Goal: Task Accomplishment & Management: Manage account settings

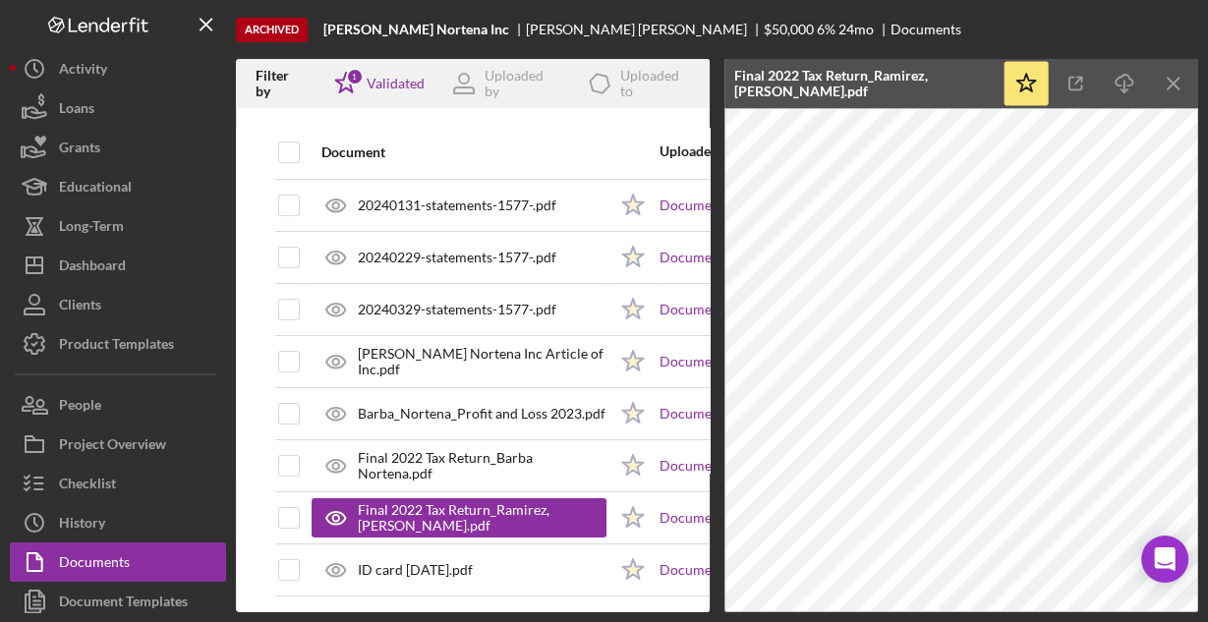
scroll to position [48, 0]
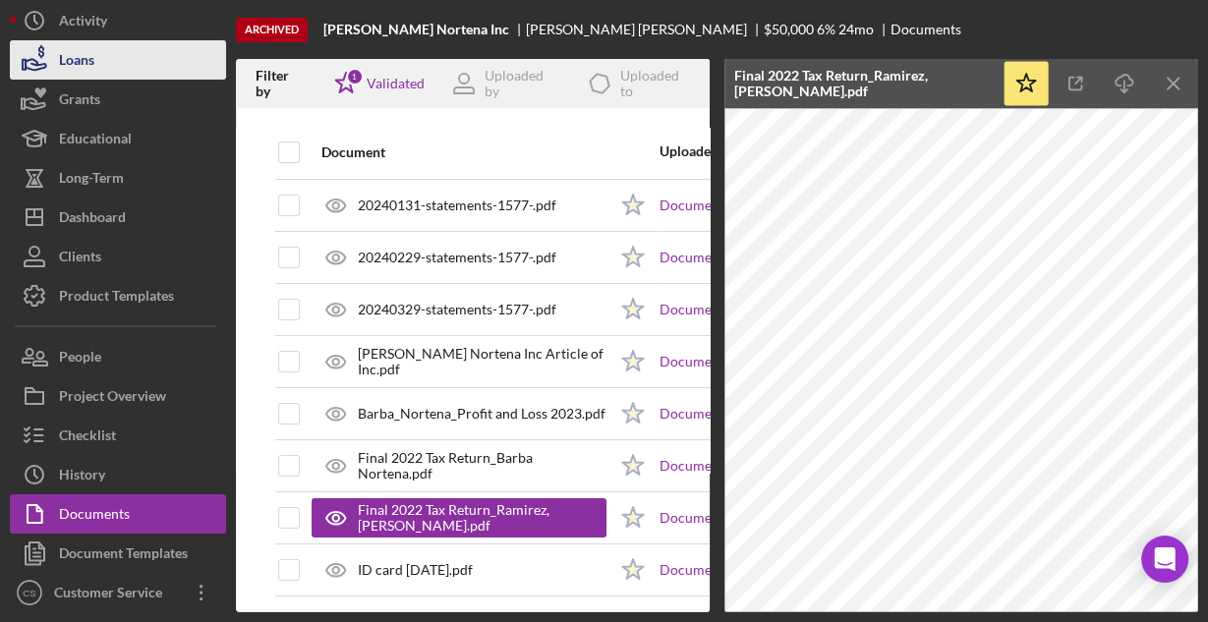
click at [80, 74] on div "Loans" at bounding box center [76, 62] width 35 height 44
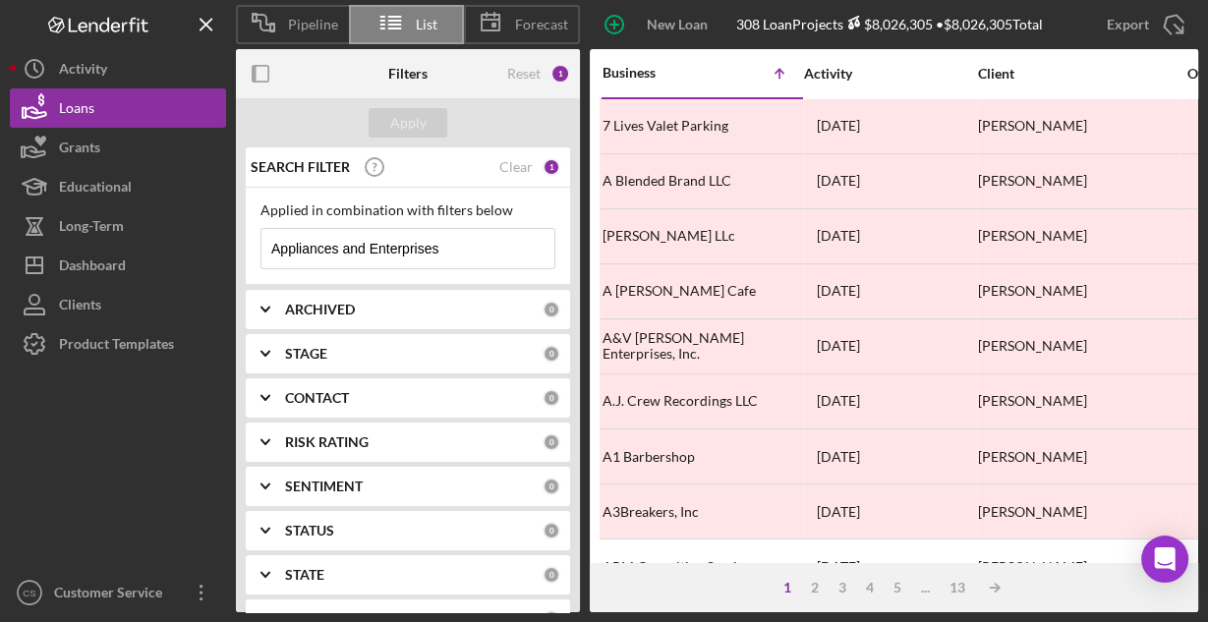
click at [461, 243] on input "Appliances and Enterprises" at bounding box center [407, 248] width 293 height 39
type input "[PERSON_NAME]'s Cleaners"
click at [403, 122] on div "Apply" at bounding box center [408, 122] width 36 height 29
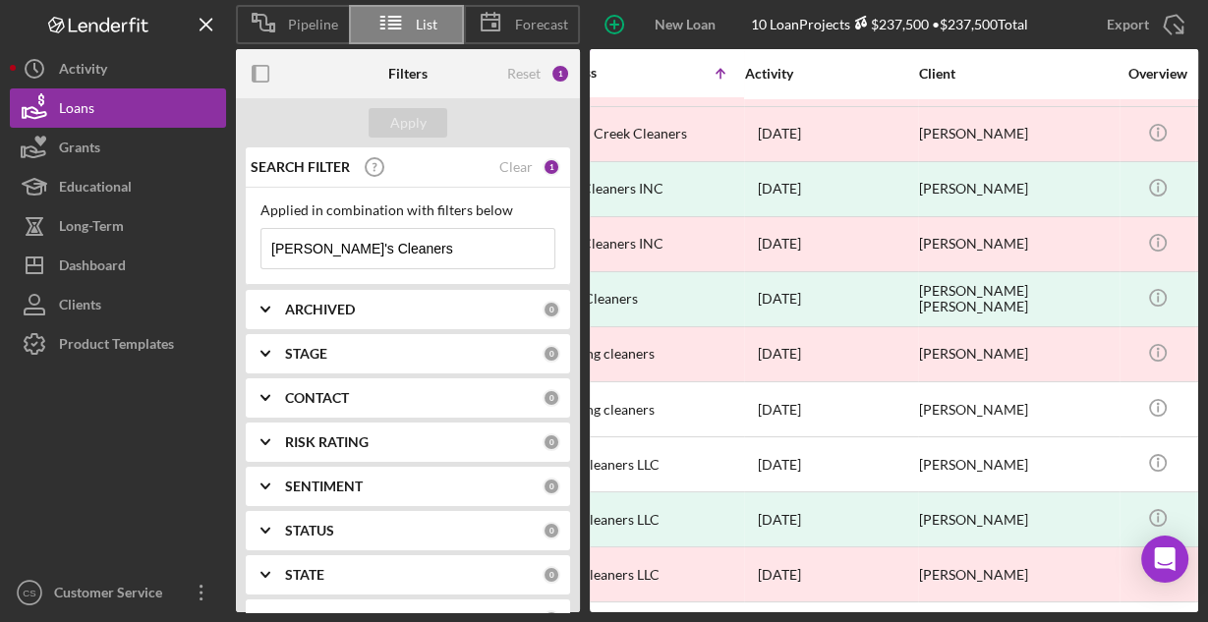
scroll to position [51, 0]
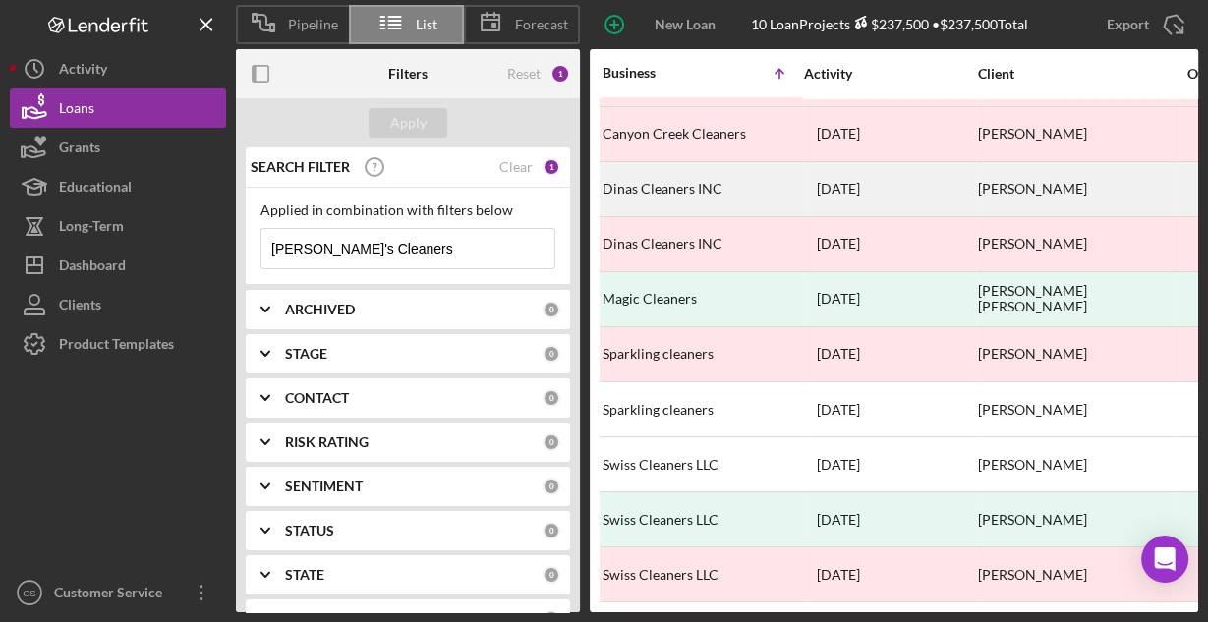
click at [699, 184] on div "Dinas Cleaners INC" at bounding box center [700, 189] width 197 height 52
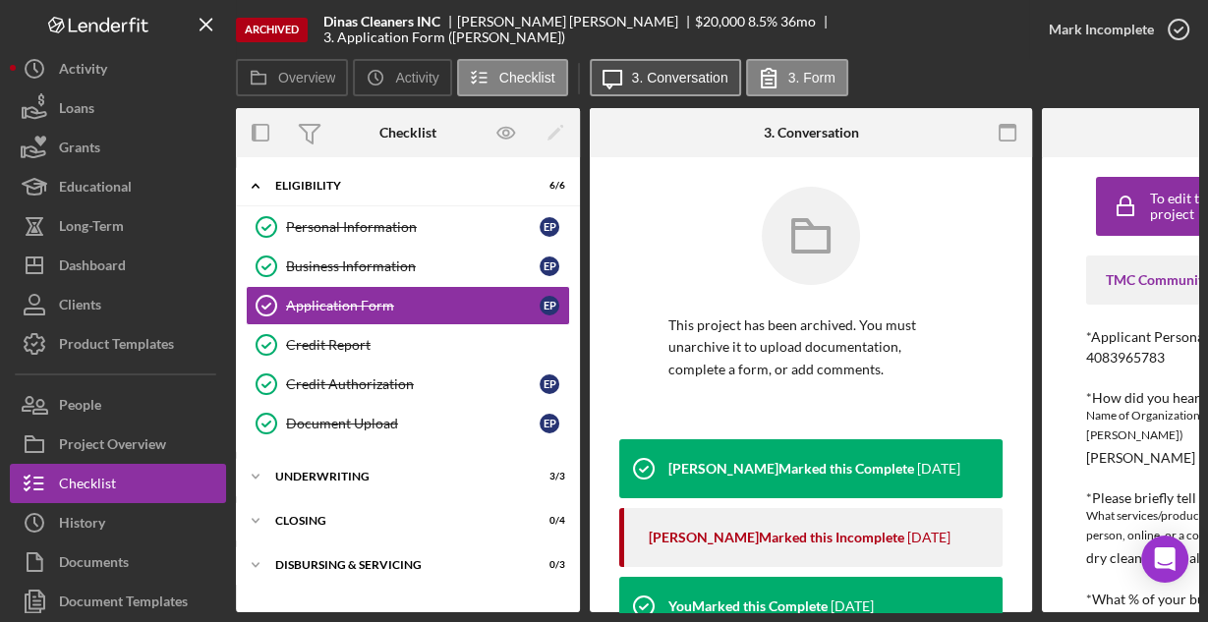
click at [678, 81] on label "3. Conversation" at bounding box center [680, 78] width 96 height 16
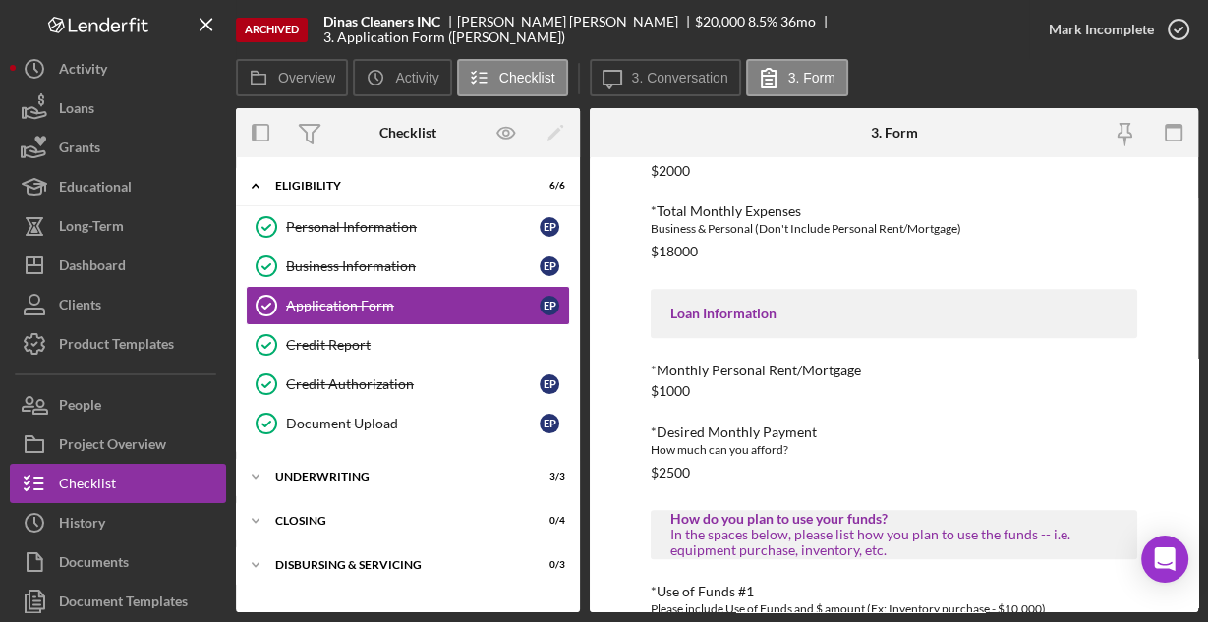
scroll to position [927, 0]
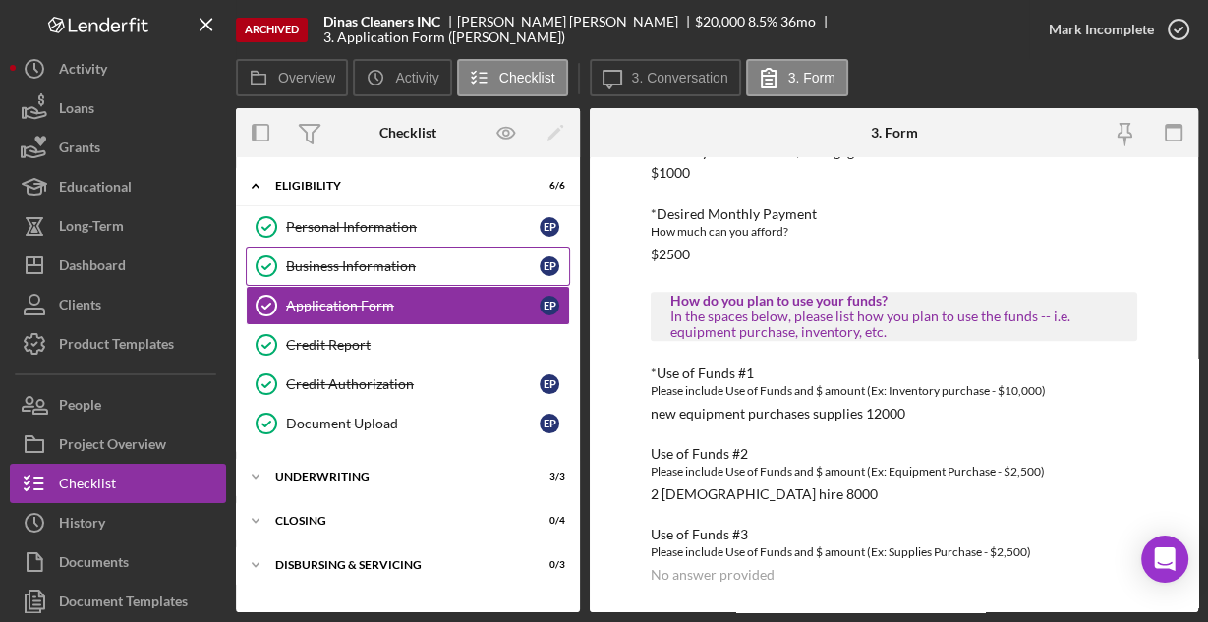
click at [377, 258] on div "Business Information" at bounding box center [412, 266] width 253 height 16
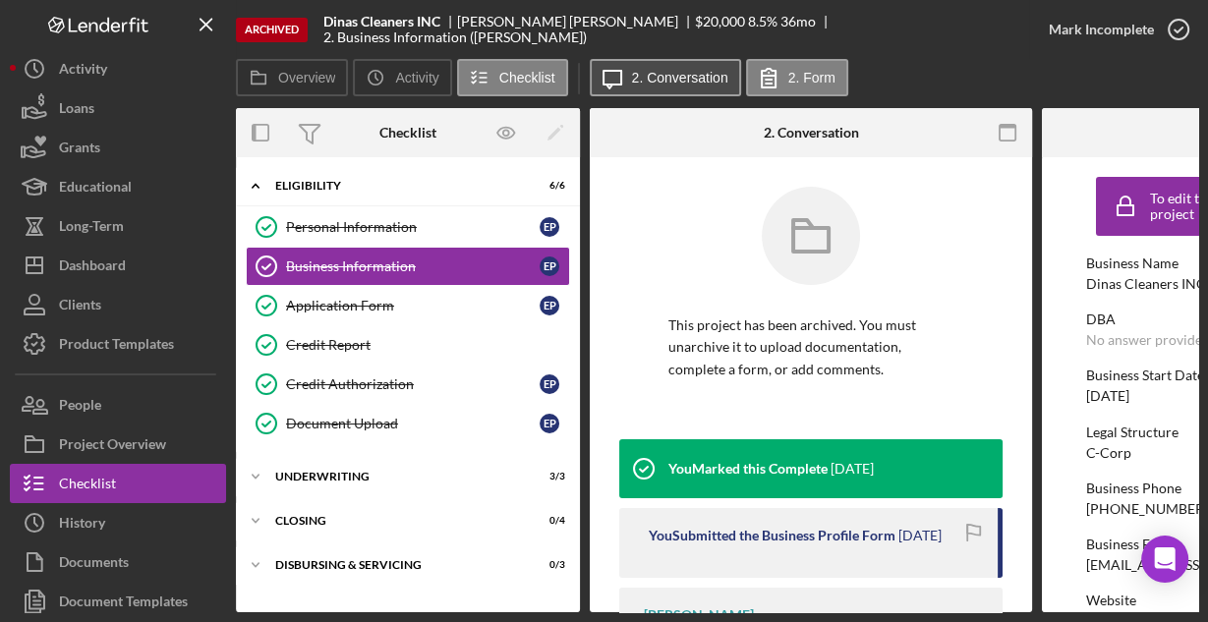
click at [645, 92] on button "Icon/Message 2. Conversation" at bounding box center [665, 77] width 151 height 37
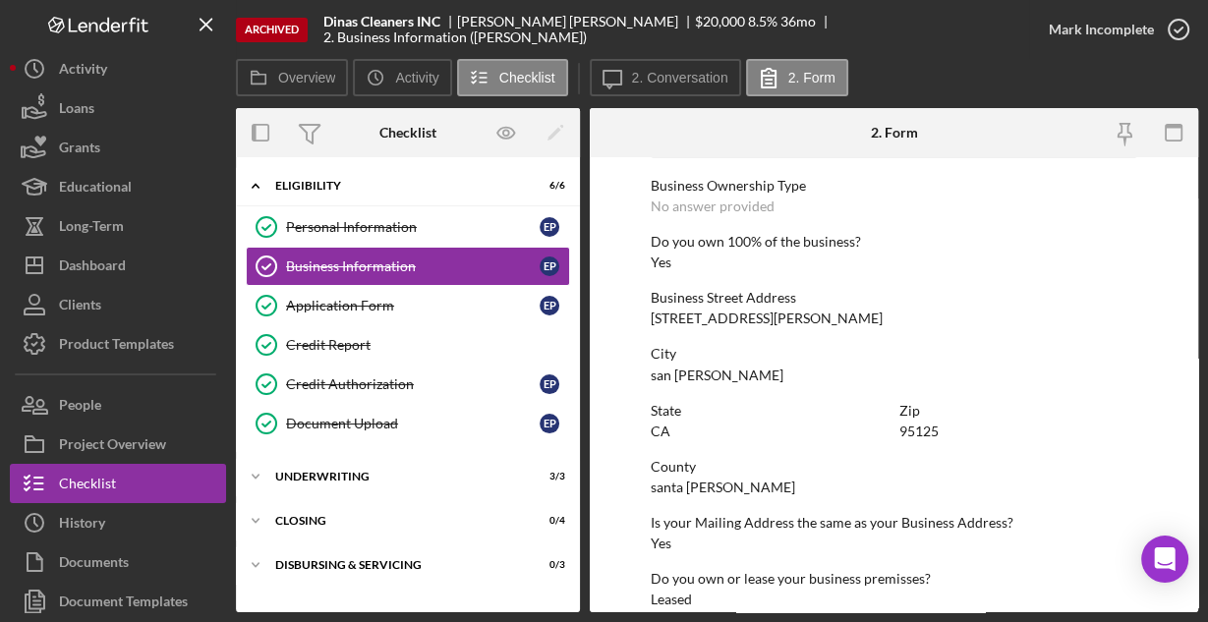
scroll to position [1027, 0]
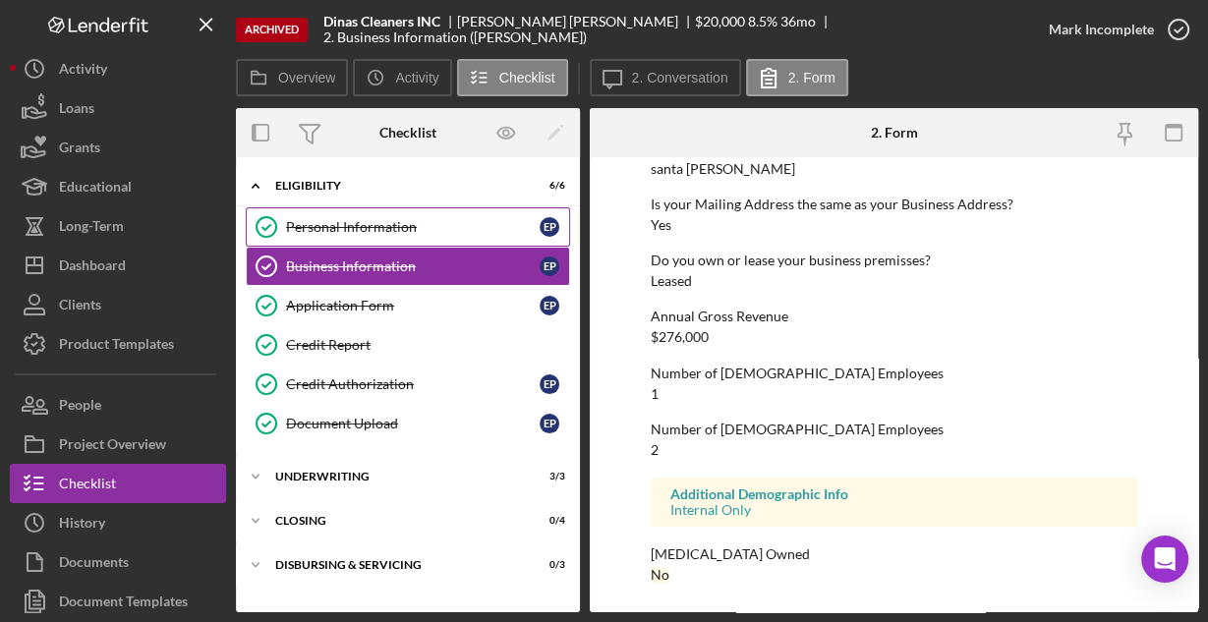
click at [428, 226] on div "Personal Information" at bounding box center [412, 227] width 253 height 16
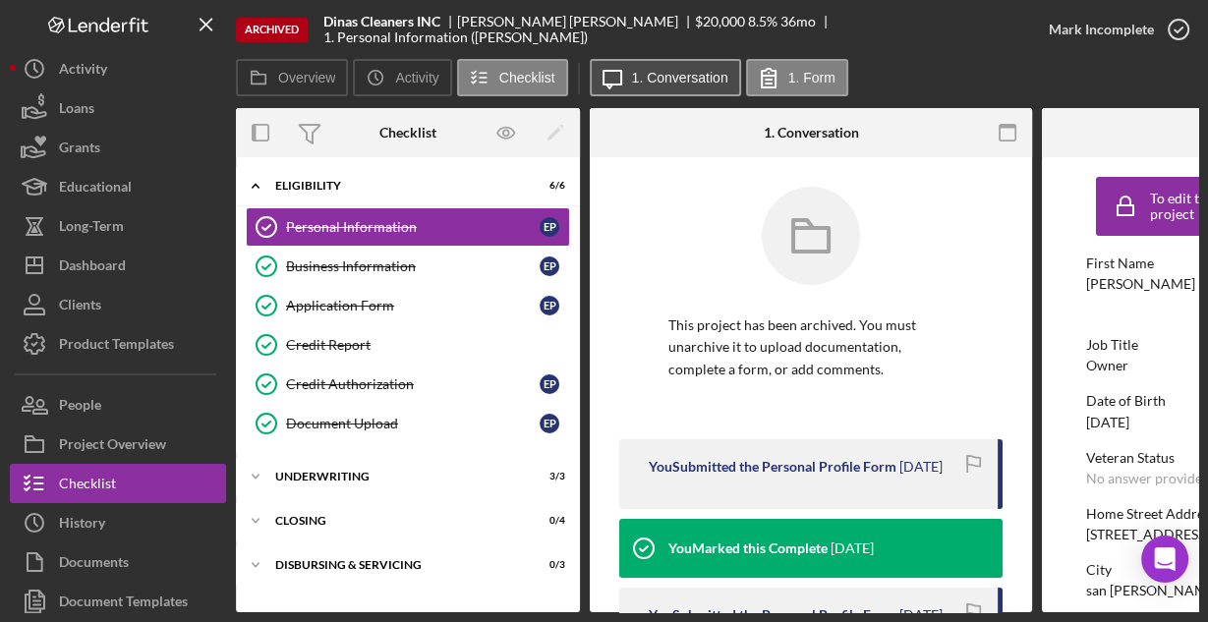
click at [684, 83] on label "1. Conversation" at bounding box center [680, 78] width 96 height 16
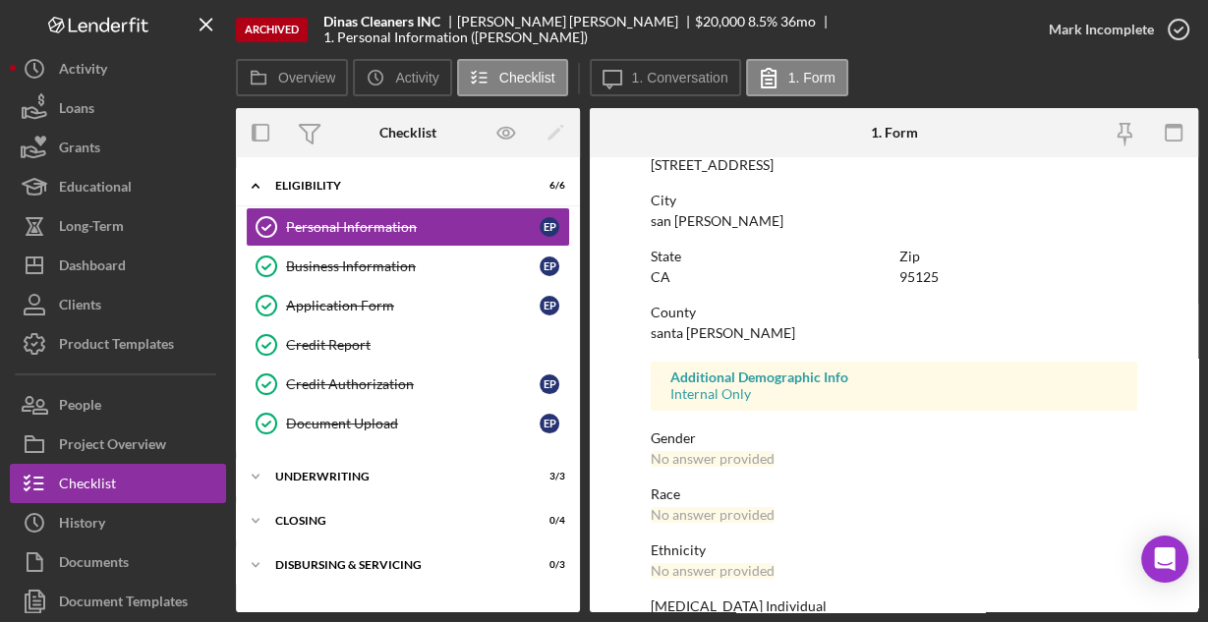
scroll to position [463, 0]
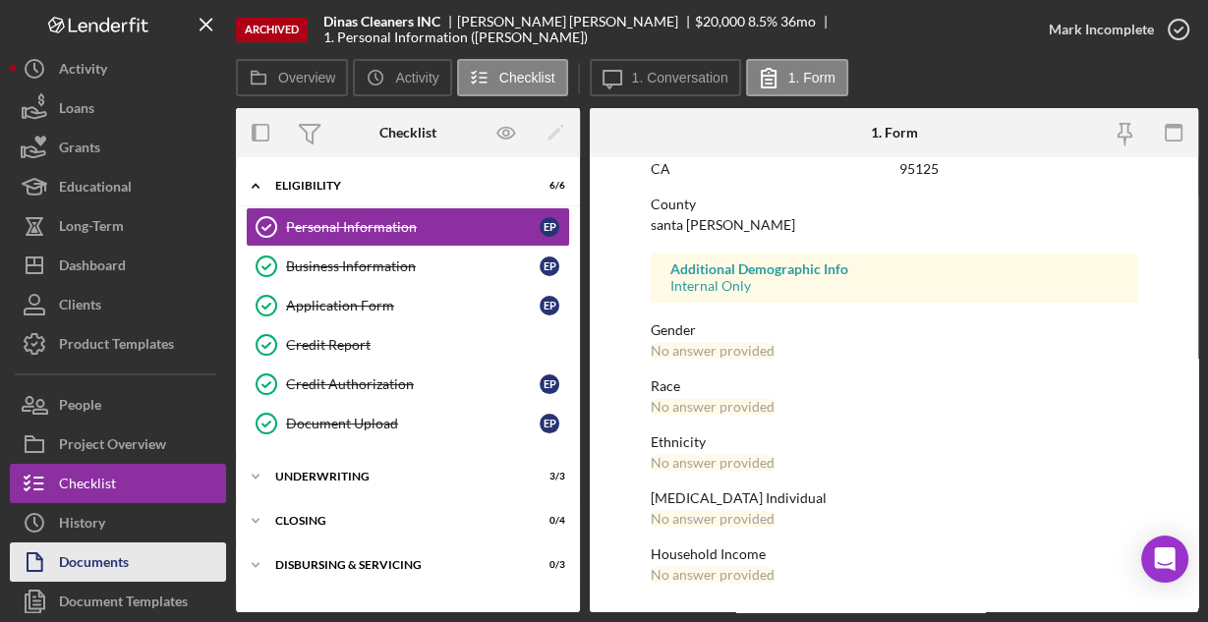
click at [131, 554] on button "Documents" at bounding box center [118, 561] width 216 height 39
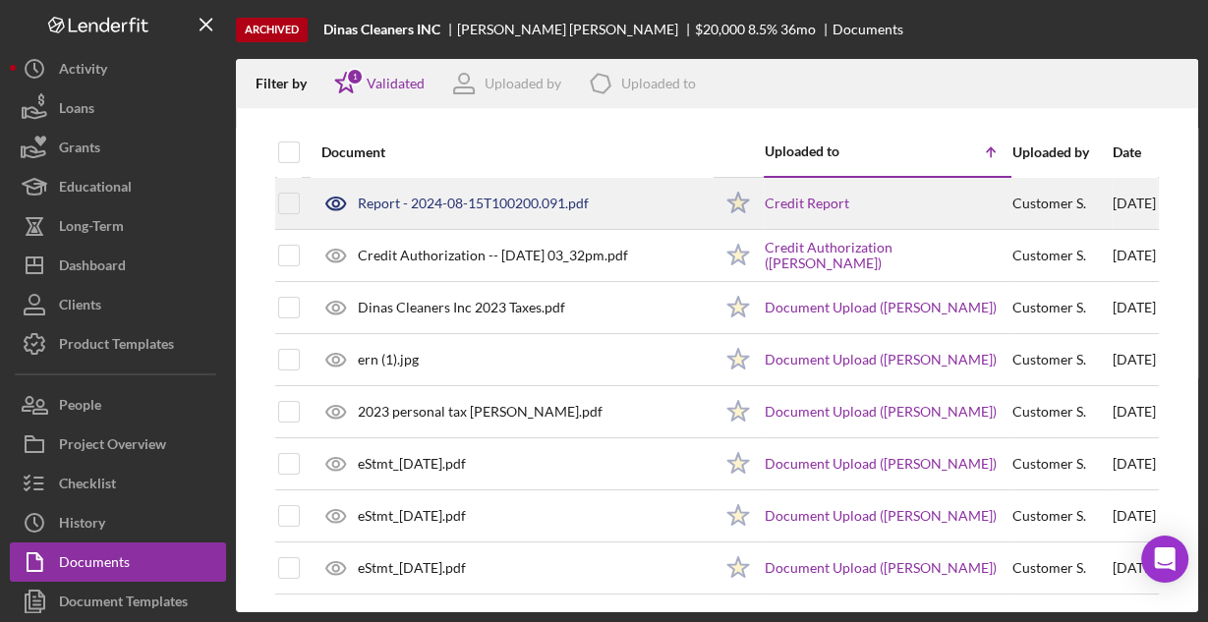
click at [463, 212] on div "Report - 2024-08-15T100200.091.pdf" at bounding box center [511, 203] width 400 height 49
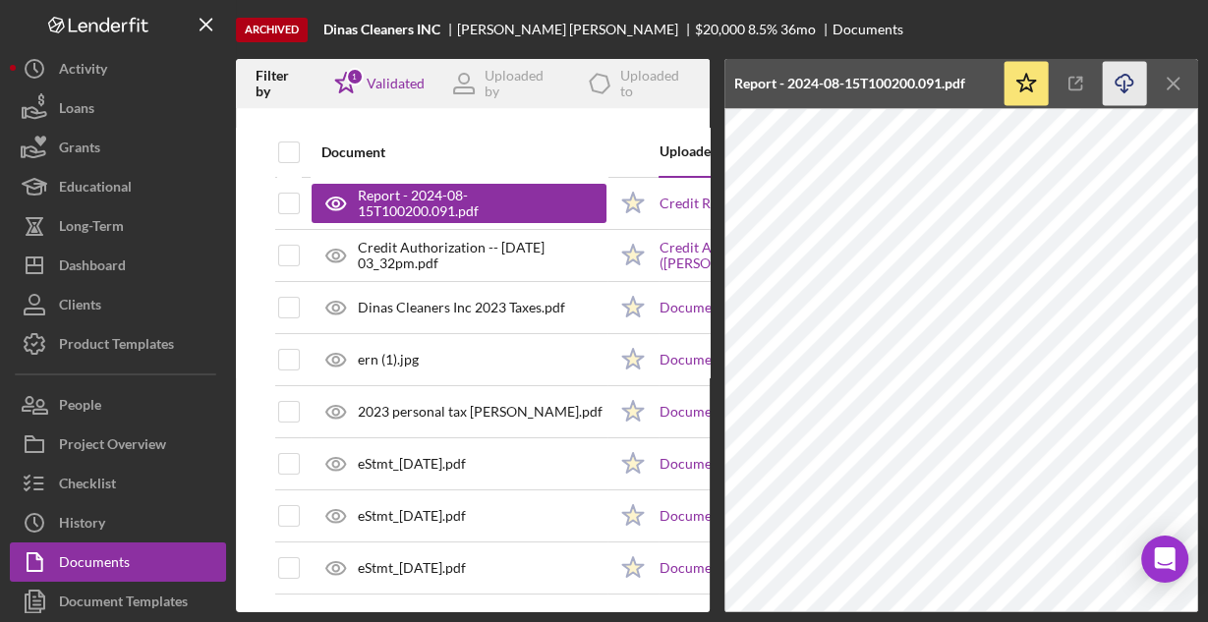
click at [1121, 75] on icon "Icon/Download" at bounding box center [1124, 84] width 44 height 44
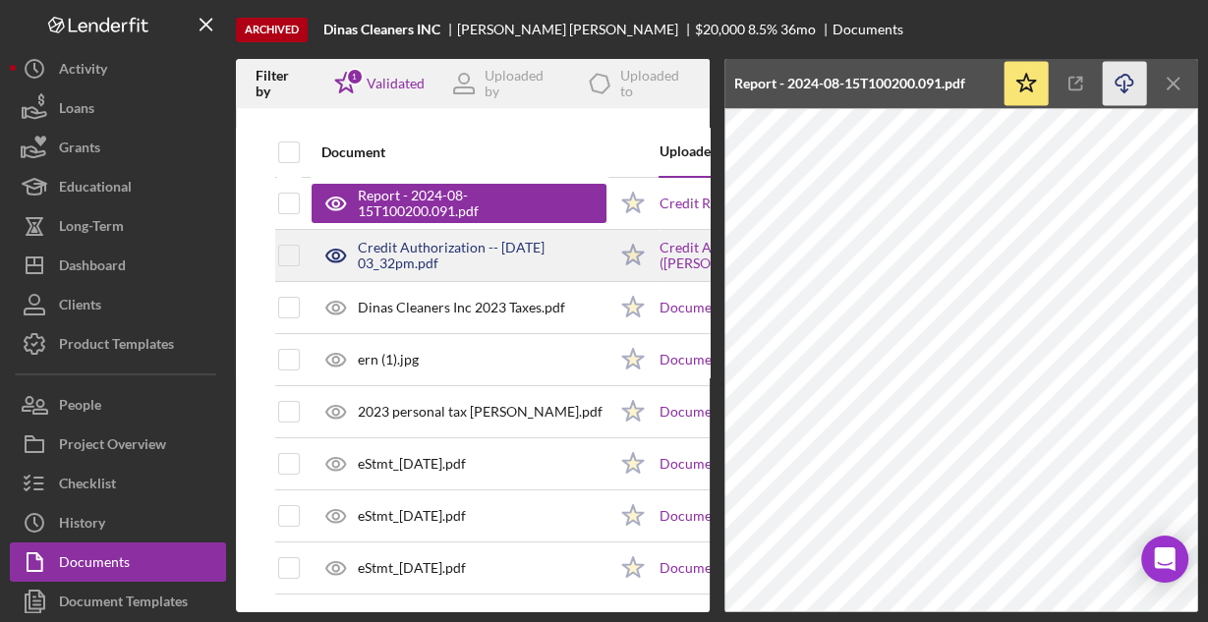
click at [511, 244] on div "Credit Authorization -- 2024-08-13 03_32pm.pdf" at bounding box center [482, 255] width 249 height 31
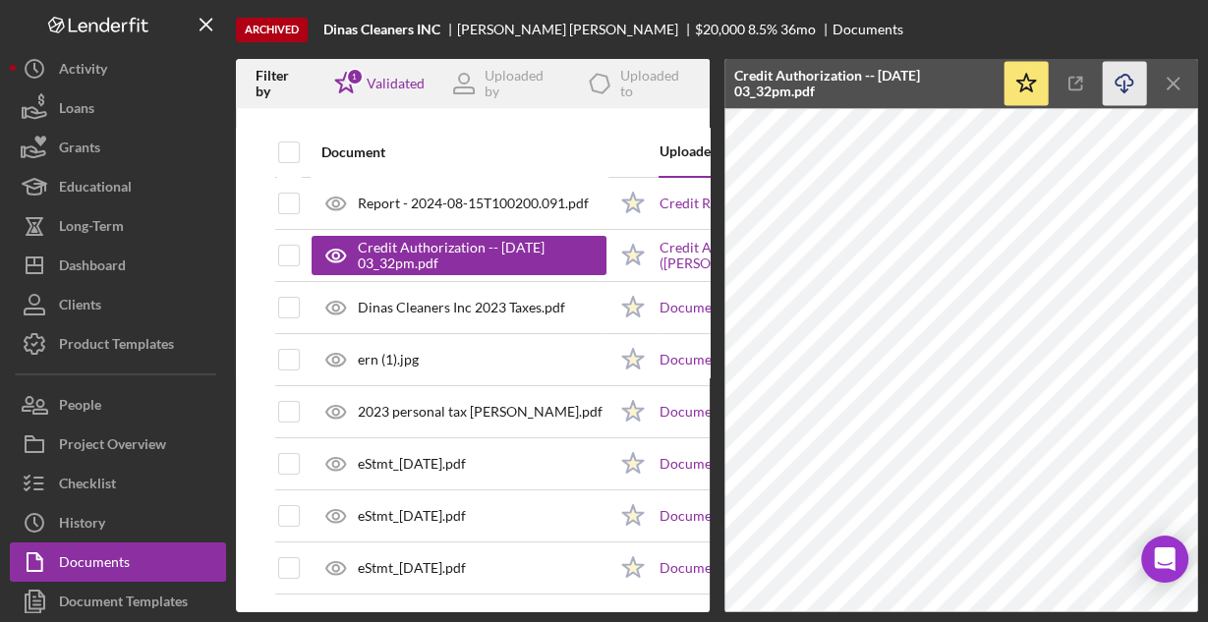
click at [1118, 85] on icon "button" at bounding box center [1123, 80] width 17 height 11
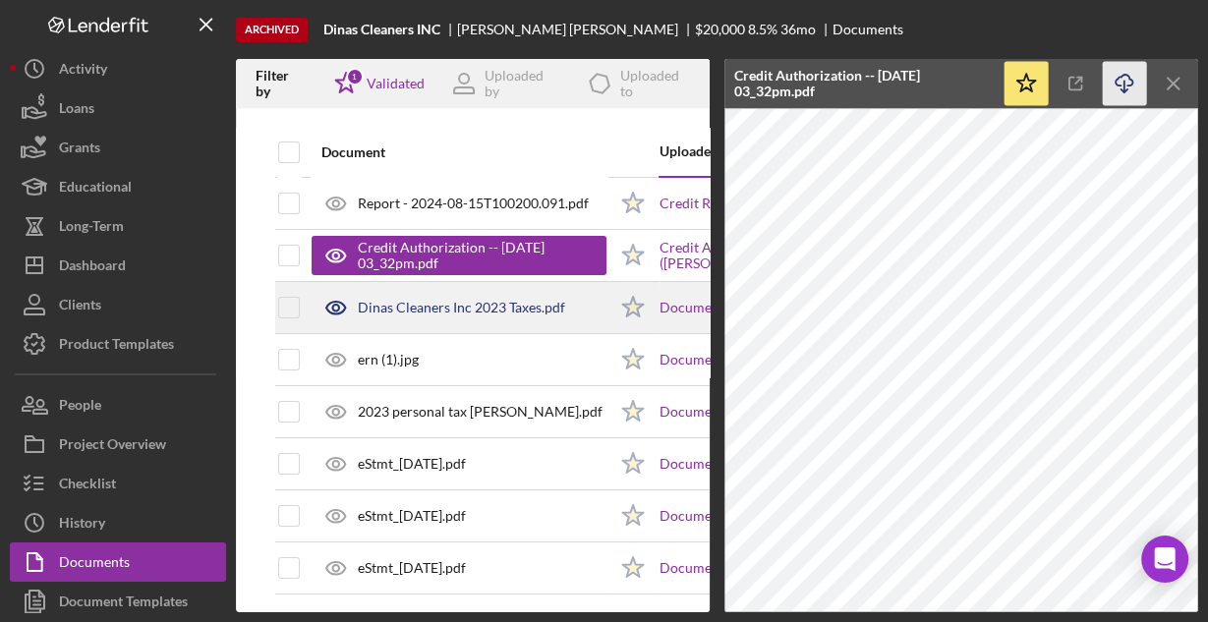
click at [478, 308] on div "Dinas Cleaners Inc 2023 Taxes.pdf" at bounding box center [461, 308] width 207 height 16
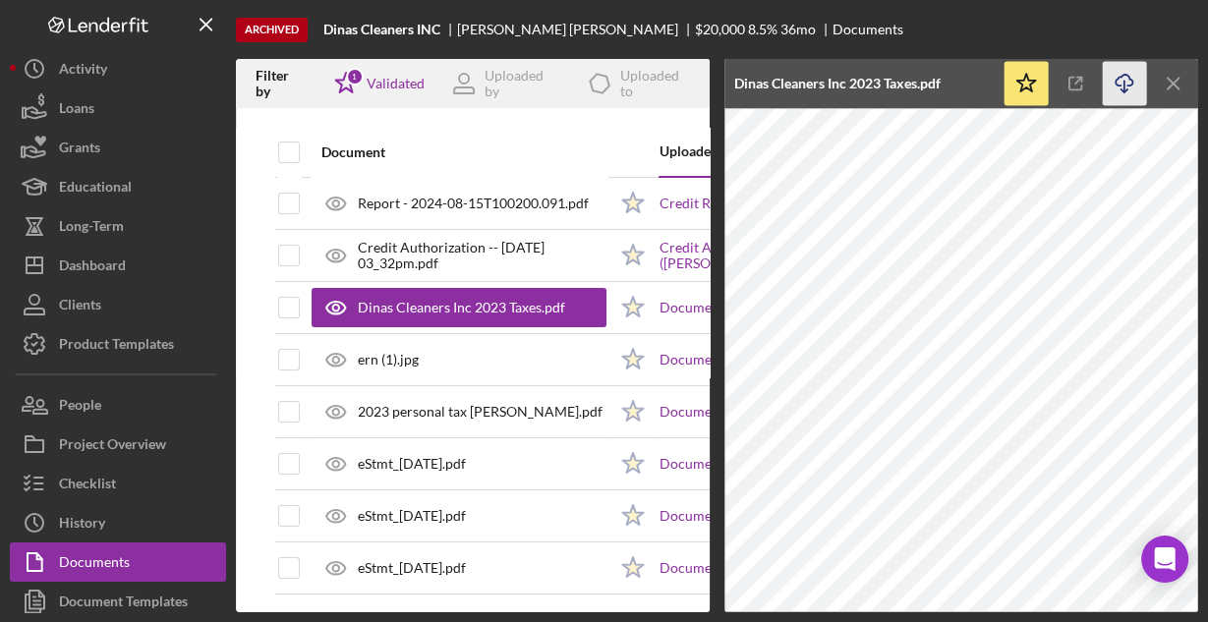
click at [1124, 84] on line "button" at bounding box center [1124, 86] width 0 height 11
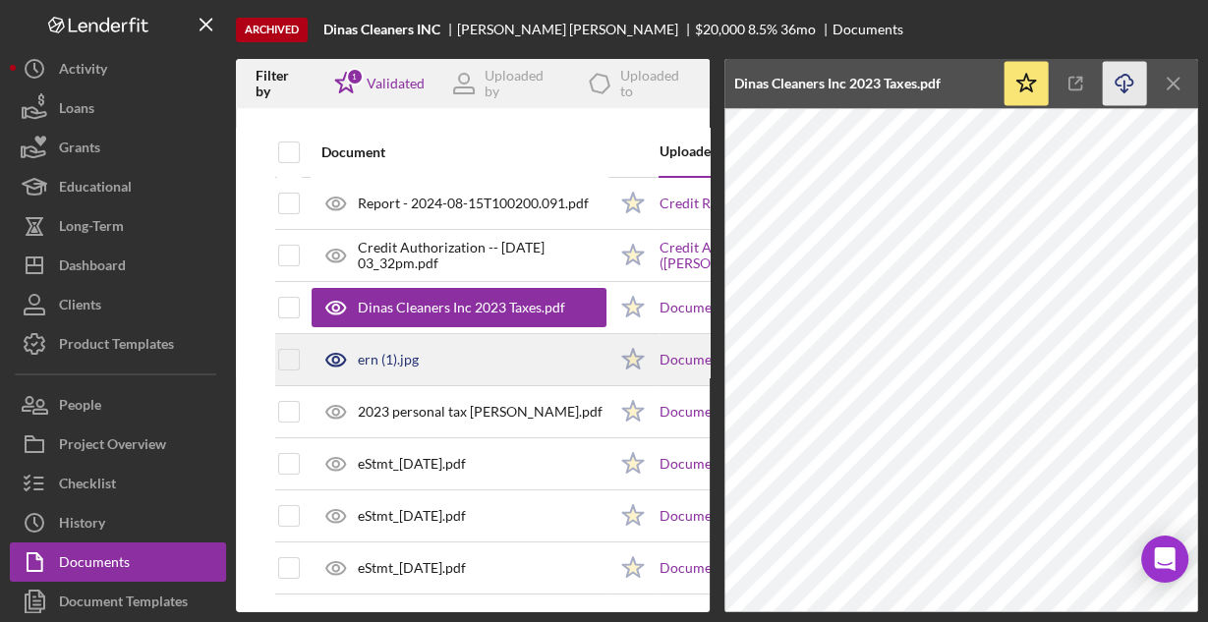
click at [431, 350] on div "ern (1).jpg" at bounding box center [458, 359] width 295 height 49
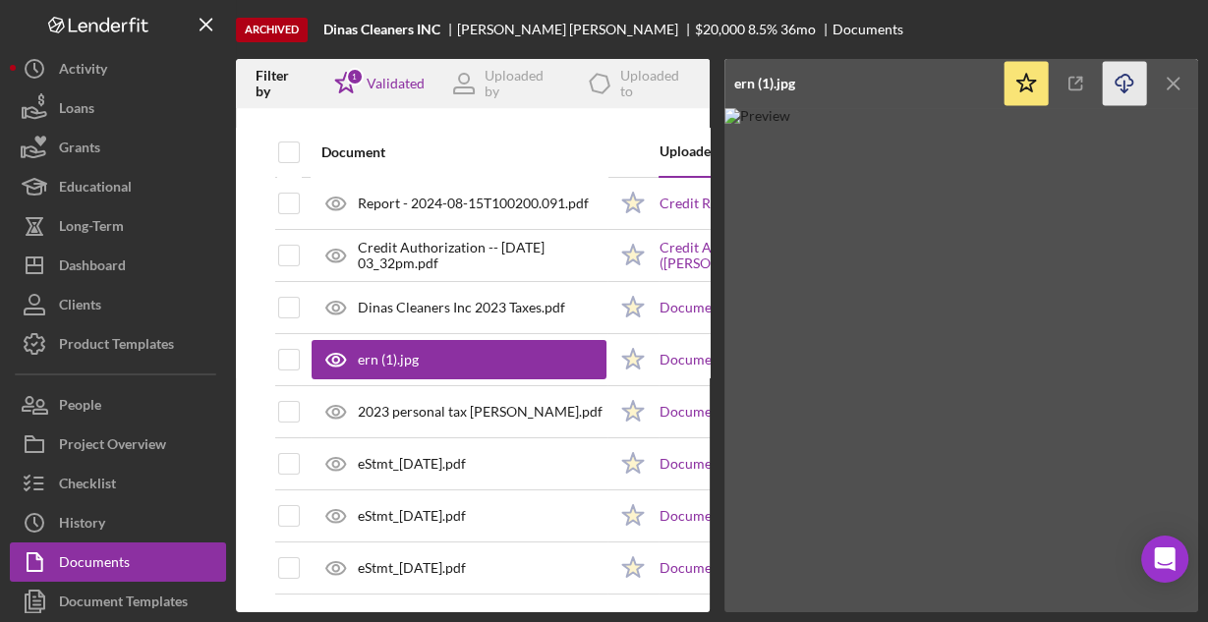
click at [1115, 84] on icon "button" at bounding box center [1123, 80] width 17 height 11
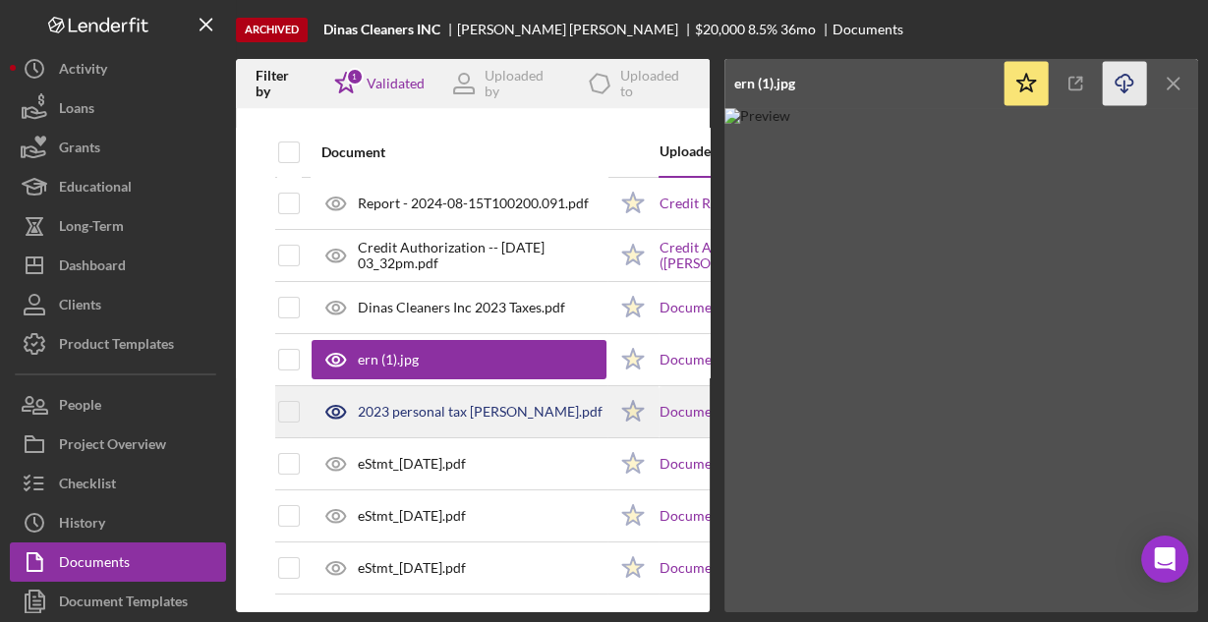
click at [530, 405] on div "2023 personal tax ernesto.pdf" at bounding box center [480, 412] width 245 height 16
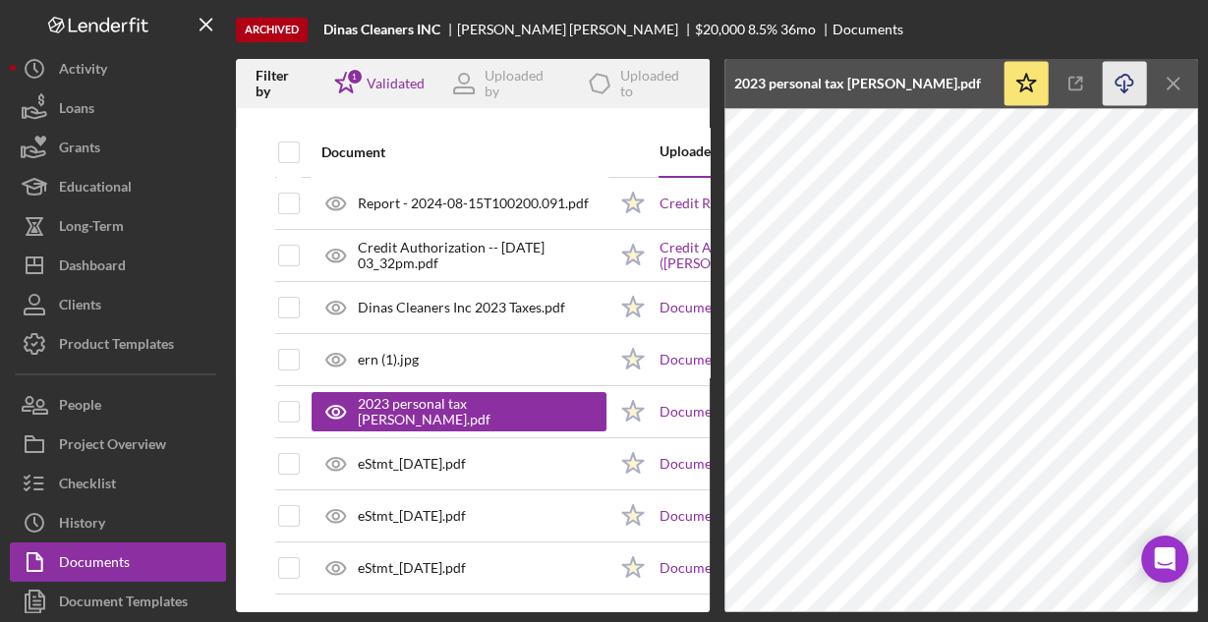
click at [1125, 84] on icon "Icon/Download" at bounding box center [1124, 84] width 44 height 44
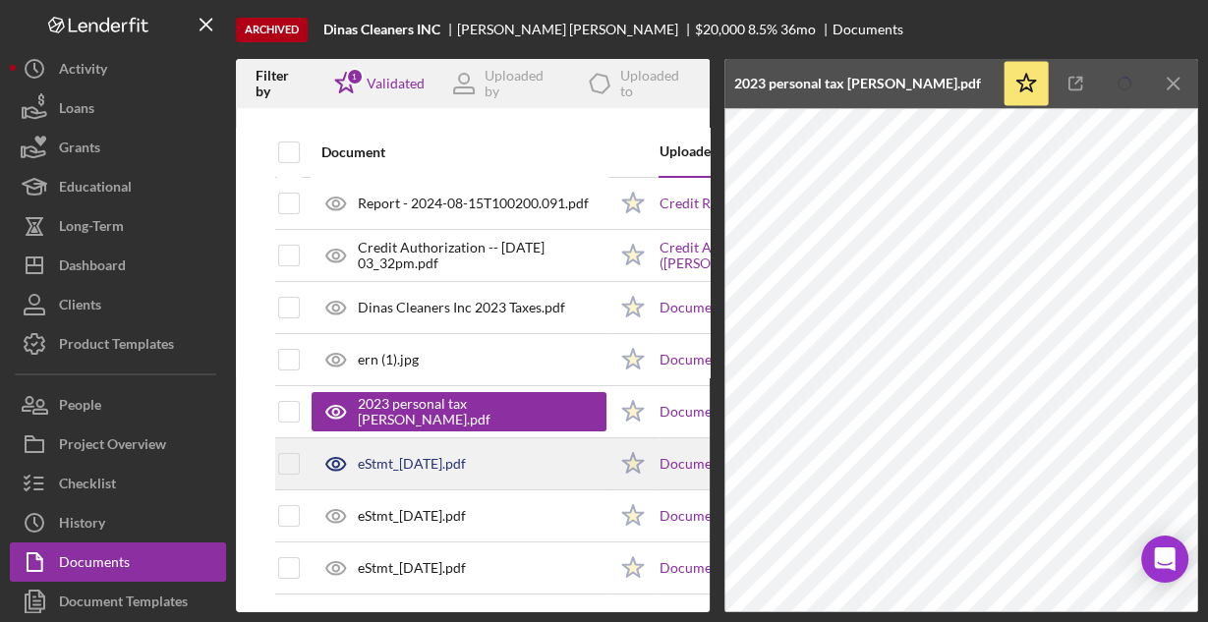
click at [466, 458] on div "eStmt_2024-05-31.pdf" at bounding box center [412, 464] width 108 height 16
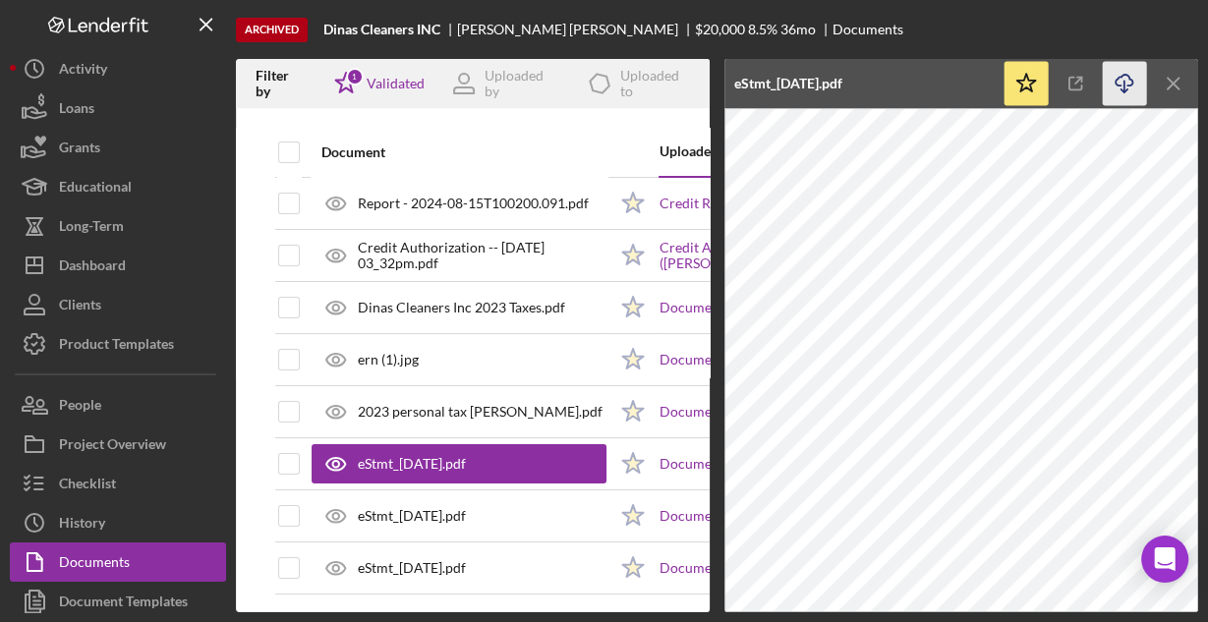
click at [1113, 75] on icon "Icon/Download" at bounding box center [1124, 84] width 44 height 44
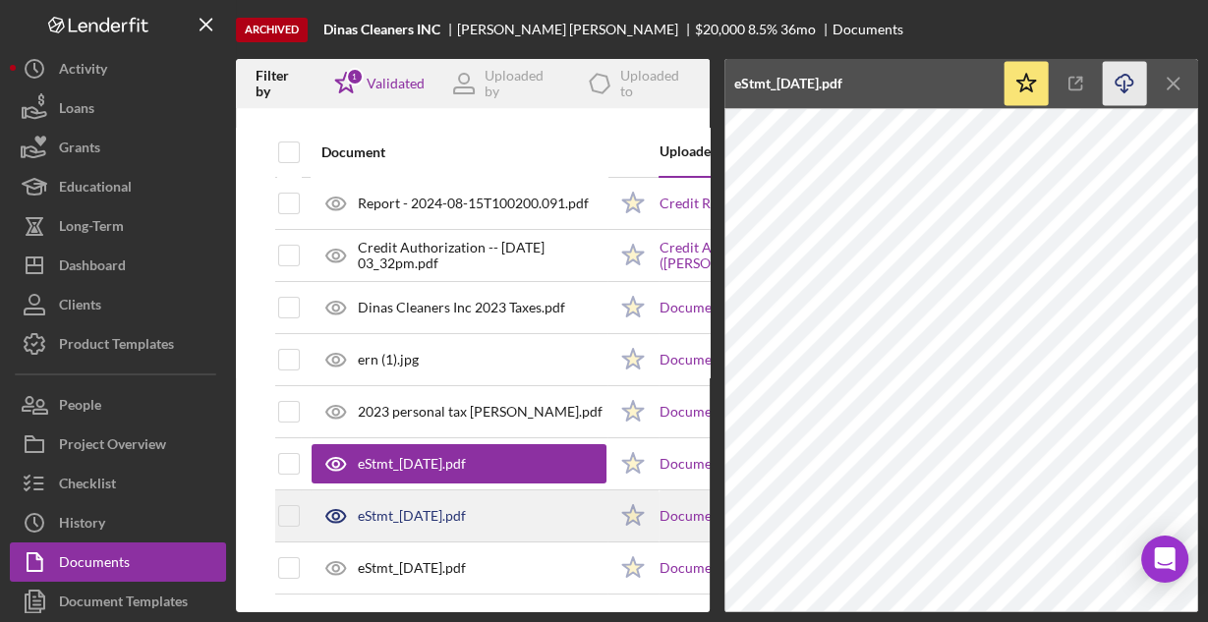
click at [466, 515] on div "eStmt_2024-06-28.pdf" at bounding box center [412, 516] width 108 height 16
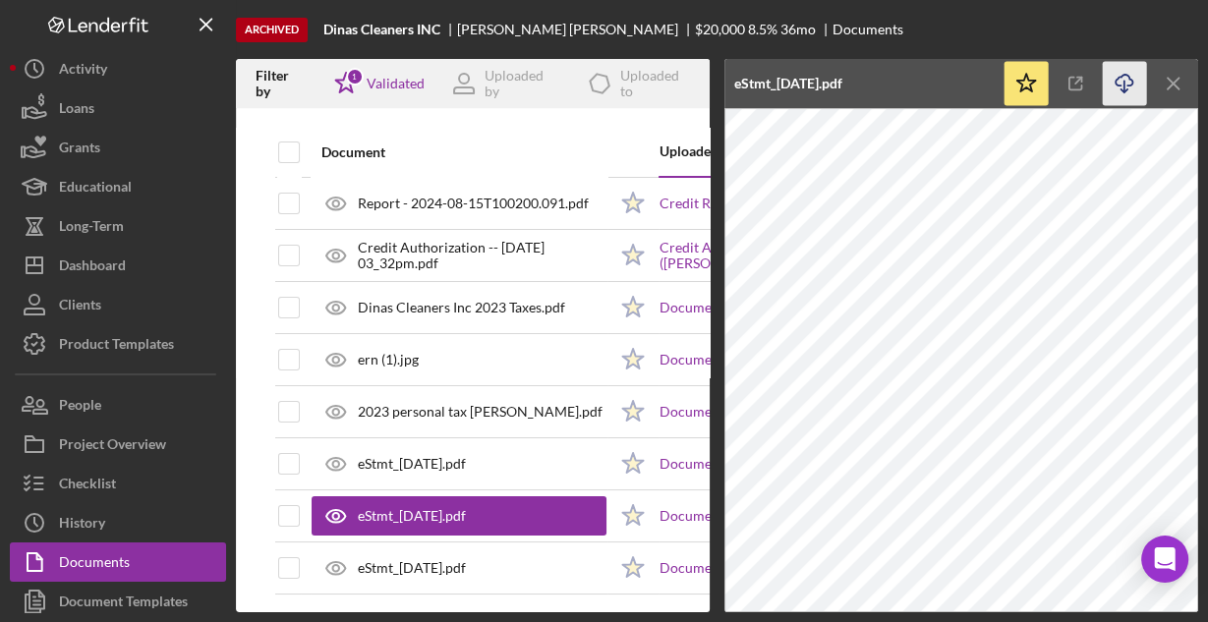
click at [1117, 85] on icon "button" at bounding box center [1123, 80] width 17 height 11
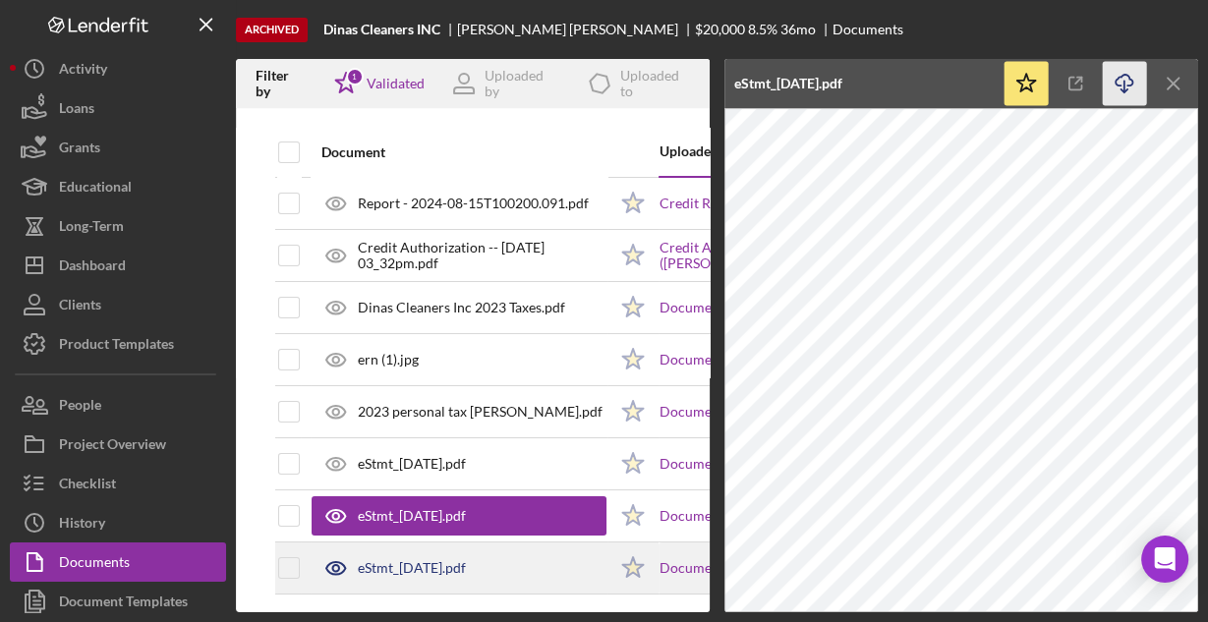
click at [466, 560] on div "eStmt_2024-07-31.pdf" at bounding box center [412, 568] width 108 height 16
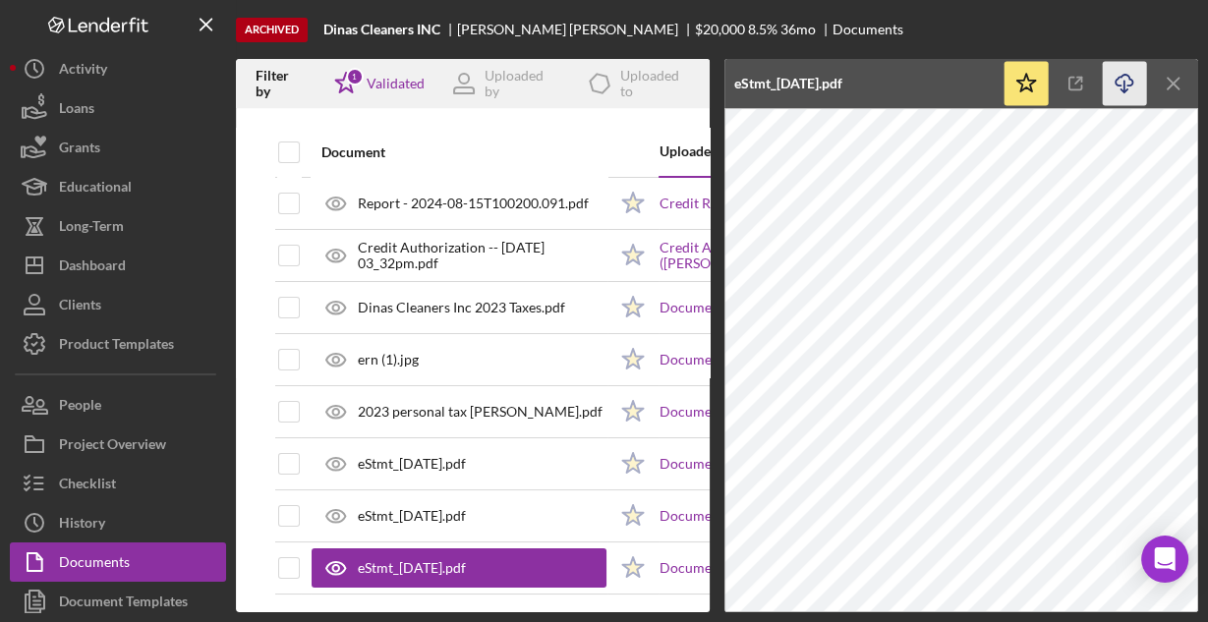
click at [1123, 77] on icon "Icon/Download" at bounding box center [1124, 84] width 44 height 44
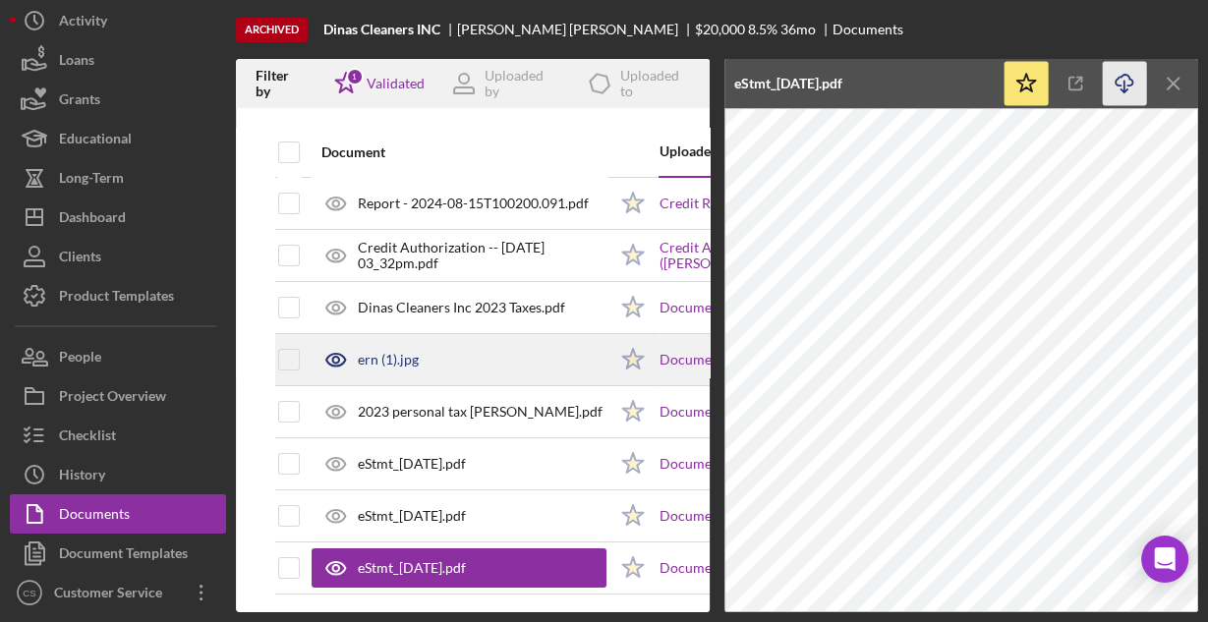
click at [412, 350] on div "ern (1).jpg" at bounding box center [458, 359] width 295 height 49
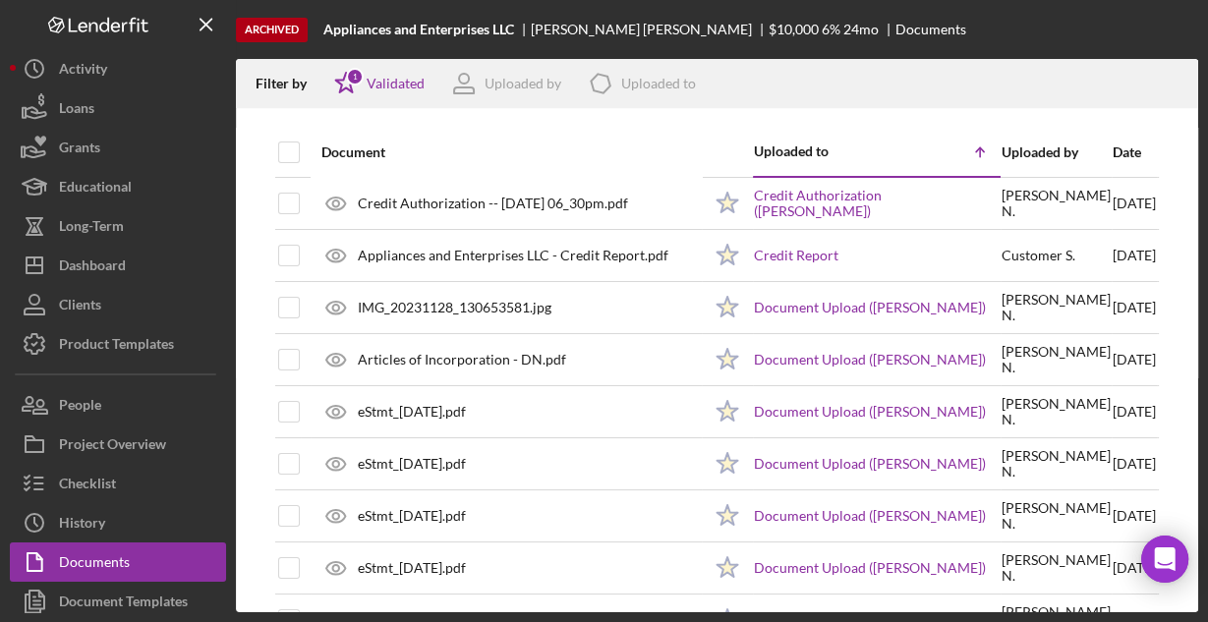
scroll to position [516, 0]
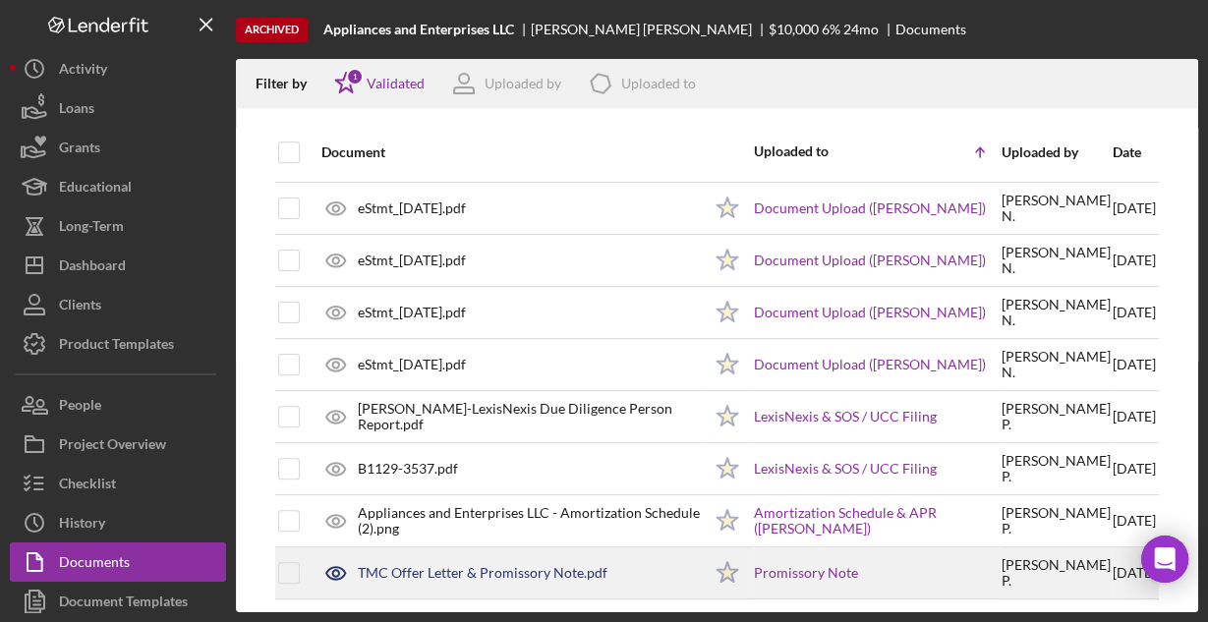
click at [497, 565] on div "TMC Offer Letter & Promissory Note.pdf" at bounding box center [483, 573] width 250 height 16
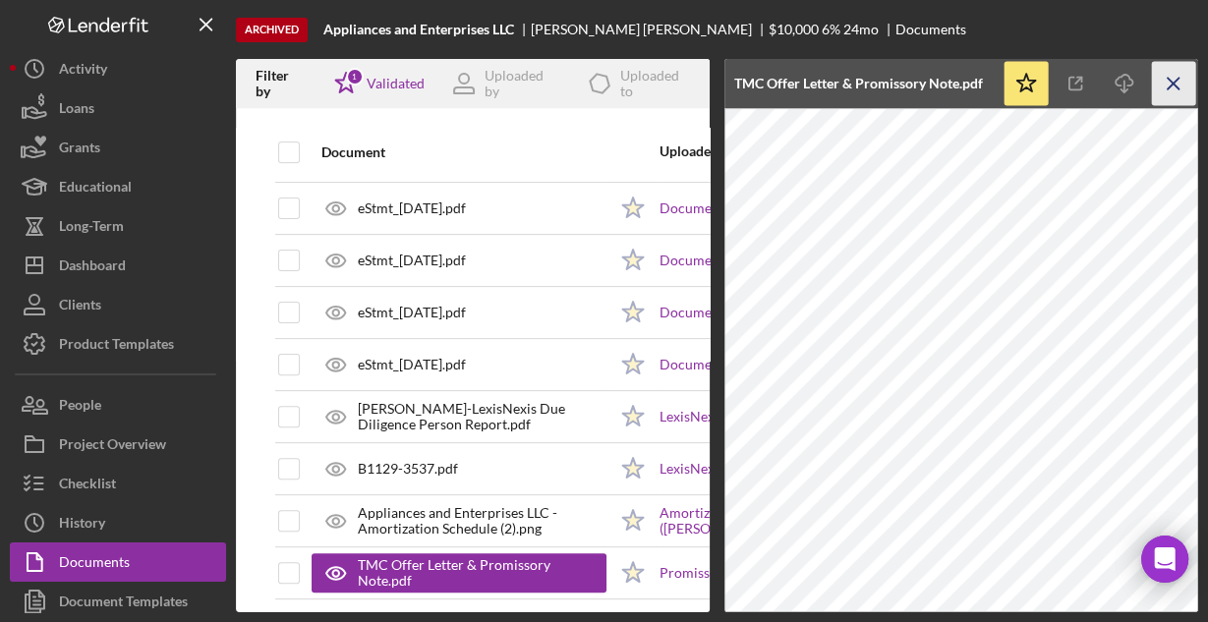
click at [1172, 86] on icon "Icon/Menu Close" at bounding box center [1173, 84] width 44 height 44
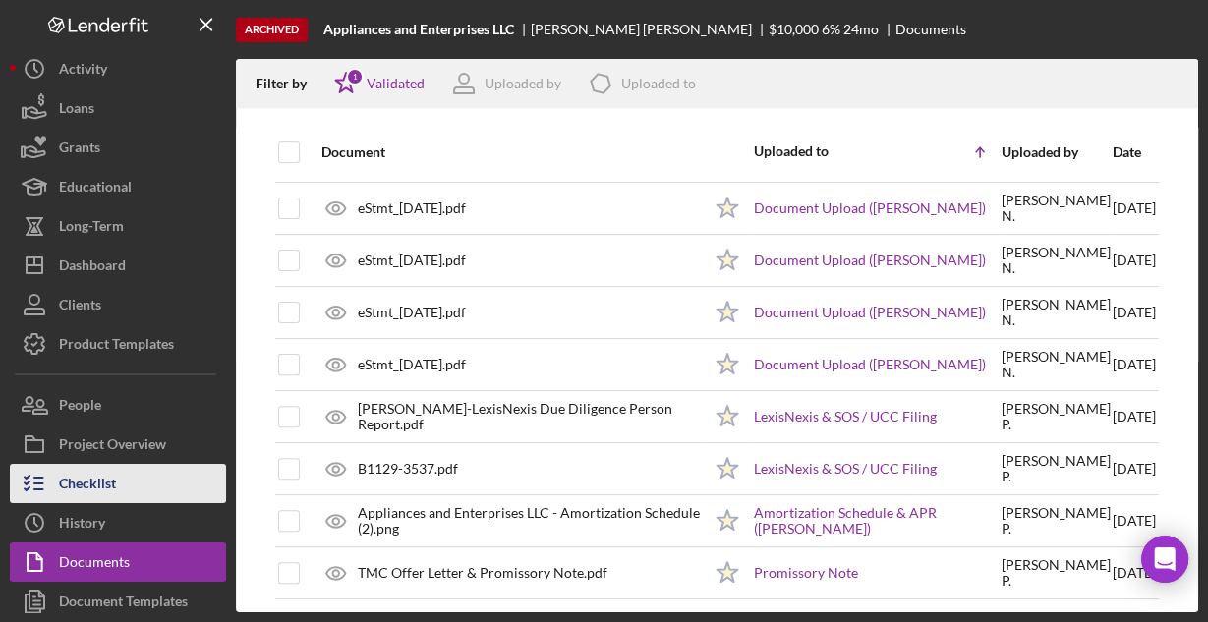
click at [106, 471] on div "Checklist" at bounding box center [87, 486] width 57 height 44
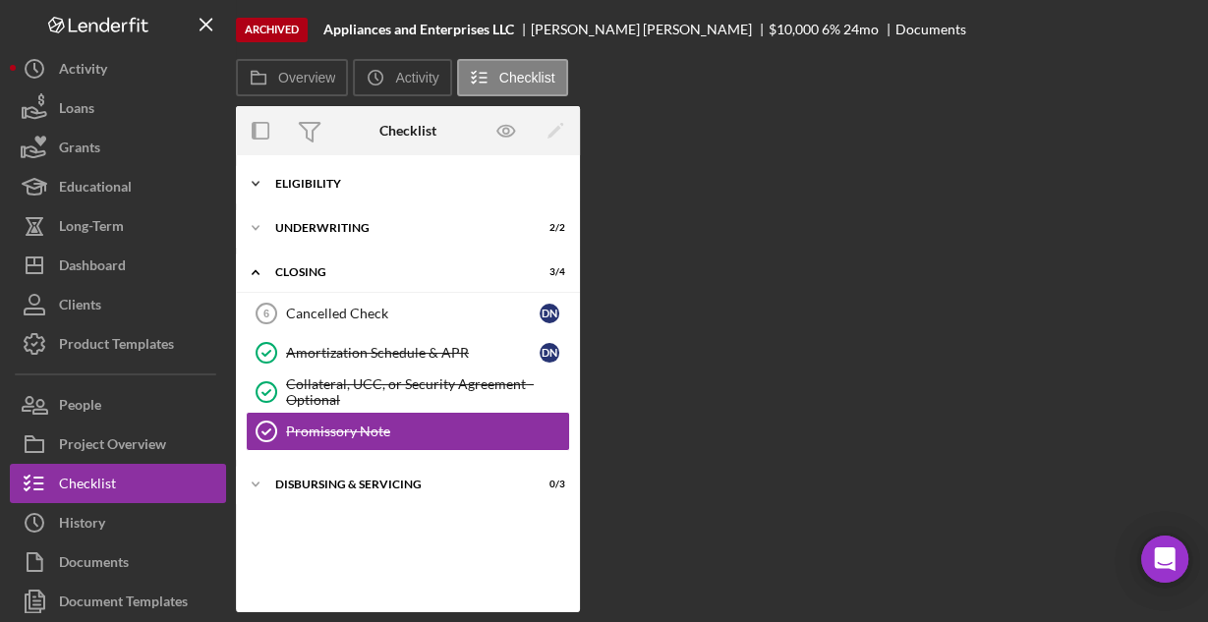
click at [324, 173] on div "Icon/Expander Eligibility 6 / 6" at bounding box center [408, 183] width 344 height 39
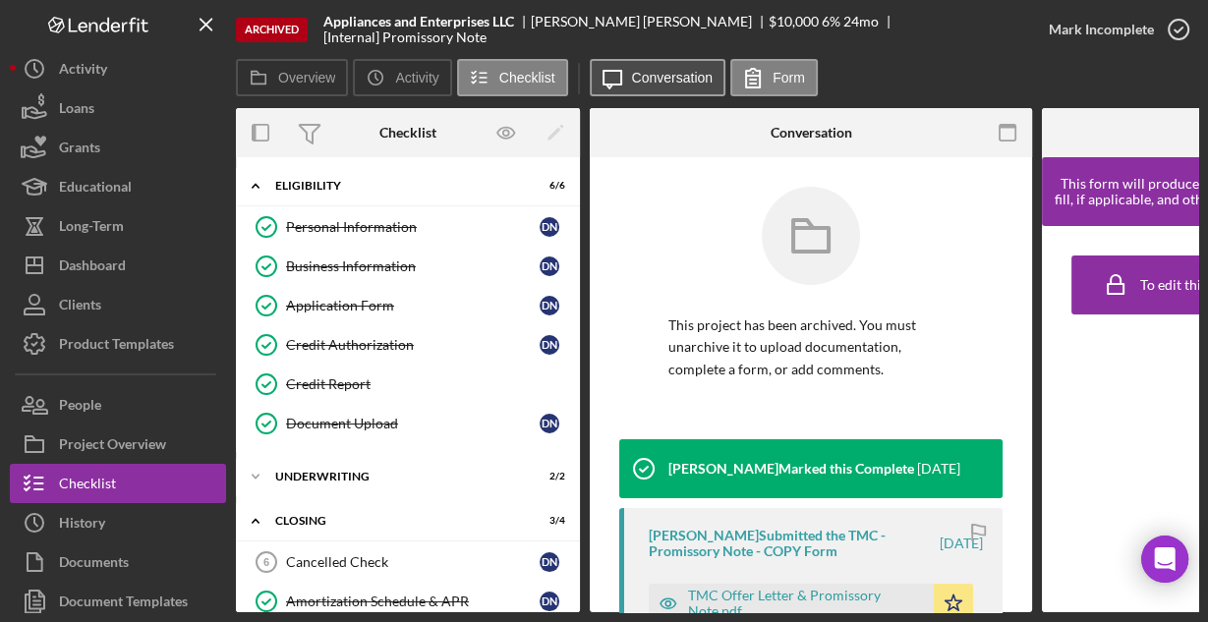
click at [666, 72] on label "Conversation" at bounding box center [673, 78] width 82 height 16
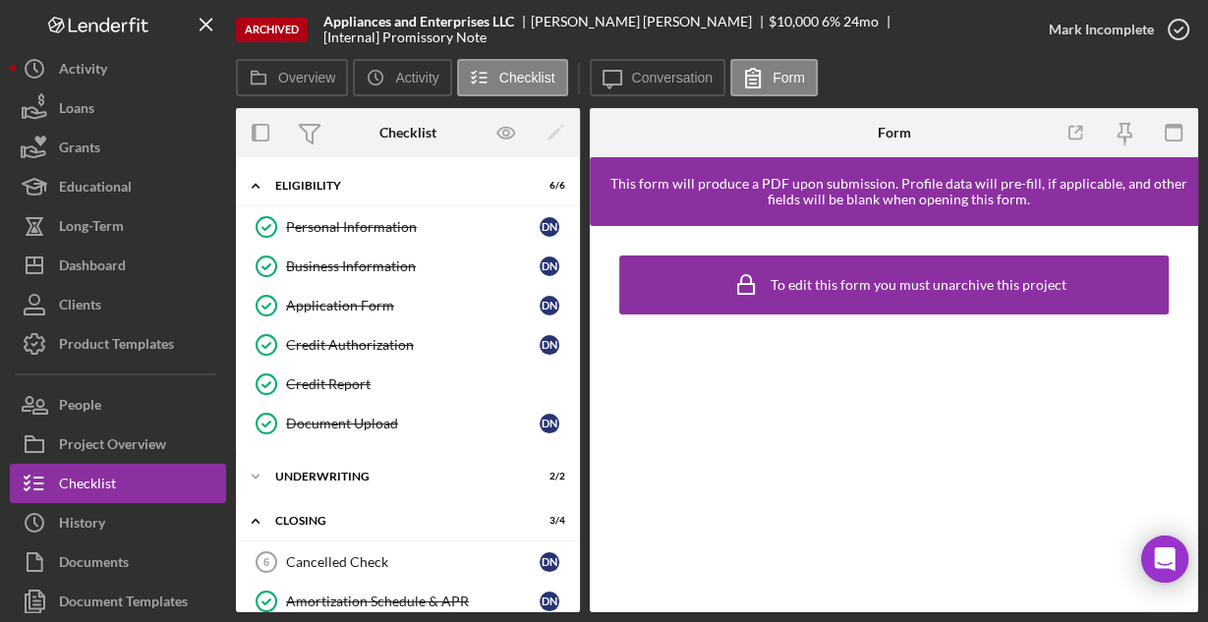
scroll to position [48, 0]
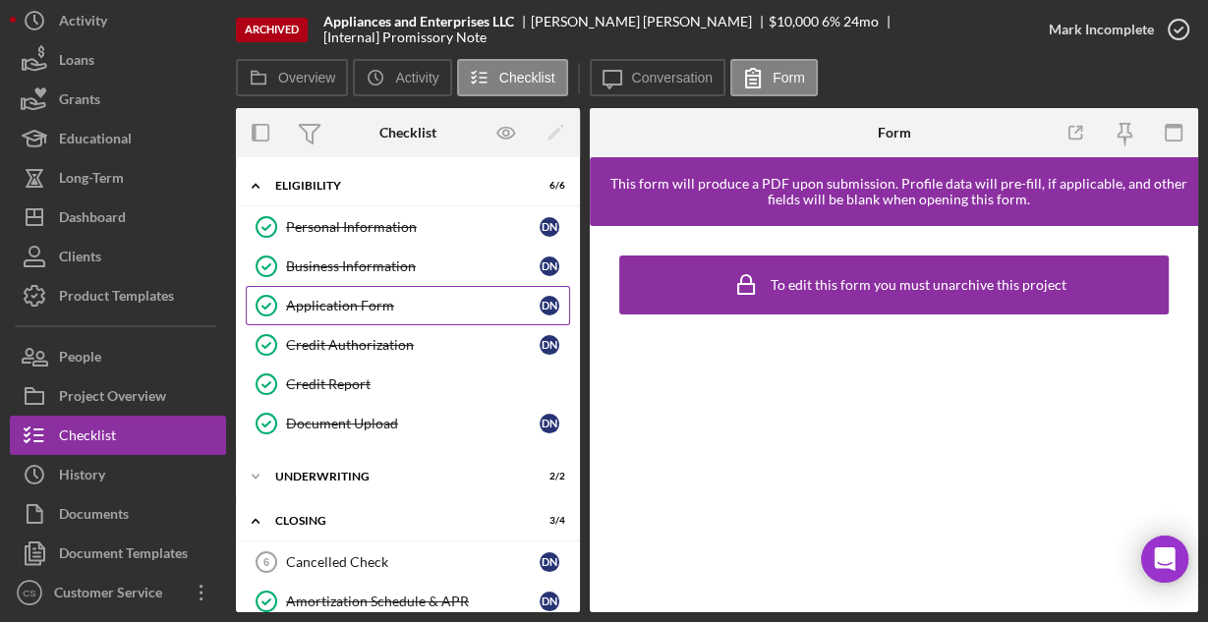
click at [403, 311] on link "Application Form Application Form D N" at bounding box center [408, 305] width 324 height 39
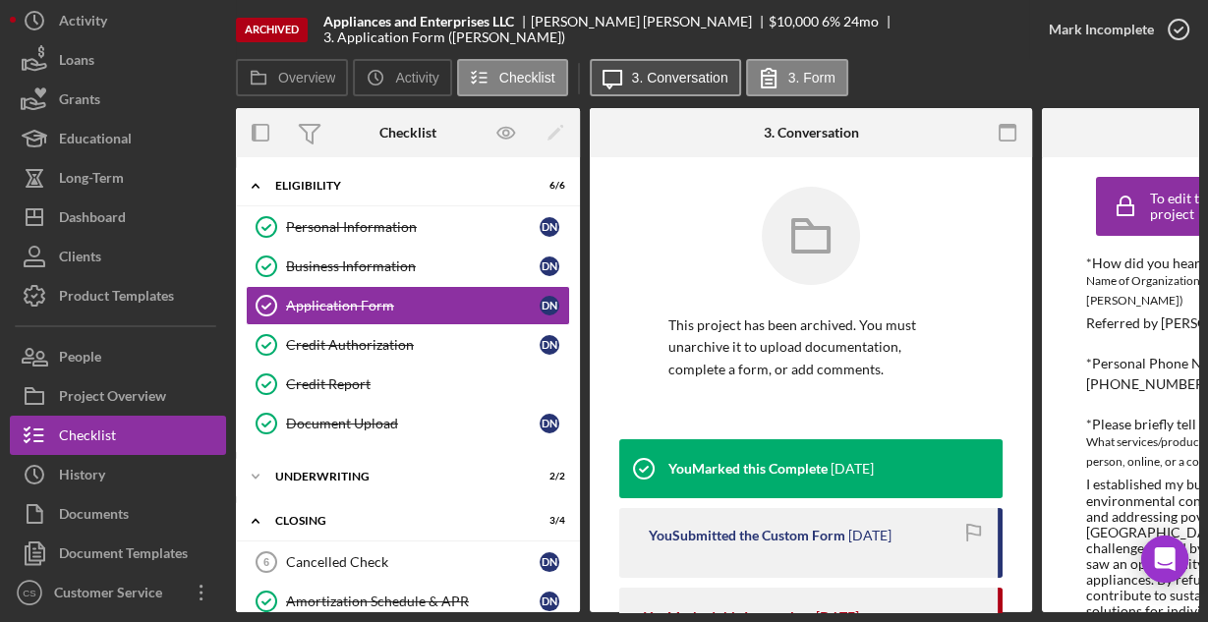
click at [683, 89] on button "Icon/Message 3. Conversation" at bounding box center [665, 77] width 151 height 37
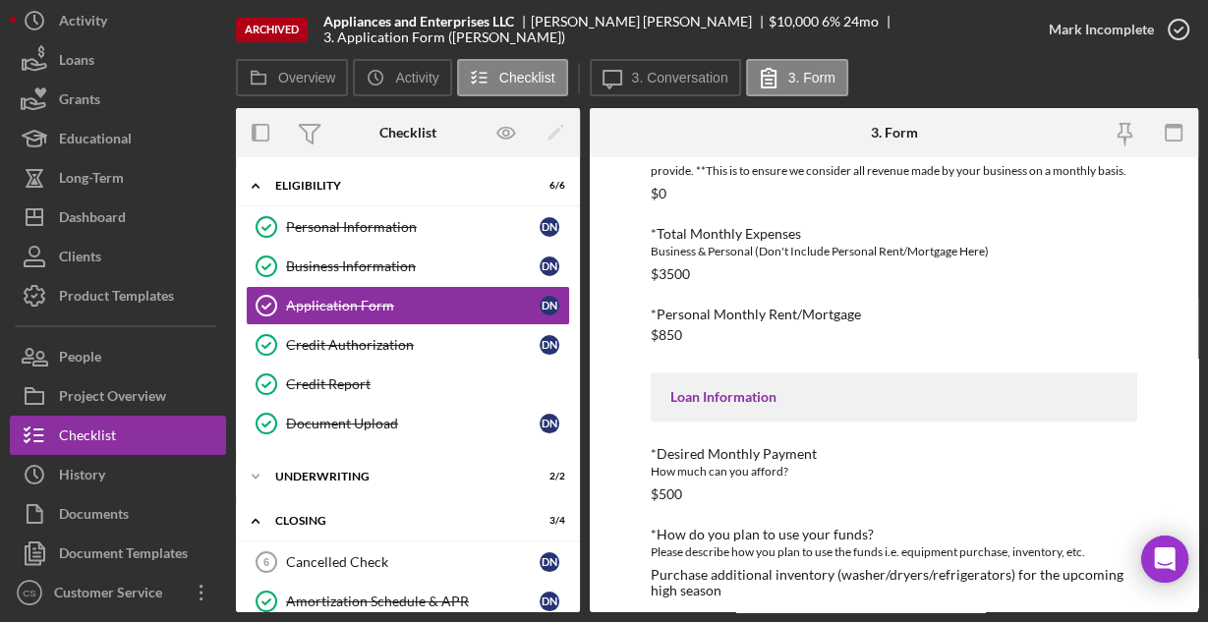
scroll to position [625, 0]
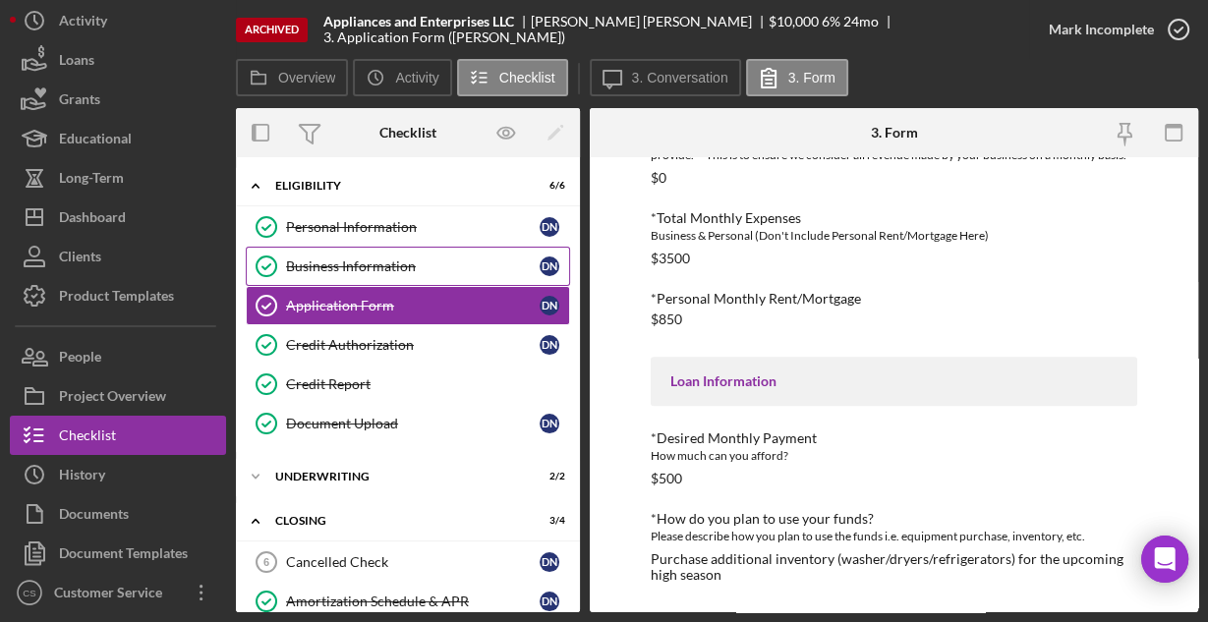
click at [385, 260] on div "Business Information" at bounding box center [412, 266] width 253 height 16
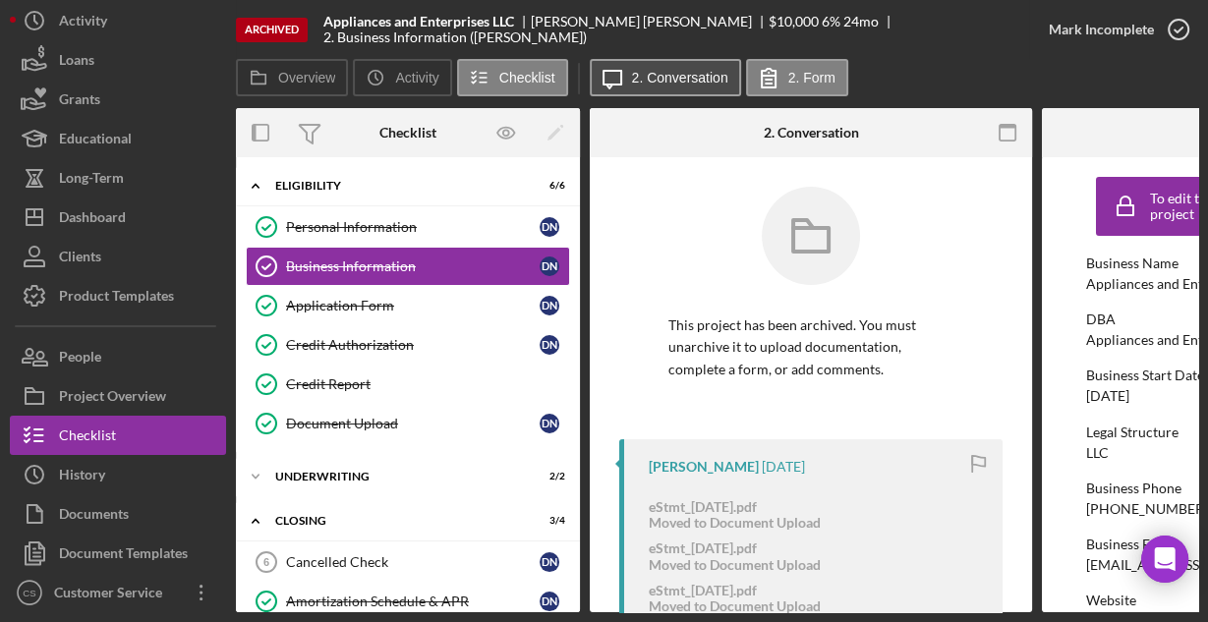
click at [656, 76] on label "2. Conversation" at bounding box center [680, 78] width 96 height 16
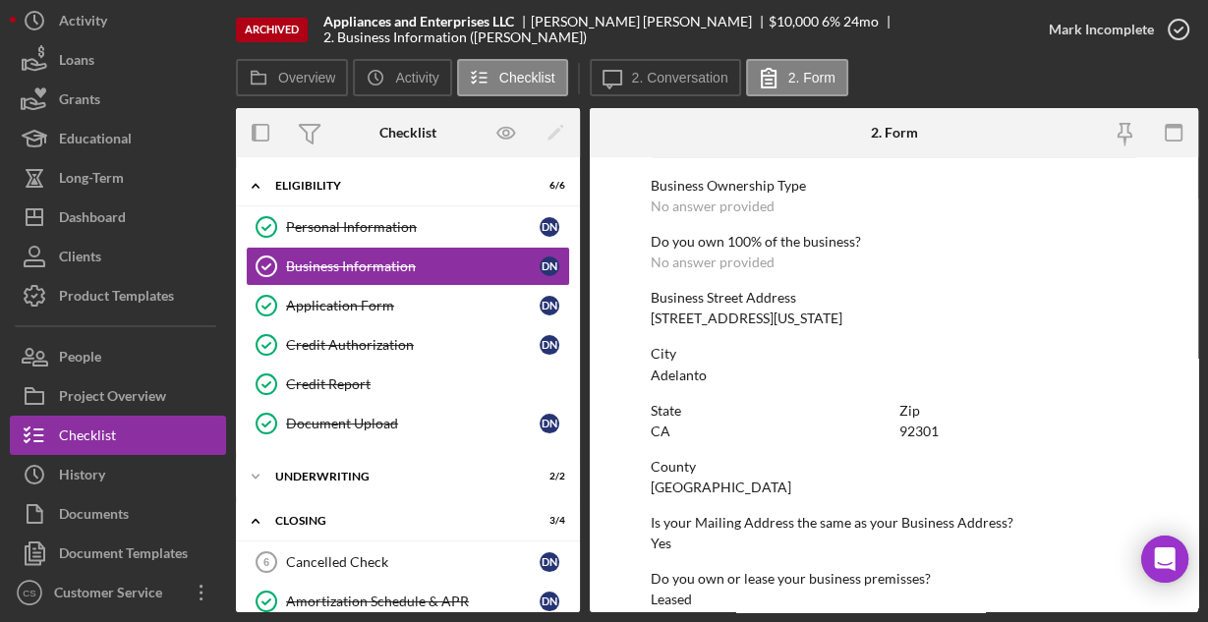
scroll to position [1027, 0]
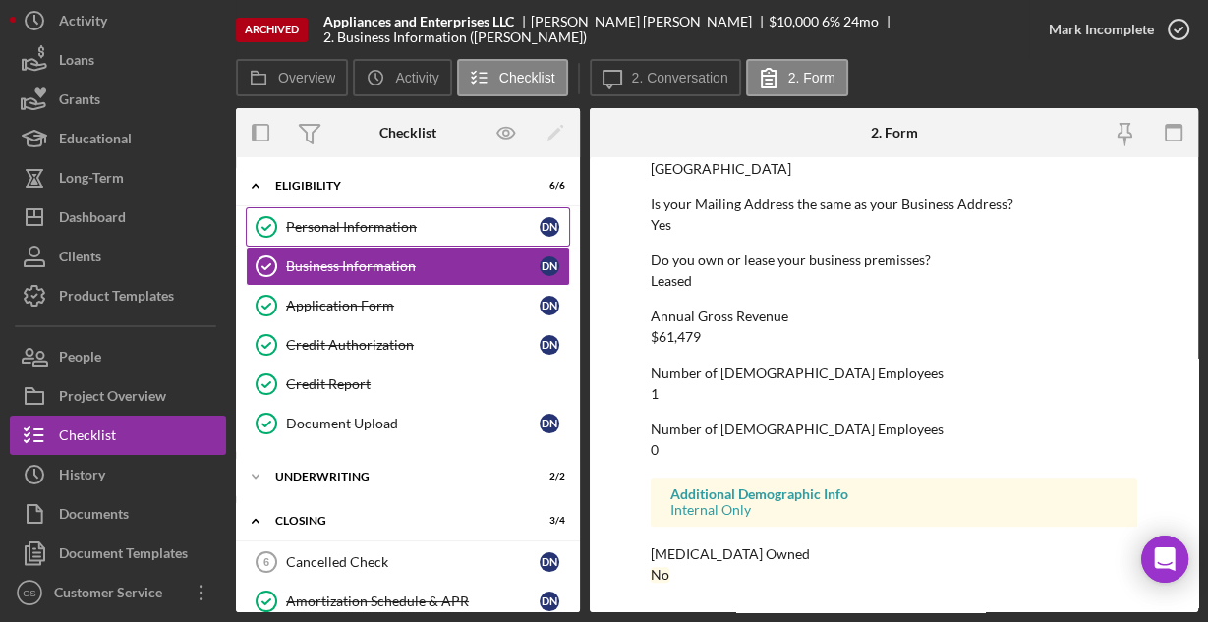
click at [351, 219] on div "Personal Information" at bounding box center [412, 227] width 253 height 16
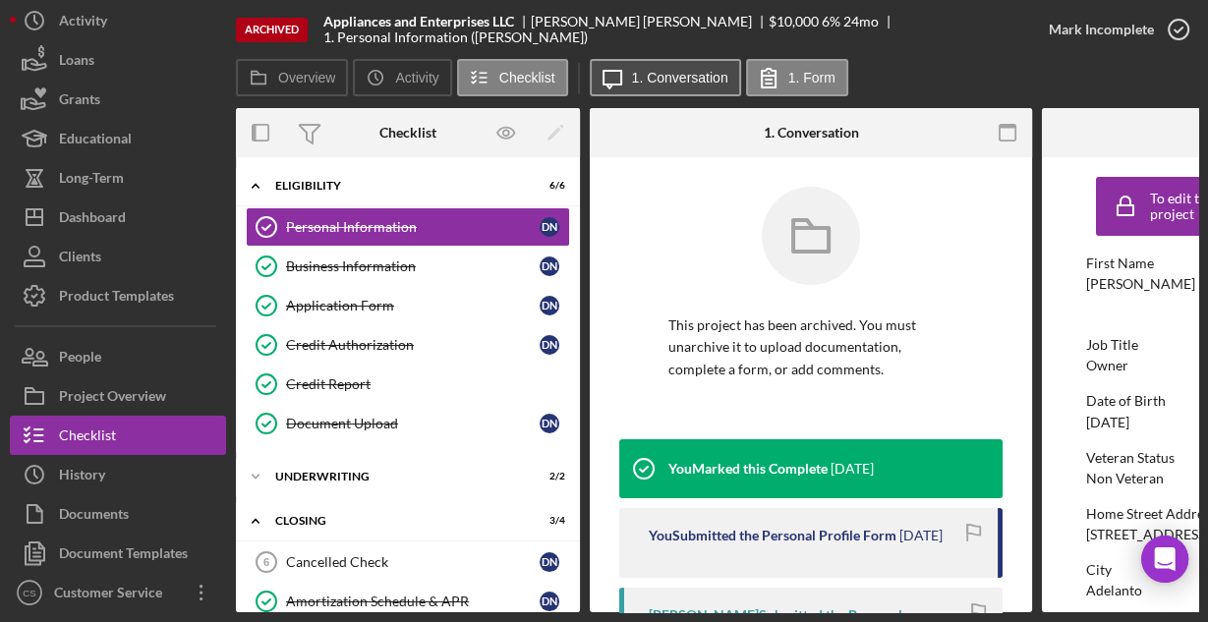
click at [654, 71] on label "1. Conversation" at bounding box center [680, 78] width 96 height 16
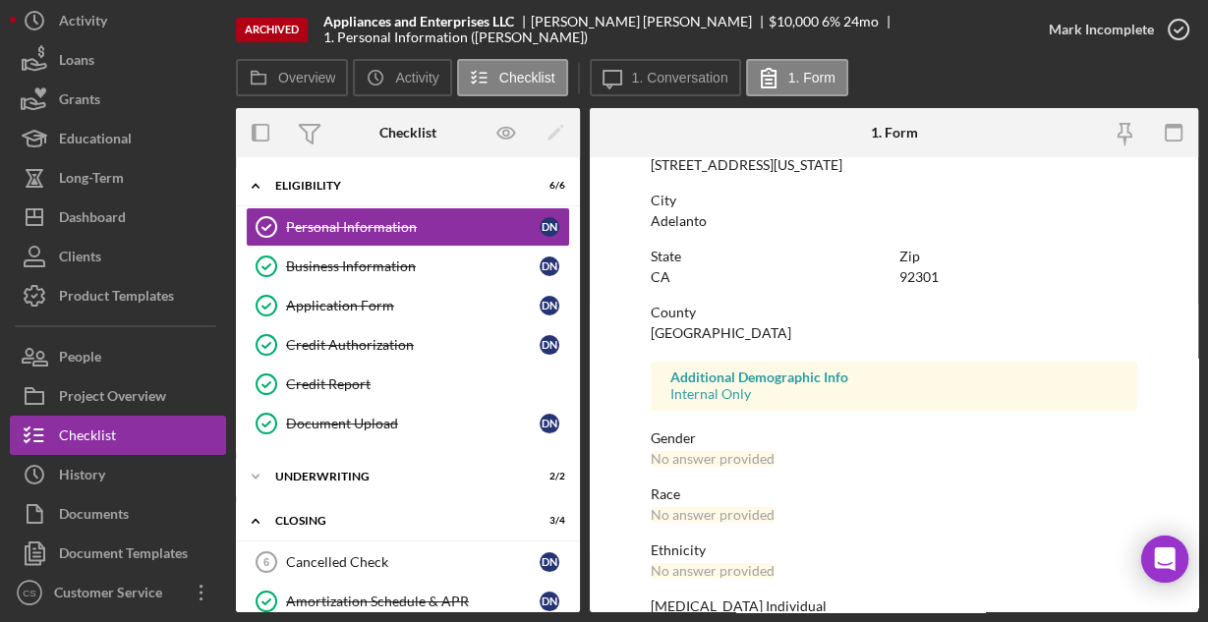
scroll to position [463, 0]
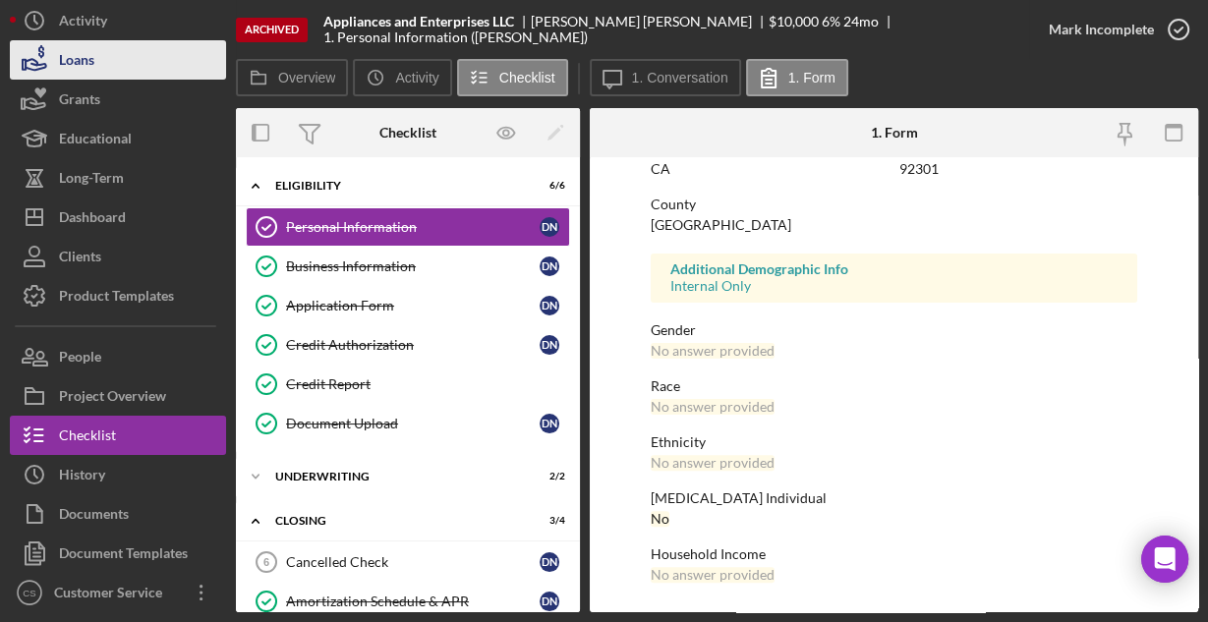
click at [94, 56] on button "Loans" at bounding box center [118, 59] width 216 height 39
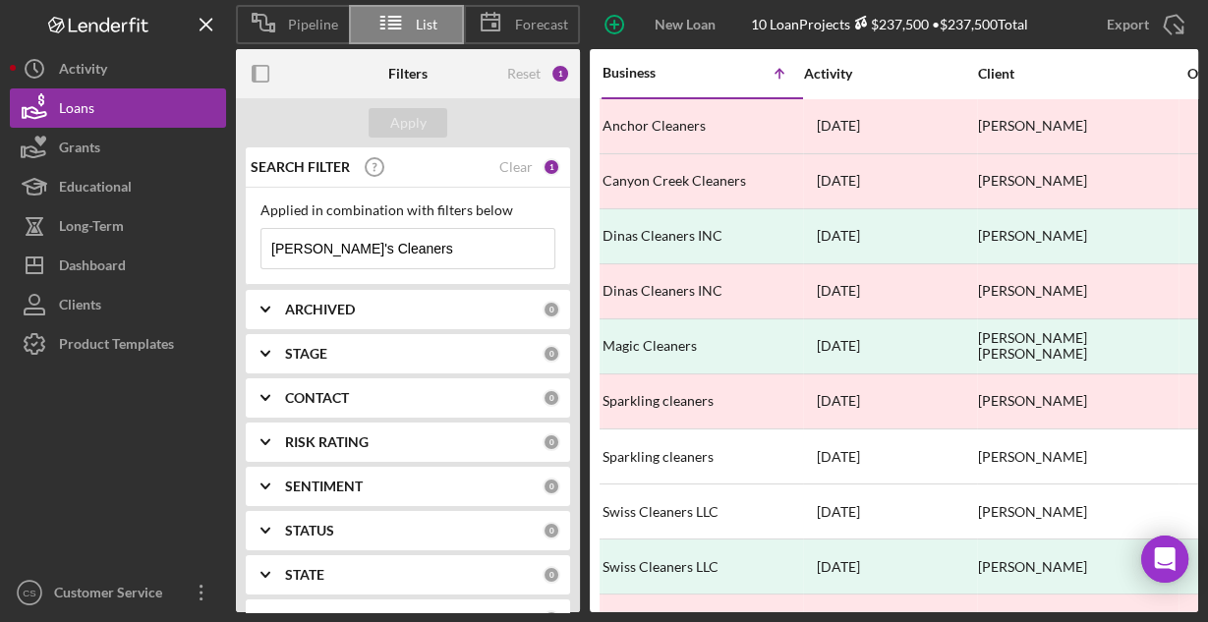
click at [358, 246] on input "[PERSON_NAME]'s Cleaners" at bounding box center [407, 248] width 293 height 39
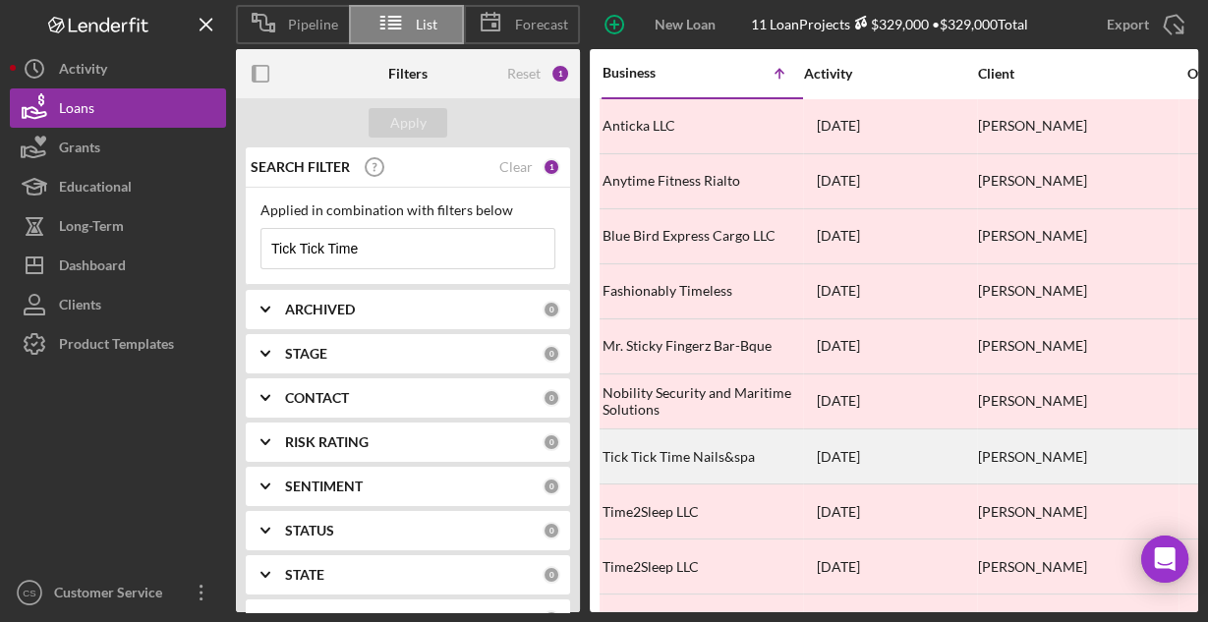
type input "Tick Tick Time"
click at [681, 457] on div "Tick Tick Time Nails&spa" at bounding box center [700, 456] width 197 height 52
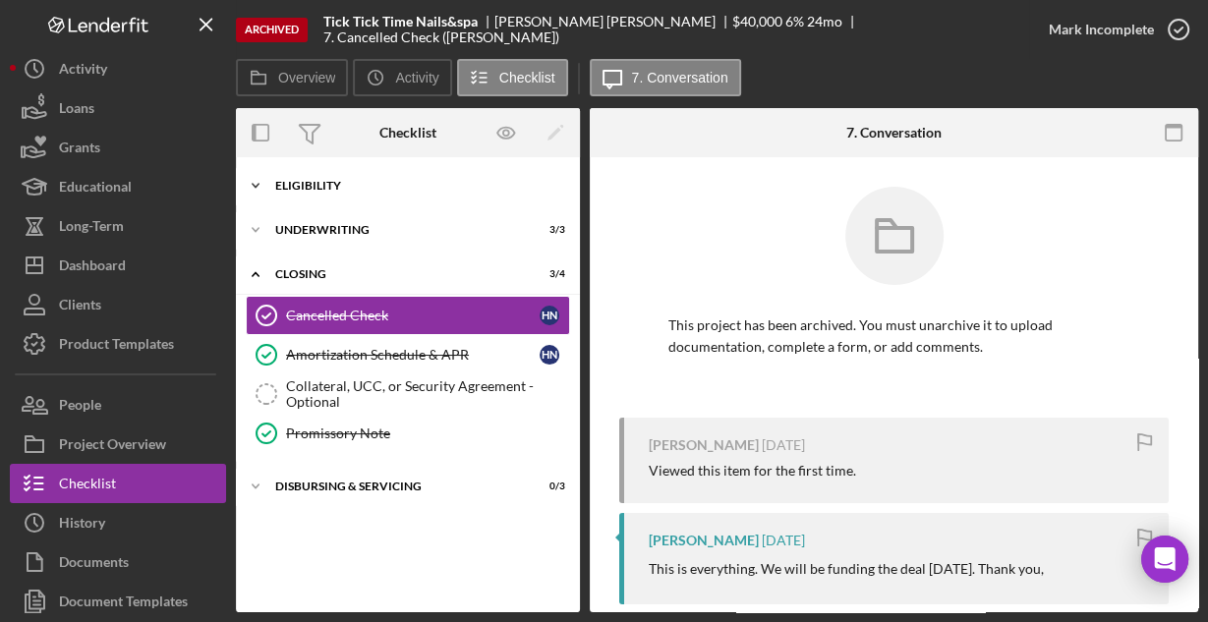
click at [313, 187] on div "Eligibility" at bounding box center [415, 186] width 280 height 12
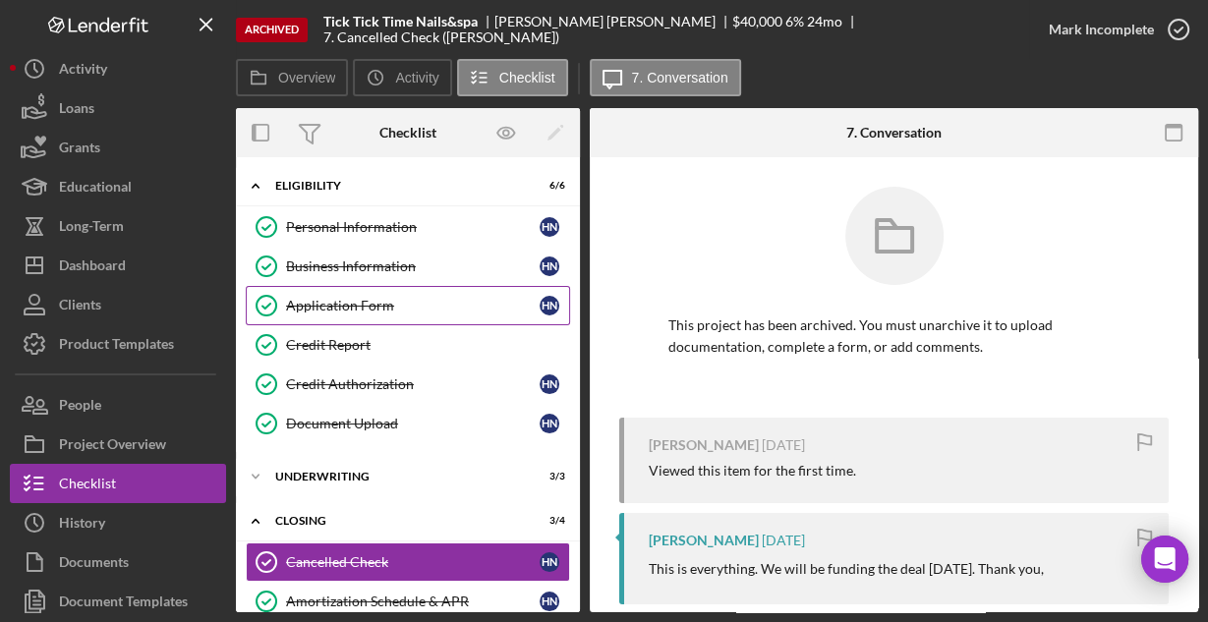
click at [322, 302] on div "Application Form" at bounding box center [412, 306] width 253 height 16
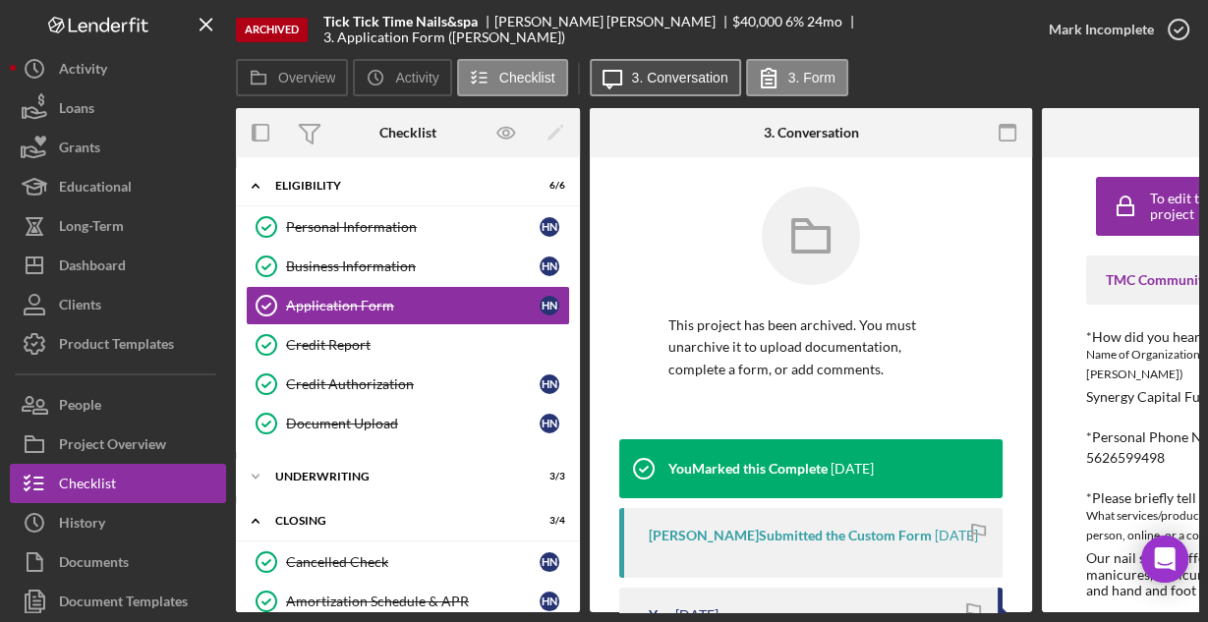
click at [640, 78] on label "3. Conversation" at bounding box center [680, 78] width 96 height 16
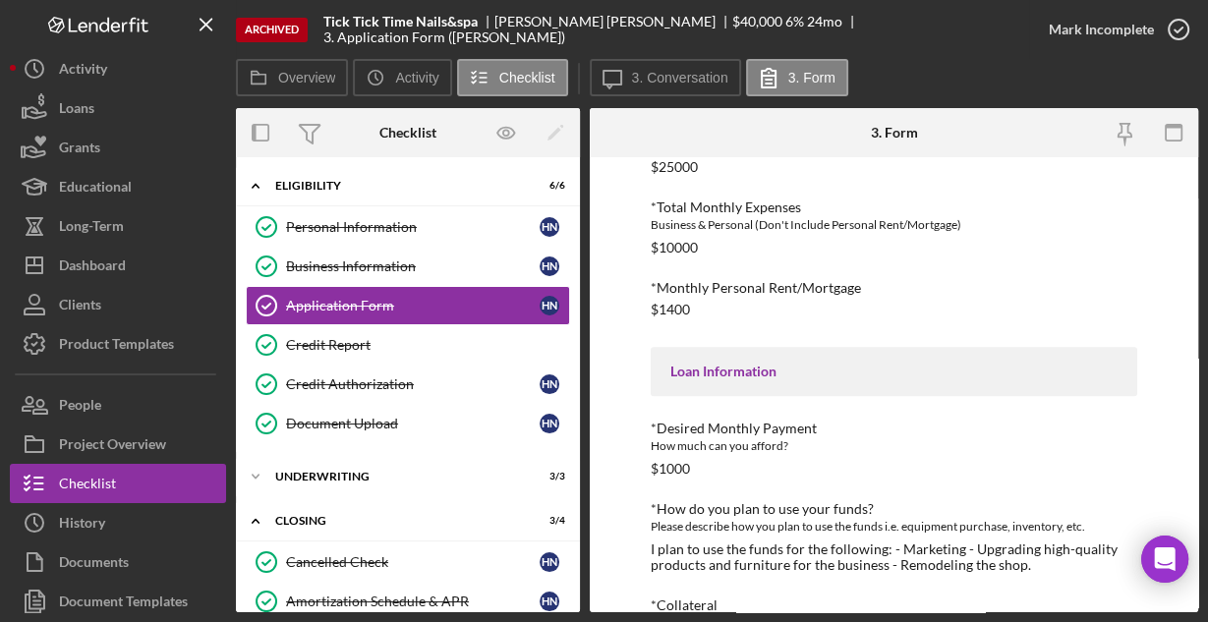
scroll to position [799, 0]
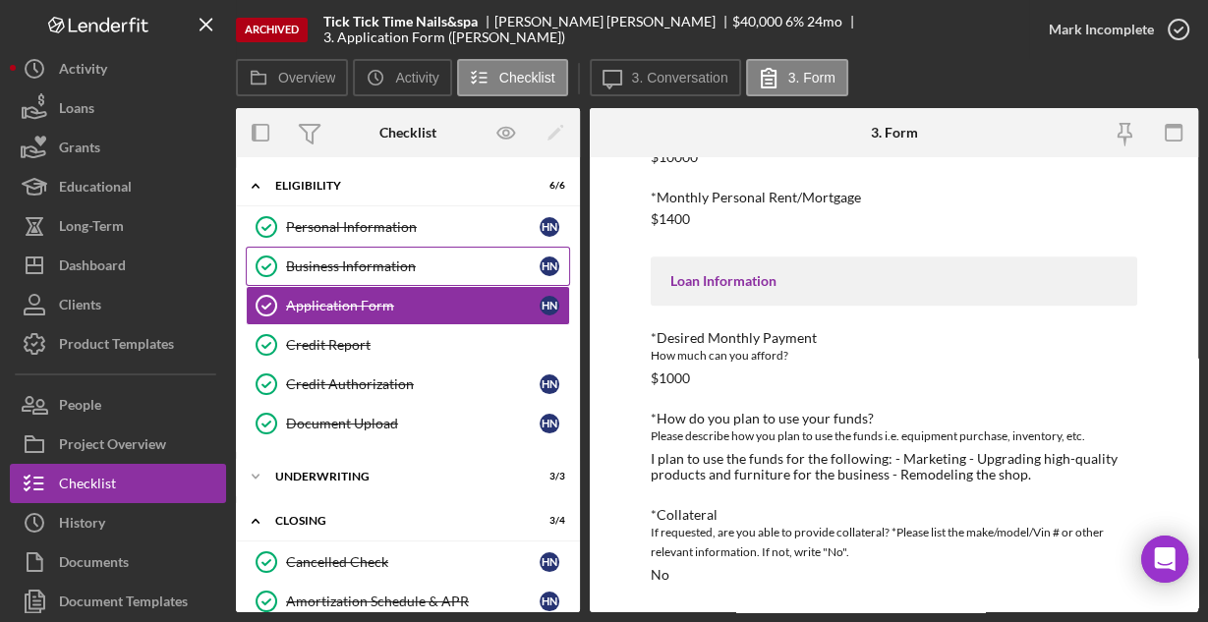
click at [323, 261] on div "Business Information" at bounding box center [412, 266] width 253 height 16
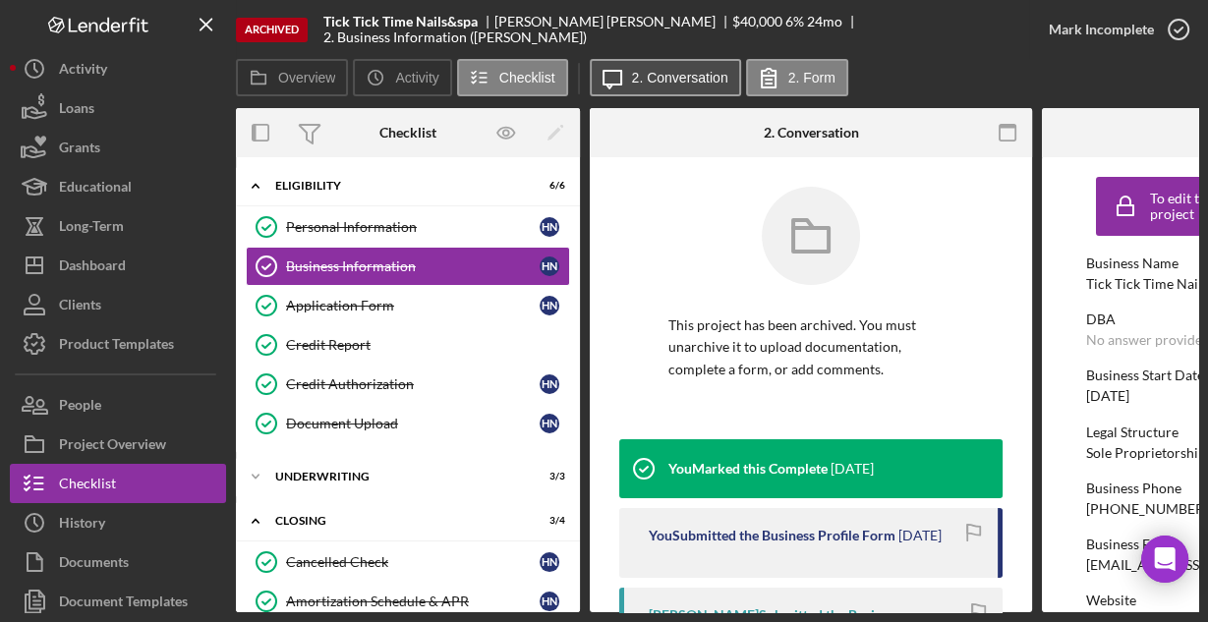
click at [641, 83] on label "2. Conversation" at bounding box center [680, 78] width 96 height 16
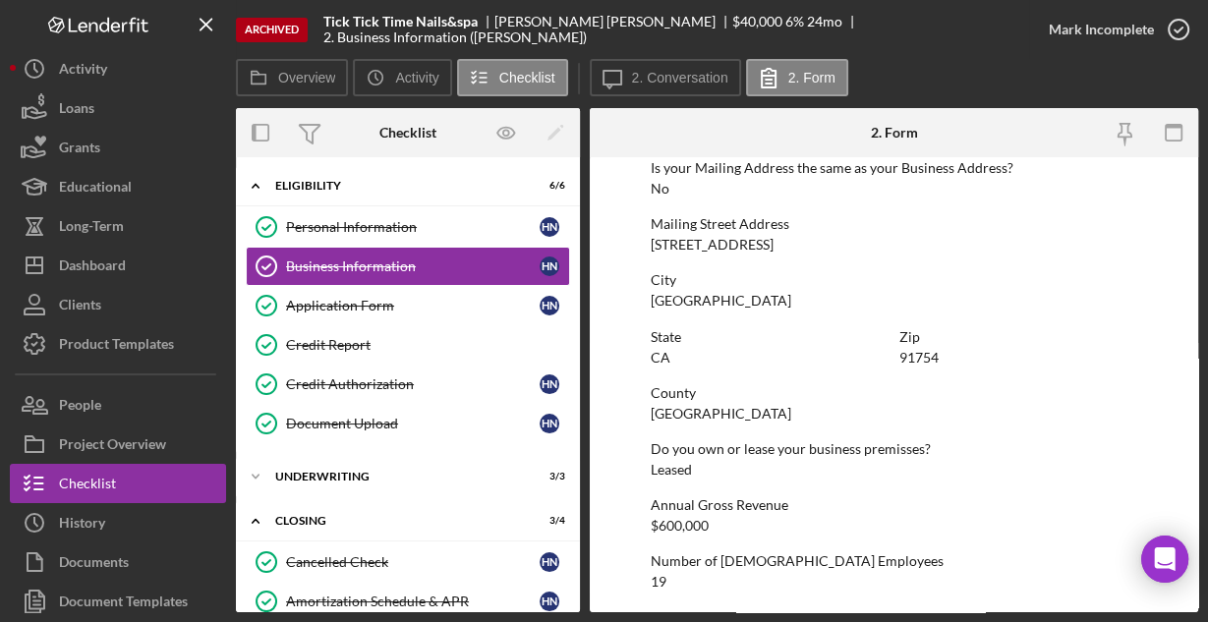
scroll to position [1252, 0]
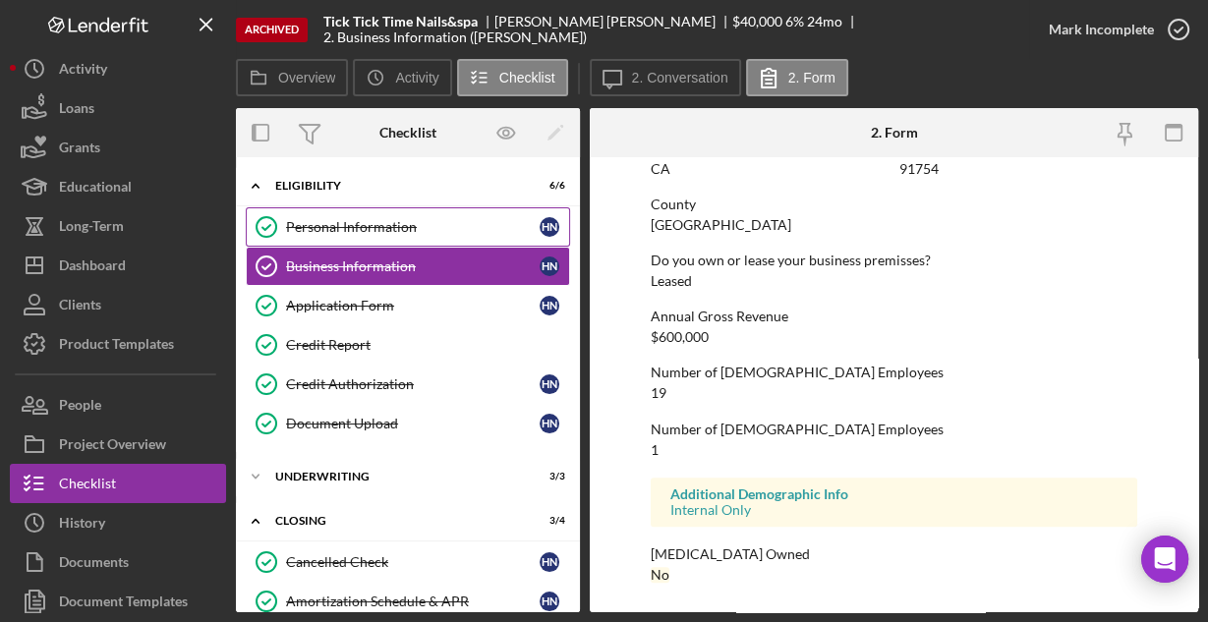
click at [324, 212] on link "Personal Information Personal Information H N" at bounding box center [408, 226] width 324 height 39
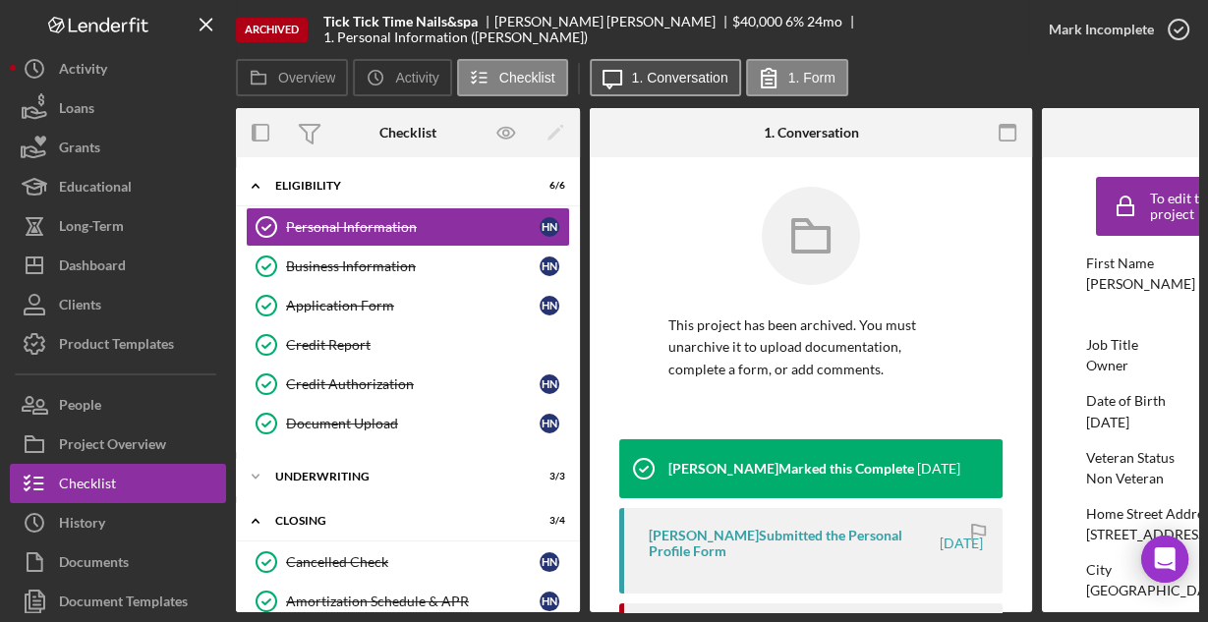
click at [648, 74] on label "1. Conversation" at bounding box center [680, 78] width 96 height 16
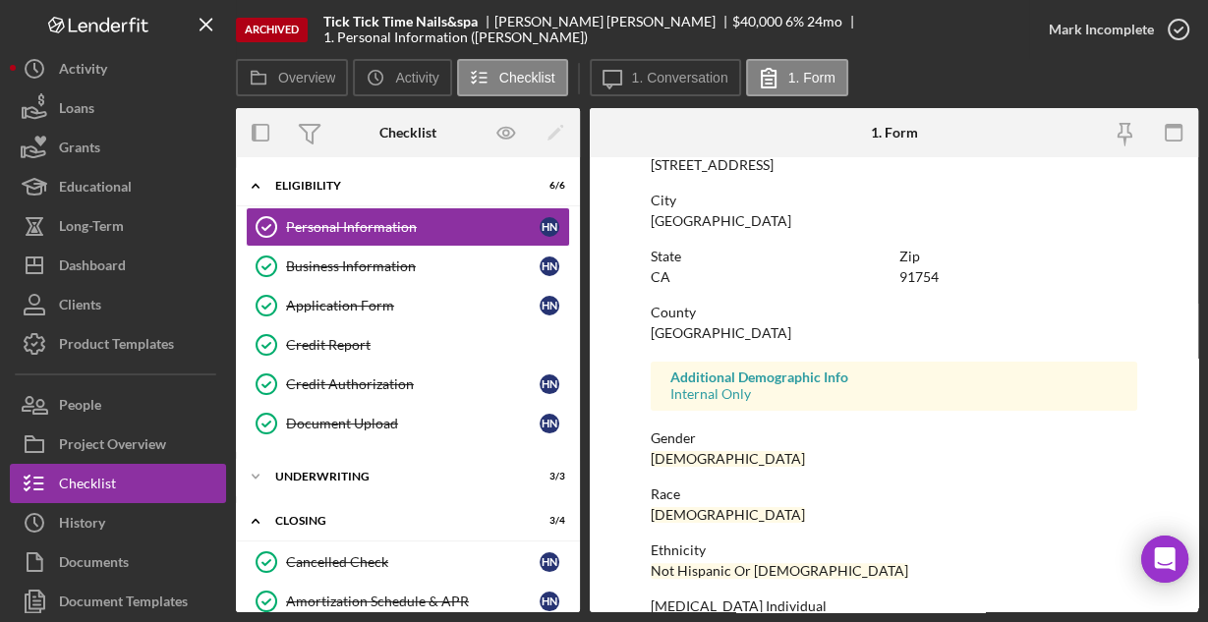
scroll to position [463, 0]
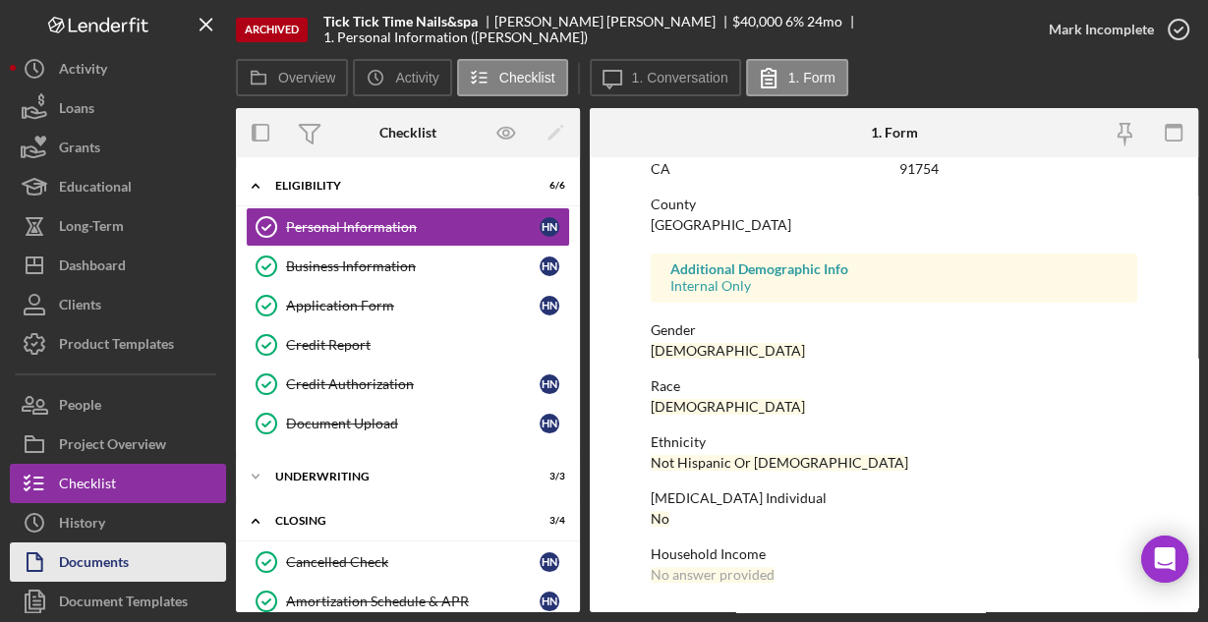
click at [105, 555] on div "Documents" at bounding box center [94, 564] width 70 height 44
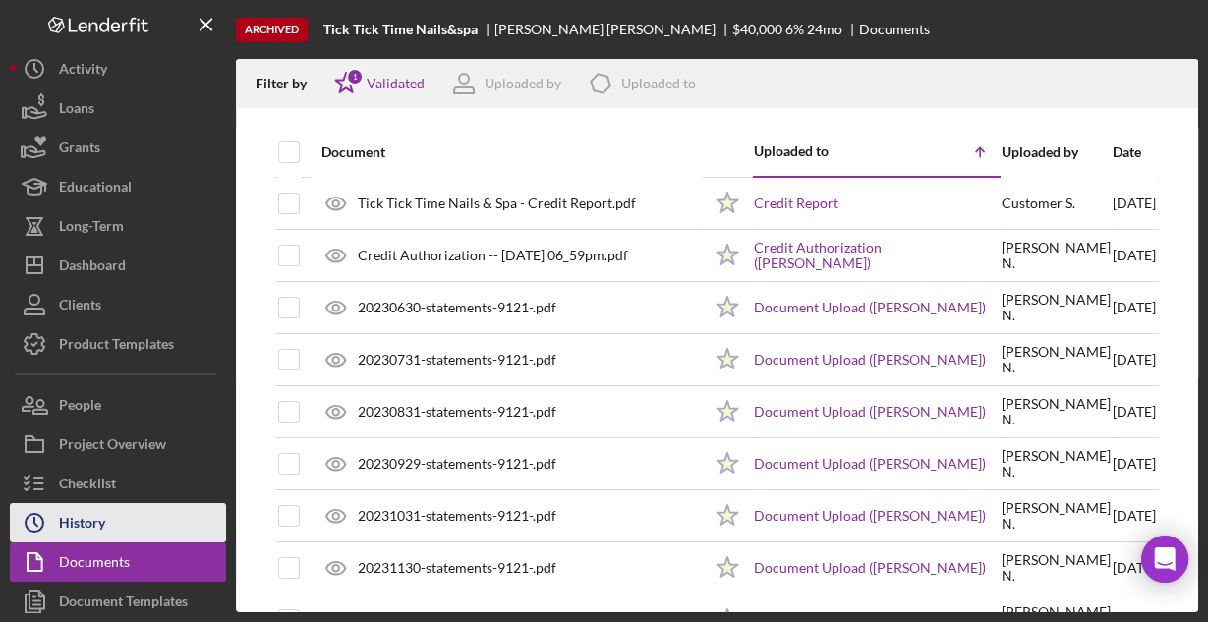
click at [109, 519] on button "Icon/History History" at bounding box center [118, 522] width 216 height 39
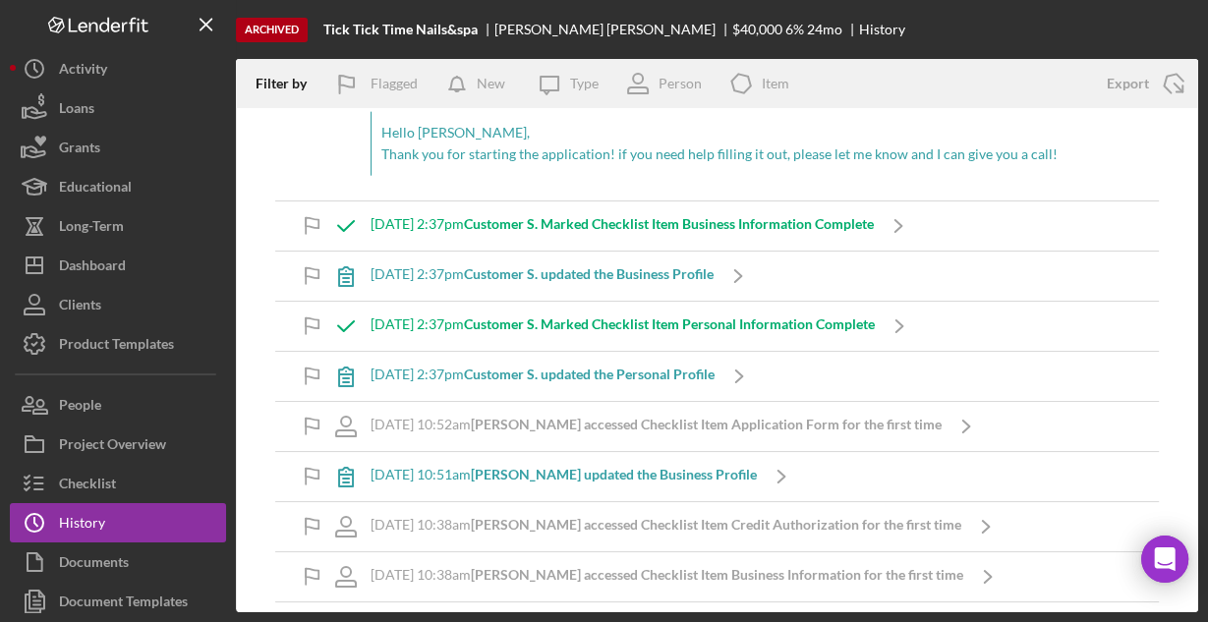
scroll to position [4068, 0]
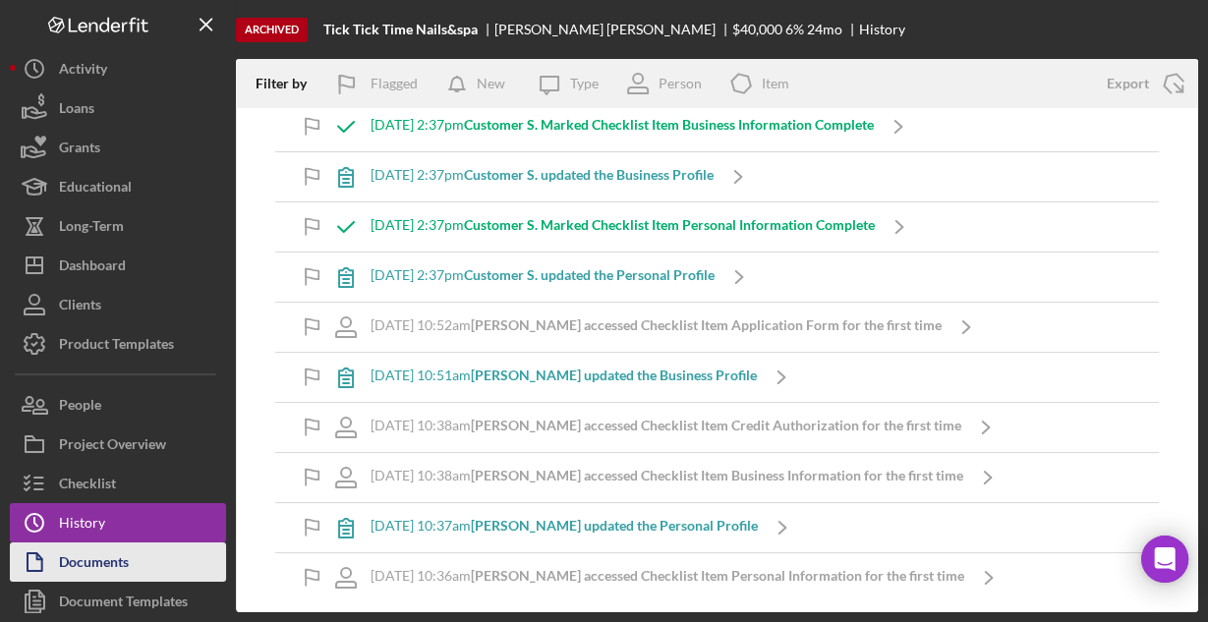
click at [135, 554] on button "Documents" at bounding box center [118, 561] width 216 height 39
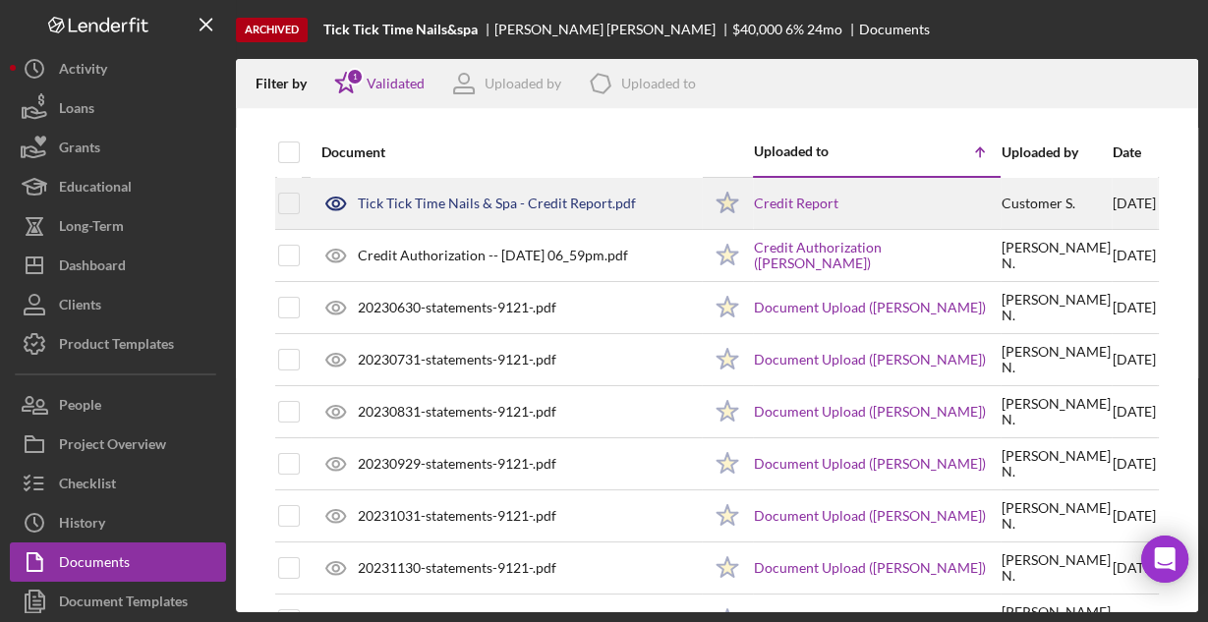
click at [555, 208] on div "Tick Tick Time Nails & Spa - Credit Report.pdf" at bounding box center [497, 204] width 278 height 16
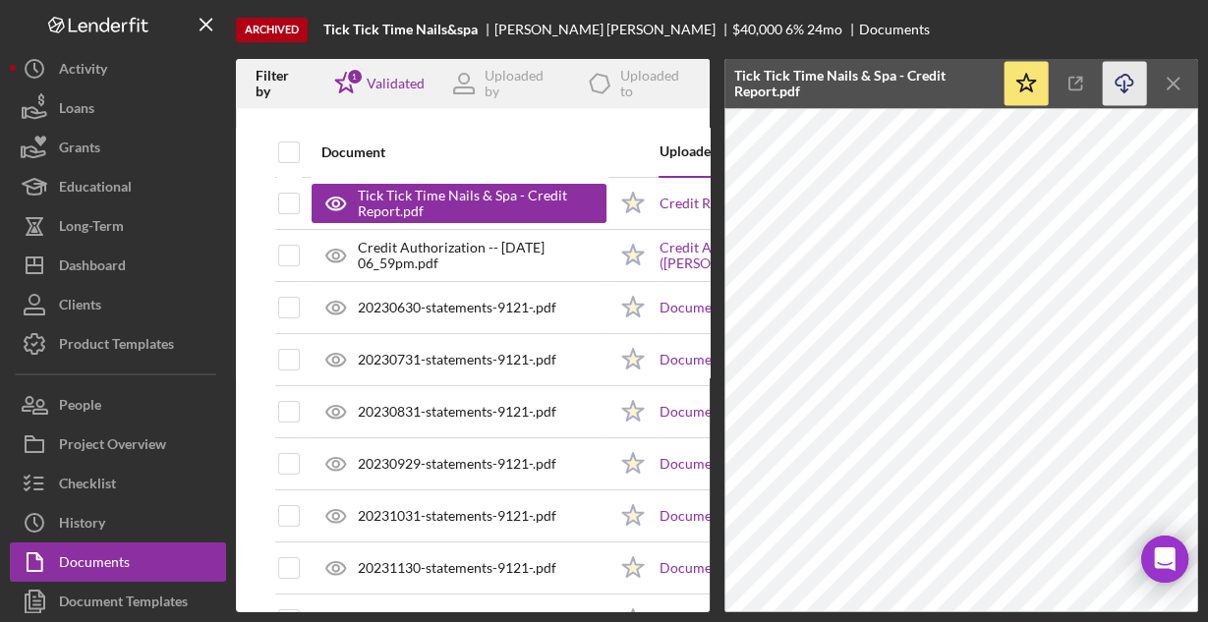
click at [1128, 83] on icon "Icon/Download" at bounding box center [1124, 84] width 44 height 44
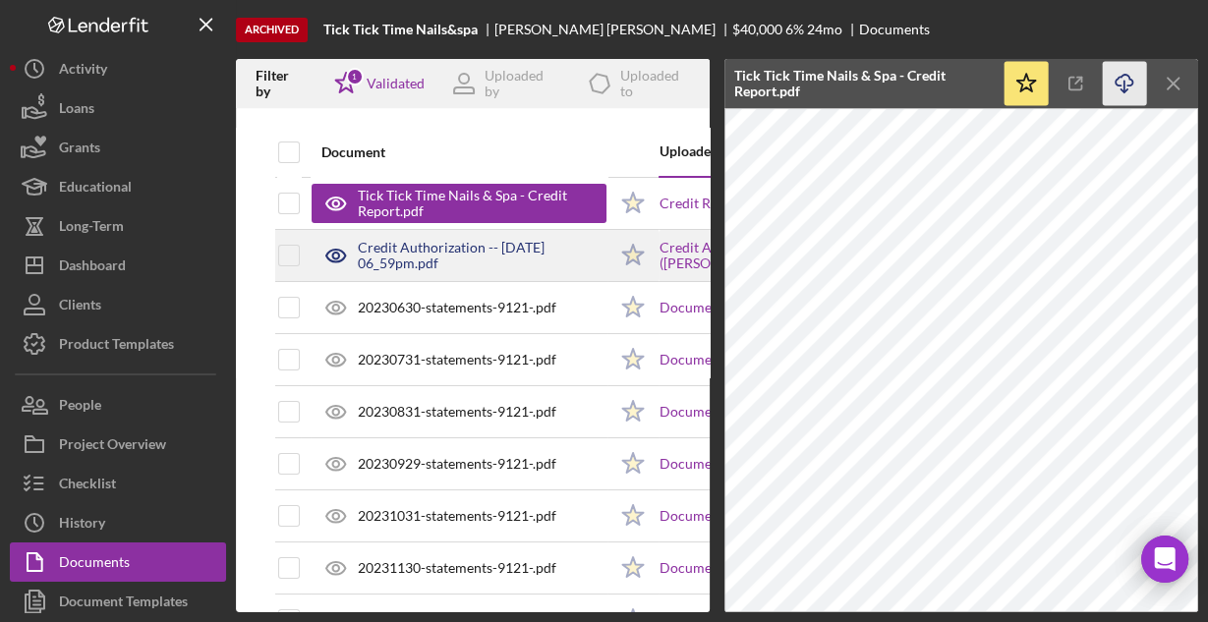
click at [541, 250] on div "Credit Authorization -- 2023-12-01 06_59pm.pdf" at bounding box center [482, 255] width 249 height 31
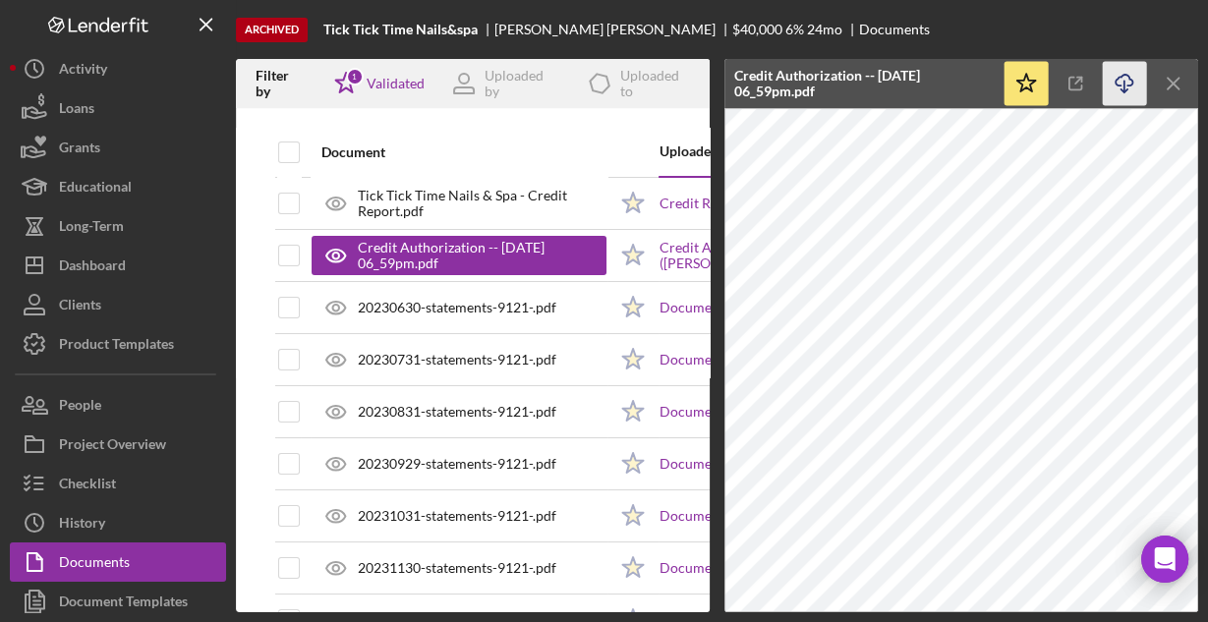
click at [1130, 90] on icon "Icon/Download" at bounding box center [1124, 84] width 44 height 44
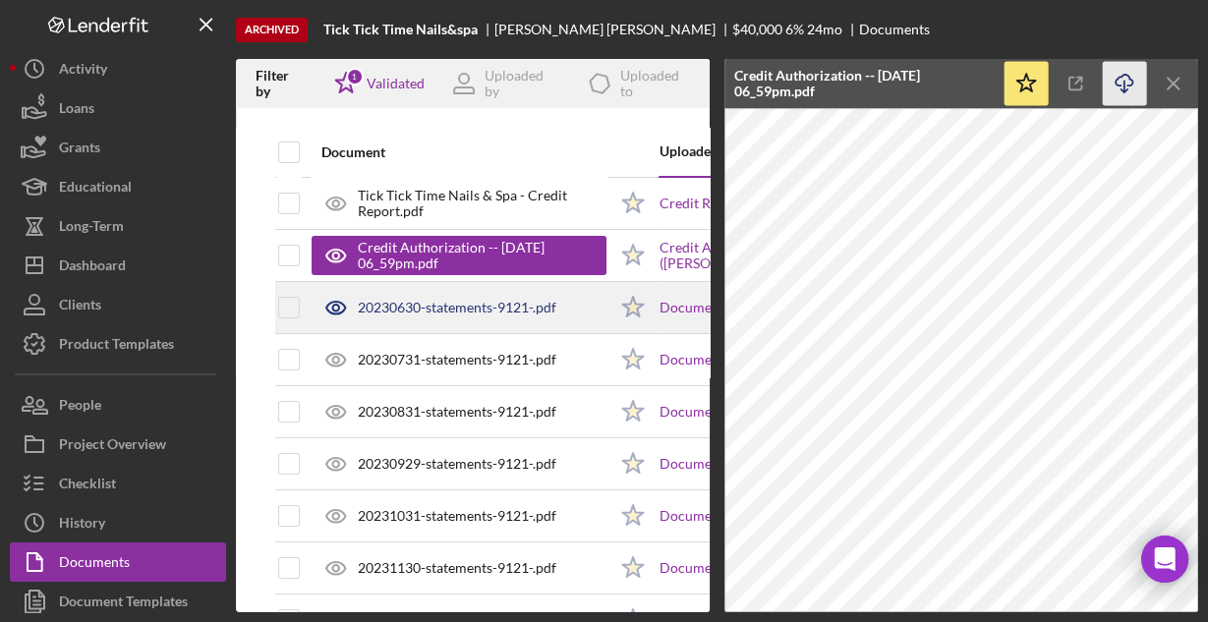
click at [456, 315] on div "20230630-statements-9121-.pdf" at bounding box center [458, 307] width 295 height 49
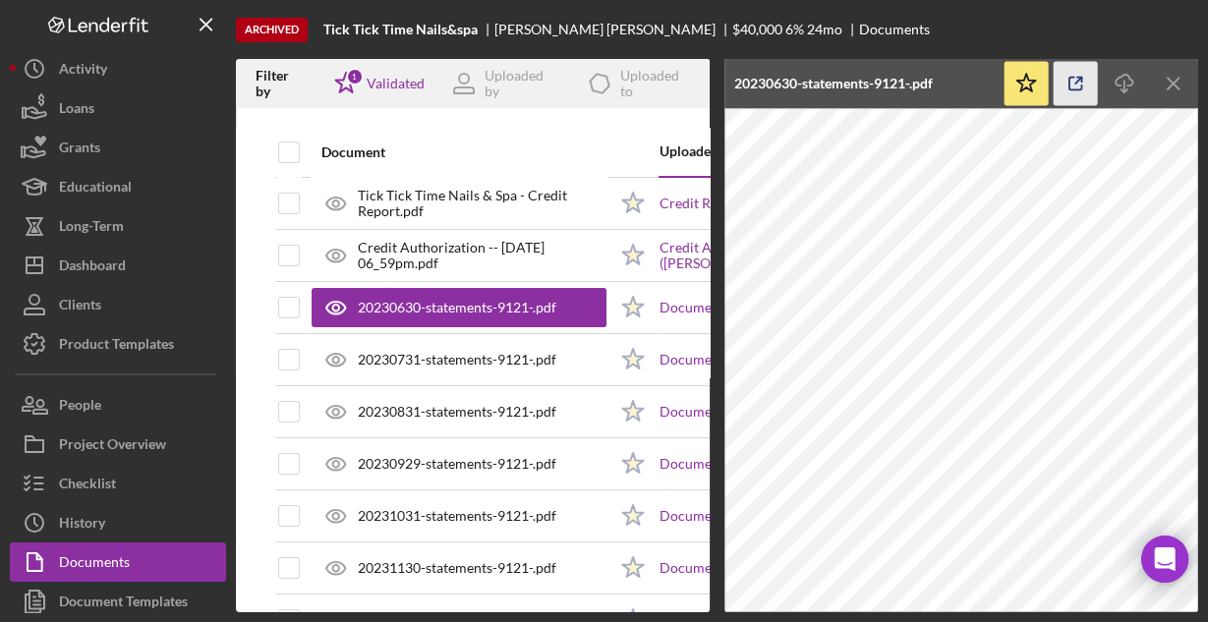
drag, startPoint x: 1124, startPoint y: 78, endPoint x: 1081, endPoint y: 87, distance: 44.3
click at [1123, 77] on icon "Icon/Download" at bounding box center [1124, 84] width 44 height 44
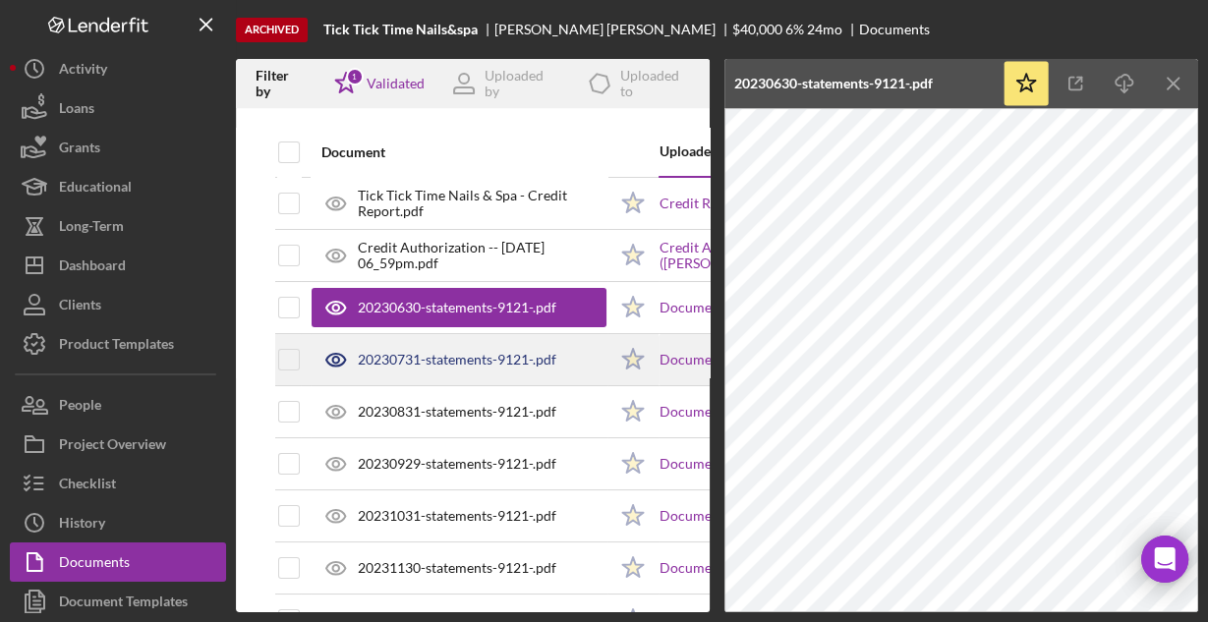
click at [550, 355] on div "20230731-statements-9121-.pdf" at bounding box center [457, 360] width 198 height 16
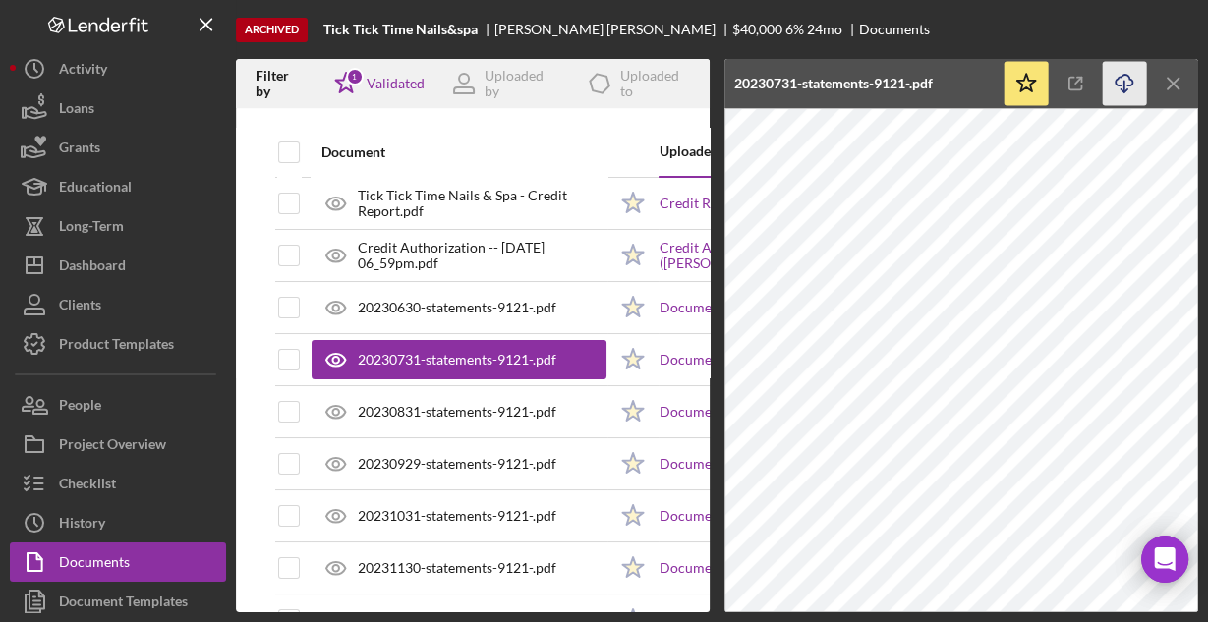
click at [1117, 83] on icon "Icon/Download" at bounding box center [1124, 84] width 44 height 44
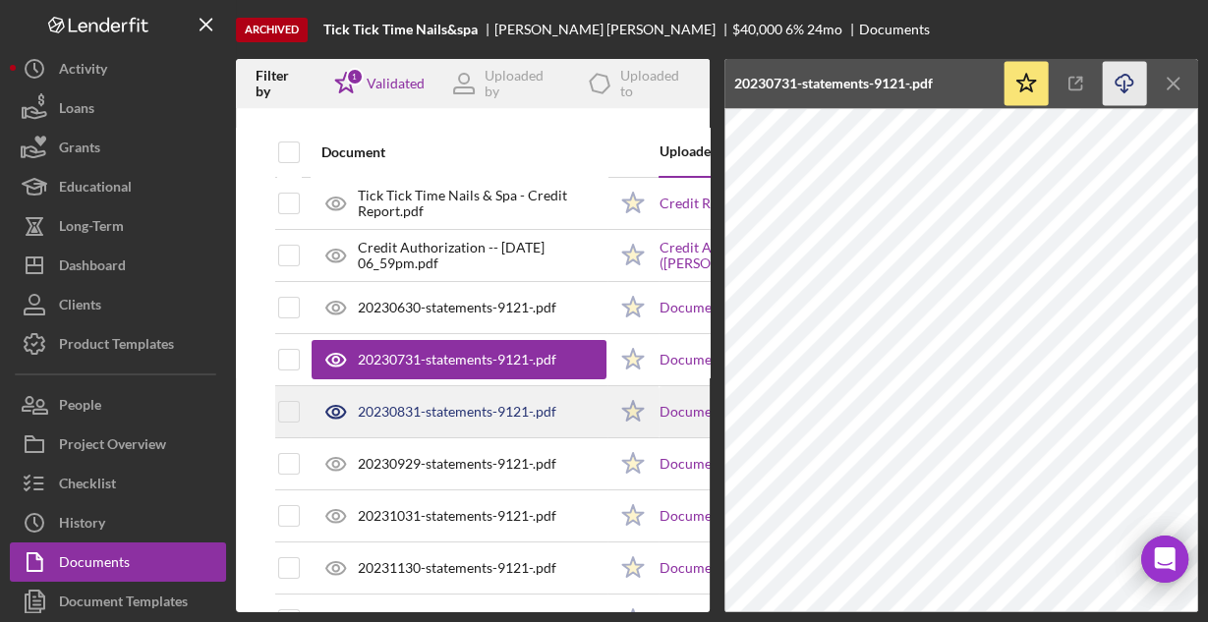
click at [492, 410] on div "20230831-statements-9121-.pdf" at bounding box center [457, 412] width 198 height 16
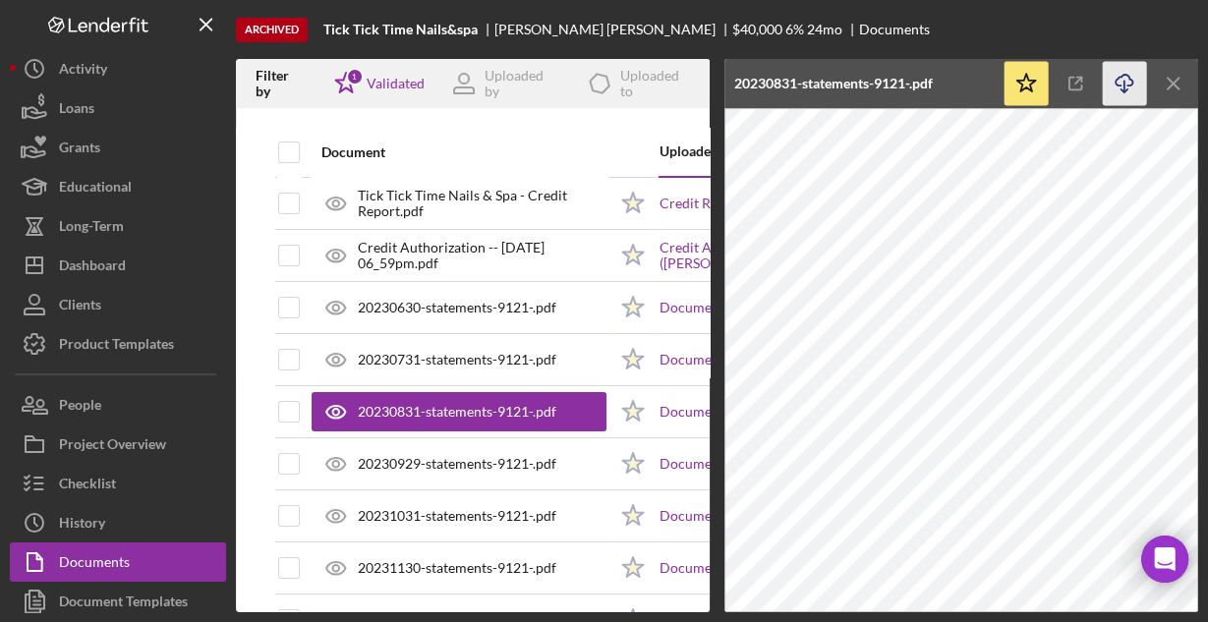
click at [1115, 82] on icon "Icon/Download" at bounding box center [1124, 84] width 44 height 44
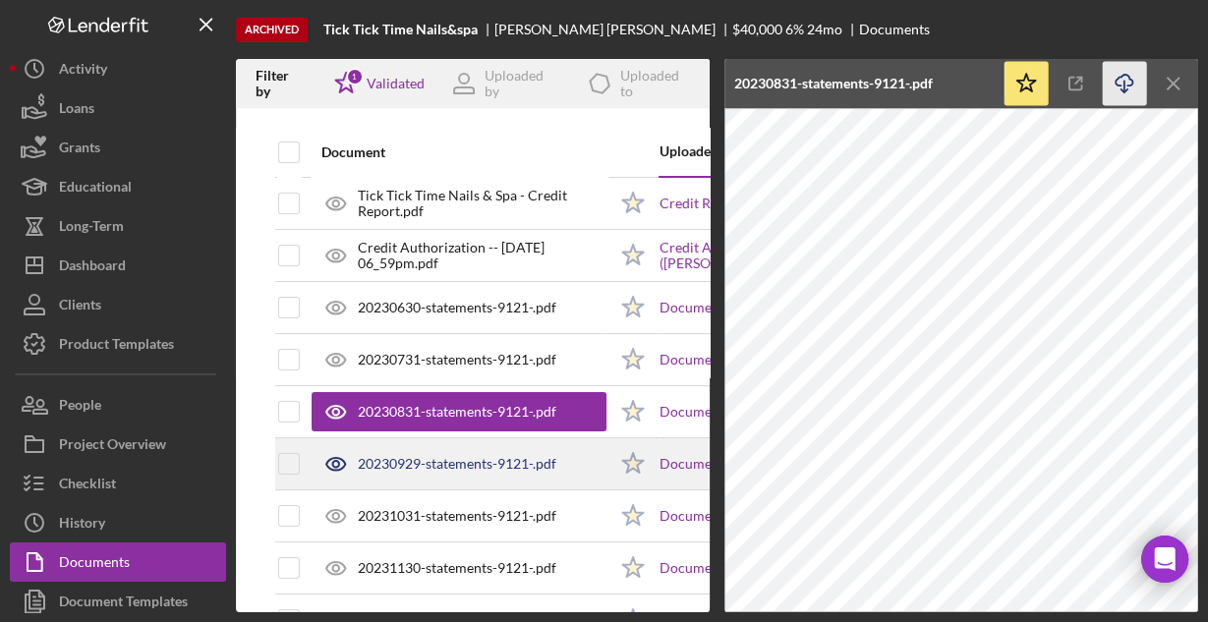
click at [476, 468] on div "20230929-statements-9121-.pdf" at bounding box center [457, 464] width 198 height 16
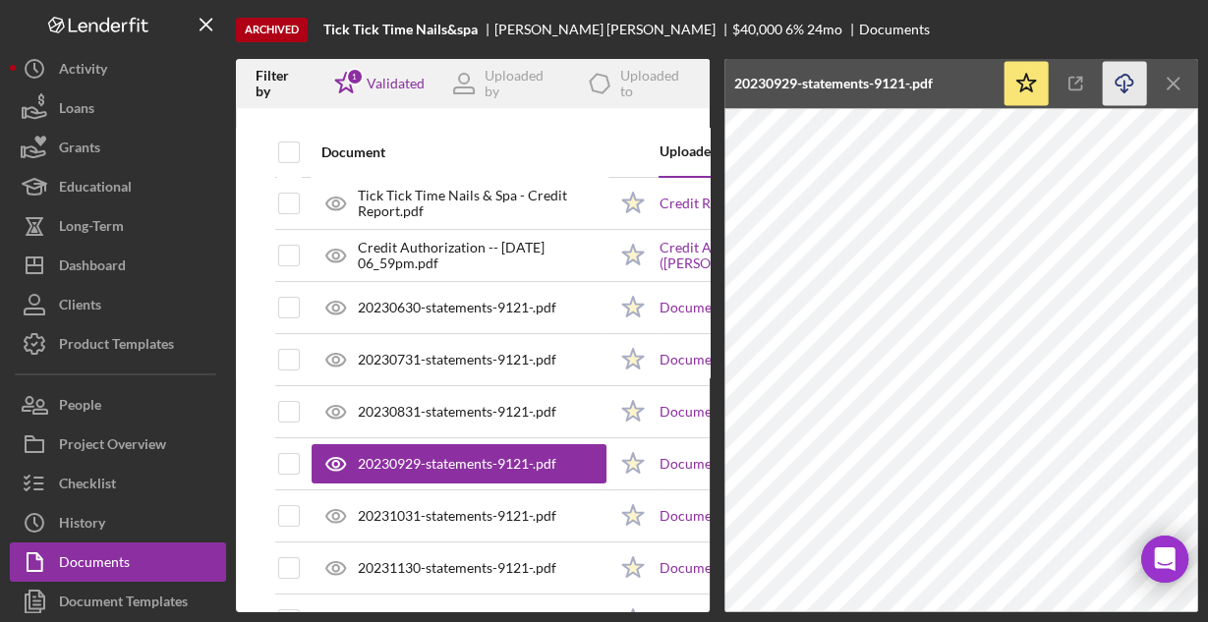
click at [1122, 84] on icon "Icon/Download" at bounding box center [1124, 84] width 44 height 44
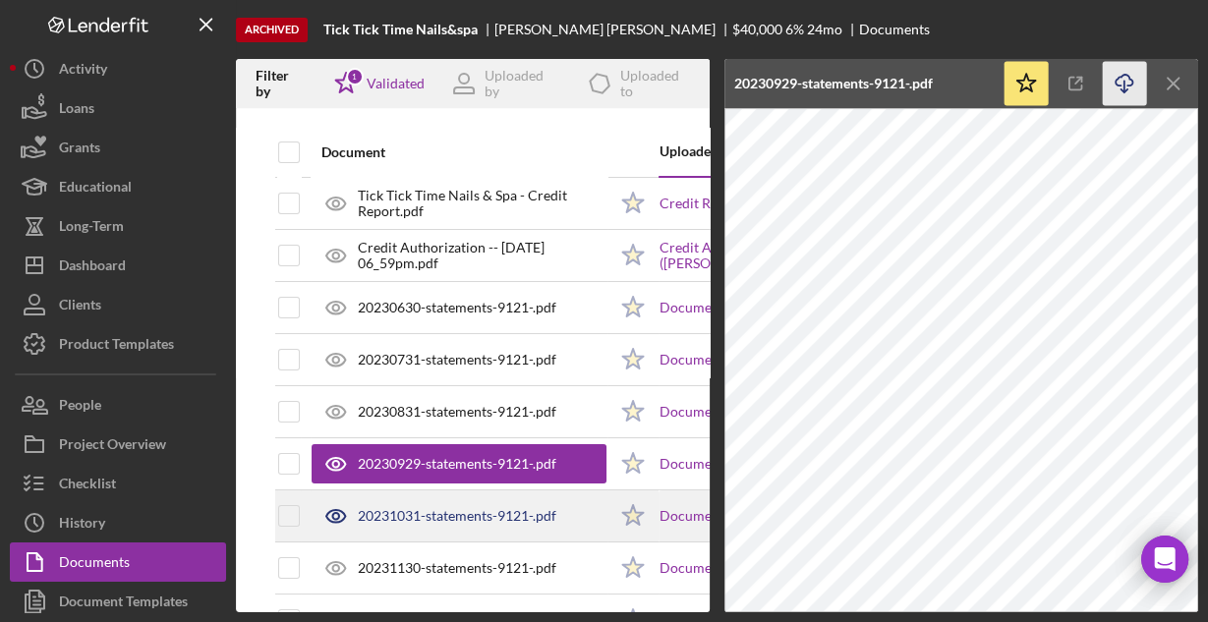
click at [502, 508] on div "20231031-statements-9121-.pdf" at bounding box center [457, 516] width 198 height 16
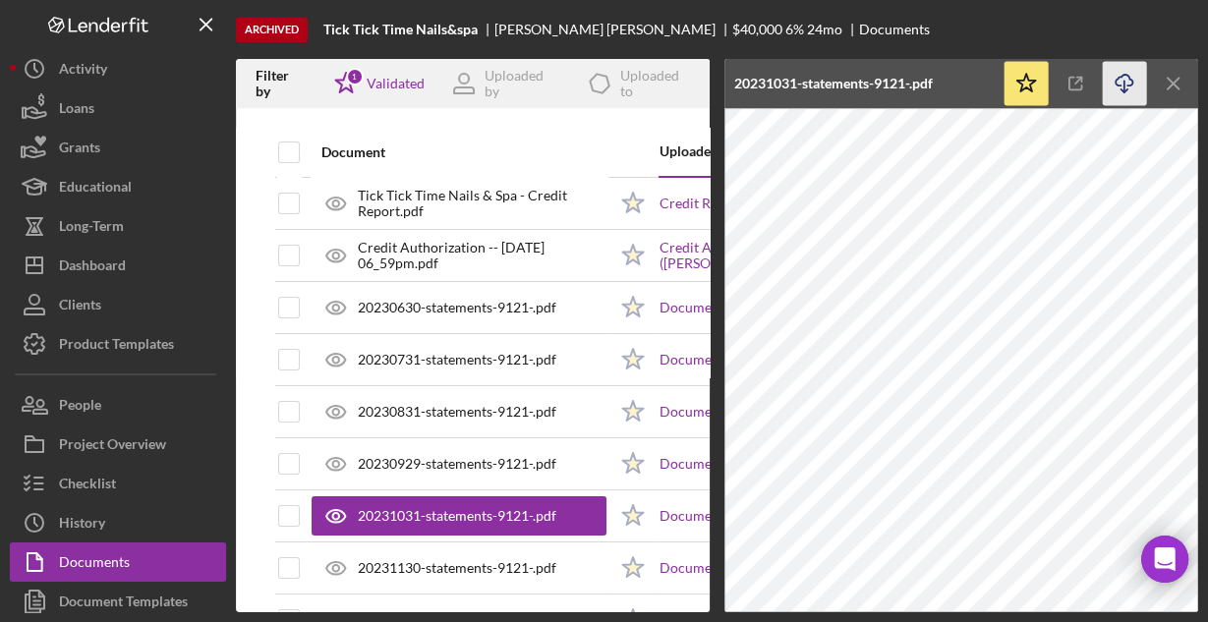
click at [1128, 83] on icon "Icon/Download" at bounding box center [1124, 84] width 44 height 44
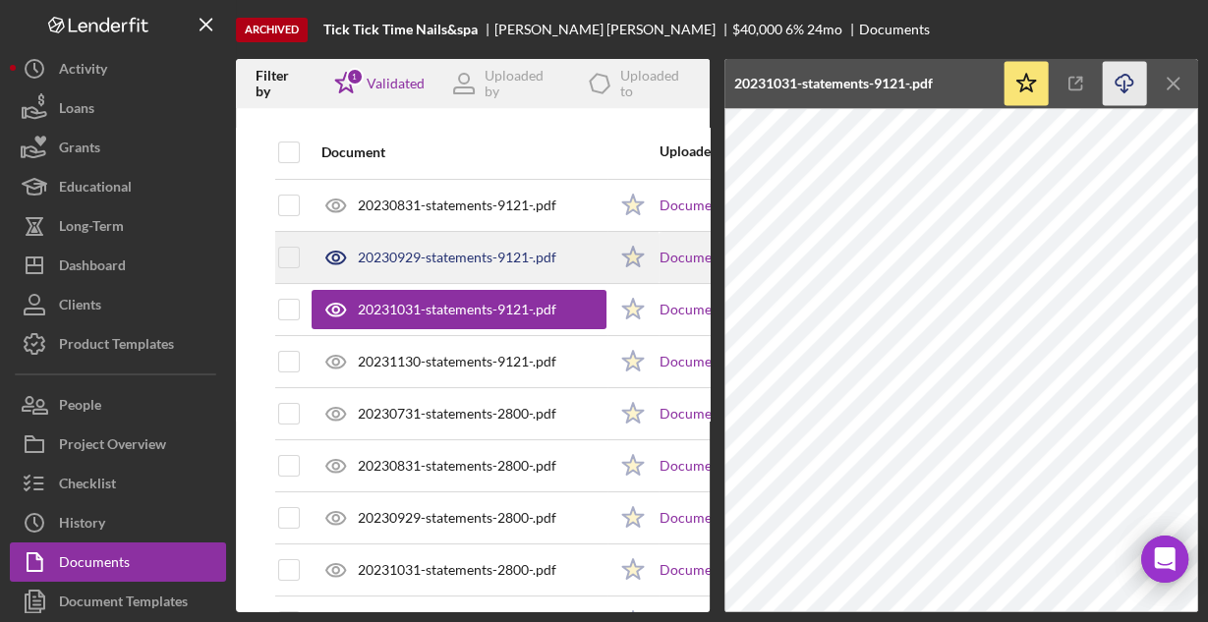
scroll to position [236, 0]
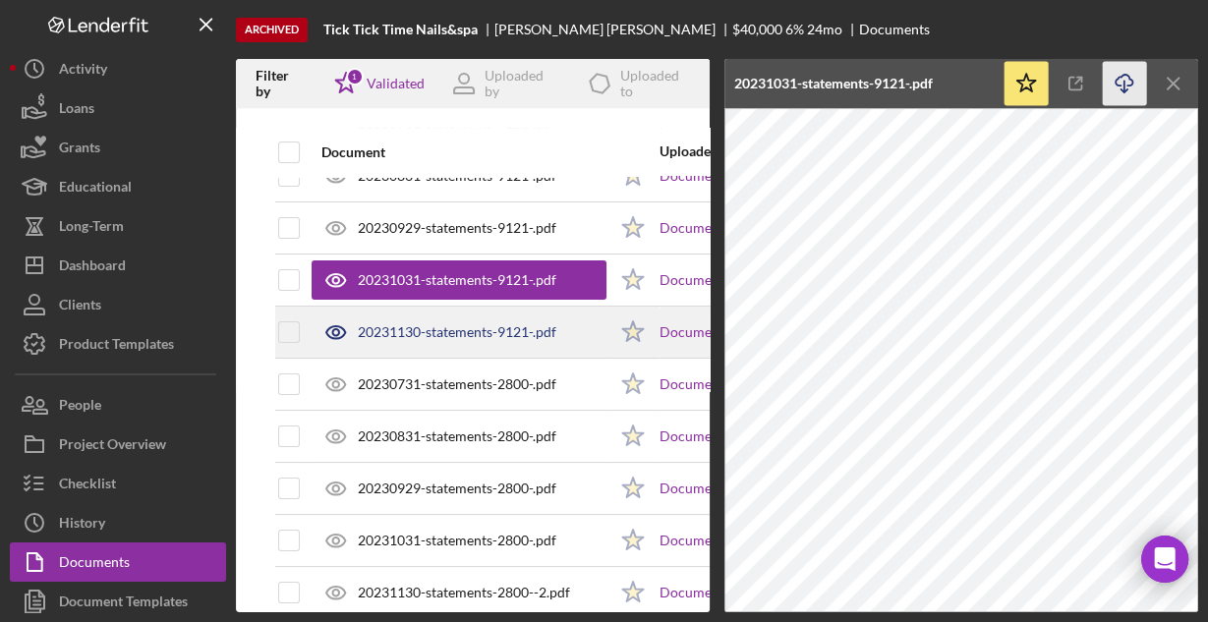
click at [508, 336] on div "20231130-statements-9121-.pdf" at bounding box center [457, 332] width 198 height 16
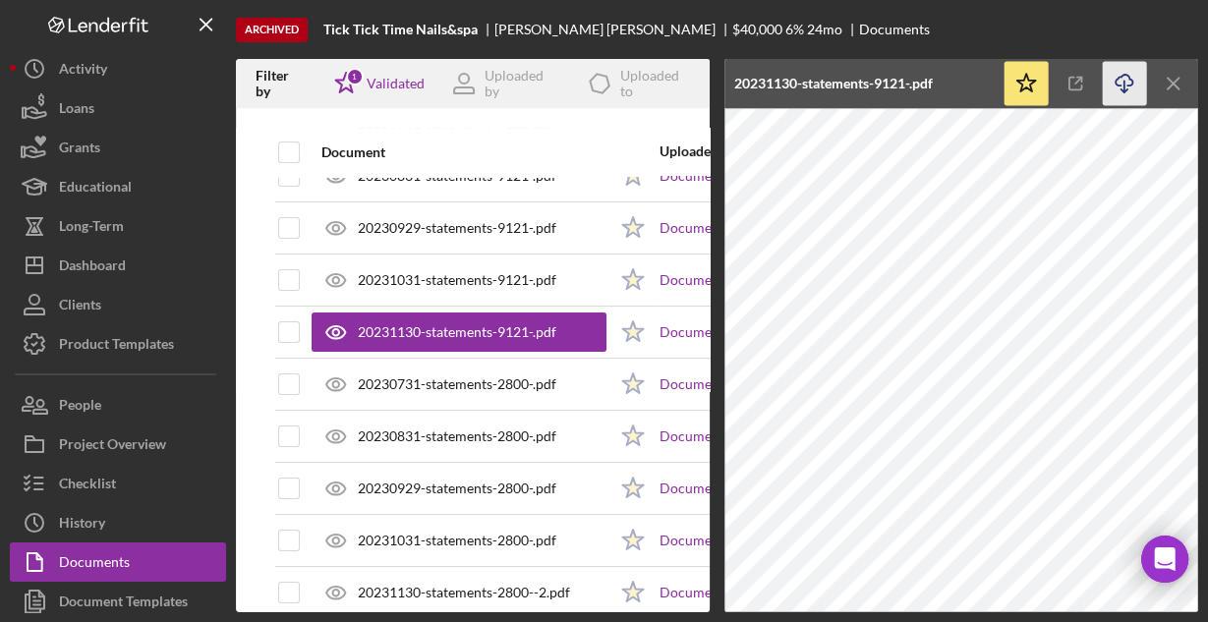
click at [1121, 81] on icon "Icon/Download" at bounding box center [1124, 84] width 44 height 44
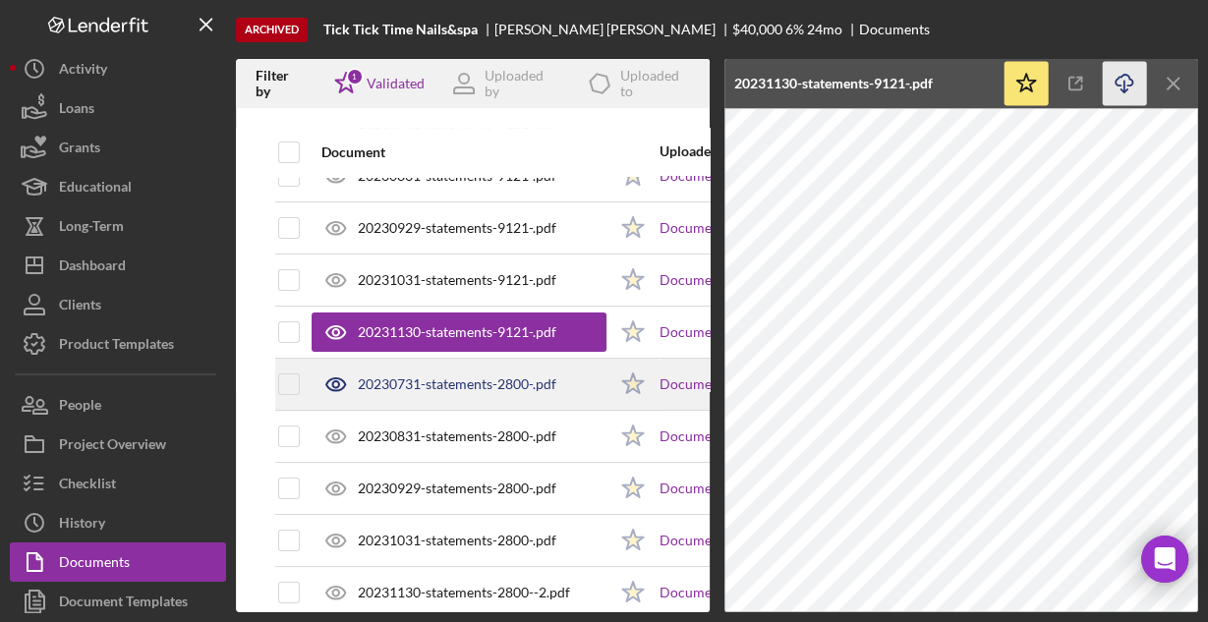
click at [509, 378] on div "20230731-statements-2800-.pdf" at bounding box center [457, 384] width 198 height 16
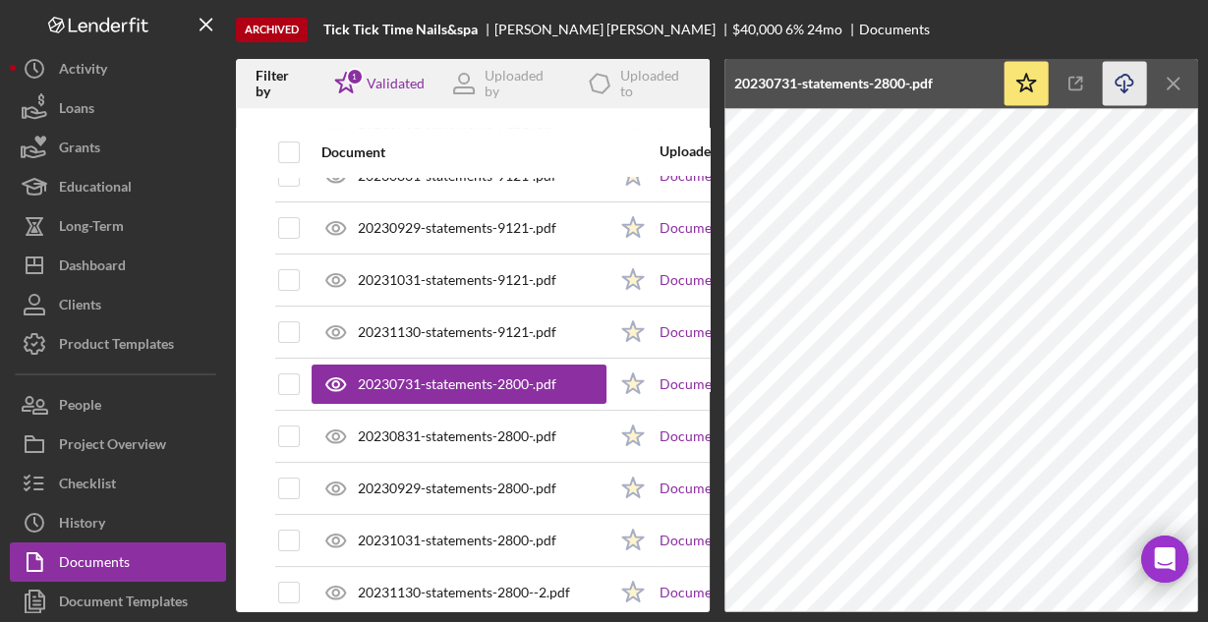
click at [1129, 83] on icon "Icon/Download" at bounding box center [1124, 84] width 44 height 44
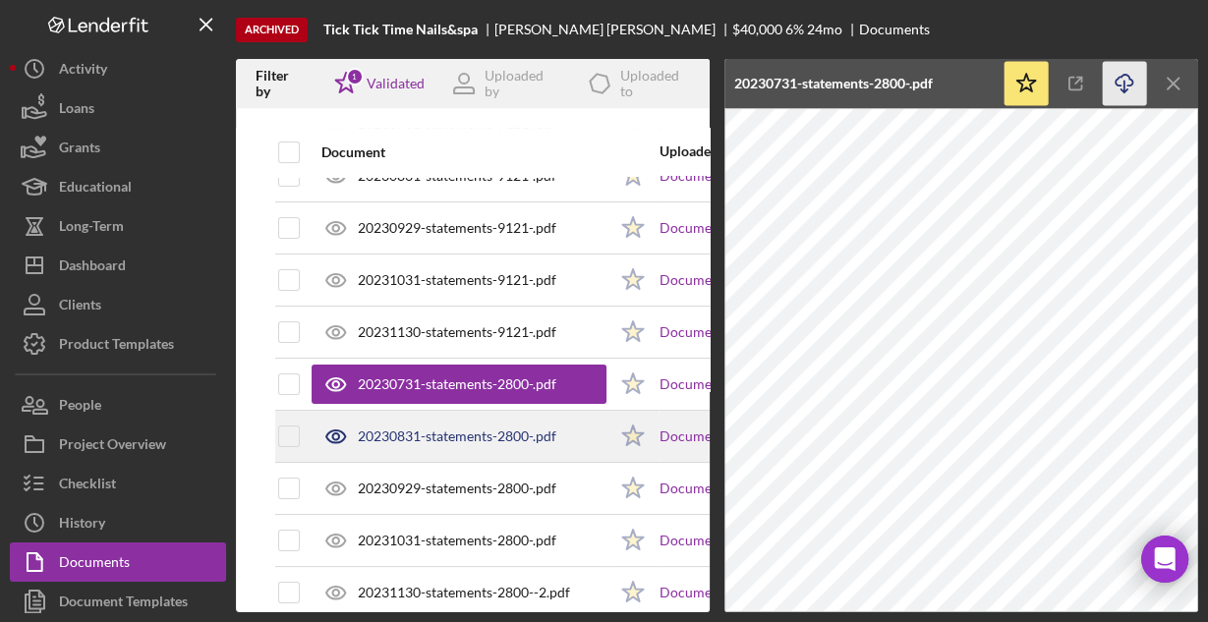
click at [421, 428] on div "20230831-statements-2800-.pdf" at bounding box center [457, 436] width 198 height 16
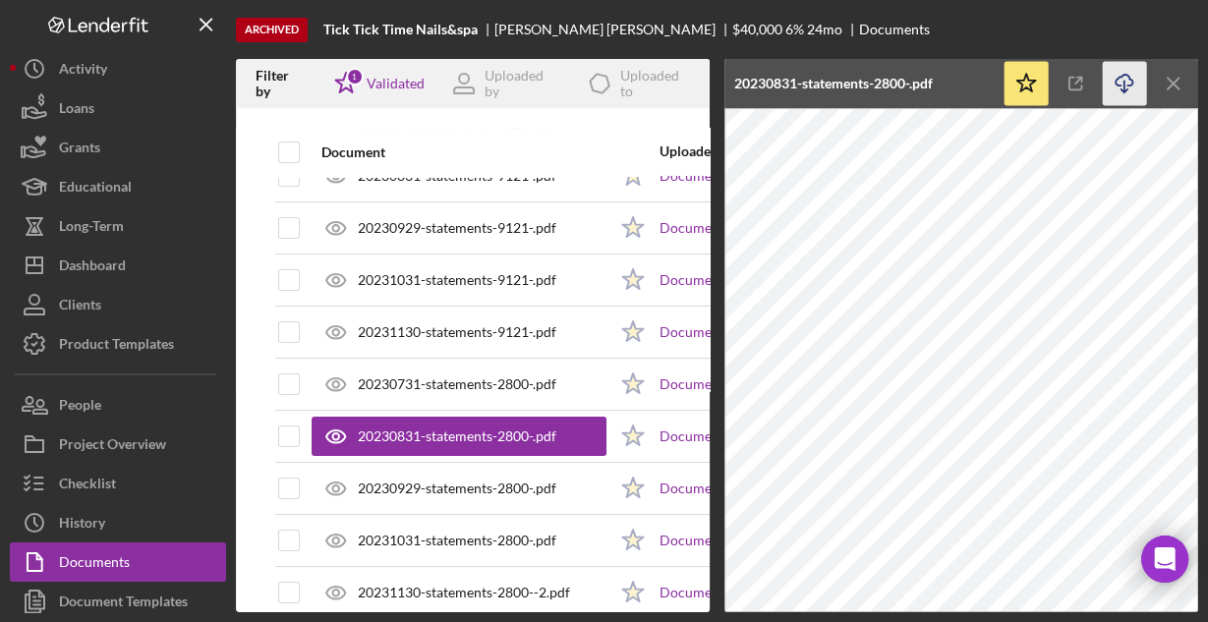
click at [1116, 79] on icon "button" at bounding box center [1123, 80] width 17 height 11
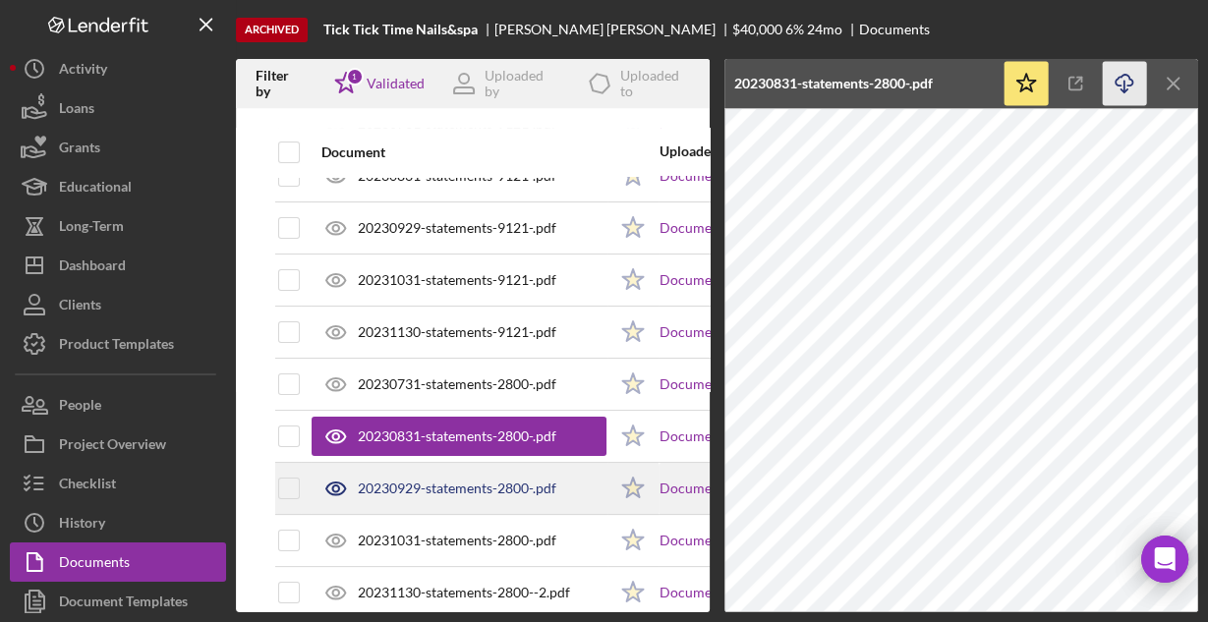
click at [481, 473] on div "20230929-statements-2800-.pdf" at bounding box center [458, 488] width 295 height 49
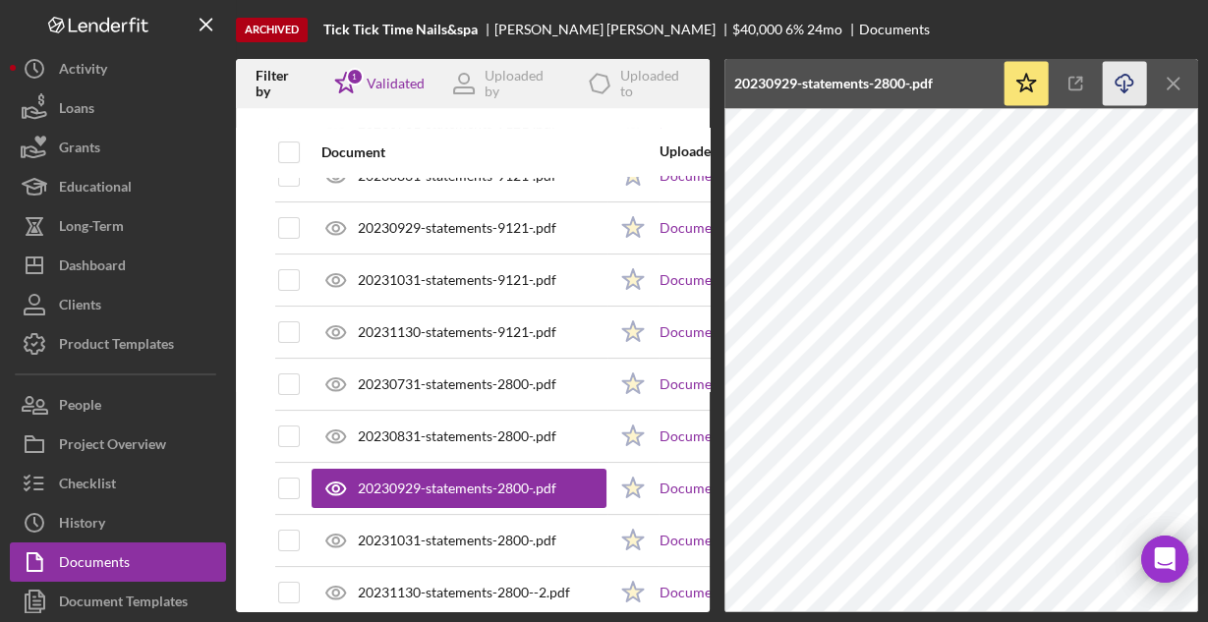
click at [1116, 84] on icon "Icon/Download" at bounding box center [1124, 84] width 44 height 44
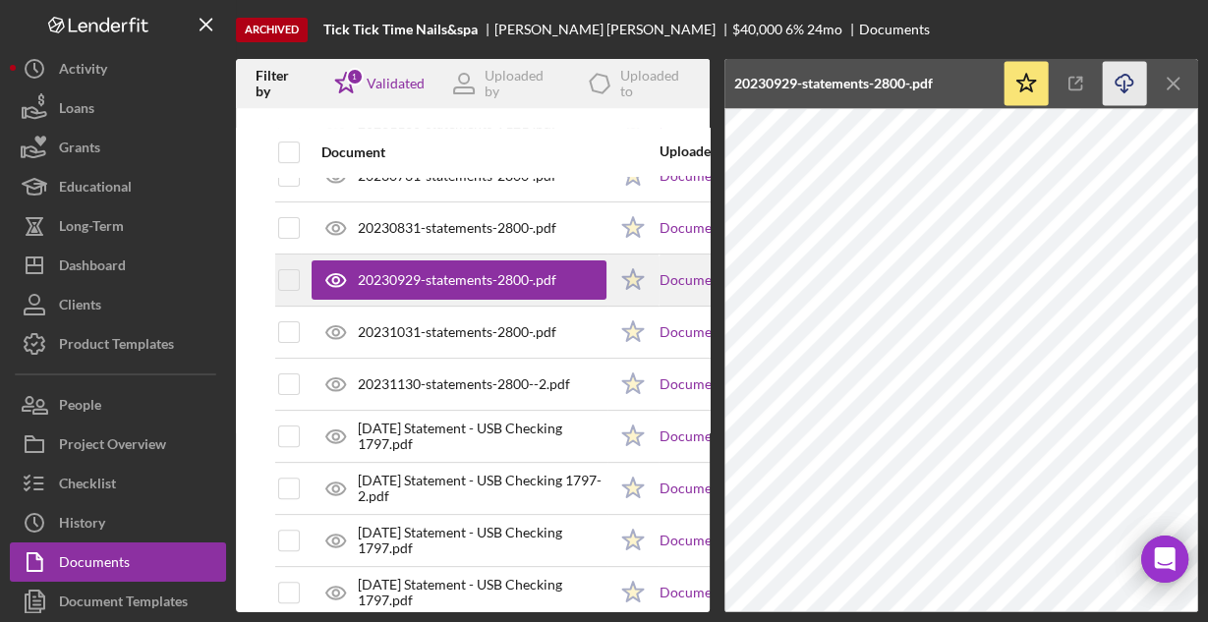
scroll to position [472, 0]
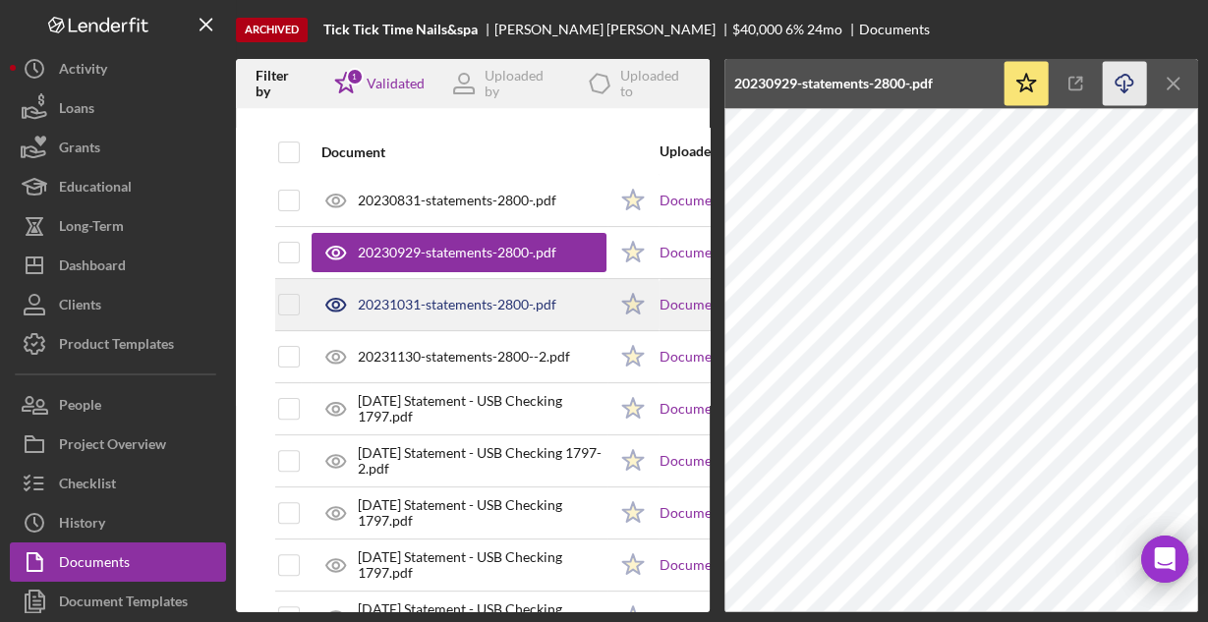
click at [490, 302] on div "20231031-statements-2800-.pdf" at bounding box center [457, 305] width 198 height 16
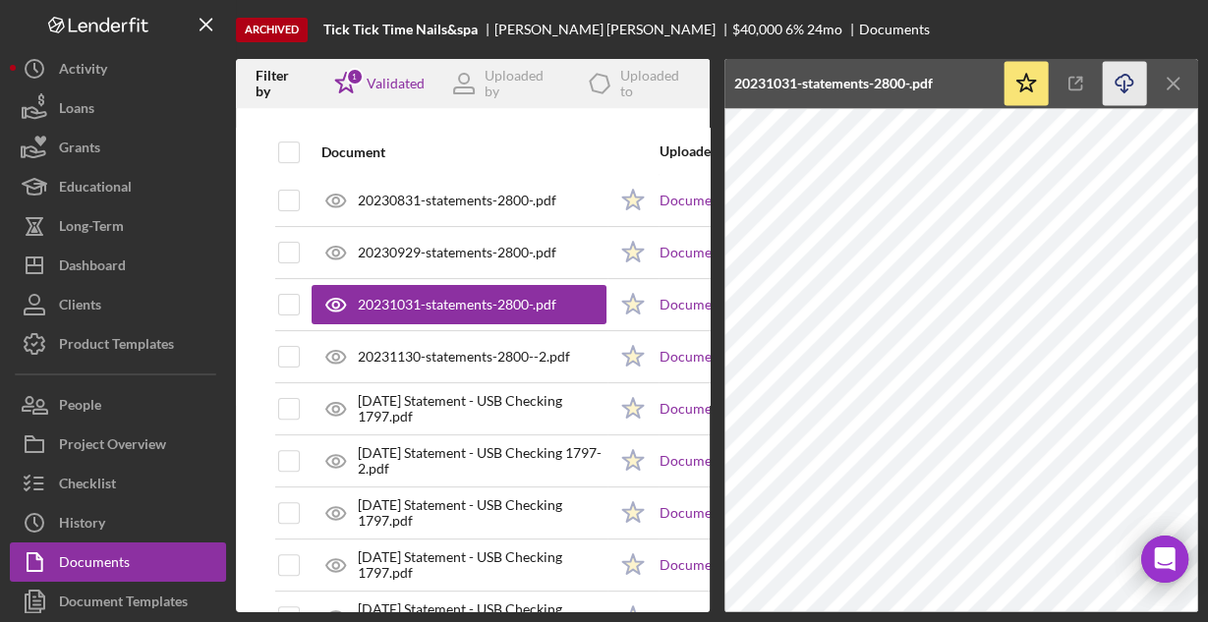
click at [1128, 84] on icon "Icon/Download" at bounding box center [1124, 84] width 44 height 44
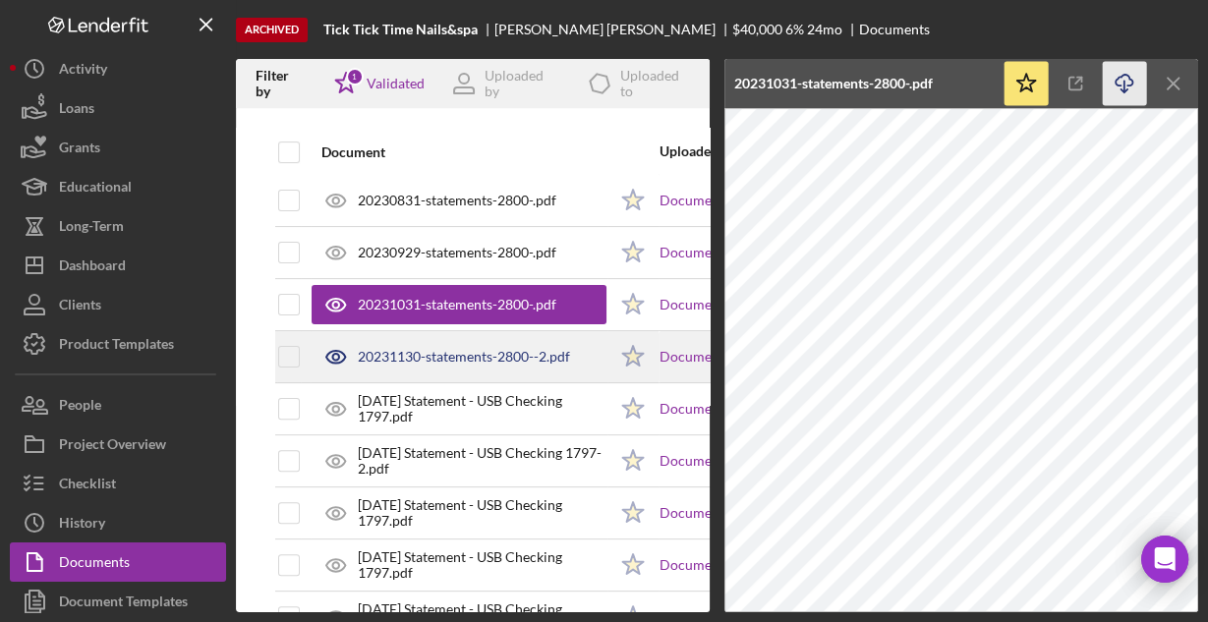
click at [543, 349] on div "20231130-statements-2800--2.pdf" at bounding box center [464, 357] width 212 height 16
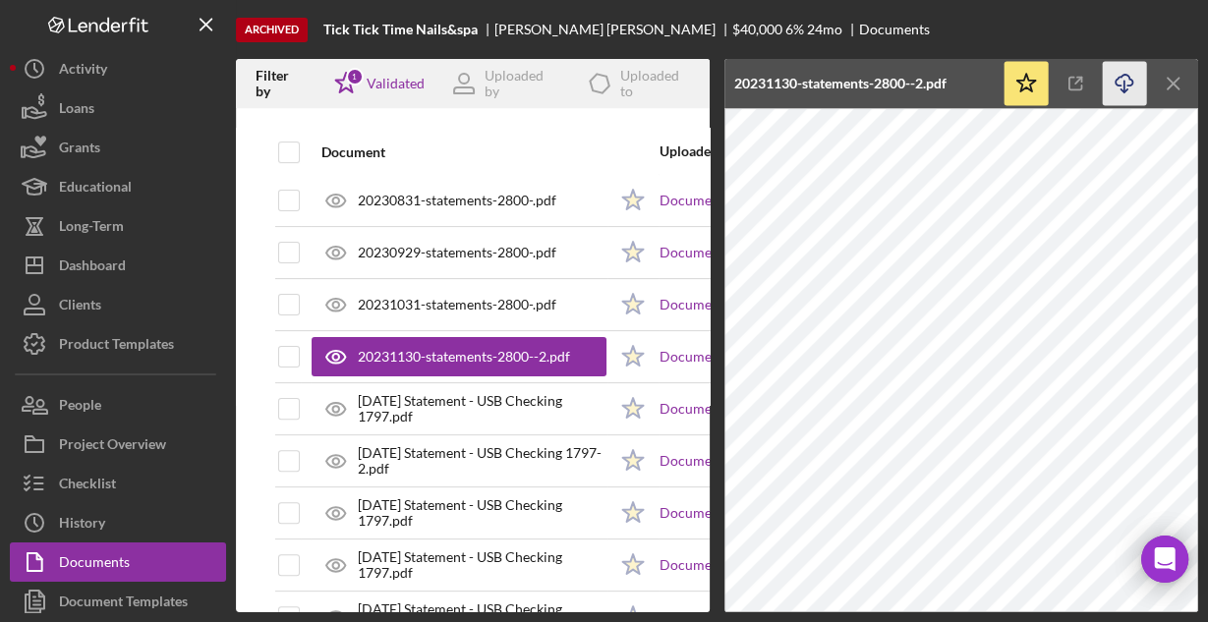
click at [1120, 86] on icon "Icon/Download" at bounding box center [1124, 84] width 44 height 44
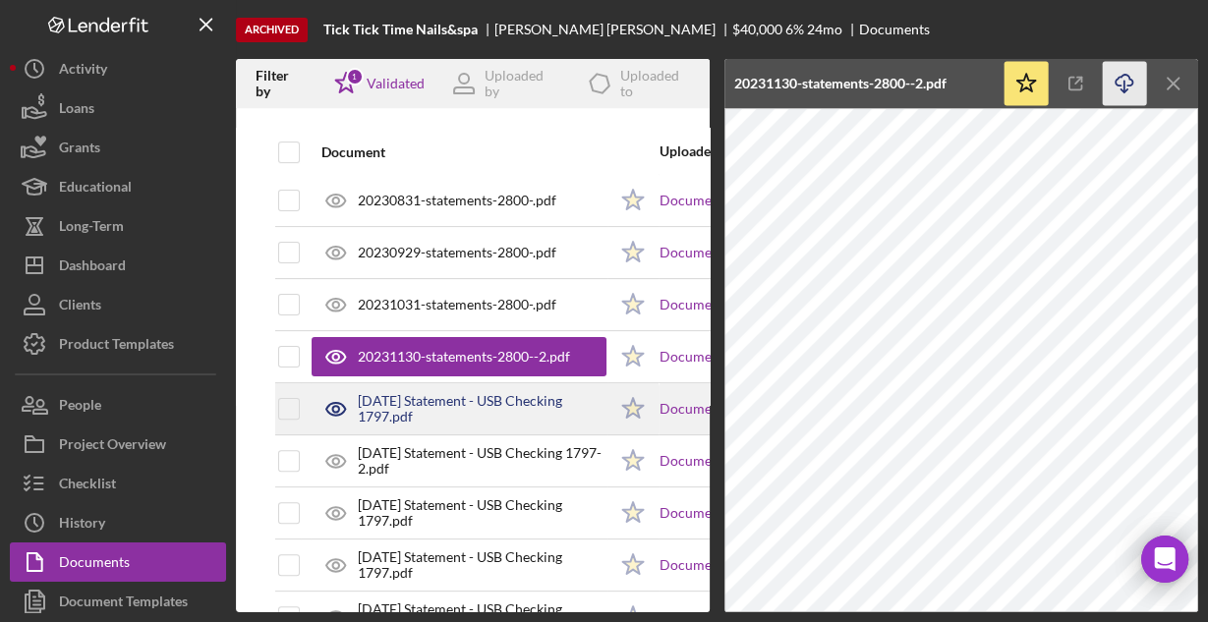
click at [444, 396] on div "2023-06-30 Statement - USB Checking 1797.pdf" at bounding box center [482, 408] width 249 height 31
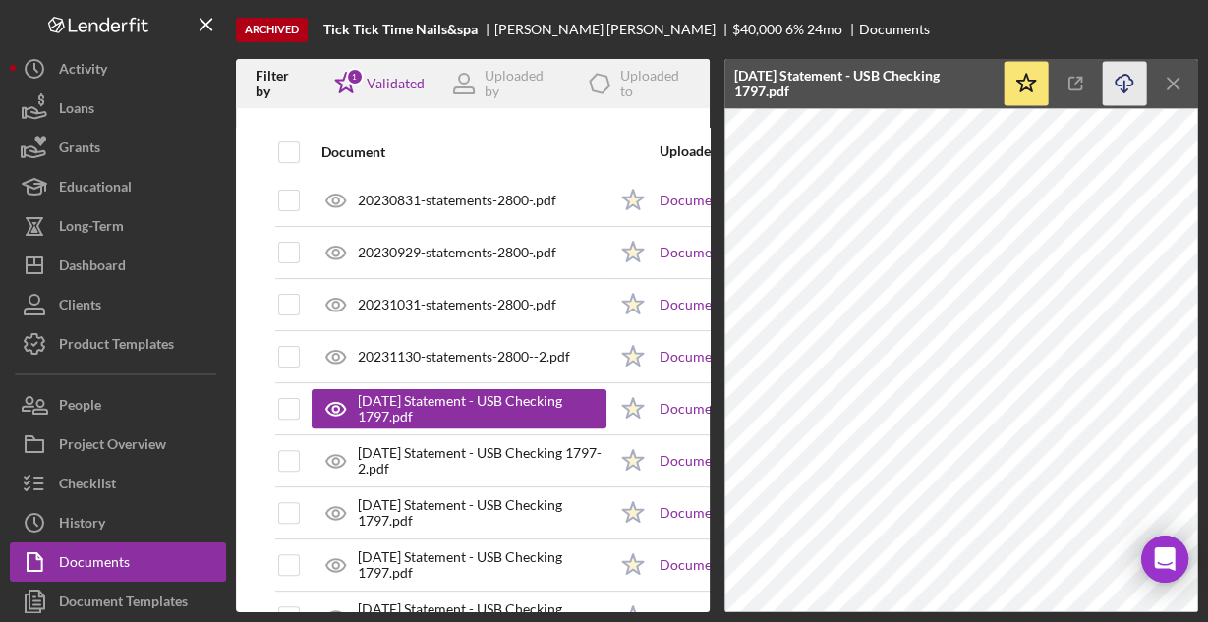
click at [1124, 82] on line "button" at bounding box center [1124, 86] width 0 height 11
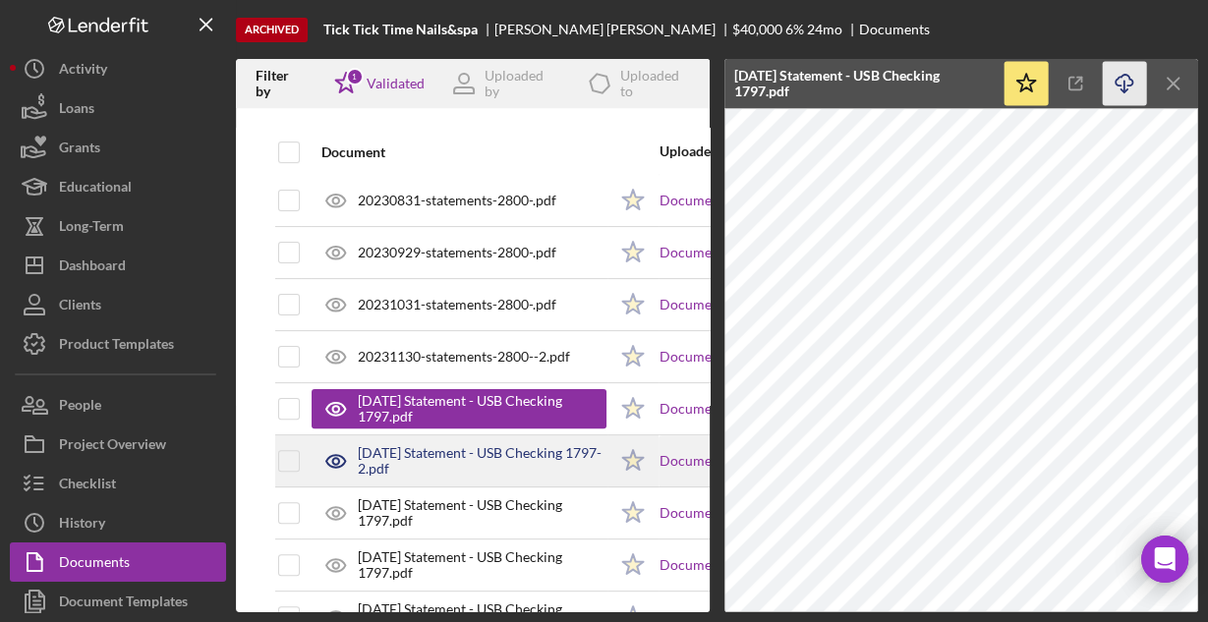
click at [520, 446] on div "2023-07-31 Statement - USB Checking 1797-2.pdf" at bounding box center [482, 460] width 249 height 31
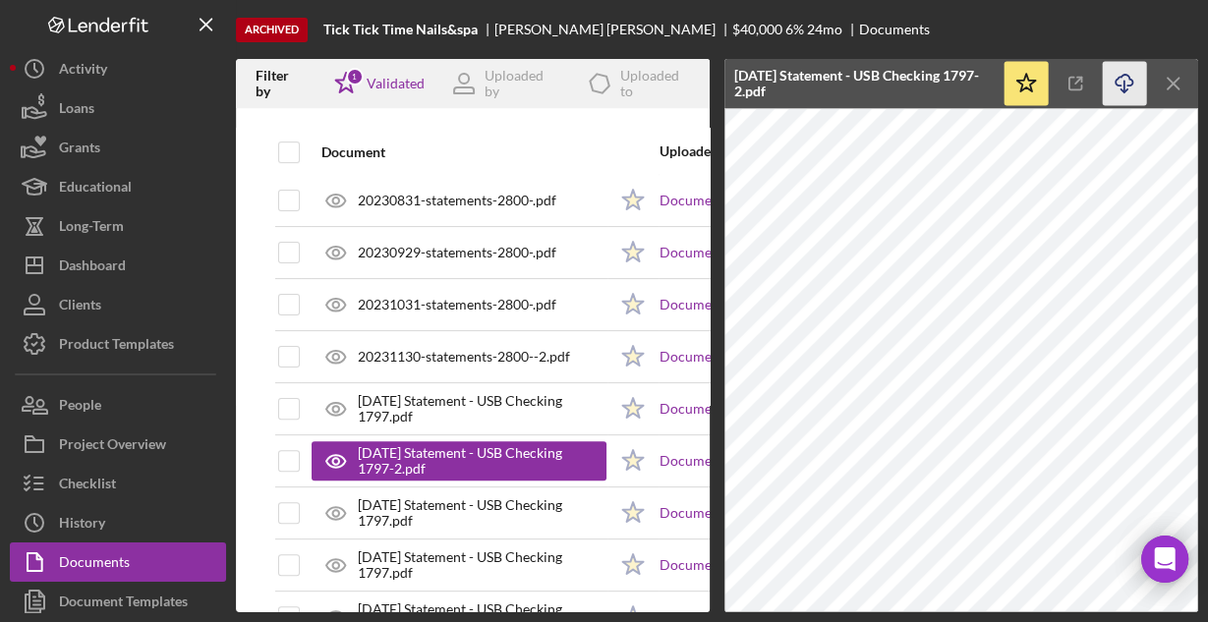
click at [1122, 83] on icon "Icon/Download" at bounding box center [1124, 84] width 44 height 44
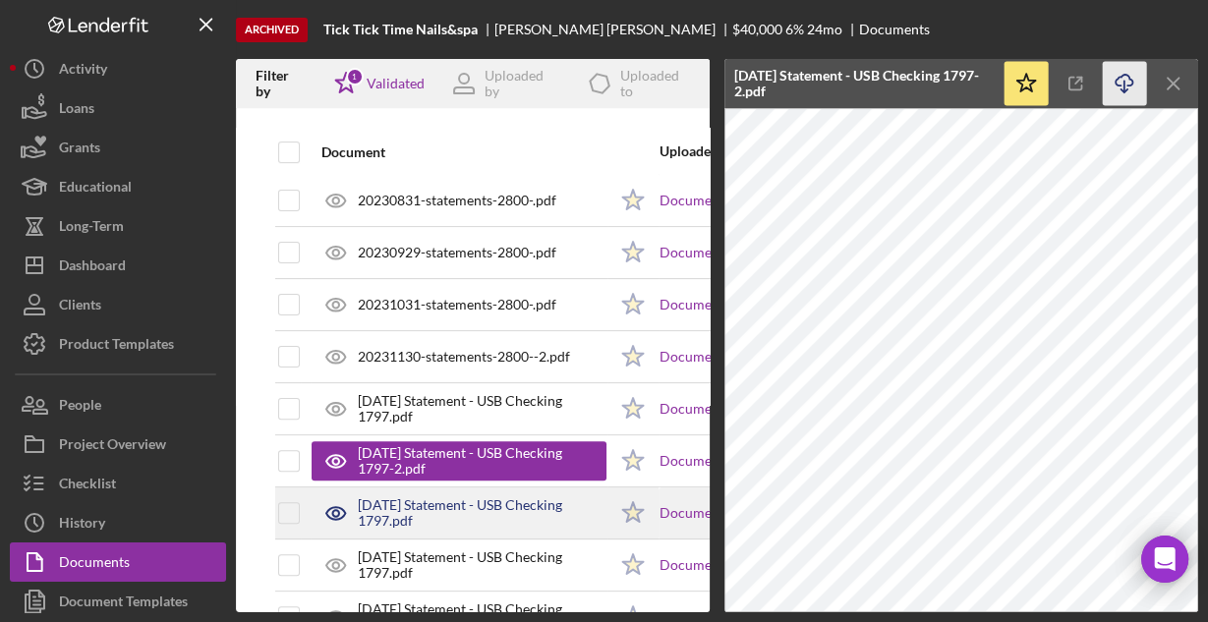
click at [562, 502] on div "2023-08-31 Statement - USB Checking 1797.pdf" at bounding box center [482, 512] width 249 height 31
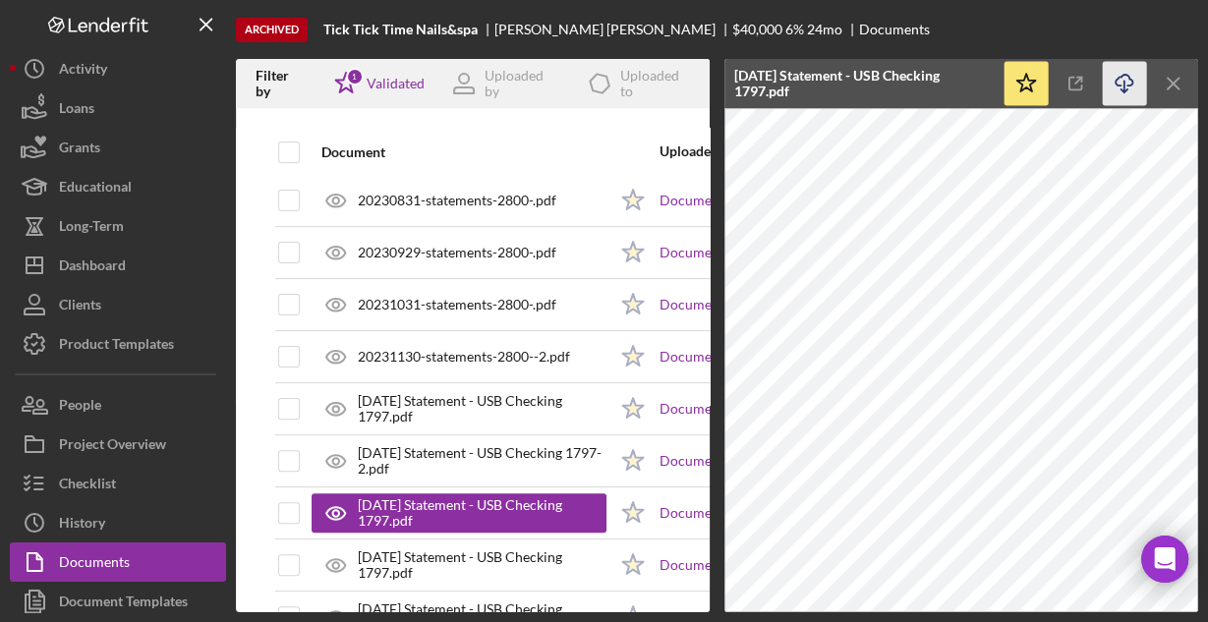
click at [1118, 78] on icon "Icon/Download" at bounding box center [1124, 84] width 44 height 44
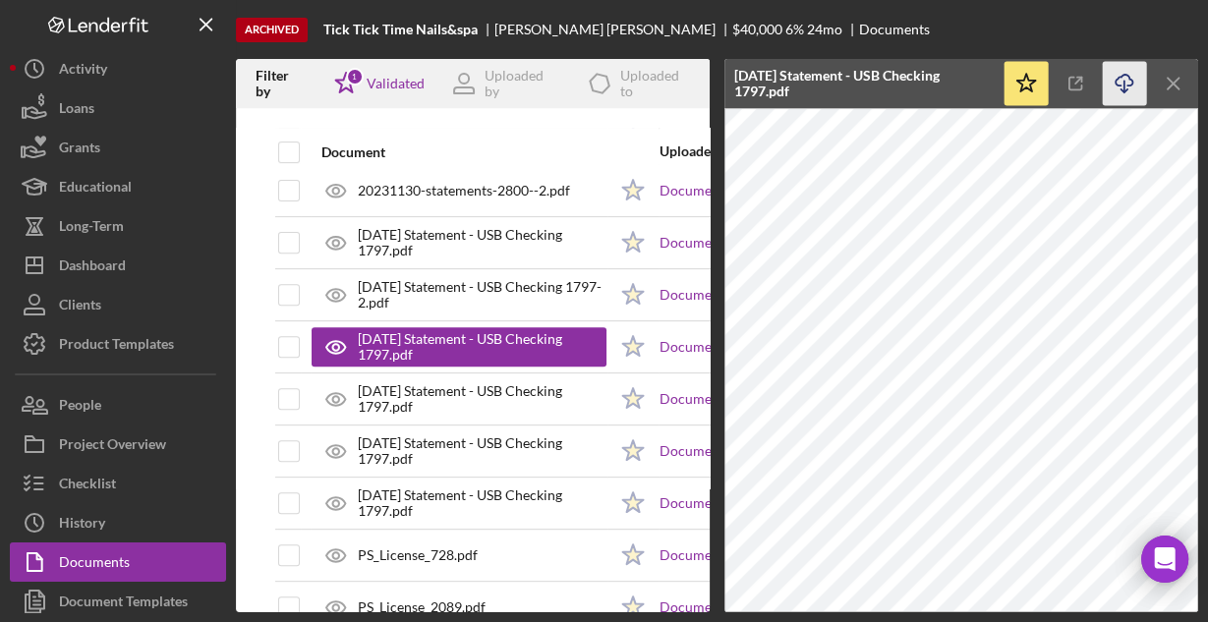
scroll to position [707, 0]
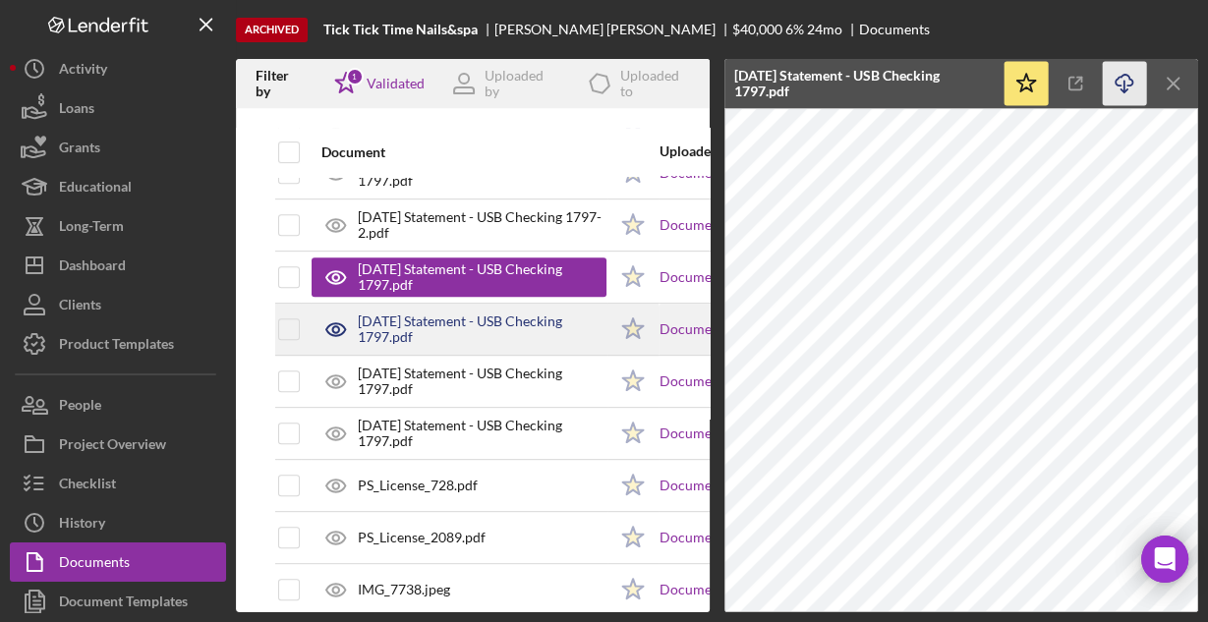
click at [530, 329] on div "2023-09-29 Statement - USB Checking 1797.pdf" at bounding box center [482, 328] width 249 height 31
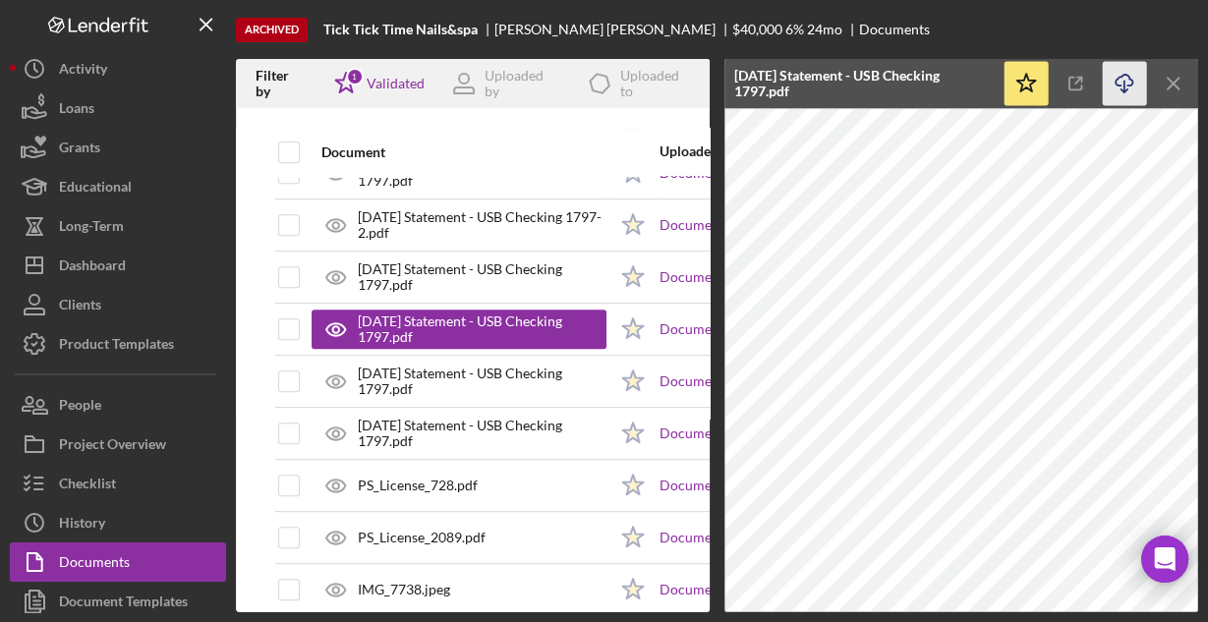
click at [1123, 78] on icon "Icon/Download" at bounding box center [1124, 84] width 44 height 44
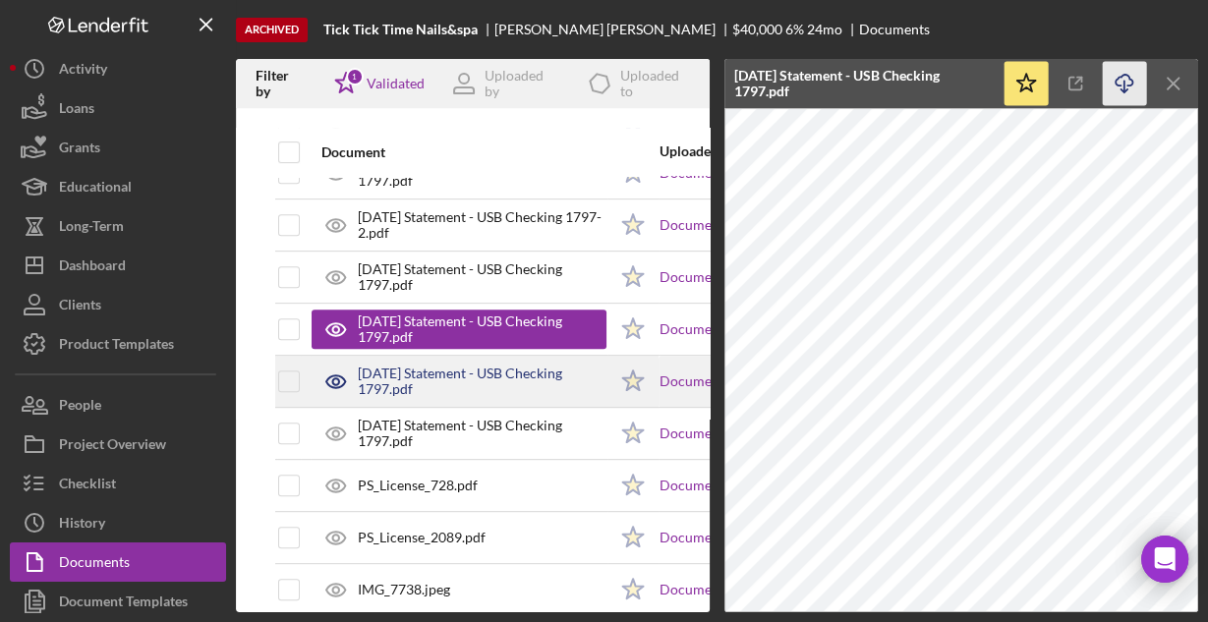
click at [519, 374] on div "2023-10-31 Statement - USB Checking 1797.pdf" at bounding box center [482, 380] width 249 height 31
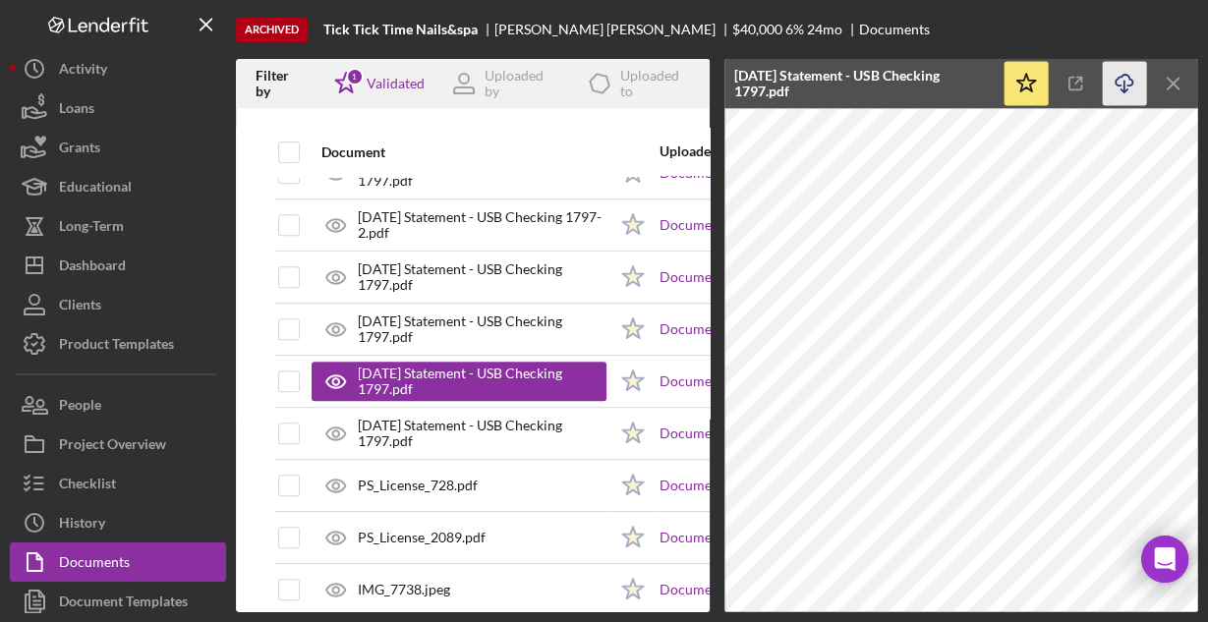
click at [1127, 82] on icon "Icon/Download" at bounding box center [1124, 84] width 44 height 44
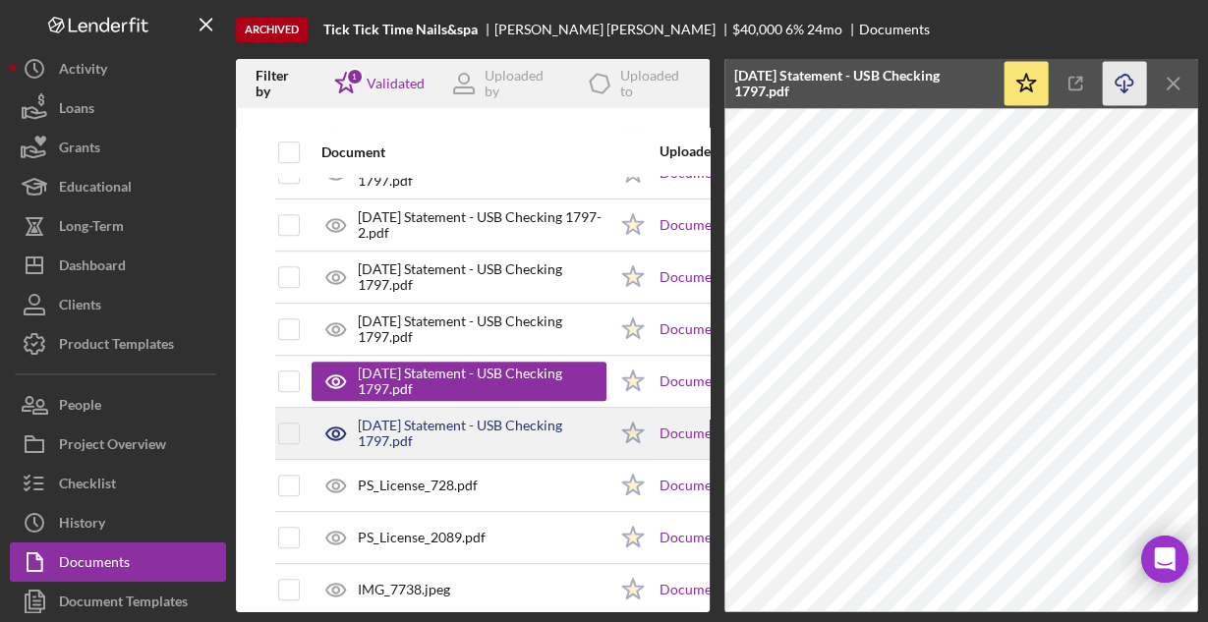
click at [550, 421] on div "2023-11-30 Statement - USB Checking 1797.pdf" at bounding box center [482, 433] width 249 height 31
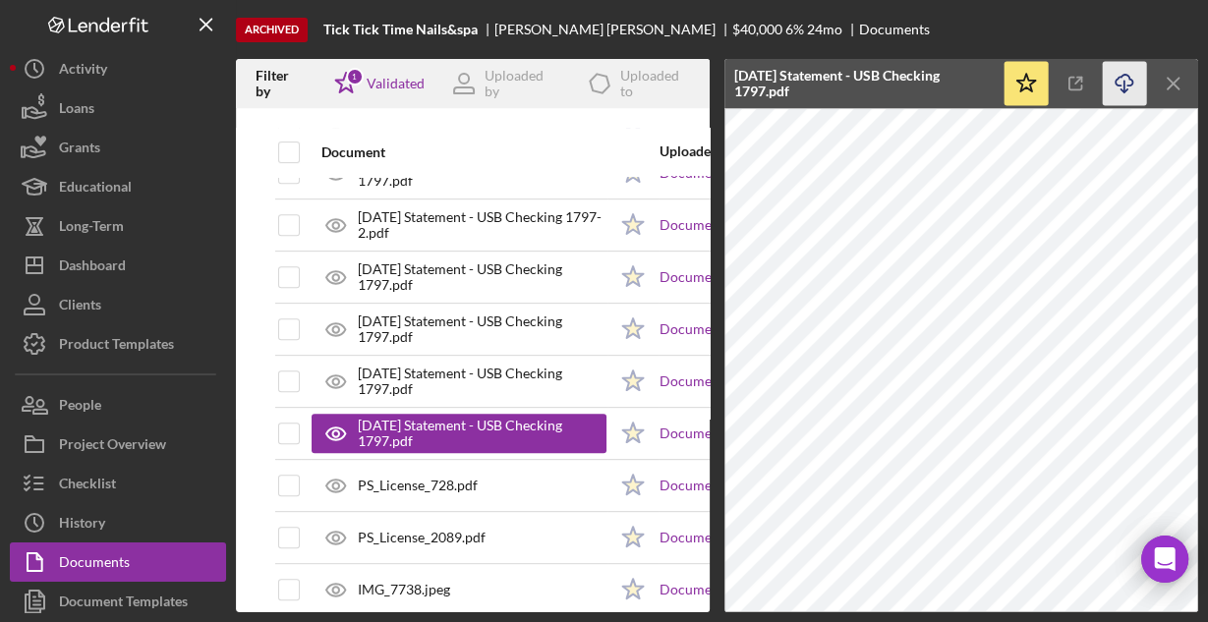
click at [1111, 83] on icon "Icon/Download" at bounding box center [1124, 84] width 44 height 44
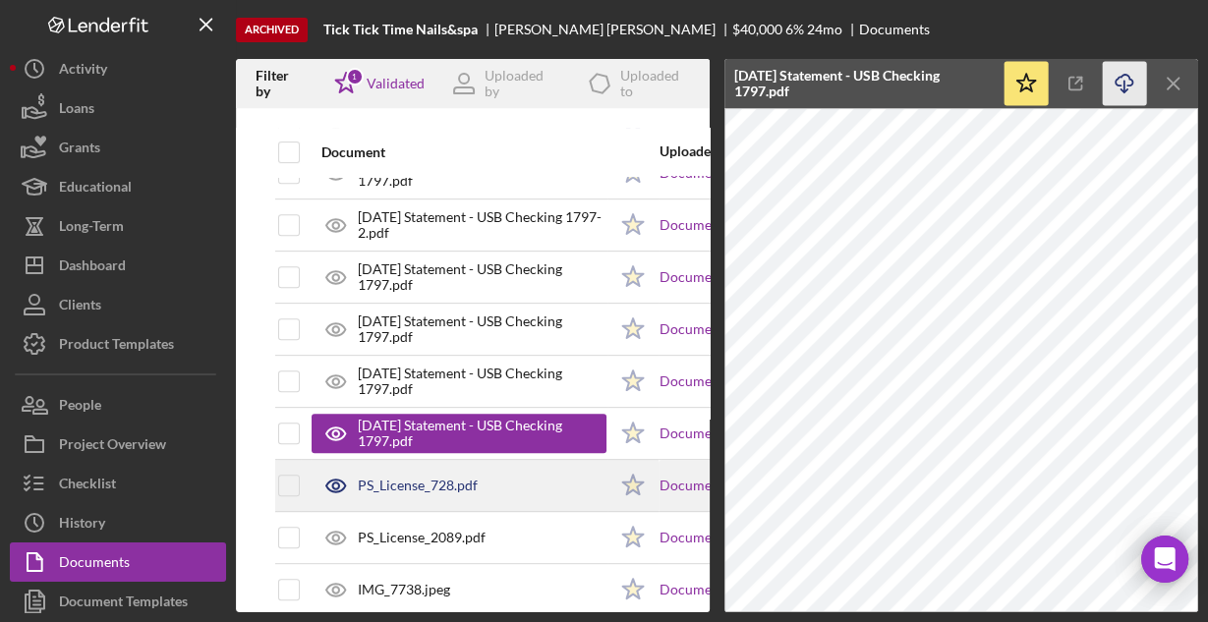
click at [477, 478] on div "PS_License_728.pdf" at bounding box center [458, 485] width 295 height 49
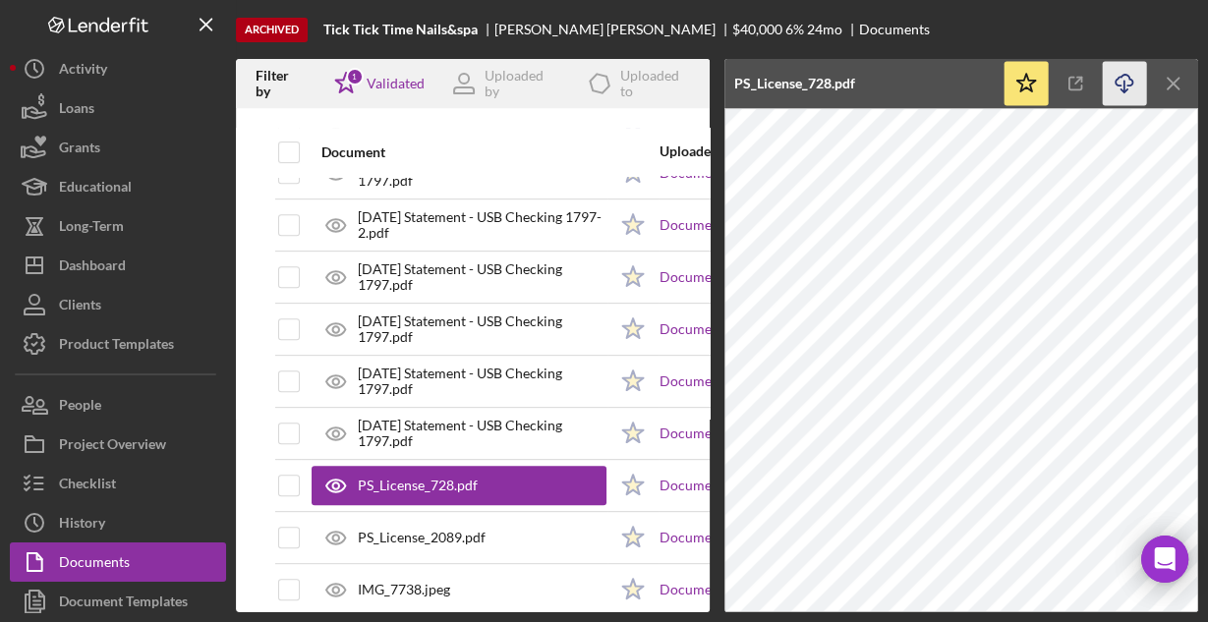
click at [1125, 80] on icon "Icon/Download" at bounding box center [1124, 84] width 44 height 44
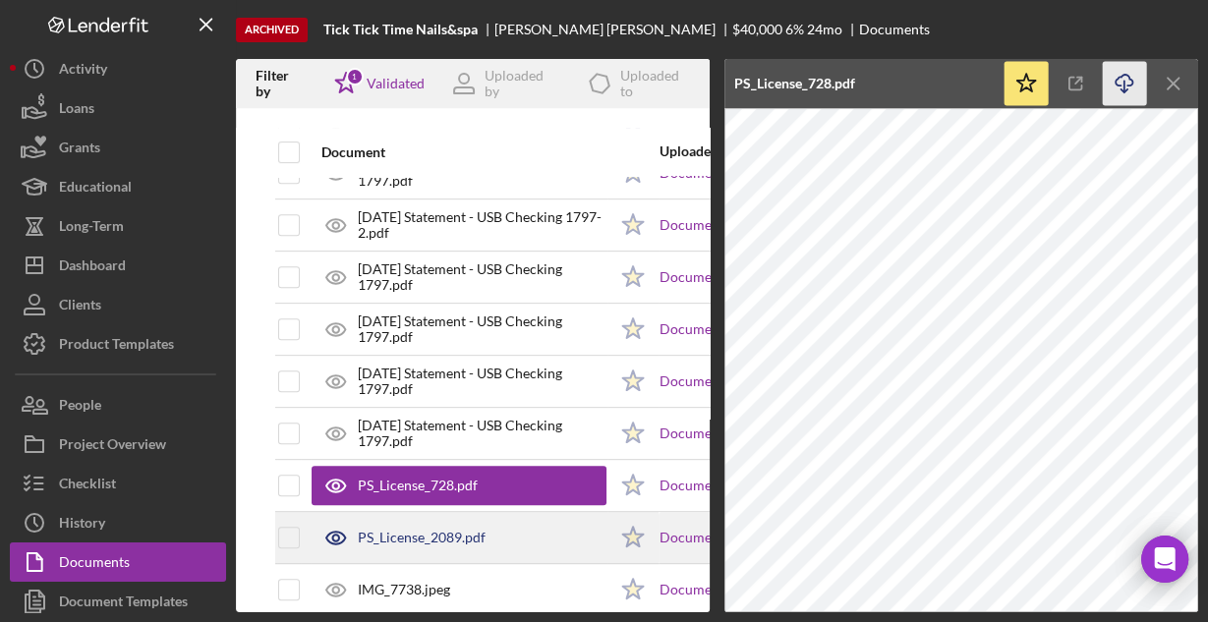
click at [492, 538] on div "PS_License_2089.pdf" at bounding box center [458, 537] width 295 height 49
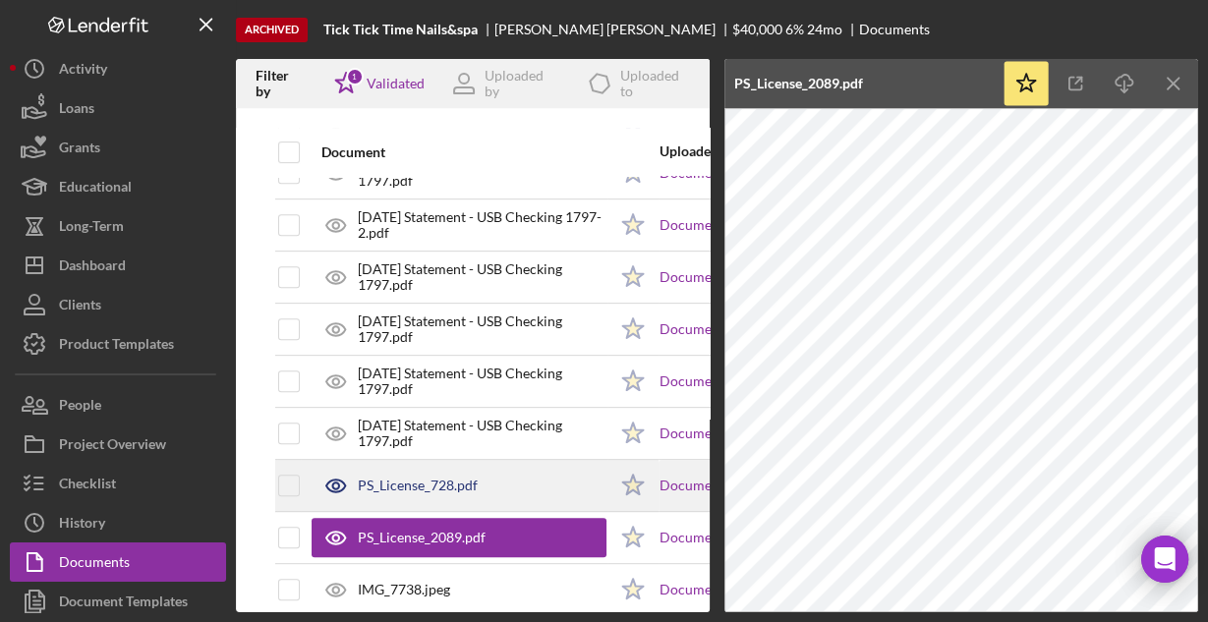
click at [524, 473] on div "PS_License_728.pdf" at bounding box center [458, 485] width 295 height 49
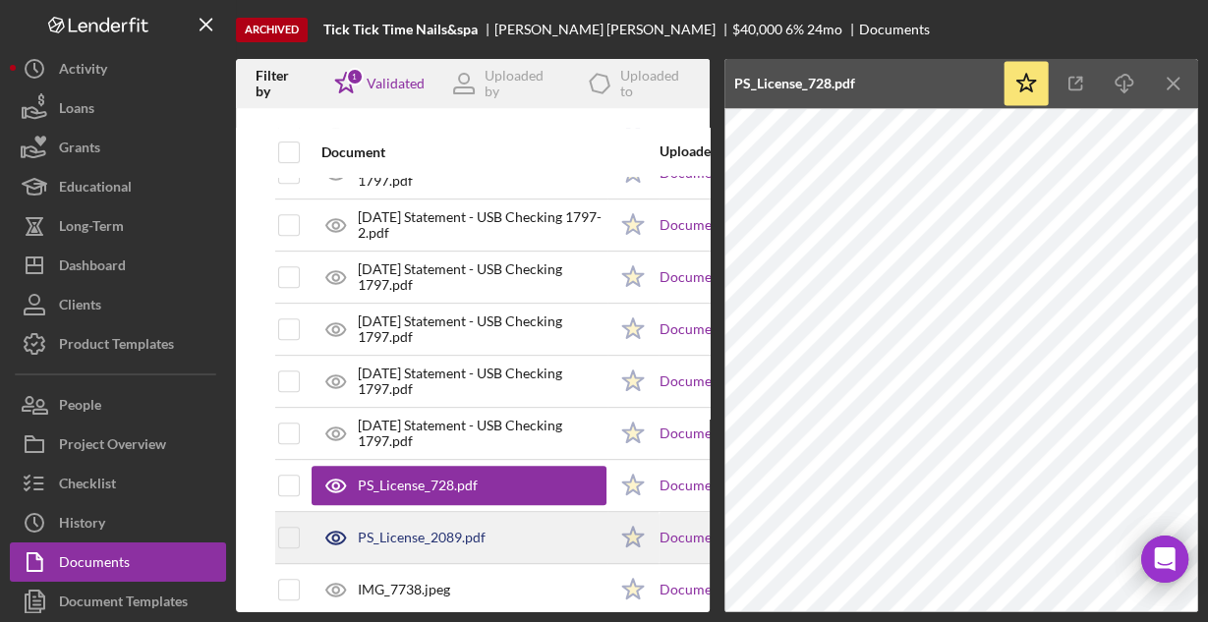
click at [515, 520] on div "PS_License_2089.pdf" at bounding box center [458, 537] width 295 height 49
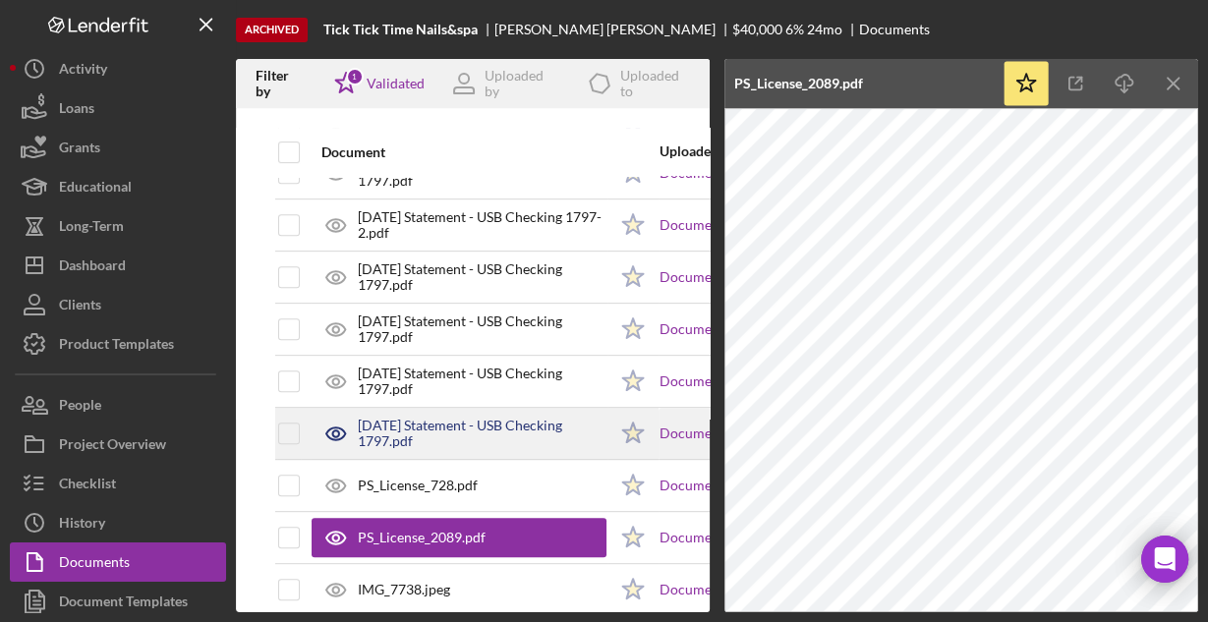
scroll to position [786, 0]
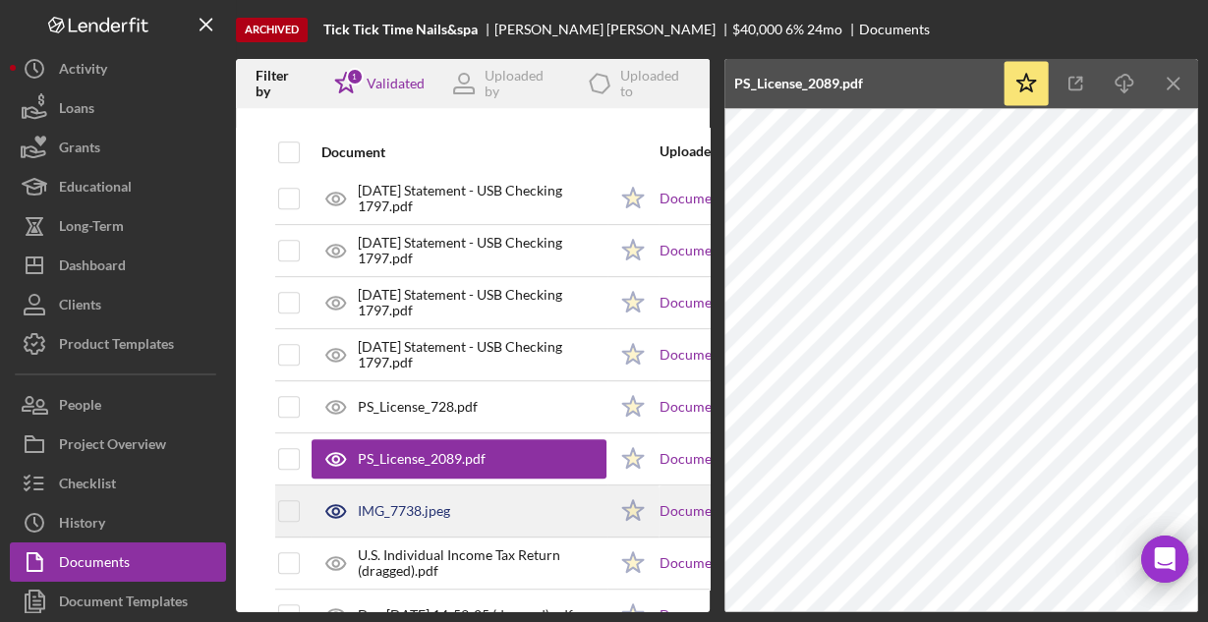
click at [509, 502] on div "IMG_7738.jpeg" at bounding box center [458, 510] width 295 height 49
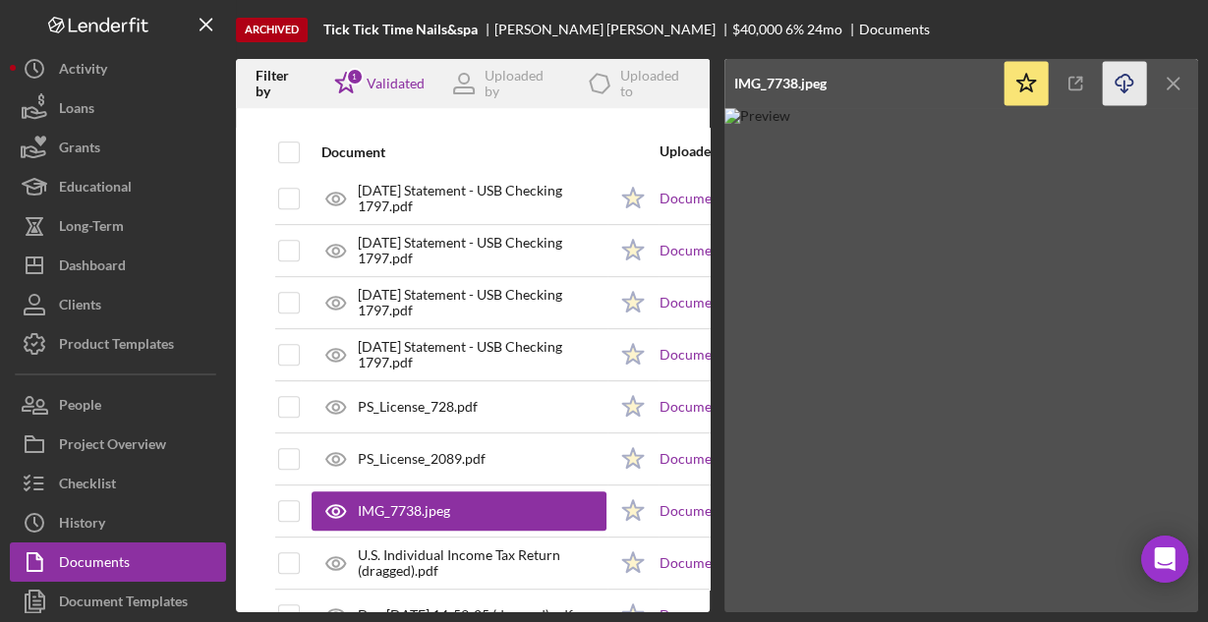
click at [1121, 91] on icon "Icon/Download" at bounding box center [1124, 84] width 44 height 44
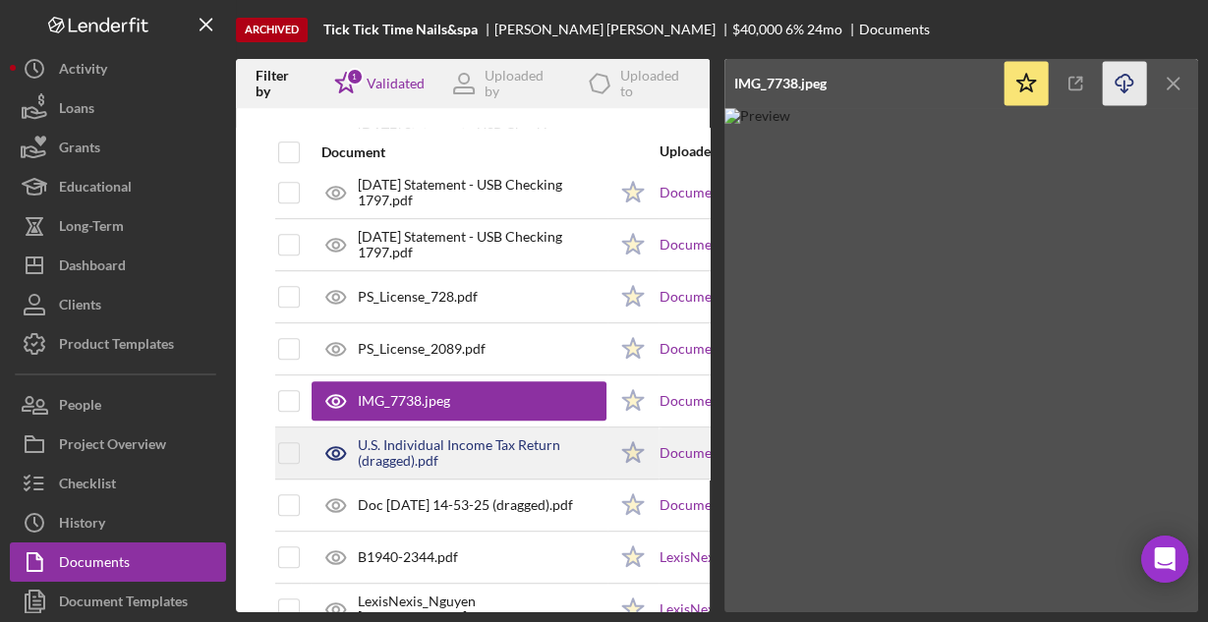
scroll to position [943, 0]
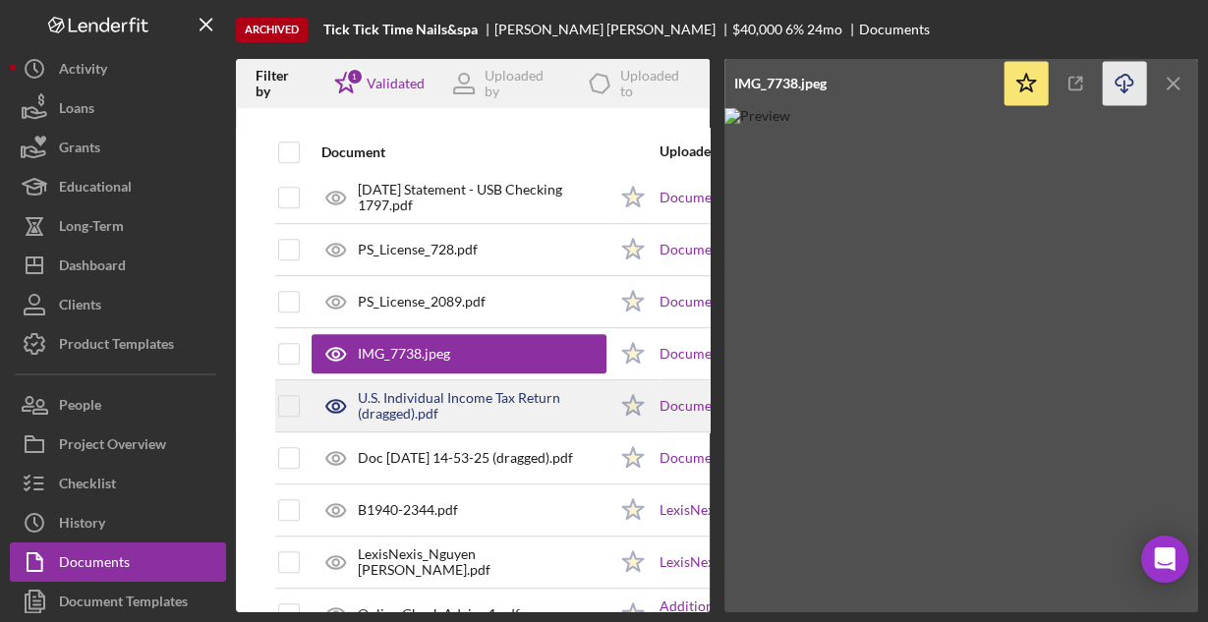
click at [517, 403] on div "U.S. Individual Income Tax Return (dragged).pdf" at bounding box center [482, 405] width 249 height 31
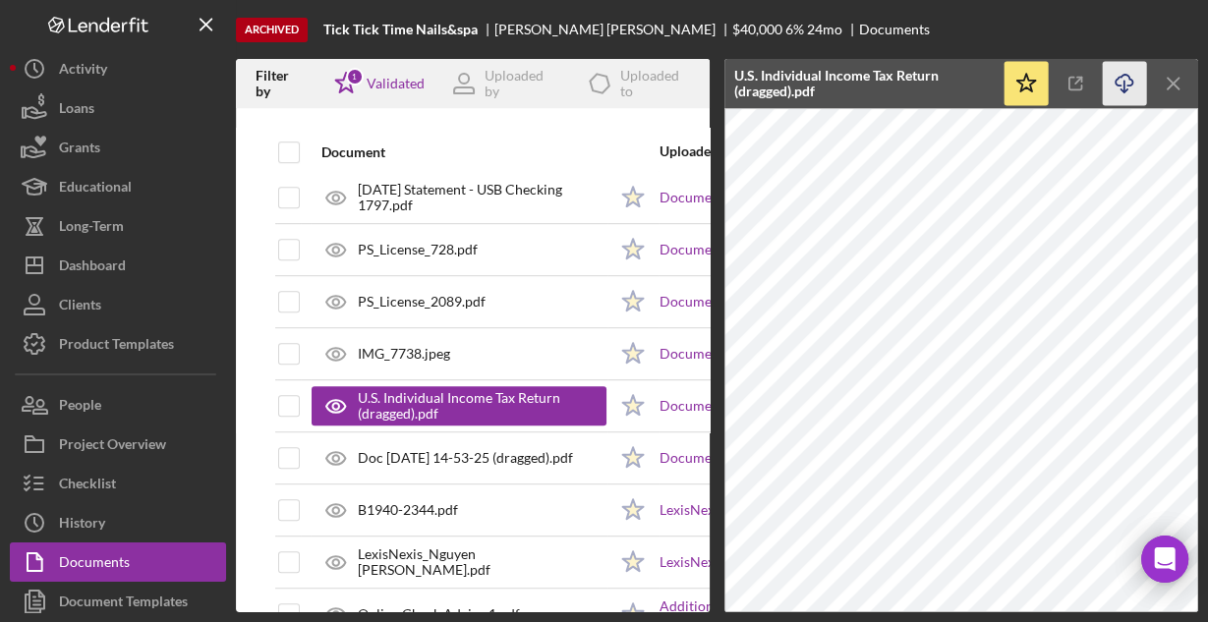
click at [1116, 79] on icon "button" at bounding box center [1123, 80] width 17 height 11
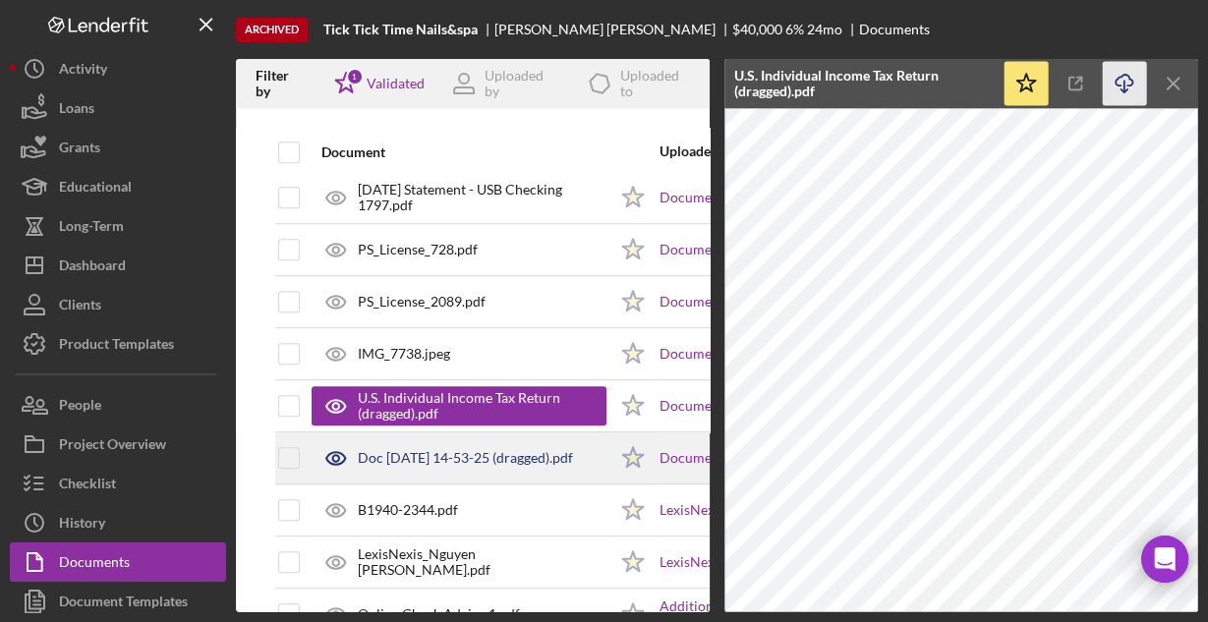
click at [491, 450] on div "Doc 01-06-2022 14-53-25 (dragged).pdf" at bounding box center [465, 458] width 215 height 16
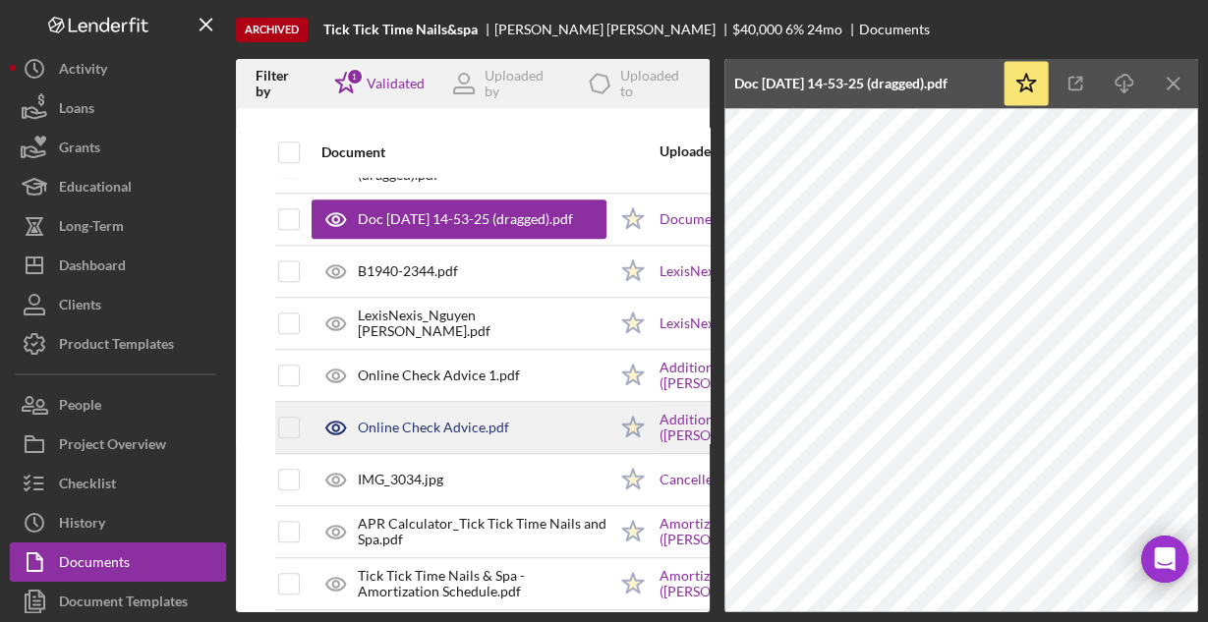
scroll to position [1252, 0]
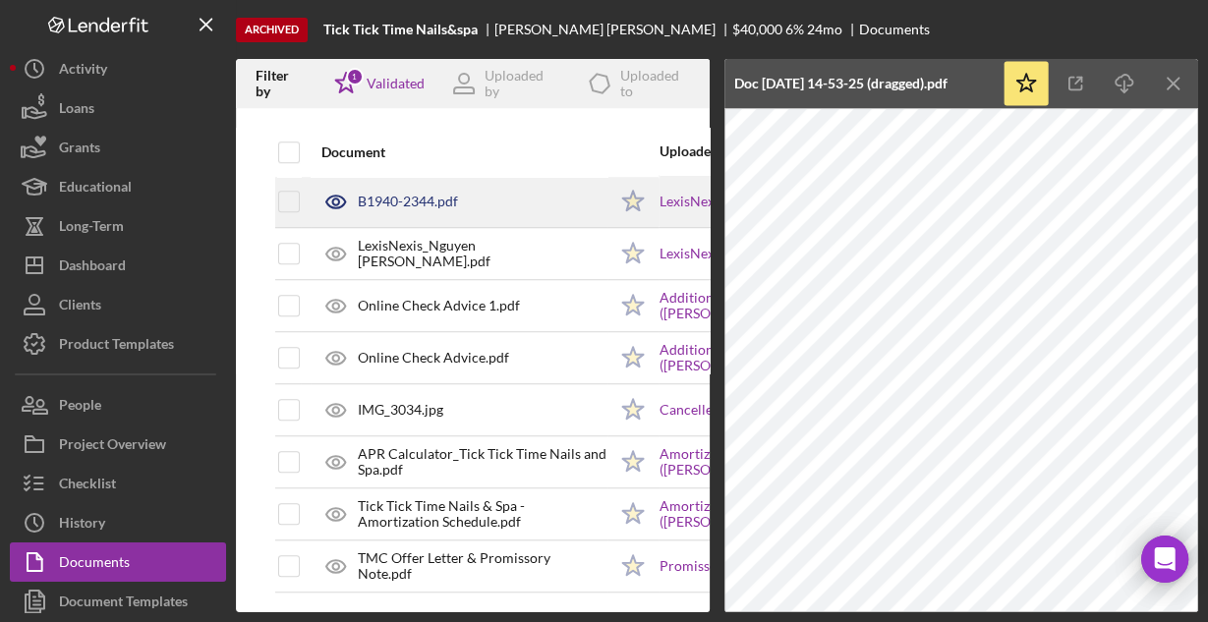
click at [426, 194] on div "B1940-2344.pdf" at bounding box center [408, 202] width 100 height 16
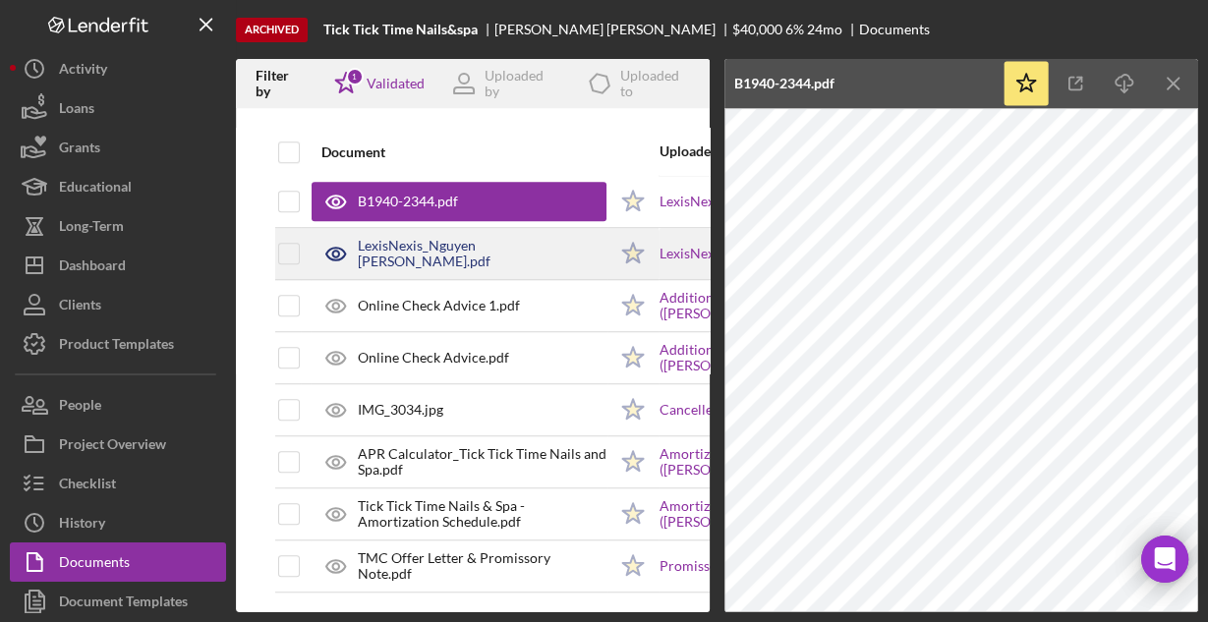
click at [448, 251] on div "LexisNexis_Nguyen Hanh.pdf" at bounding box center [482, 253] width 249 height 31
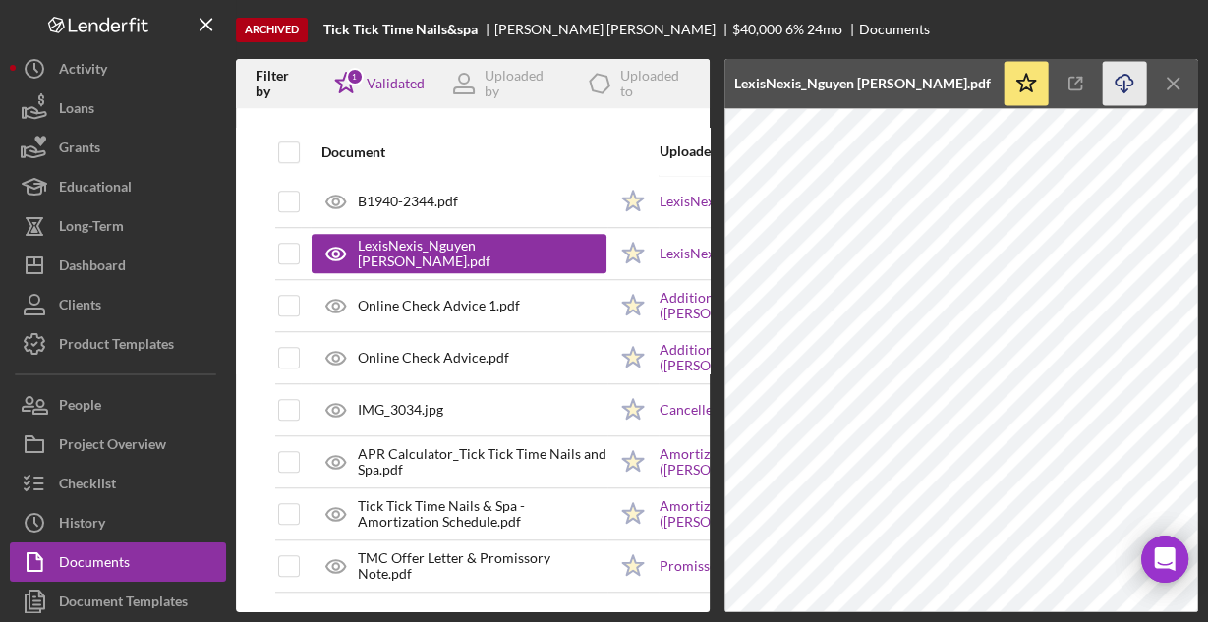
click at [1122, 82] on icon "Icon/Download" at bounding box center [1124, 84] width 44 height 44
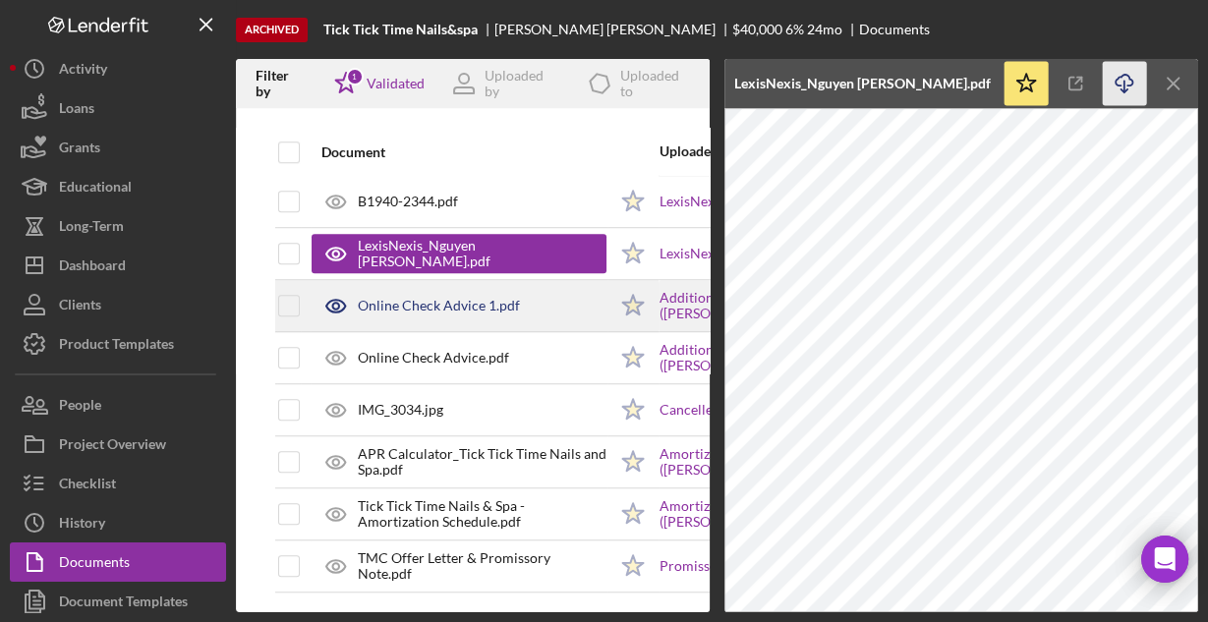
click at [490, 300] on div "Online Check Advice 1.pdf" at bounding box center [439, 306] width 162 height 16
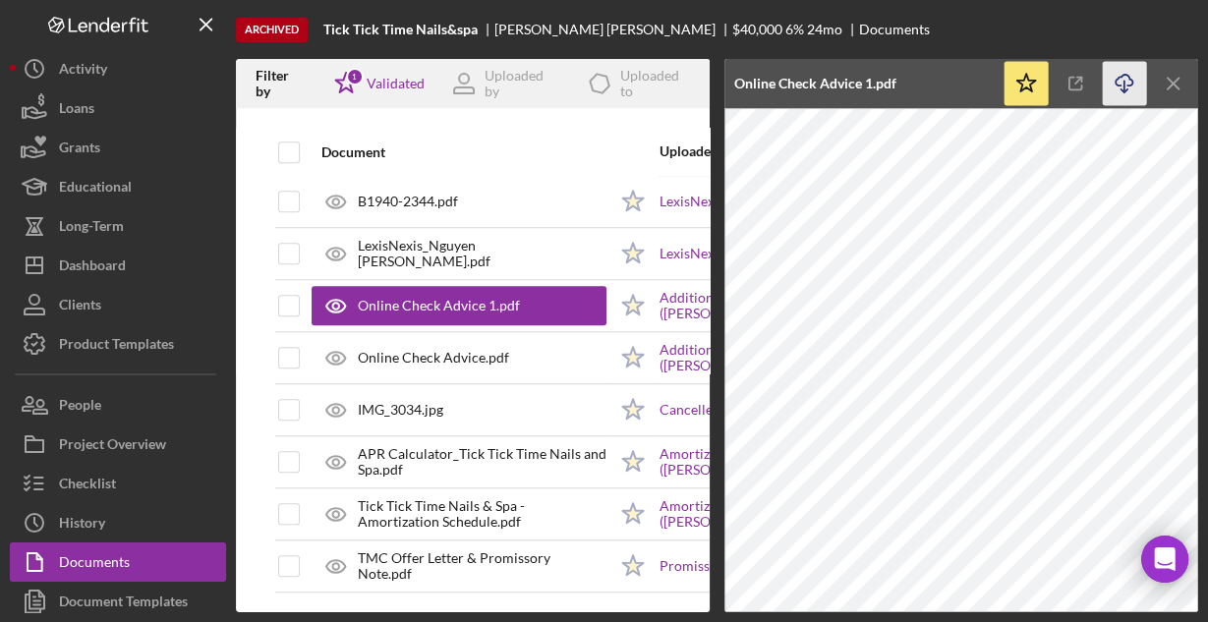
click at [1126, 75] on icon "button" at bounding box center [1123, 80] width 17 height 11
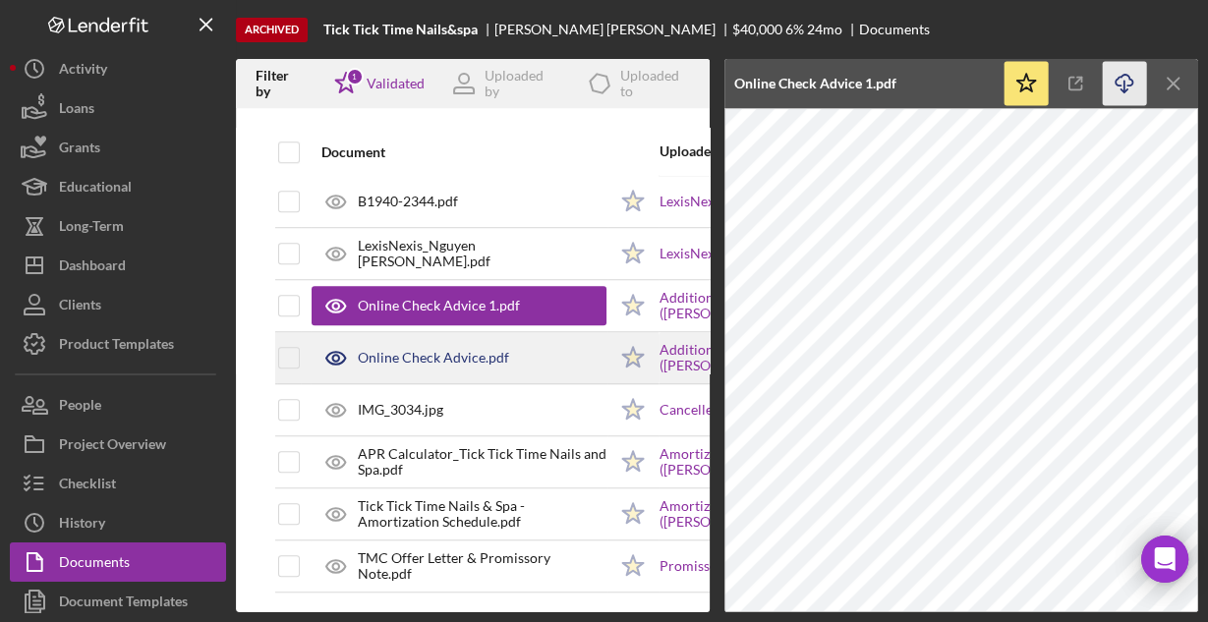
click at [501, 350] on div "Online Check Advice.pdf" at bounding box center [433, 358] width 151 height 16
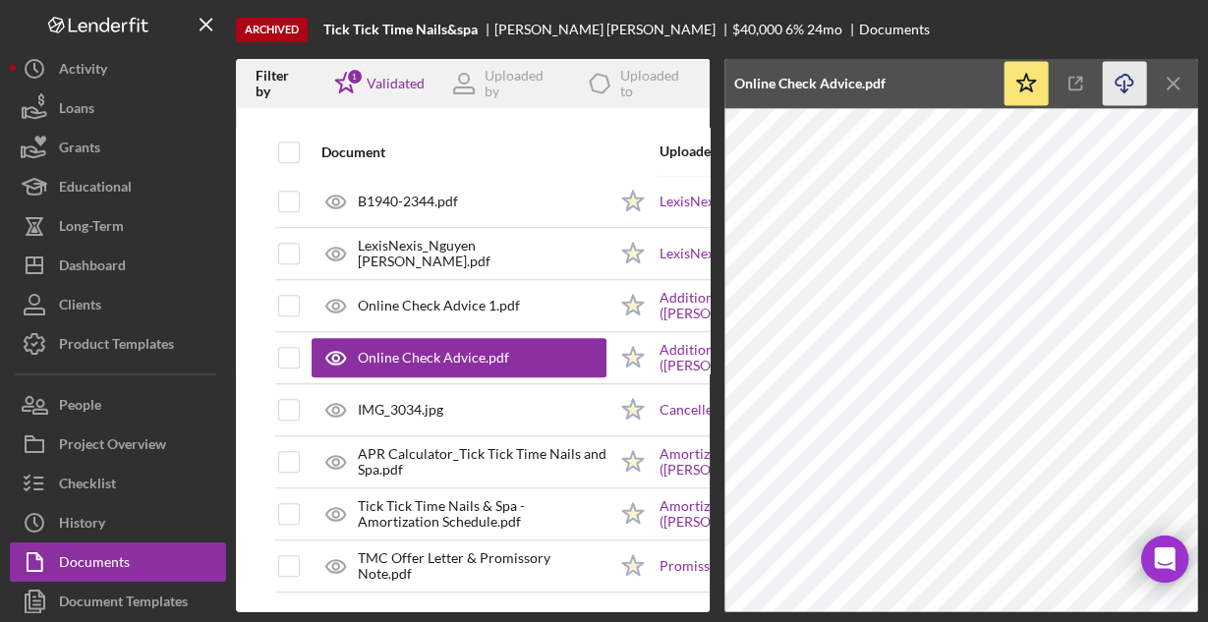
click at [1126, 82] on icon "Icon/Download" at bounding box center [1124, 84] width 44 height 44
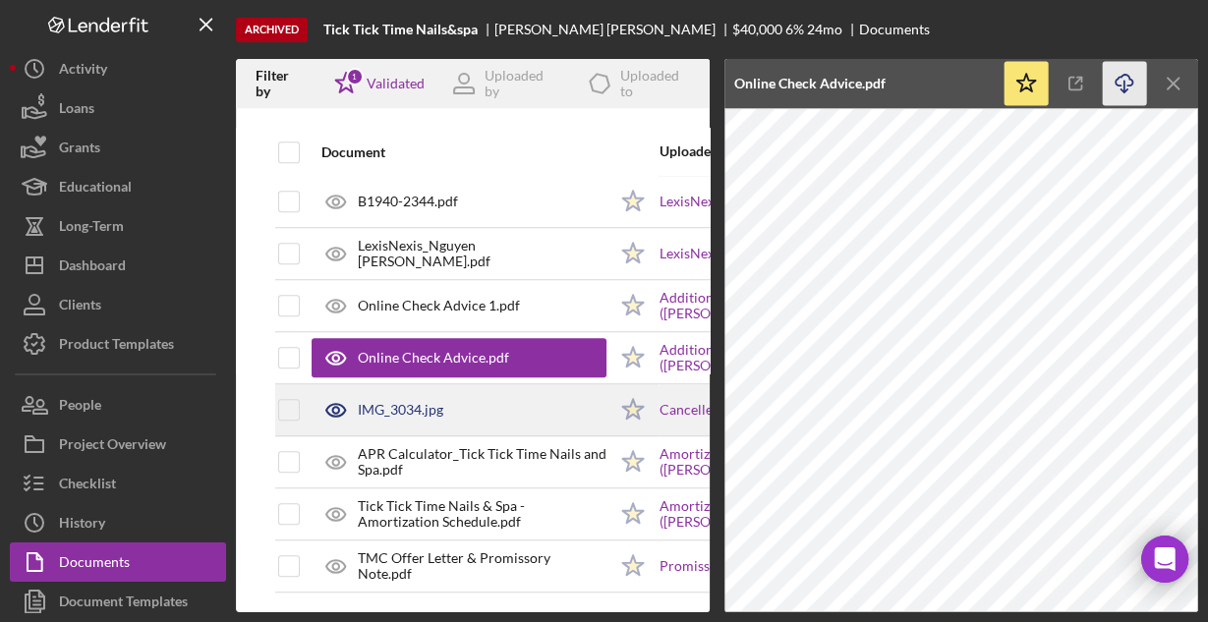
click at [421, 402] on div "IMG_3034.jpg" at bounding box center [400, 410] width 85 height 16
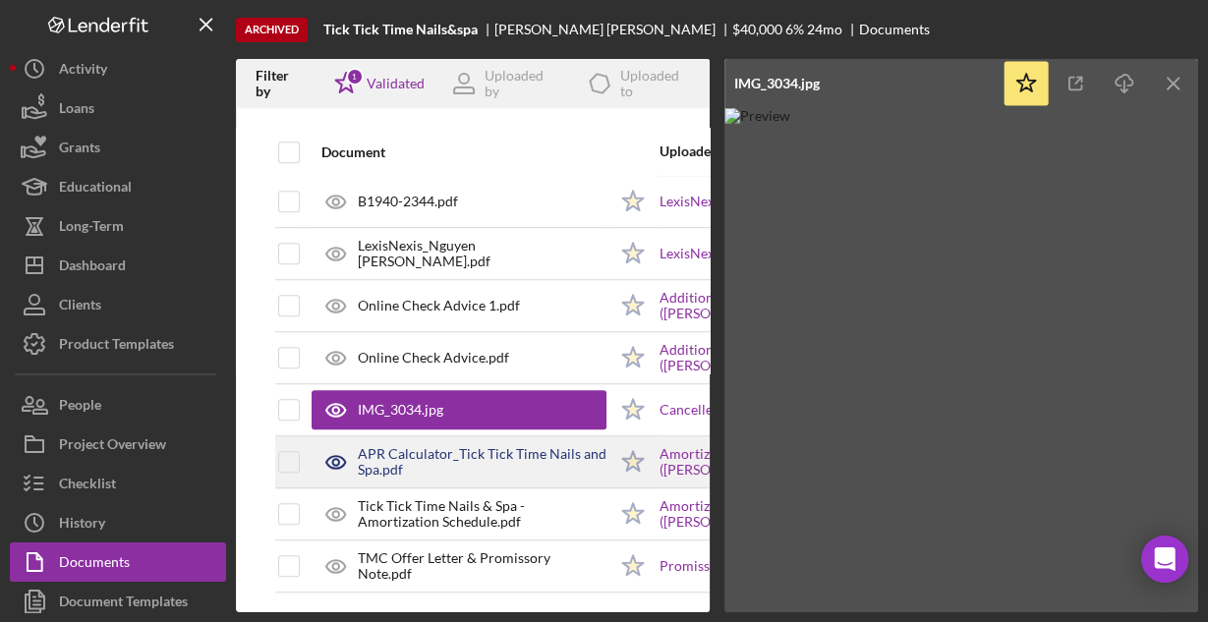
click at [392, 446] on div "APR Calculator_Tick Tick Time Nails and Spa.pdf" at bounding box center [482, 461] width 249 height 31
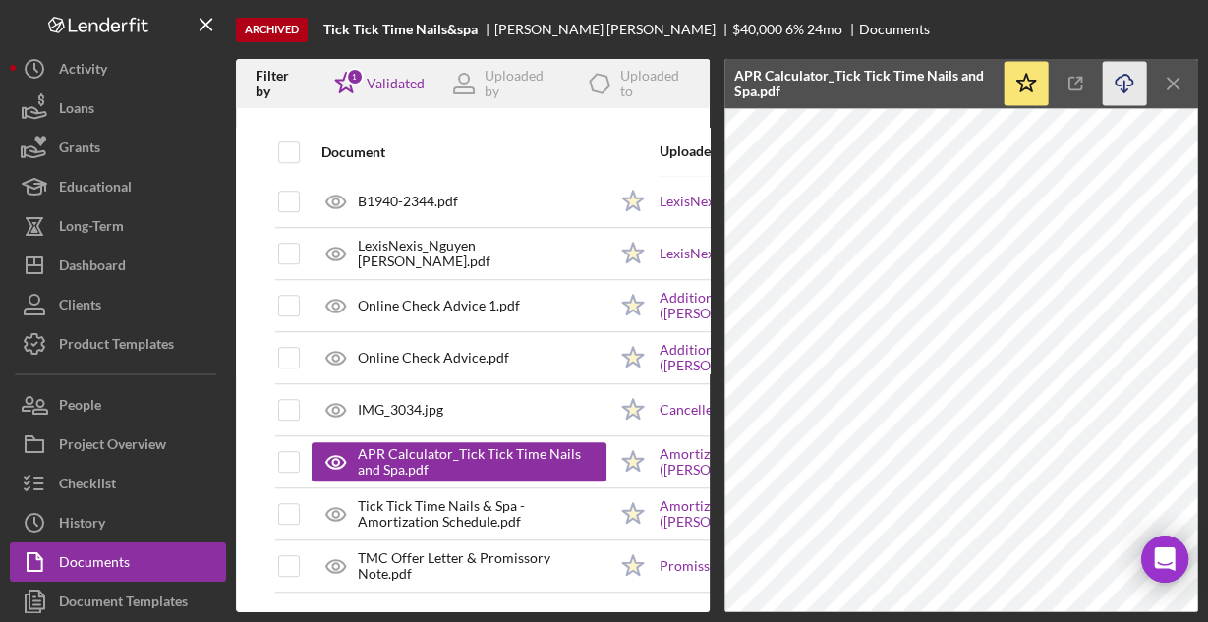
click at [1118, 81] on icon "Icon/Download" at bounding box center [1124, 84] width 44 height 44
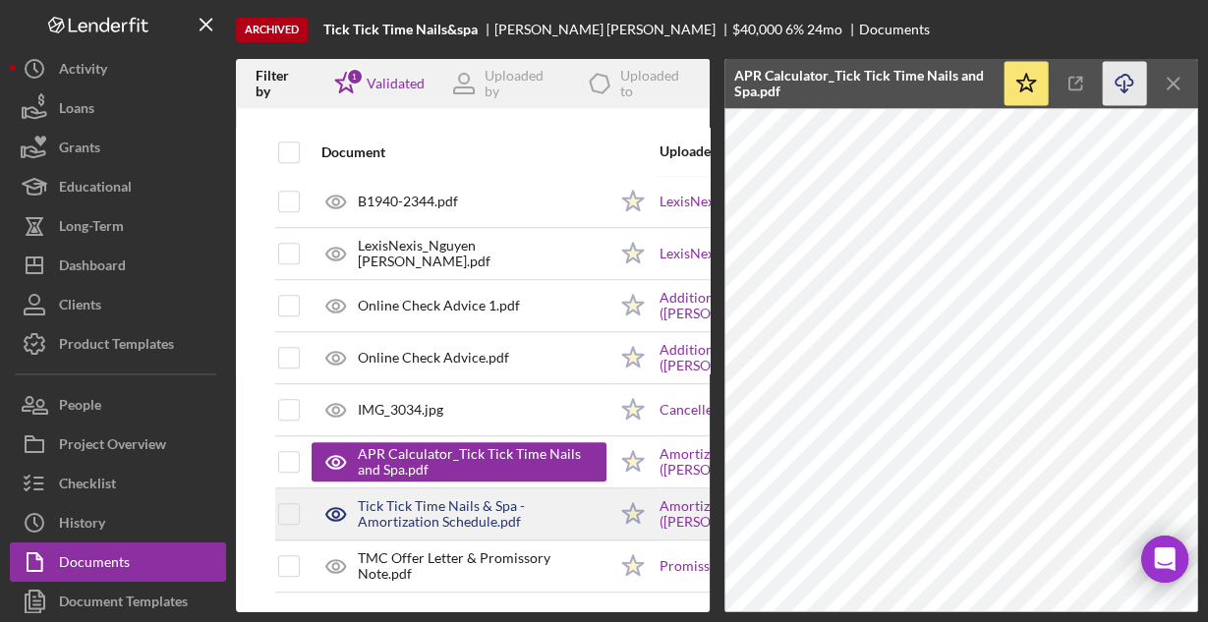
click at [456, 500] on div "Tick Tick Time Nails & Spa - Amortization Schedule.pdf" at bounding box center [482, 513] width 249 height 31
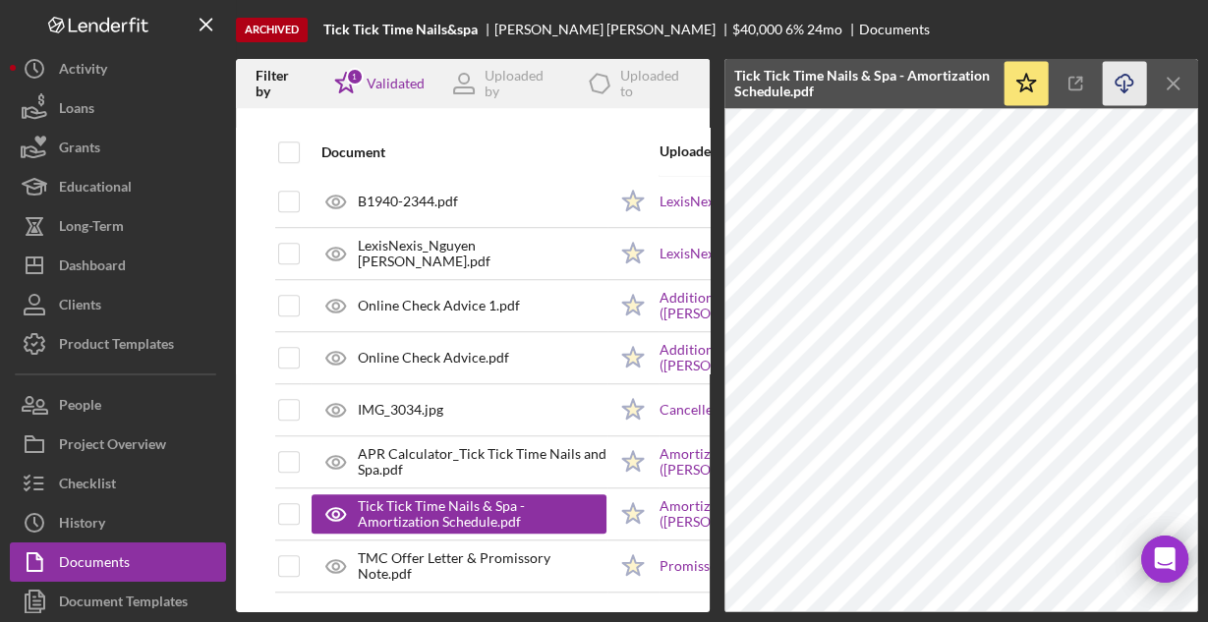
click at [1117, 84] on icon "button" at bounding box center [1123, 80] width 17 height 11
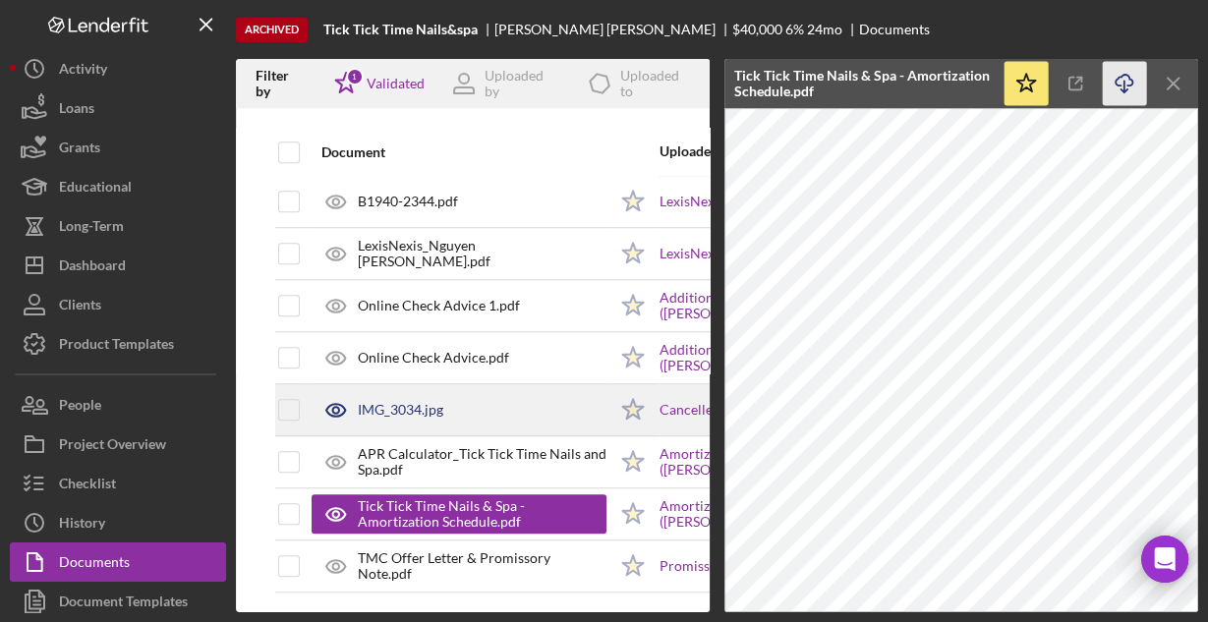
click at [434, 402] on div "IMG_3034.jpg" at bounding box center [400, 410] width 85 height 16
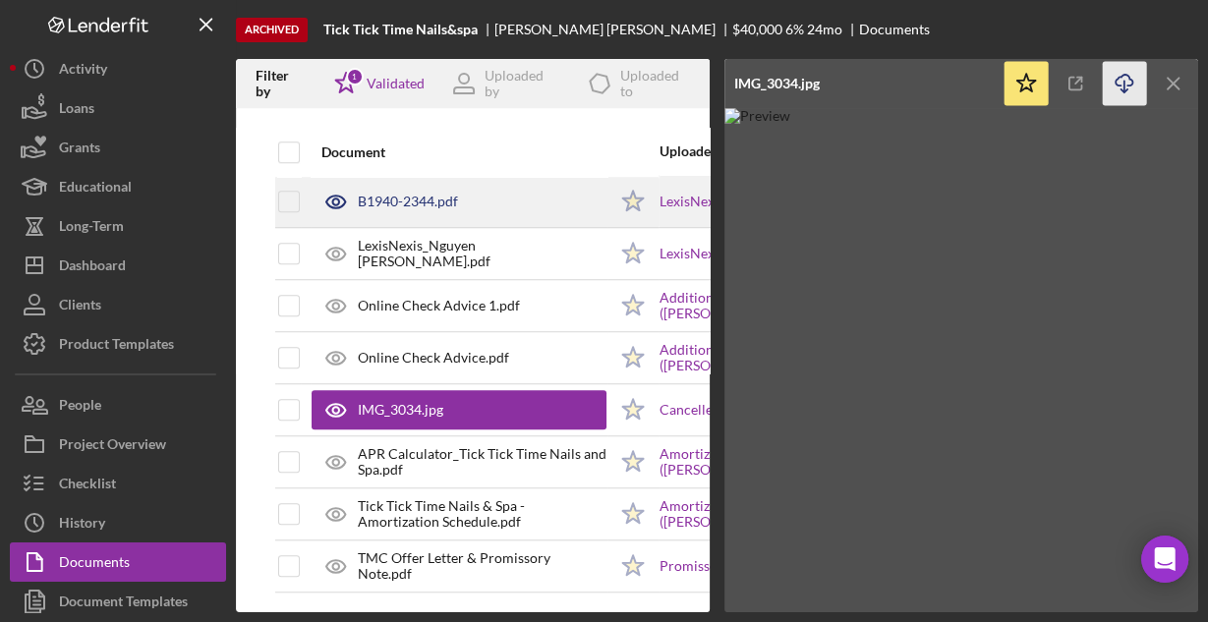
click at [400, 194] on div "B1940-2344.pdf" at bounding box center [408, 202] width 100 height 16
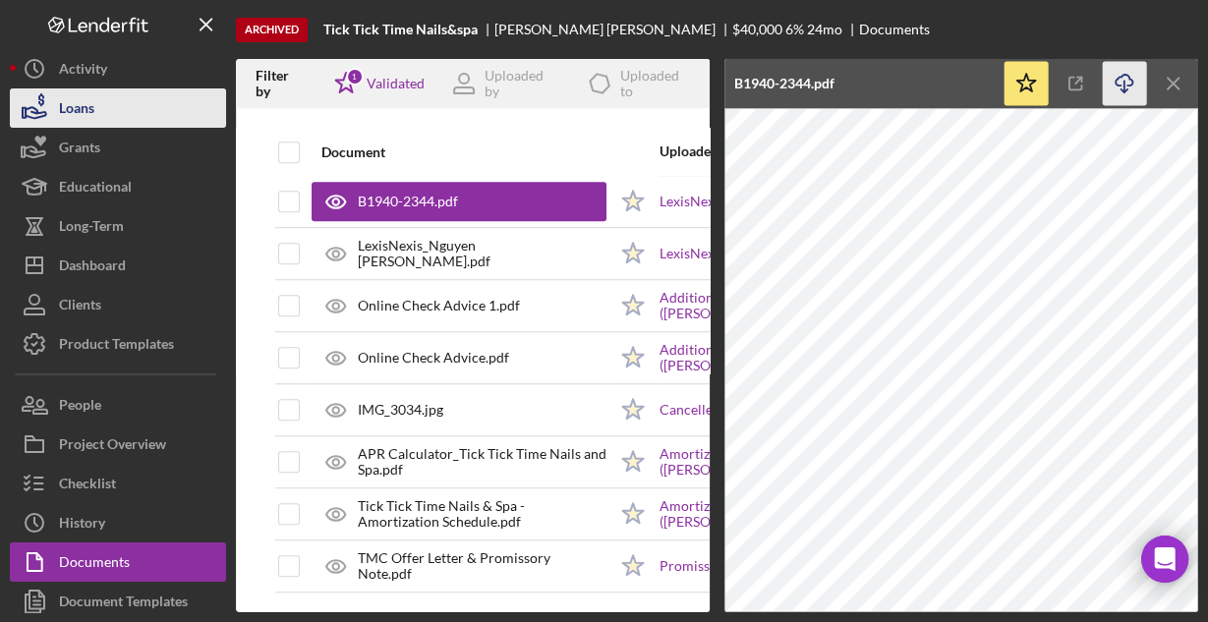
drag, startPoint x: 104, startPoint y: 111, endPoint x: 90, endPoint y: 118, distance: 15.4
click at [103, 111] on button "Loans" at bounding box center [118, 107] width 216 height 39
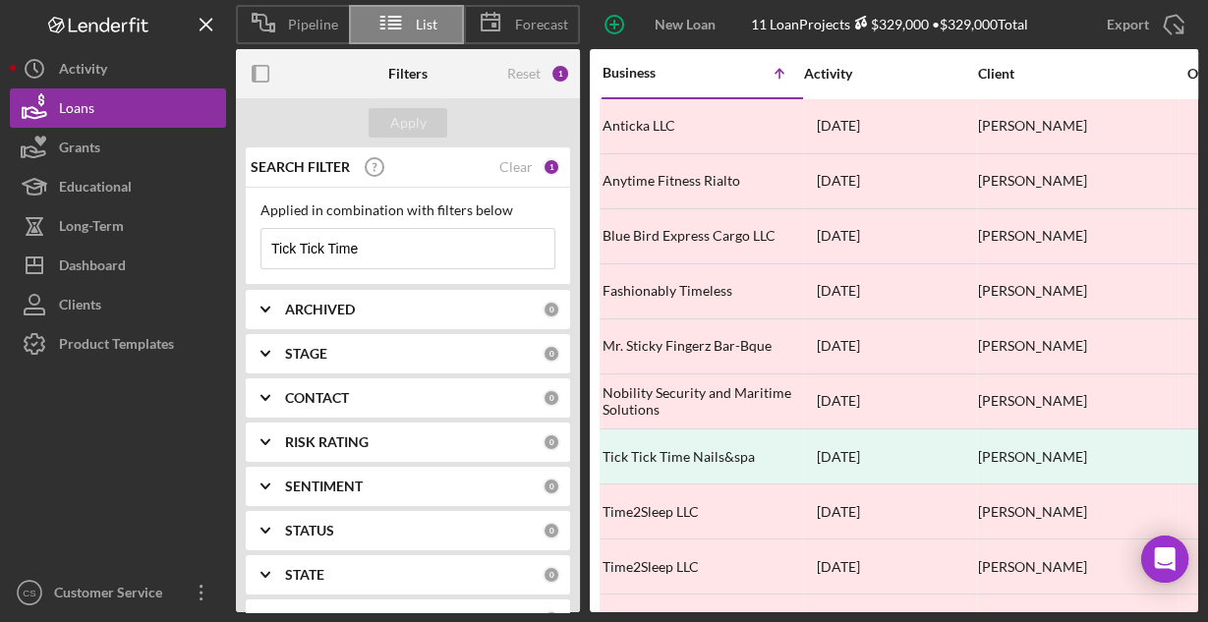
click at [437, 255] on input "Tick Tick Time" at bounding box center [407, 248] width 293 height 39
click at [437, 254] on input "Tick Tick Time" at bounding box center [407, 248] width 293 height 39
click at [436, 254] on input "Tick Tick Time" at bounding box center [407, 248] width 293 height 39
paste input "Cibeles Paleteria y Neveria"
type input "Cibeles Paleteria y Neveria"
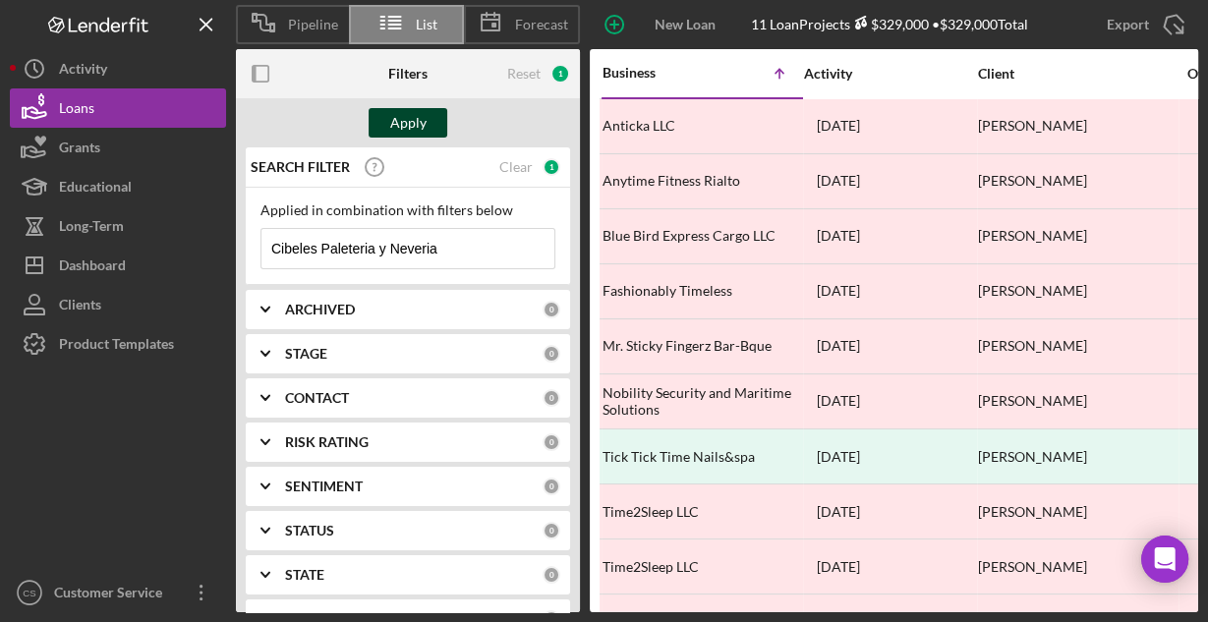
click at [405, 117] on div "Apply" at bounding box center [408, 122] width 36 height 29
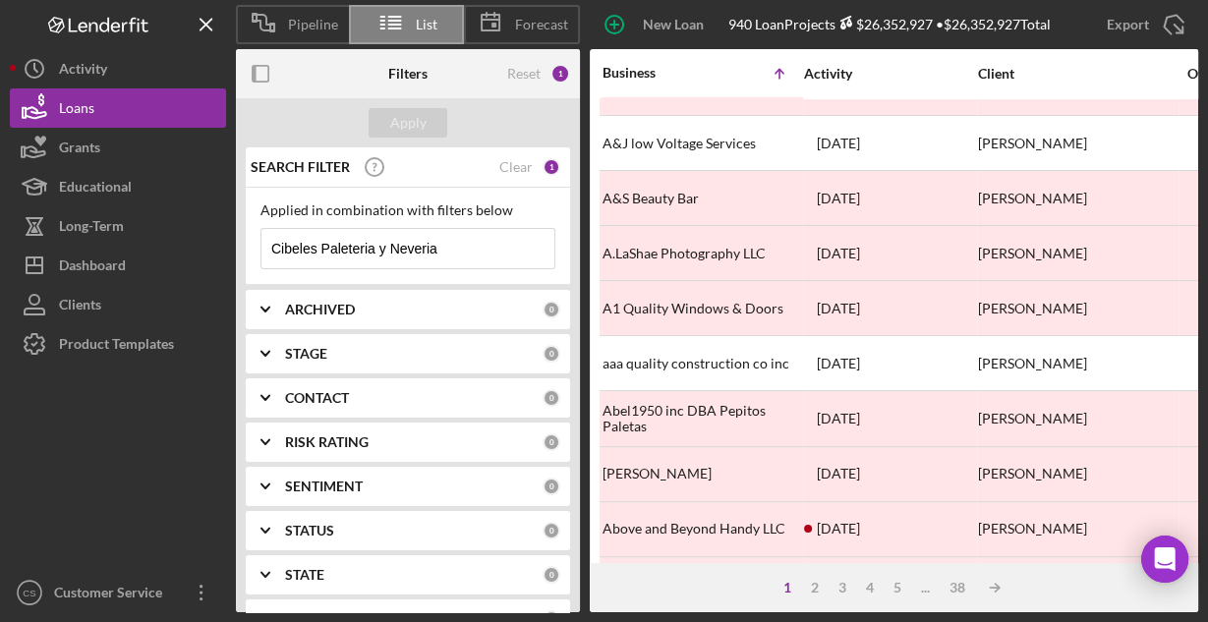
scroll to position [915, 0]
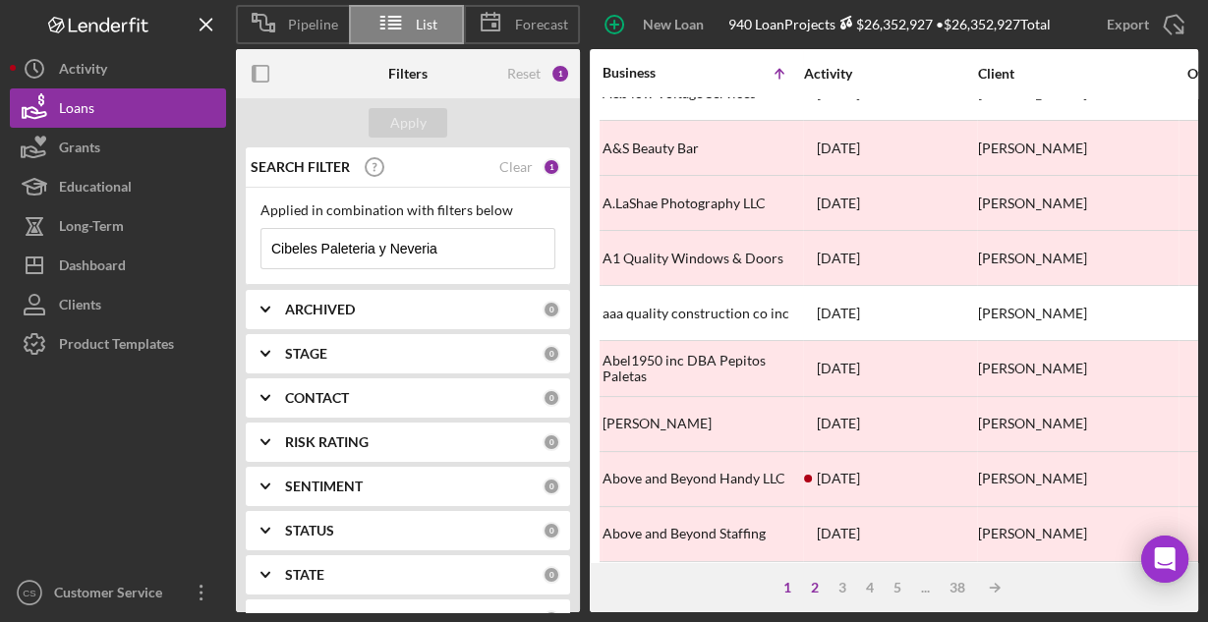
click at [817, 590] on div "2" at bounding box center [815, 588] width 28 height 16
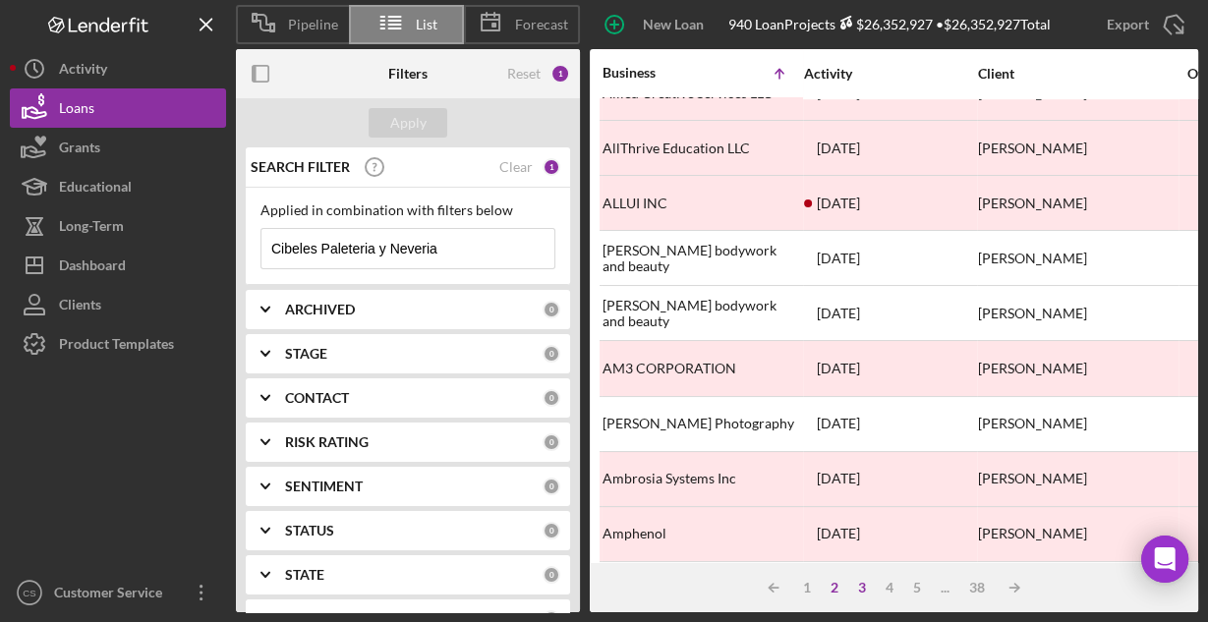
click at [858, 586] on div "3" at bounding box center [862, 588] width 28 height 16
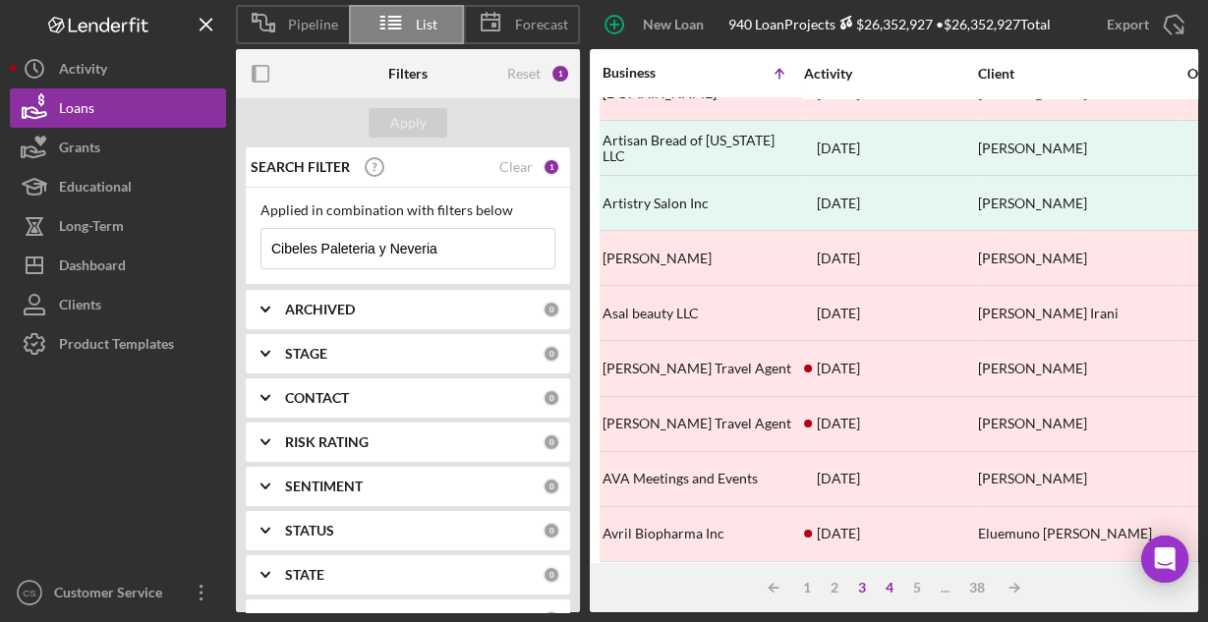
click at [890, 586] on div "4" at bounding box center [889, 588] width 28 height 16
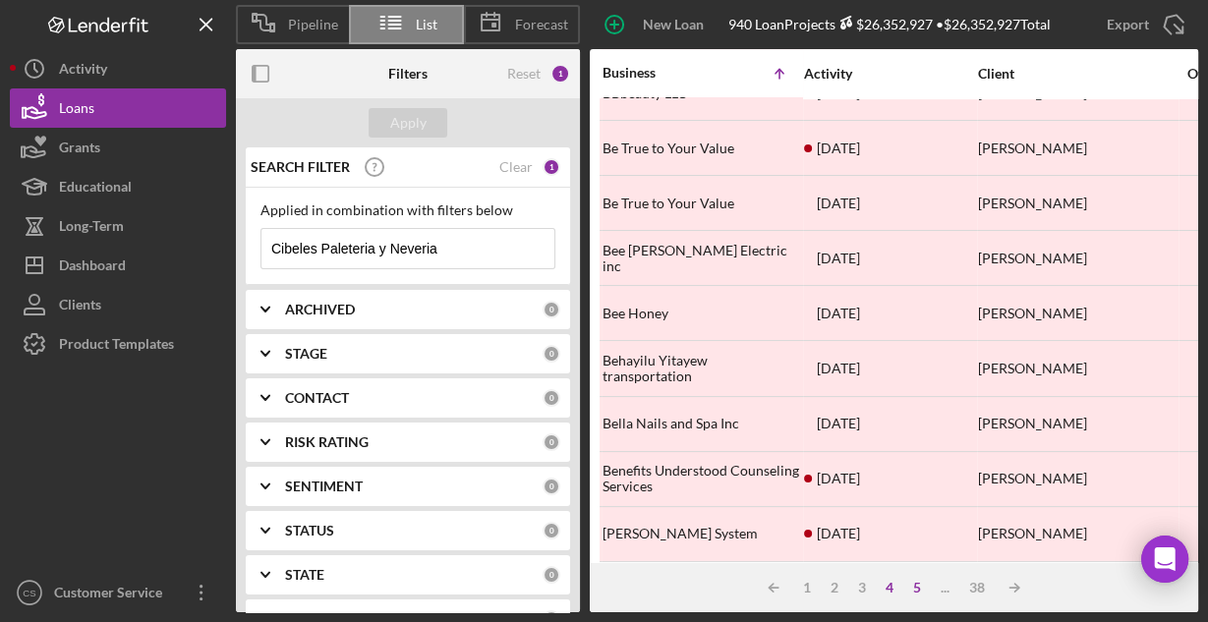
click at [917, 586] on div "5" at bounding box center [917, 588] width 28 height 16
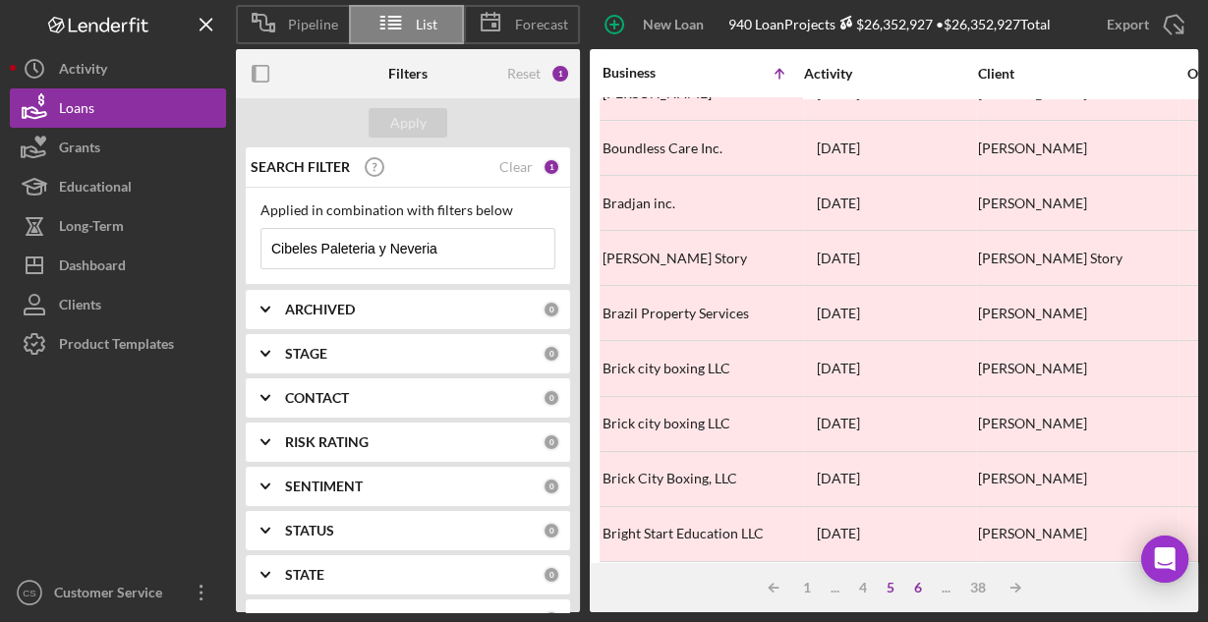
click at [920, 583] on div "6" at bounding box center [918, 588] width 28 height 16
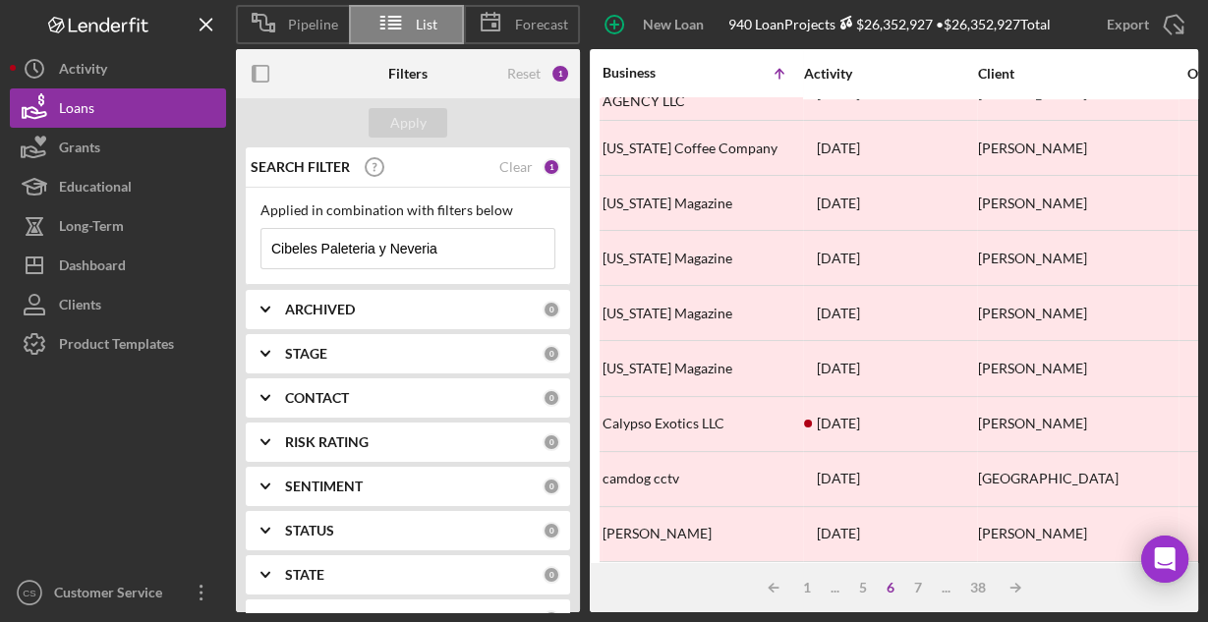
click at [931, 590] on div "..." at bounding box center [945, 588] width 28 height 16
click at [922, 587] on div "7" at bounding box center [918, 588] width 28 height 16
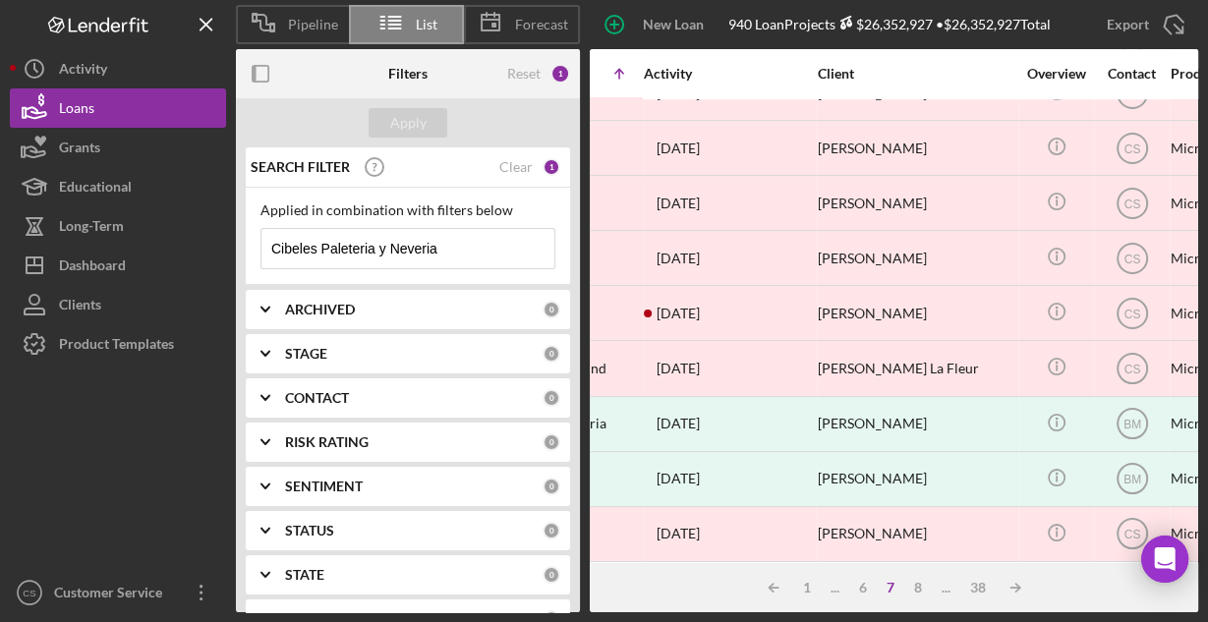
scroll to position [915, 80]
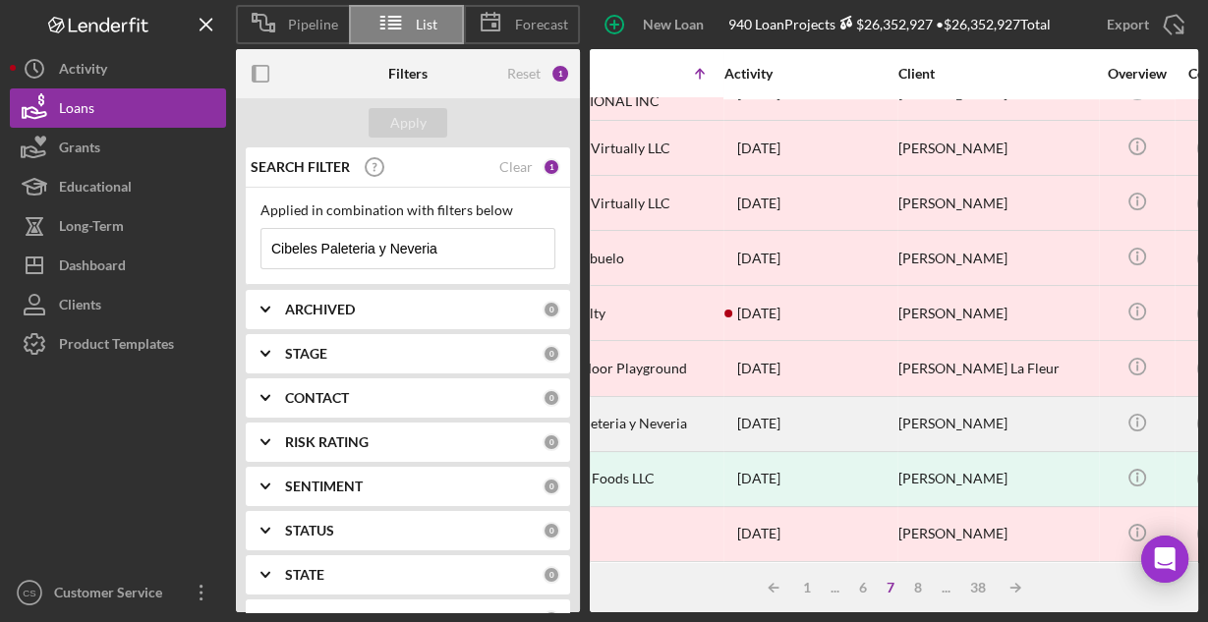
click at [662, 403] on div "Cibeles Paleteria y Neveria" at bounding box center [621, 424] width 197 height 52
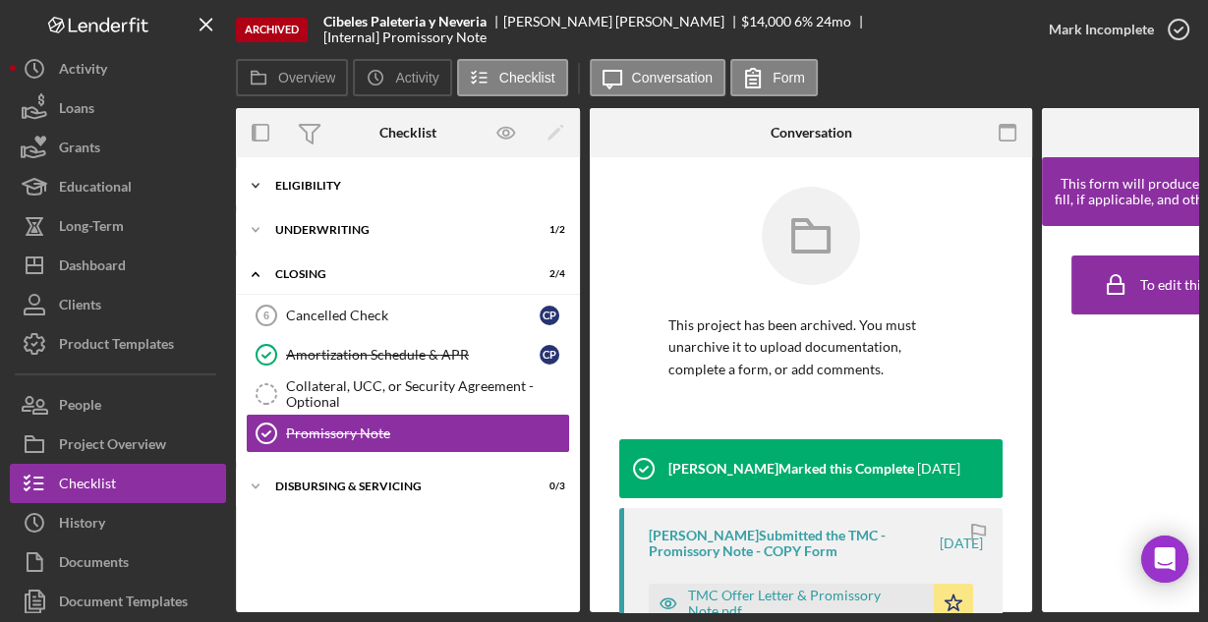
click at [322, 182] on div "Eligibility" at bounding box center [415, 186] width 280 height 12
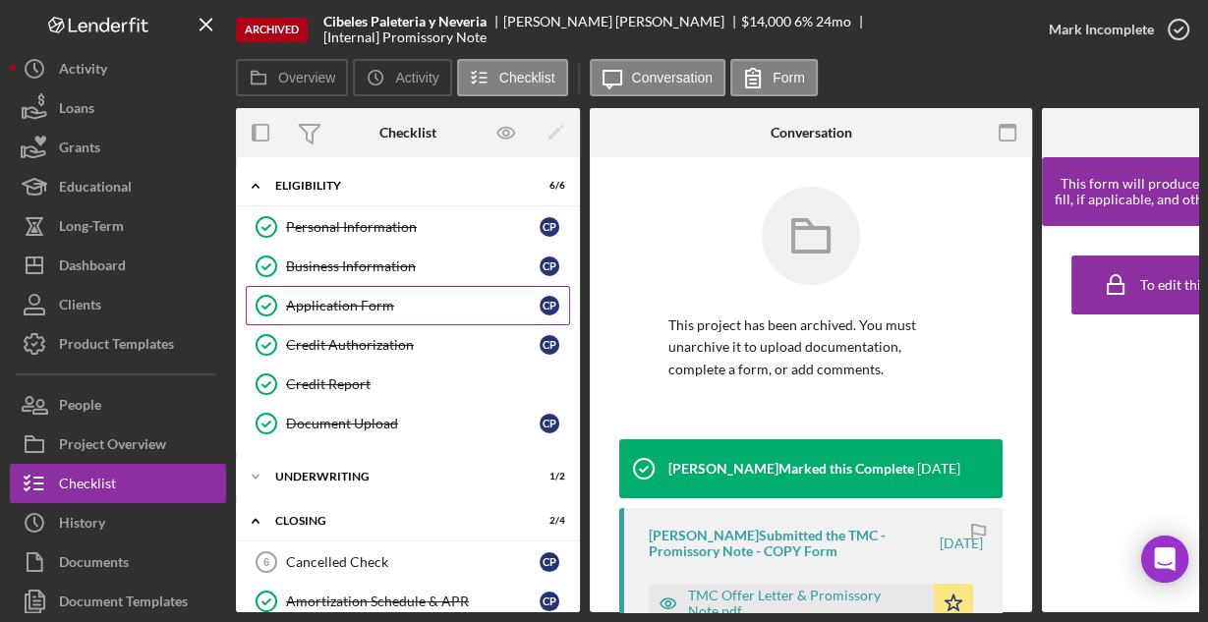
click at [327, 301] on div "Application Form" at bounding box center [412, 306] width 253 height 16
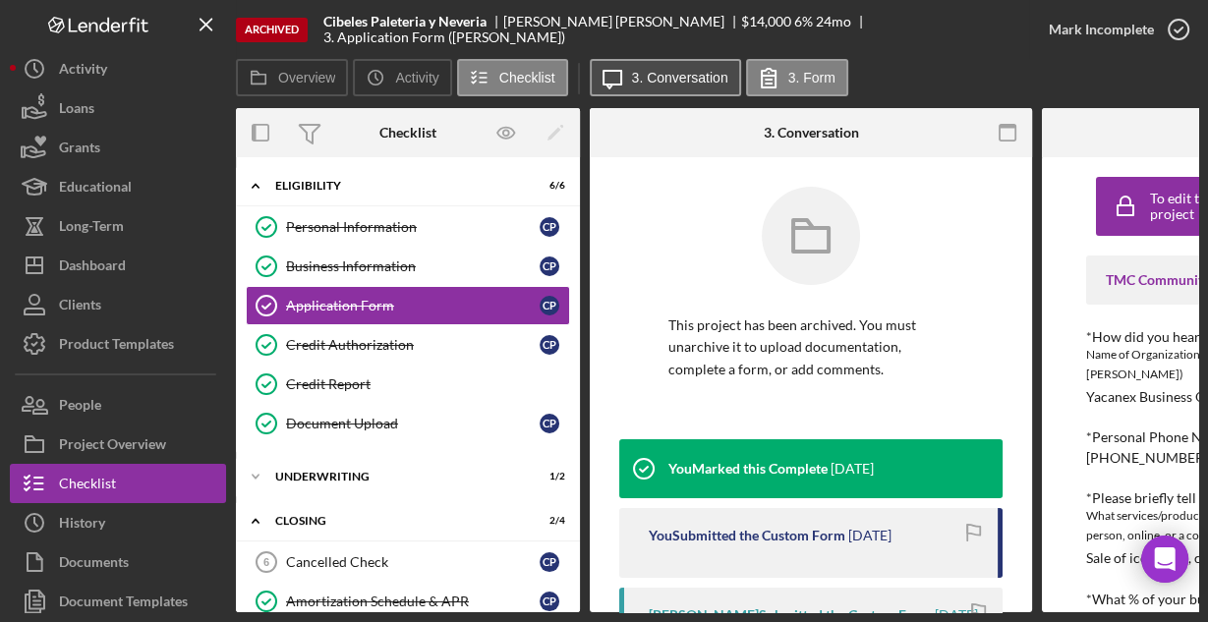
click at [629, 67] on icon "Icon/Message" at bounding box center [612, 77] width 49 height 49
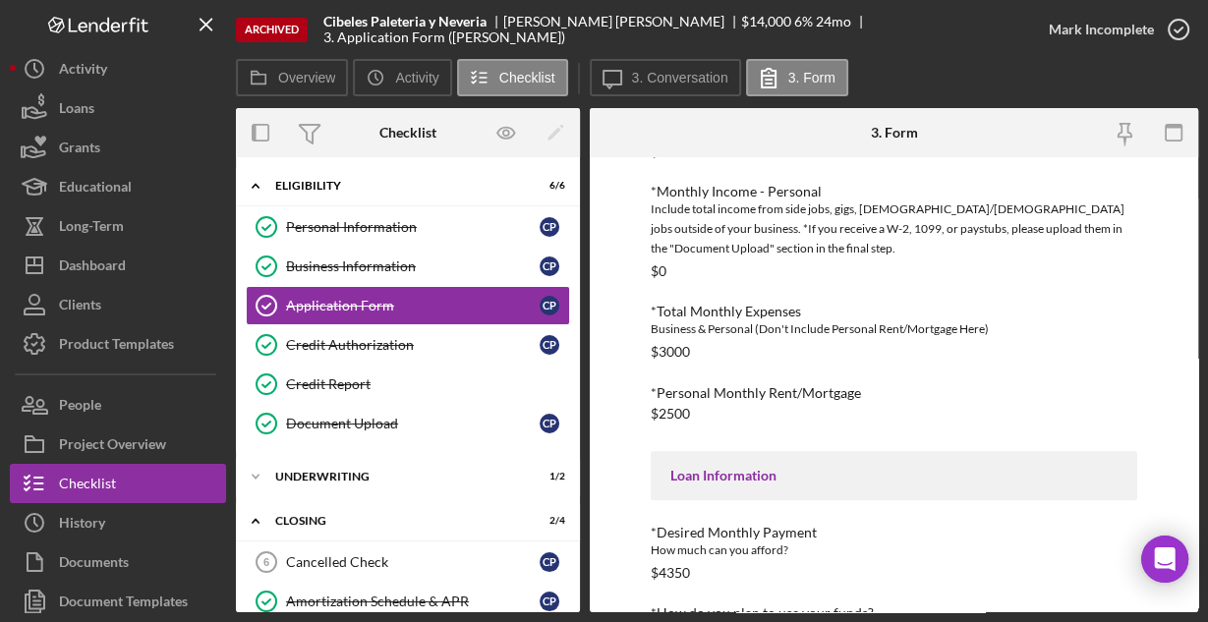
scroll to position [887, 0]
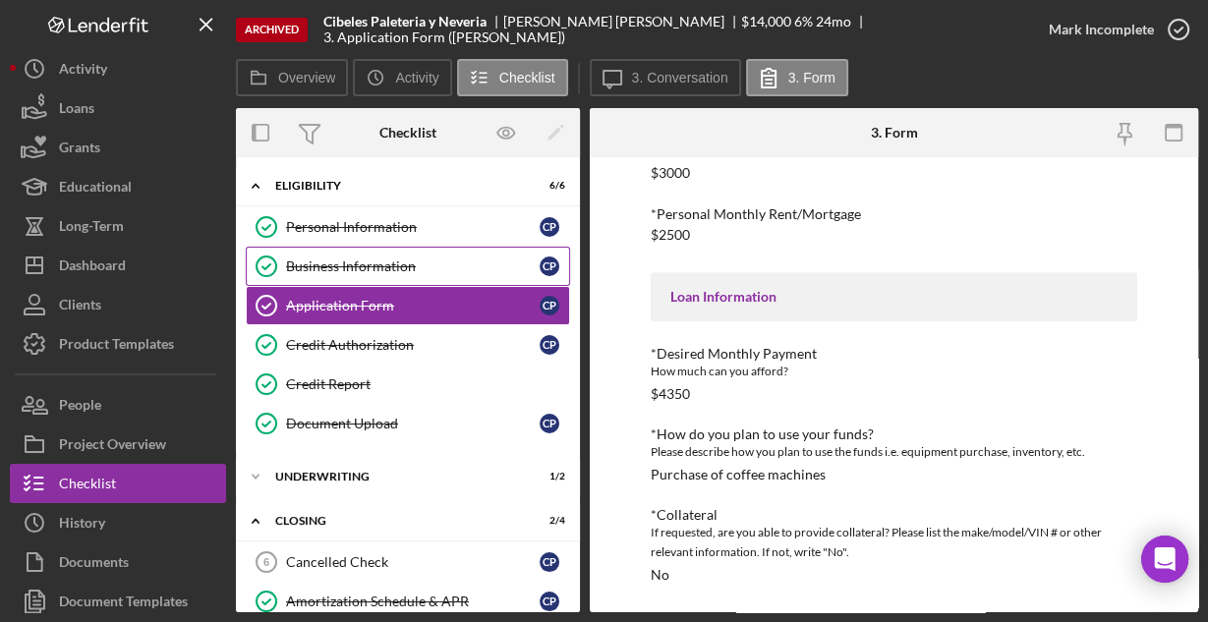
click at [371, 255] on link "Business Information Business Information C P" at bounding box center [408, 266] width 324 height 39
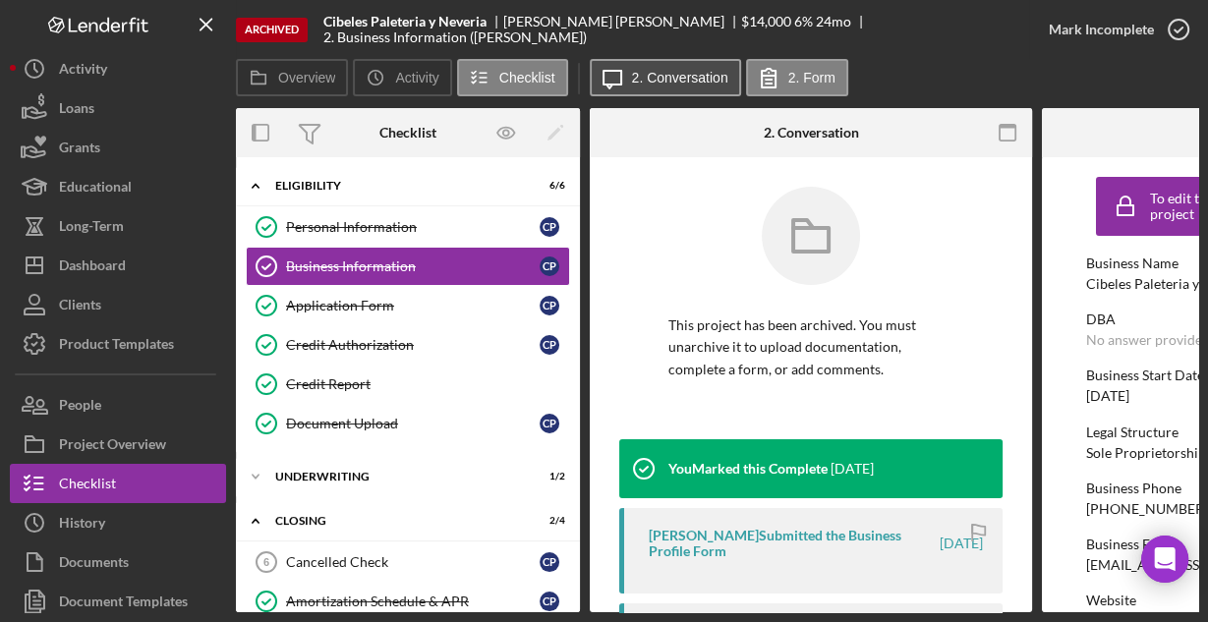
click at [658, 88] on button "Icon/Message 2. Conversation" at bounding box center [665, 77] width 151 height 37
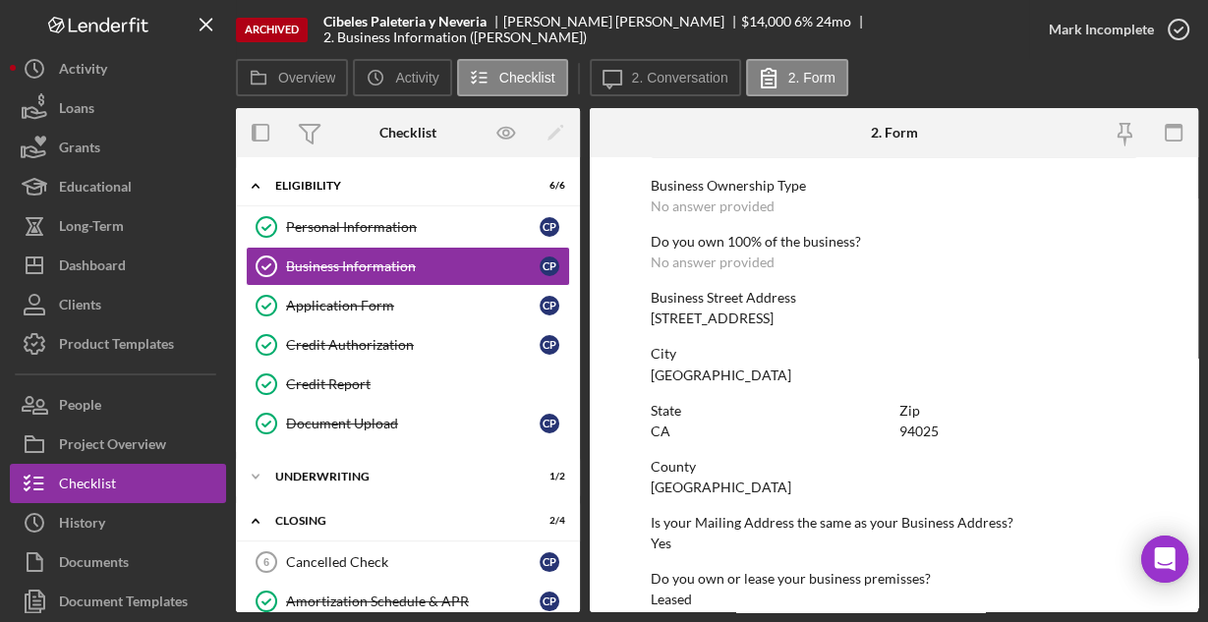
scroll to position [1027, 0]
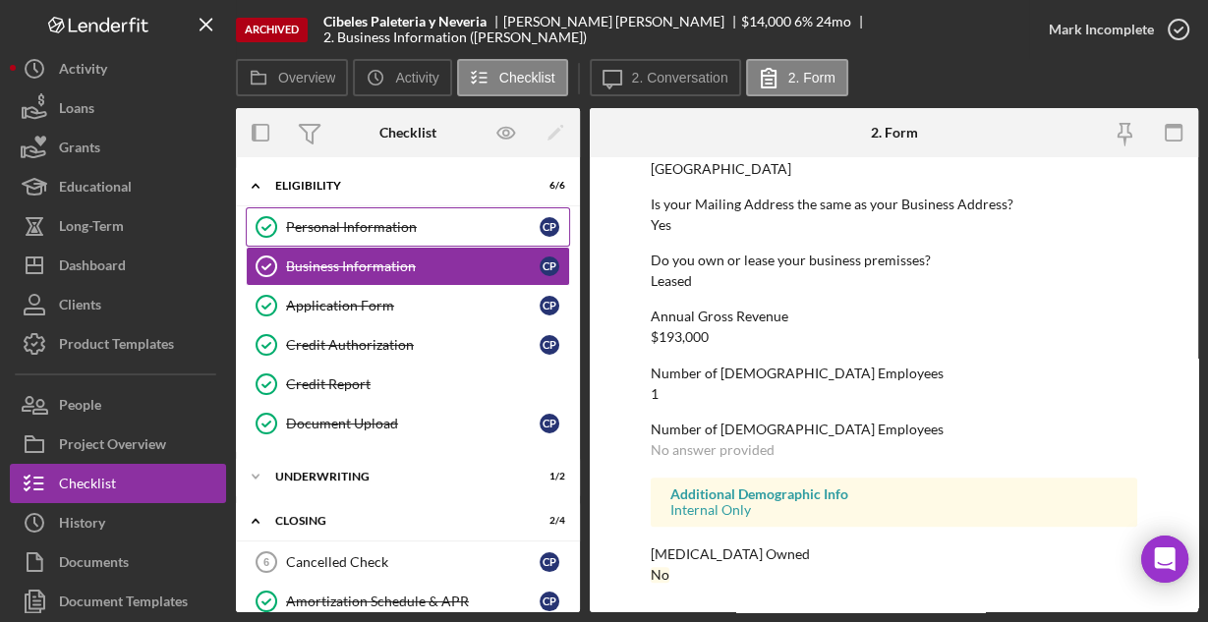
click at [313, 226] on div "Personal Information" at bounding box center [412, 227] width 253 height 16
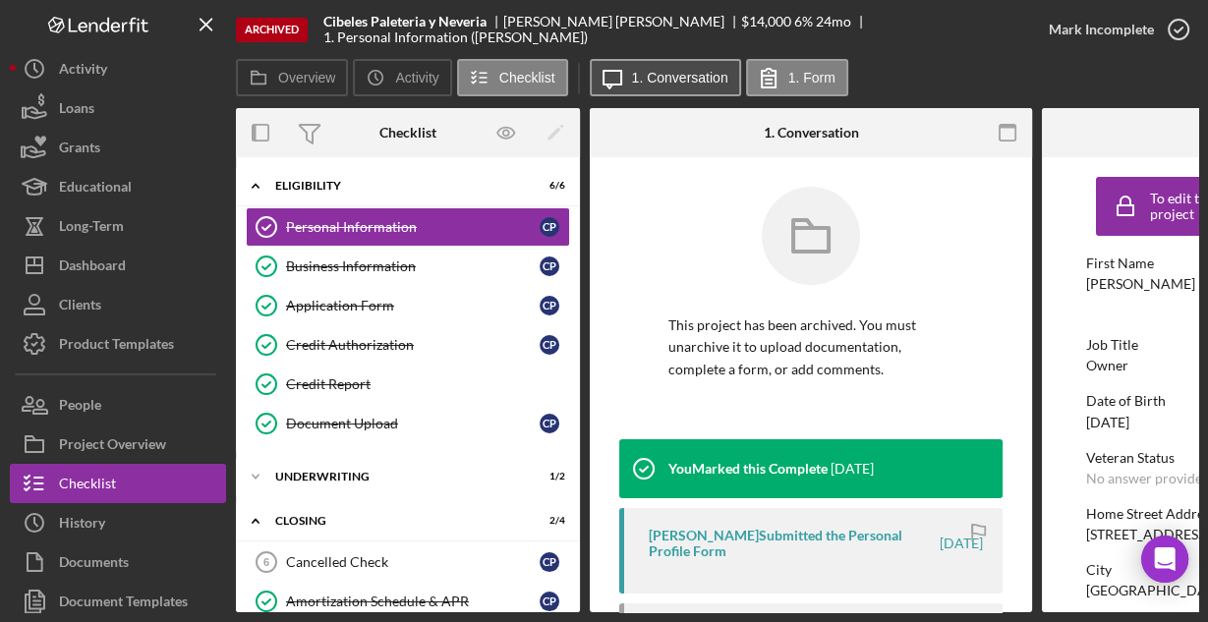
click at [627, 70] on icon "Icon/Message" at bounding box center [612, 77] width 49 height 49
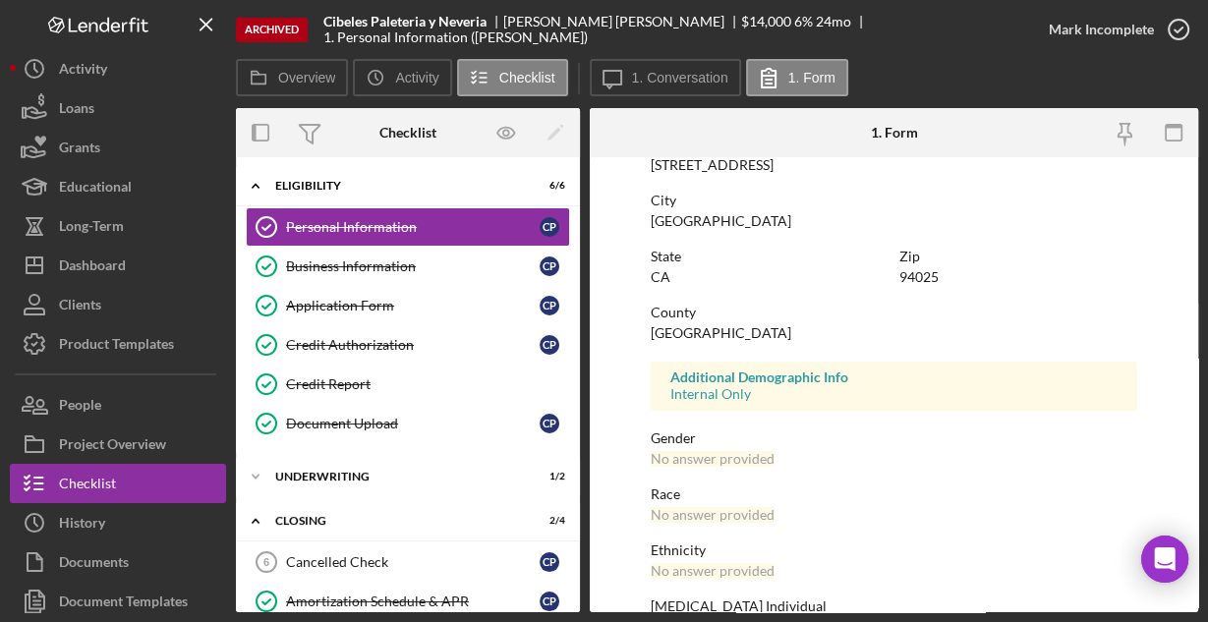
scroll to position [463, 0]
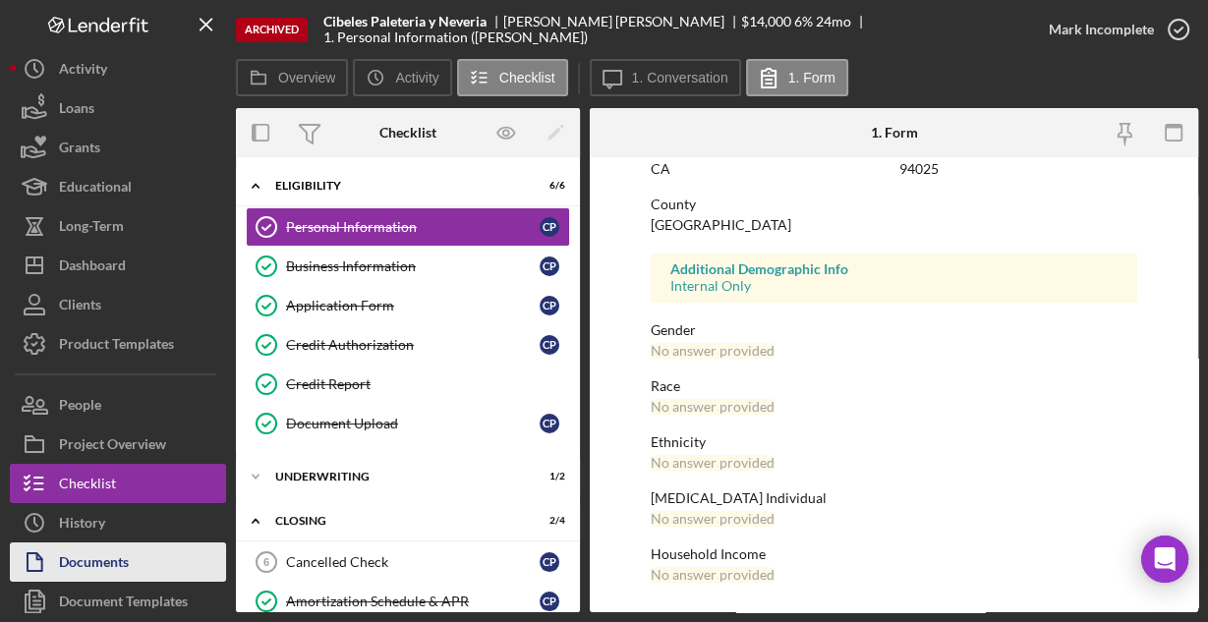
click at [123, 556] on div "Documents" at bounding box center [94, 564] width 70 height 44
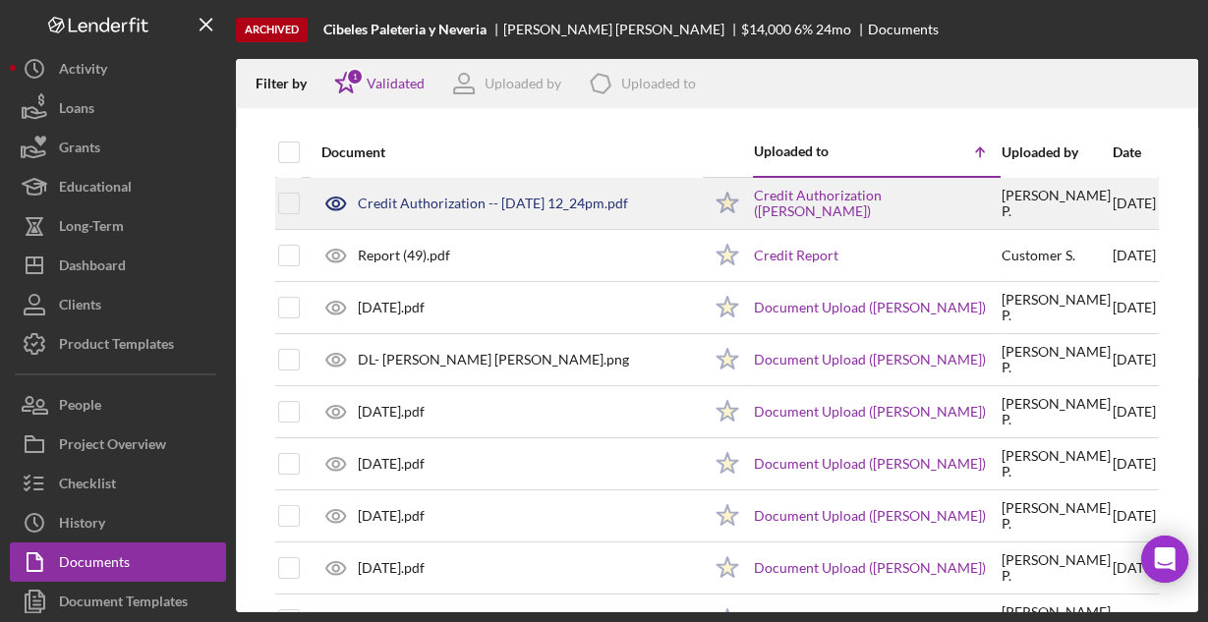
click at [444, 199] on div "Credit Authorization -- 2023-12-13 12_24pm.pdf" at bounding box center [493, 204] width 270 height 16
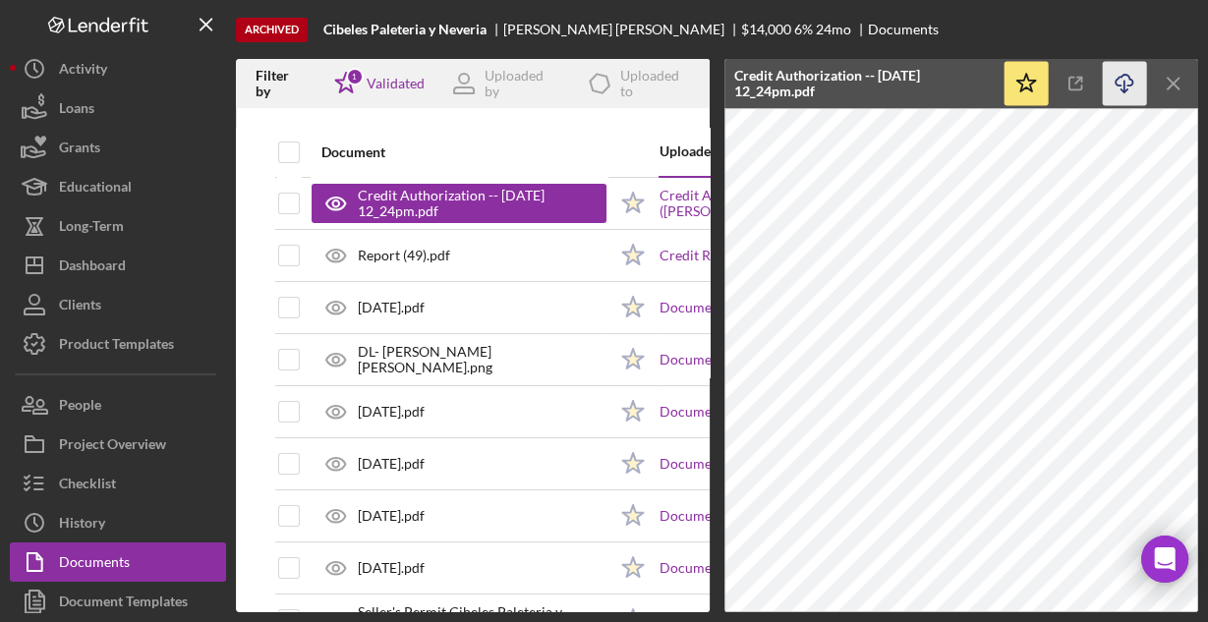
click at [1118, 85] on icon "button" at bounding box center [1123, 80] width 17 height 11
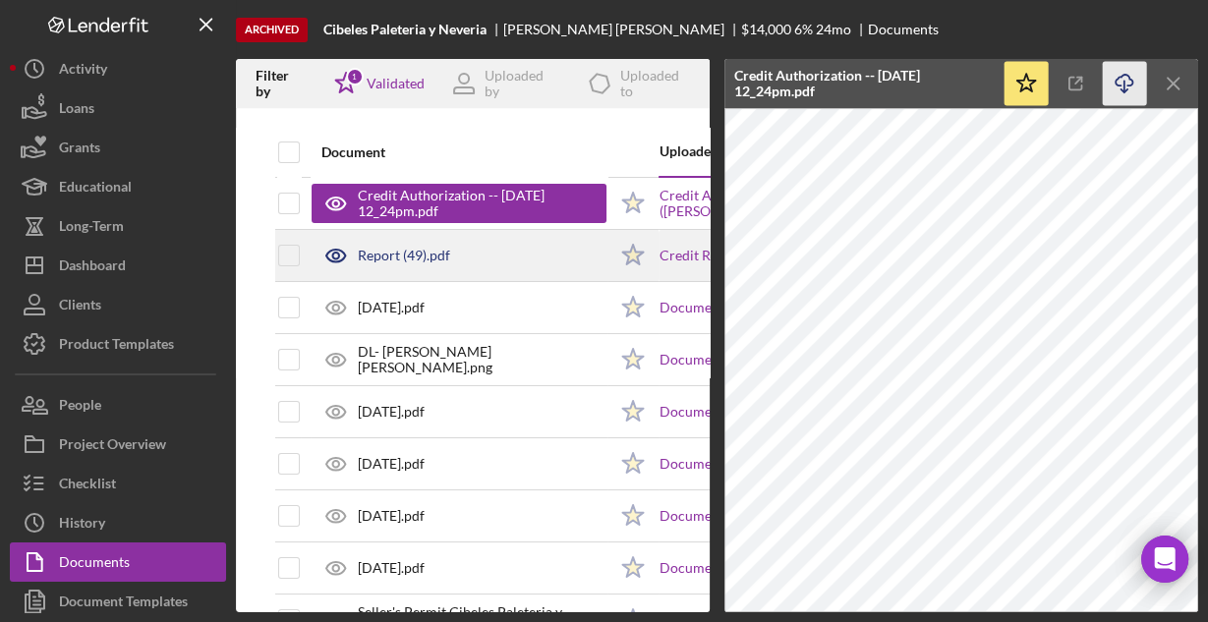
click at [512, 252] on div "Report (49).pdf" at bounding box center [458, 255] width 295 height 49
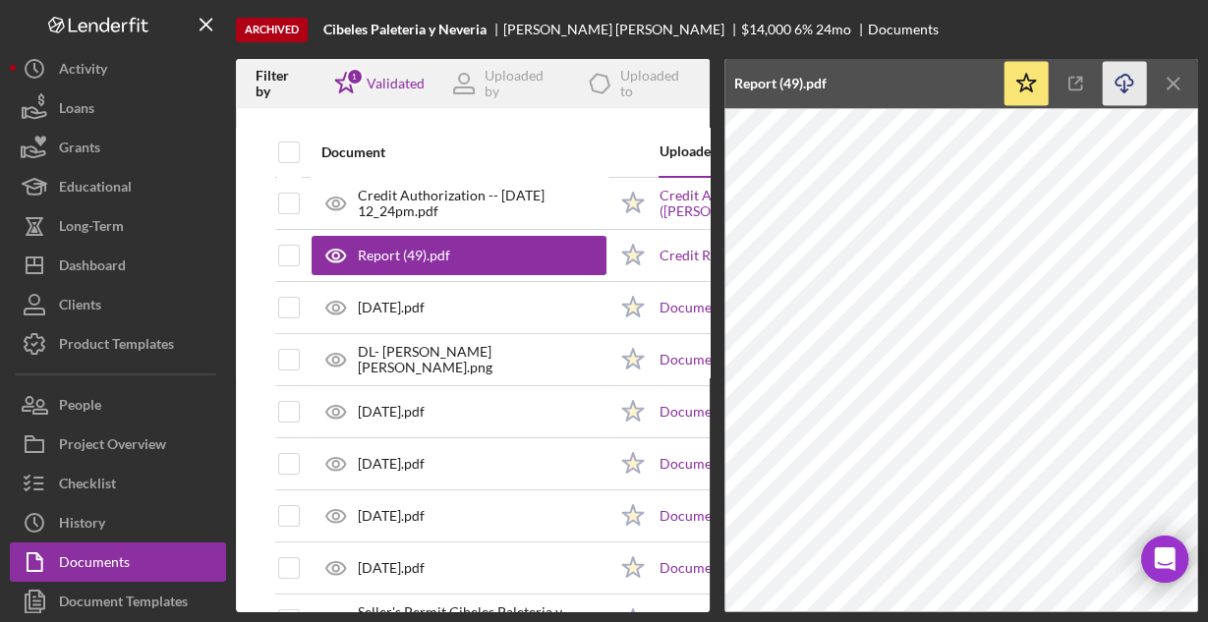
click at [1124, 78] on icon "Icon/Download" at bounding box center [1124, 84] width 44 height 44
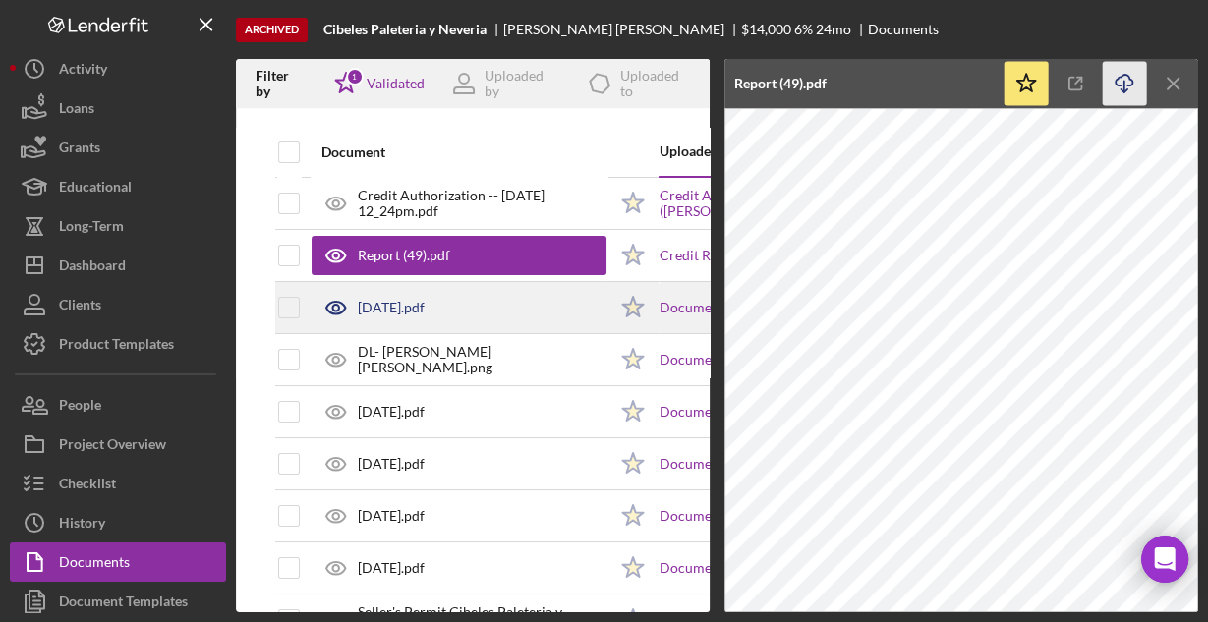
click at [506, 307] on div "Aug 2023.pdf" at bounding box center [458, 307] width 295 height 49
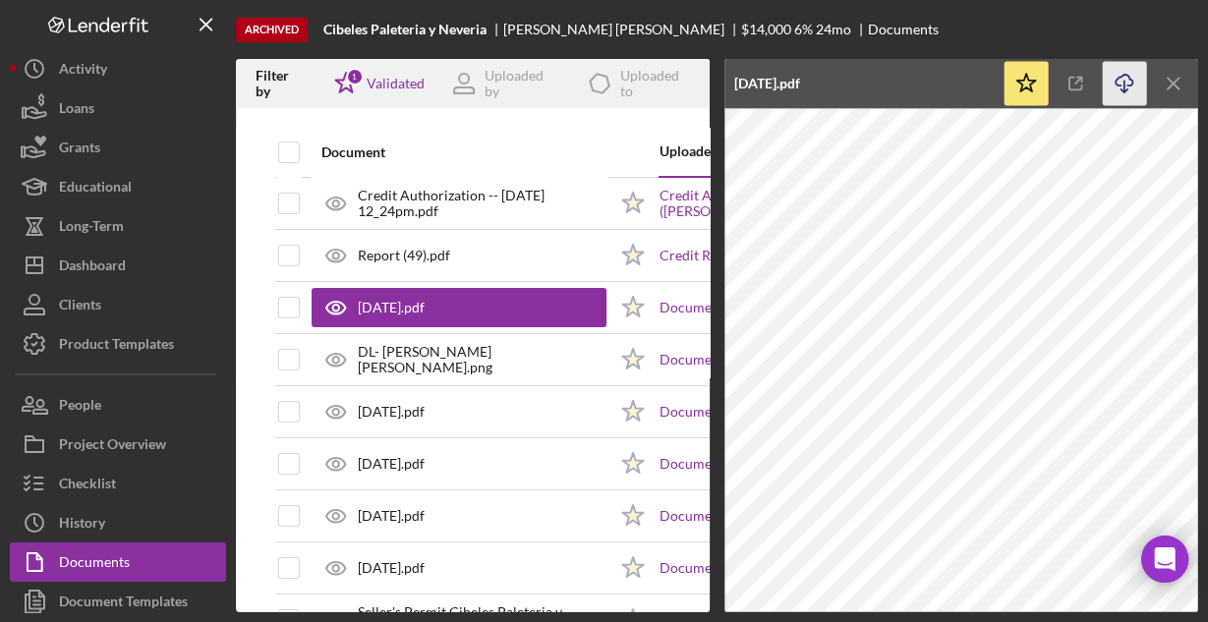
click at [1112, 84] on icon "Icon/Download" at bounding box center [1124, 84] width 44 height 44
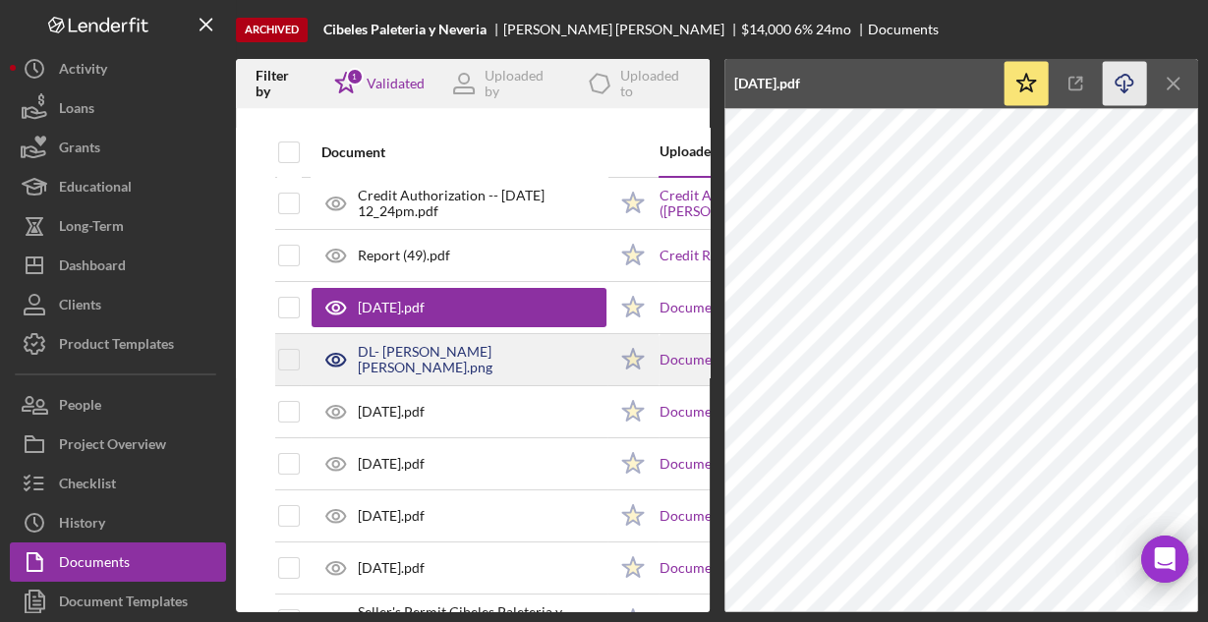
click at [495, 364] on div "DL- Carlos Pena Medrano.png" at bounding box center [482, 359] width 249 height 31
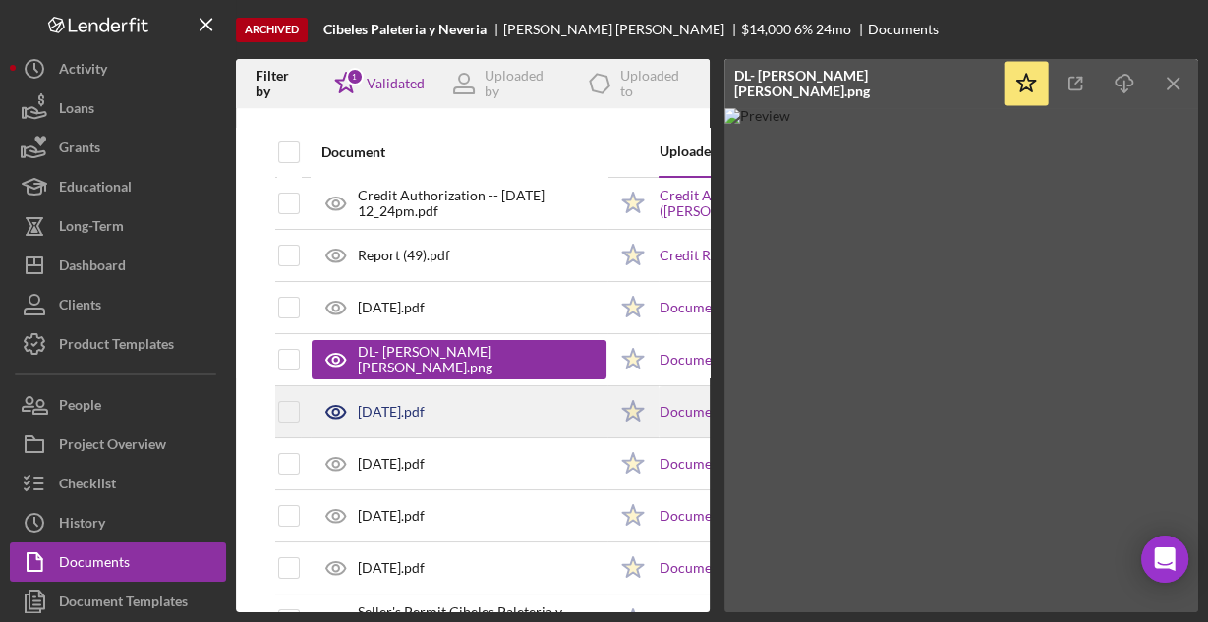
click at [424, 413] on div "Jul 2023.pdf" at bounding box center [391, 412] width 67 height 16
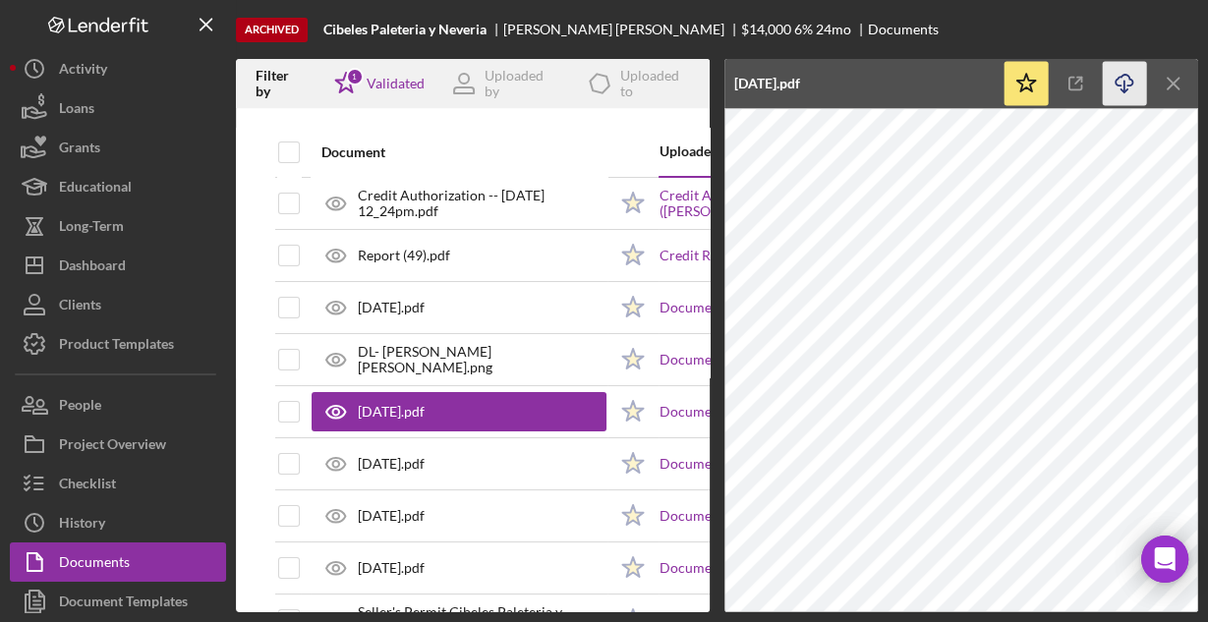
click at [1119, 85] on icon "button" at bounding box center [1123, 80] width 17 height 11
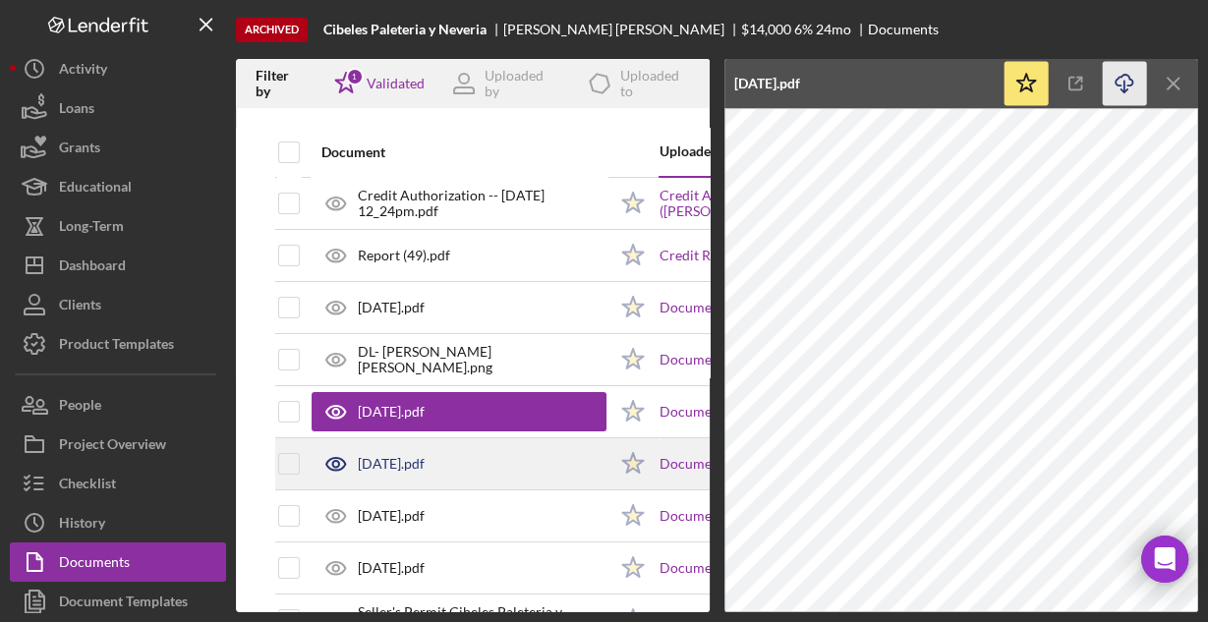
click at [519, 453] on div "Jun 2023.pdf" at bounding box center [458, 463] width 295 height 49
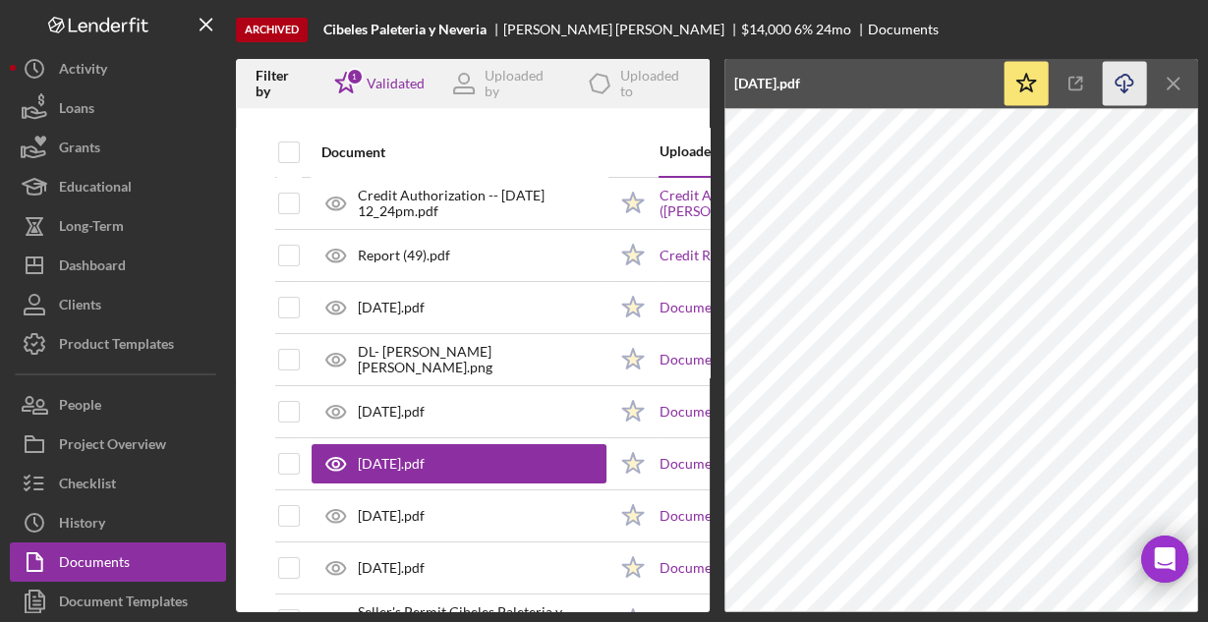
click at [1120, 80] on icon "Icon/Download" at bounding box center [1124, 84] width 44 height 44
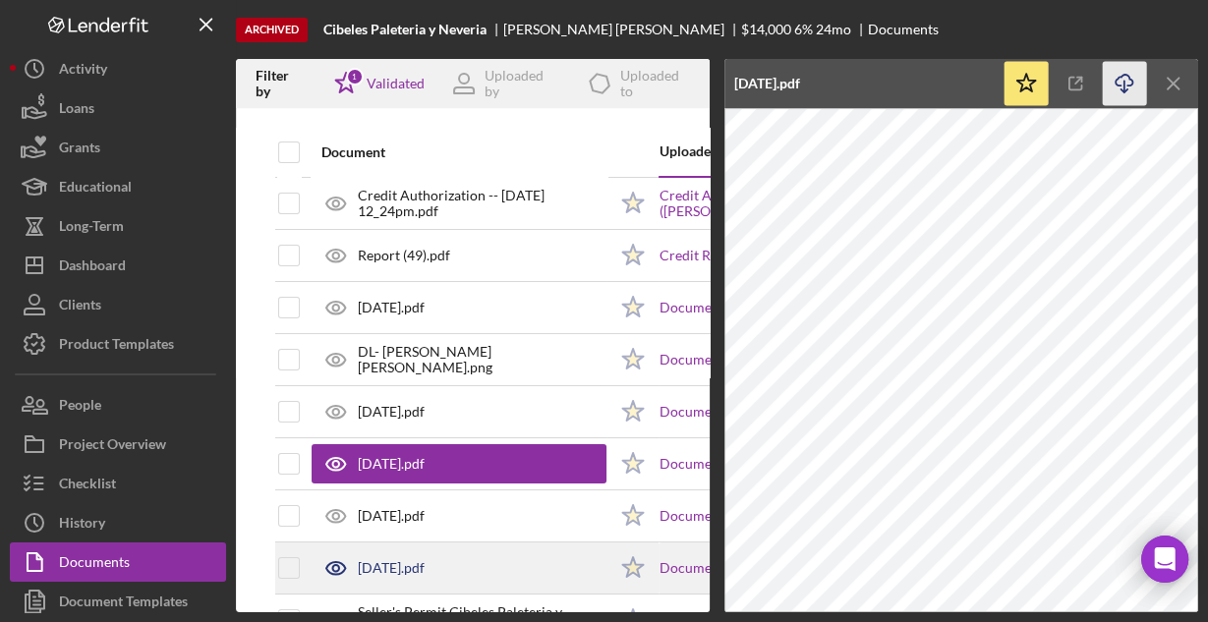
click at [490, 561] on div "Oct 2023.pdf" at bounding box center [458, 567] width 295 height 49
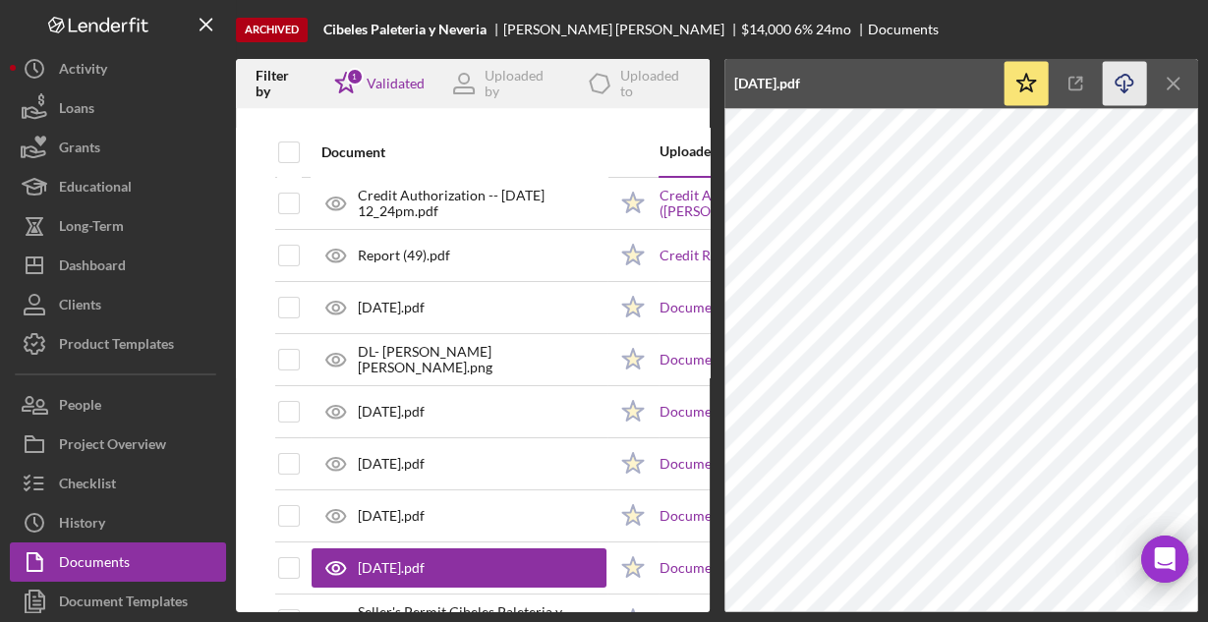
click at [1117, 80] on icon "Icon/Download" at bounding box center [1124, 84] width 44 height 44
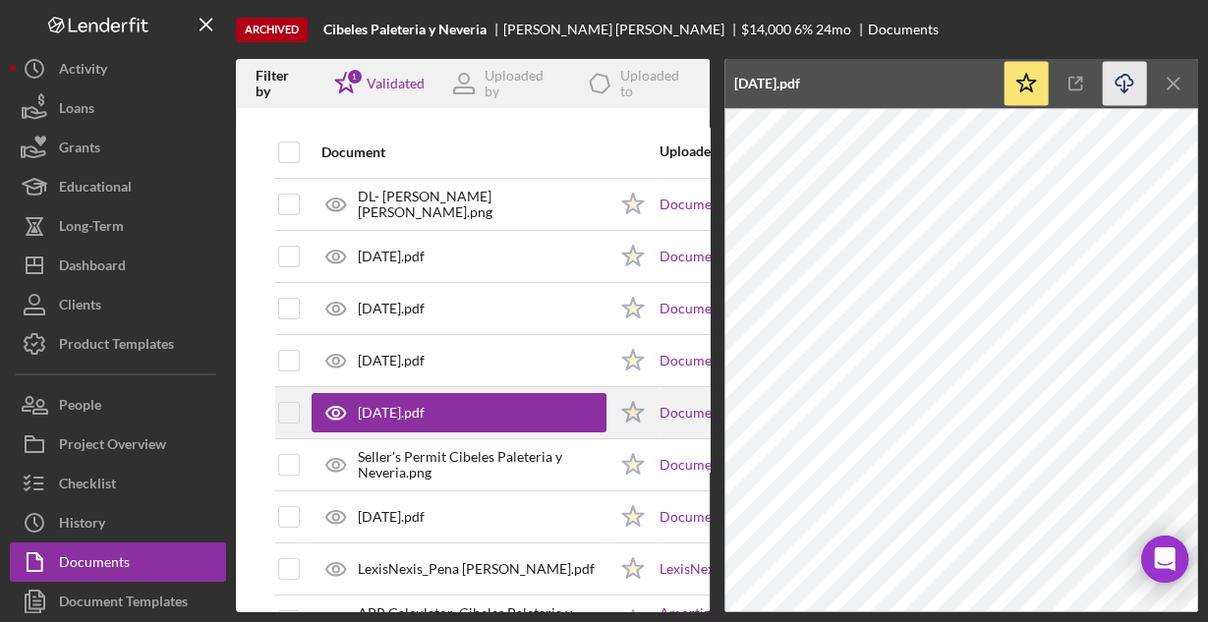
scroll to position [157, 0]
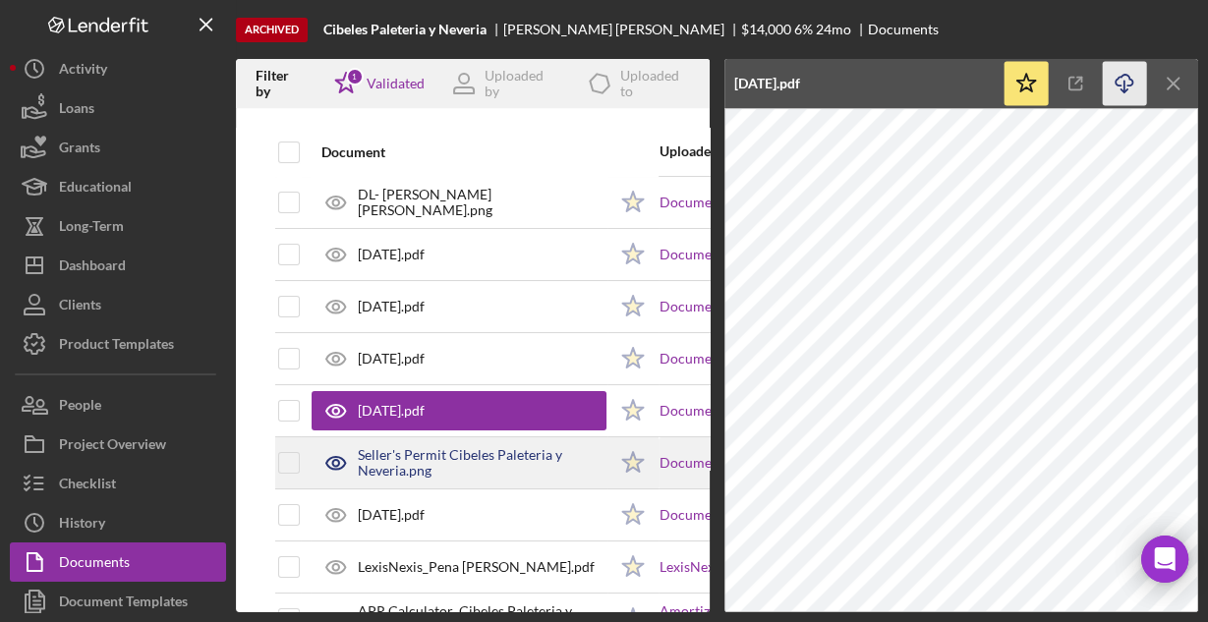
click at [413, 447] on div "Seller's Permit Cibeles Paleteria y Neveria.png" at bounding box center [482, 462] width 249 height 31
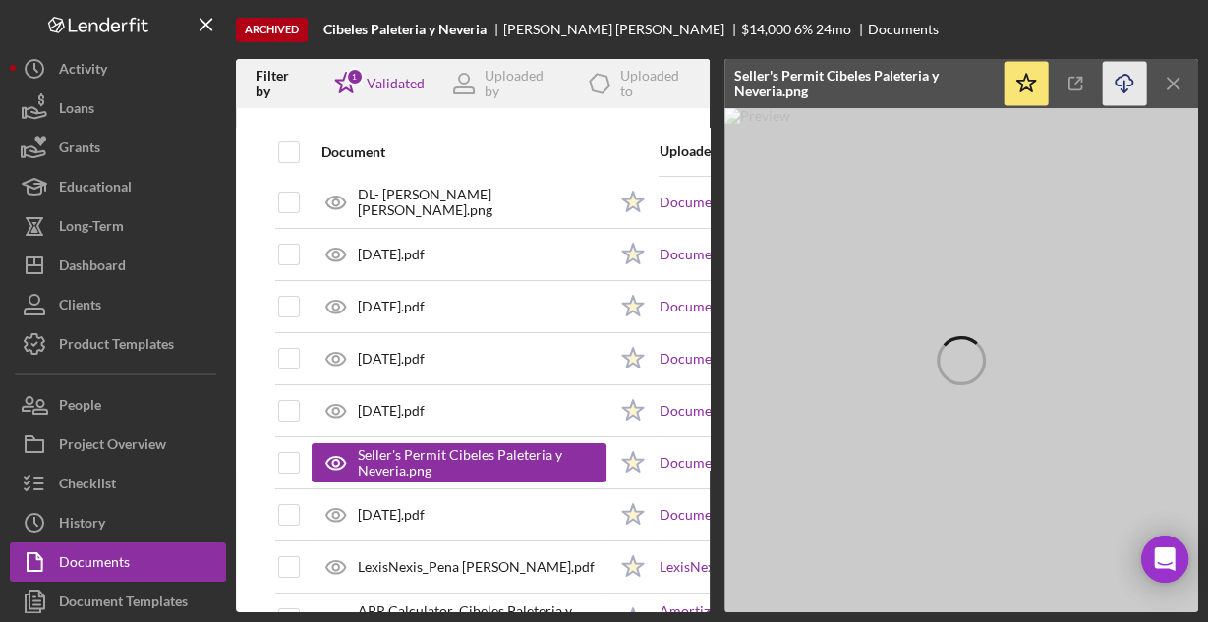
click at [1119, 84] on icon "Icon/Download" at bounding box center [1124, 84] width 44 height 44
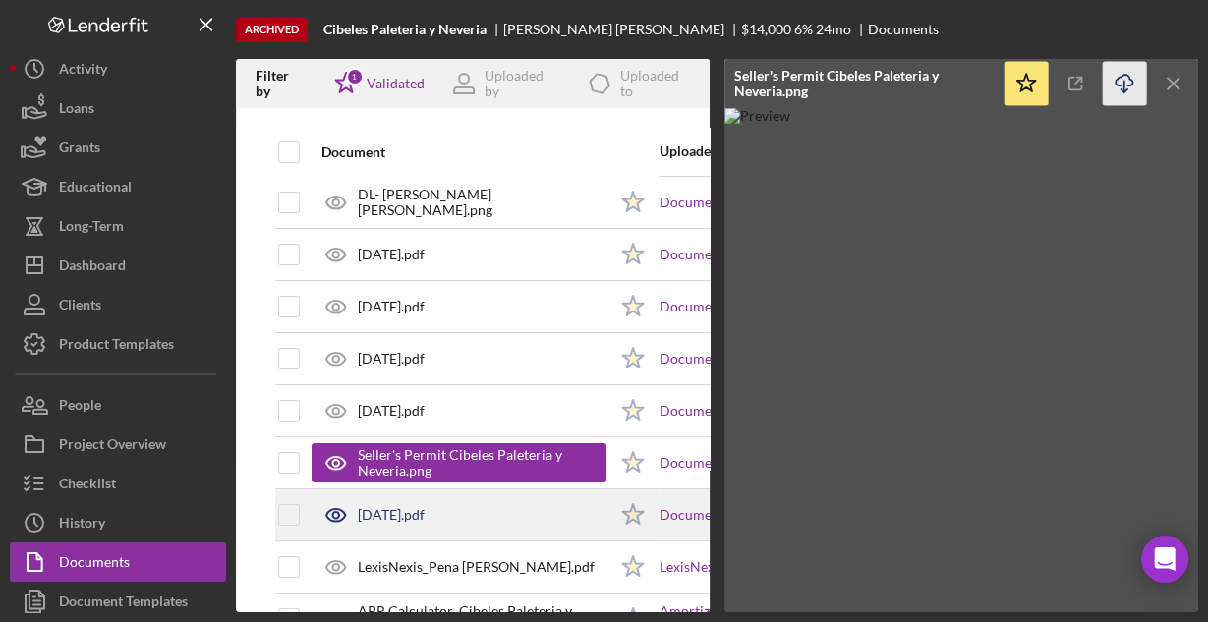
click at [417, 507] on div "Sep 2023.pdf" at bounding box center [391, 515] width 67 height 16
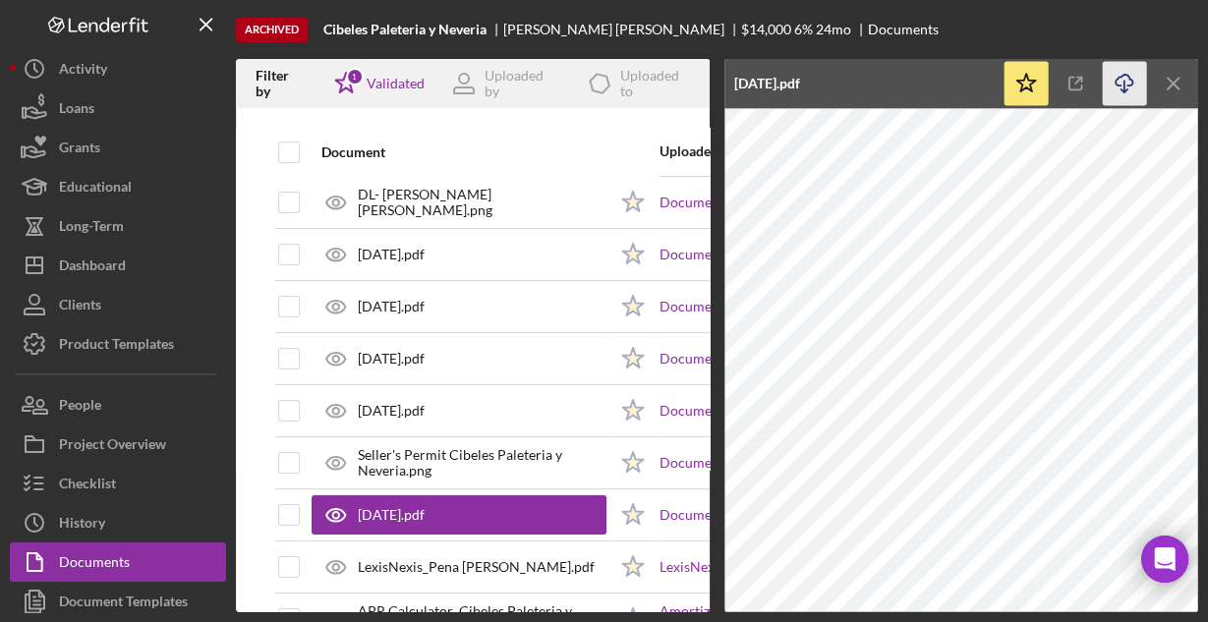
click at [1123, 80] on icon "Icon/Download" at bounding box center [1124, 84] width 44 height 44
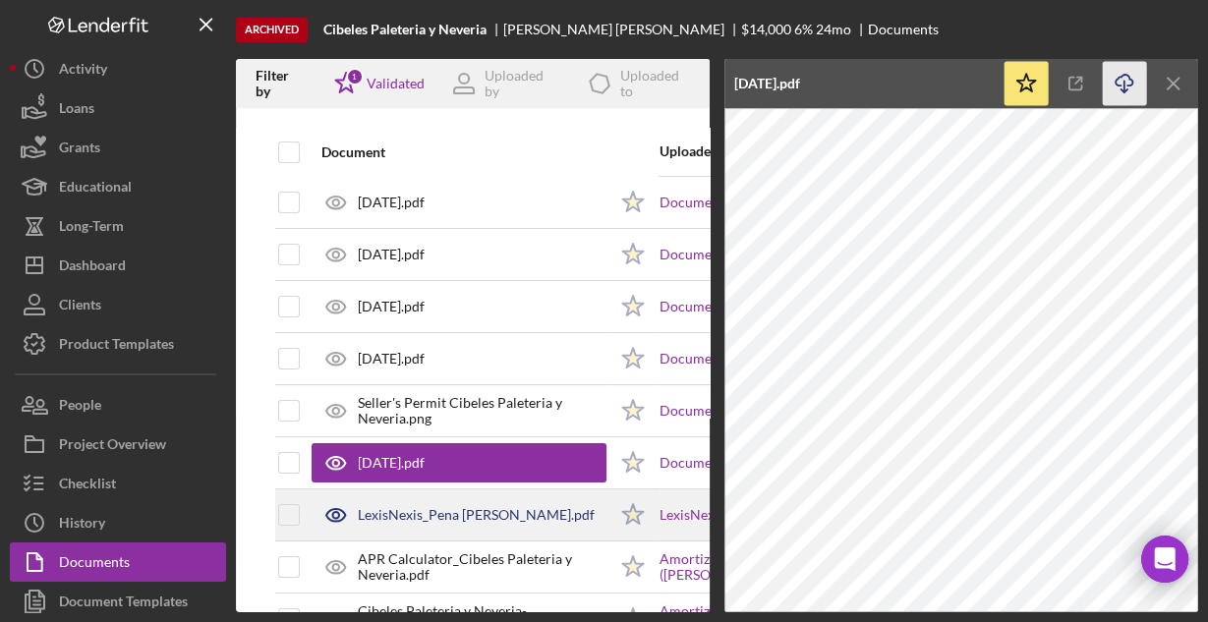
scroll to position [236, 0]
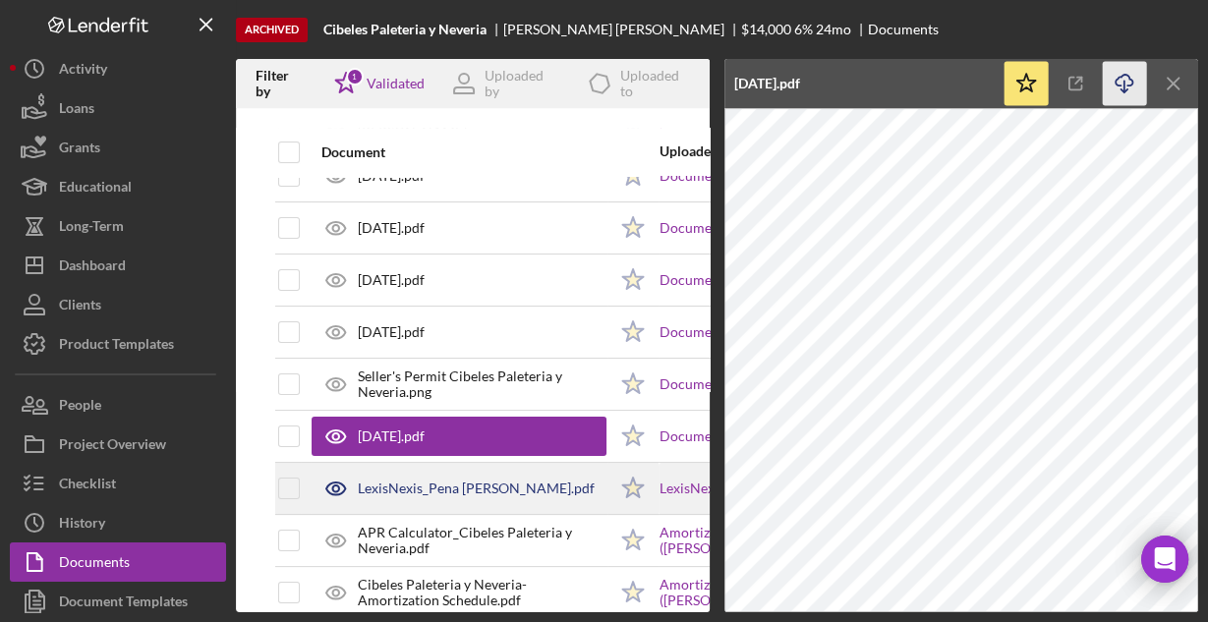
click at [537, 495] on div "LexisNexis_Pena Carlos.pdf" at bounding box center [458, 488] width 295 height 49
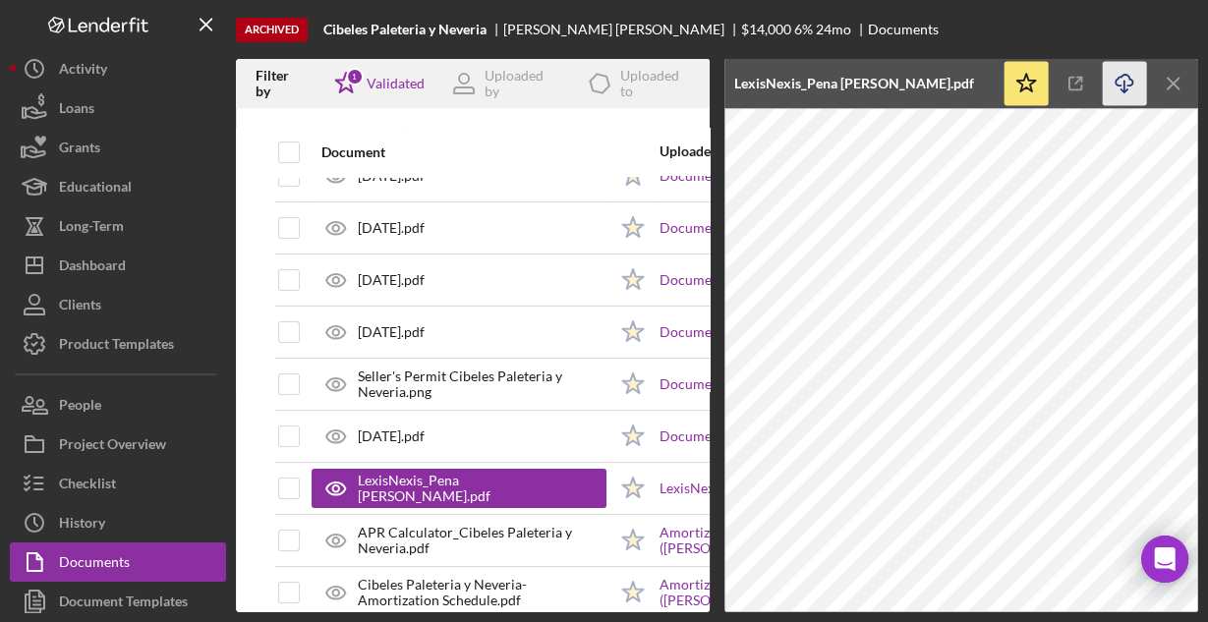
click at [1127, 75] on icon "Icon/Download" at bounding box center [1124, 84] width 44 height 44
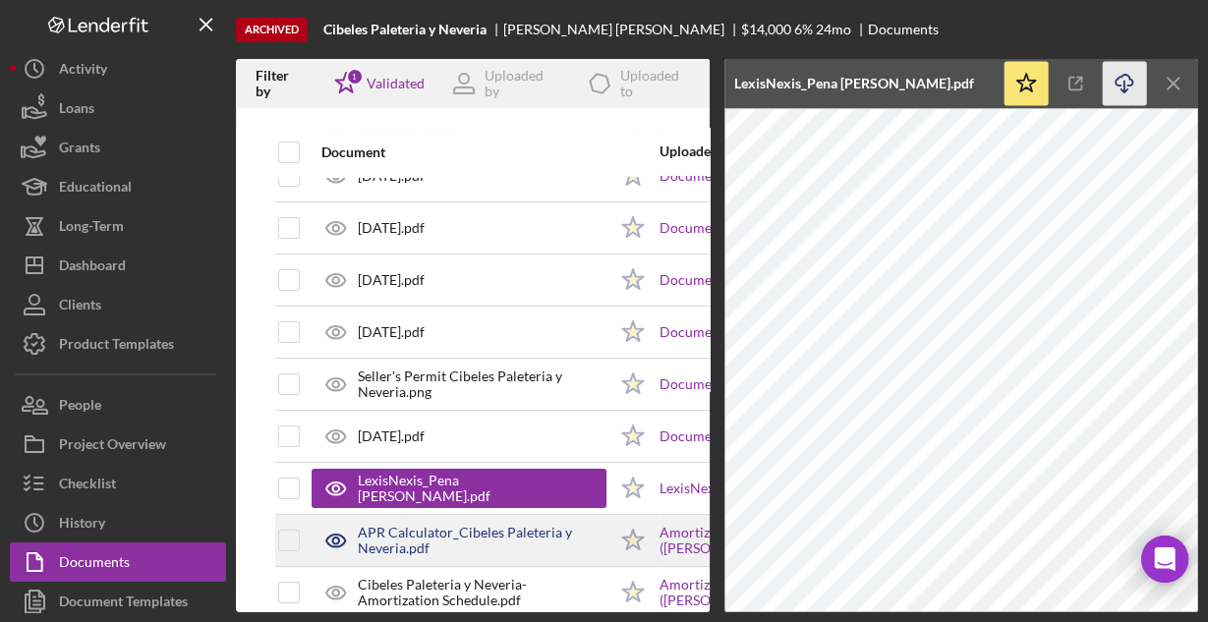
click at [522, 528] on div "APR Calculator_Cibeles Paleteria y Neveria.pdf" at bounding box center [482, 540] width 249 height 31
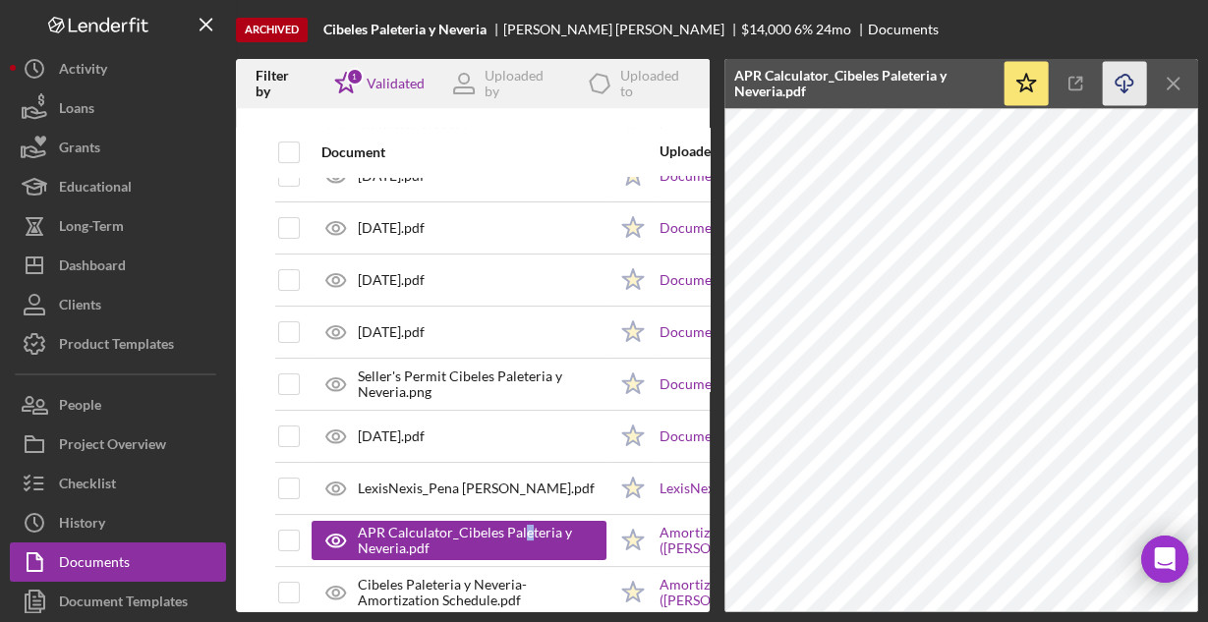
click at [1136, 84] on icon "Icon/Download" at bounding box center [1124, 84] width 44 height 44
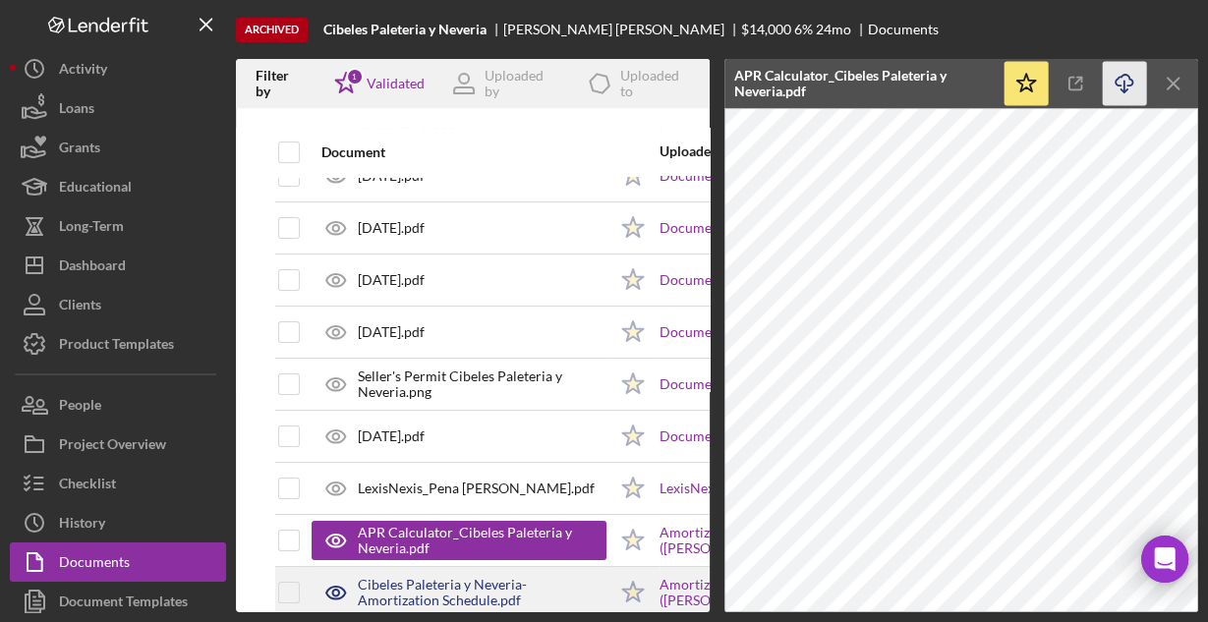
click at [560, 586] on div "Cibeles Paleteria y Neveria-Amortization Schedule.pdf" at bounding box center [482, 592] width 249 height 31
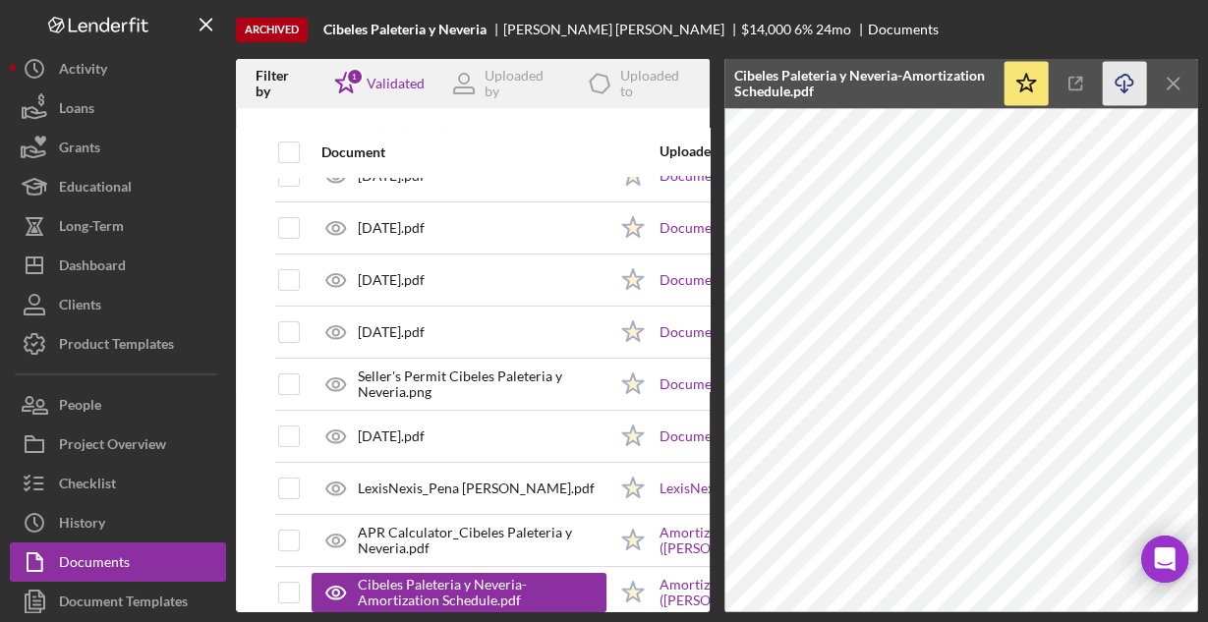
click at [1126, 81] on icon "Icon/Download" at bounding box center [1124, 84] width 44 height 44
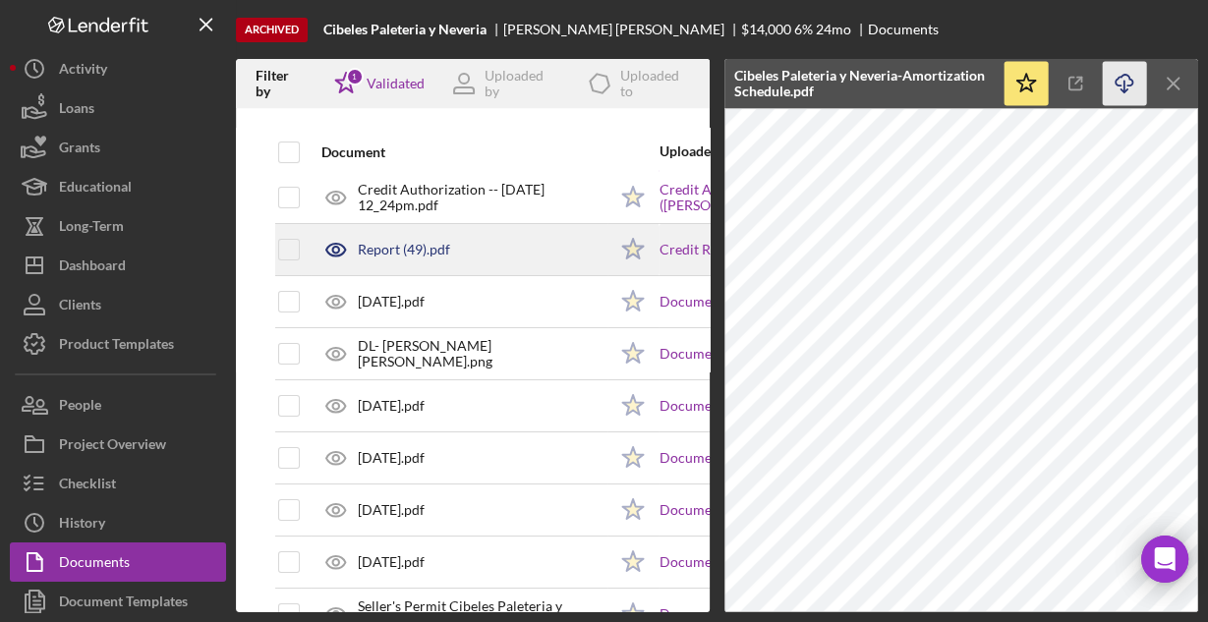
scroll to position [0, 0]
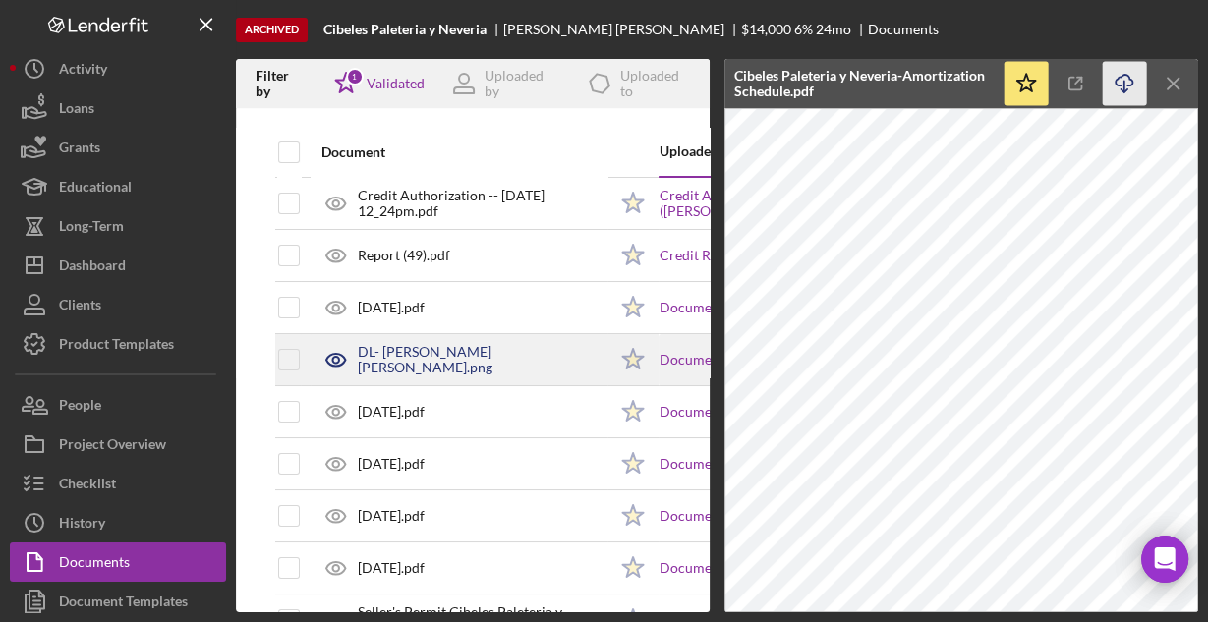
click at [437, 361] on div "DL- Carlos Pena Medrano.png" at bounding box center [482, 359] width 249 height 31
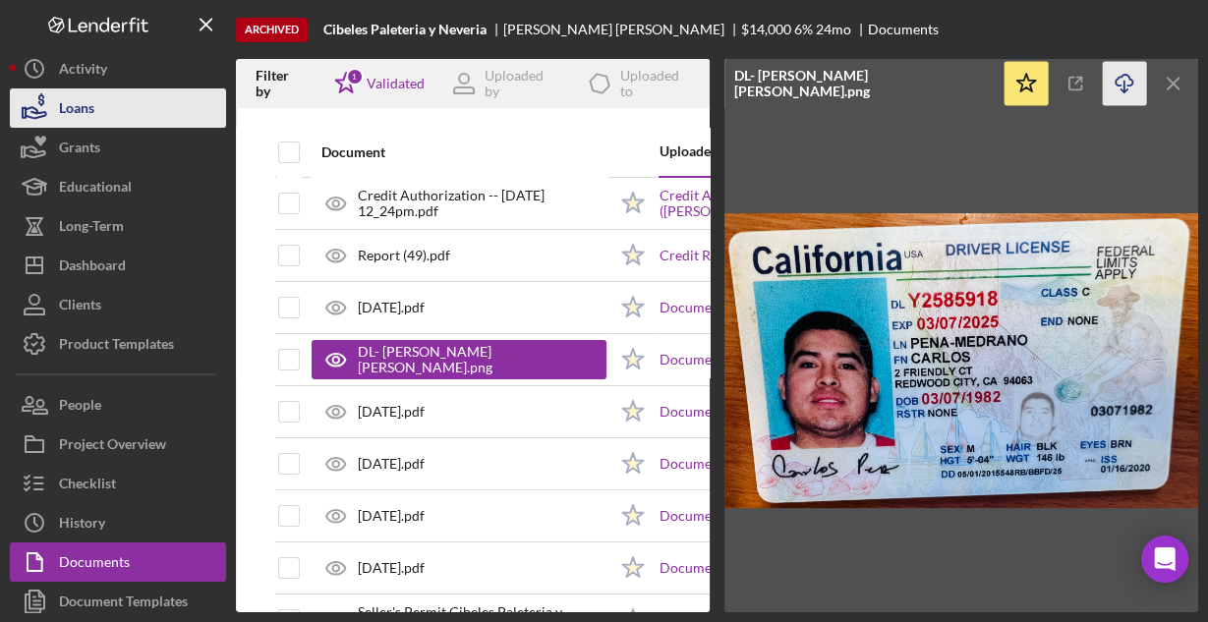
click at [127, 120] on button "Loans" at bounding box center [118, 107] width 216 height 39
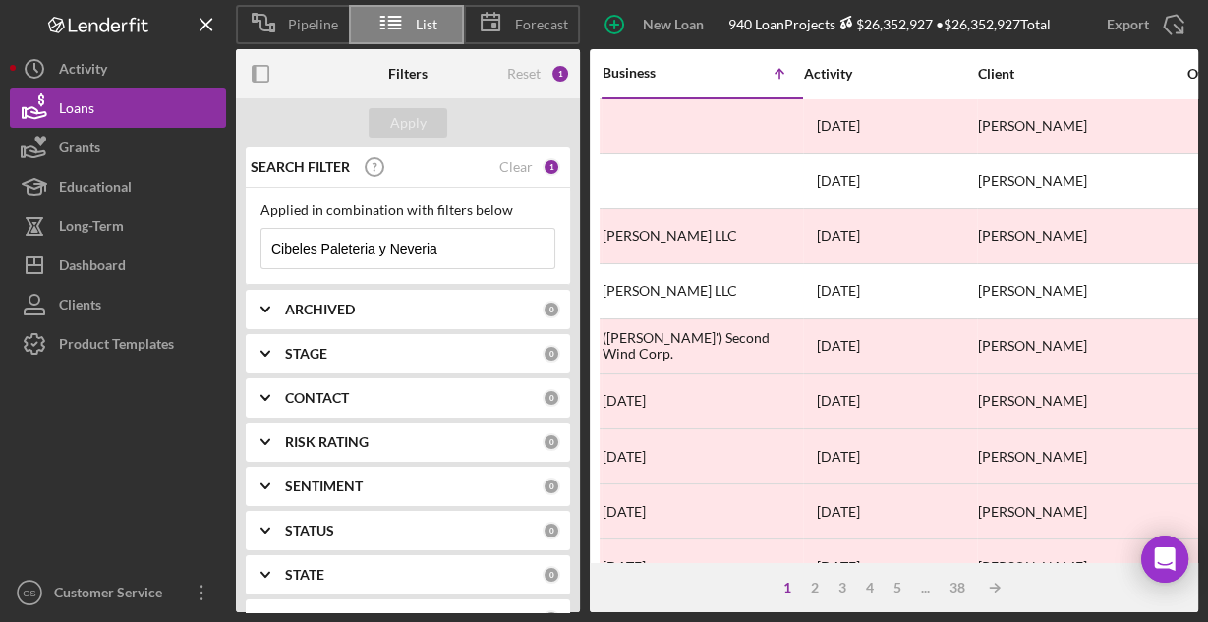
click at [305, 248] on input "Cibeles Paleteria y Neveria" at bounding box center [407, 248] width 293 height 39
paste input "All About Redlands"
type input "All About Redlands"
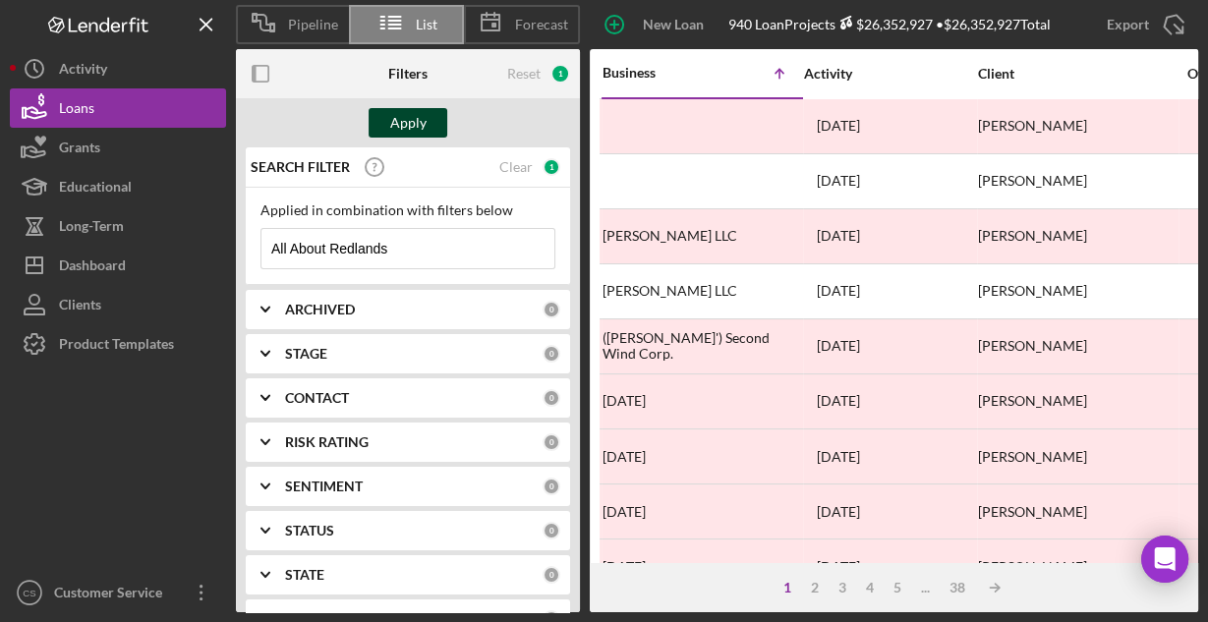
click at [399, 118] on div "Apply" at bounding box center [408, 122] width 36 height 29
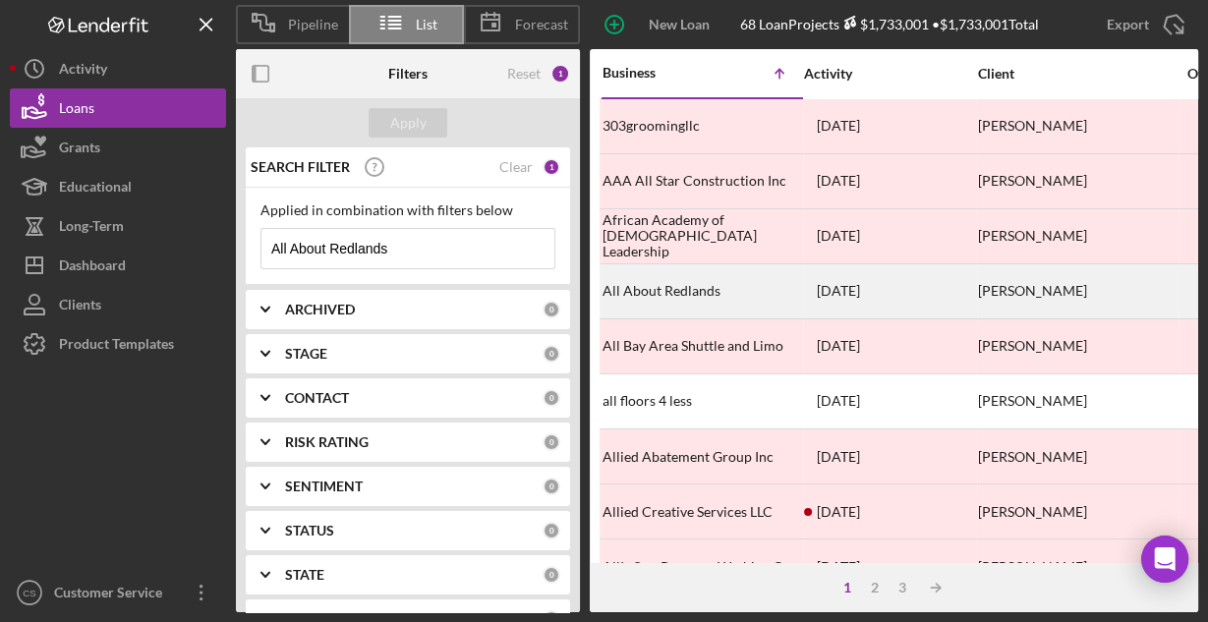
click at [645, 288] on div "All About Redlands" at bounding box center [700, 291] width 197 height 52
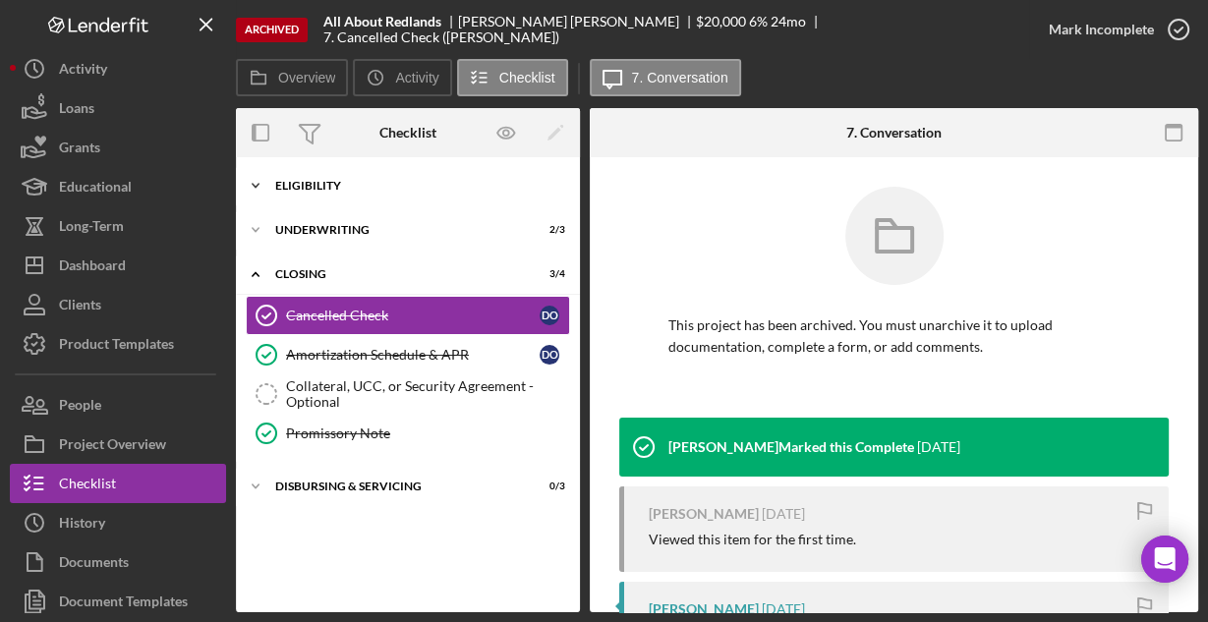
click at [317, 192] on div "Icon/Expander Eligibility 6 / 6" at bounding box center [408, 185] width 344 height 39
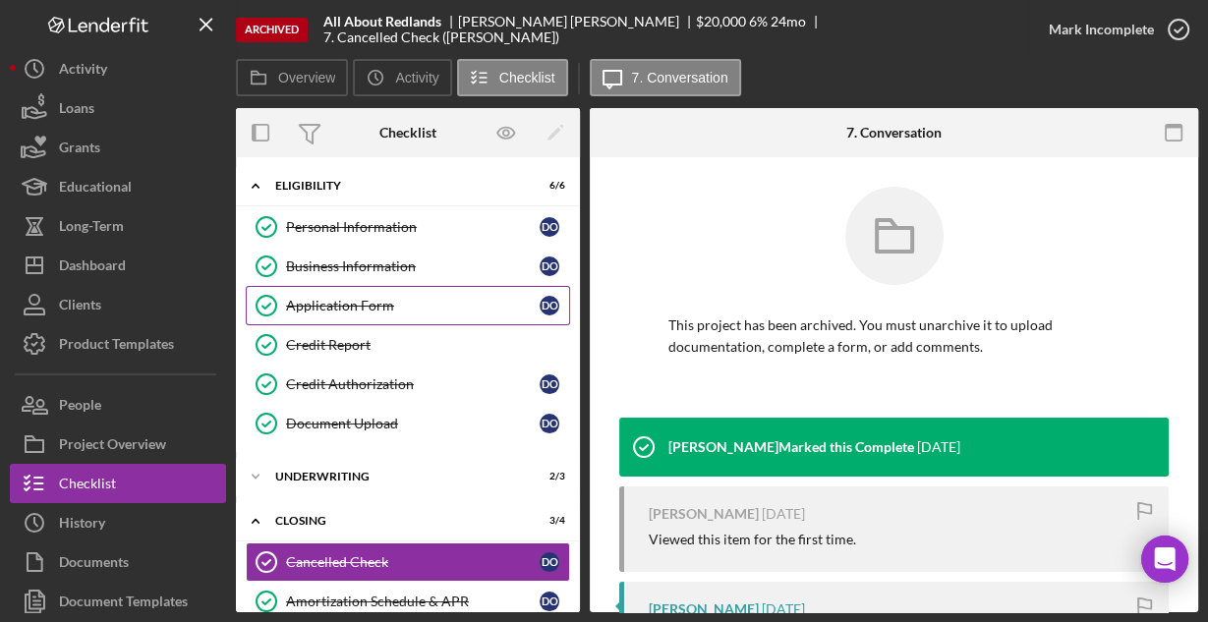
click at [316, 307] on div "Application Form" at bounding box center [412, 306] width 253 height 16
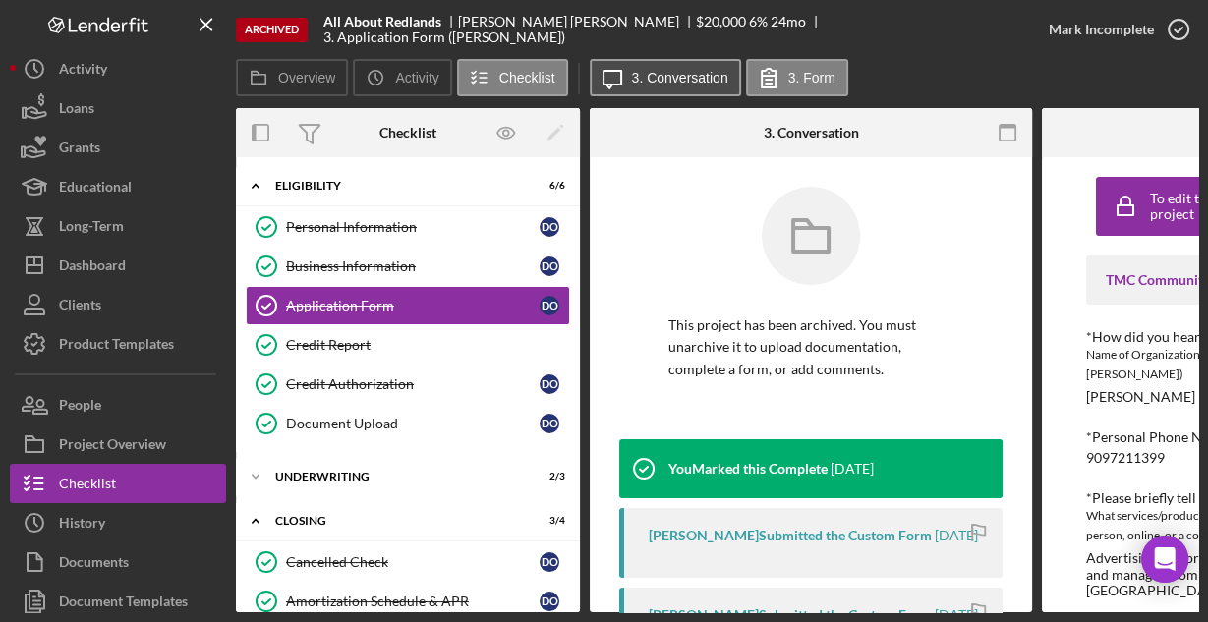
click at [690, 81] on label "3. Conversation" at bounding box center [680, 78] width 96 height 16
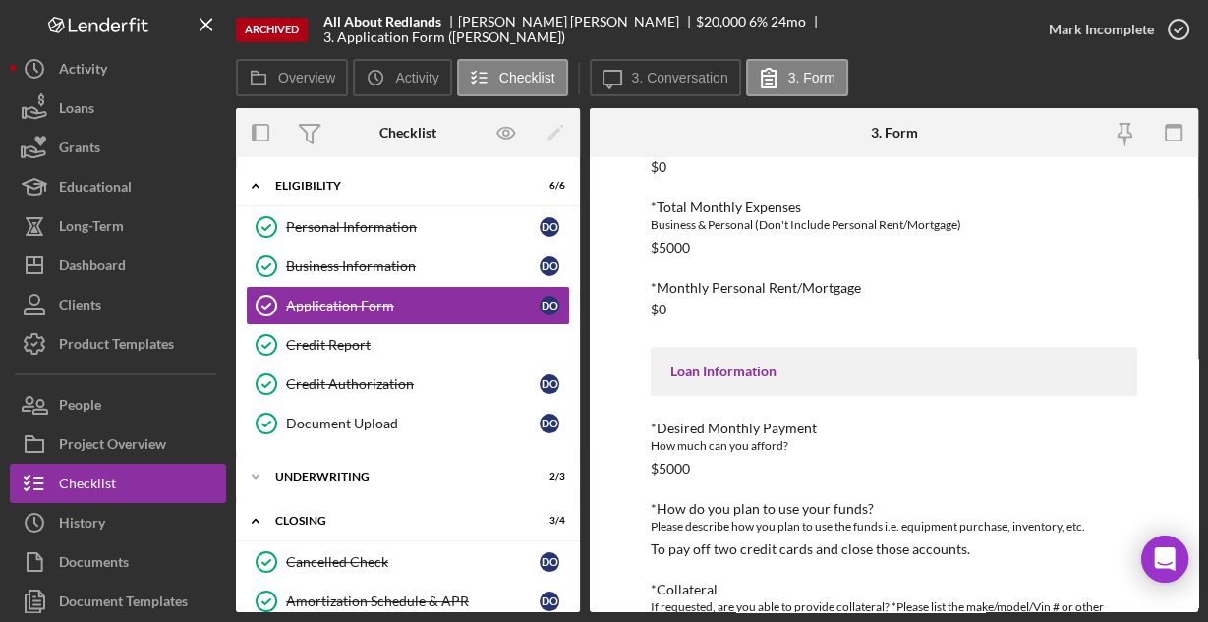
scroll to position [783, 0]
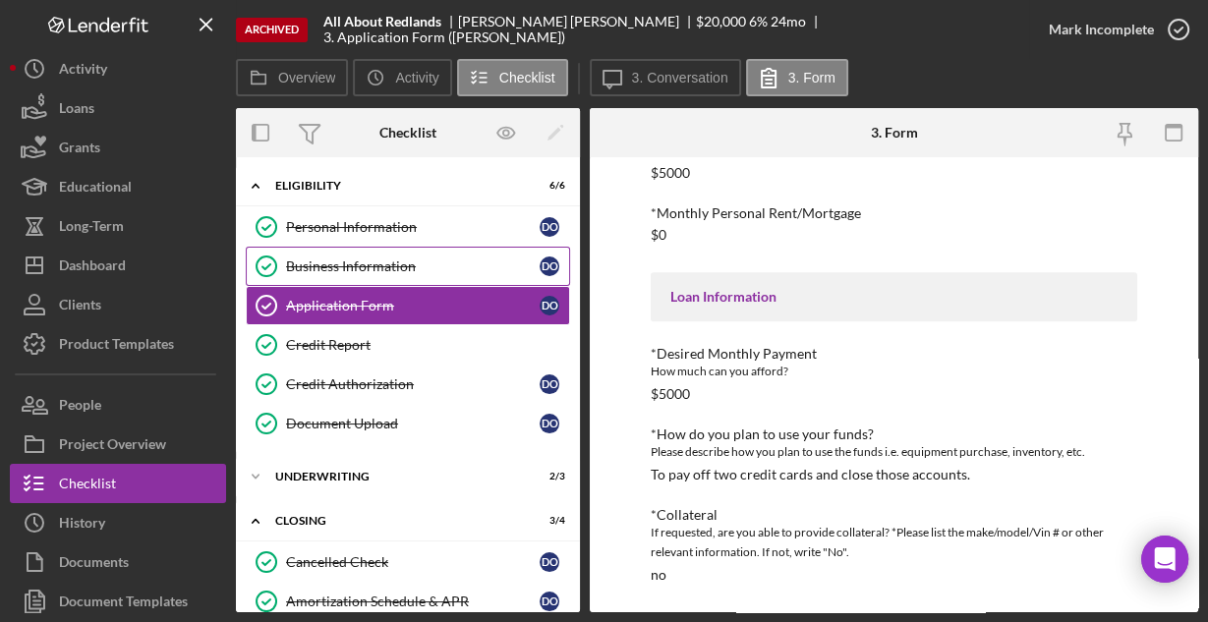
click at [329, 271] on div "Business Information" at bounding box center [412, 266] width 253 height 16
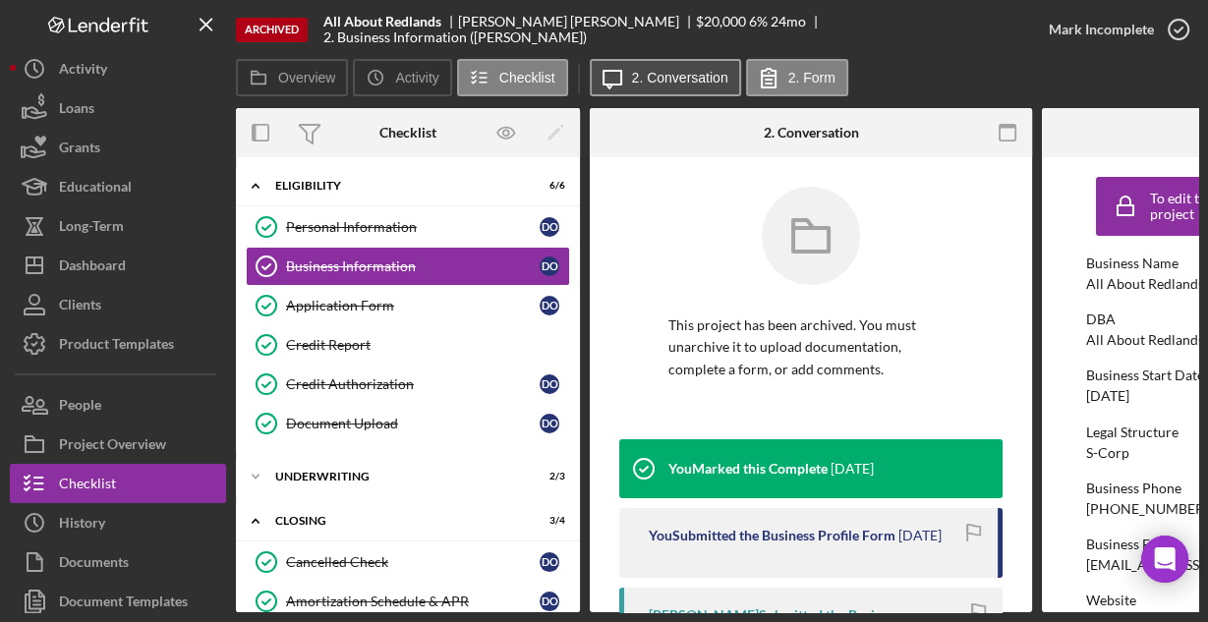
click at [656, 76] on label "2. Conversation" at bounding box center [680, 78] width 96 height 16
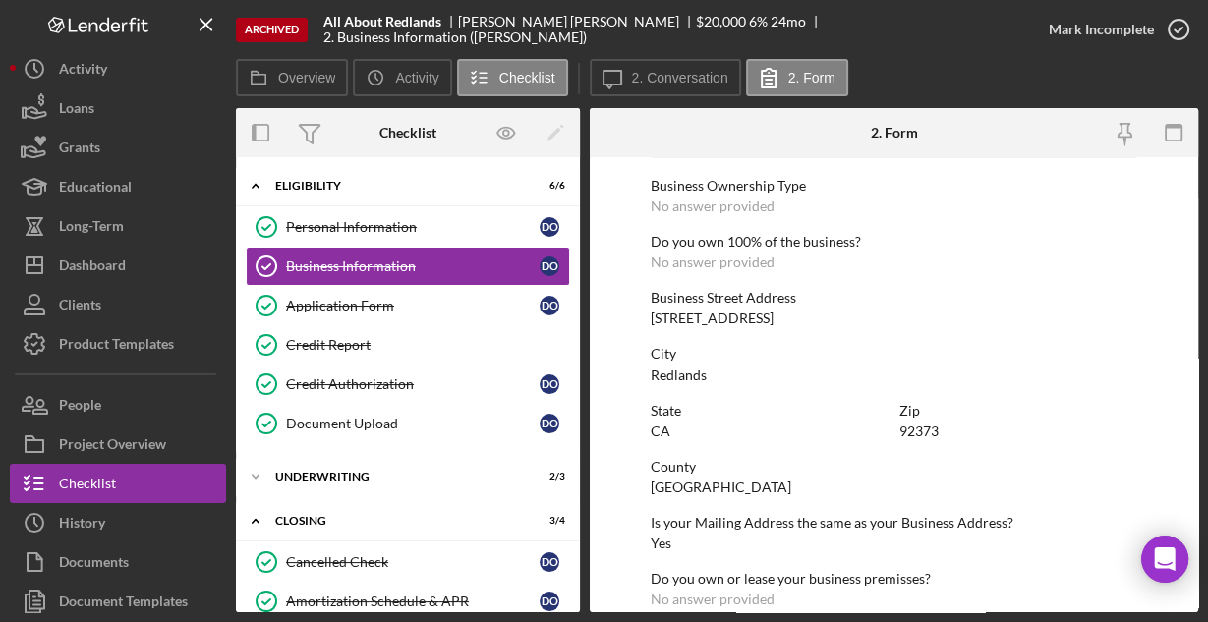
scroll to position [1027, 0]
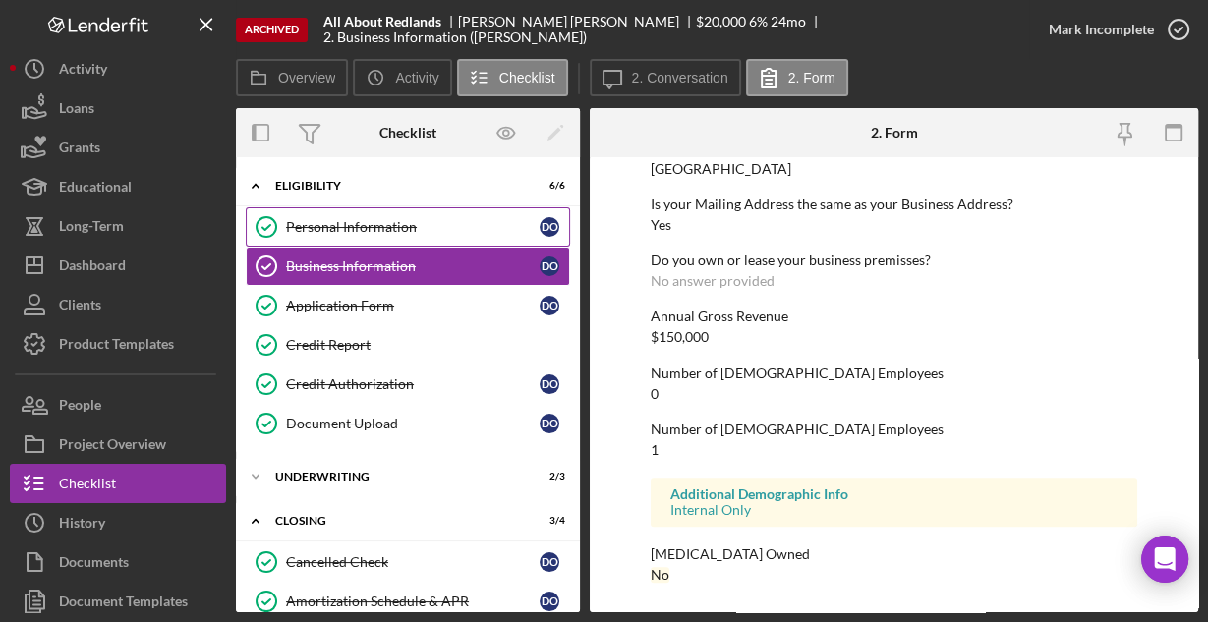
click at [326, 222] on div "Personal Information" at bounding box center [412, 227] width 253 height 16
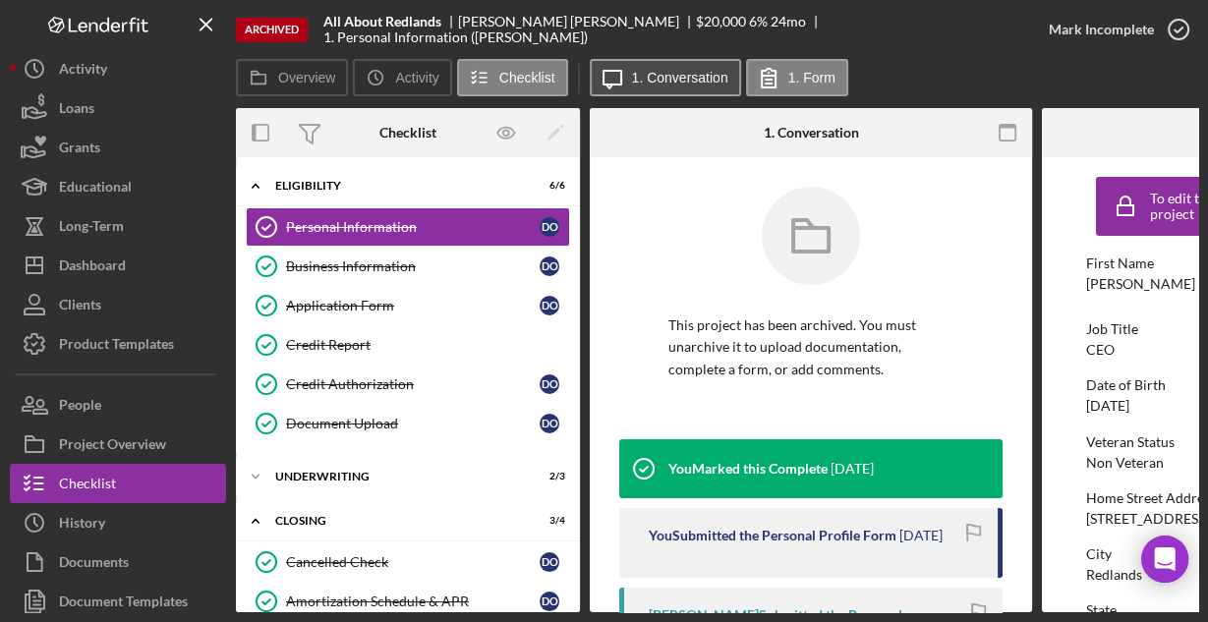
click at [656, 79] on label "1. Conversation" at bounding box center [680, 78] width 96 height 16
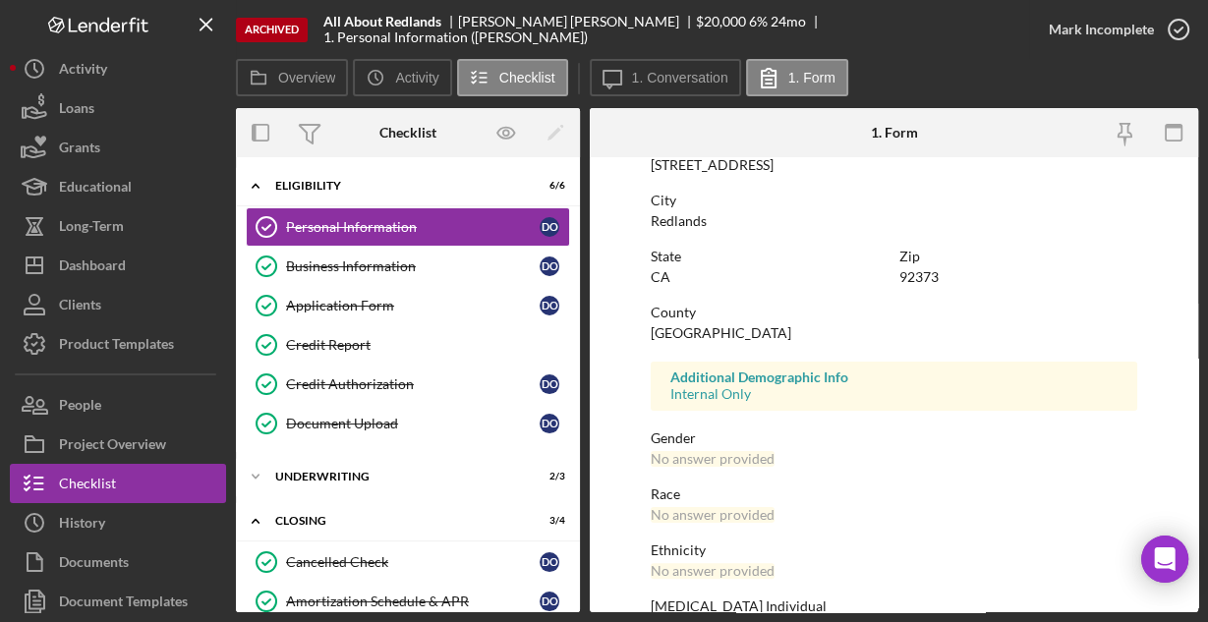
scroll to position [463, 0]
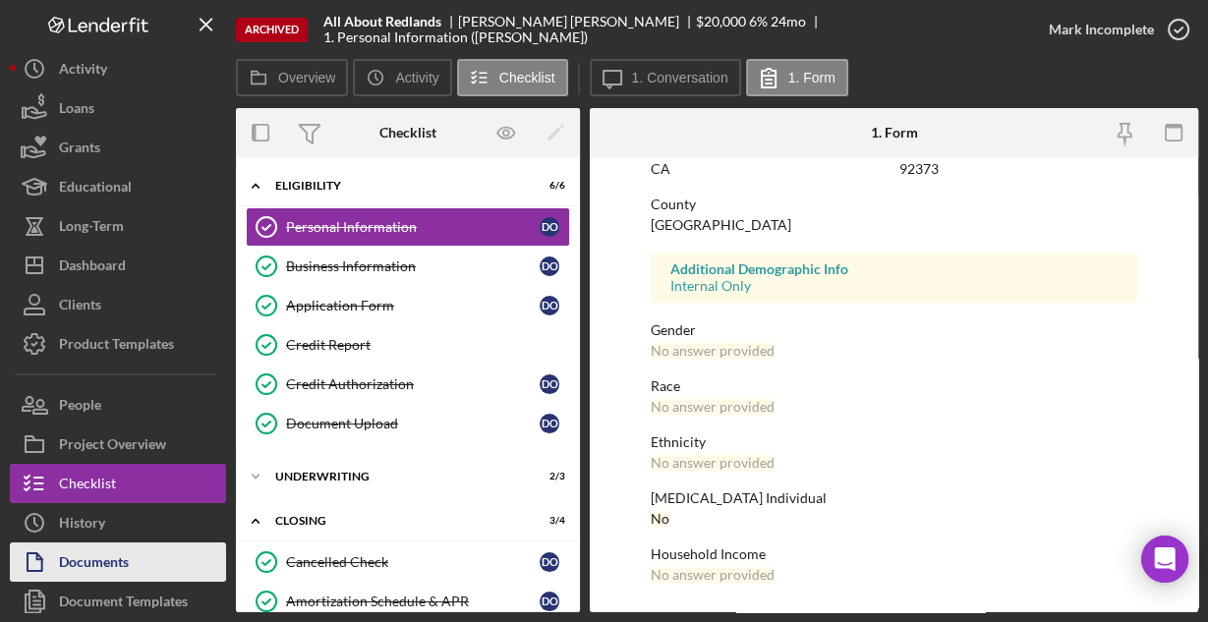
click at [61, 567] on div "Documents" at bounding box center [94, 564] width 70 height 44
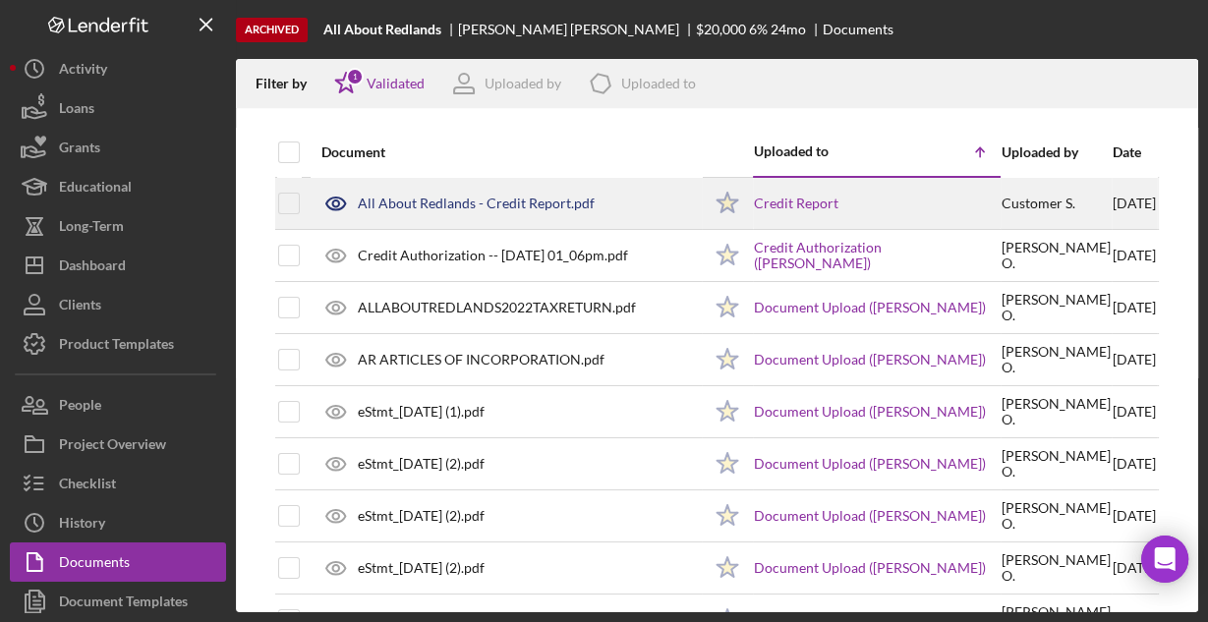
click at [396, 196] on div "All About Redlands - Credit Report.pdf" at bounding box center [476, 204] width 237 height 16
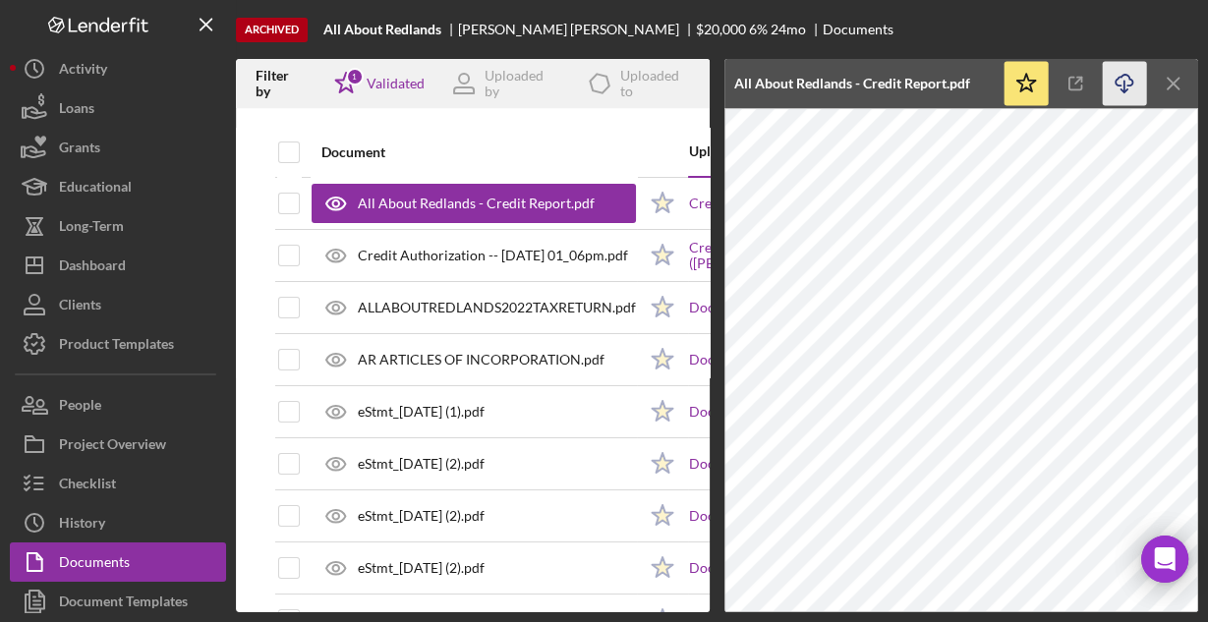
click at [1127, 81] on icon "Icon/Download" at bounding box center [1124, 84] width 44 height 44
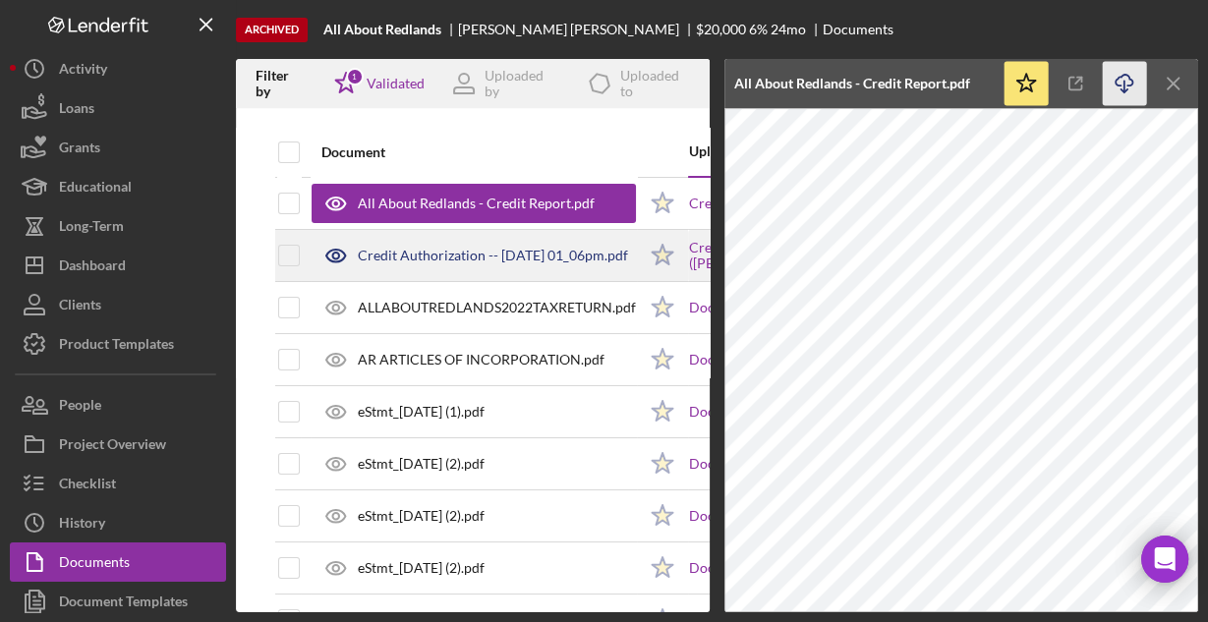
click at [577, 249] on div "Credit Authorization -- 2023-11-30 01_06pm.pdf" at bounding box center [493, 256] width 270 height 16
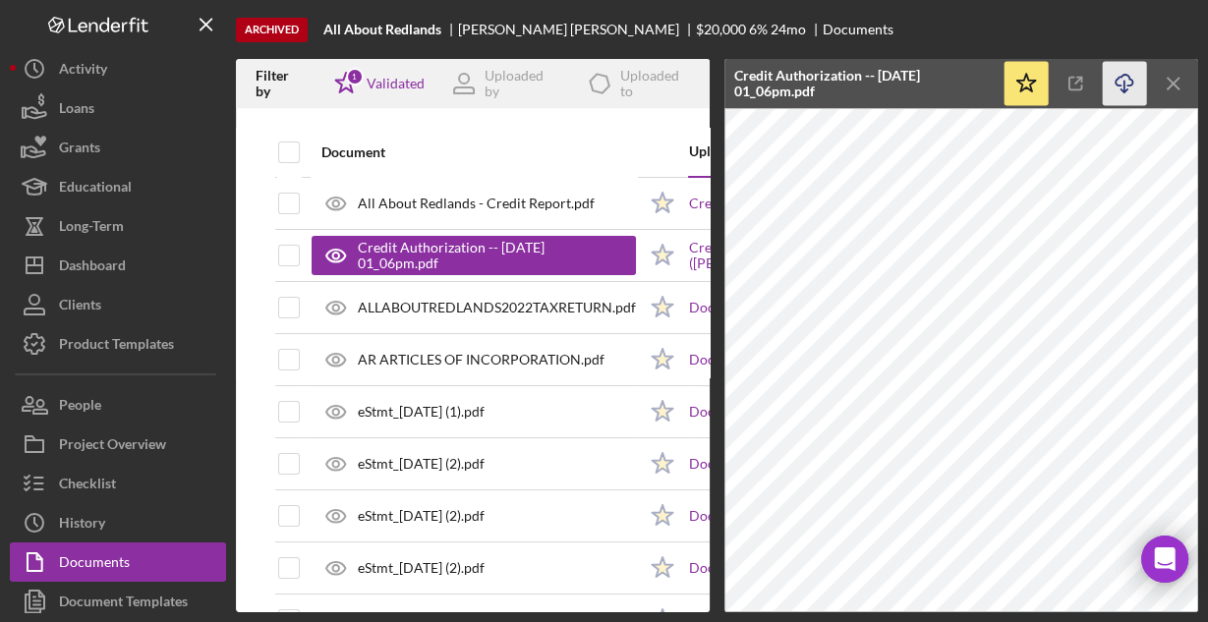
click at [1117, 78] on icon "Icon/Download" at bounding box center [1124, 84] width 44 height 44
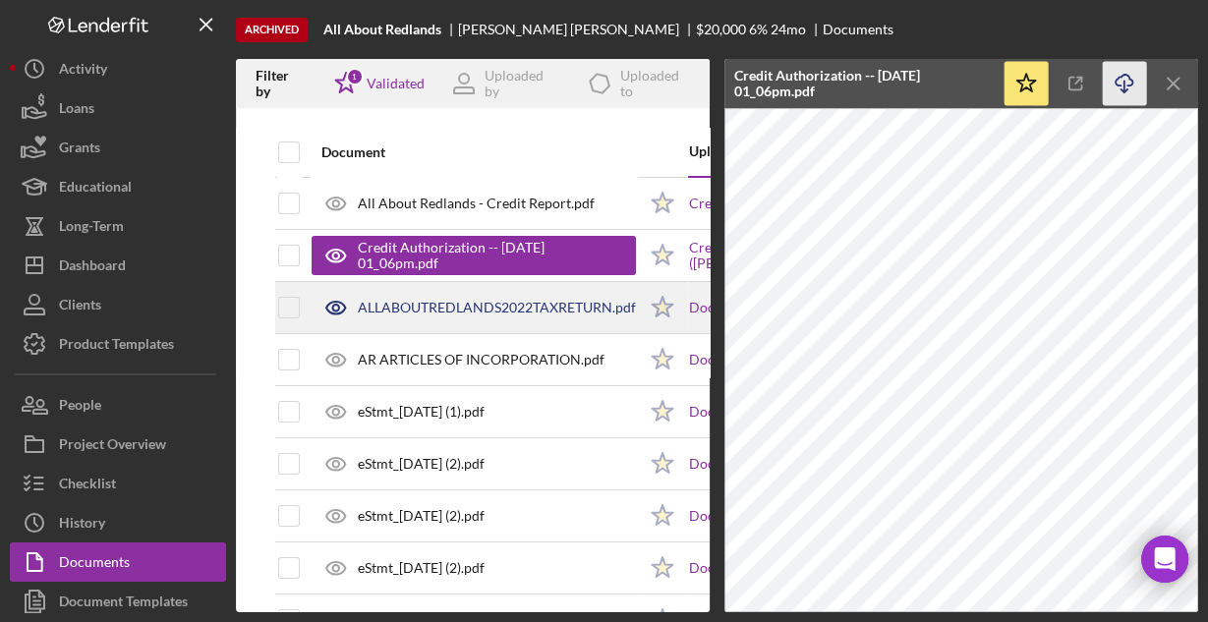
click at [567, 318] on div "ALLABOUTREDLANDS2022TAXRETURN.pdf" at bounding box center [473, 307] width 324 height 49
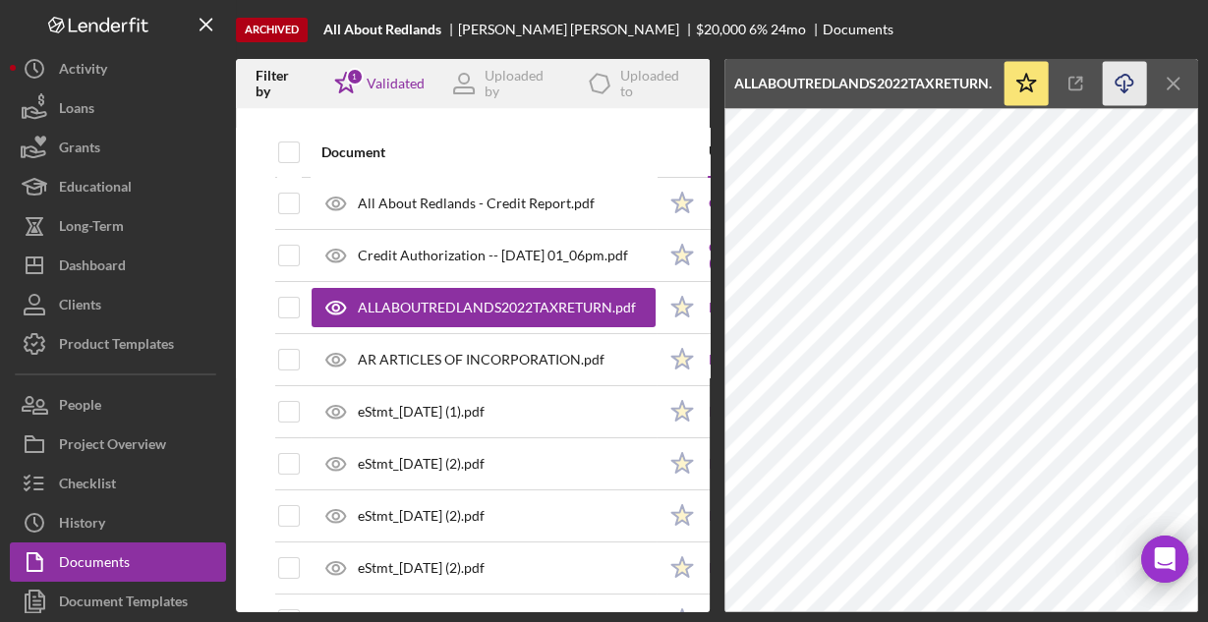
click at [1119, 85] on icon "button" at bounding box center [1123, 80] width 17 height 11
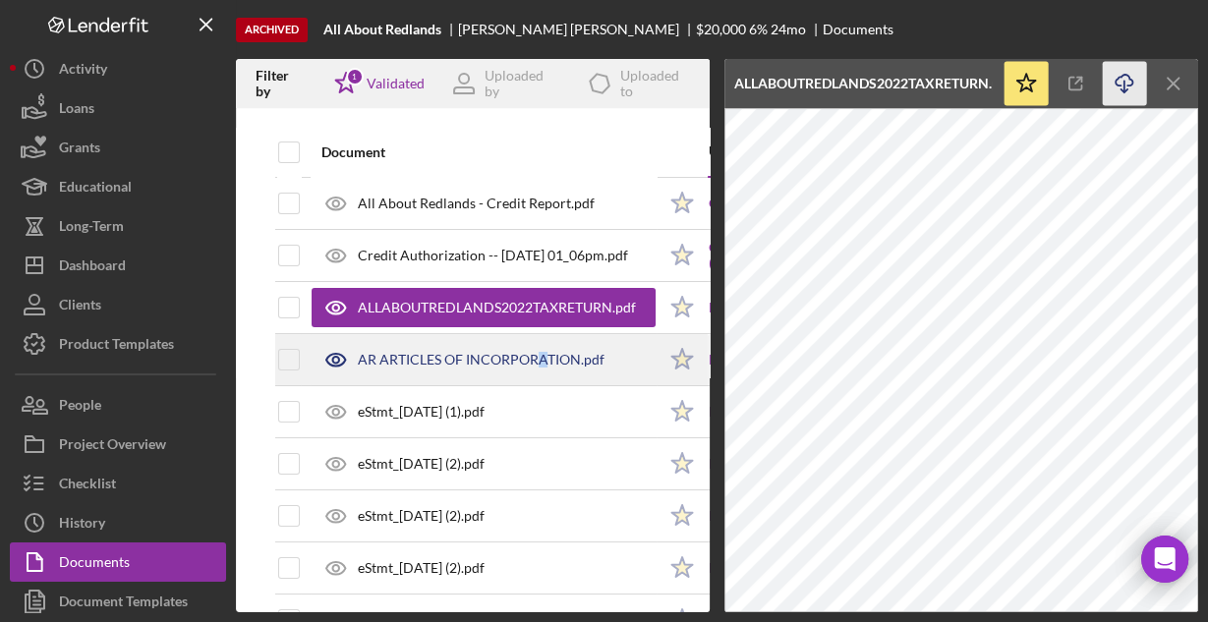
click at [539, 355] on div "AR ARTICLES OF INCORPORATION.pdf" at bounding box center [481, 360] width 247 height 16
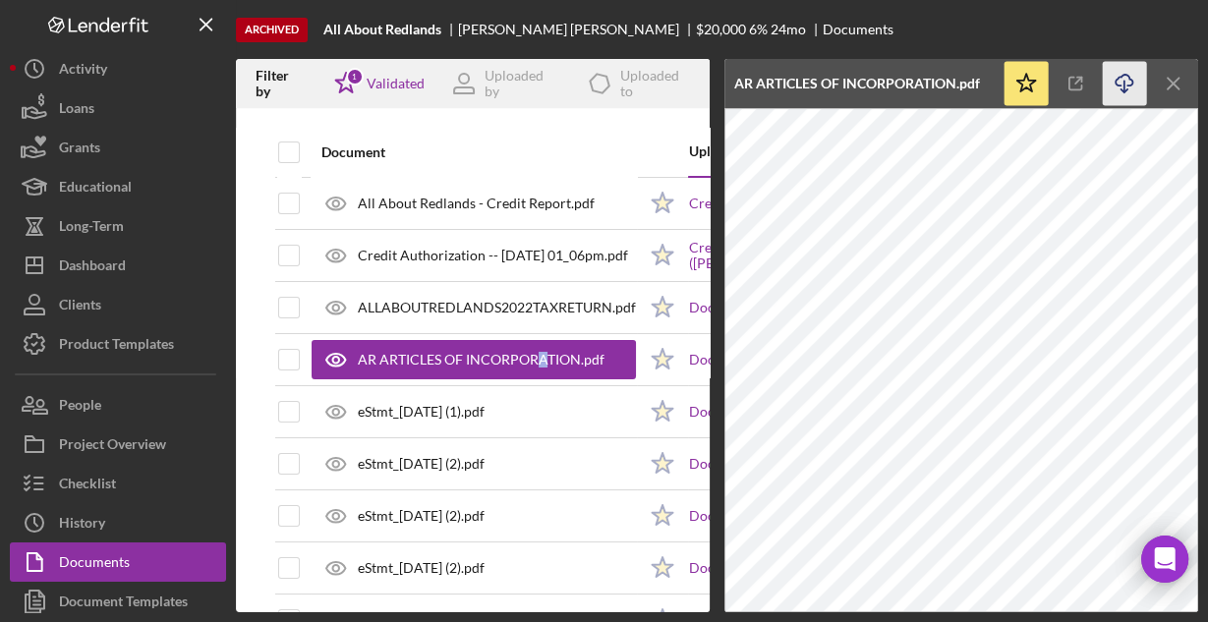
click at [1117, 77] on icon "button" at bounding box center [1123, 80] width 17 height 11
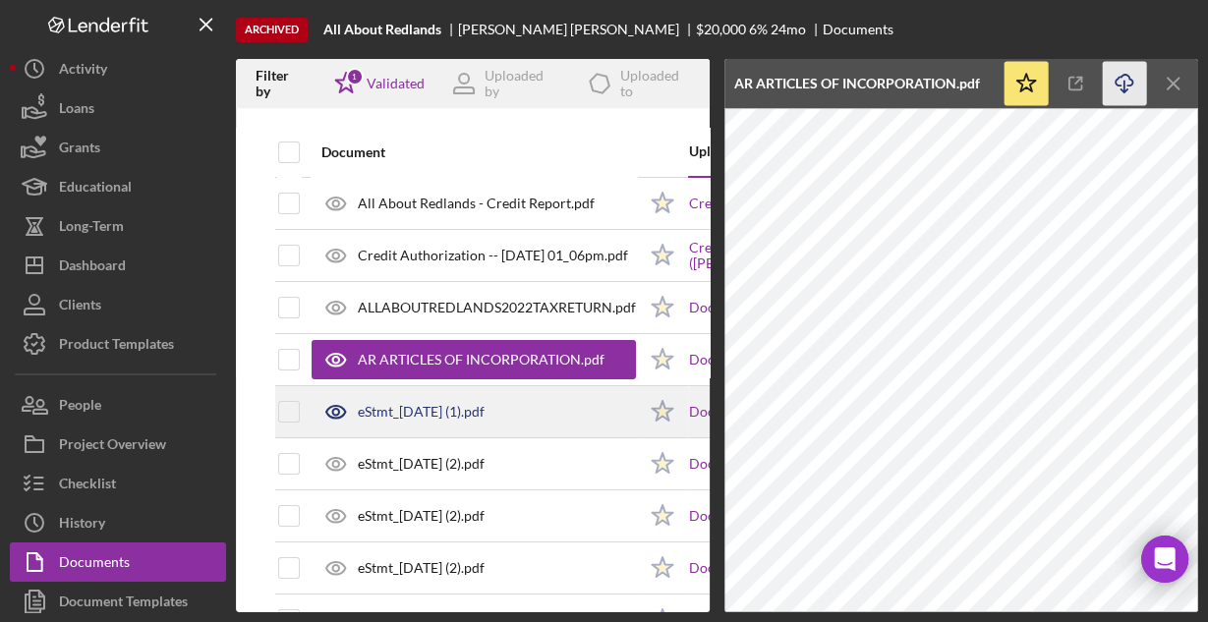
click at [397, 418] on div "eStmt_2023-10-31 (1).pdf" at bounding box center [421, 412] width 127 height 16
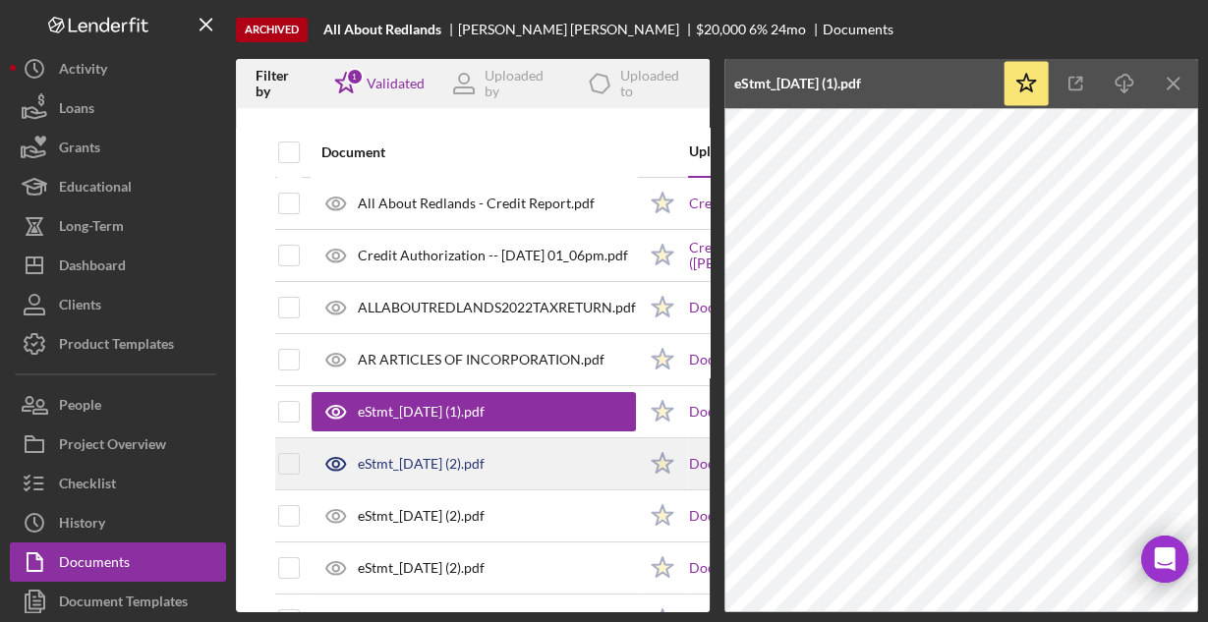
click at [480, 456] on div "eStmt_2023-09-29 (2).pdf" at bounding box center [421, 464] width 127 height 16
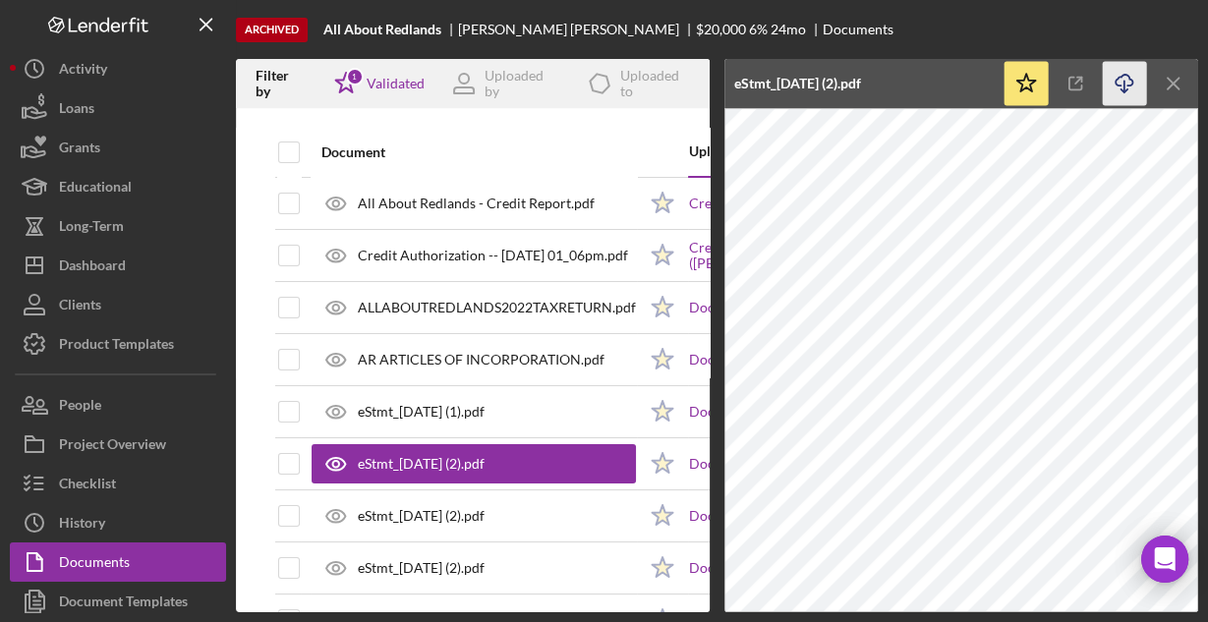
click at [1120, 82] on icon "Icon/Download" at bounding box center [1124, 84] width 44 height 44
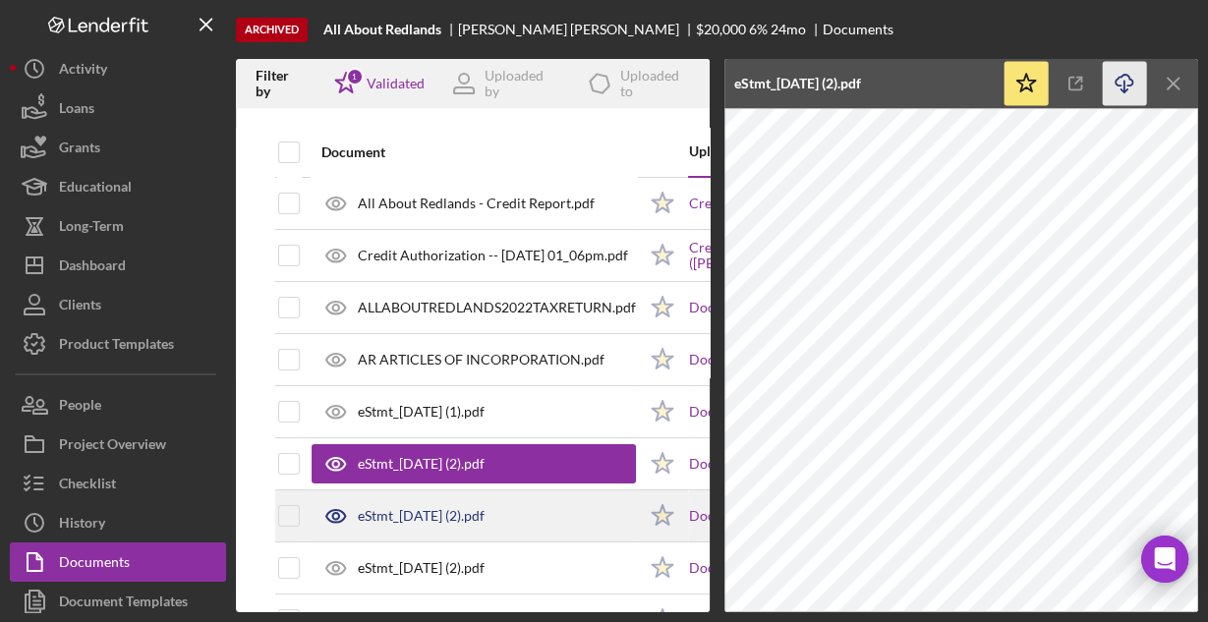
click at [483, 511] on div "eStmt_2023-07-31 (2).pdf" at bounding box center [421, 516] width 127 height 16
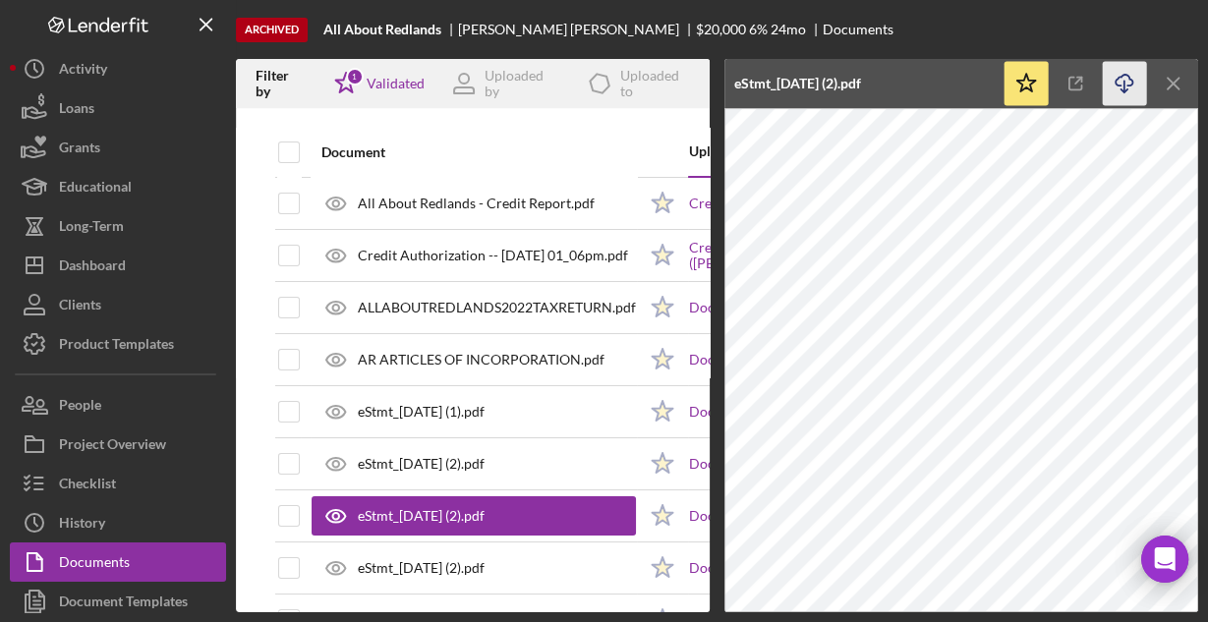
click at [1125, 83] on icon "Icon/Download" at bounding box center [1124, 84] width 44 height 44
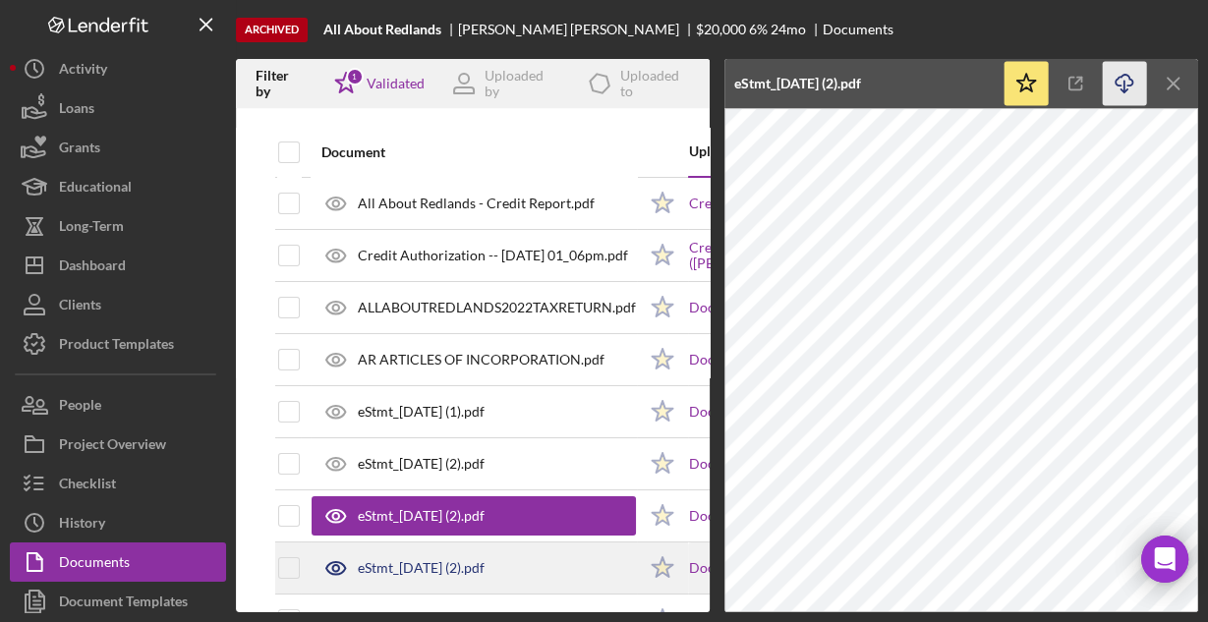
click at [548, 572] on div "eStmt_2023-08-31 (2).pdf" at bounding box center [473, 567] width 324 height 49
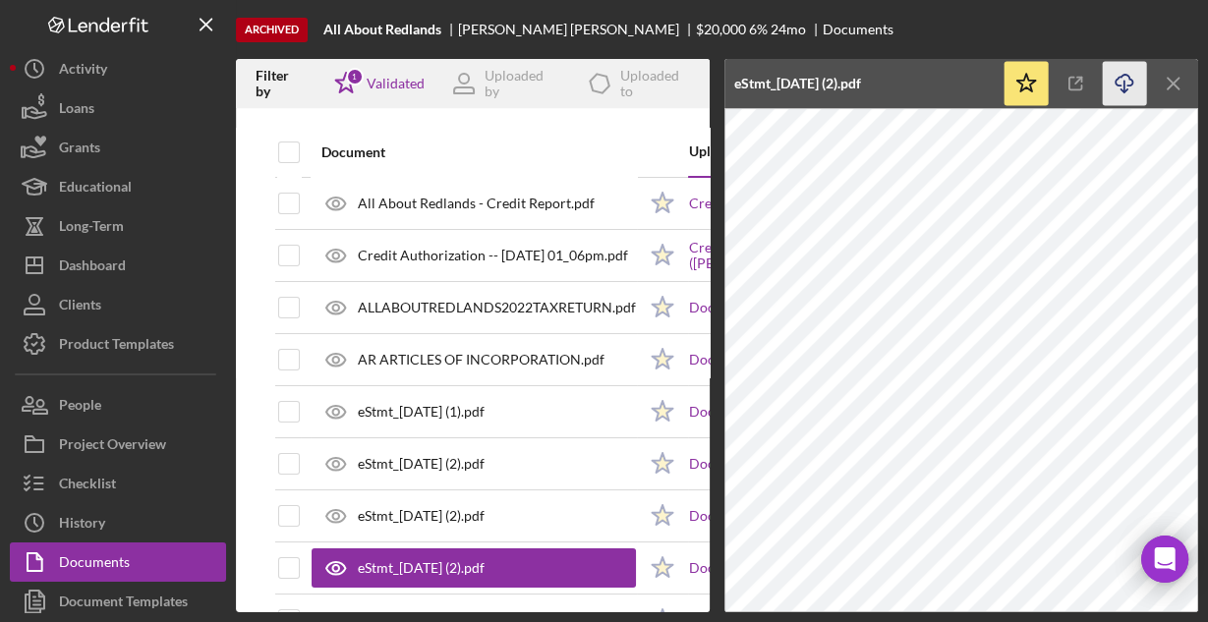
click at [1128, 88] on icon "Icon/Download" at bounding box center [1124, 84] width 44 height 44
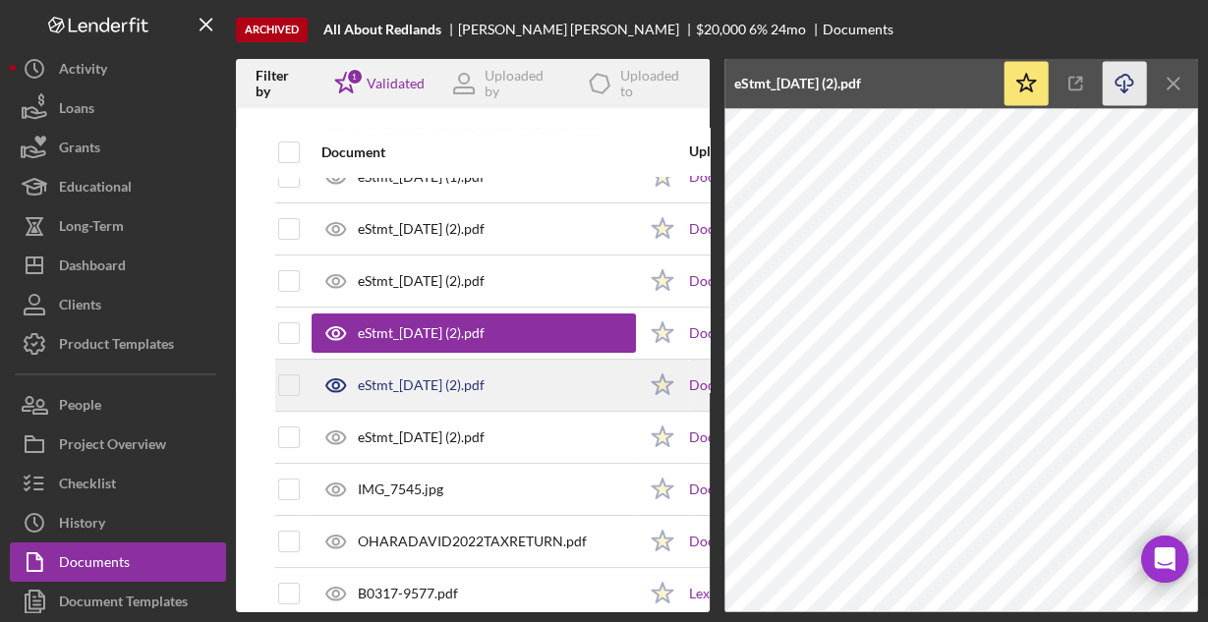
scroll to position [236, 0]
click at [395, 398] on div "eStmt_2023-05-31 (2).pdf" at bounding box center [473, 384] width 324 height 49
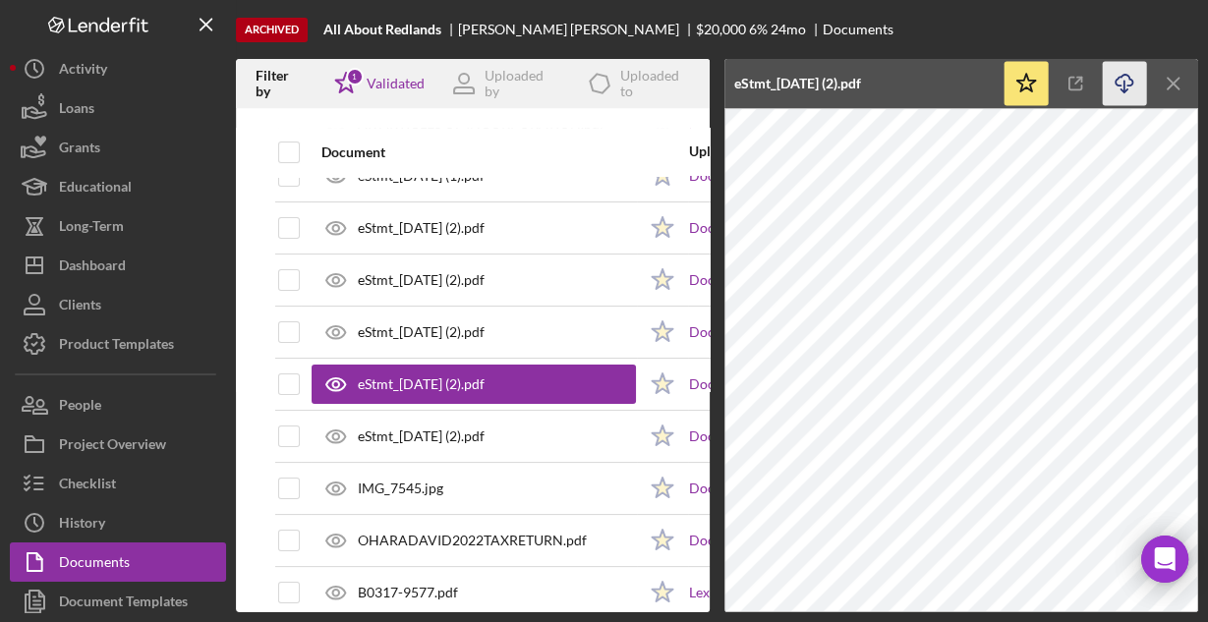
click at [1134, 76] on icon "Icon/Download" at bounding box center [1124, 84] width 44 height 44
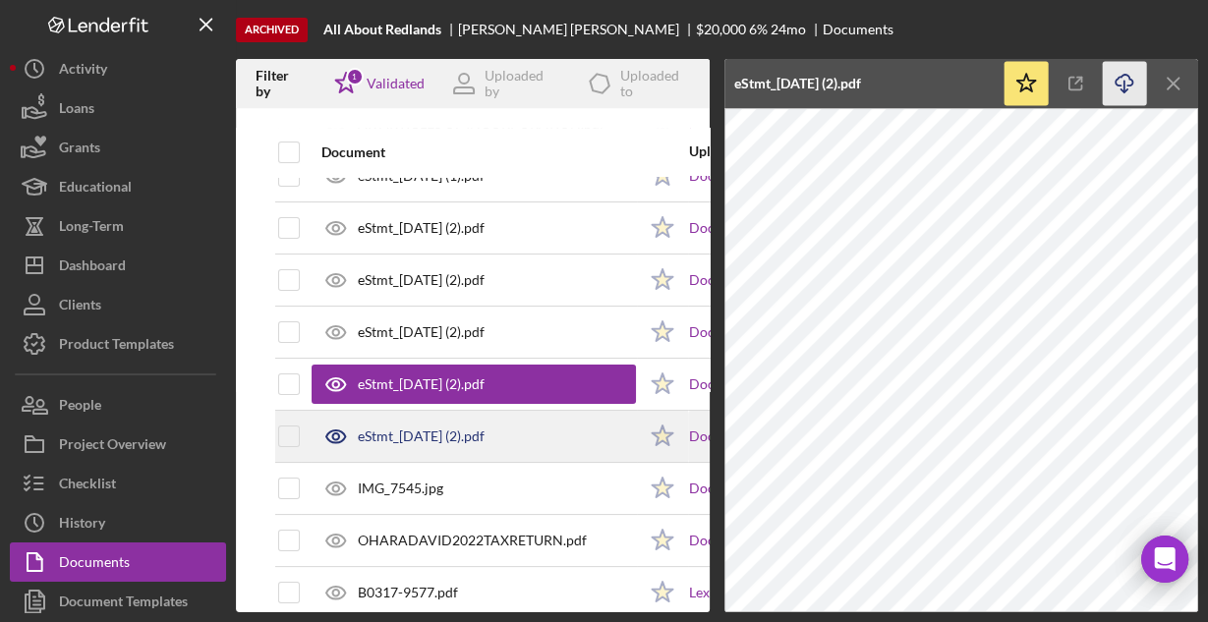
click at [523, 424] on div "eStmt_2023-06-30 (2).pdf" at bounding box center [473, 436] width 324 height 49
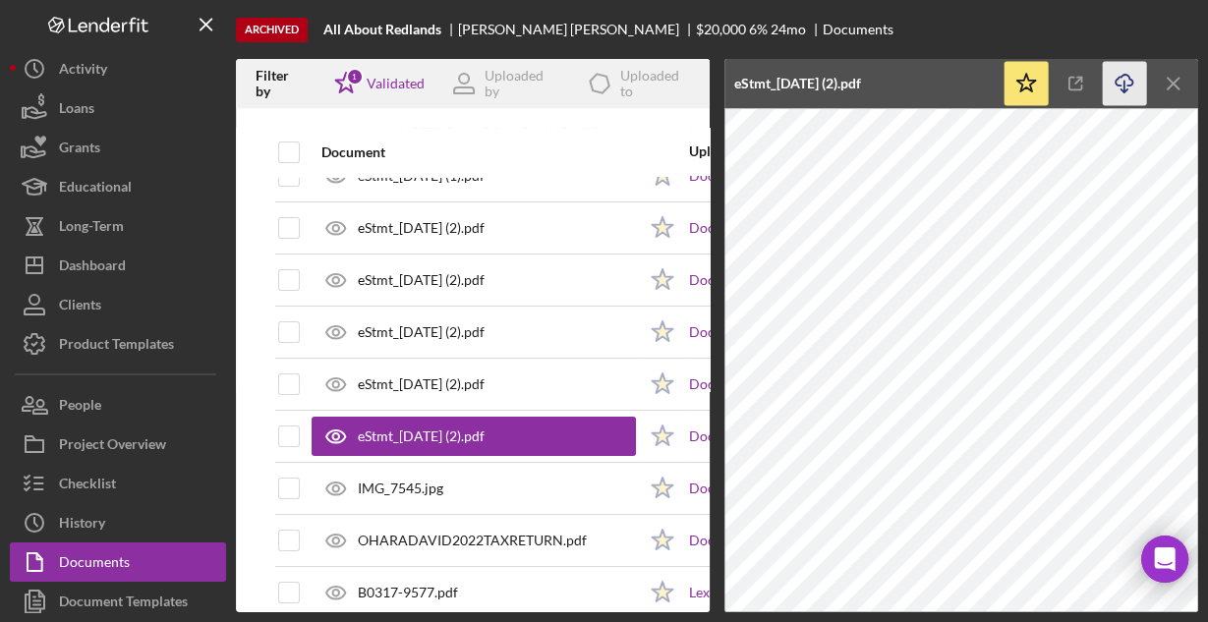
click at [1115, 81] on icon "button" at bounding box center [1123, 80] width 17 height 11
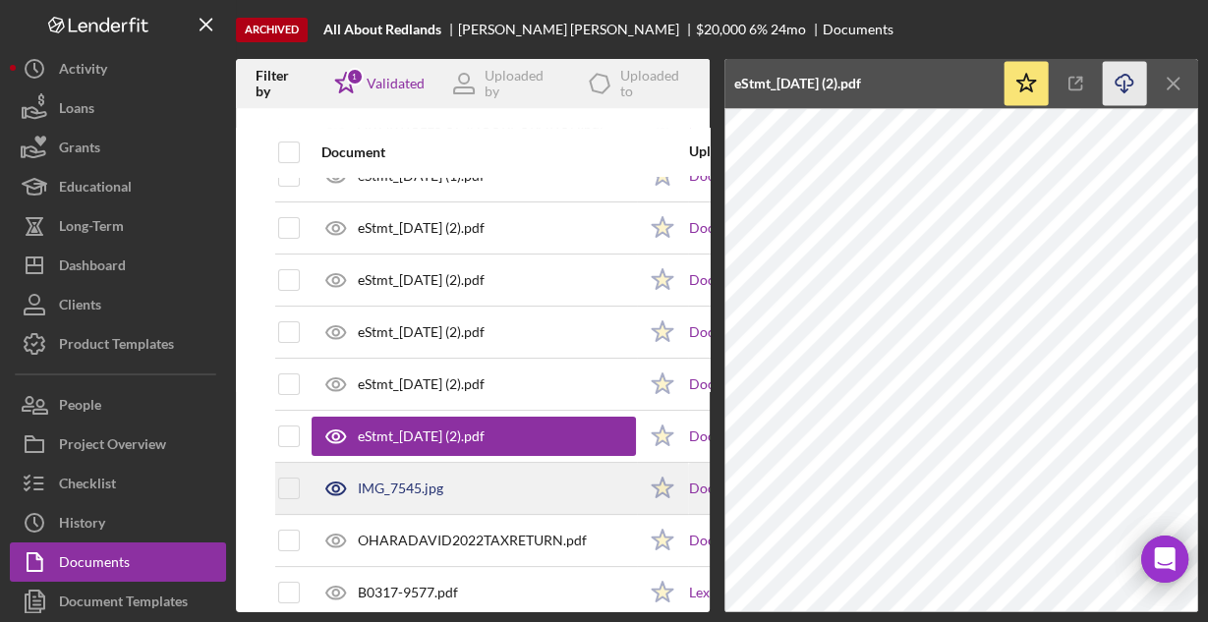
click at [392, 484] on div "IMG_7545.jpg" at bounding box center [400, 488] width 85 height 16
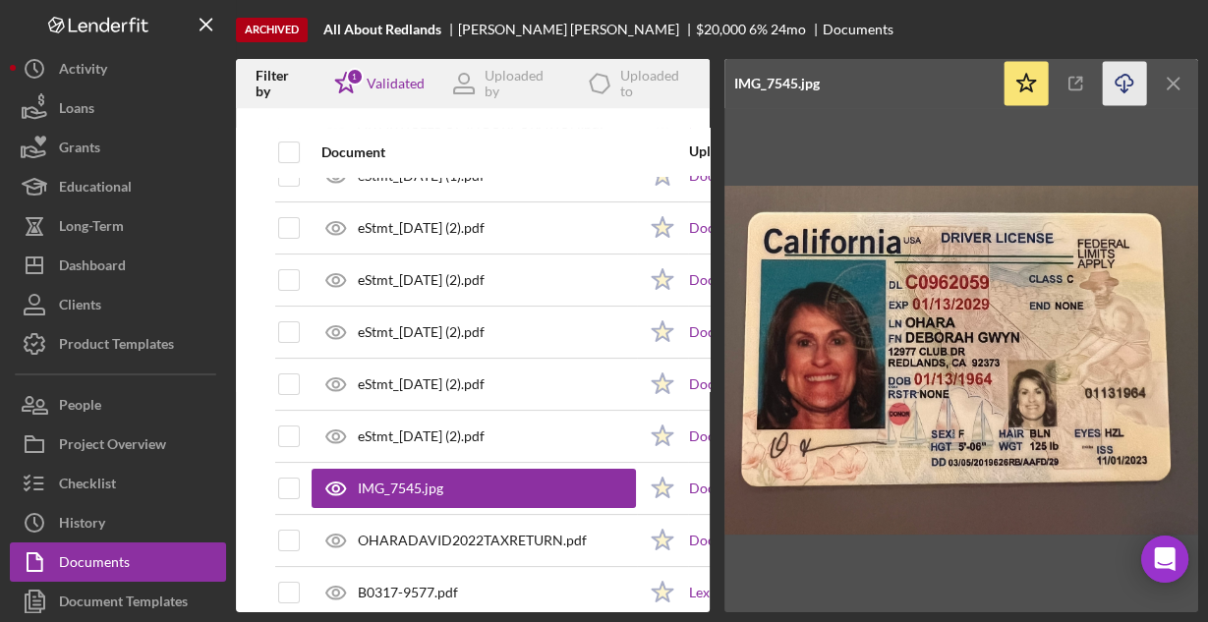
click at [1117, 80] on icon "Icon/Download" at bounding box center [1124, 84] width 44 height 44
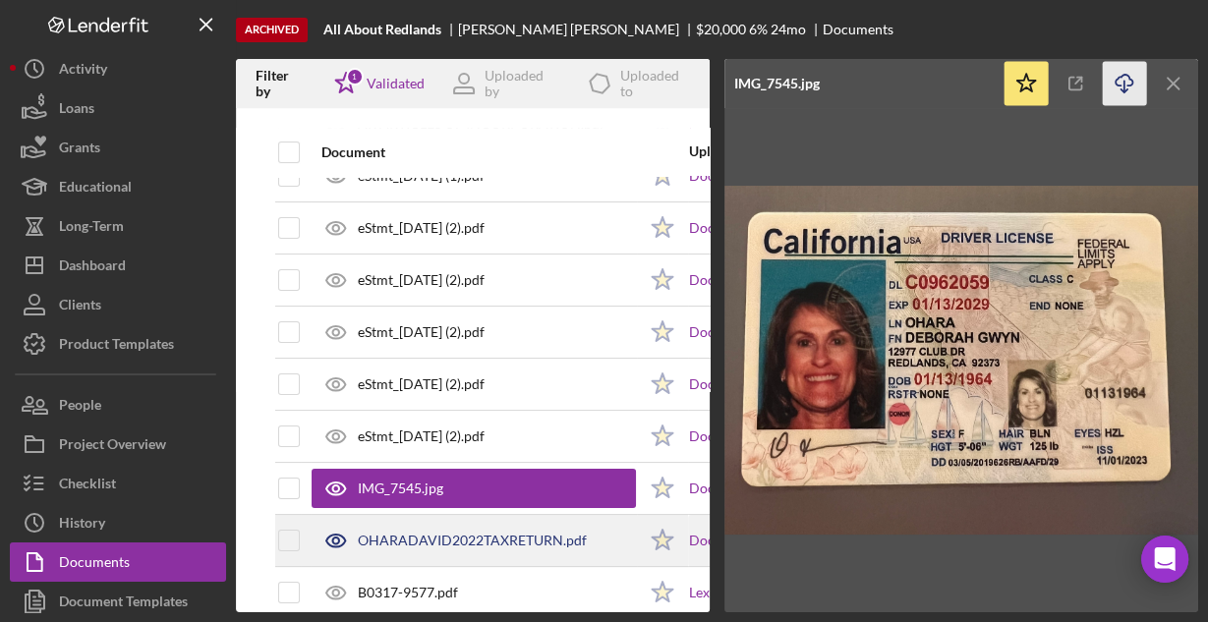
click at [481, 540] on div "OHARADAVID2022TAXRETURN.pdf" at bounding box center [472, 541] width 229 height 16
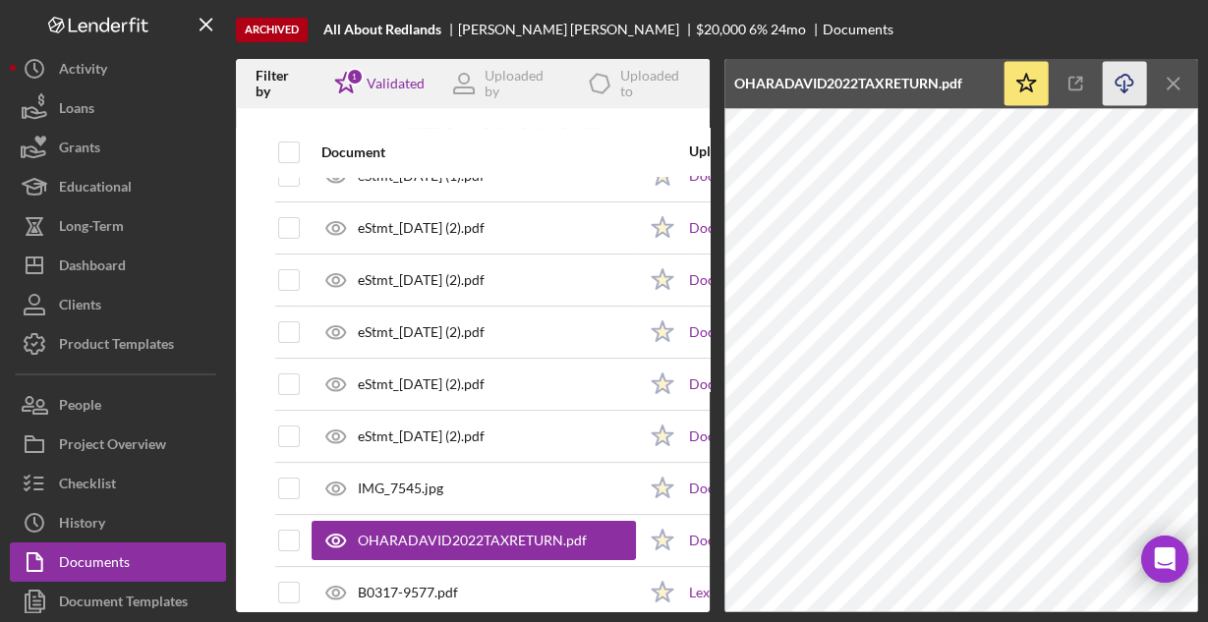
click at [1119, 84] on icon "Icon/Download" at bounding box center [1124, 84] width 44 height 44
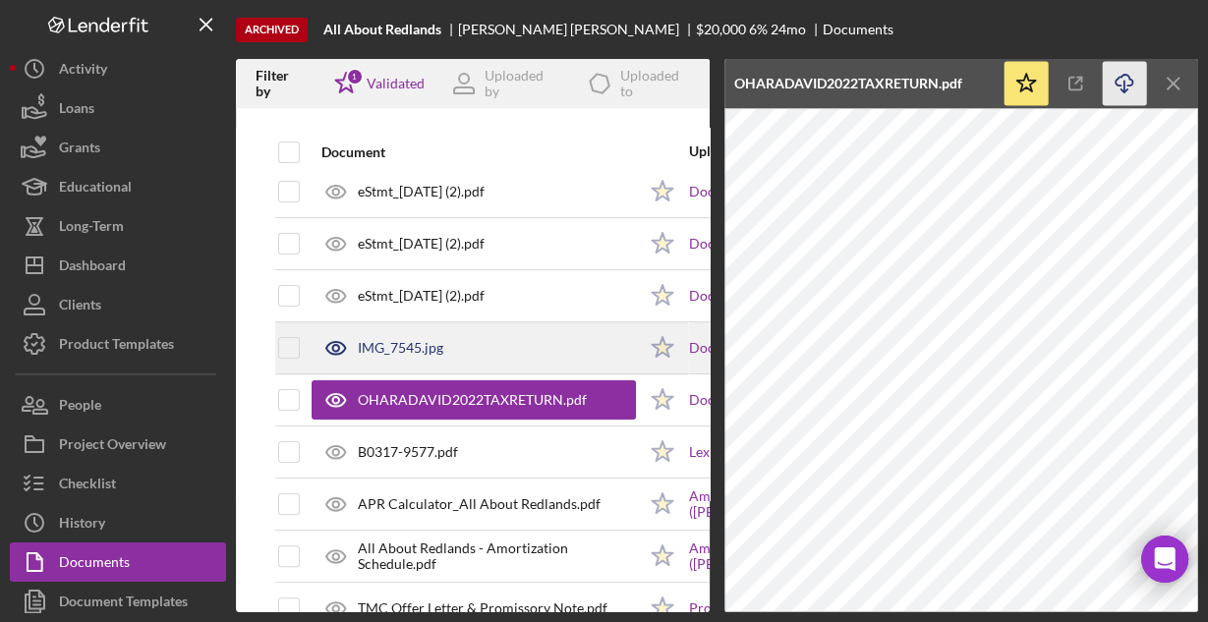
scroll to position [393, 0]
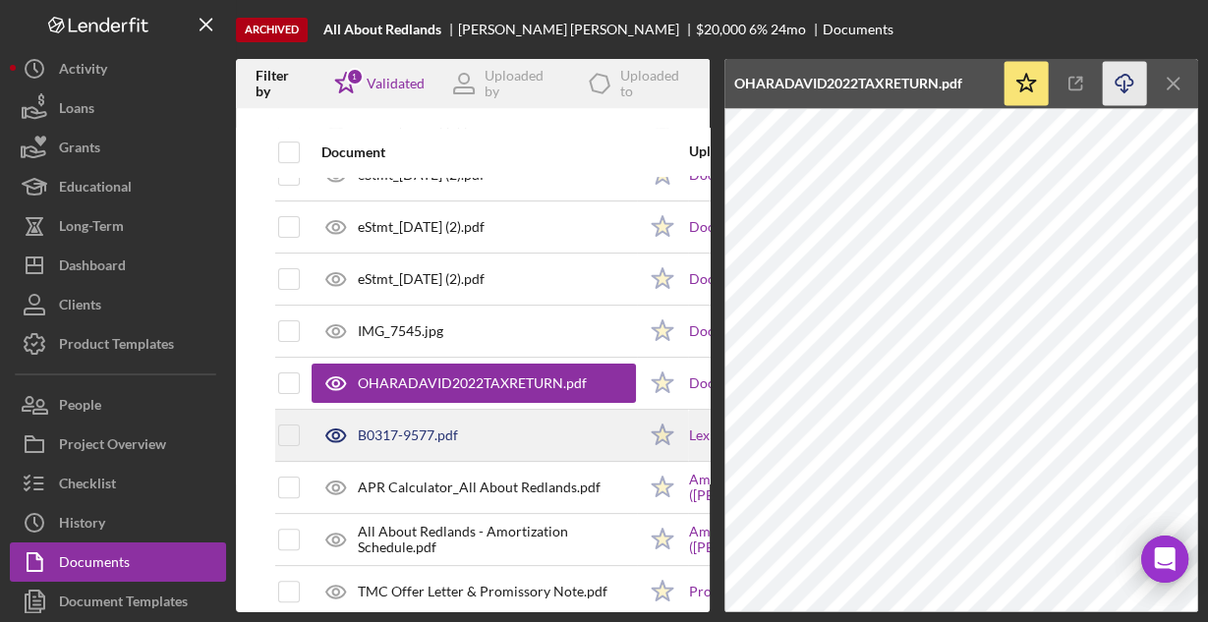
click at [421, 428] on div "B0317-9577.pdf" at bounding box center [408, 435] width 100 height 16
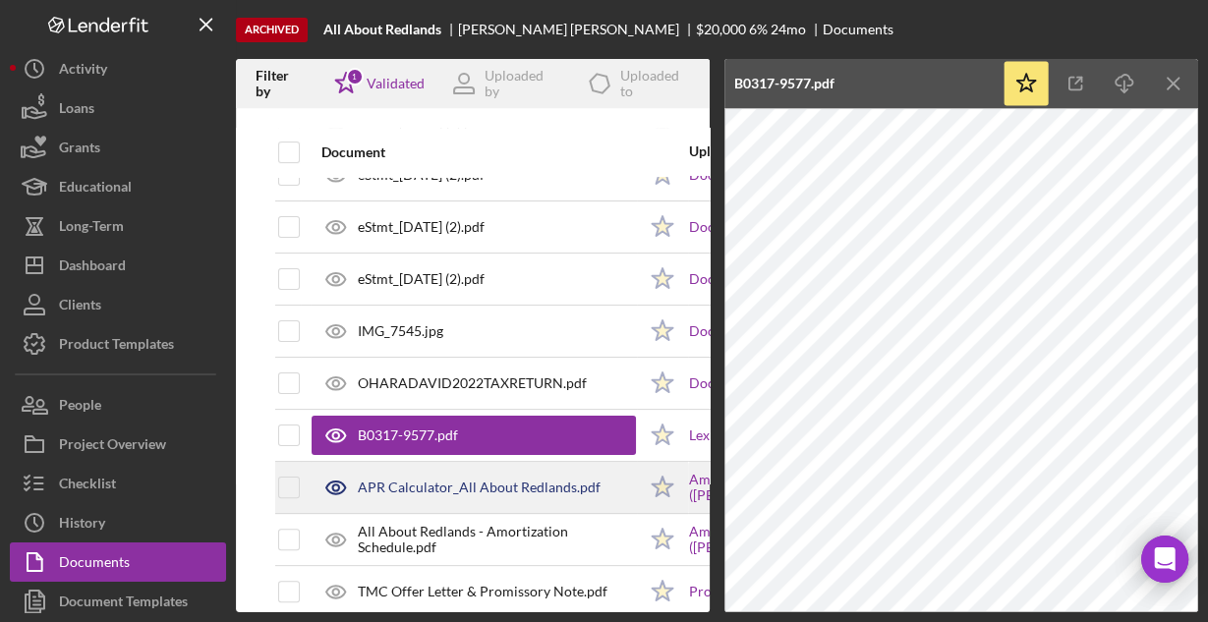
click at [502, 487] on div "APR Calculator_All About Redlands.pdf" at bounding box center [479, 487] width 243 height 16
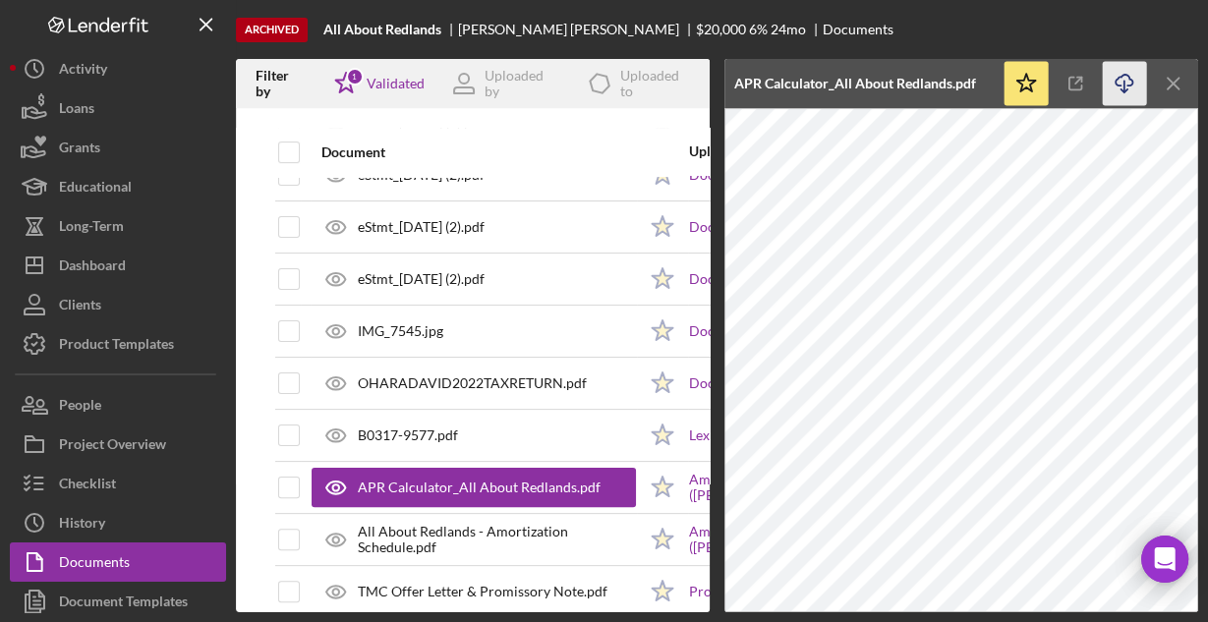
click at [1128, 89] on icon "Icon/Download" at bounding box center [1124, 84] width 44 height 44
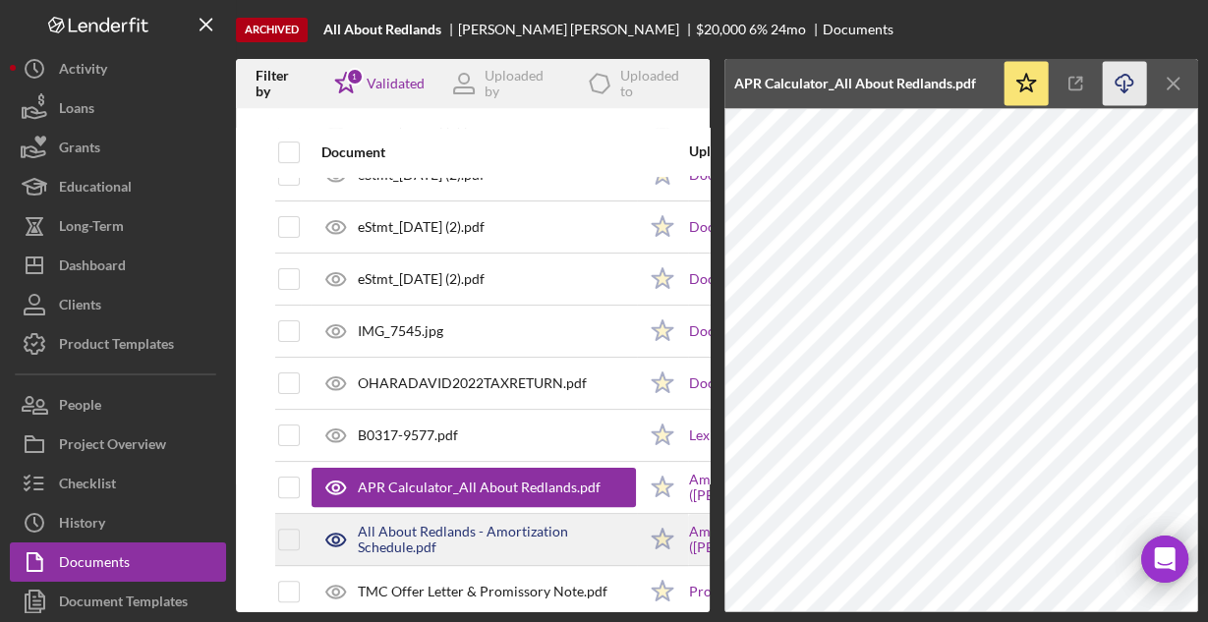
click at [535, 527] on div "All About Redlands - Amortization Schedule.pdf" at bounding box center [497, 539] width 278 height 31
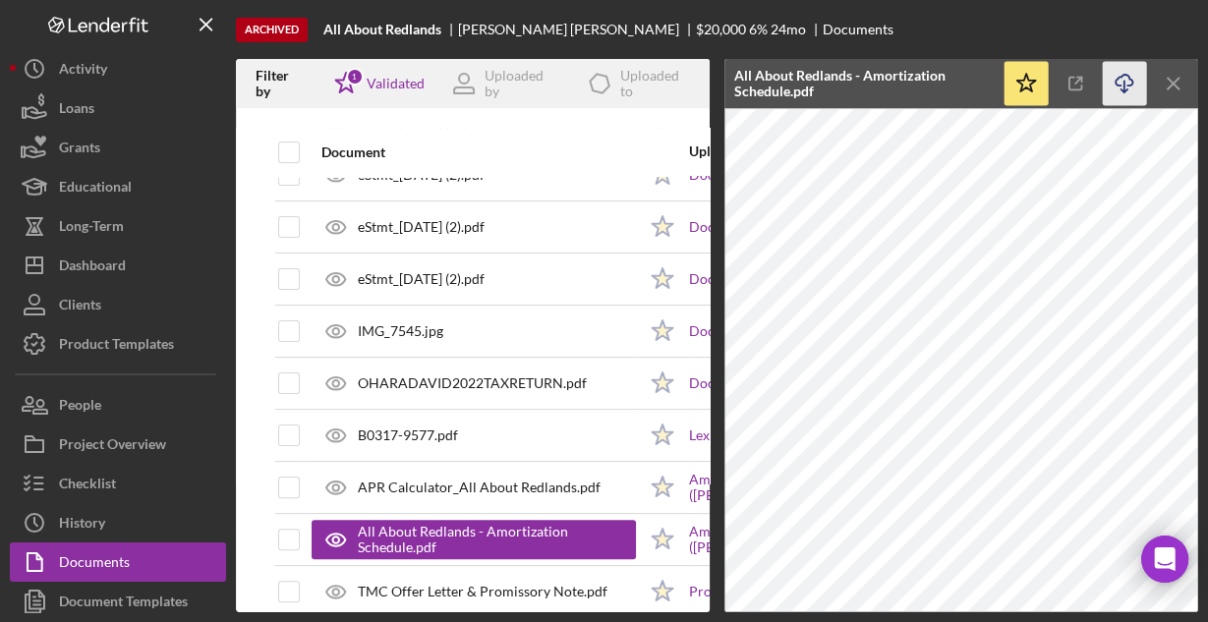
click at [1117, 83] on icon "Icon/Download" at bounding box center [1124, 84] width 44 height 44
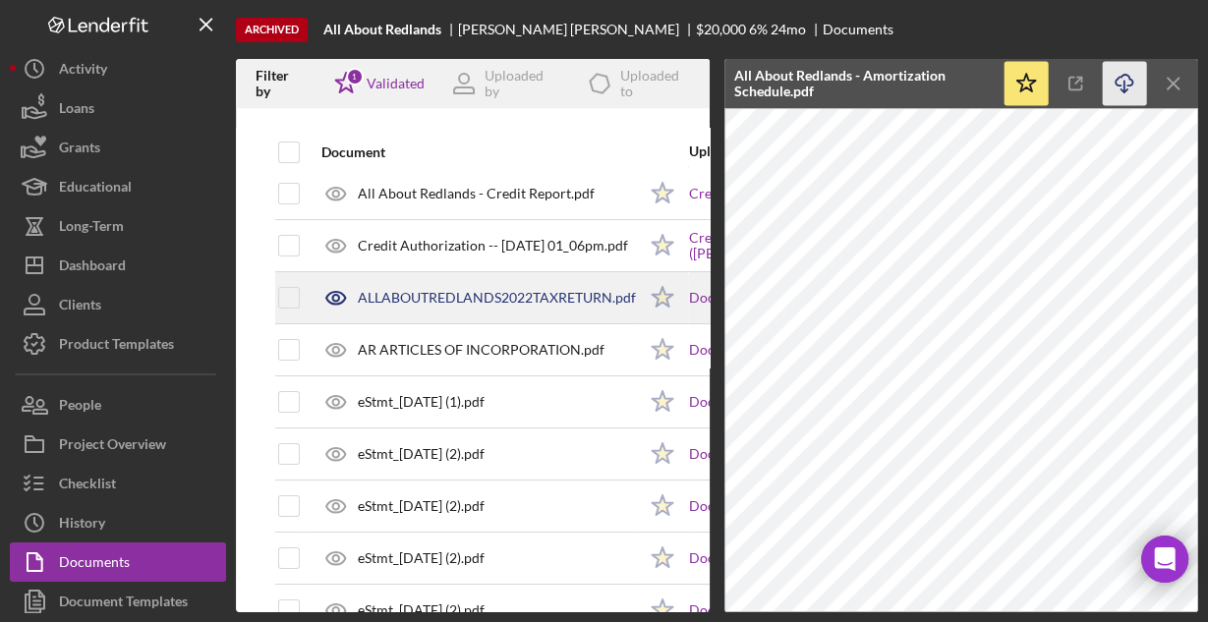
scroll to position [0, 0]
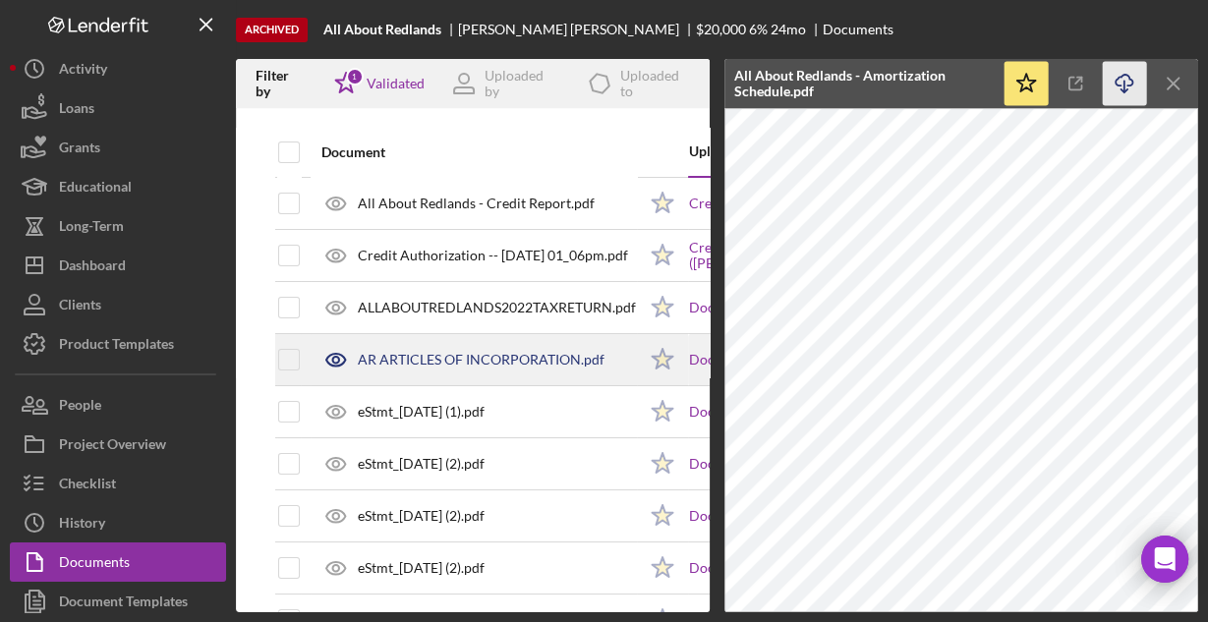
click at [487, 352] on div "AR ARTICLES OF INCORPORATION.pdf" at bounding box center [481, 360] width 247 height 16
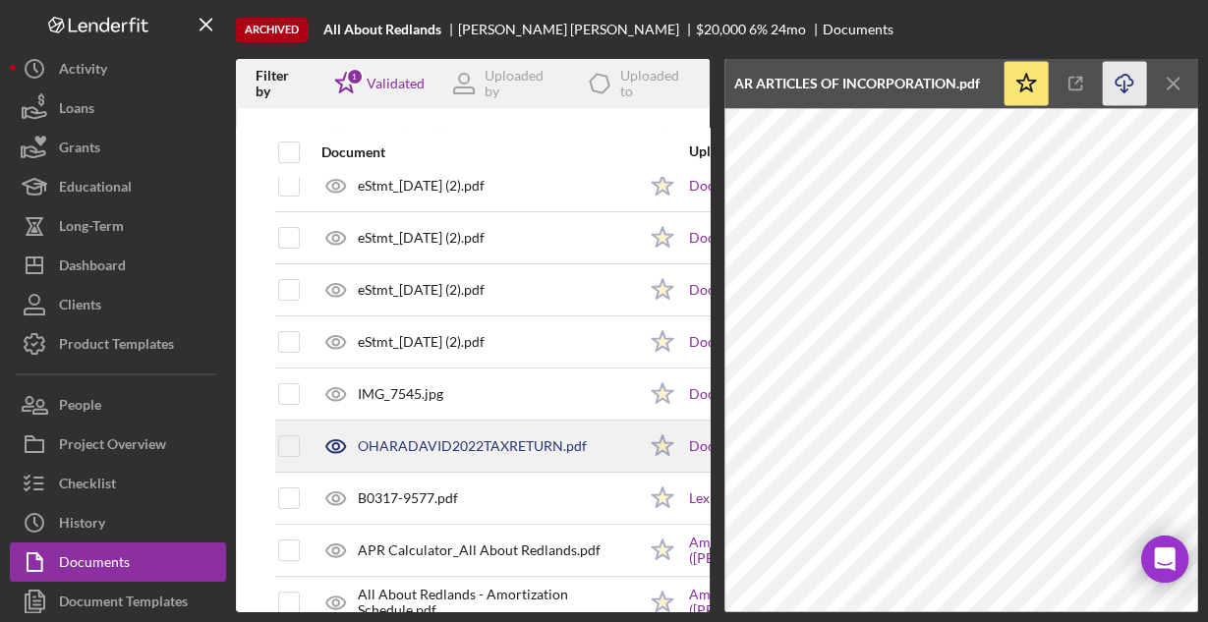
scroll to position [424, 0]
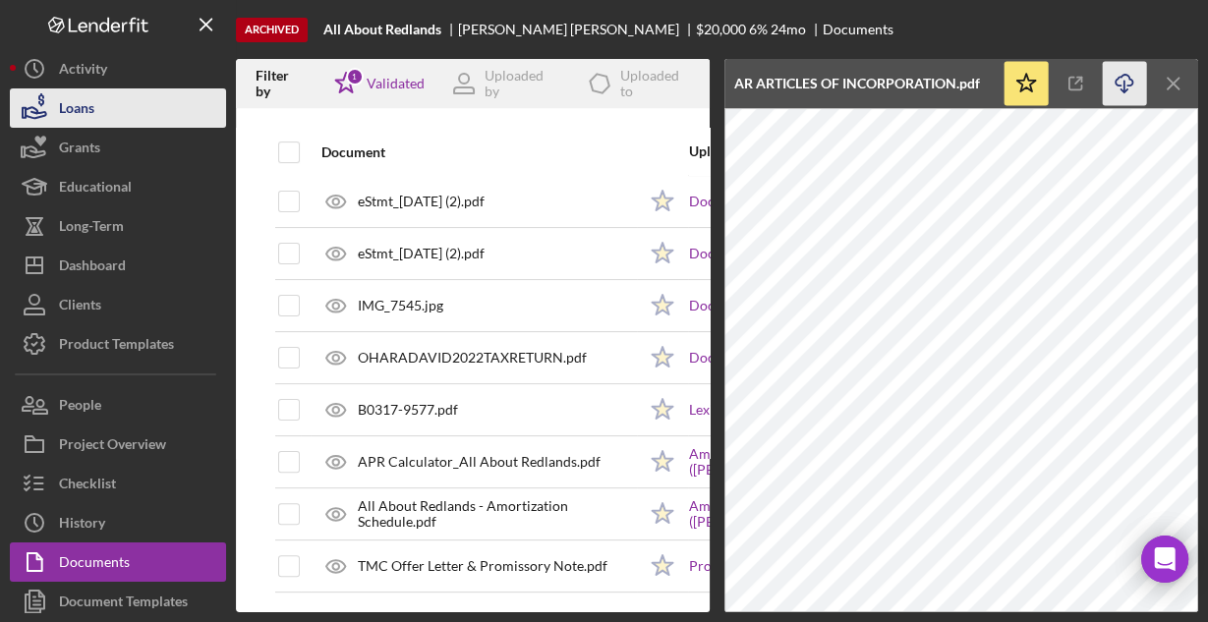
click at [79, 111] on div "Loans" at bounding box center [76, 110] width 35 height 44
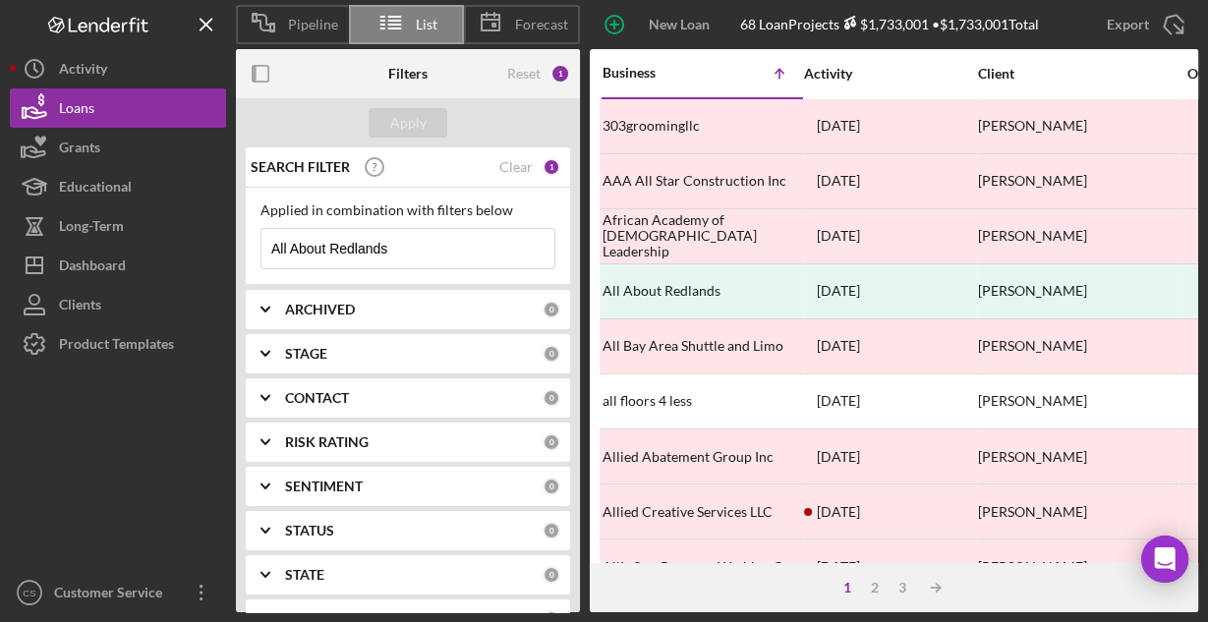
click at [338, 246] on input "All About Redlands" at bounding box center [407, 248] width 293 height 39
paste input "LSTYLES27 LLC"
type input "LSTYLES27 LLC"
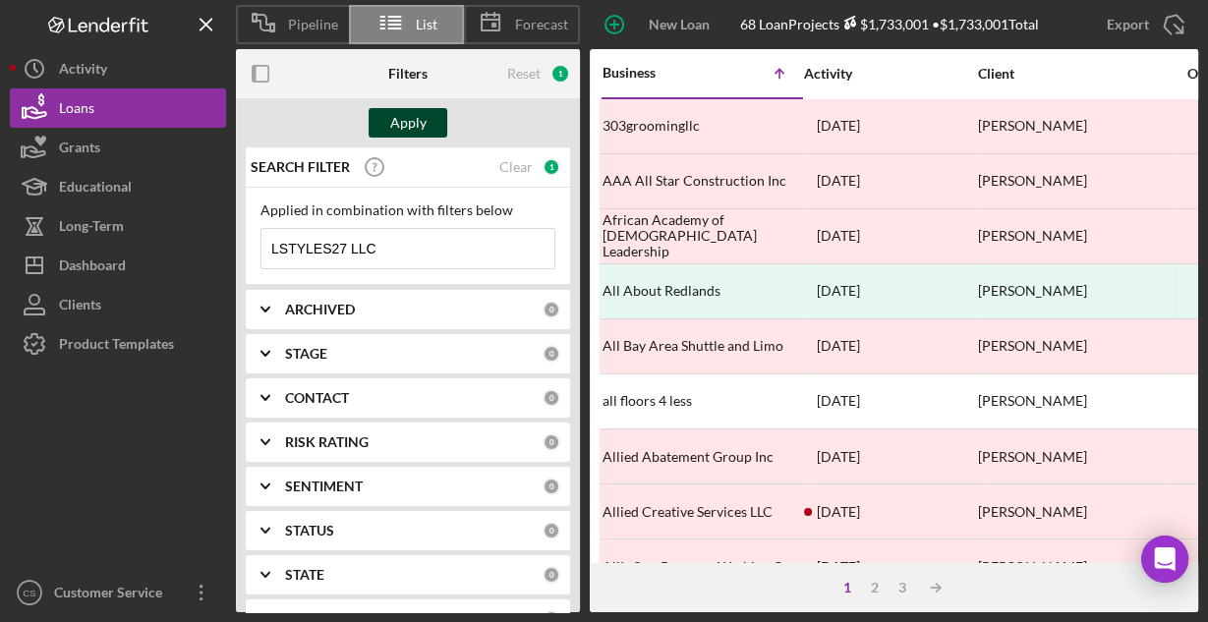
click at [403, 124] on div "Apply" at bounding box center [408, 122] width 36 height 29
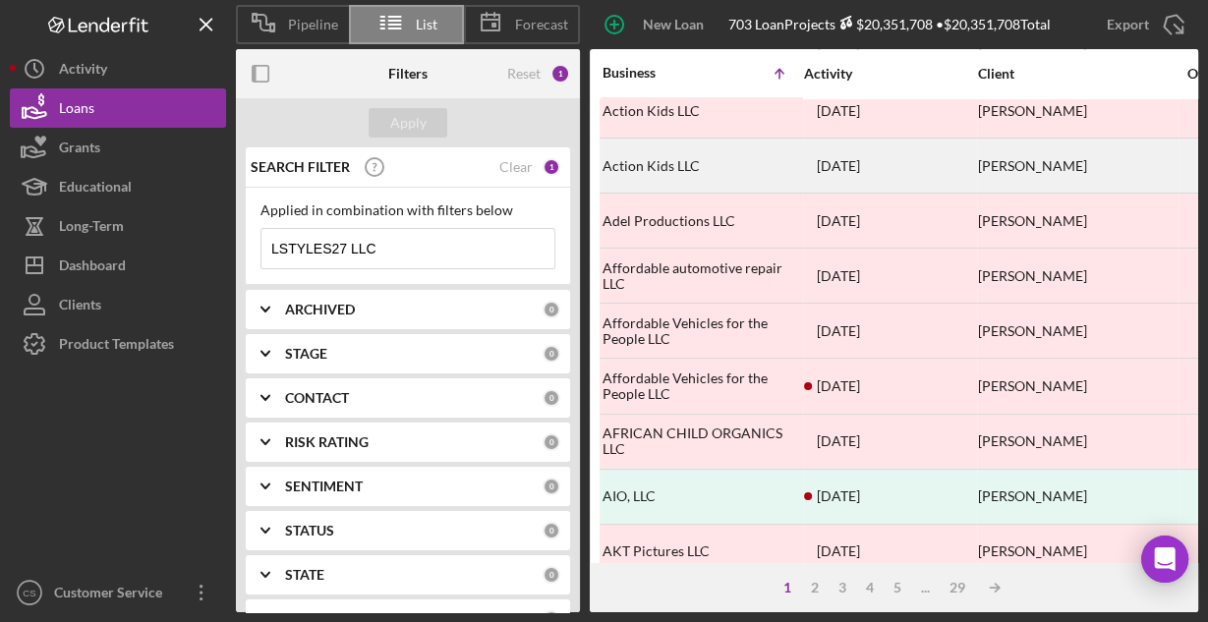
scroll to position [915, 0]
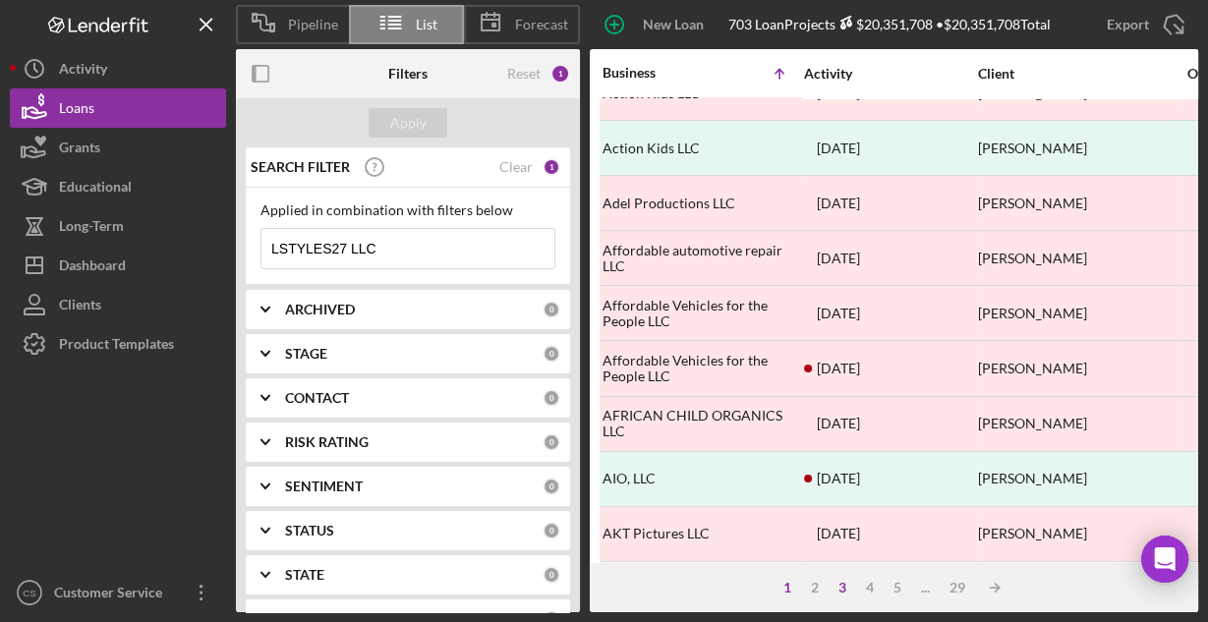
click at [844, 592] on div "3" at bounding box center [842, 588] width 28 height 16
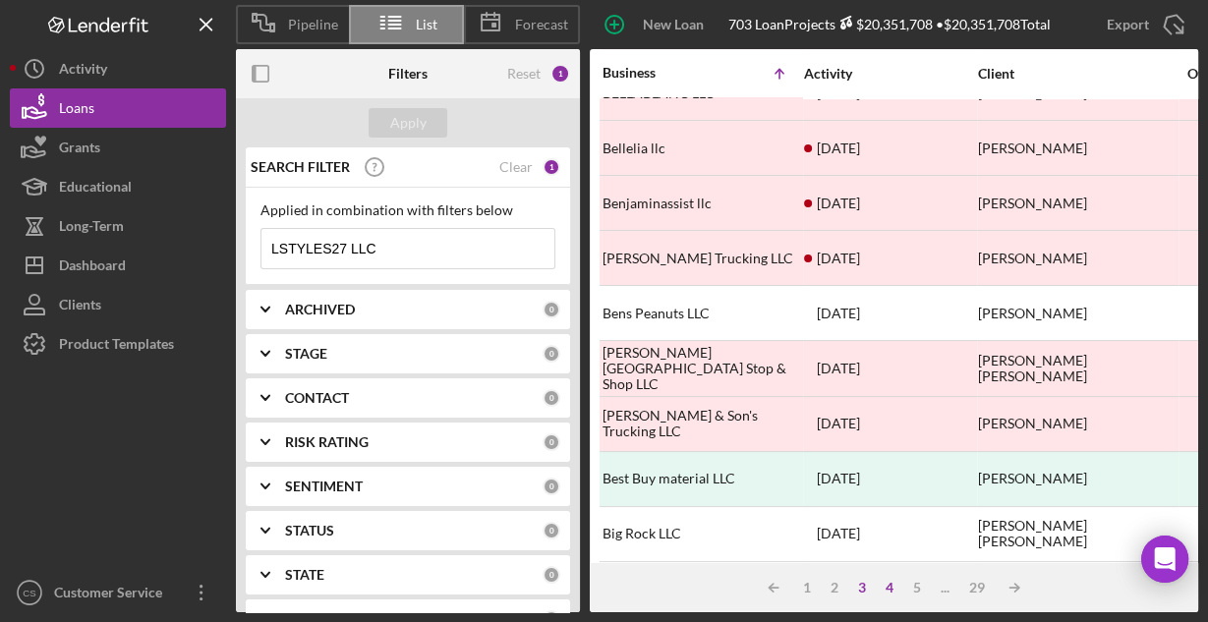
click at [894, 589] on div "4" at bounding box center [889, 588] width 28 height 16
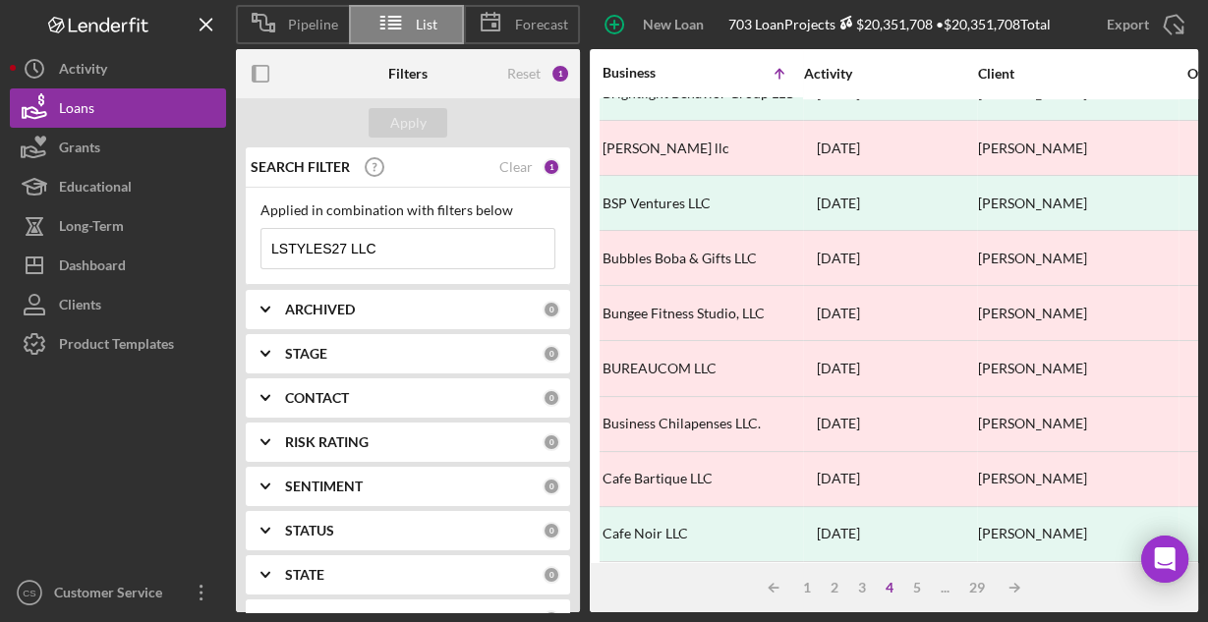
click at [913, 595] on div "Icon/Table Sort Arrow 1 2 3 4 5 ... 29 Icon/Table Sort Arrow" at bounding box center [894, 587] width 608 height 49
click at [913, 583] on div "5" at bounding box center [917, 588] width 28 height 16
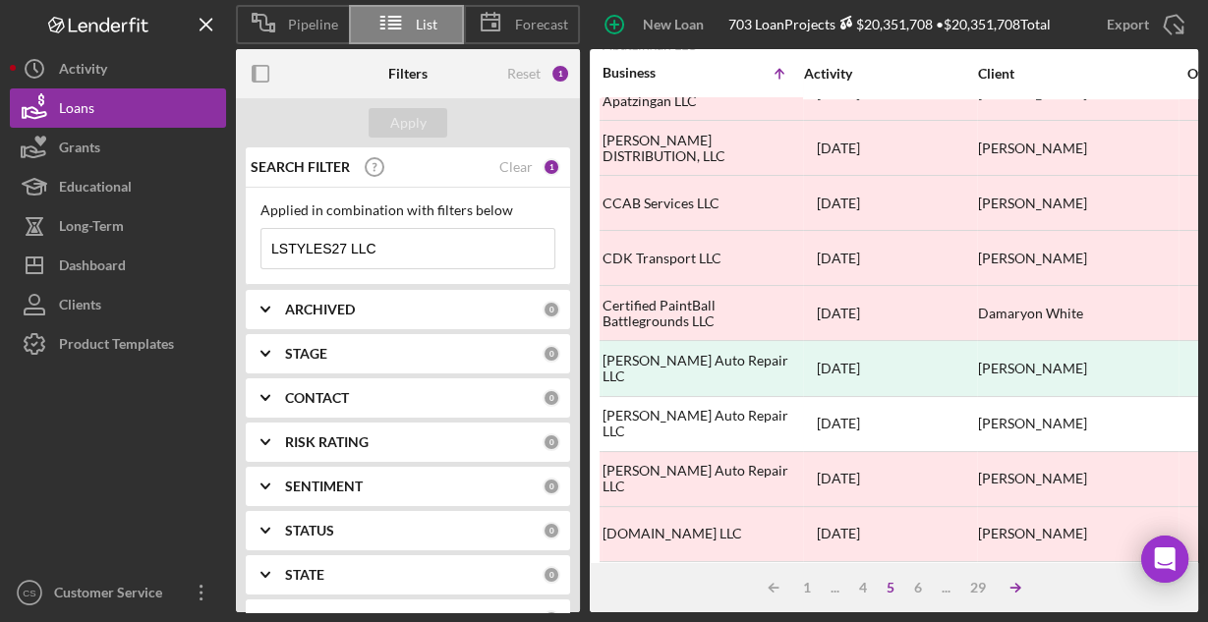
click at [1009, 590] on icon "Icon/Table Sort Arrow" at bounding box center [1014, 587] width 39 height 39
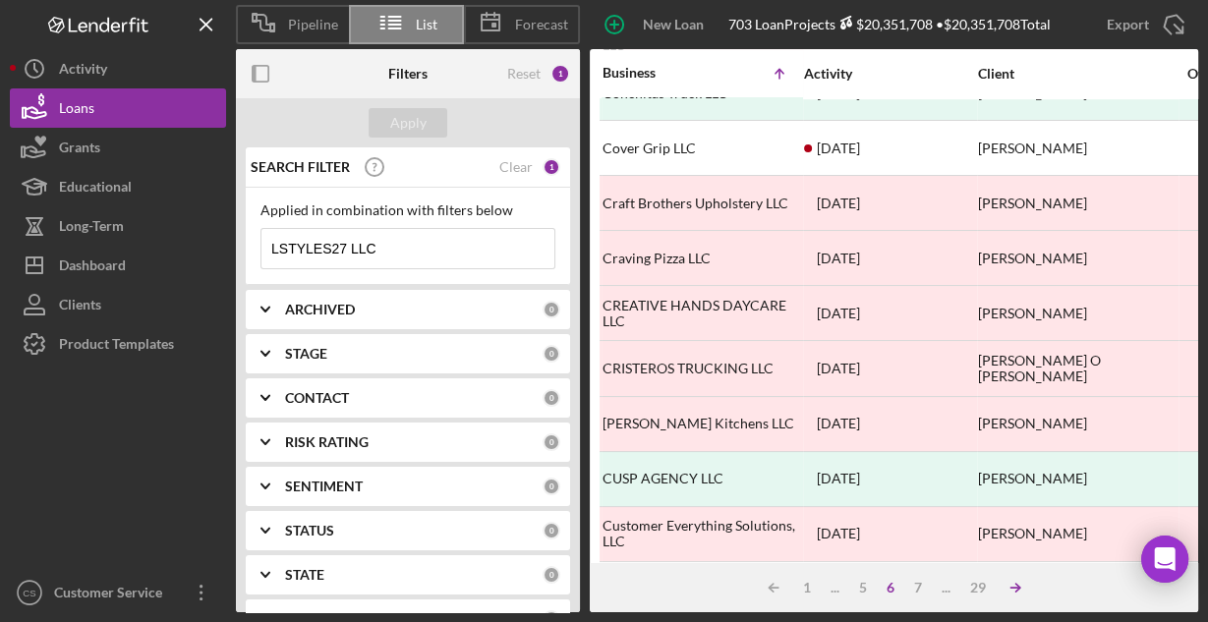
click at [1011, 590] on icon "Icon/Table Sort Arrow" at bounding box center [1014, 587] width 39 height 39
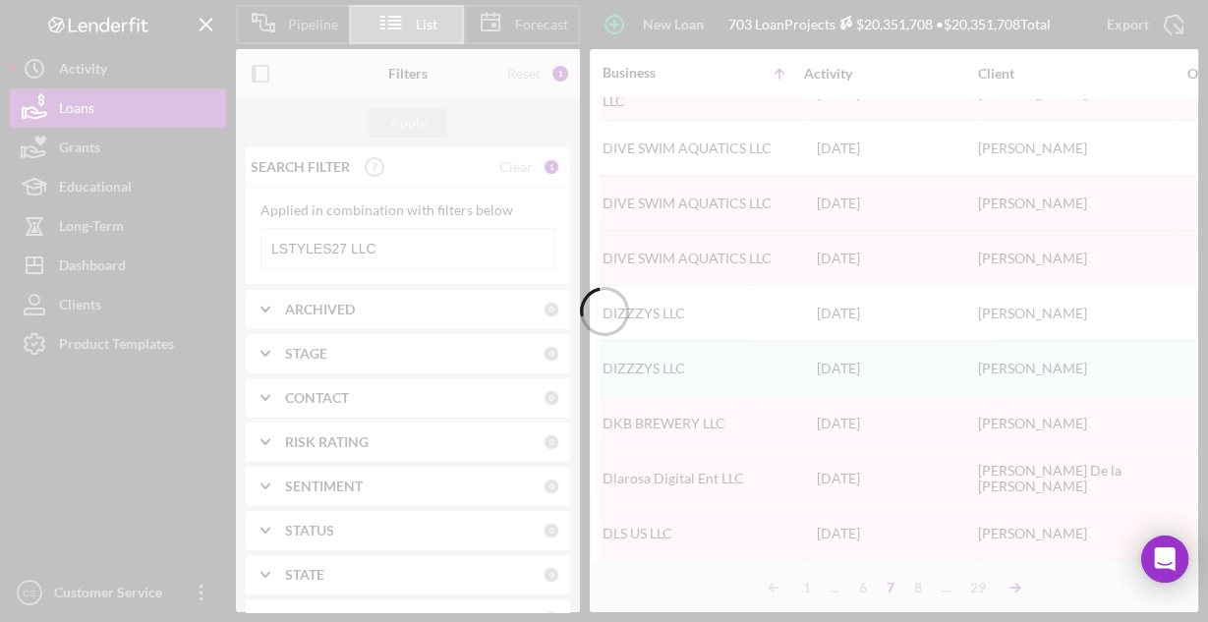
click at [1011, 590] on div at bounding box center [604, 311] width 1208 height 622
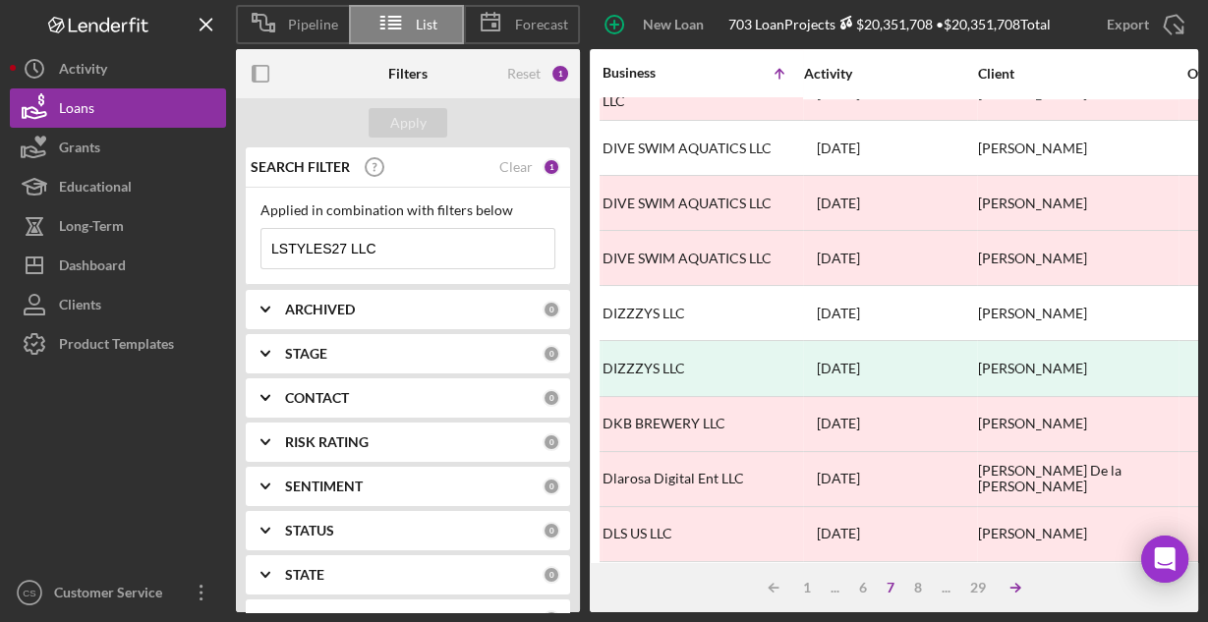
click at [1011, 590] on icon "Icon/Table Sort Arrow" at bounding box center [1014, 587] width 39 height 39
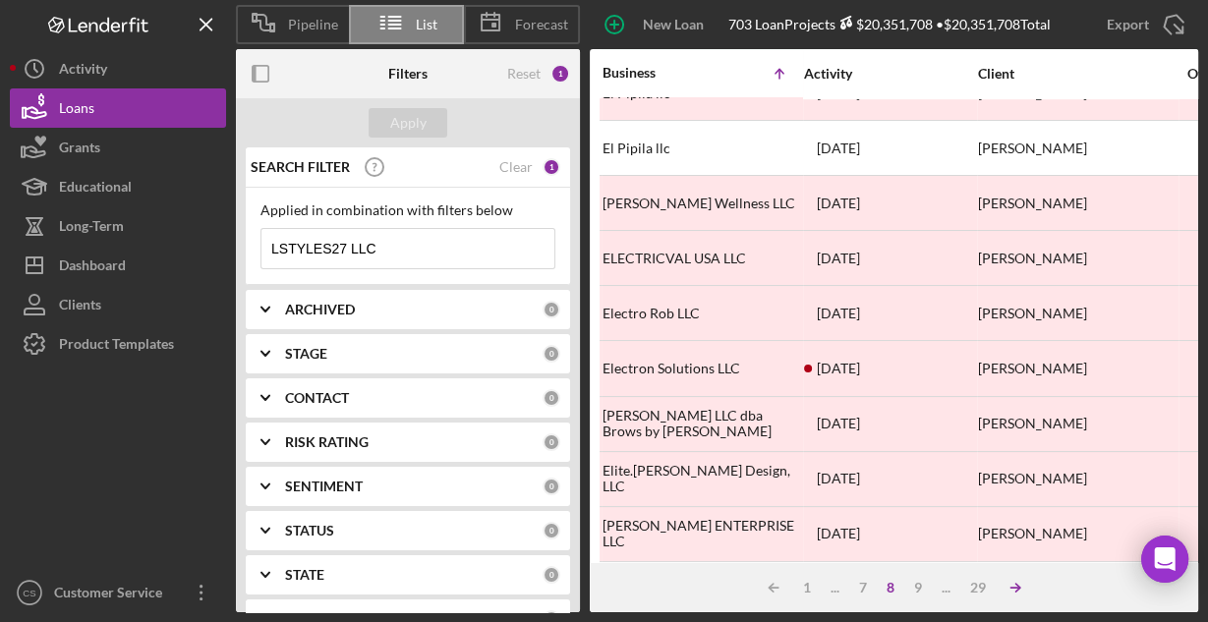
click at [1011, 590] on icon "Icon/Table Sort Arrow" at bounding box center [1014, 587] width 39 height 39
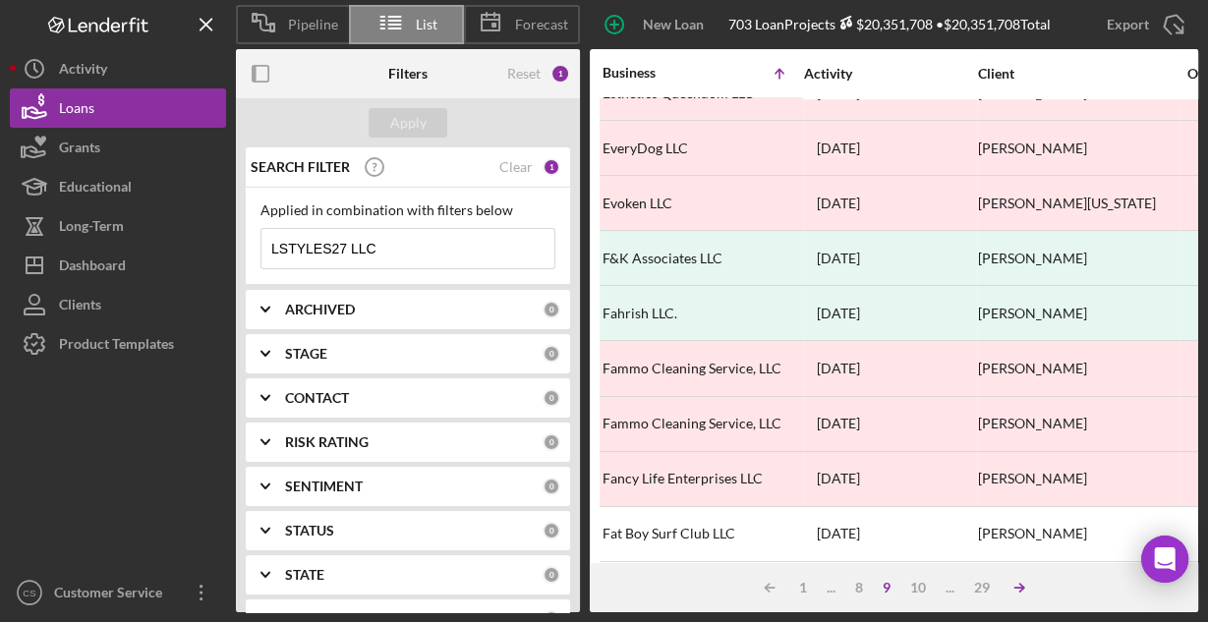
click at [1011, 590] on icon "Icon/Table Sort Arrow" at bounding box center [1018, 587] width 39 height 39
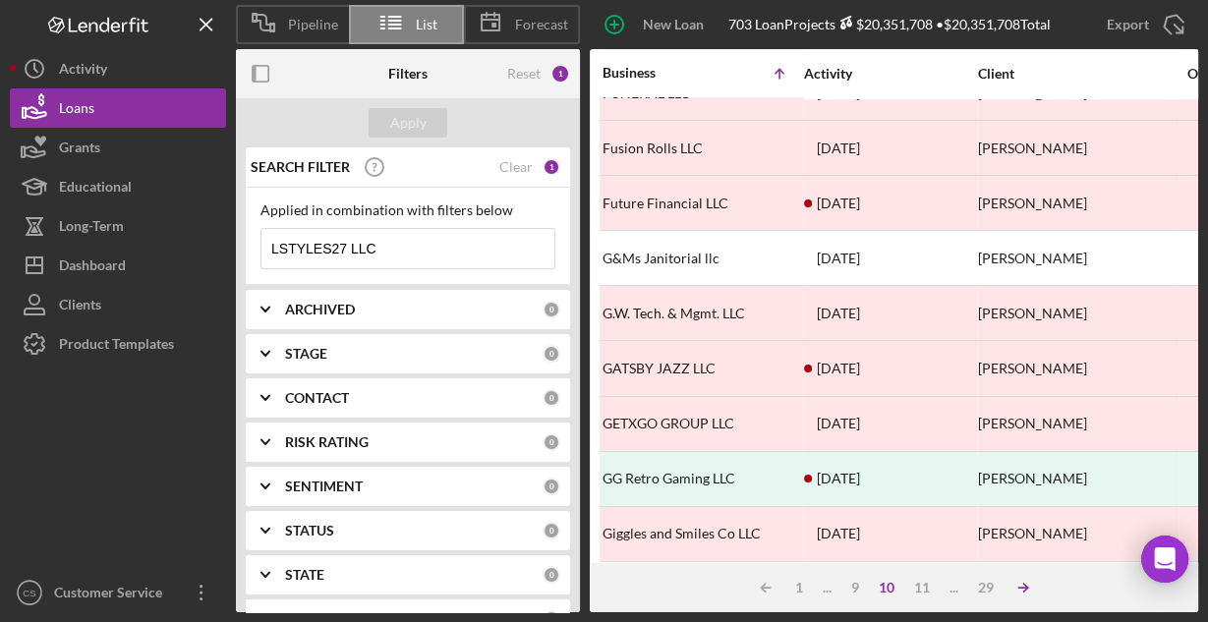
click at [1011, 590] on icon "Icon/Table Sort Arrow" at bounding box center [1022, 587] width 39 height 39
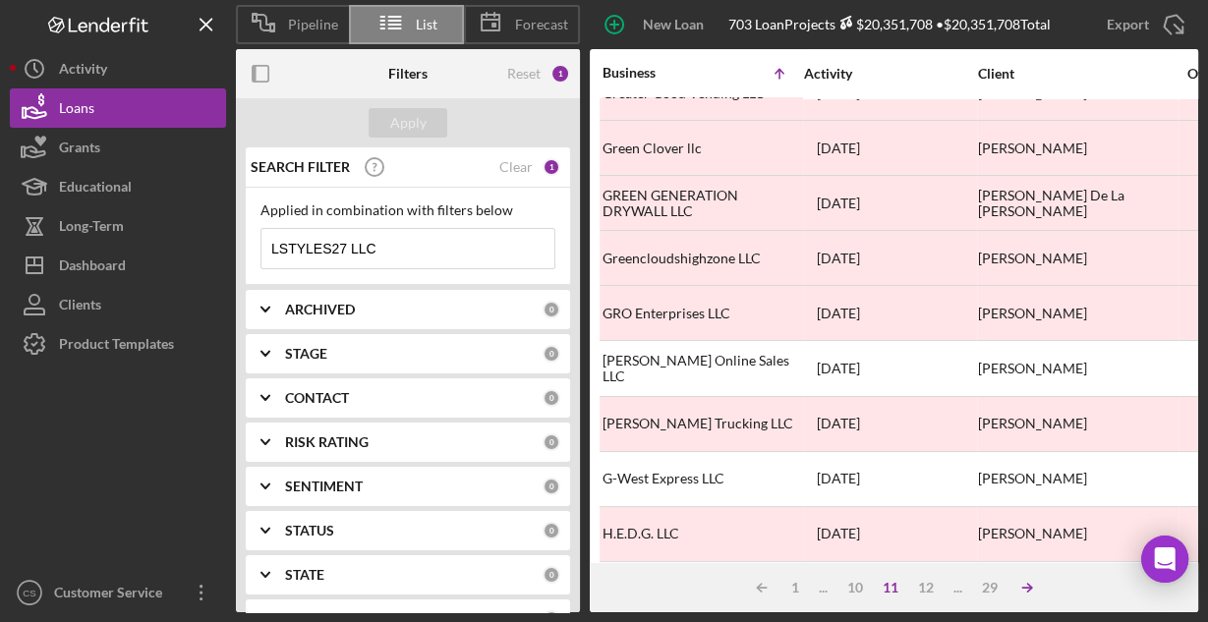
click at [1026, 586] on icon "Icon/Table Sort Arrow" at bounding box center [1026, 587] width 39 height 39
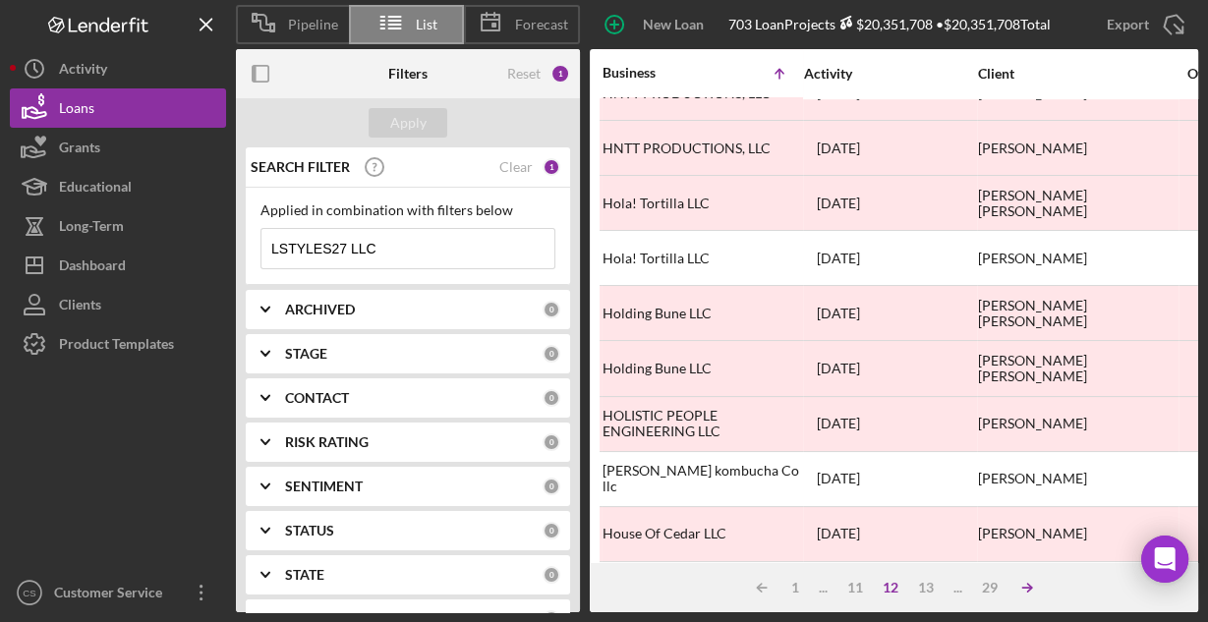
click at [1029, 586] on icon "Icon/Table Sort Arrow" at bounding box center [1026, 587] width 39 height 39
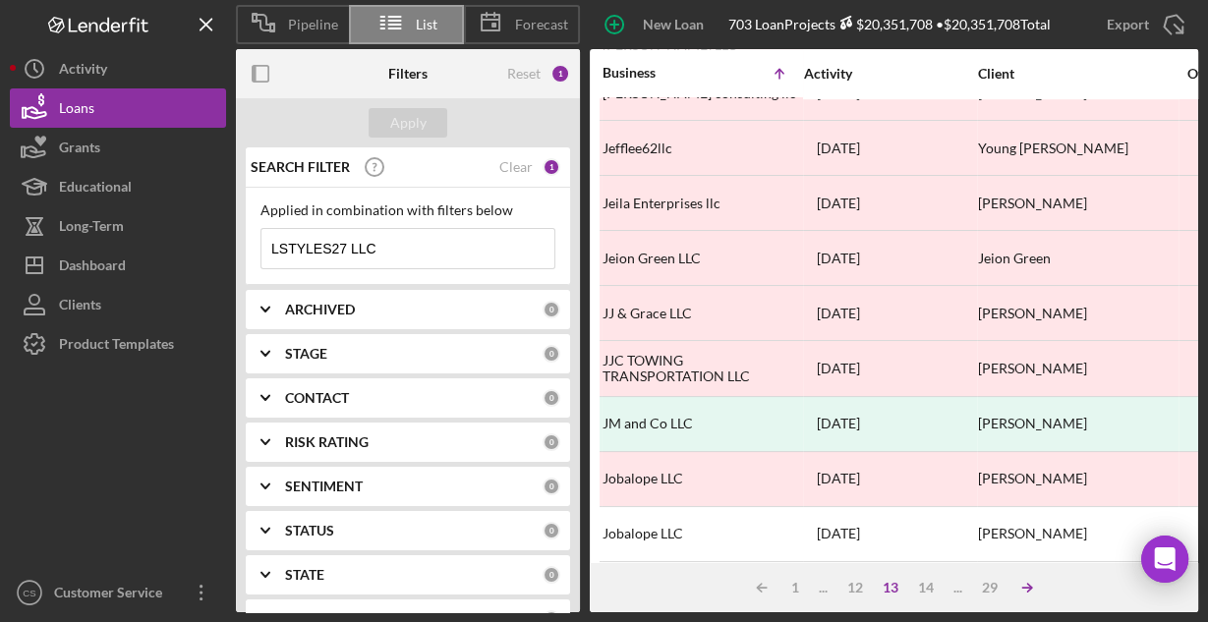
click at [1024, 589] on icon "Icon/Table Sort Arrow" at bounding box center [1026, 587] width 39 height 39
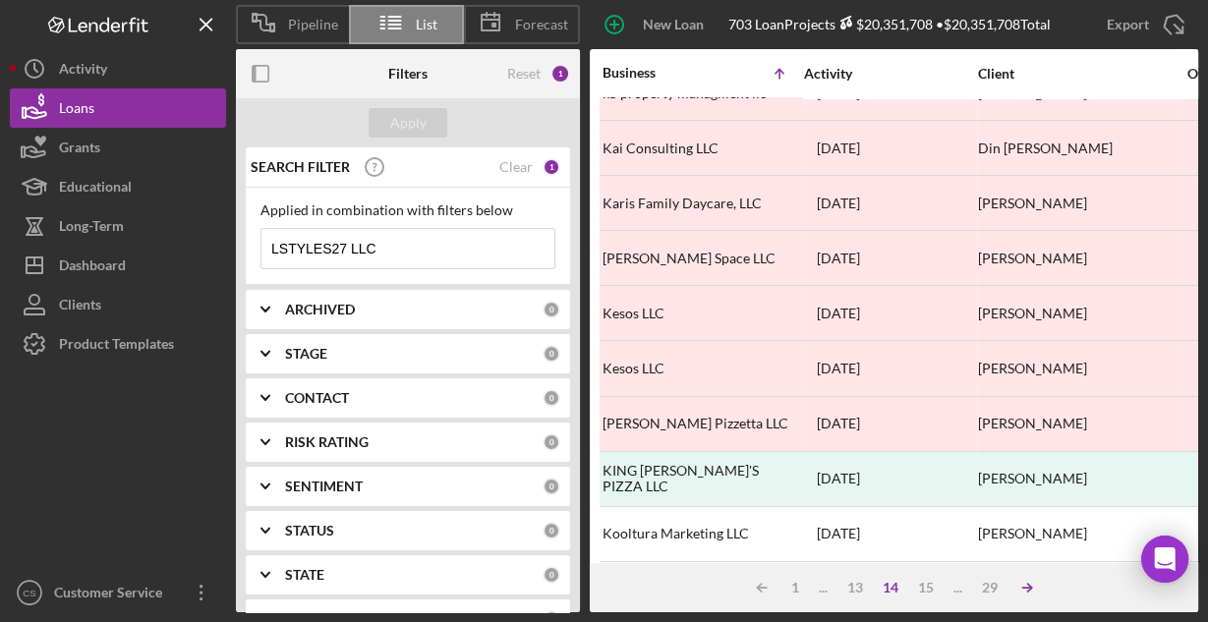
click at [1022, 588] on icon "Icon/Table Sort Arrow" at bounding box center [1026, 587] width 39 height 39
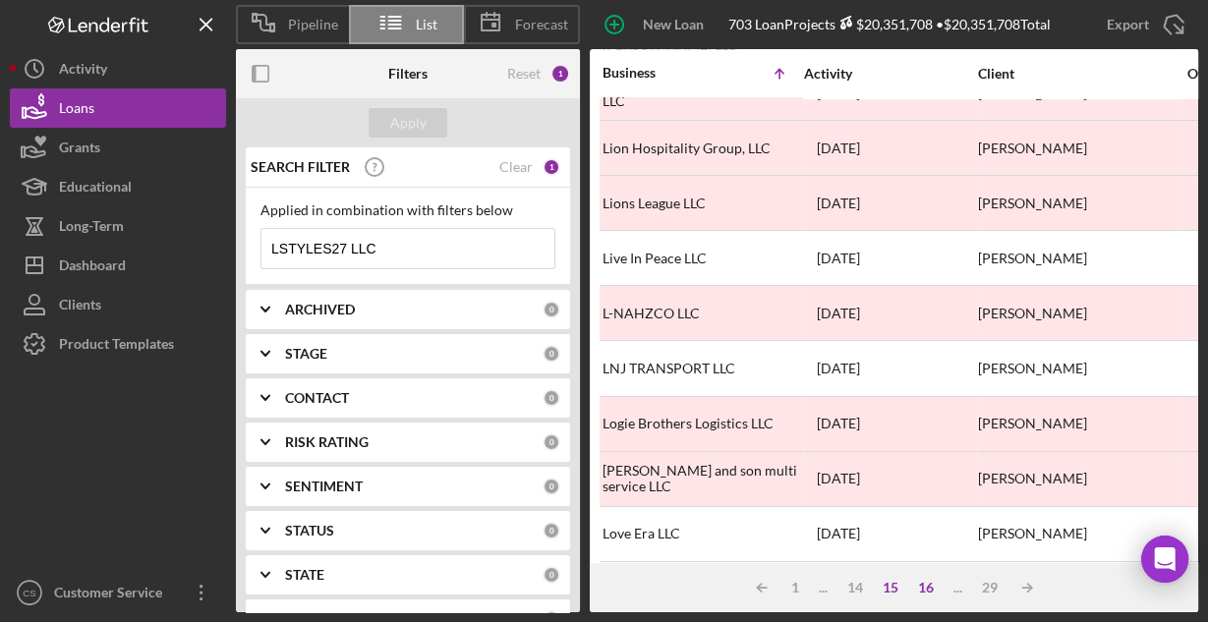
click at [927, 585] on div "16" at bounding box center [925, 588] width 35 height 16
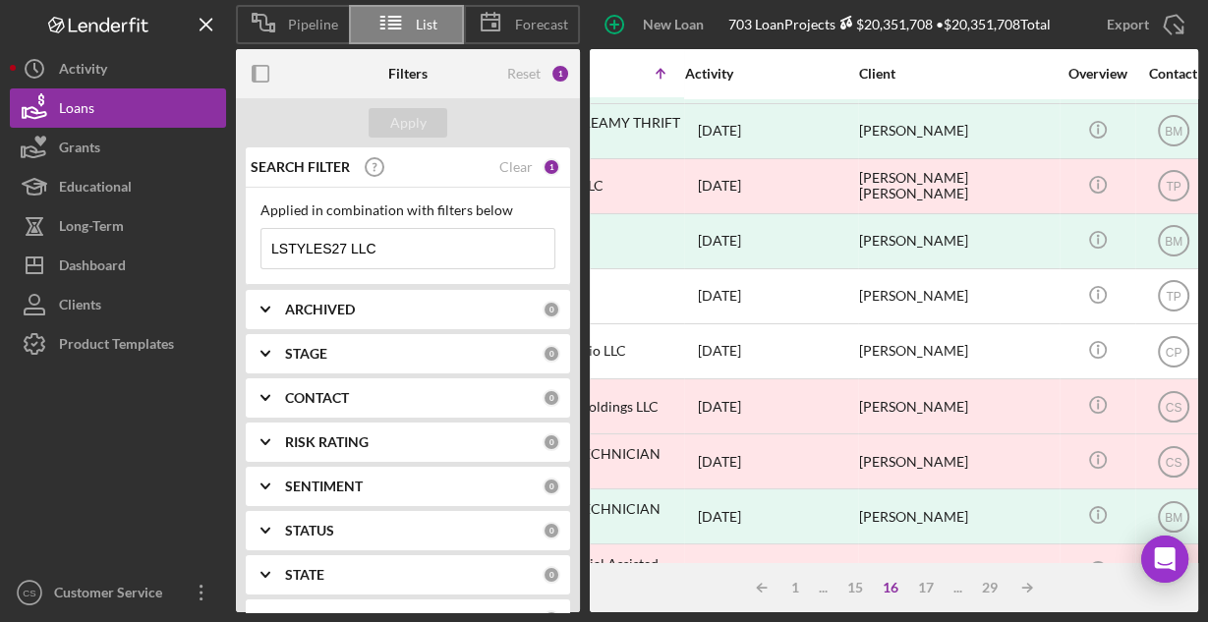
scroll to position [50, 0]
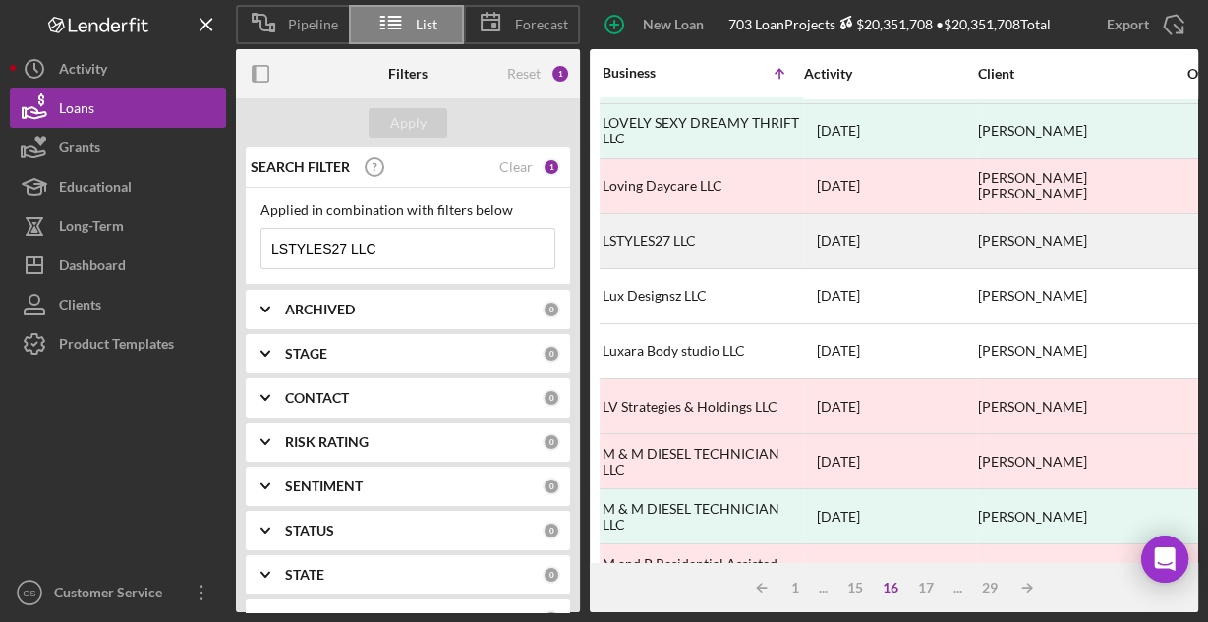
click at [673, 241] on div "LSTYLES27 LLC" at bounding box center [700, 241] width 197 height 52
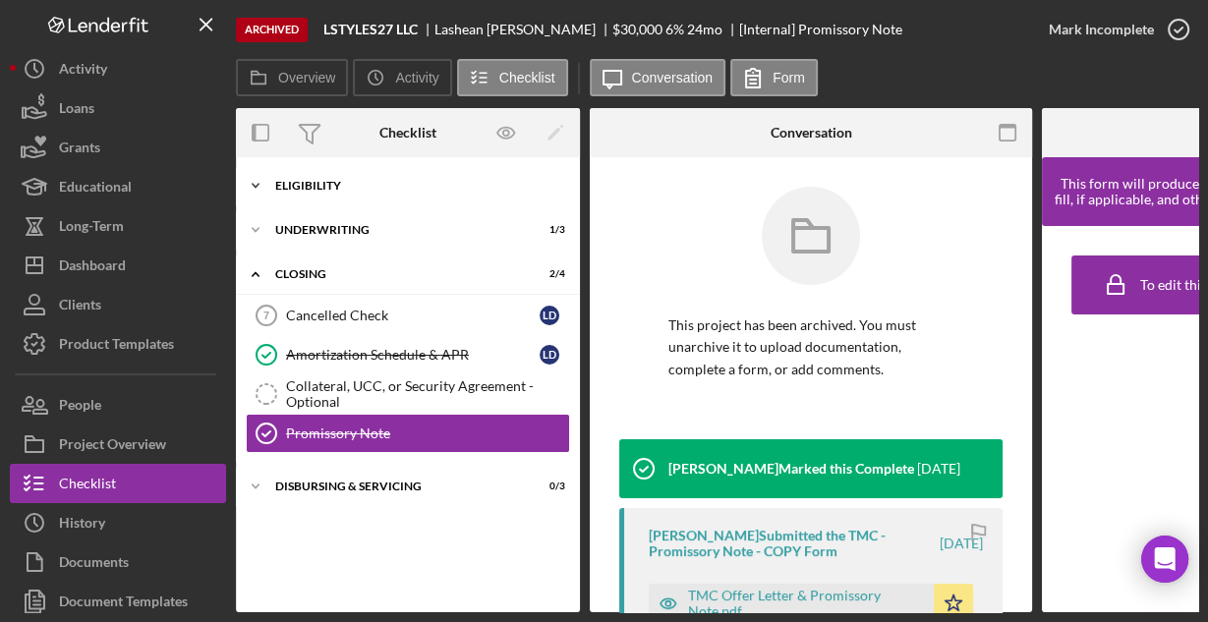
click at [291, 176] on div "Icon/Expander Eligibility 6 / 6" at bounding box center [408, 185] width 344 height 39
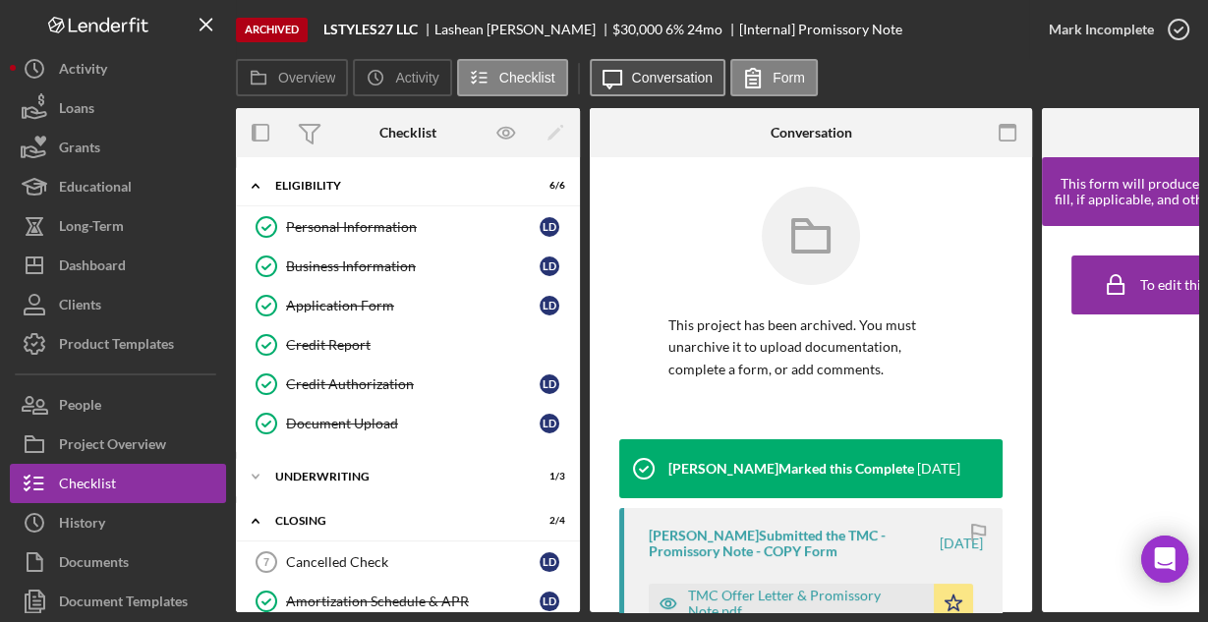
click at [641, 84] on label "Conversation" at bounding box center [673, 78] width 82 height 16
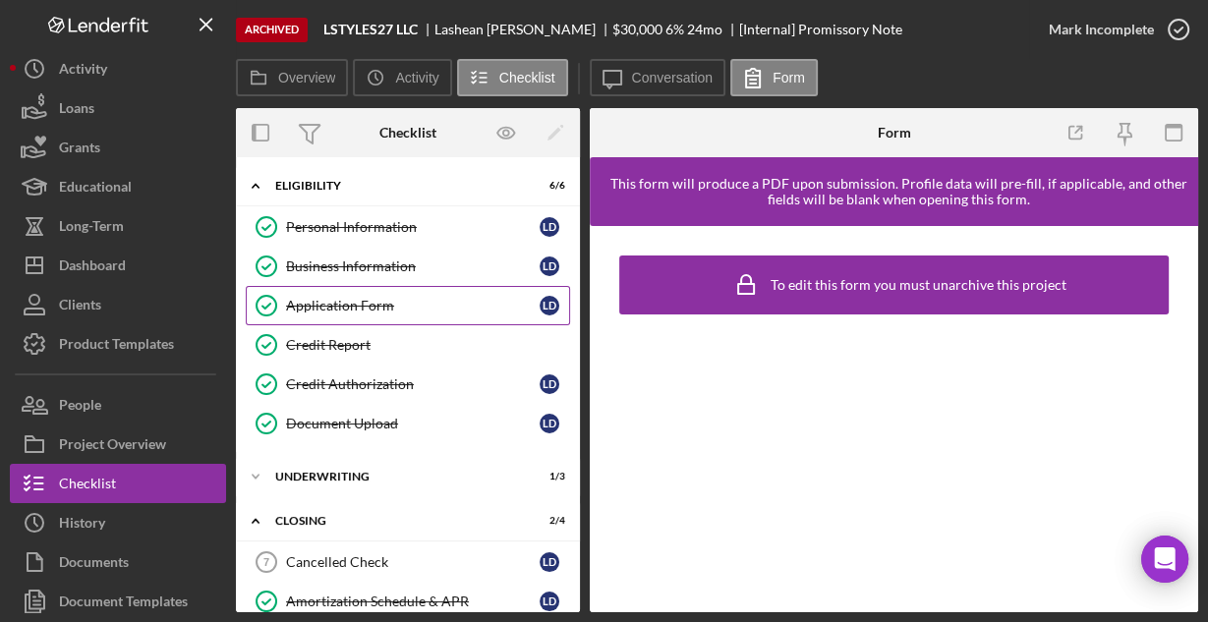
click at [377, 305] on div "Application Form" at bounding box center [412, 306] width 253 height 16
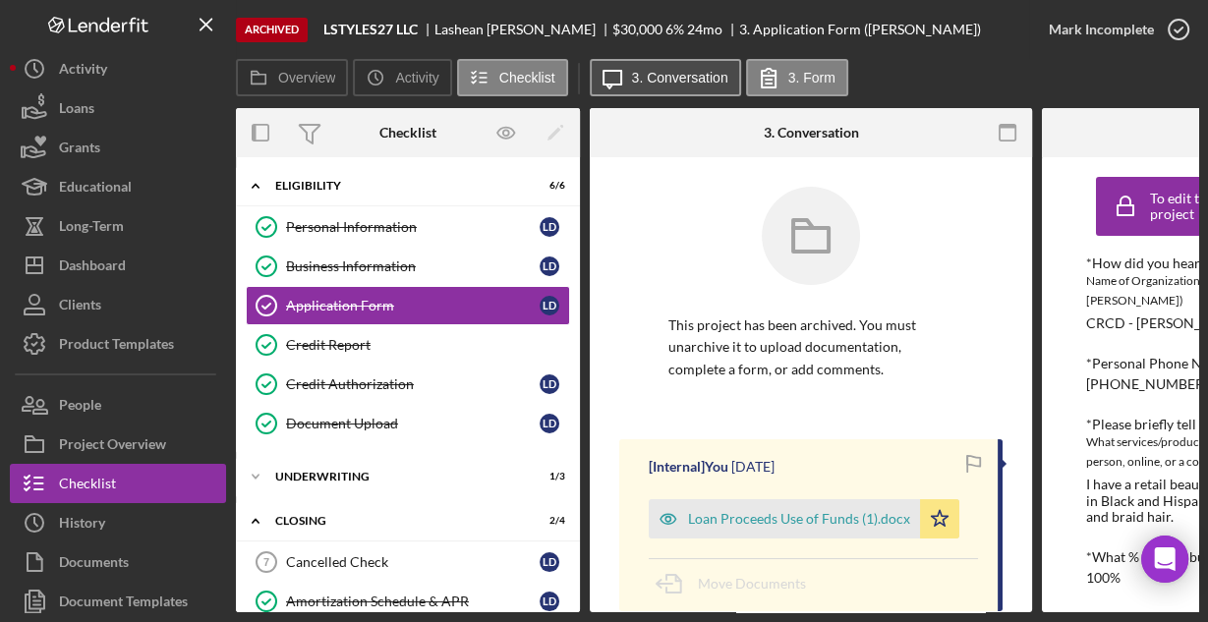
click at [659, 84] on label "3. Conversation" at bounding box center [680, 78] width 96 height 16
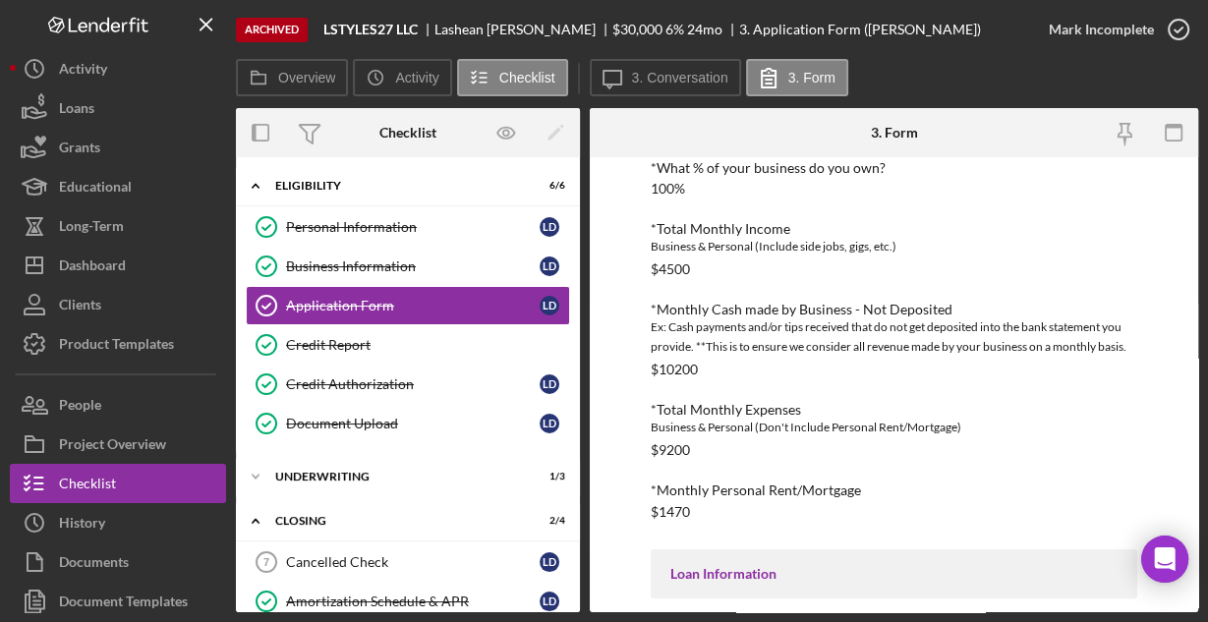
scroll to position [531, 0]
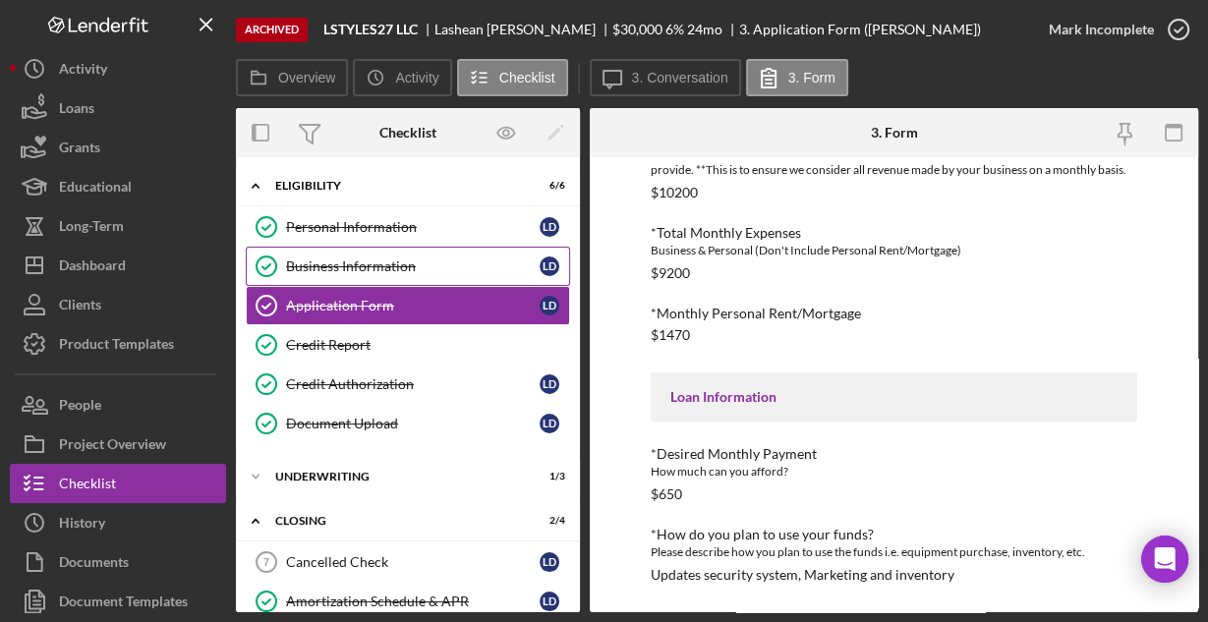
click at [340, 266] on div "Business Information" at bounding box center [412, 266] width 253 height 16
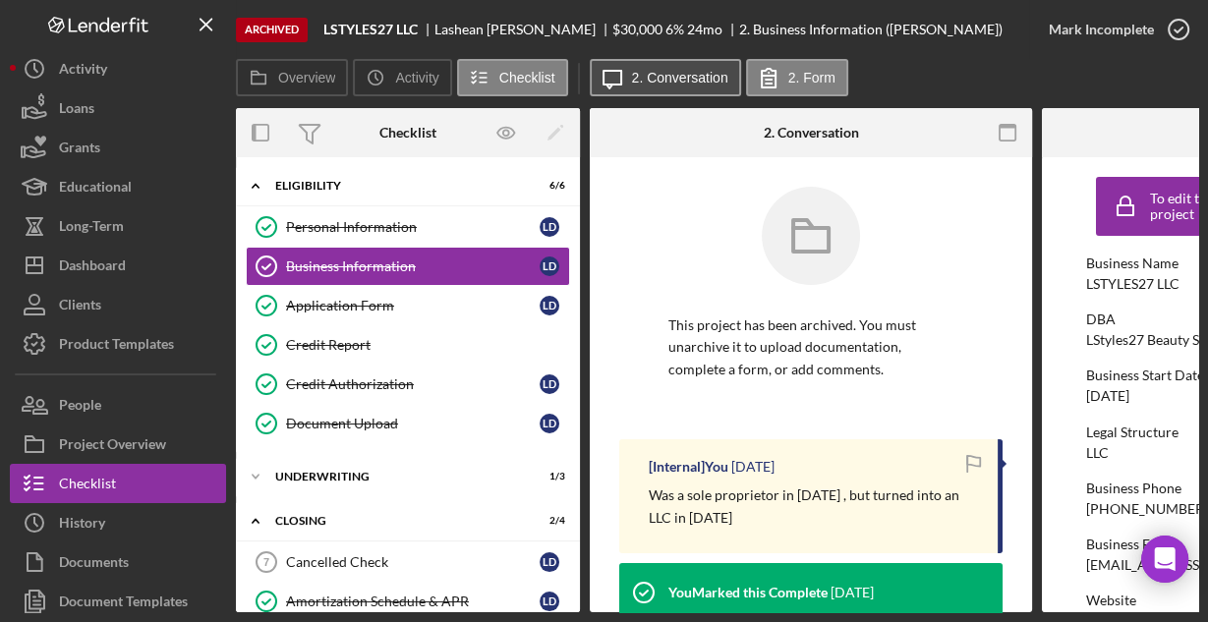
click at [638, 82] on label "2. Conversation" at bounding box center [680, 78] width 96 height 16
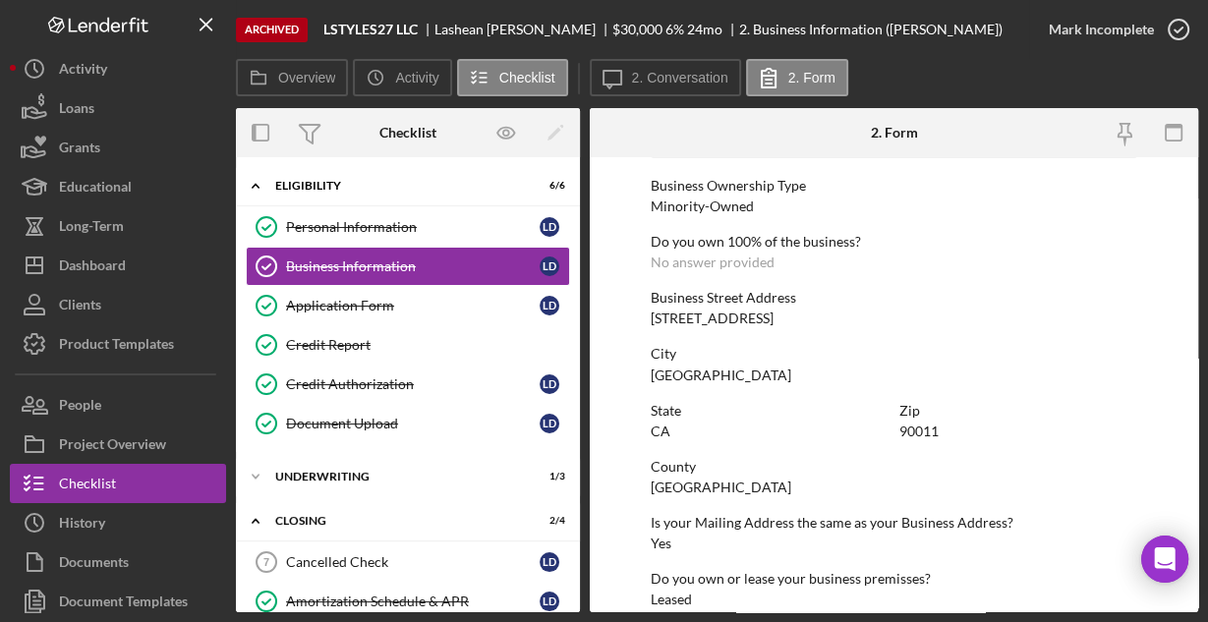
scroll to position [1027, 0]
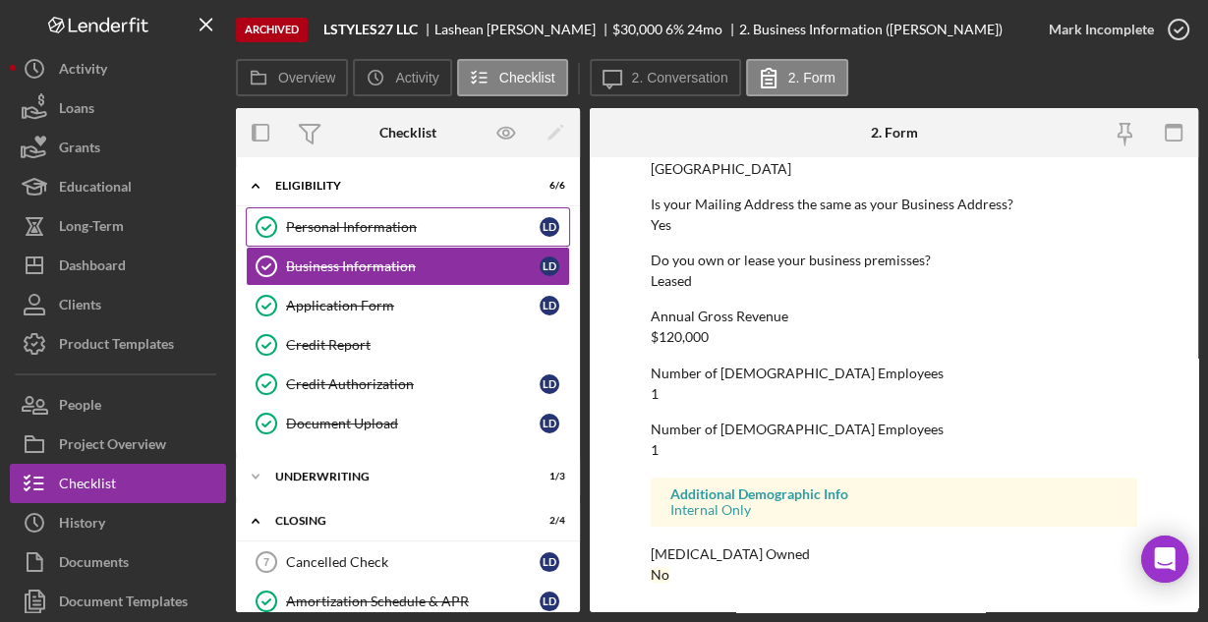
click at [314, 219] on div "Personal Information" at bounding box center [412, 227] width 253 height 16
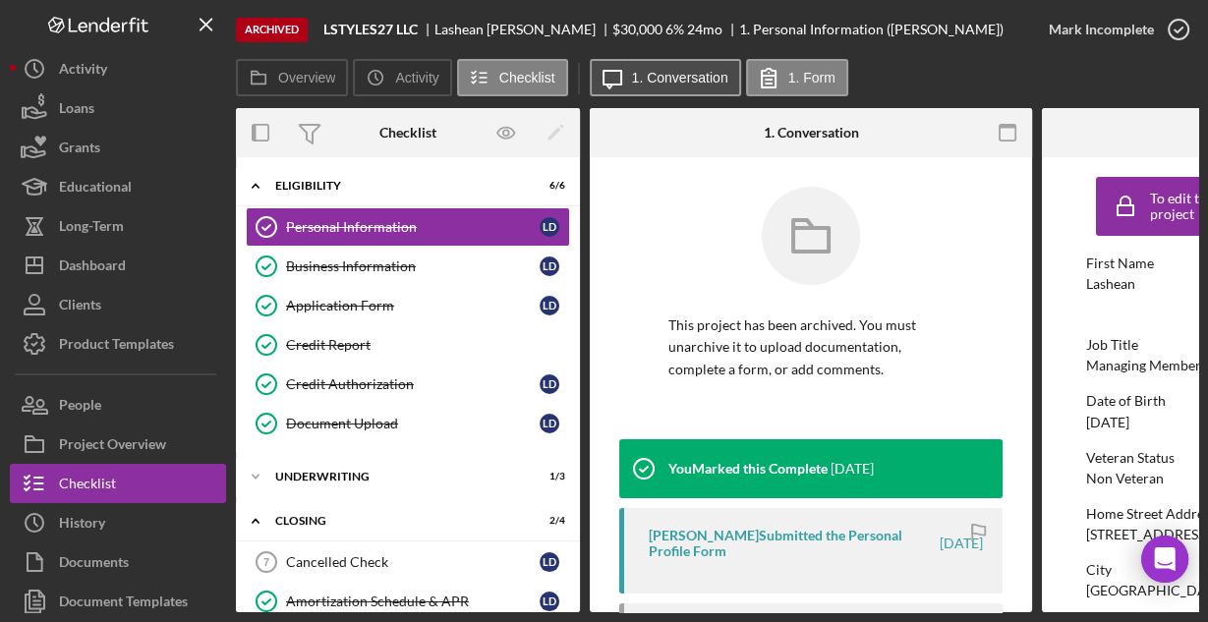
click at [676, 79] on label "1. Conversation" at bounding box center [680, 78] width 96 height 16
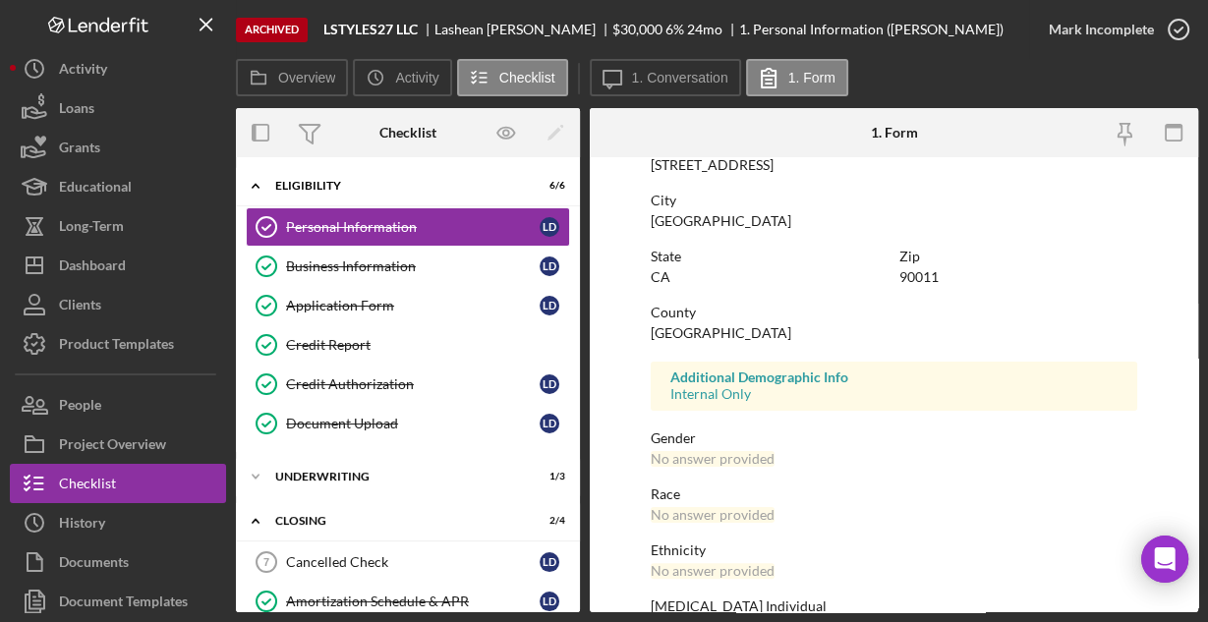
scroll to position [463, 0]
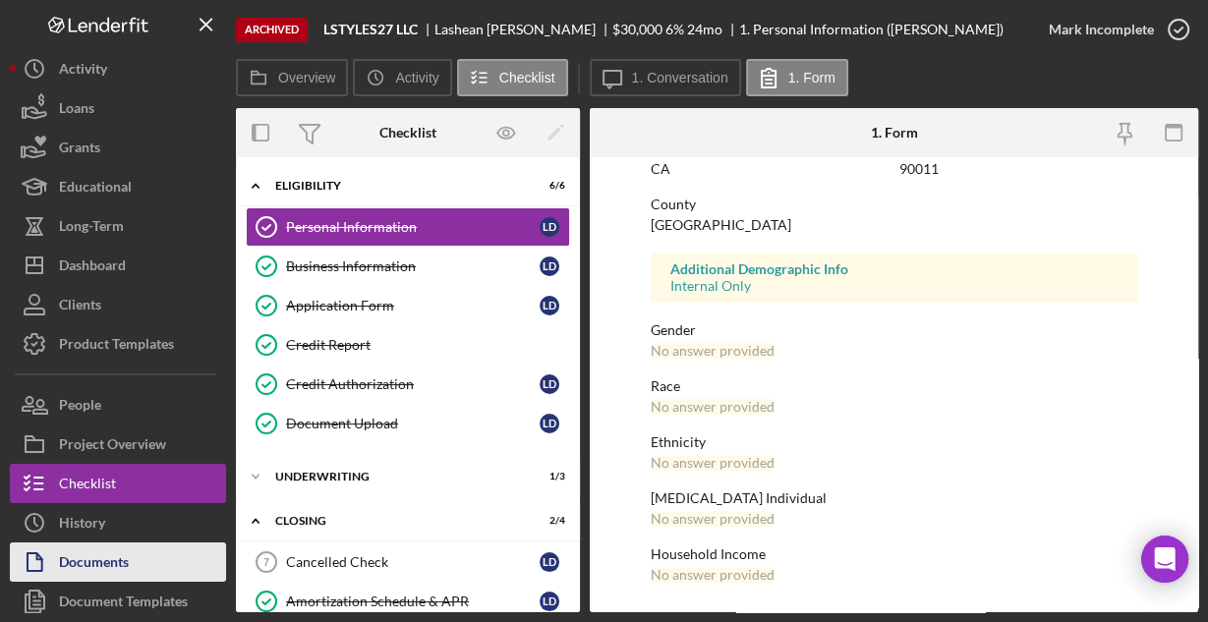
click at [82, 554] on div "Documents" at bounding box center [94, 564] width 70 height 44
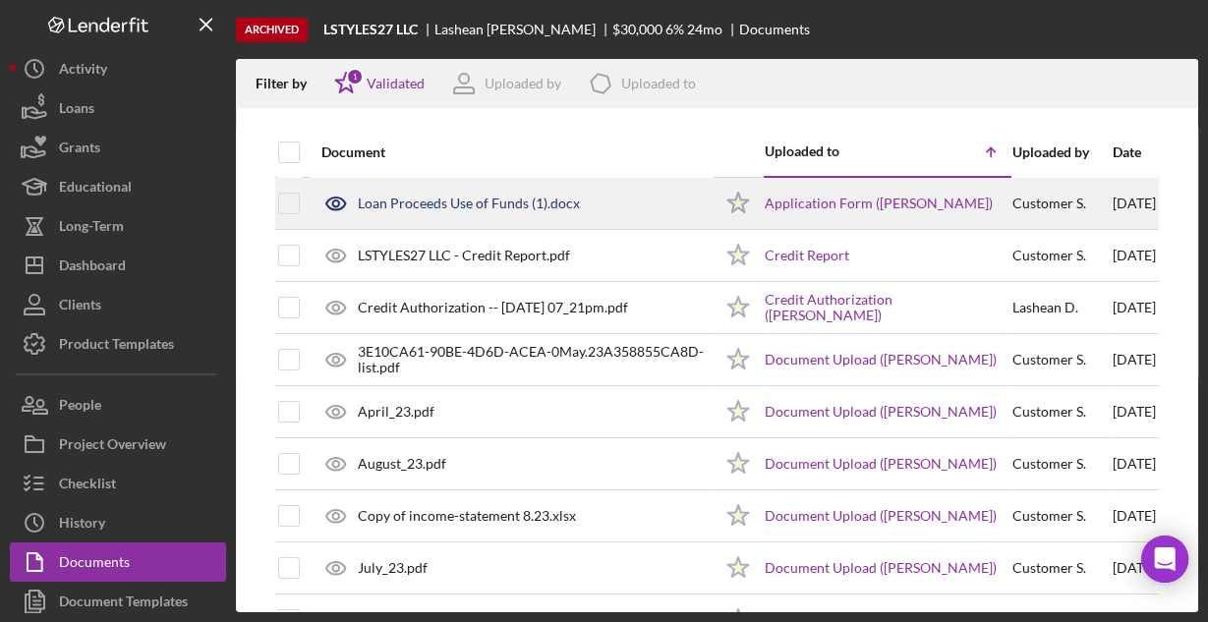
click at [472, 201] on div "Loan Proceeds Use of Funds (1).docx" at bounding box center [469, 204] width 222 height 16
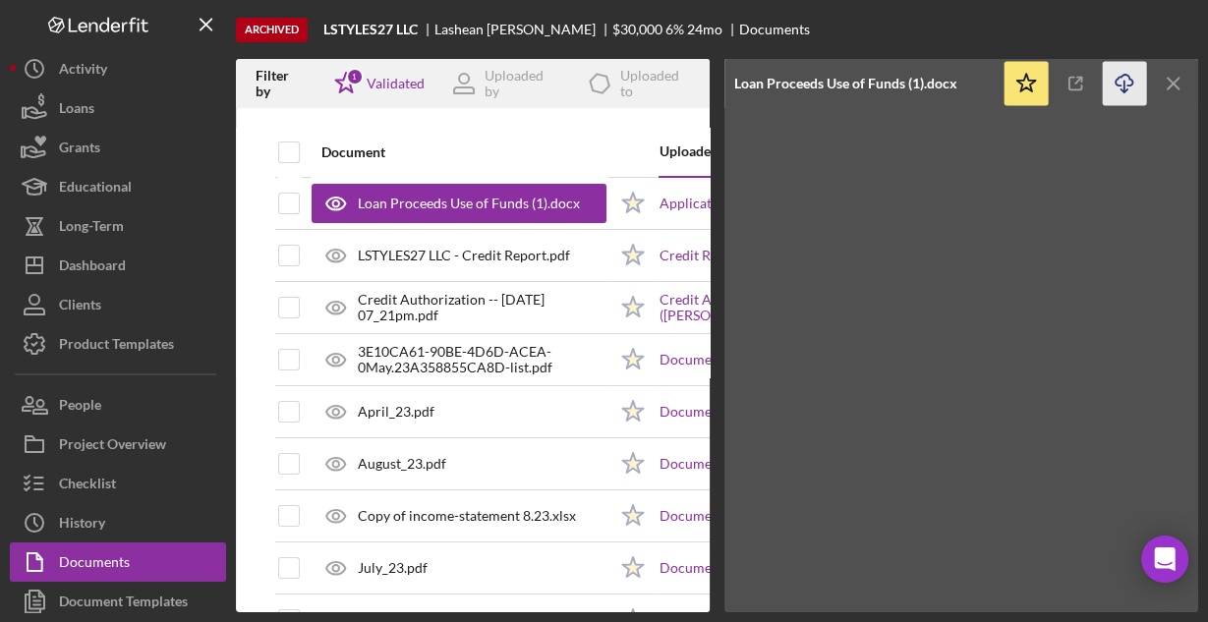
click at [1119, 78] on icon "Icon/Download" at bounding box center [1124, 84] width 44 height 44
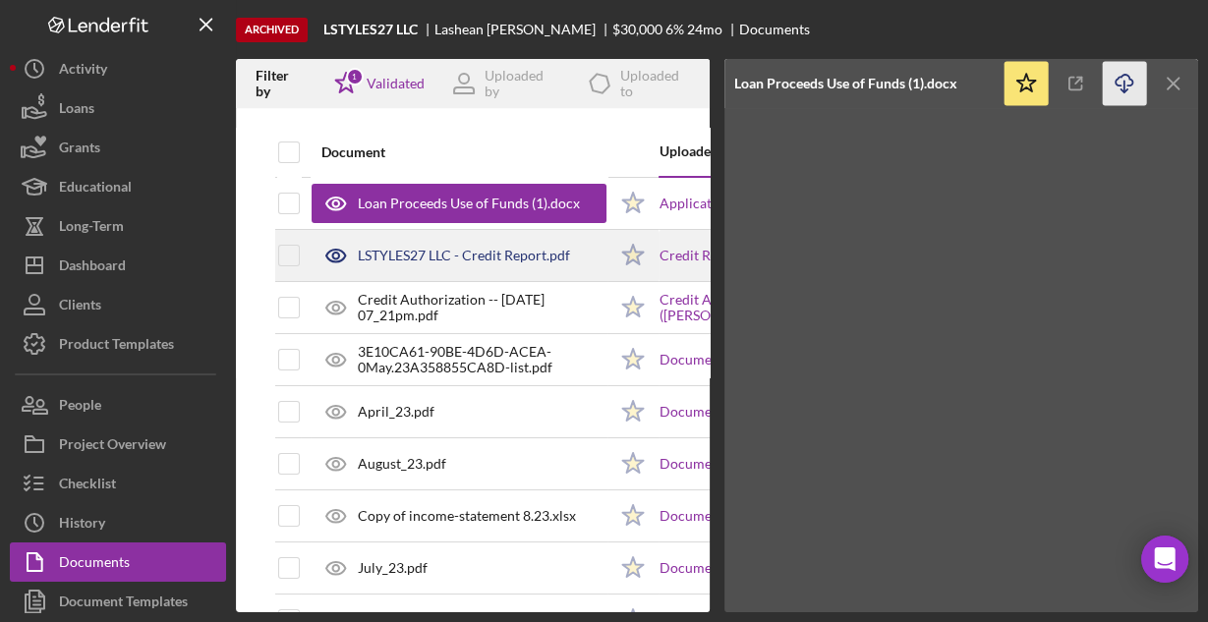
click at [472, 260] on div "LSTYLES27 LLC - Credit Report.pdf" at bounding box center [464, 256] width 212 height 16
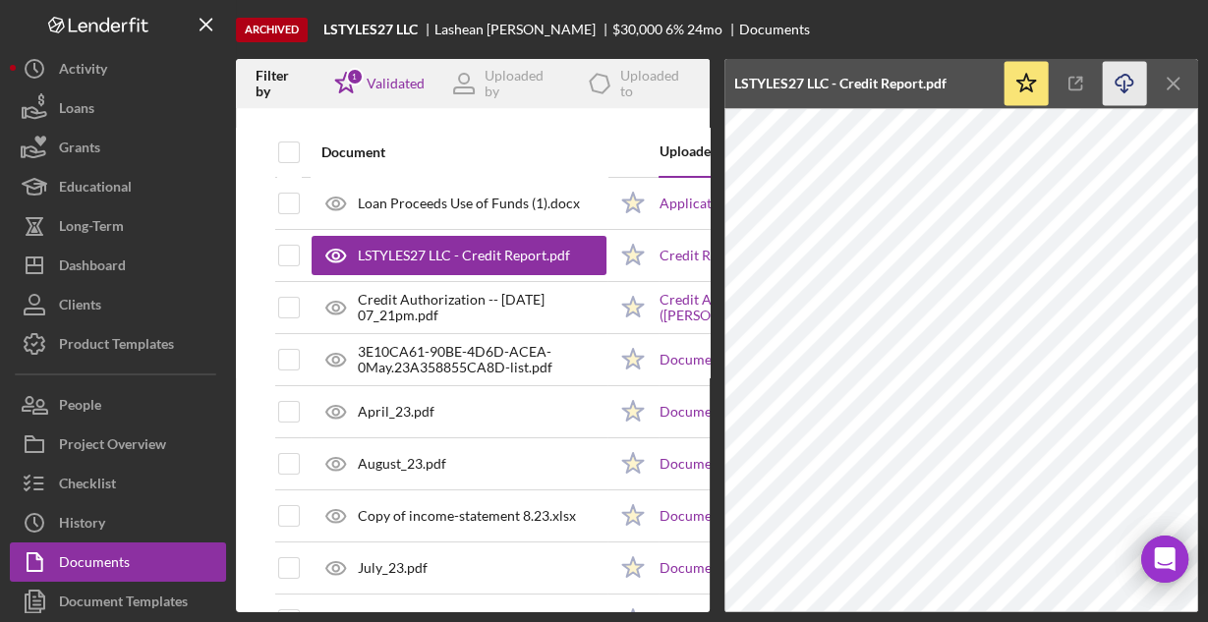
click at [1119, 80] on icon "Icon/Download" at bounding box center [1124, 84] width 44 height 44
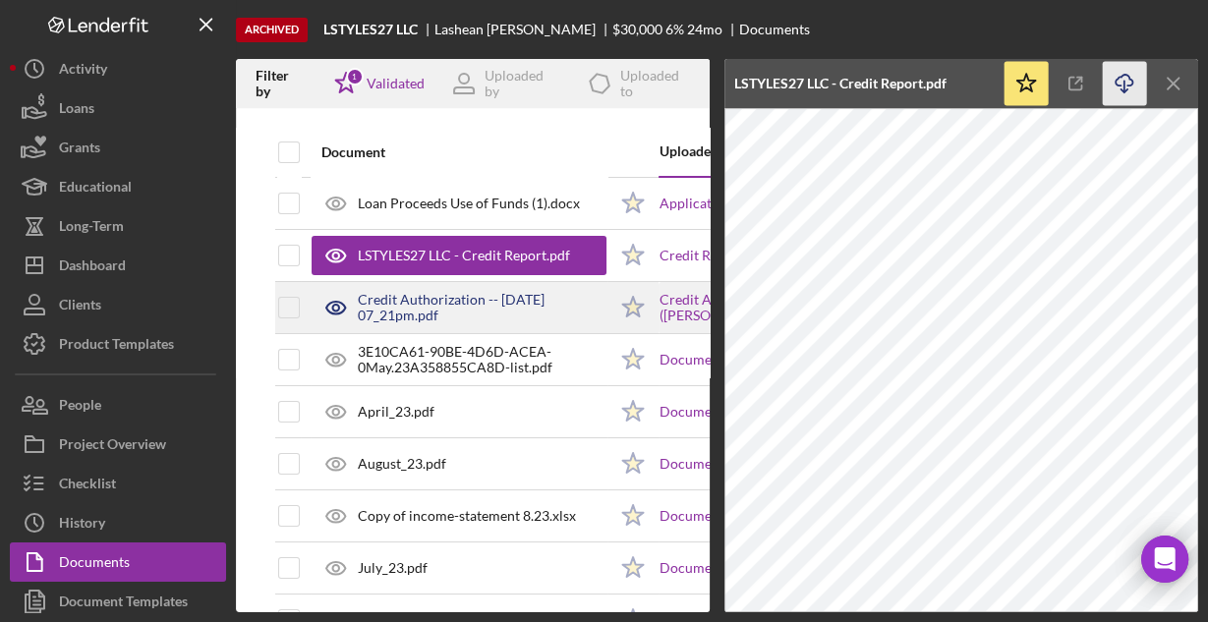
click at [524, 303] on div "Credit Authorization -- 2023-11-20 07_21pm.pdf" at bounding box center [482, 307] width 249 height 31
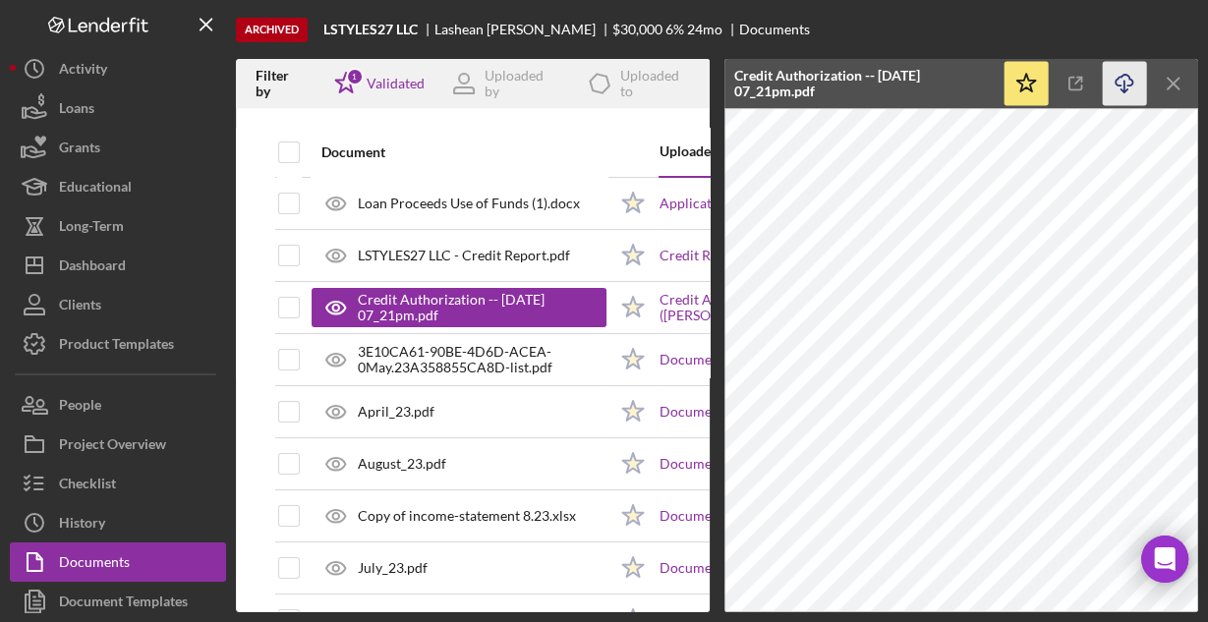
click at [1126, 77] on icon "Icon/Download" at bounding box center [1124, 84] width 44 height 44
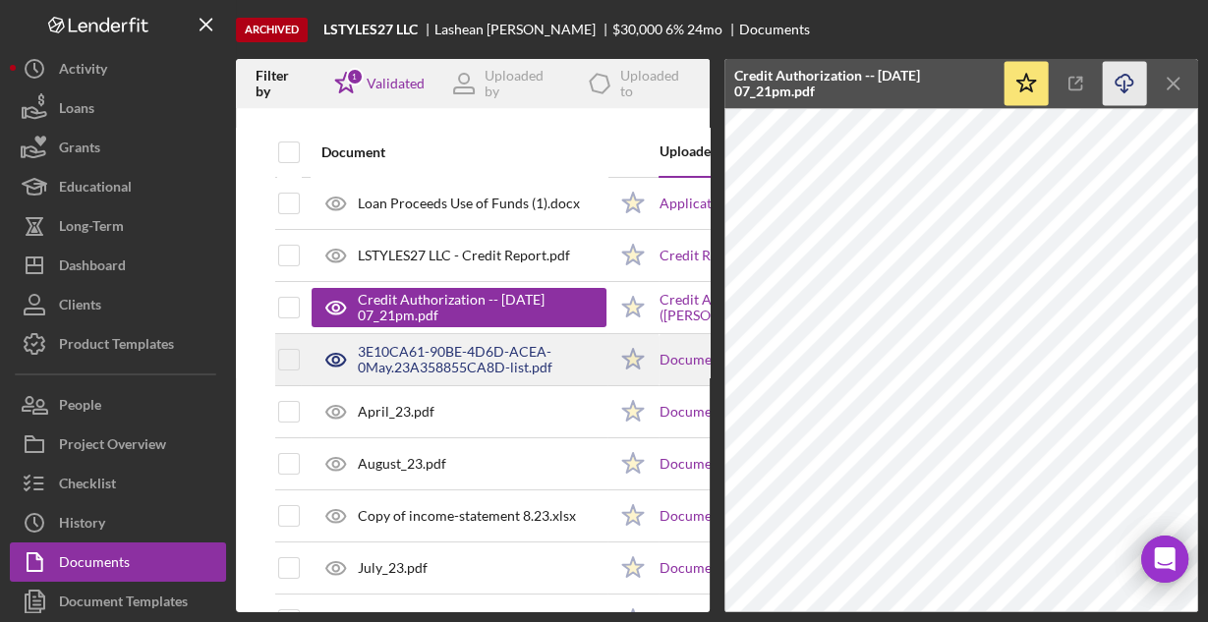
click at [431, 345] on div "3E10CA61-90BE-4D6D-ACEA-0May.23A358855CA8D-list.pdf" at bounding box center [482, 359] width 249 height 31
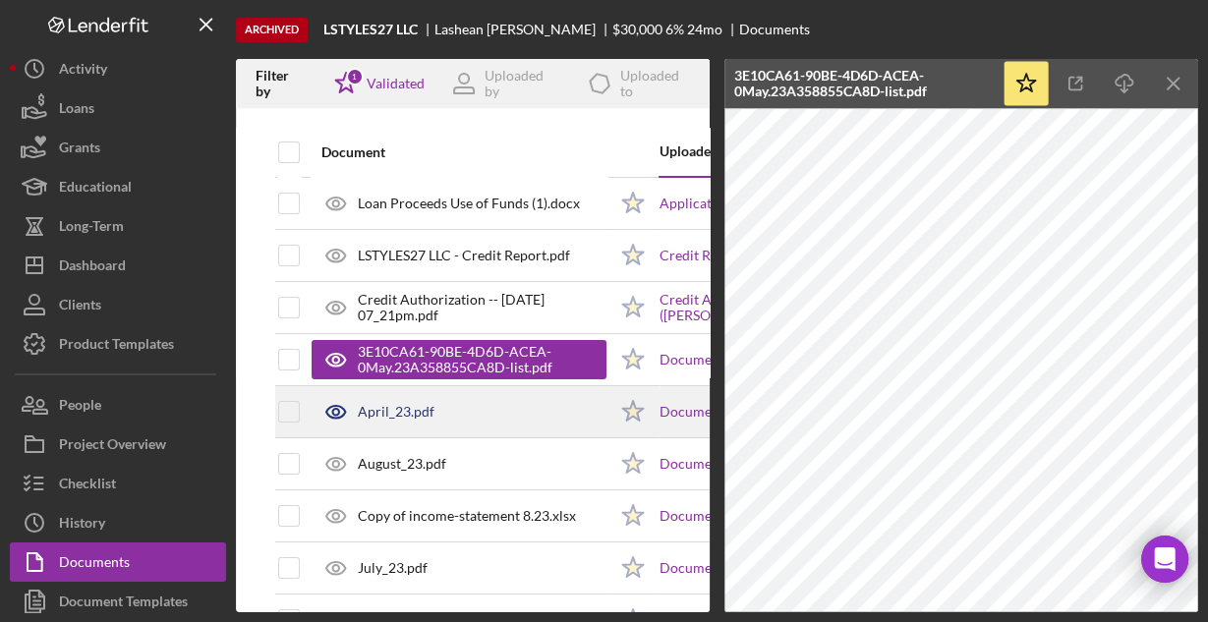
click at [406, 415] on div "April_23.pdf" at bounding box center [396, 412] width 77 height 16
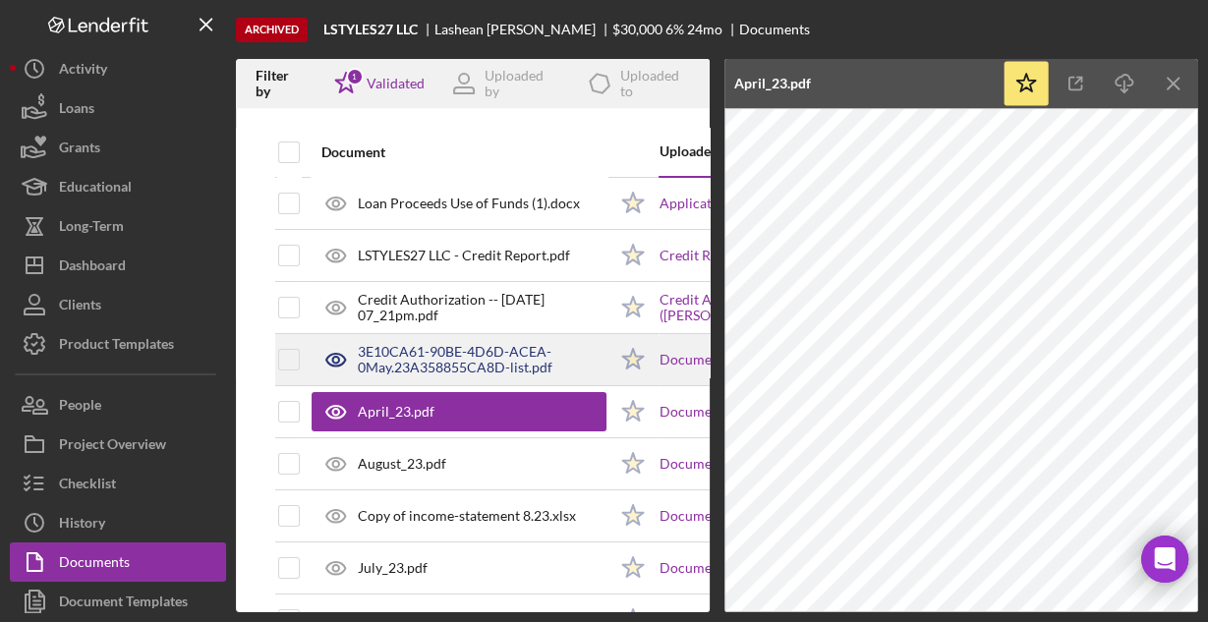
click at [415, 361] on div "3E10CA61-90BE-4D6D-ACEA-0May.23A358855CA8D-list.pdf" at bounding box center [482, 359] width 249 height 31
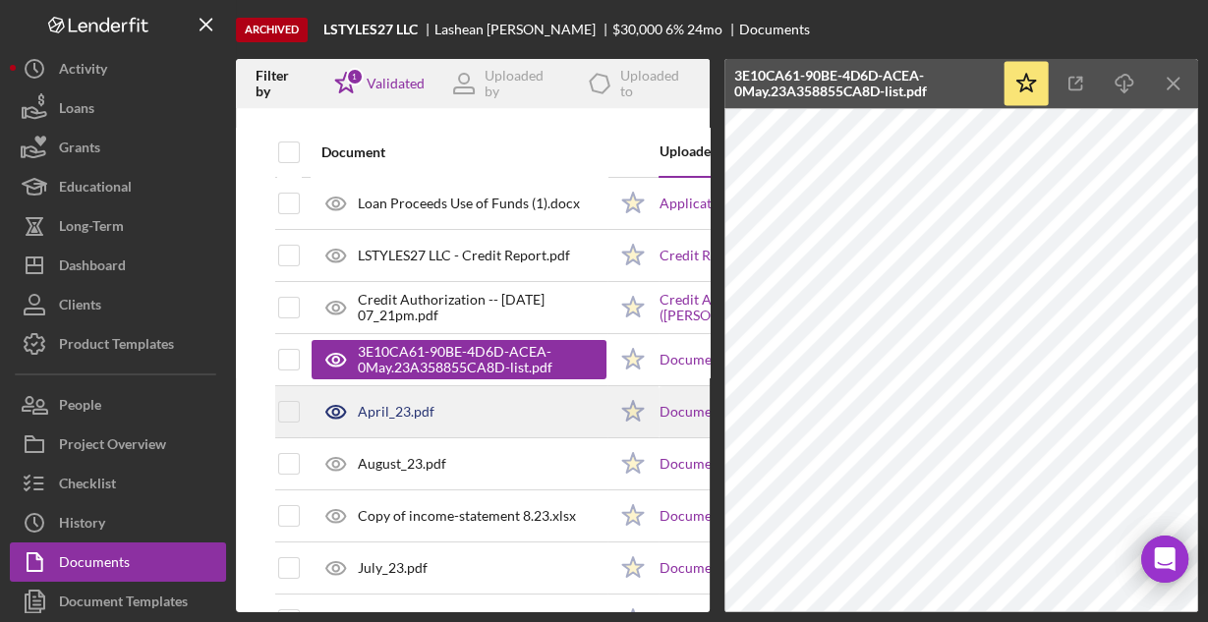
click at [425, 405] on div "April_23.pdf" at bounding box center [396, 412] width 77 height 16
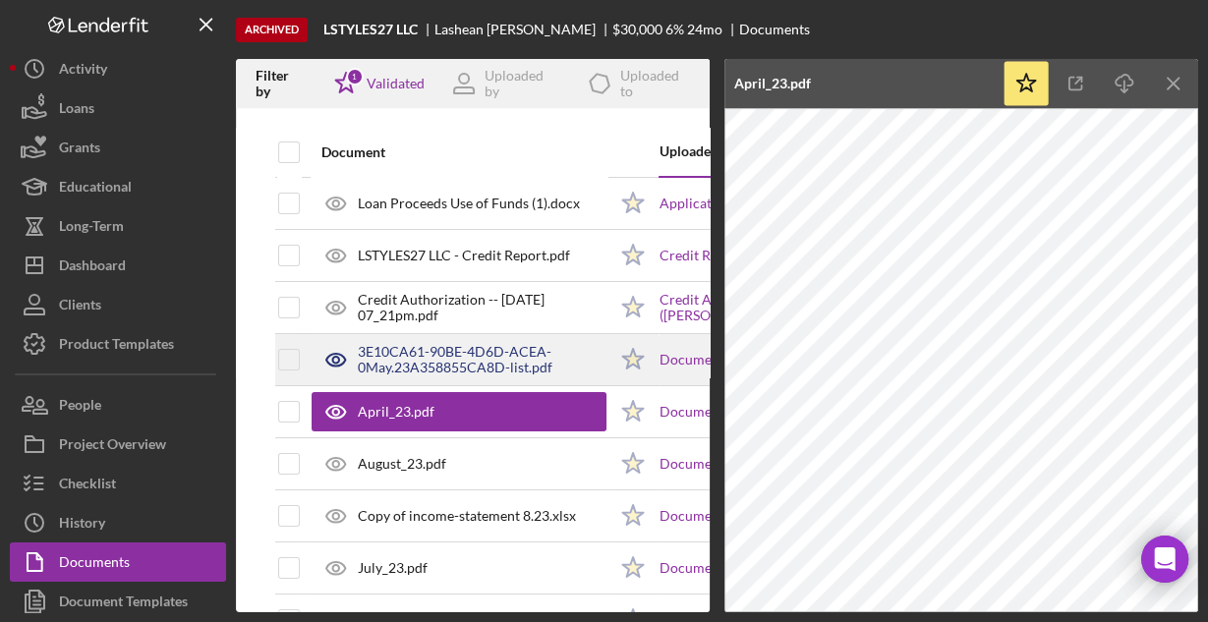
click at [450, 361] on div "3E10CA61-90BE-4D6D-ACEA-0May.23A358855CA8D-list.pdf" at bounding box center [482, 359] width 249 height 31
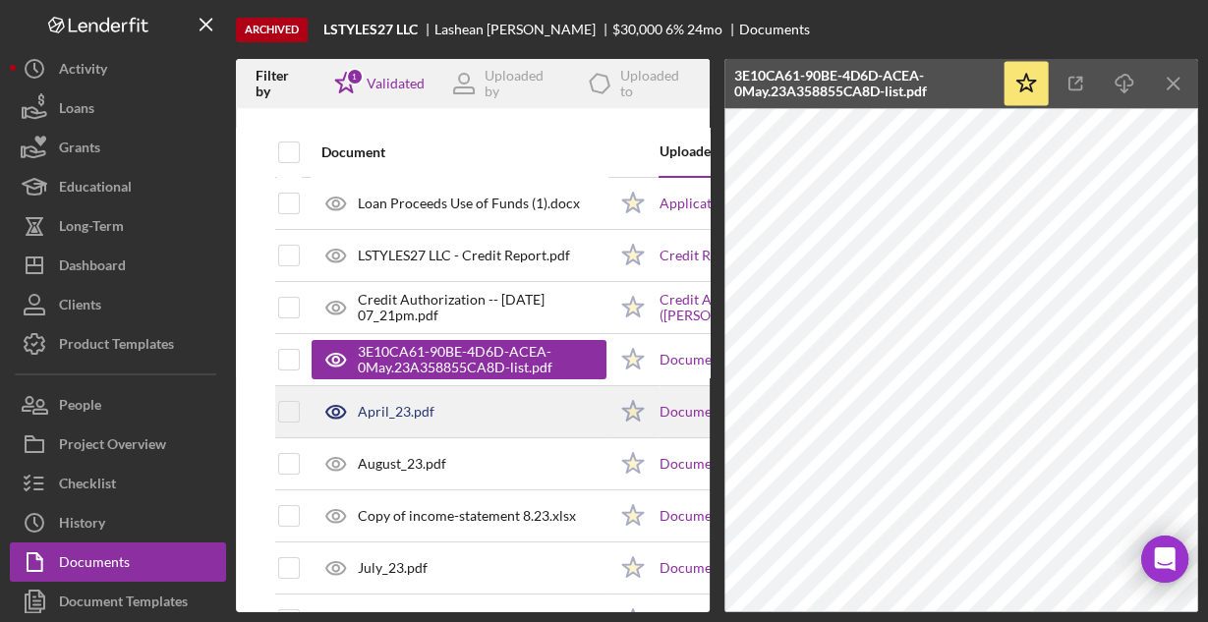
click at [487, 401] on div "April_23.pdf" at bounding box center [458, 411] width 295 height 49
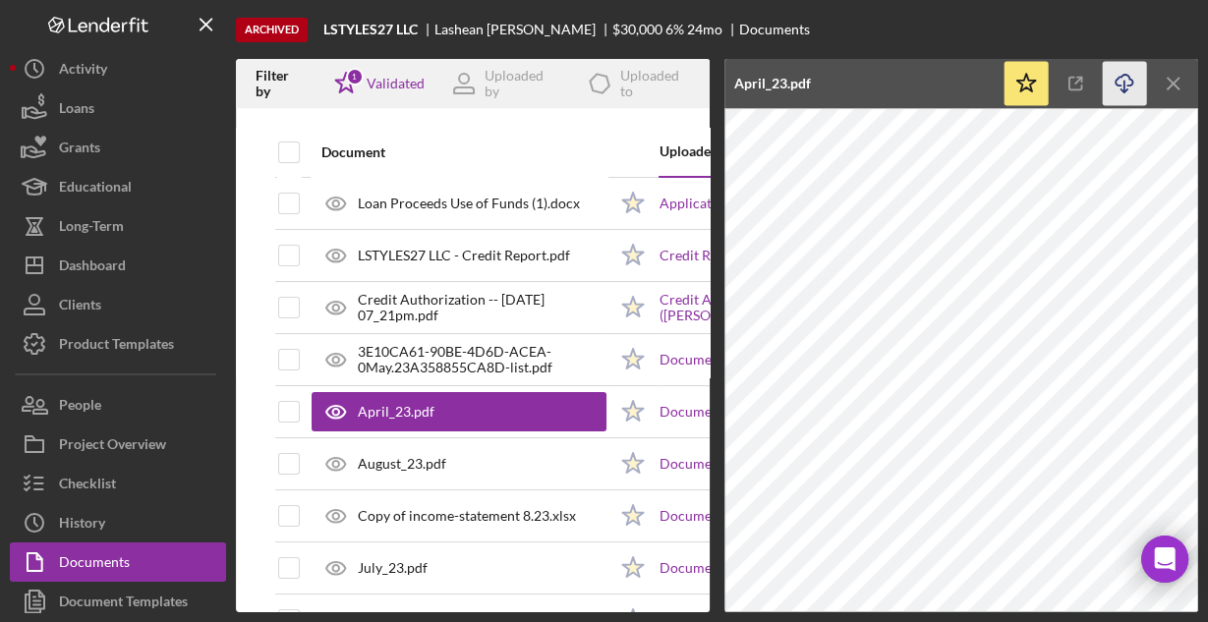
click at [1133, 80] on icon "Icon/Download" at bounding box center [1124, 84] width 44 height 44
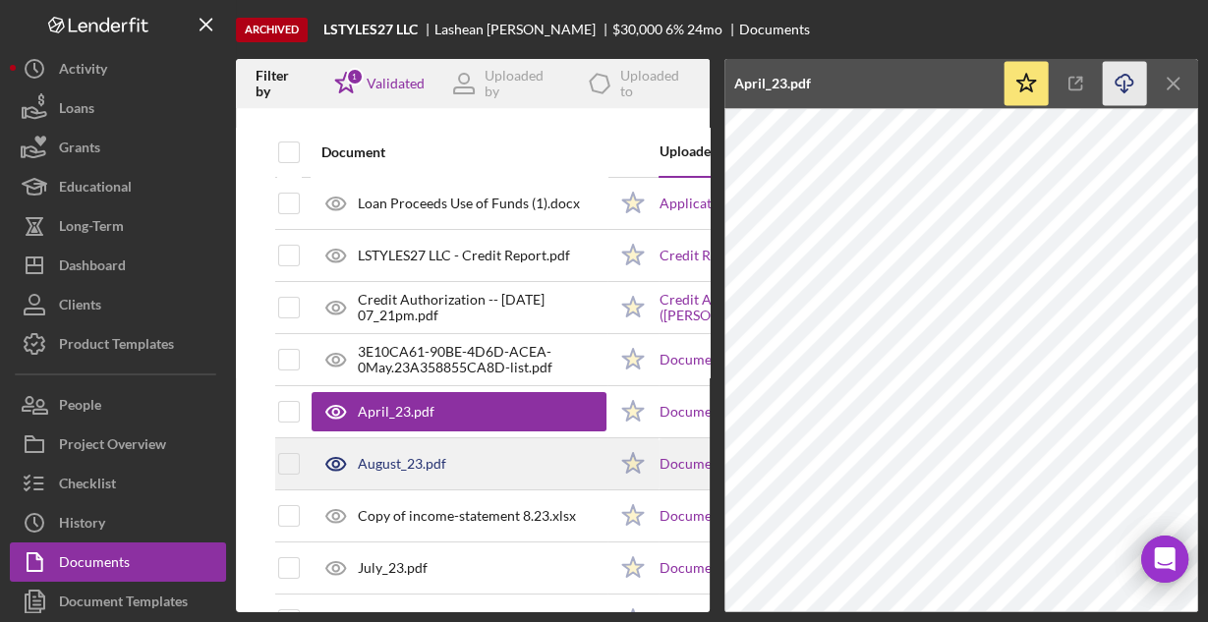
click at [553, 447] on div "August_23.pdf" at bounding box center [458, 463] width 295 height 49
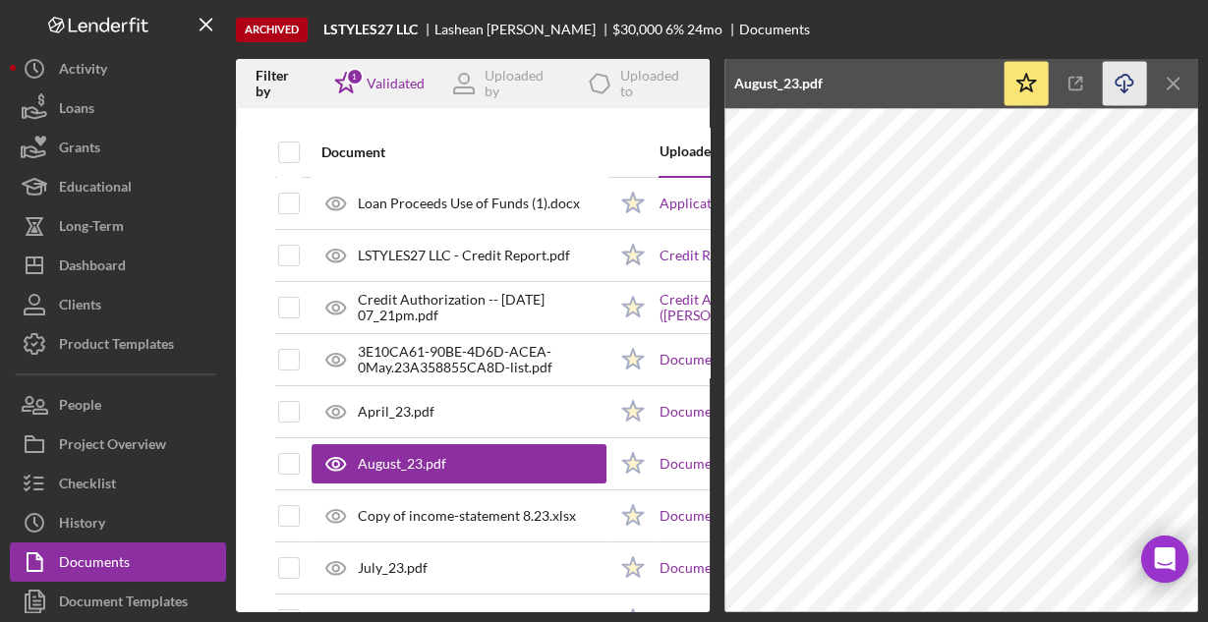
click at [1123, 80] on icon "Icon/Download" at bounding box center [1124, 84] width 44 height 44
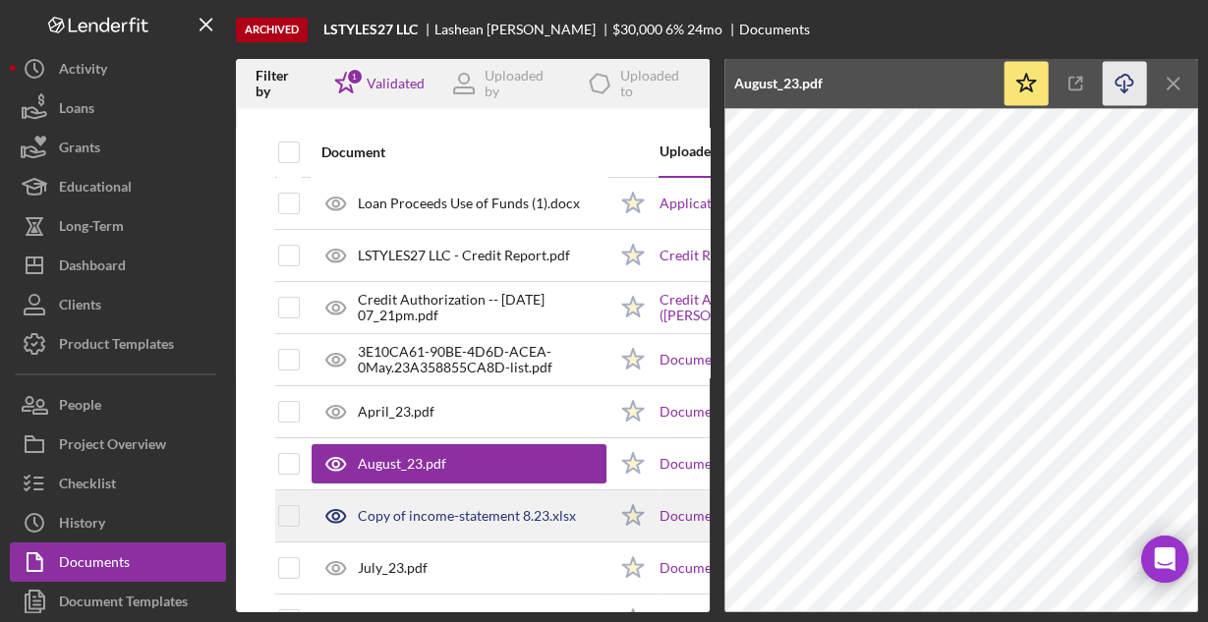
click at [476, 500] on div "Copy of income-statement 8.23.xlsx" at bounding box center [458, 515] width 295 height 49
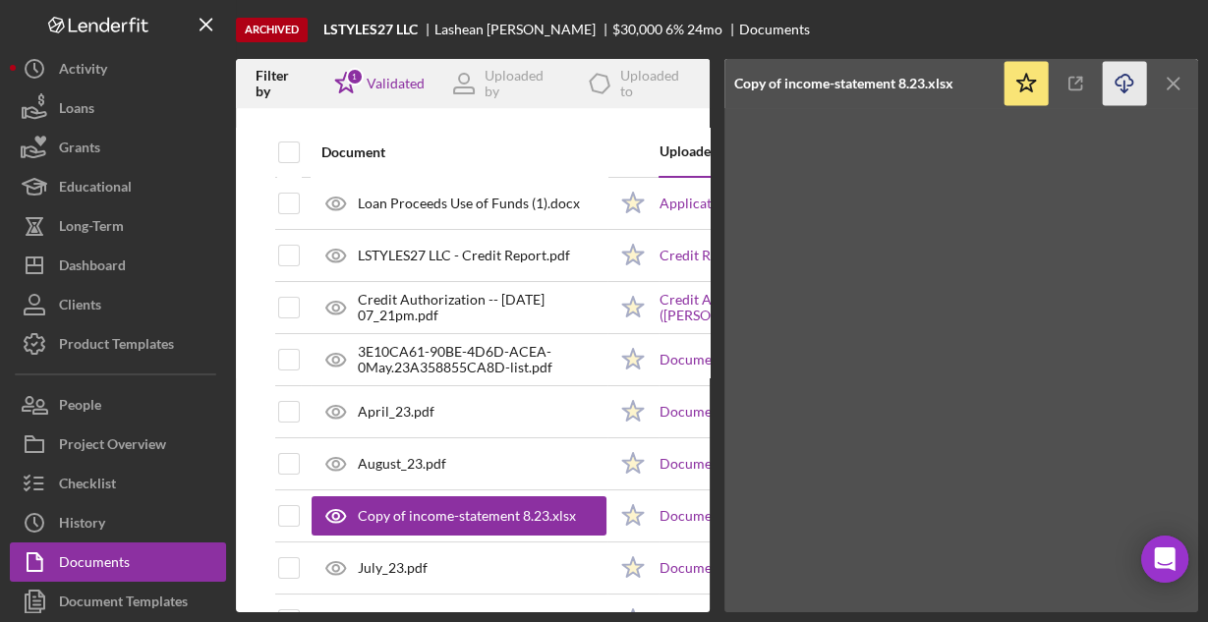
click at [1112, 78] on icon "Icon/Download" at bounding box center [1124, 84] width 44 height 44
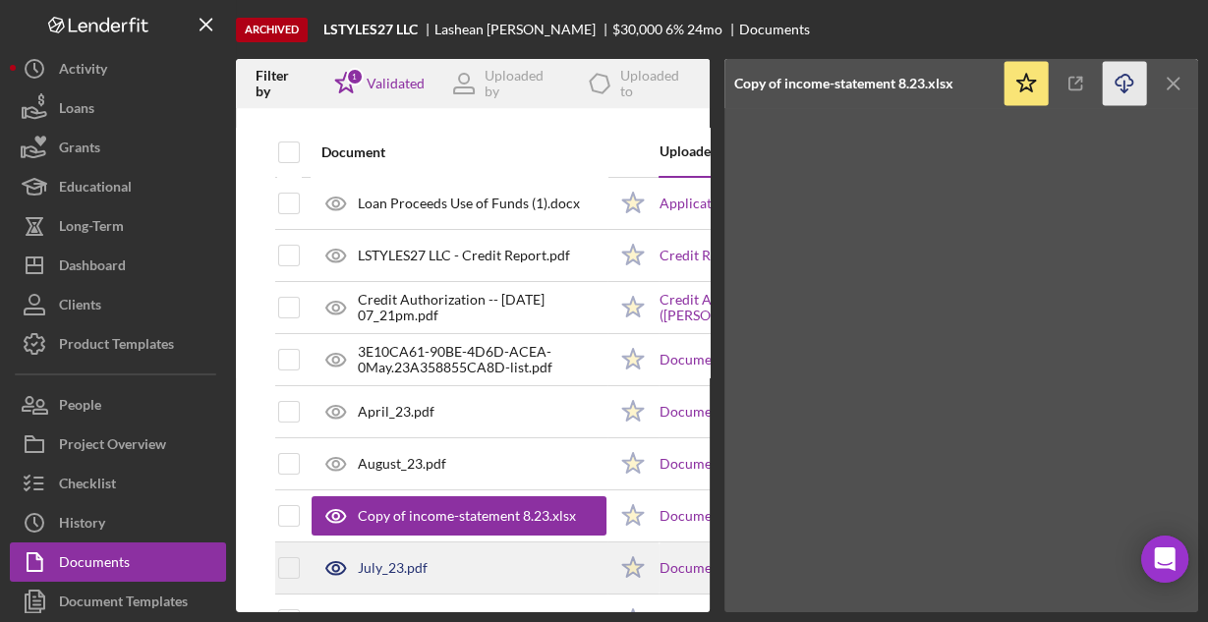
click at [422, 567] on div "July_23.pdf" at bounding box center [393, 568] width 70 height 16
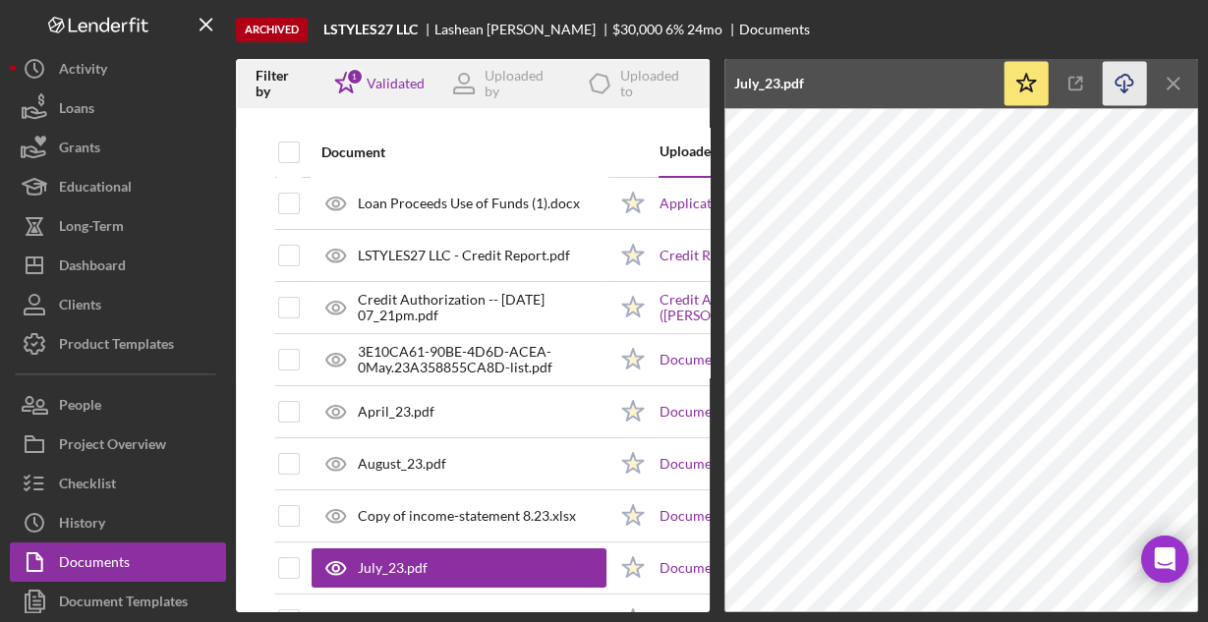
click at [1118, 82] on icon "Icon/Download" at bounding box center [1124, 84] width 44 height 44
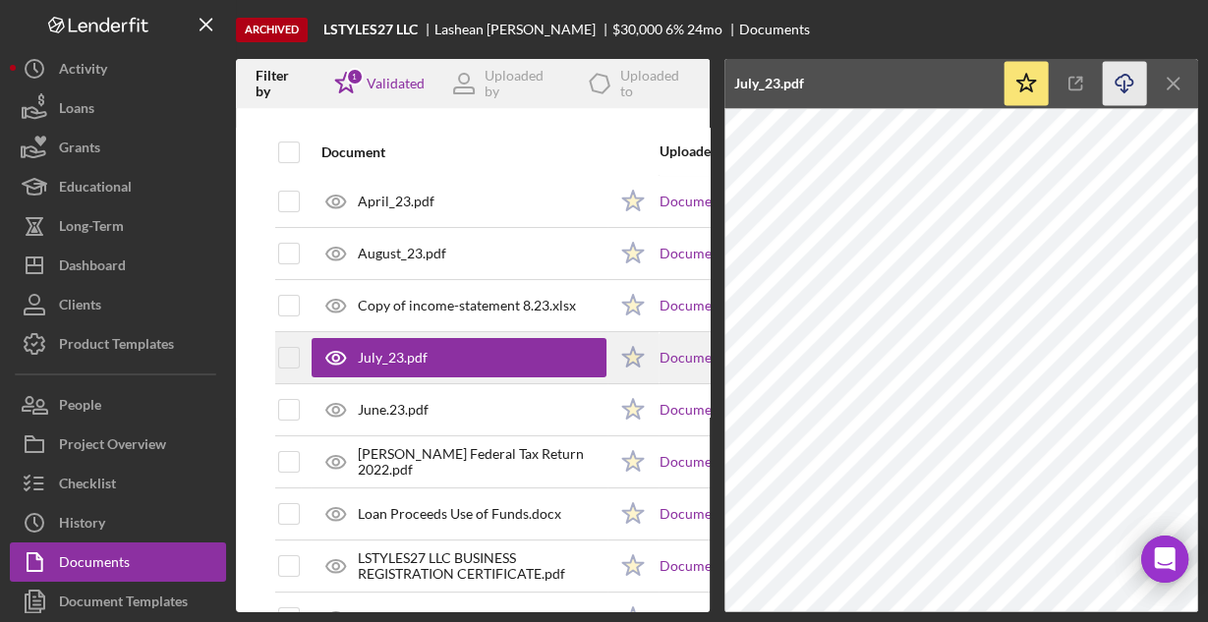
scroll to position [236, 0]
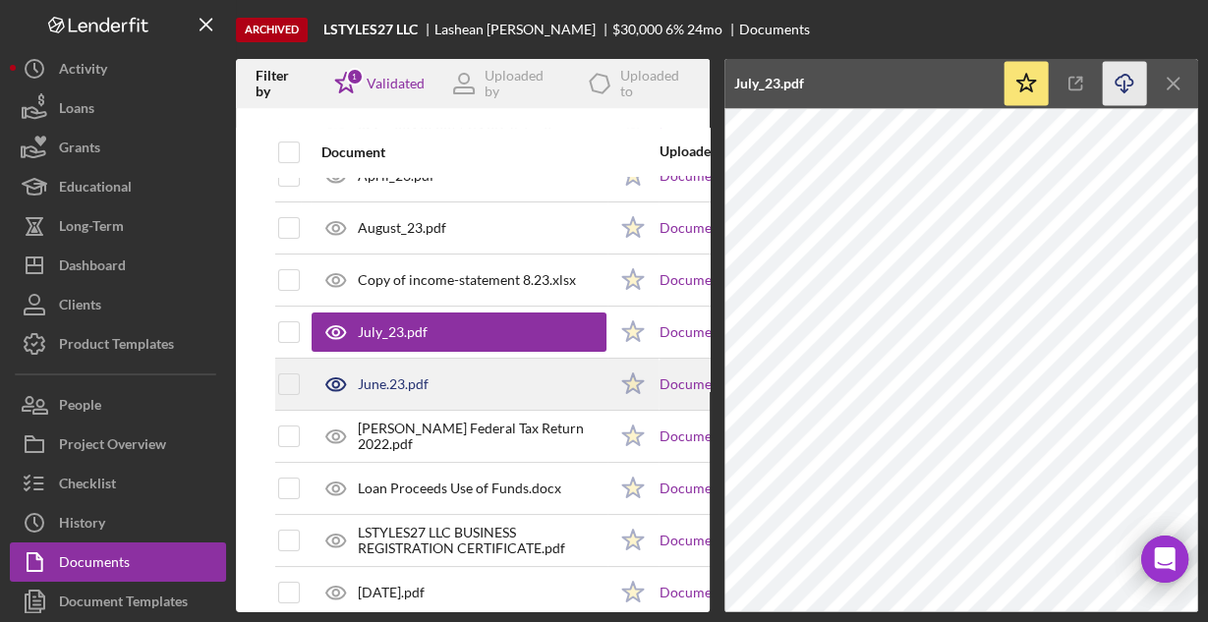
click at [403, 367] on div "June.23.pdf" at bounding box center [458, 384] width 295 height 49
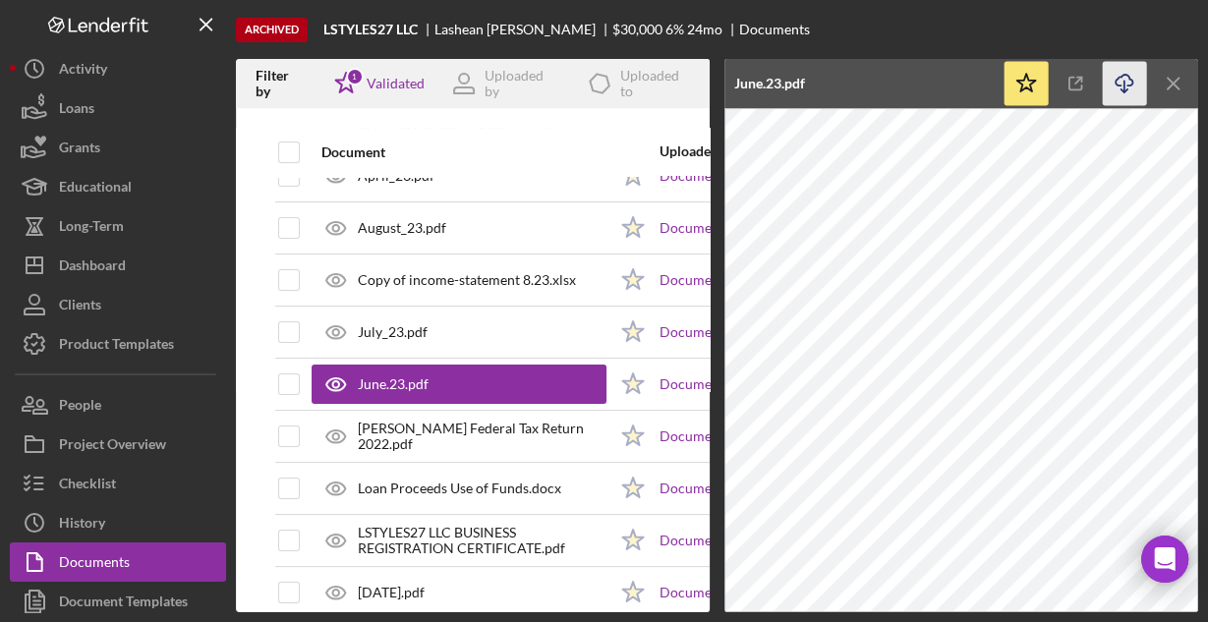
click at [1117, 81] on icon "Icon/Download" at bounding box center [1124, 84] width 44 height 44
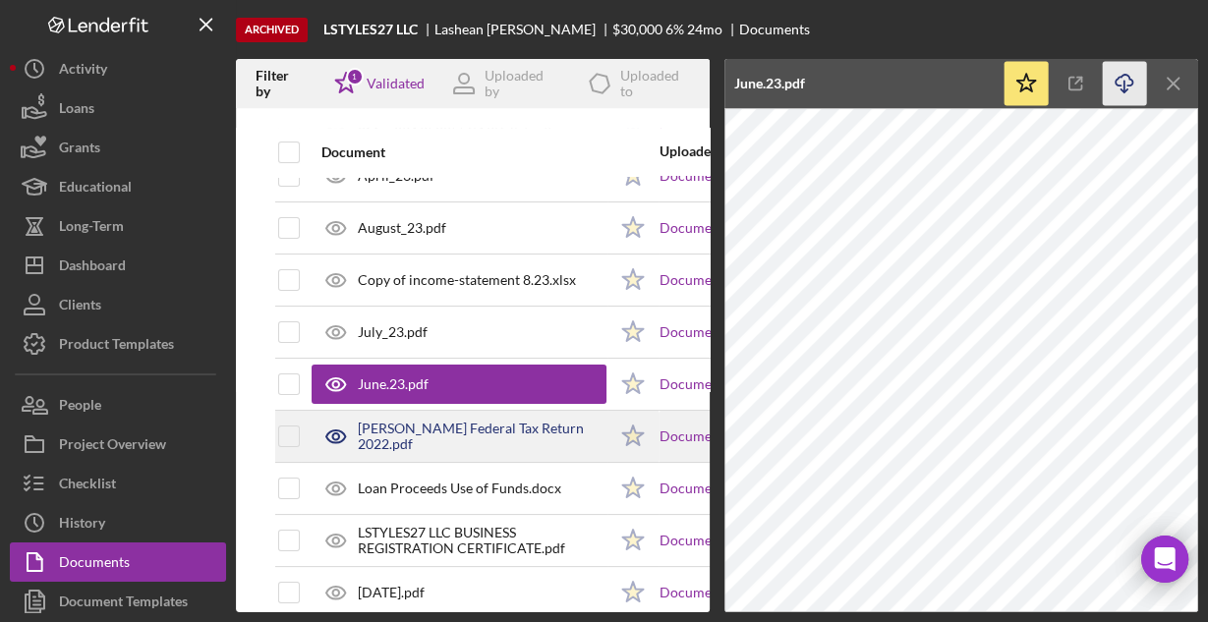
click at [433, 428] on div "LASHEAN DAVIS Federal Tax Return 2022.pdf" at bounding box center [482, 436] width 249 height 31
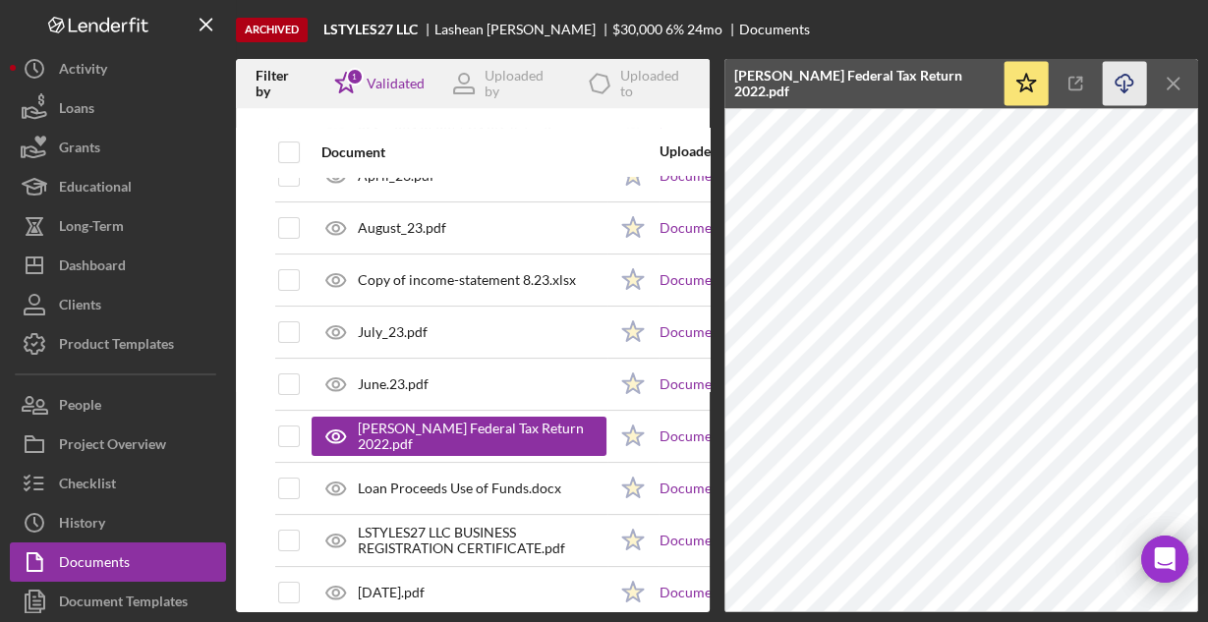
click at [1112, 81] on icon "Icon/Download" at bounding box center [1124, 84] width 44 height 44
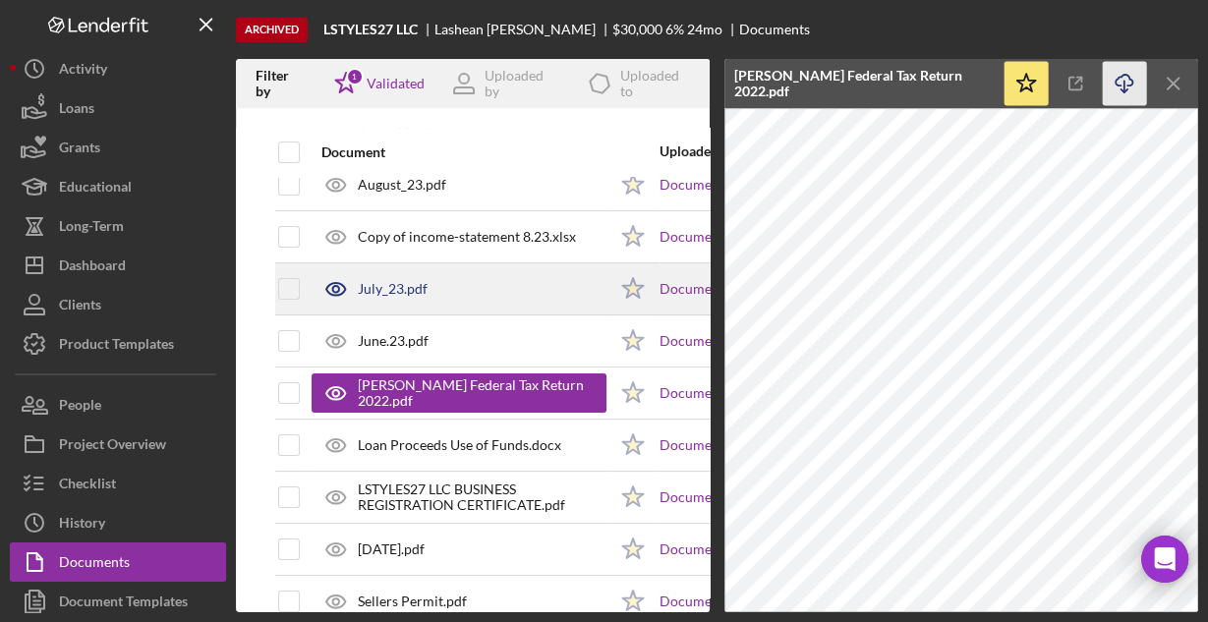
scroll to position [314, 0]
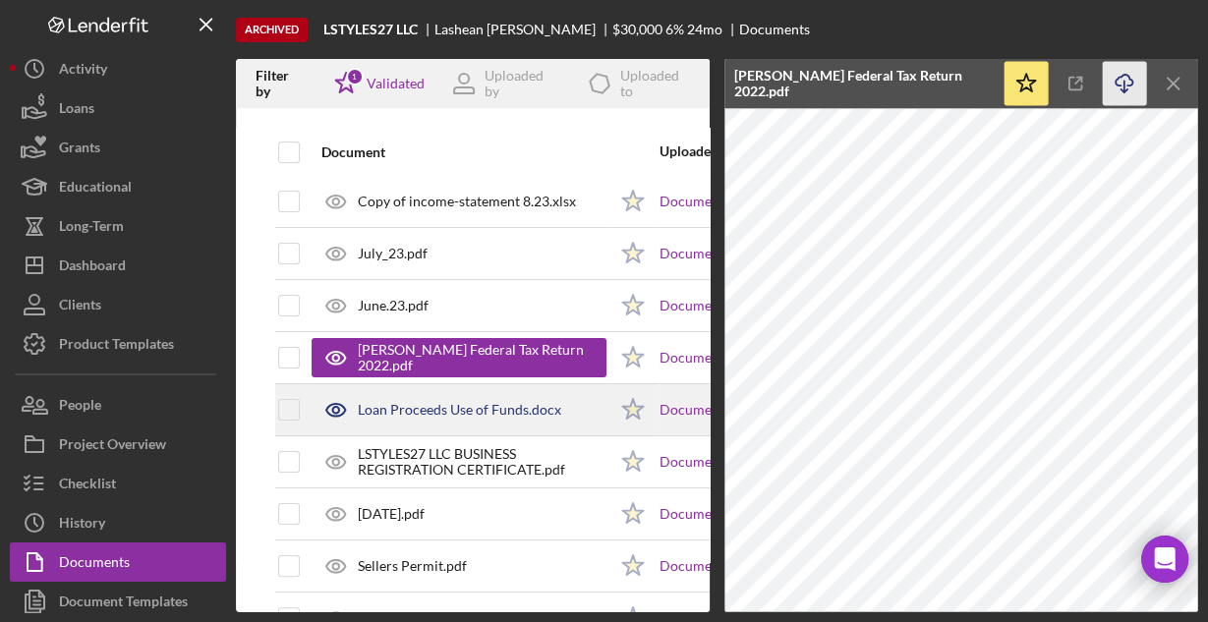
click at [471, 397] on div "Loan Proceeds Use of Funds.docx" at bounding box center [458, 409] width 295 height 49
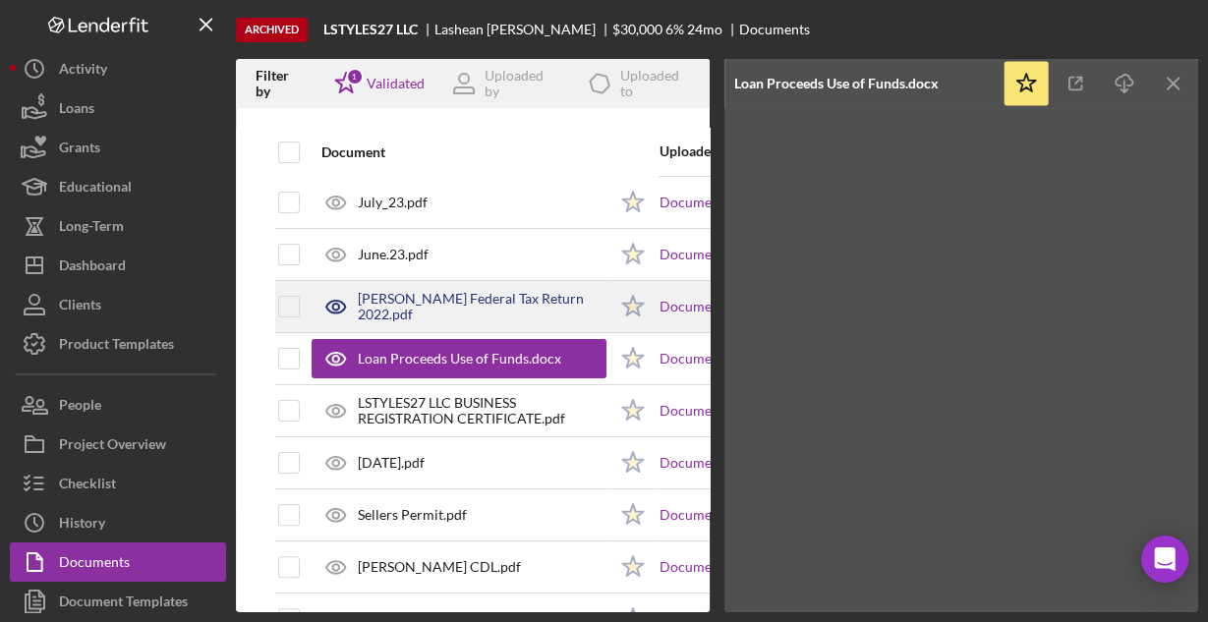
scroll to position [393, 0]
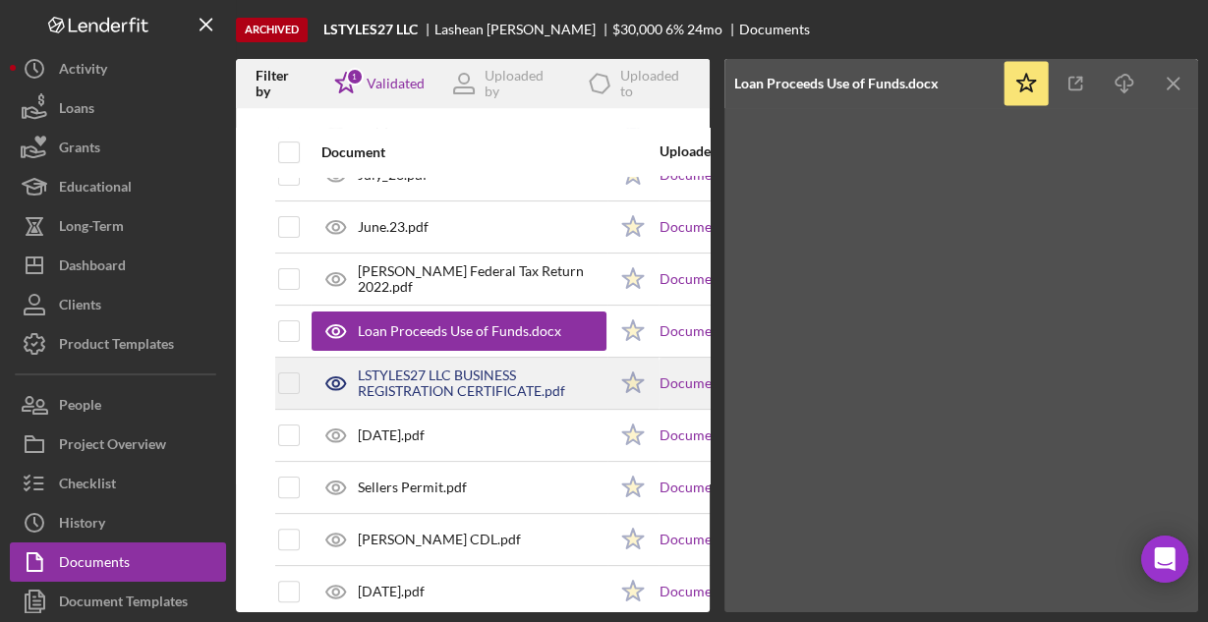
click at [470, 375] on div "LSTYLES27 LLC BUSINESS REGISTRATION CERTIFICATE.pdf" at bounding box center [482, 382] width 249 height 31
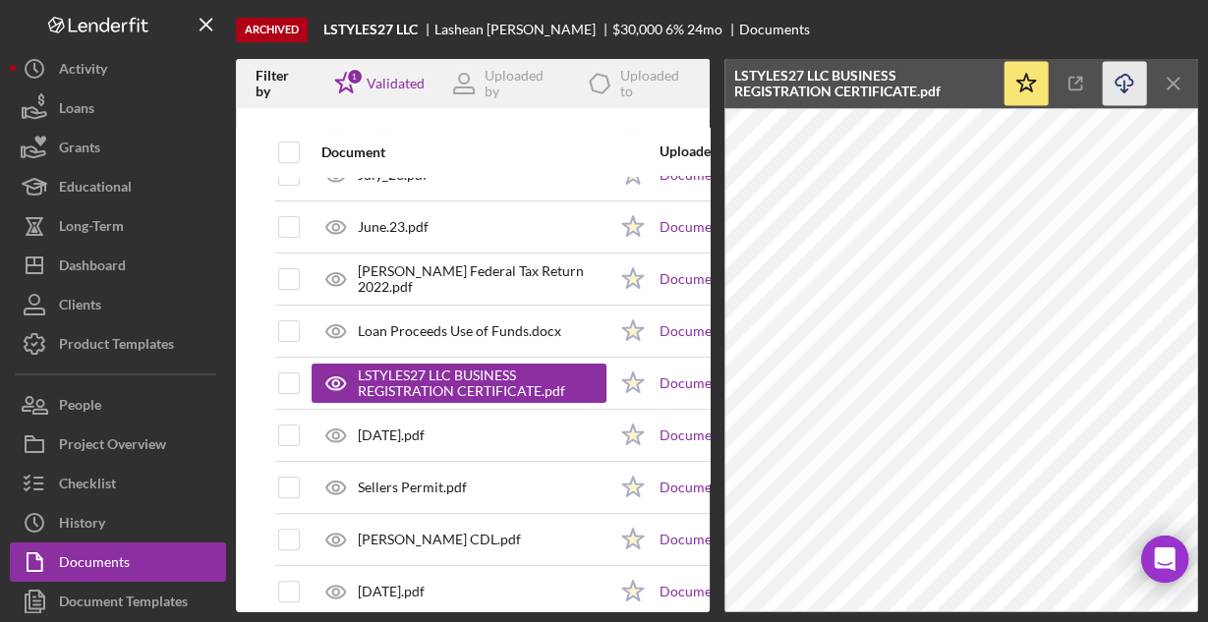
click at [1119, 83] on icon "Icon/Download" at bounding box center [1124, 84] width 44 height 44
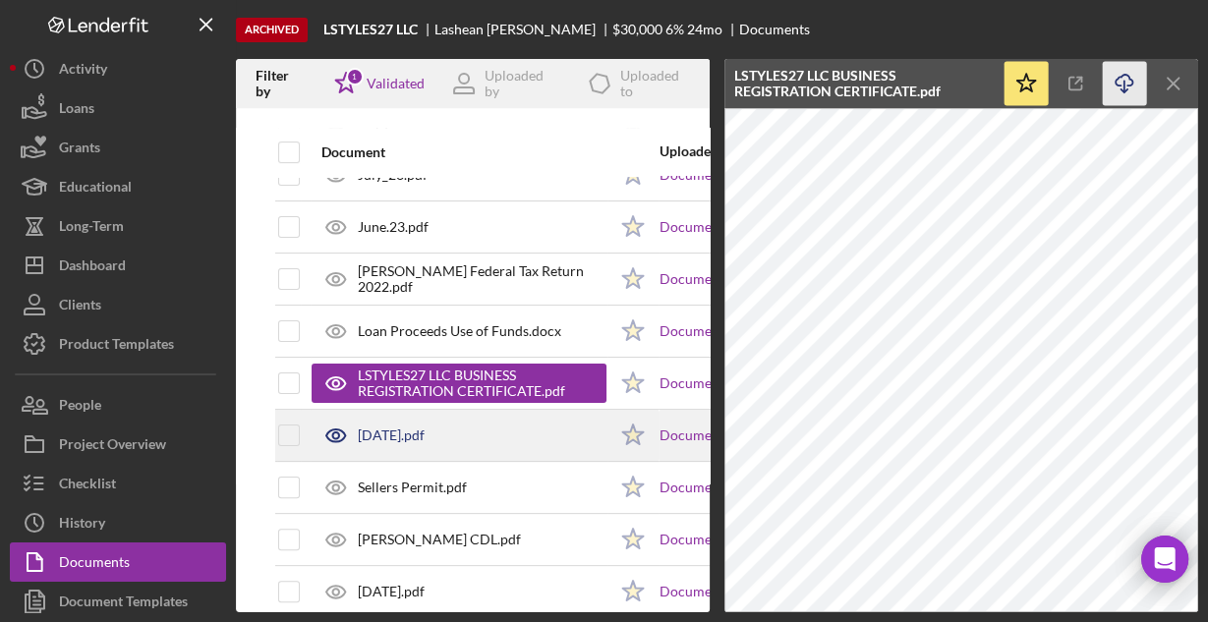
click at [397, 427] on div "Mar.23.pdf" at bounding box center [391, 435] width 67 height 16
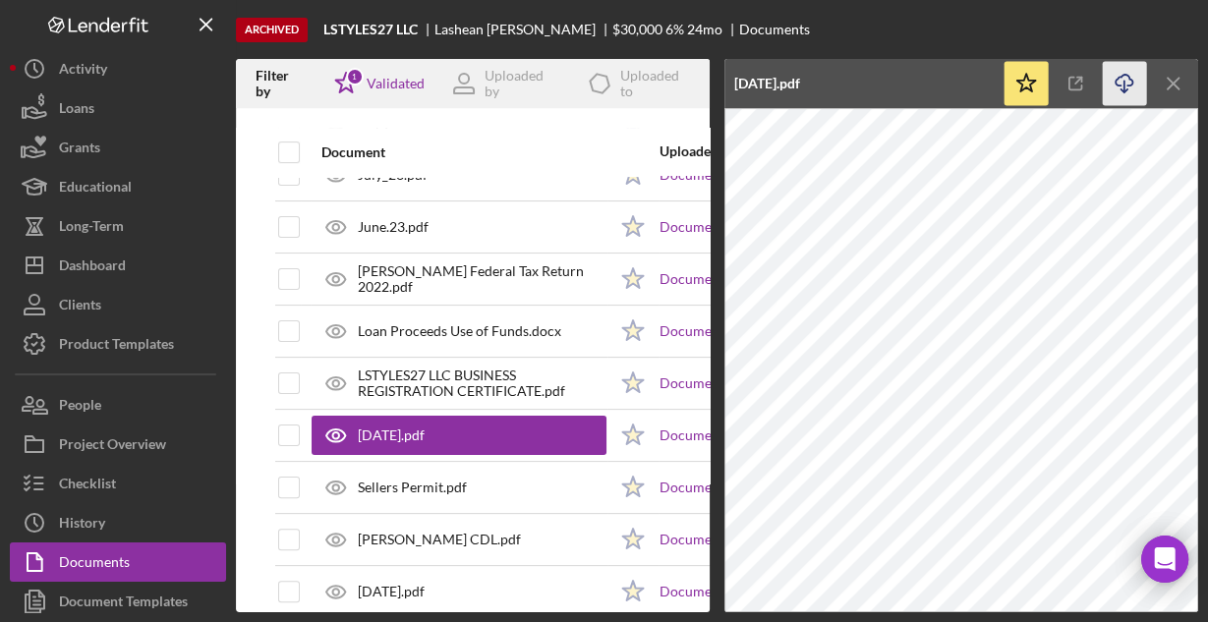
click at [1118, 85] on icon "button" at bounding box center [1123, 80] width 17 height 11
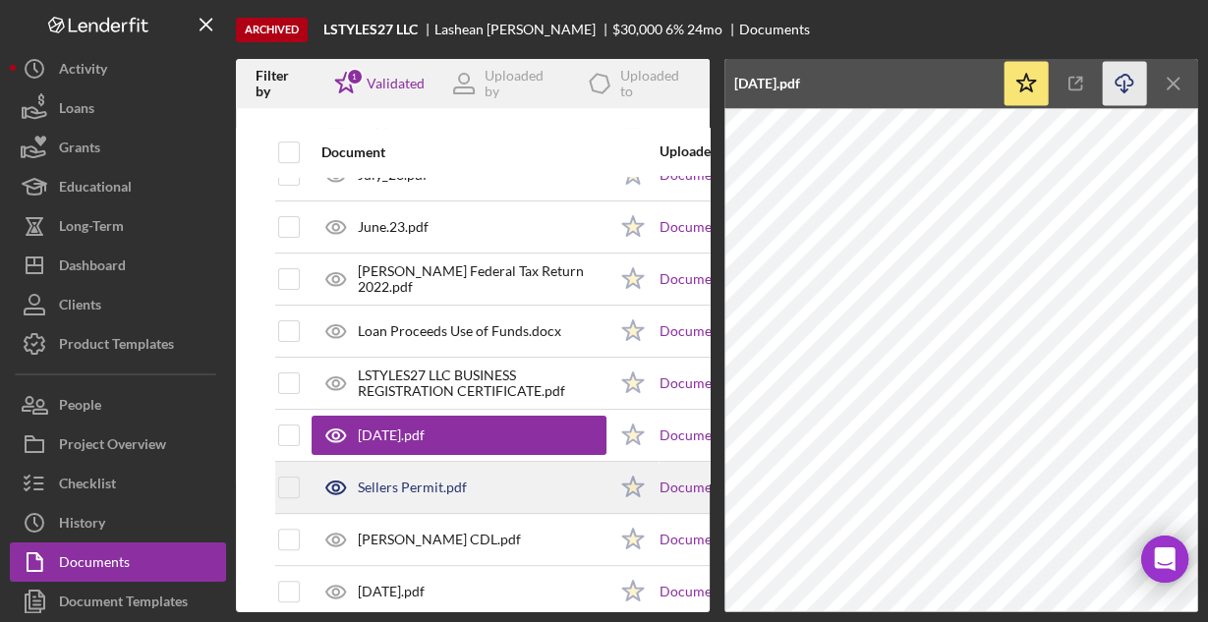
click at [392, 479] on div "Sellers Permit.pdf" at bounding box center [412, 487] width 109 height 16
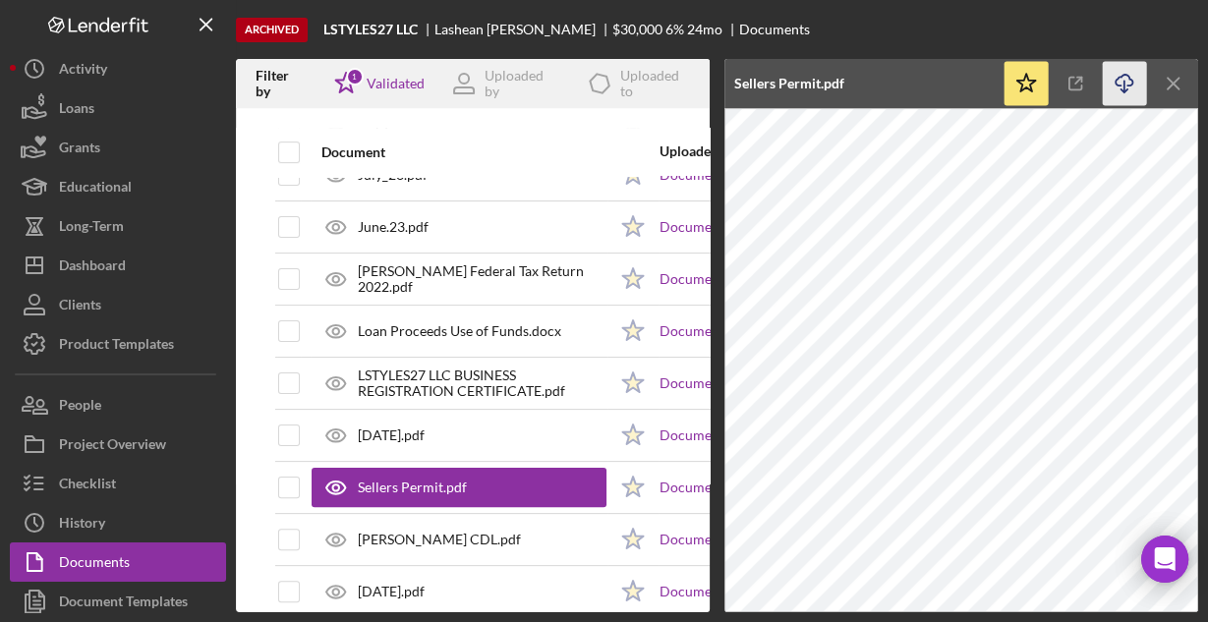
click at [1124, 79] on icon "Icon/Download" at bounding box center [1124, 84] width 44 height 44
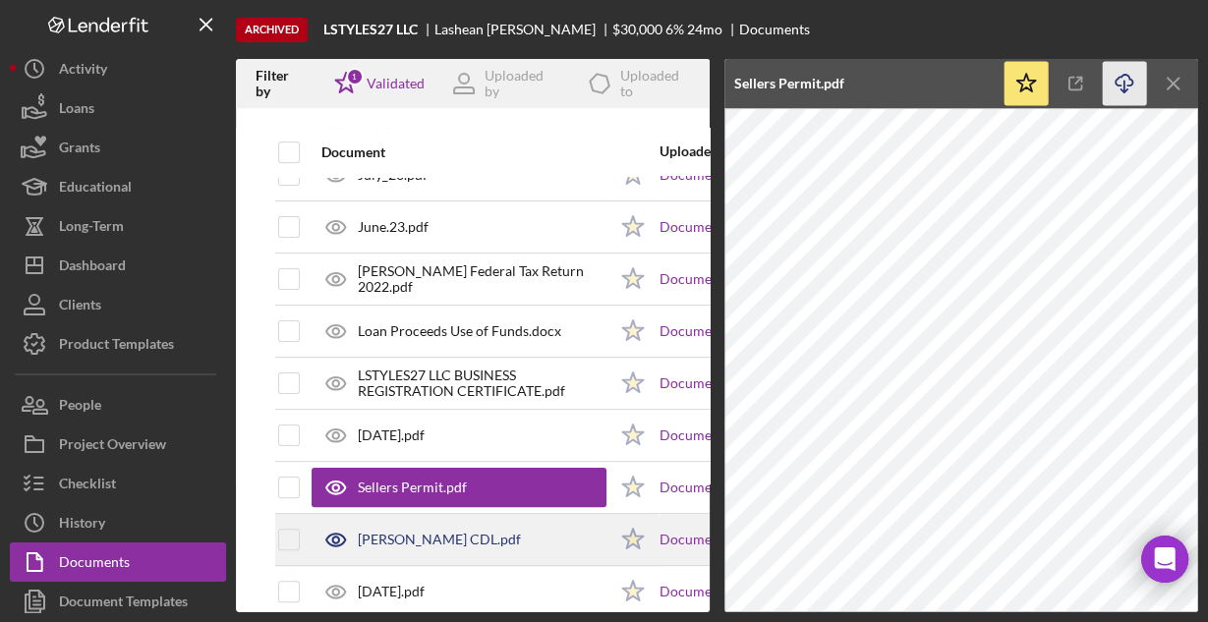
click at [421, 532] on div "Davis CDL.pdf" at bounding box center [439, 540] width 163 height 16
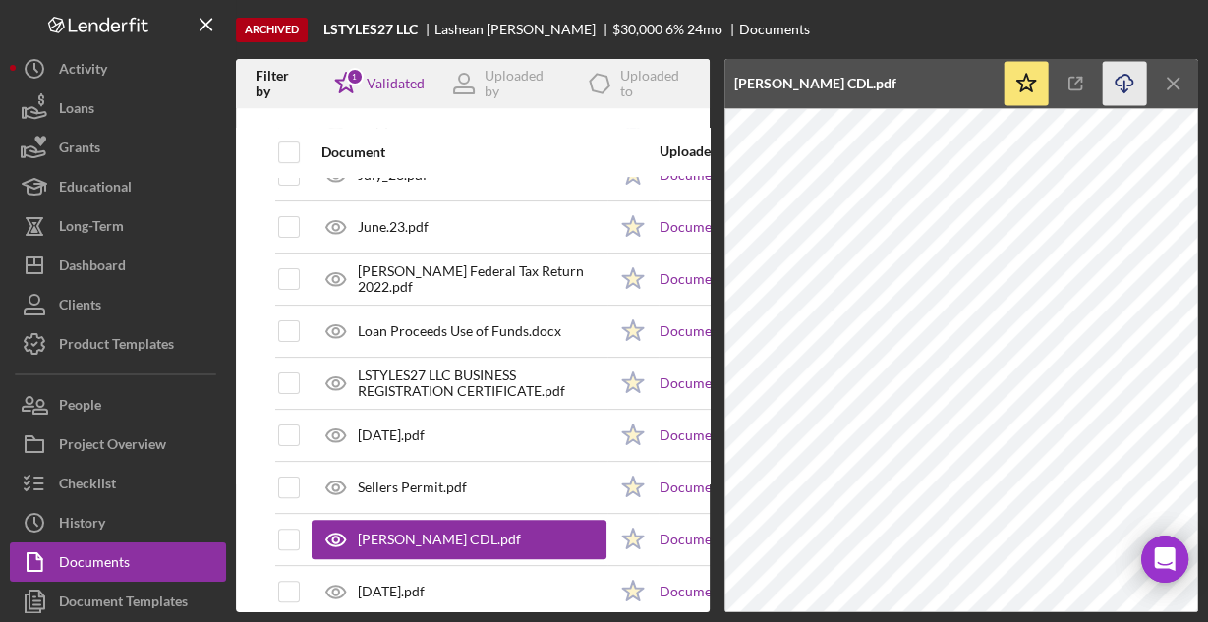
click at [1117, 76] on icon "button" at bounding box center [1123, 80] width 17 height 11
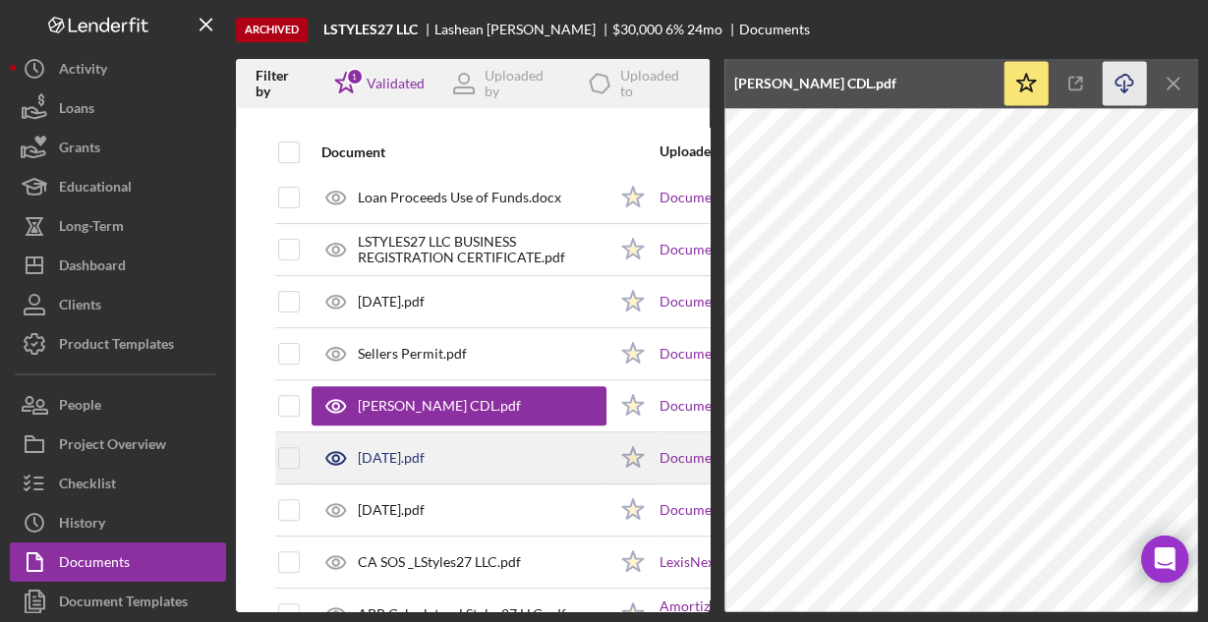
scroll to position [550, 0]
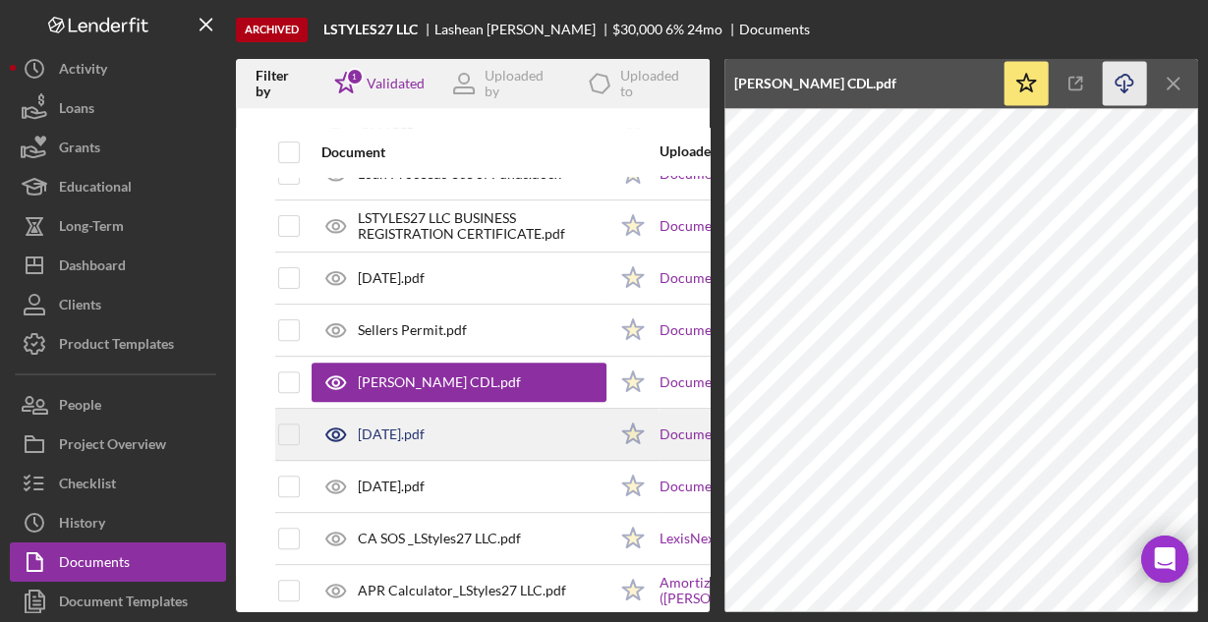
click at [382, 426] on div "Oct 23.pdf" at bounding box center [391, 434] width 67 height 16
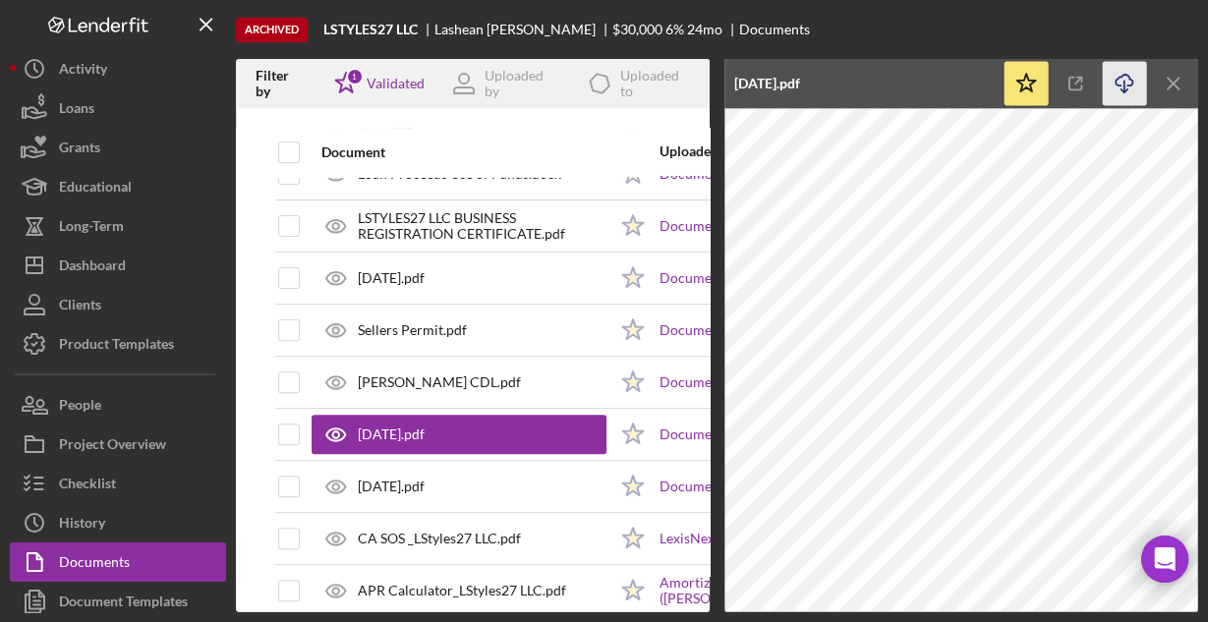
click at [1119, 84] on icon "Icon/Download" at bounding box center [1124, 84] width 44 height 44
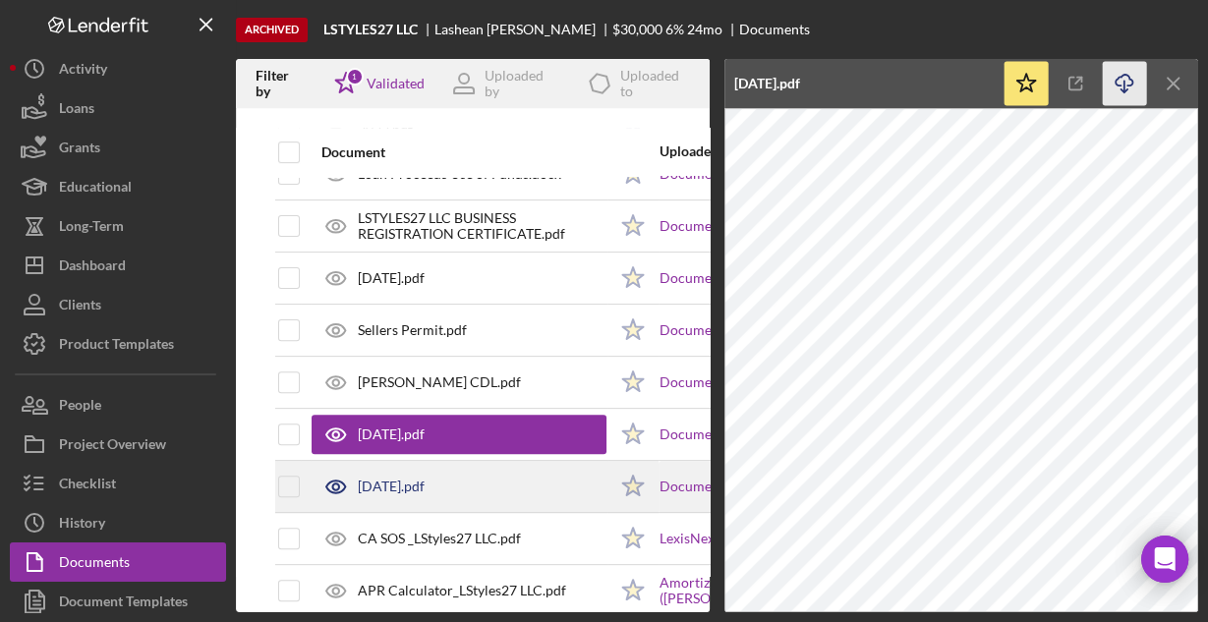
click at [417, 469] on div "Sep 23.pdf" at bounding box center [458, 486] width 295 height 49
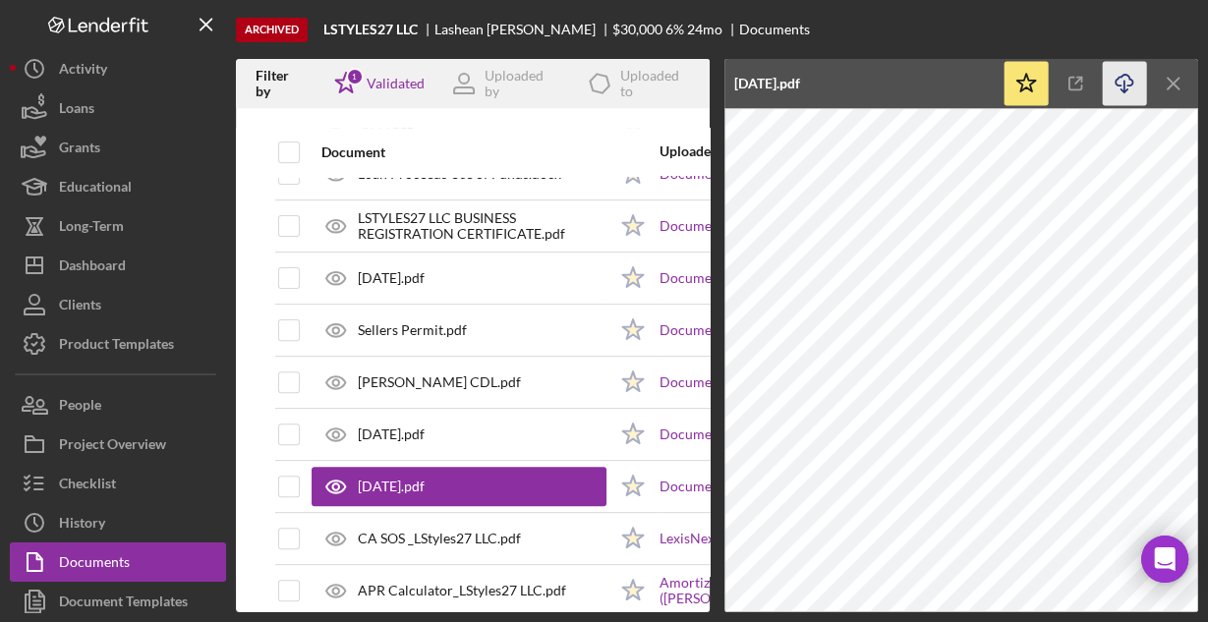
click at [1125, 82] on icon "Icon/Download" at bounding box center [1124, 84] width 44 height 44
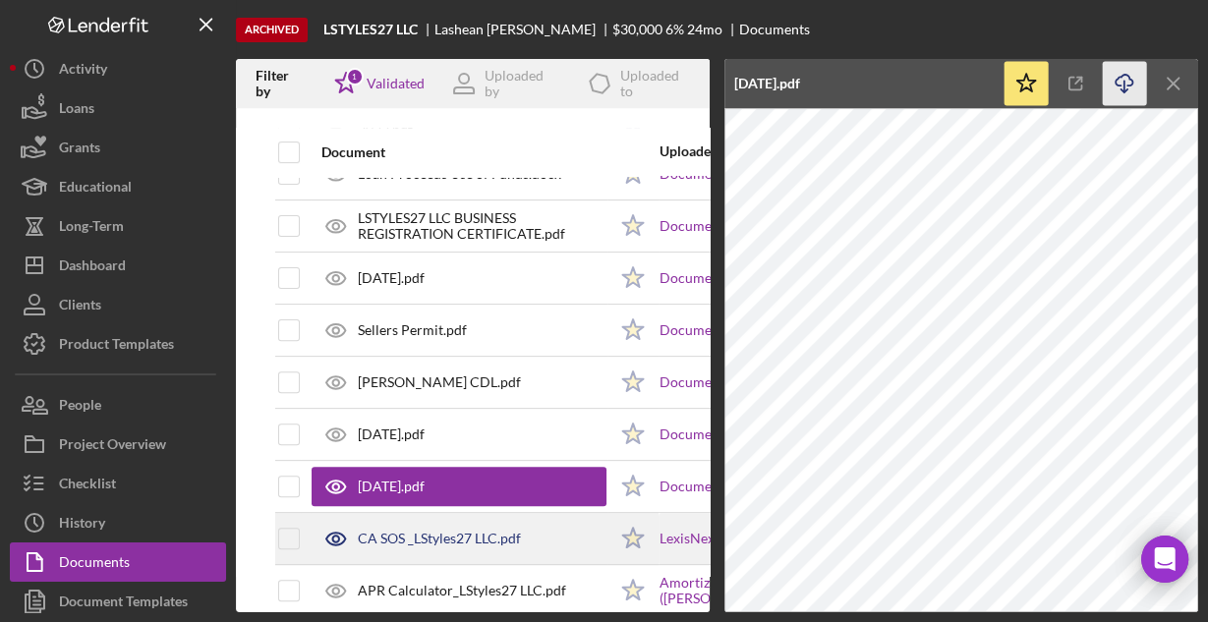
click at [413, 523] on div "CA SOS _LStyles27 LLC.pdf" at bounding box center [458, 538] width 295 height 49
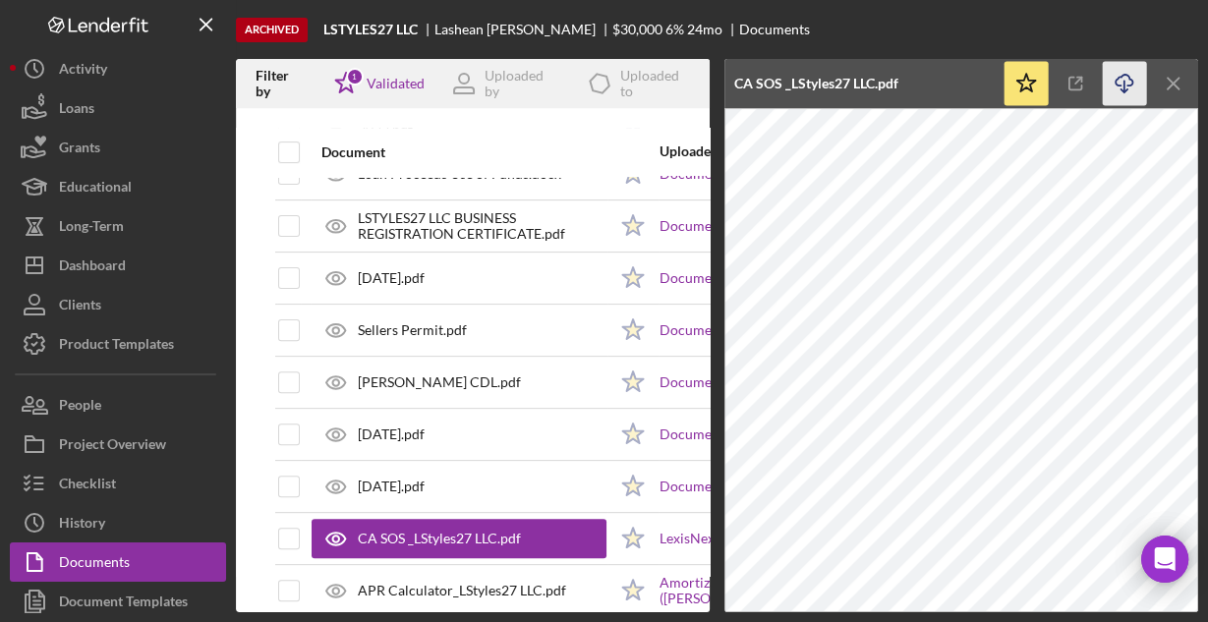
click at [1125, 82] on icon "Icon/Download" at bounding box center [1124, 84] width 44 height 44
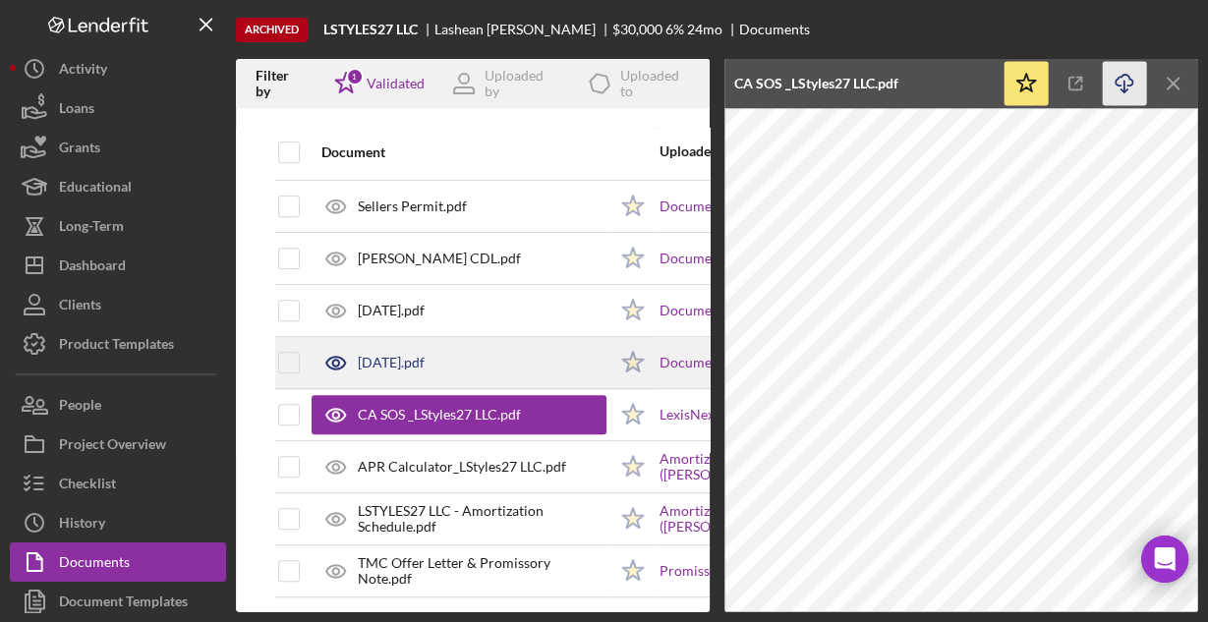
scroll to position [683, 0]
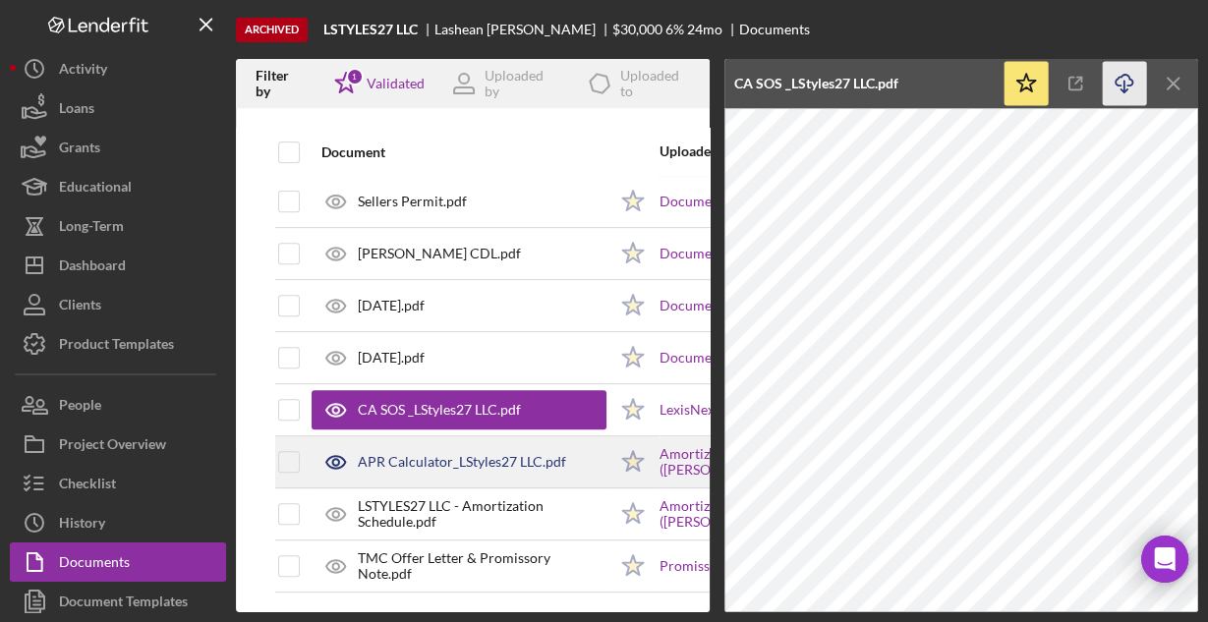
click at [495, 454] on div "APR Calculator_LStyles27 LLC.pdf" at bounding box center [462, 462] width 208 height 16
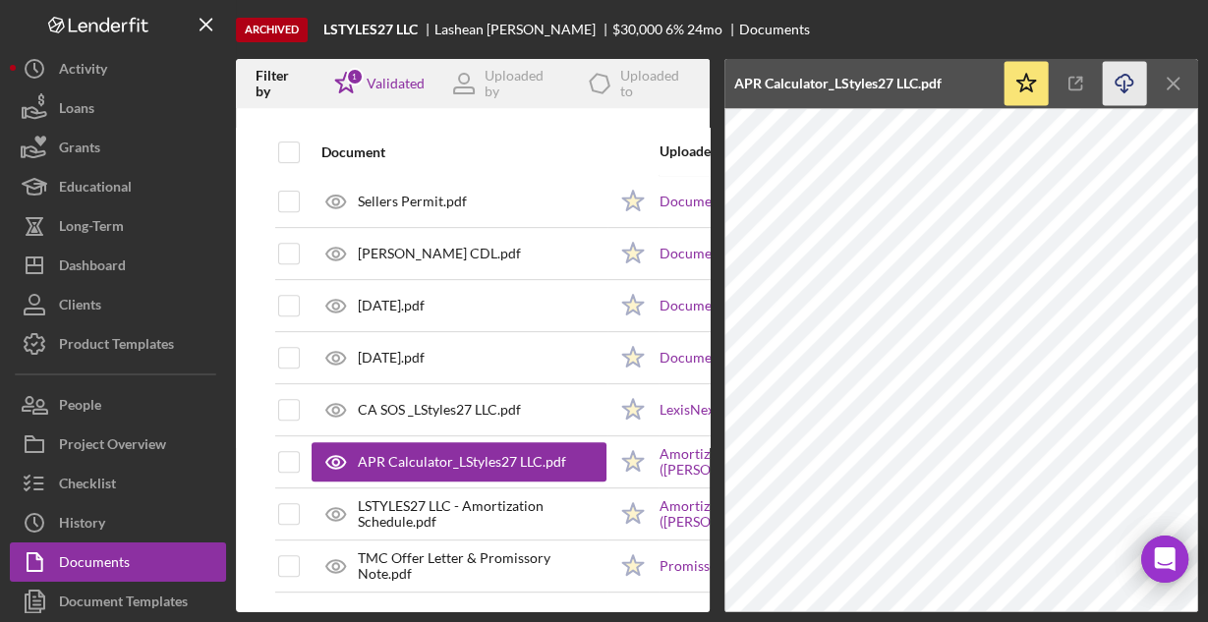
click at [1120, 79] on icon "Icon/Download" at bounding box center [1124, 84] width 44 height 44
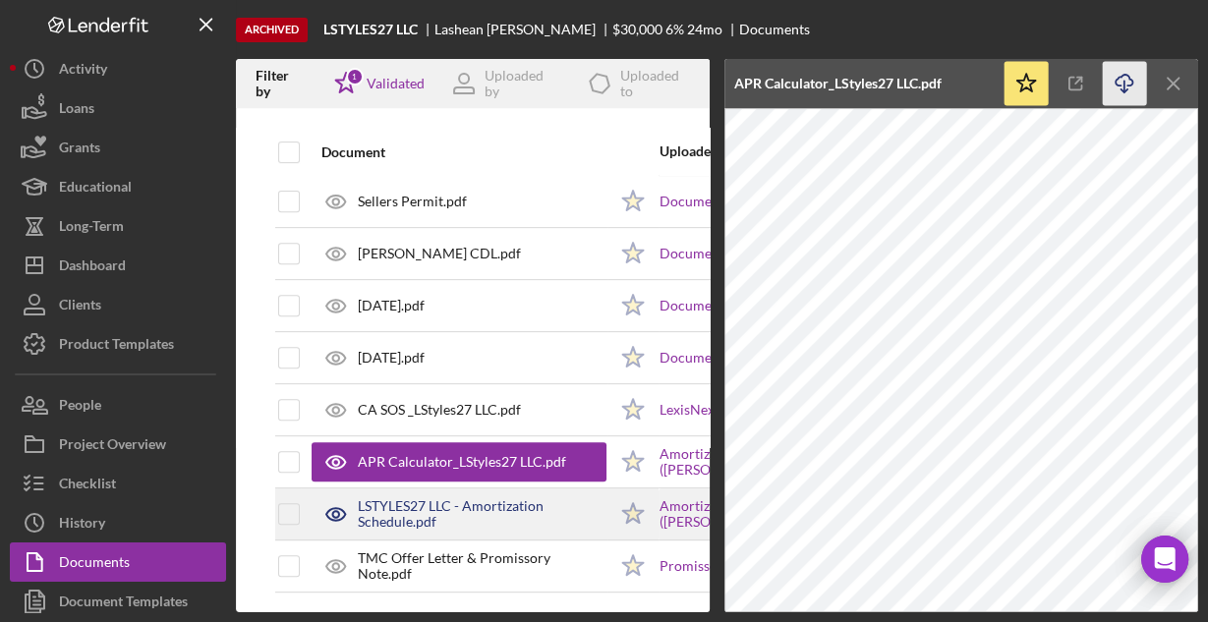
click at [445, 498] on div "LSTYLES27 LLC - Amortization Schedule.pdf" at bounding box center [482, 513] width 249 height 31
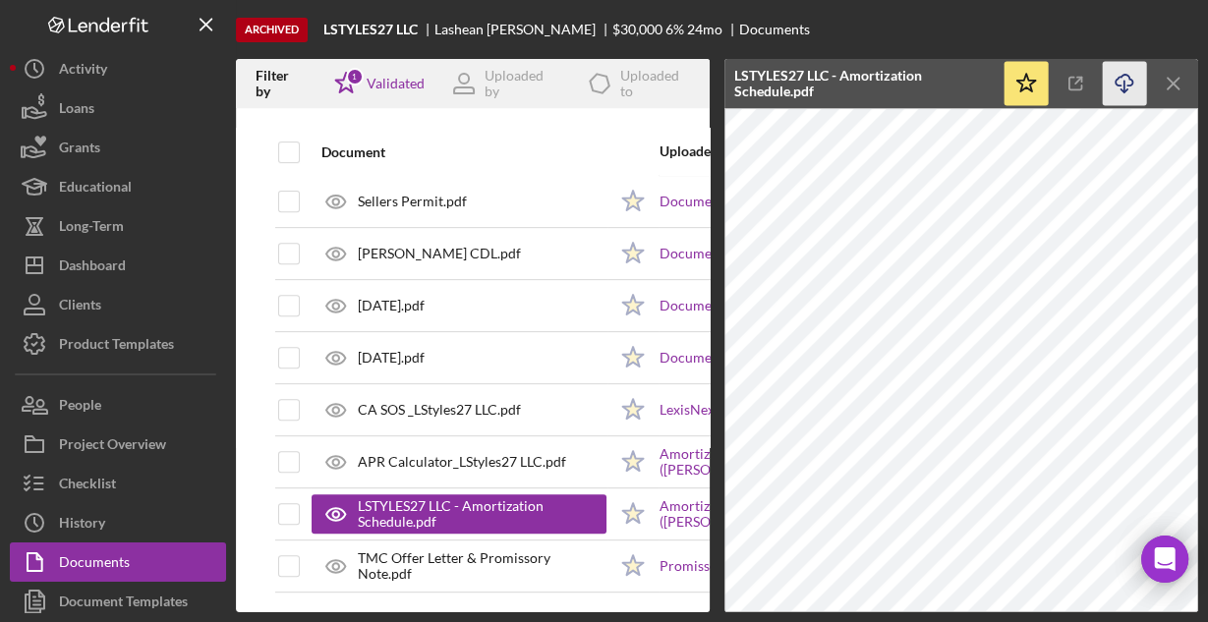
click at [1116, 79] on icon "button" at bounding box center [1123, 80] width 17 height 11
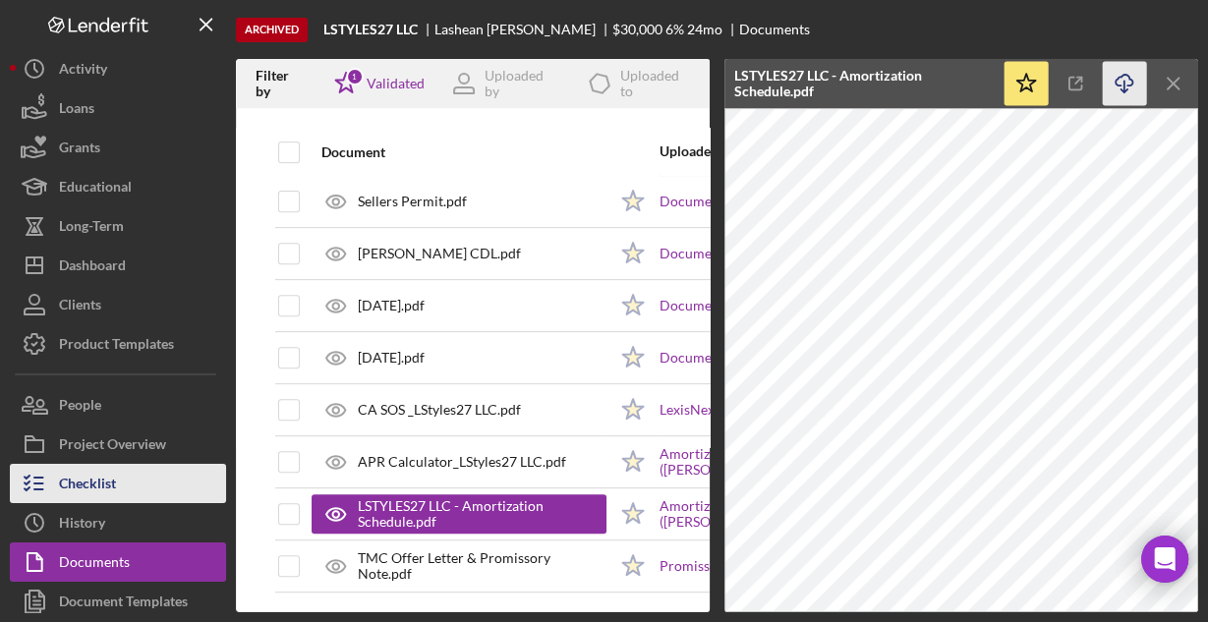
click at [119, 476] on button "Checklist" at bounding box center [118, 483] width 216 height 39
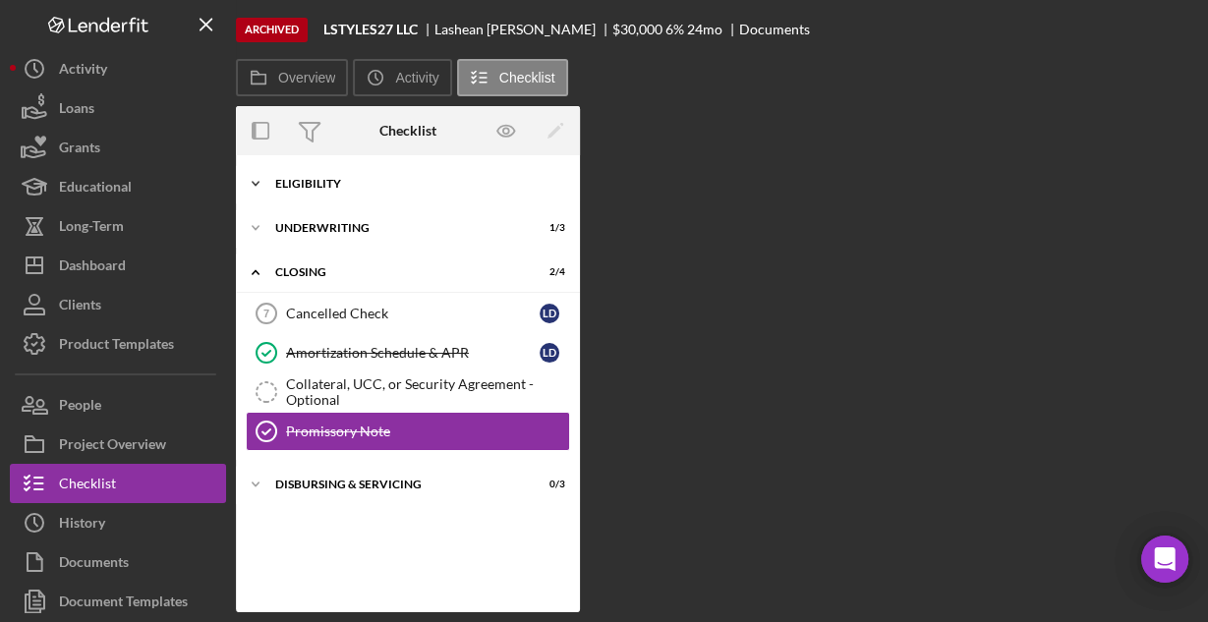
click at [322, 180] on div "Eligibility" at bounding box center [415, 184] width 280 height 12
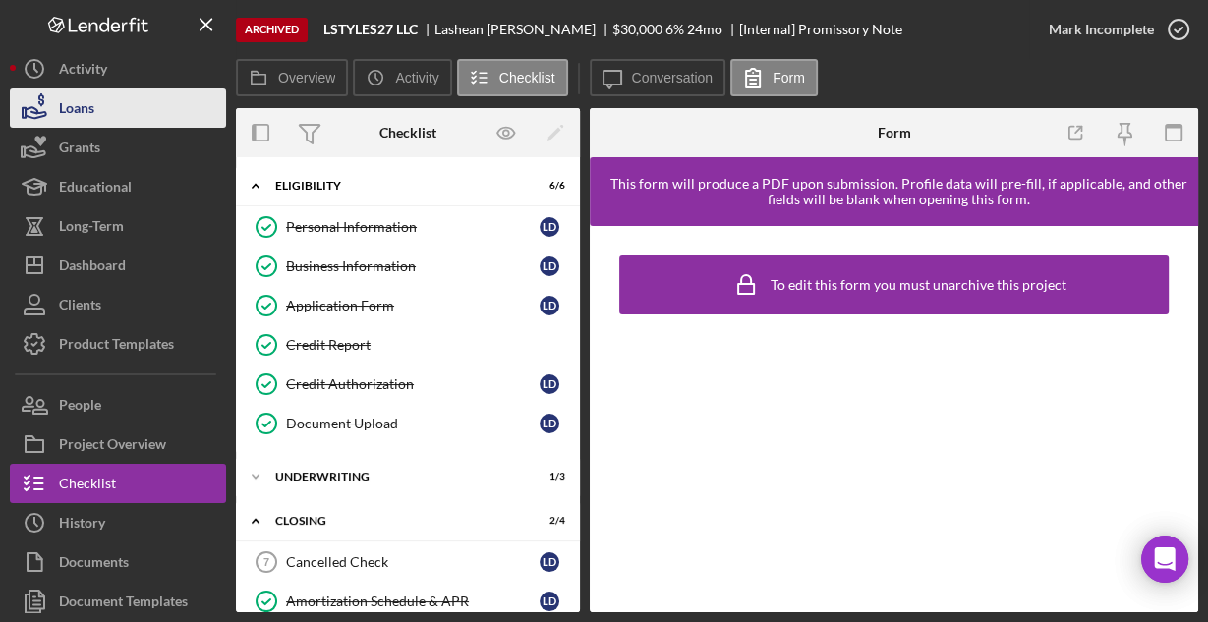
click at [94, 113] on button "Loans" at bounding box center [118, 107] width 216 height 39
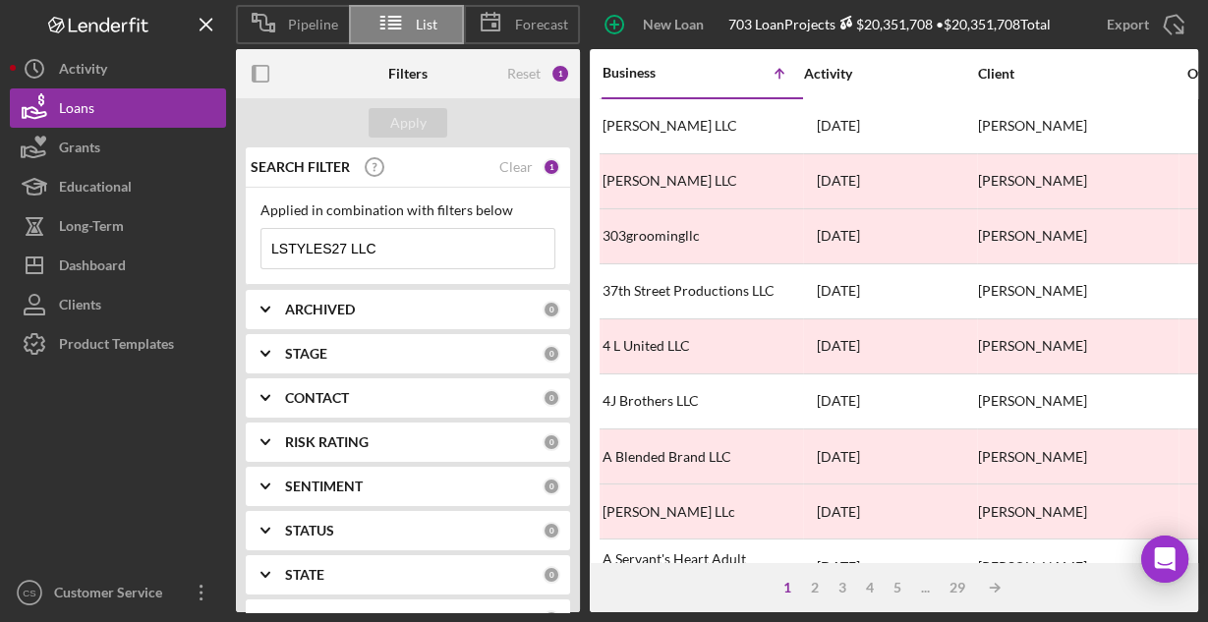
click at [383, 240] on input "LSTYLES27 LLC" at bounding box center [407, 248] width 293 height 39
paste input "Pong Pad Thai Boran"
type input "Pong Pad Thai Boran"
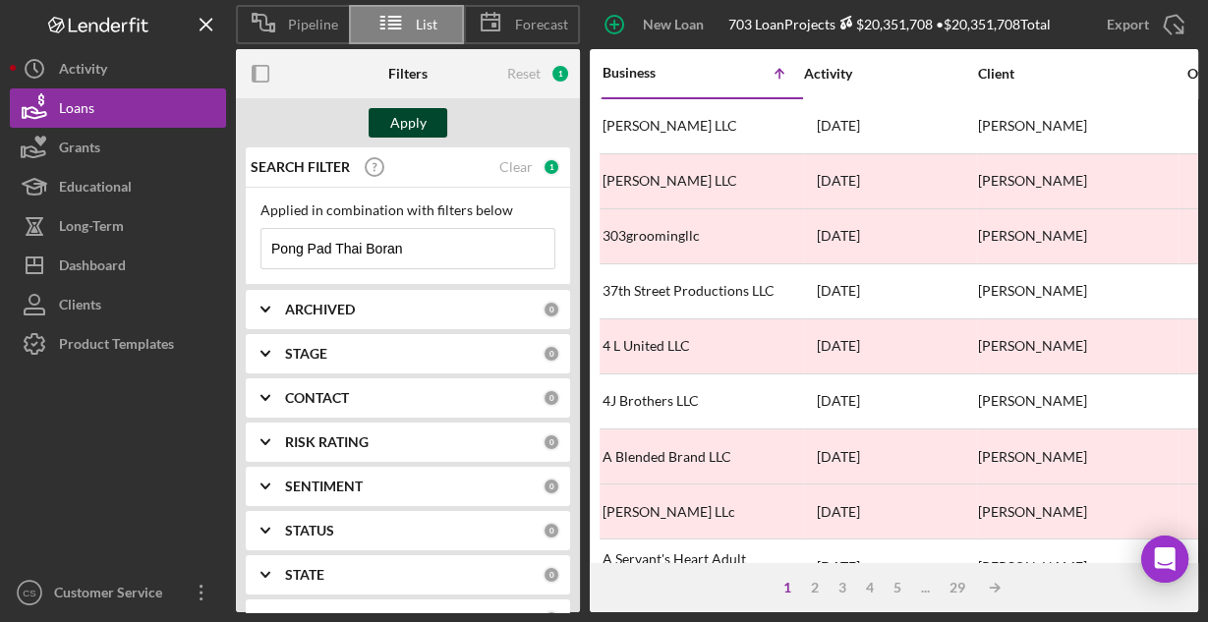
click at [415, 122] on div "Apply" at bounding box center [408, 122] width 36 height 29
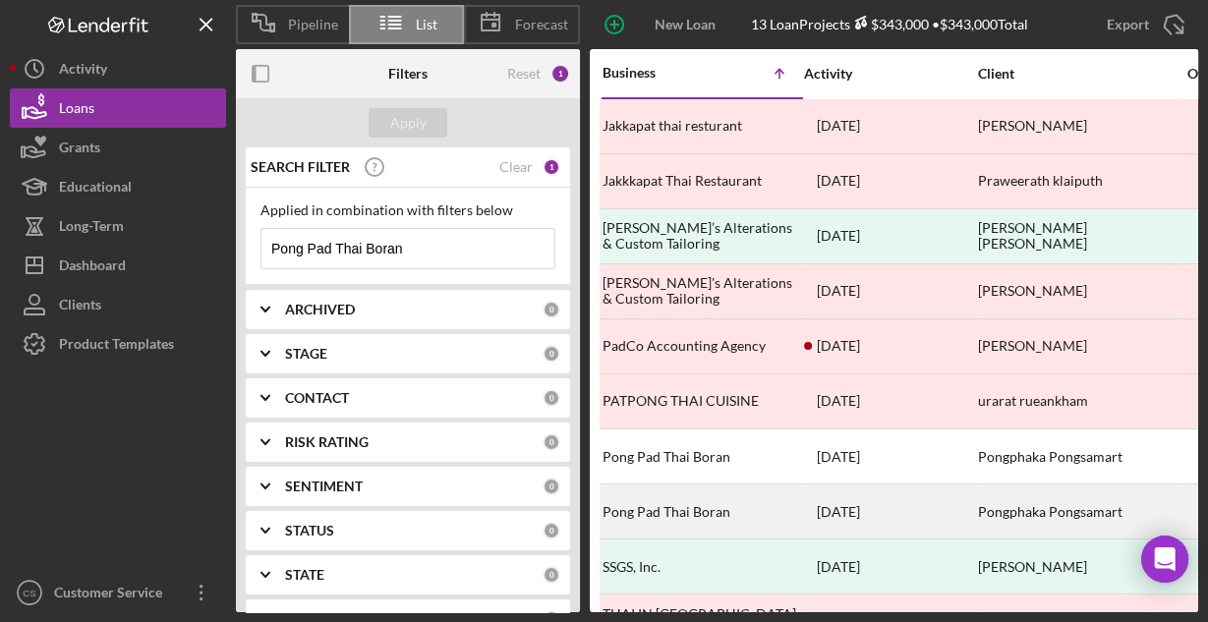
click at [679, 511] on div "Pong Pad Thai Boran" at bounding box center [700, 511] width 197 height 52
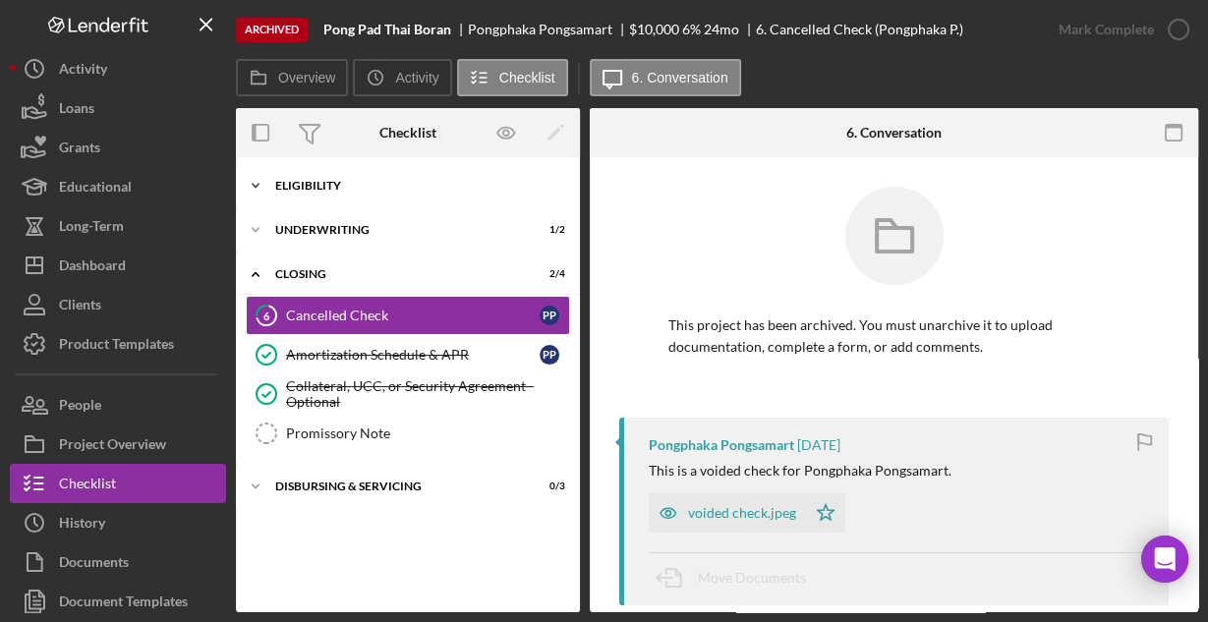
click at [306, 195] on div "Icon/Expander Eligibility 6 / 6" at bounding box center [408, 185] width 344 height 39
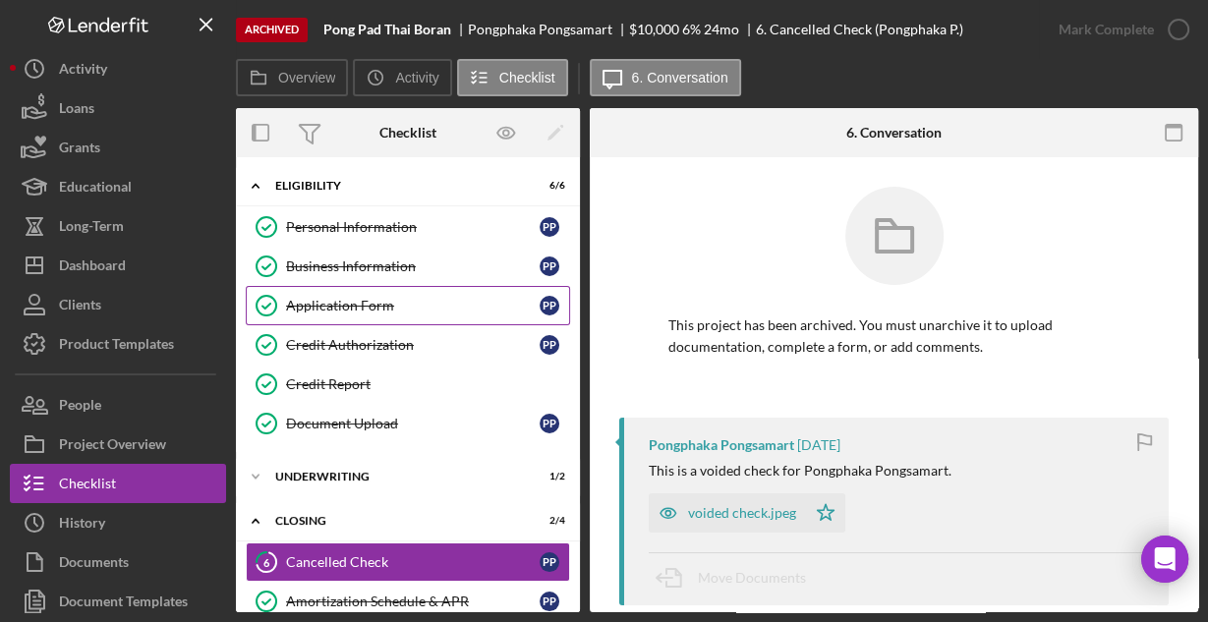
click at [335, 300] on div "Application Form" at bounding box center [412, 306] width 253 height 16
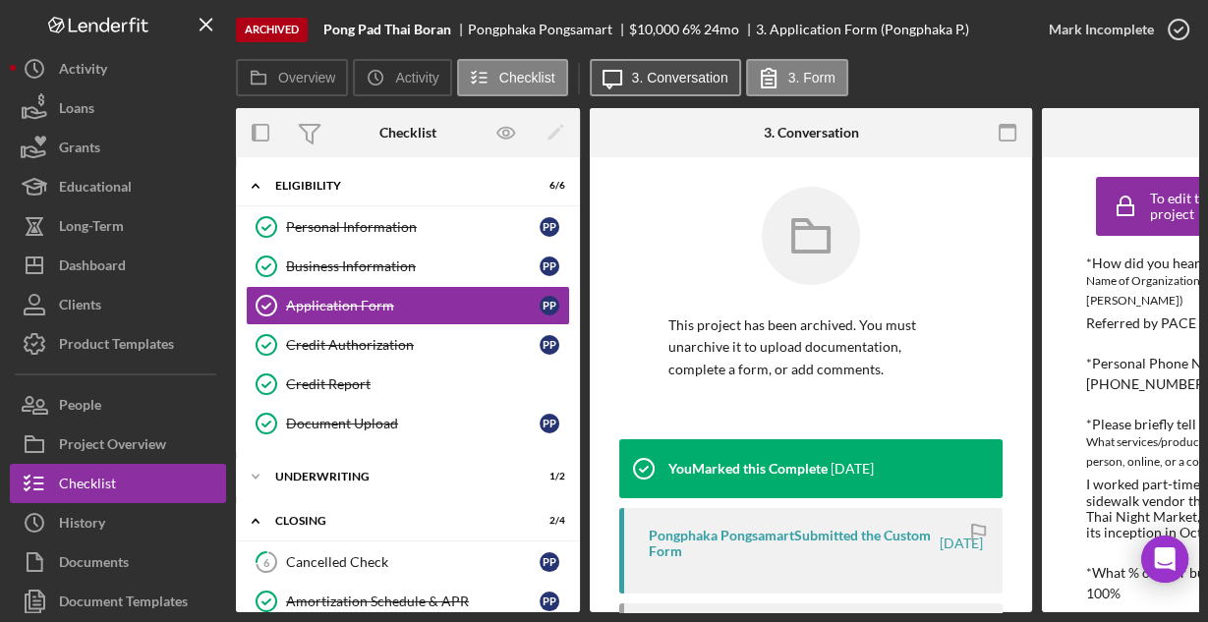
click at [677, 86] on button "Icon/Message 3. Conversation" at bounding box center [665, 77] width 151 height 37
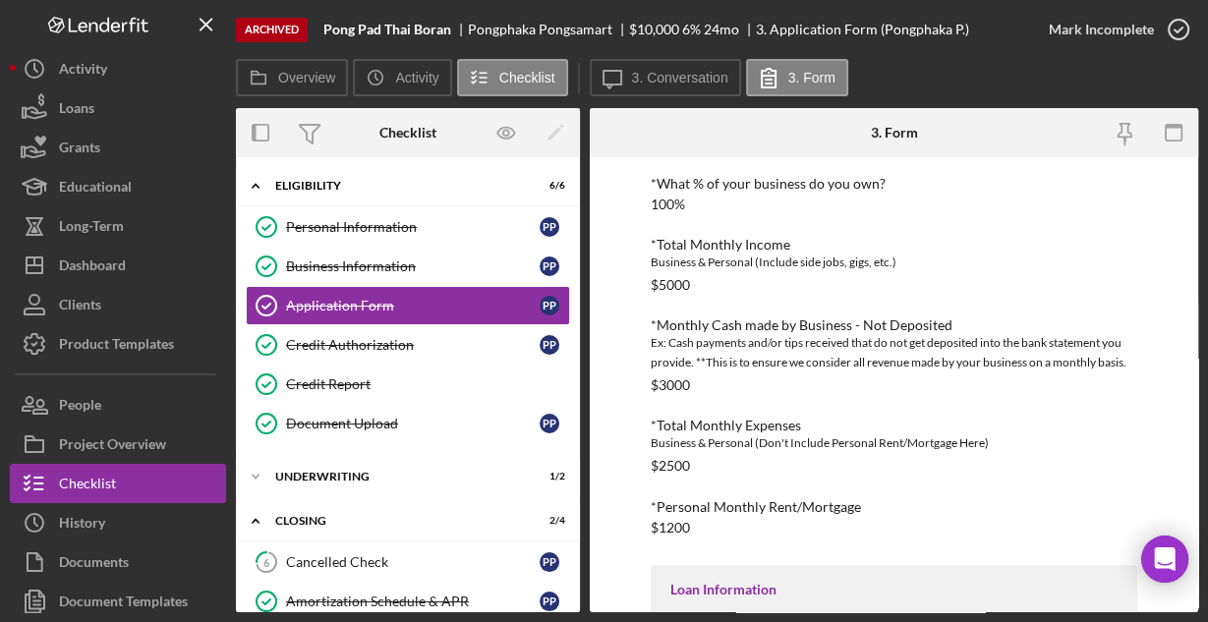
scroll to position [546, 0]
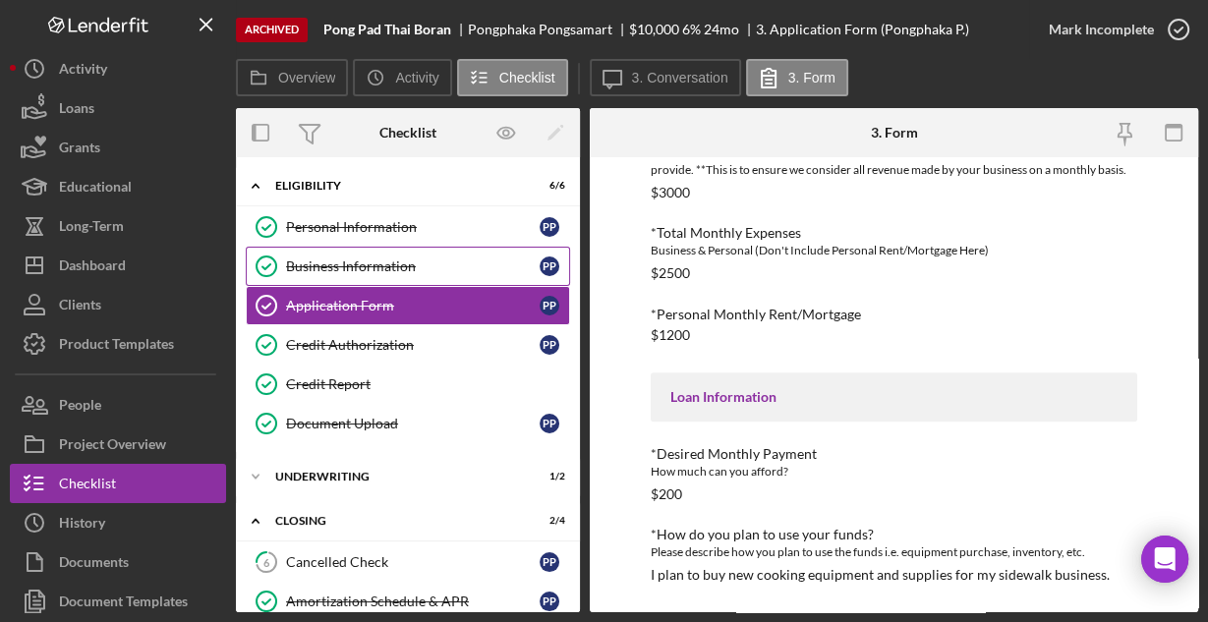
click at [349, 263] on div "Business Information" at bounding box center [412, 266] width 253 height 16
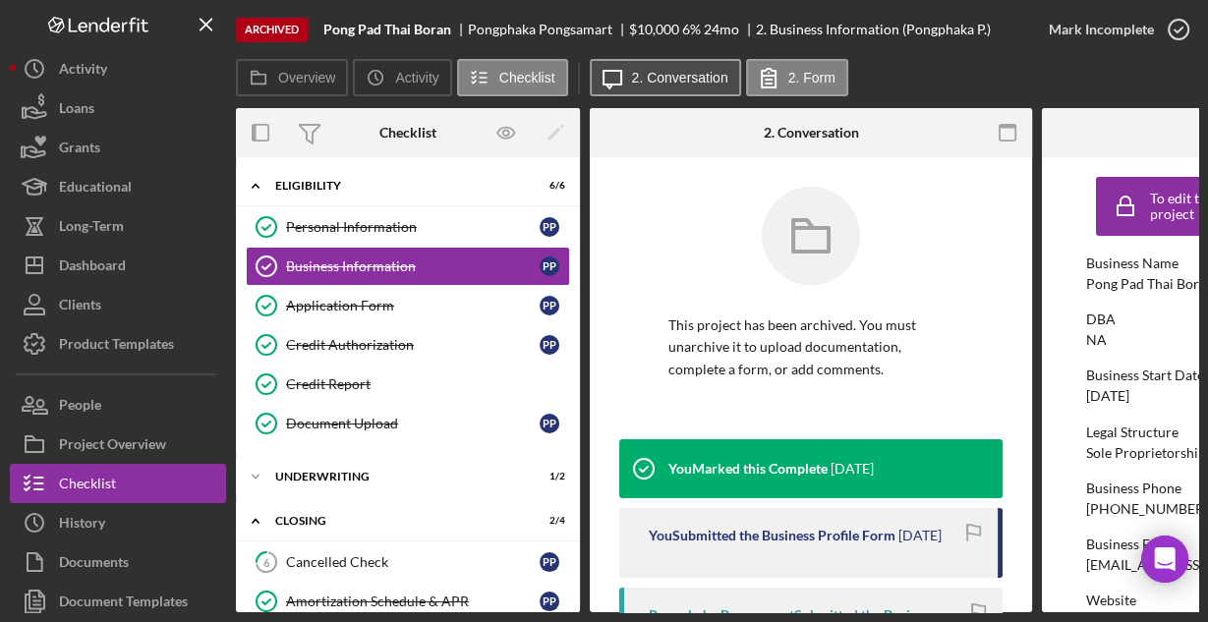
click at [677, 71] on label "2. Conversation" at bounding box center [680, 78] width 96 height 16
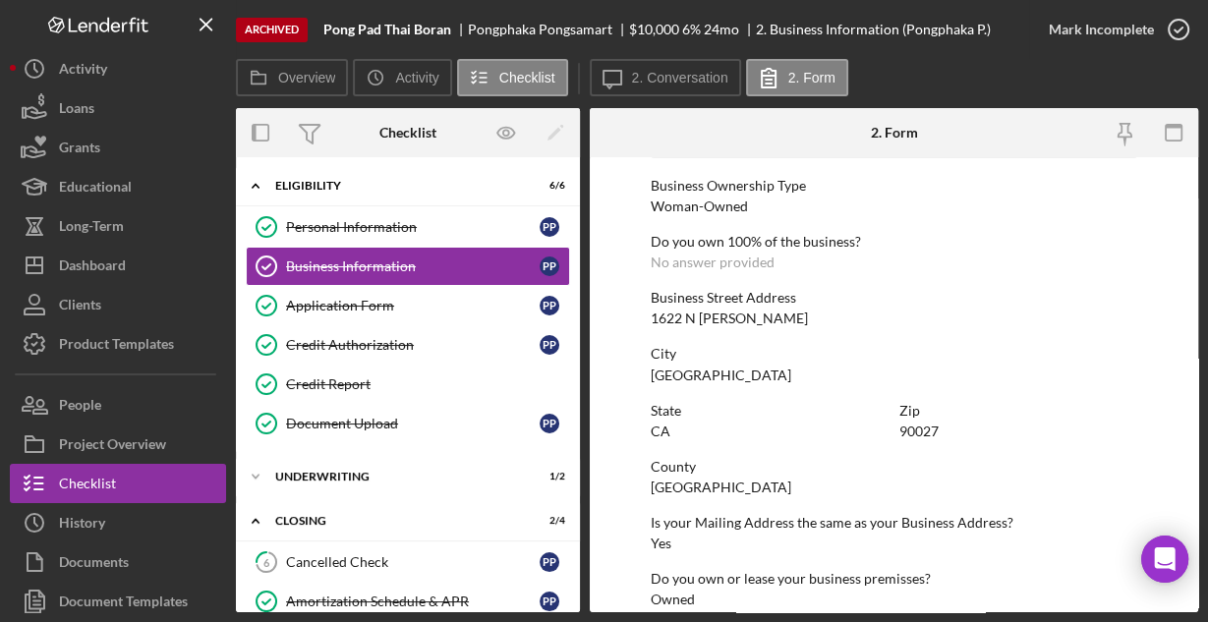
scroll to position [1027, 0]
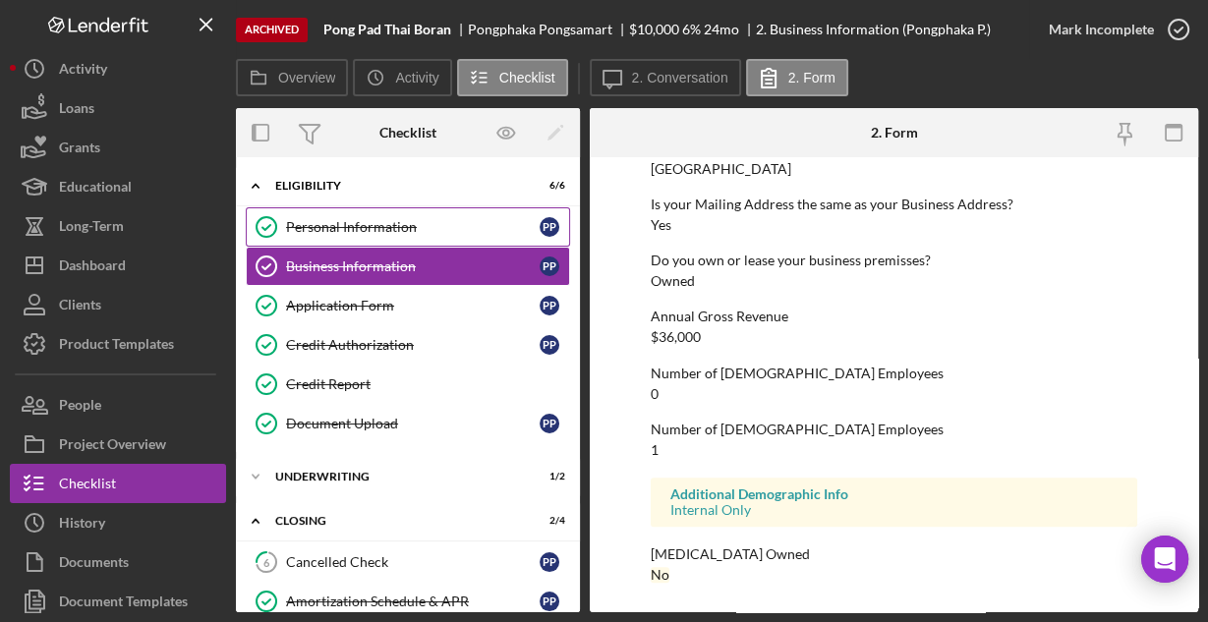
click at [315, 211] on link "Personal Information Personal Information P P" at bounding box center [408, 226] width 324 height 39
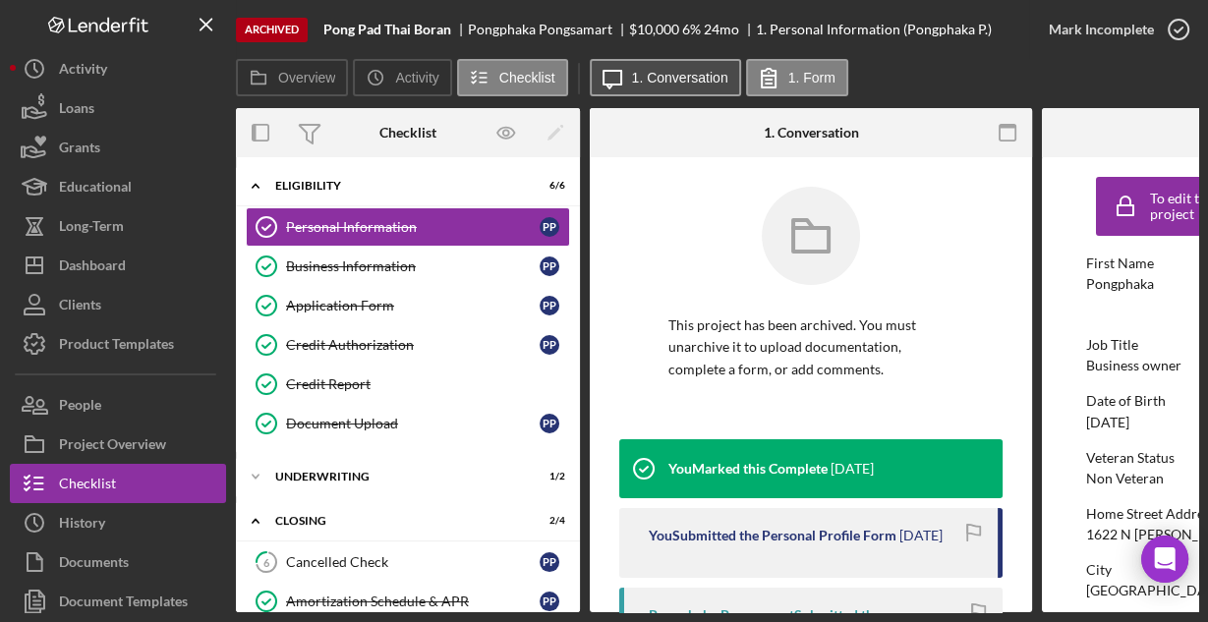
click at [641, 75] on label "1. Conversation" at bounding box center [680, 78] width 96 height 16
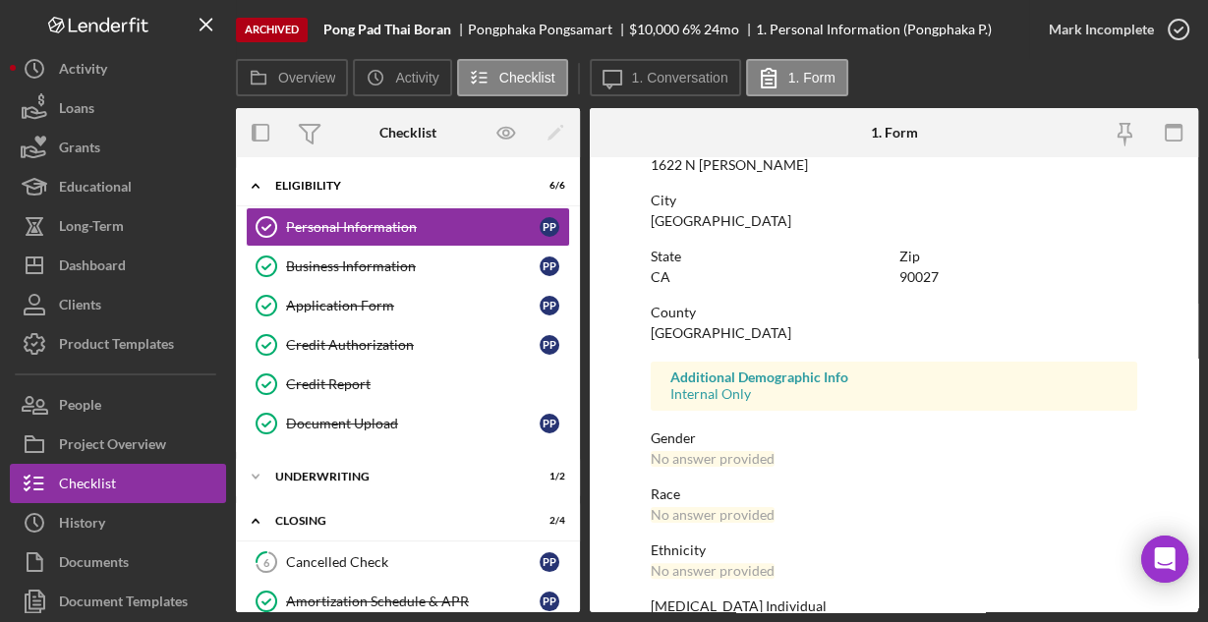
scroll to position [463, 0]
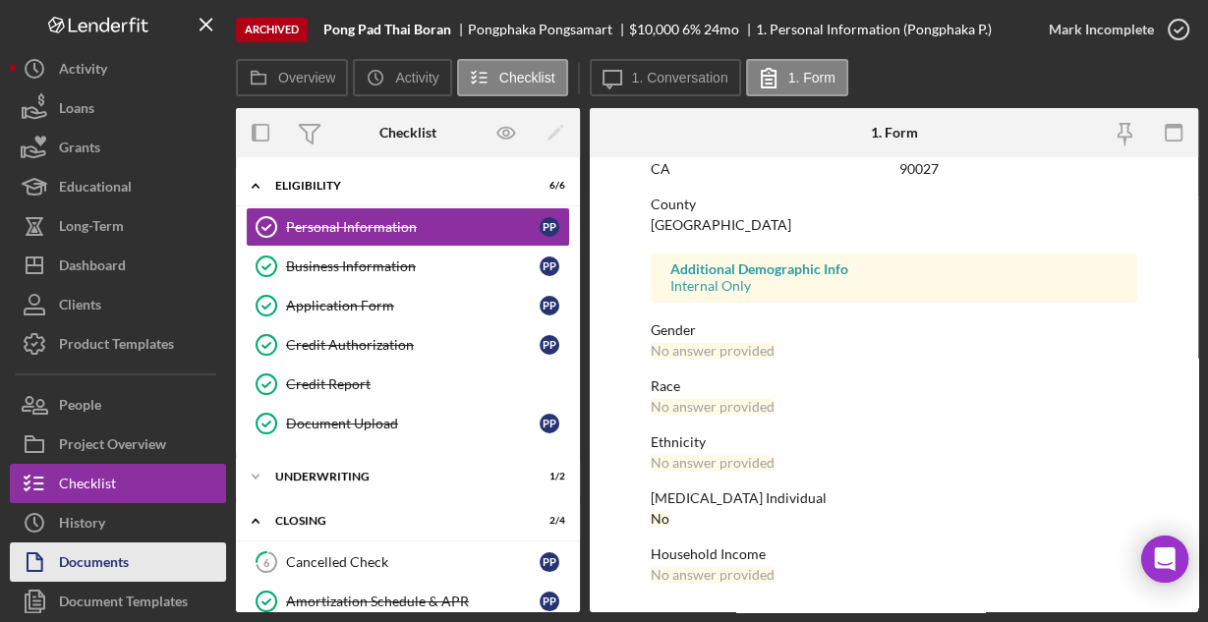
click at [79, 556] on div "Documents" at bounding box center [94, 564] width 70 height 44
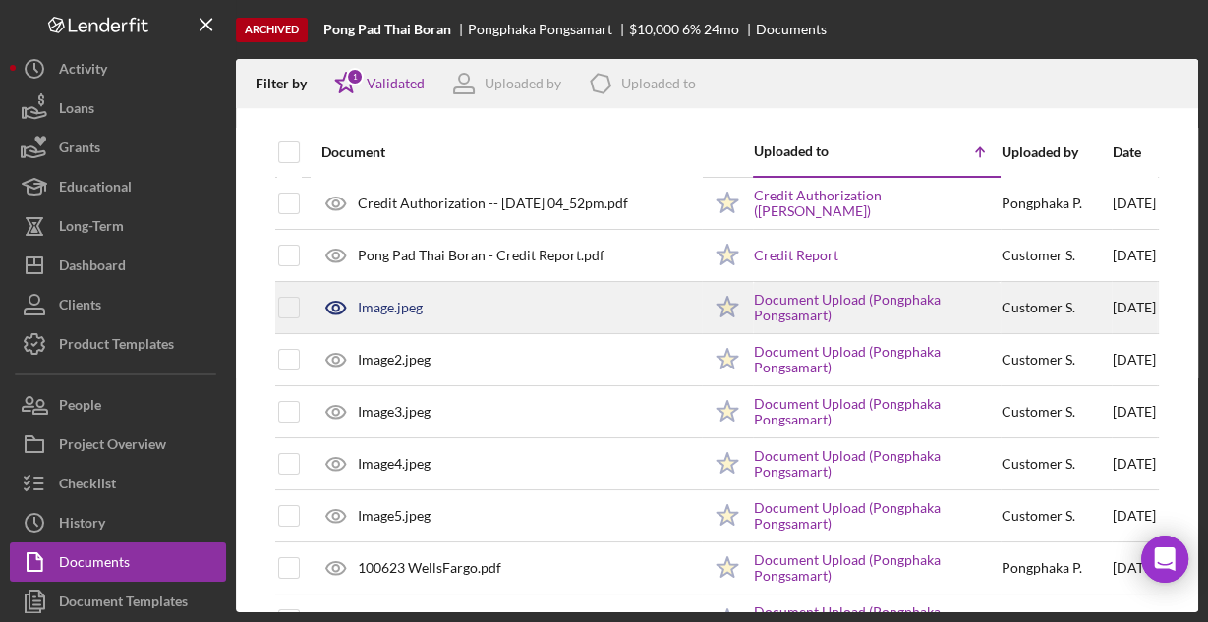
click at [406, 304] on div "Image.jpeg" at bounding box center [390, 308] width 65 height 16
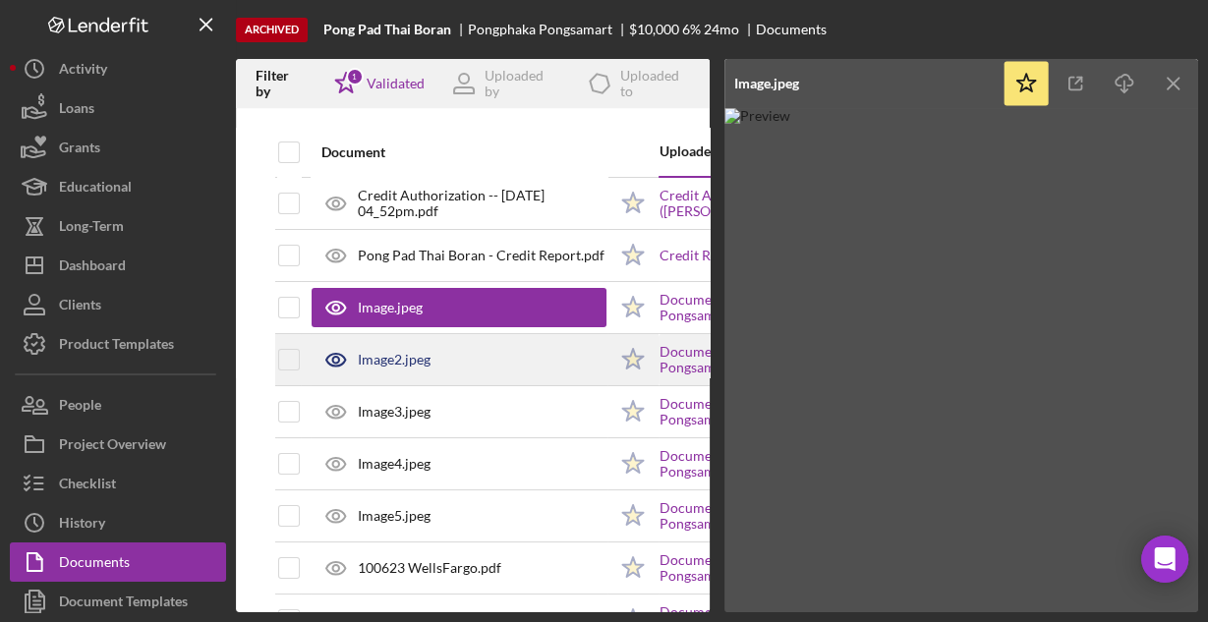
click at [395, 347] on div "Image2.jpeg" at bounding box center [458, 359] width 295 height 49
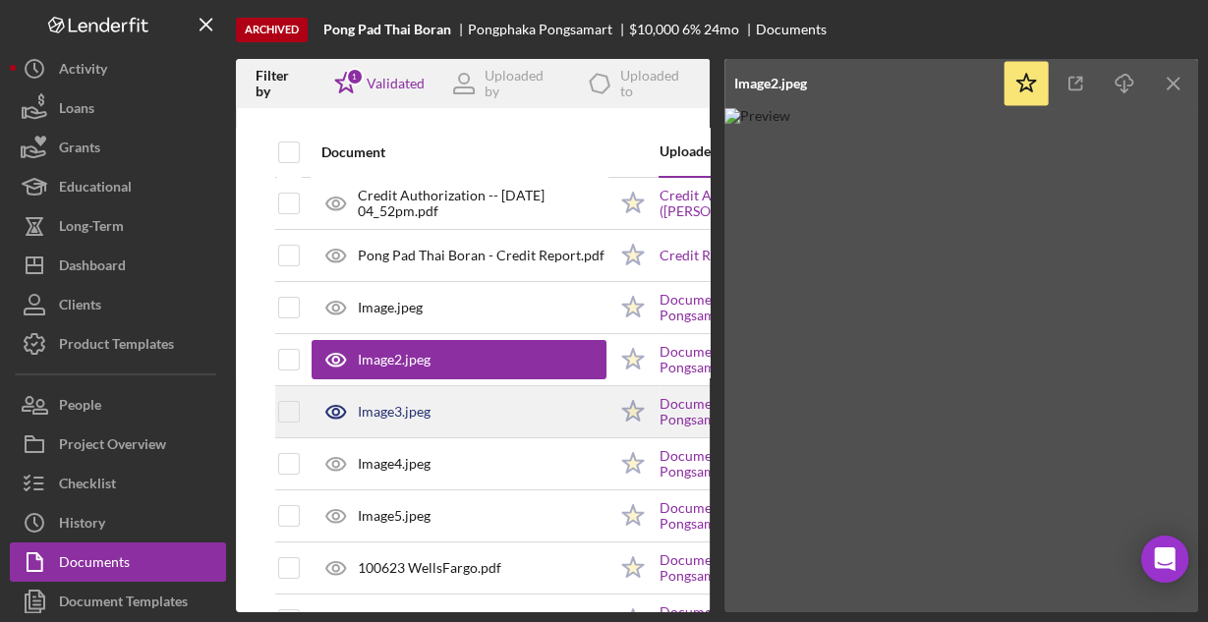
click at [393, 412] on div "Image3.jpeg" at bounding box center [394, 412] width 73 height 16
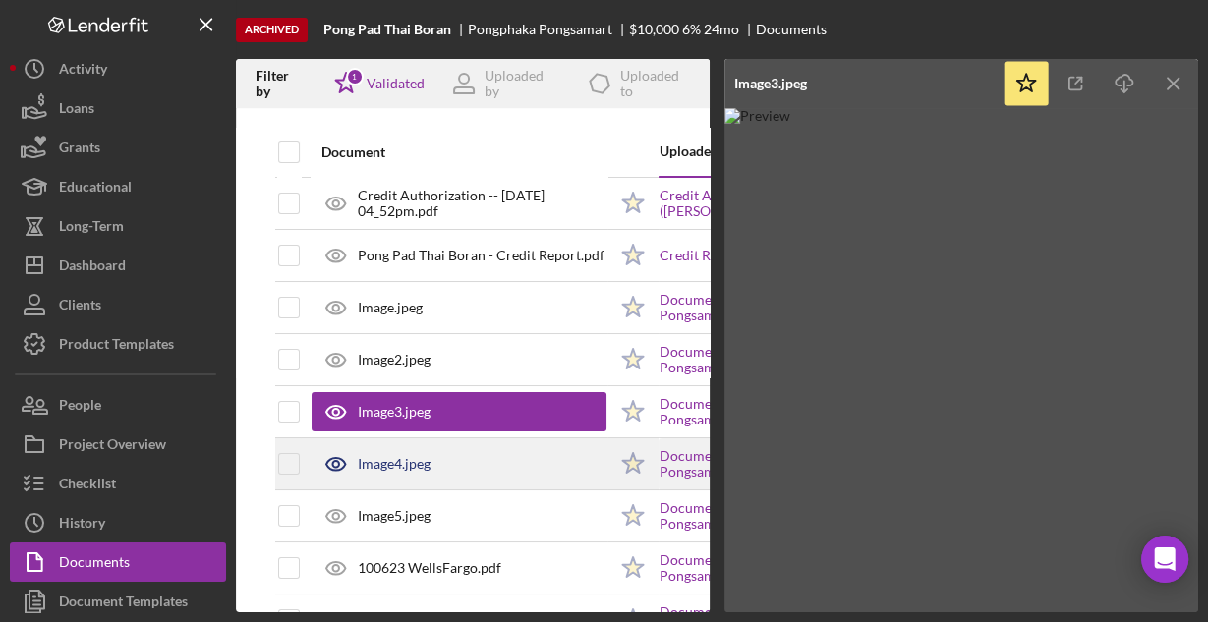
click at [403, 463] on div "Image4.jpeg" at bounding box center [394, 464] width 73 height 16
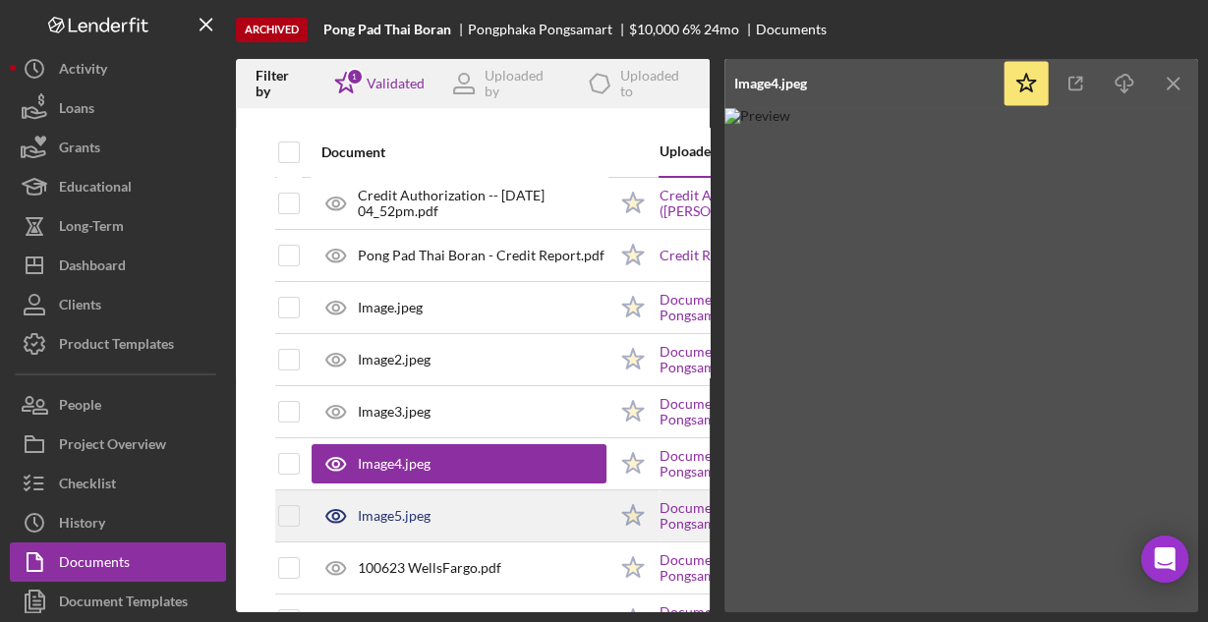
click at [409, 516] on div "Image5.jpeg" at bounding box center [394, 516] width 73 height 16
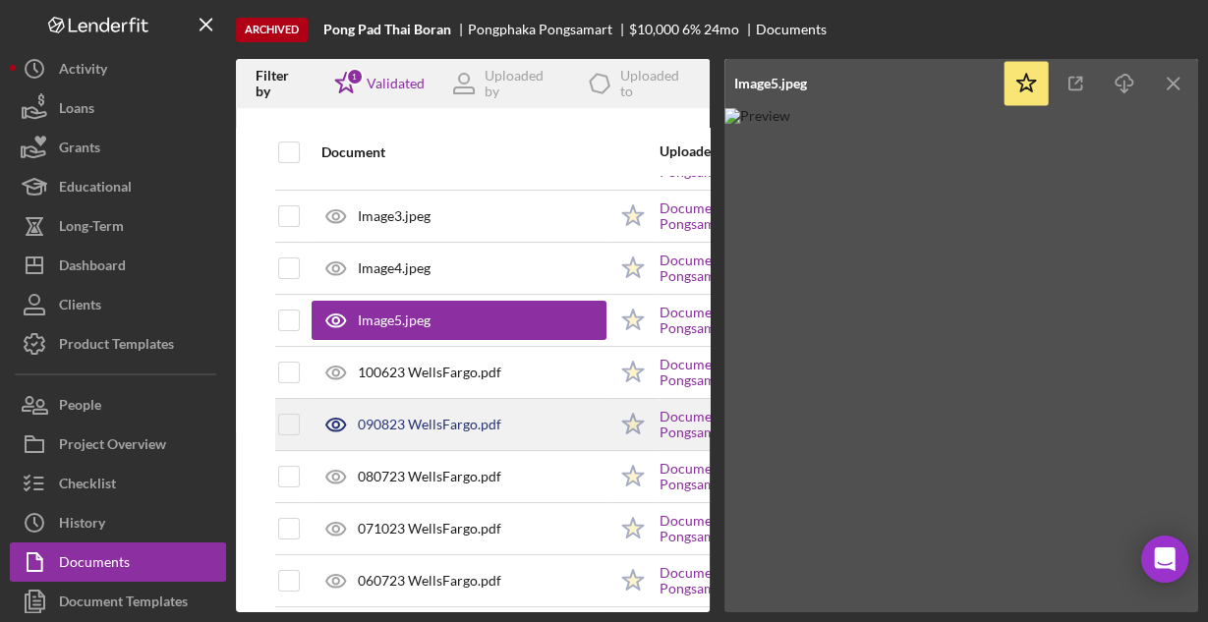
scroll to position [236, 0]
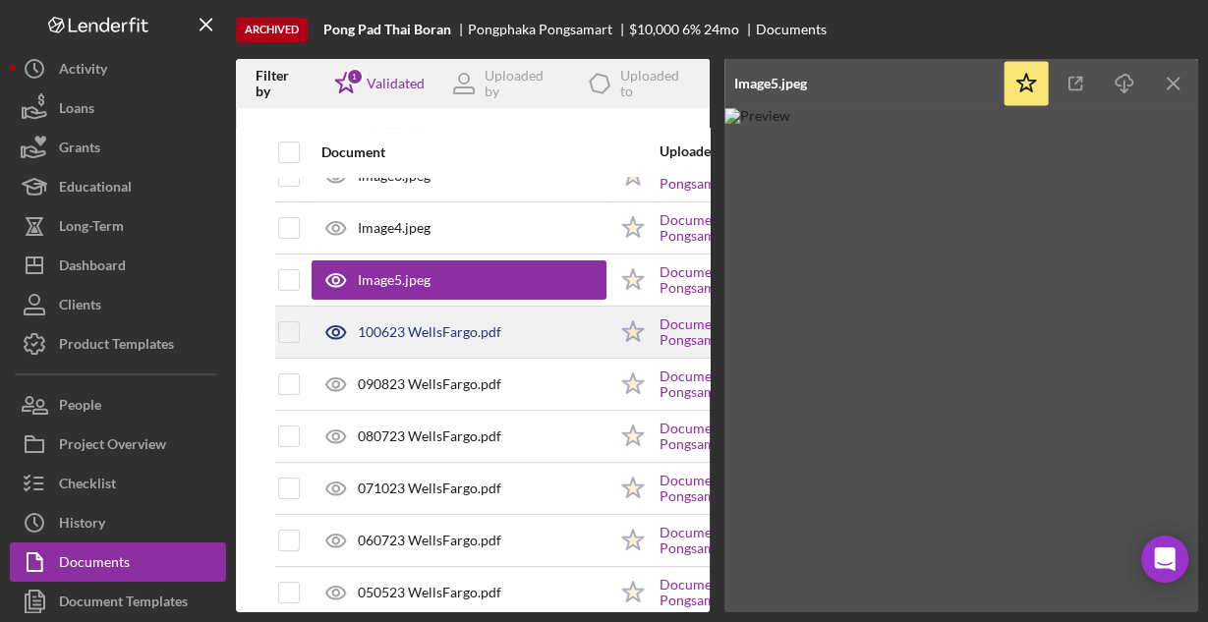
click at [448, 332] on div "100623 WellsFargo.pdf" at bounding box center [429, 332] width 143 height 16
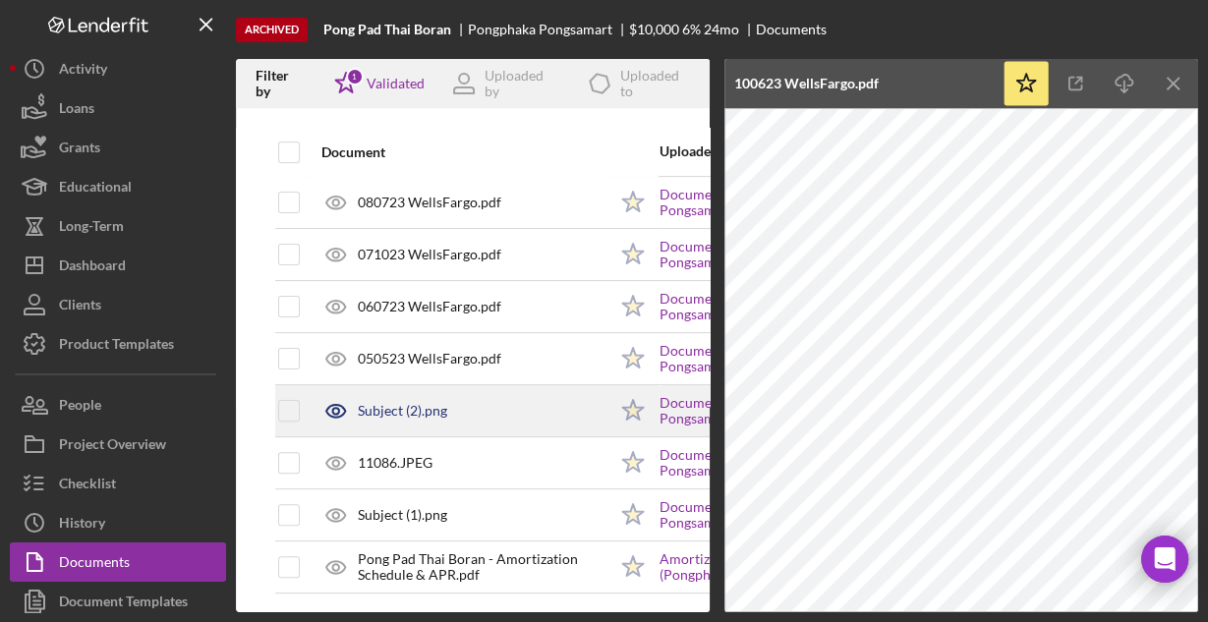
scroll to position [472, 0]
click at [416, 403] on div "Subject (2).png" at bounding box center [402, 410] width 89 height 16
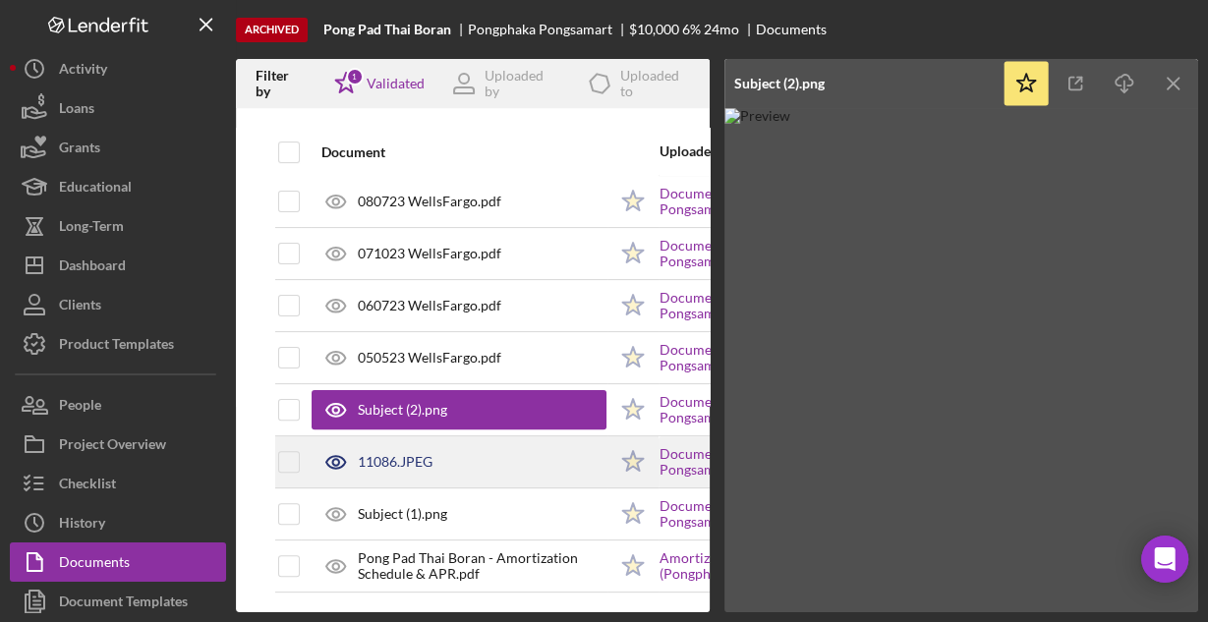
click at [404, 457] on div "11086.JPEG" at bounding box center [395, 462] width 75 height 16
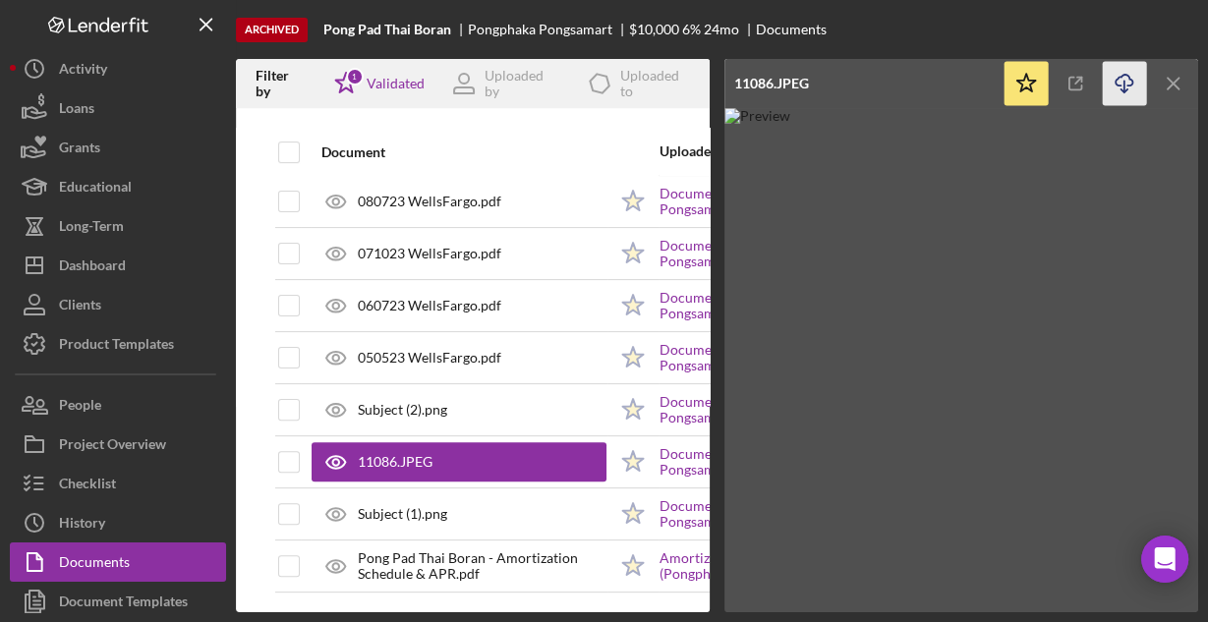
click at [1121, 76] on icon "button" at bounding box center [1123, 80] width 17 height 11
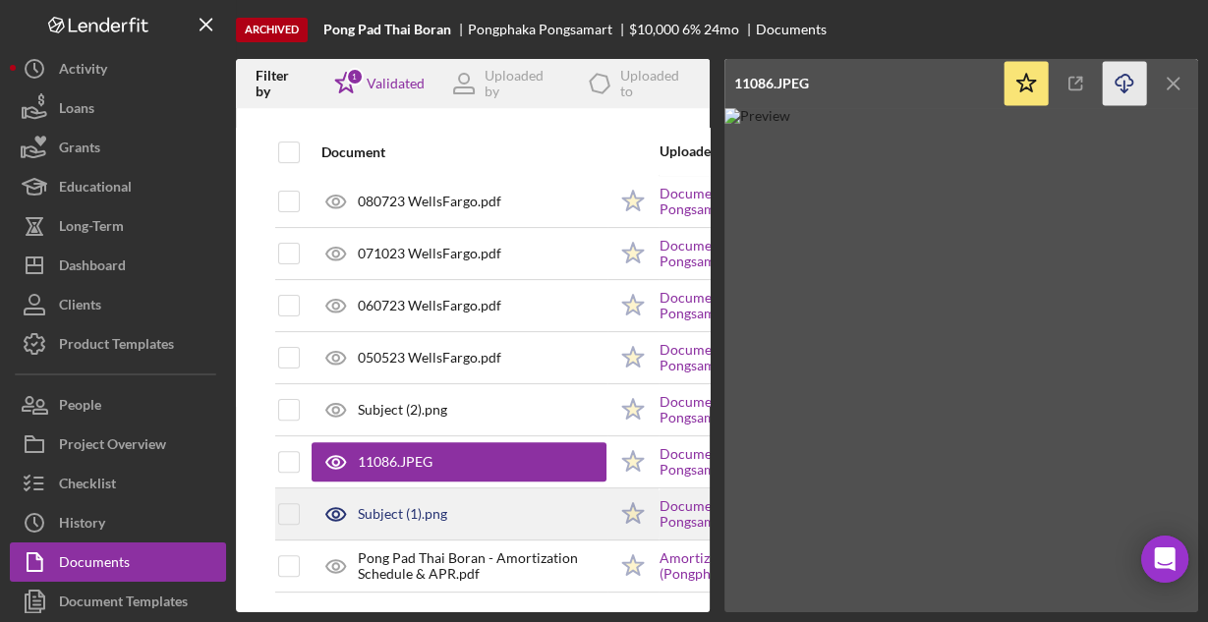
click at [440, 506] on div "Subject (1).png" at bounding box center [402, 514] width 89 height 16
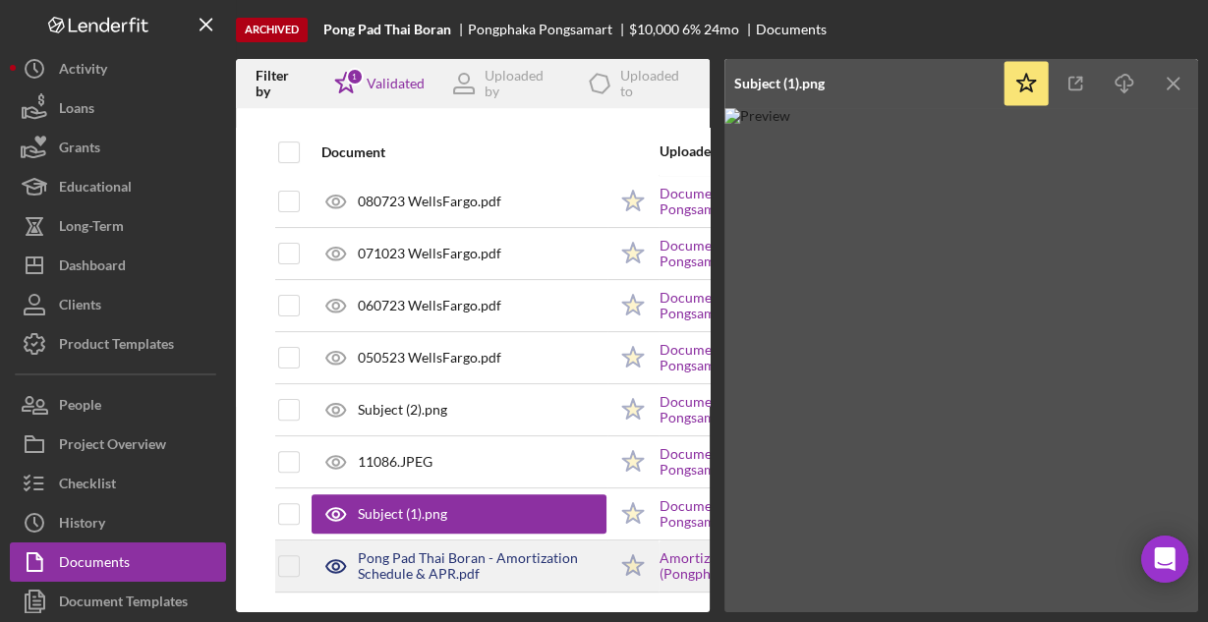
click at [425, 550] on div "Pong Pad Thai Boran - Amortization Schedule & APR.pdf" at bounding box center [482, 565] width 249 height 31
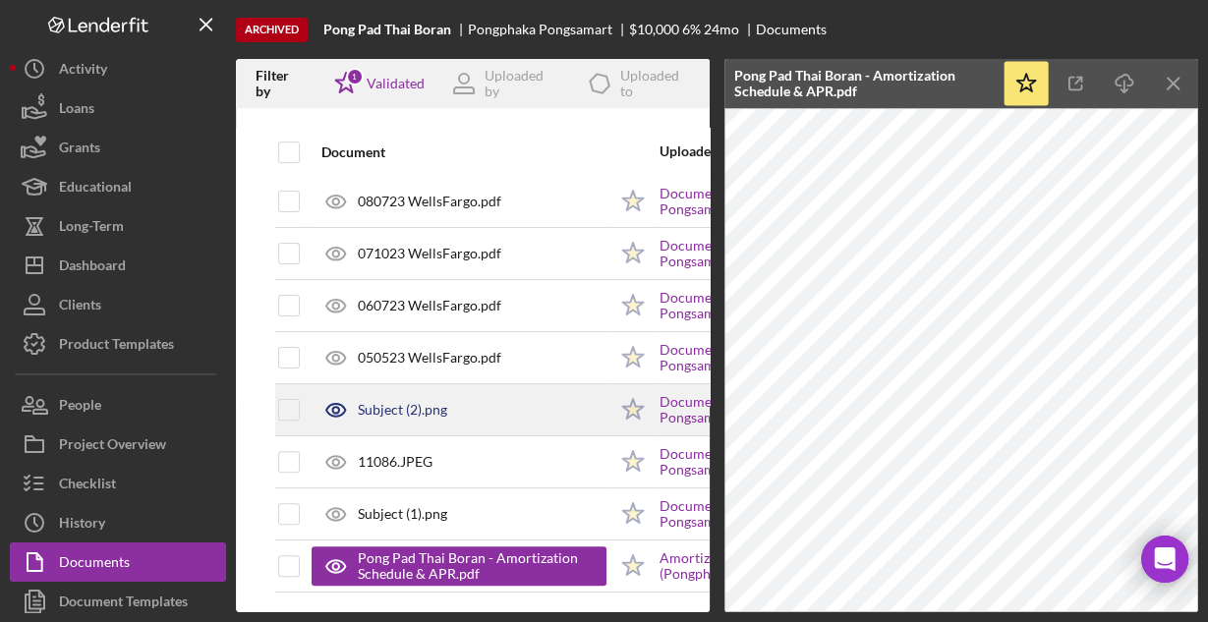
scroll to position [477, 0]
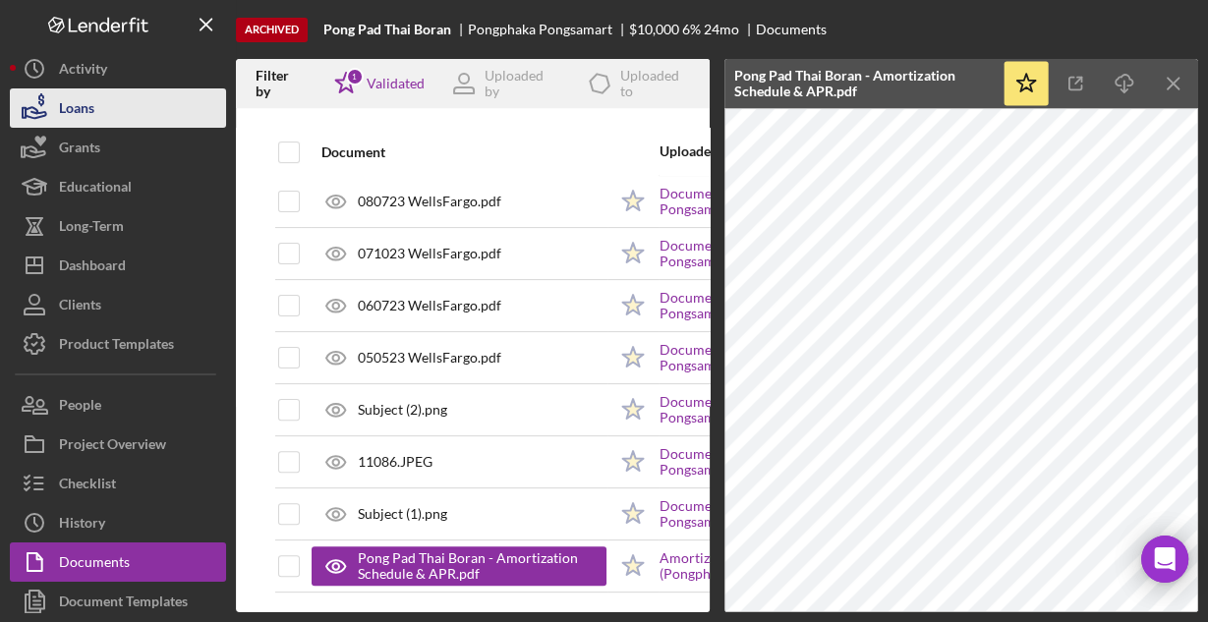
click at [85, 118] on div "Loans" at bounding box center [76, 110] width 35 height 44
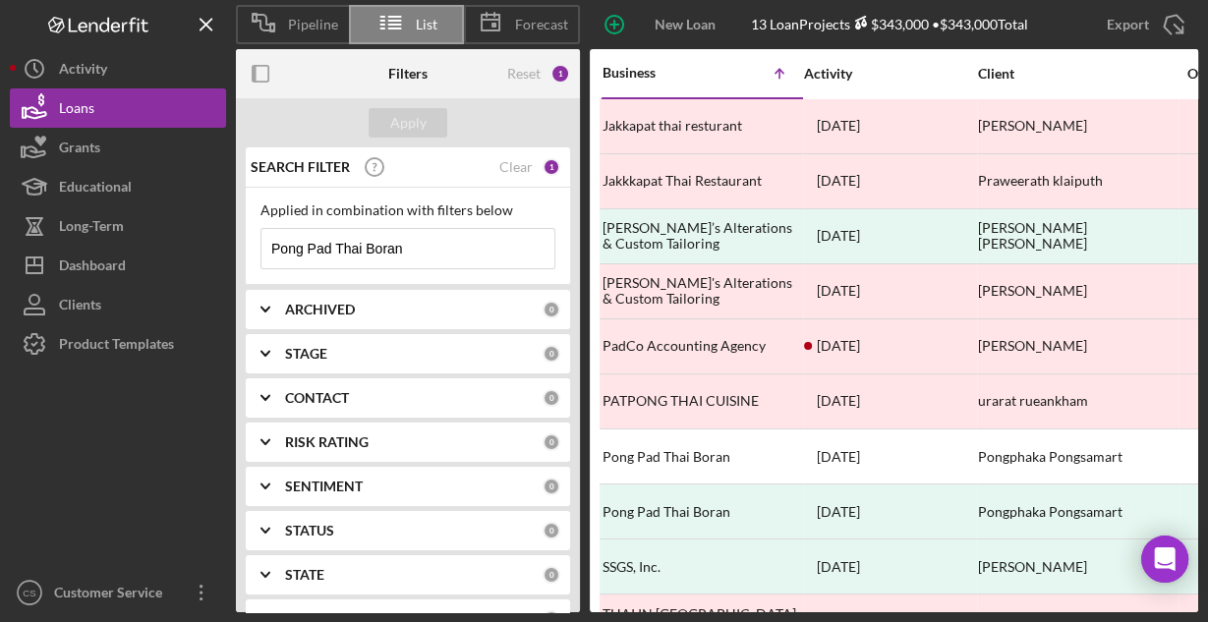
click at [443, 244] on input "Pong Pad Thai Boran" at bounding box center [407, 248] width 293 height 39
paste input "ER Plumbing Solutions"
type input "ER Plumbing Solutions"
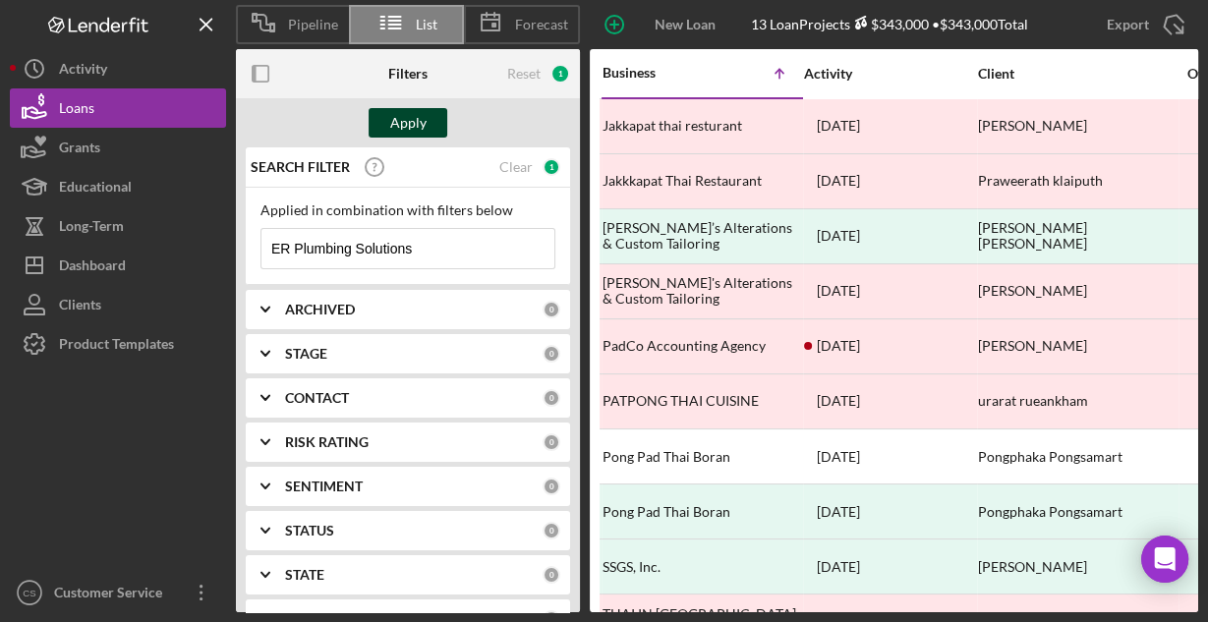
click at [424, 131] on div "Apply" at bounding box center [408, 122] width 36 height 29
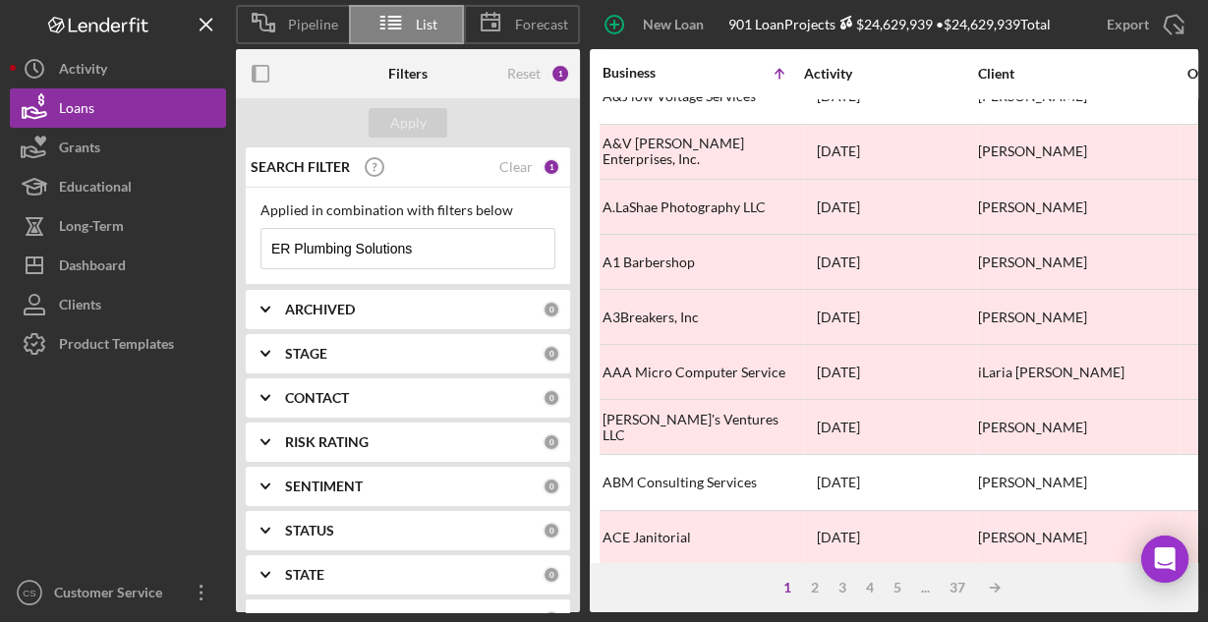
scroll to position [915, 0]
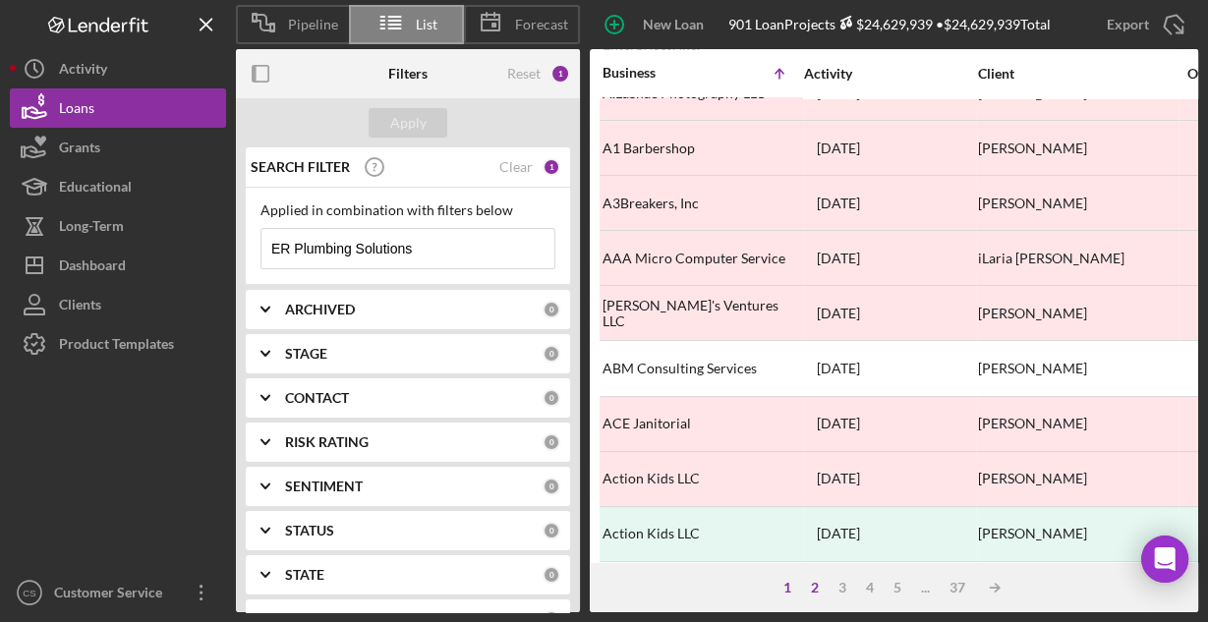
click at [811, 592] on div "2" at bounding box center [815, 588] width 28 height 16
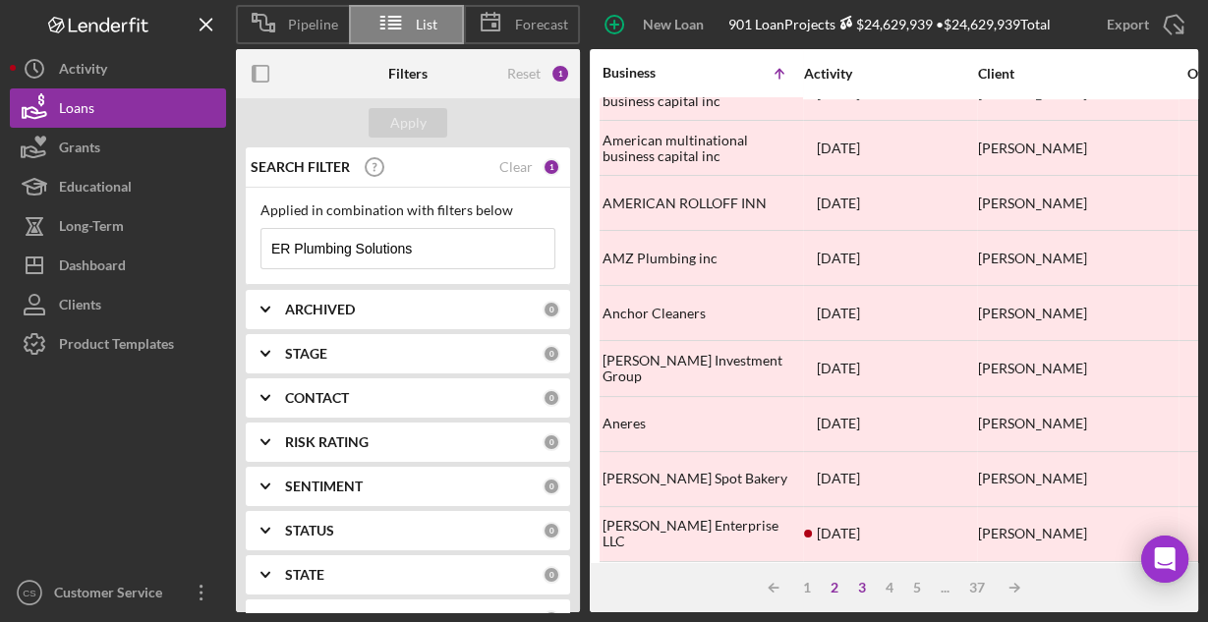
click at [859, 590] on div "3" at bounding box center [862, 588] width 28 height 16
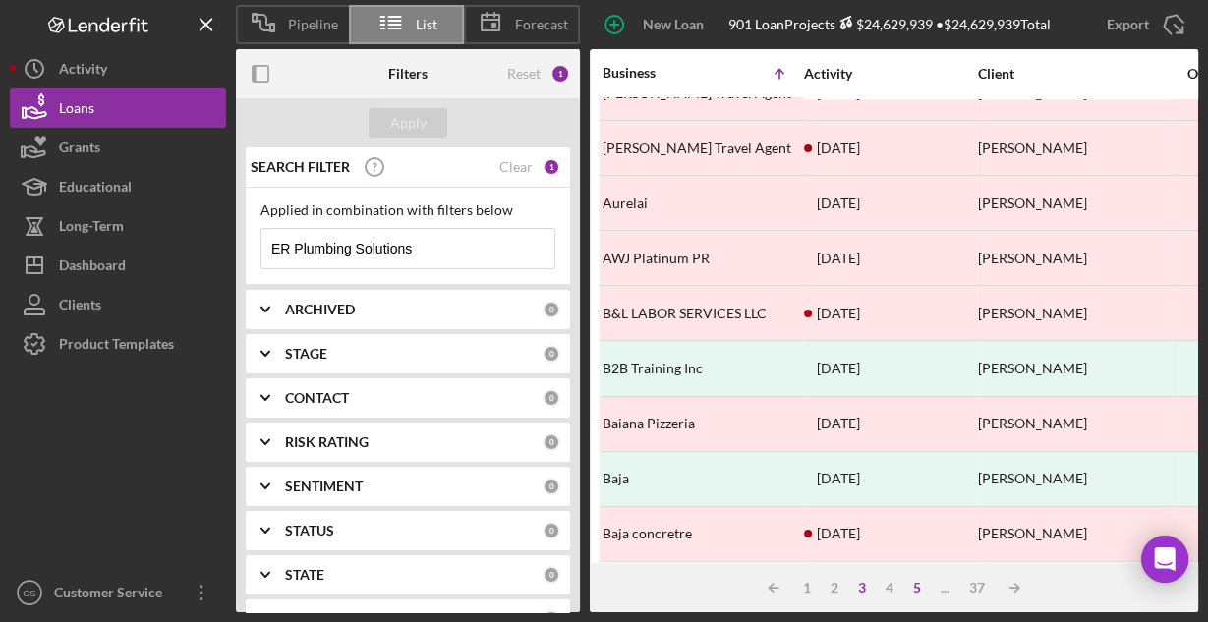
click at [920, 590] on div "5" at bounding box center [917, 588] width 28 height 16
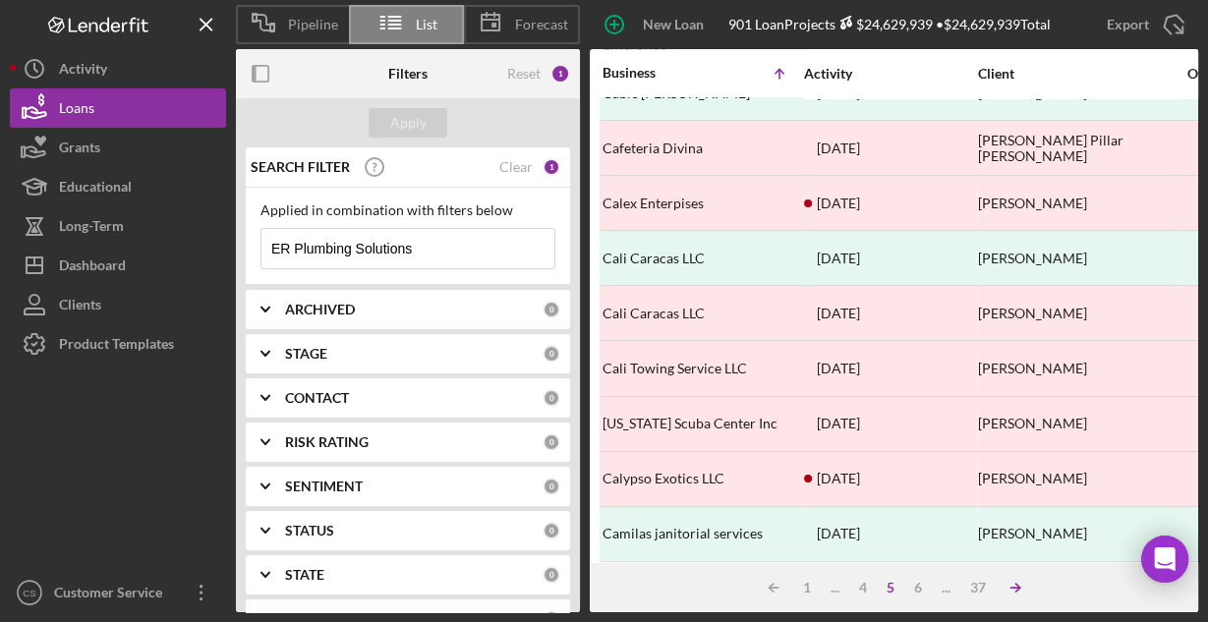
click at [1019, 588] on line at bounding box center [1014, 588] width 9 height 0
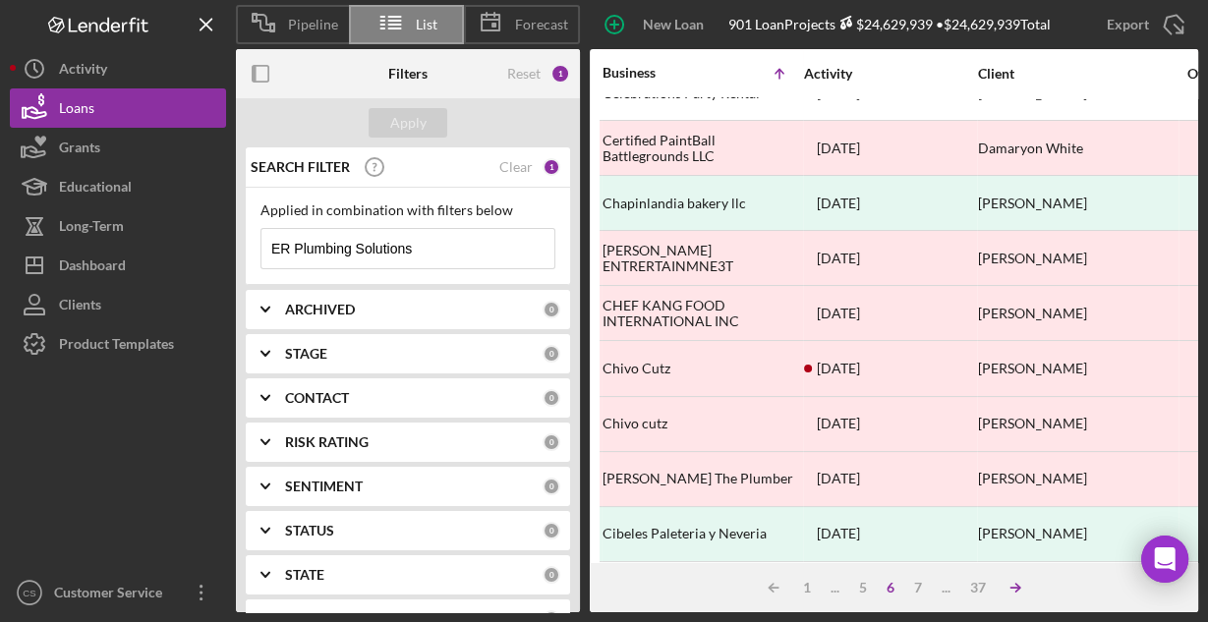
click at [1025, 591] on icon "Icon/Table Sort Arrow" at bounding box center [1014, 587] width 39 height 39
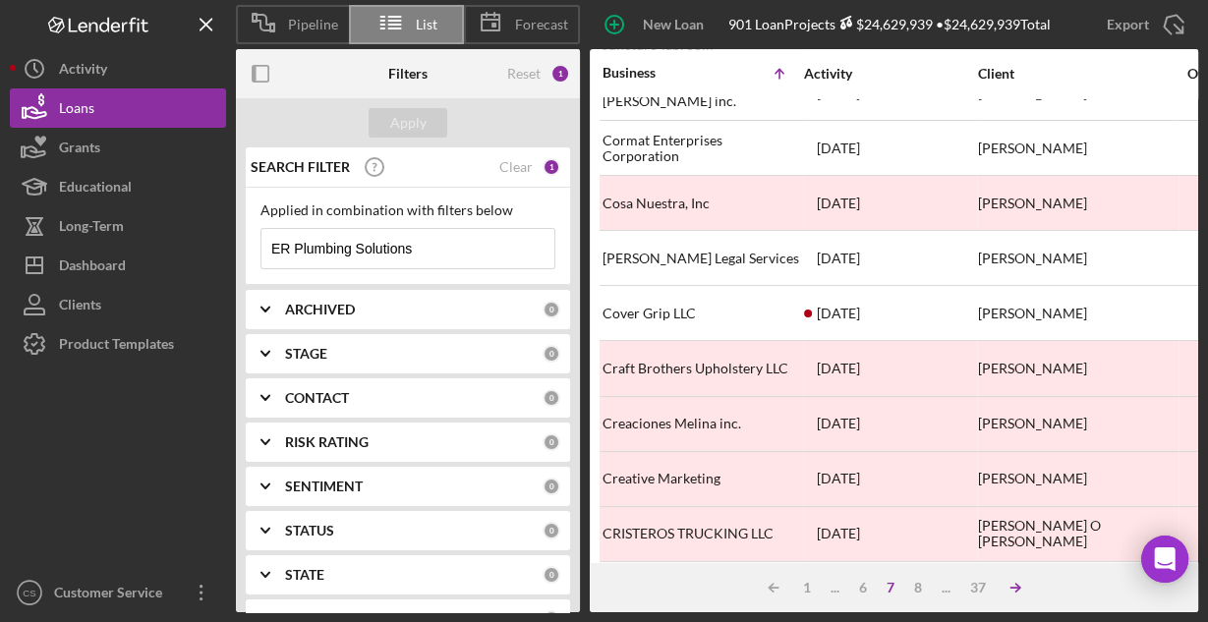
click at [1019, 590] on icon "Icon/Table Sort Arrow" at bounding box center [1014, 587] width 39 height 39
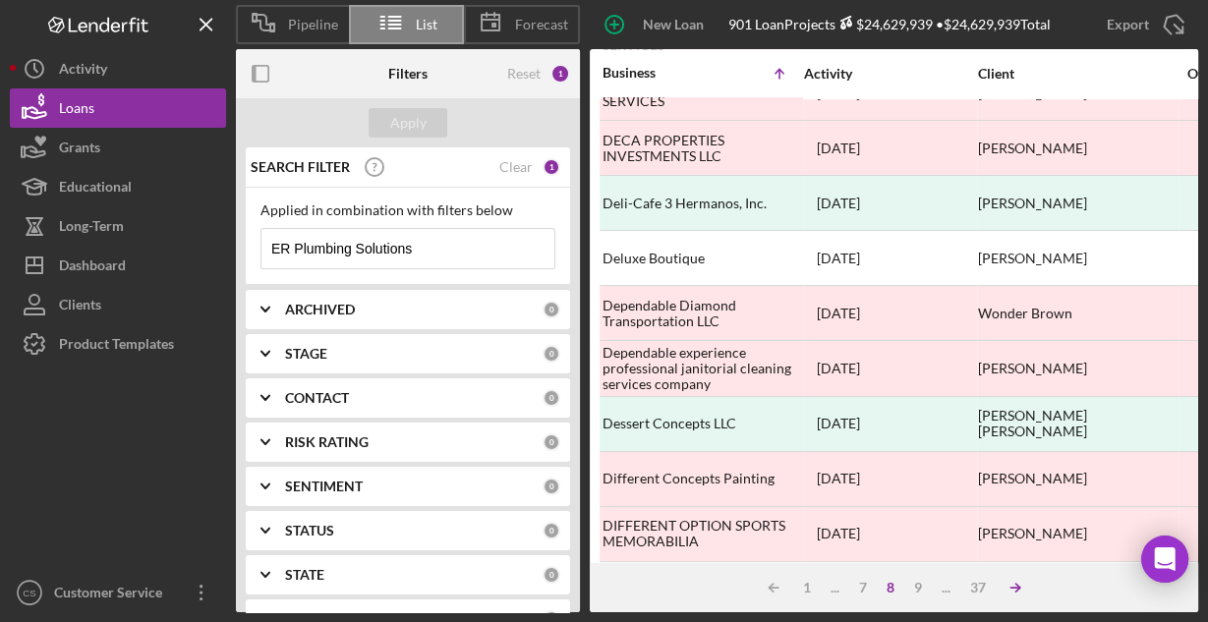
click at [1016, 590] on polyline at bounding box center [1017, 588] width 4 height 8
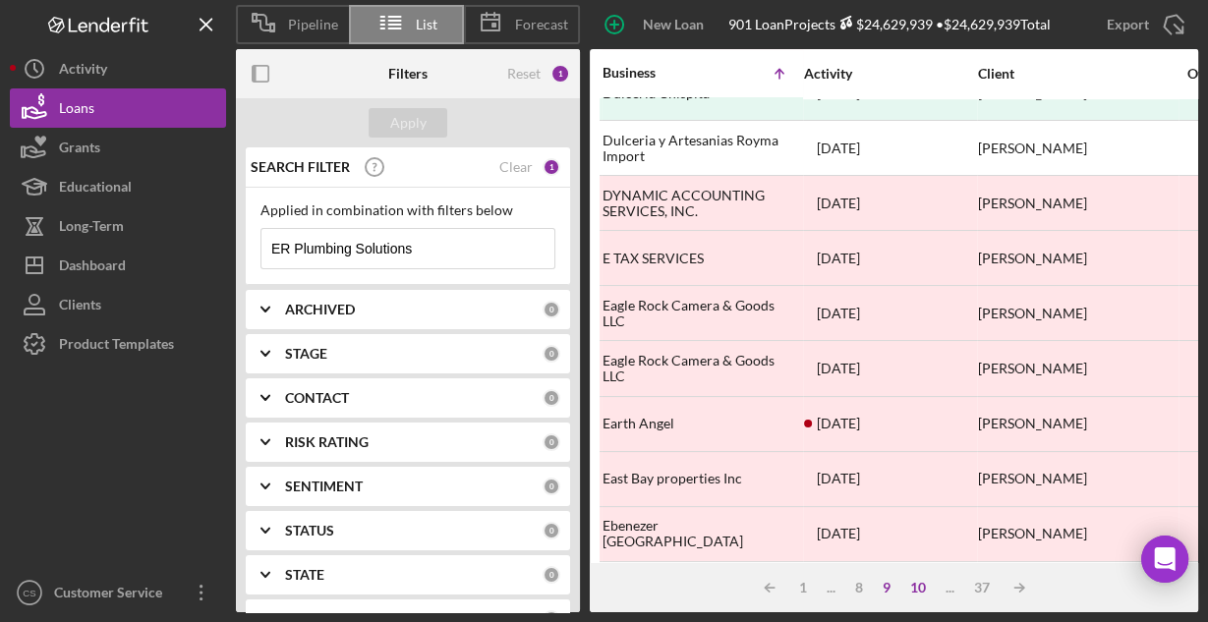
click at [924, 590] on div "10" at bounding box center [917, 588] width 35 height 16
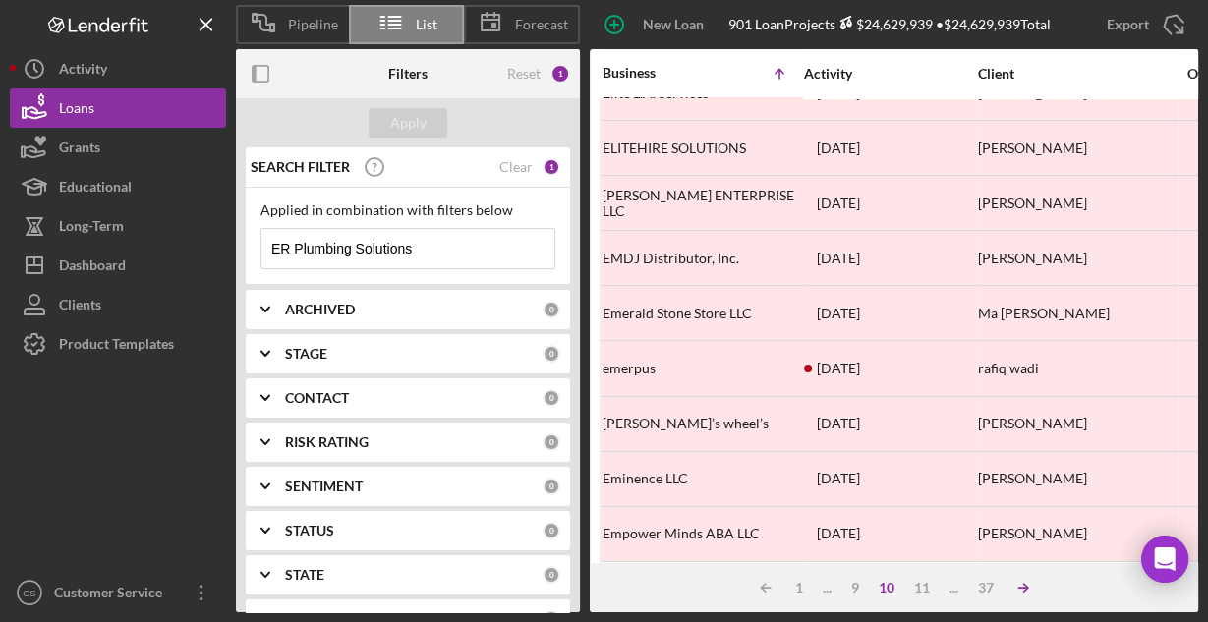
click at [1011, 590] on icon "Icon/Table Sort Arrow" at bounding box center [1022, 587] width 39 height 39
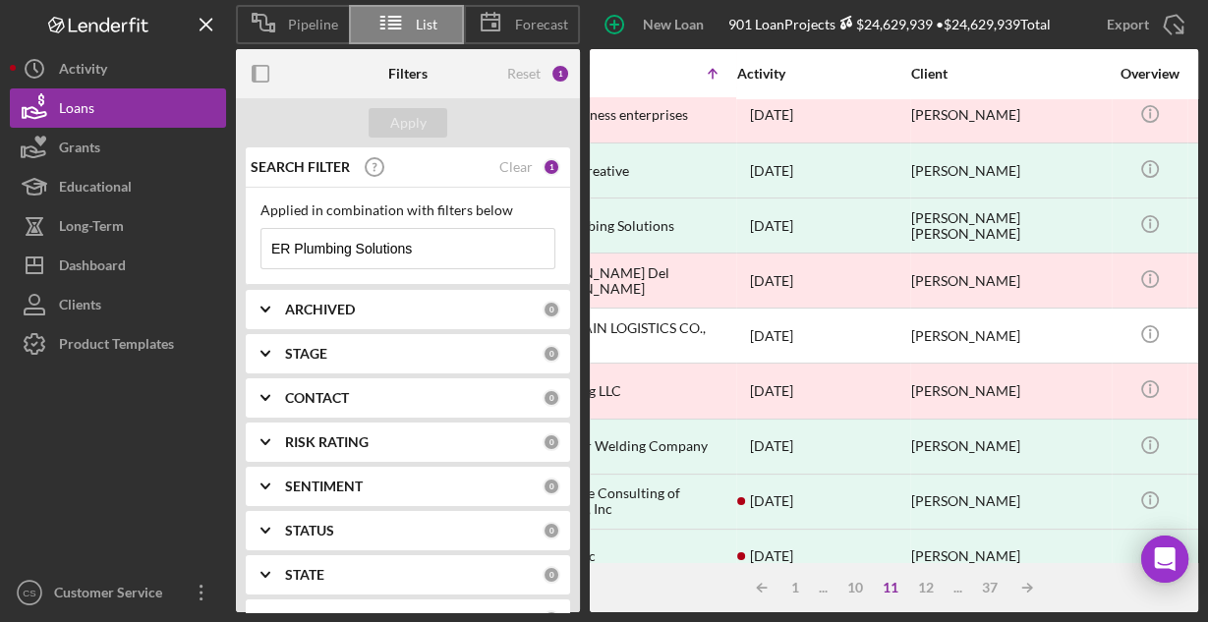
scroll to position [286, 0]
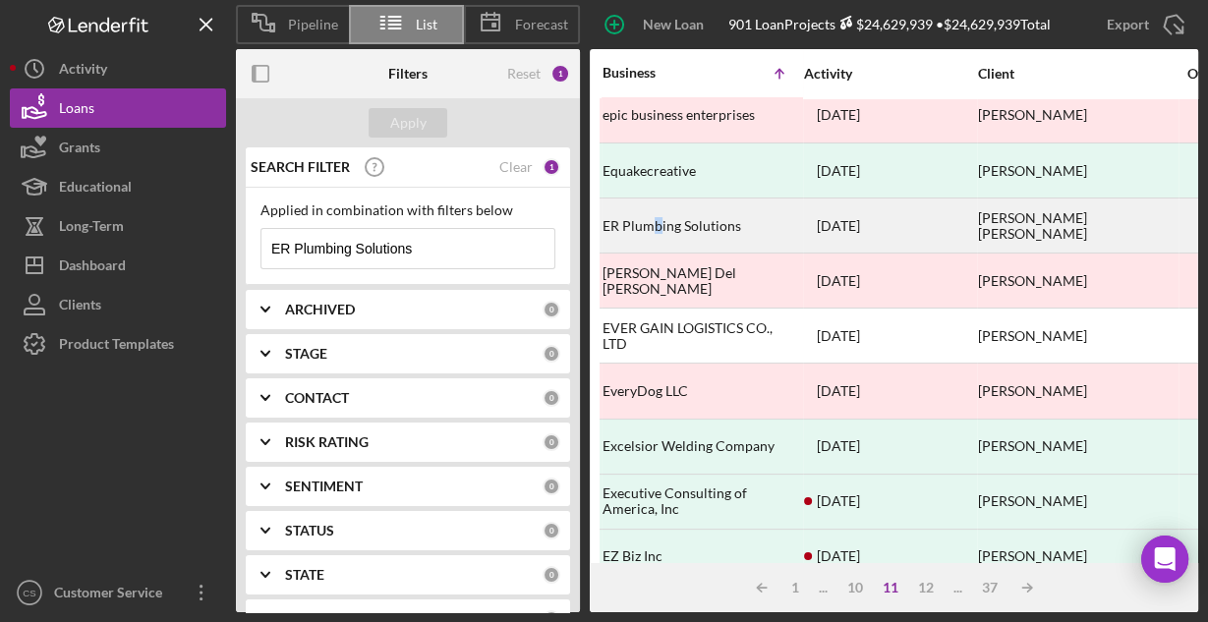
click at [656, 219] on div "ER Plumbing Solutions" at bounding box center [700, 225] width 197 height 52
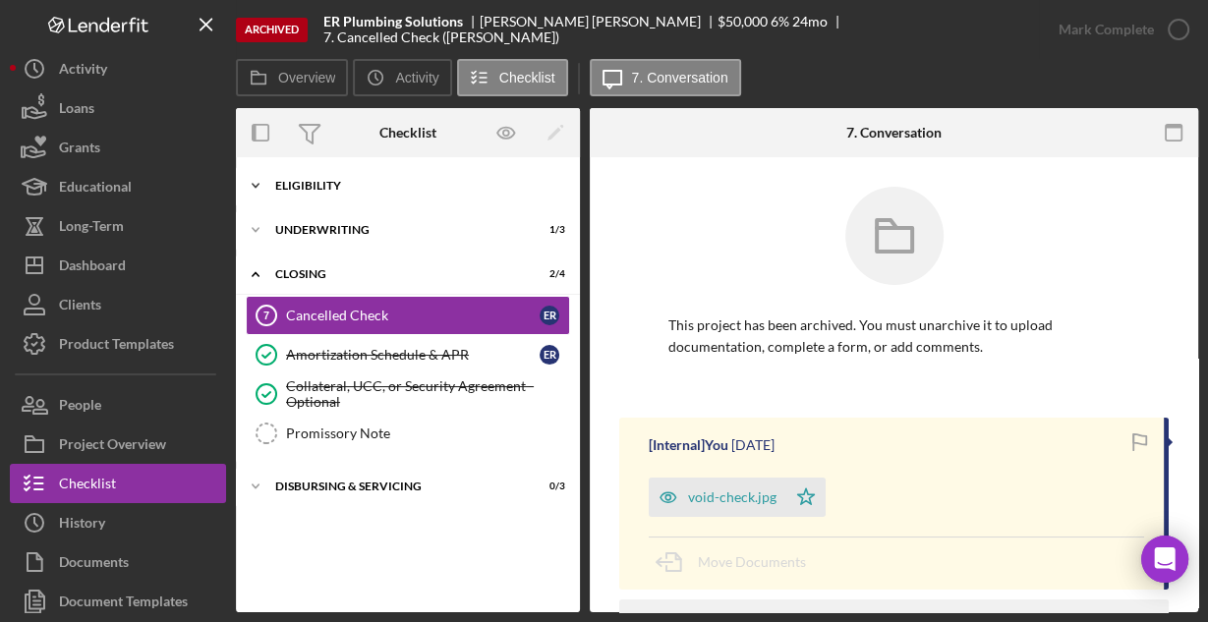
click at [330, 189] on div "Eligibility" at bounding box center [415, 186] width 280 height 12
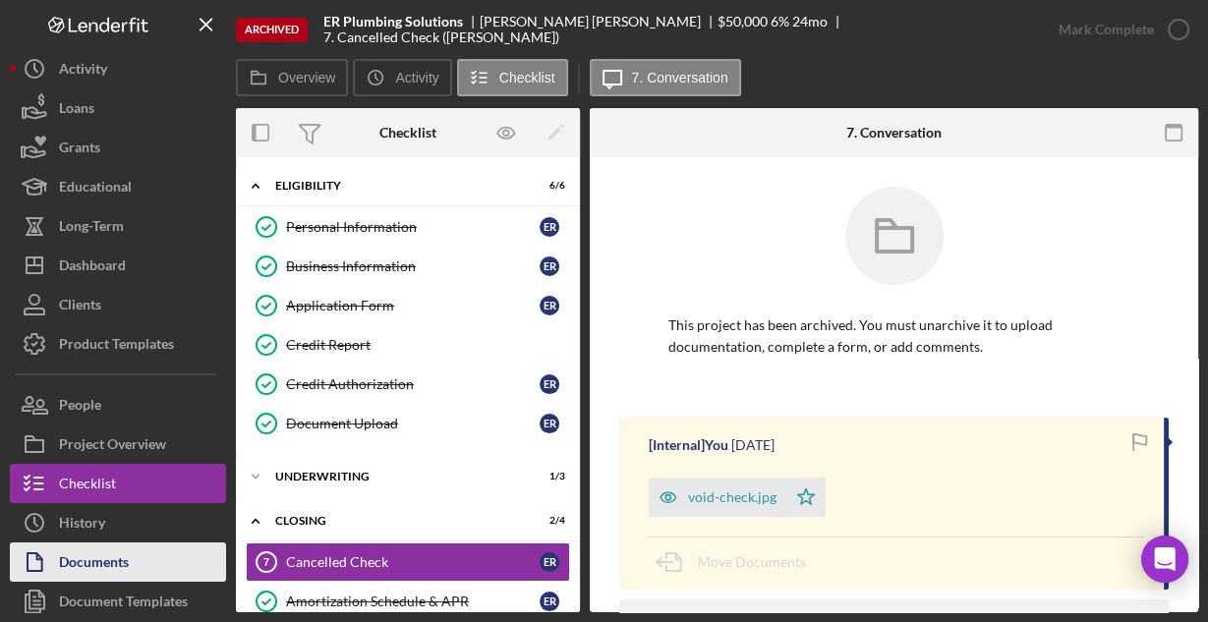
click at [122, 553] on div "Documents" at bounding box center [94, 564] width 70 height 44
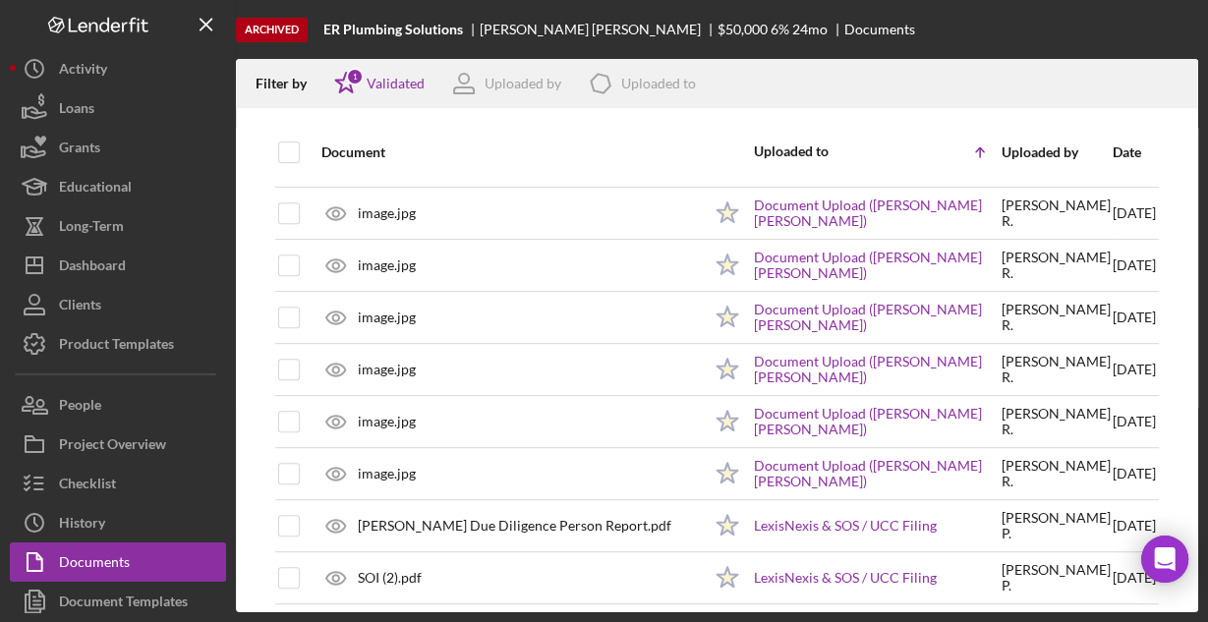
scroll to position [697, 0]
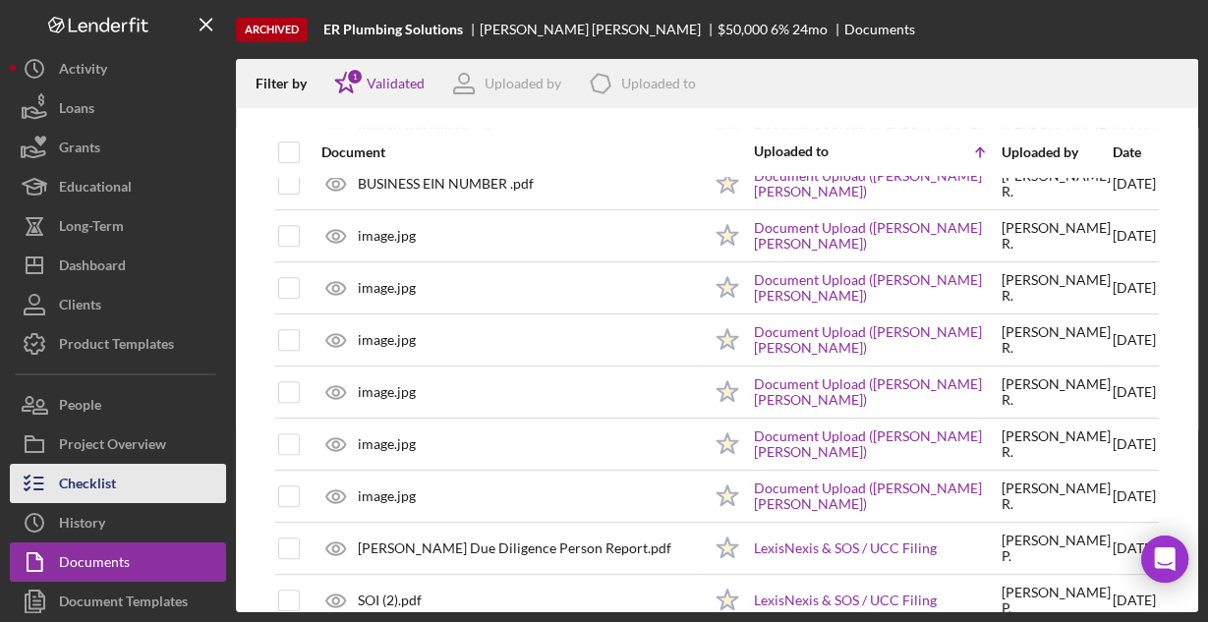
click at [94, 473] on div "Checklist" at bounding box center [87, 486] width 57 height 44
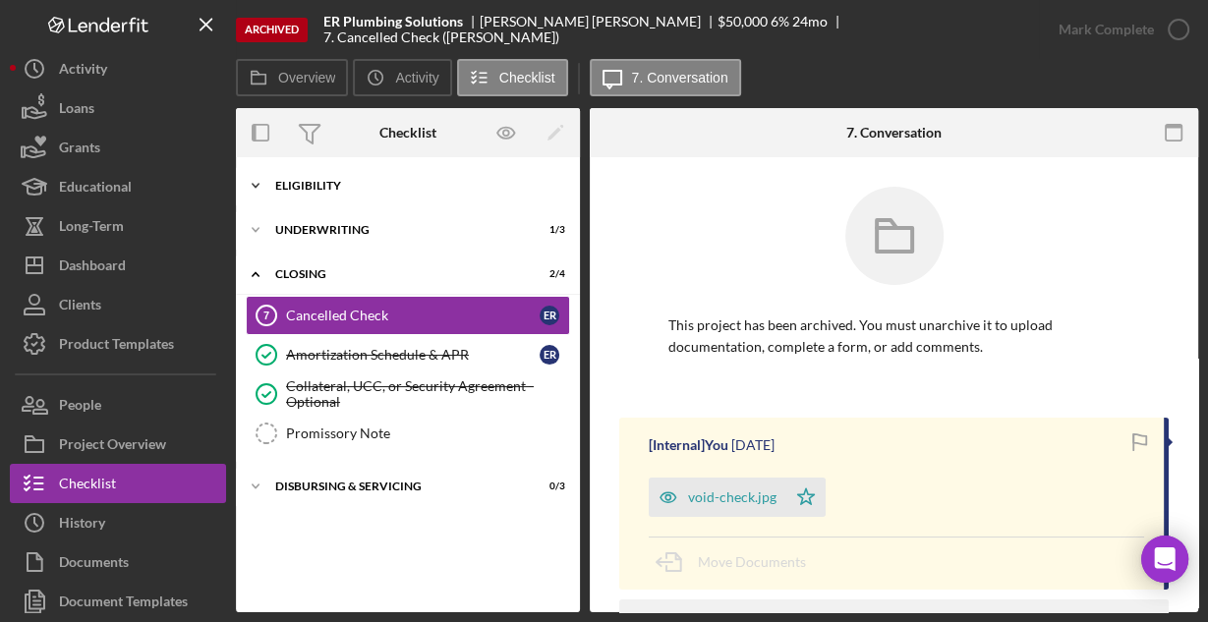
click at [318, 184] on div "Eligibility" at bounding box center [415, 186] width 280 height 12
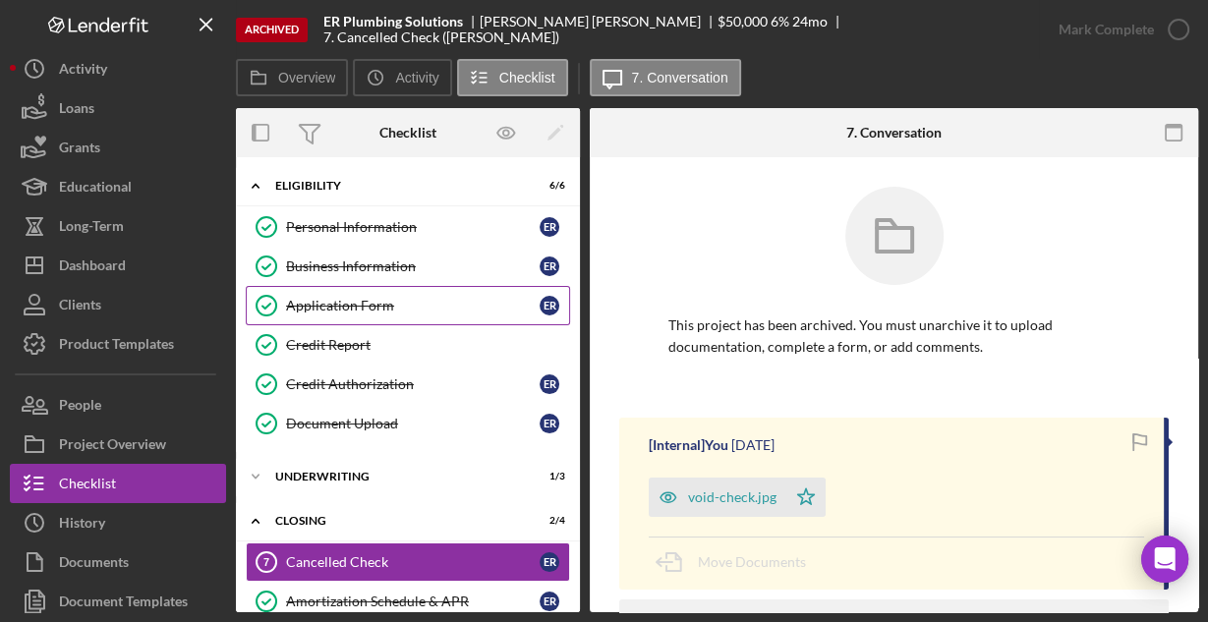
click at [331, 298] on div "Application Form" at bounding box center [412, 306] width 253 height 16
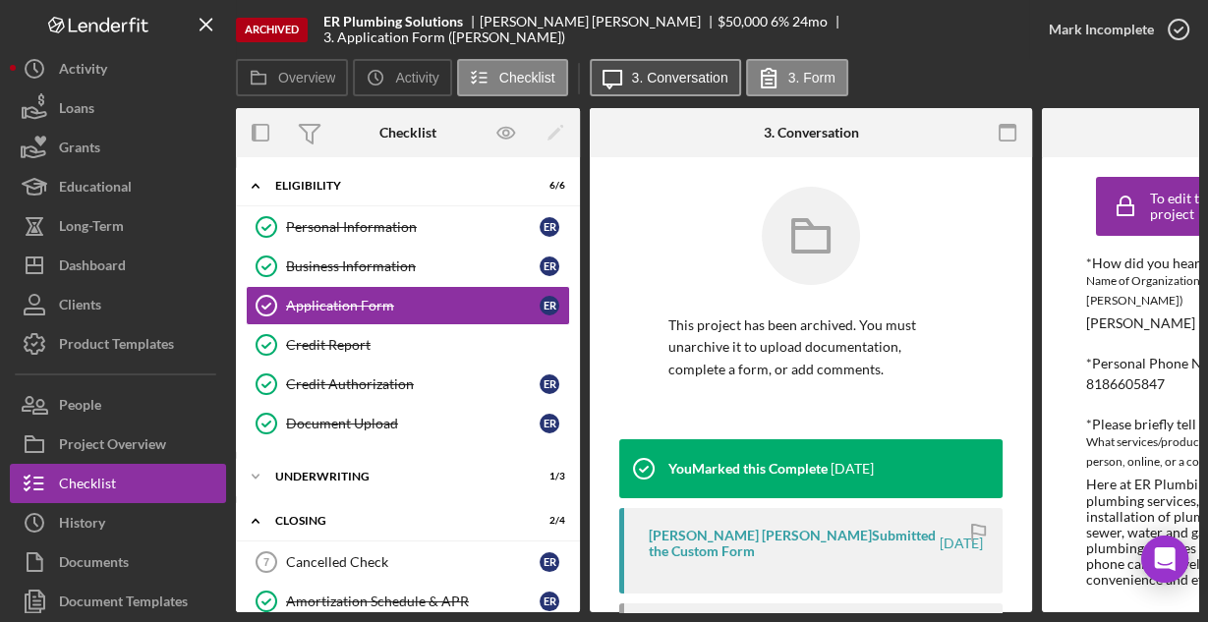
click at [692, 80] on label "3. Conversation" at bounding box center [680, 78] width 96 height 16
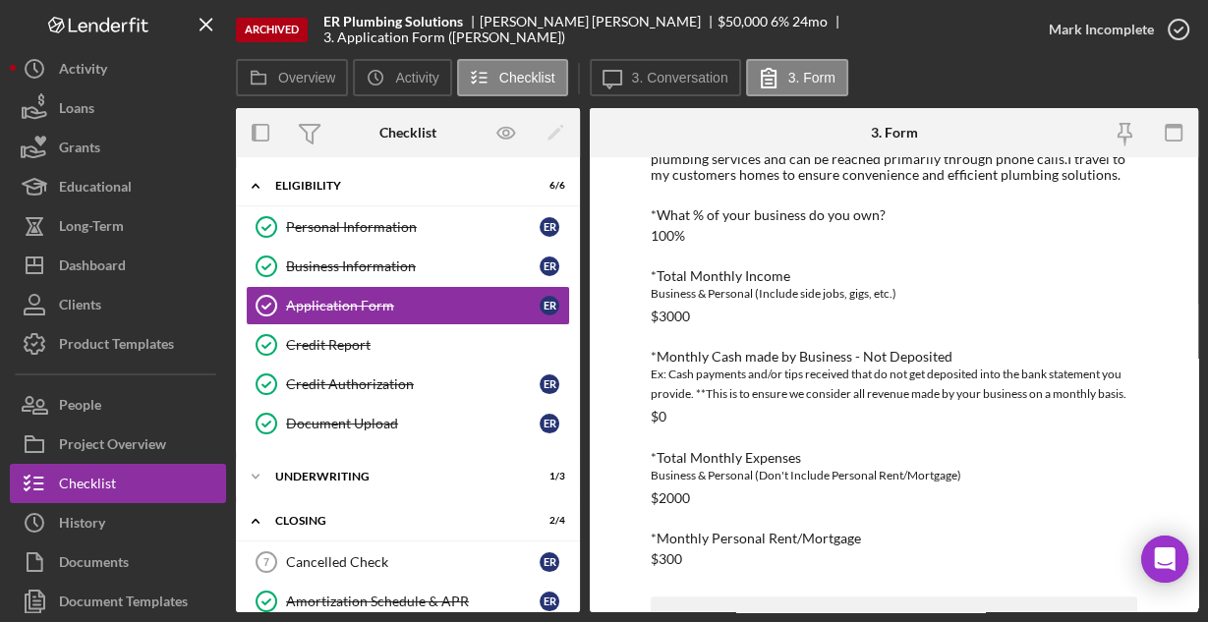
scroll to position [657, 0]
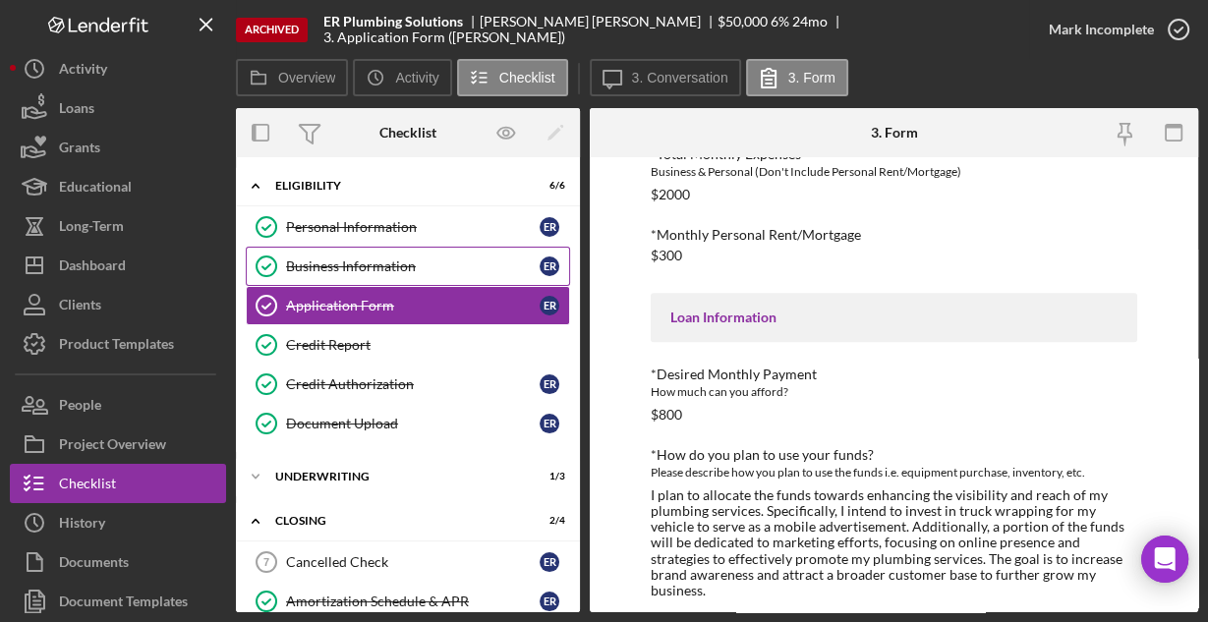
click at [382, 265] on div "Business Information" at bounding box center [412, 266] width 253 height 16
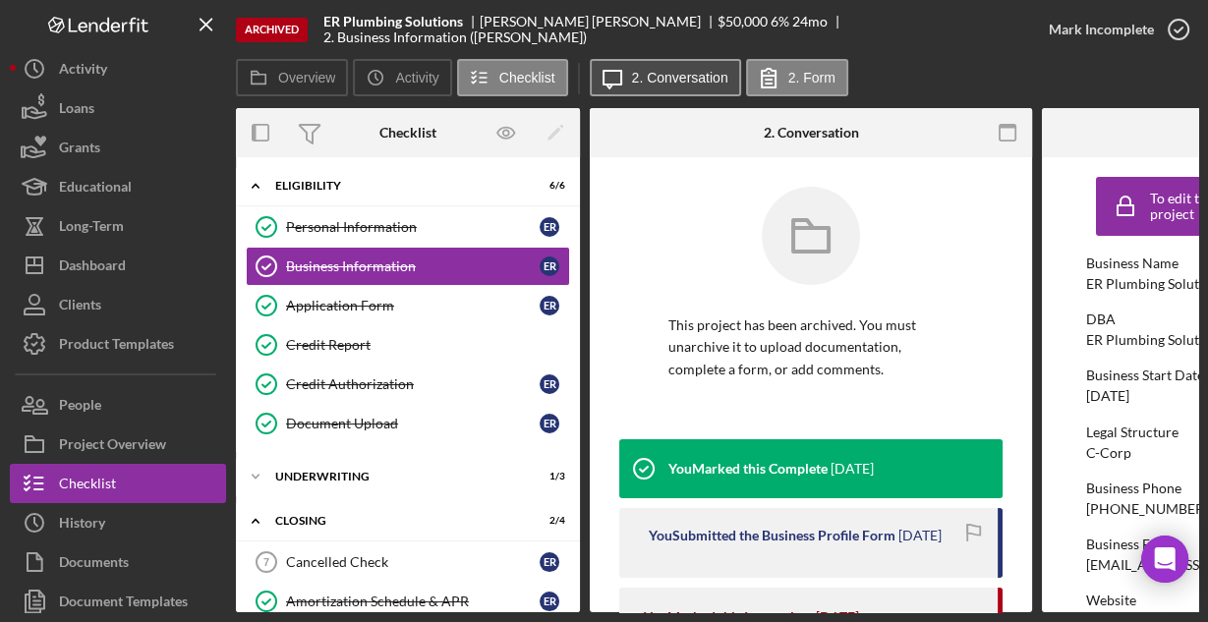
click at [670, 72] on label "2. Conversation" at bounding box center [680, 78] width 96 height 16
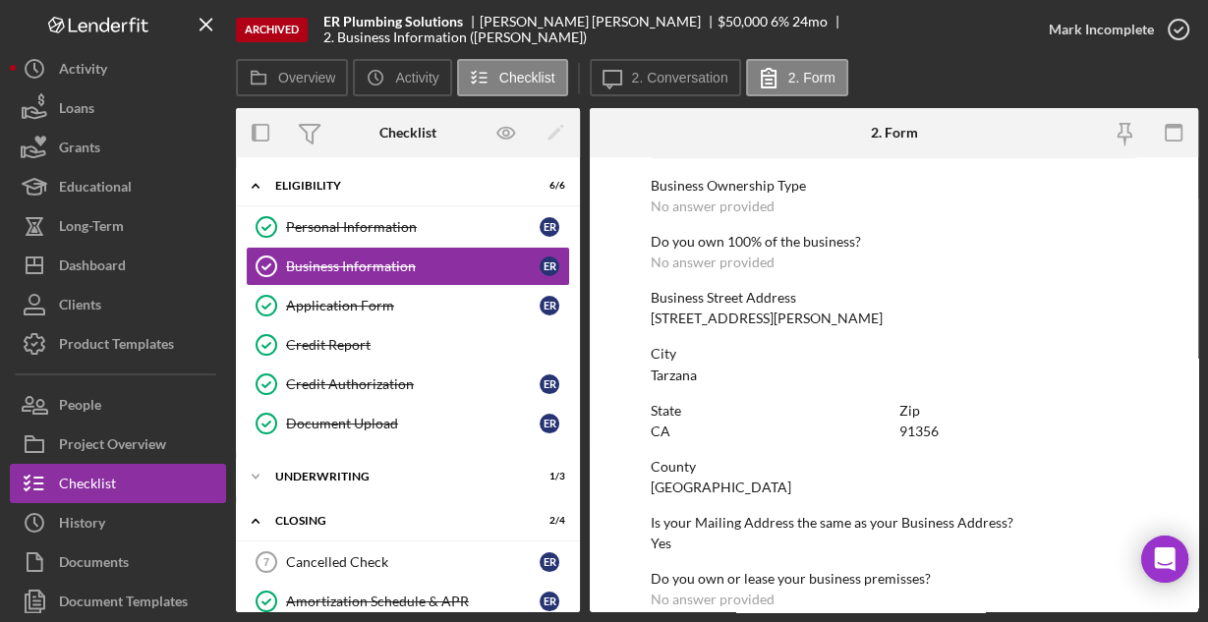
scroll to position [1027, 0]
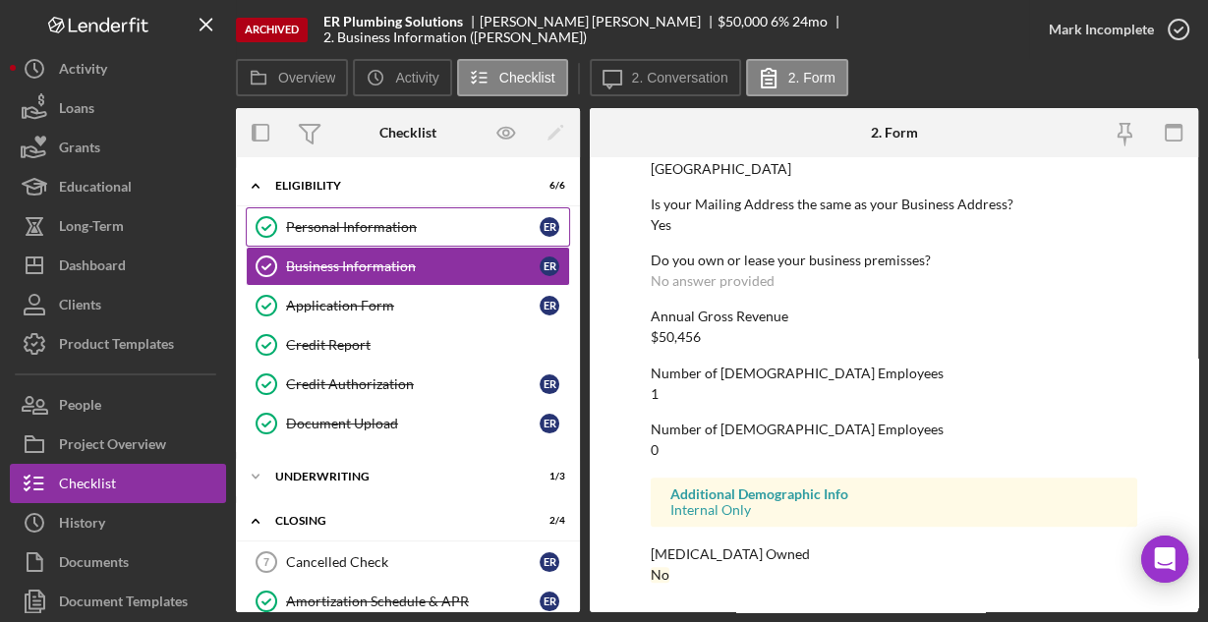
click at [310, 220] on div "Personal Information" at bounding box center [412, 227] width 253 height 16
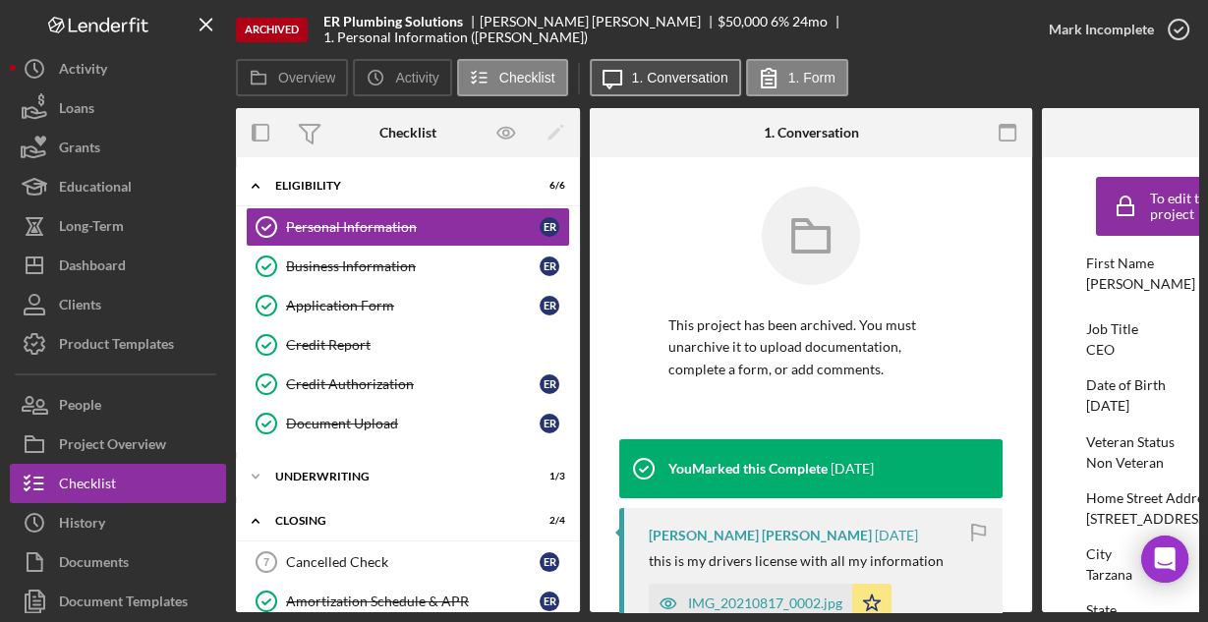
click at [636, 74] on label "1. Conversation" at bounding box center [680, 78] width 96 height 16
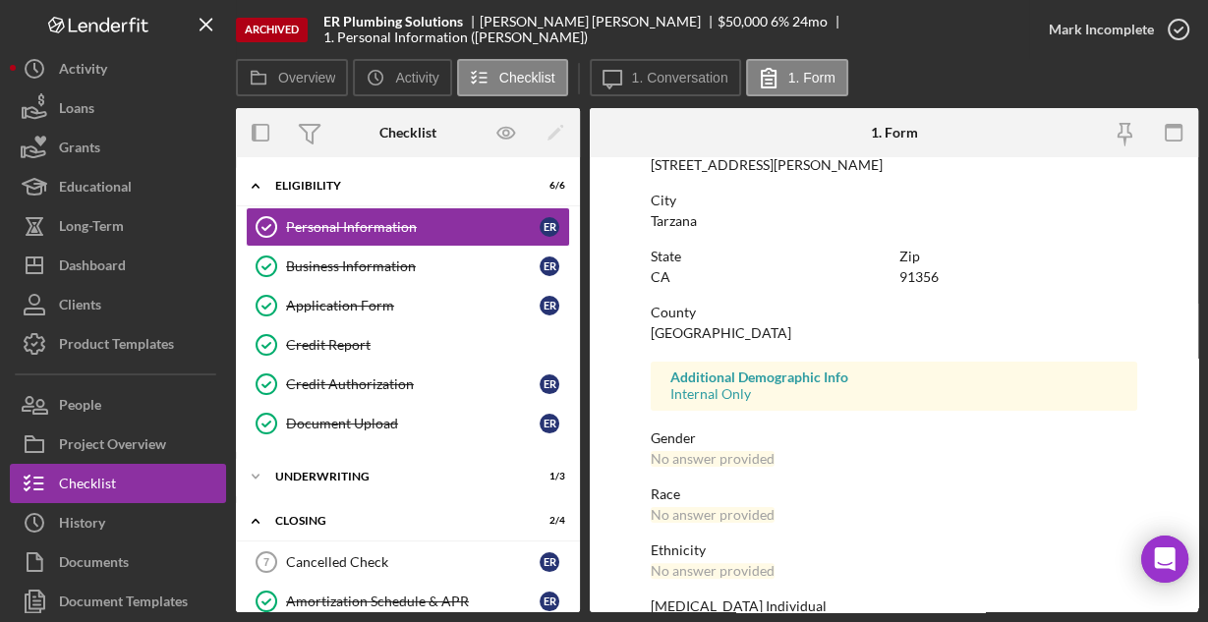
scroll to position [463, 0]
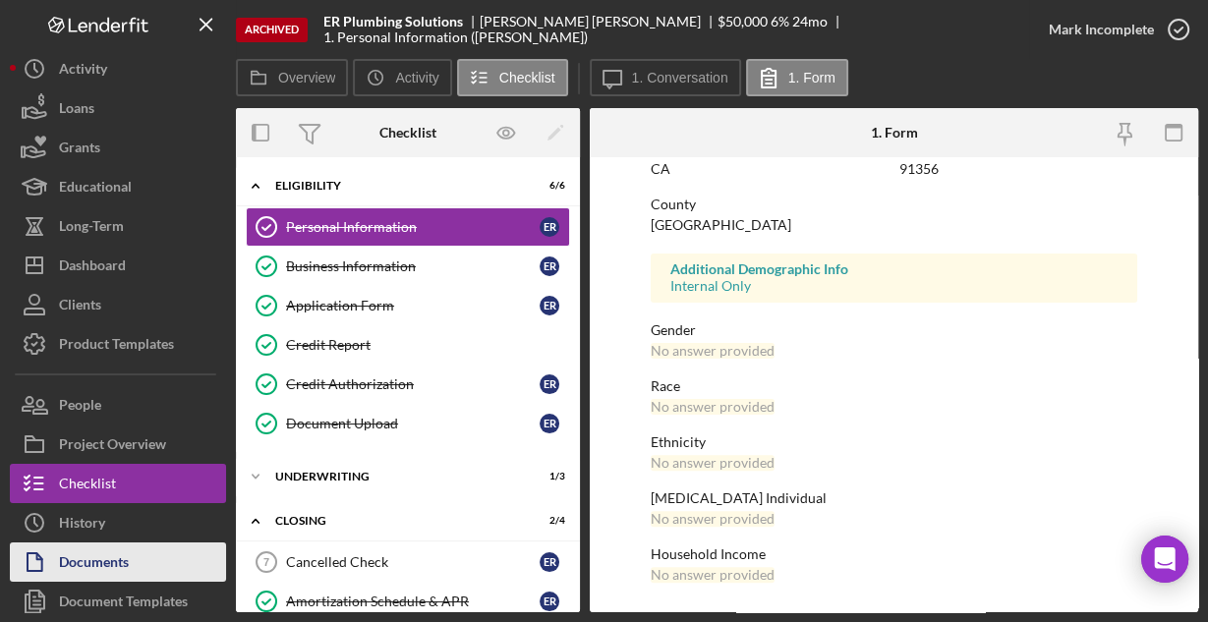
click at [119, 549] on div "Documents" at bounding box center [94, 564] width 70 height 44
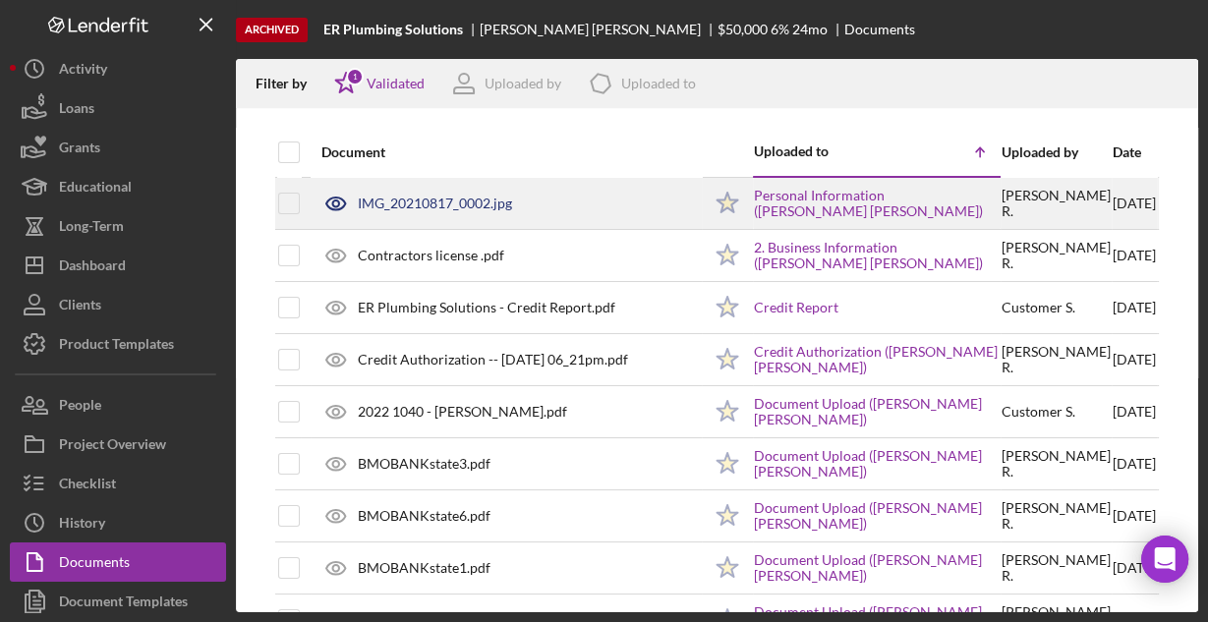
click at [466, 208] on div "IMG_20210817_0002.jpg" at bounding box center [435, 204] width 154 height 16
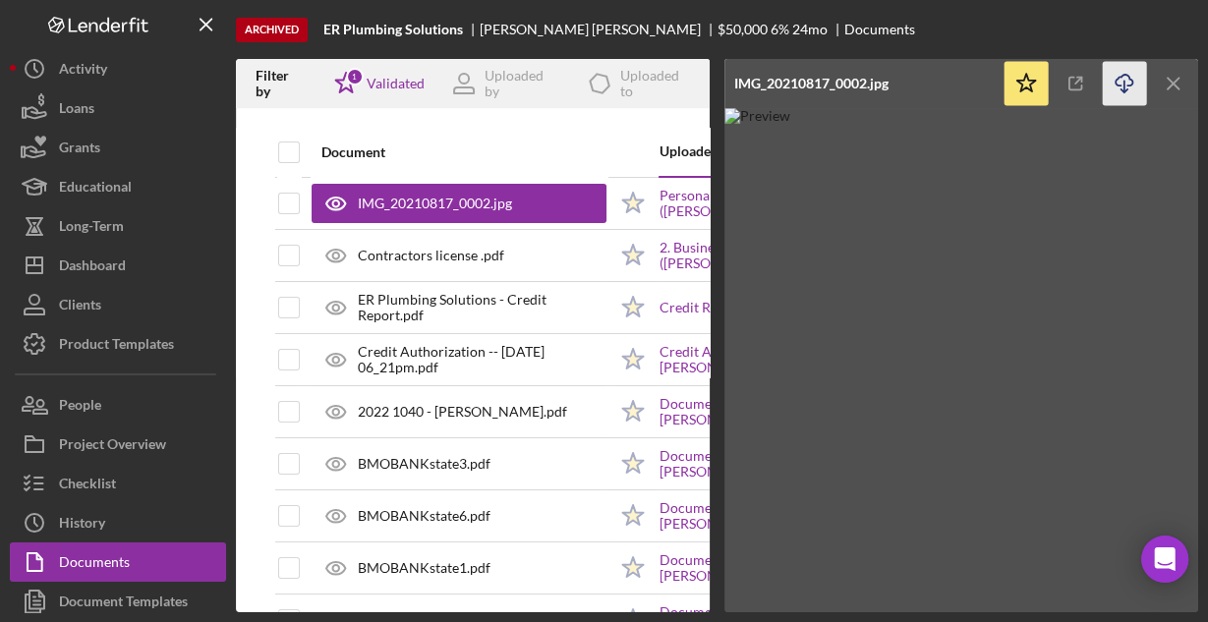
click at [1115, 83] on icon "button" at bounding box center [1123, 80] width 17 height 11
click at [1130, 151] on img at bounding box center [961, 360] width 474 height 504
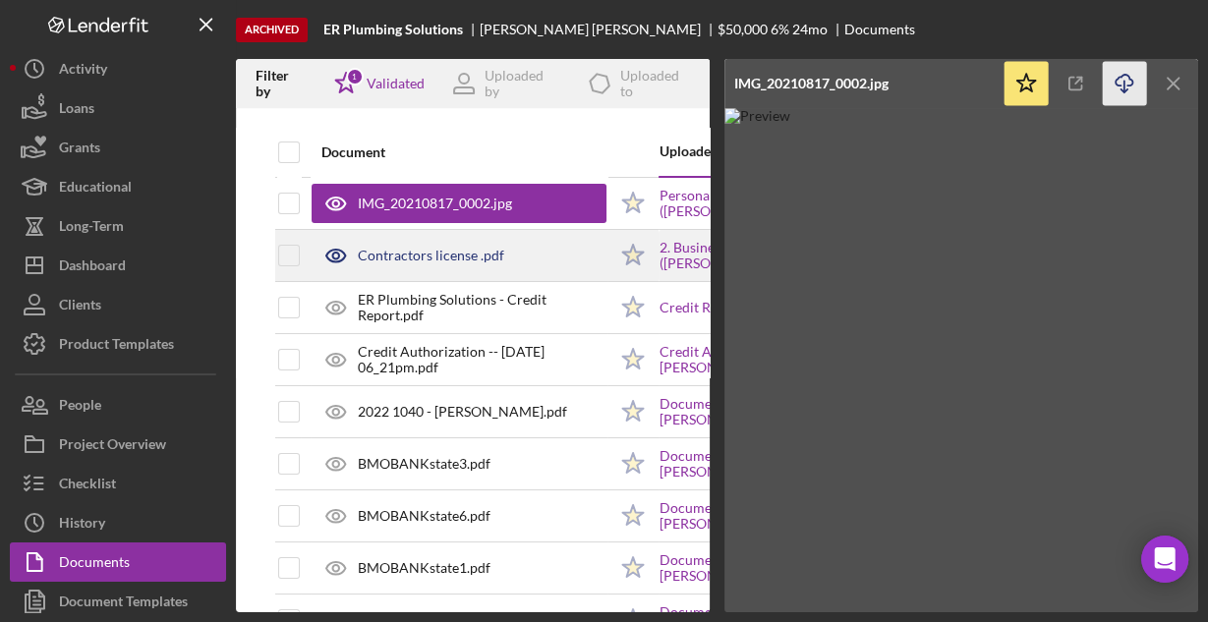
click at [472, 254] on div "Contractors license .pdf" at bounding box center [431, 256] width 146 height 16
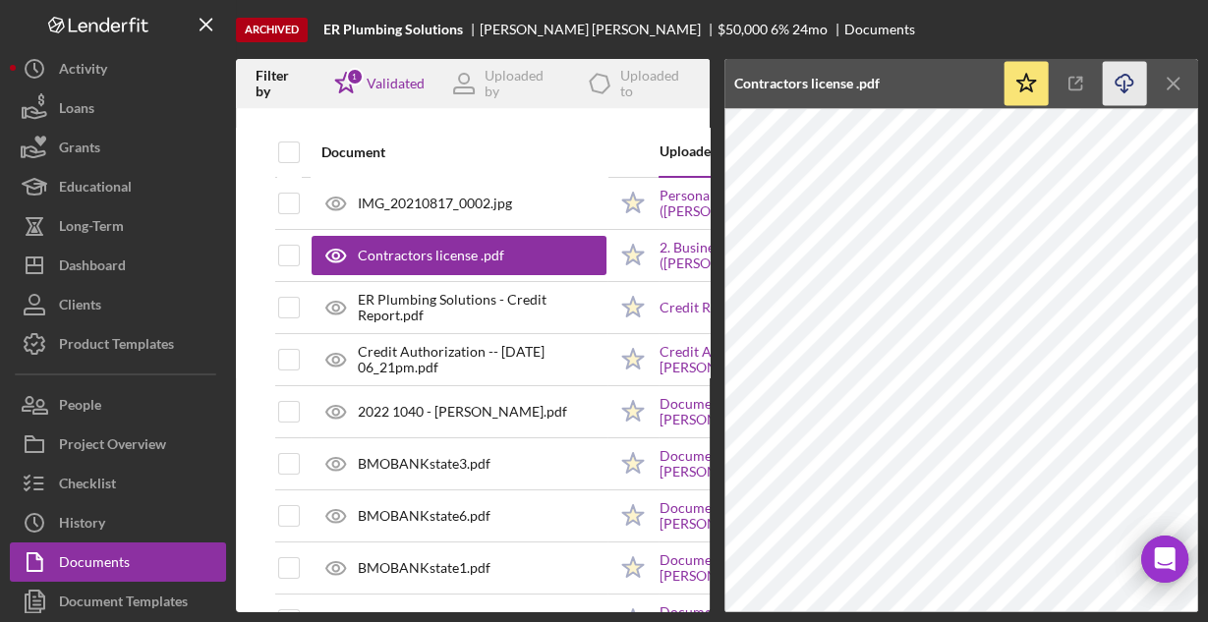
click at [1121, 82] on icon "Icon/Download" at bounding box center [1124, 84] width 44 height 44
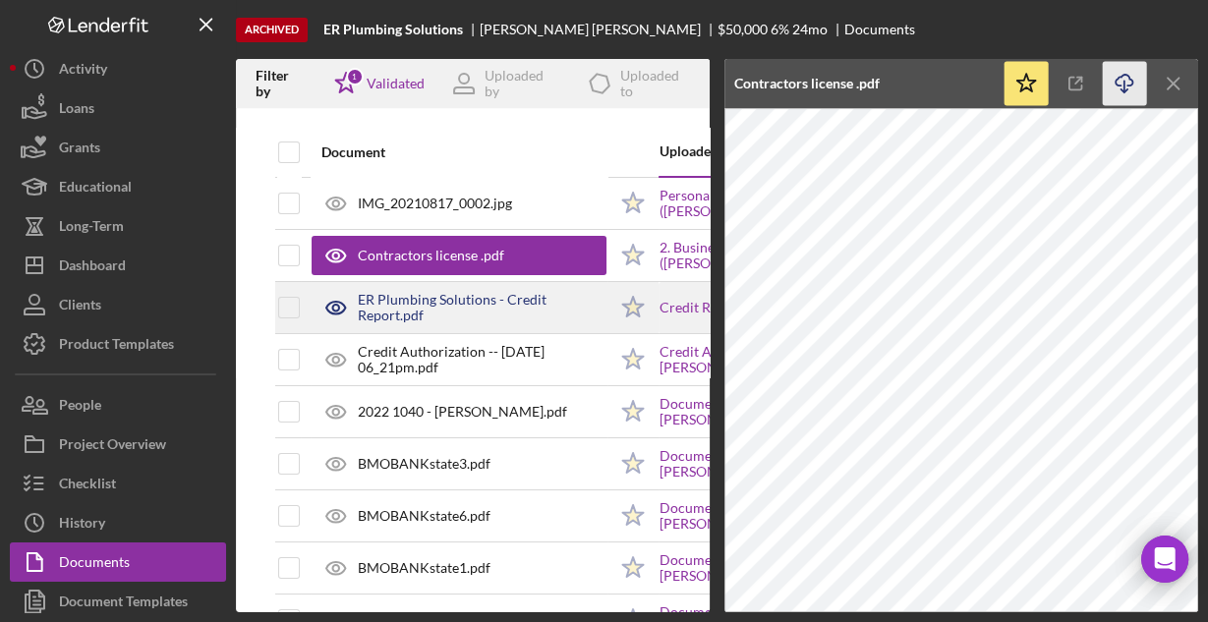
click at [458, 293] on div "ER Plumbing Solutions - Credit Report.pdf" at bounding box center [482, 307] width 249 height 31
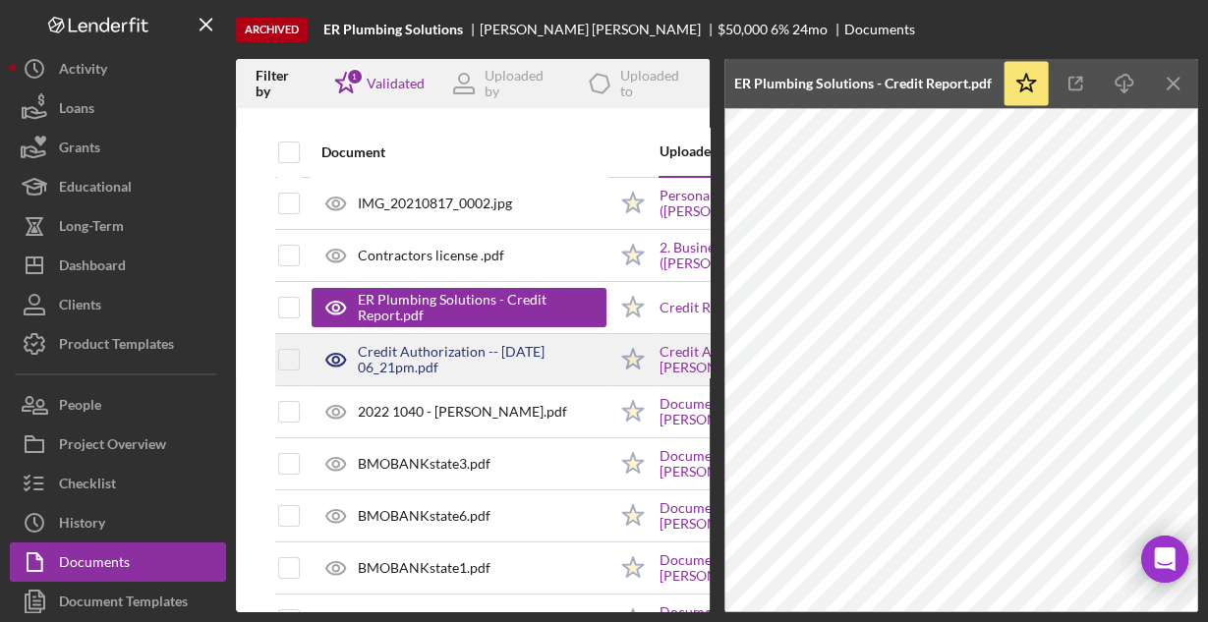
click at [447, 354] on div "Credit Authorization -- 2023-11-13 06_21pm.pdf" at bounding box center [482, 359] width 249 height 31
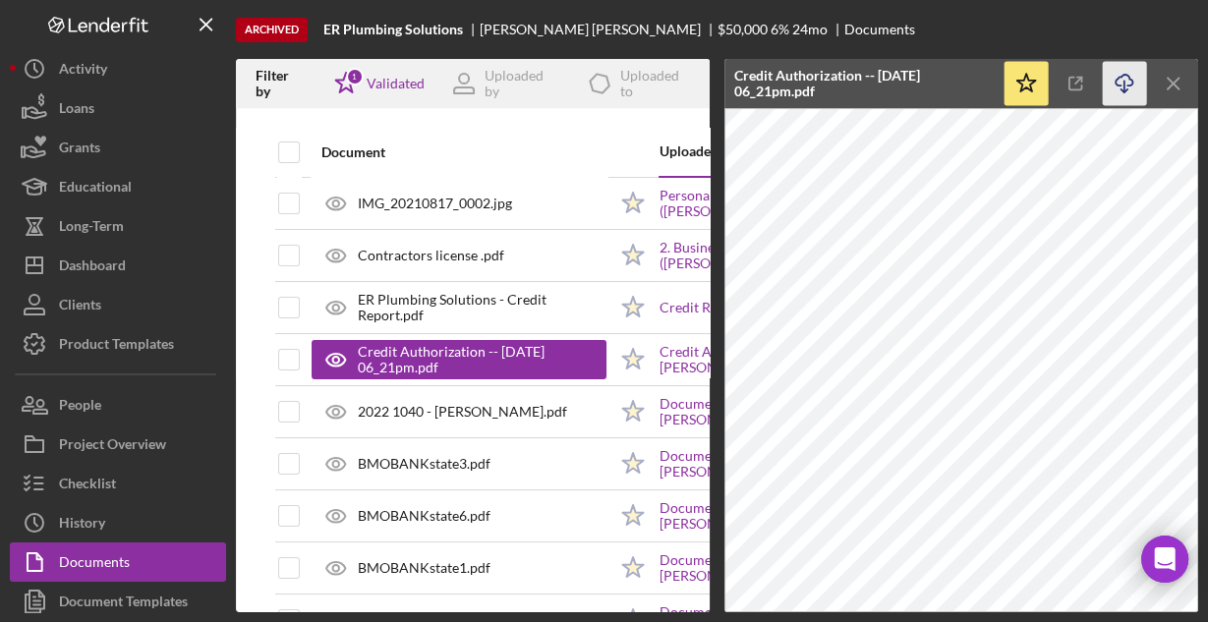
click at [1120, 89] on polyline "button" at bounding box center [1123, 90] width 7 height 3
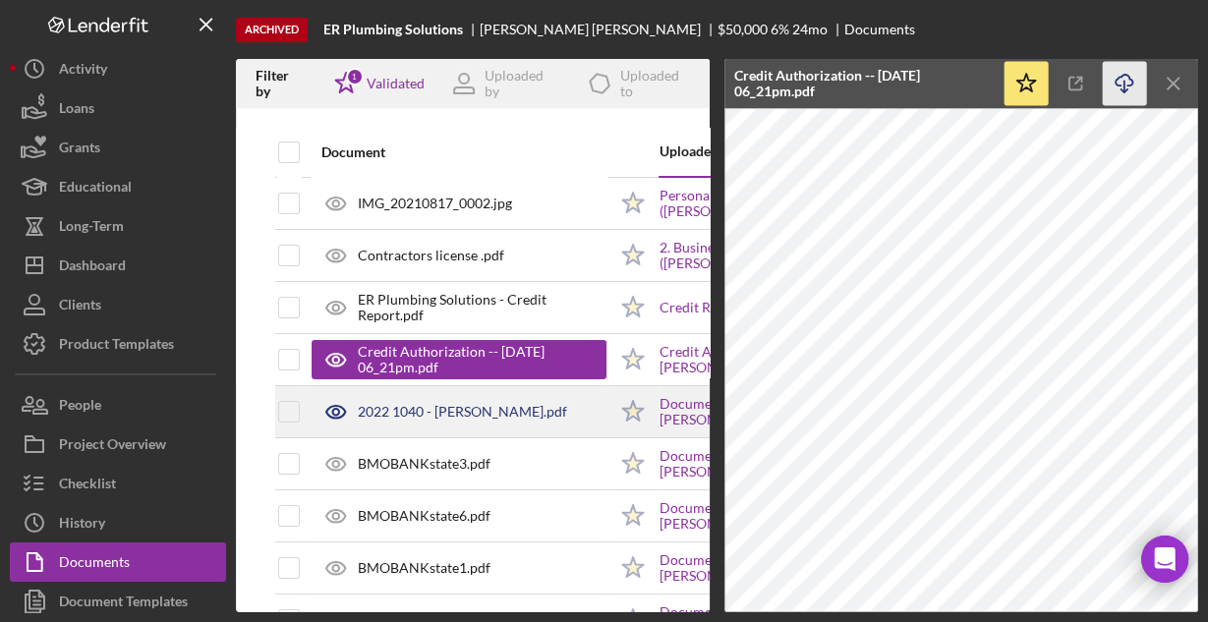
click at [483, 406] on div "2022 1040 - Edgar Rodriguez.pdf" at bounding box center [462, 412] width 209 height 16
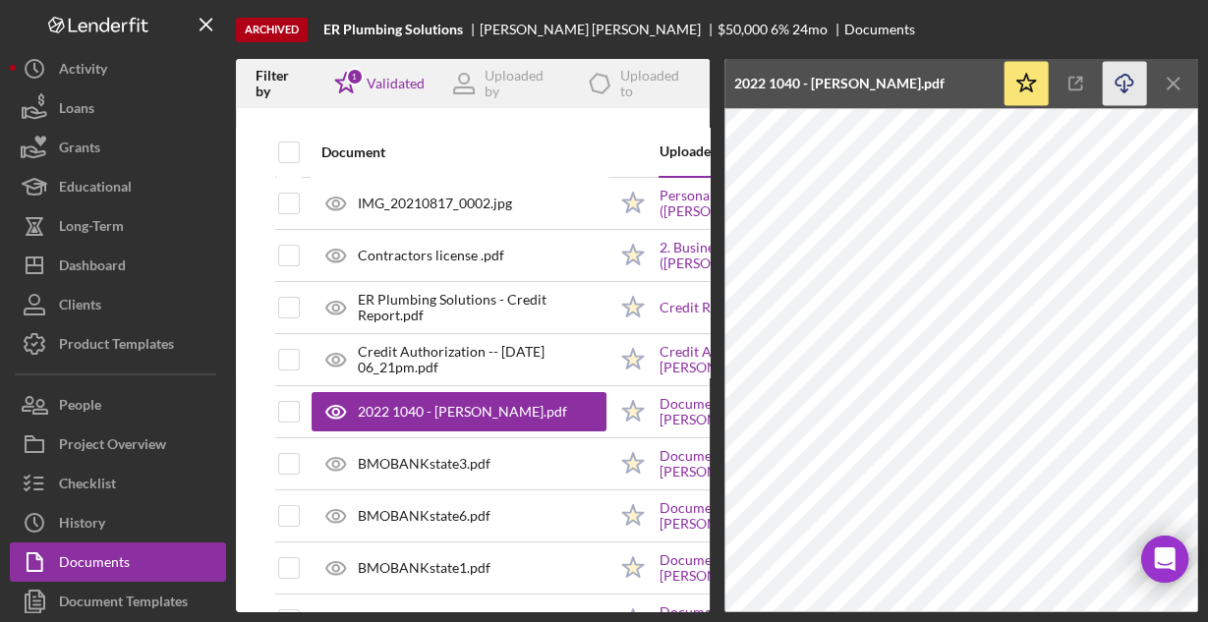
click at [1117, 81] on icon "Icon/Download" at bounding box center [1124, 84] width 44 height 44
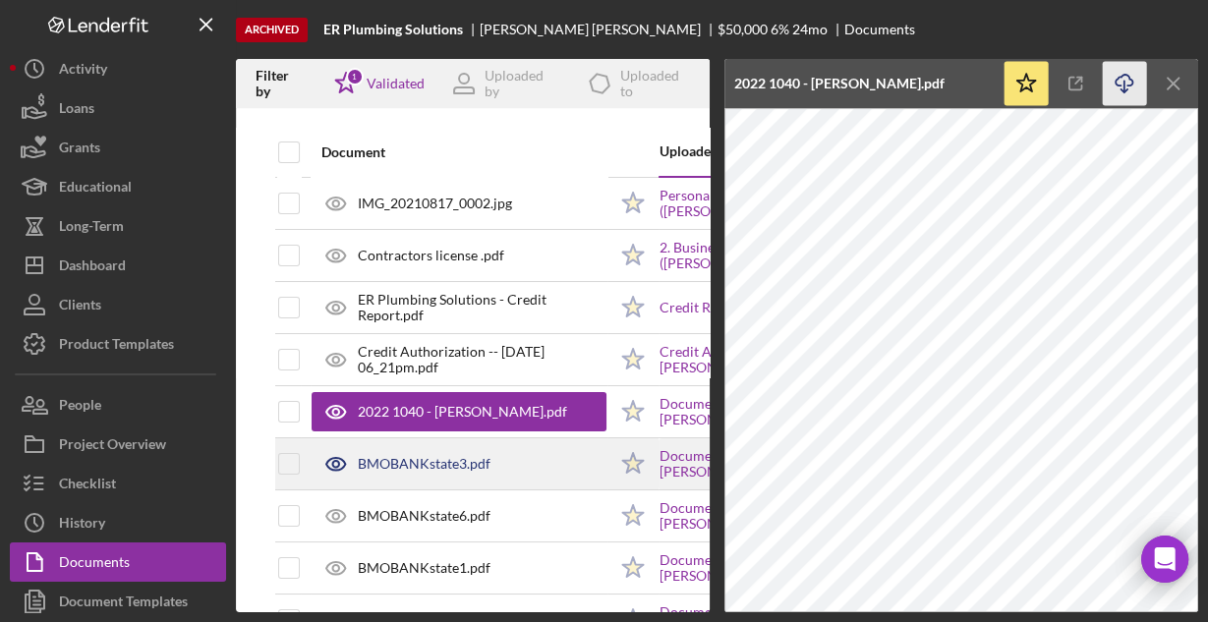
click at [478, 464] on div "BMOBANKstate3.pdf" at bounding box center [424, 464] width 133 height 16
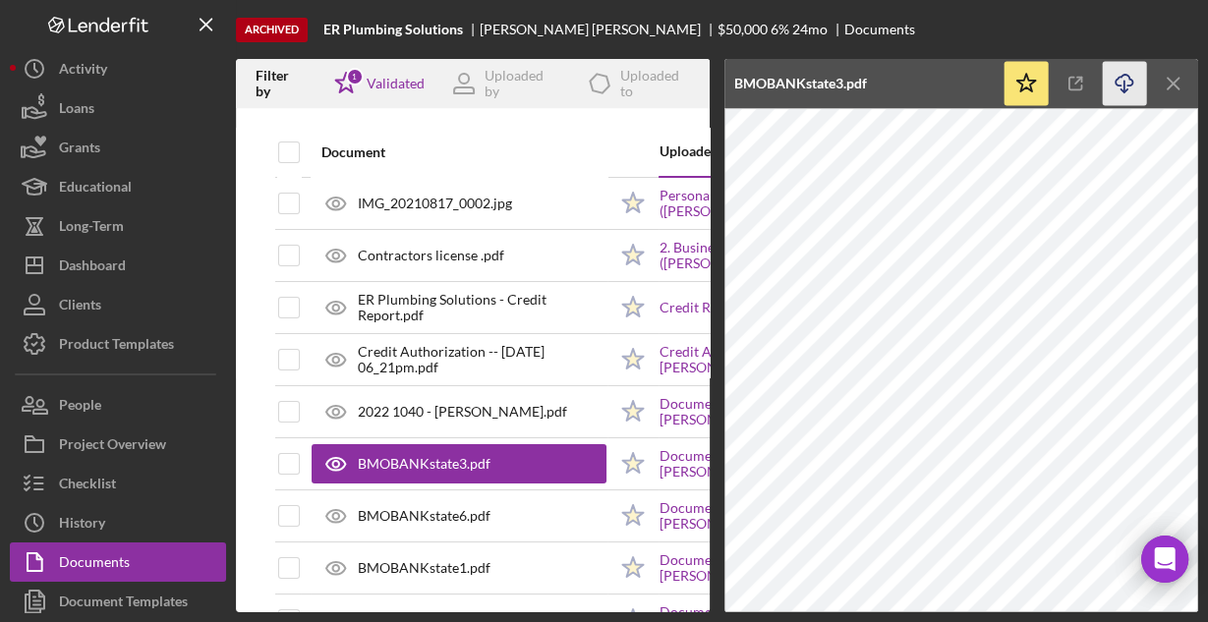
click at [1123, 79] on icon "Icon/Download" at bounding box center [1124, 84] width 44 height 44
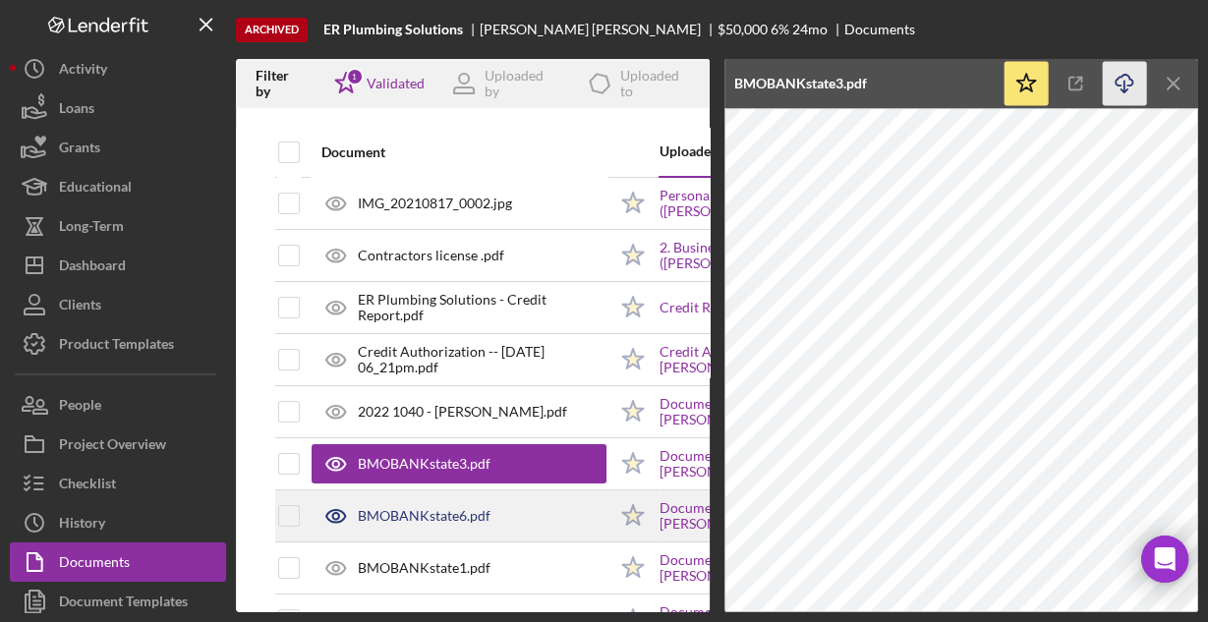
click at [483, 516] on div "BMOBANKstate6.pdf" at bounding box center [424, 516] width 133 height 16
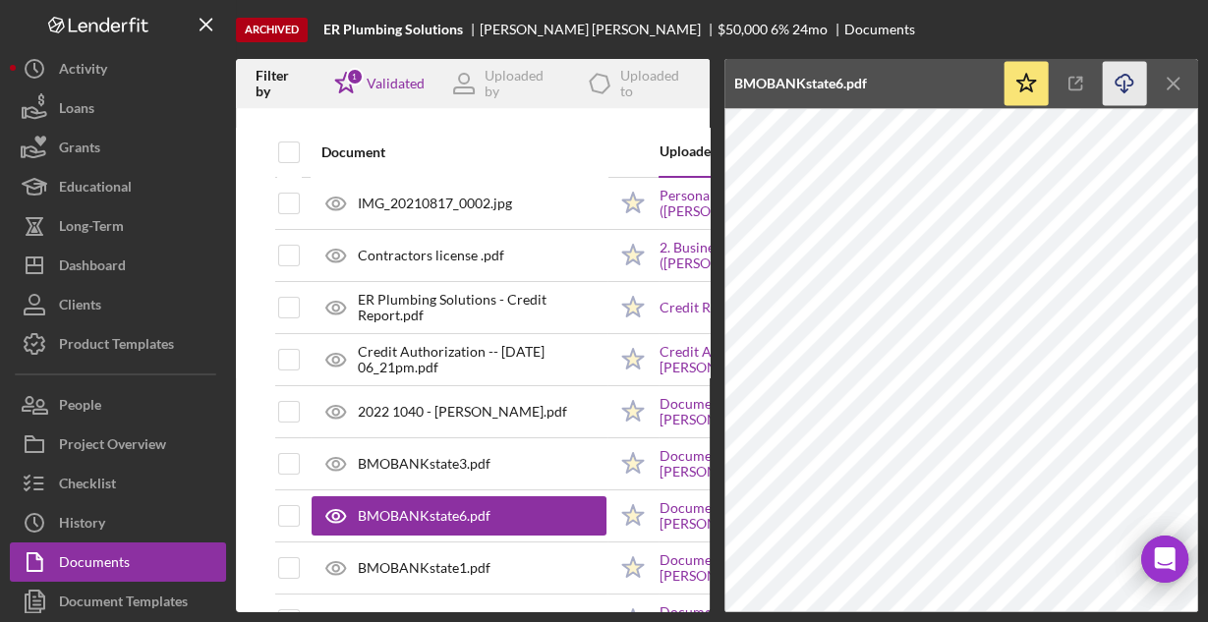
click at [1120, 79] on icon "Icon/Download" at bounding box center [1124, 84] width 44 height 44
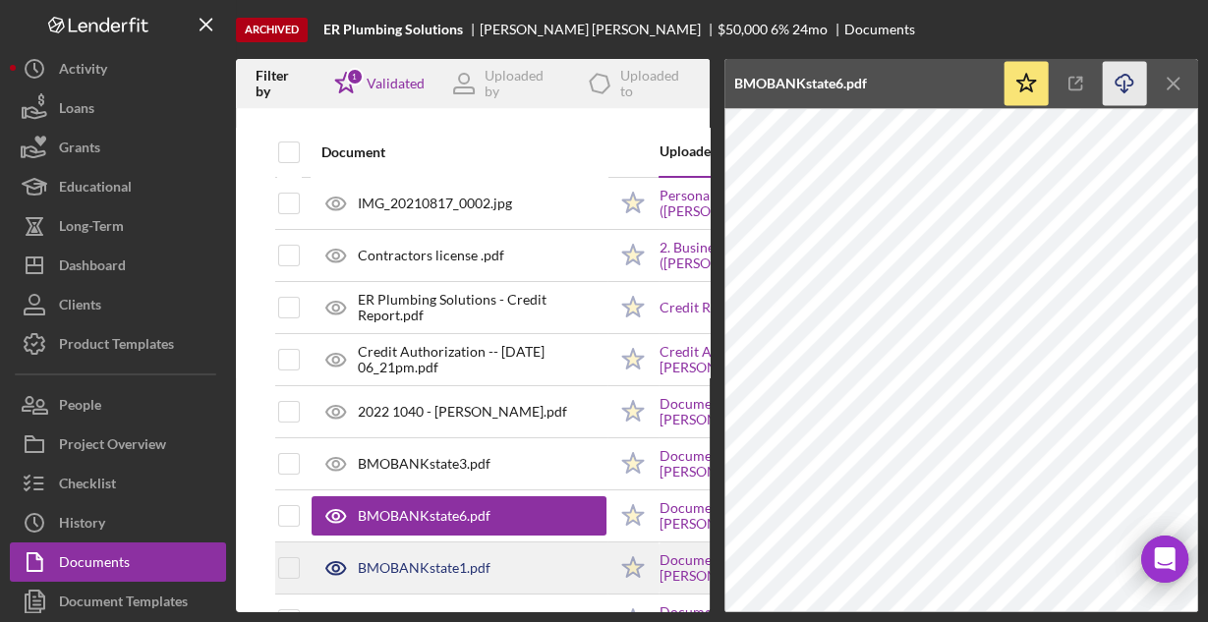
click at [434, 563] on div "BMOBANKstate1.pdf" at bounding box center [424, 568] width 133 height 16
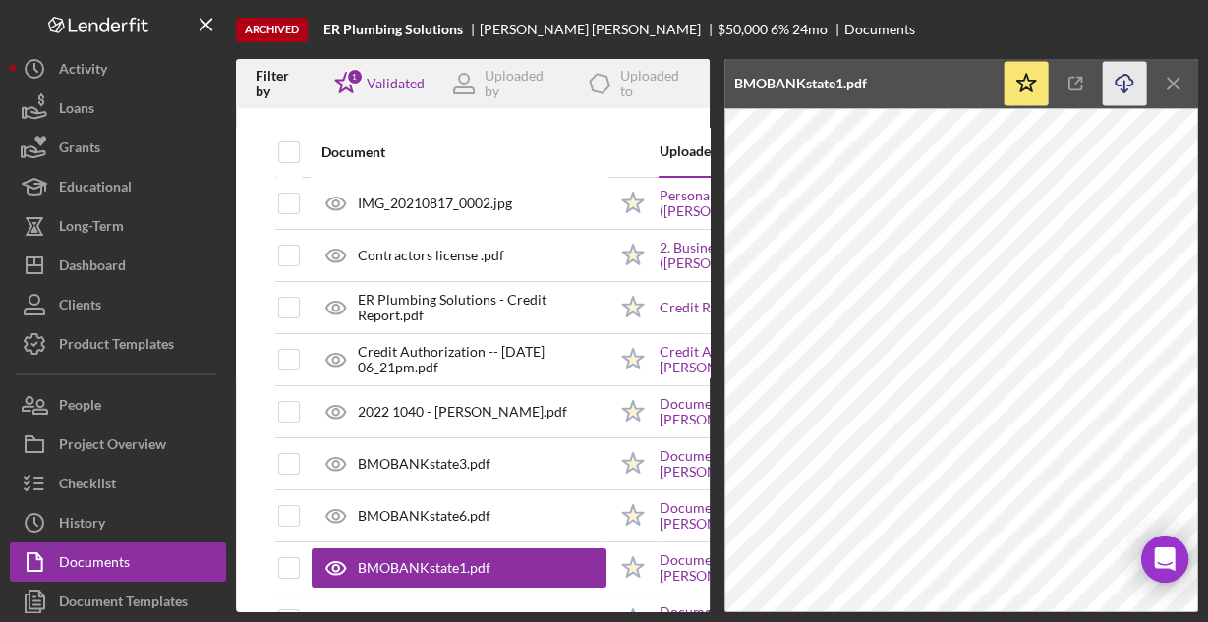
click at [1126, 74] on icon "Icon/Download" at bounding box center [1124, 84] width 44 height 44
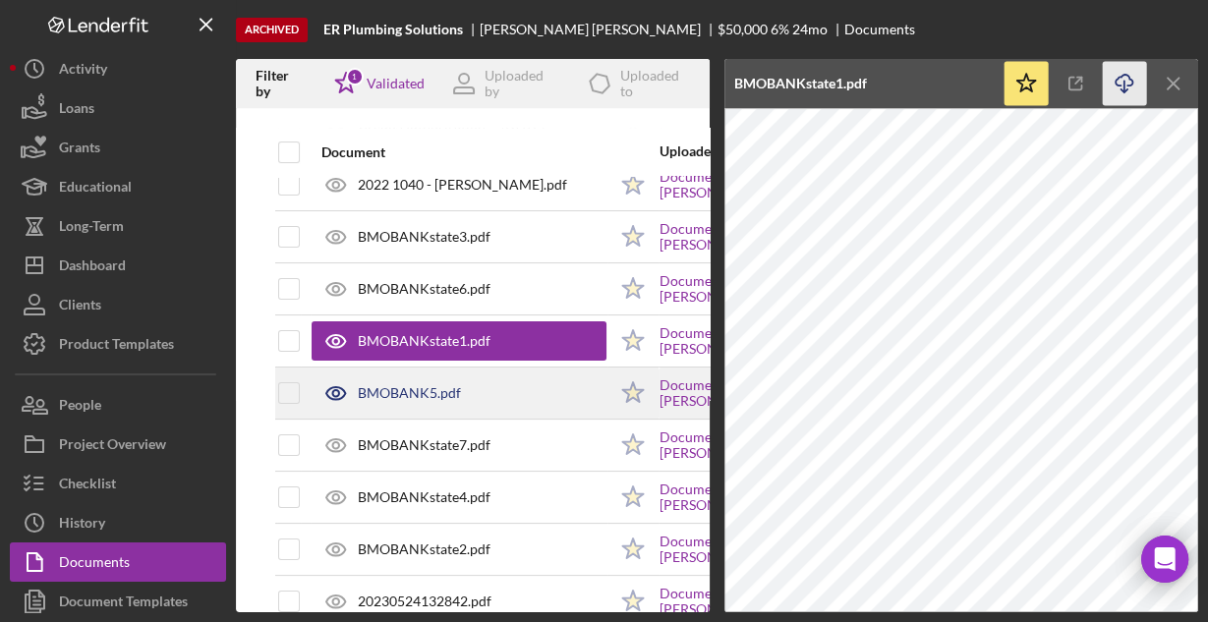
scroll to position [236, 0]
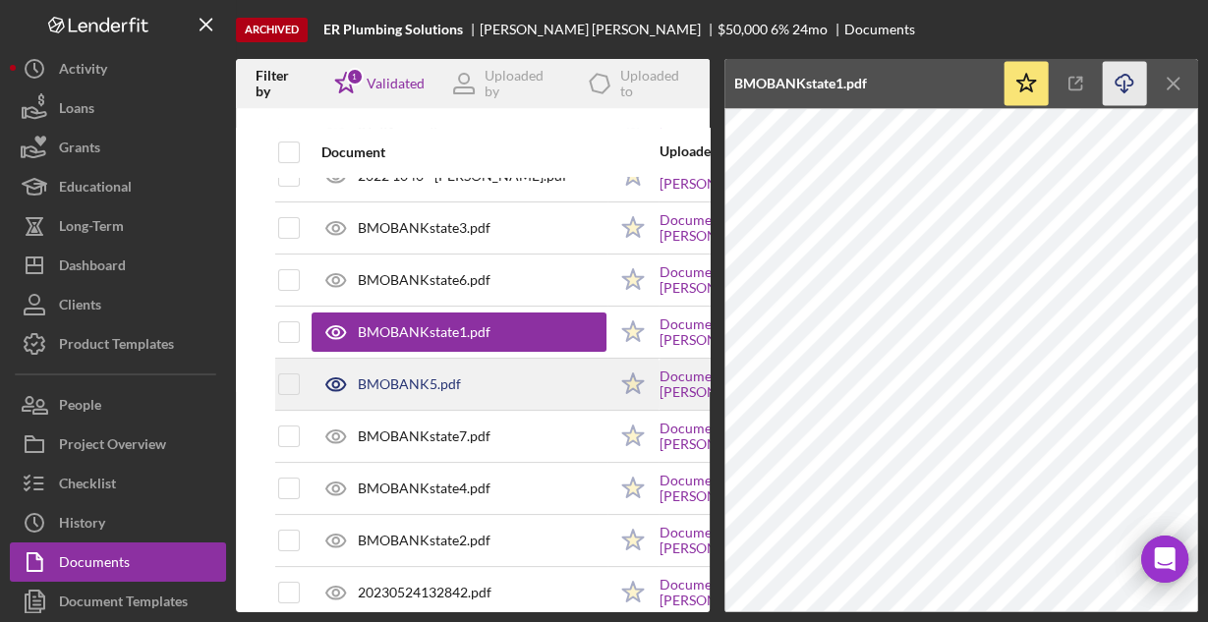
click at [475, 383] on div "BMOBANK5.pdf" at bounding box center [458, 384] width 295 height 49
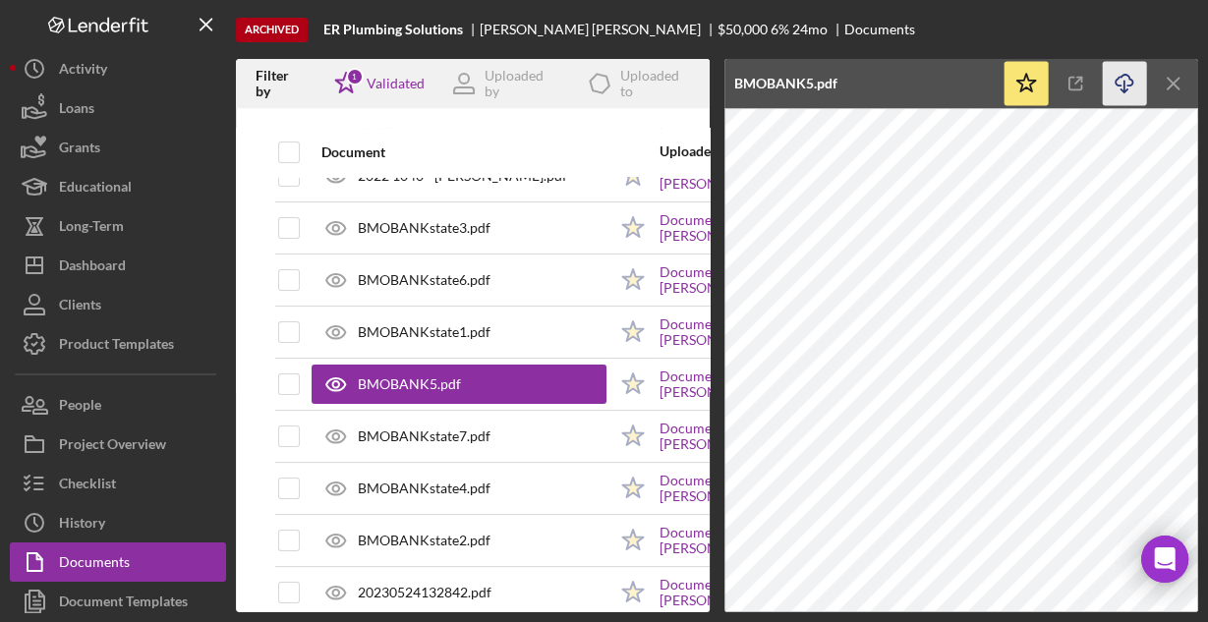
click at [1120, 79] on icon "Icon/Download" at bounding box center [1124, 84] width 44 height 44
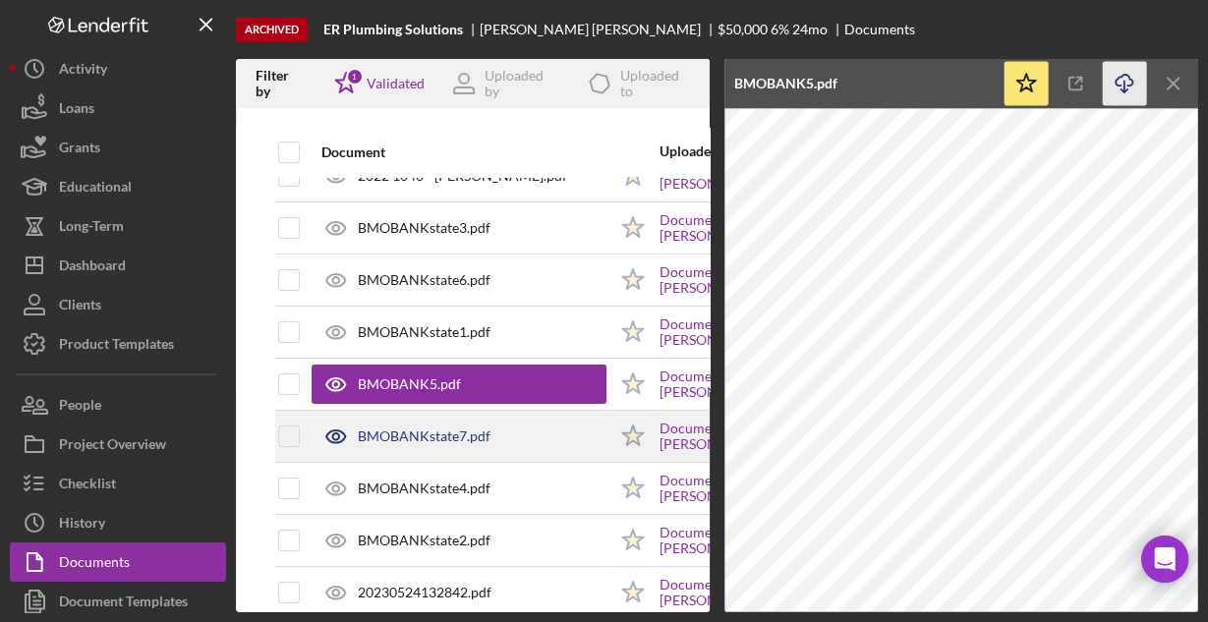
click at [487, 428] on div "BMOBANKstate7.pdf" at bounding box center [424, 436] width 133 height 16
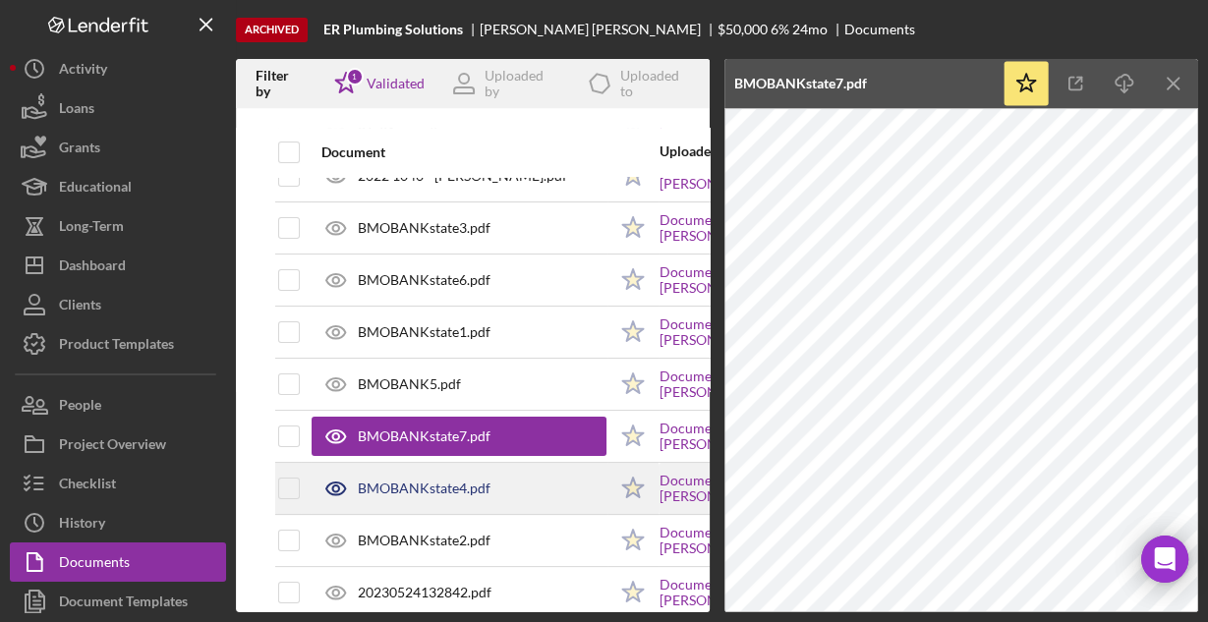
click at [412, 485] on div "BMOBANKstate4.pdf" at bounding box center [424, 488] width 133 height 16
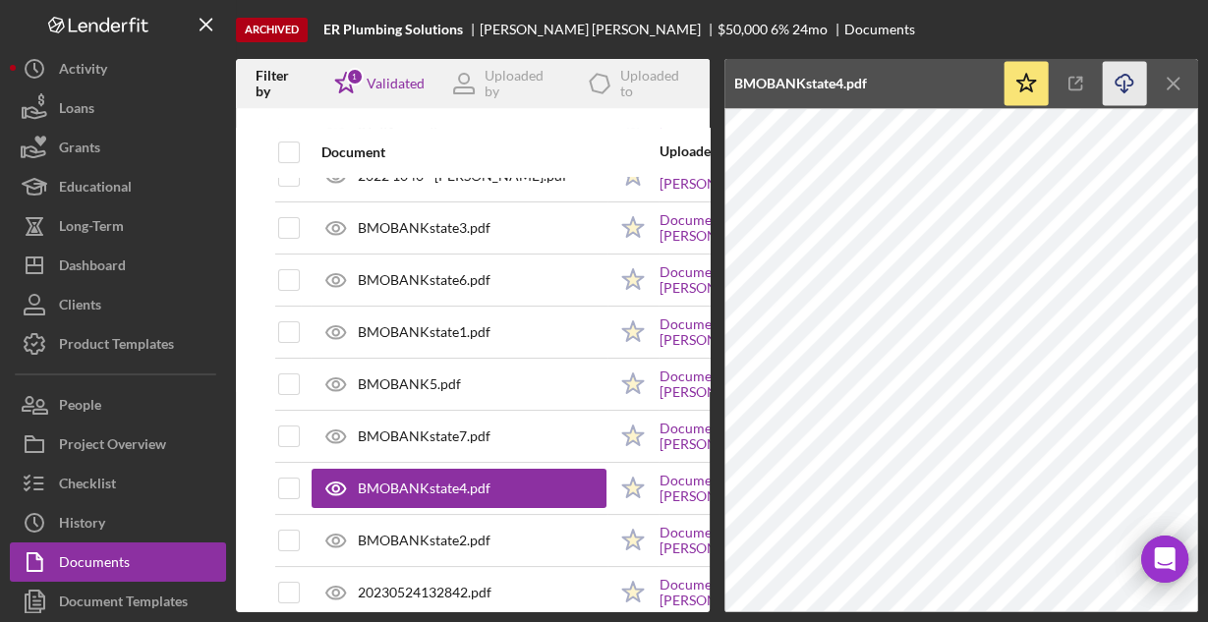
click at [1128, 82] on icon "Icon/Download" at bounding box center [1124, 84] width 44 height 44
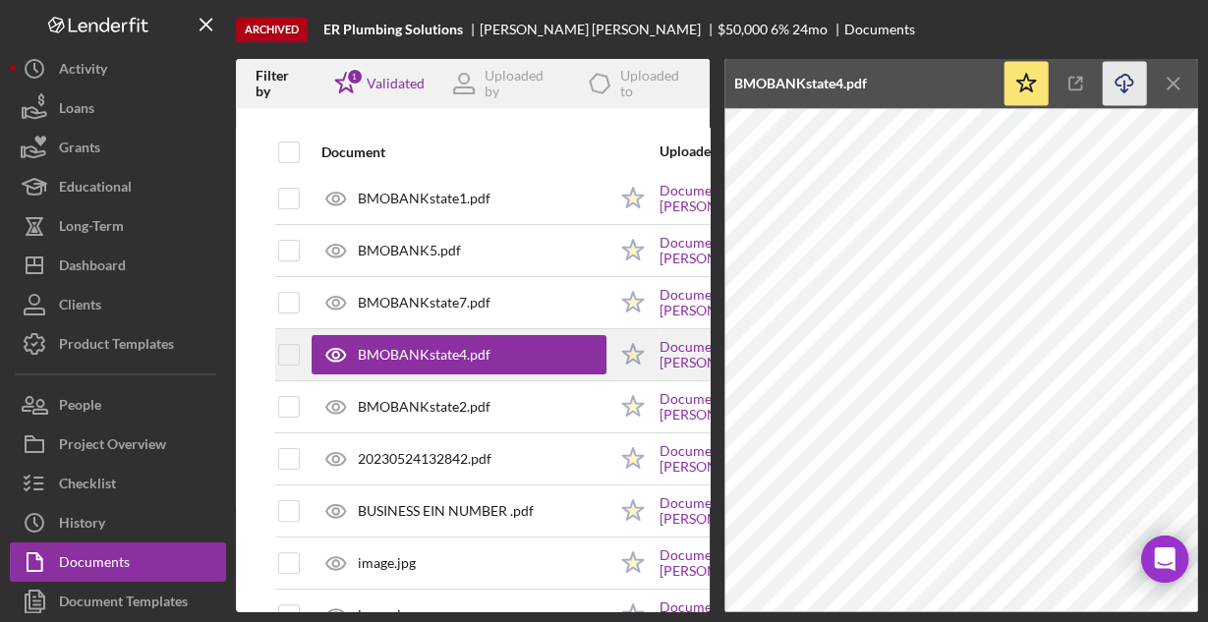
scroll to position [393, 0]
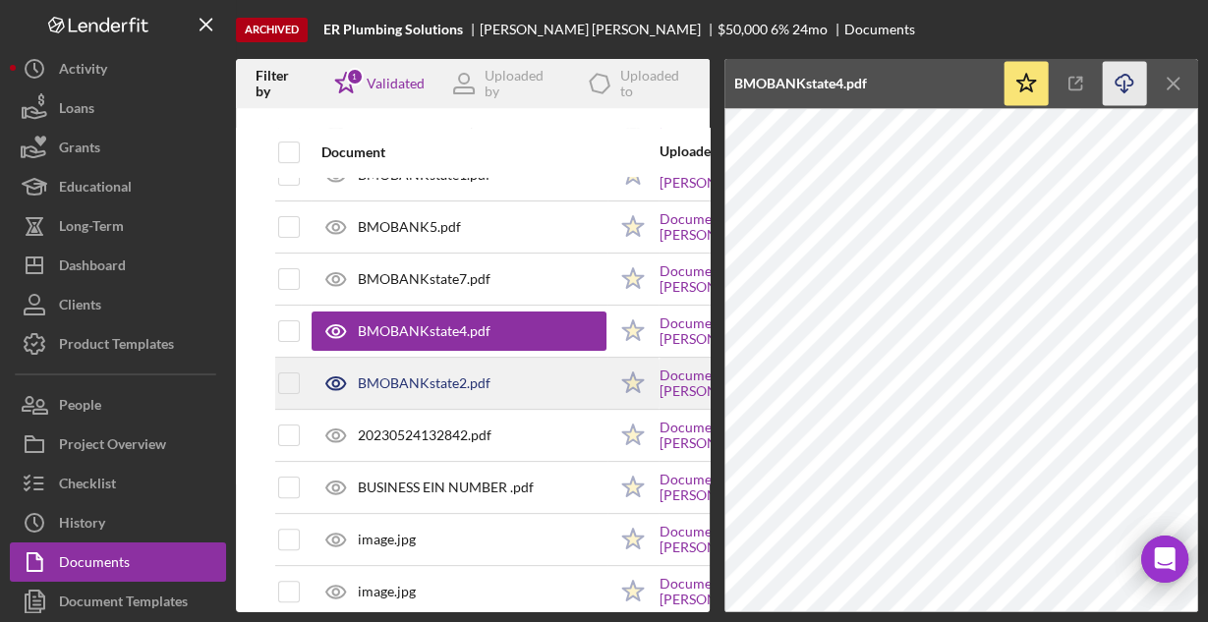
click at [431, 375] on div "BMOBANKstate2.pdf" at bounding box center [424, 383] width 133 height 16
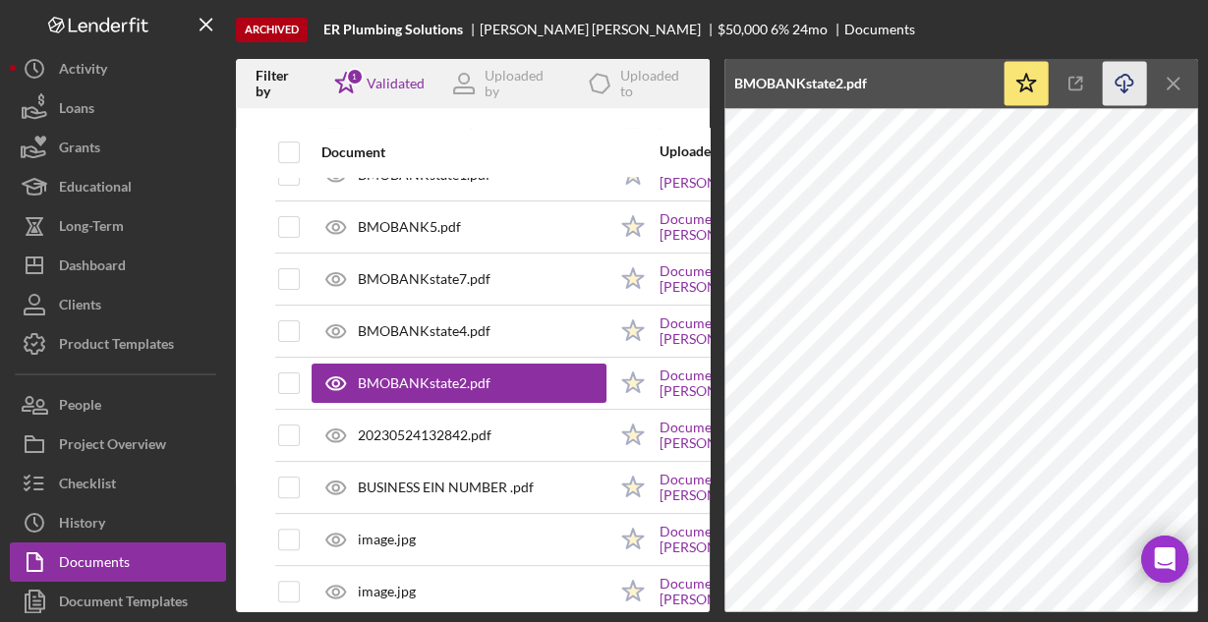
click at [1132, 79] on icon "Icon/Download" at bounding box center [1124, 84] width 44 height 44
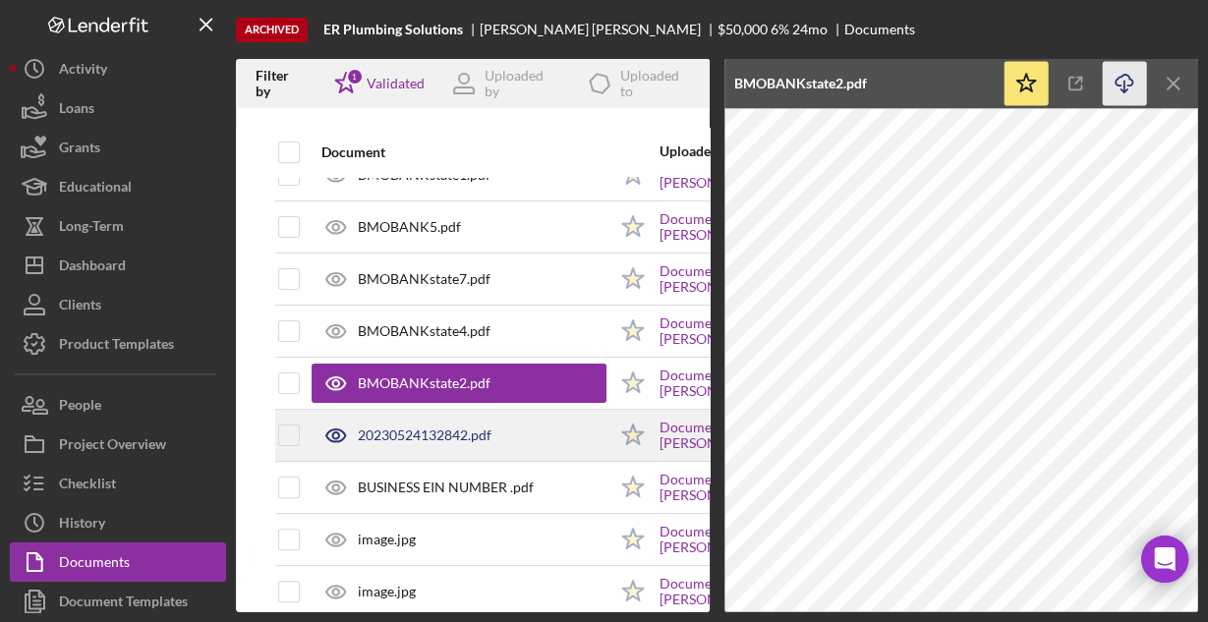
click at [471, 427] on div "20230524132842.pdf" at bounding box center [425, 435] width 134 height 16
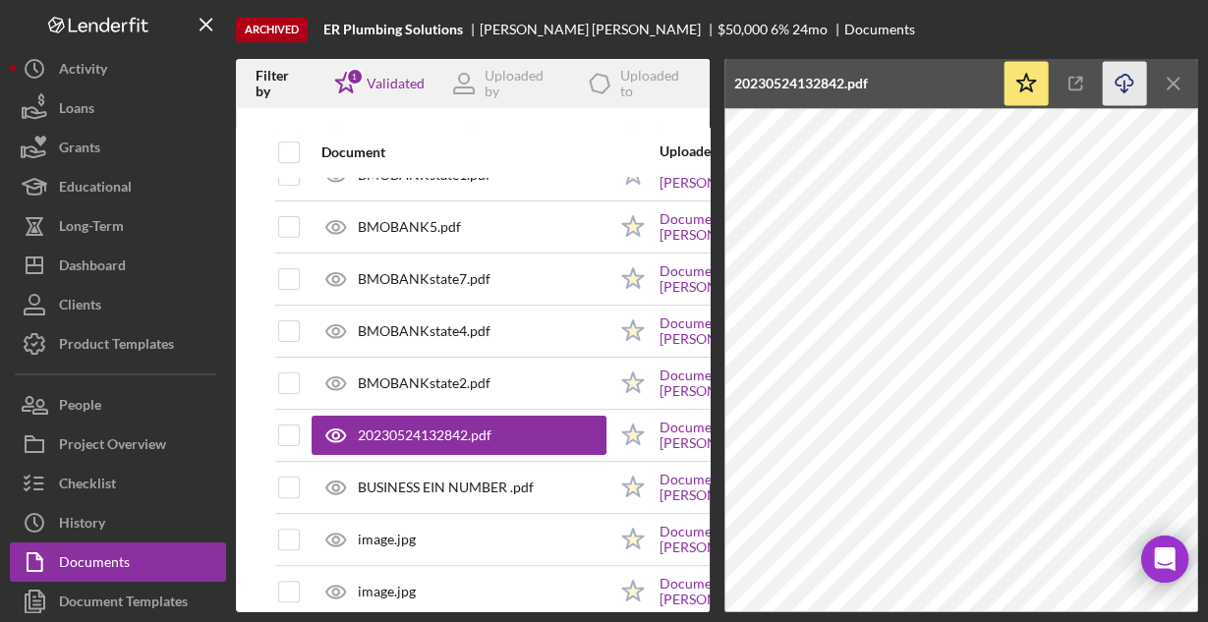
click at [1126, 77] on icon "Icon/Download" at bounding box center [1124, 84] width 44 height 44
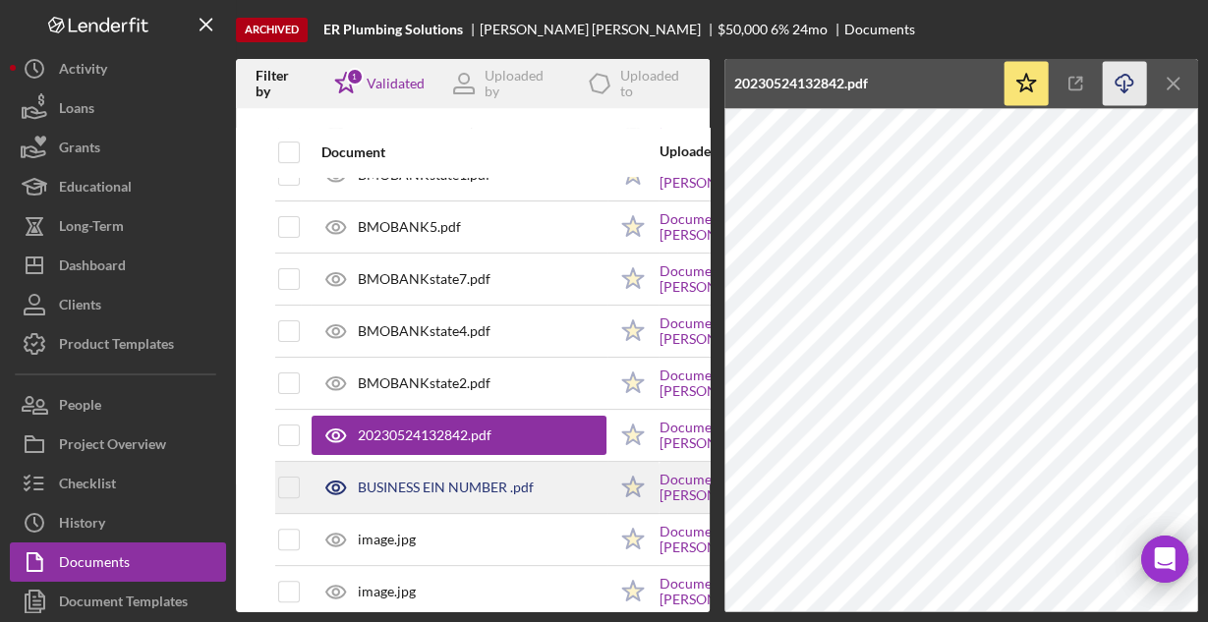
click at [467, 481] on div "BUSINESS EIN NUMBER .pdf" at bounding box center [446, 487] width 176 height 16
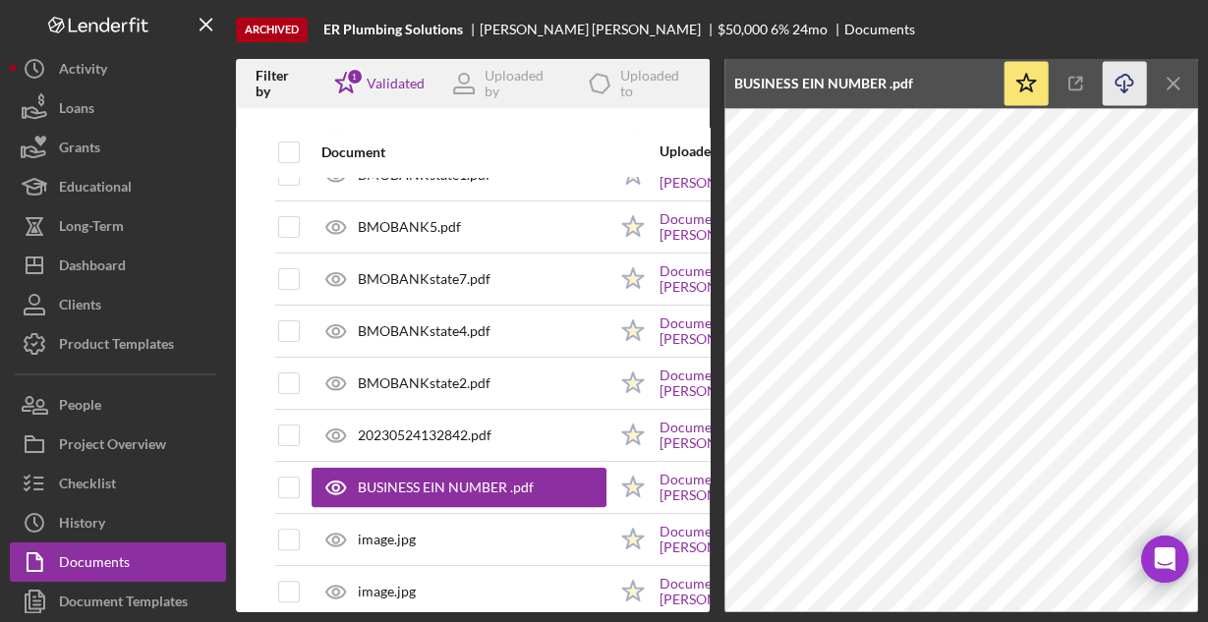
click at [1122, 84] on icon "Icon/Download" at bounding box center [1124, 84] width 44 height 44
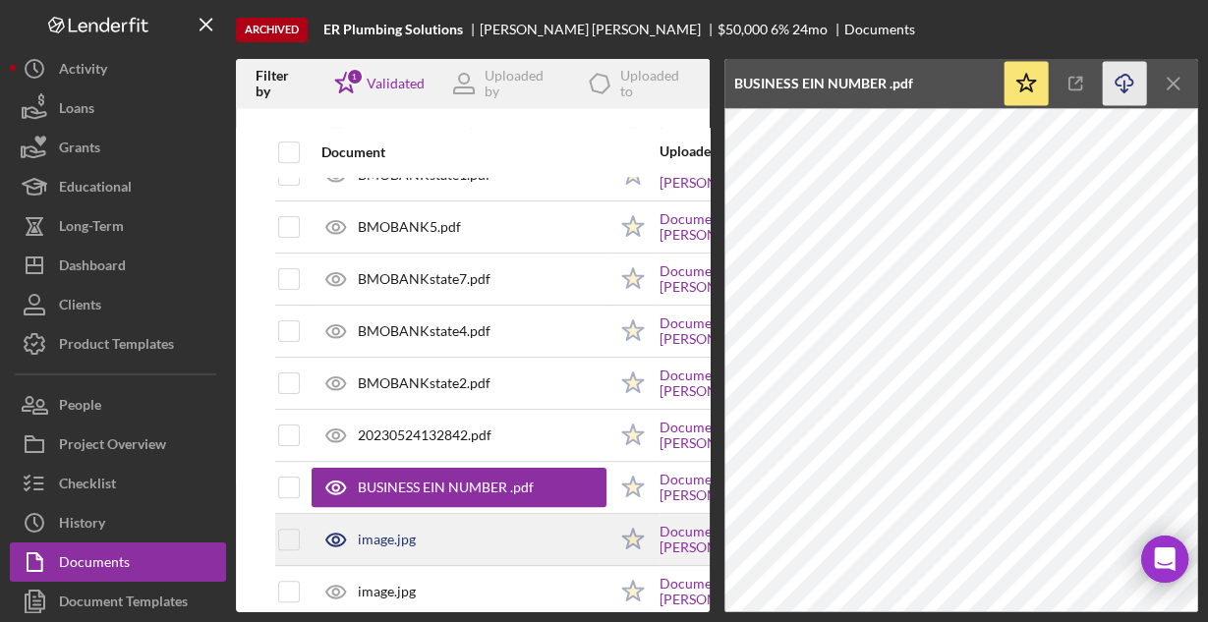
click at [474, 535] on div "image.jpg" at bounding box center [458, 539] width 295 height 49
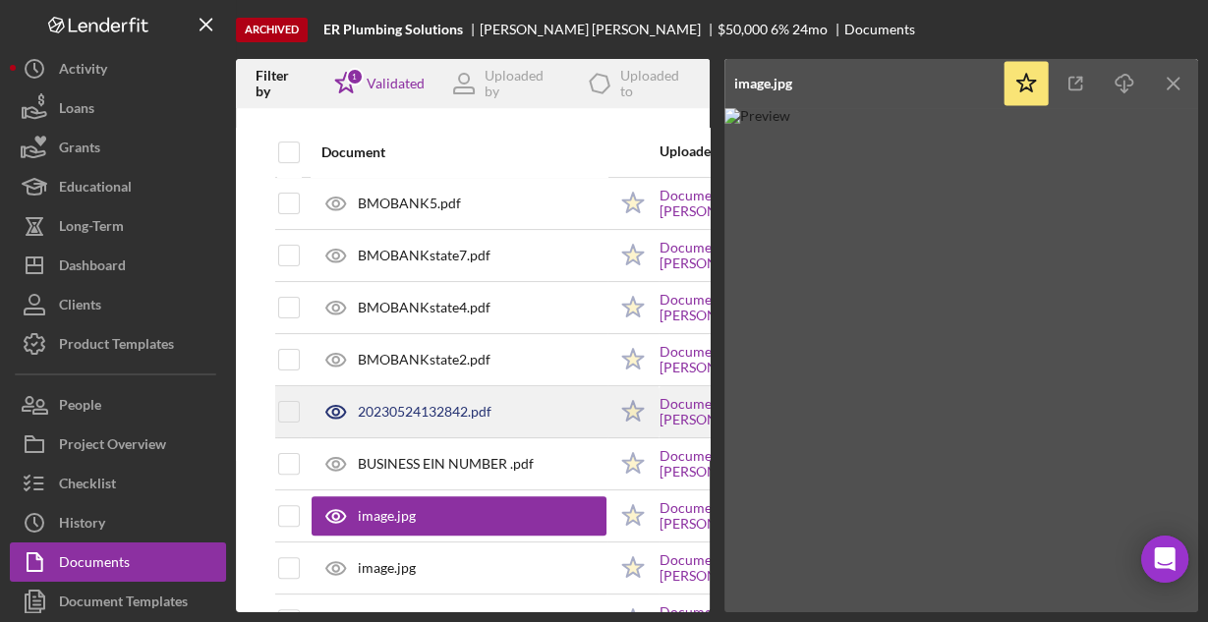
scroll to position [472, 0]
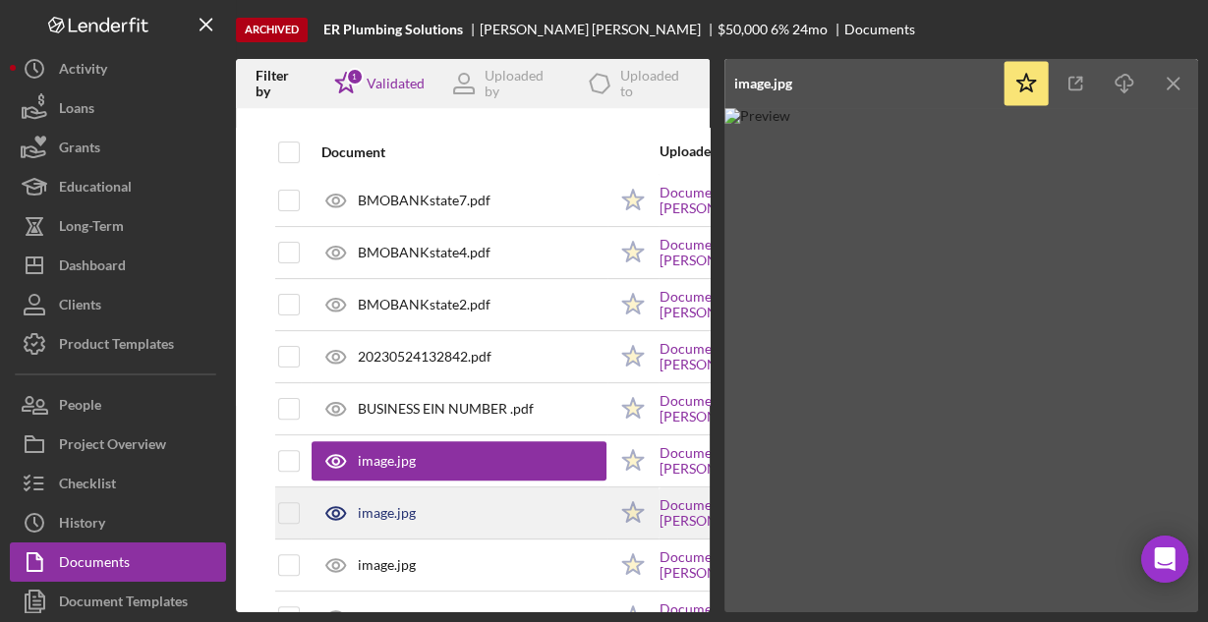
click at [416, 510] on div "image.jpg" at bounding box center [458, 512] width 295 height 49
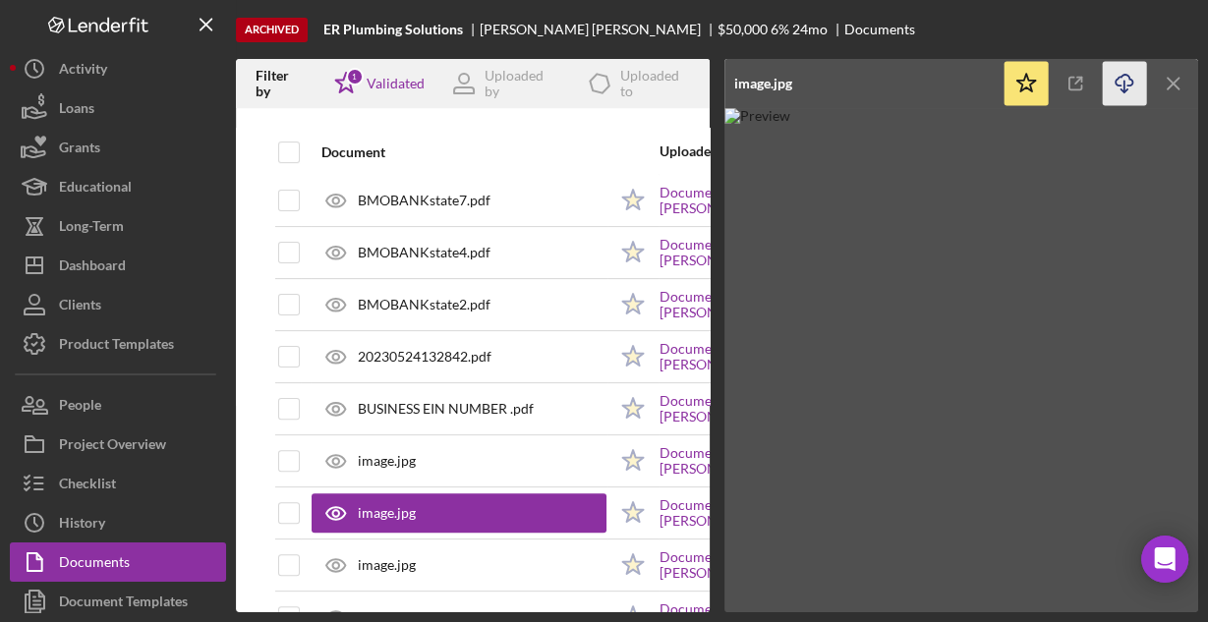
click at [1116, 76] on icon "Icon/Download" at bounding box center [1124, 84] width 44 height 44
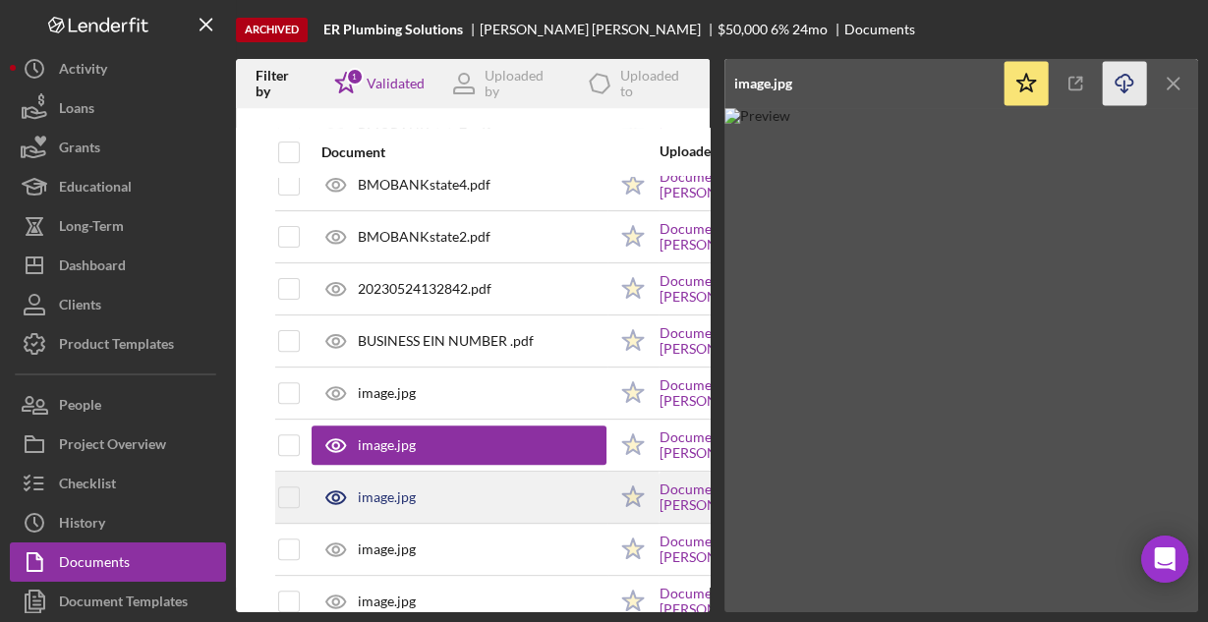
scroll to position [629, 0]
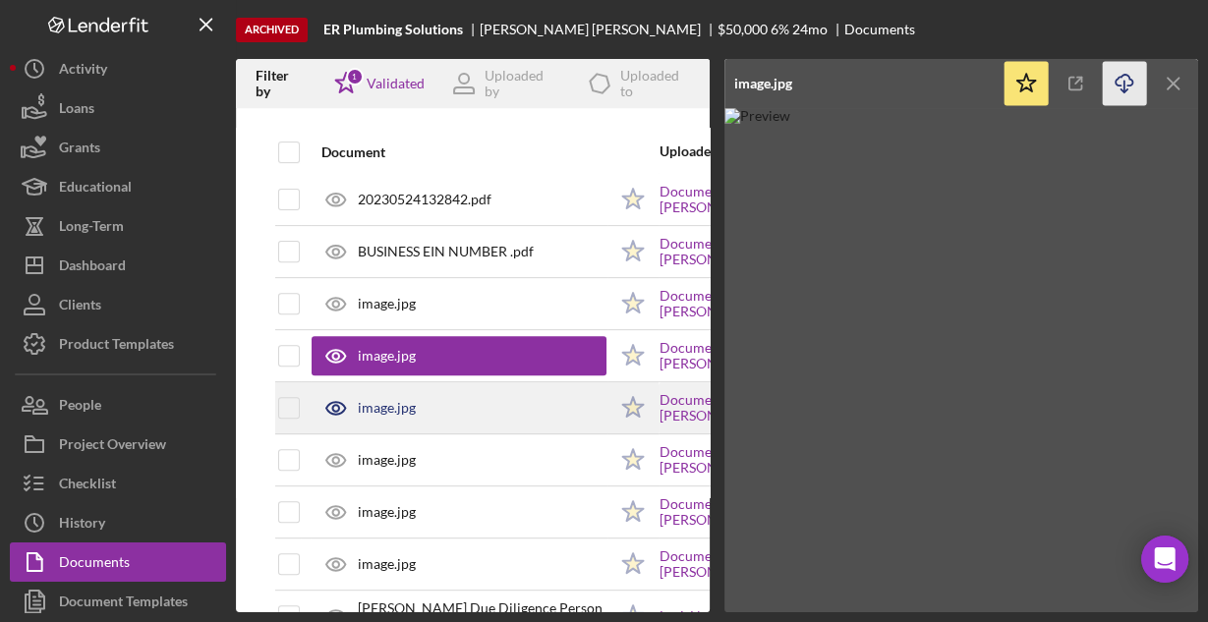
click at [419, 403] on div "image.jpg" at bounding box center [458, 407] width 295 height 49
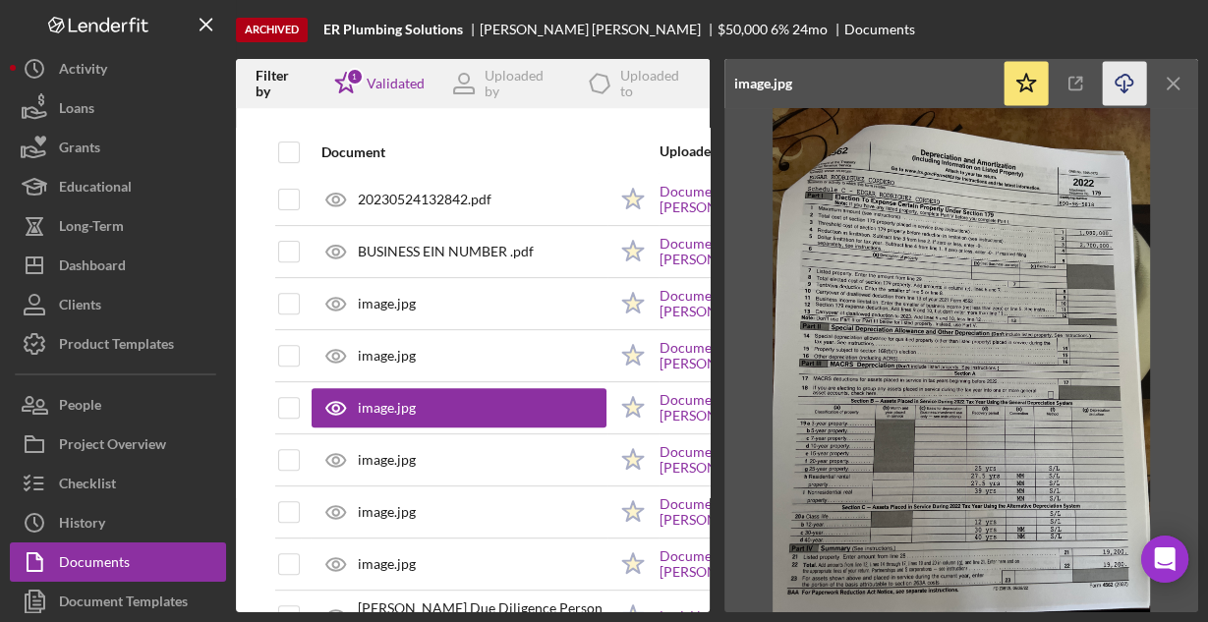
click at [1130, 84] on icon "button" at bounding box center [1123, 80] width 17 height 11
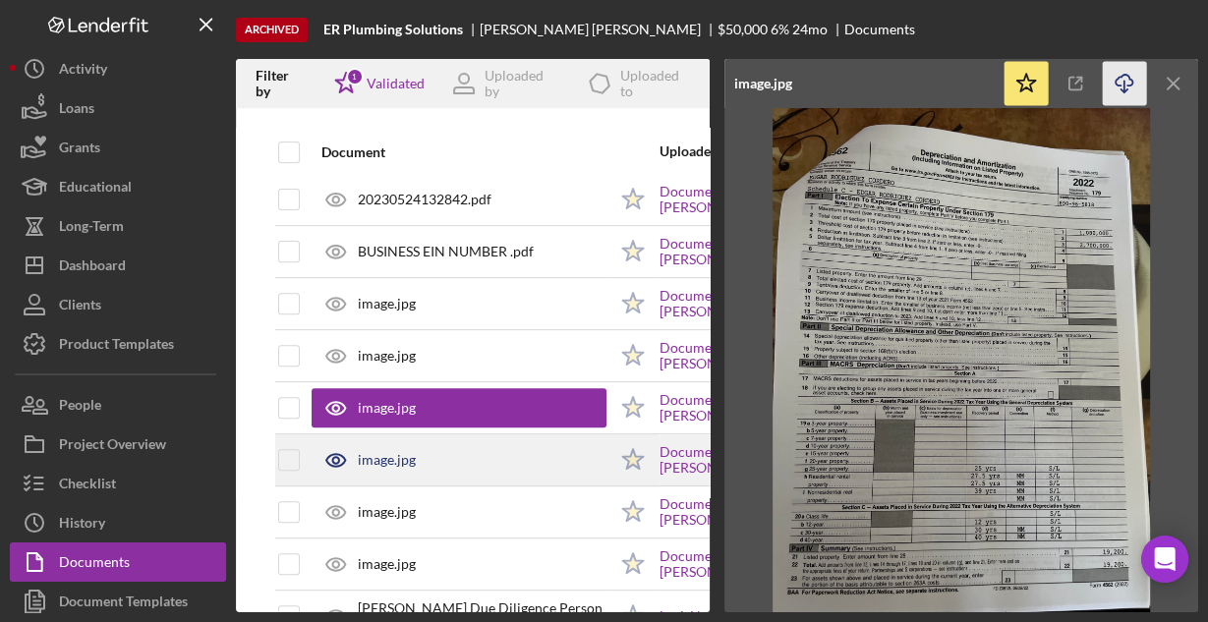
click at [406, 455] on div "image.jpg" at bounding box center [387, 460] width 58 height 16
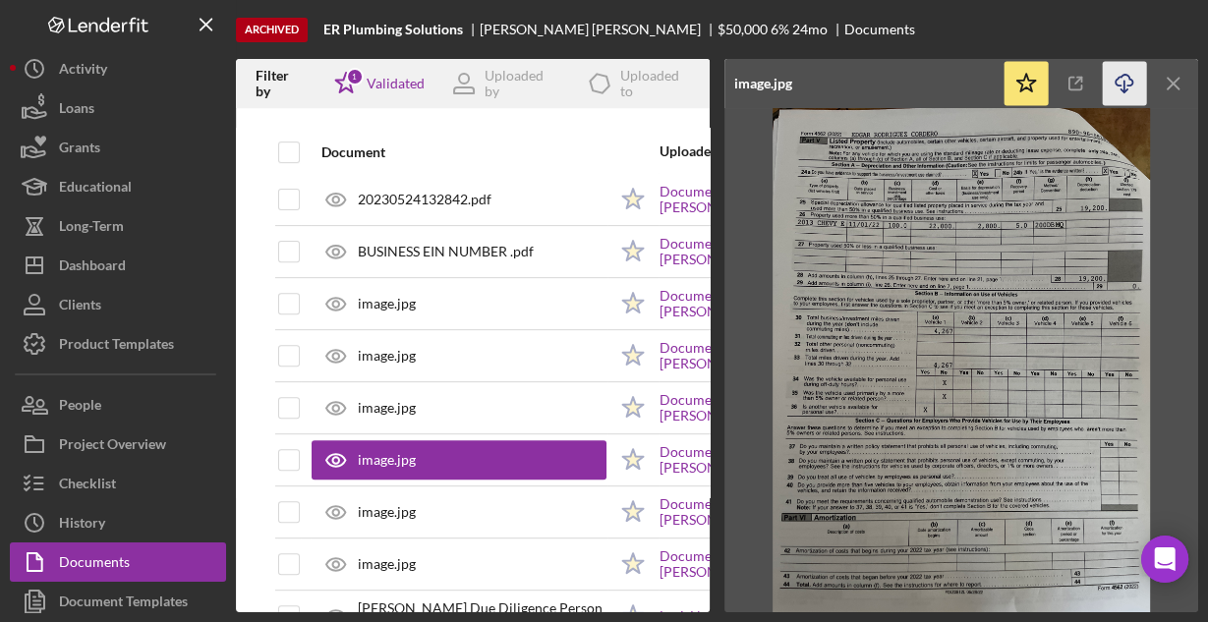
click at [1121, 88] on icon "Icon/Download" at bounding box center [1124, 84] width 44 height 44
click at [1135, 212] on img at bounding box center [961, 360] width 474 height 504
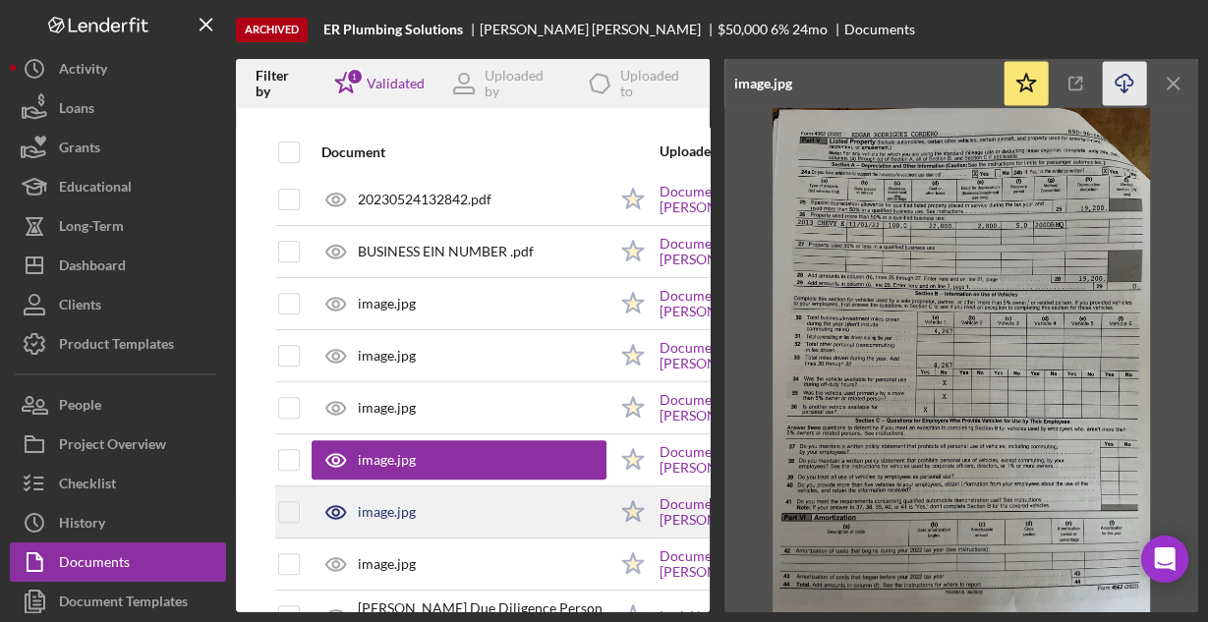
click at [429, 510] on div "image.jpg" at bounding box center [458, 511] width 295 height 49
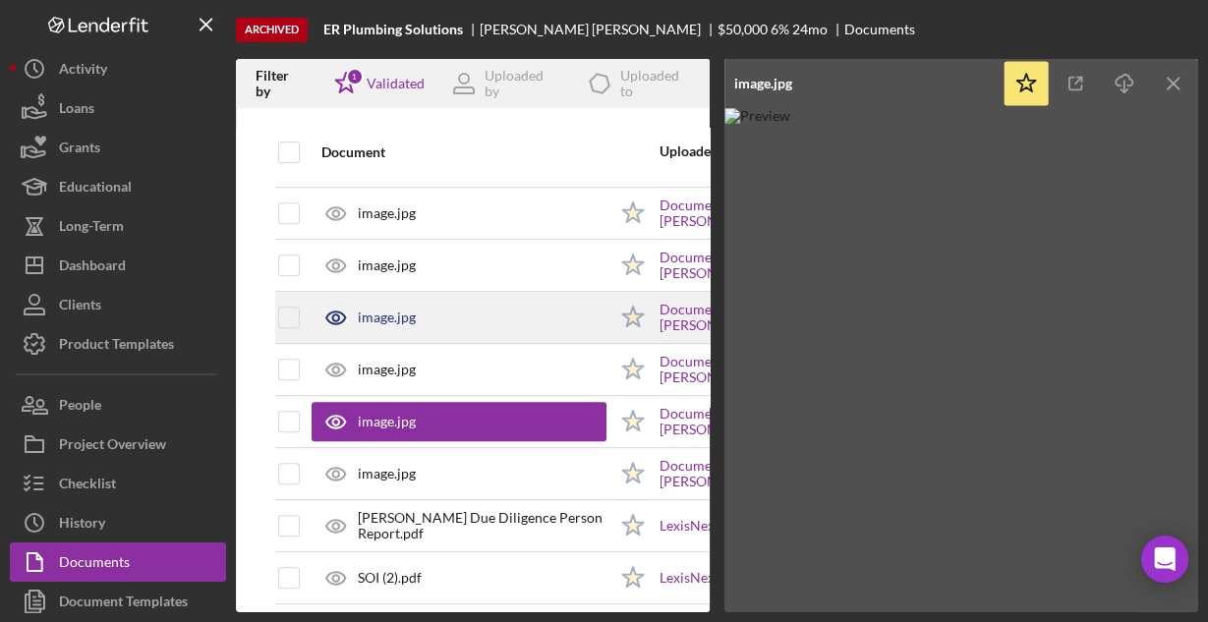
scroll to position [786, 0]
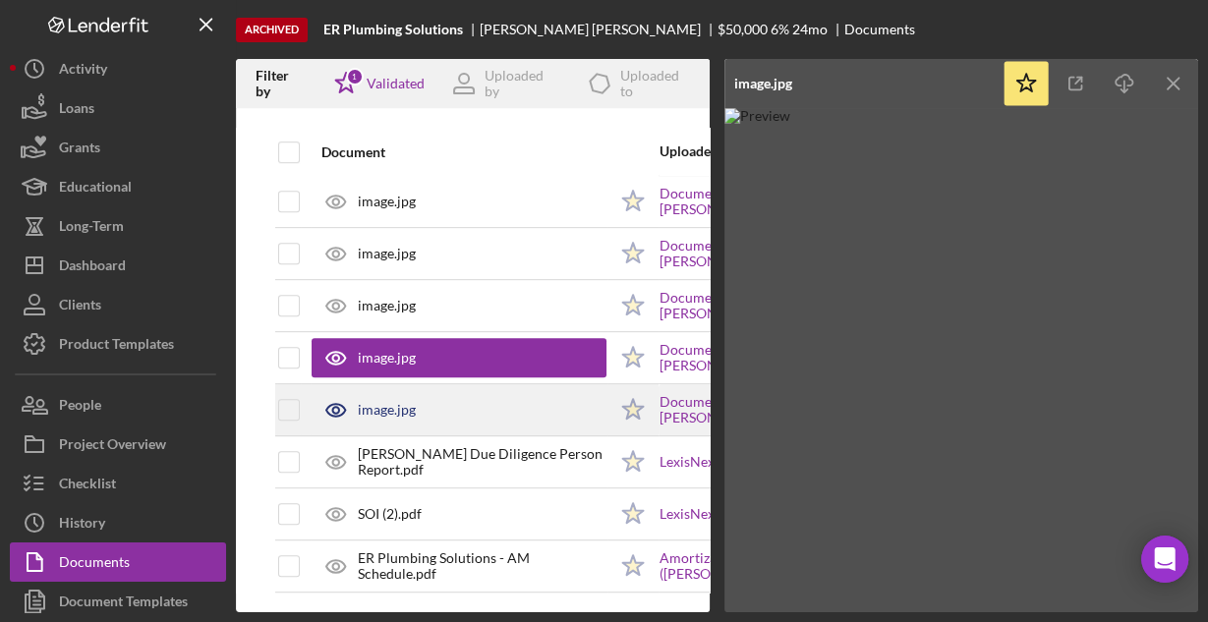
click at [413, 403] on div "image.jpg" at bounding box center [458, 409] width 295 height 49
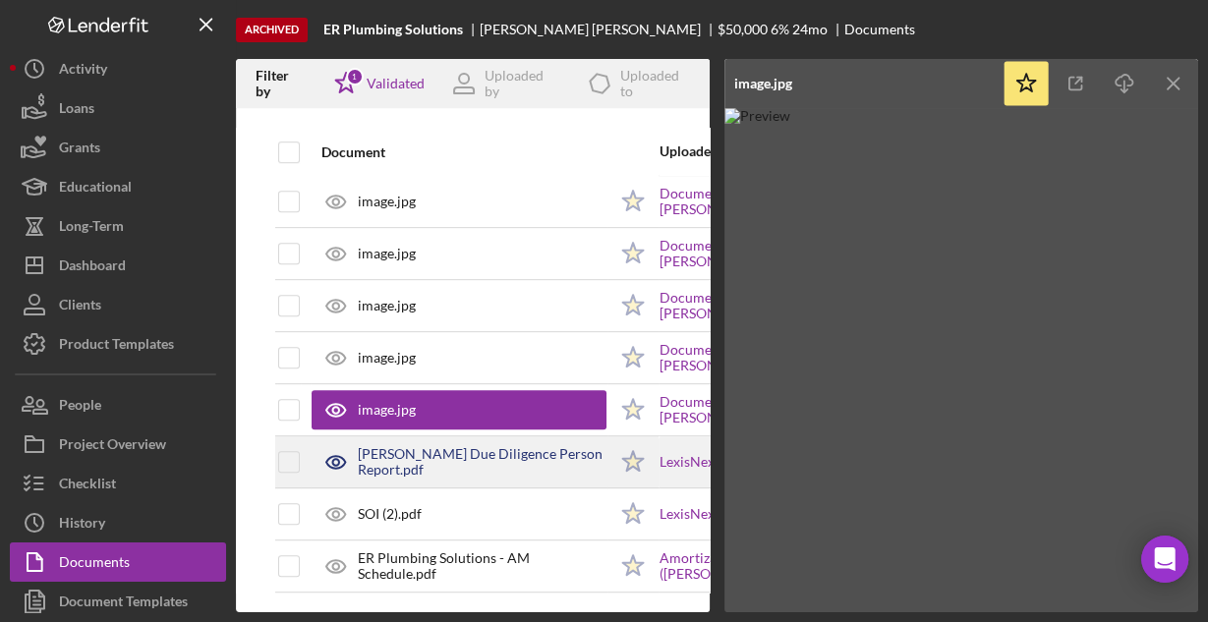
click at [438, 455] on div "Edgar-LexisNexis Due Diligence Person Report.pdf" at bounding box center [482, 461] width 249 height 31
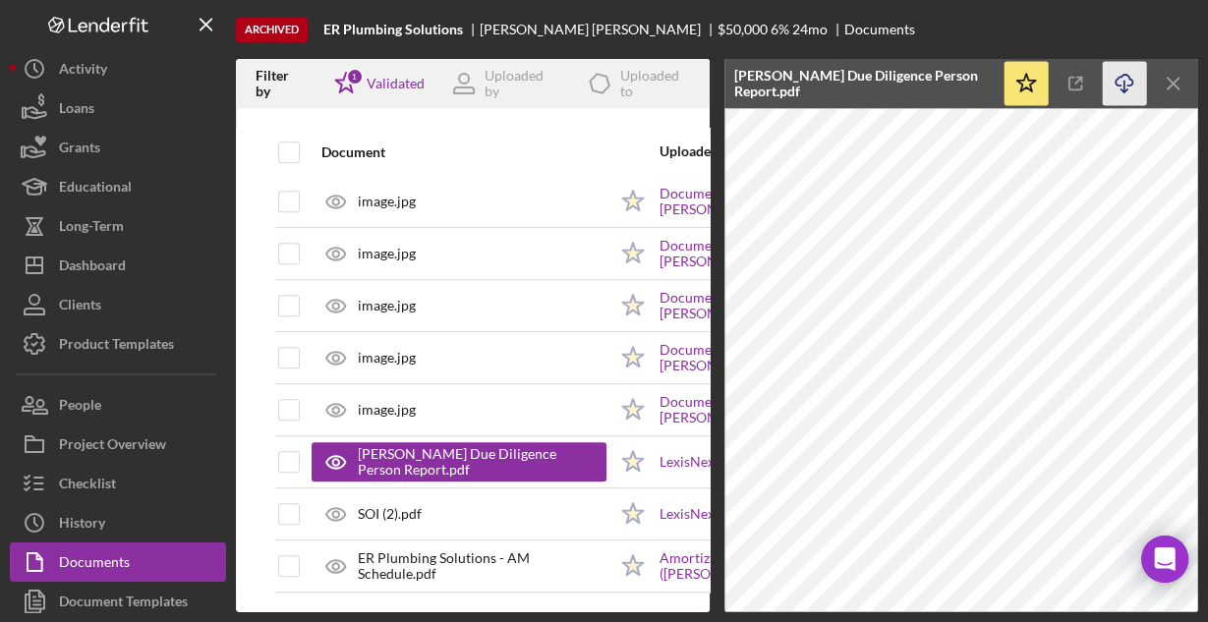
click at [1121, 77] on icon "Icon/Download" at bounding box center [1124, 84] width 44 height 44
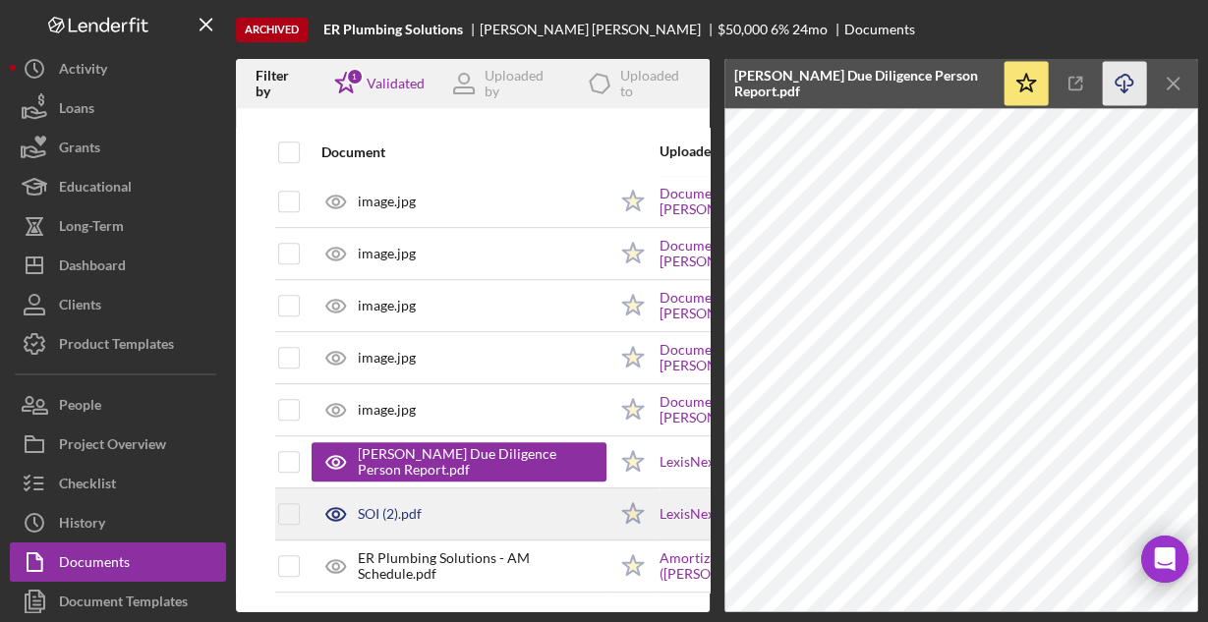
click at [393, 506] on div "SOI (2).pdf" at bounding box center [390, 514] width 64 height 16
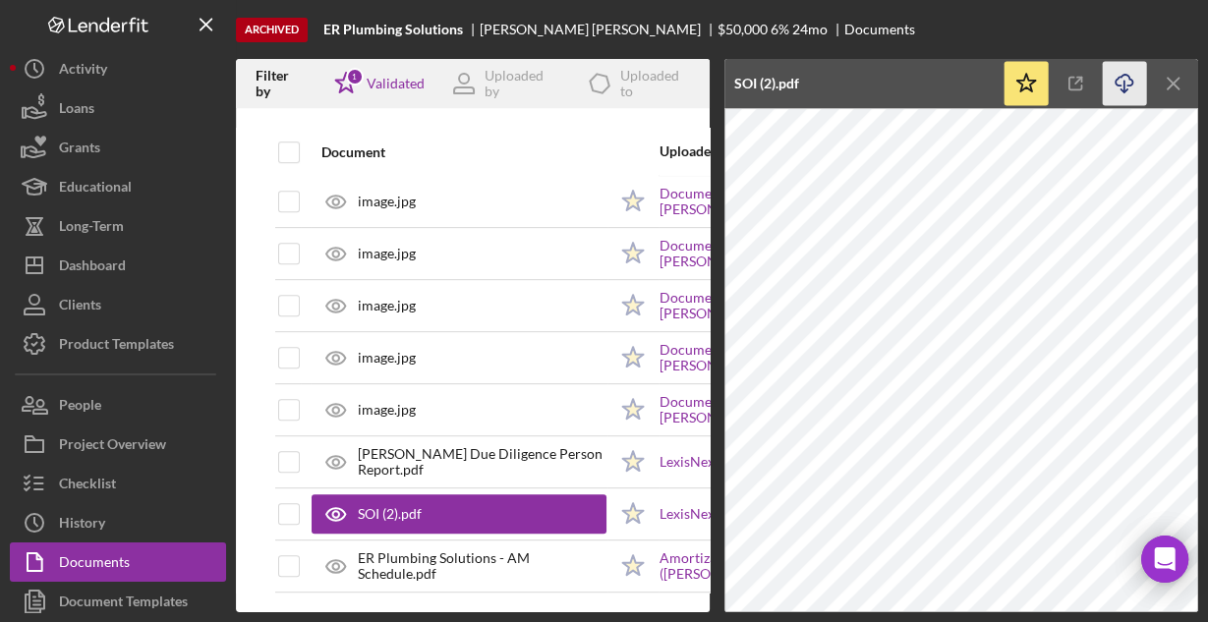
click at [1124, 81] on line "button" at bounding box center [1124, 86] width 0 height 11
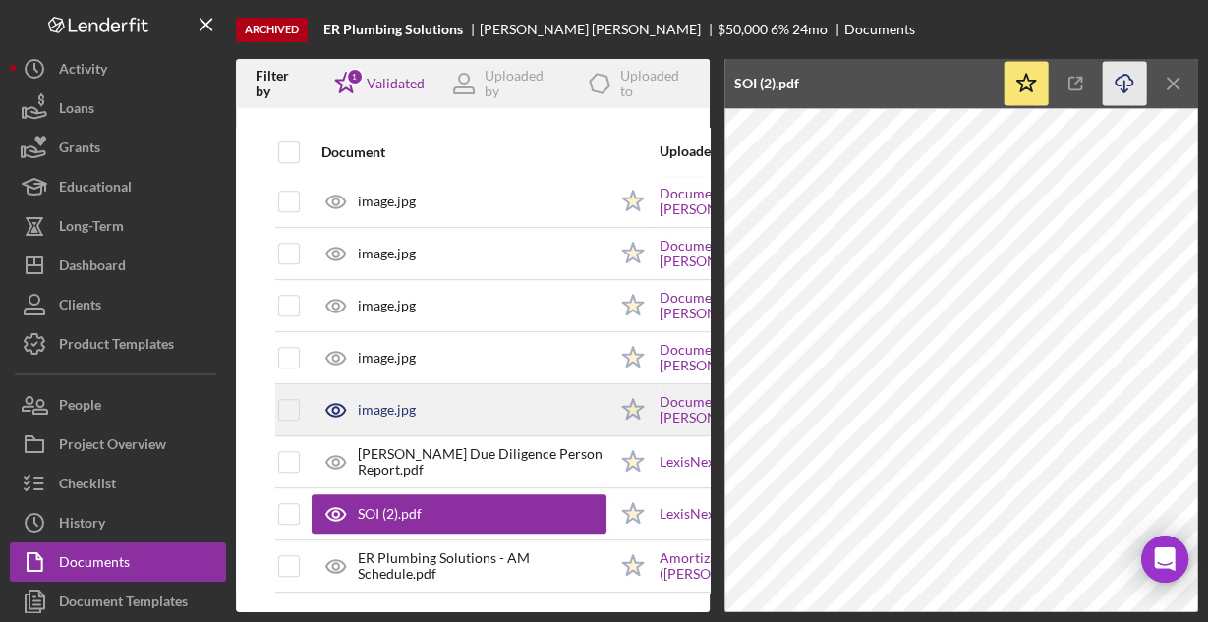
scroll to position [787, 0]
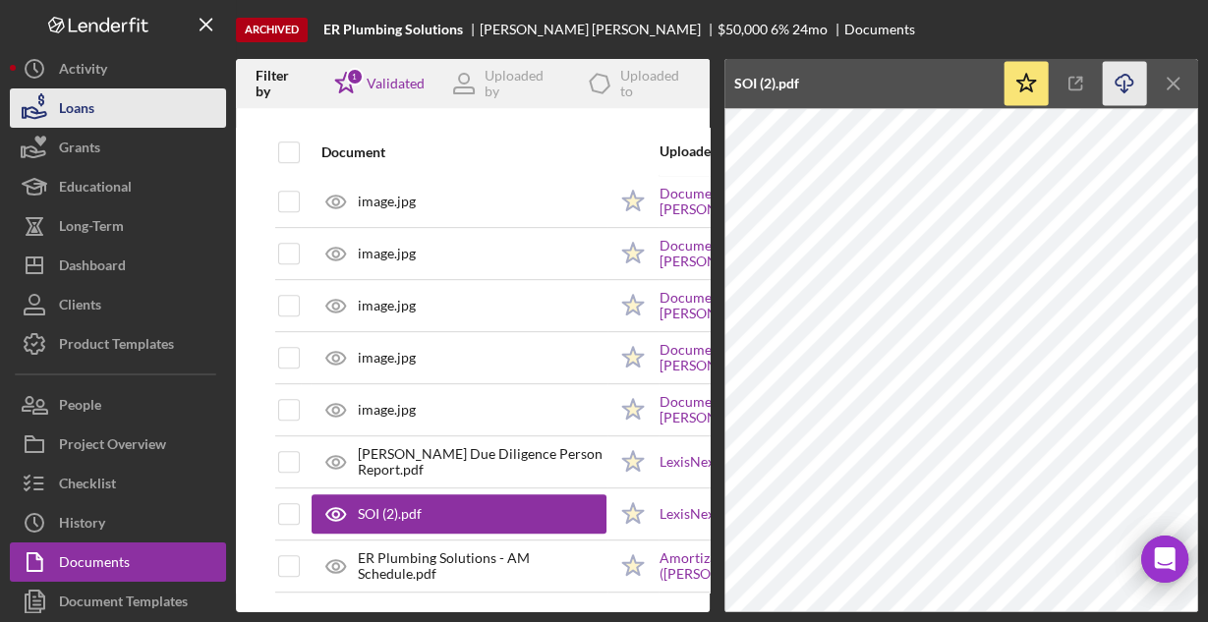
click at [84, 113] on div "Loans" at bounding box center [76, 110] width 35 height 44
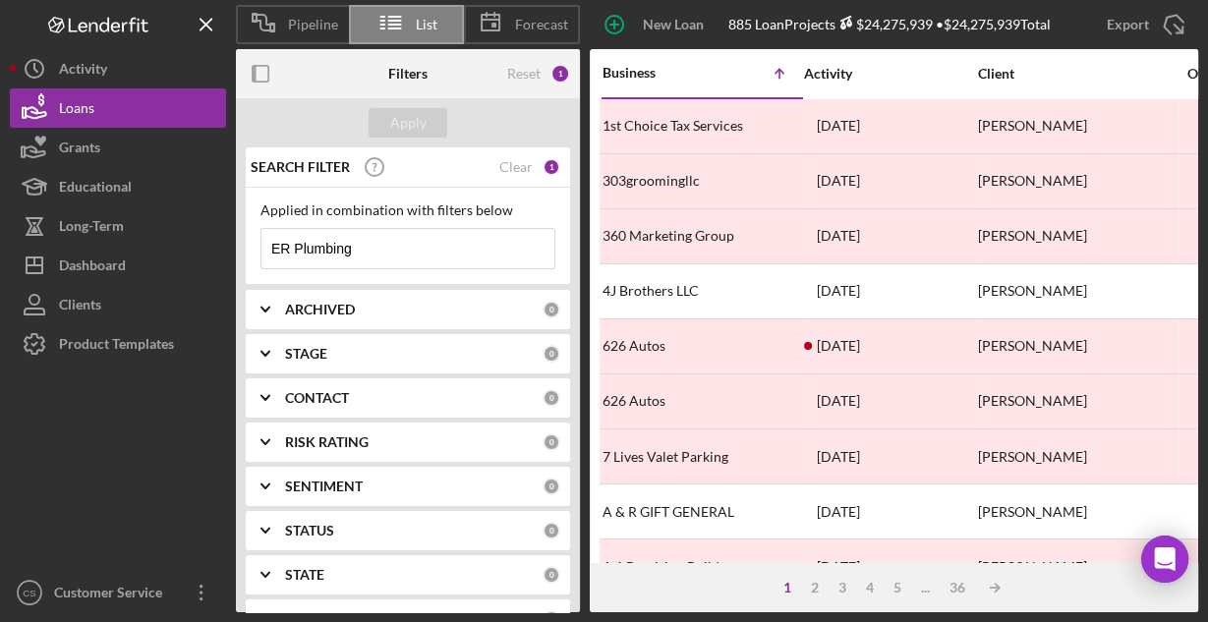
click at [393, 242] on input "ER Plumbing" at bounding box center [407, 248] width 293 height 39
paste input "Special Dreams Decor"
type input "Special Dreams Decor"
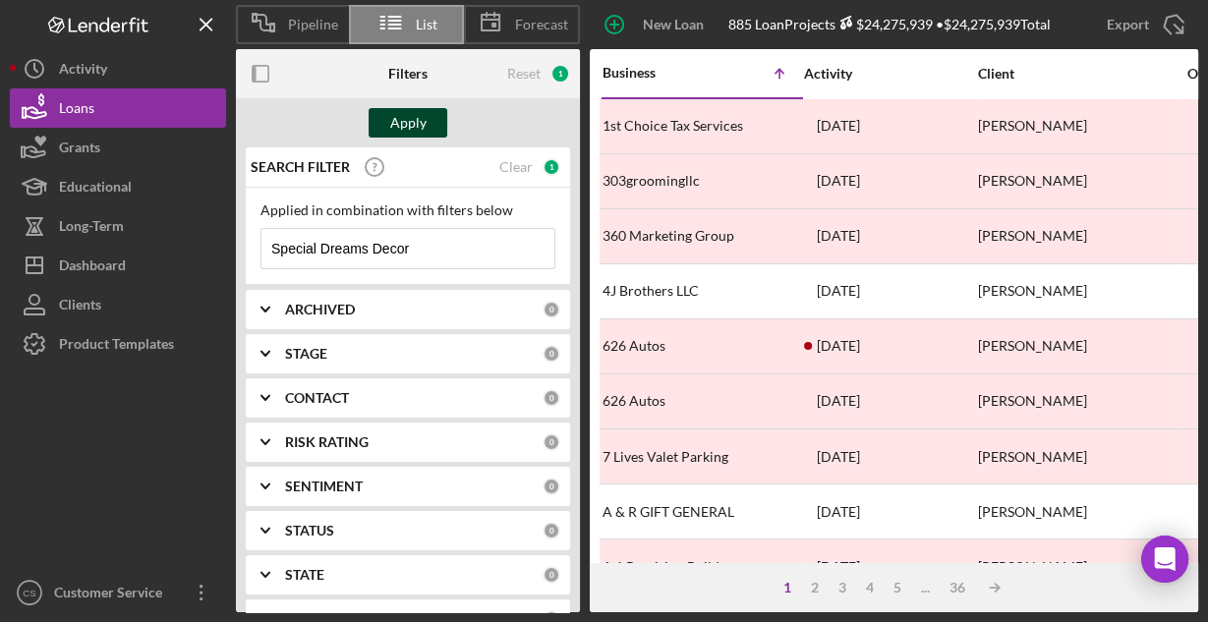
click at [414, 122] on div "Apply" at bounding box center [408, 122] width 36 height 29
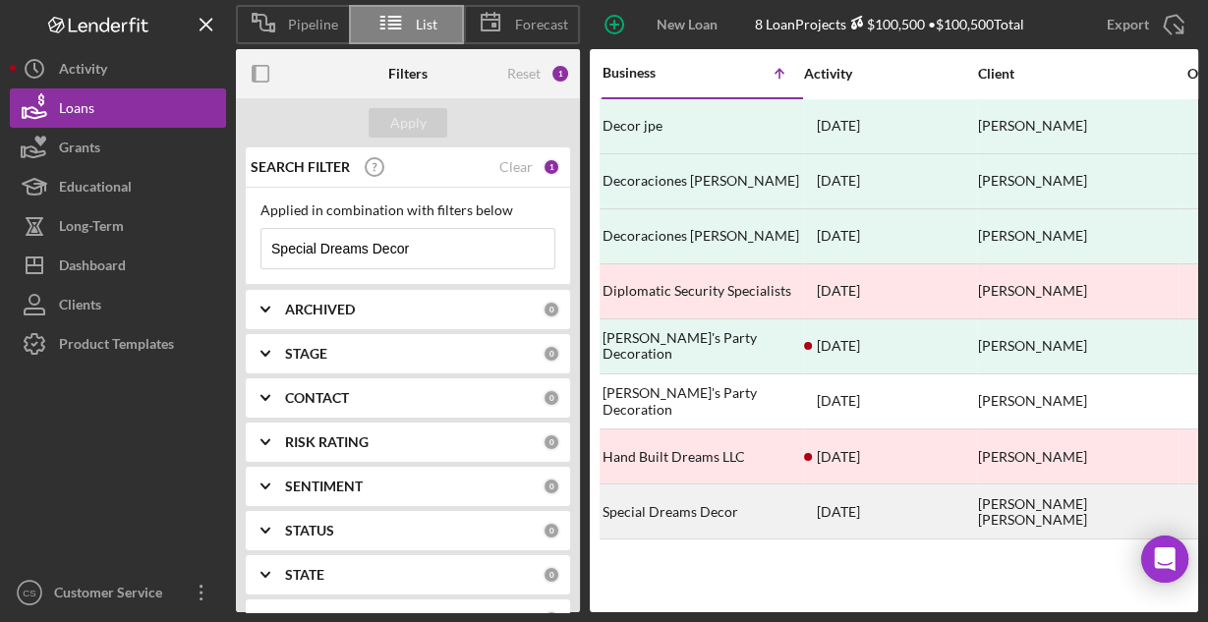
click at [699, 510] on div "Special Dreams Decor" at bounding box center [700, 511] width 197 height 52
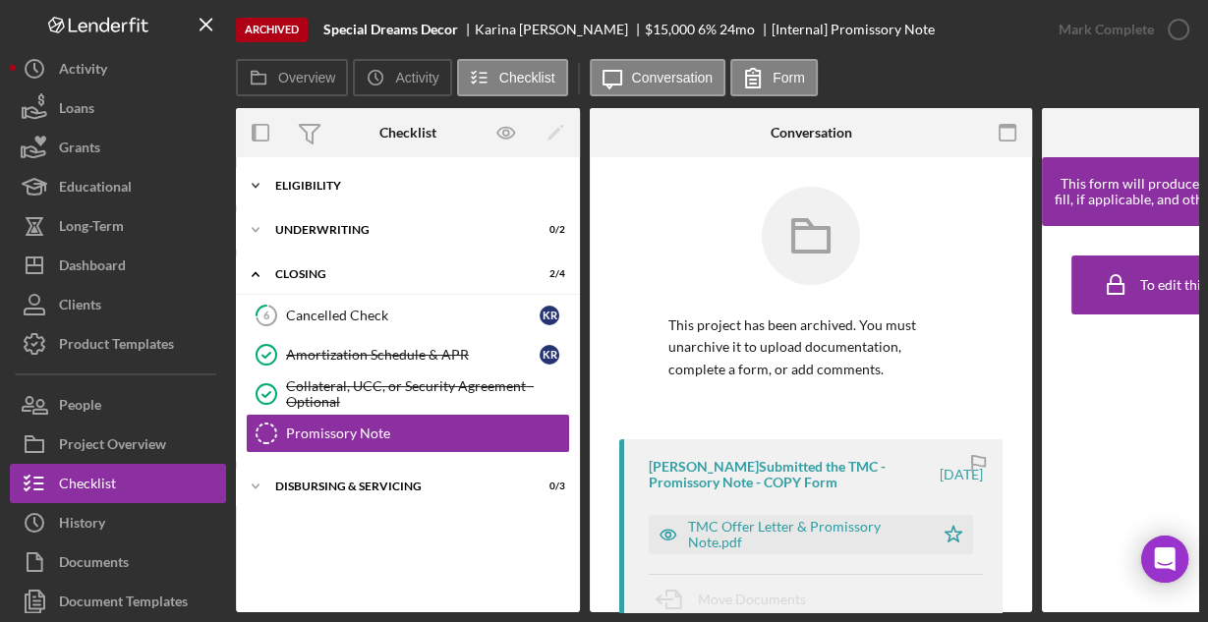
click at [299, 185] on div "Eligibility" at bounding box center [415, 186] width 280 height 12
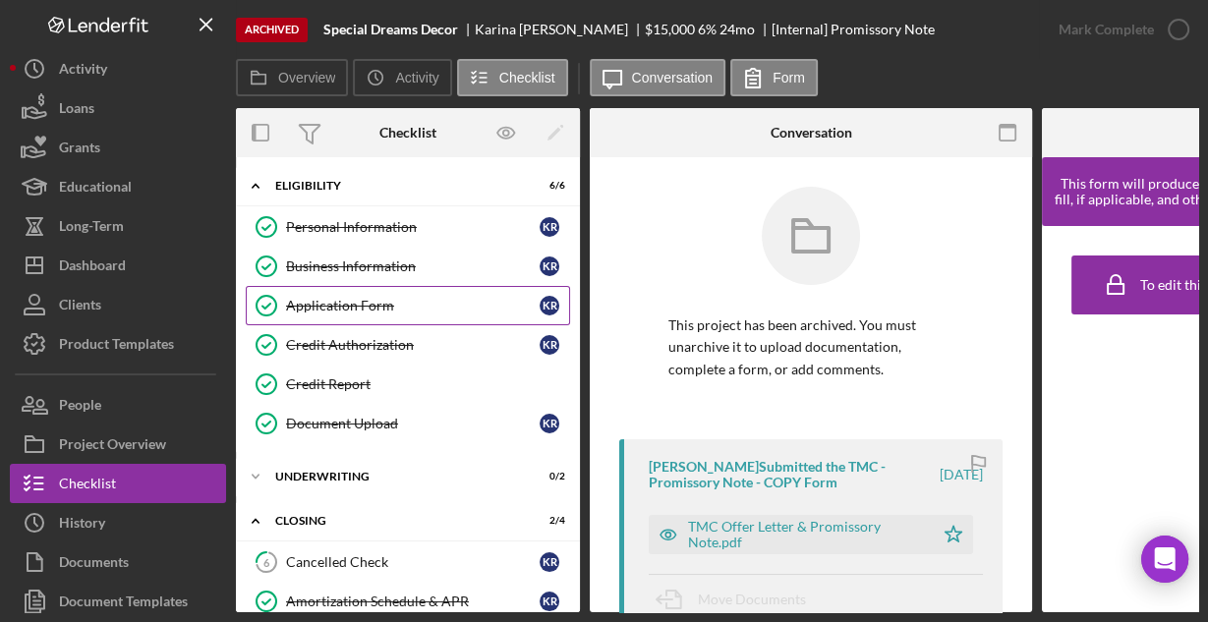
click at [306, 309] on div "Application Form" at bounding box center [412, 306] width 253 height 16
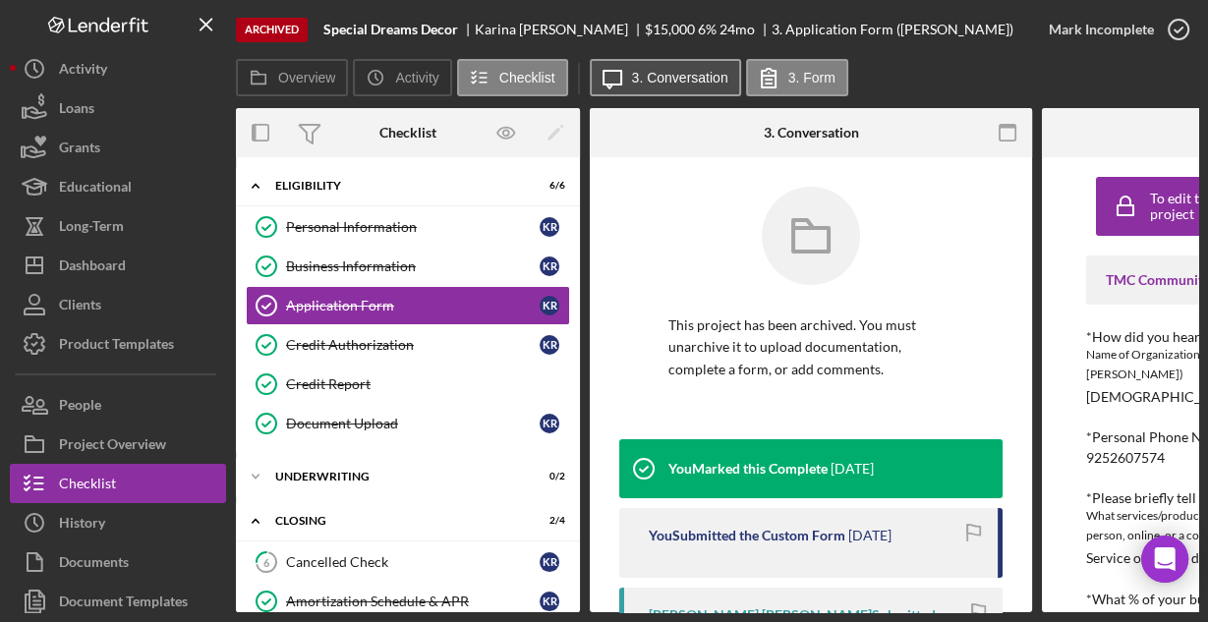
click at [689, 70] on label "3. Conversation" at bounding box center [680, 78] width 96 height 16
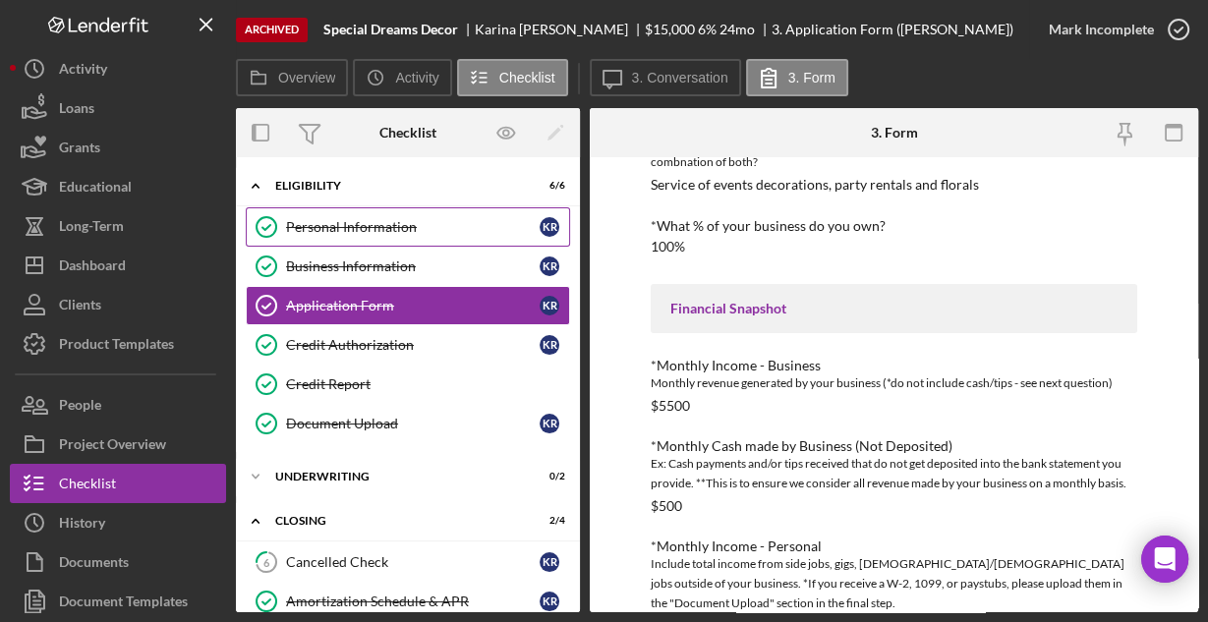
scroll to position [708, 0]
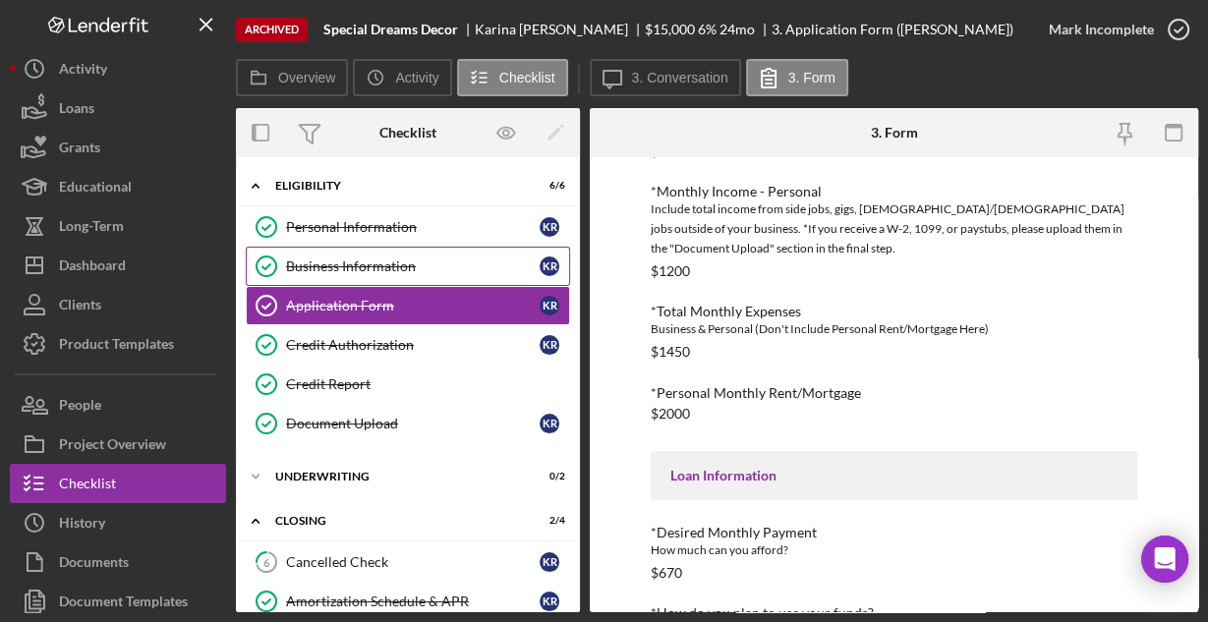
click at [358, 262] on div "Business Information" at bounding box center [412, 266] width 253 height 16
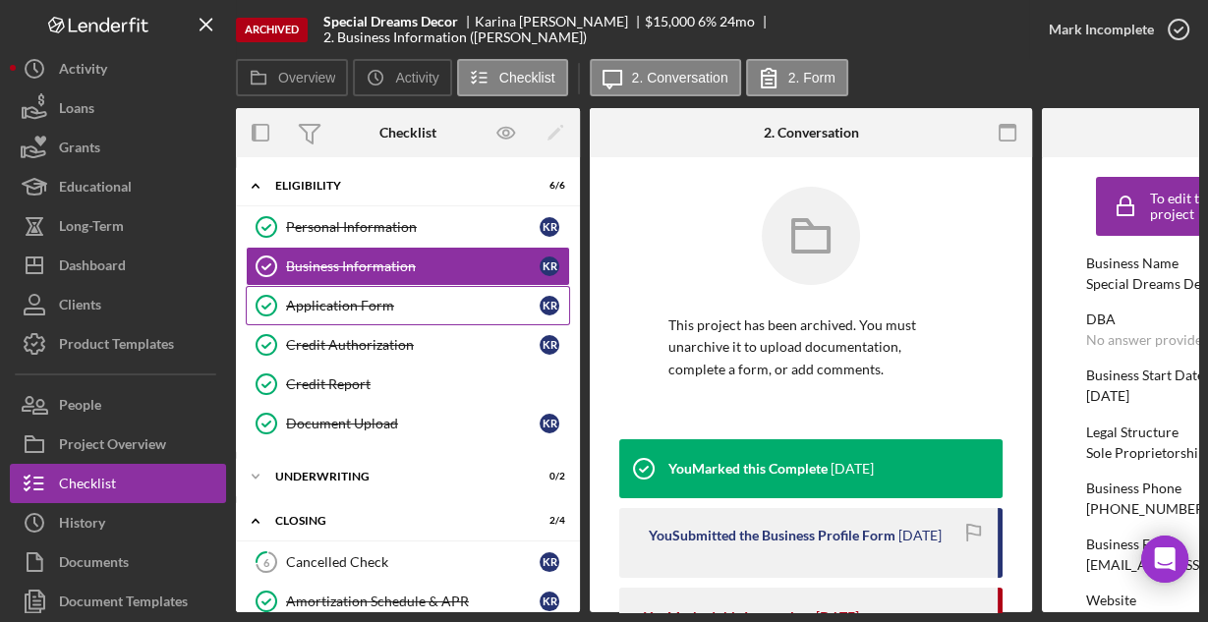
click at [365, 308] on div "Application Form" at bounding box center [412, 306] width 253 height 16
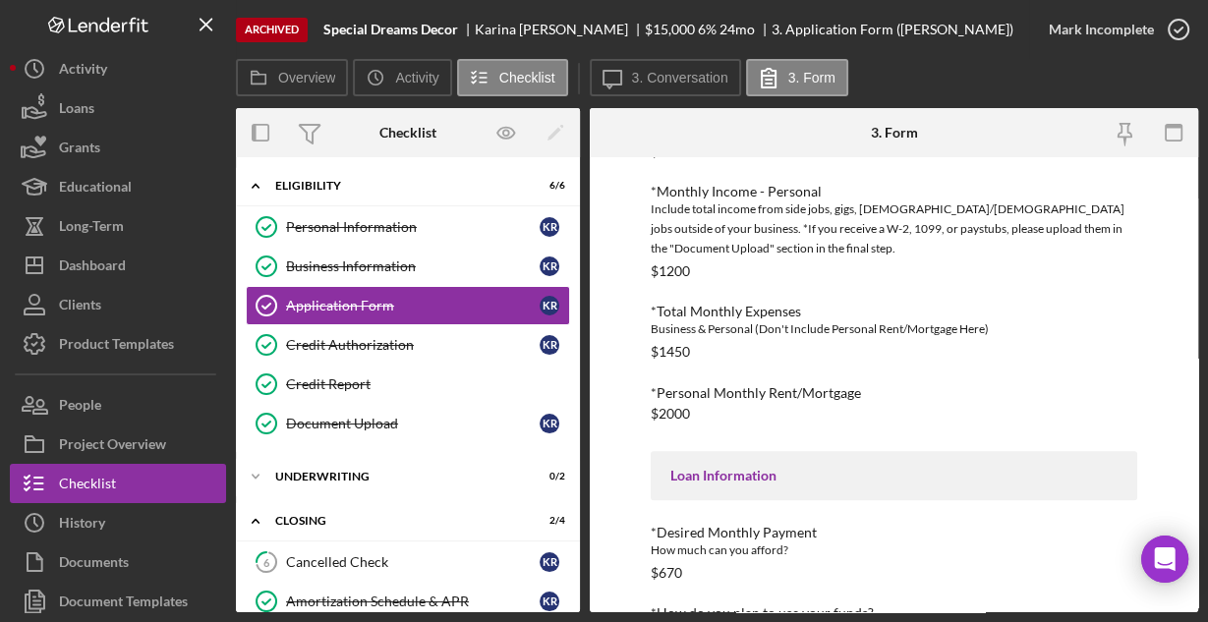
scroll to position [887, 0]
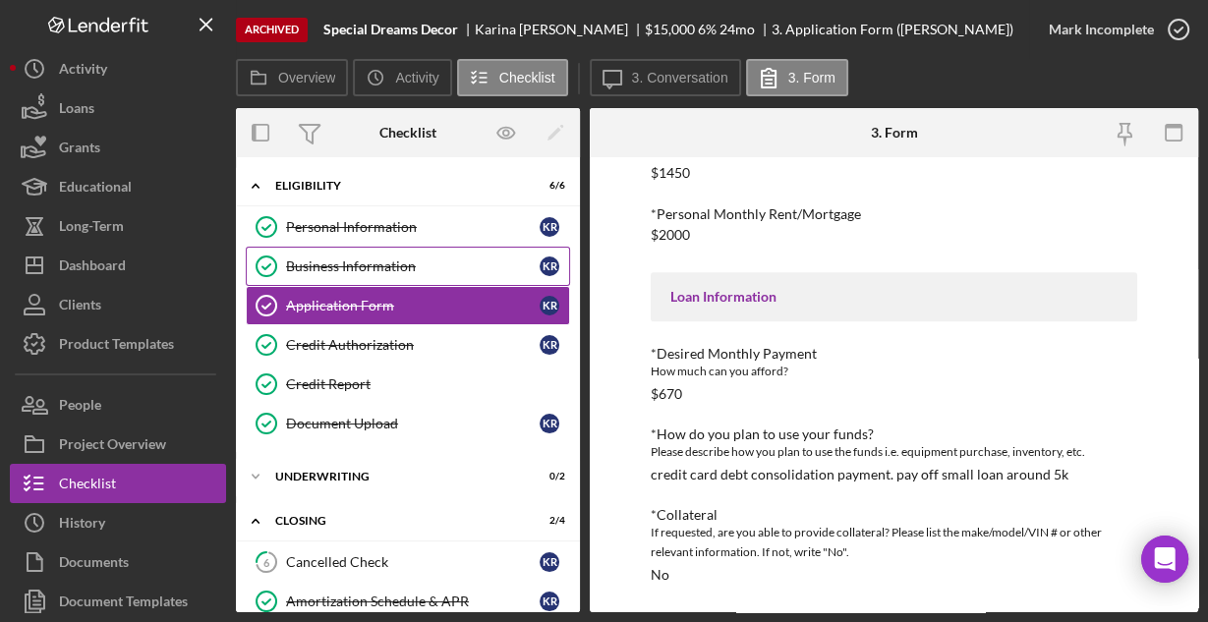
click at [349, 261] on div "Business Information" at bounding box center [412, 266] width 253 height 16
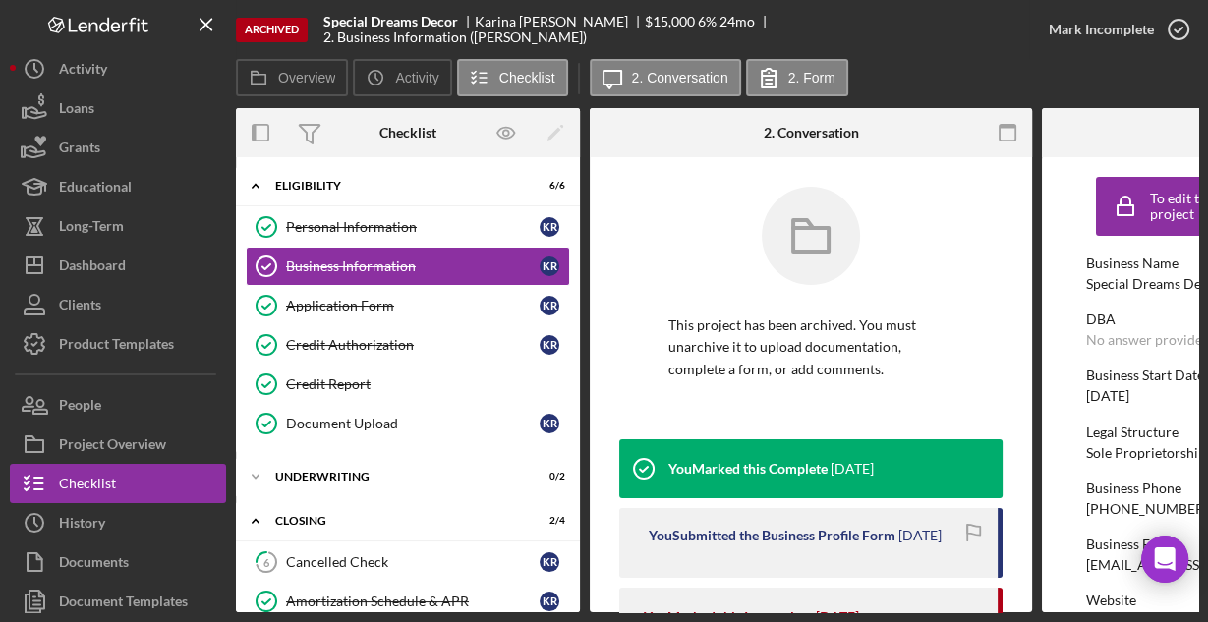
click at [634, 57] on div "Archived Special Dreams Decor Karina Rodriguez Ortiz $15,000 6 % 24 mo 2. Busin…" at bounding box center [632, 29] width 793 height 59
click at [646, 89] on button "Icon/Message 2. Conversation" at bounding box center [665, 77] width 151 height 37
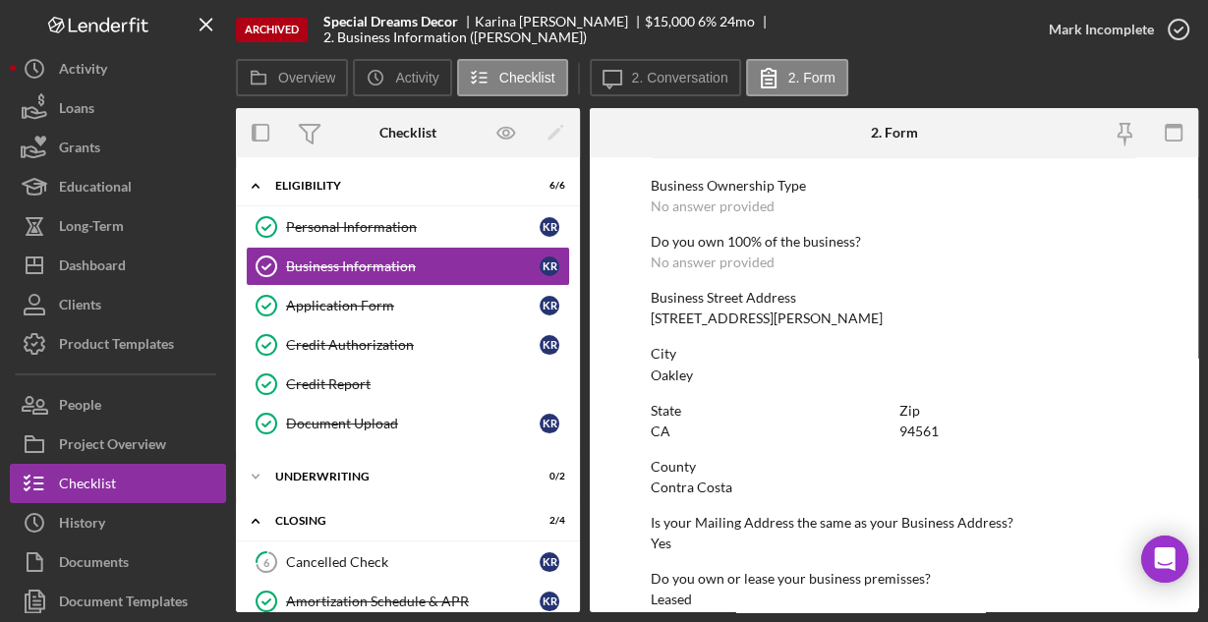
scroll to position [1027, 0]
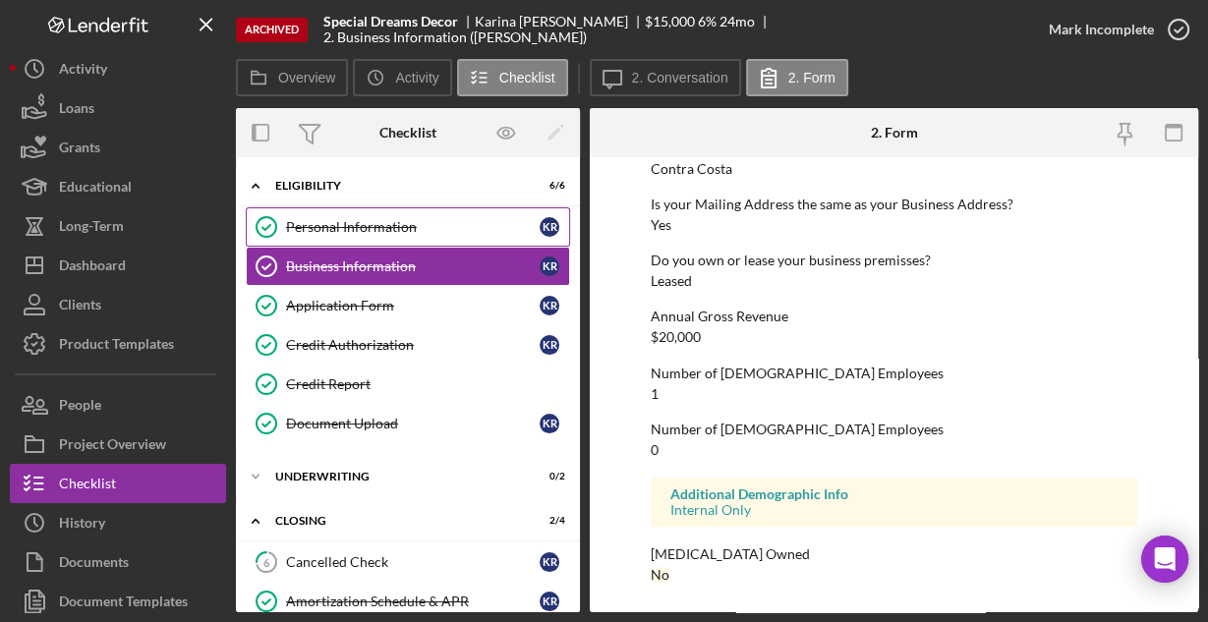
click at [403, 226] on div "Personal Information" at bounding box center [412, 227] width 253 height 16
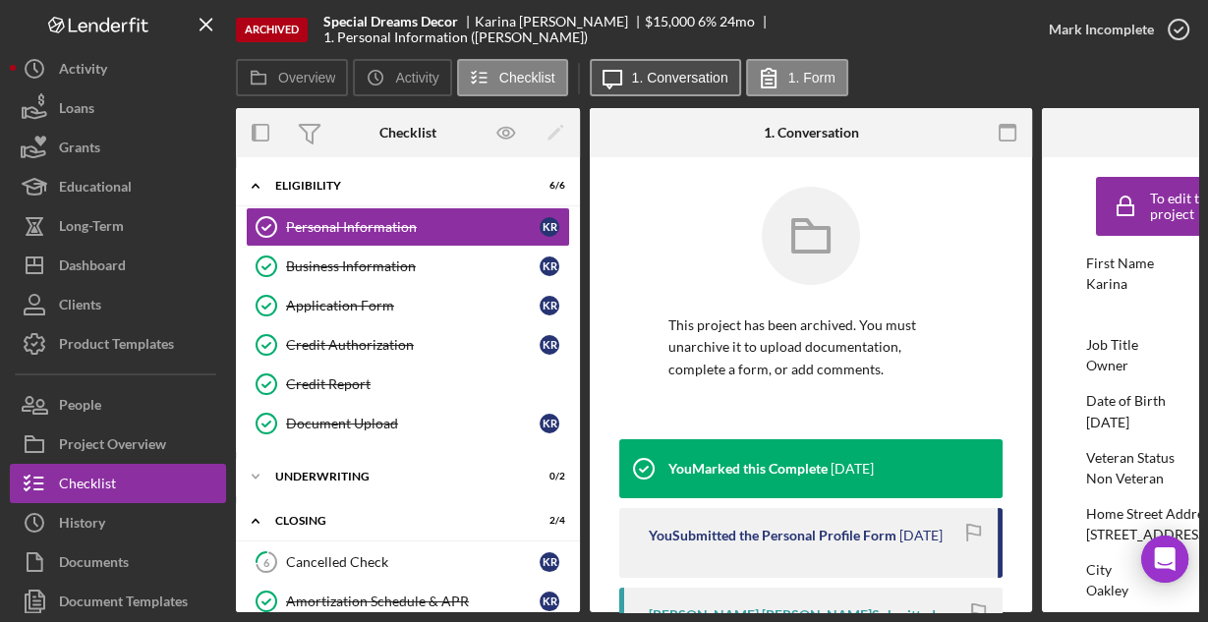
click at [640, 76] on label "1. Conversation" at bounding box center [680, 78] width 96 height 16
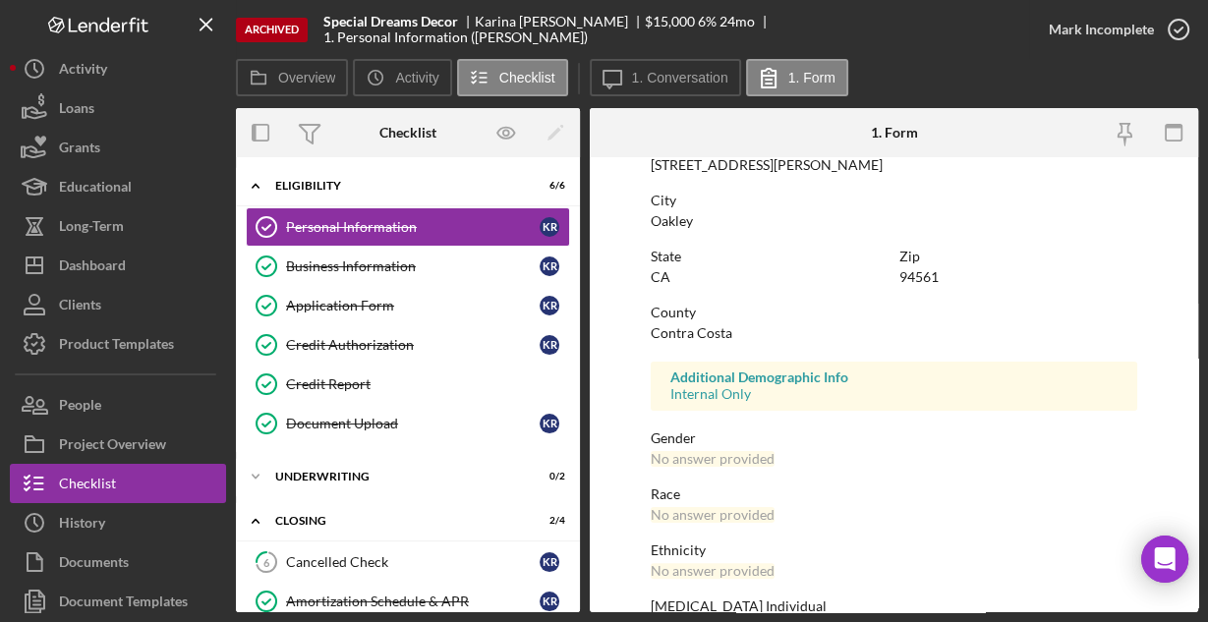
scroll to position [463, 0]
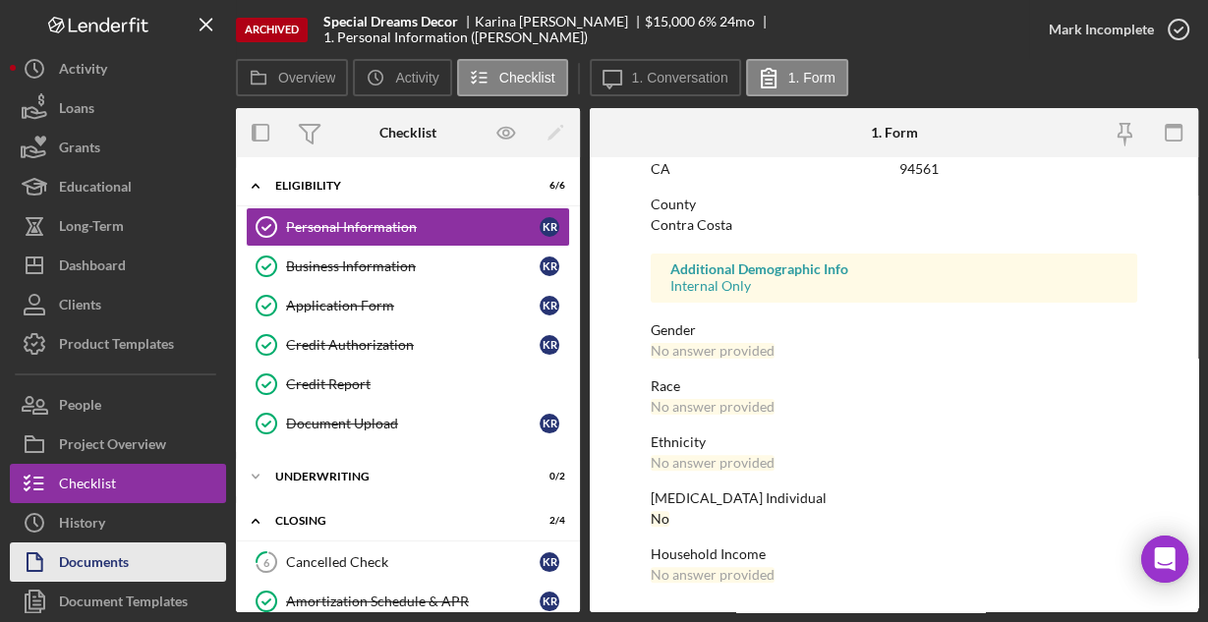
click at [149, 555] on button "Documents" at bounding box center [118, 561] width 216 height 39
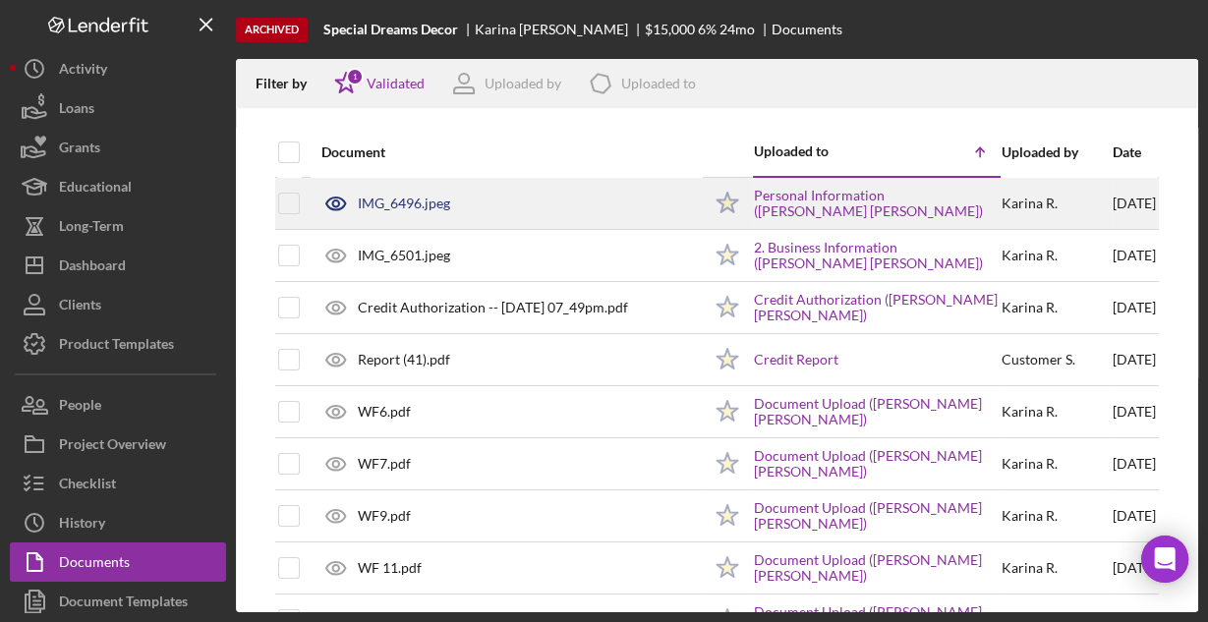
click at [414, 200] on div "IMG_6496.jpeg" at bounding box center [404, 204] width 92 height 16
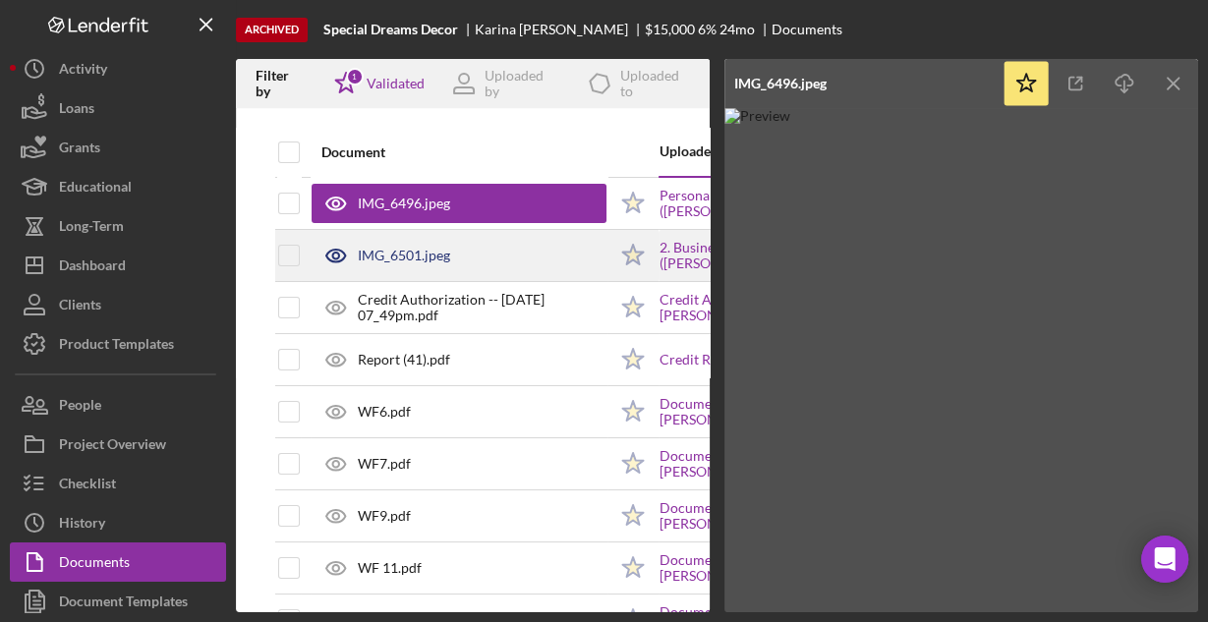
click at [398, 250] on div "IMG_6501.jpeg" at bounding box center [404, 256] width 92 height 16
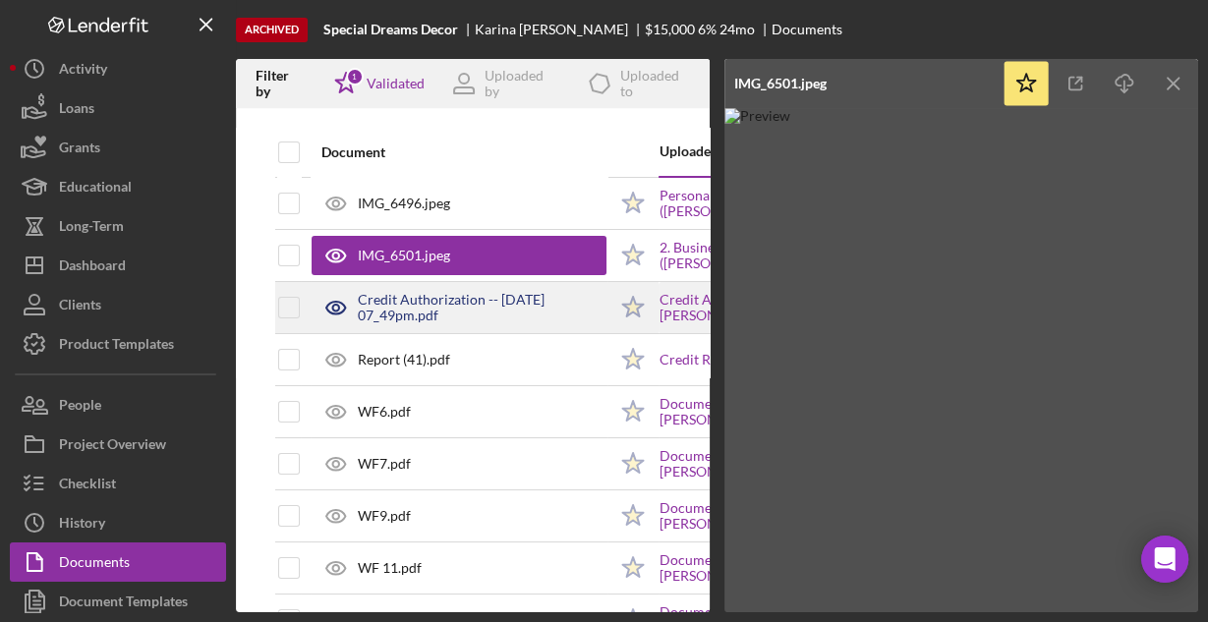
click at [416, 298] on div "Credit Authorization -- 2023-12-01 07_49pm.pdf" at bounding box center [482, 307] width 249 height 31
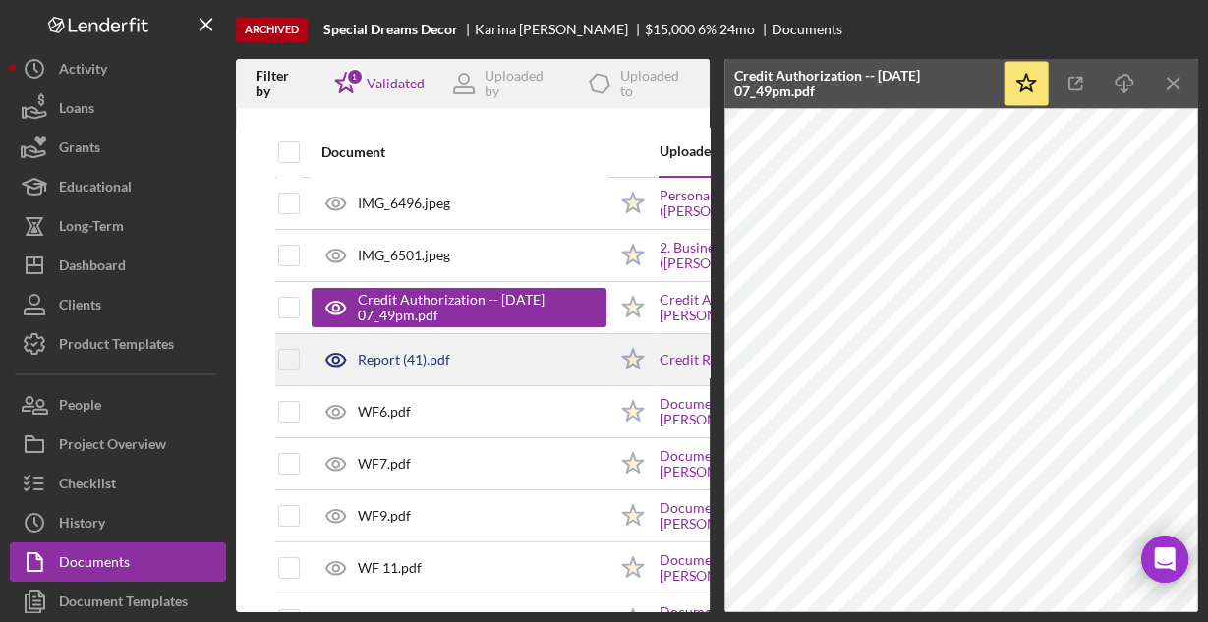
click at [417, 358] on div "Report (41).pdf" at bounding box center [404, 360] width 92 height 16
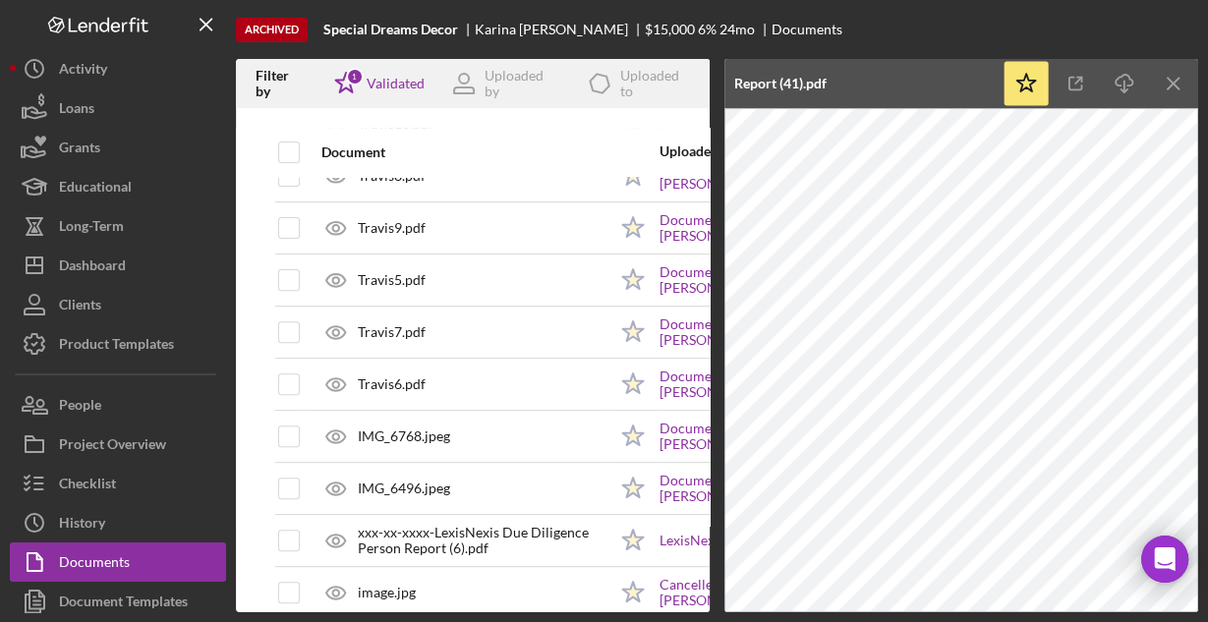
scroll to position [629, 0]
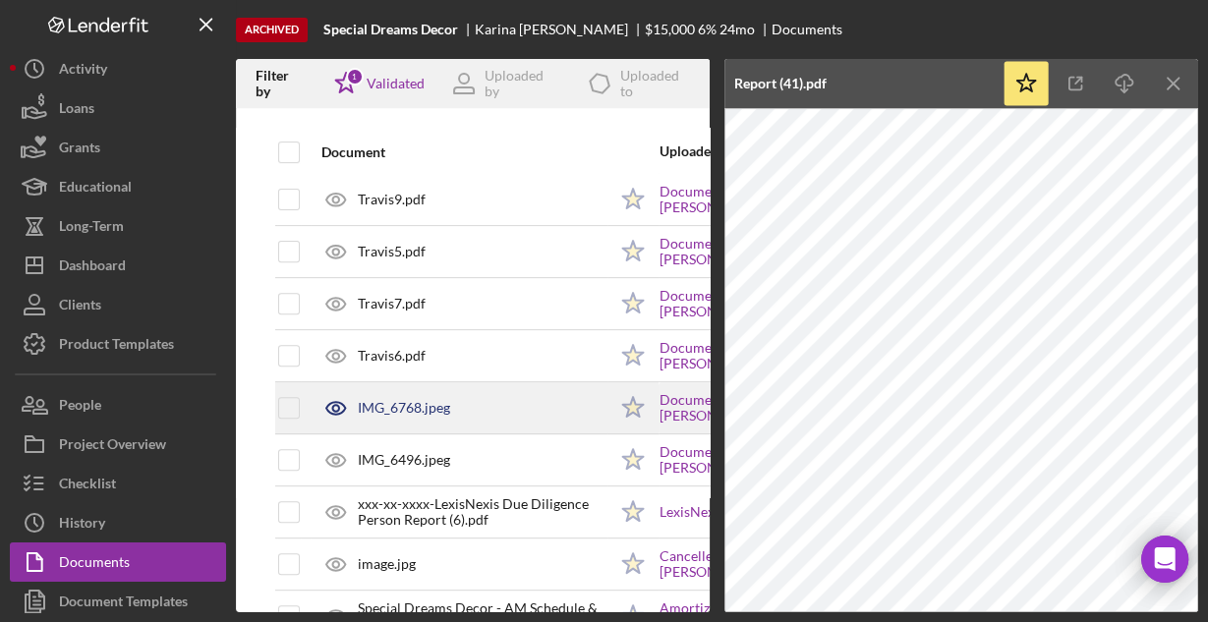
click at [422, 403] on div "IMG_6768.jpeg" at bounding box center [404, 408] width 92 height 16
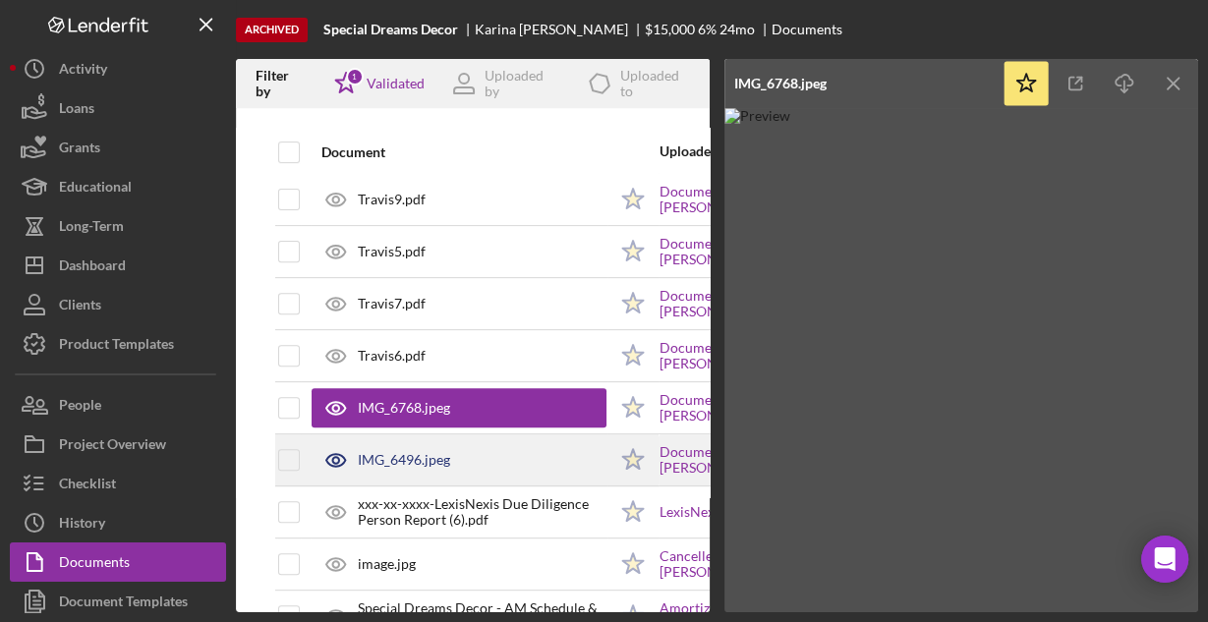
click at [412, 452] on div "IMG_6496.jpeg" at bounding box center [404, 460] width 92 height 16
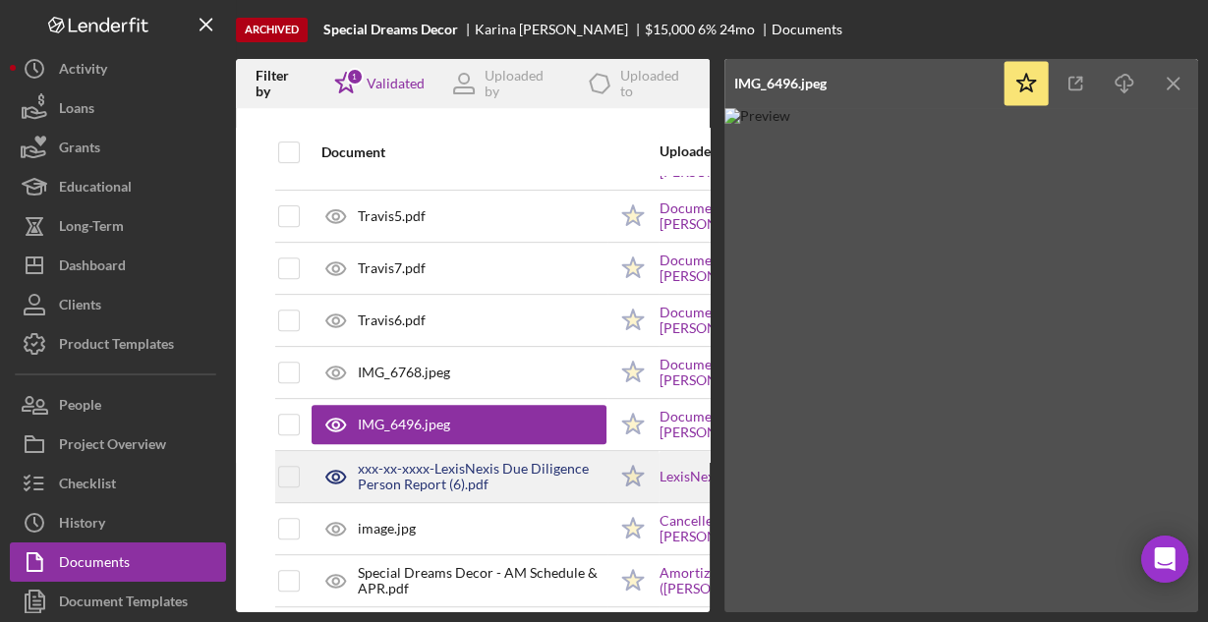
scroll to position [683, 0]
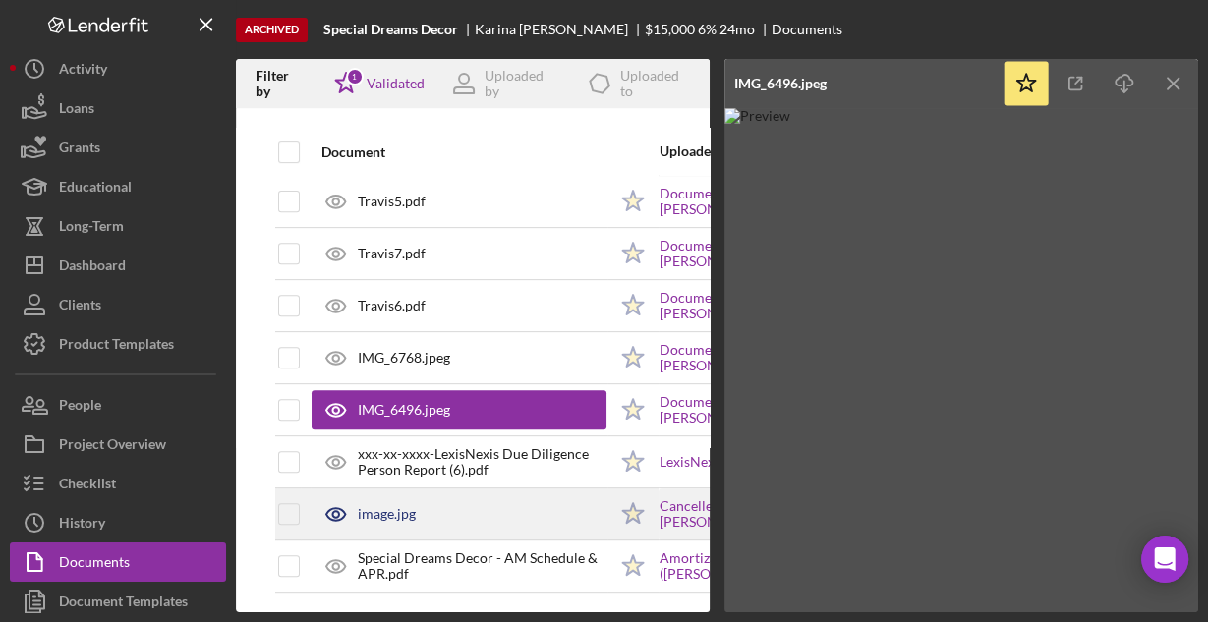
click at [435, 497] on div "image.jpg" at bounding box center [458, 513] width 295 height 49
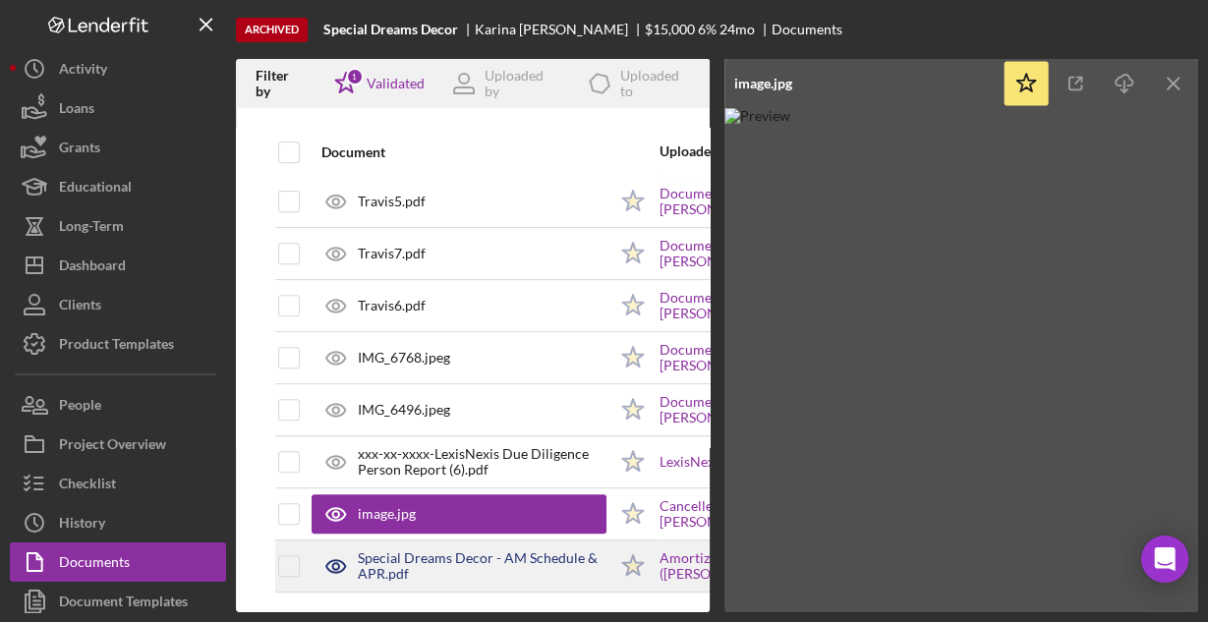
click at [447, 550] on div "Special Dreams Decor - AM Schedule & APR.pdf" at bounding box center [482, 565] width 249 height 31
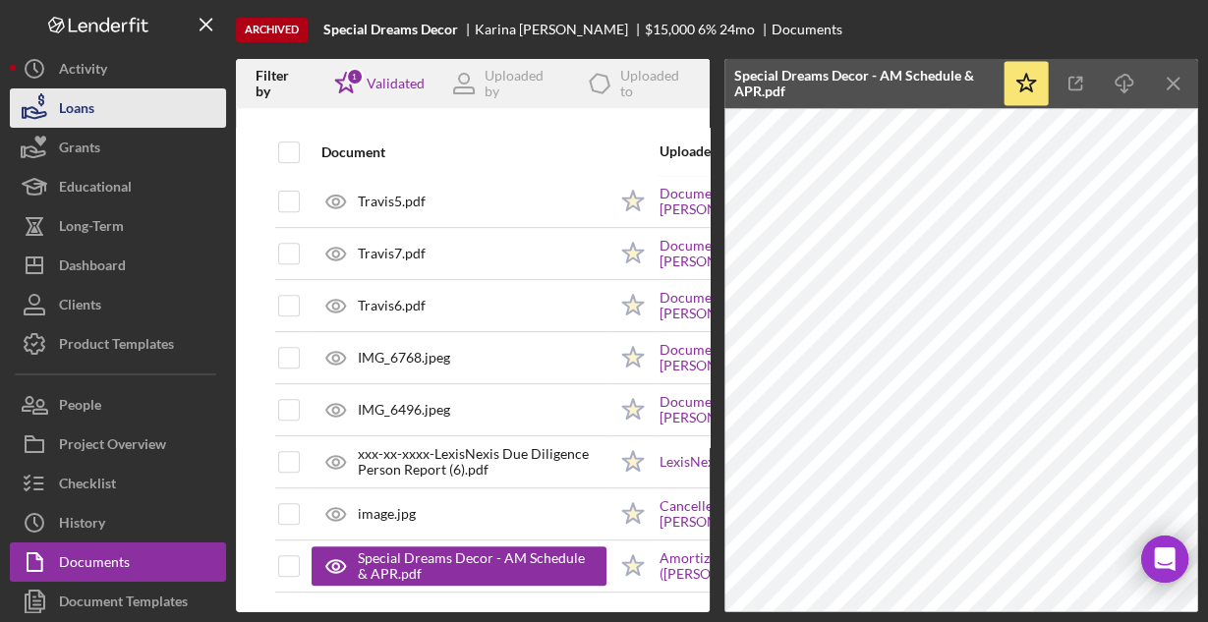
click at [102, 114] on button "Loans" at bounding box center [118, 107] width 216 height 39
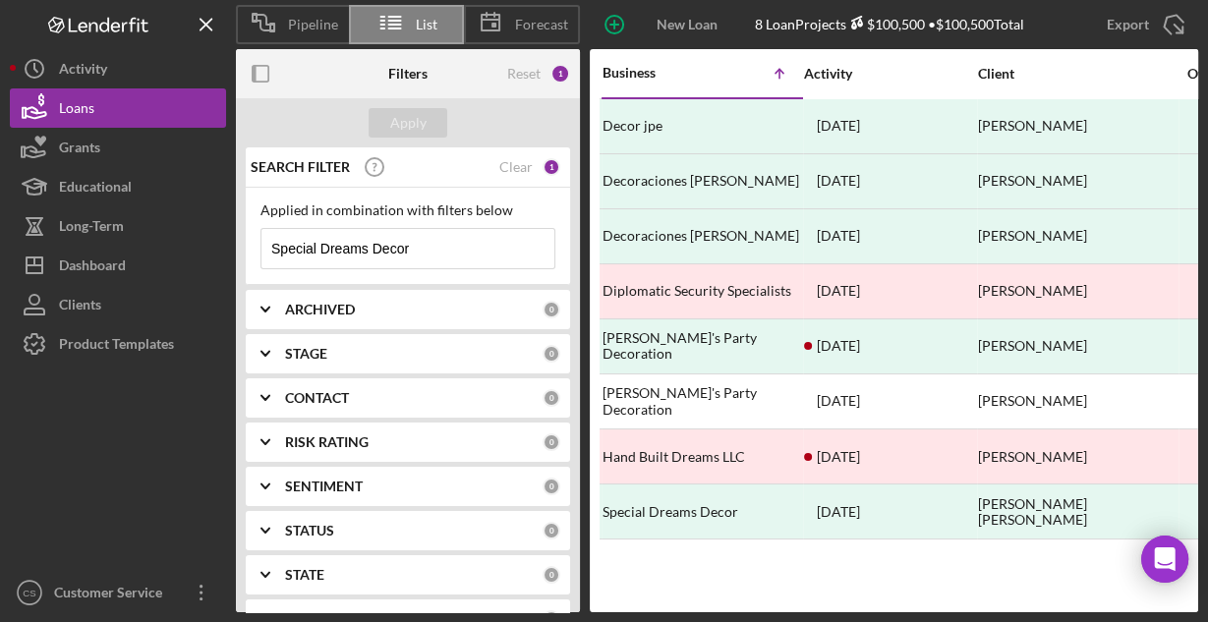
click at [477, 248] on input "Special Dreams Decor" at bounding box center [407, 248] width 293 height 39
click at [475, 248] on input "Special Dreams Decor" at bounding box center [407, 248] width 293 height 39
paste input "Maria's Mexican Food"
type input "Maria's Mexican Food"
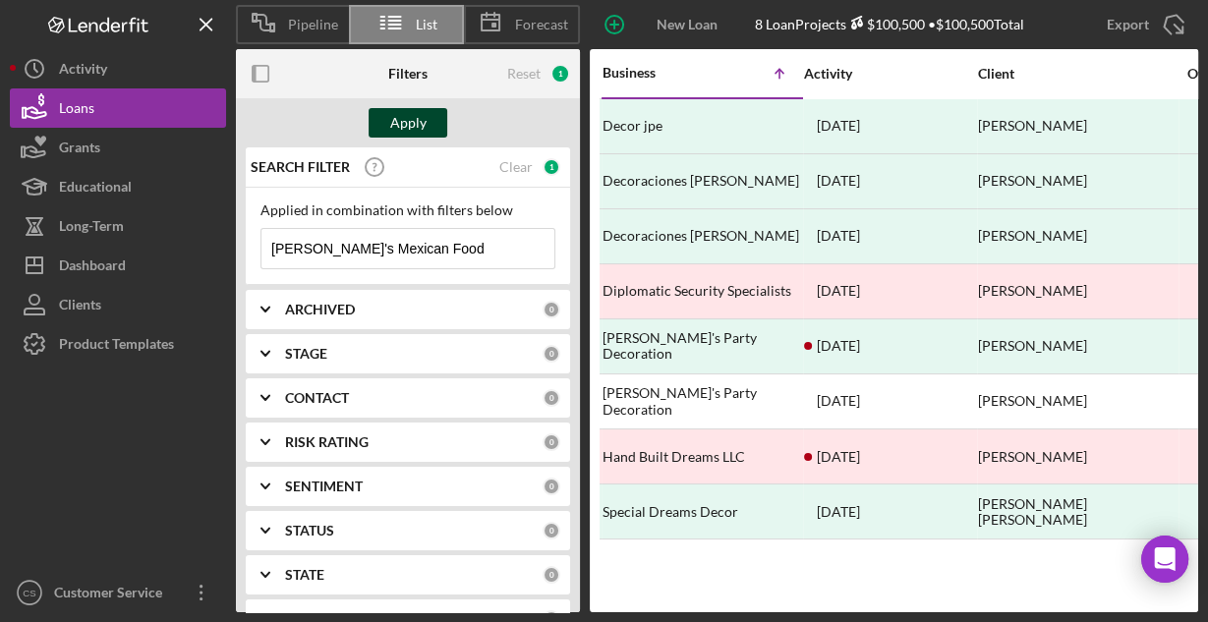
click at [412, 111] on div "Apply" at bounding box center [408, 122] width 36 height 29
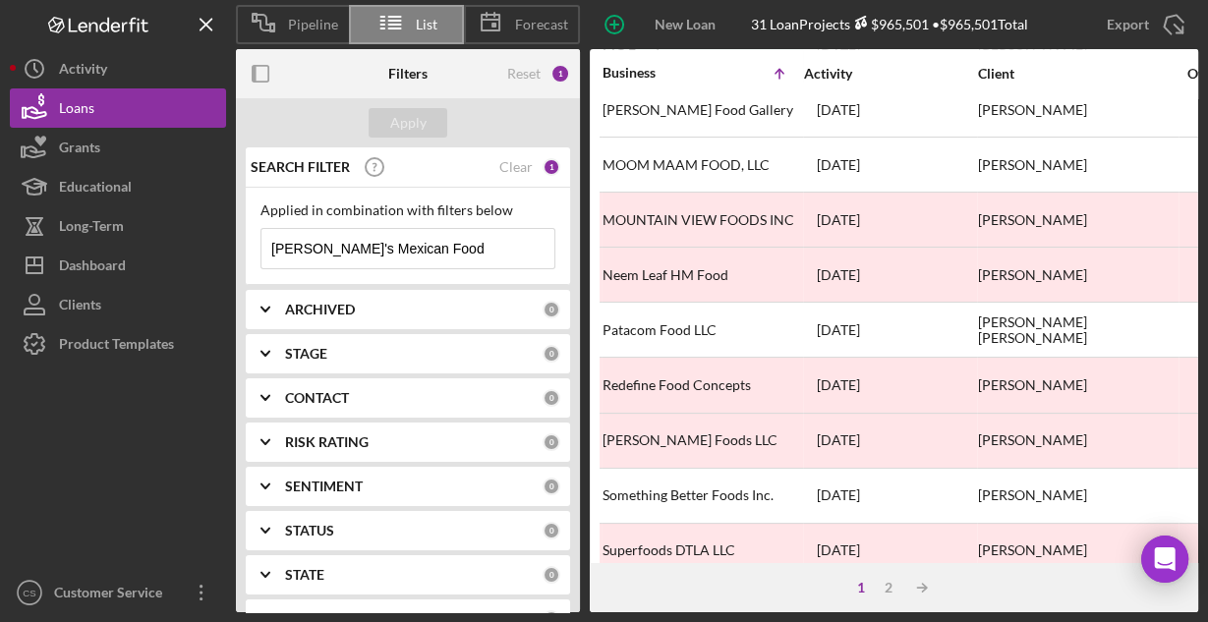
scroll to position [915, 0]
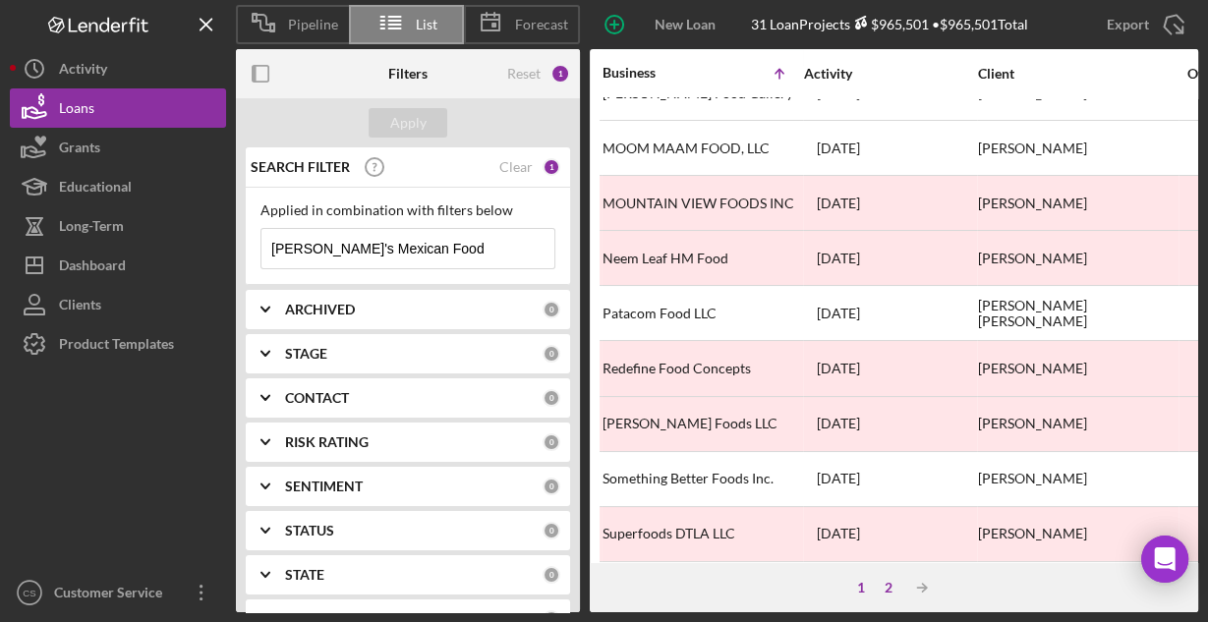
click at [878, 587] on div "2" at bounding box center [888, 588] width 28 height 16
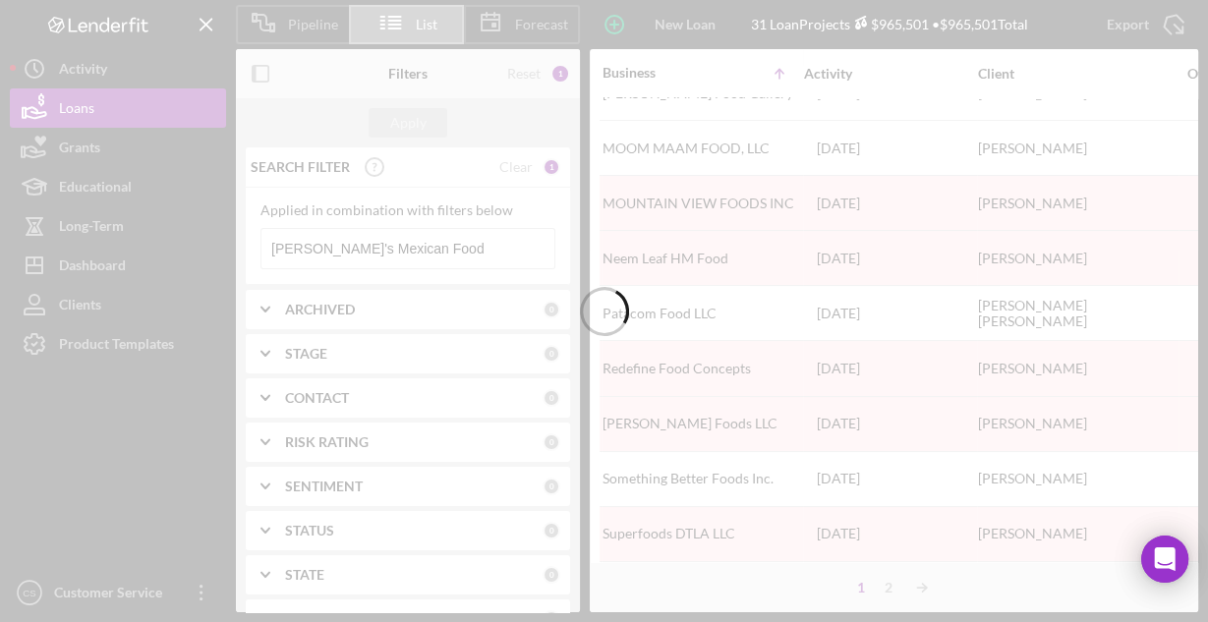
scroll to position [0, 0]
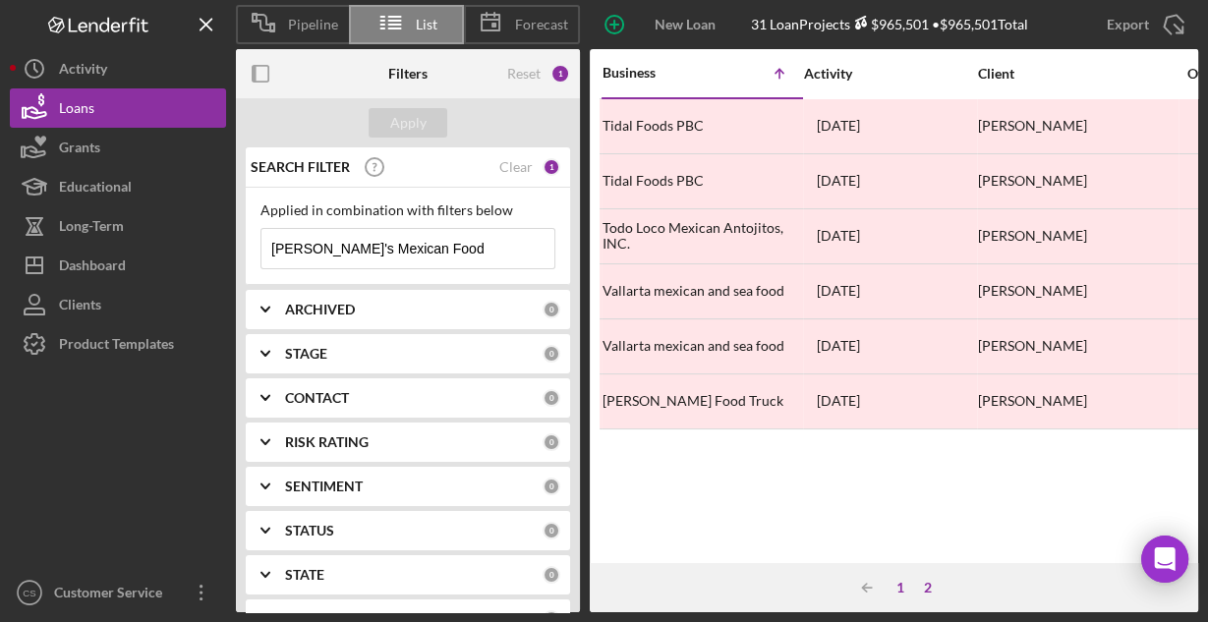
click at [899, 590] on div "1" at bounding box center [900, 588] width 28 height 16
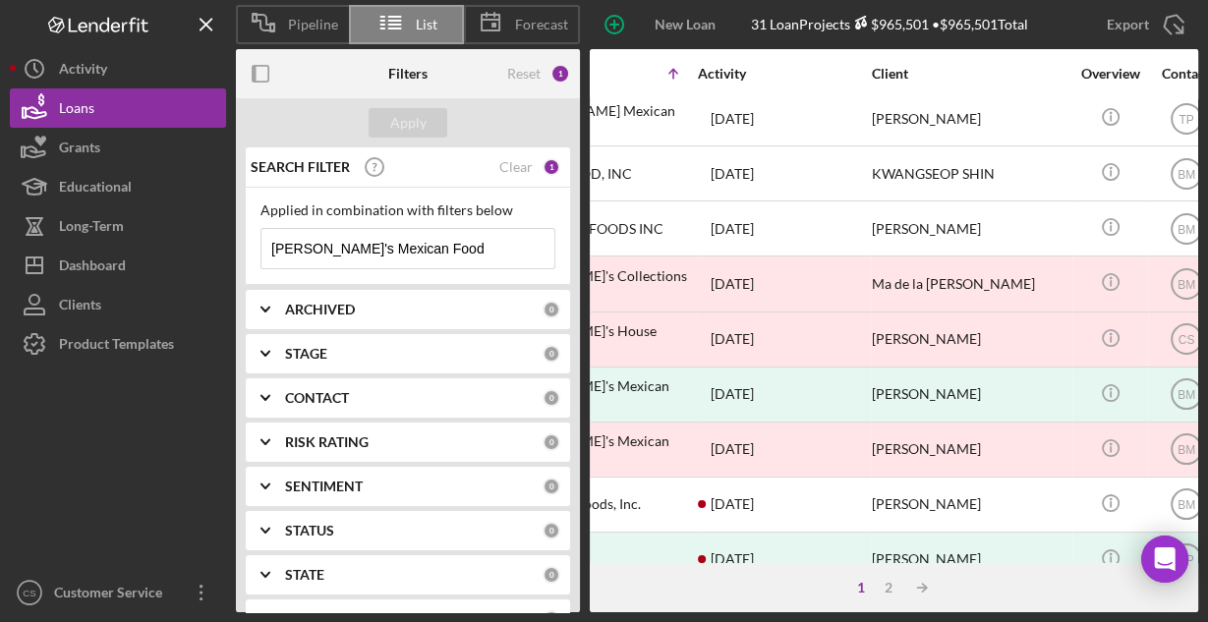
scroll to position [393, 0]
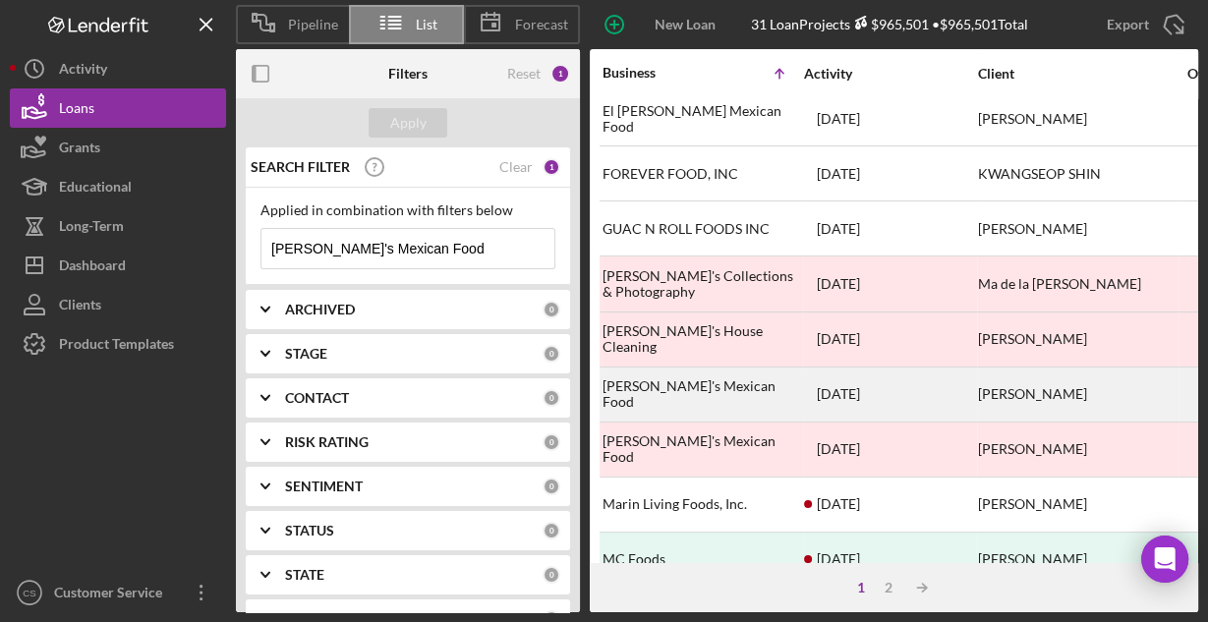
click at [683, 385] on div "Maria's Mexican Food" at bounding box center [700, 394] width 197 height 52
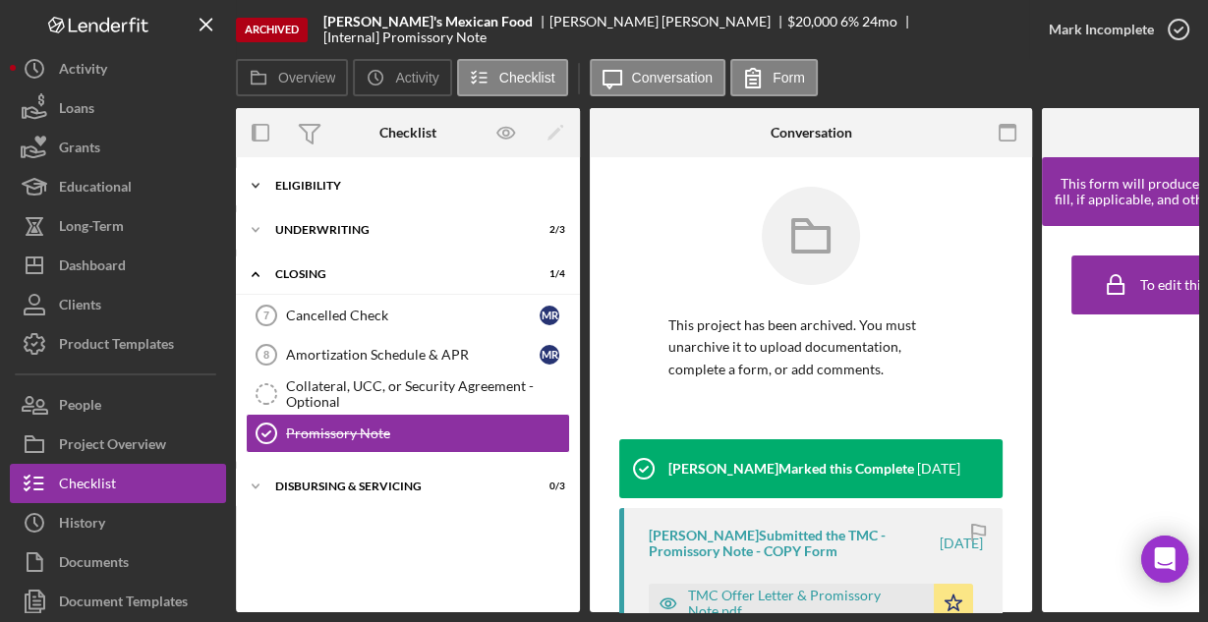
click at [281, 187] on div "Eligibility" at bounding box center [415, 186] width 280 height 12
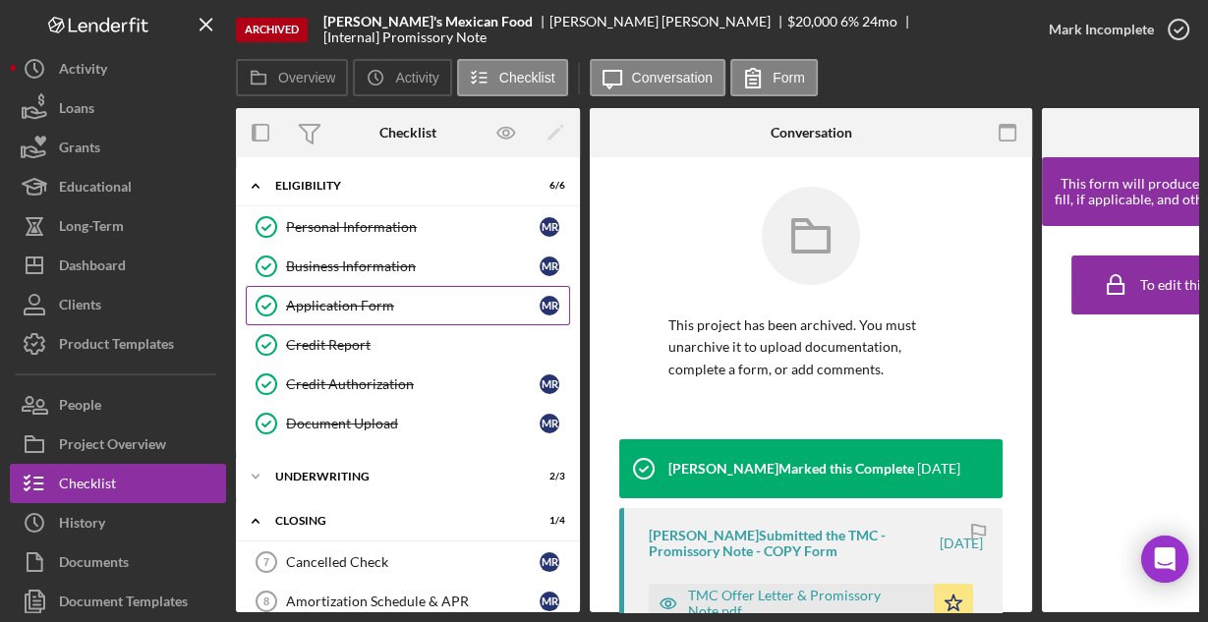
click at [348, 307] on div "Application Form" at bounding box center [412, 306] width 253 height 16
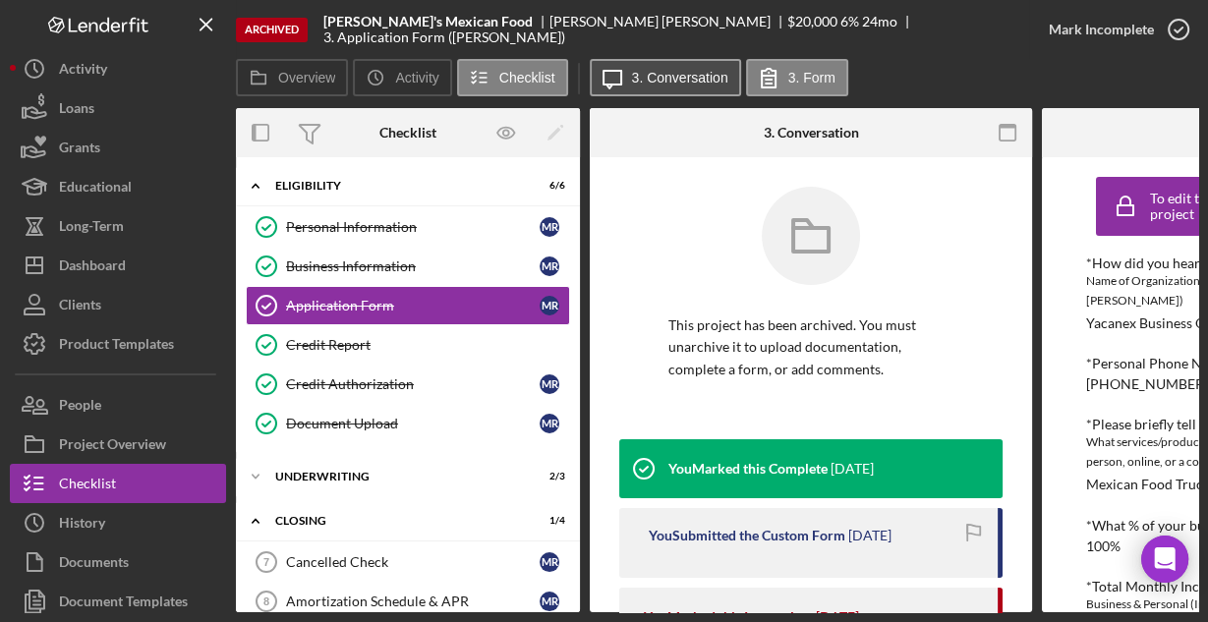
click at [690, 93] on button "Icon/Message 3. Conversation" at bounding box center [665, 77] width 151 height 37
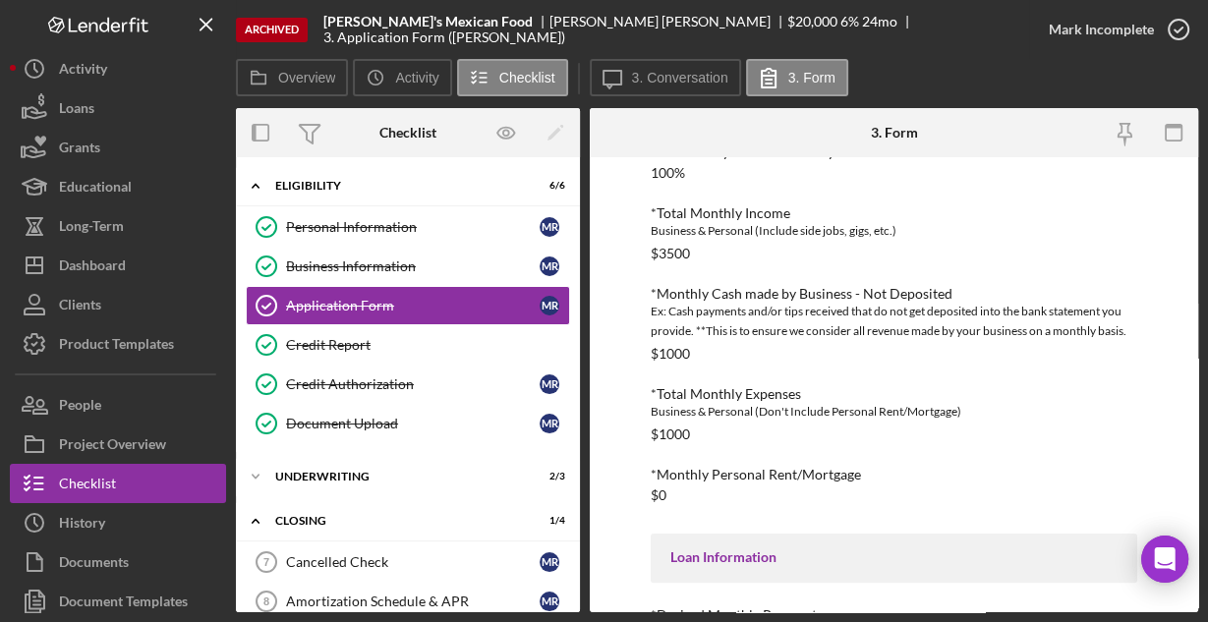
scroll to position [515, 0]
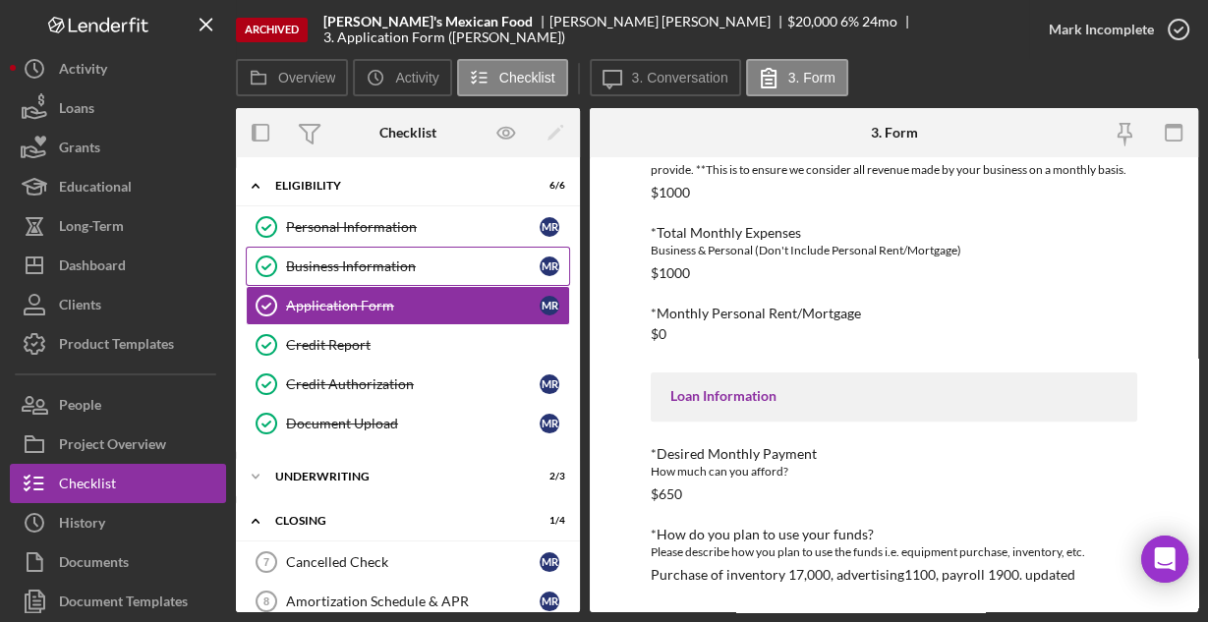
click at [368, 259] on div "Business Information" at bounding box center [412, 266] width 253 height 16
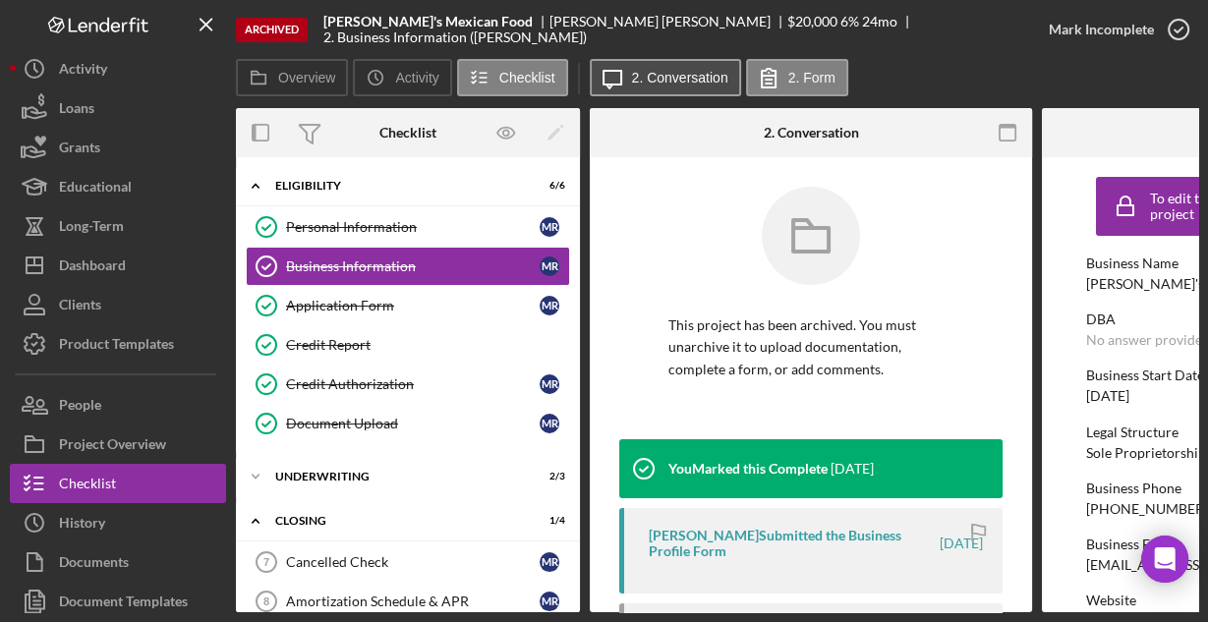
click at [649, 80] on label "2. Conversation" at bounding box center [680, 78] width 96 height 16
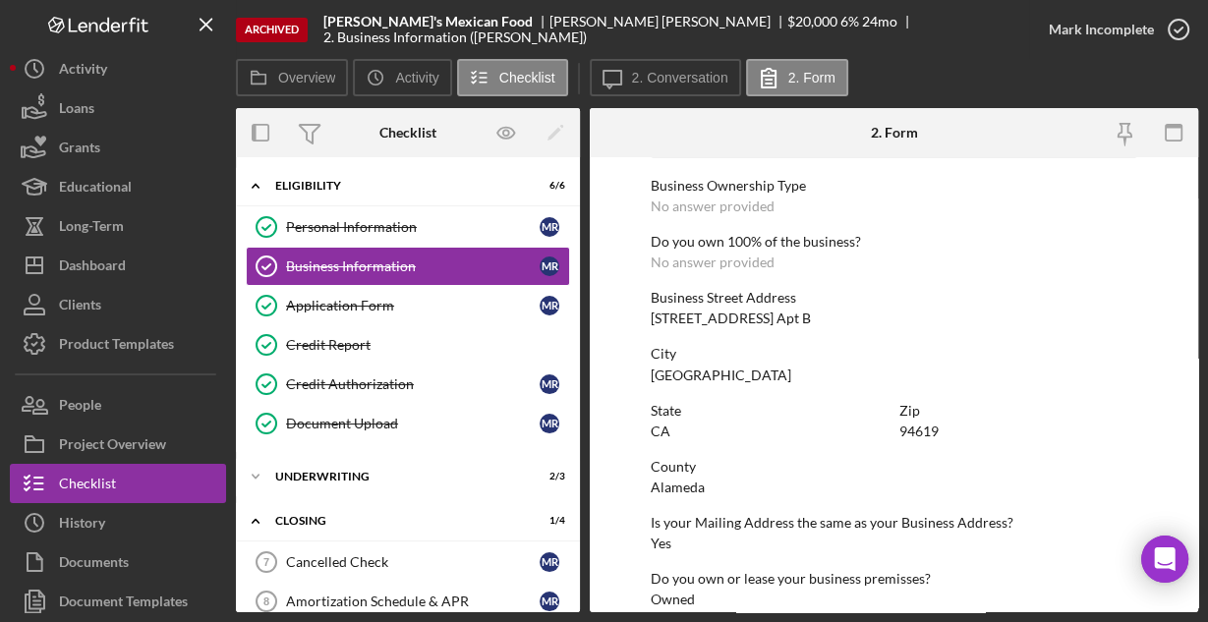
scroll to position [1027, 0]
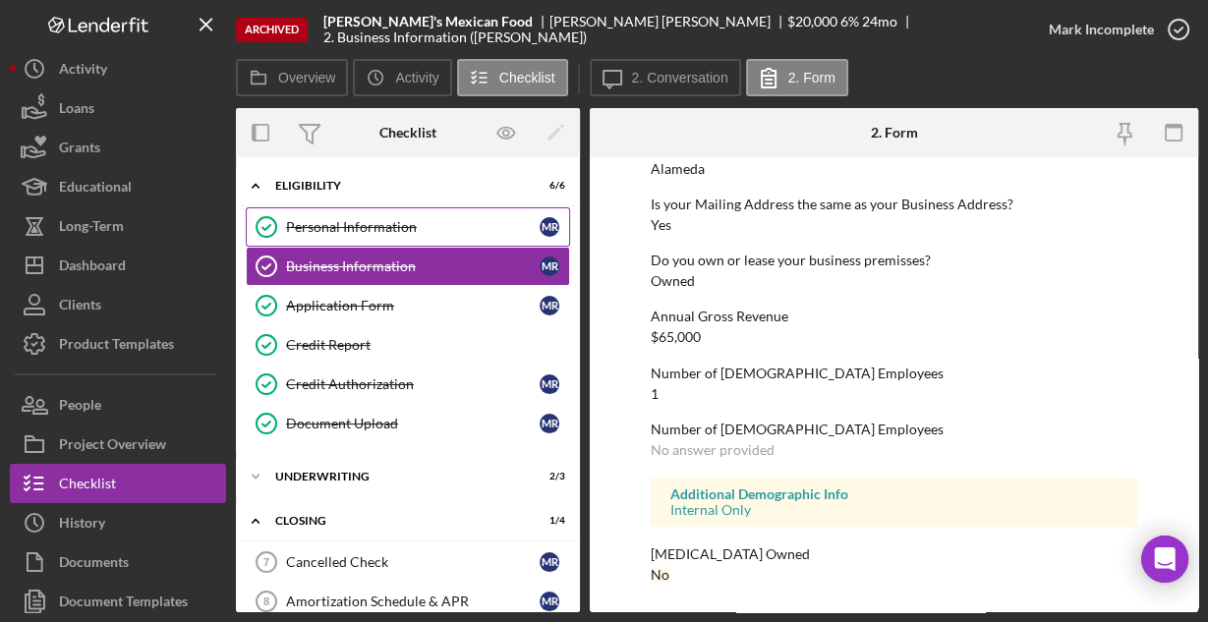
click at [366, 226] on div "Personal Information" at bounding box center [412, 227] width 253 height 16
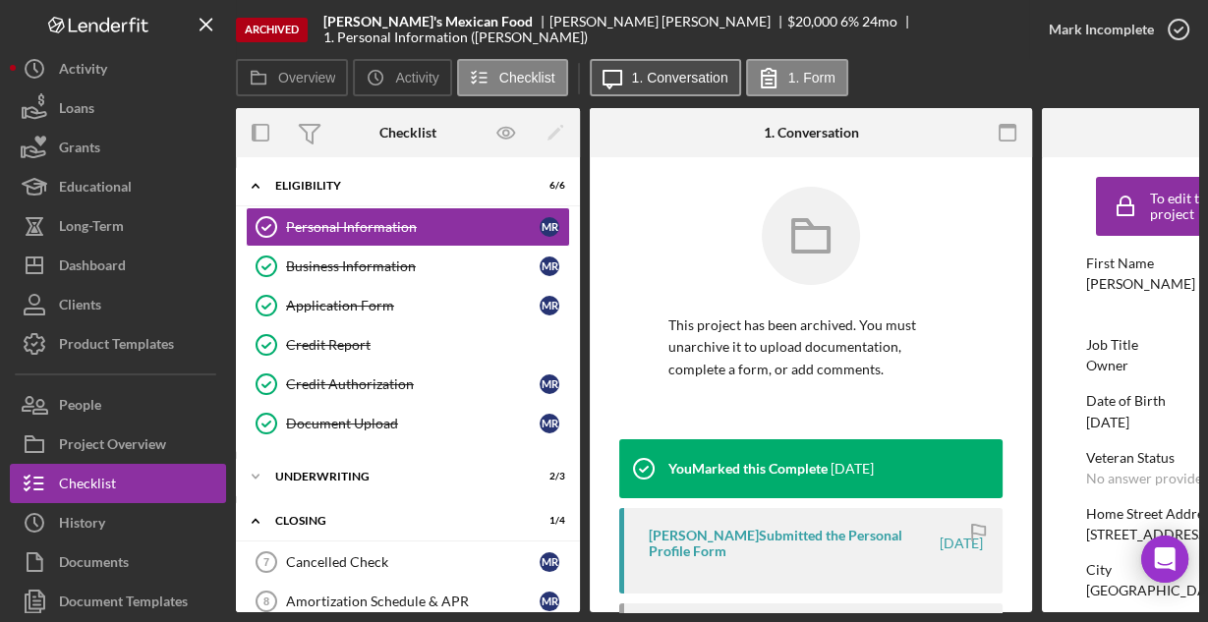
click at [649, 81] on label "1. Conversation" at bounding box center [680, 78] width 96 height 16
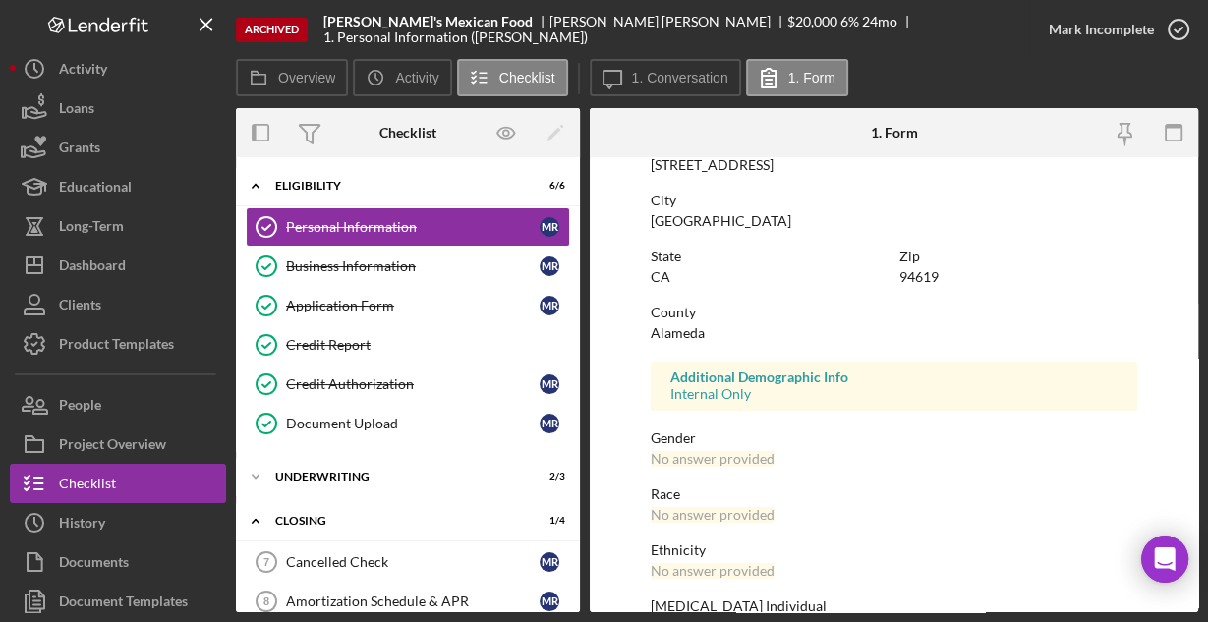
scroll to position [463, 0]
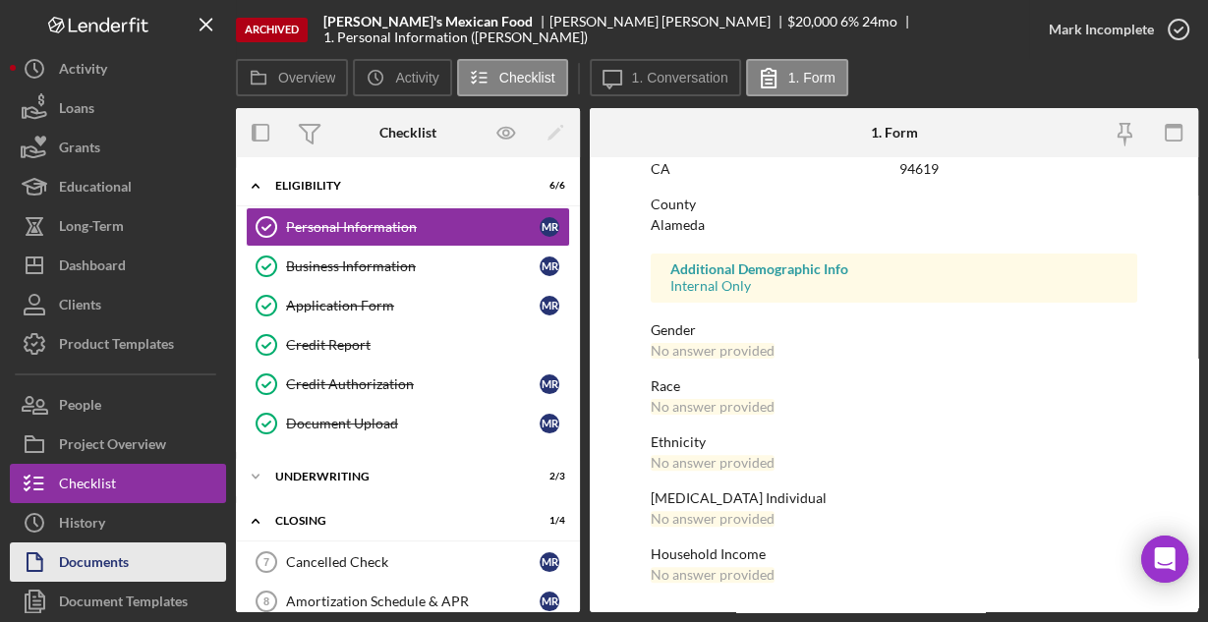
click at [134, 554] on button "Documents" at bounding box center [118, 561] width 216 height 39
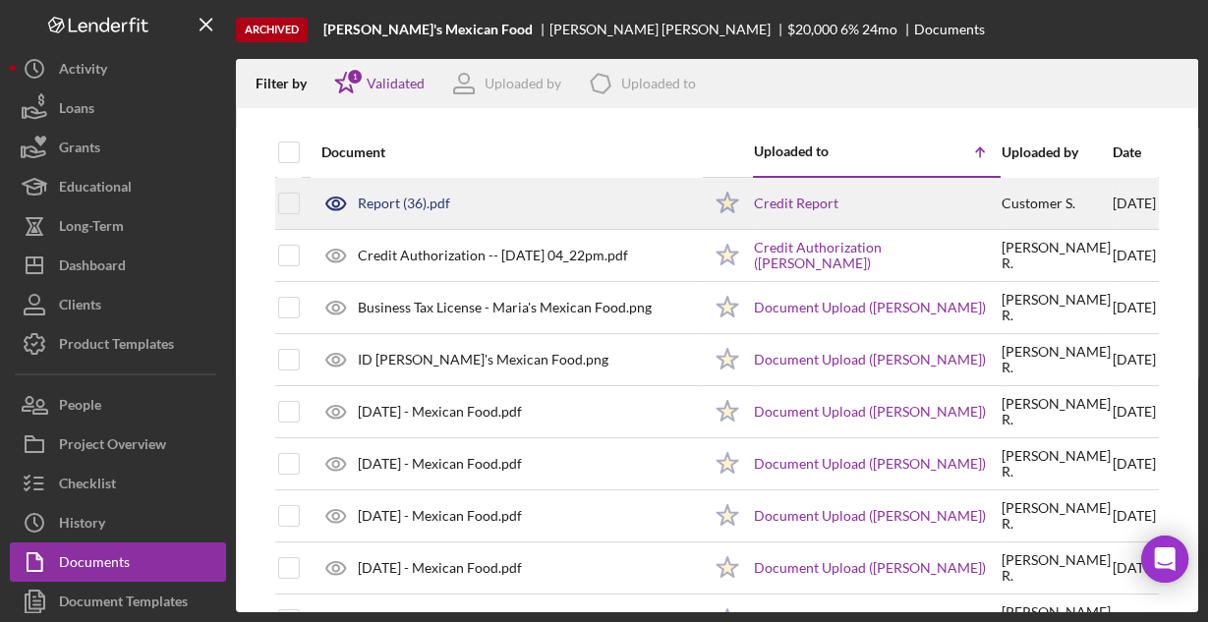
click at [424, 193] on div "Report (36).pdf" at bounding box center [505, 203] width 389 height 49
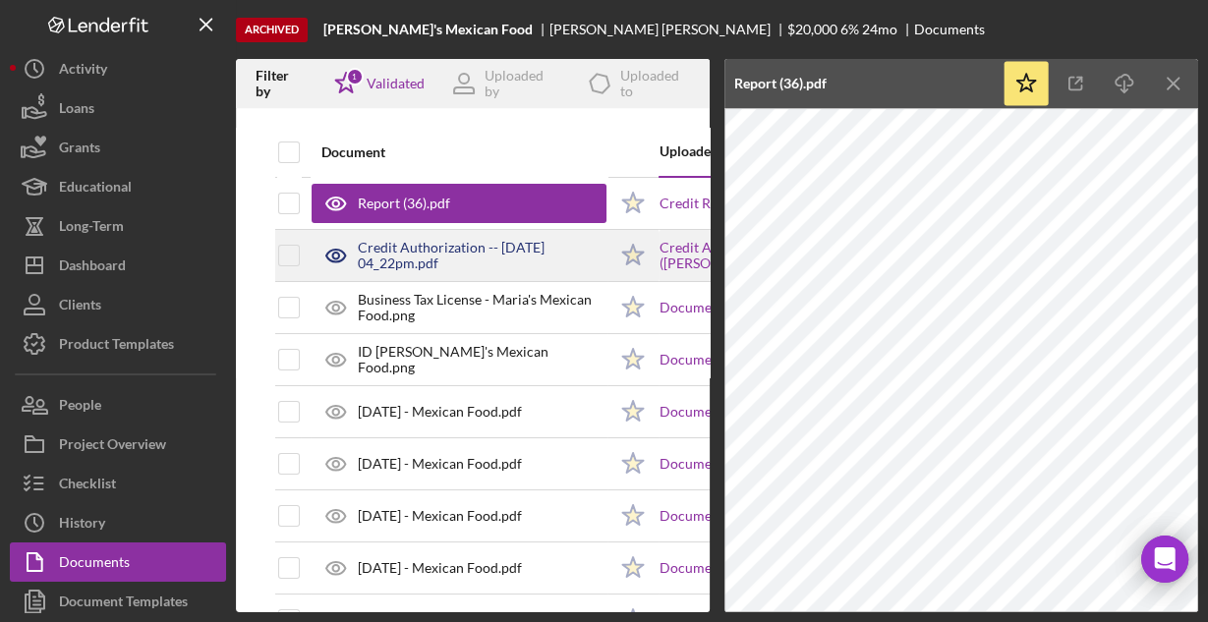
click at [456, 246] on div "Credit Authorization -- 2023-11-21 04_22pm.pdf" at bounding box center [482, 255] width 249 height 31
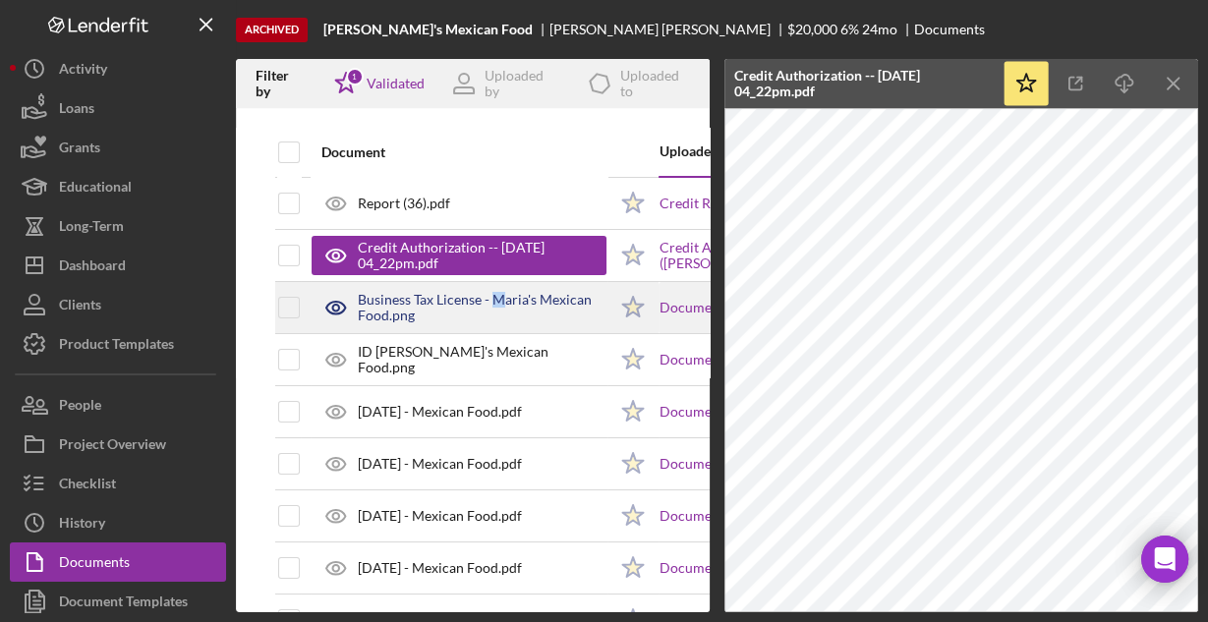
click at [497, 300] on div "Business Tax License - Maria's Mexican Food.png" at bounding box center [482, 307] width 249 height 31
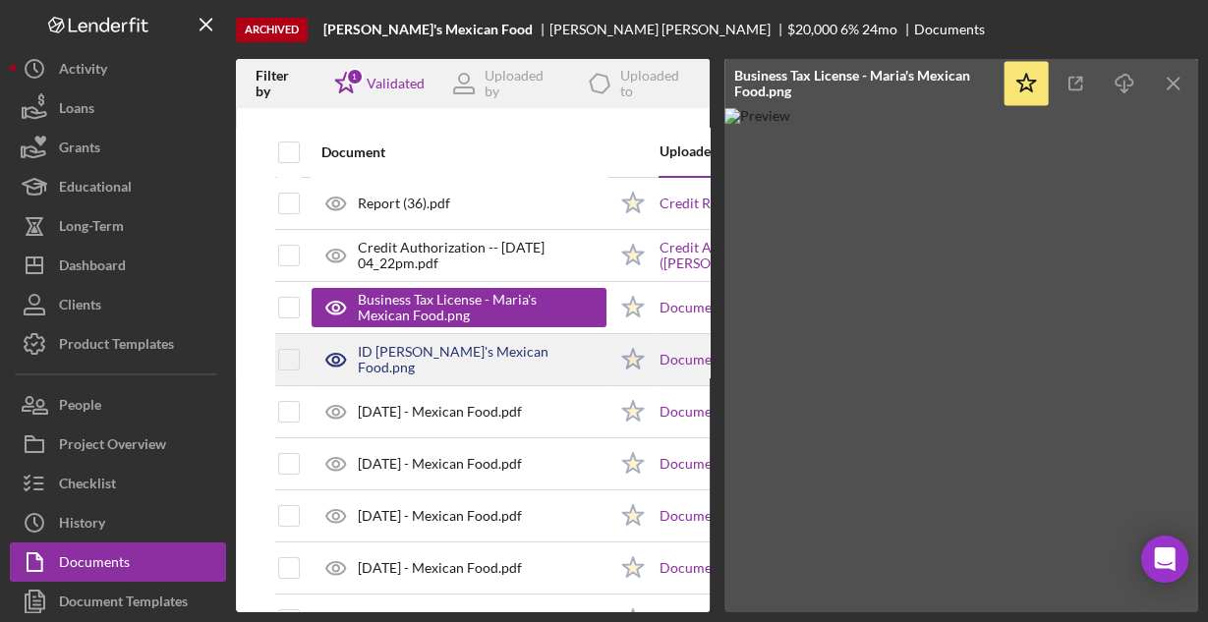
click at [533, 363] on div "ID Maria Guadalupe Romero - Maria's Mexican Food.png" at bounding box center [482, 359] width 249 height 31
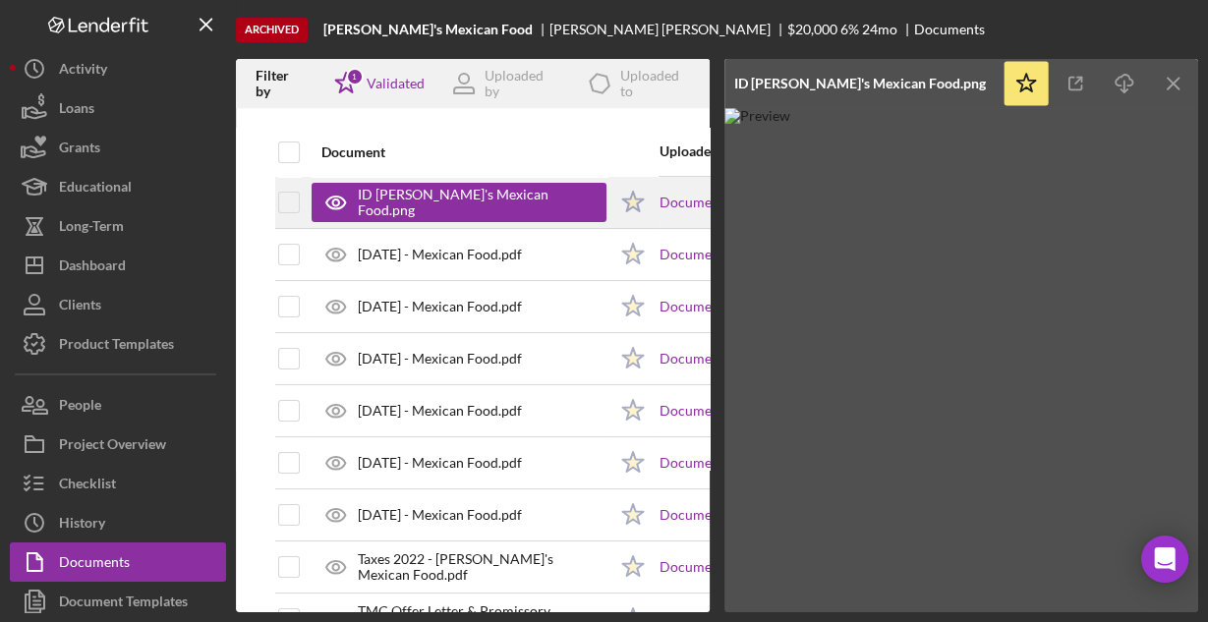
scroll to position [218, 0]
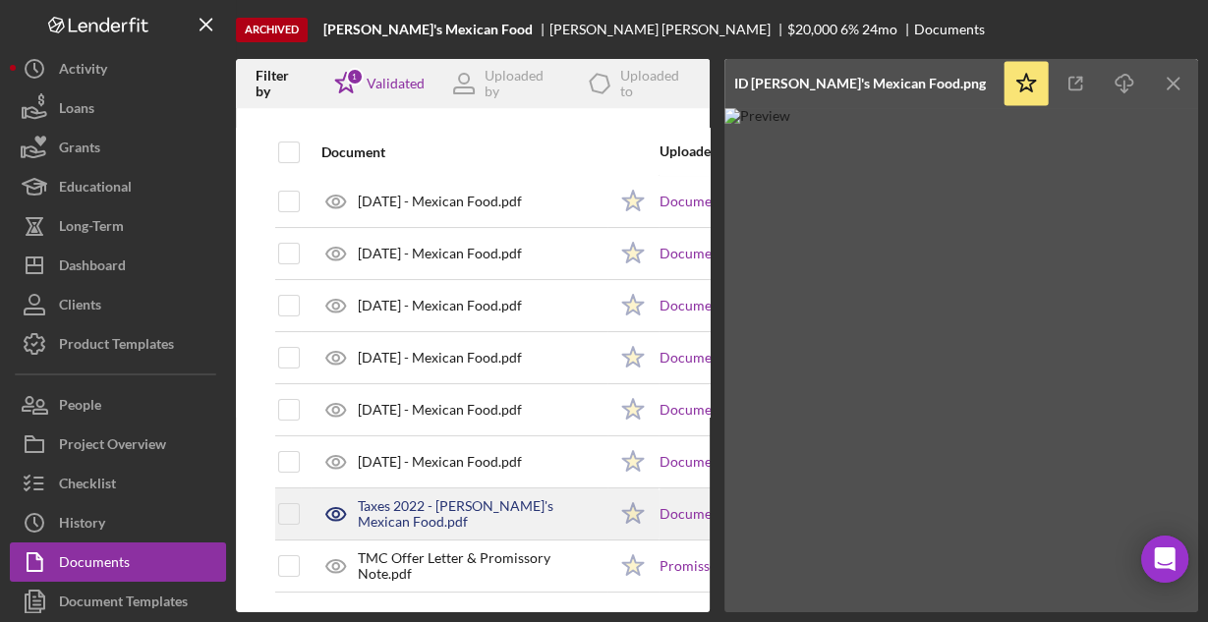
click at [515, 498] on div "Taxes 2022 - Maria's Mexican Food.pdf" at bounding box center [482, 513] width 249 height 31
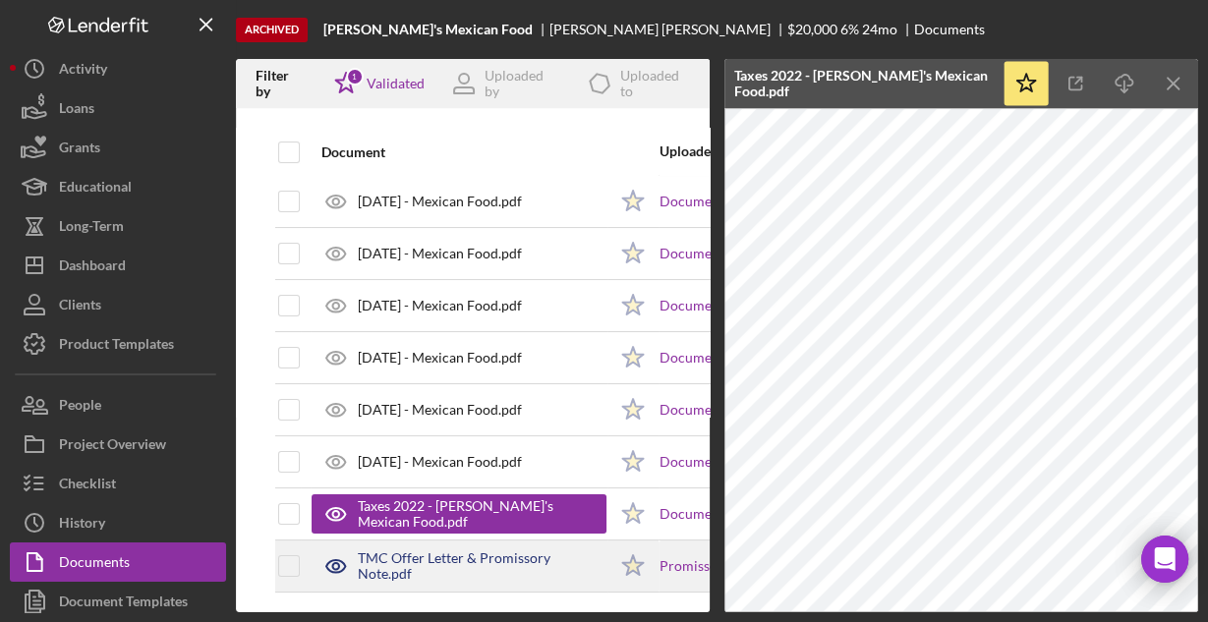
click at [448, 553] on div "TMC Offer Letter & Promissory Note.pdf" at bounding box center [482, 565] width 249 height 31
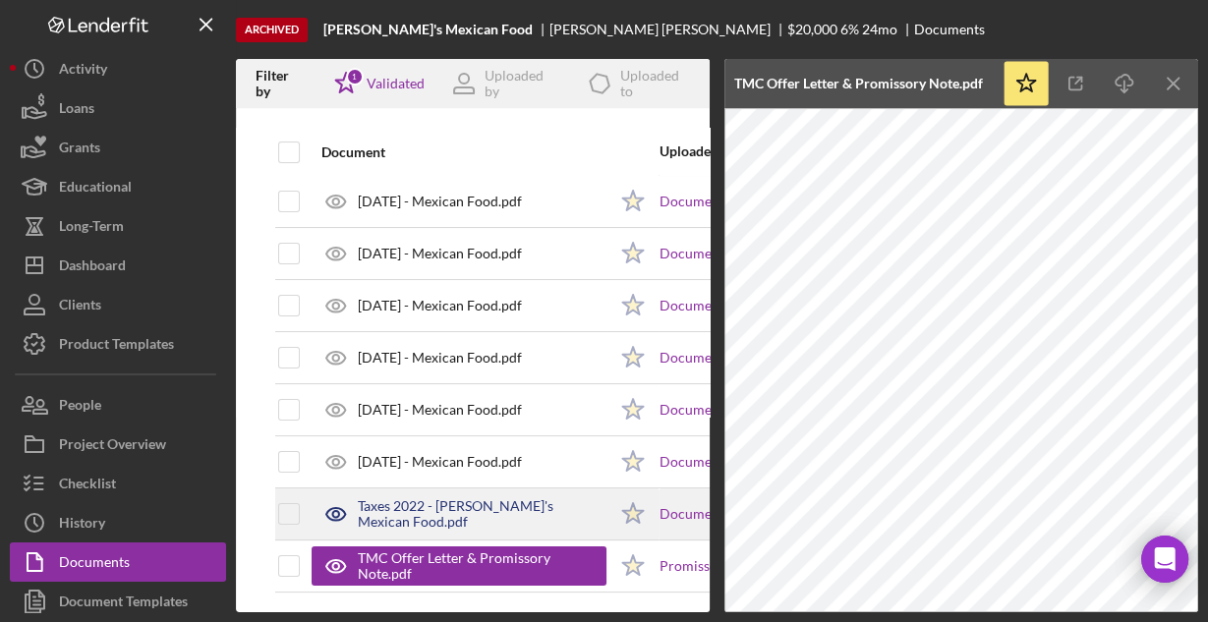
click at [453, 491] on div "Taxes 2022 - Maria's Mexican Food.pdf" at bounding box center [458, 513] width 295 height 49
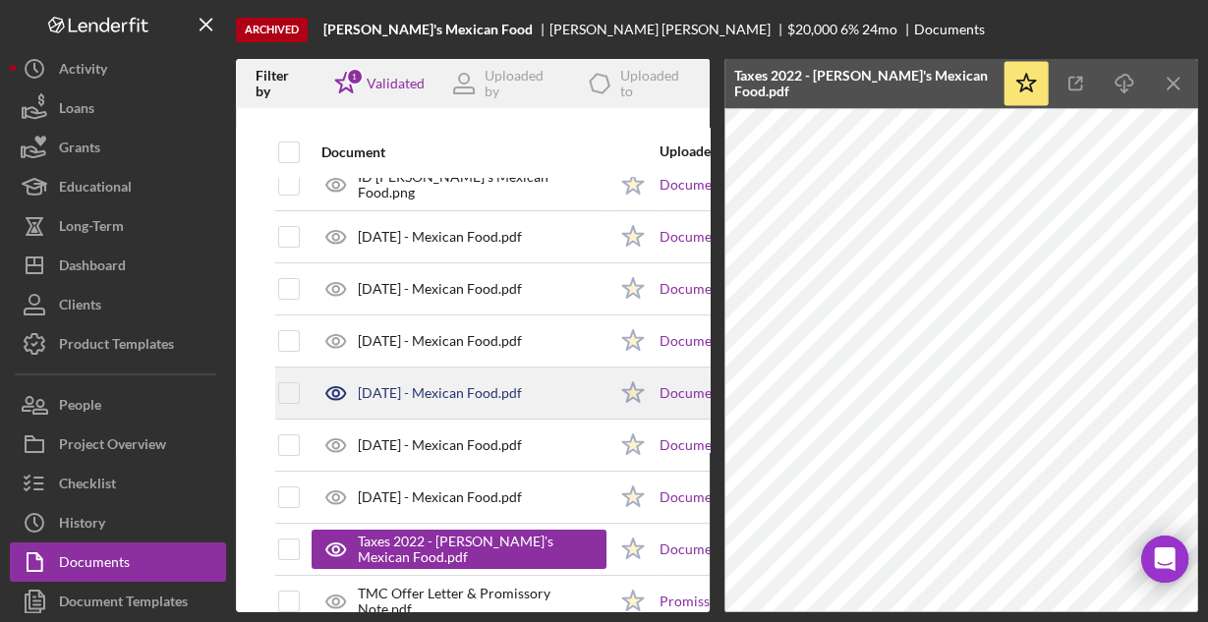
scroll to position [61, 0]
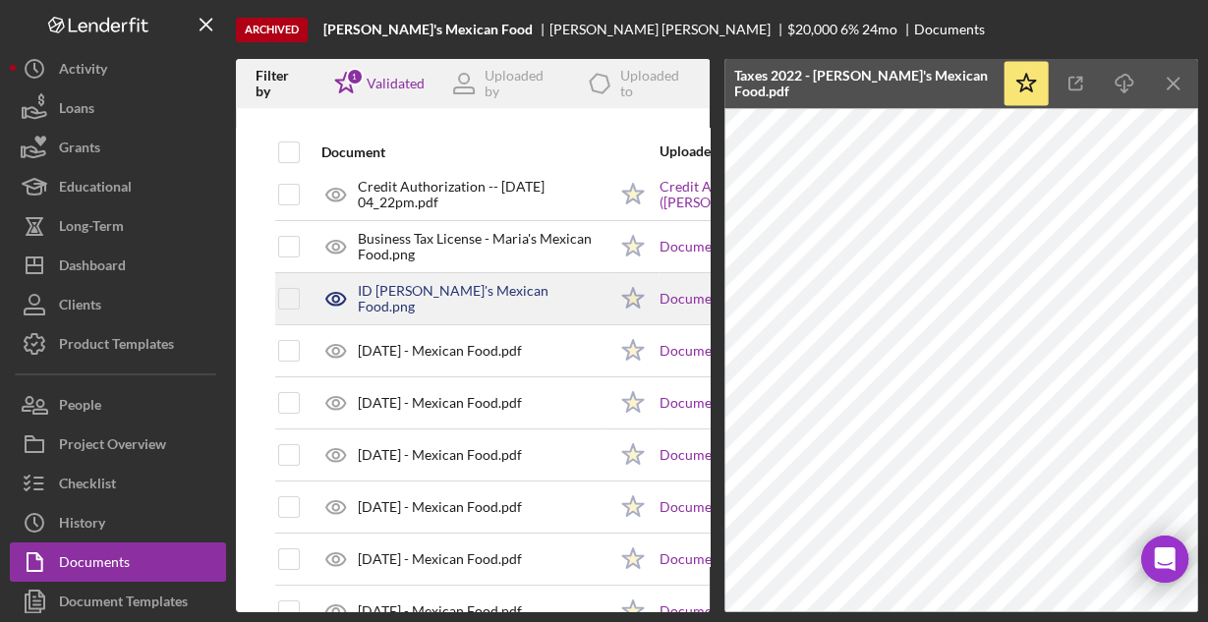
click at [450, 296] on div "ID Maria Guadalupe Romero - Maria's Mexican Food.png" at bounding box center [482, 298] width 249 height 31
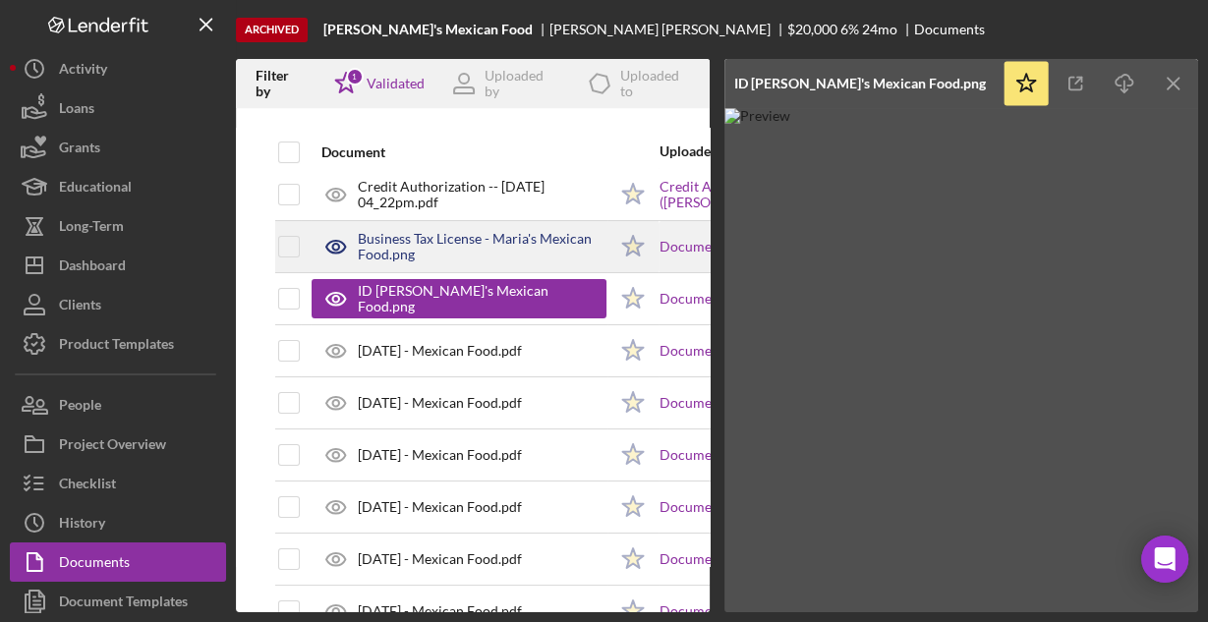
click at [433, 246] on div "Business Tax License - Maria's Mexican Food.png" at bounding box center [482, 246] width 249 height 31
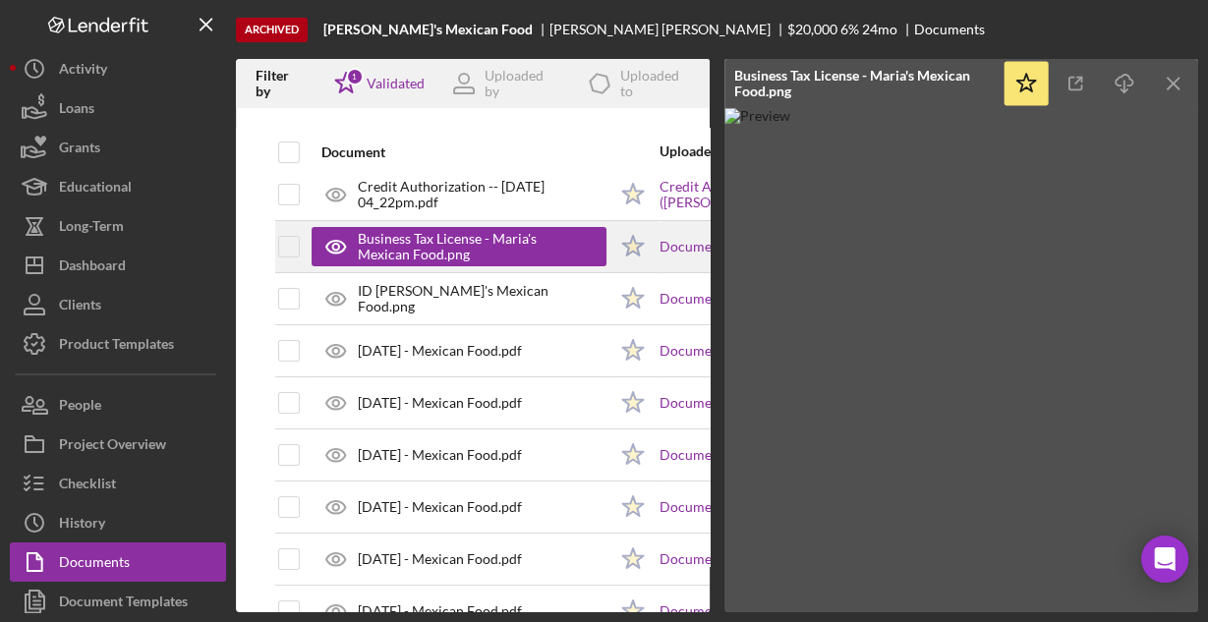
scroll to position [0, 0]
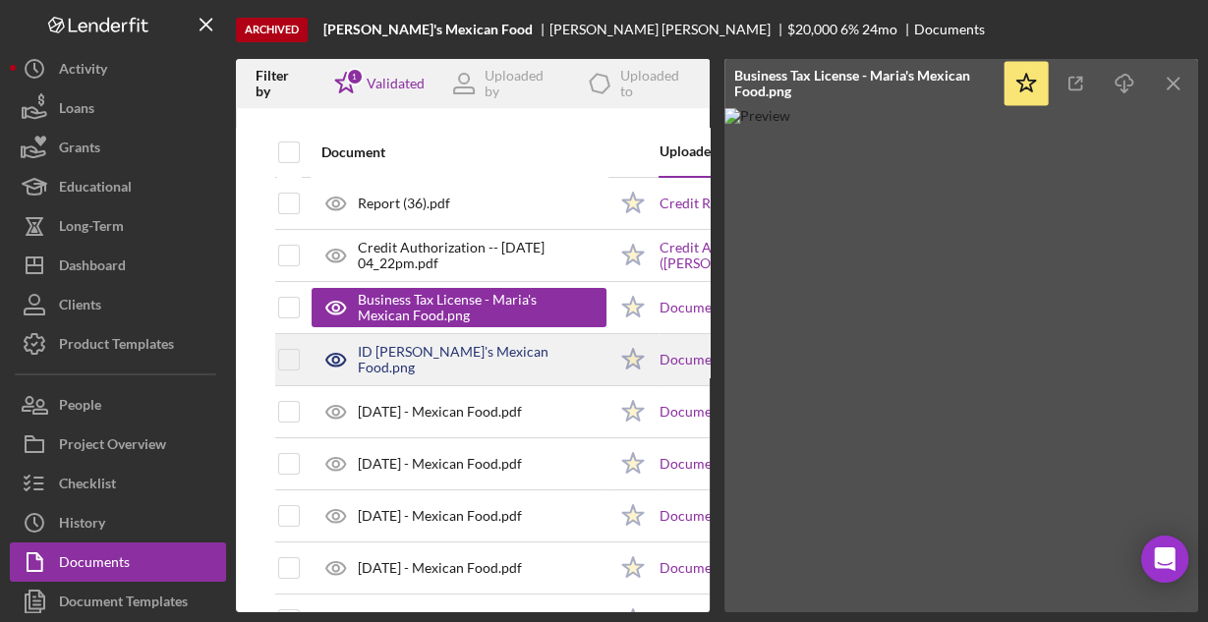
click at [483, 365] on div "ID Maria Guadalupe Romero - Maria's Mexican Food.png" at bounding box center [482, 359] width 249 height 31
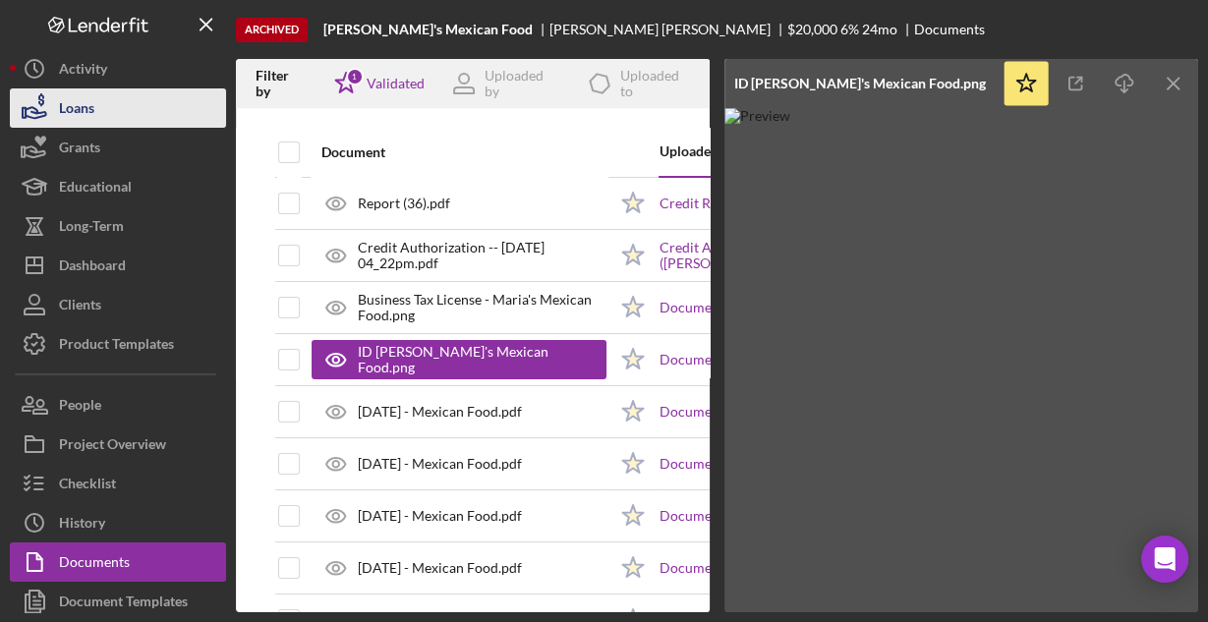
click at [95, 116] on button "Loans" at bounding box center [118, 107] width 216 height 39
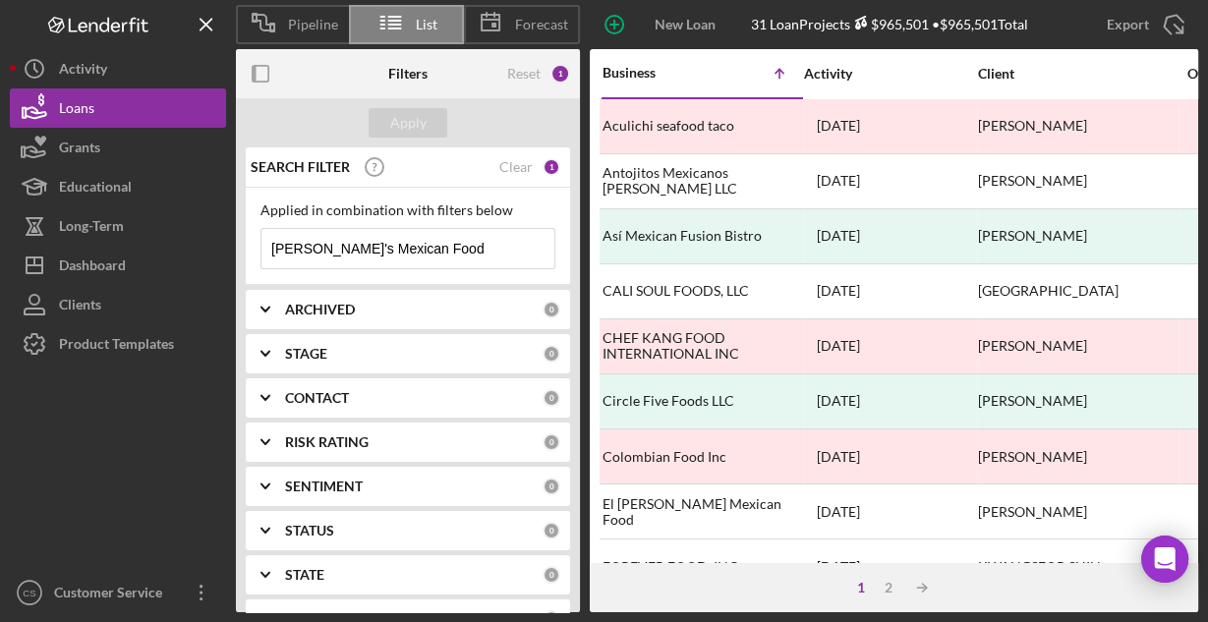
click at [428, 243] on input "Maria's Mexican Food" at bounding box center [407, 248] width 293 height 39
click at [427, 244] on input "Maria's Mexican Food" at bounding box center [407, 248] width 293 height 39
paste input "Above Consulting Inc"
type input "Above Consulting Inc"
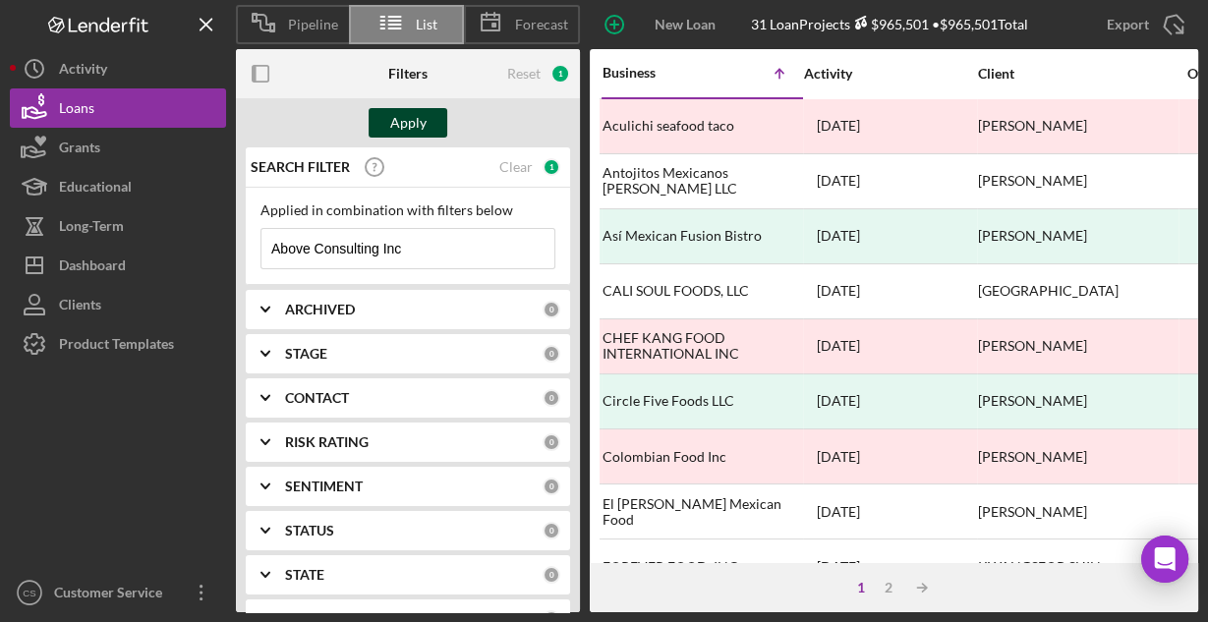
click at [396, 115] on div "Apply" at bounding box center [408, 122] width 36 height 29
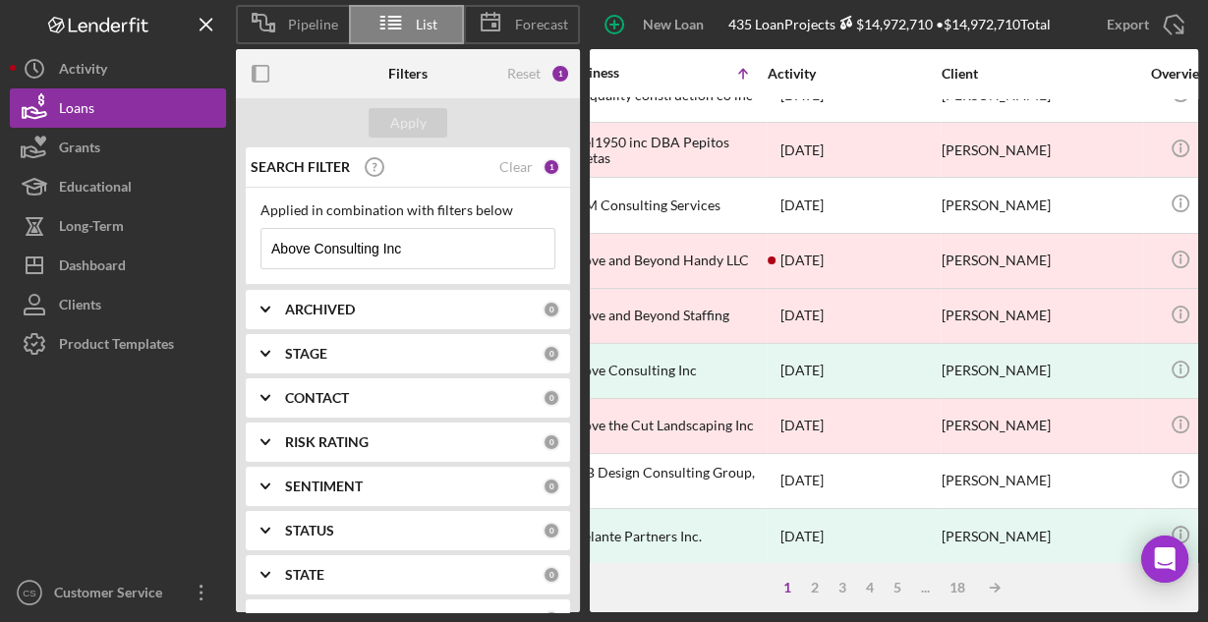
scroll to position [472, 0]
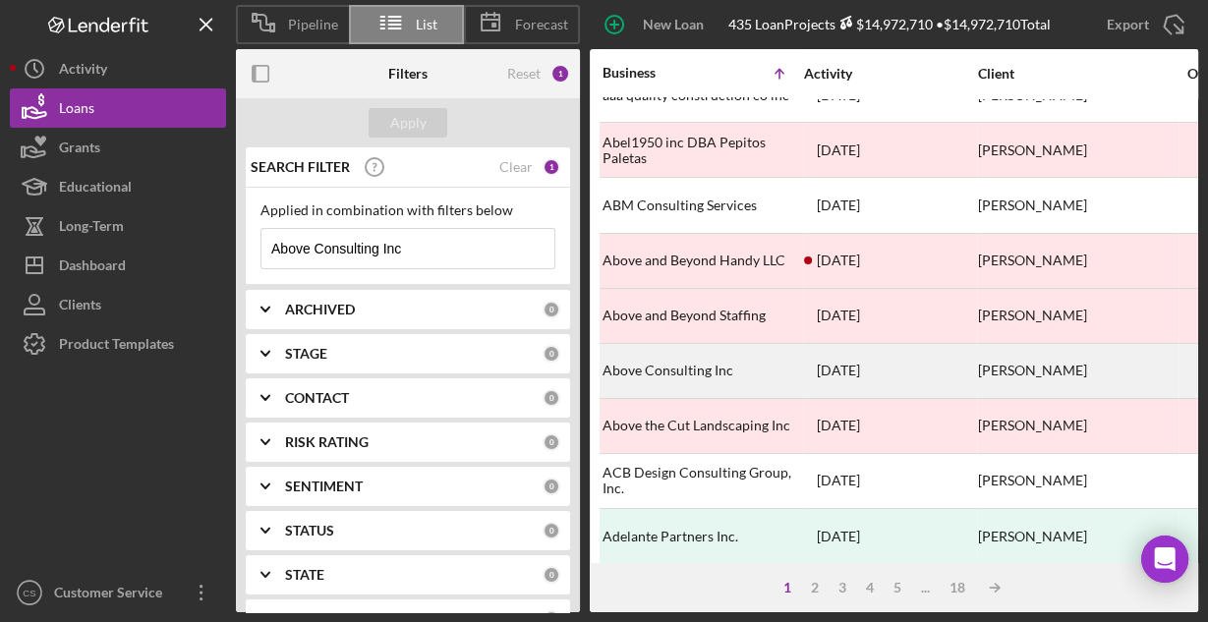
click at [652, 347] on div "Above Consulting Inc" at bounding box center [700, 371] width 197 height 52
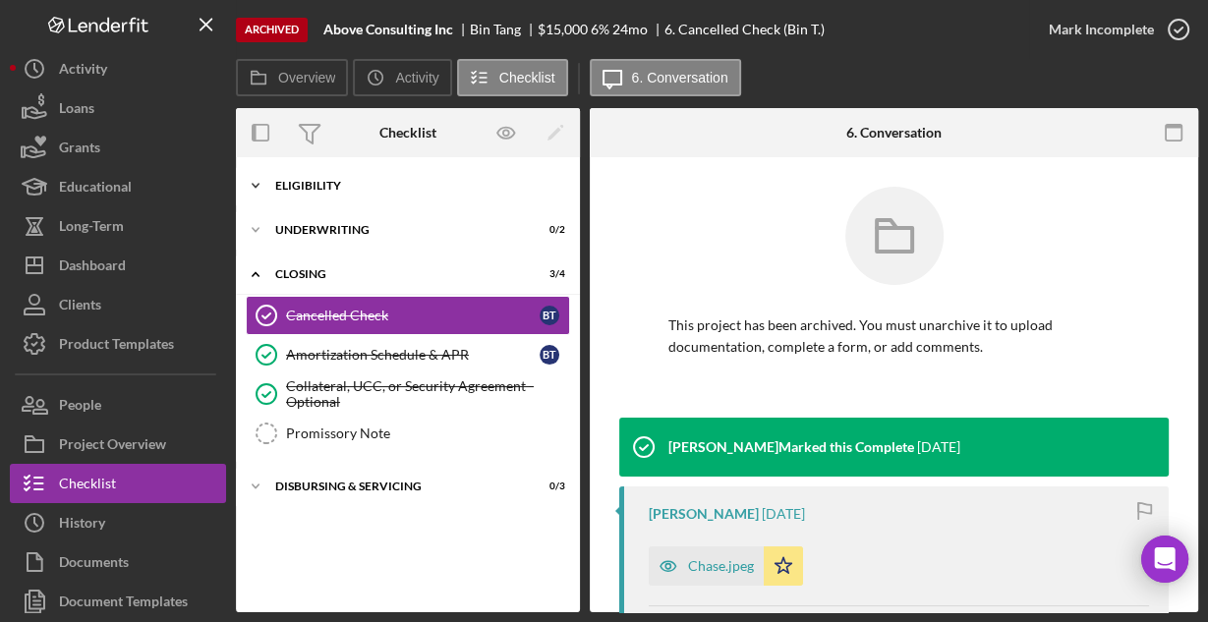
click at [291, 183] on div "Eligibility" at bounding box center [415, 186] width 280 height 12
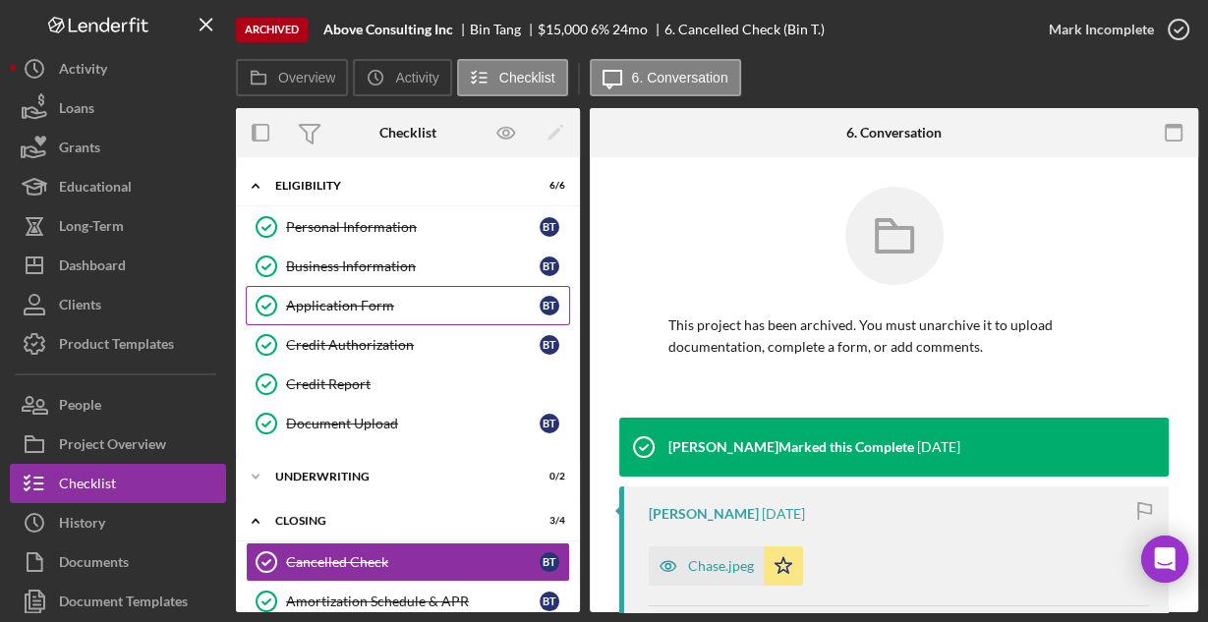
click at [325, 302] on div "Application Form" at bounding box center [412, 306] width 253 height 16
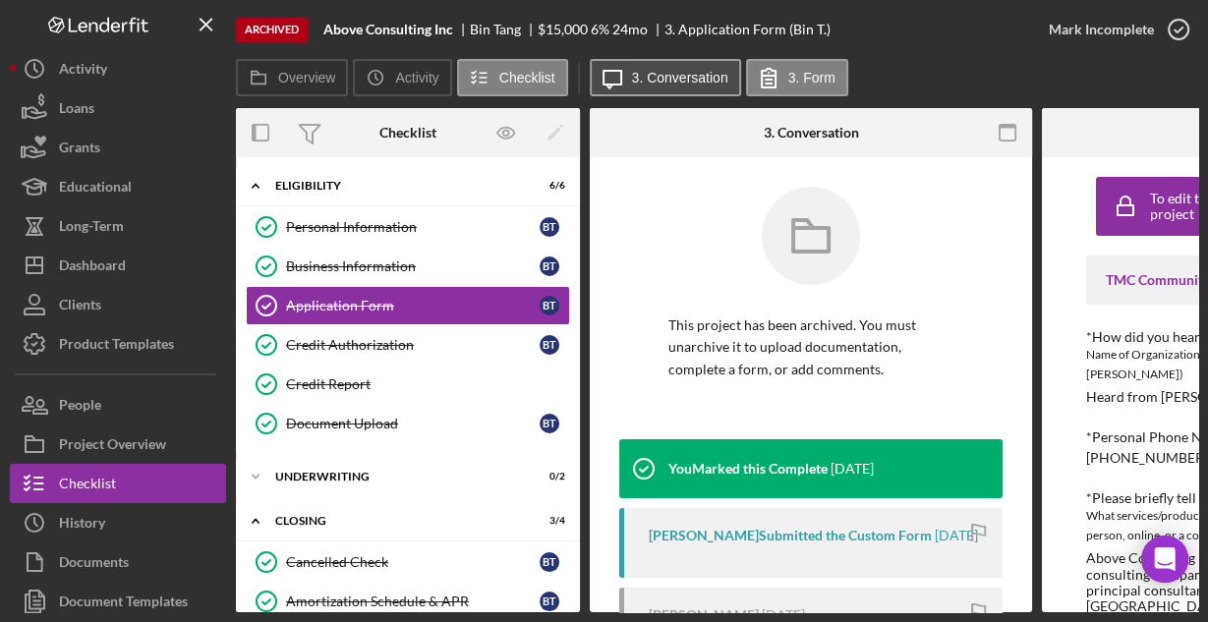
click at [681, 78] on label "3. Conversation" at bounding box center [680, 78] width 96 height 16
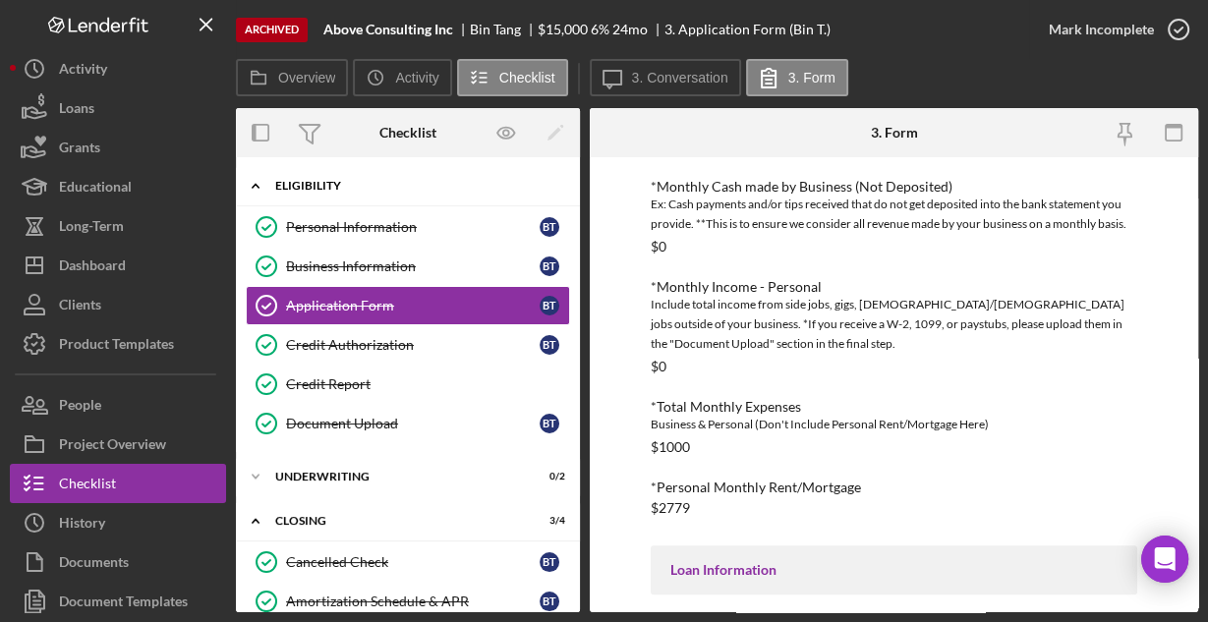
scroll to position [998, 0]
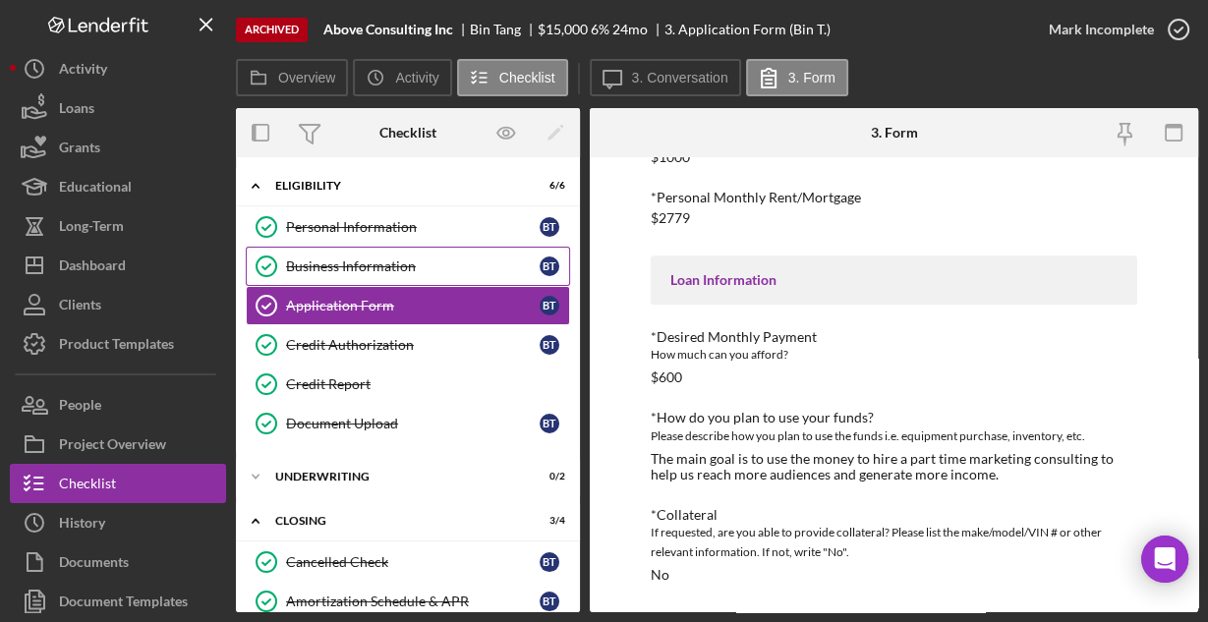
click at [382, 258] on div "Business Information" at bounding box center [412, 266] width 253 height 16
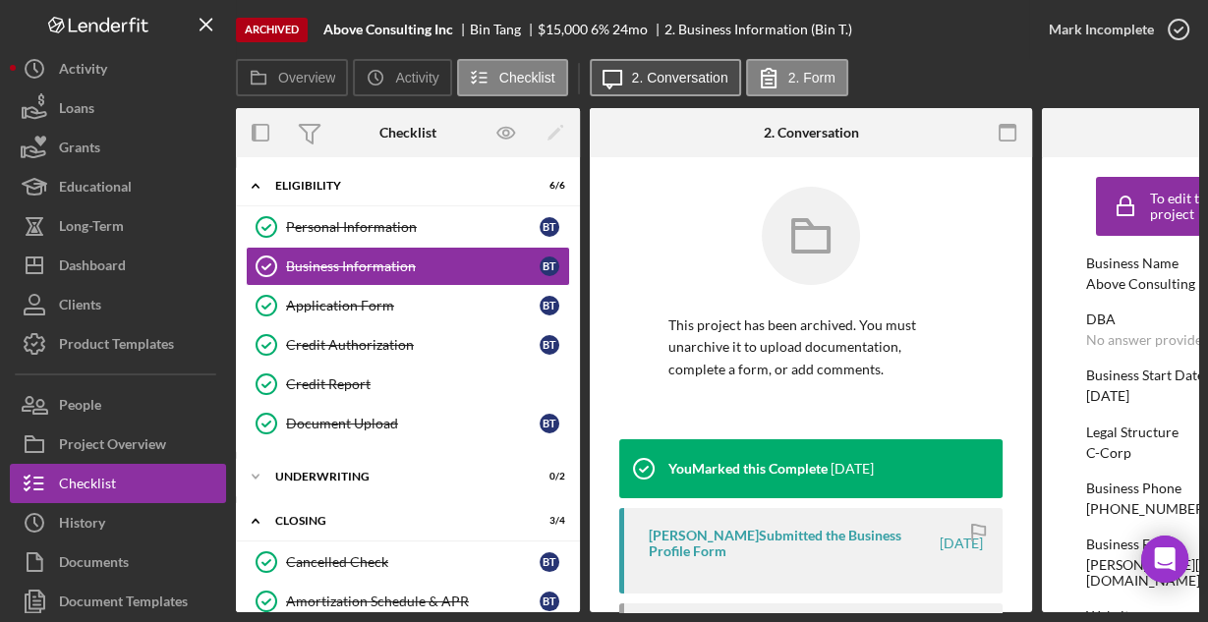
click at [681, 80] on label "2. Conversation" at bounding box center [680, 78] width 96 height 16
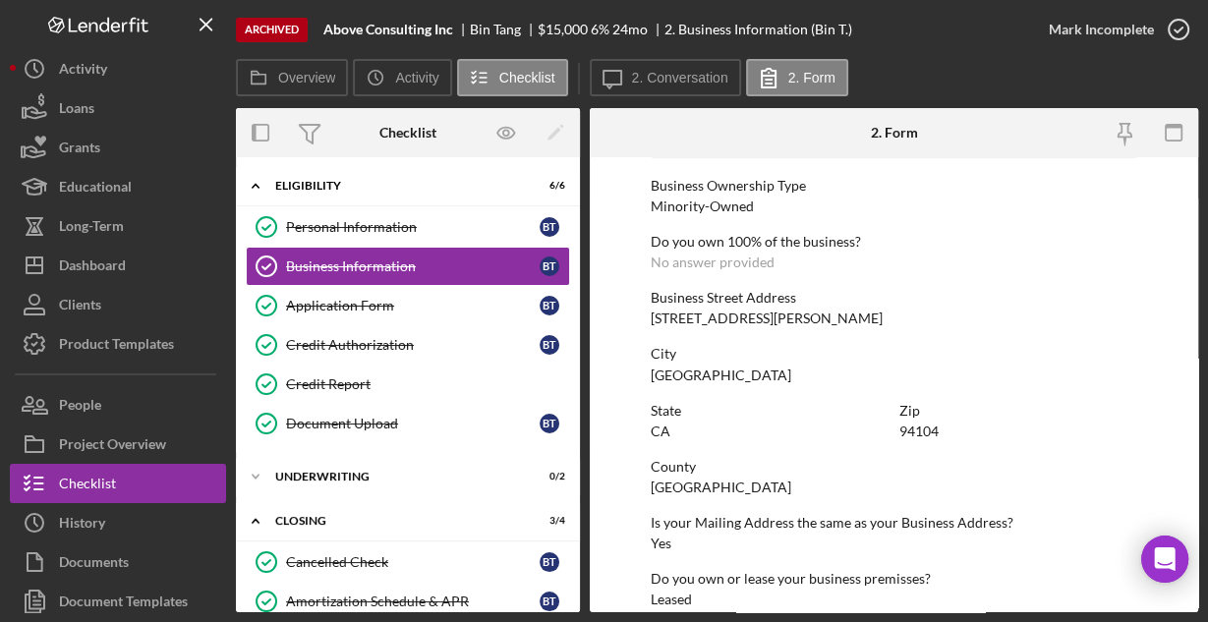
scroll to position [1027, 0]
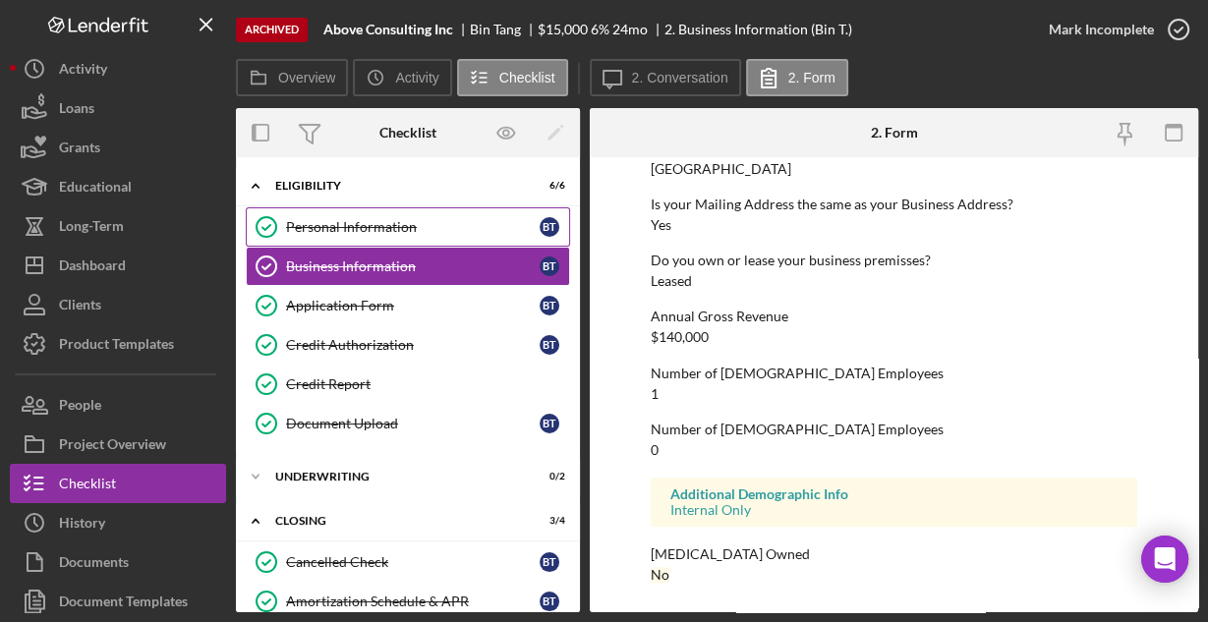
click at [362, 216] on link "Personal Information Personal Information B T" at bounding box center [408, 226] width 324 height 39
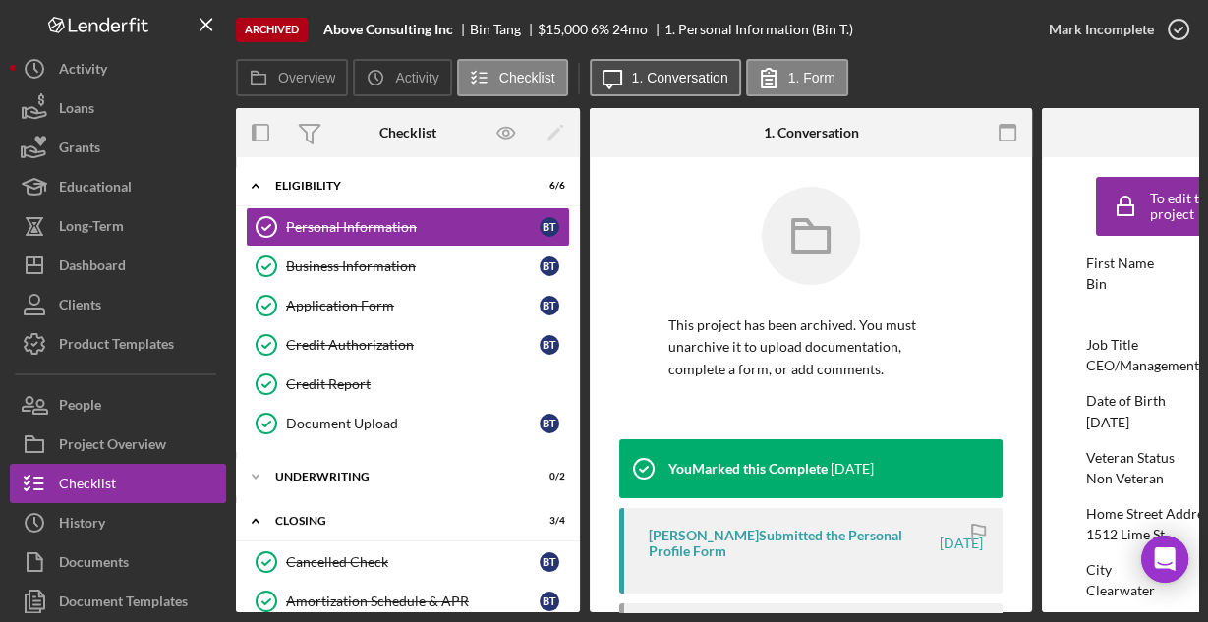
click at [661, 77] on label "1. Conversation" at bounding box center [680, 78] width 96 height 16
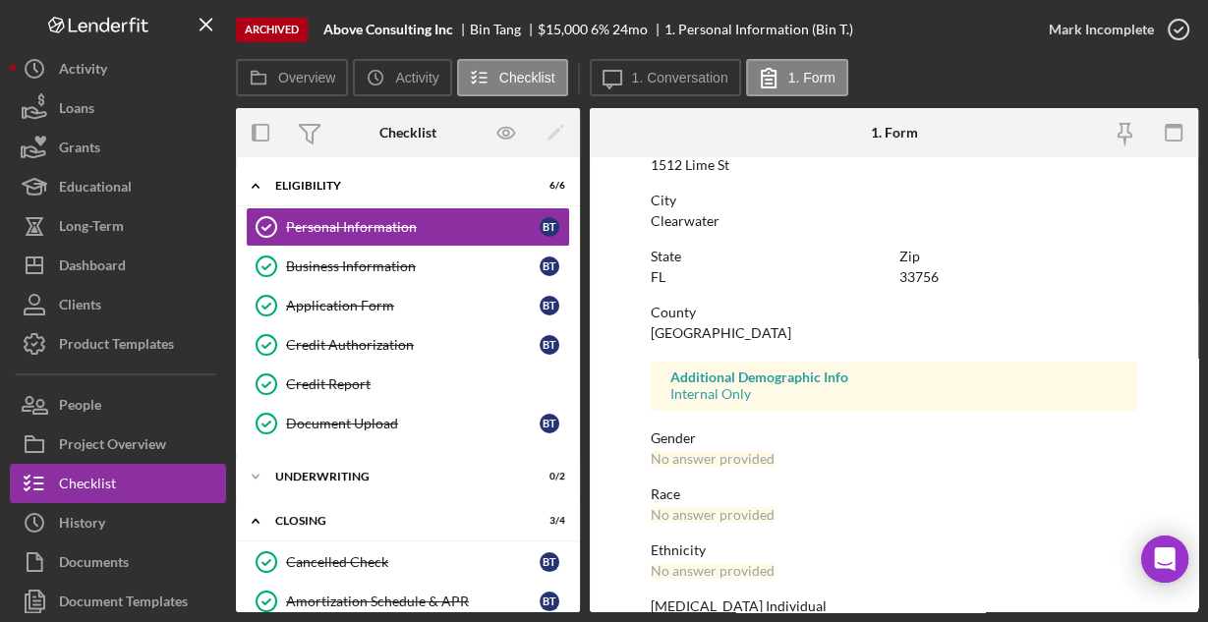
scroll to position [463, 0]
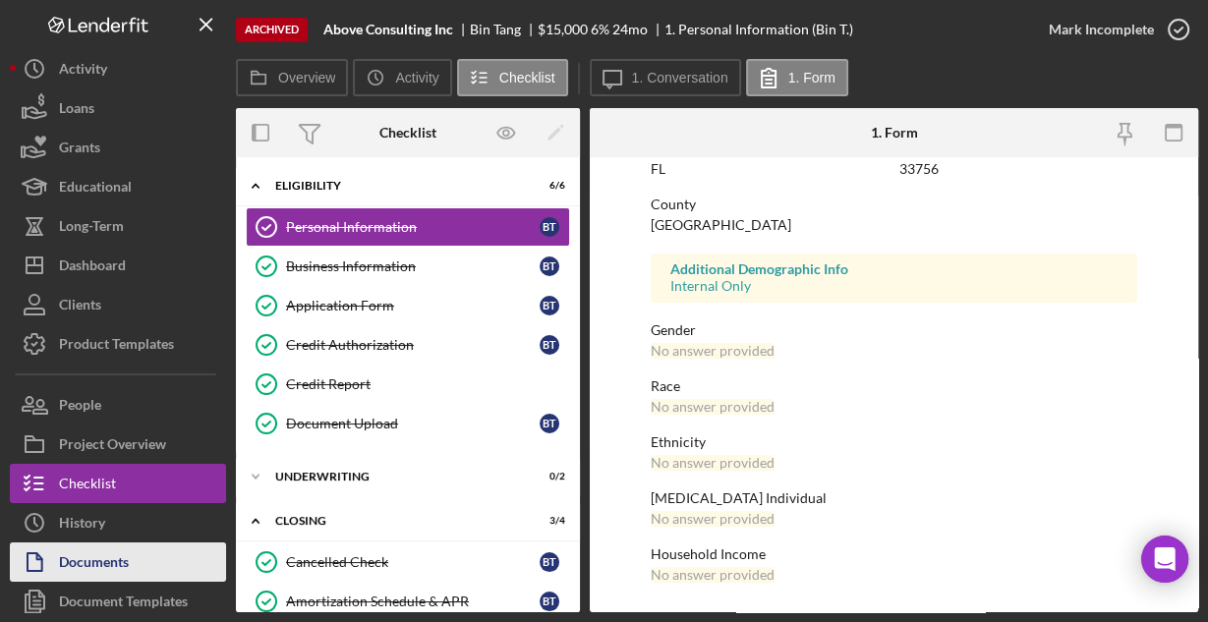
click at [111, 560] on div "Documents" at bounding box center [94, 564] width 70 height 44
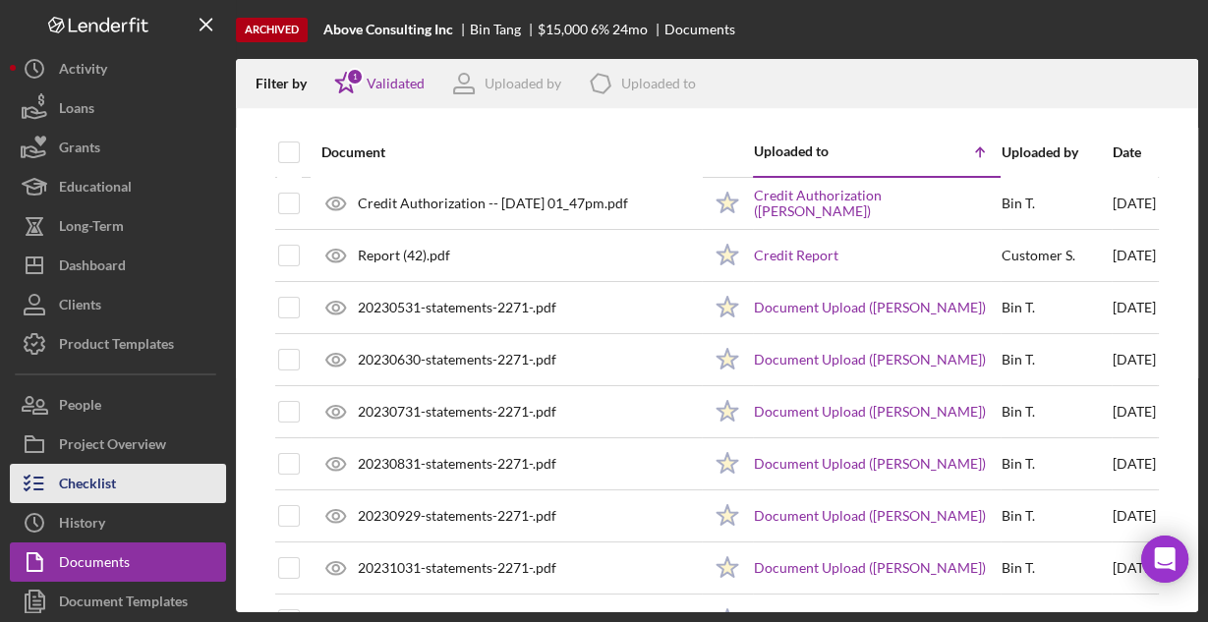
click at [120, 480] on button "Checklist" at bounding box center [118, 483] width 216 height 39
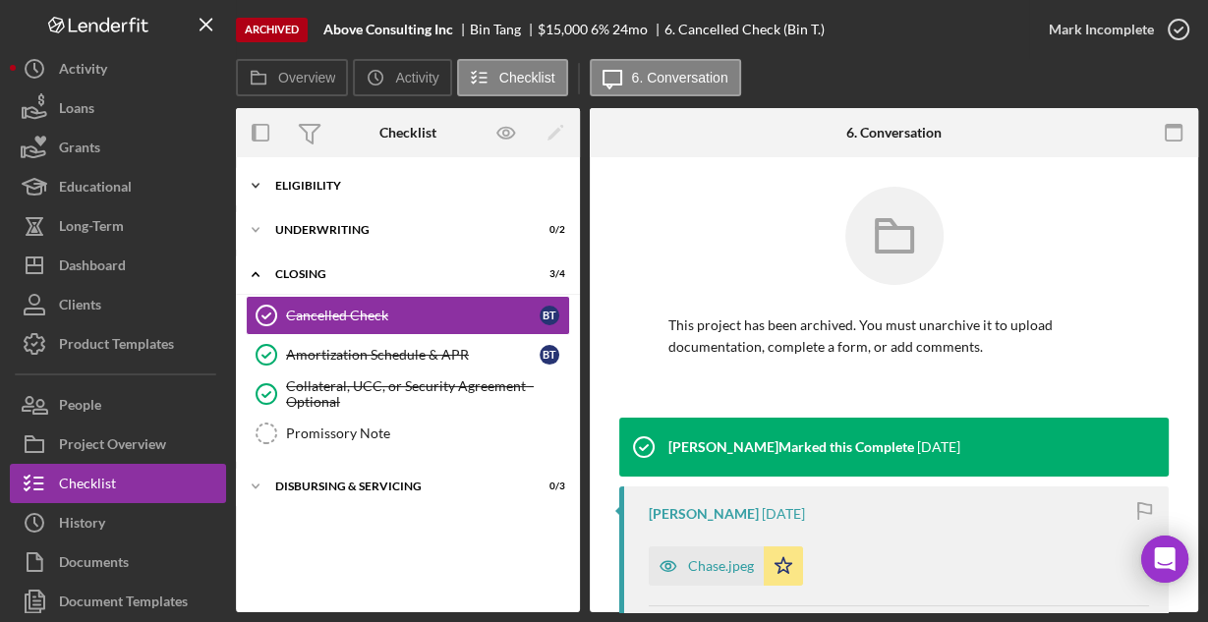
click at [325, 183] on div "Eligibility" at bounding box center [415, 186] width 280 height 12
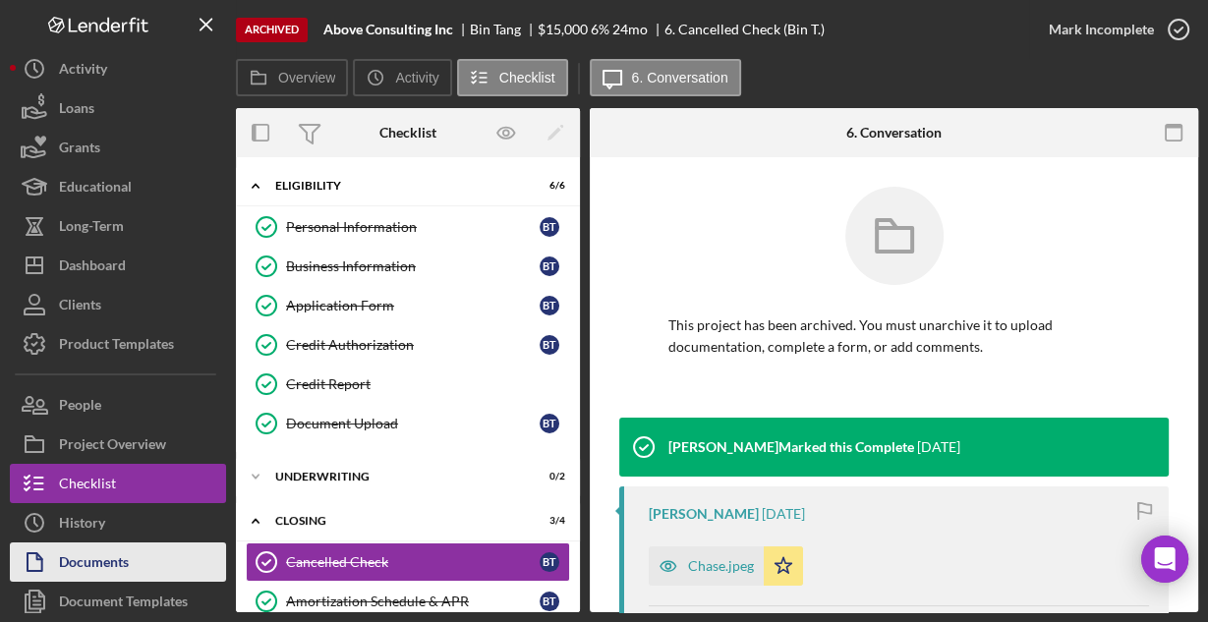
click at [104, 558] on div "Documents" at bounding box center [94, 564] width 70 height 44
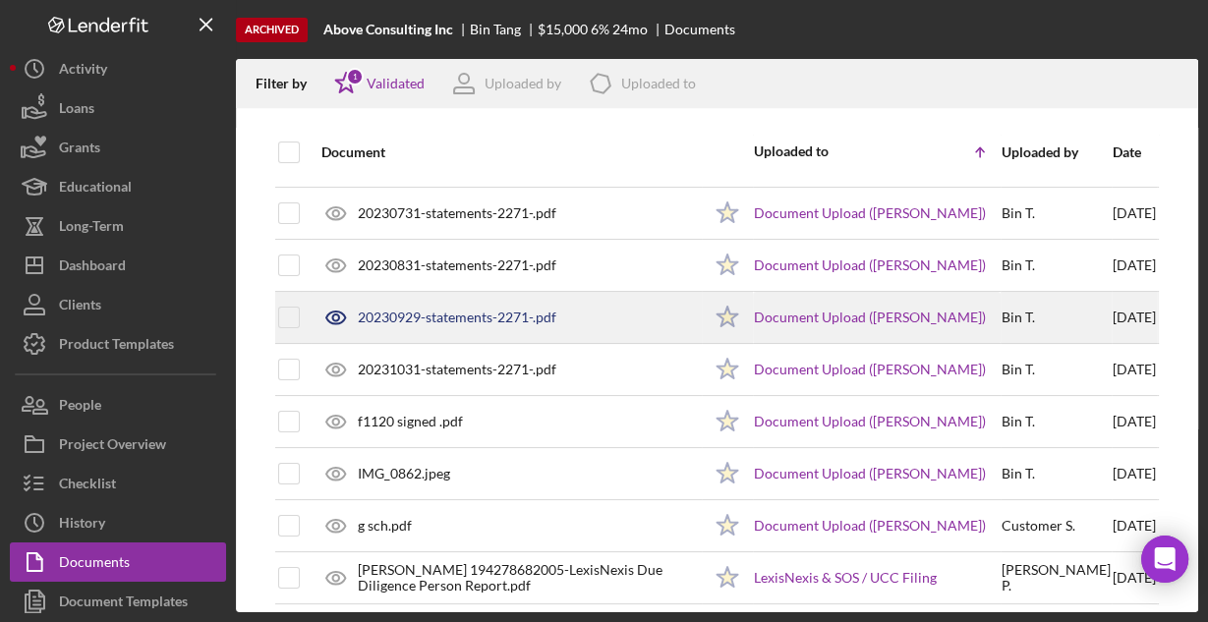
scroll to position [236, 0]
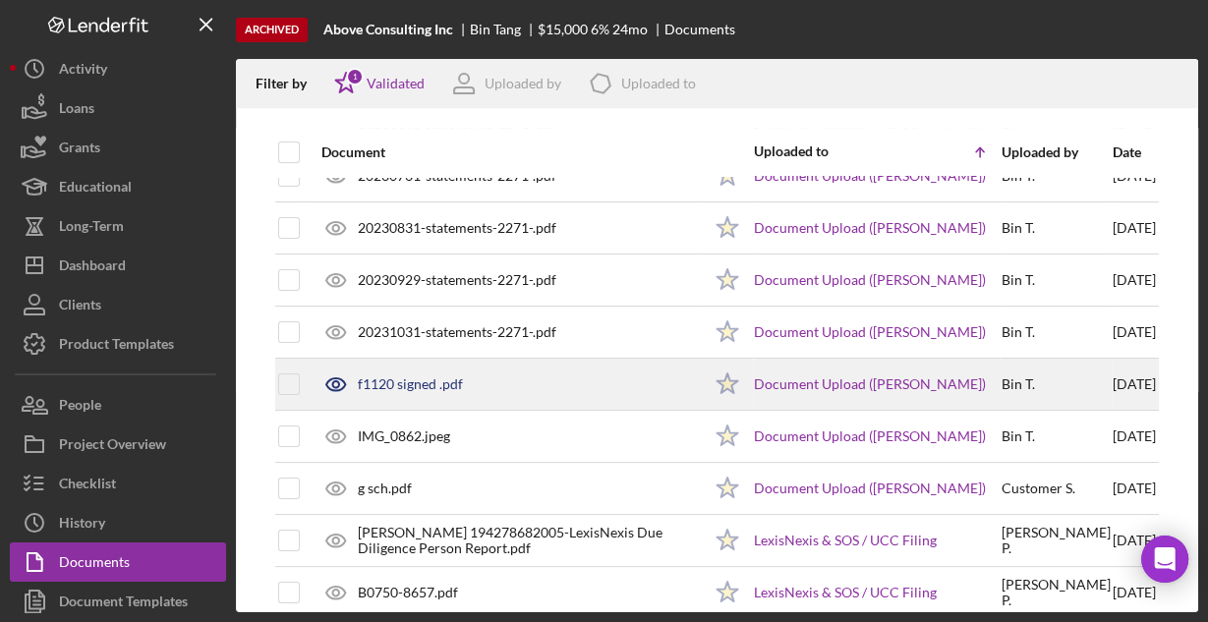
click at [438, 376] on div "f1120 signed .pdf" at bounding box center [410, 384] width 105 height 16
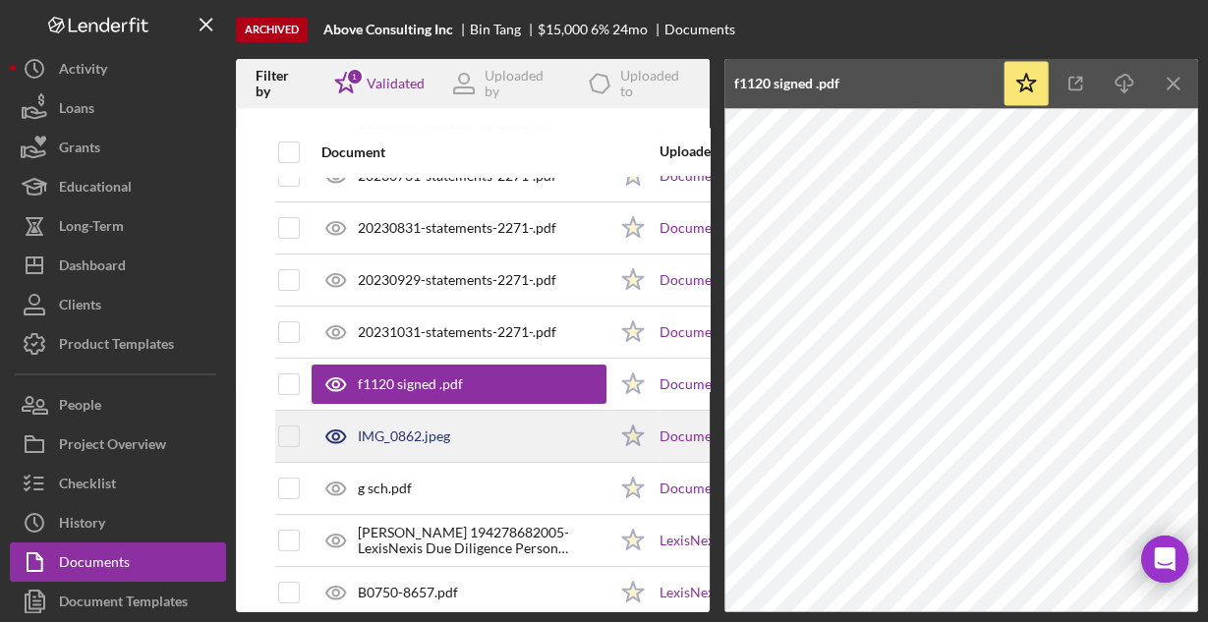
click at [400, 448] on div "IMG_0862.jpeg" at bounding box center [458, 436] width 295 height 49
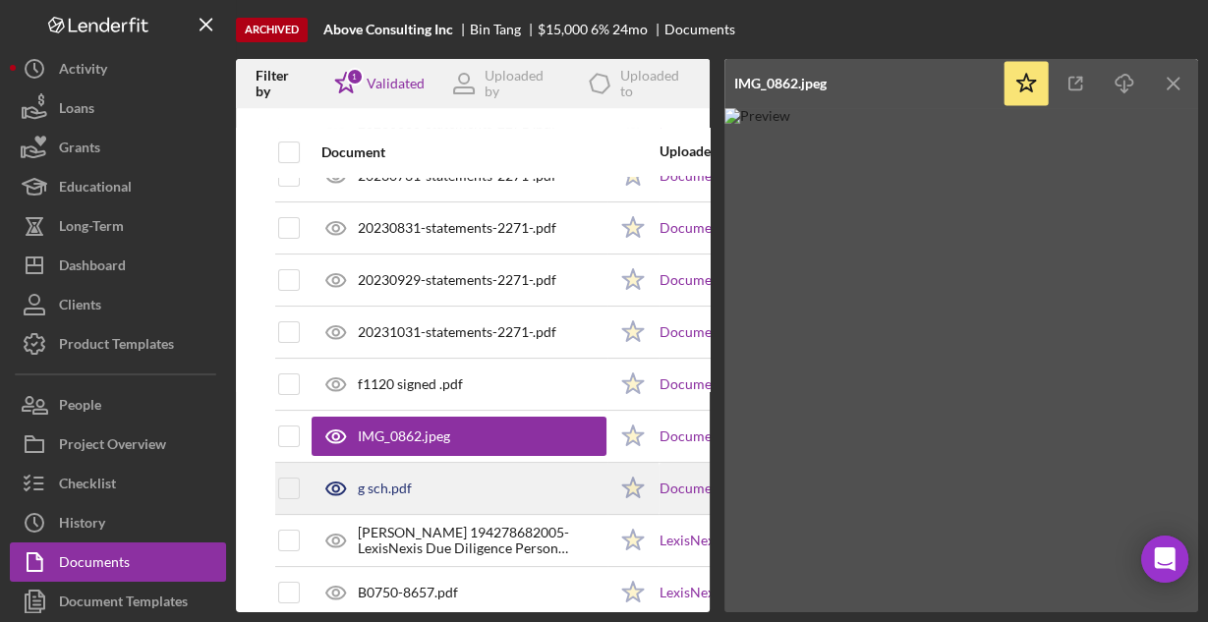
click at [391, 481] on div "g sch.pdf" at bounding box center [385, 488] width 54 height 16
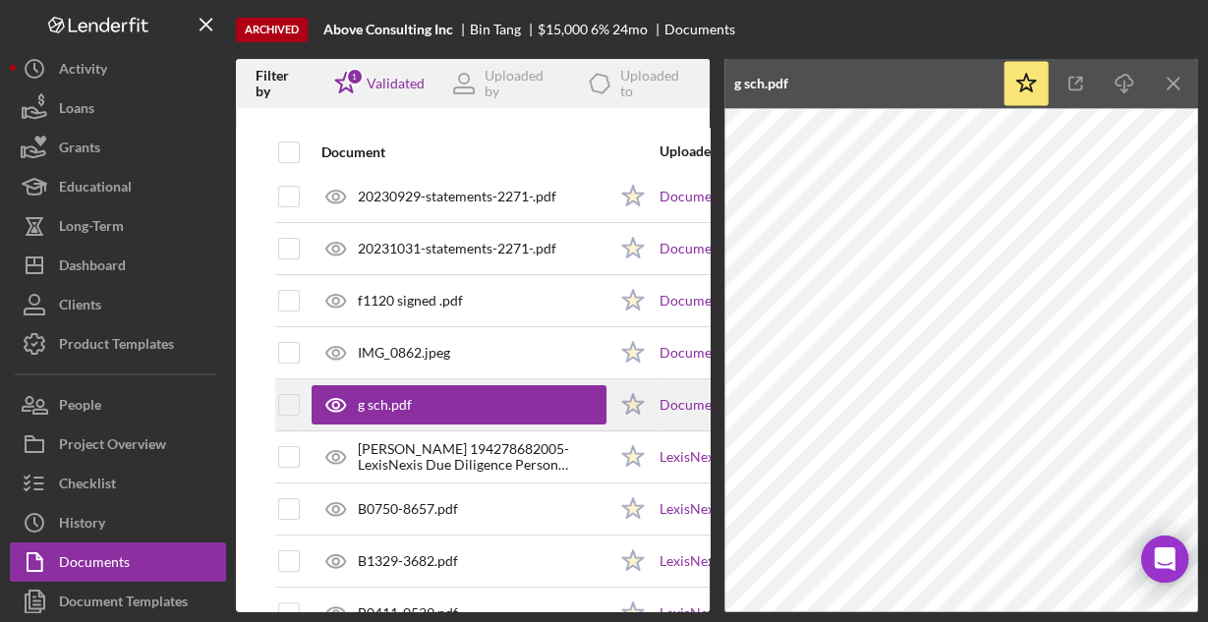
scroll to position [393, 0]
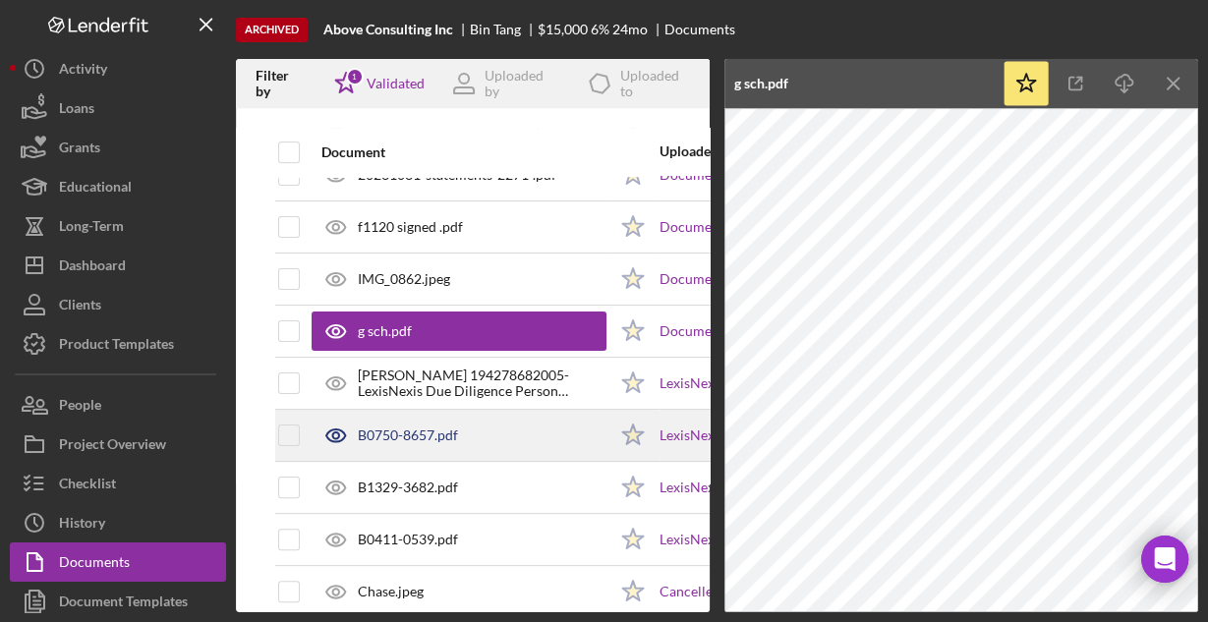
click at [436, 427] on div "B0750-8657.pdf" at bounding box center [408, 435] width 100 height 16
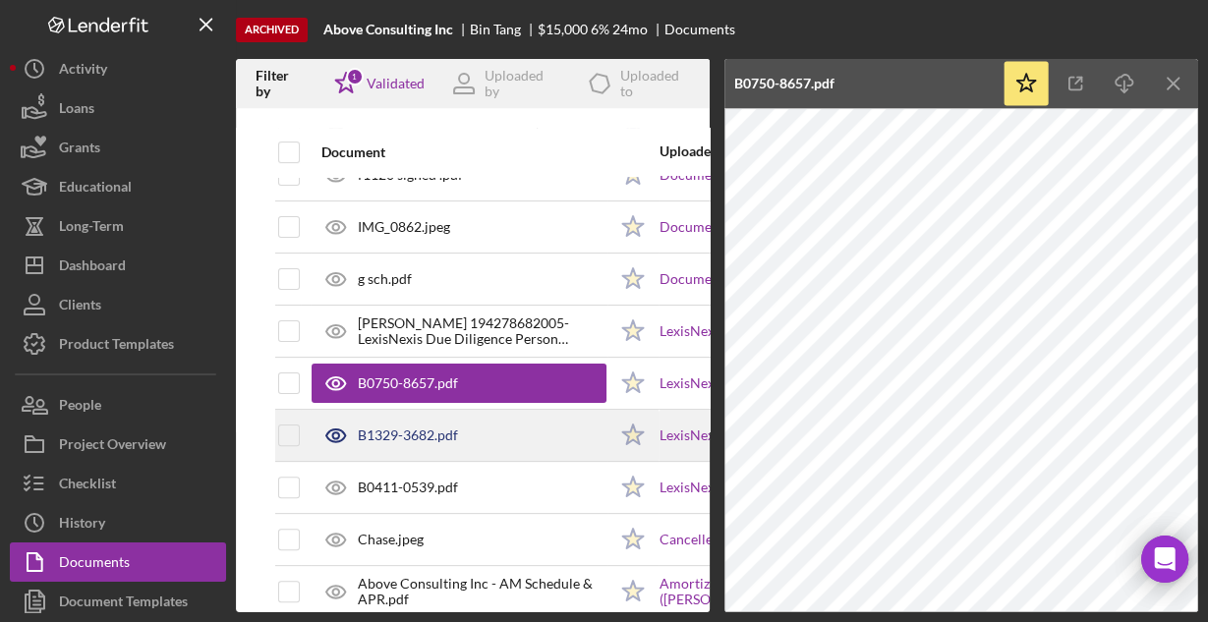
scroll to position [472, 0]
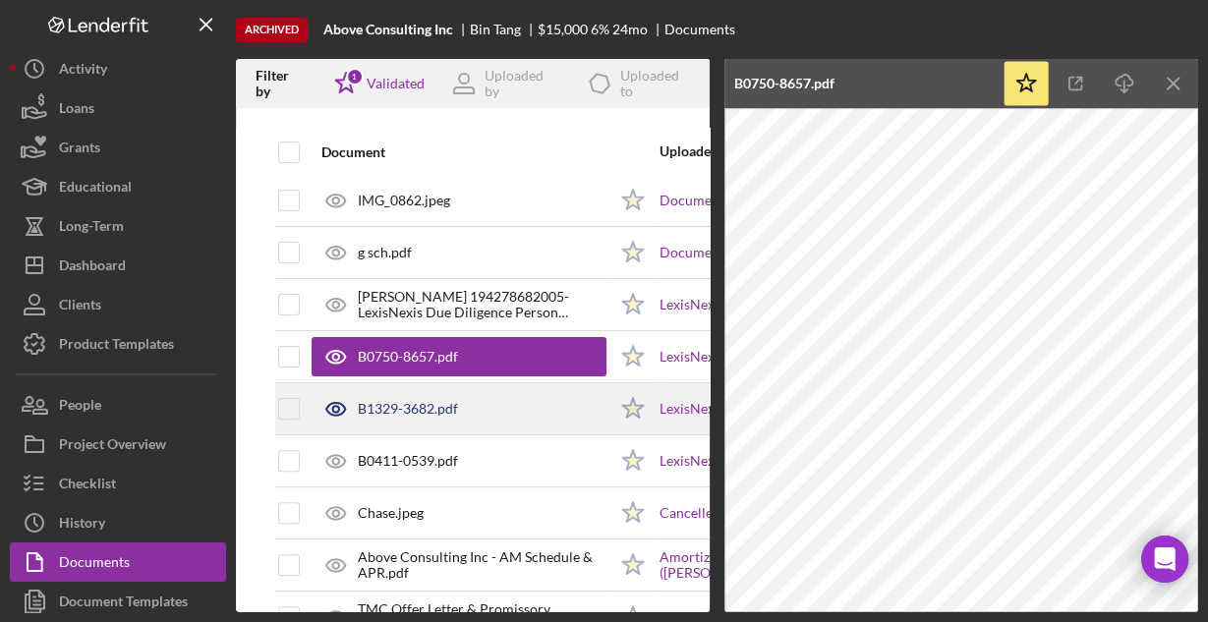
click at [401, 417] on div "B1329-3682.pdf" at bounding box center [458, 408] width 295 height 49
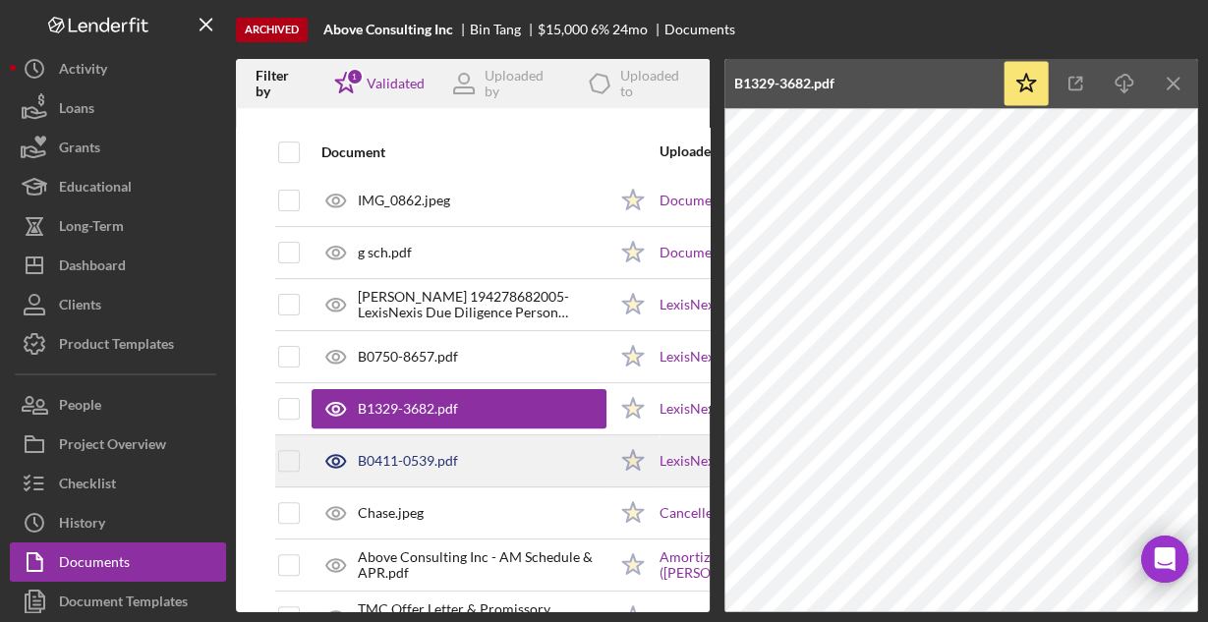
click at [415, 453] on div "B0411-0539.pdf" at bounding box center [408, 461] width 100 height 16
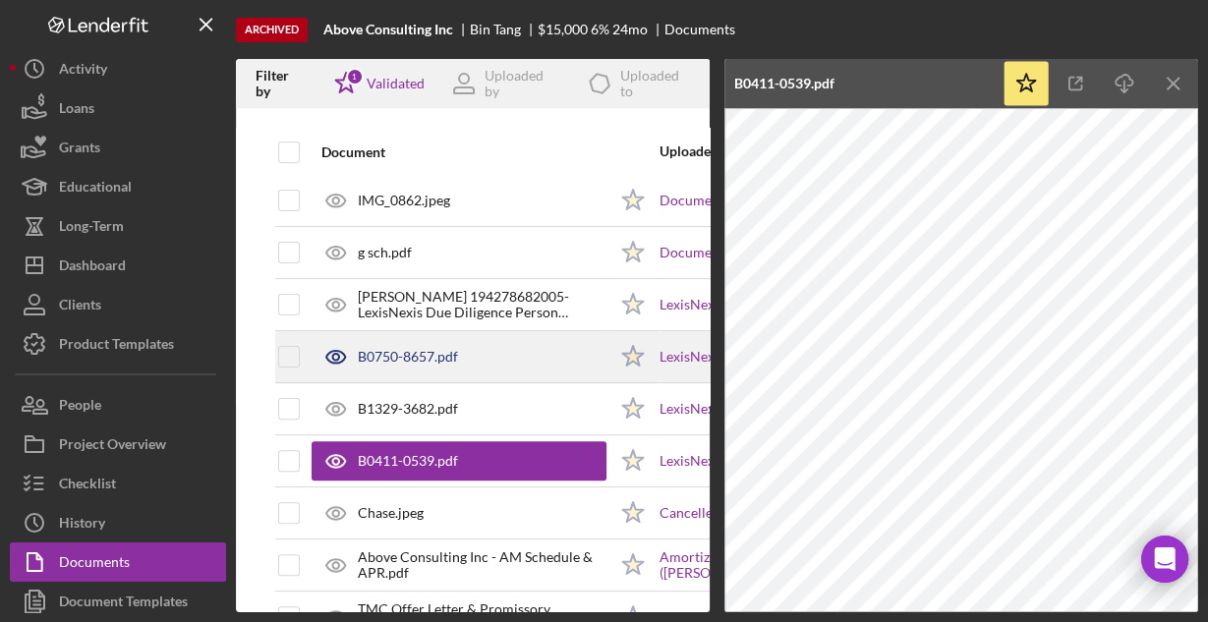
click at [417, 357] on div "B0750-8657.pdf" at bounding box center [408, 357] width 100 height 16
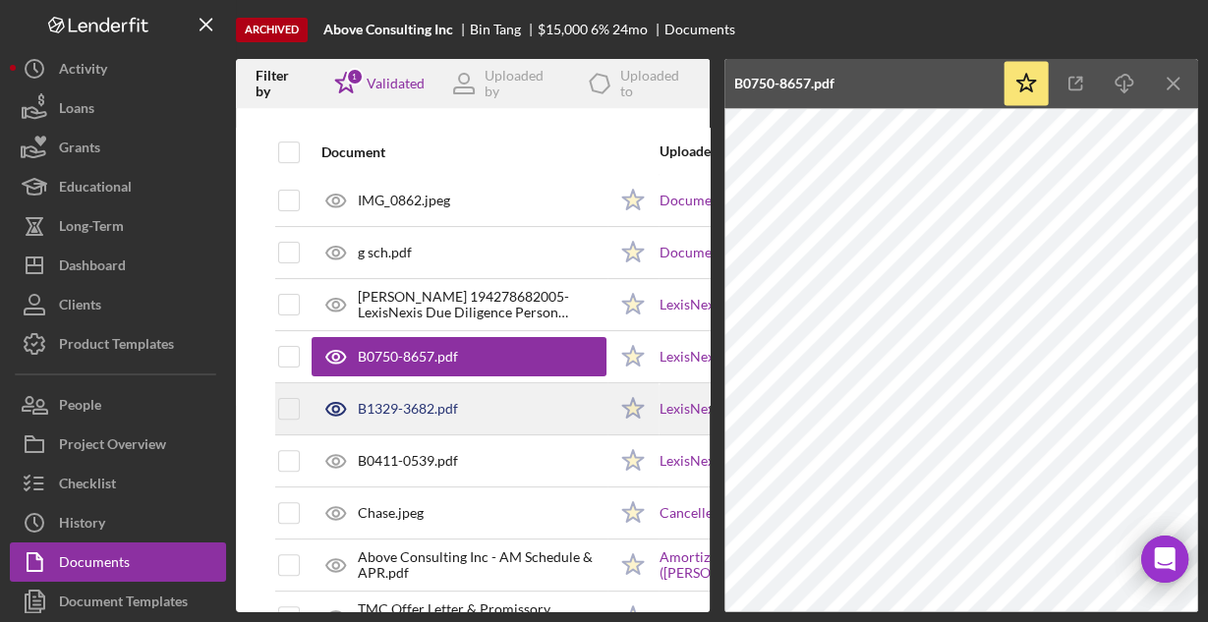
click at [406, 413] on div "B1329-3682.pdf" at bounding box center [458, 408] width 295 height 49
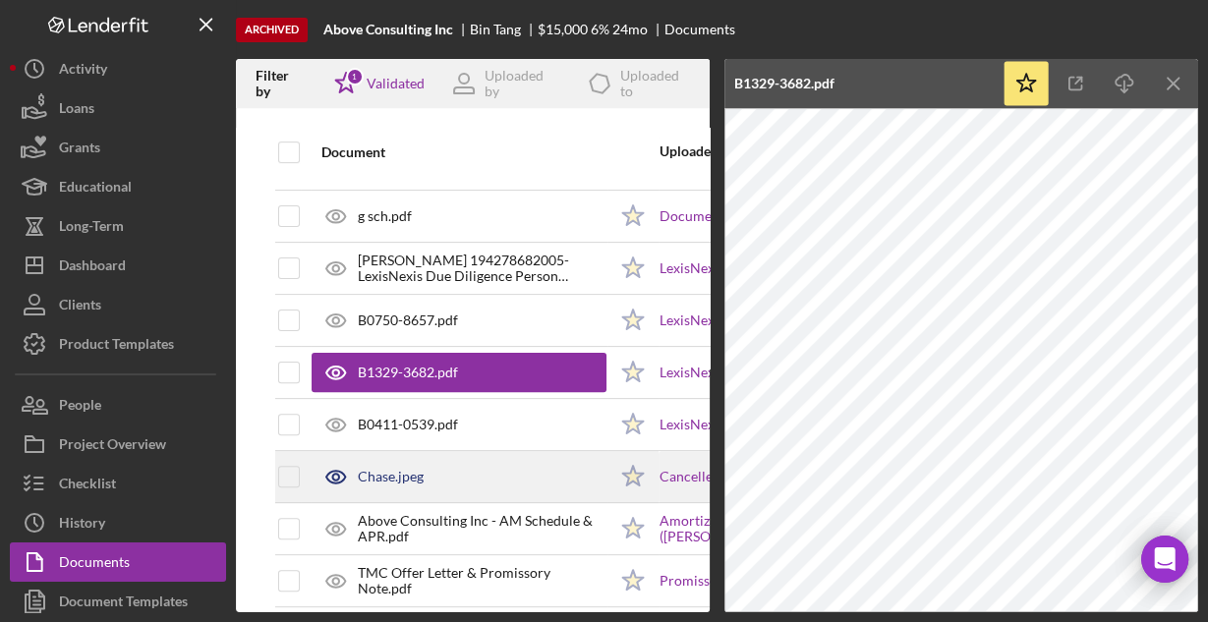
scroll to position [528, 0]
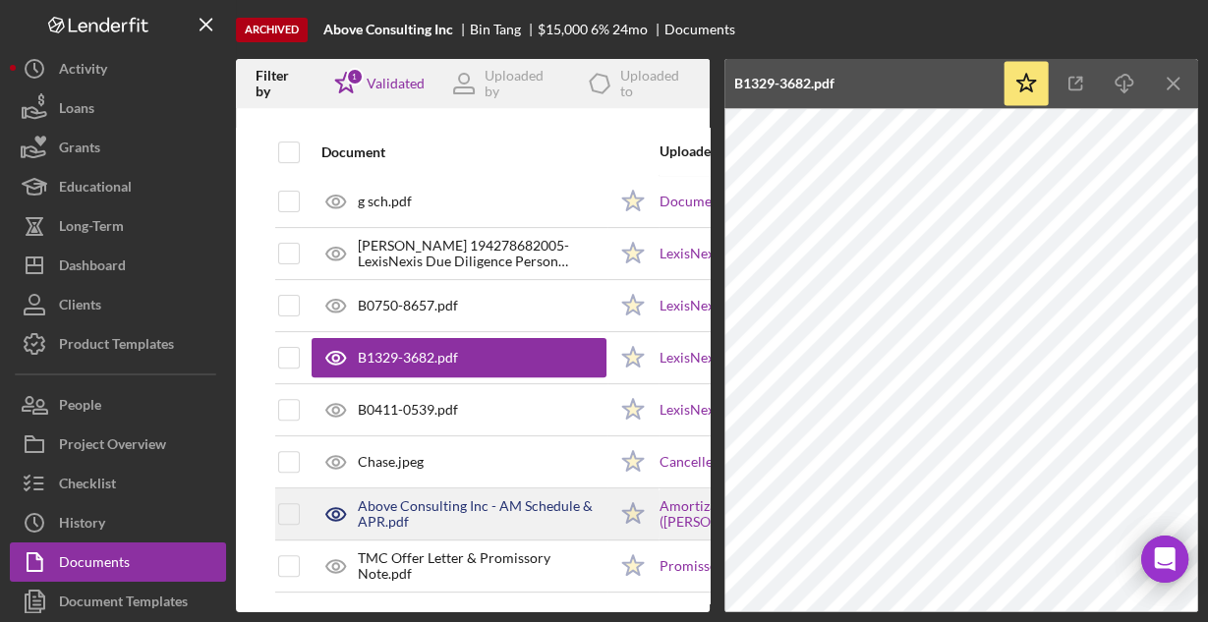
click at [407, 503] on div "Above Consulting Inc - AM Schedule & APR.pdf" at bounding box center [482, 513] width 249 height 31
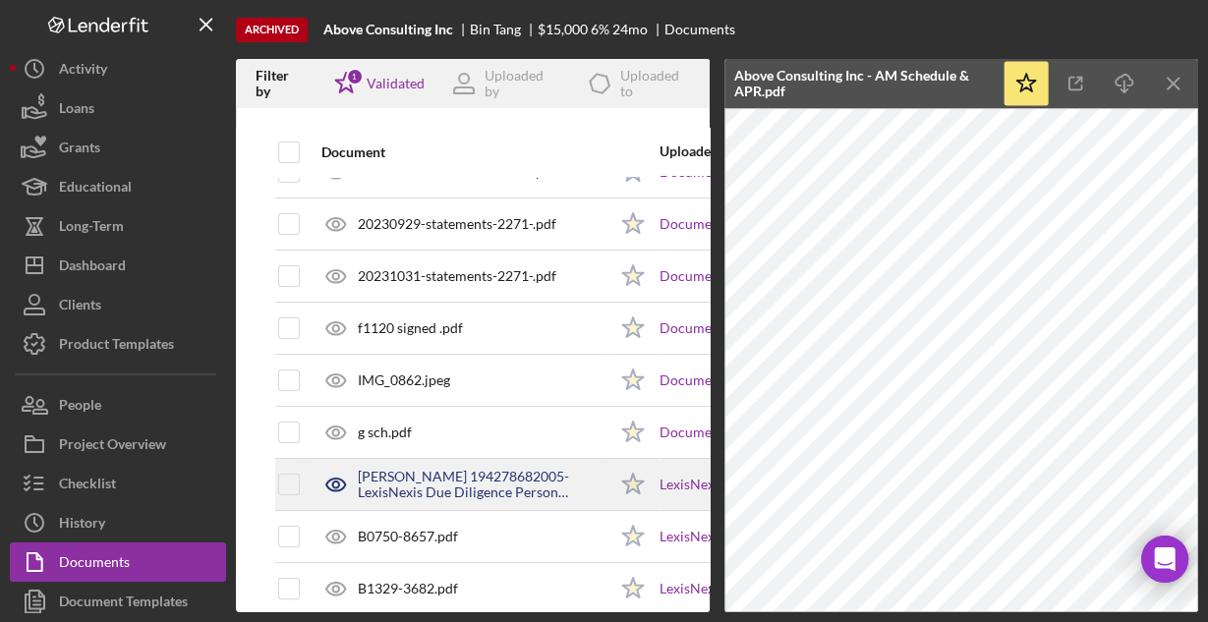
scroll to position [213, 0]
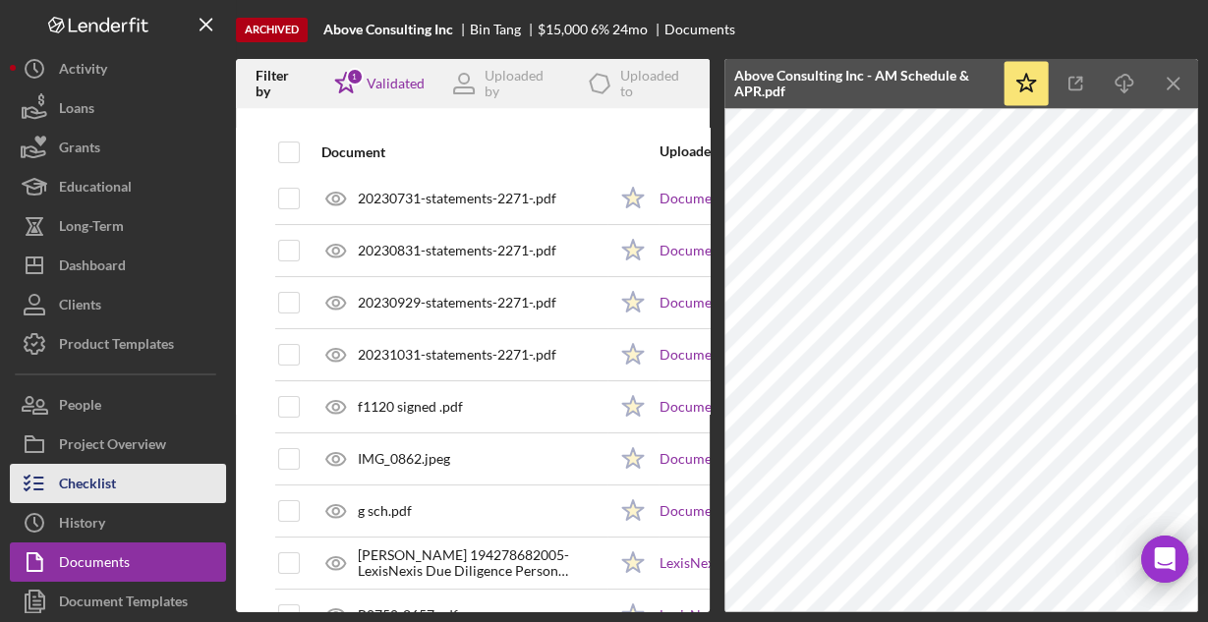
click at [97, 475] on div "Checklist" at bounding box center [87, 486] width 57 height 44
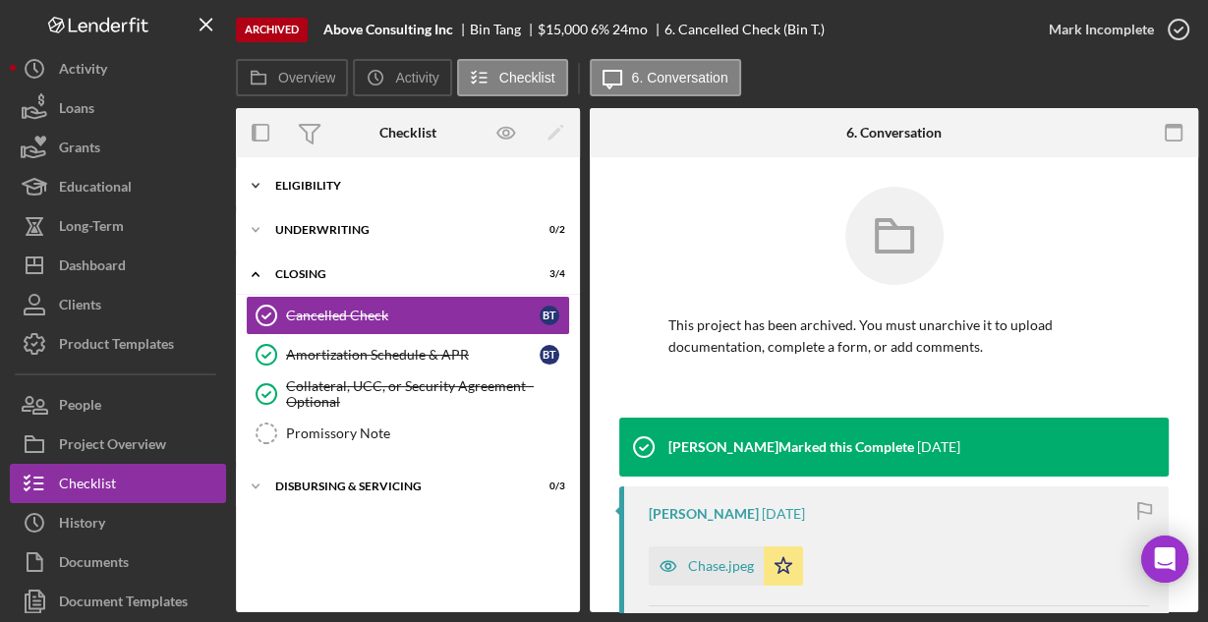
click at [310, 188] on div "Eligibility" at bounding box center [415, 186] width 280 height 12
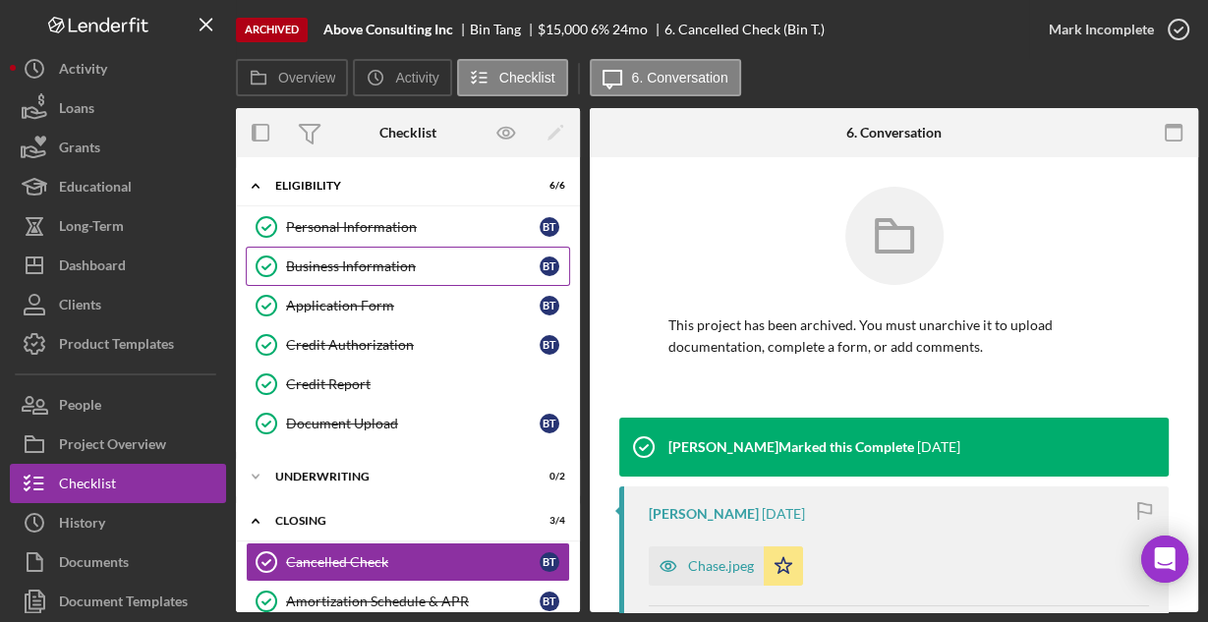
click at [333, 266] on div "Business Information" at bounding box center [412, 266] width 253 height 16
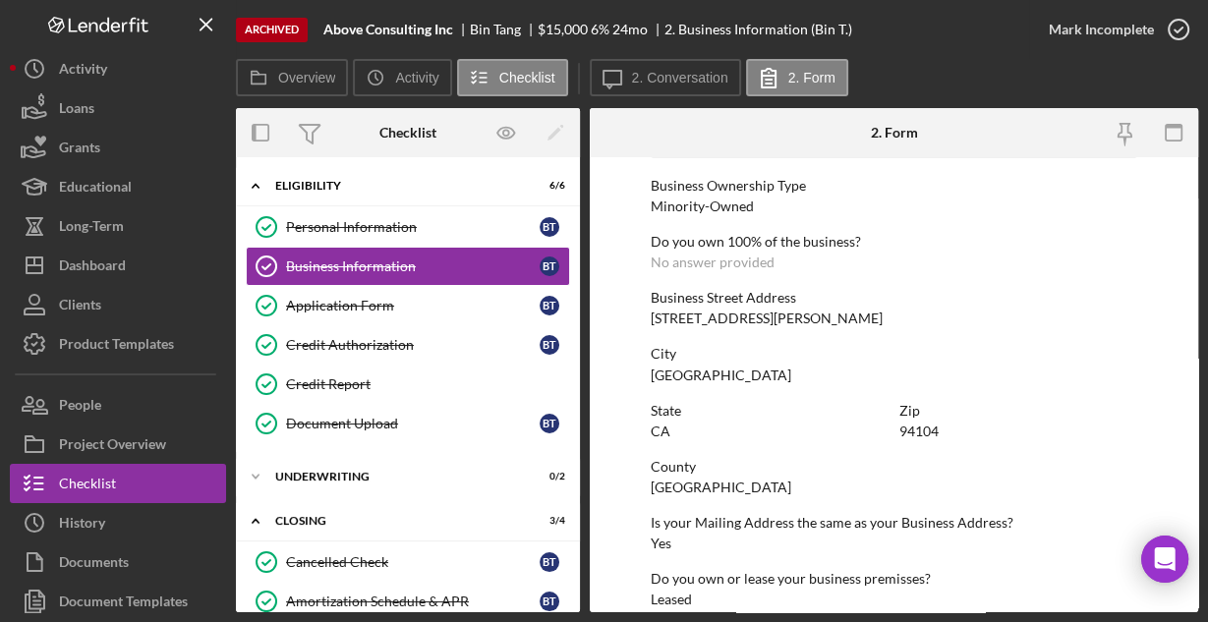
scroll to position [1027, 0]
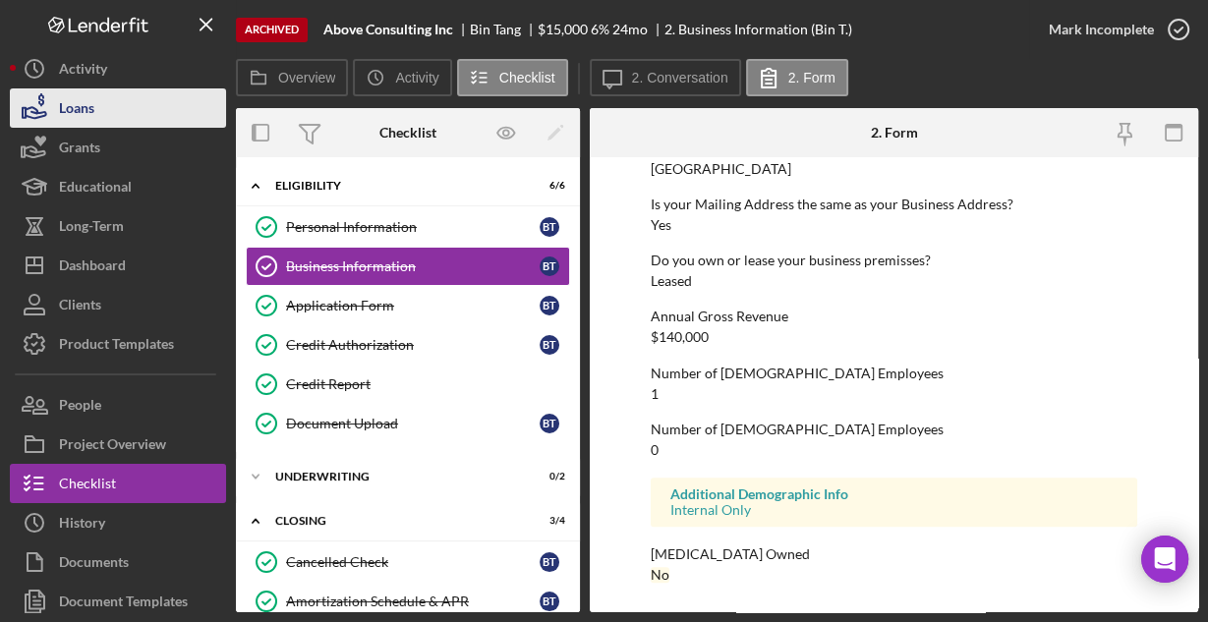
click at [101, 110] on button "Loans" at bounding box center [118, 107] width 216 height 39
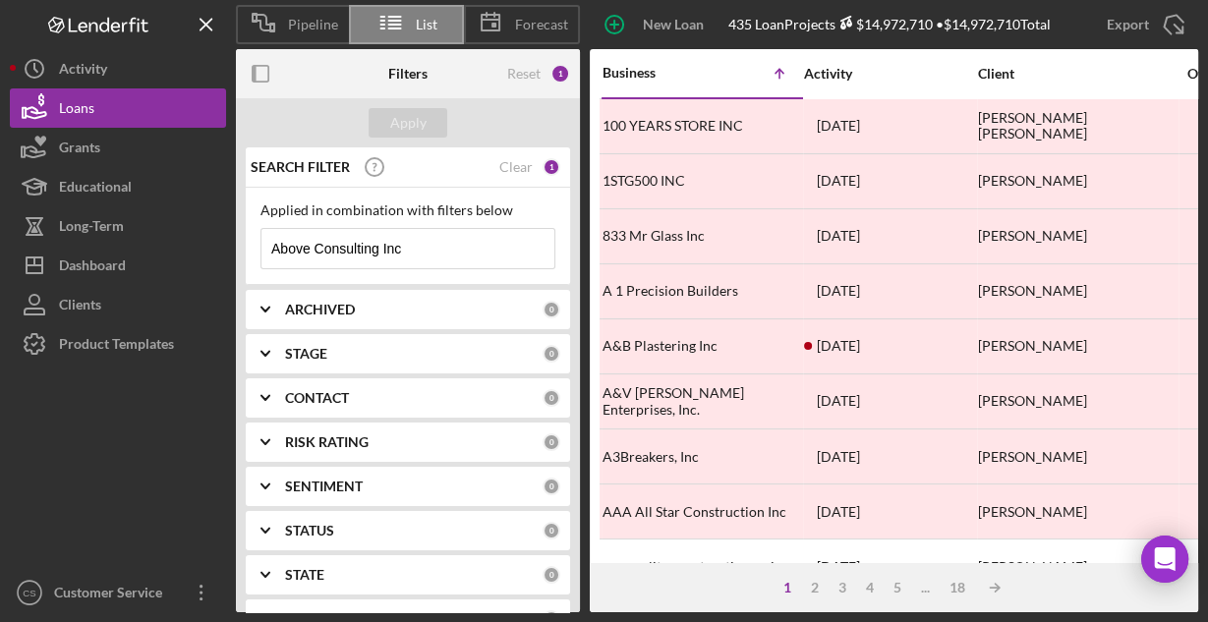
click at [445, 244] on input "Above Consulting Inc" at bounding box center [407, 248] width 293 height 39
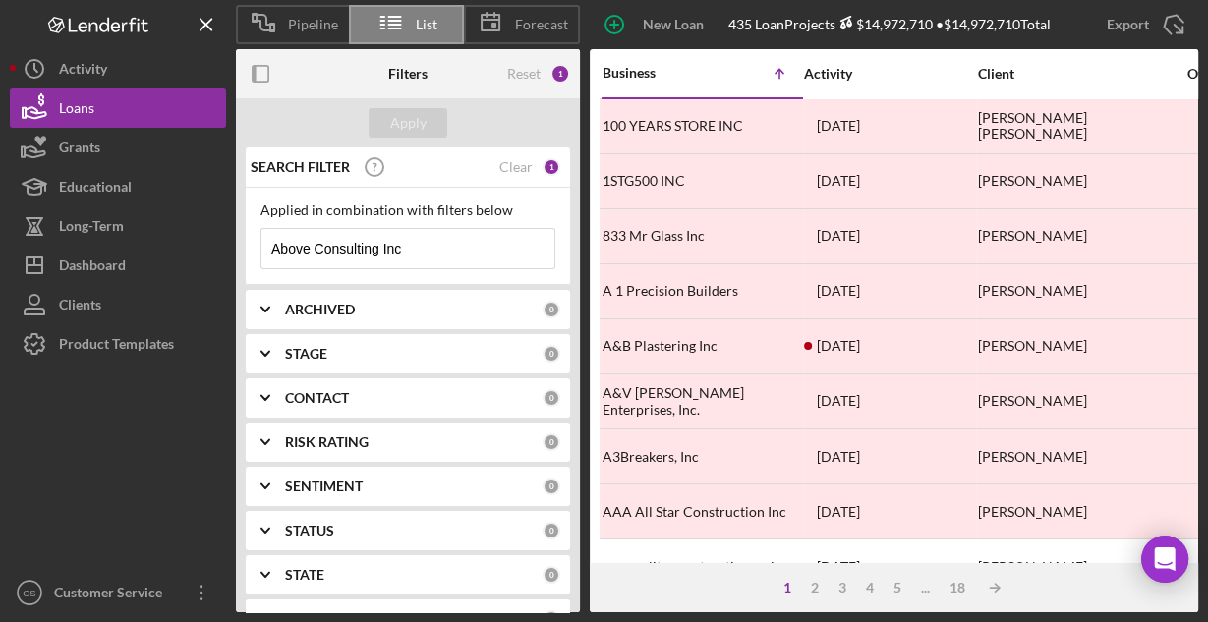
paste input "La Espiguita de Oro"
type input "La Espiguita de Oro"
click at [411, 112] on div "Apply" at bounding box center [408, 122] width 36 height 29
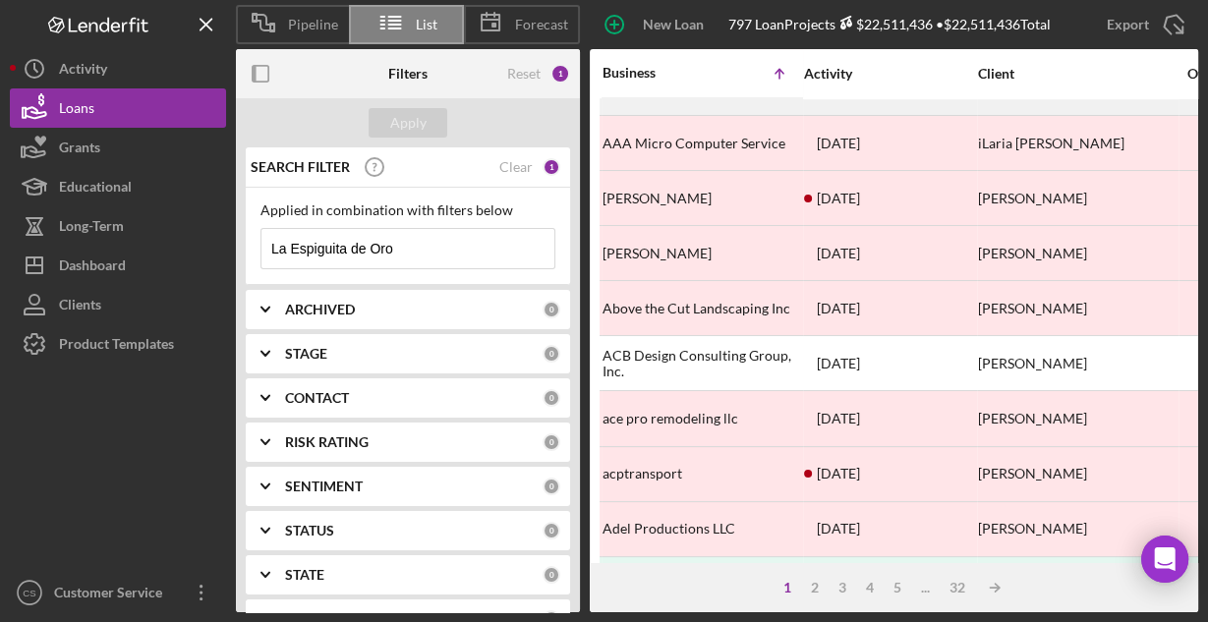
scroll to position [915, 0]
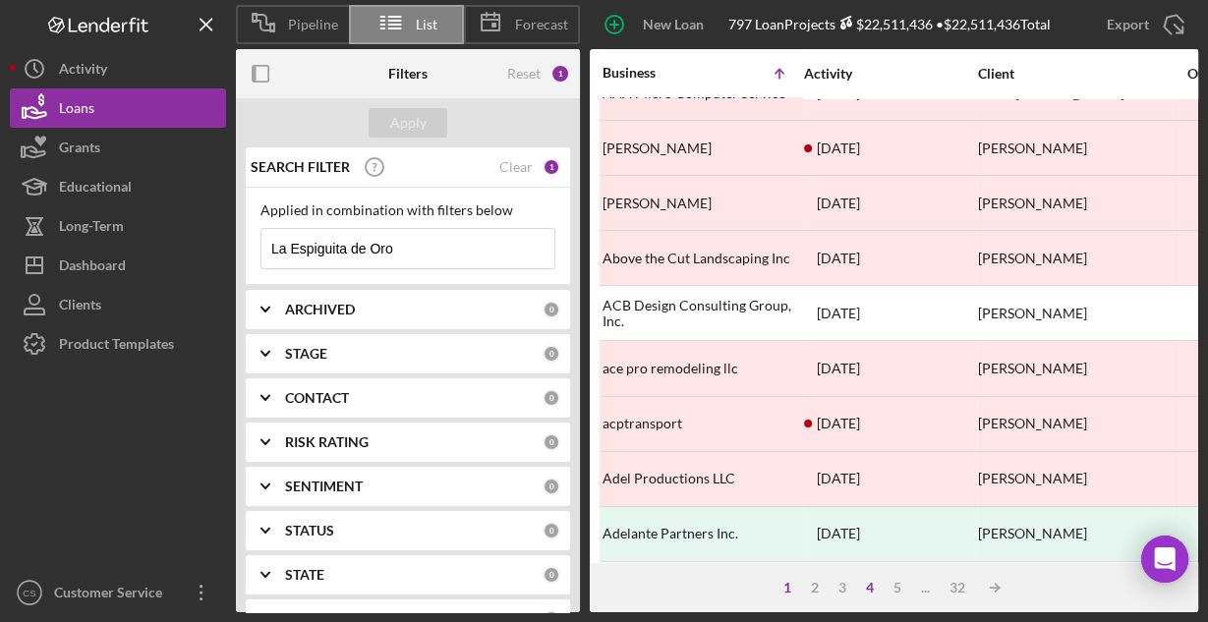
click at [868, 583] on div "4" at bounding box center [870, 588] width 28 height 16
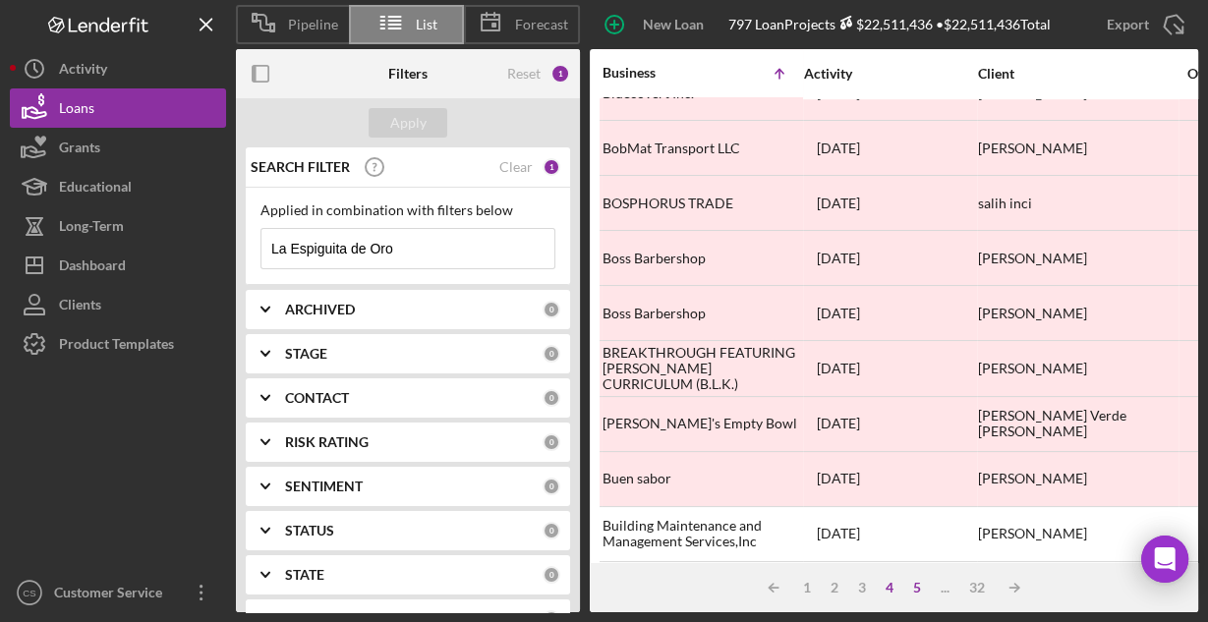
click at [916, 590] on div "5" at bounding box center [917, 588] width 28 height 16
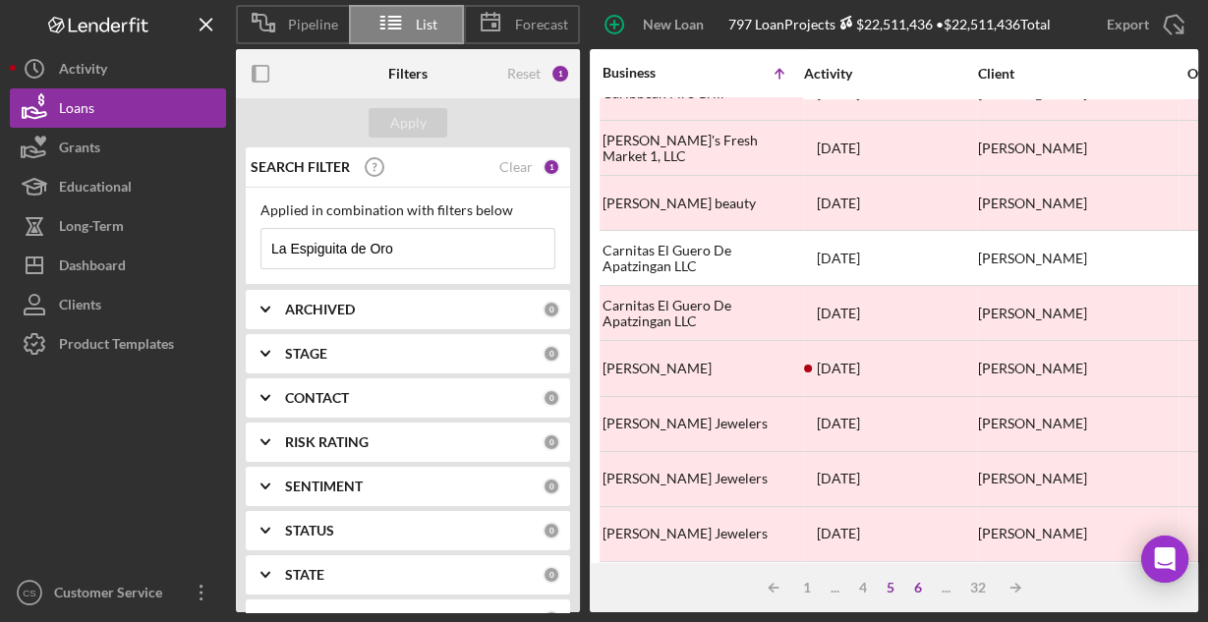
click at [921, 588] on div "6" at bounding box center [918, 588] width 28 height 16
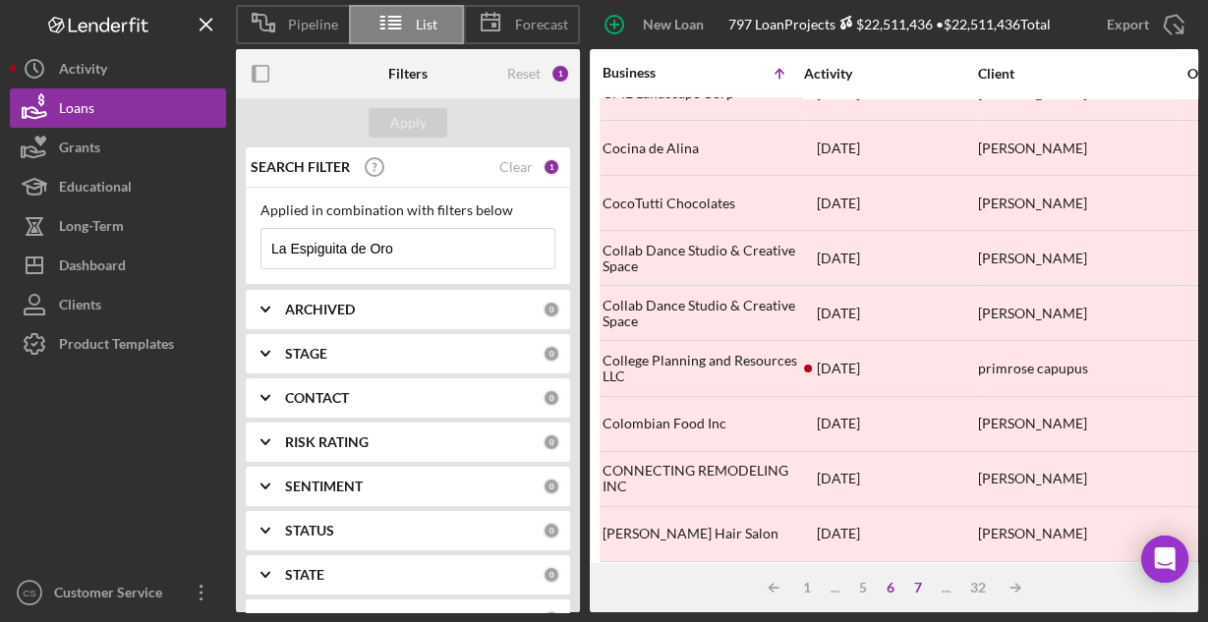
click at [920, 585] on div "7" at bounding box center [918, 588] width 28 height 16
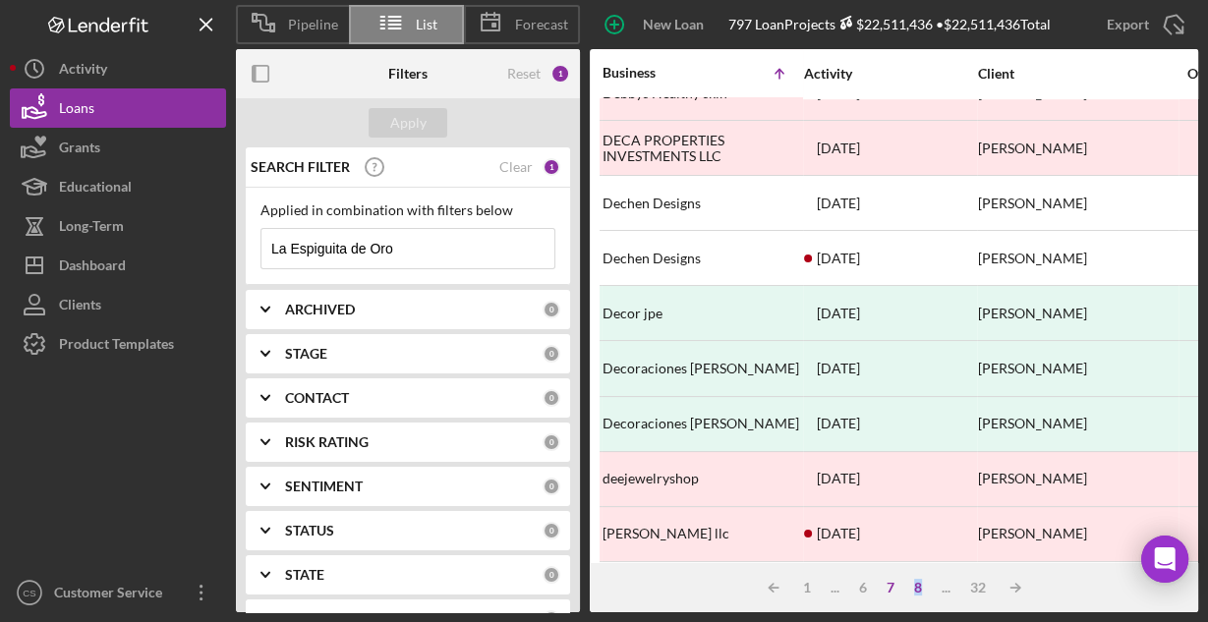
click at [917, 589] on div "8" at bounding box center [918, 588] width 28 height 16
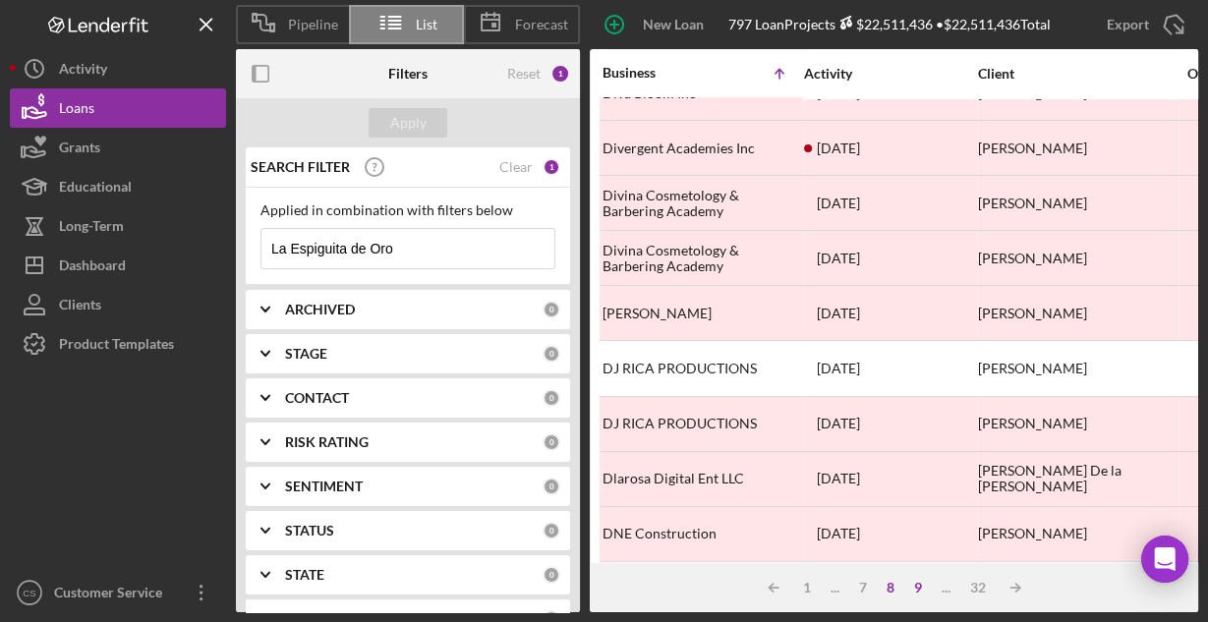
click at [922, 588] on div "9" at bounding box center [918, 588] width 28 height 16
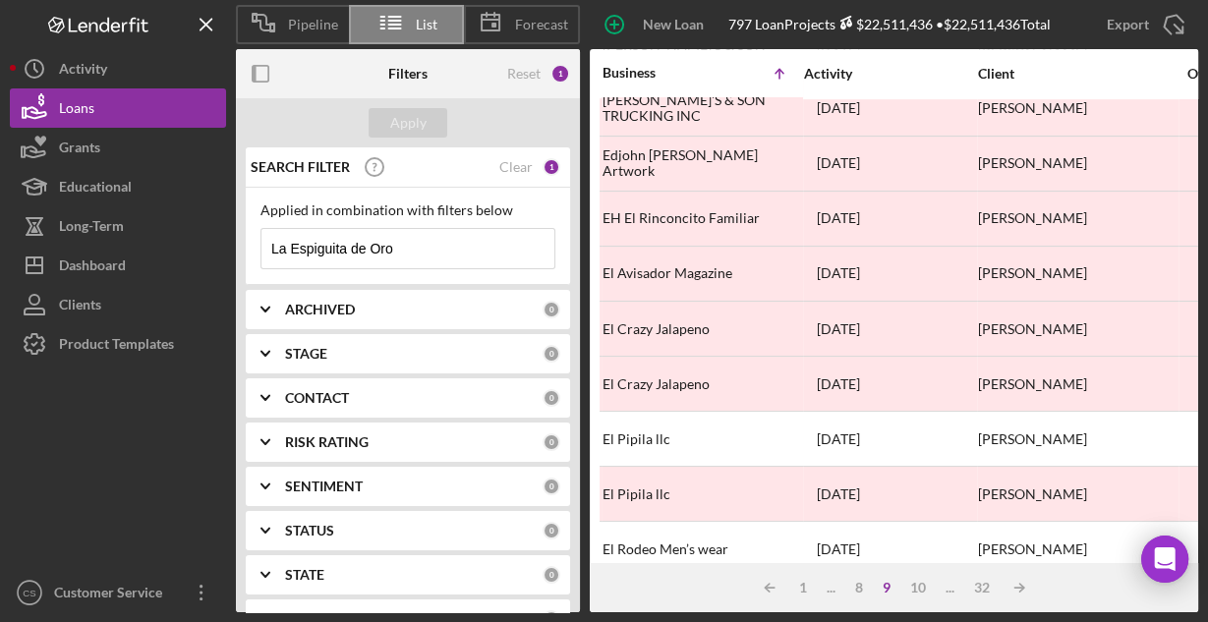
scroll to position [600, 0]
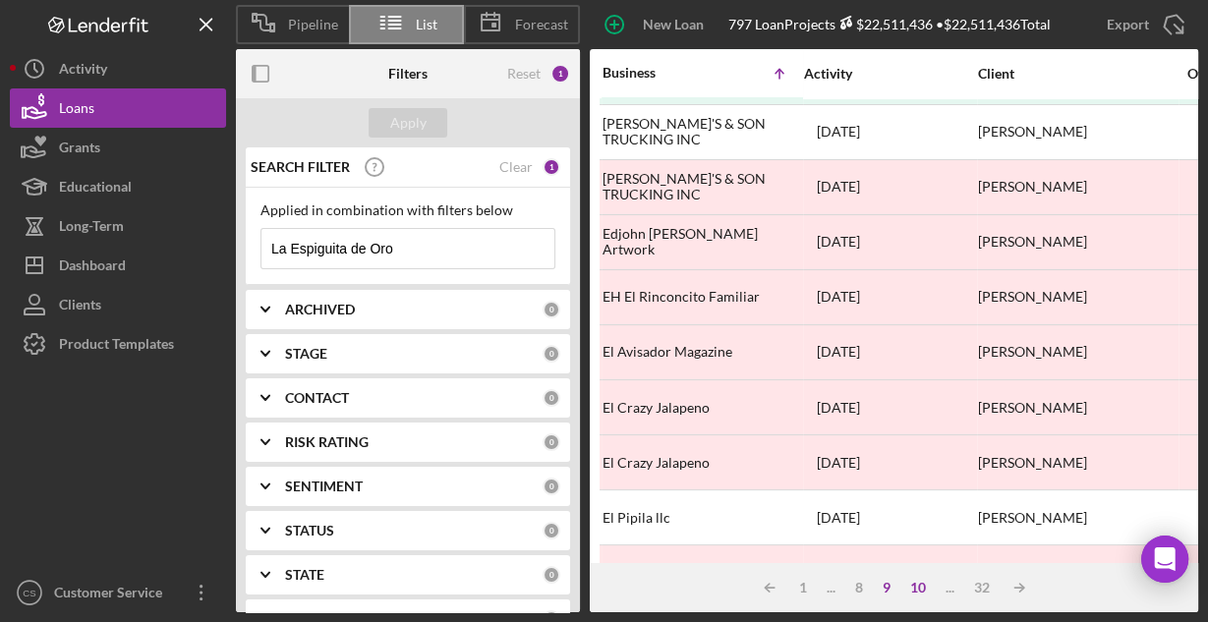
click at [917, 591] on div "10" at bounding box center [917, 588] width 35 height 16
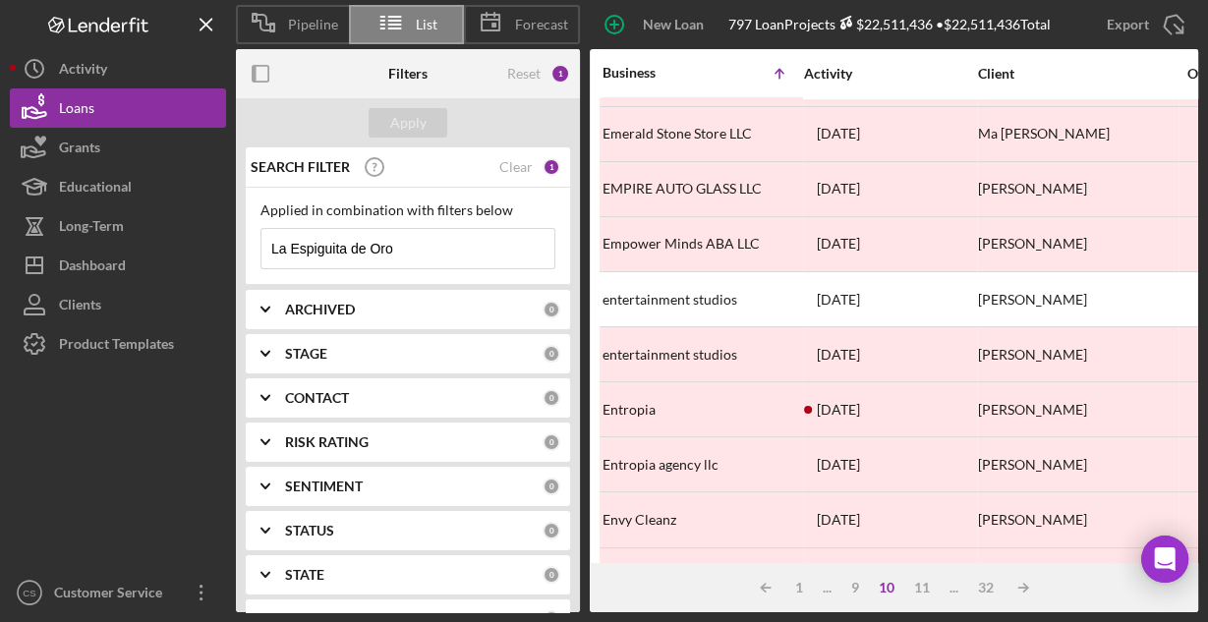
scroll to position [0, 0]
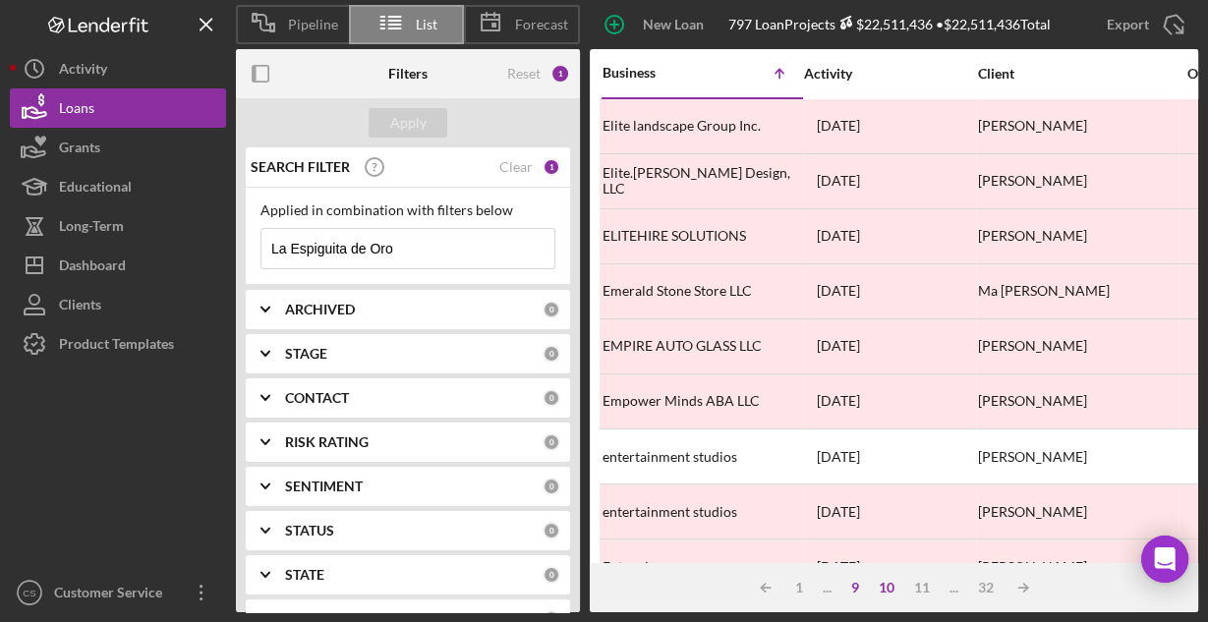
click at [857, 591] on div "9" at bounding box center [855, 588] width 28 height 16
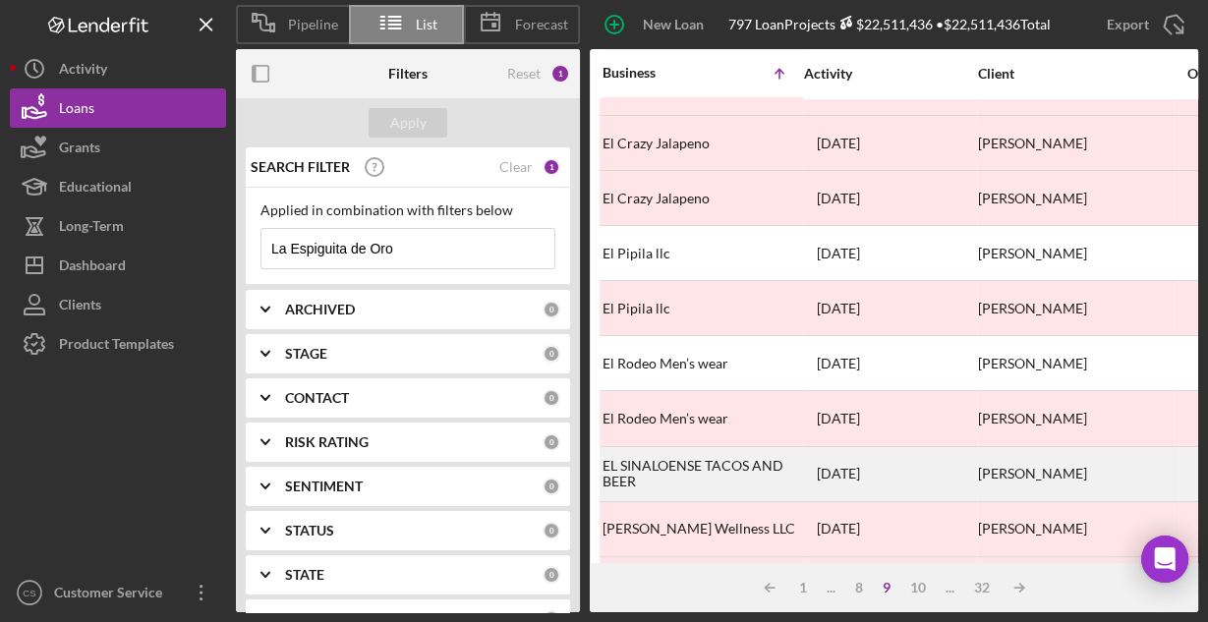
scroll to position [915, 0]
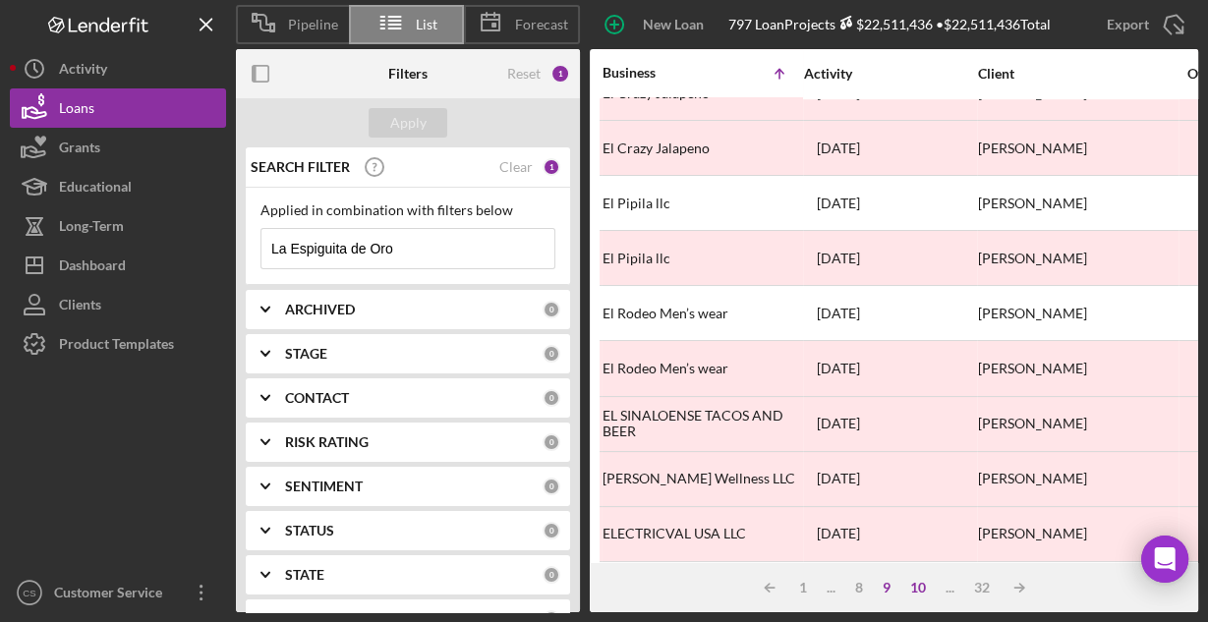
click at [907, 586] on div "10" at bounding box center [917, 588] width 35 height 16
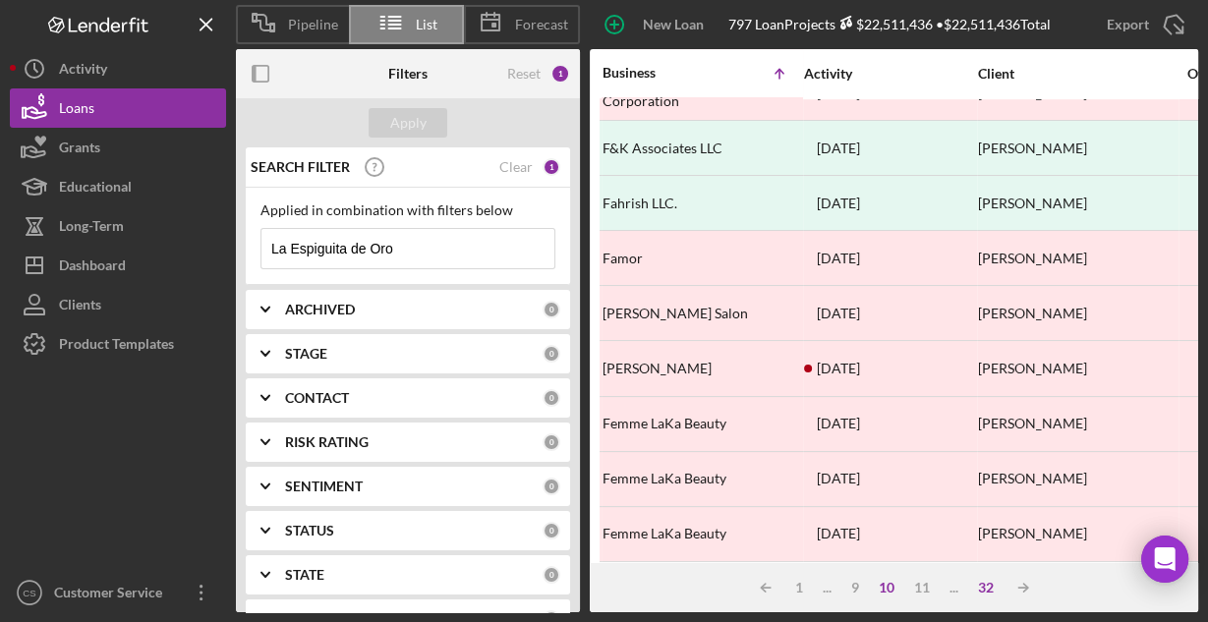
click at [986, 591] on div "32" at bounding box center [985, 588] width 35 height 16
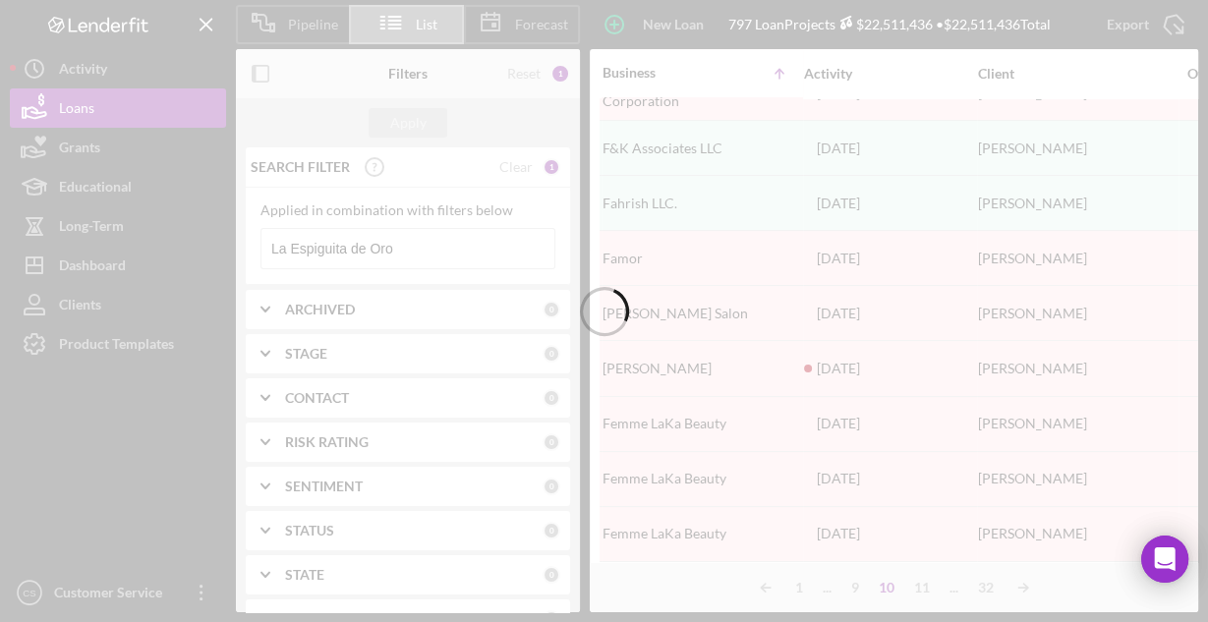
scroll to position [753, 0]
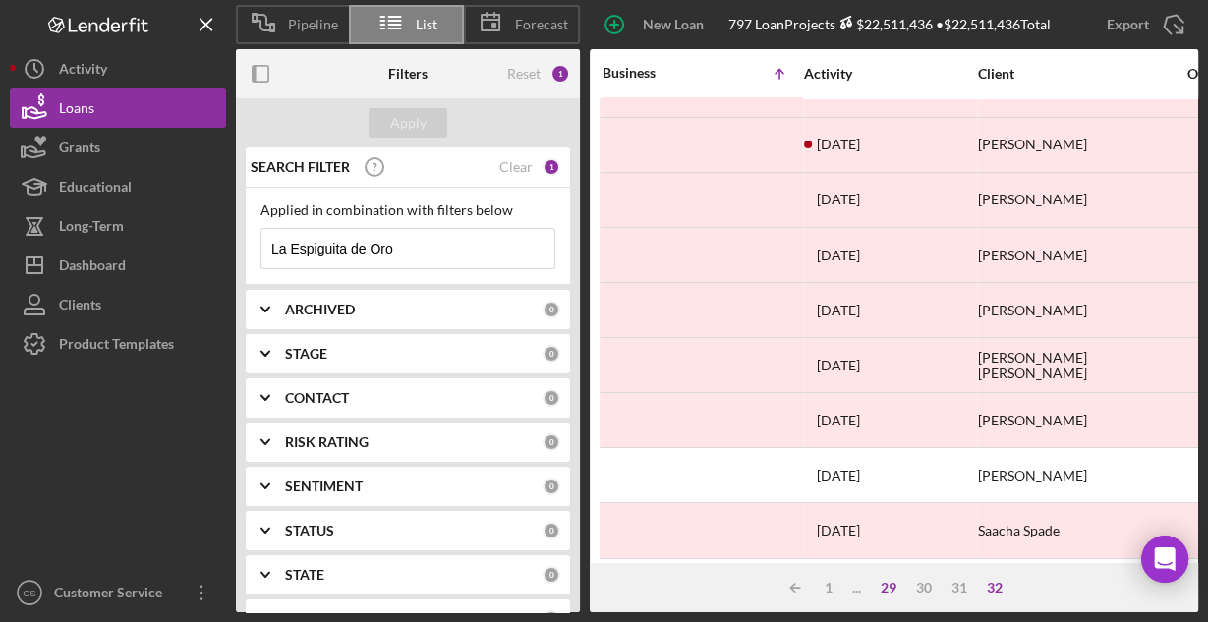
click at [888, 590] on div "29" at bounding box center [888, 588] width 35 height 16
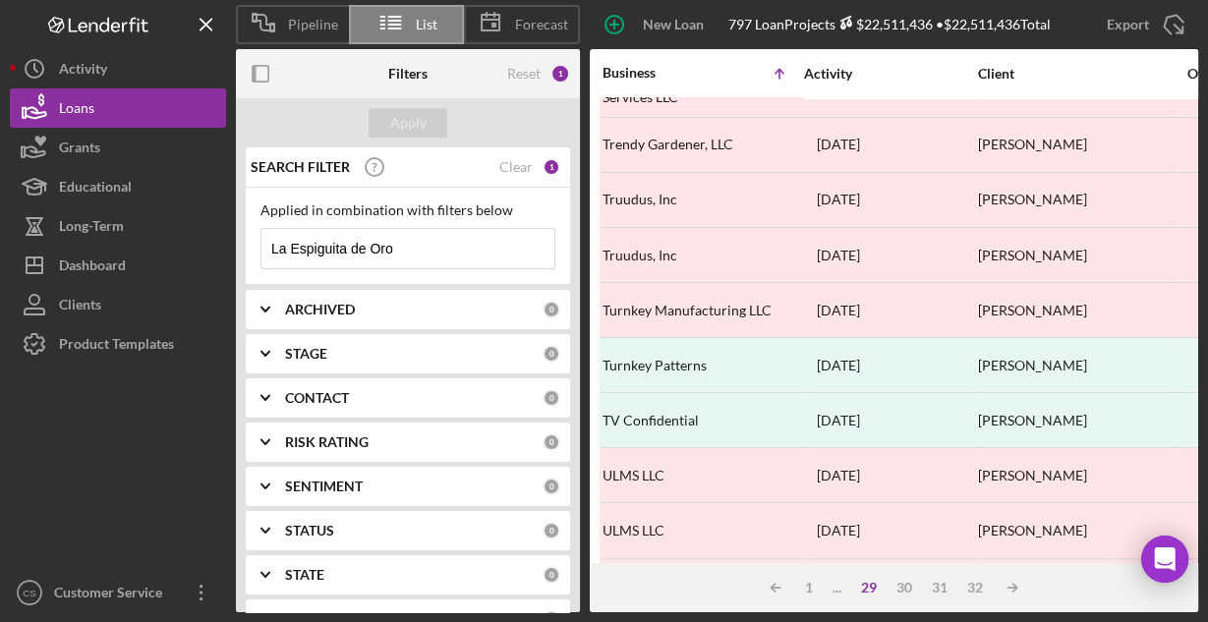
scroll to position [915, 0]
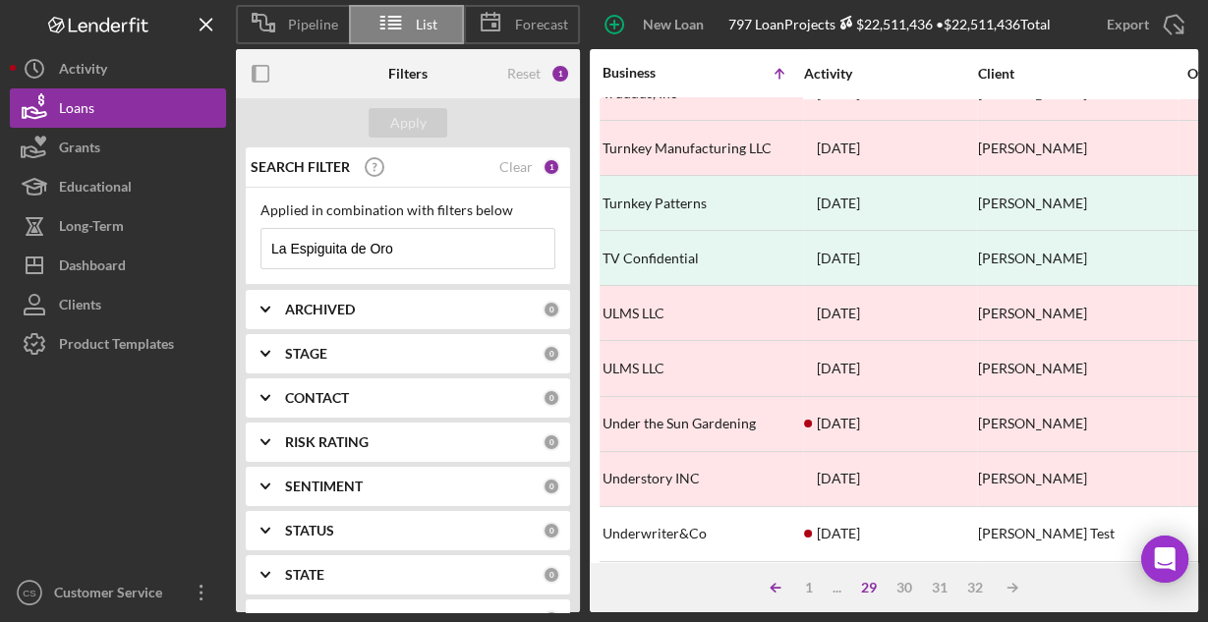
click at [768, 581] on icon "Icon/Table Sort Arrow" at bounding box center [775, 587] width 39 height 39
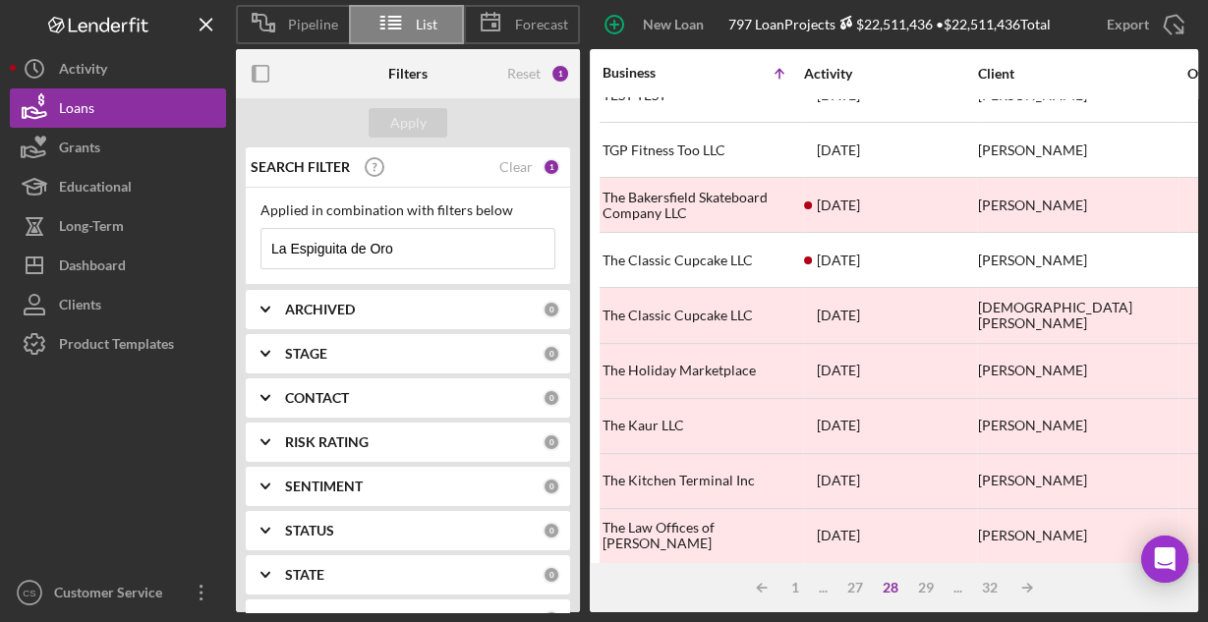
scroll to position [286, 0]
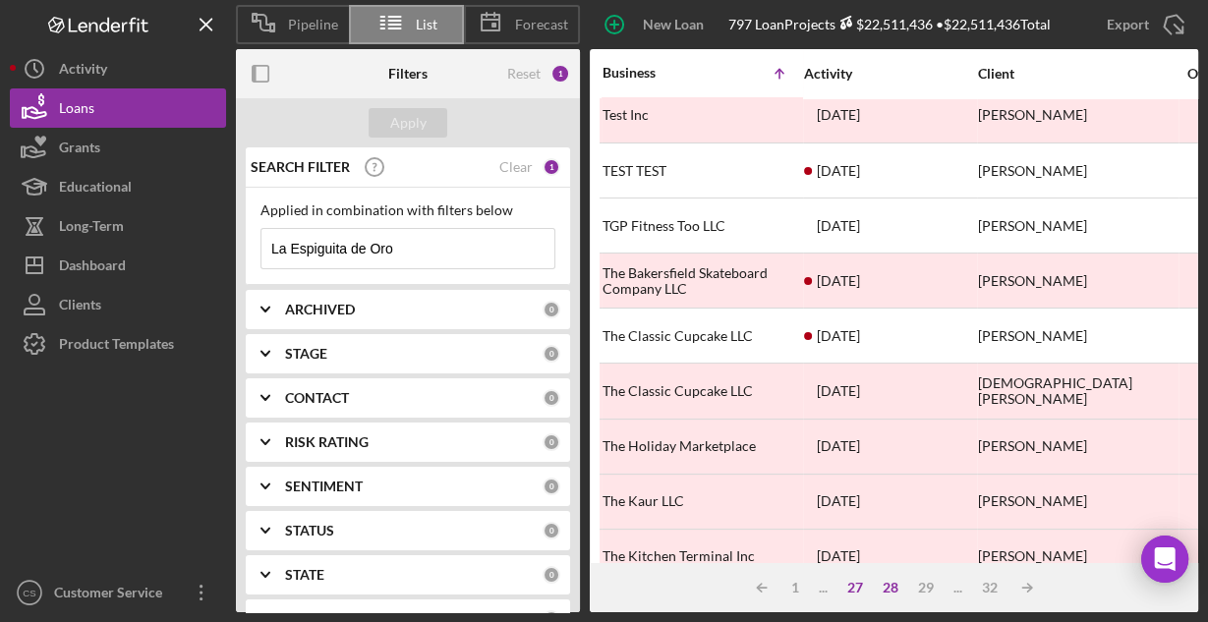
click at [853, 587] on div "27" at bounding box center [854, 588] width 35 height 16
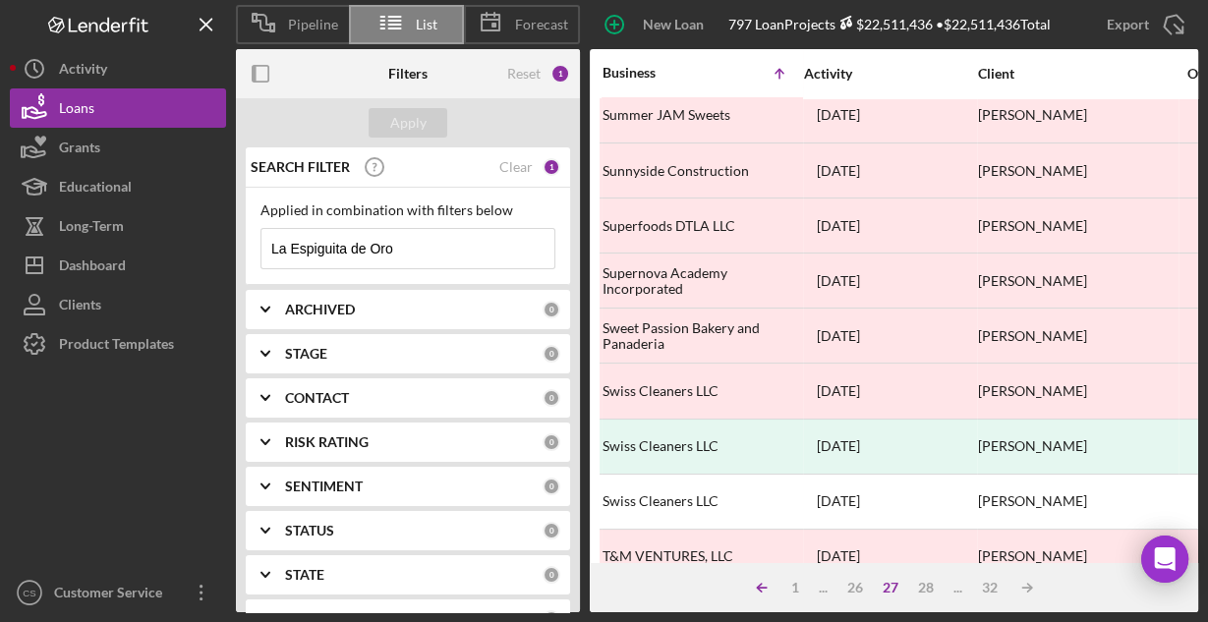
click at [759, 588] on icon "Icon/Table Sort Arrow" at bounding box center [761, 587] width 39 height 39
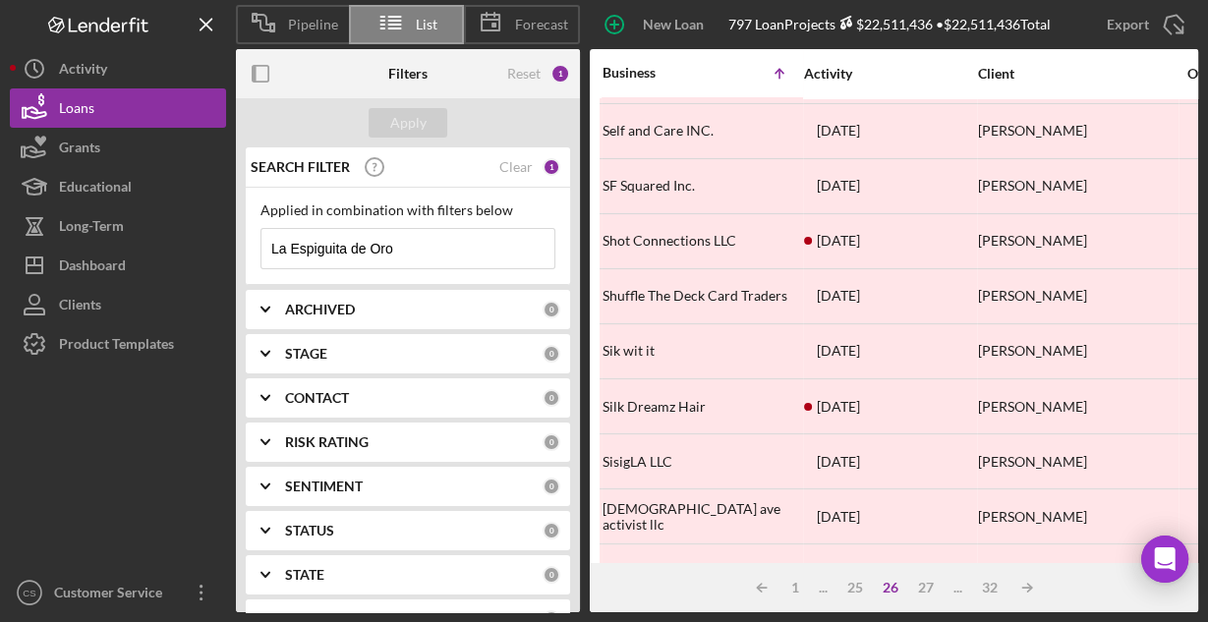
scroll to position [0, 0]
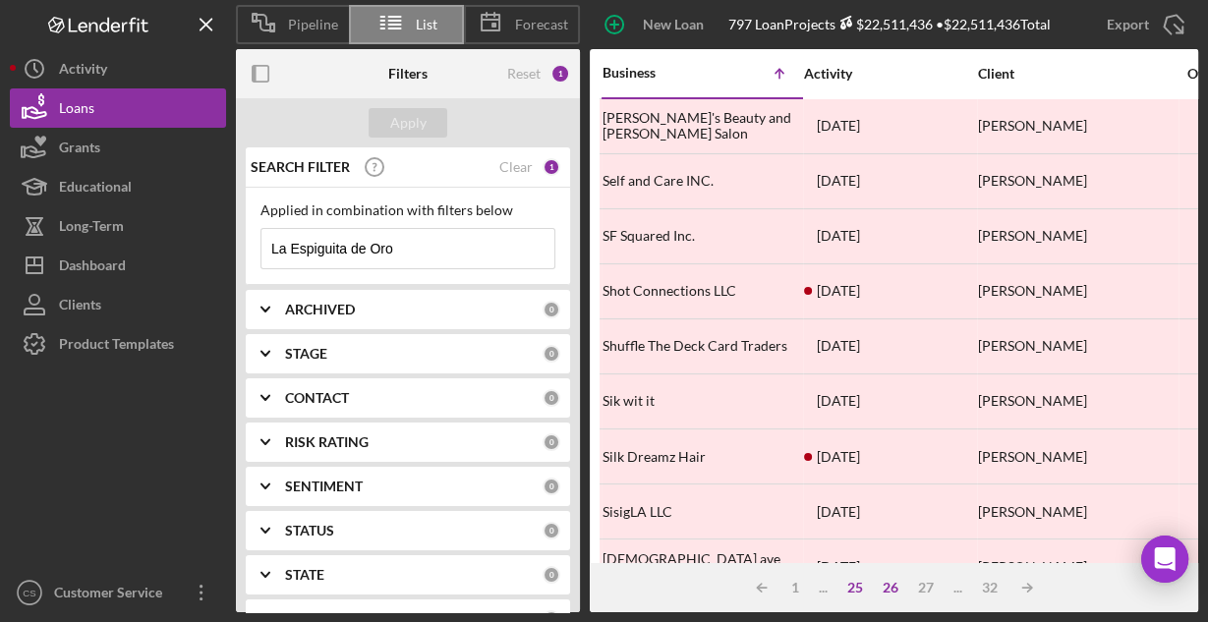
click at [853, 593] on div "25" at bounding box center [854, 588] width 35 height 16
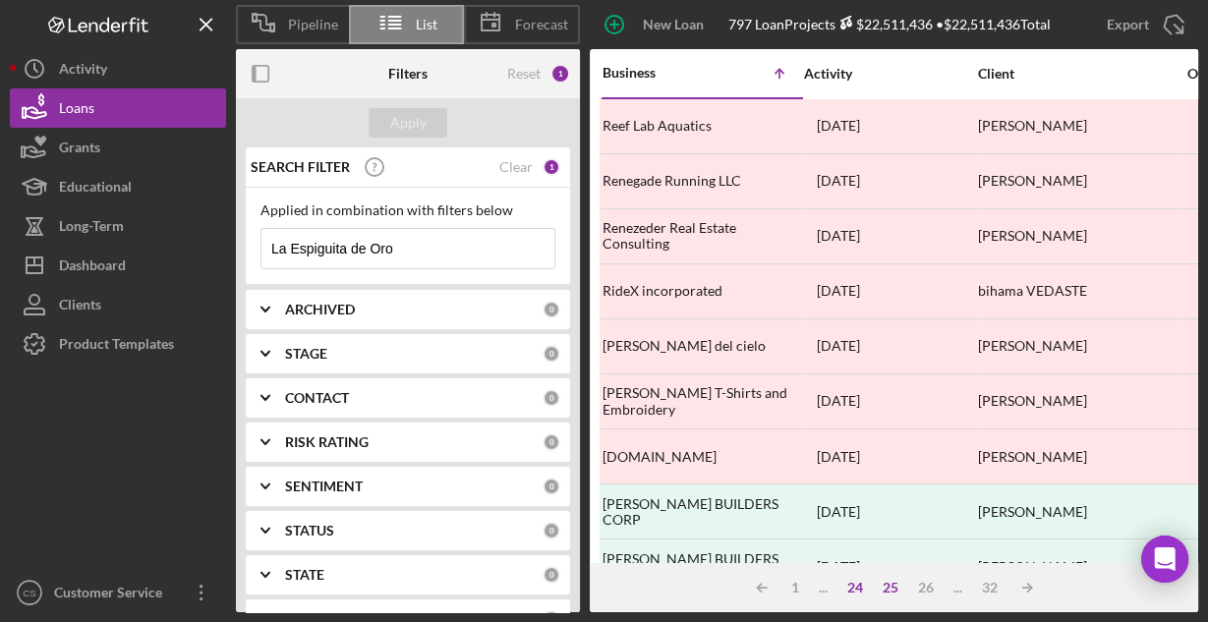
click at [854, 588] on div "24" at bounding box center [854, 588] width 35 height 16
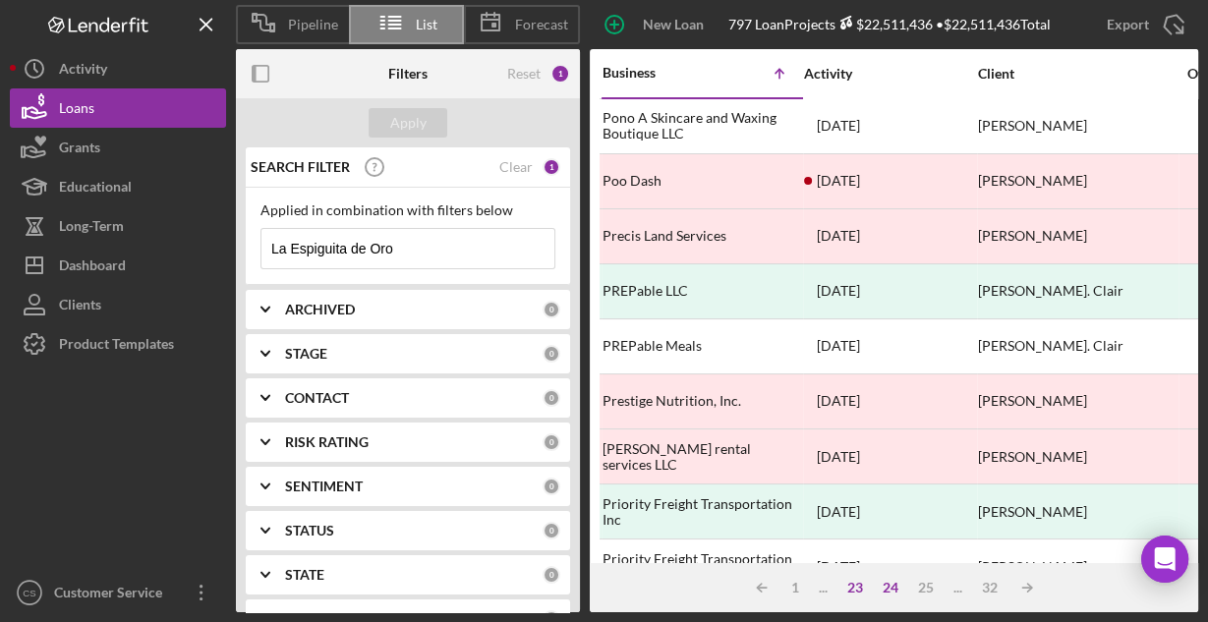
click at [854, 588] on div "23" at bounding box center [854, 588] width 35 height 16
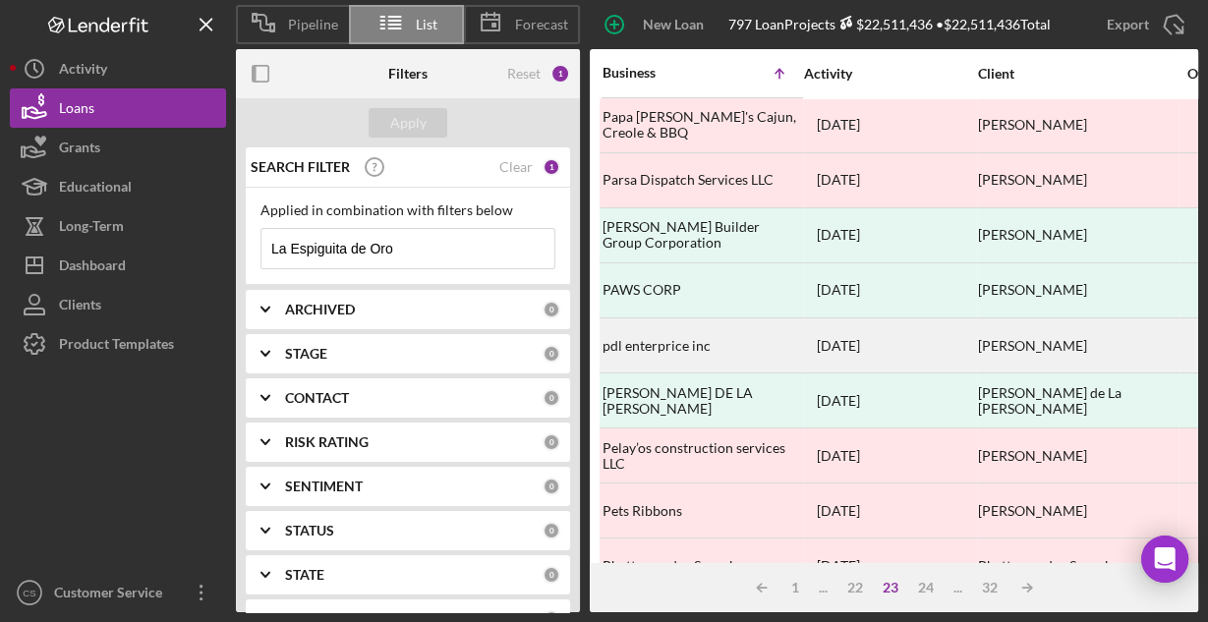
scroll to position [236, 0]
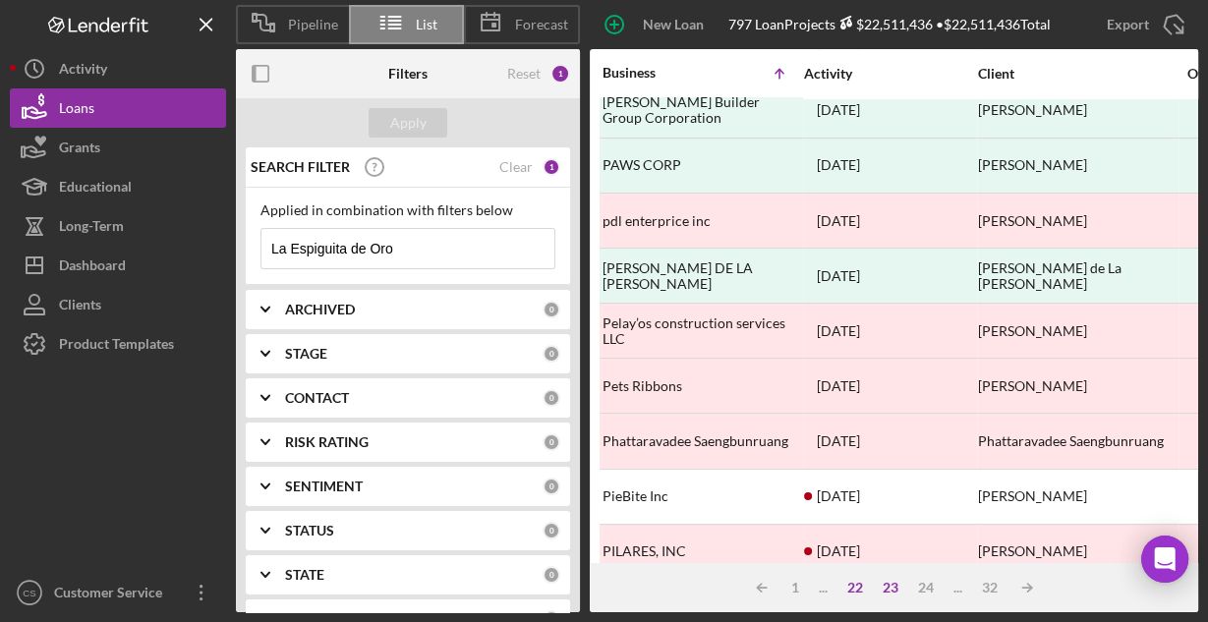
click at [855, 586] on div "22" at bounding box center [854, 588] width 35 height 16
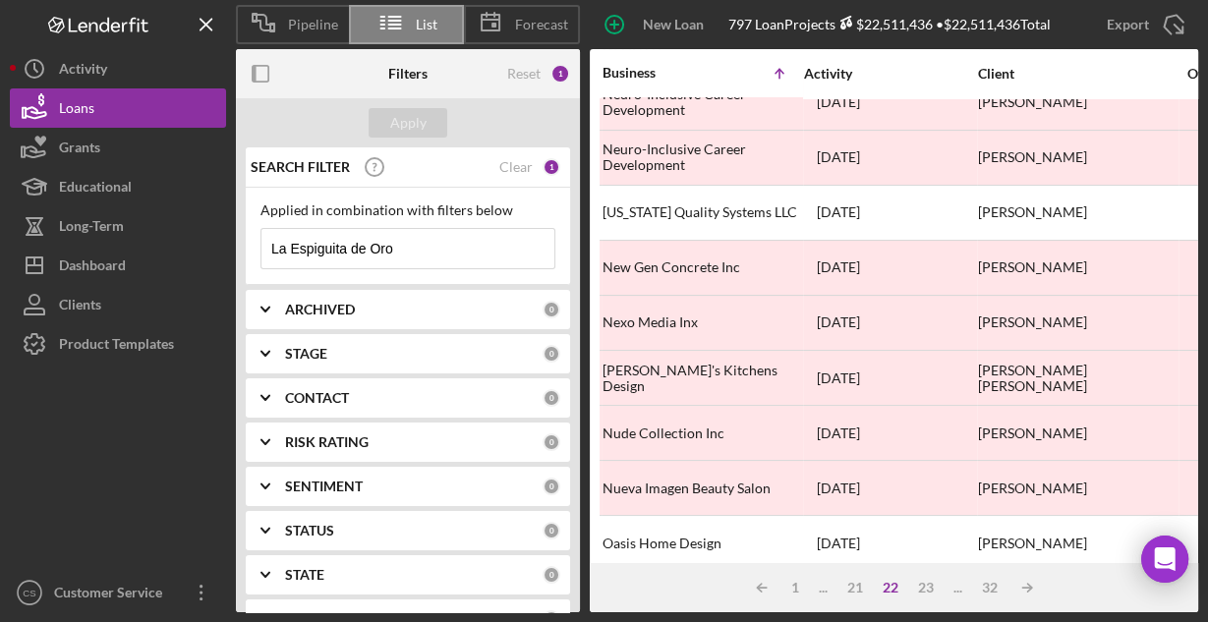
scroll to position [0, 0]
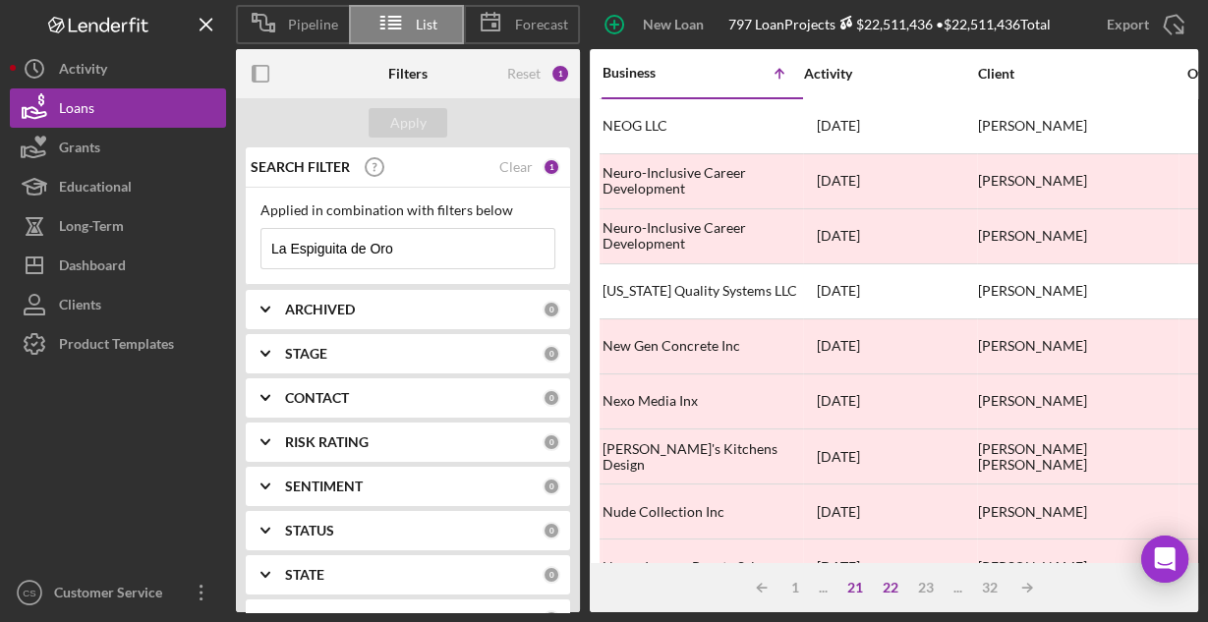
click at [860, 586] on div "21" at bounding box center [854, 588] width 35 height 16
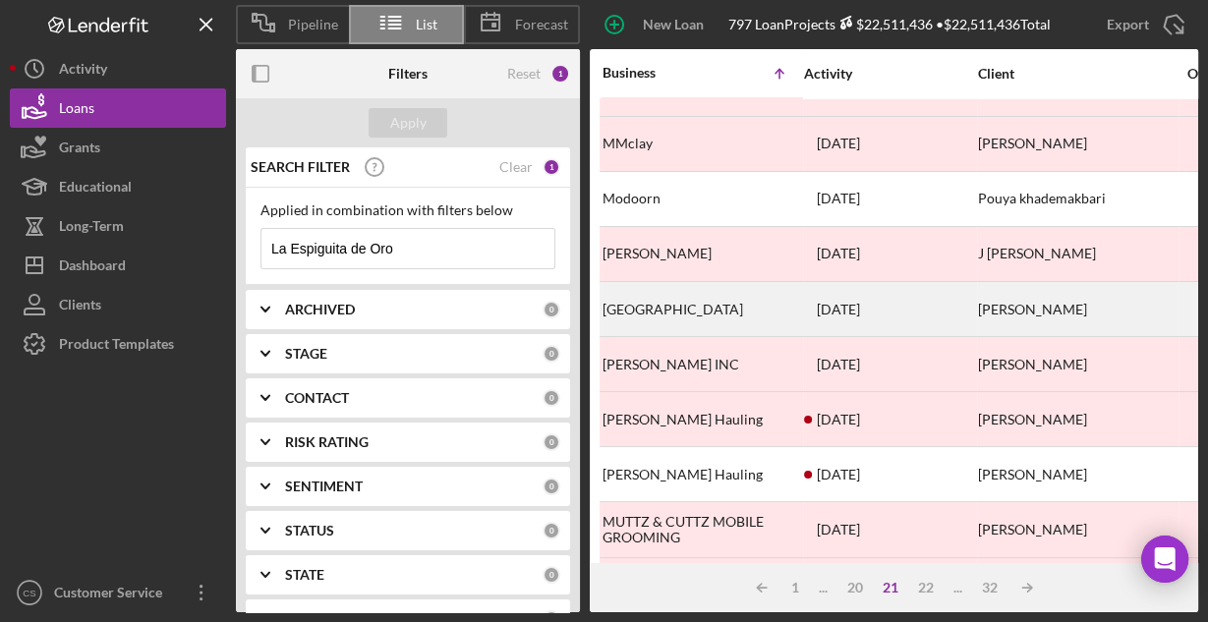
scroll to position [157, 0]
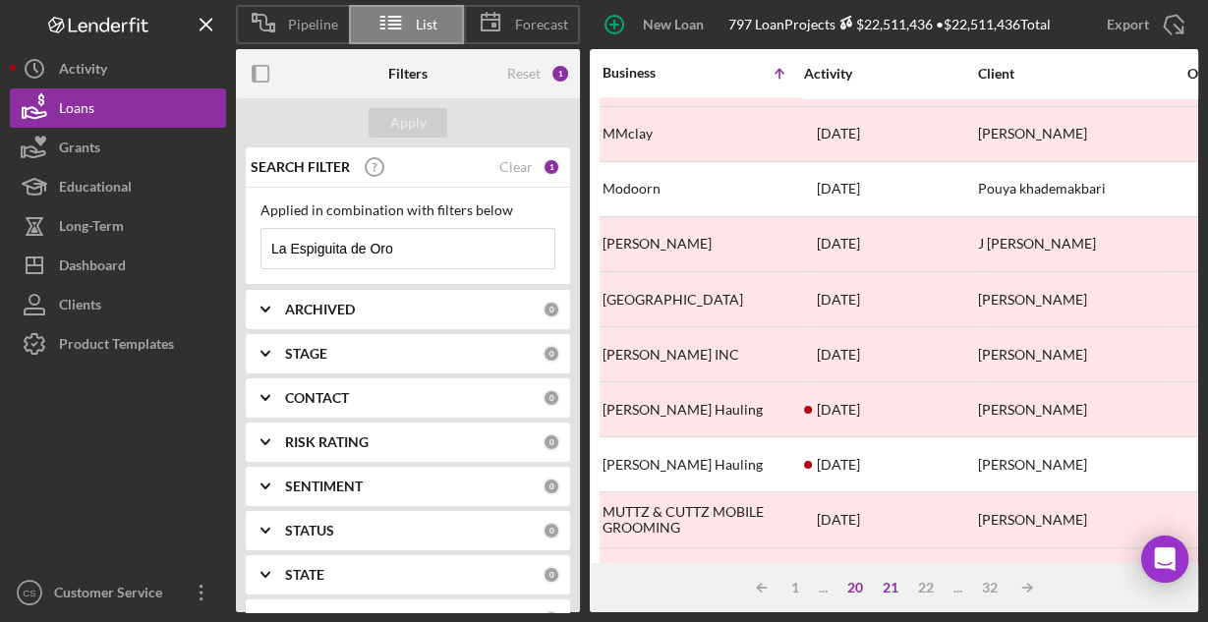
click at [855, 588] on div "20" at bounding box center [854, 588] width 35 height 16
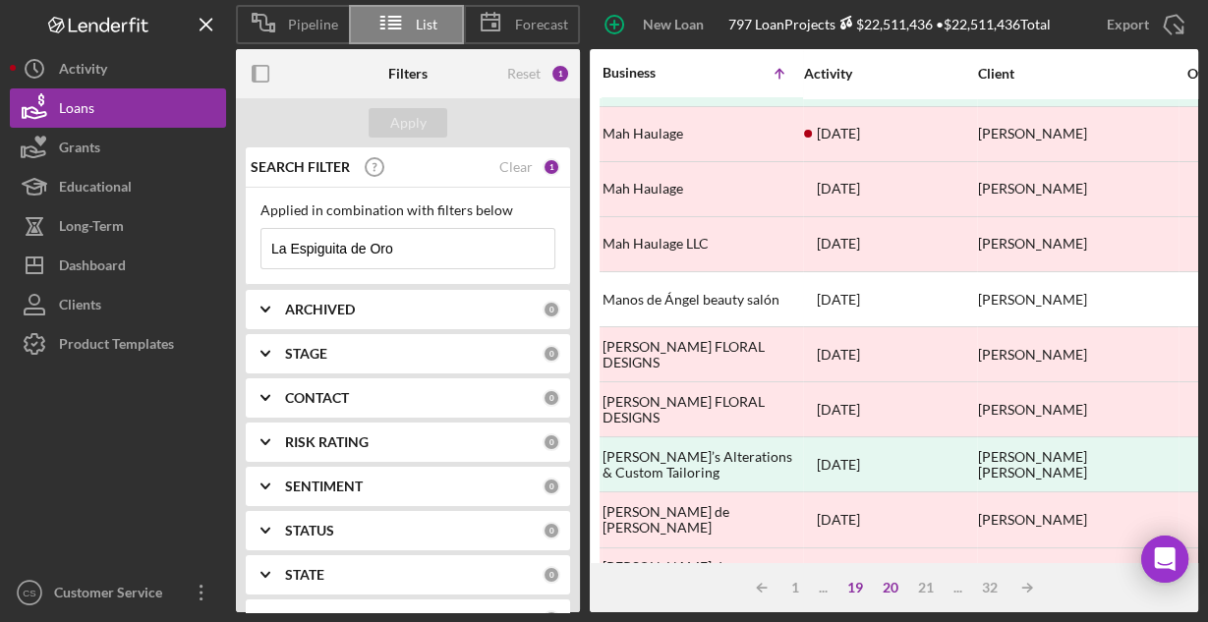
click at [857, 588] on div "19" at bounding box center [854, 588] width 35 height 16
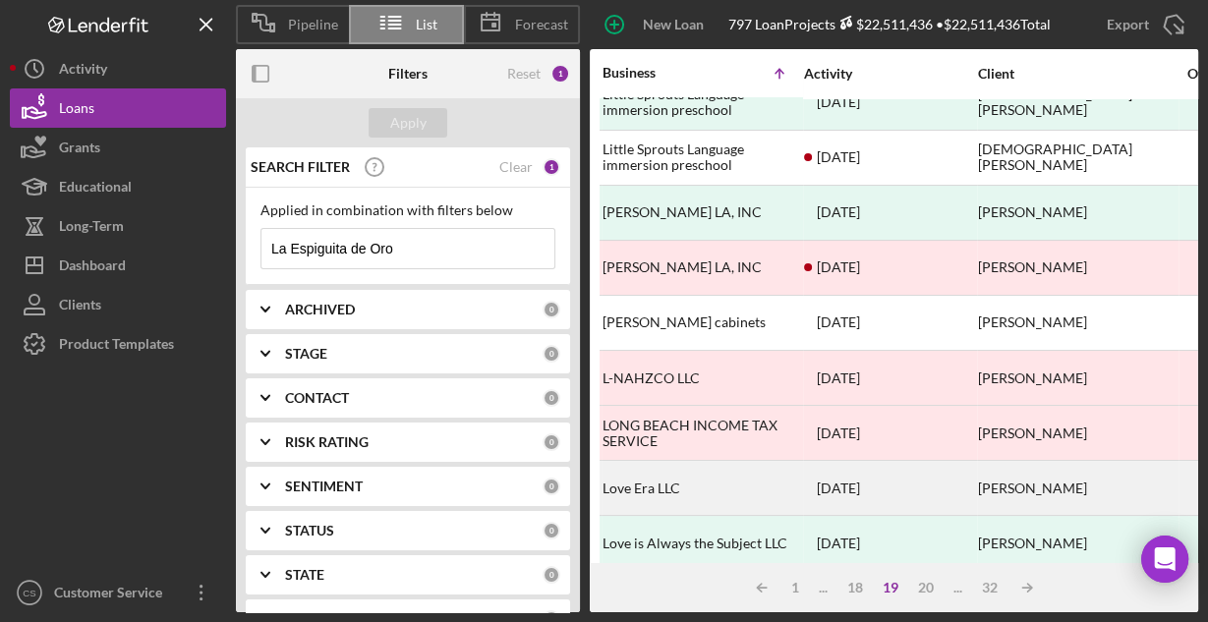
scroll to position [0, 0]
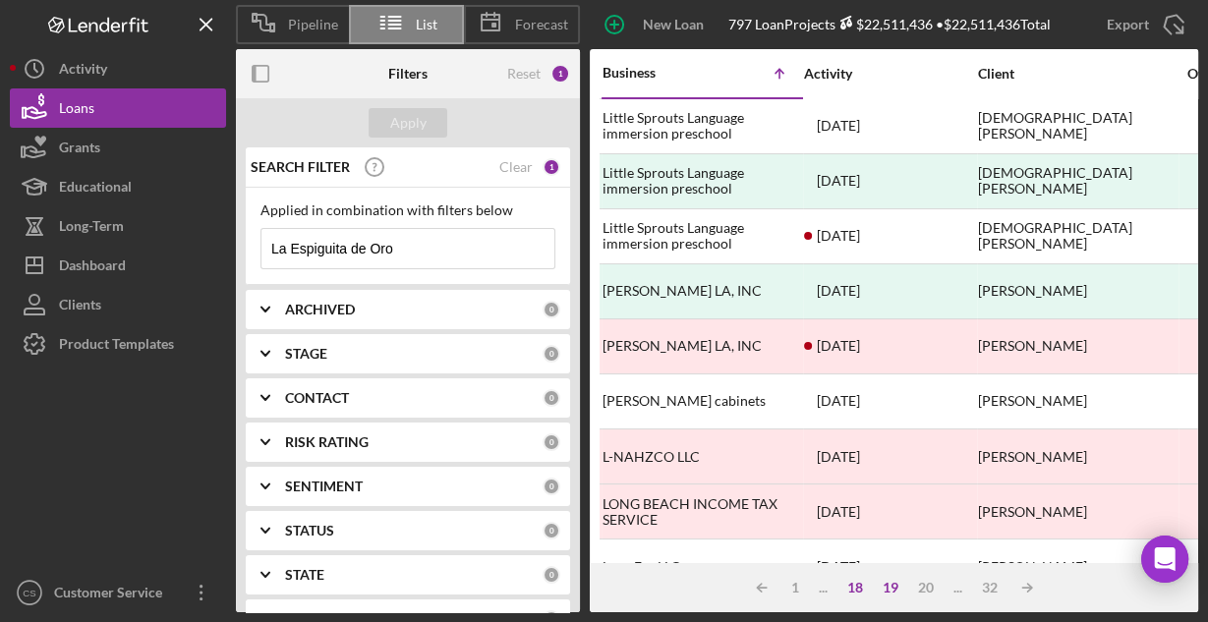
click at [856, 586] on div "18" at bounding box center [854, 588] width 35 height 16
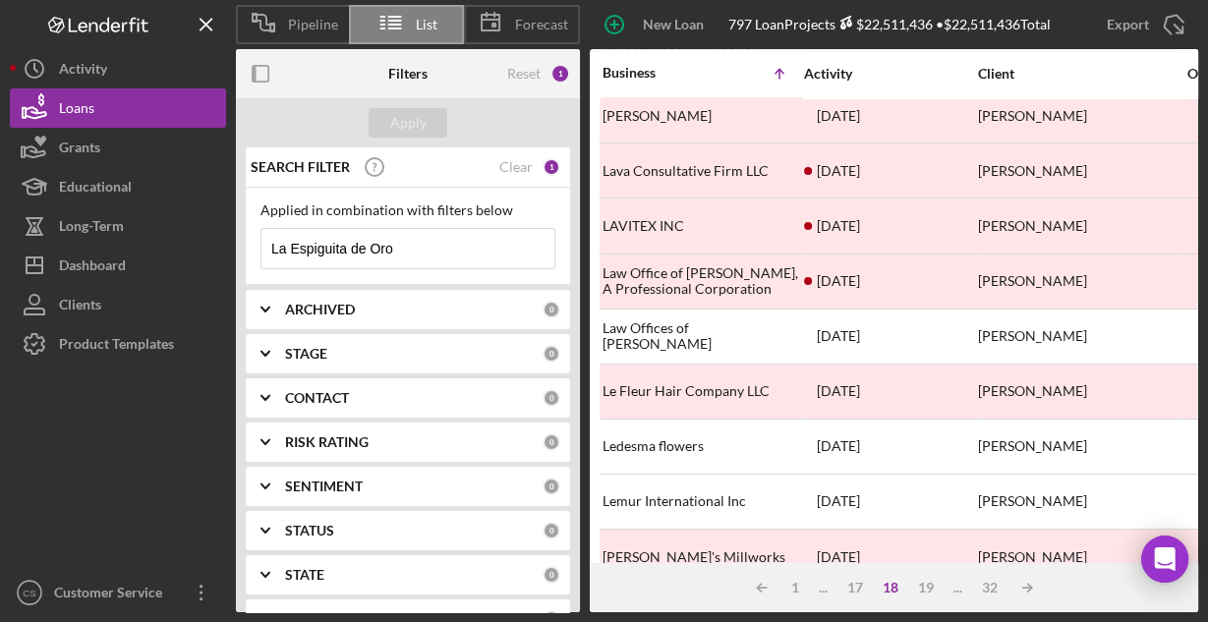
scroll to position [629, 0]
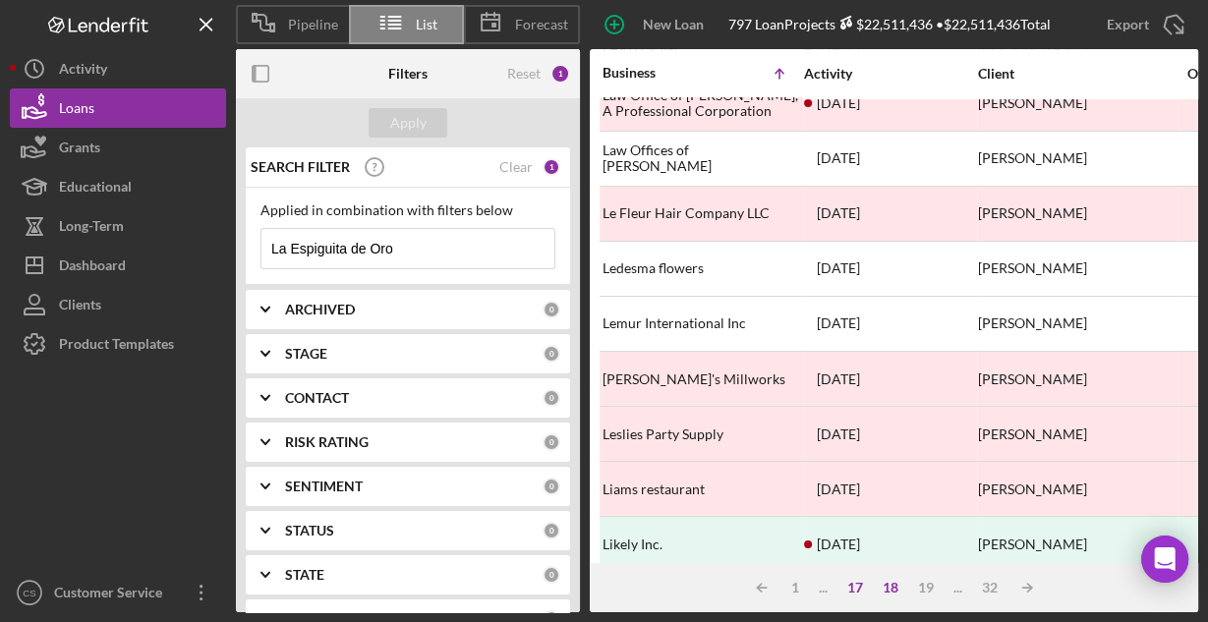
click at [864, 588] on div "17" at bounding box center [854, 588] width 35 height 16
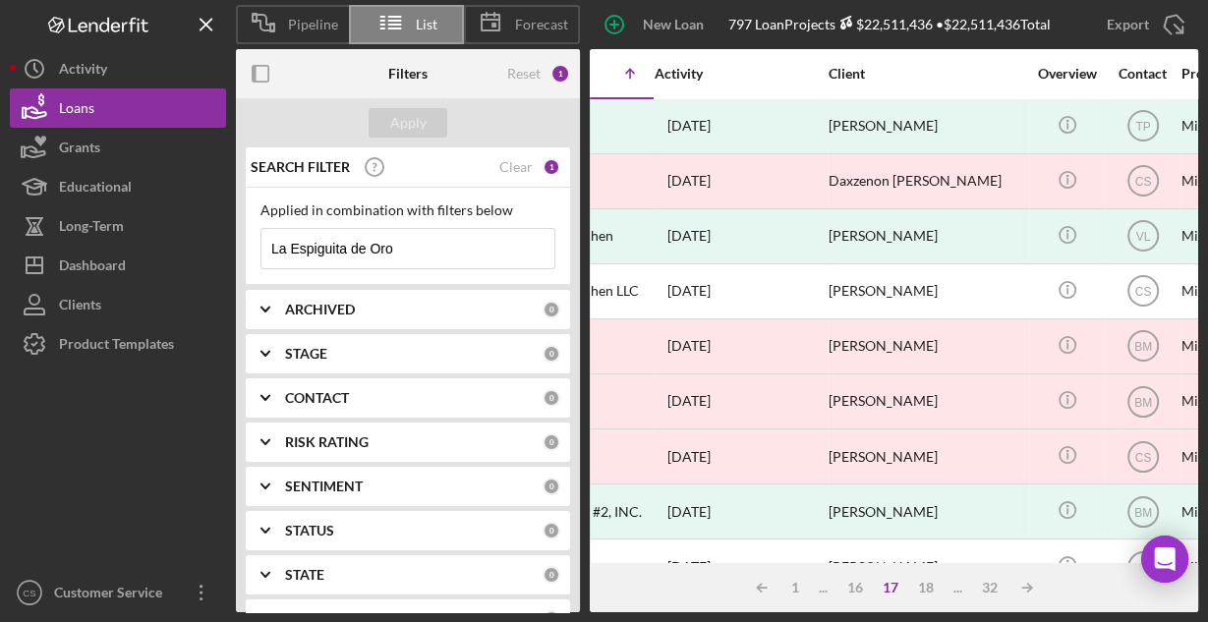
scroll to position [0, 54]
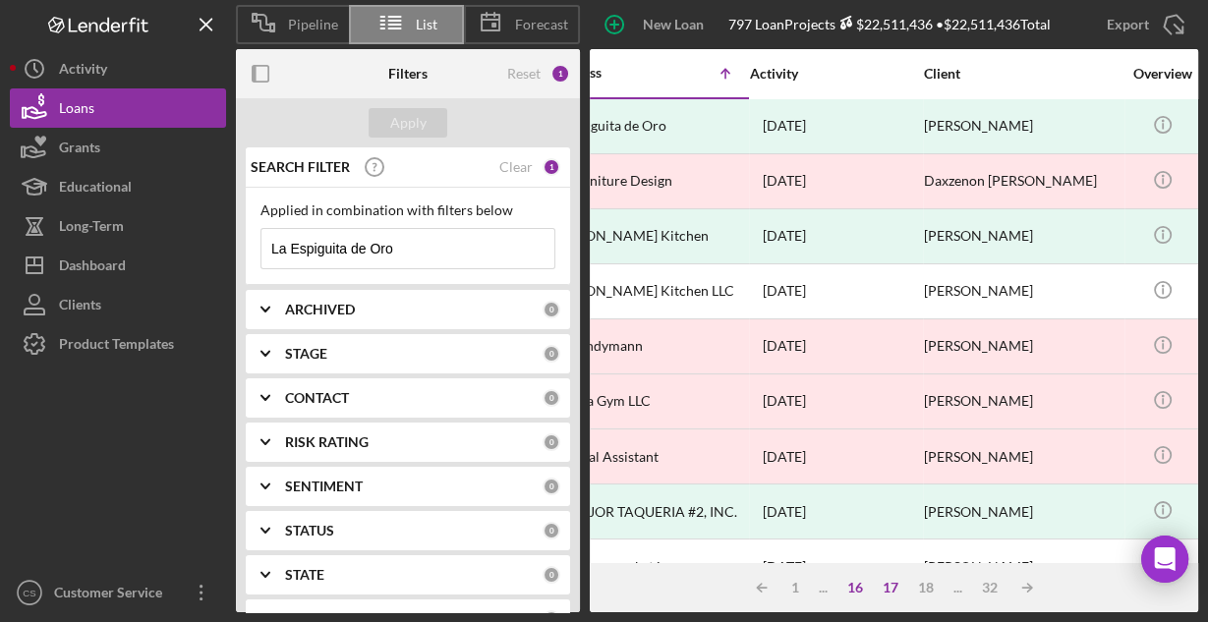
click at [853, 585] on div "16" at bounding box center [854, 588] width 35 height 16
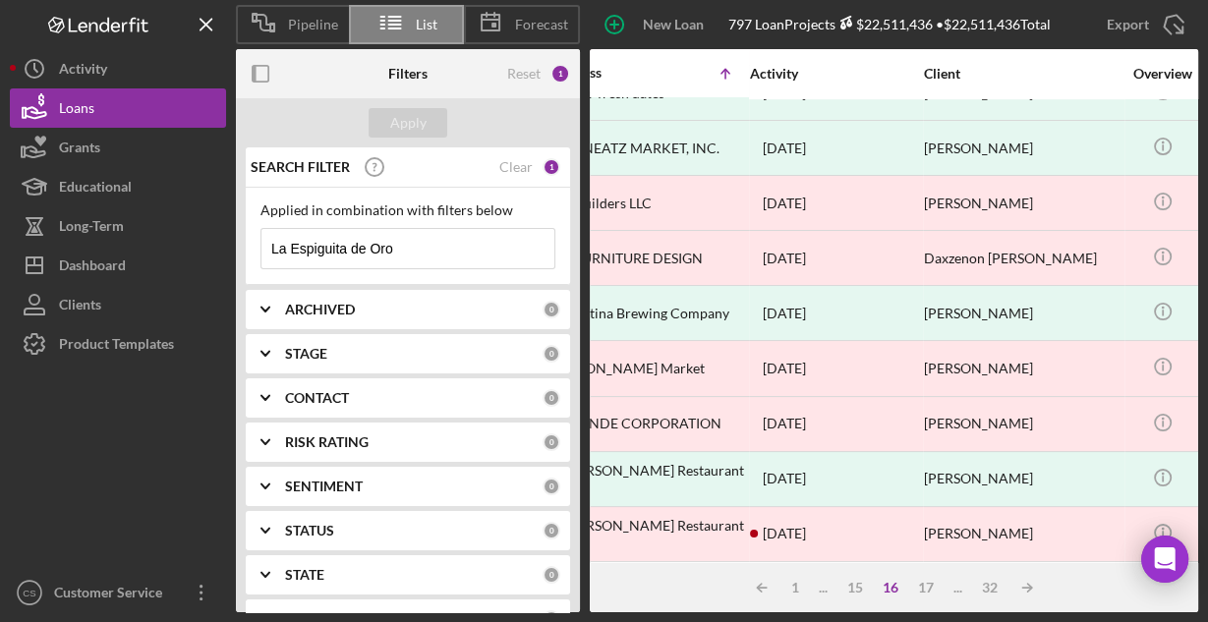
scroll to position [915, 0]
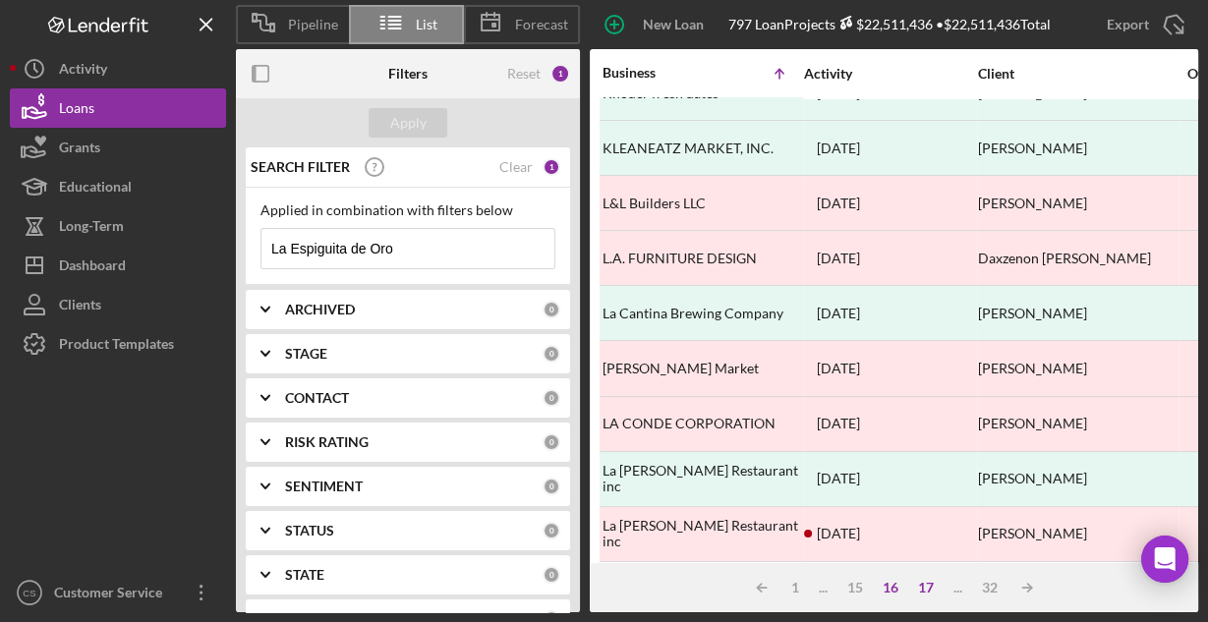
click at [924, 584] on div "17" at bounding box center [925, 588] width 35 height 16
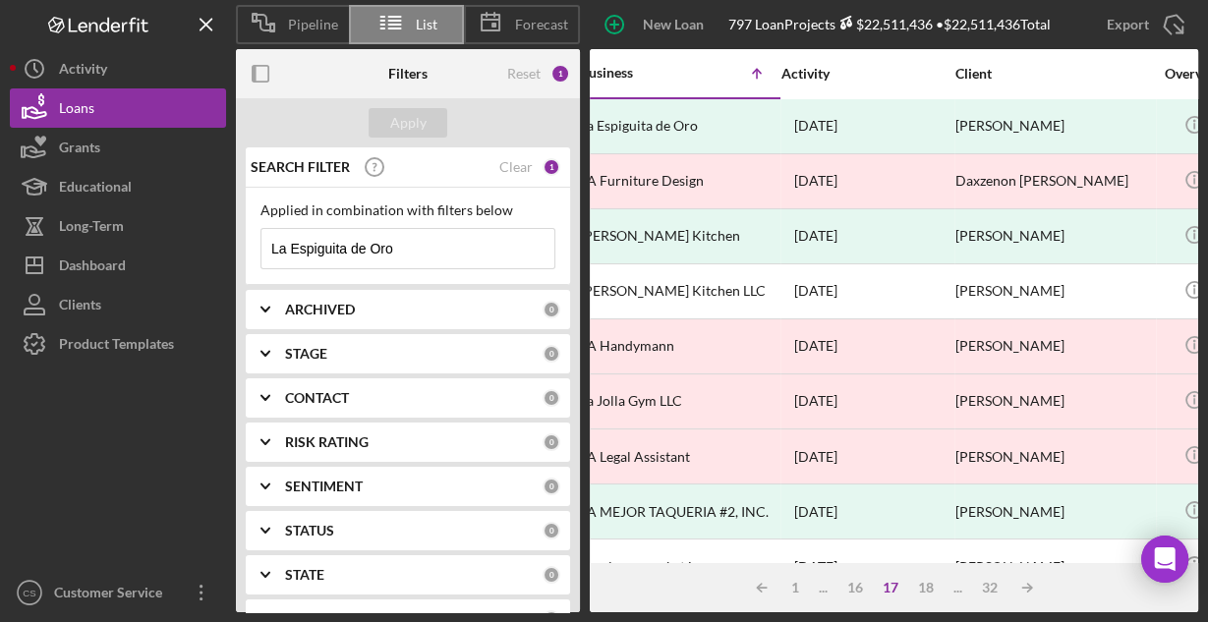
scroll to position [0, 0]
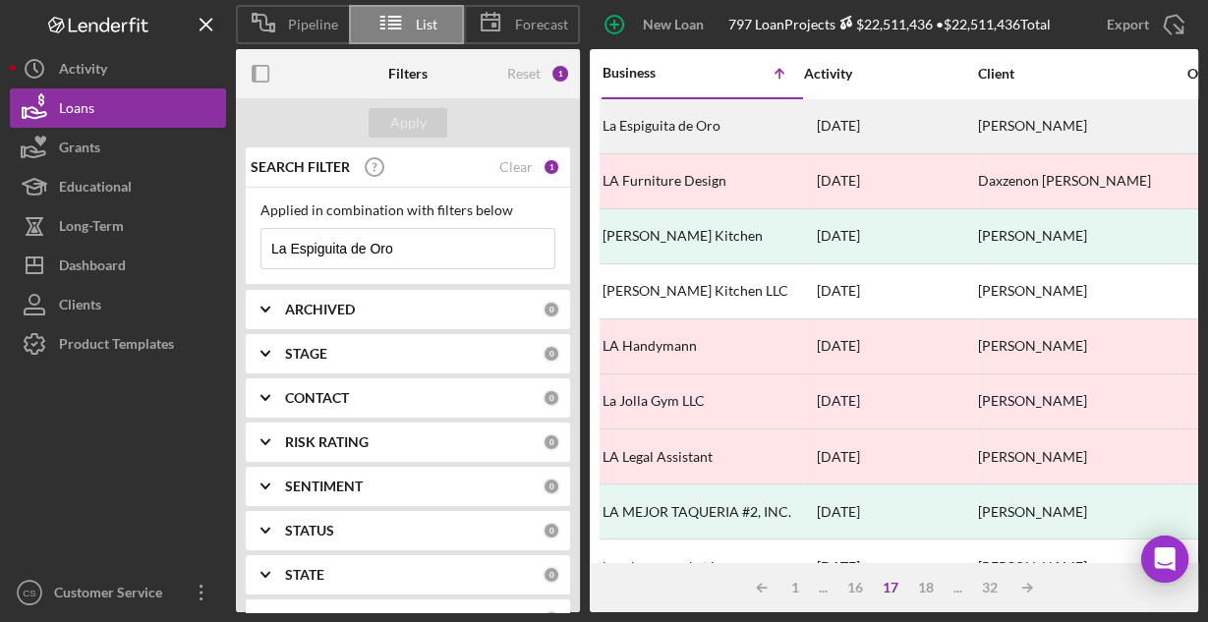
click at [684, 124] on div "La Espiguita de Oro" at bounding box center [700, 126] width 197 height 52
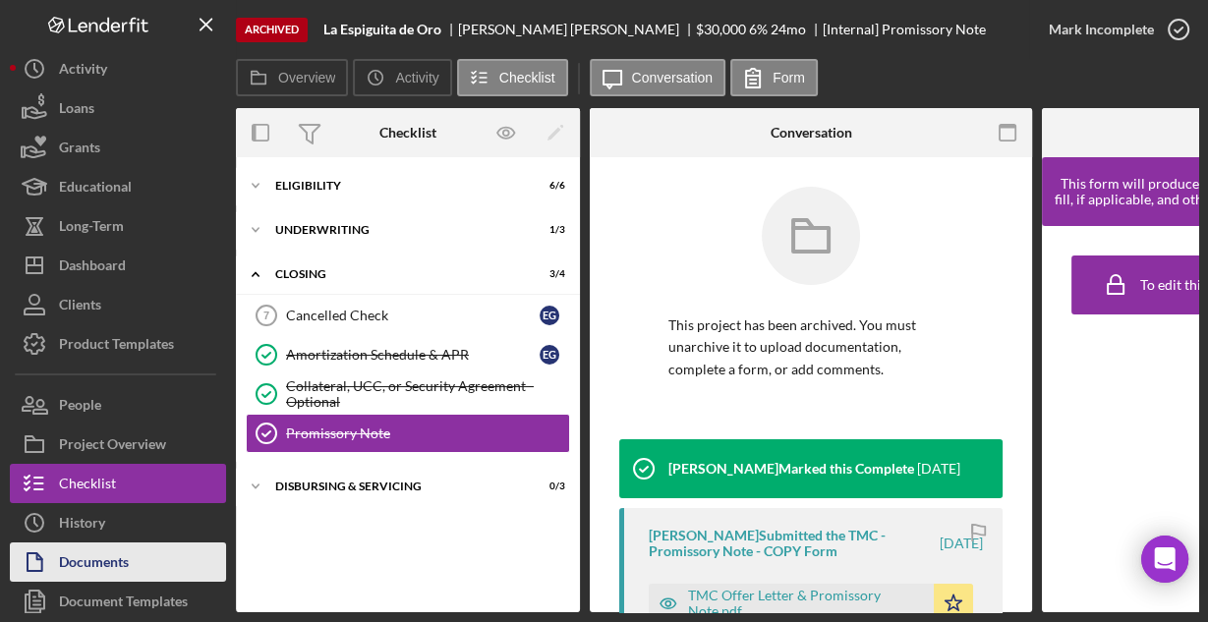
click at [111, 546] on div "Documents" at bounding box center [94, 564] width 70 height 44
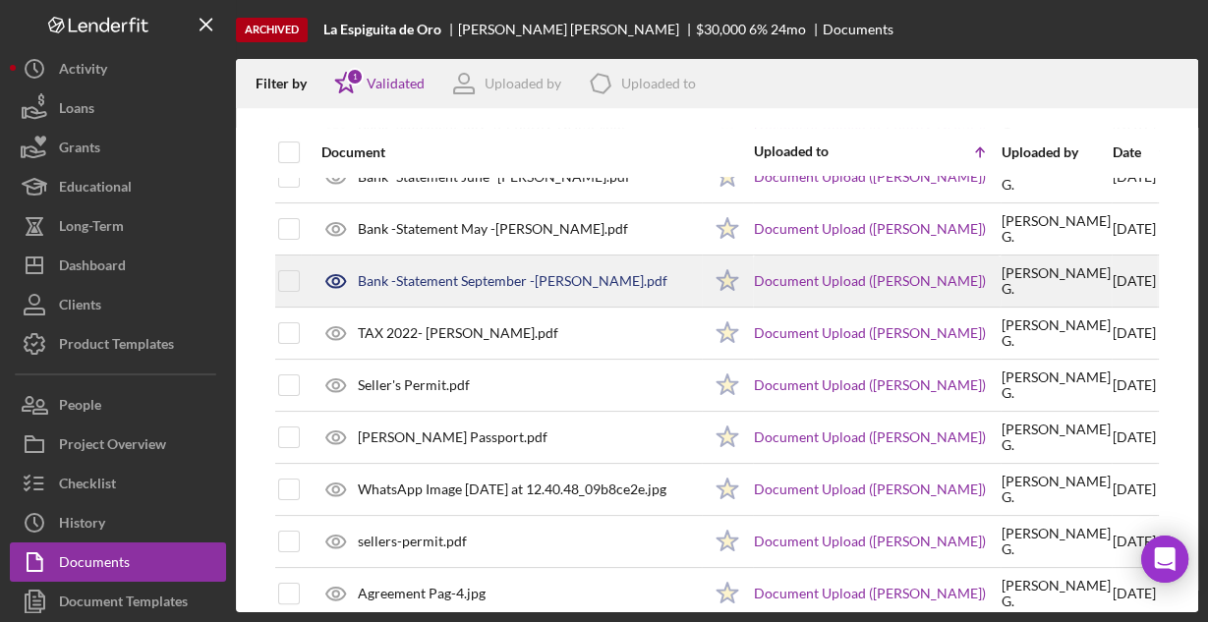
scroll to position [314, 0]
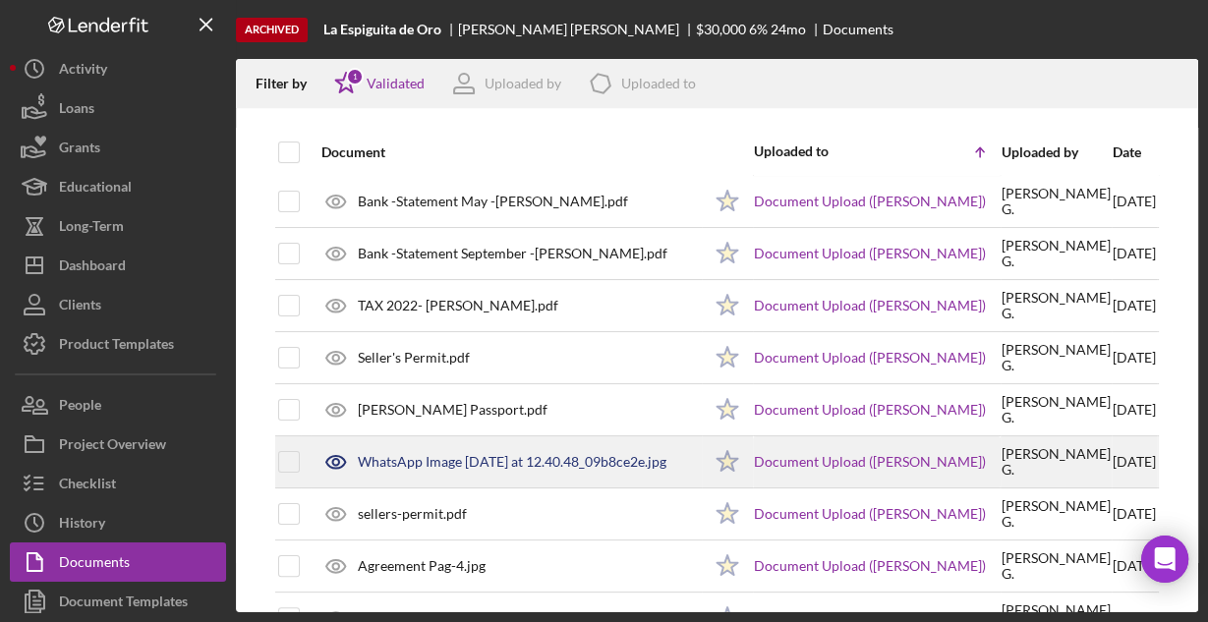
click at [450, 454] on div "WhatsApp Image 2023-10-24 at 12.40.48_09b8ce2e.jpg" at bounding box center [512, 462] width 309 height 16
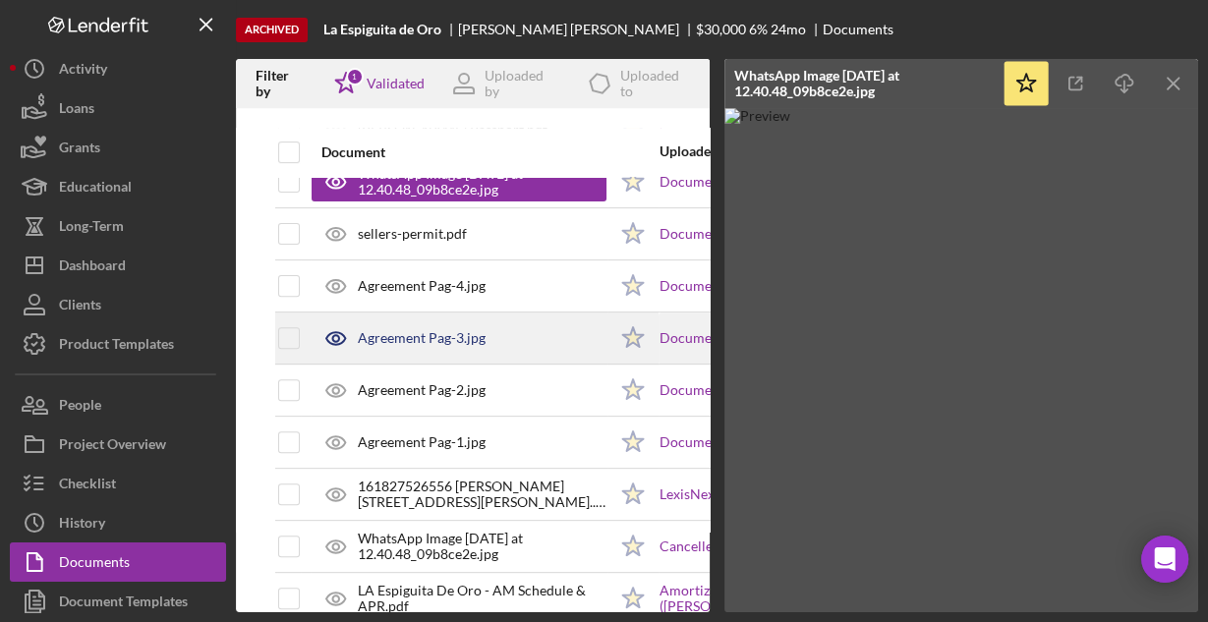
scroll to position [629, 0]
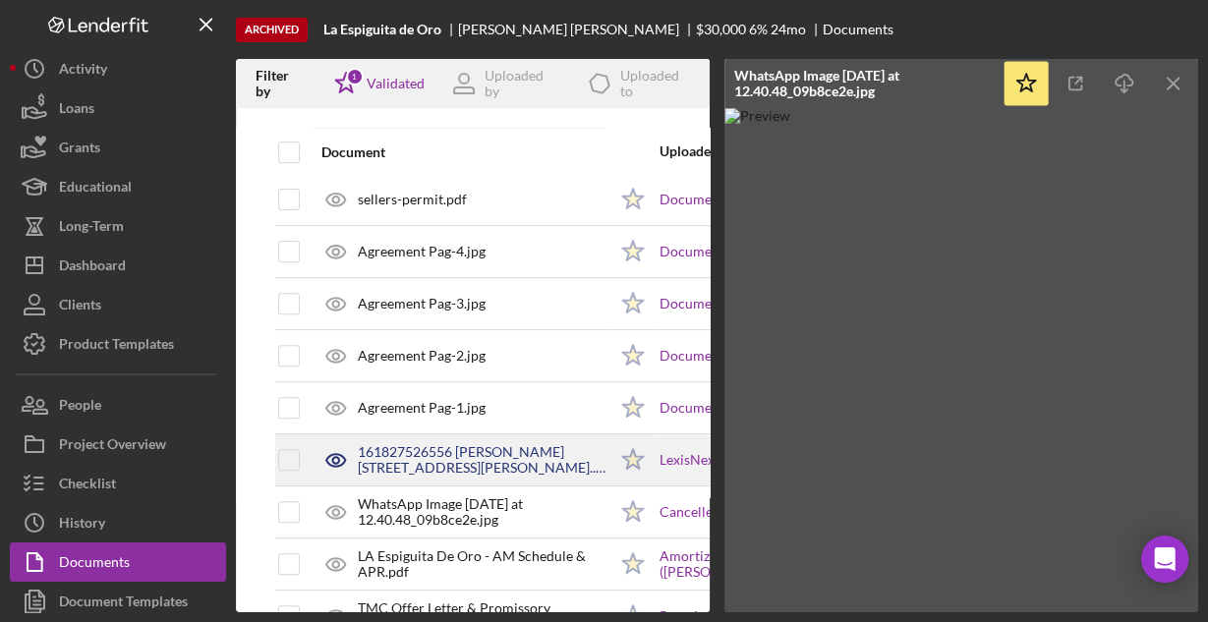
click at [443, 457] on div "161827526556 GArcia Edgar 1217 N BULLIS RD...-LexisNexis Due Diligence Person R…" at bounding box center [482, 459] width 249 height 31
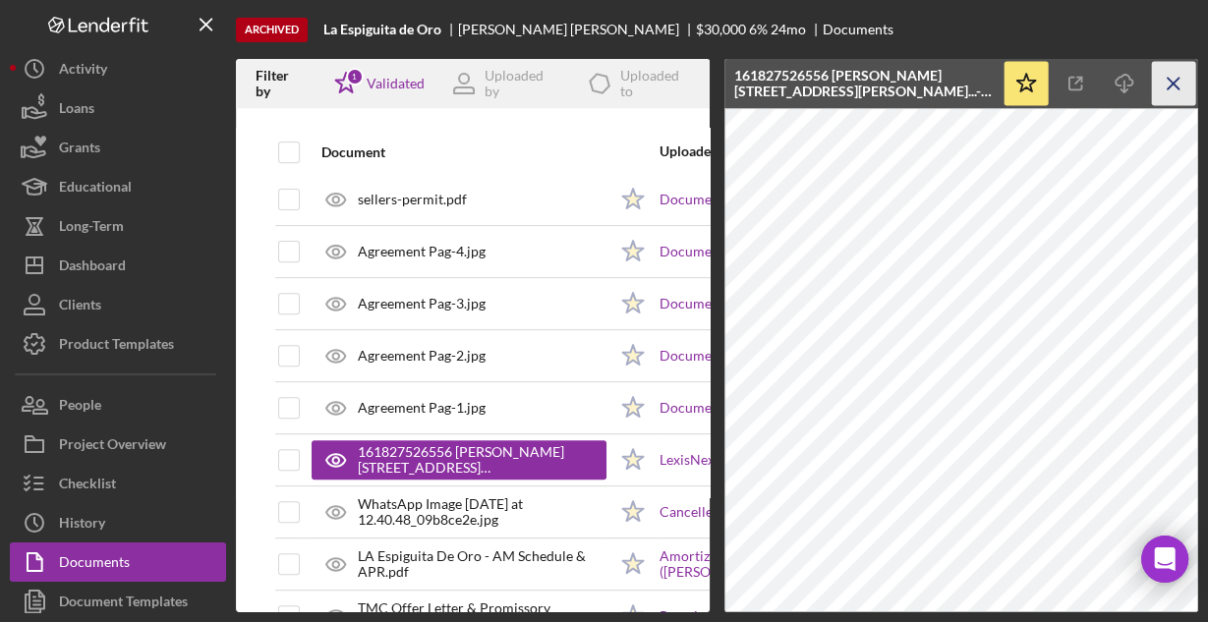
click at [1179, 75] on icon "Icon/Menu Close" at bounding box center [1173, 84] width 44 height 44
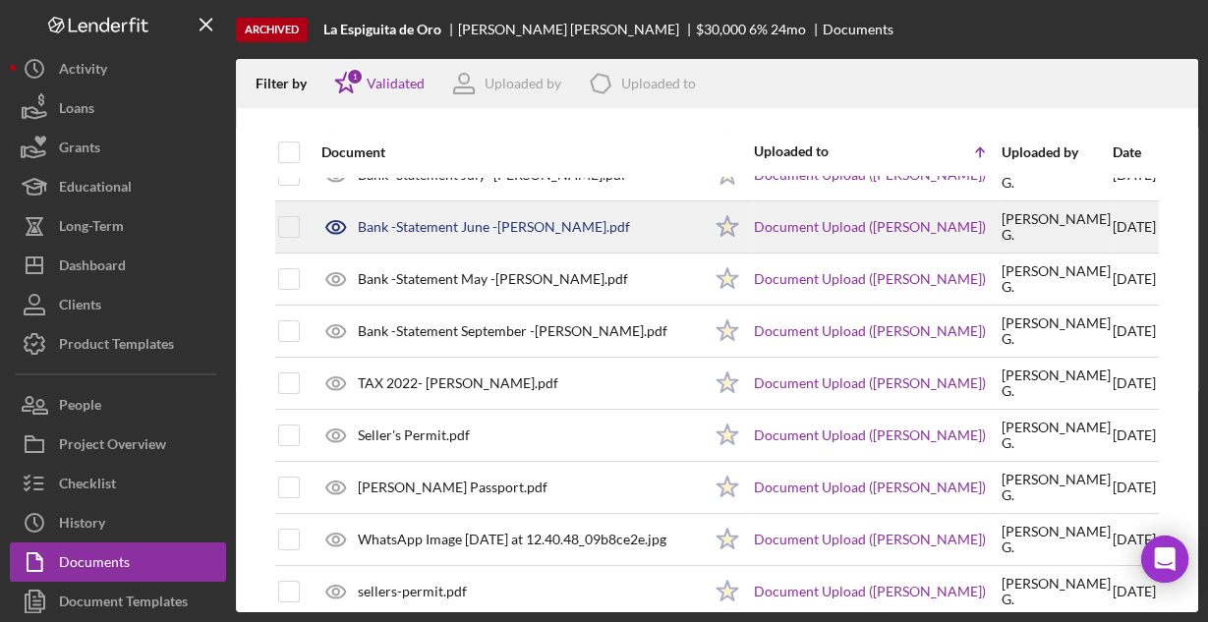
scroll to position [0, 0]
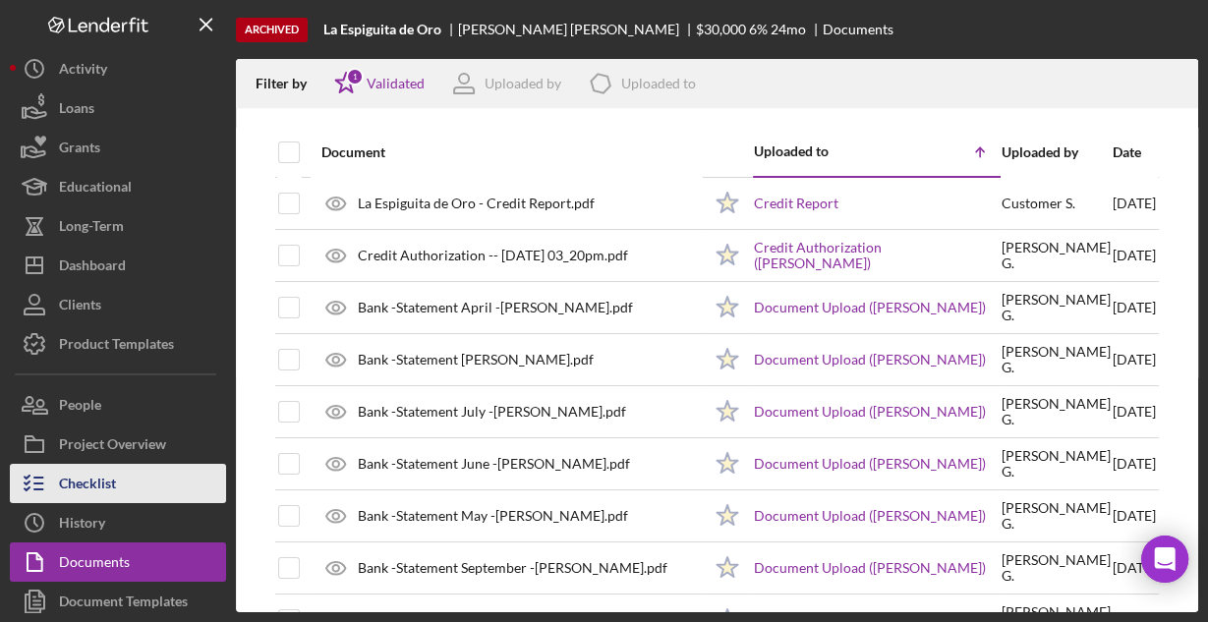
click at [108, 475] on div "Checklist" at bounding box center [87, 486] width 57 height 44
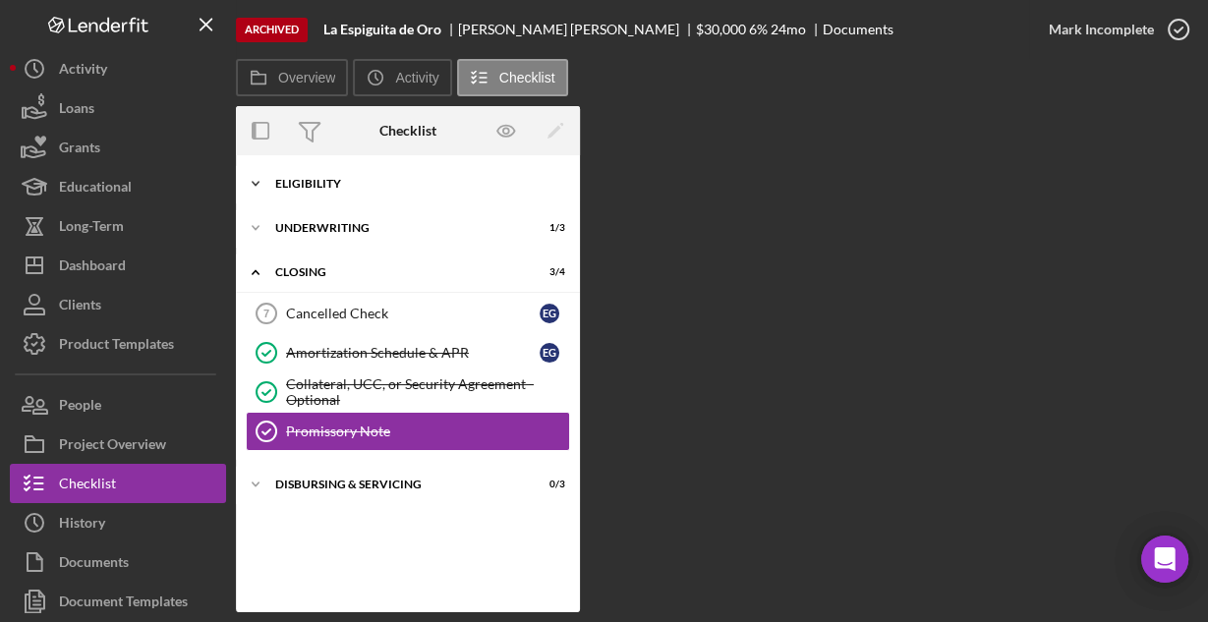
click at [311, 190] on div "Icon/Expander Eligibility 6 / 6" at bounding box center [408, 183] width 344 height 39
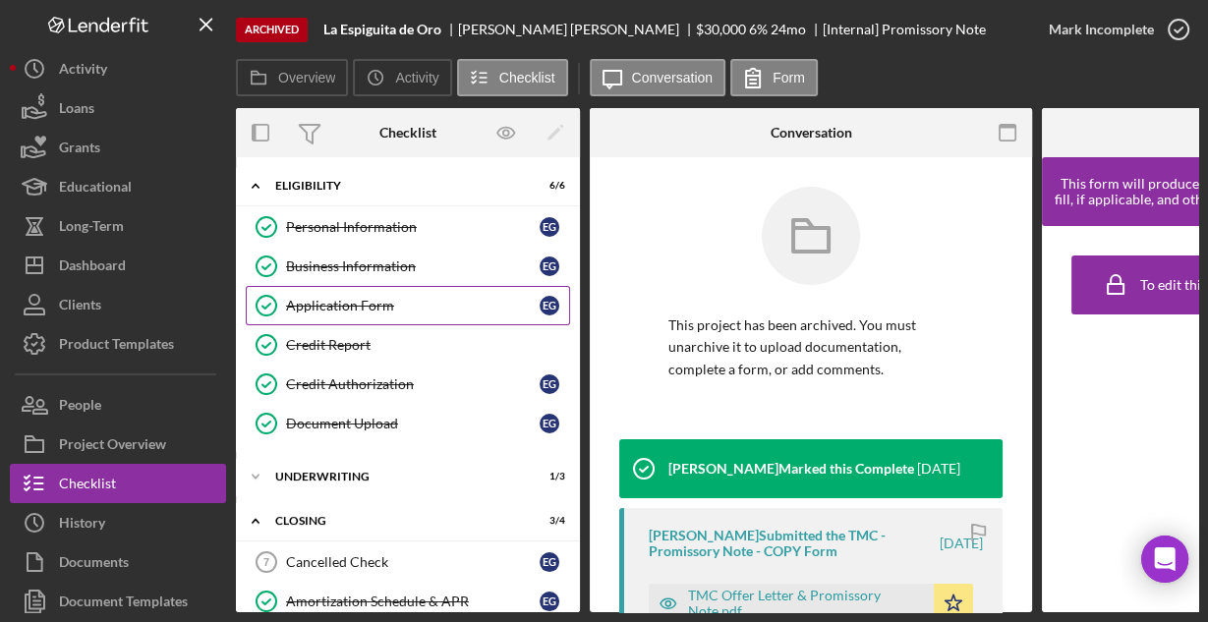
click at [303, 298] on div "Application Form" at bounding box center [412, 306] width 253 height 16
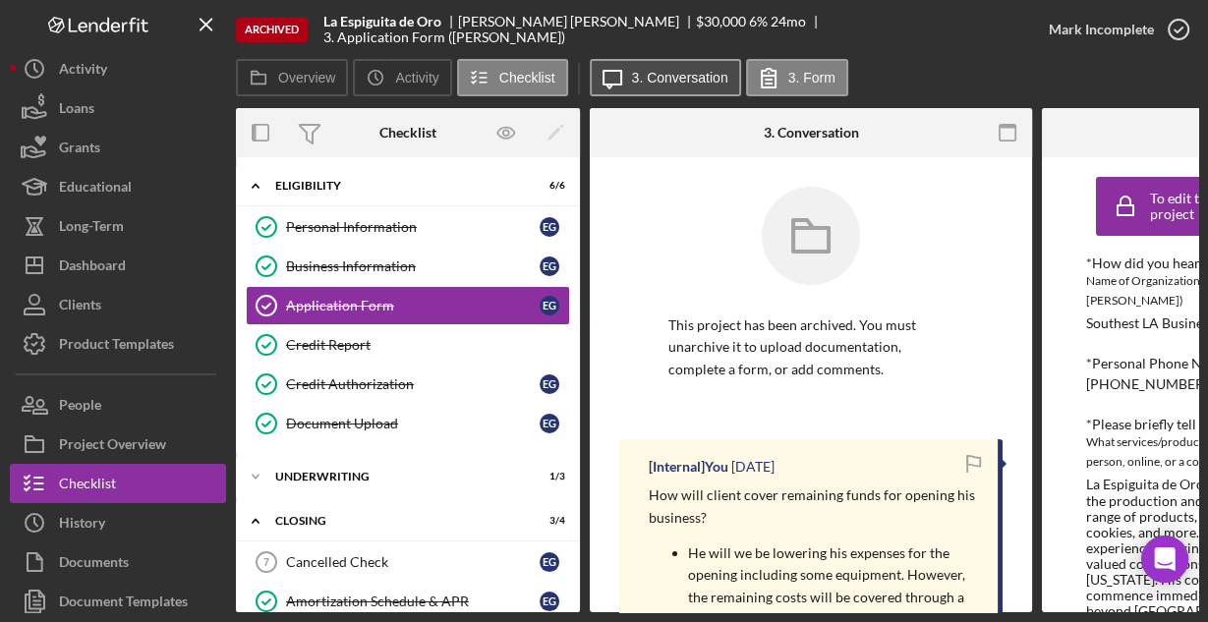
click at [689, 83] on label "3. Conversation" at bounding box center [680, 78] width 96 height 16
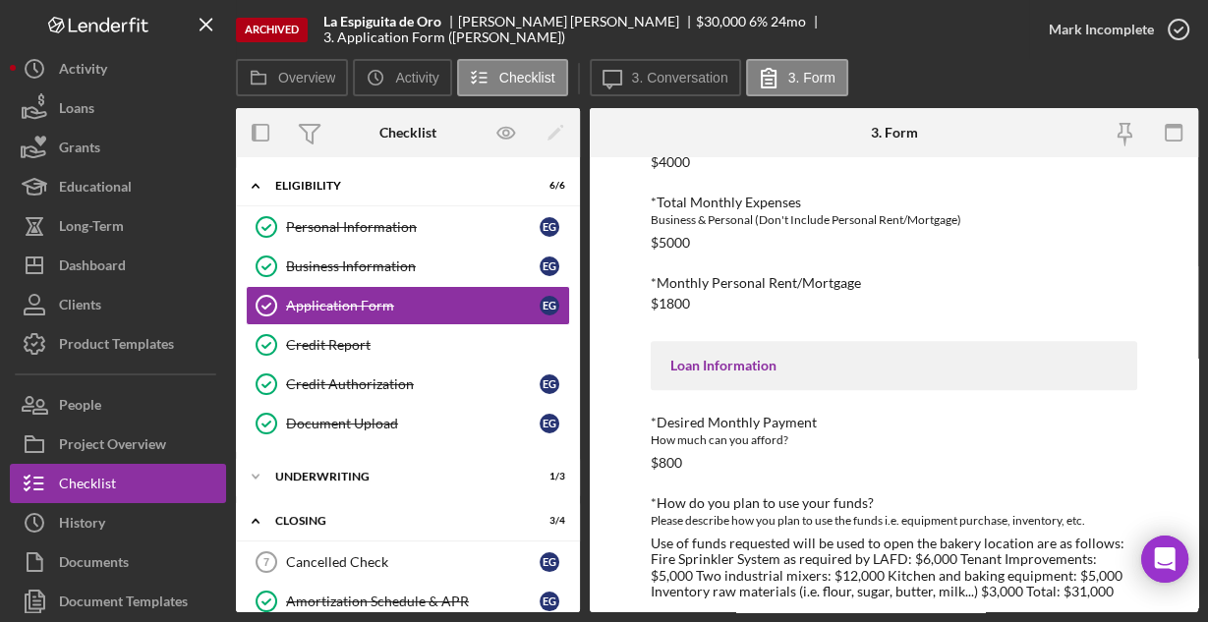
scroll to position [656, 0]
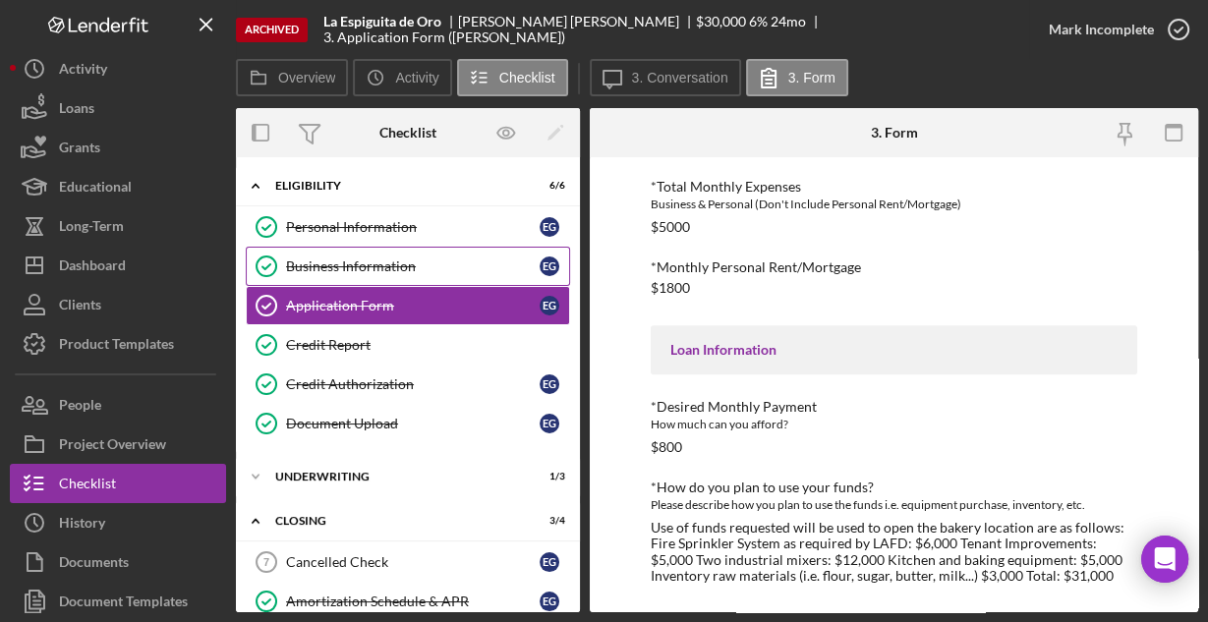
click at [358, 263] on div "Business Information" at bounding box center [412, 266] width 253 height 16
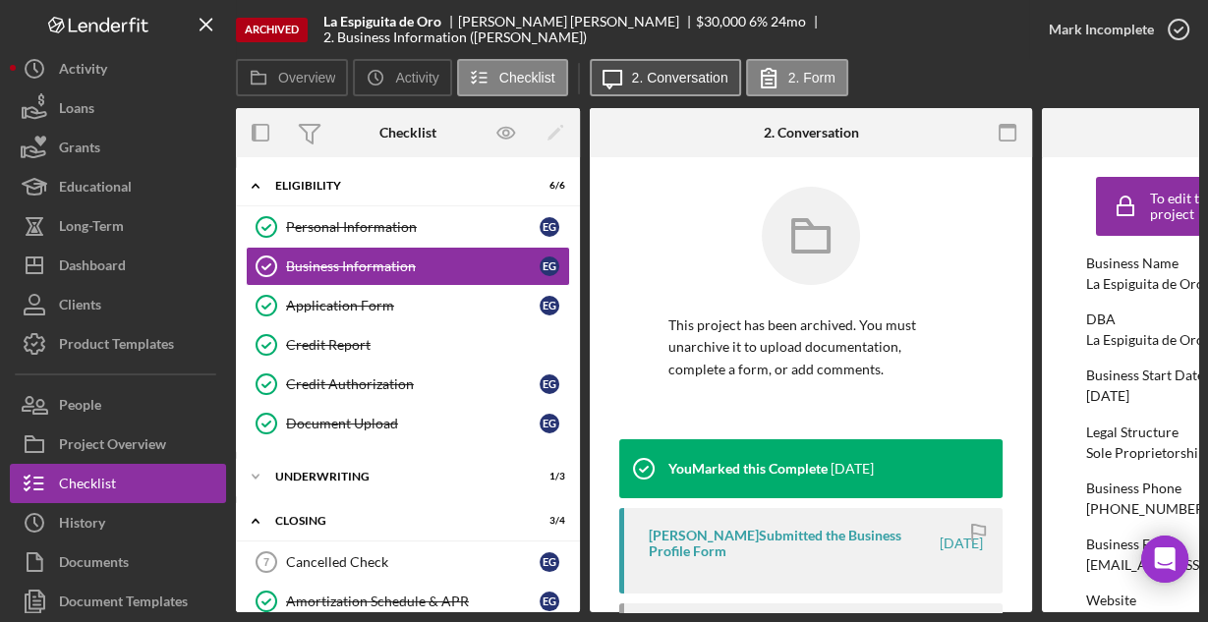
click at [620, 80] on icon "Icon/Message" at bounding box center [612, 77] width 49 height 49
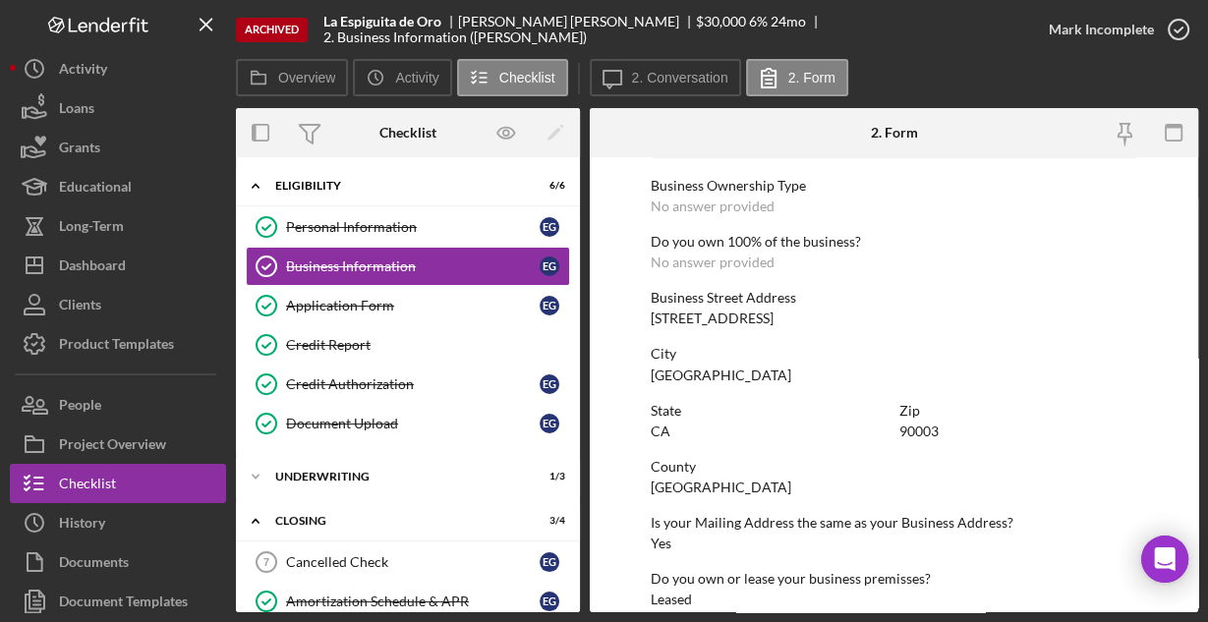
scroll to position [1027, 0]
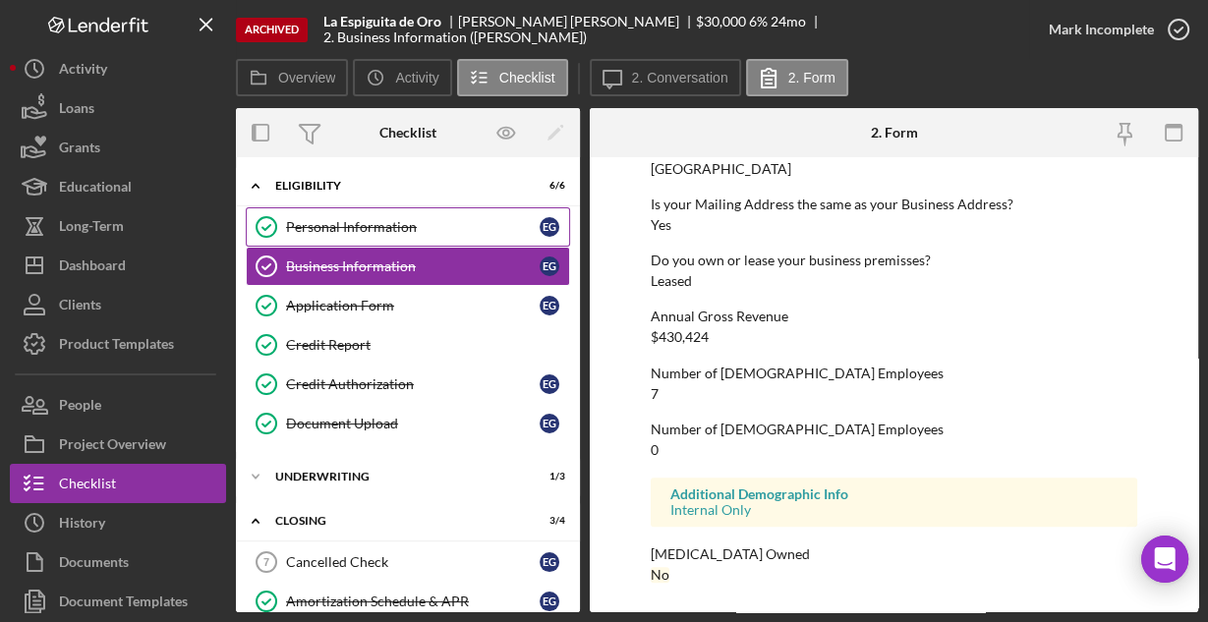
click at [337, 225] on div "Personal Information" at bounding box center [412, 227] width 253 height 16
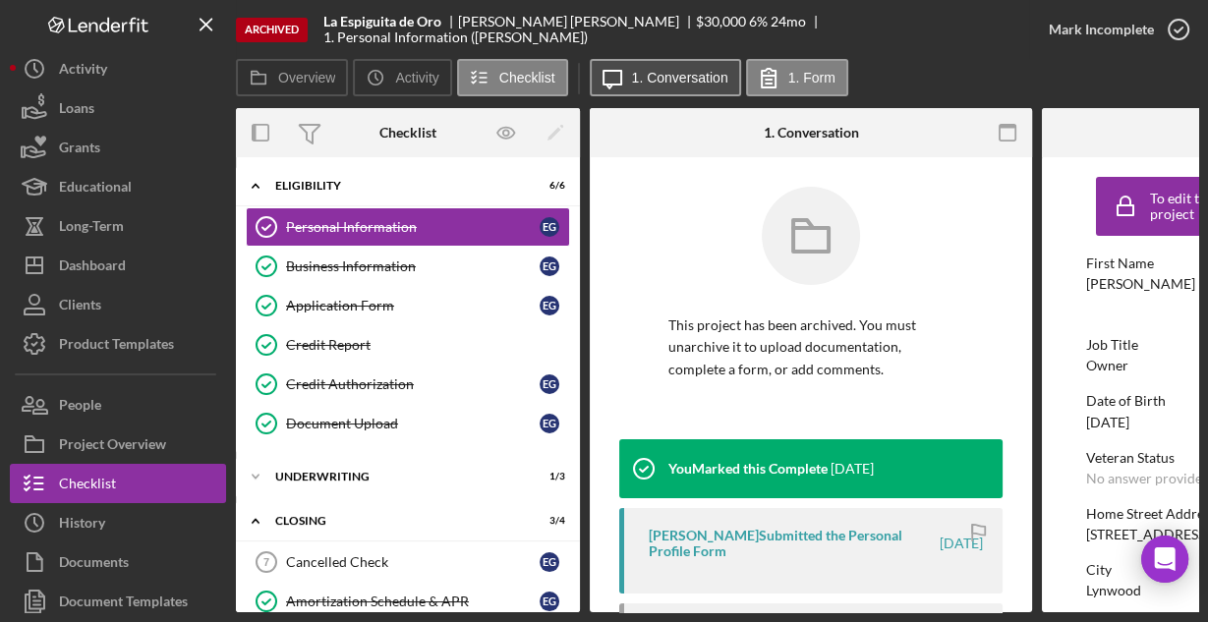
click at [670, 80] on label "1. Conversation" at bounding box center [680, 78] width 96 height 16
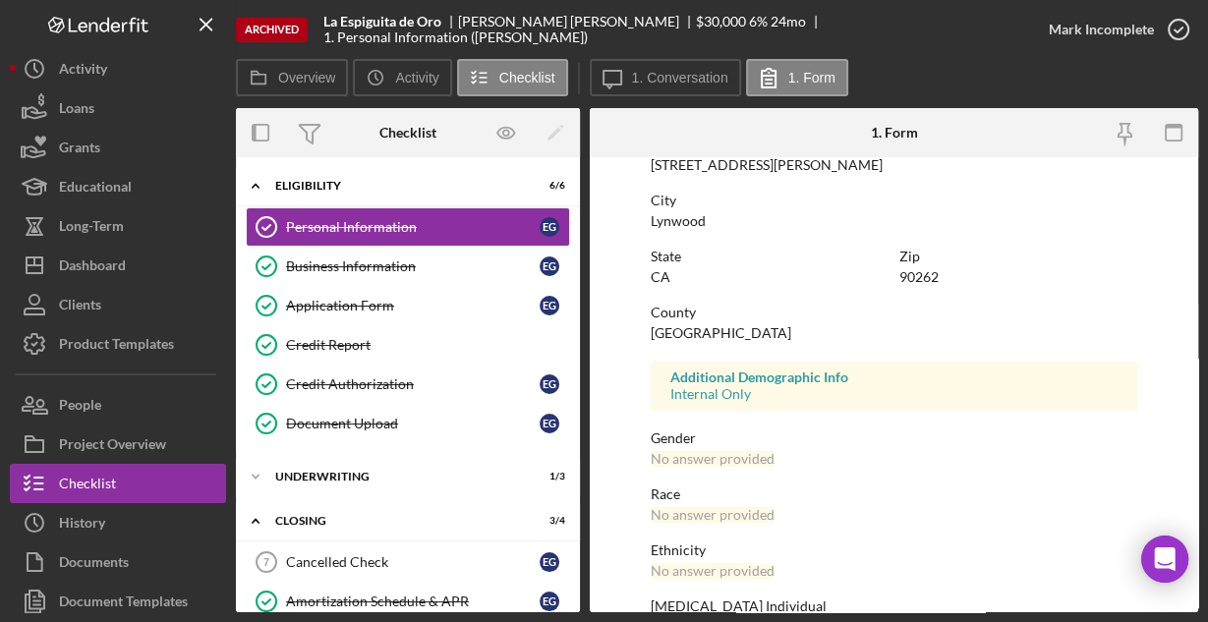
scroll to position [463, 0]
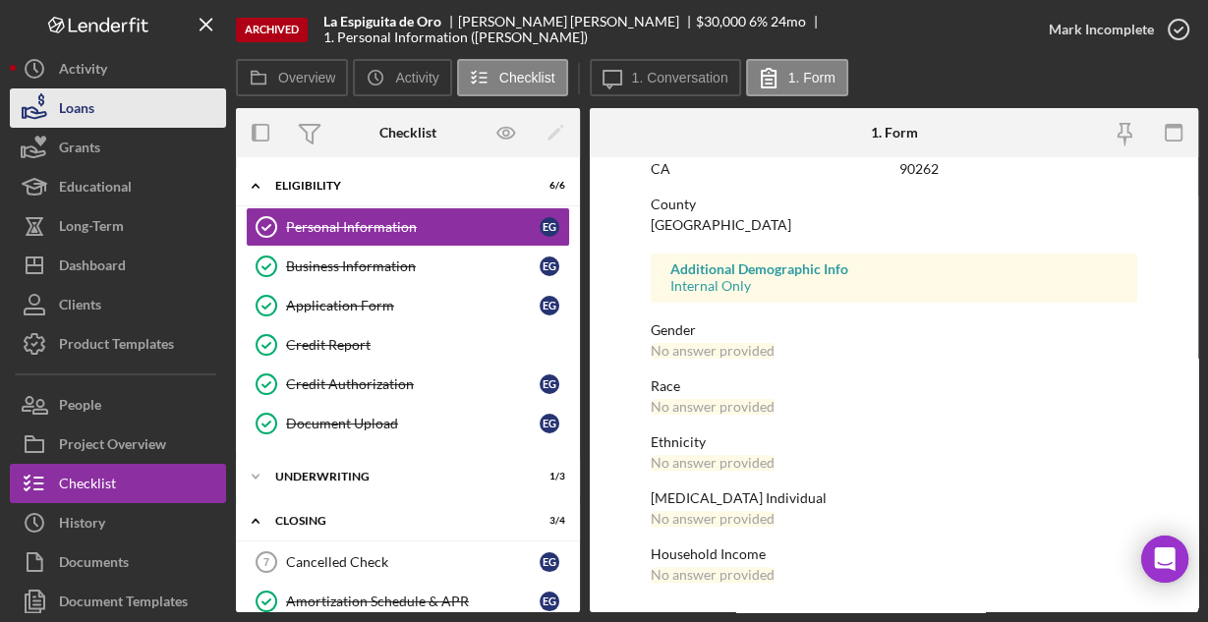
click at [98, 115] on button "Loans" at bounding box center [118, 107] width 216 height 39
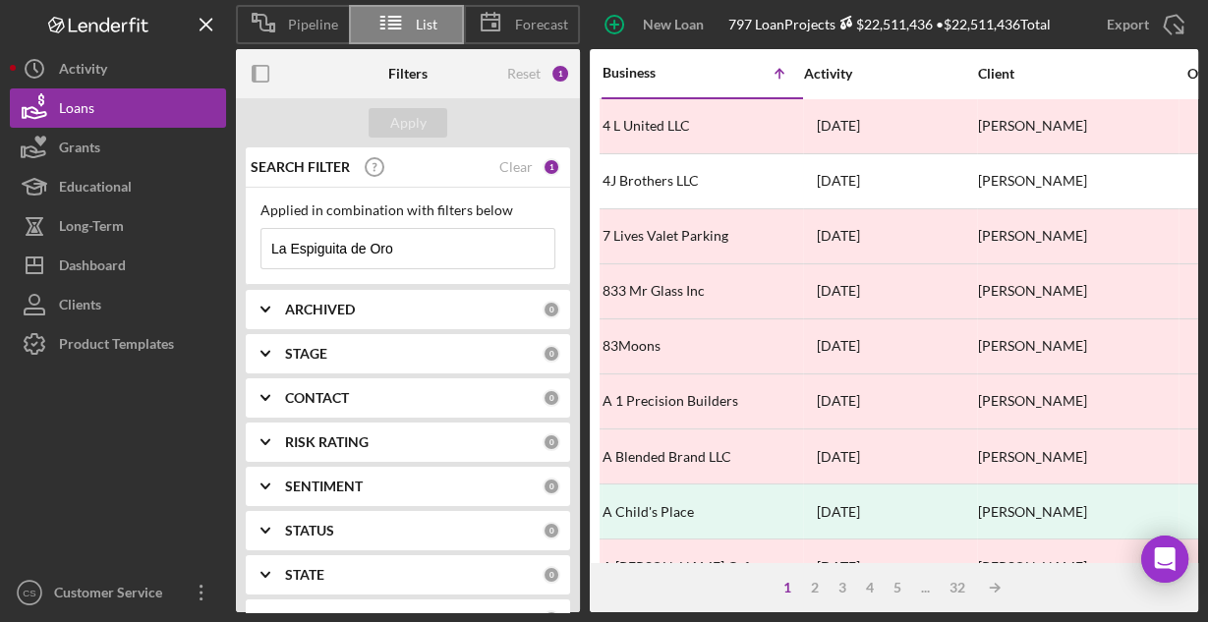
click at [440, 254] on input "La Espiguita de Oro" at bounding box center [407, 248] width 293 height 39
paste input "K&J Sweets and Bakery"
type input "K&J Sweets and Bakery"
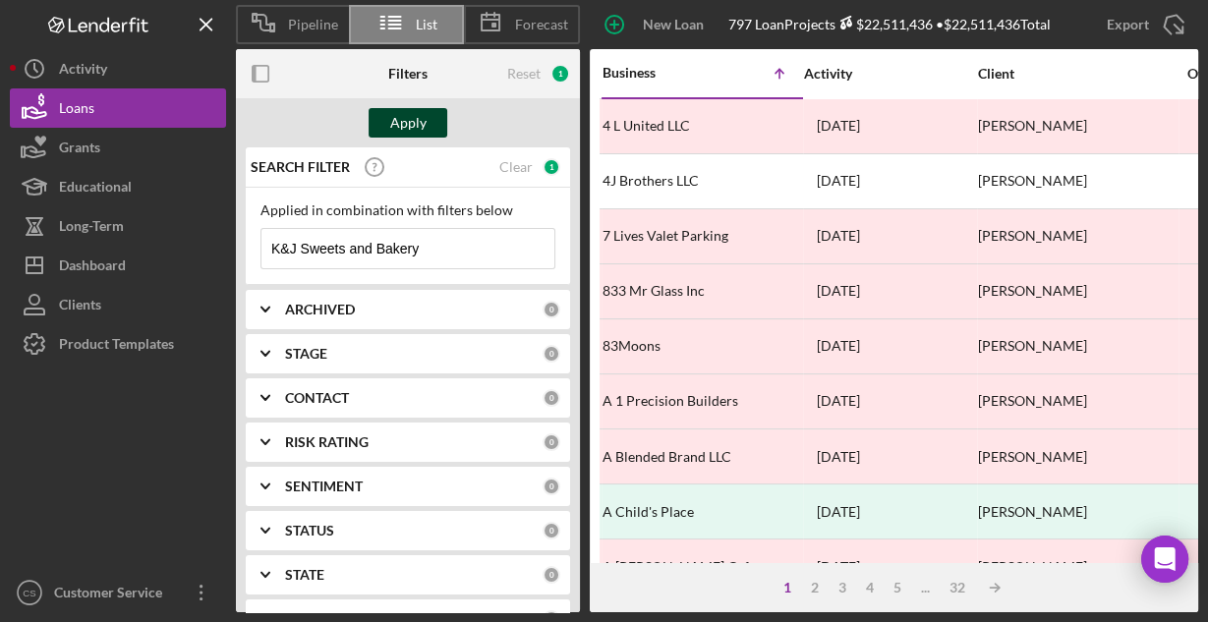
click at [398, 115] on div "Apply" at bounding box center [408, 122] width 36 height 29
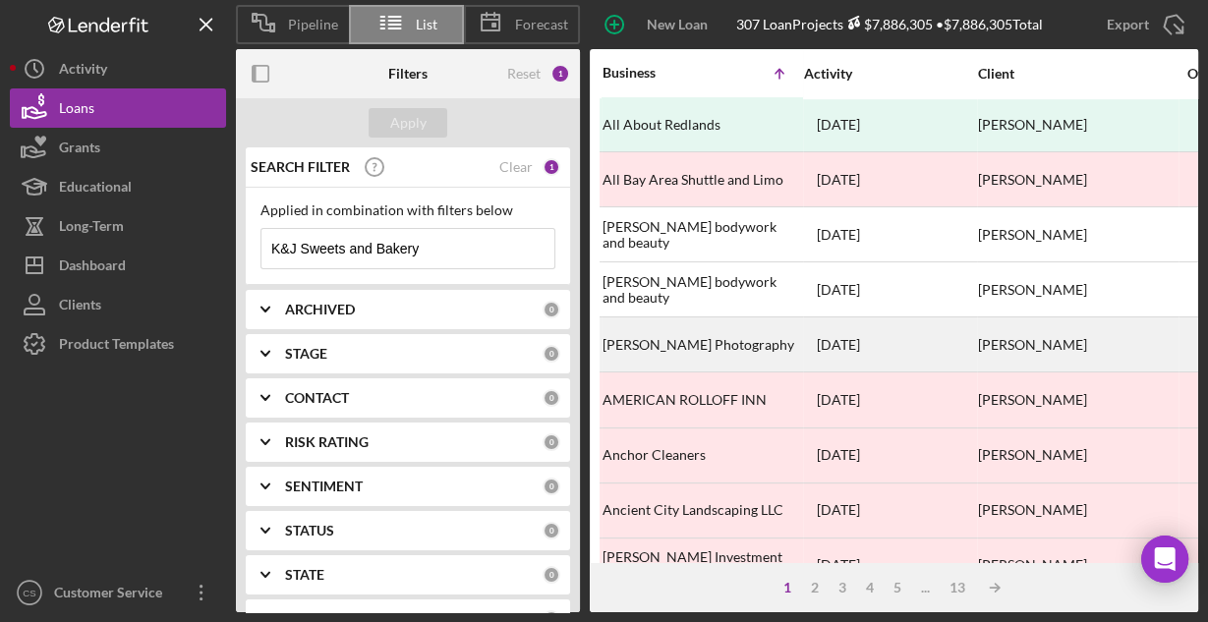
scroll to position [915, 0]
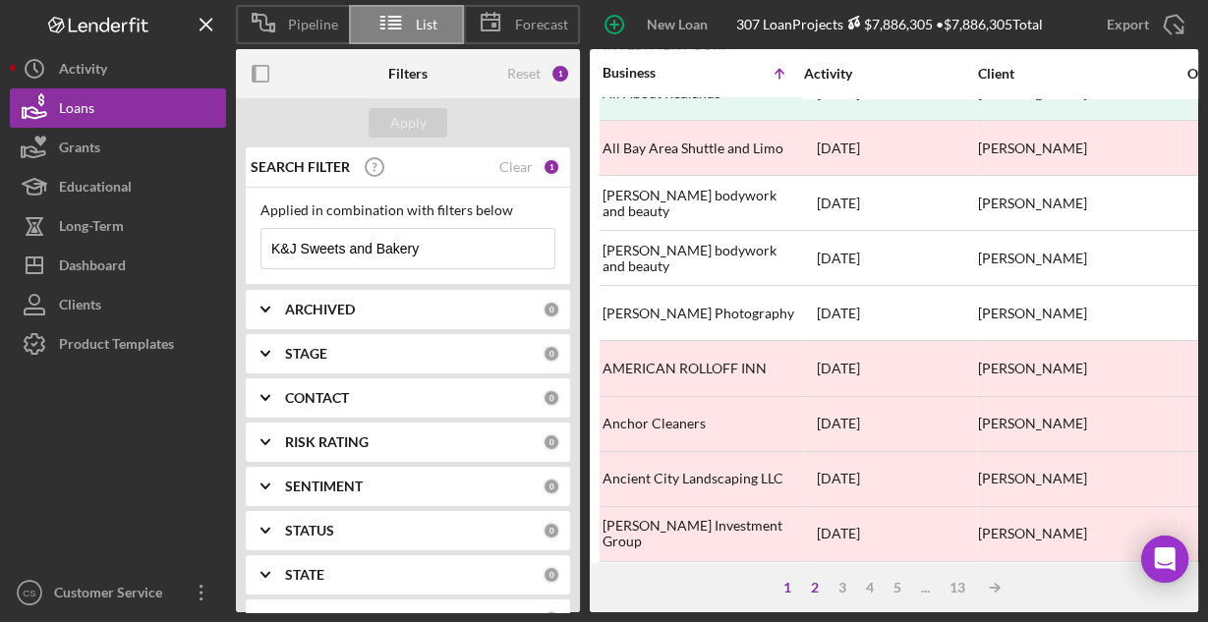
click at [815, 591] on div "2" at bounding box center [815, 588] width 28 height 16
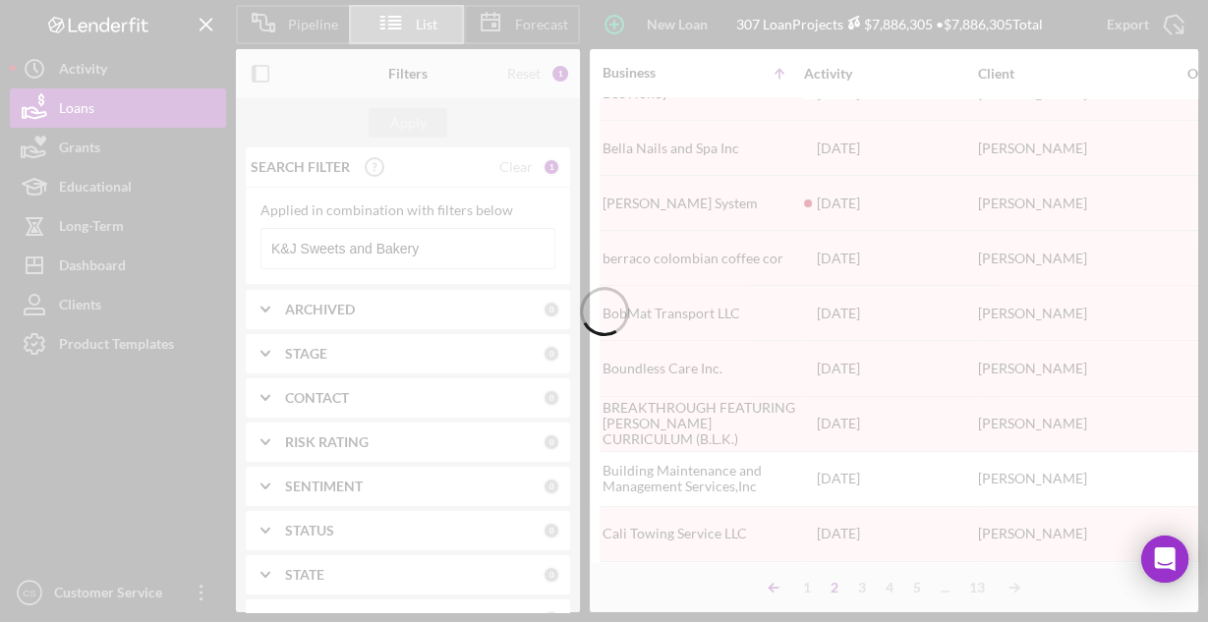
drag, startPoint x: 807, startPoint y: 579, endPoint x: 775, endPoint y: 574, distance: 31.8
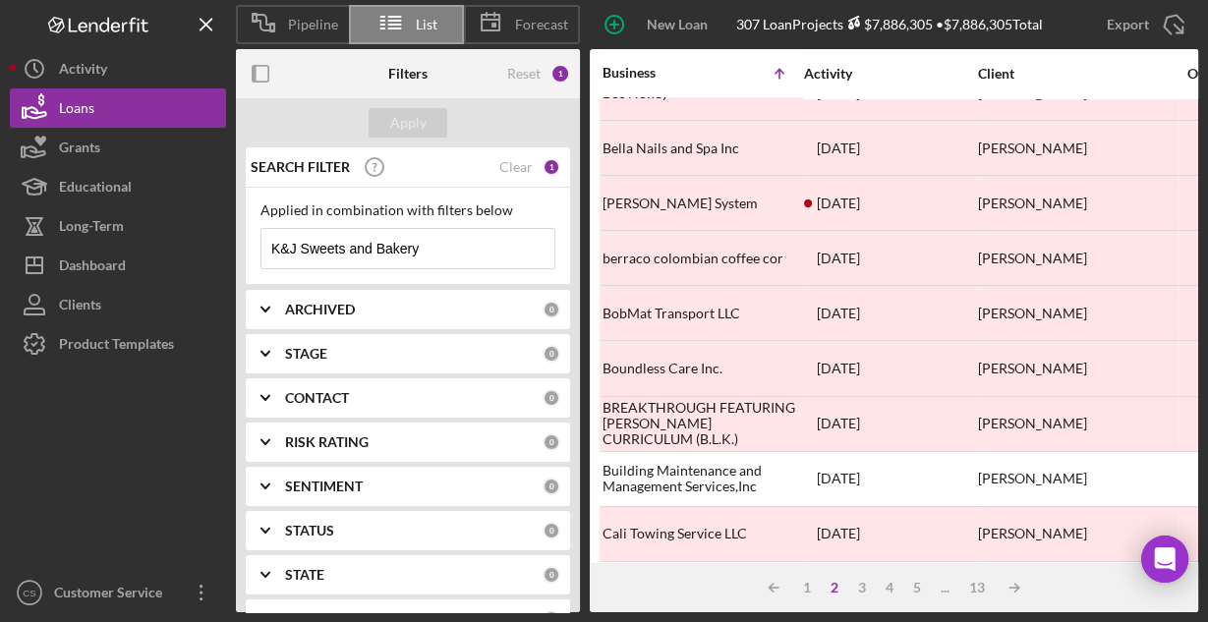
click at [1051, 573] on div "Icon/Table Sort Arrow 1 2 3 4 5 ... 13 Icon/Table Sort Arrow" at bounding box center [894, 587] width 608 height 49
click at [888, 588] on div "4" at bounding box center [889, 588] width 28 height 16
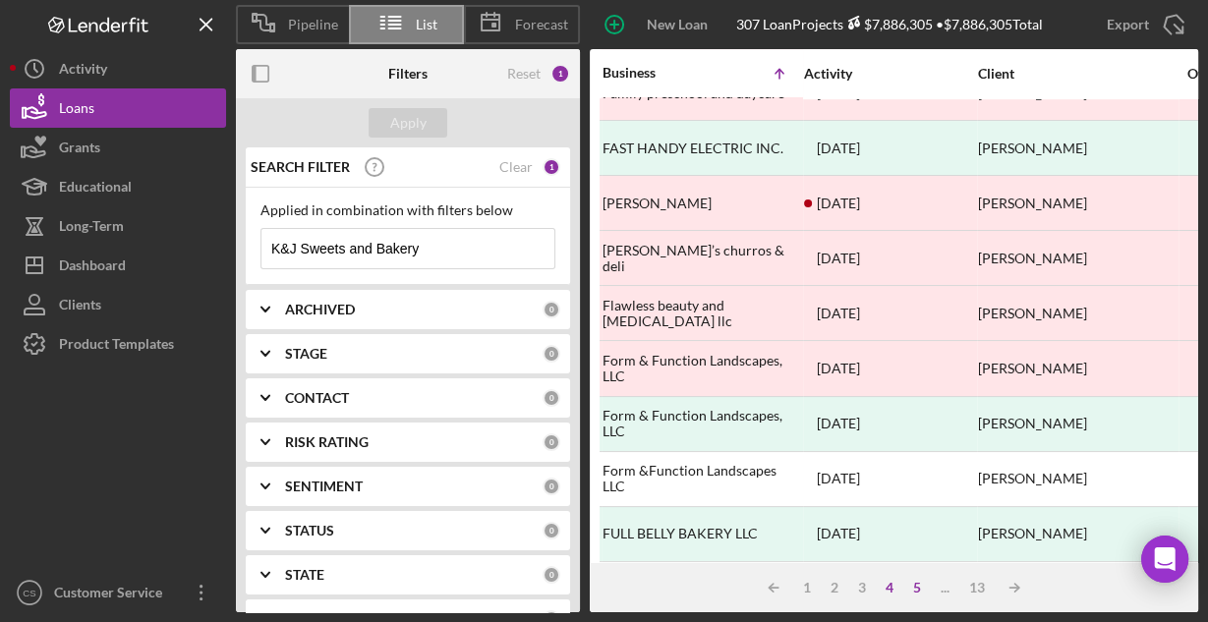
click at [924, 587] on div "5" at bounding box center [917, 588] width 28 height 16
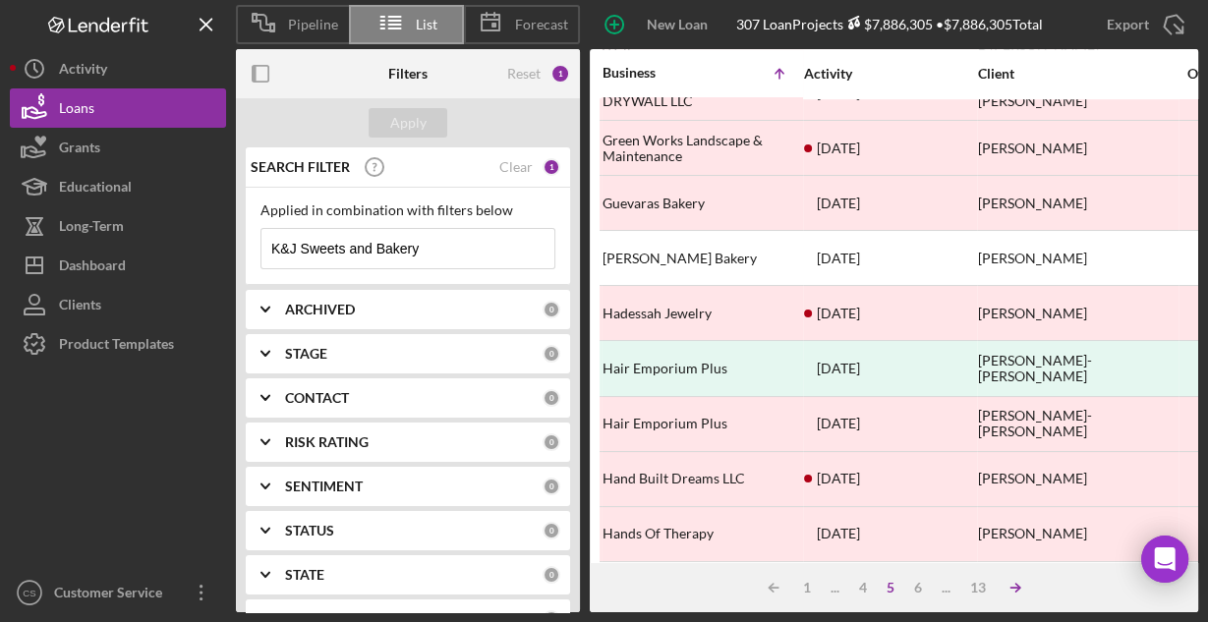
click at [1020, 588] on icon "Icon/Table Sort Arrow" at bounding box center [1014, 587] width 39 height 39
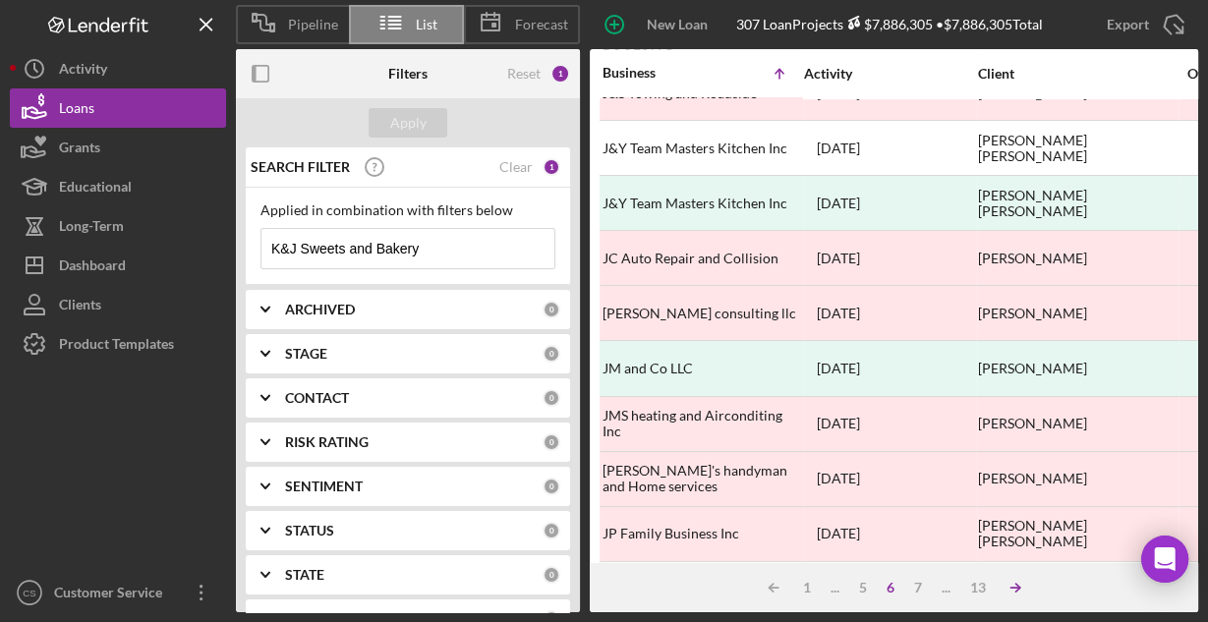
click at [1019, 588] on polyline at bounding box center [1017, 588] width 4 height 8
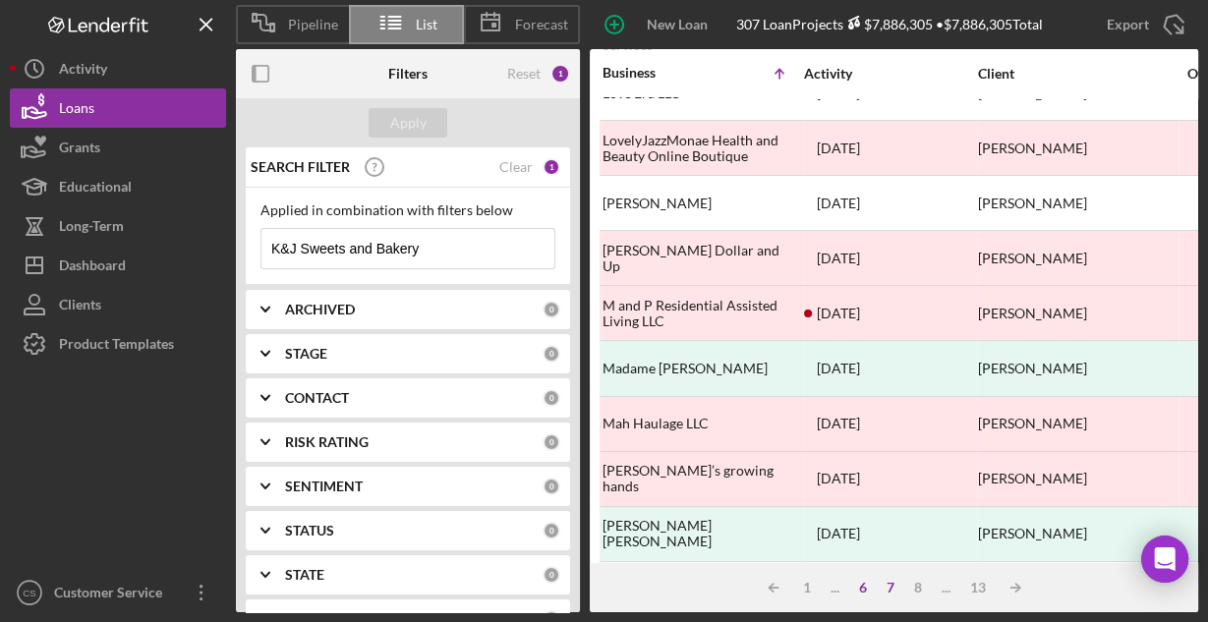
click at [863, 586] on div "6" at bounding box center [863, 588] width 28 height 16
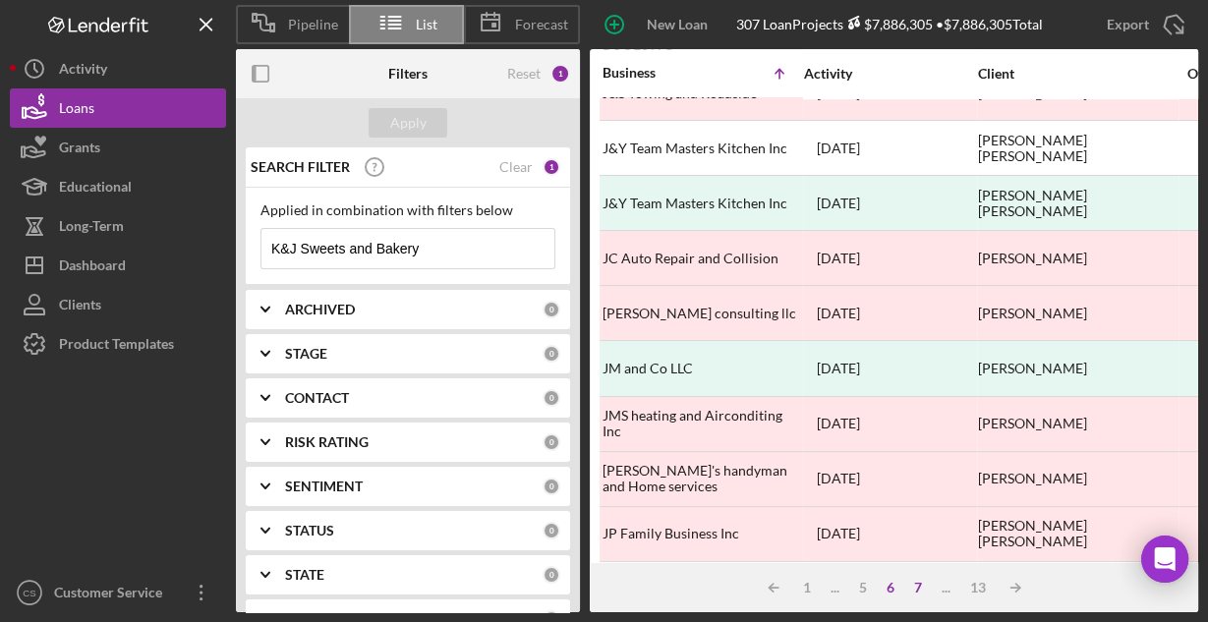
click at [913, 585] on div "7" at bounding box center [918, 588] width 28 height 16
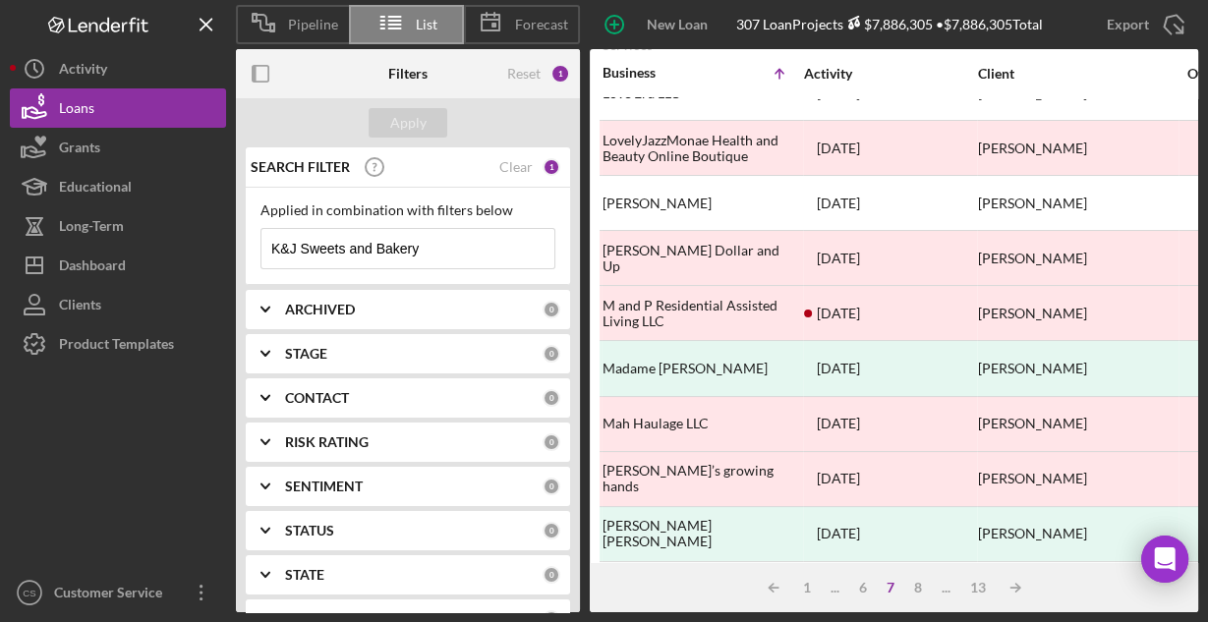
click at [495, 249] on input "K&J Sweets and Bakery" at bounding box center [407, 248] width 293 height 39
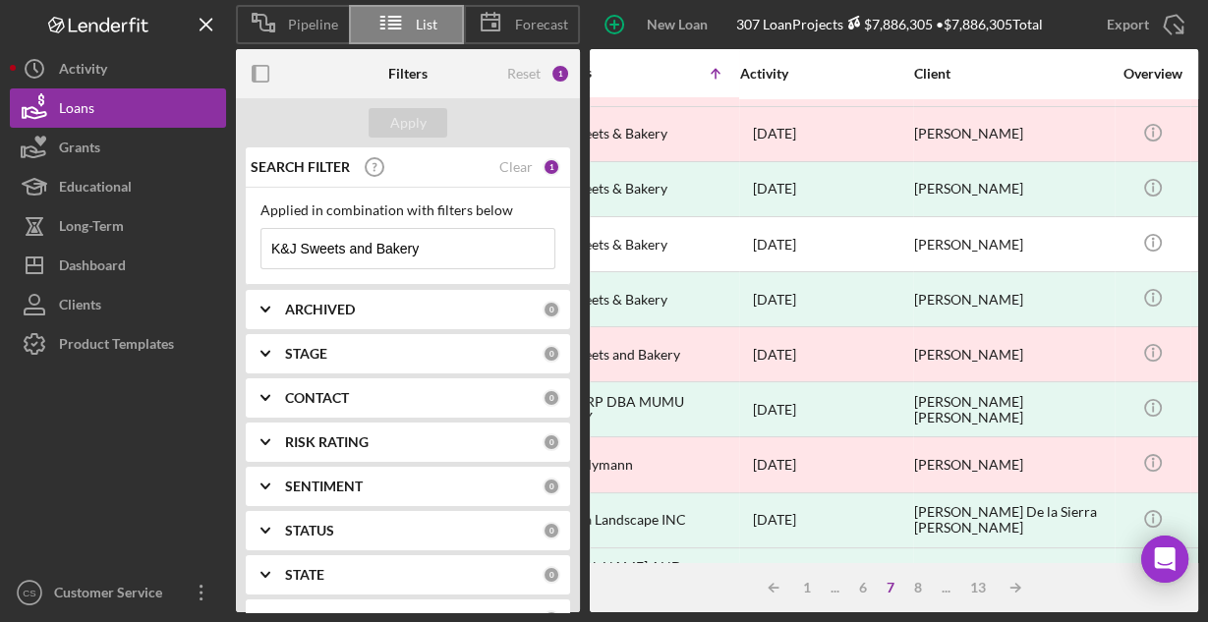
scroll to position [212, 0]
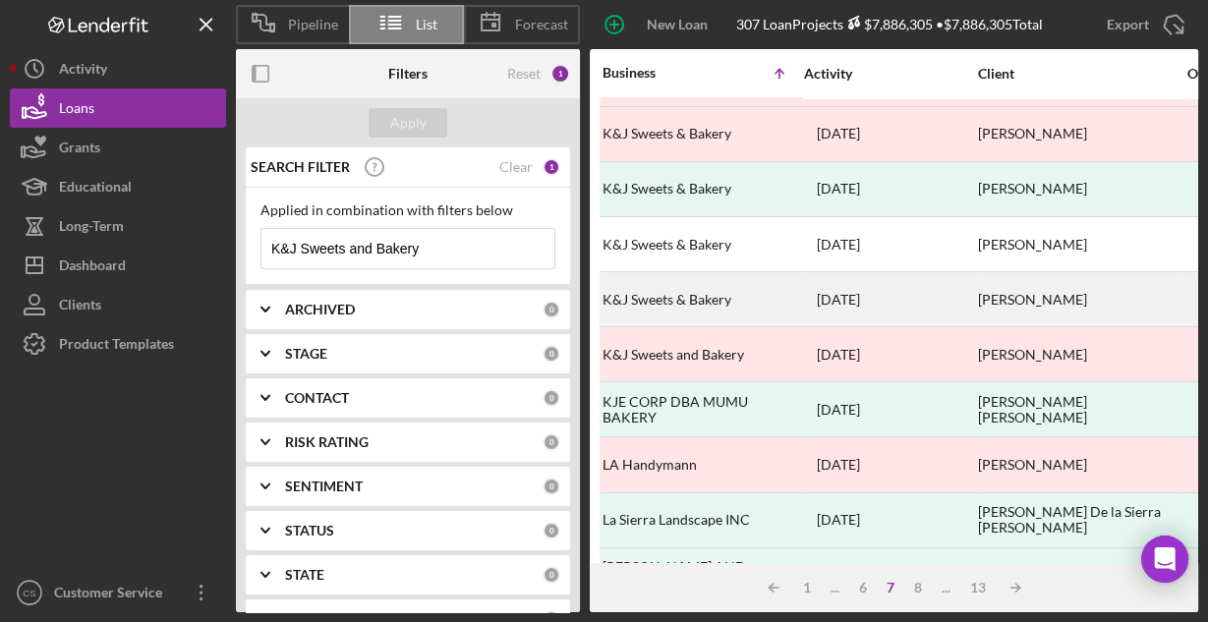
click at [684, 290] on div "K&J Sweets & Bakery" at bounding box center [700, 299] width 197 height 52
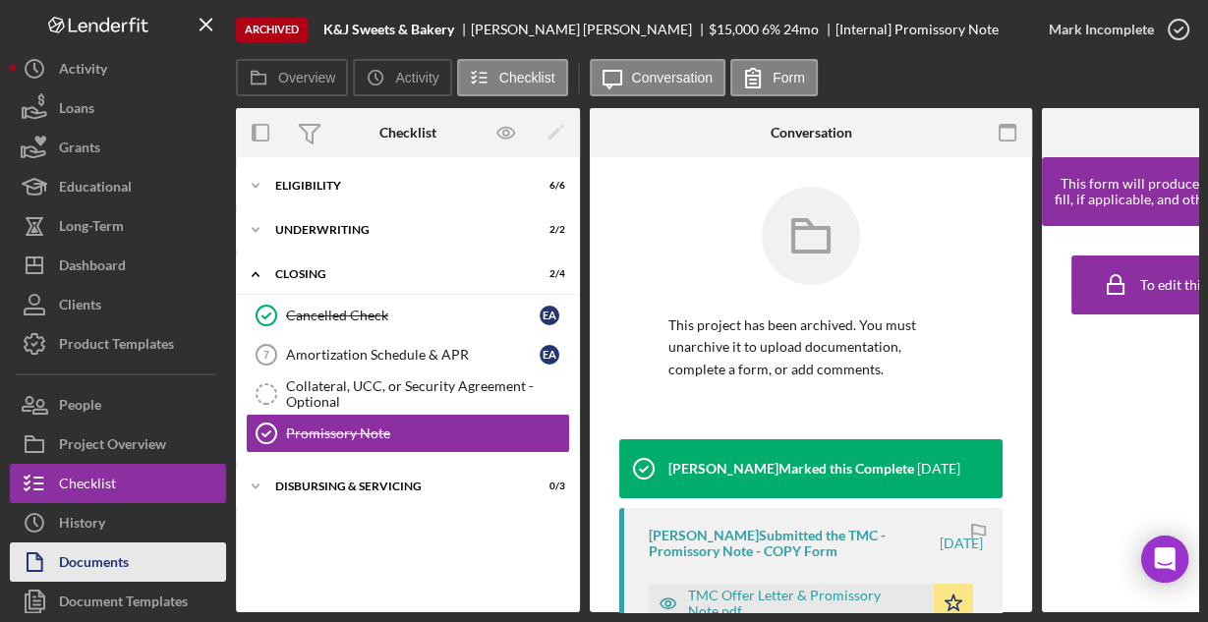
click at [129, 554] on div "Documents" at bounding box center [94, 564] width 70 height 44
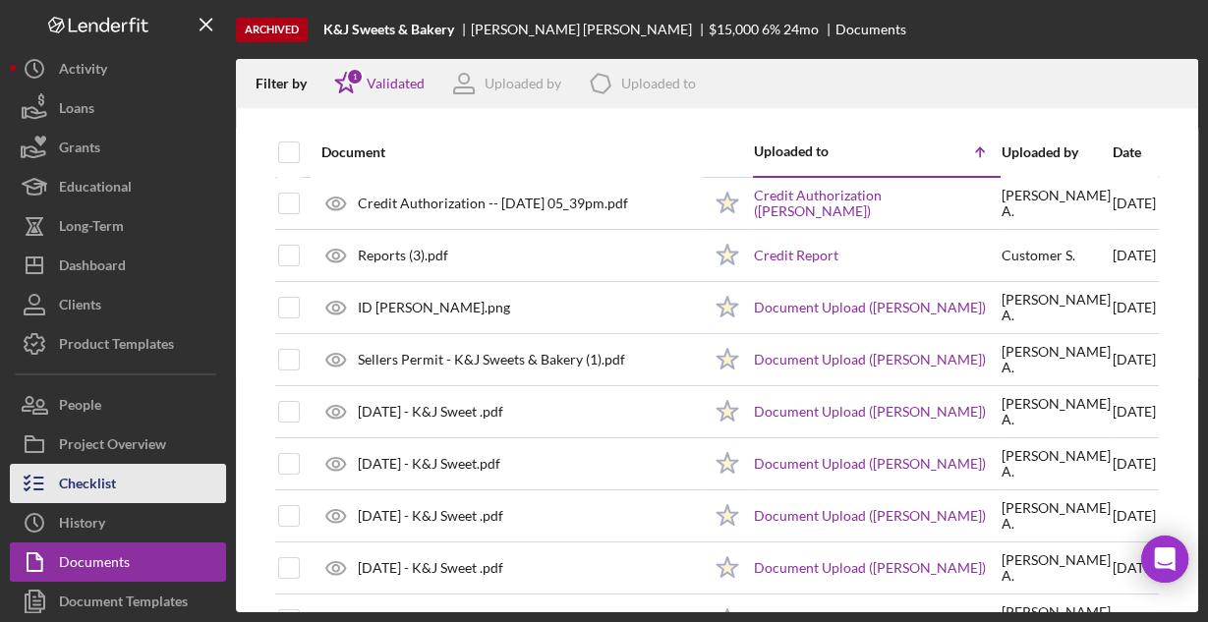
click at [93, 476] on div "Checklist" at bounding box center [87, 486] width 57 height 44
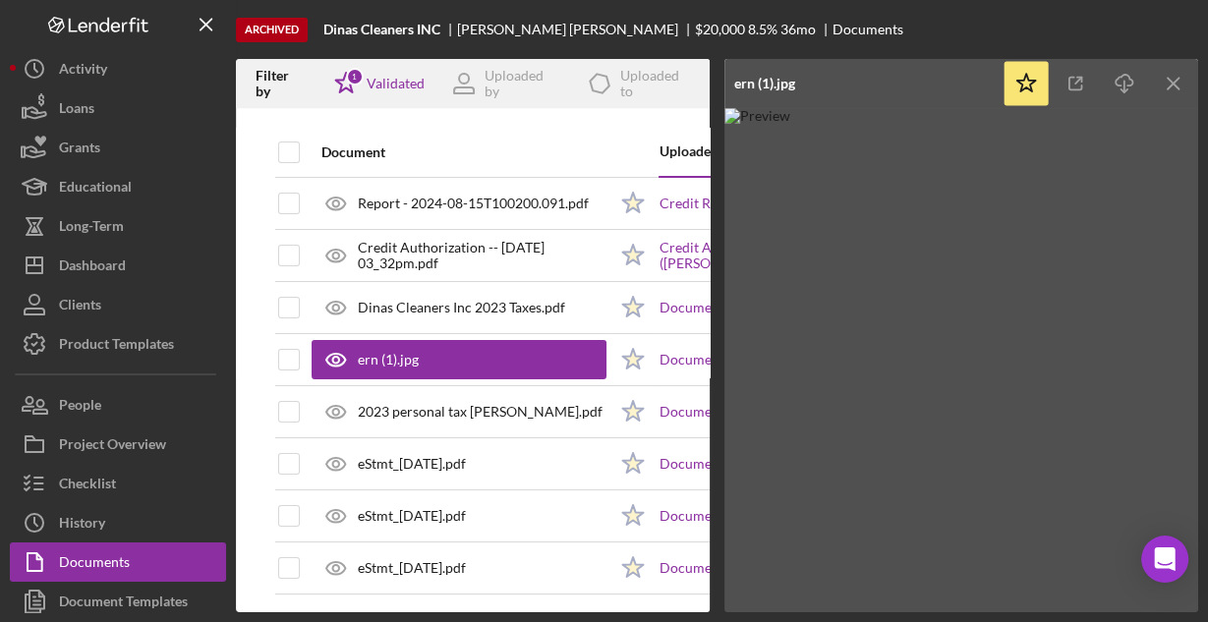
scroll to position [48, 0]
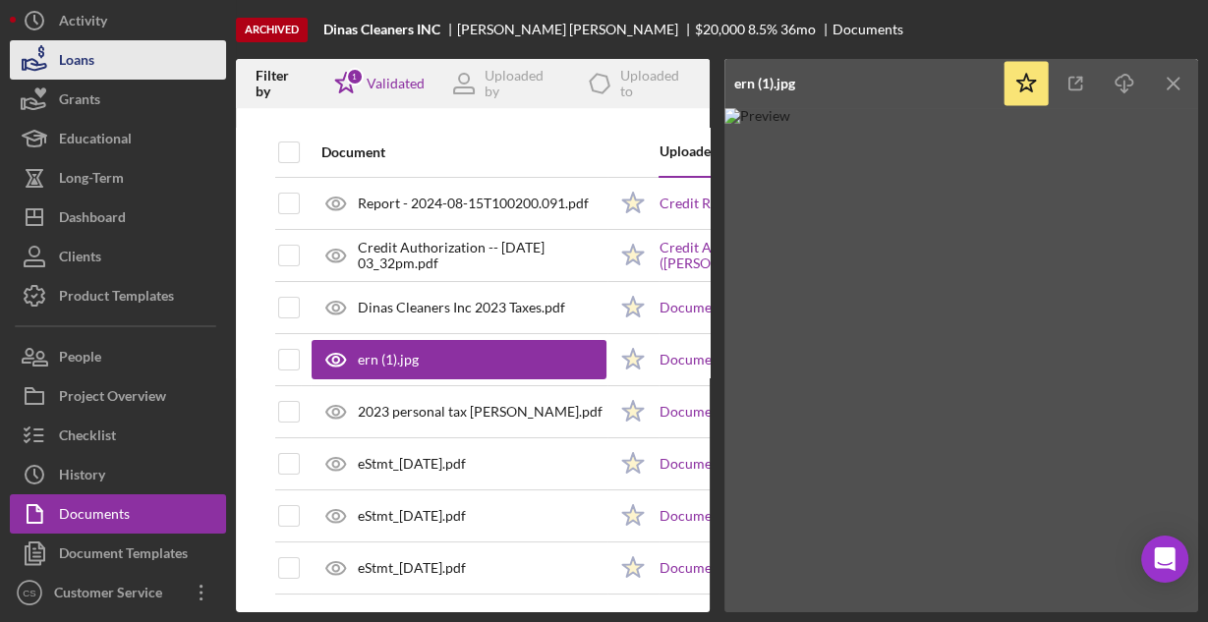
click at [79, 67] on div "Loans" at bounding box center [76, 62] width 35 height 44
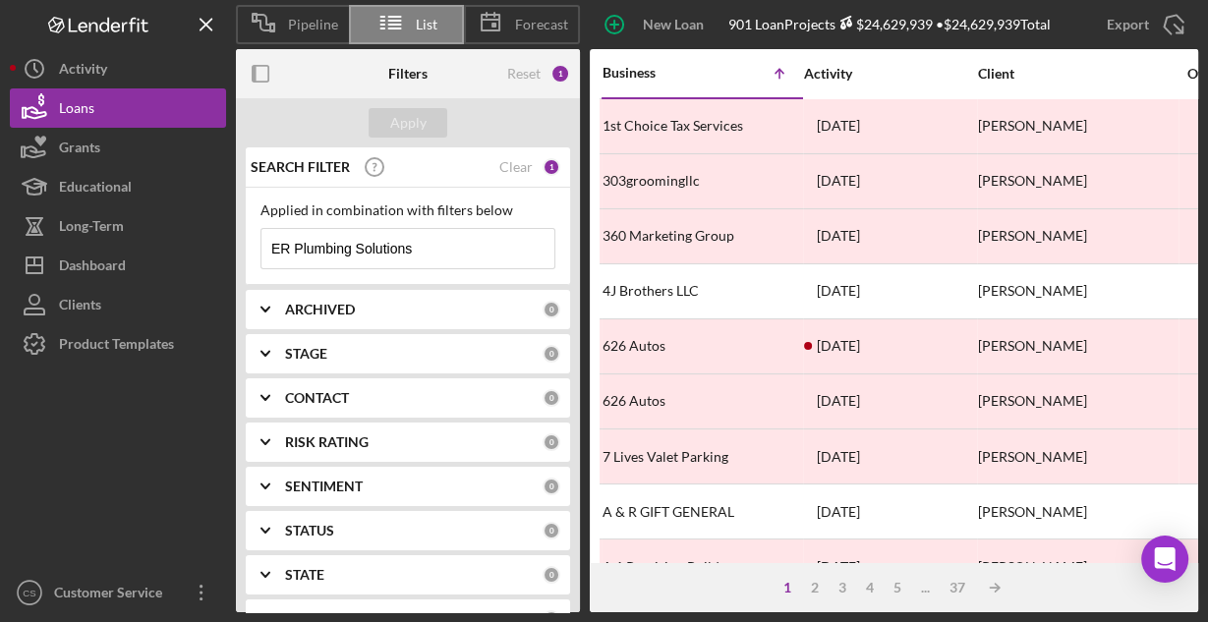
click at [429, 251] on input "ER Plumbing Solutions" at bounding box center [407, 248] width 293 height 39
type input "ER Plumbing"
click at [417, 118] on div "Apply" at bounding box center [408, 122] width 36 height 29
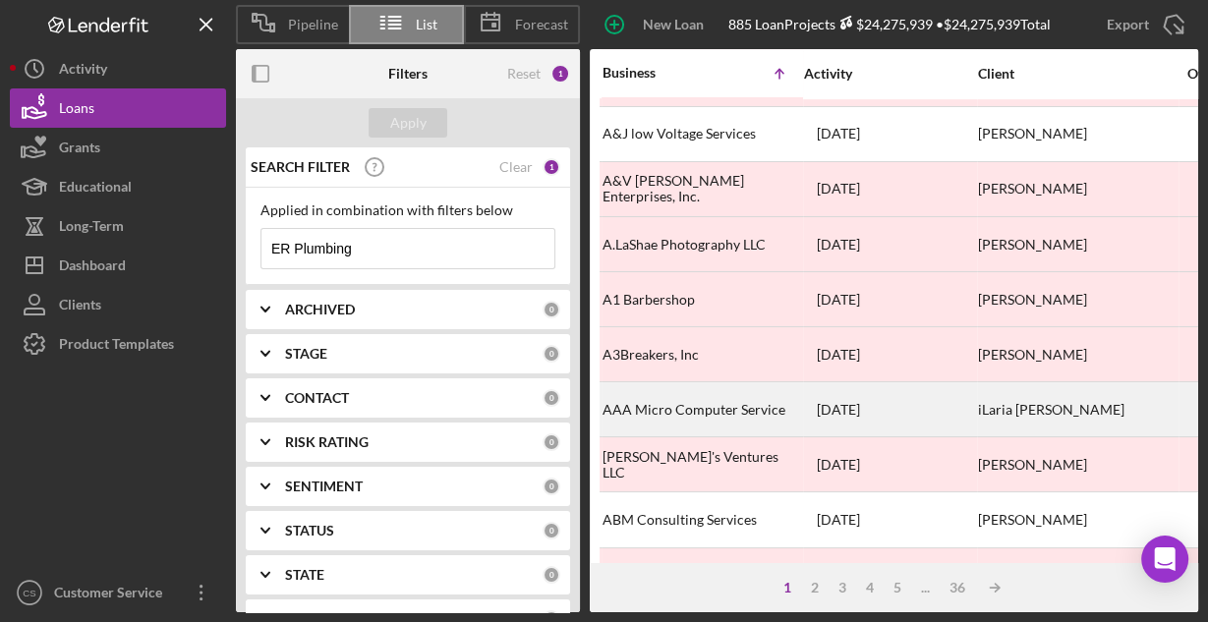
scroll to position [915, 0]
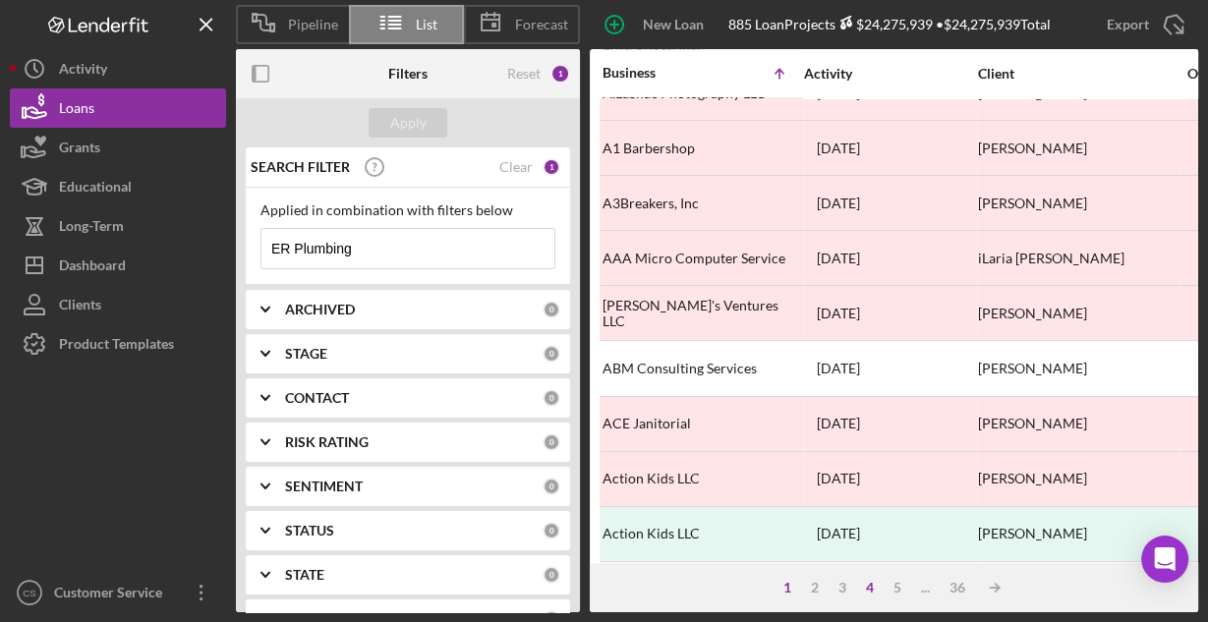
click at [871, 589] on div "4" at bounding box center [870, 588] width 28 height 16
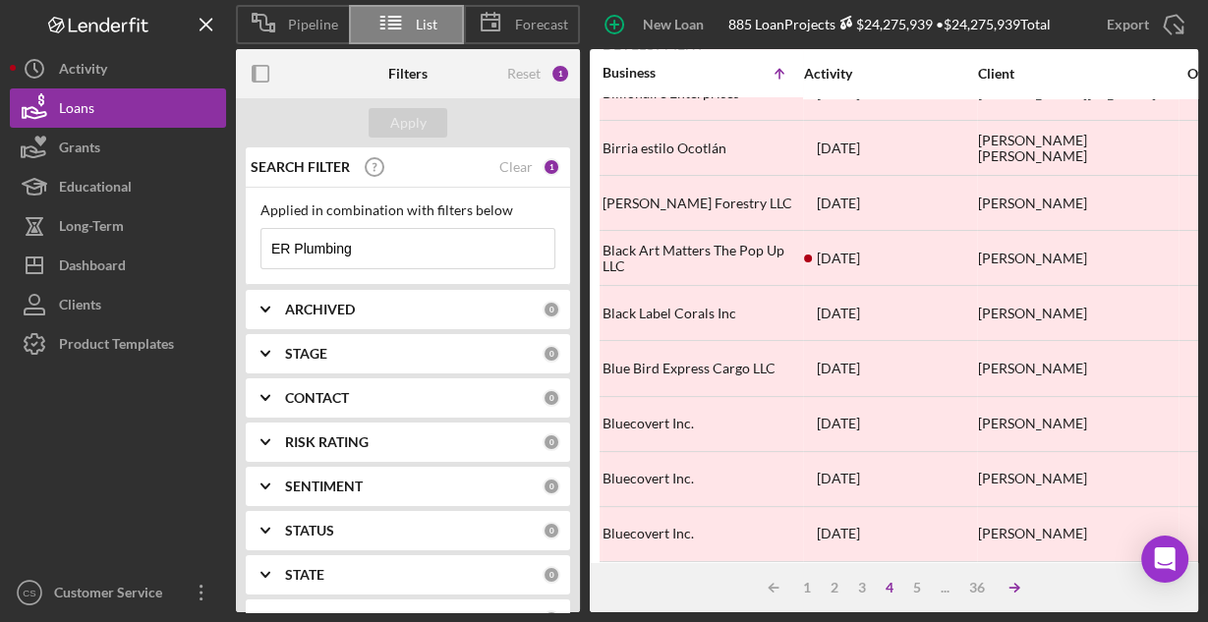
click at [1016, 588] on g at bounding box center [1014, 588] width 10 height 8
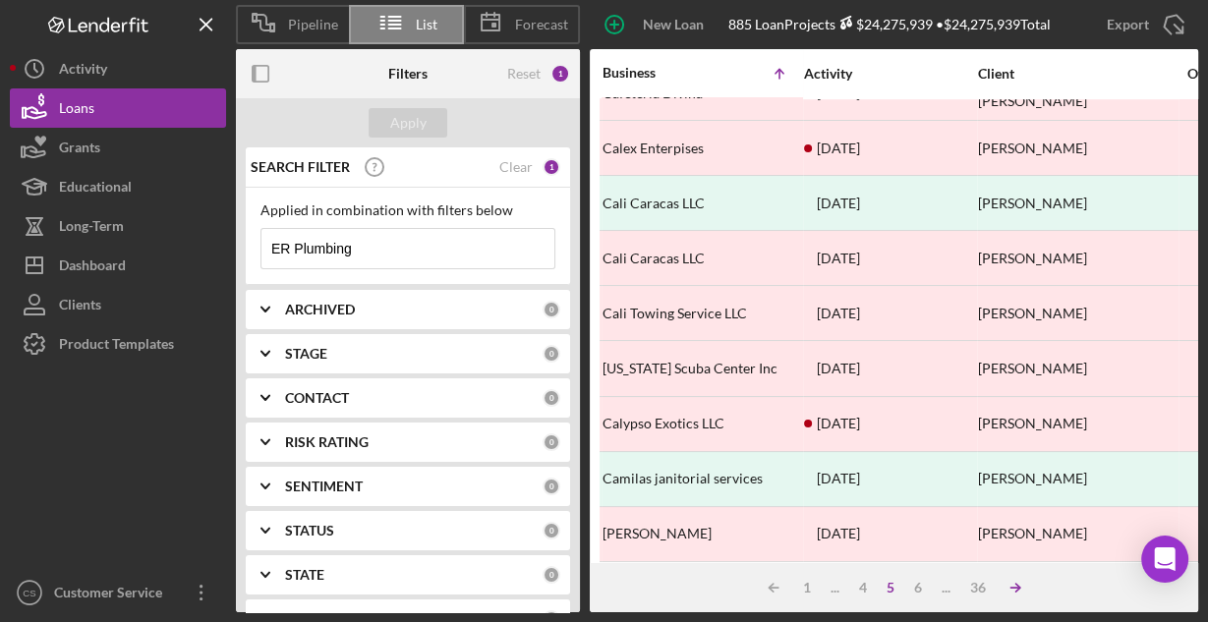
click at [1009, 588] on icon "Icon/Table Sort Arrow" at bounding box center [1014, 587] width 39 height 39
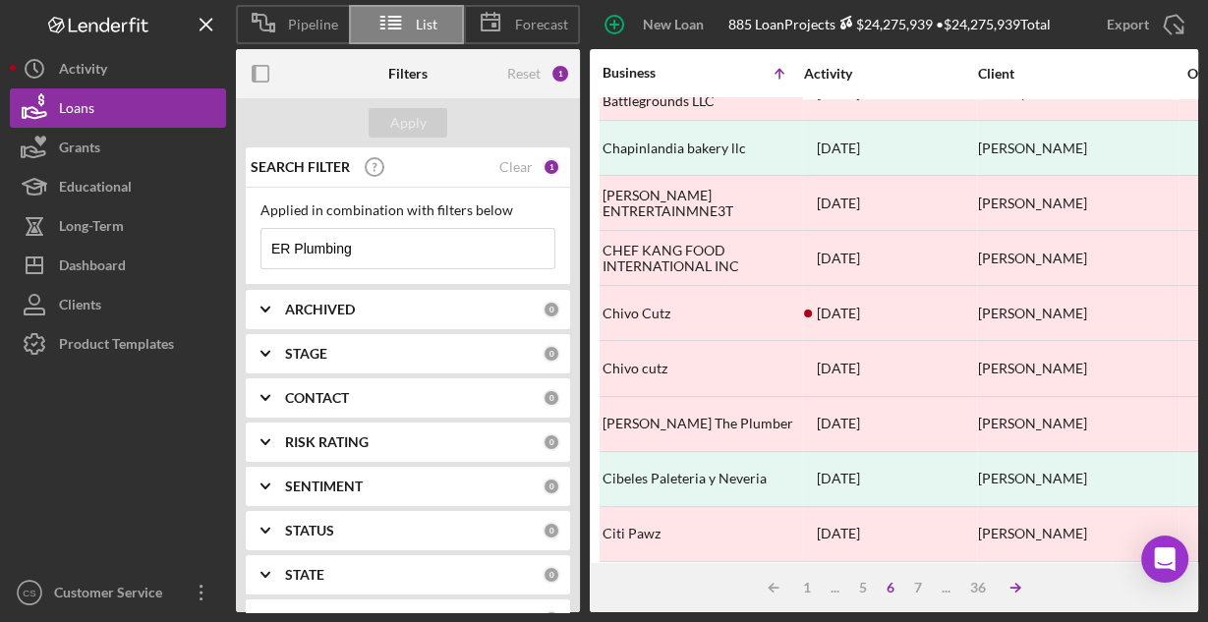
click at [1009, 586] on icon "Icon/Table Sort Arrow" at bounding box center [1014, 587] width 39 height 39
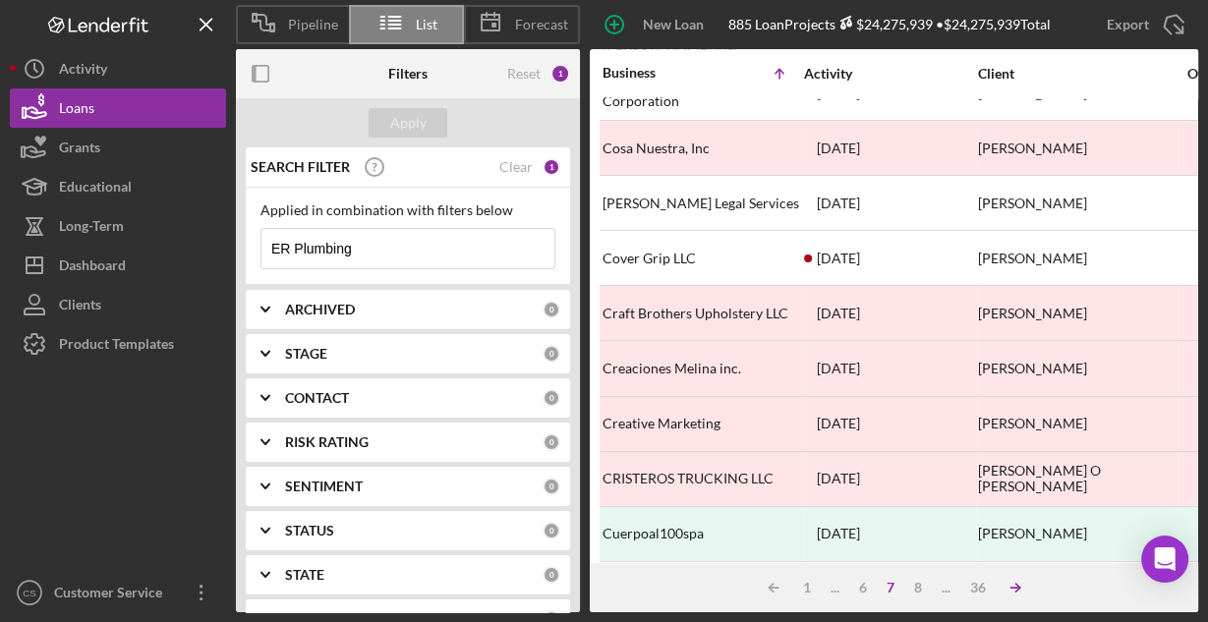
click at [1009, 586] on icon "Icon/Table Sort Arrow" at bounding box center [1014, 587] width 39 height 39
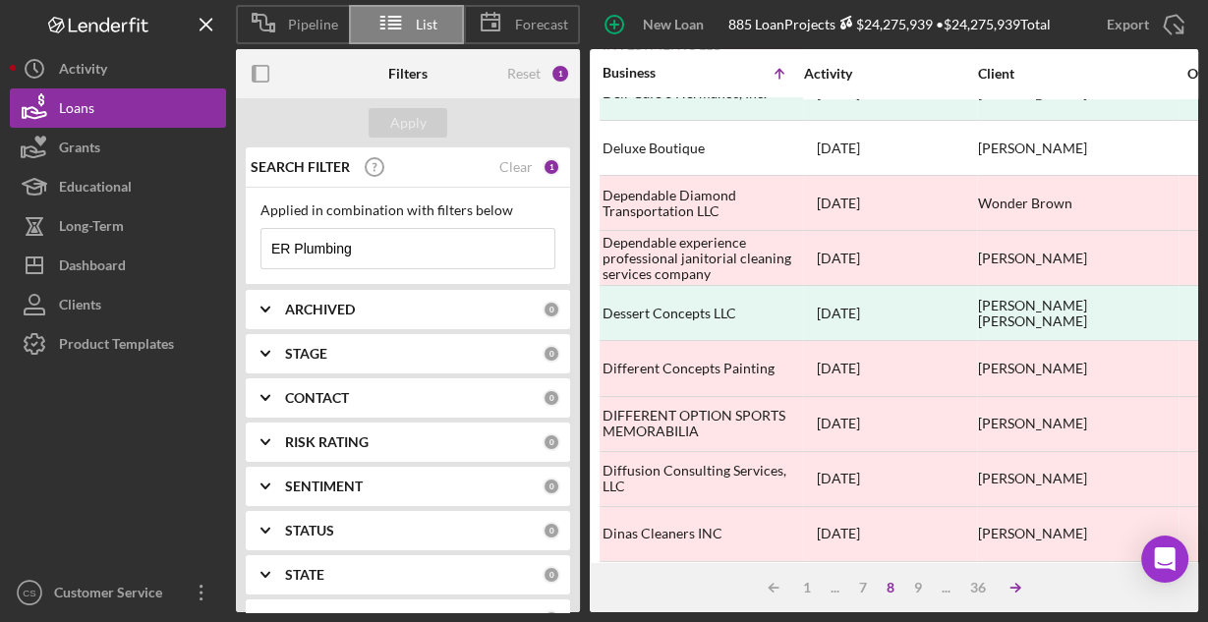
click at [1009, 586] on icon "Icon/Table Sort Arrow" at bounding box center [1014, 587] width 39 height 39
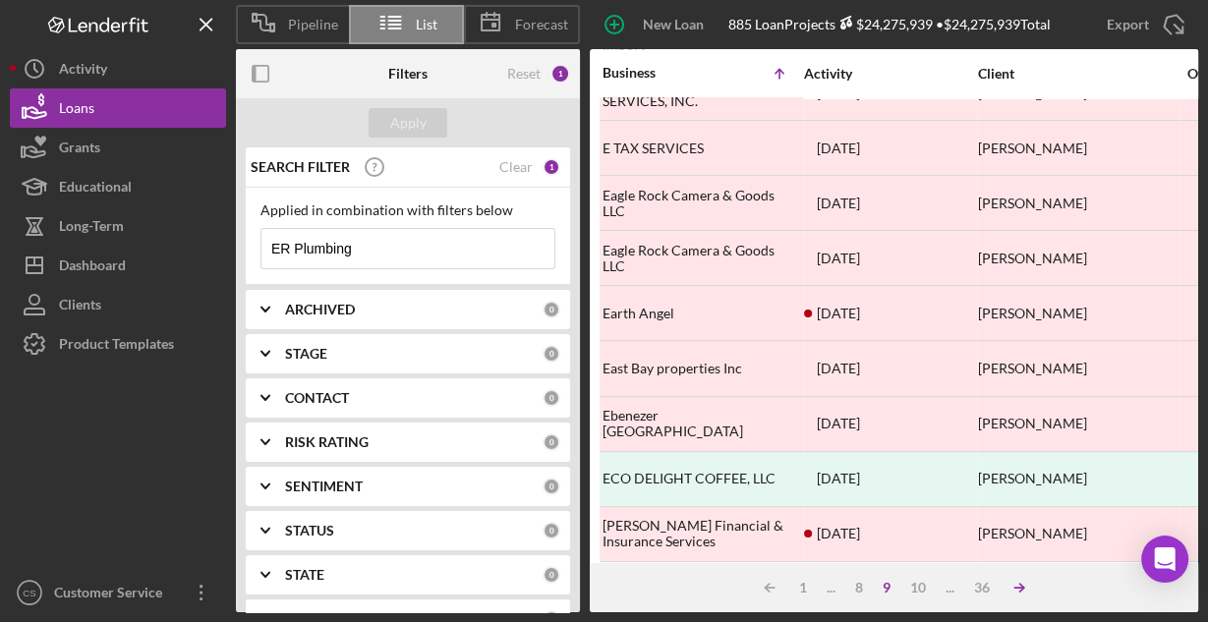
click at [1009, 586] on icon "Icon/Table Sort Arrow" at bounding box center [1018, 587] width 39 height 39
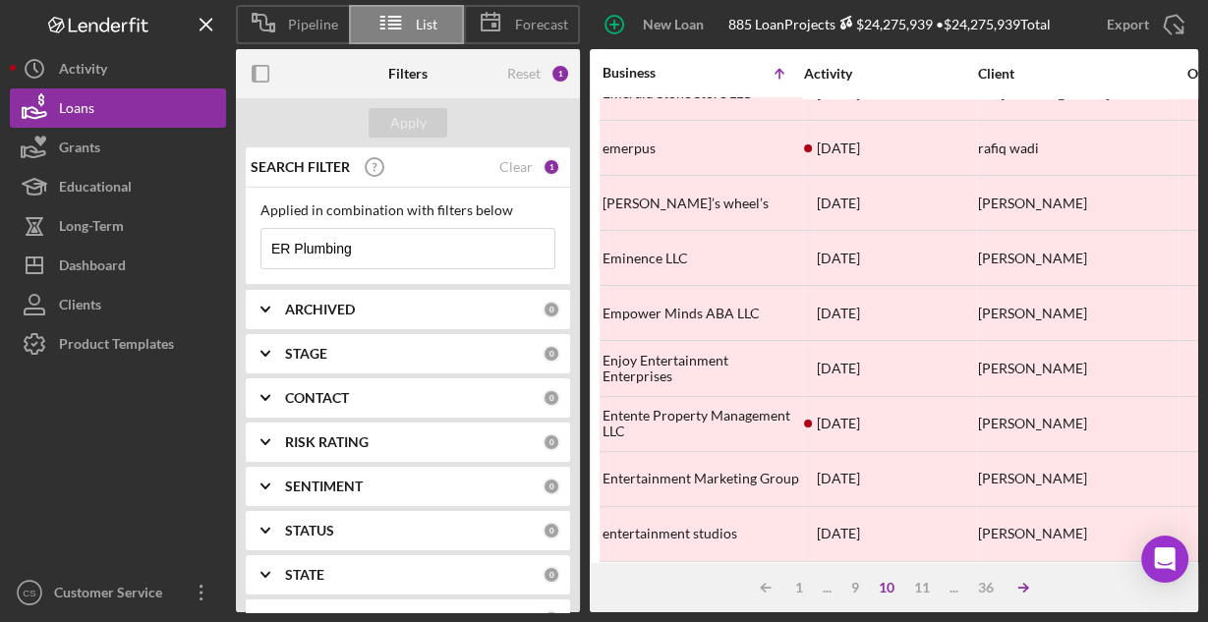
click at [1018, 591] on icon "Icon/Table Sort Arrow" at bounding box center [1022, 587] width 39 height 39
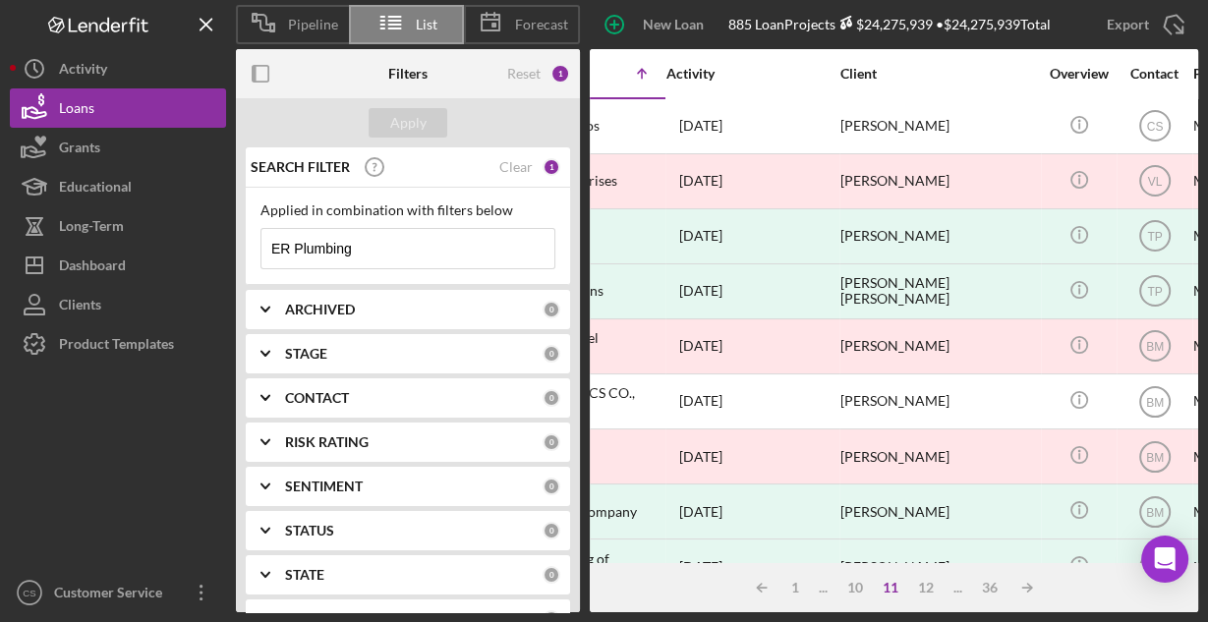
scroll to position [0, 132]
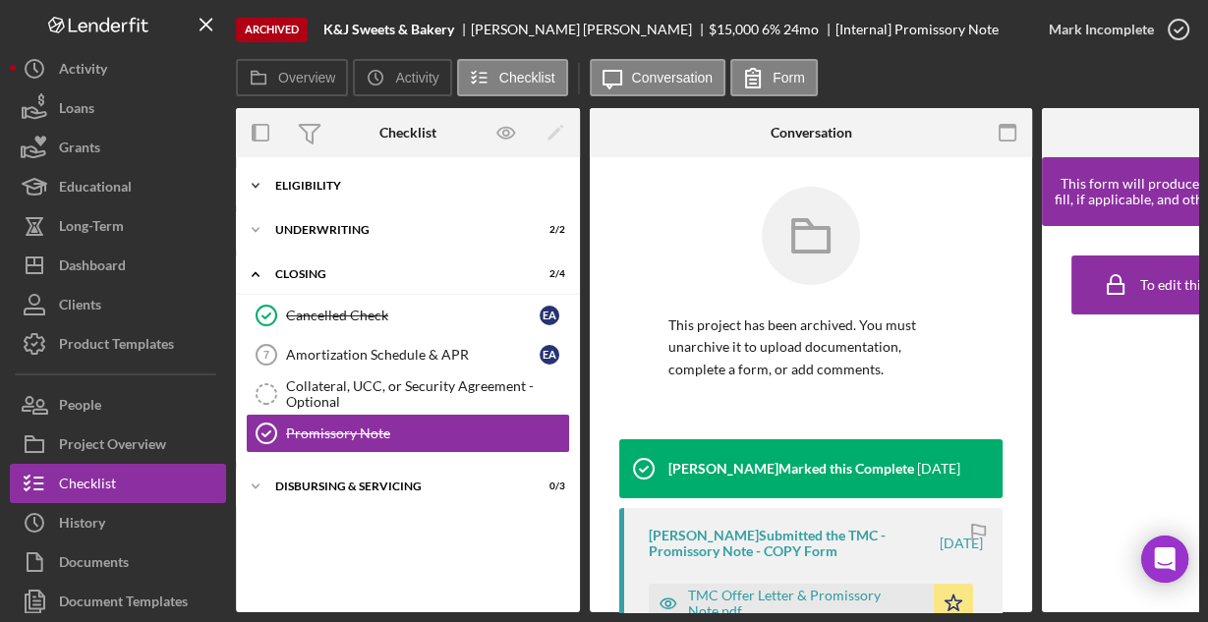
click at [319, 177] on div "Icon/Expander Eligibility 6 / 6" at bounding box center [408, 185] width 344 height 39
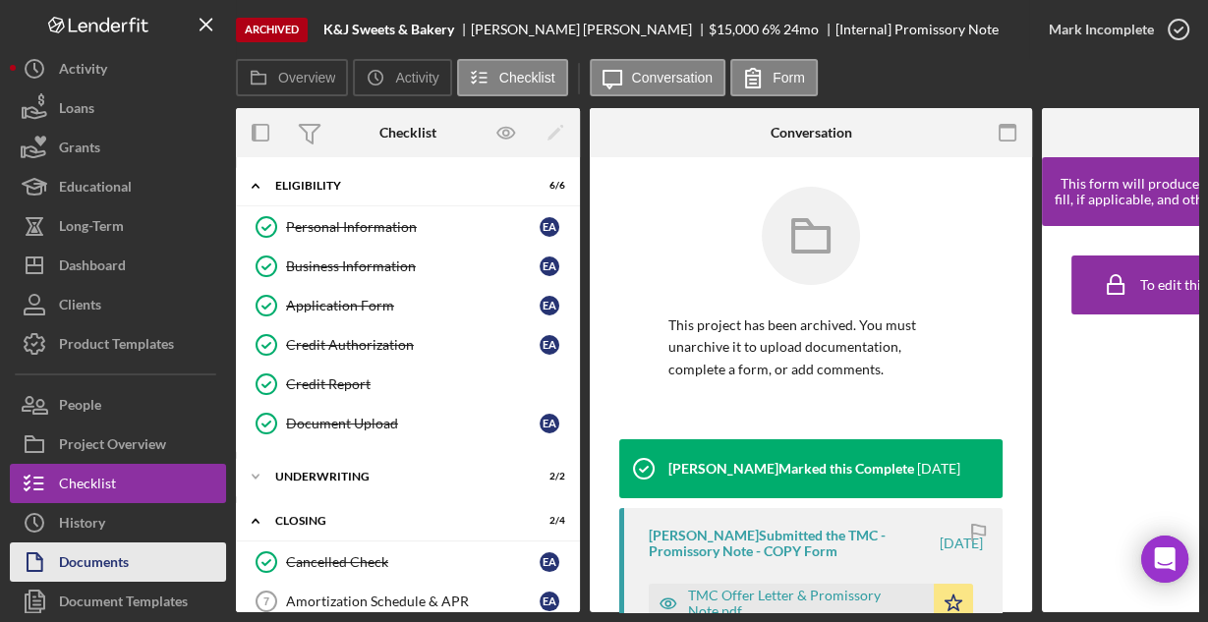
click at [103, 556] on div "Documents" at bounding box center [94, 564] width 70 height 44
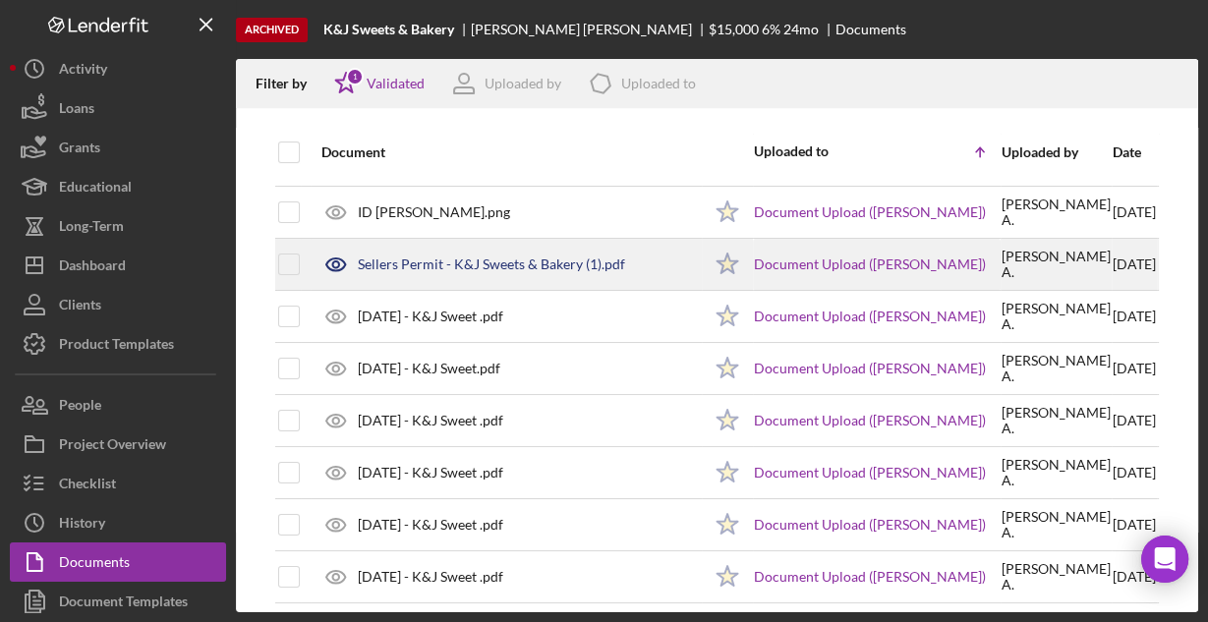
scroll to position [157, 0]
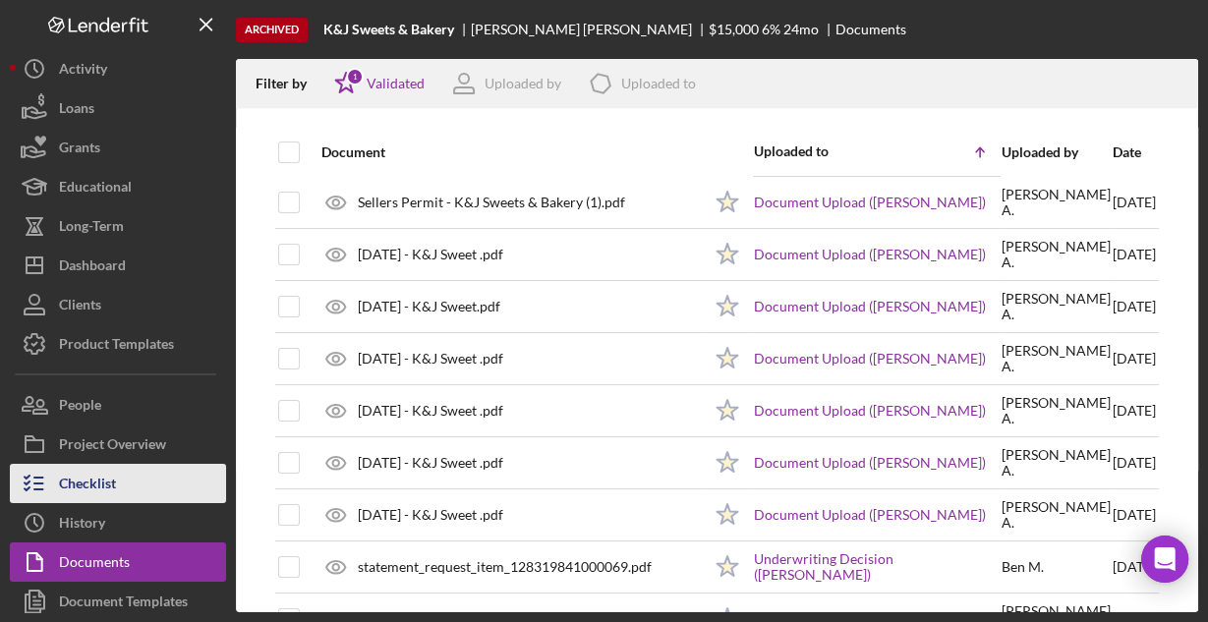
click at [114, 476] on div "Checklist" at bounding box center [87, 486] width 57 height 44
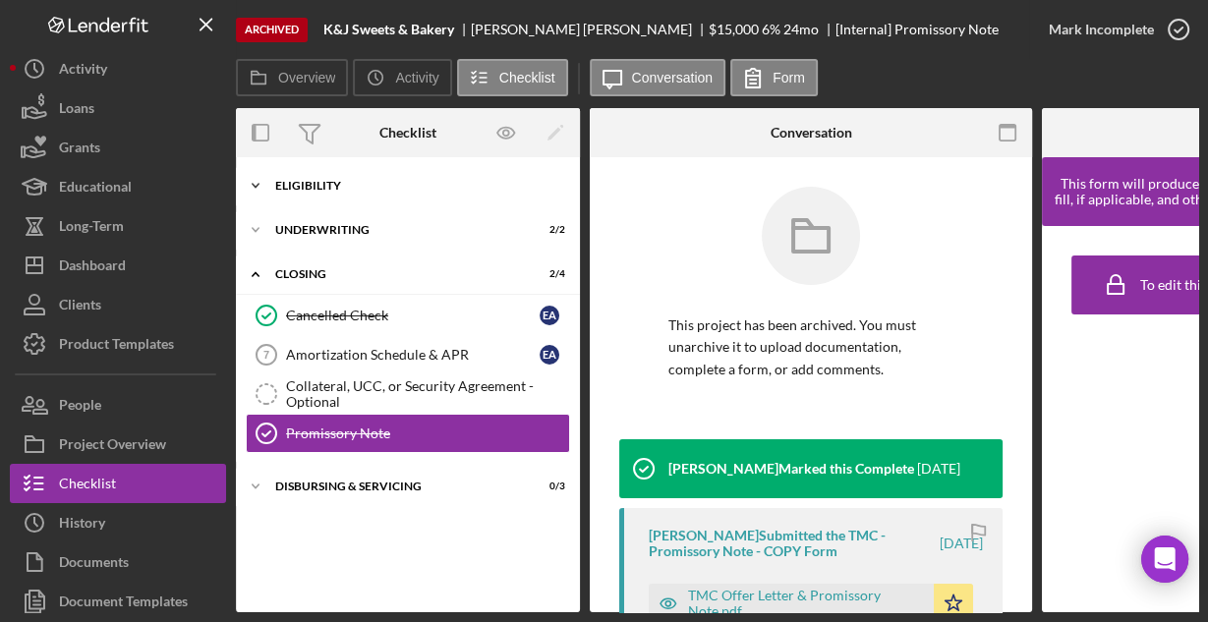
click at [331, 183] on div "Eligibility" at bounding box center [415, 186] width 280 height 12
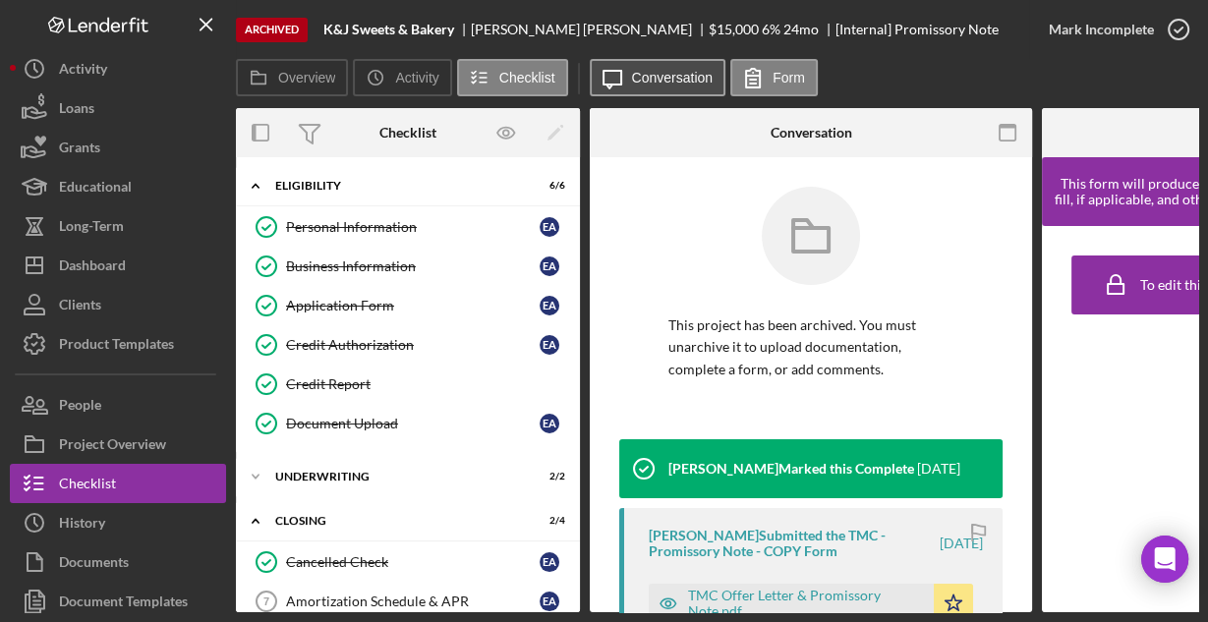
click at [654, 87] on button "Icon/Message Conversation" at bounding box center [658, 77] width 137 height 37
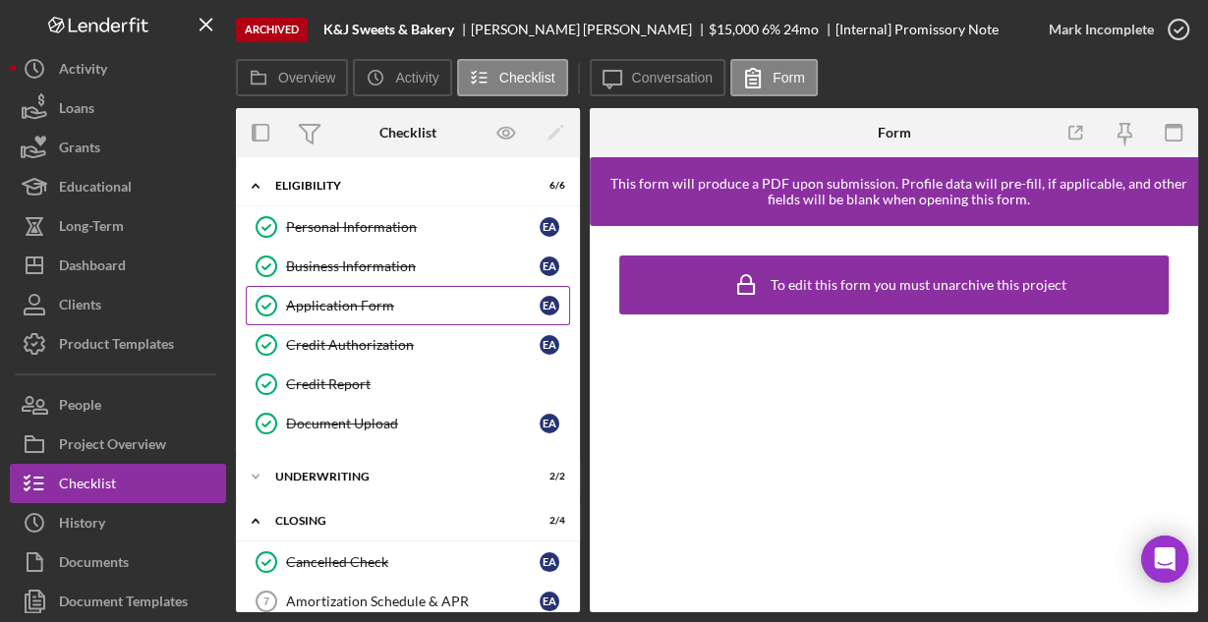
click at [344, 298] on div "Application Form" at bounding box center [412, 306] width 253 height 16
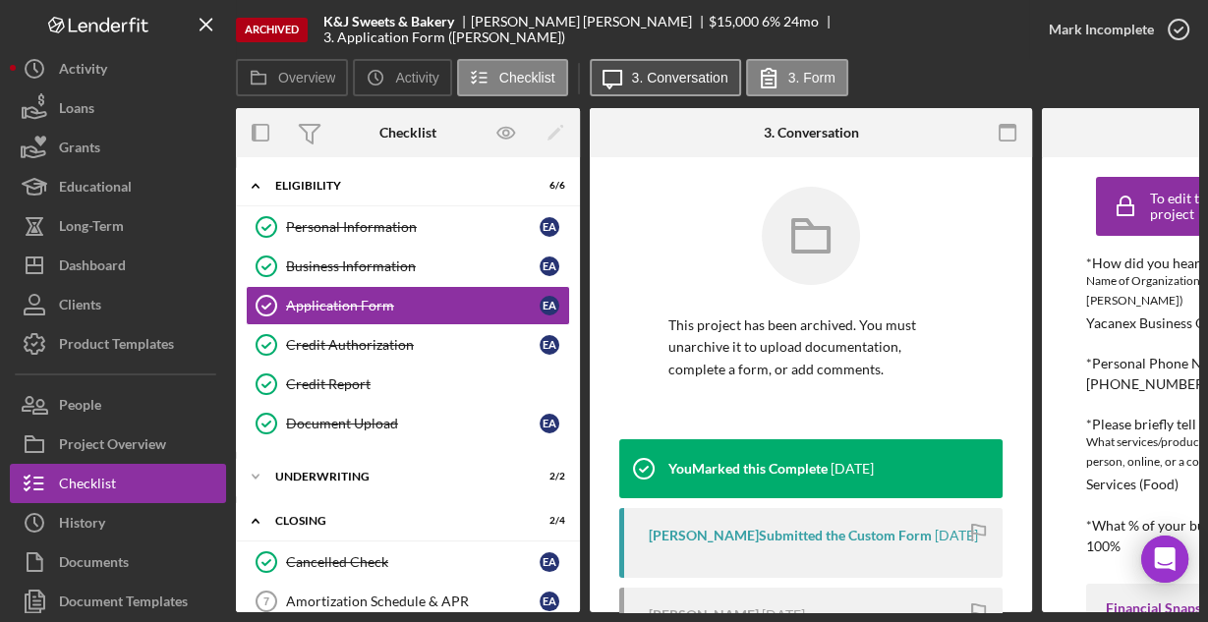
click at [645, 86] on button "Icon/Message 3. Conversation" at bounding box center [665, 77] width 151 height 37
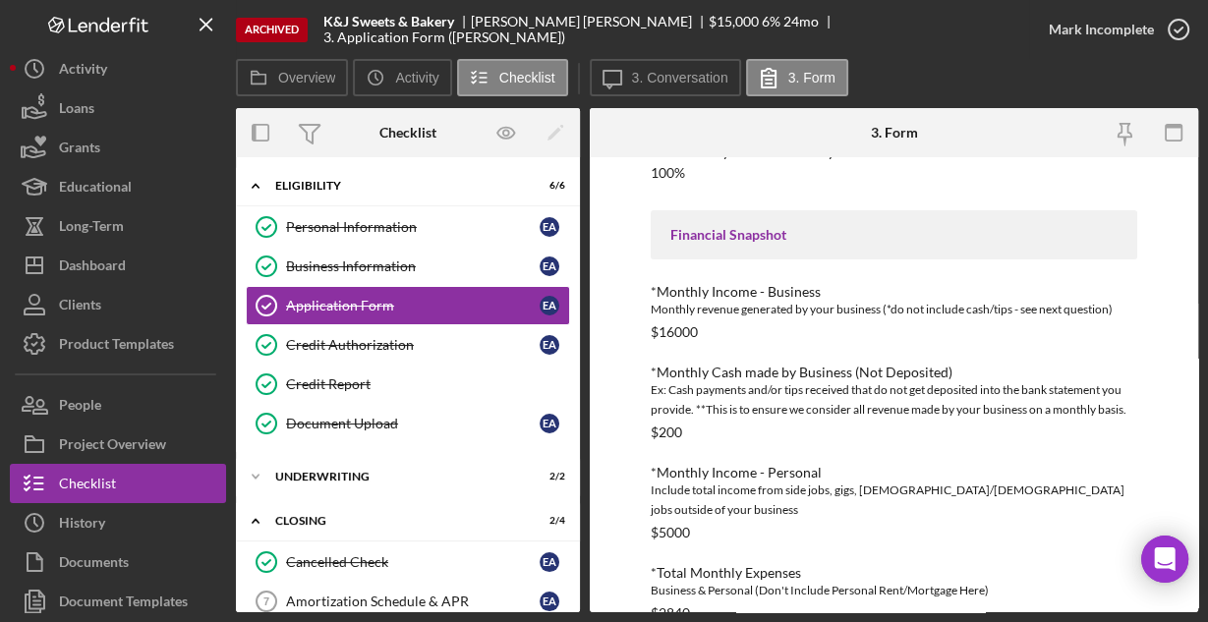
scroll to position [674, 0]
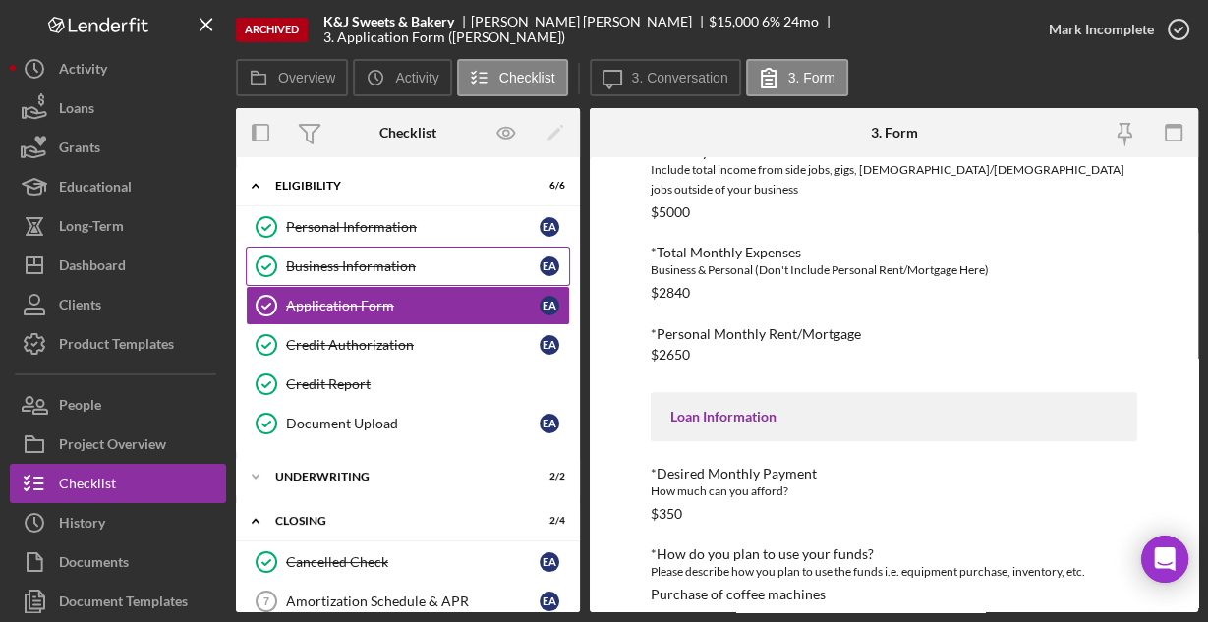
click at [319, 267] on div "Business Information" at bounding box center [412, 266] width 253 height 16
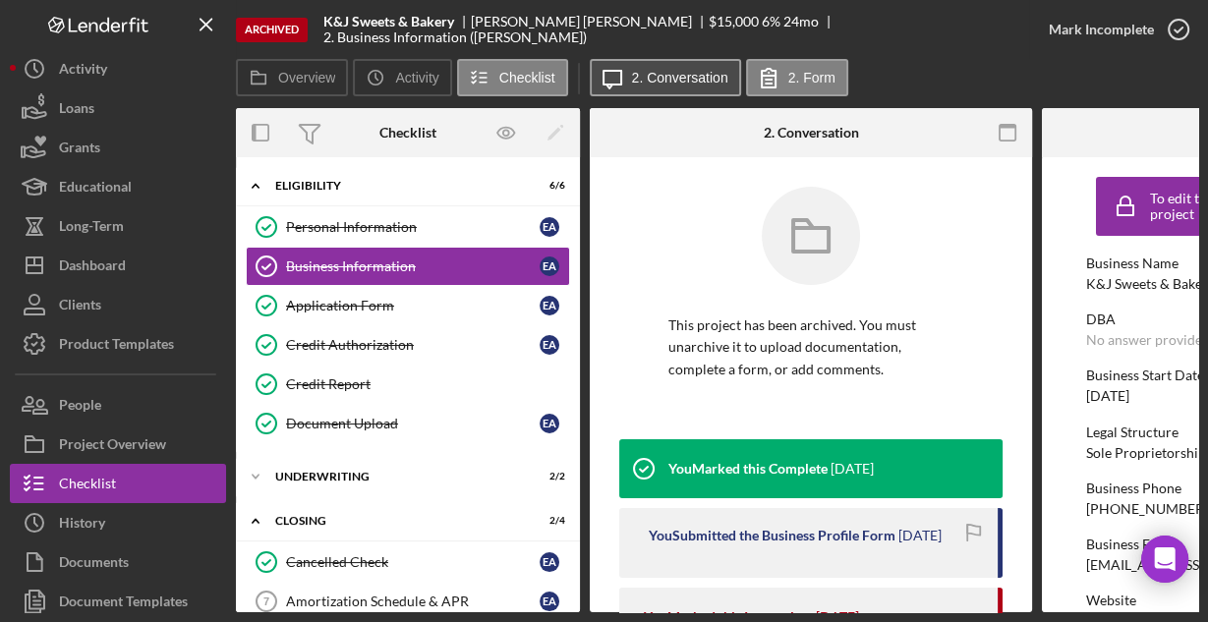
click at [651, 80] on label "2. Conversation" at bounding box center [680, 78] width 96 height 16
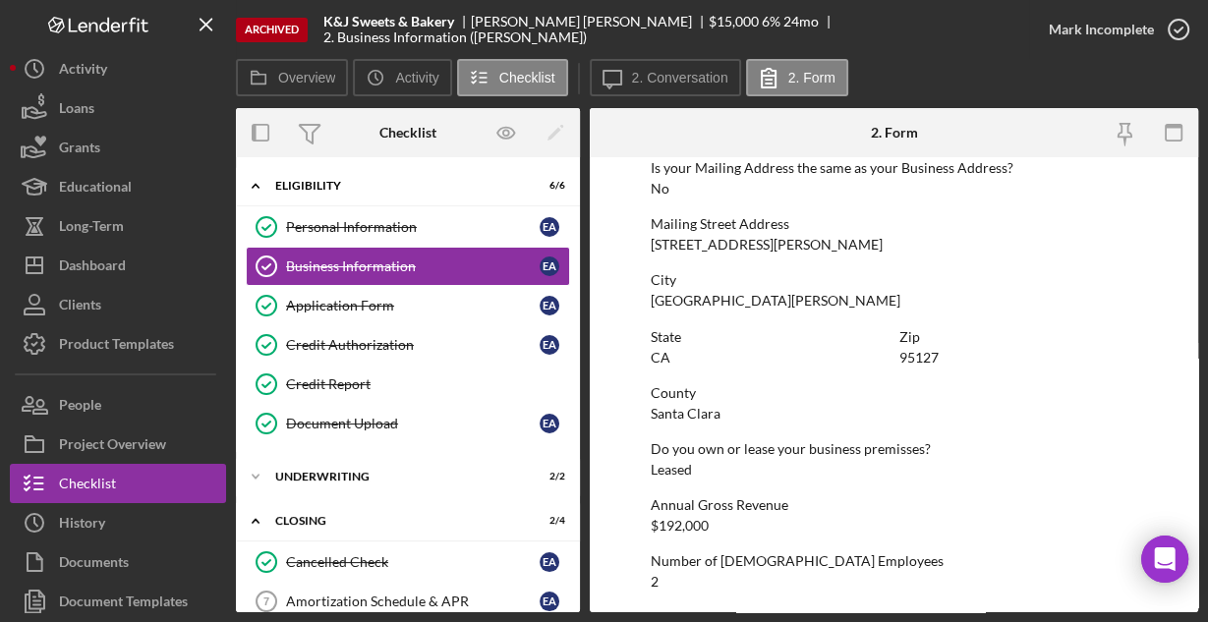
scroll to position [1252, 0]
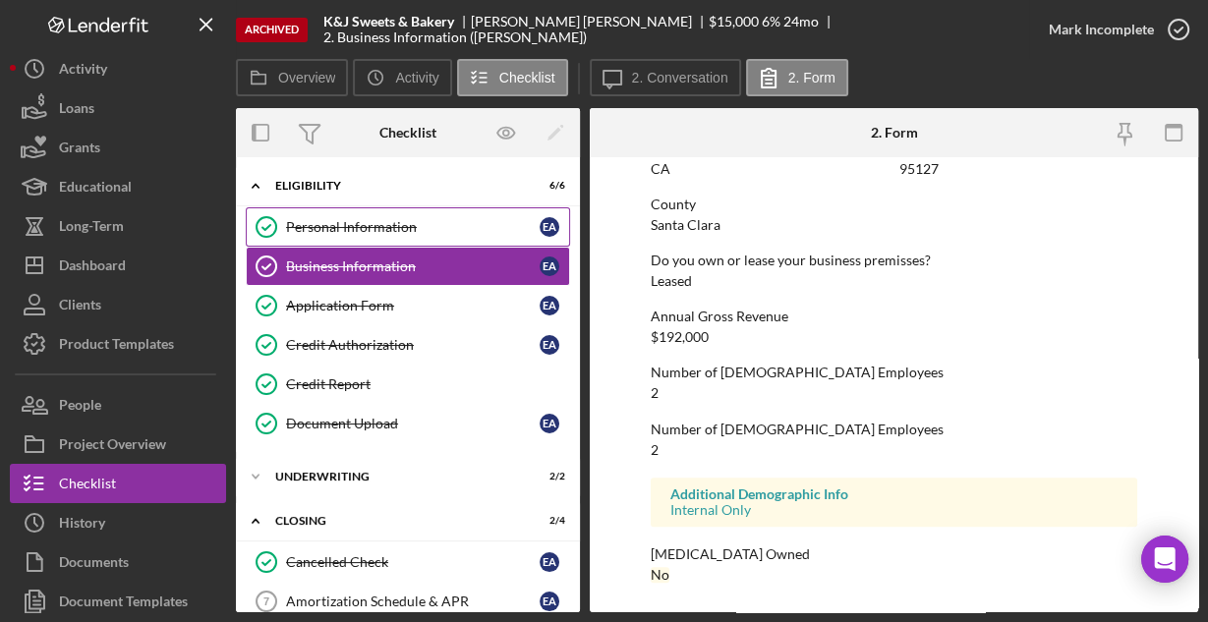
click at [317, 225] on div "Personal Information" at bounding box center [412, 227] width 253 height 16
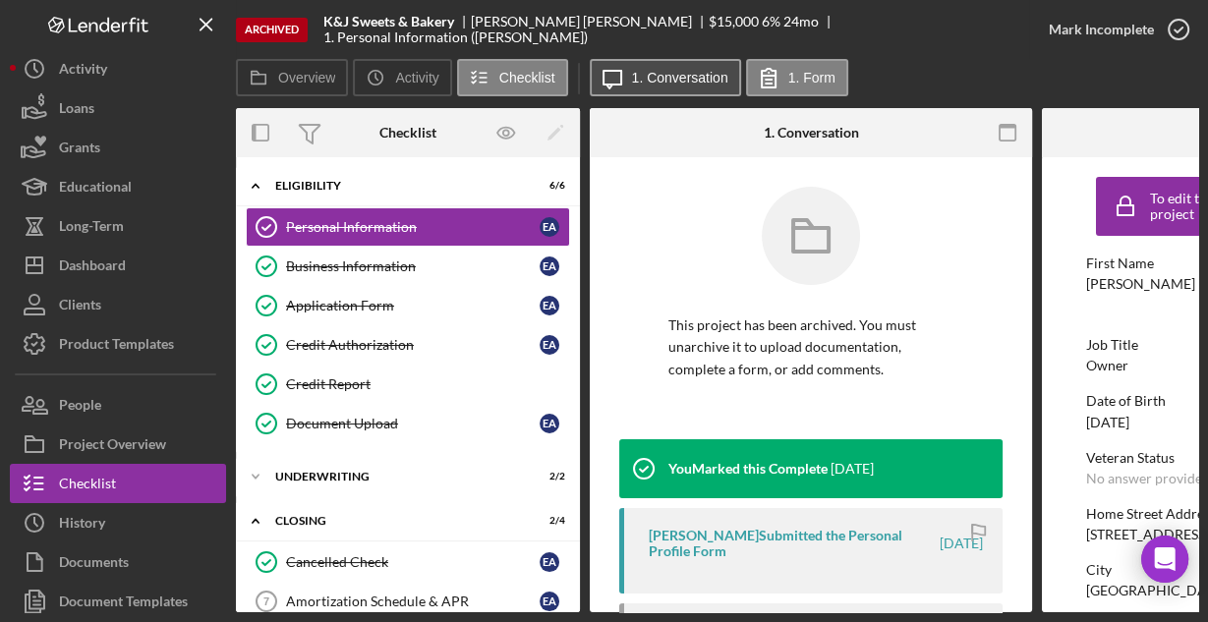
click at [656, 84] on label "1. Conversation" at bounding box center [680, 78] width 96 height 16
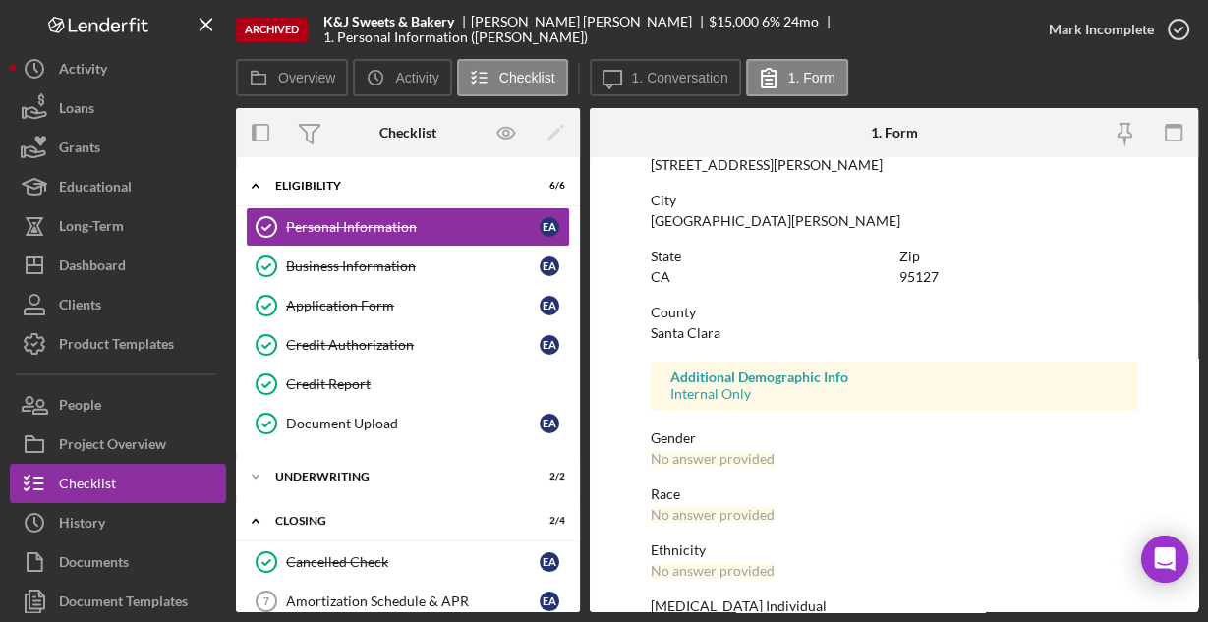
scroll to position [463, 0]
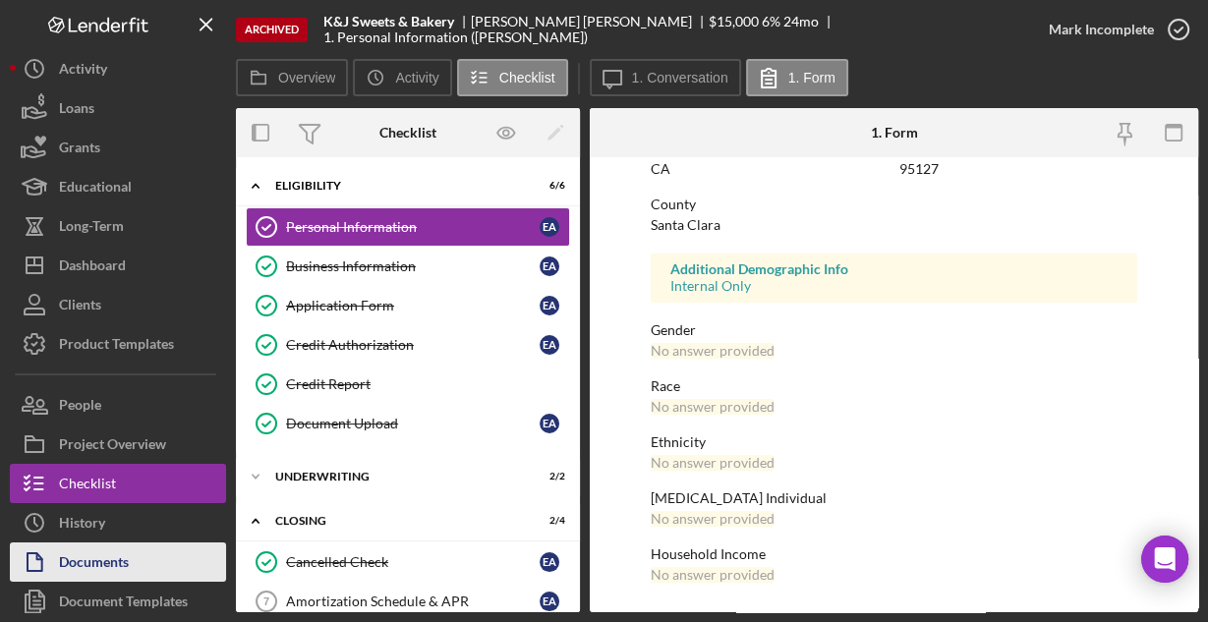
click at [101, 565] on div "Documents" at bounding box center [94, 564] width 70 height 44
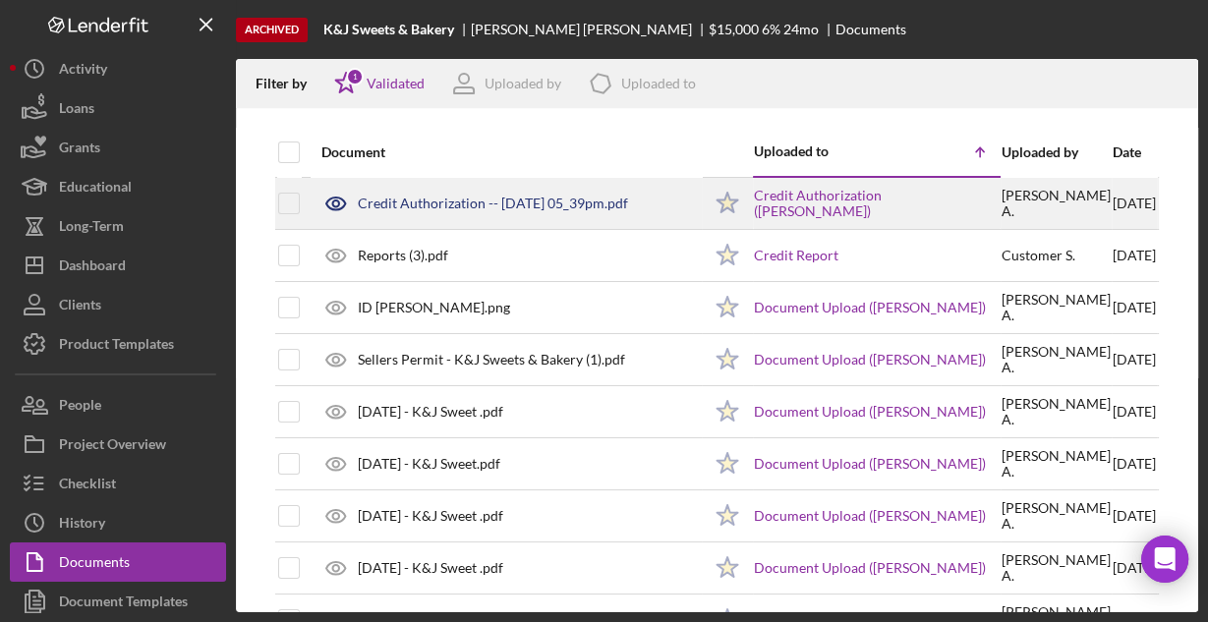
click at [421, 203] on div "Credit Authorization -- [DATE] 05_39pm.pdf" at bounding box center [493, 204] width 270 height 16
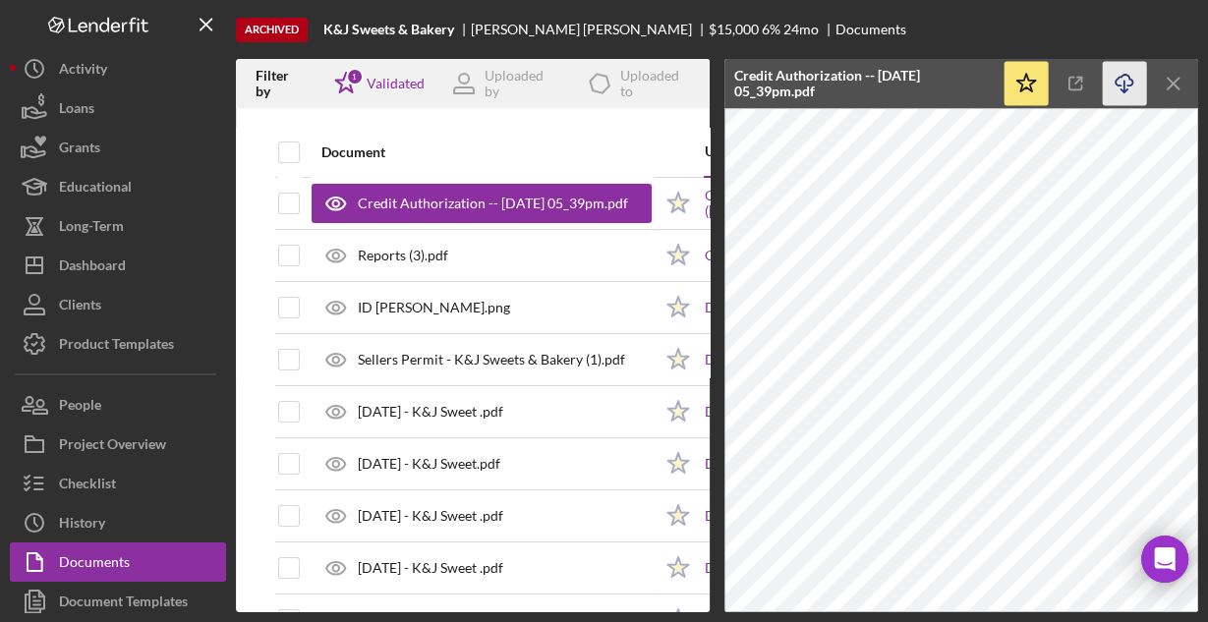
click at [1111, 76] on icon "Icon/Download" at bounding box center [1124, 84] width 44 height 44
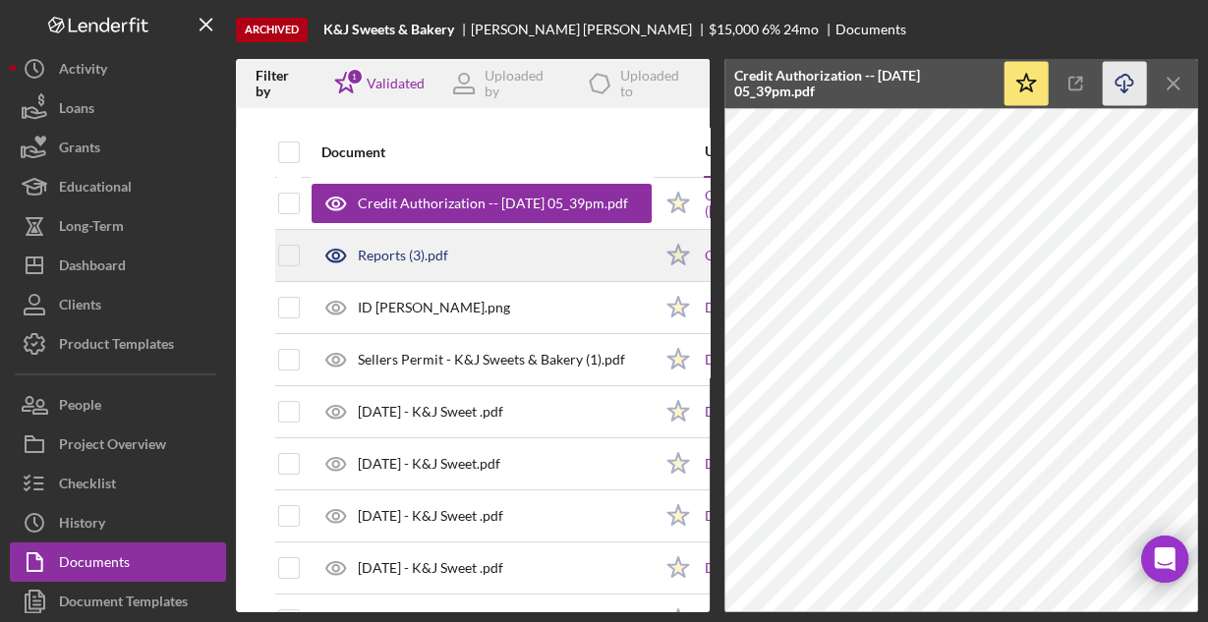
click at [537, 252] on div "Reports (3).pdf" at bounding box center [481, 255] width 340 height 49
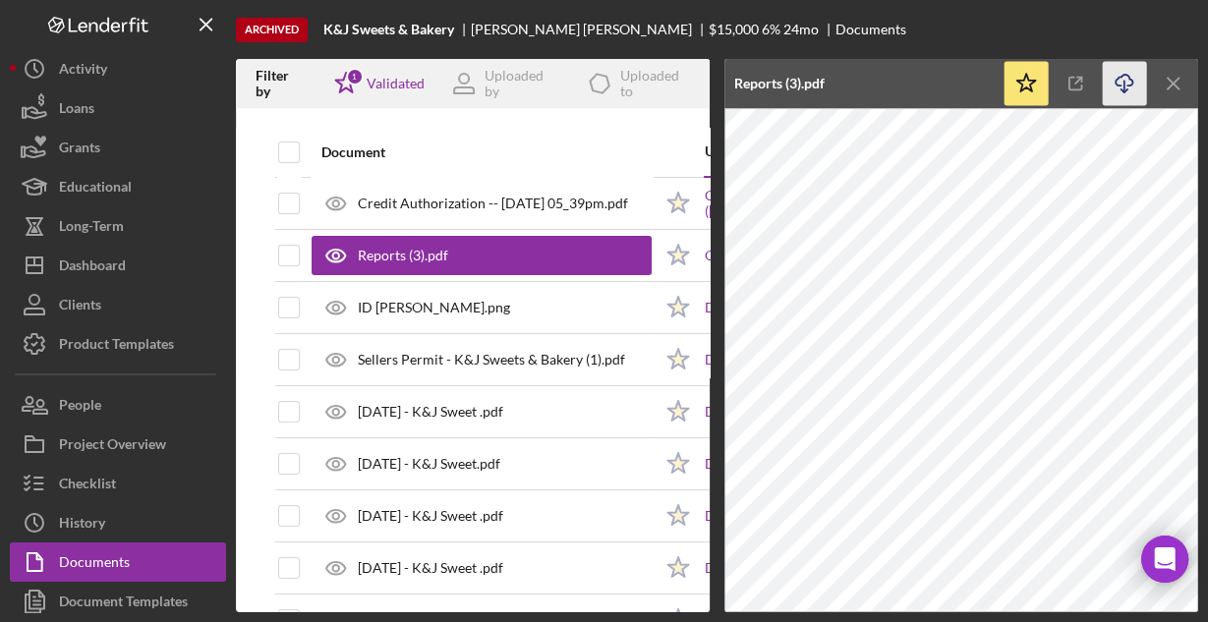
click at [1118, 80] on icon "Icon/Download" at bounding box center [1124, 84] width 44 height 44
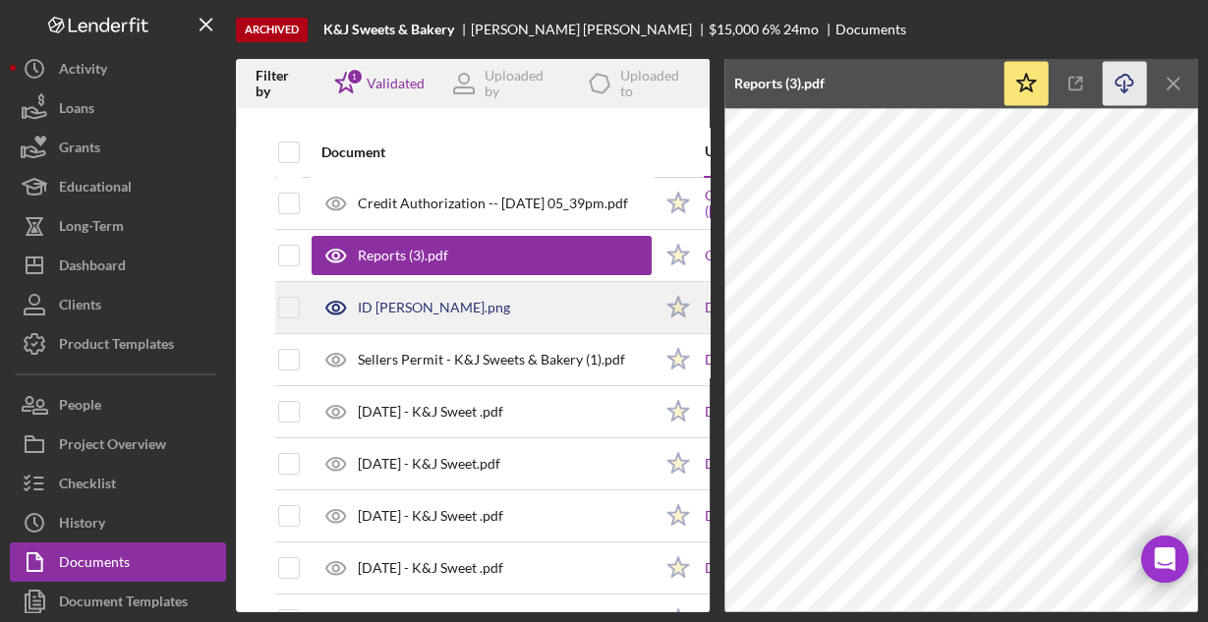
click at [417, 295] on div "ID [PERSON_NAME].png" at bounding box center [481, 307] width 340 height 49
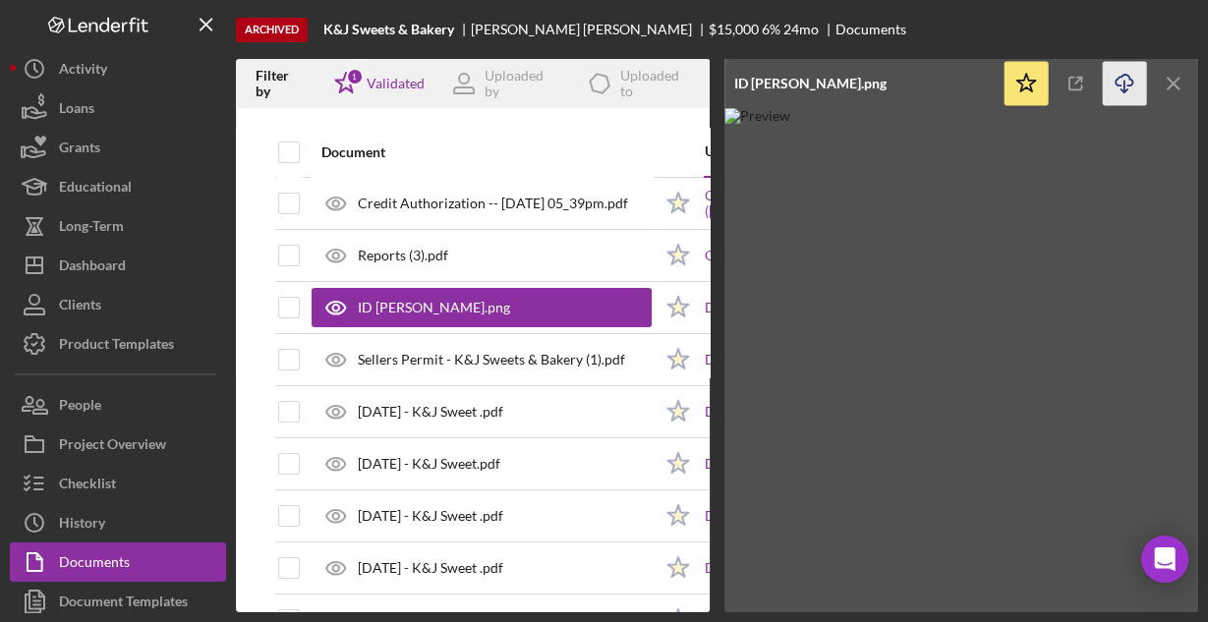
click at [1125, 76] on icon "Icon/Download" at bounding box center [1124, 84] width 44 height 44
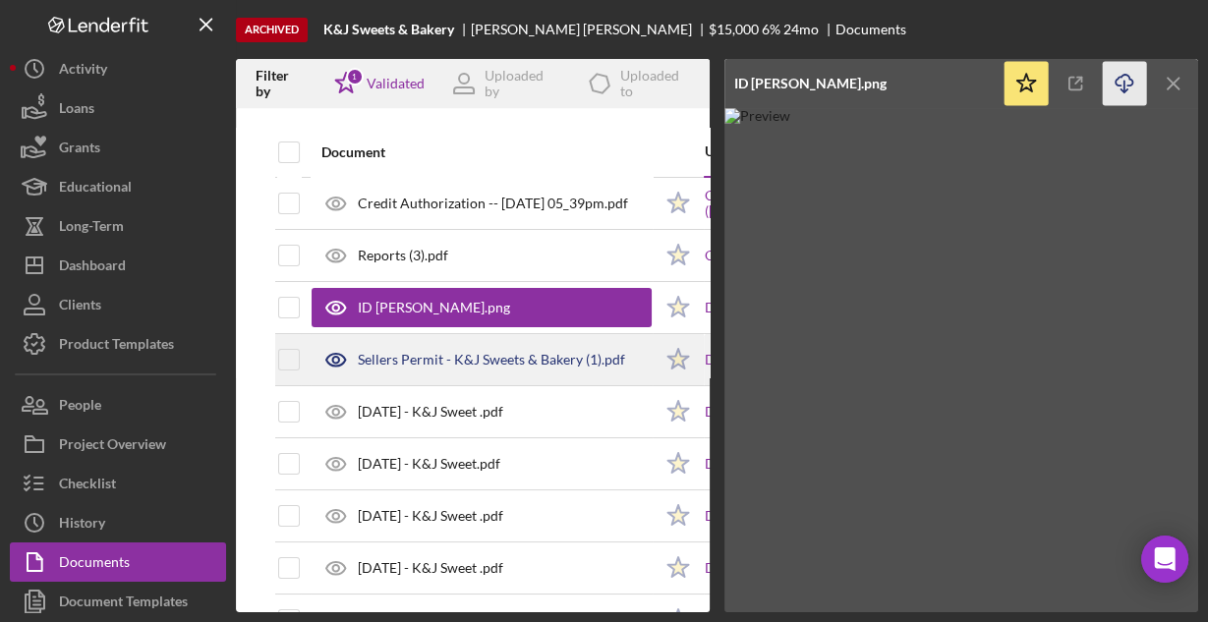
click at [404, 367] on div "Sellers Permit - K&J Sweets & Bakery (1).pdf" at bounding box center [481, 359] width 340 height 49
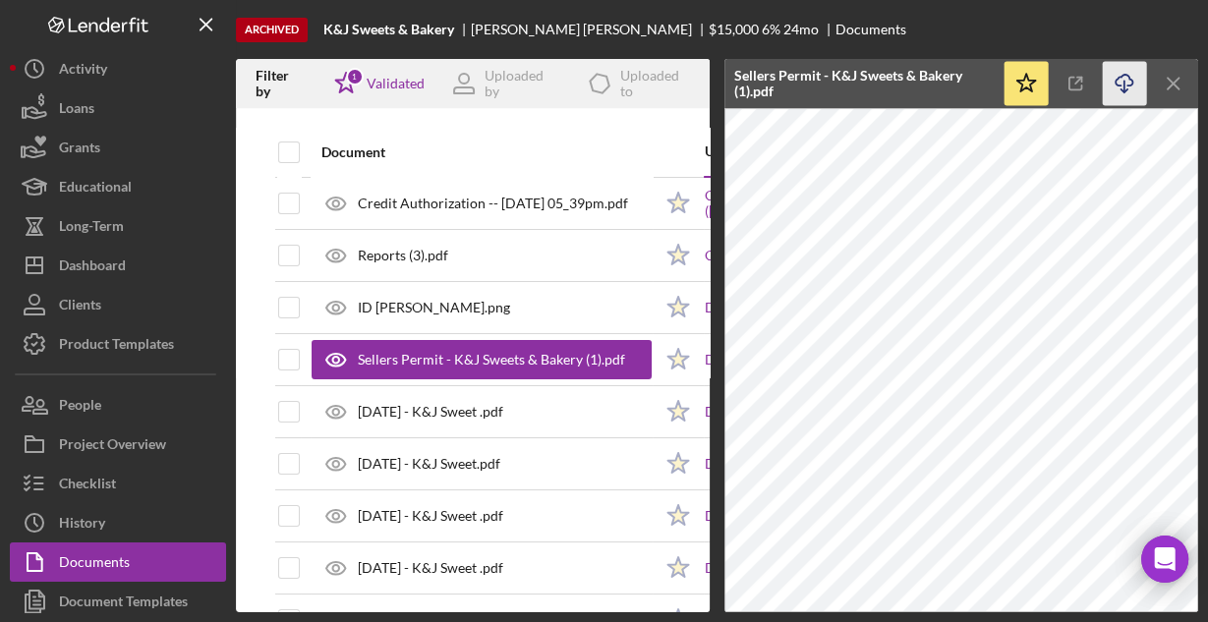
click at [1117, 80] on icon "Icon/Download" at bounding box center [1124, 84] width 44 height 44
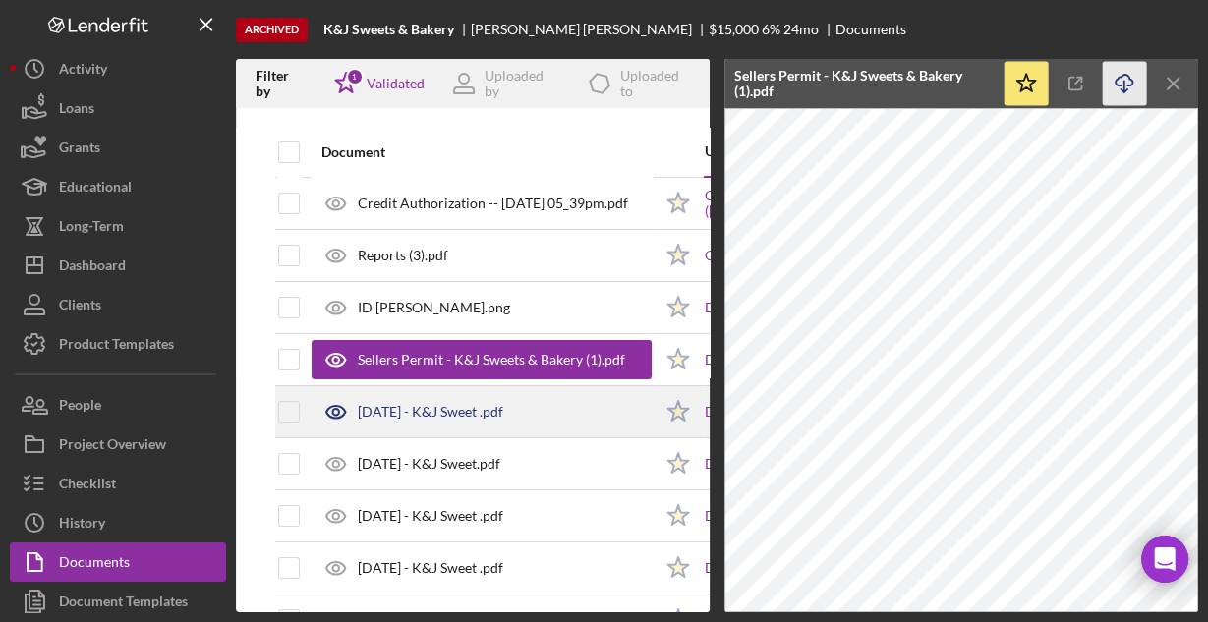
click at [413, 406] on div "[DATE] - K&J Sweet .pdf" at bounding box center [430, 412] width 145 height 16
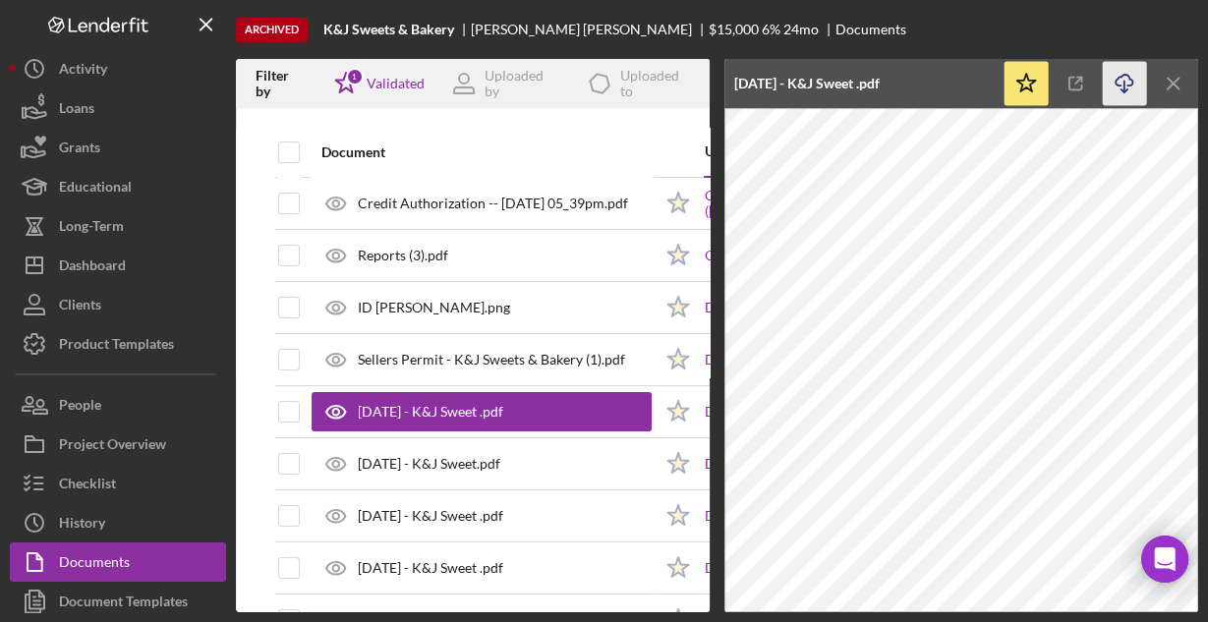
click at [1120, 89] on polyline "button" at bounding box center [1123, 90] width 7 height 3
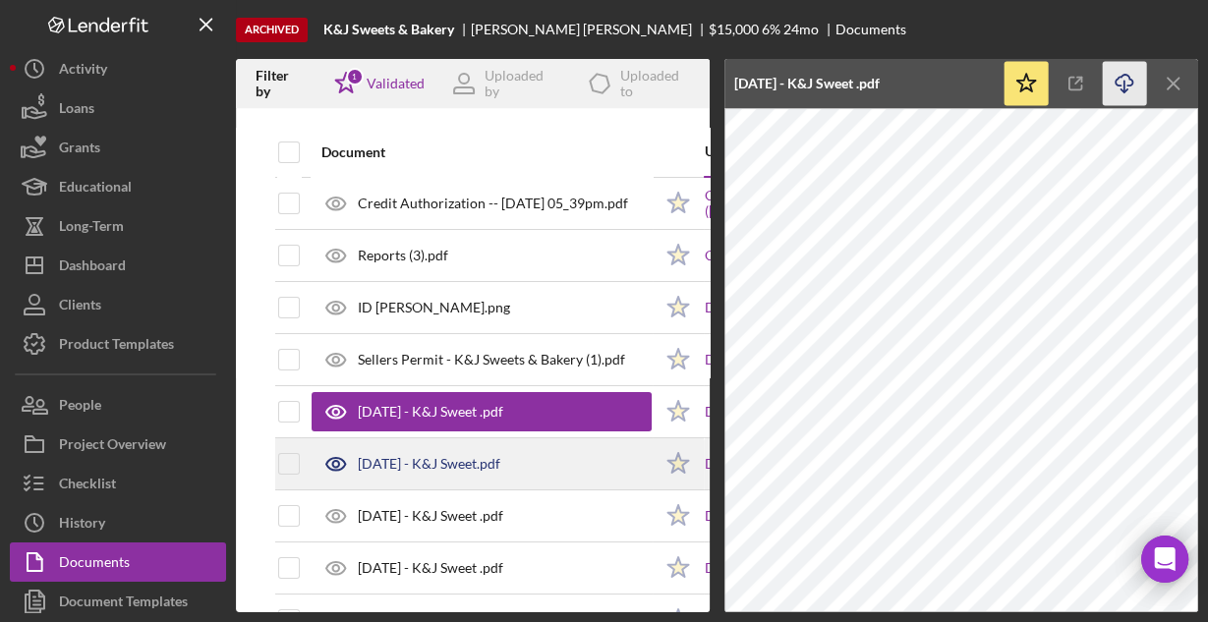
click at [500, 466] on div "[DATE] - K&J Sweet.pdf" at bounding box center [429, 464] width 142 height 16
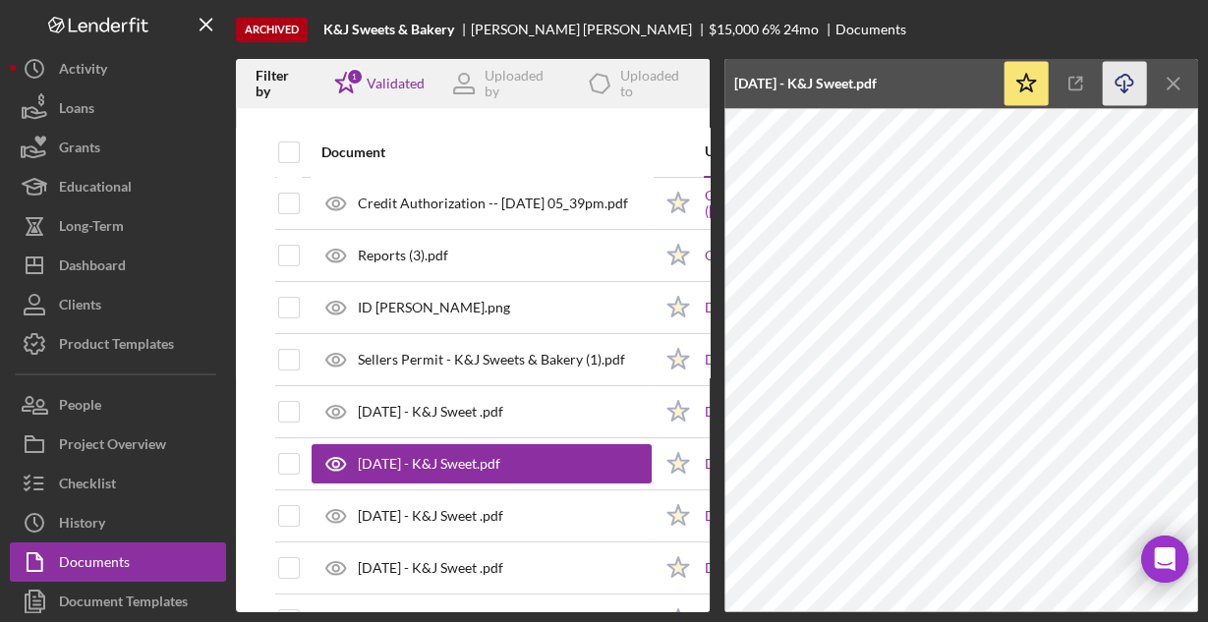
click at [1124, 81] on line "button" at bounding box center [1124, 86] width 0 height 11
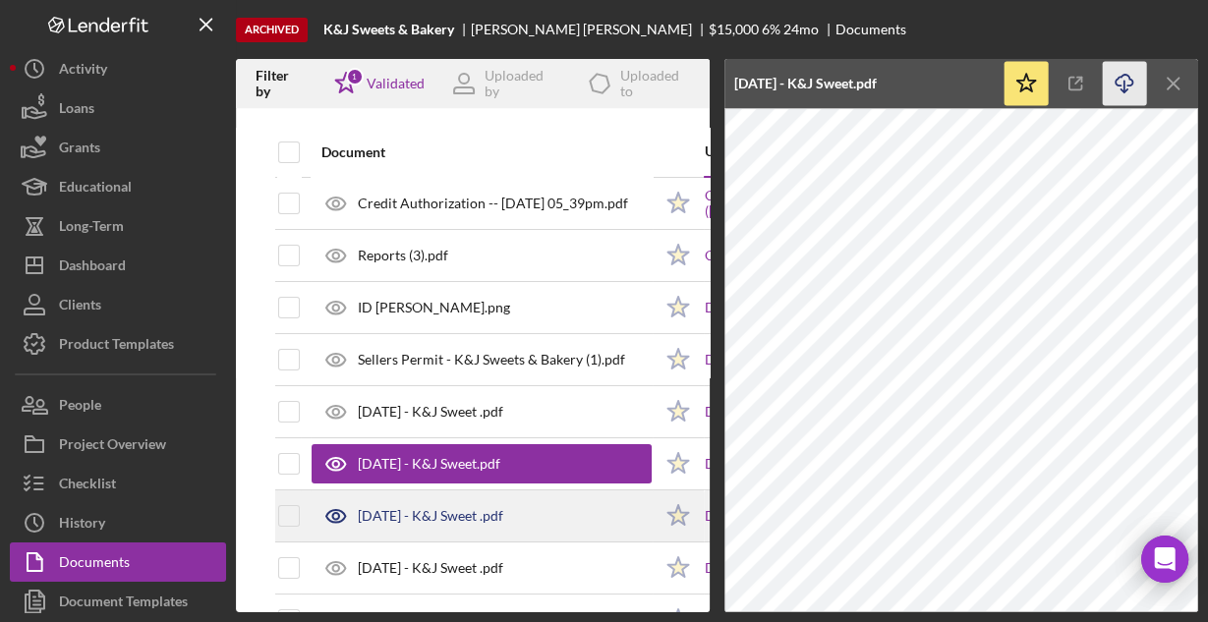
click at [447, 509] on div "[DATE] - K&J Sweet .pdf" at bounding box center [430, 516] width 145 height 16
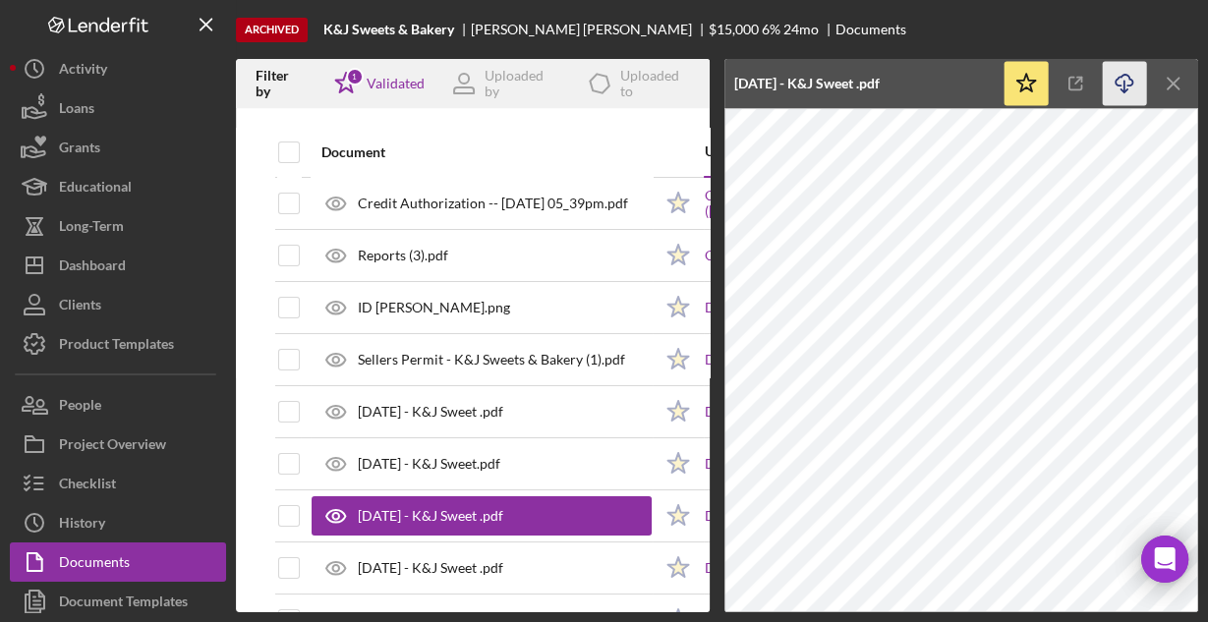
click at [1115, 82] on icon "button" at bounding box center [1123, 80] width 17 height 11
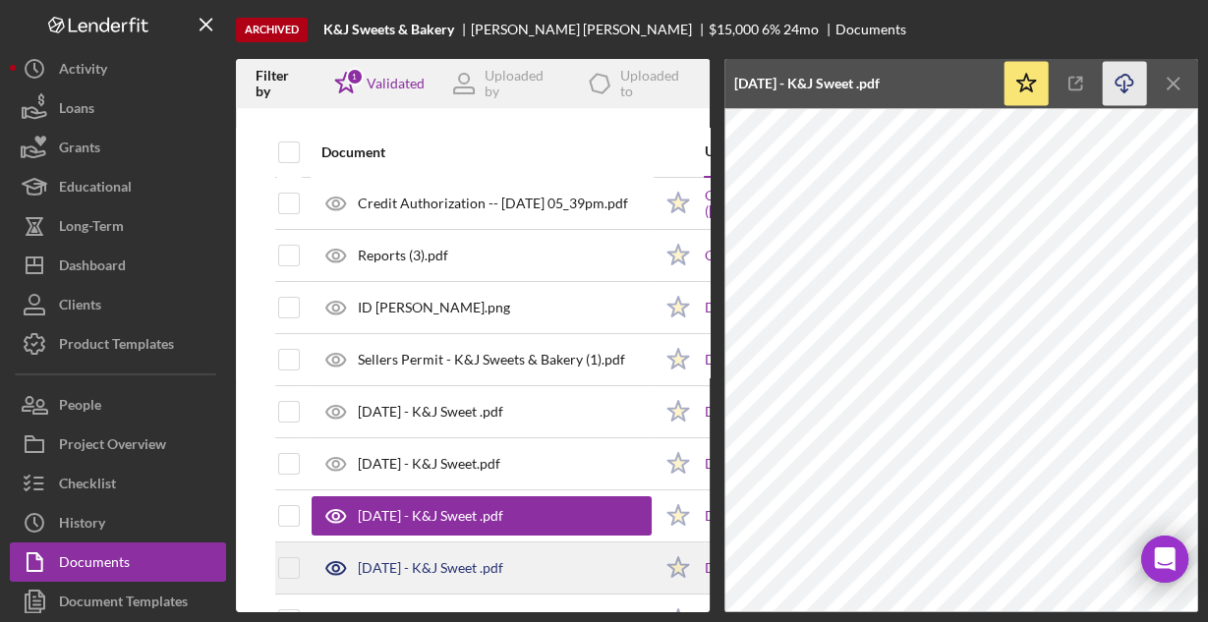
click at [541, 554] on div "[DATE] - K&J Sweet .pdf" at bounding box center [481, 567] width 340 height 49
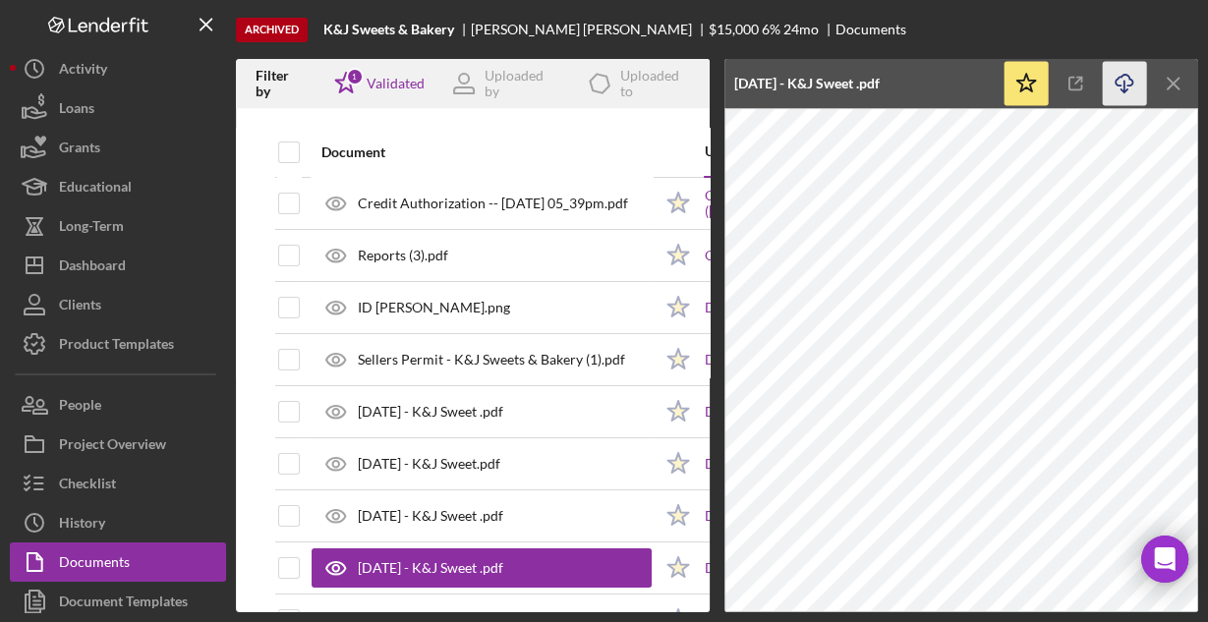
click at [1118, 77] on icon "button" at bounding box center [1123, 80] width 17 height 11
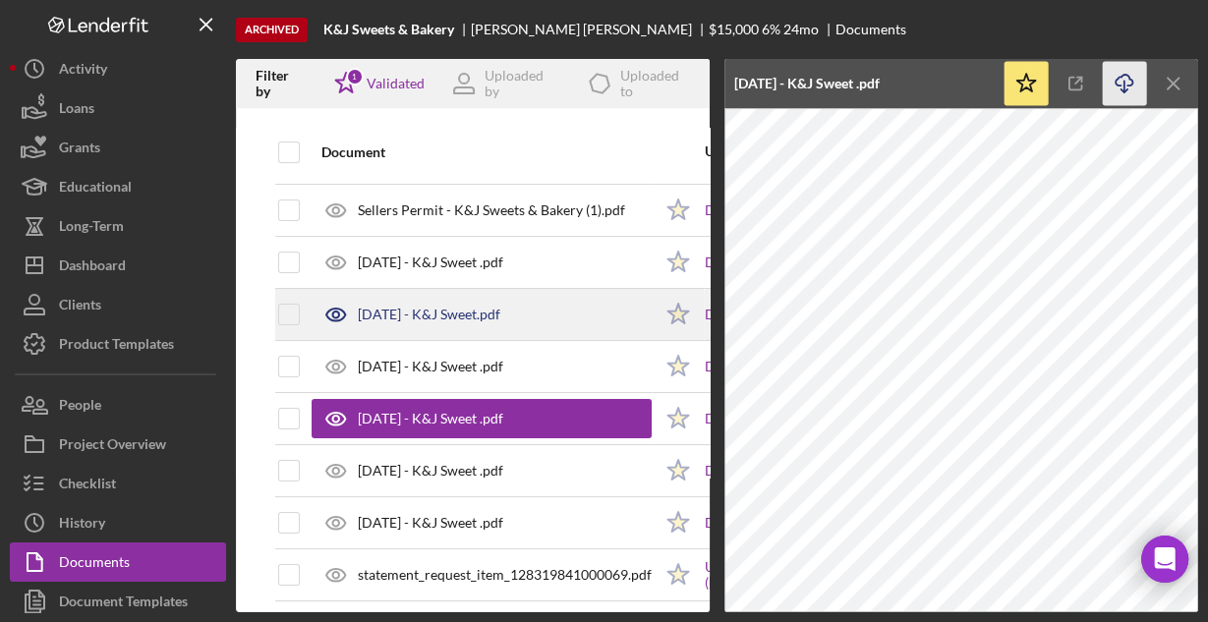
scroll to position [157, 0]
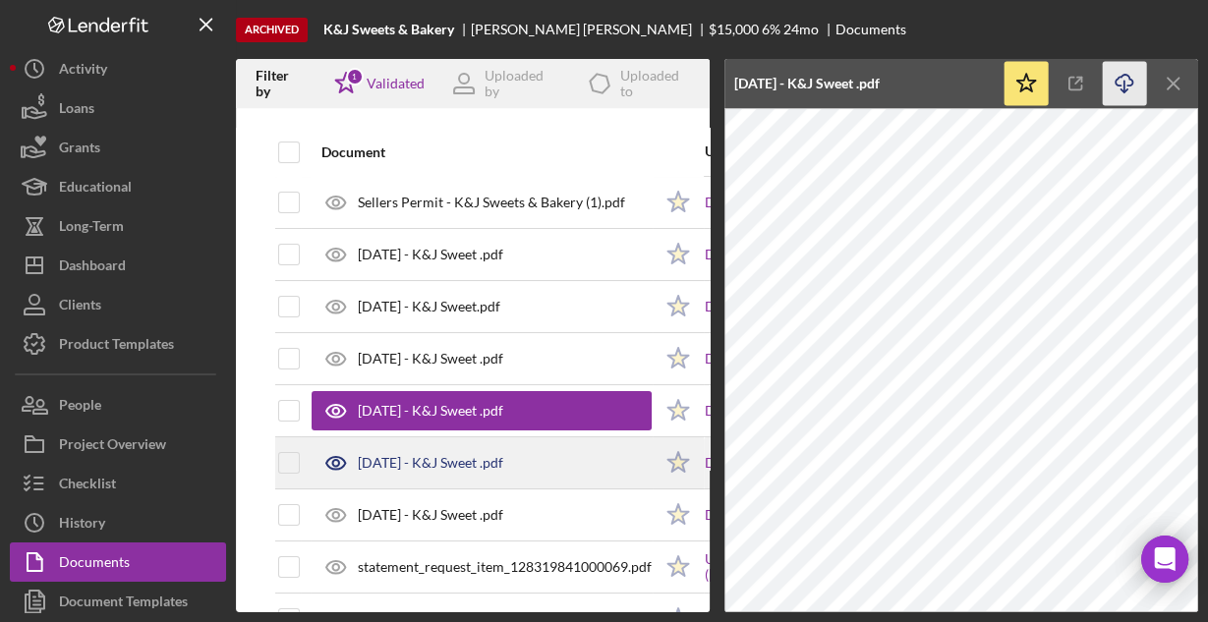
click at [376, 456] on div "[DATE] - K&J Sweet .pdf" at bounding box center [430, 463] width 145 height 16
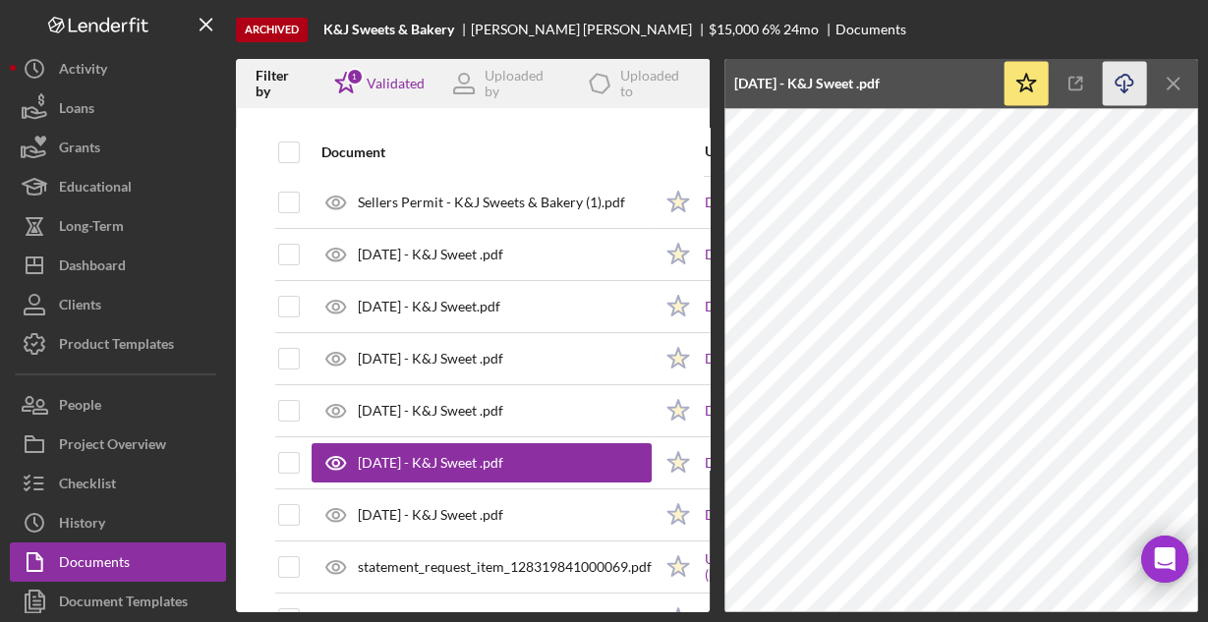
click at [1124, 82] on line "button" at bounding box center [1124, 86] width 0 height 11
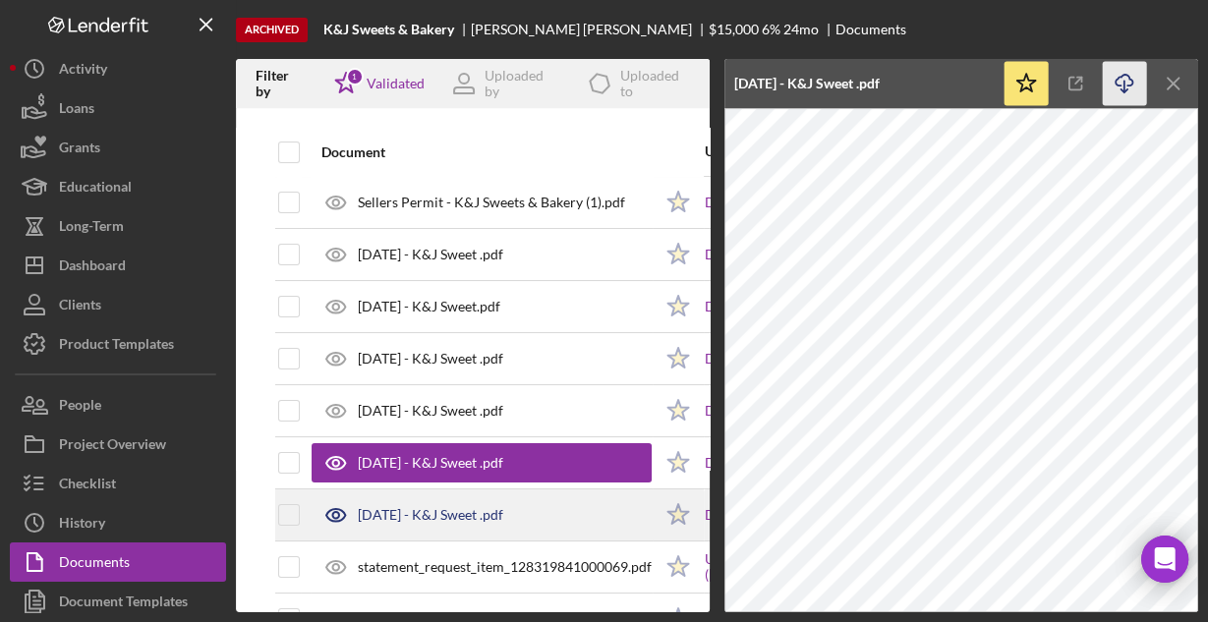
click at [563, 506] on div "[DATE] - K&J Sweet .pdf" at bounding box center [481, 514] width 340 height 49
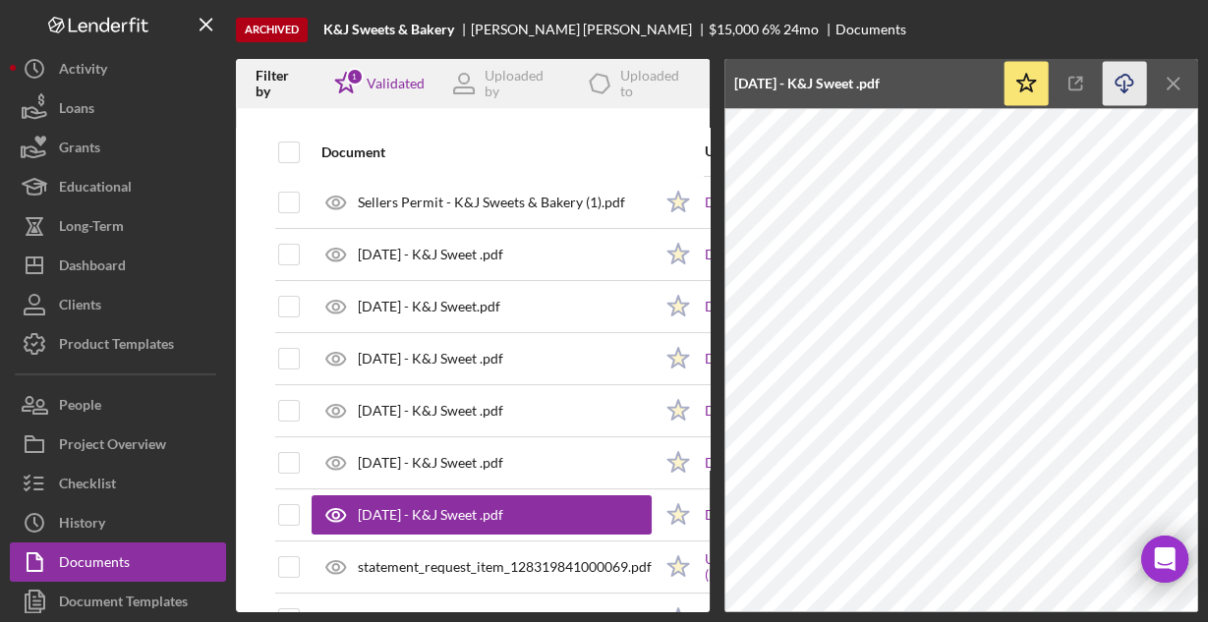
click at [1124, 90] on line "button" at bounding box center [1124, 86] width 0 height 11
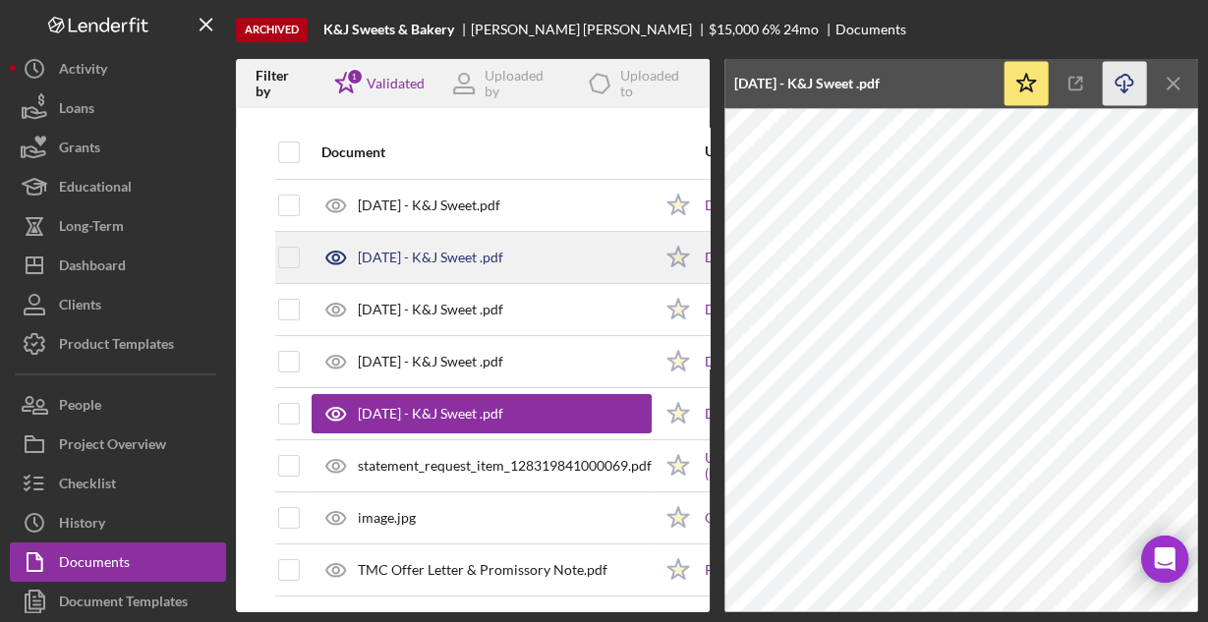
scroll to position [269, 0]
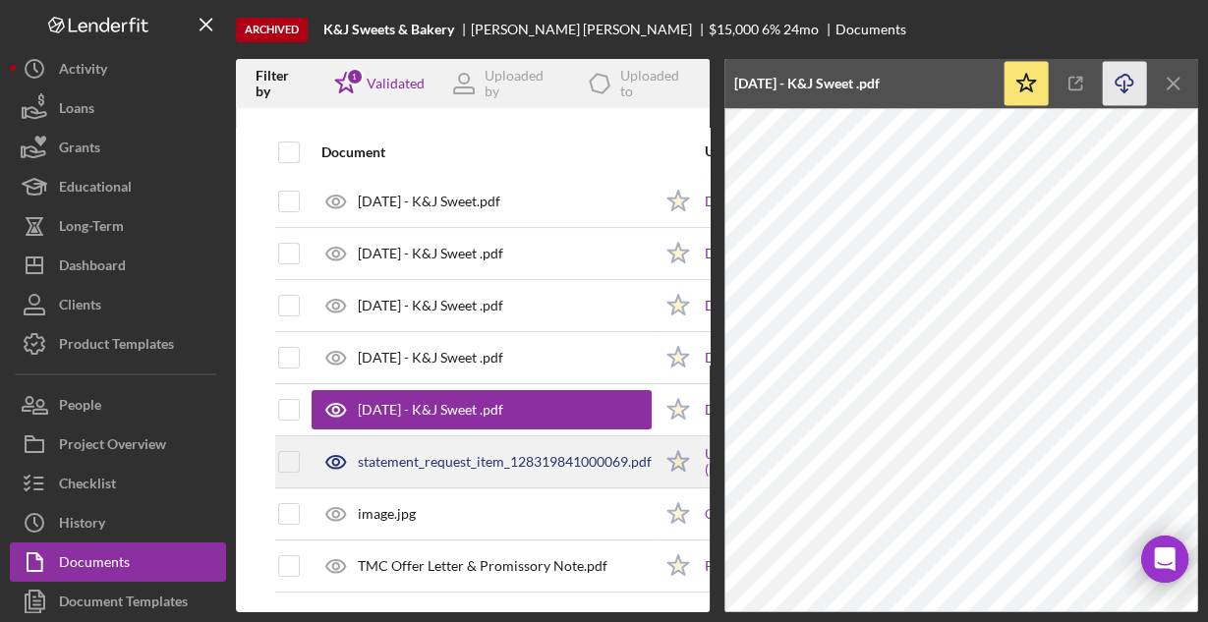
click at [503, 455] on div "statement_request_item_128319841000069.pdf" at bounding box center [505, 462] width 294 height 16
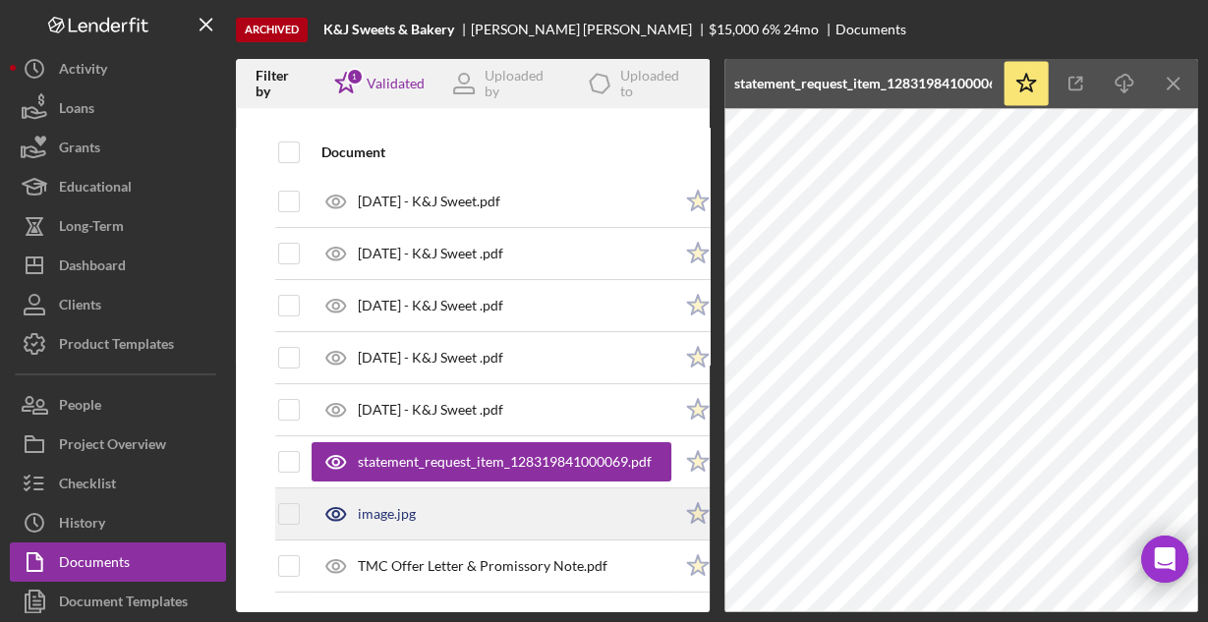
click at [413, 506] on div "image.jpg" at bounding box center [387, 514] width 58 height 16
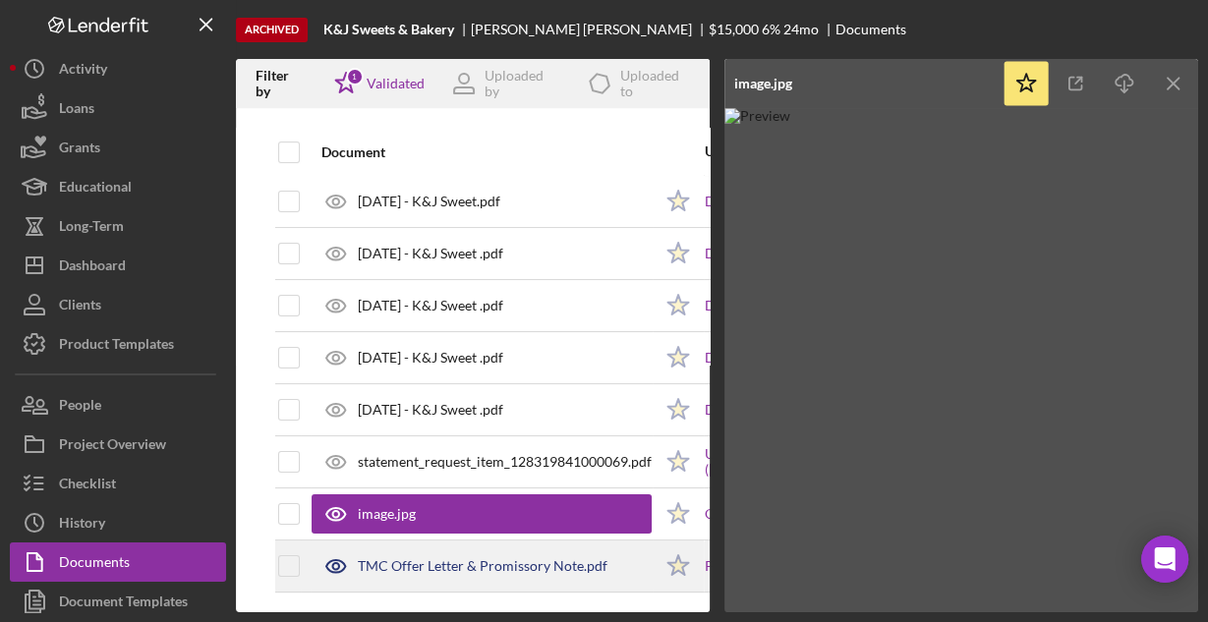
click at [438, 558] on div "TMC Offer Letter & Promissory Note.pdf" at bounding box center [483, 566] width 250 height 16
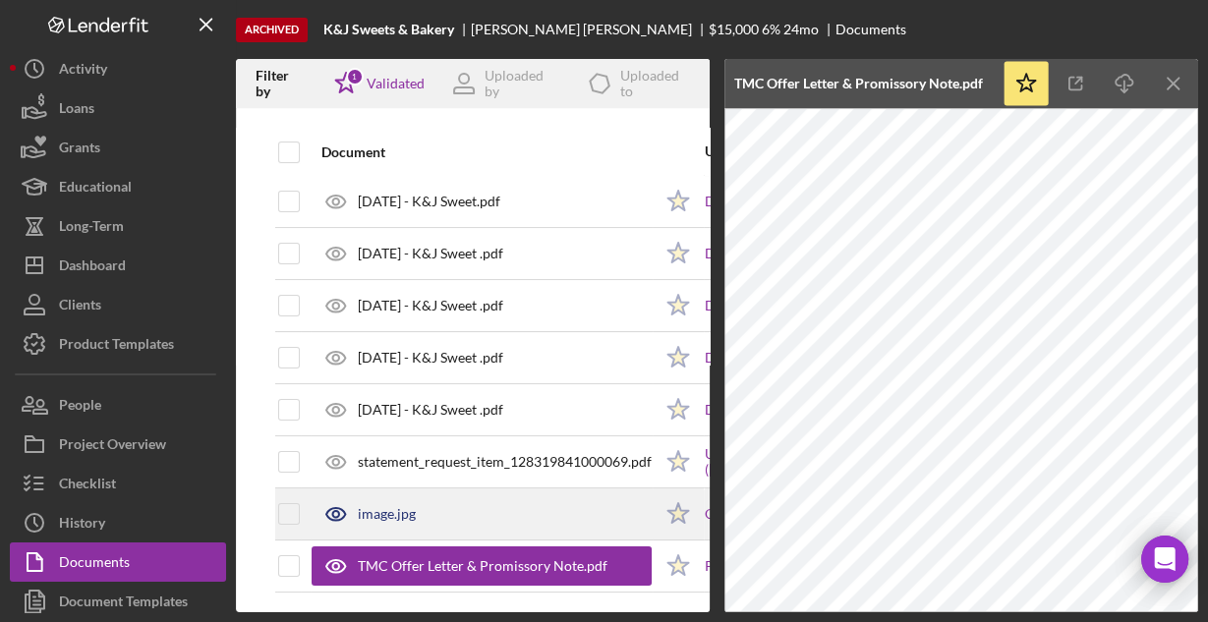
click at [418, 502] on div "image.jpg" at bounding box center [481, 513] width 340 height 49
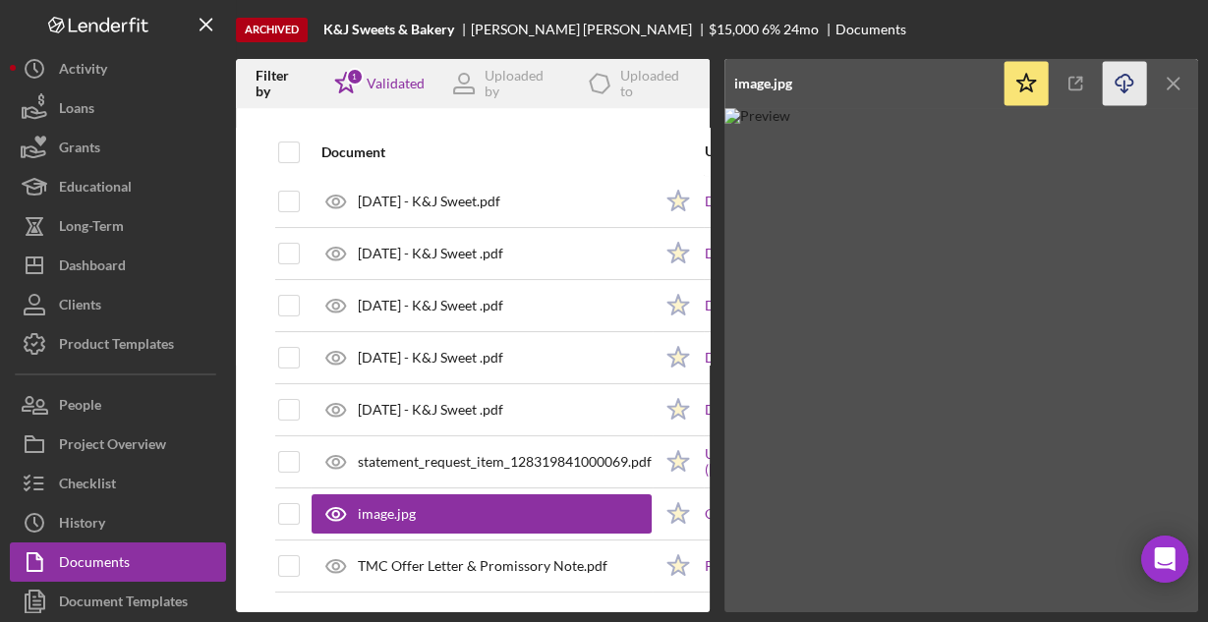
click at [1126, 81] on icon "Icon/Download" at bounding box center [1124, 84] width 44 height 44
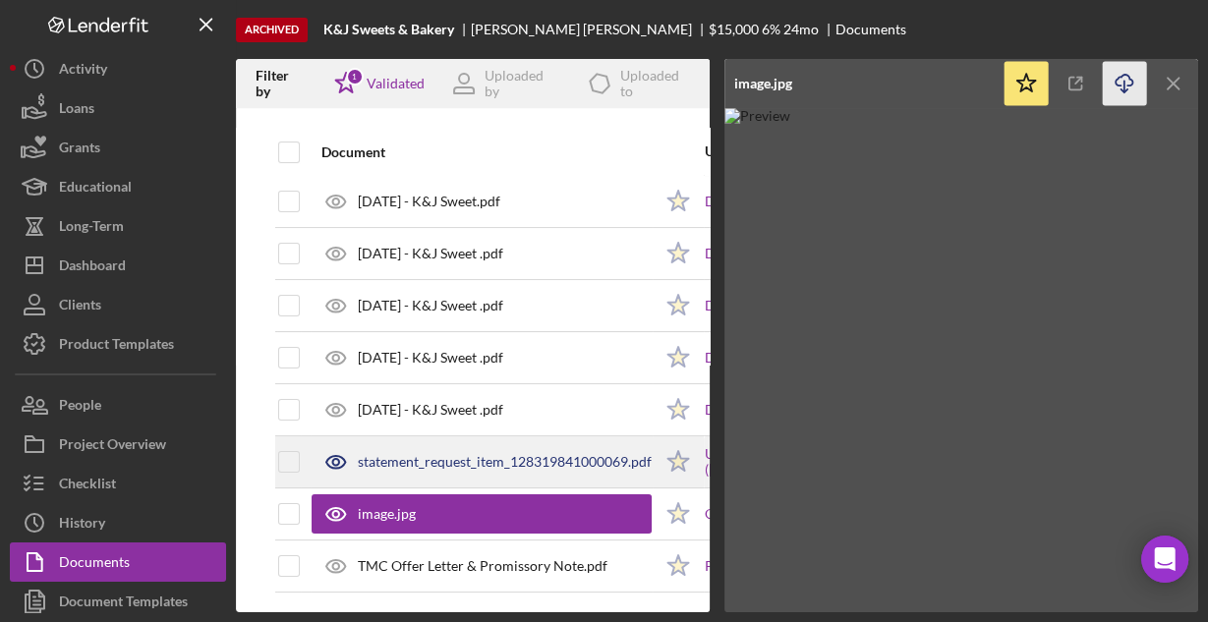
click at [437, 454] on div "statement_request_item_128319841000069.pdf" at bounding box center [505, 462] width 294 height 16
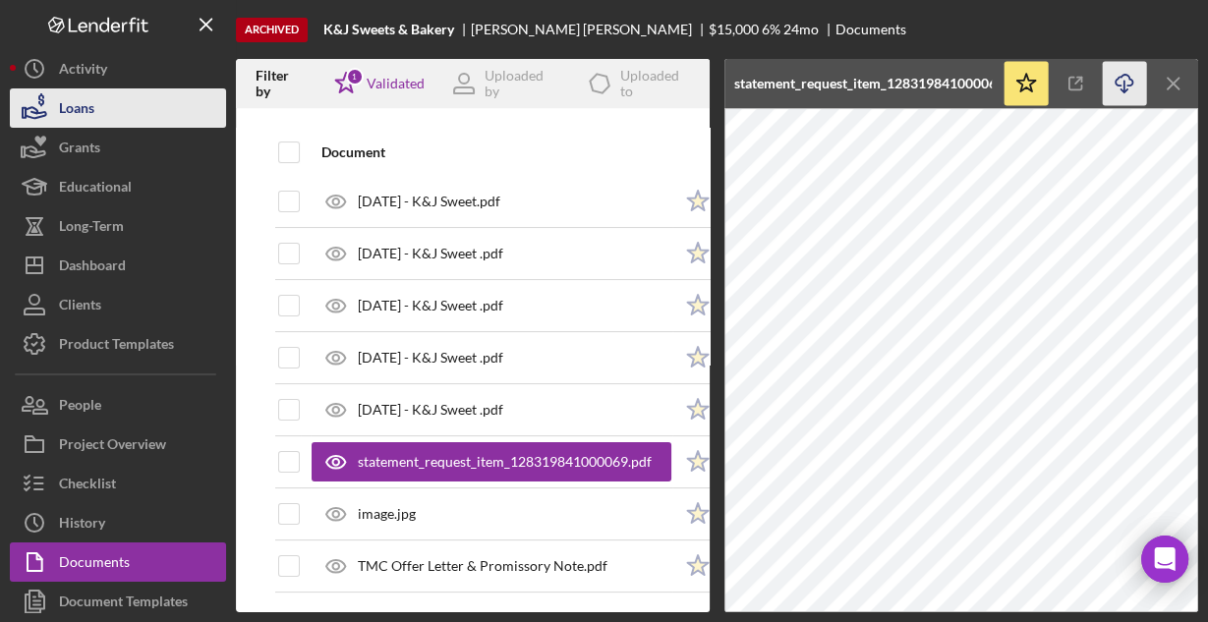
click at [111, 97] on button "Loans" at bounding box center [118, 107] width 216 height 39
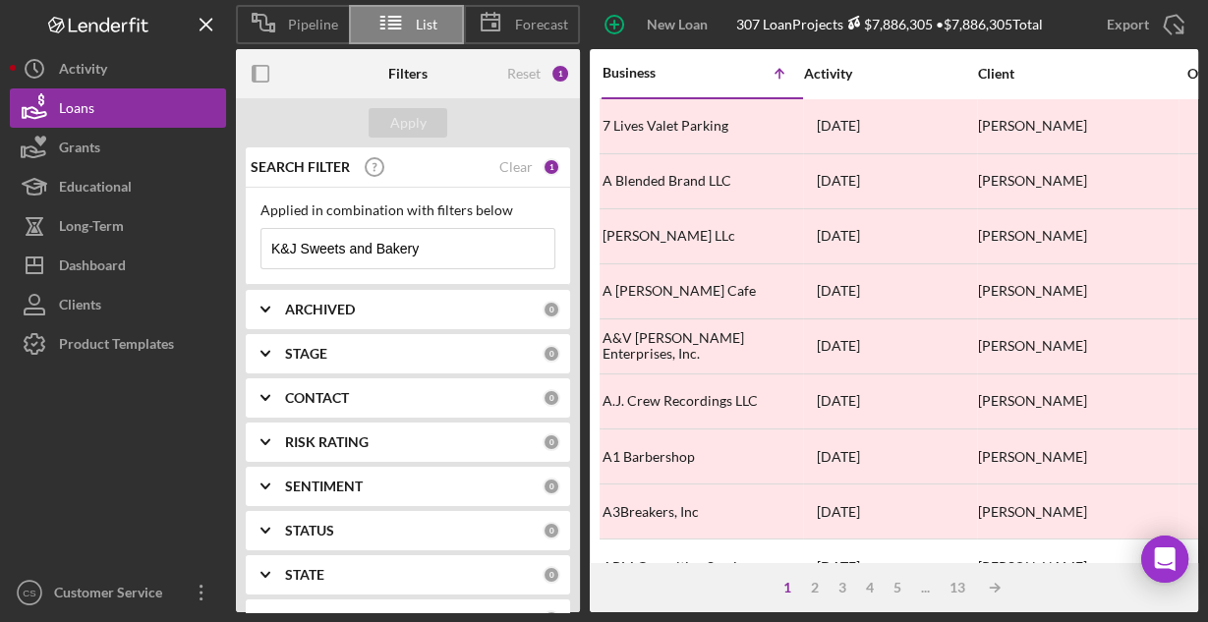
click at [459, 239] on input "K&J Sweets and Bakery" at bounding box center [407, 248] width 293 height 39
paste input "VP16 Technologies"
type input "VP16 Technologies"
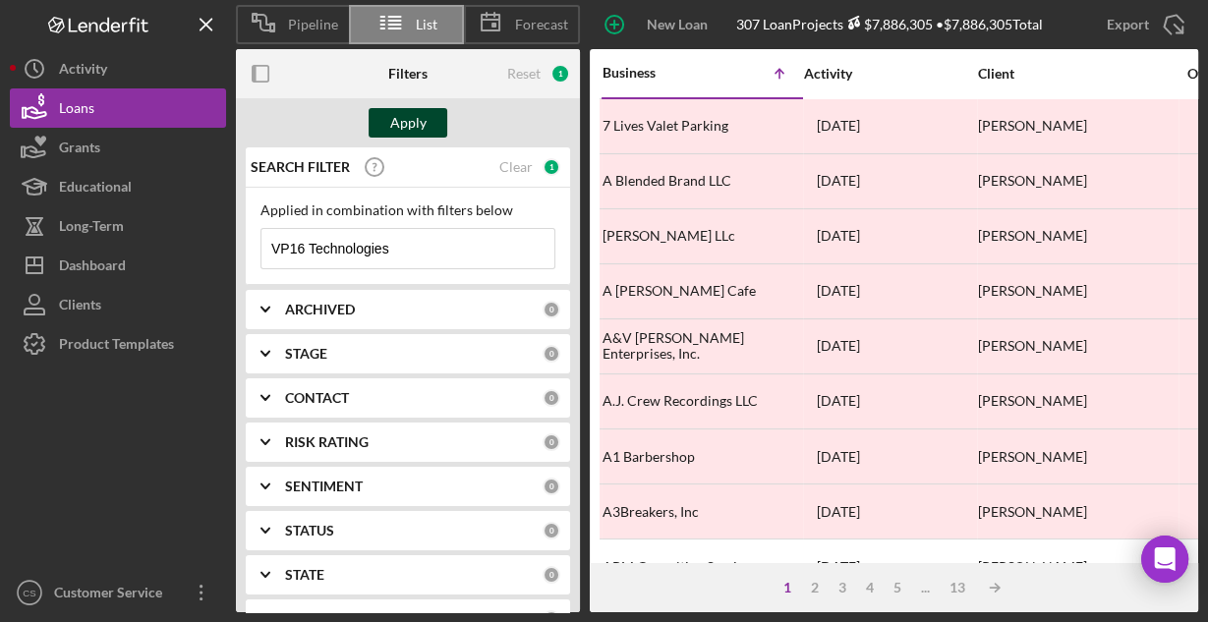
click at [393, 120] on div "Apply" at bounding box center [408, 122] width 36 height 29
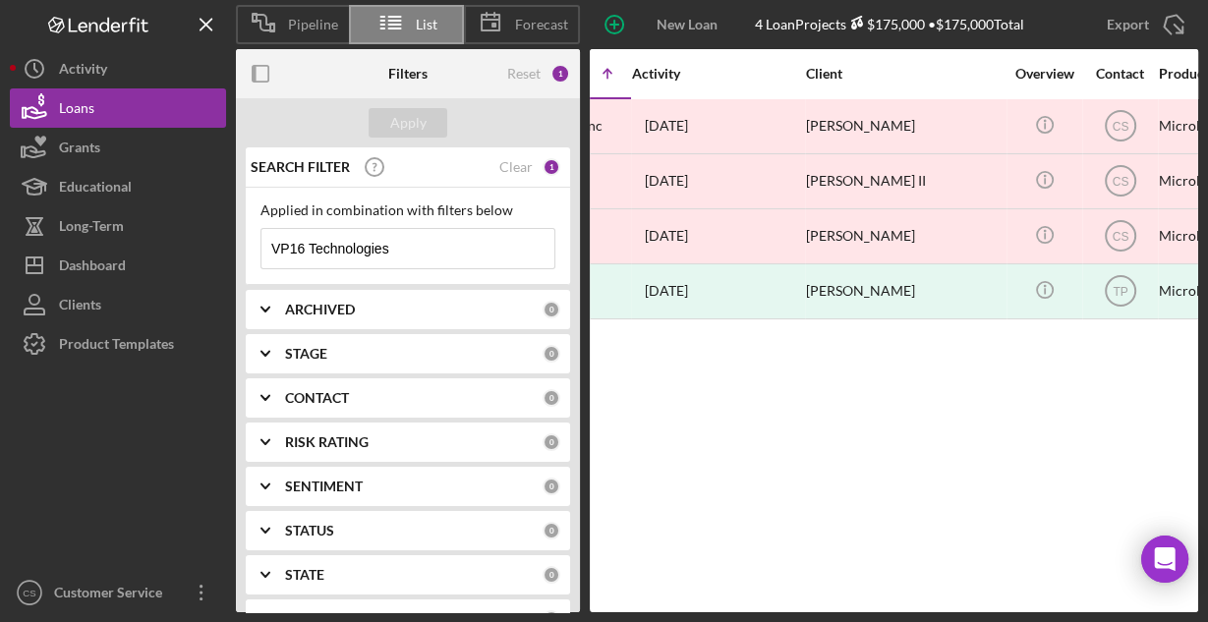
scroll to position [0, 109]
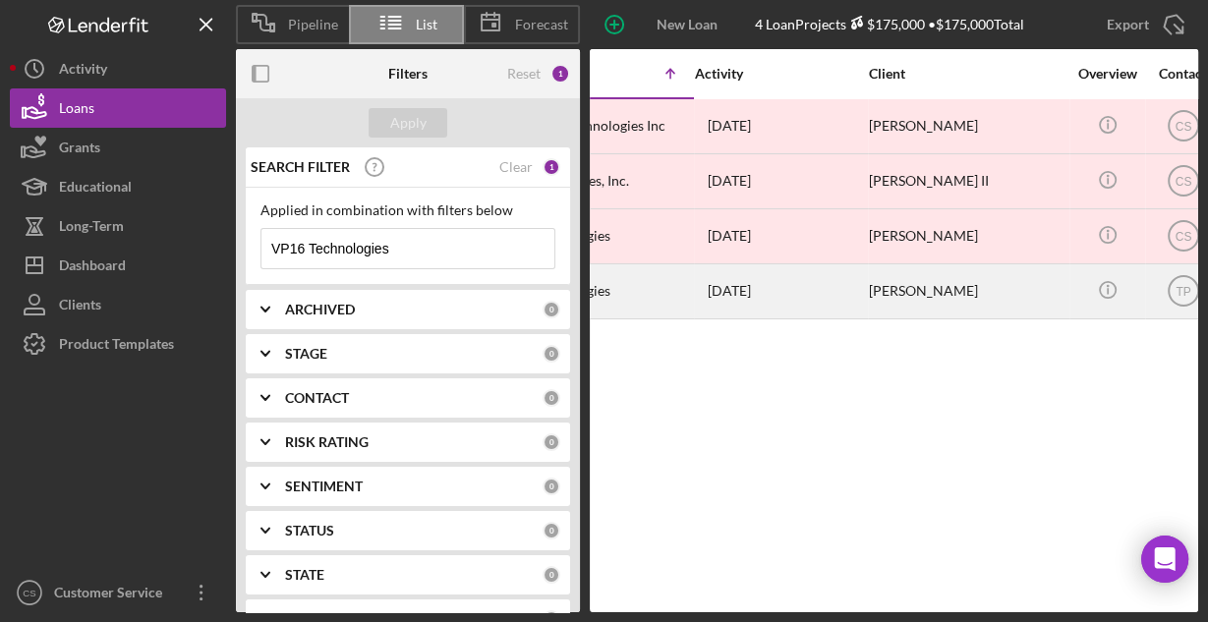
click at [733, 291] on time "[DATE]" at bounding box center [728, 291] width 43 height 16
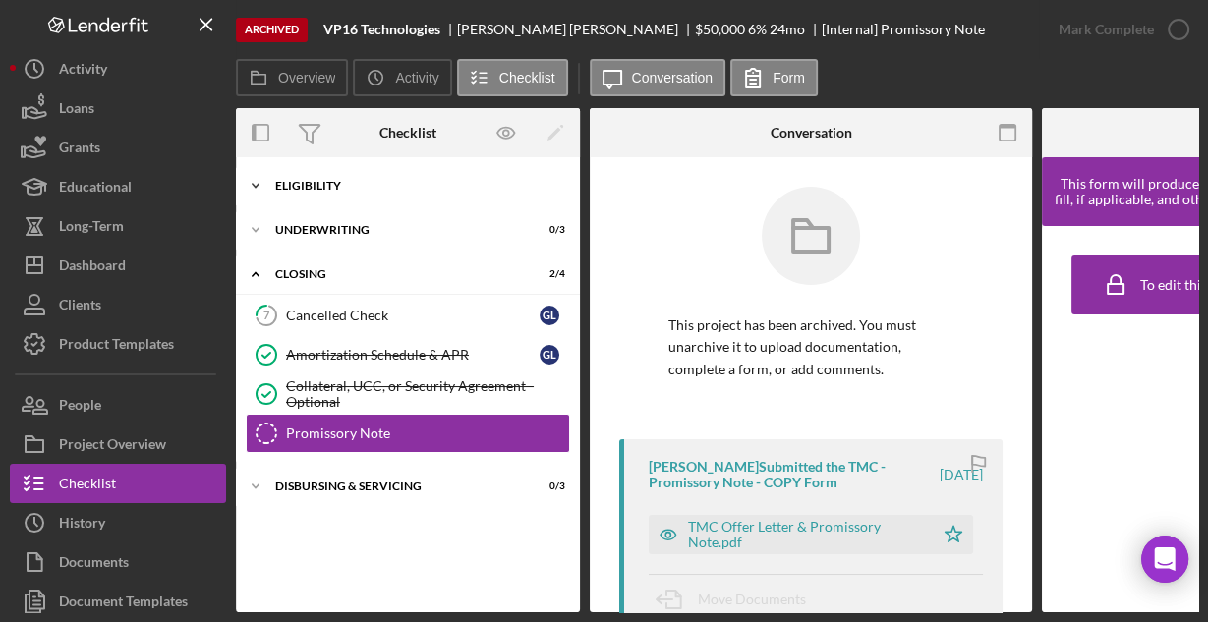
click at [295, 184] on div "Eligibility" at bounding box center [415, 186] width 280 height 12
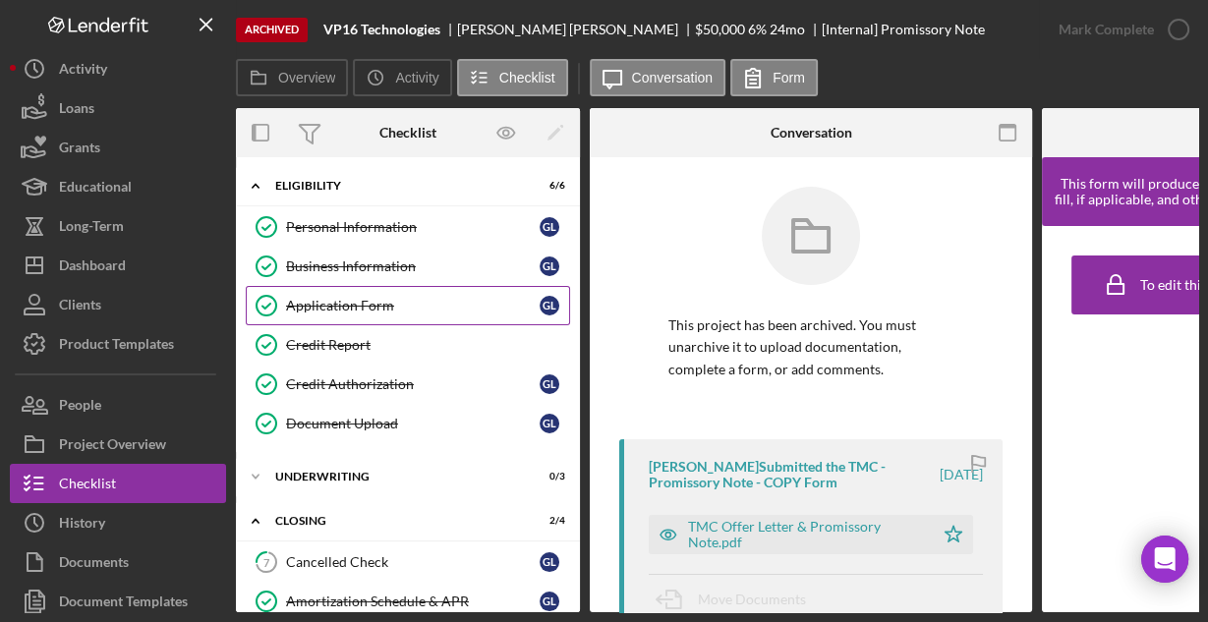
click at [321, 298] on div "Application Form" at bounding box center [412, 306] width 253 height 16
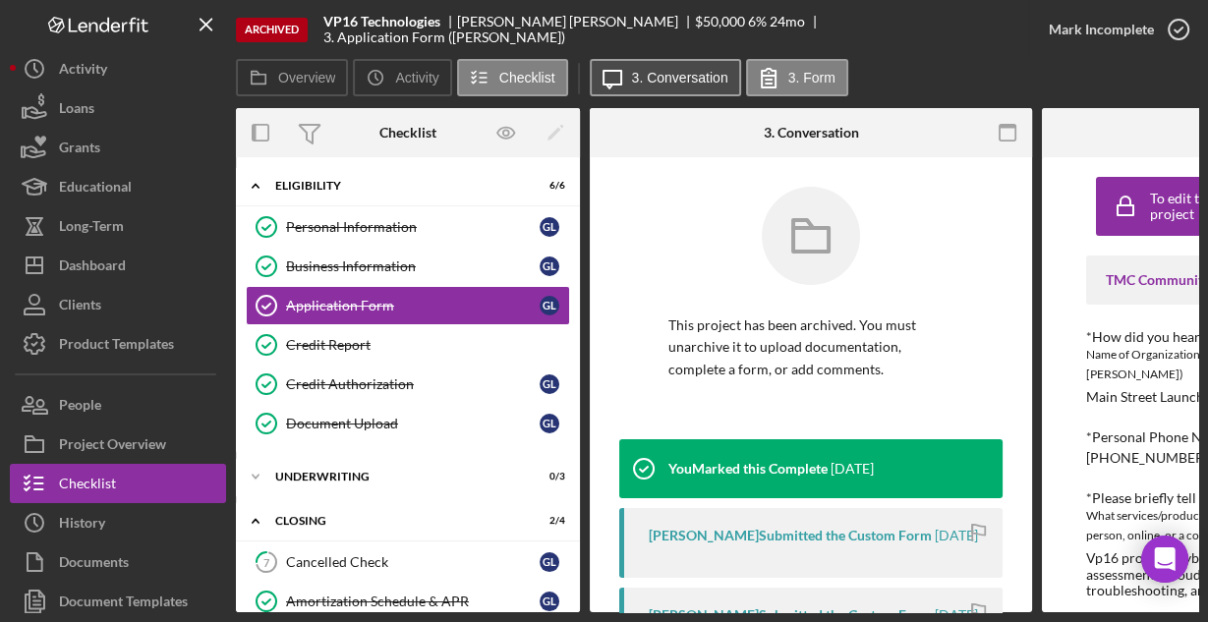
click at [637, 82] on label "3. Conversation" at bounding box center [680, 78] width 96 height 16
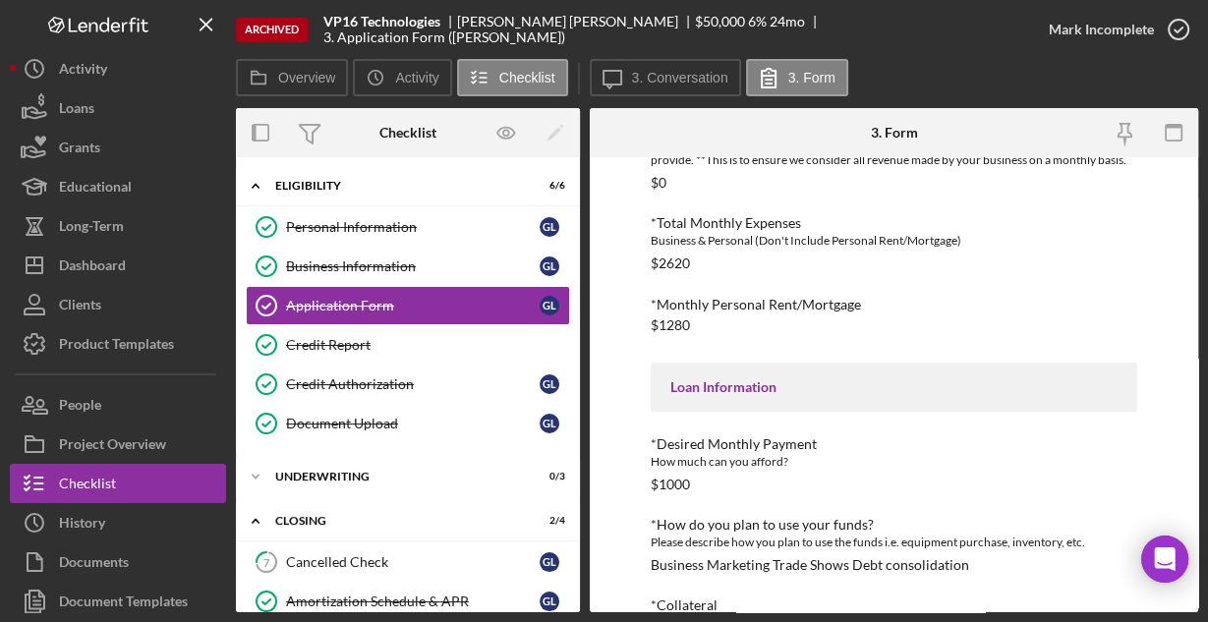
scroll to position [799, 0]
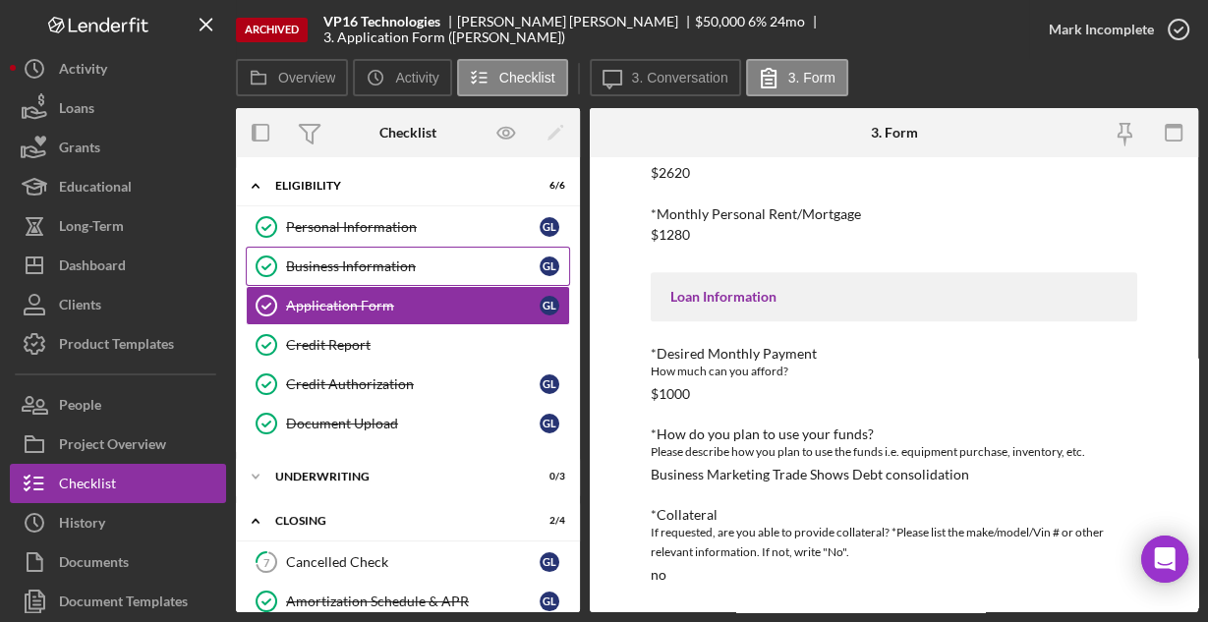
click at [310, 260] on div "Business Information" at bounding box center [412, 266] width 253 height 16
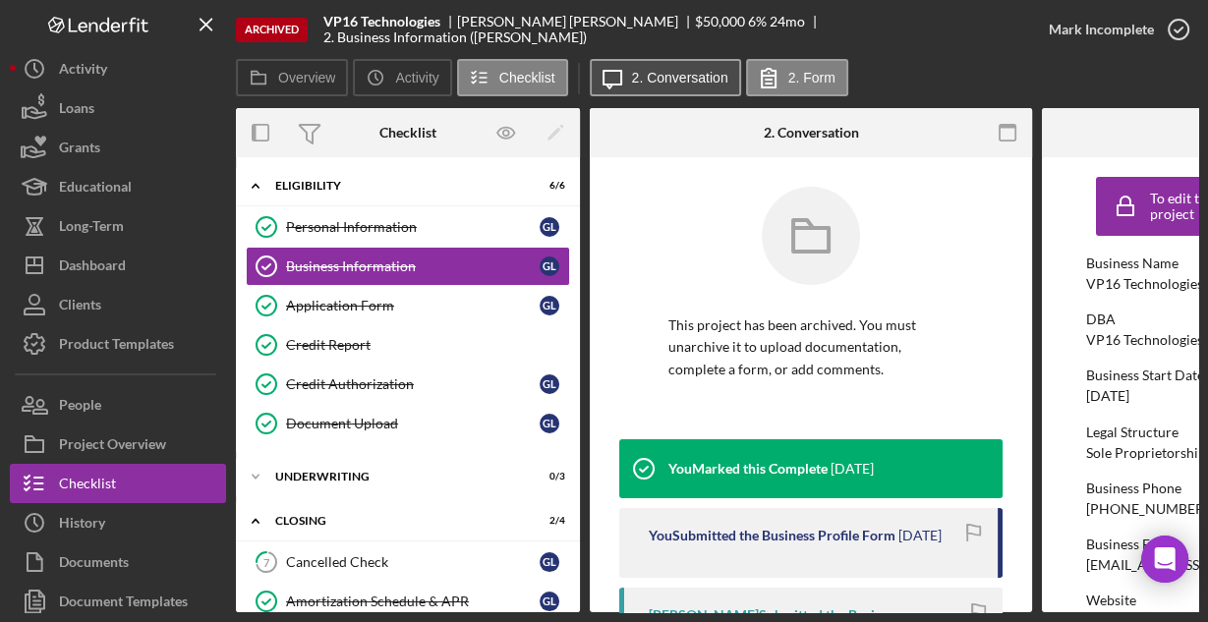
click at [660, 78] on label "2. Conversation" at bounding box center [680, 78] width 96 height 16
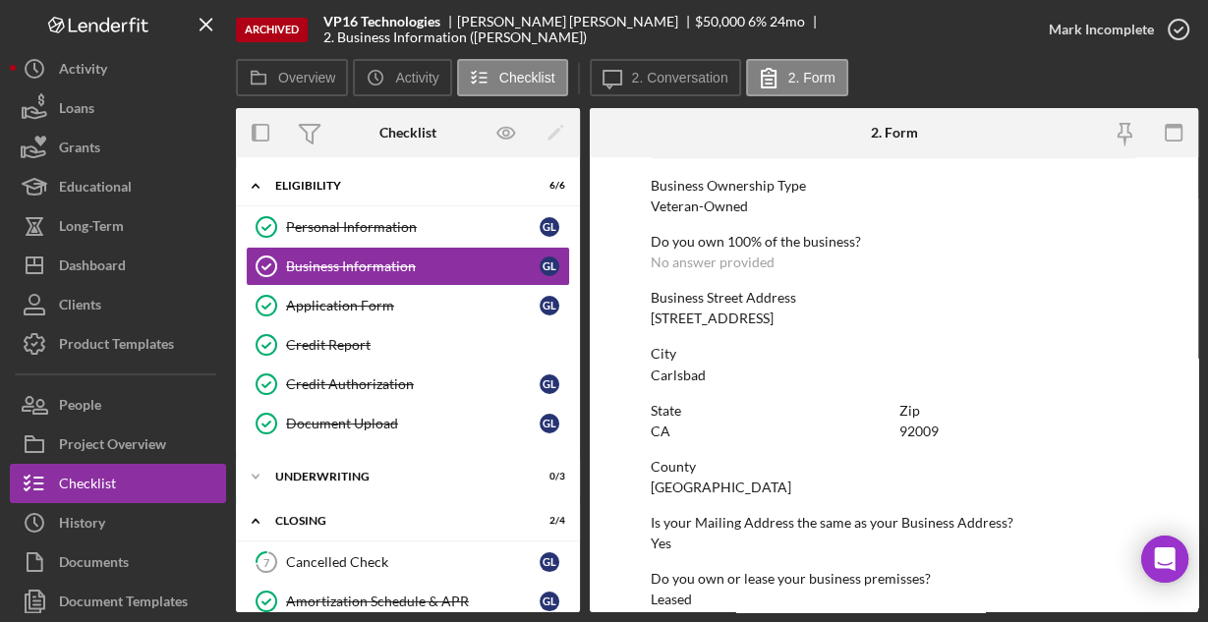
scroll to position [1027, 0]
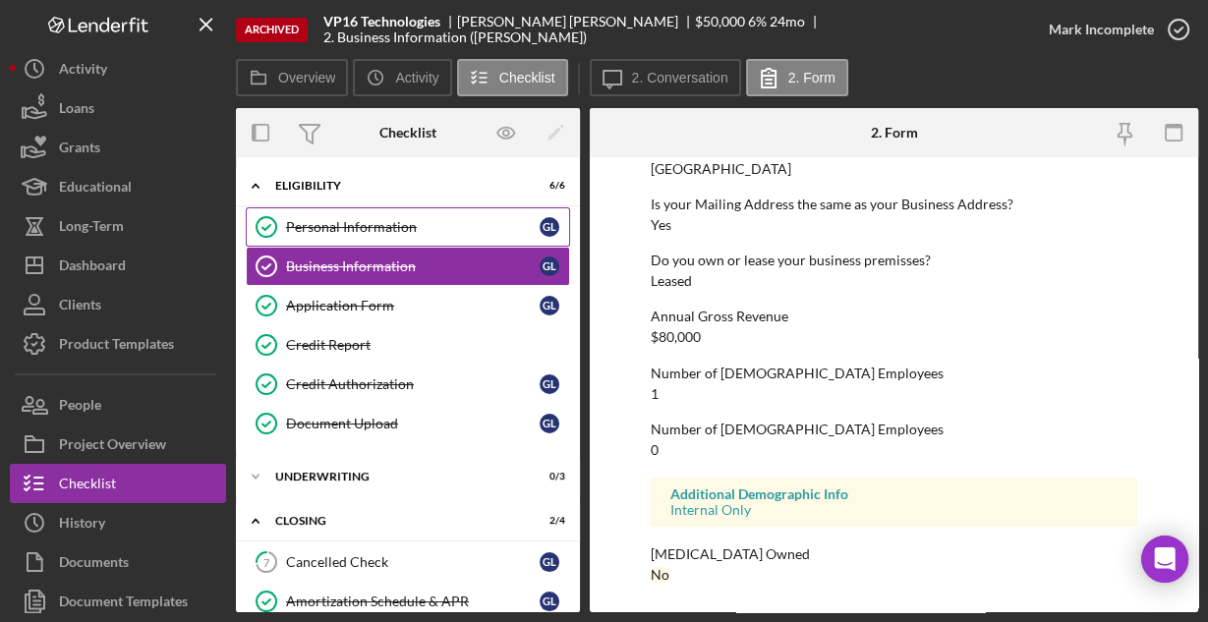
click at [303, 224] on div "Personal Information" at bounding box center [412, 227] width 253 height 16
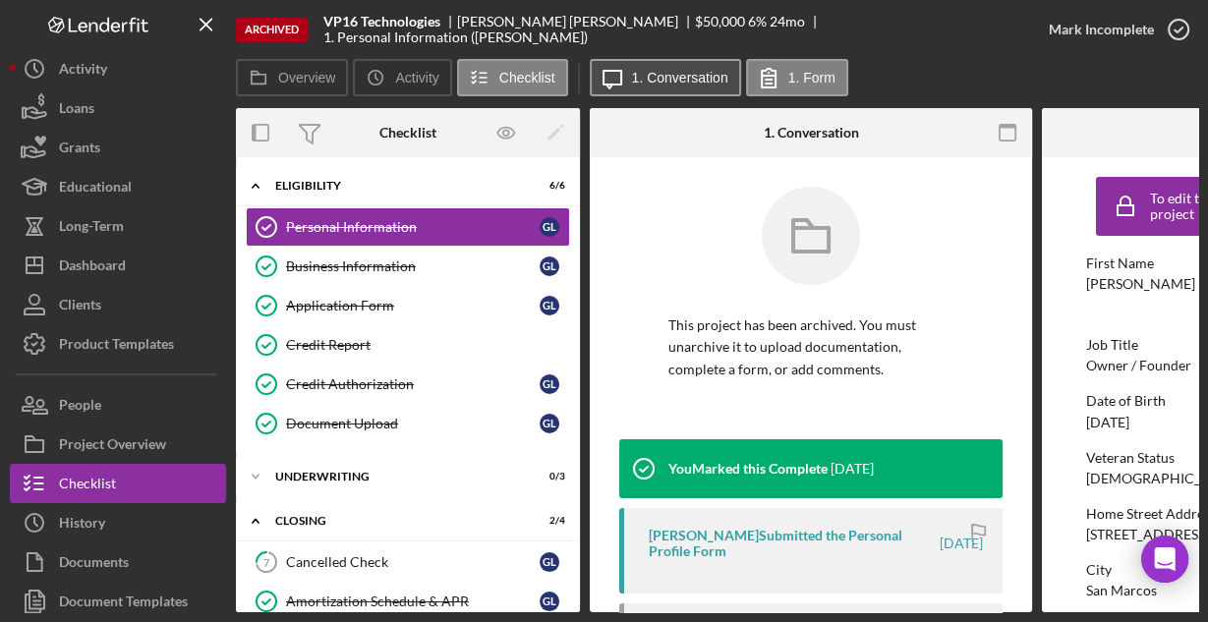
click at [651, 93] on button "Icon/Message 1. Conversation" at bounding box center [665, 77] width 151 height 37
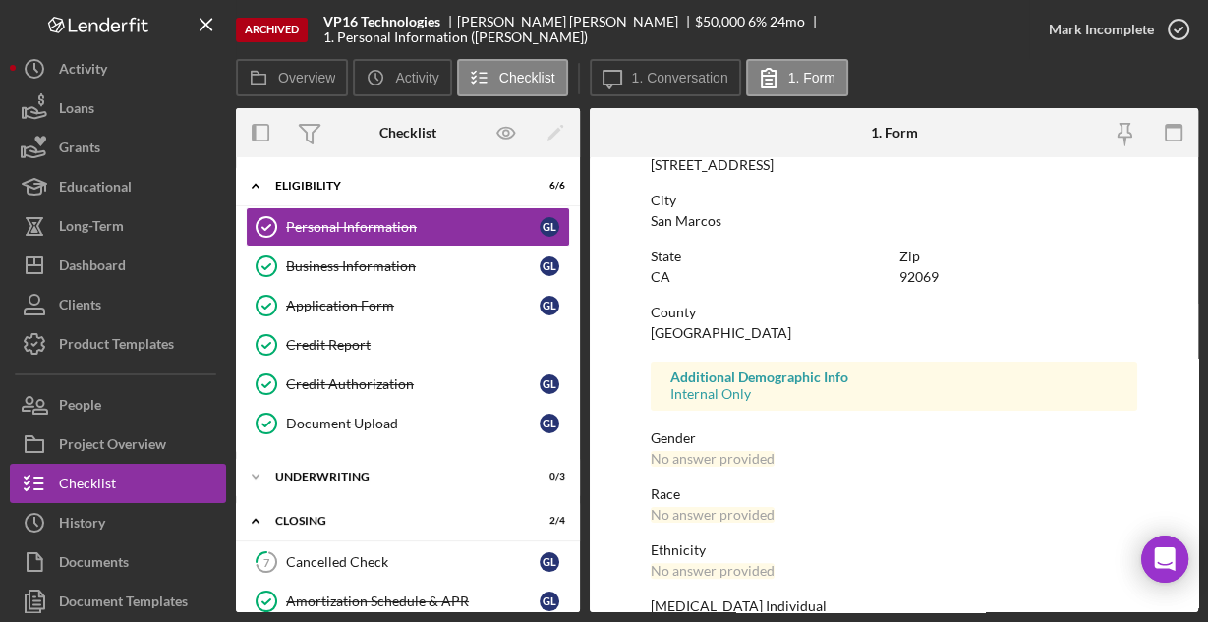
scroll to position [463, 0]
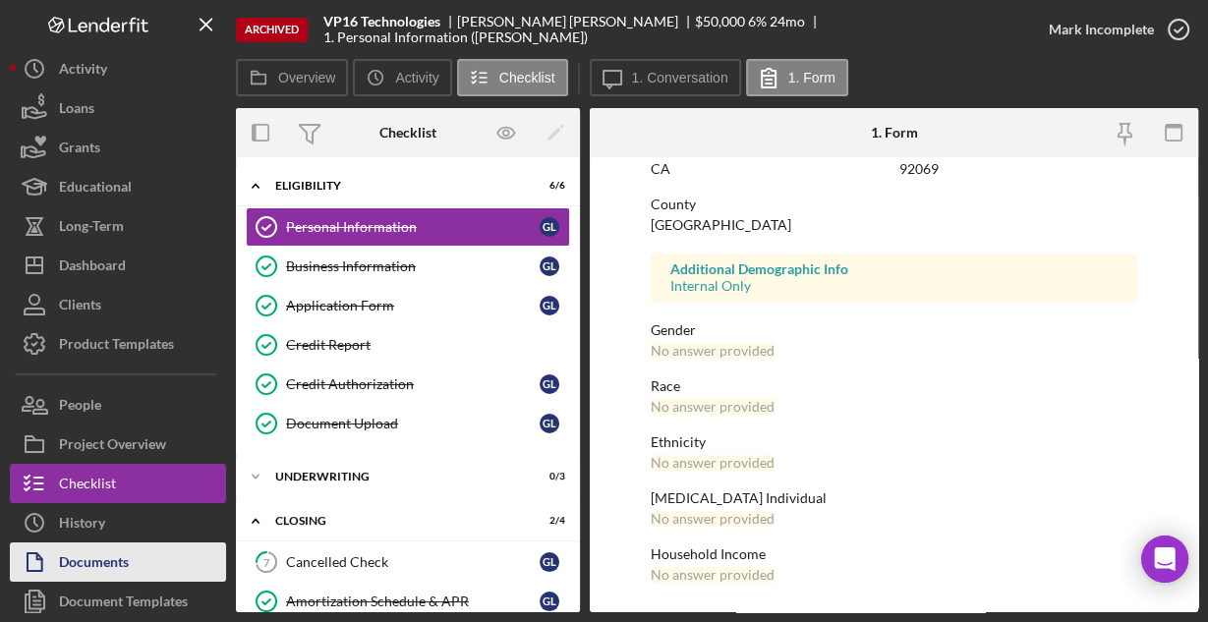
click at [117, 554] on div "Documents" at bounding box center [94, 564] width 70 height 44
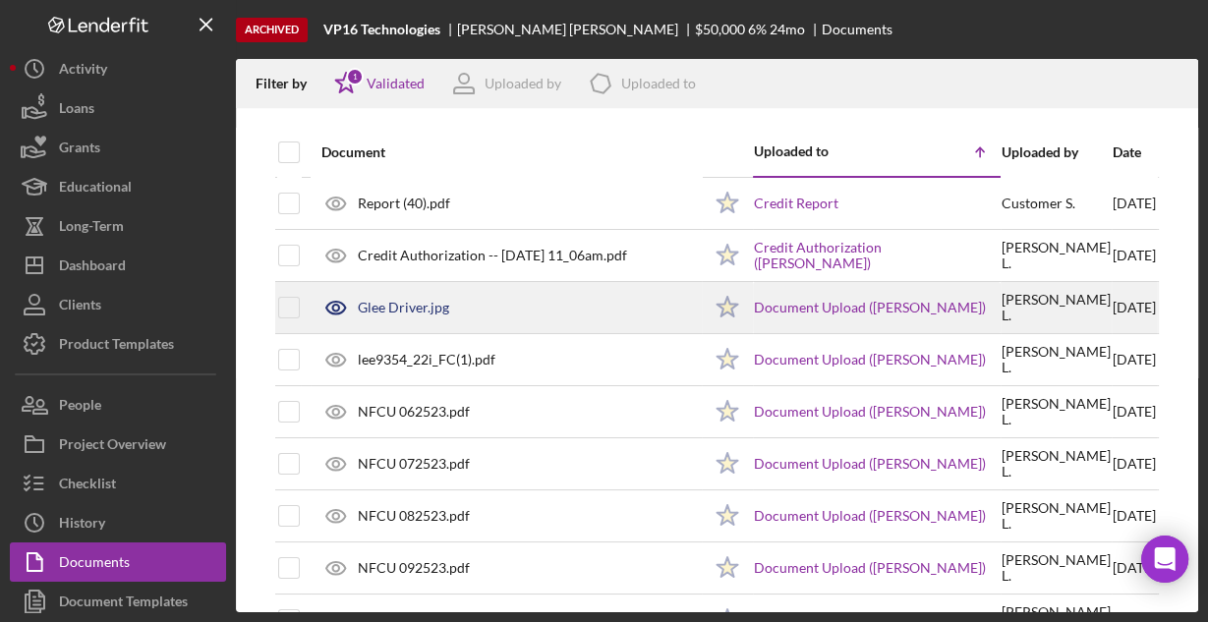
click at [395, 305] on div "Glee Driver.jpg" at bounding box center [403, 308] width 91 height 16
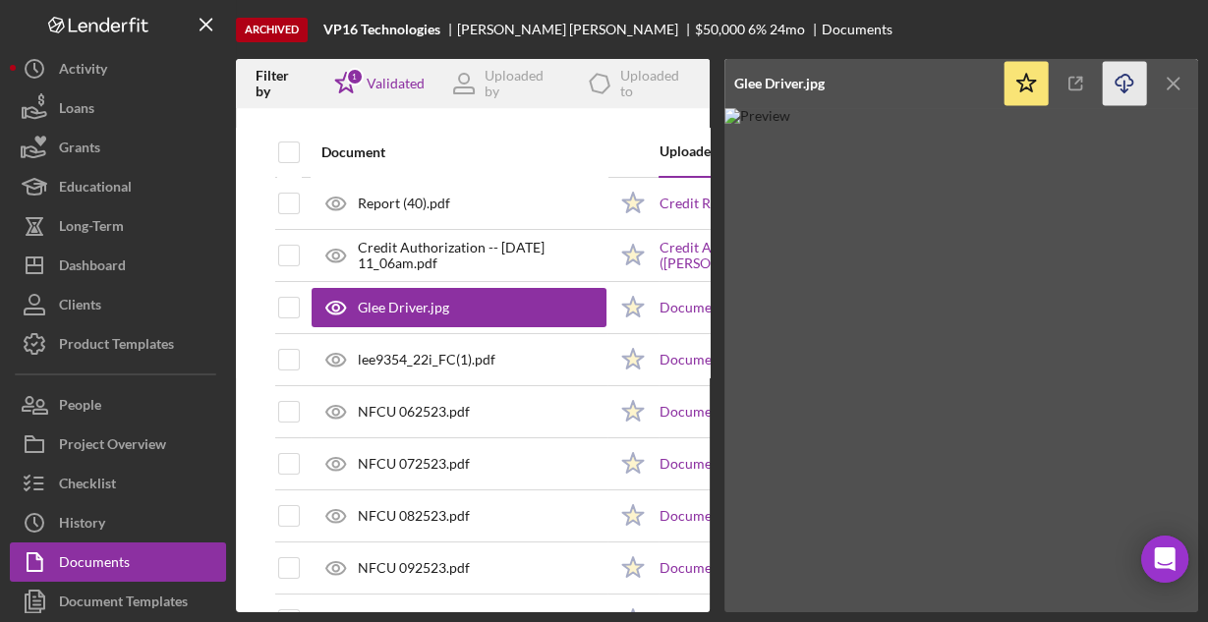
click at [1111, 75] on icon "Icon/Download" at bounding box center [1124, 84] width 44 height 44
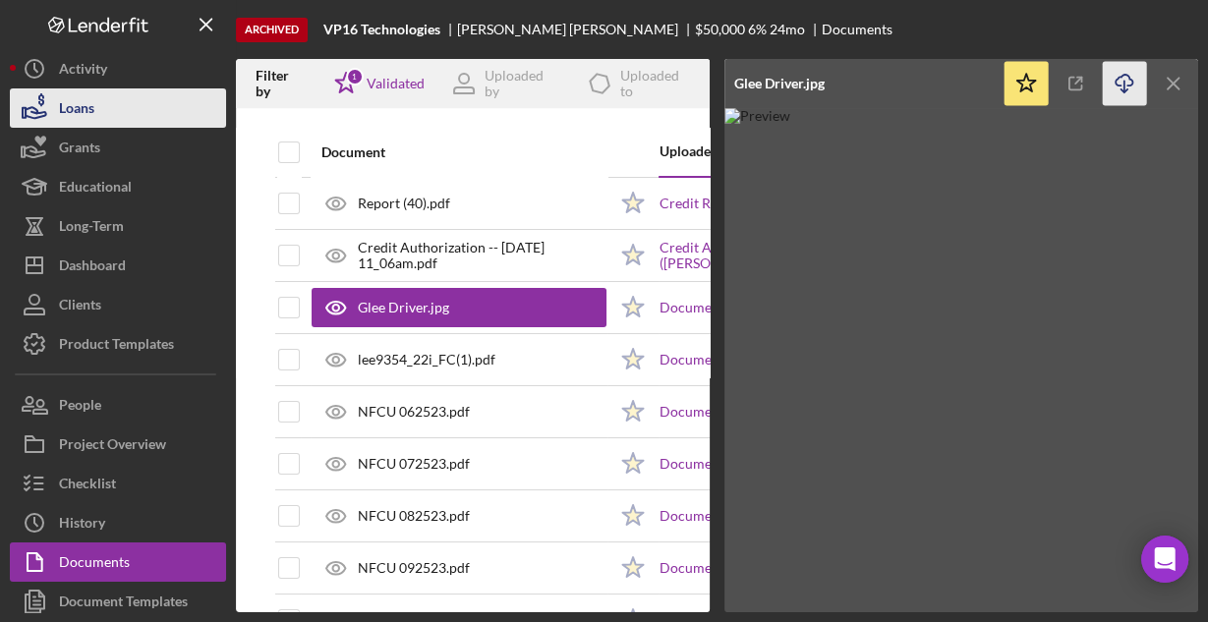
click at [122, 107] on button "Loans" at bounding box center [118, 107] width 216 height 39
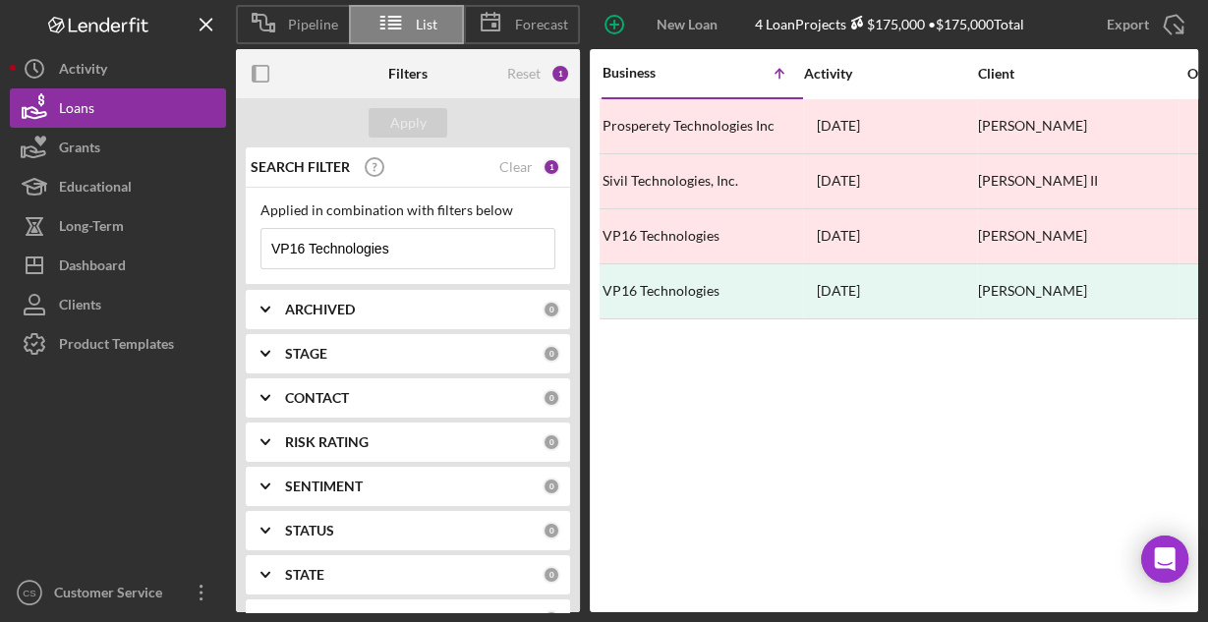
click at [388, 254] on input "VP16 Technologies" at bounding box center [407, 248] width 293 height 39
click at [392, 253] on input "VP16 Technologies" at bounding box center [407, 248] width 293 height 39
paste input "[PERSON_NAME] LA, INC"
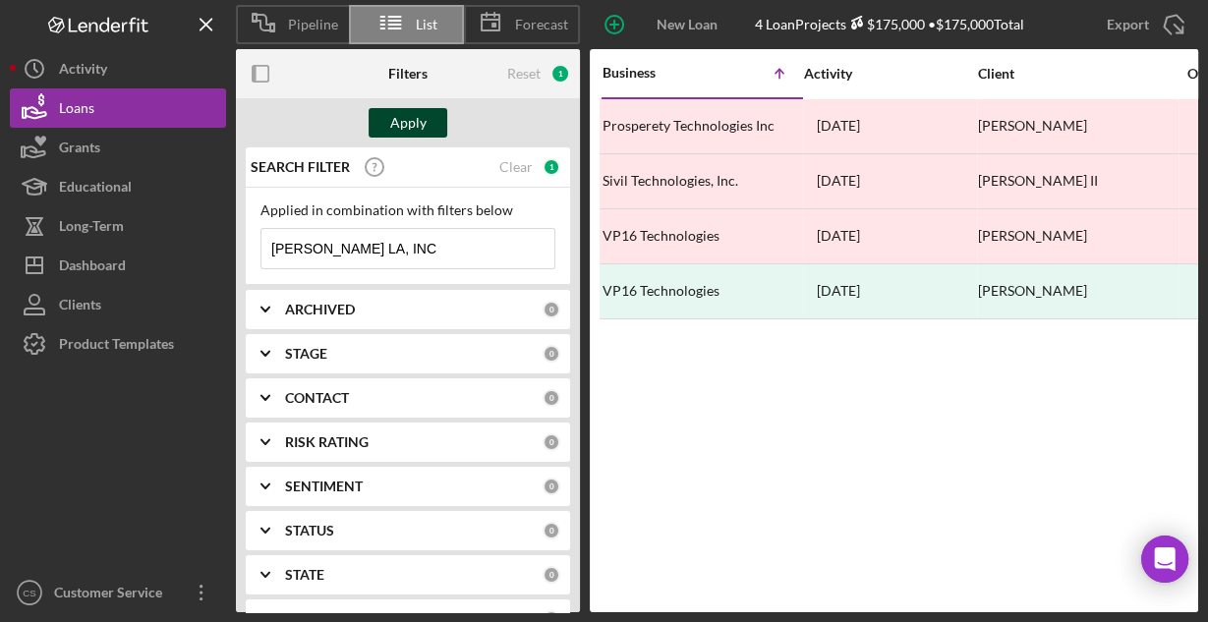
type input "[PERSON_NAME] LA, INC"
click at [397, 120] on div "Apply" at bounding box center [408, 122] width 36 height 29
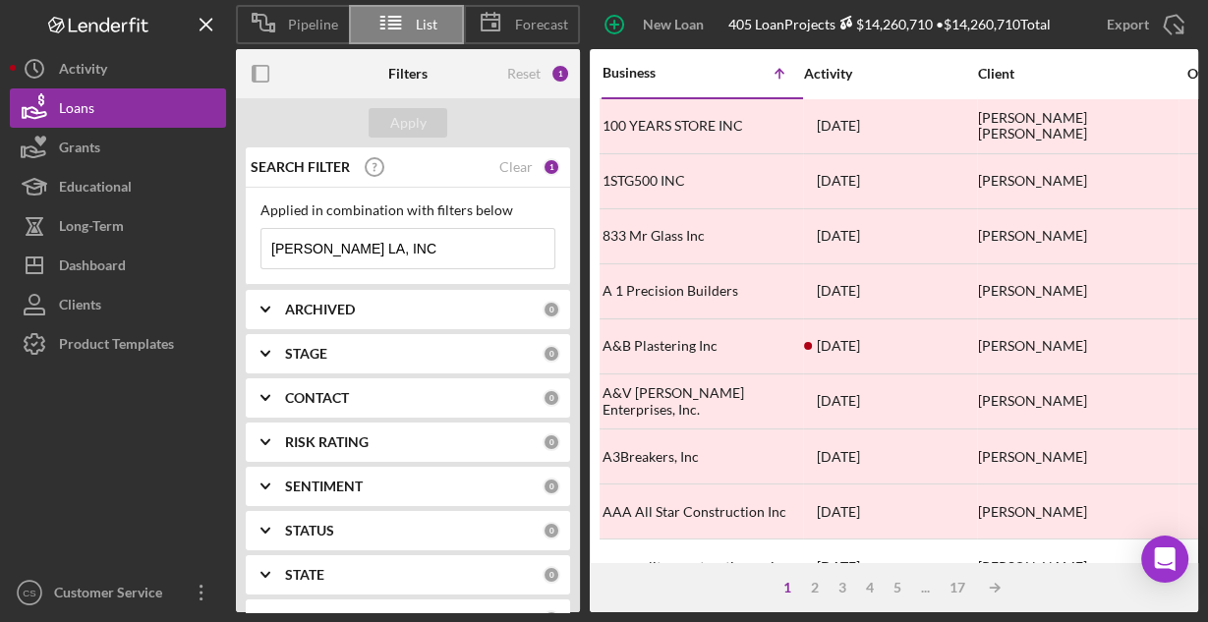
click at [389, 242] on input "[PERSON_NAME] LA, INC" at bounding box center [407, 248] width 293 height 39
click at [898, 590] on div "5" at bounding box center [897, 588] width 28 height 16
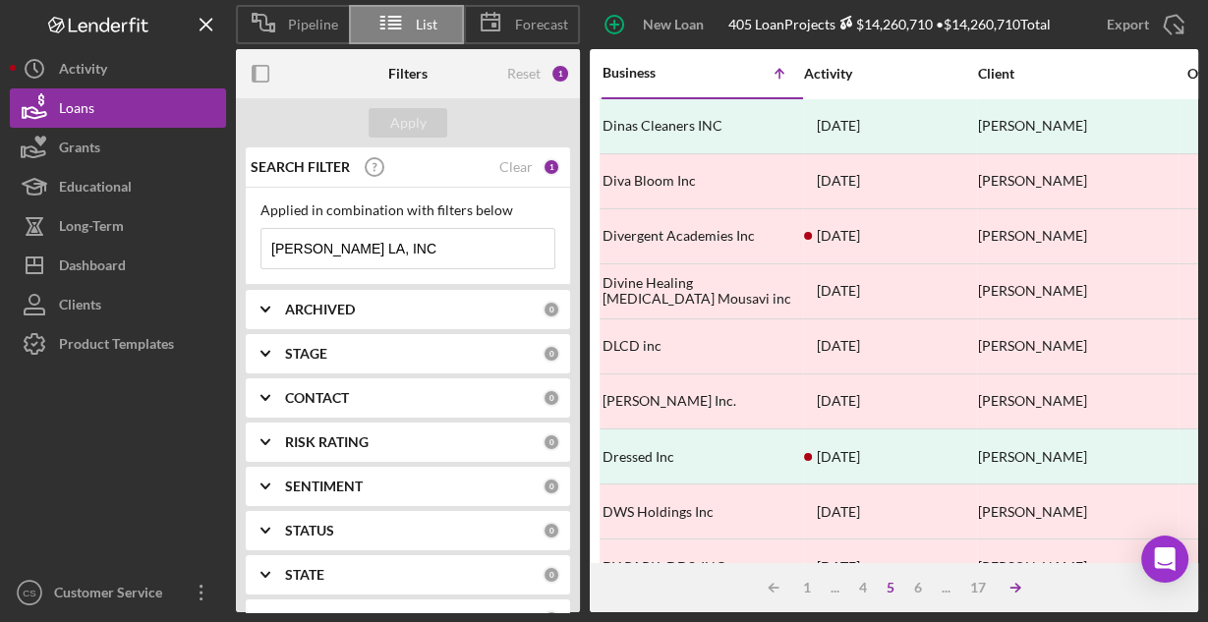
click at [1015, 589] on icon "Icon/Table Sort Arrow" at bounding box center [1014, 587] width 39 height 39
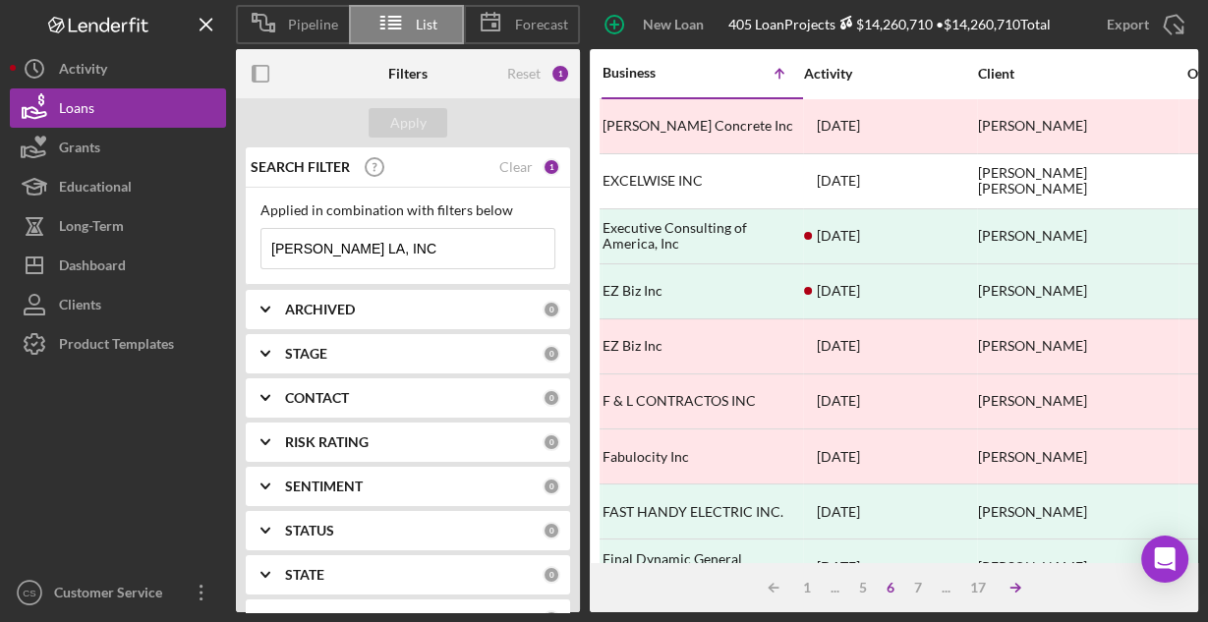
click at [1015, 589] on icon "Icon/Table Sort Arrow" at bounding box center [1014, 587] width 39 height 39
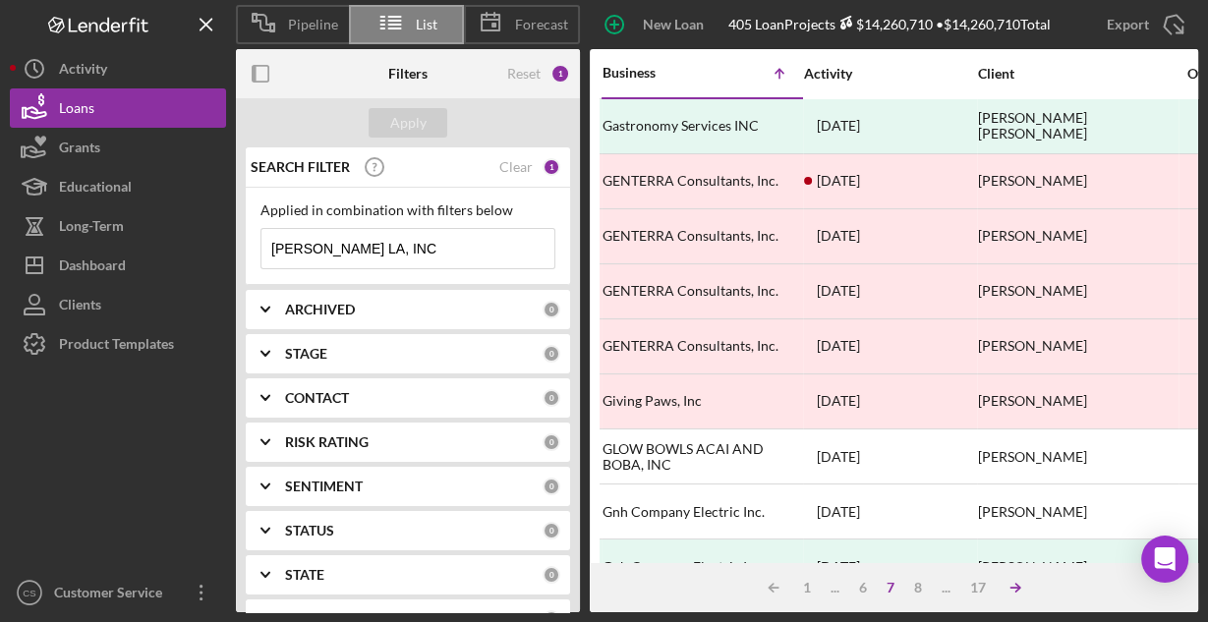
click at [1015, 589] on icon "Icon/Table Sort Arrow" at bounding box center [1014, 587] width 39 height 39
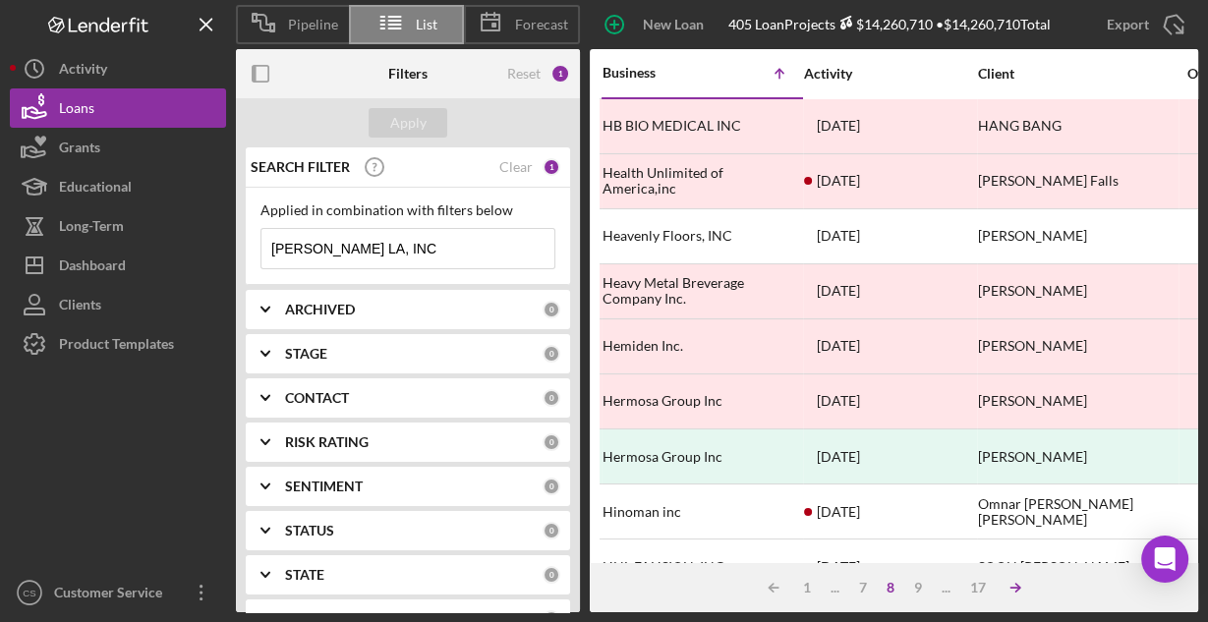
click at [1015, 589] on icon "Icon/Table Sort Arrow" at bounding box center [1014, 587] width 39 height 39
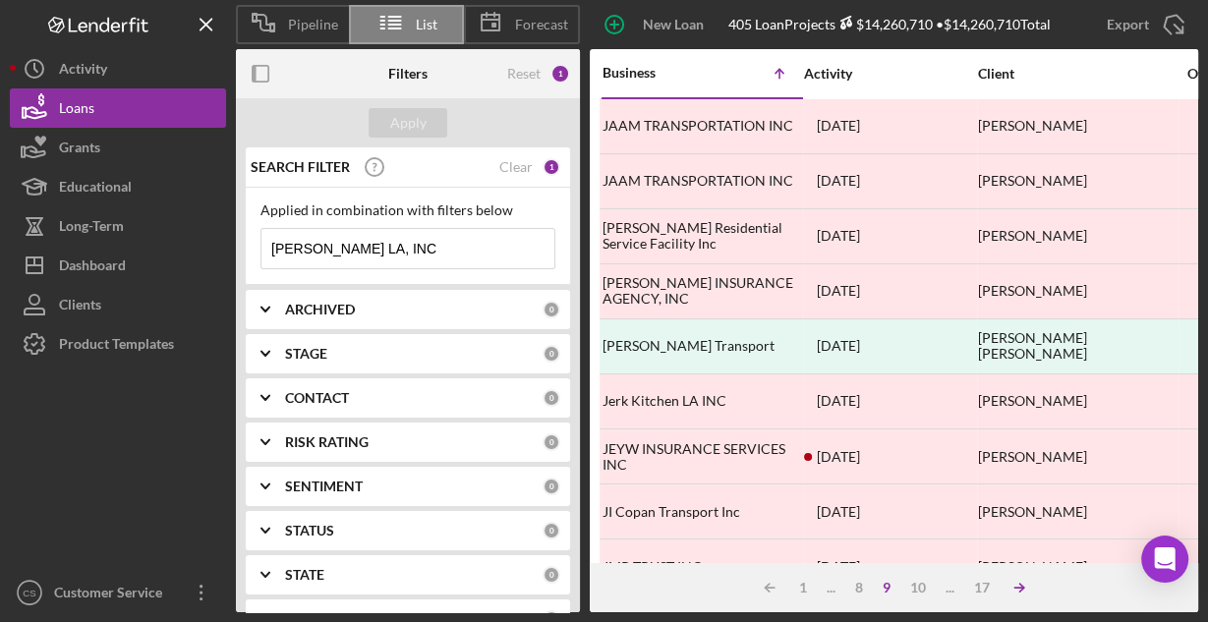
click at [1015, 589] on icon "Icon/Table Sort Arrow" at bounding box center [1018, 587] width 39 height 39
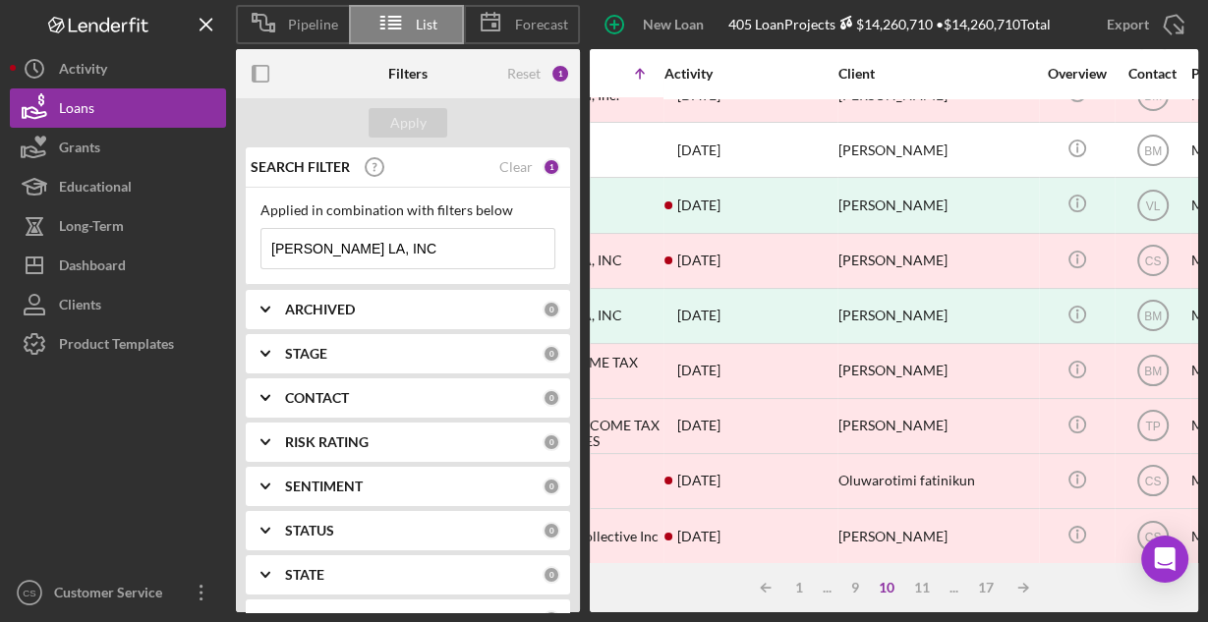
scroll to position [472, 0]
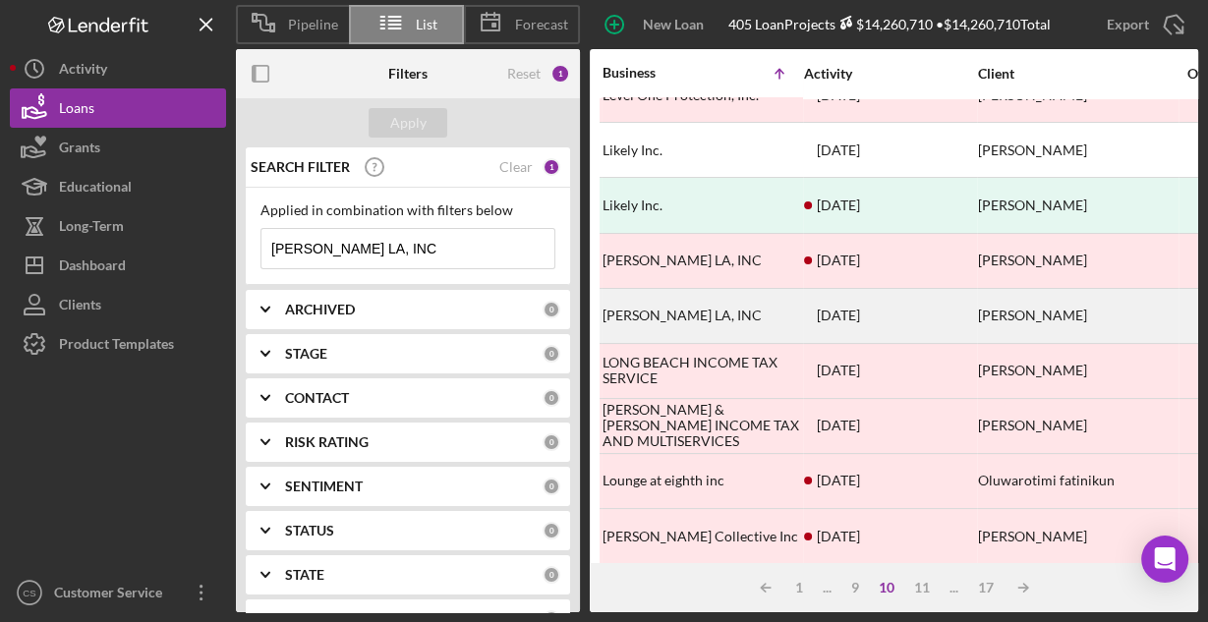
click at [674, 306] on div "[PERSON_NAME] LA, INC" at bounding box center [700, 316] width 197 height 52
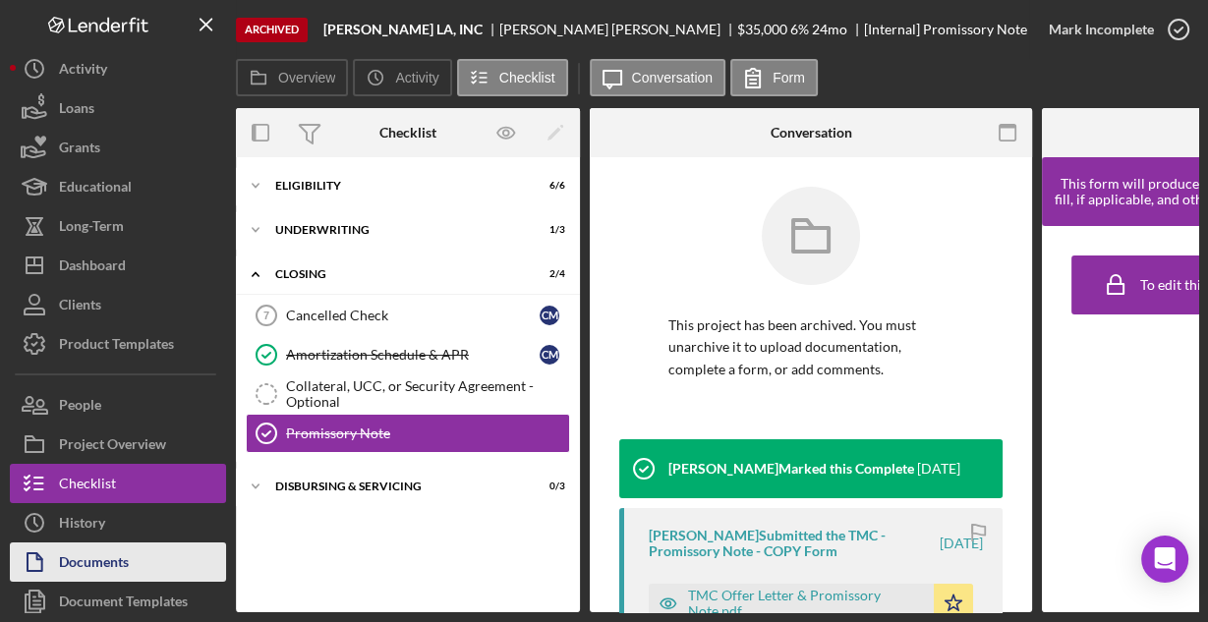
click at [149, 538] on button "Icon/History History" at bounding box center [118, 522] width 216 height 39
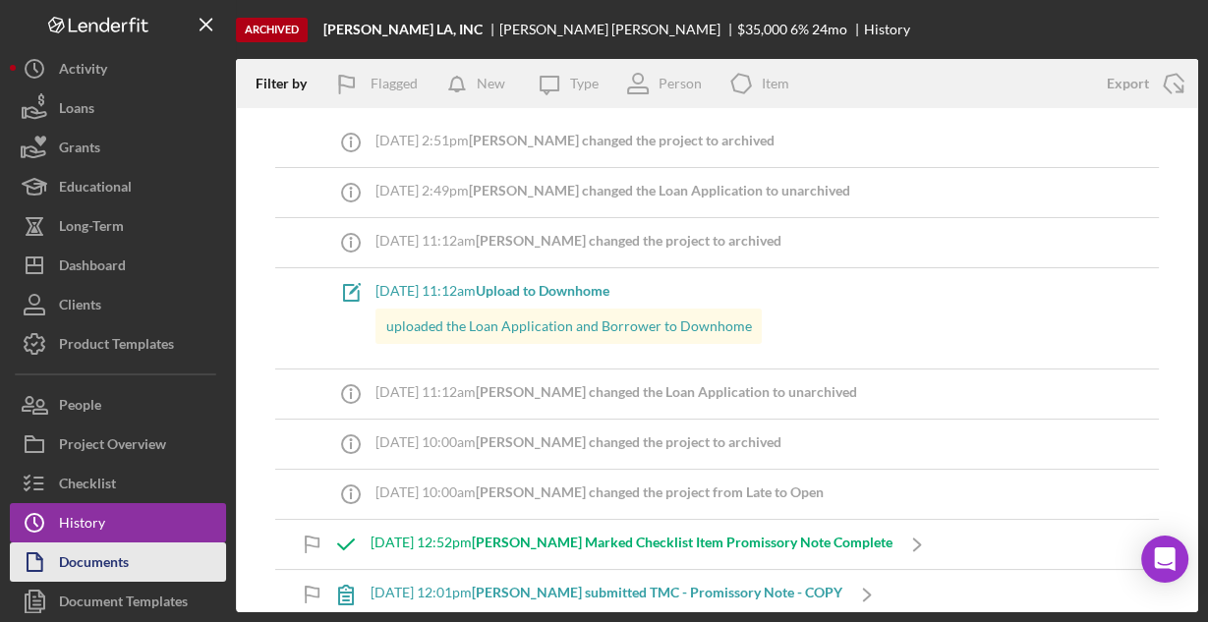
click at [136, 556] on button "Documents" at bounding box center [118, 561] width 216 height 39
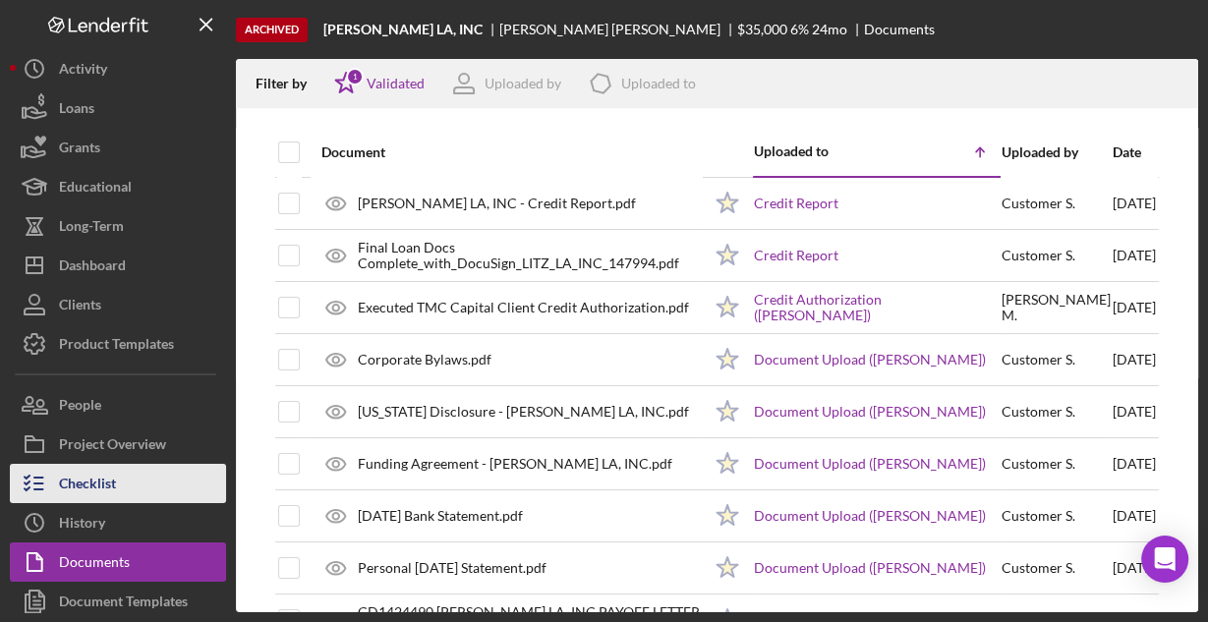
click at [102, 477] on div "Checklist" at bounding box center [87, 486] width 57 height 44
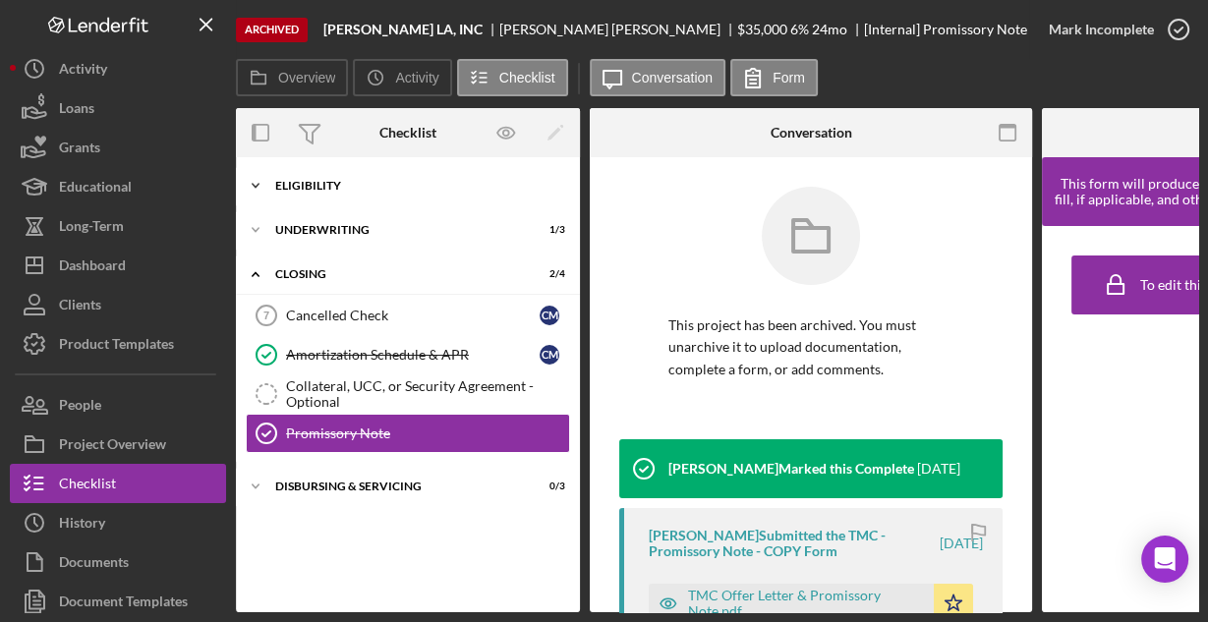
click at [312, 191] on div "Eligibility" at bounding box center [415, 186] width 280 height 12
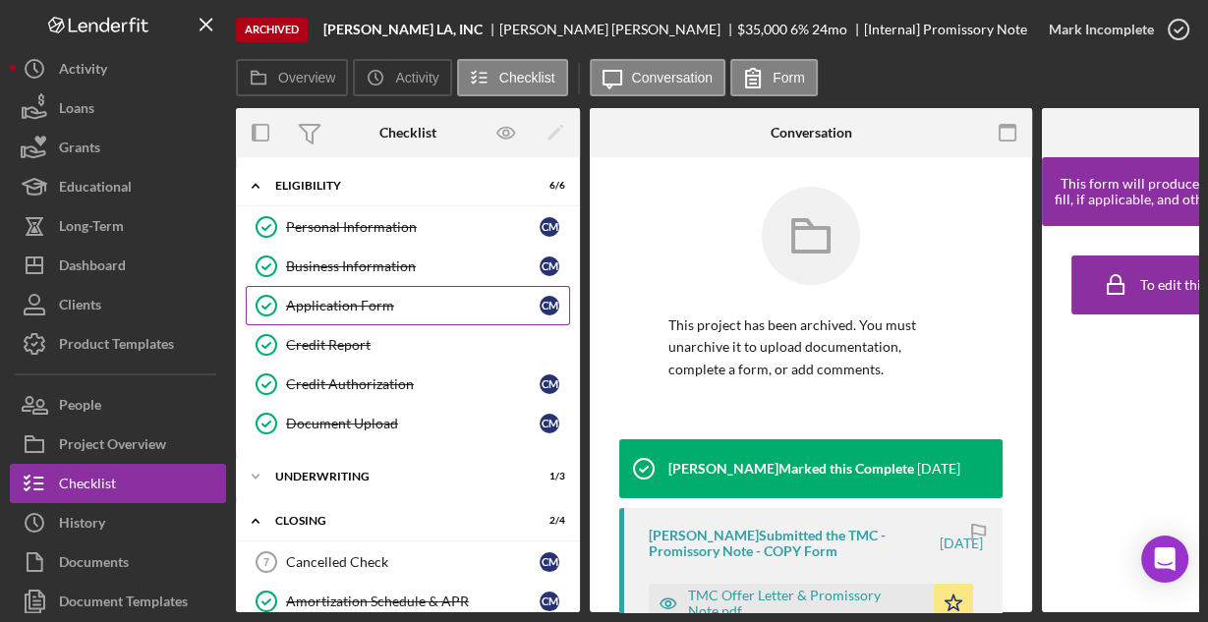
click at [307, 298] on div "Application Form" at bounding box center [412, 306] width 253 height 16
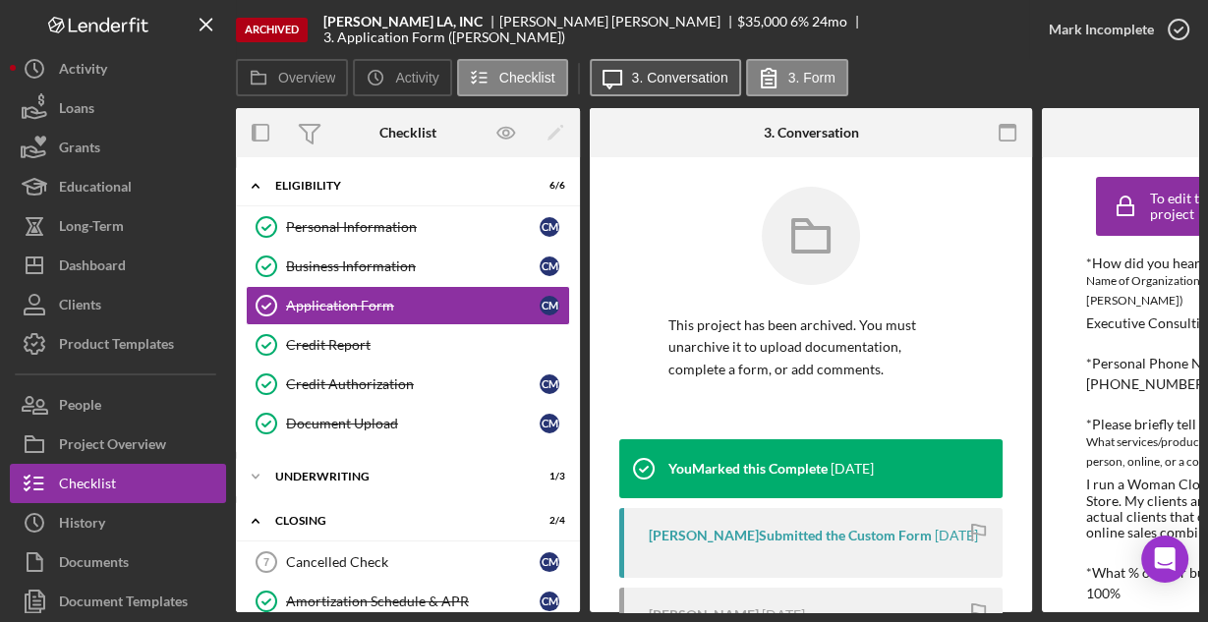
click at [700, 75] on label "3. Conversation" at bounding box center [680, 78] width 96 height 16
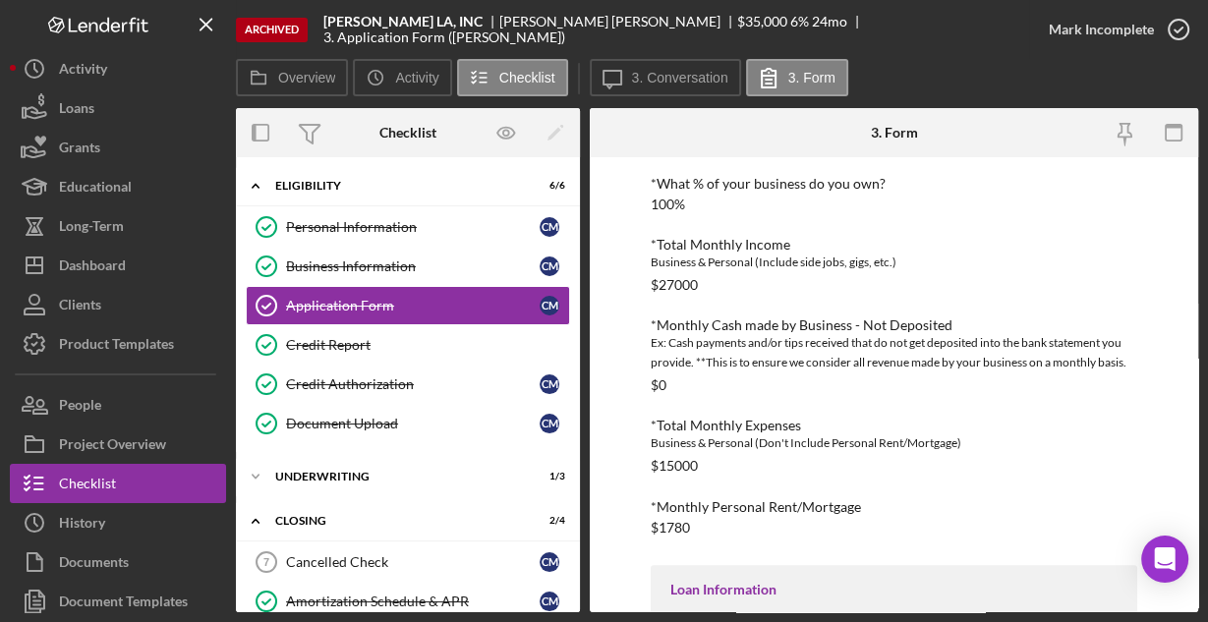
scroll to position [578, 0]
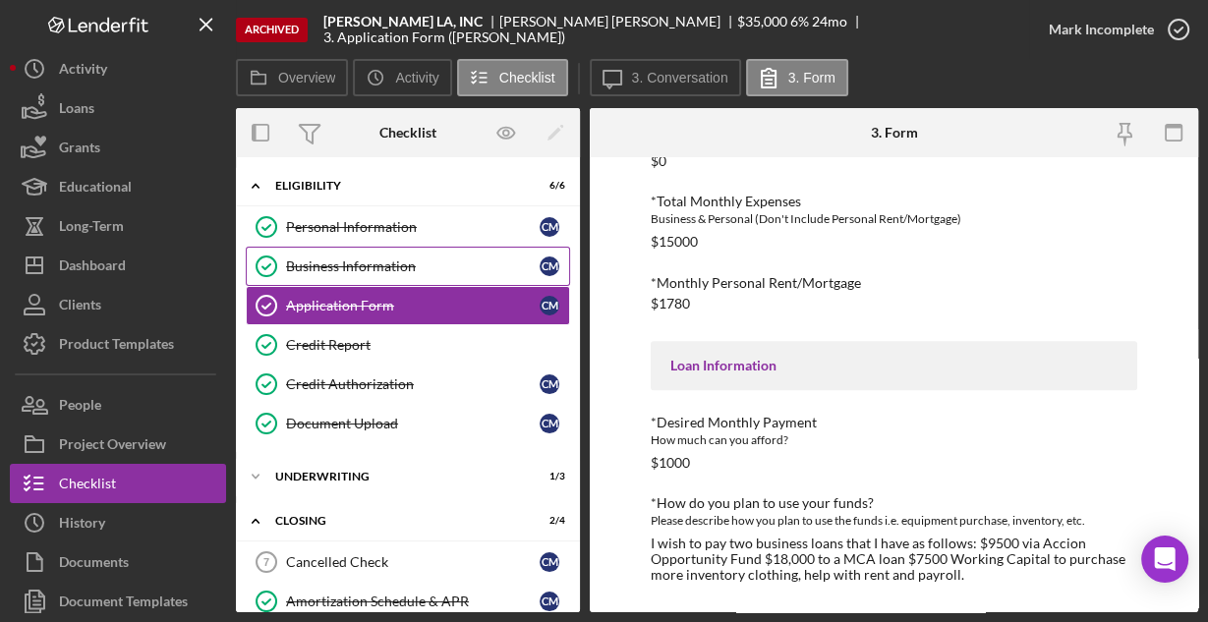
click at [331, 261] on div "Business Information" at bounding box center [412, 266] width 253 height 16
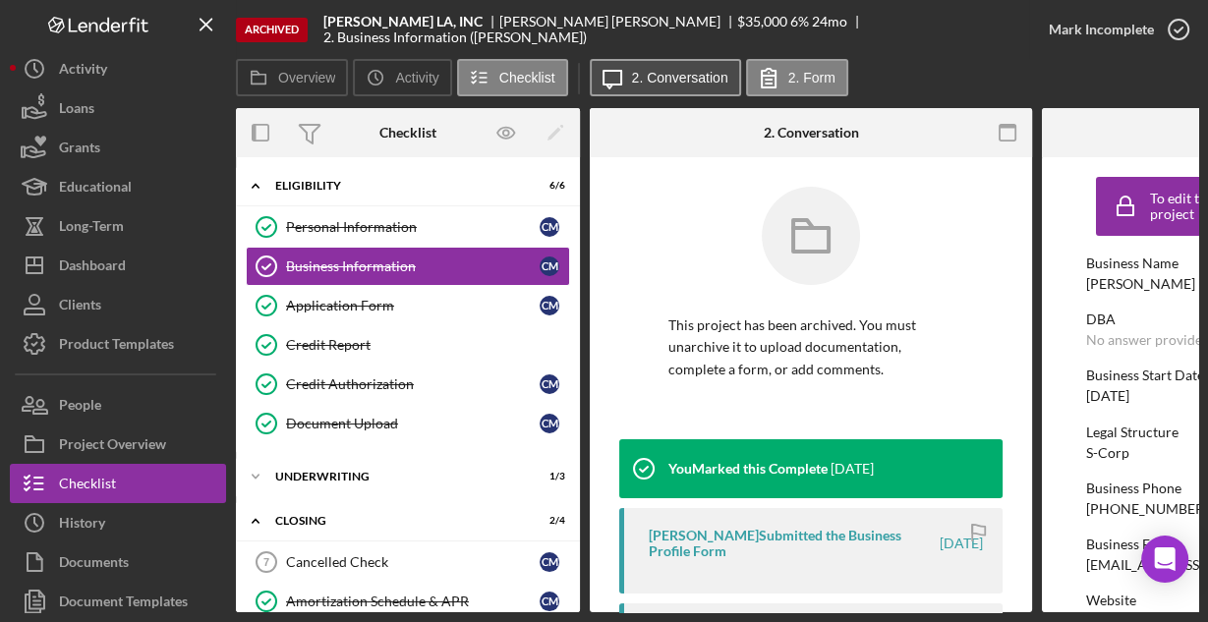
click at [665, 82] on label "2. Conversation" at bounding box center [680, 78] width 96 height 16
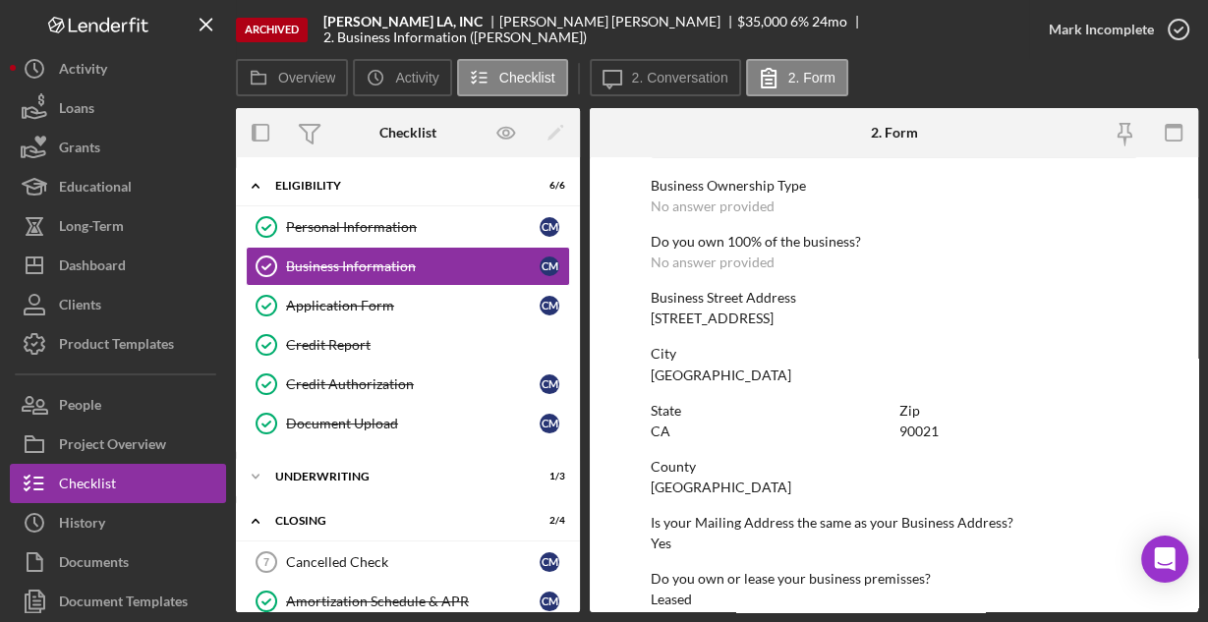
scroll to position [1027, 0]
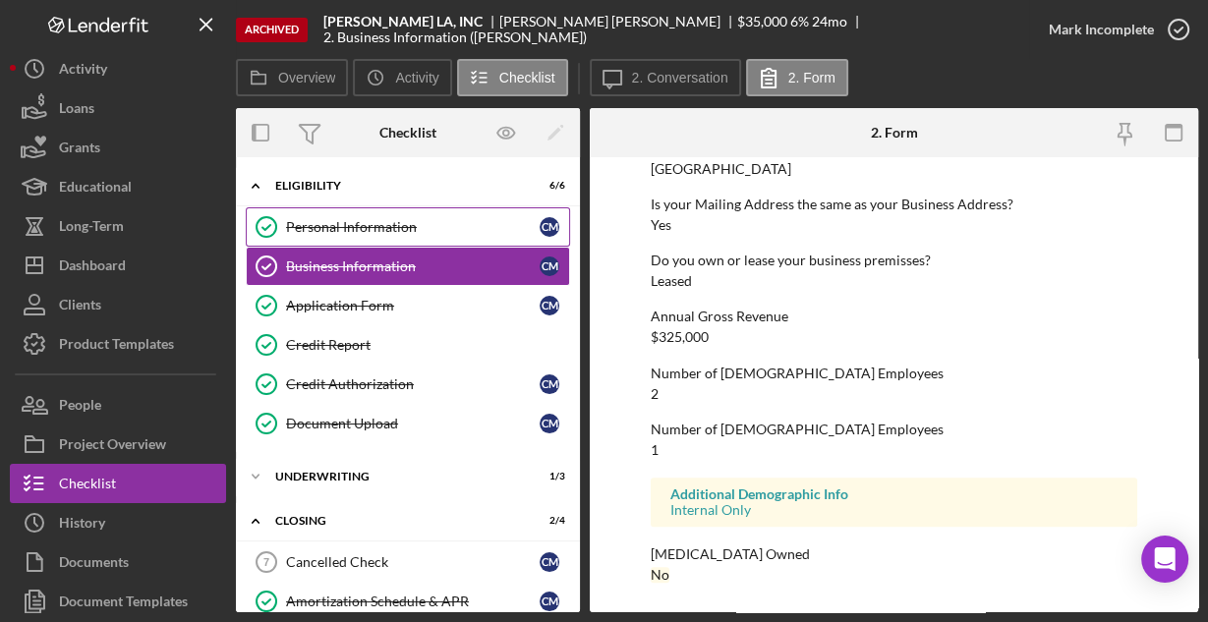
click at [317, 219] on div "Personal Information" at bounding box center [412, 227] width 253 height 16
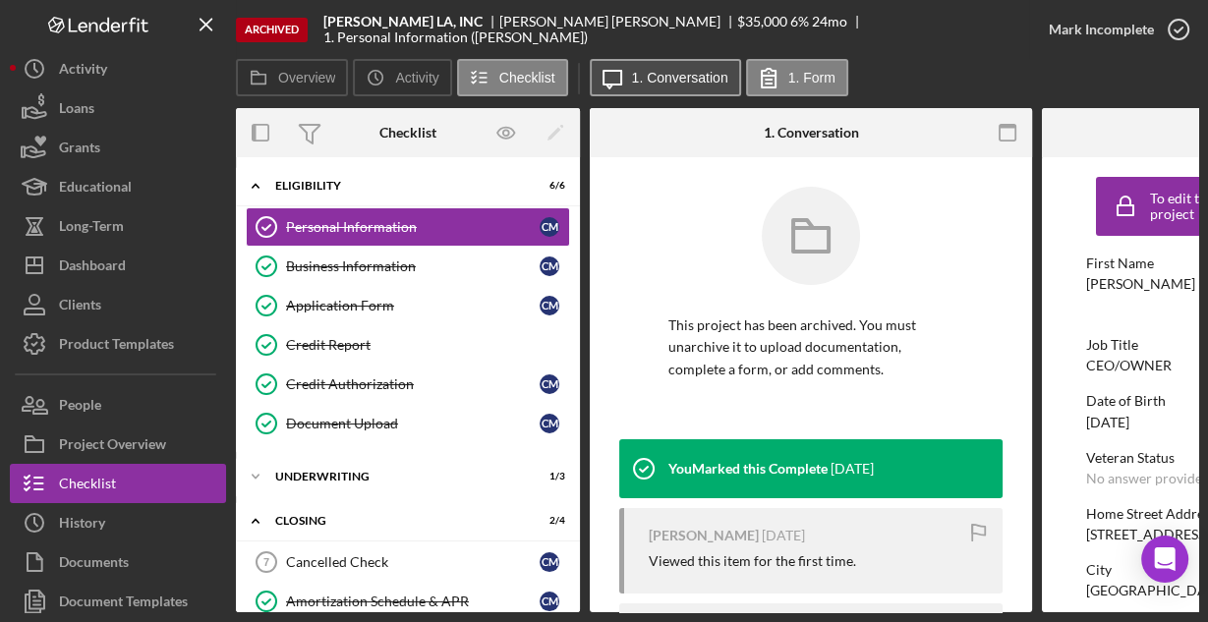
click at [636, 84] on label "1. Conversation" at bounding box center [680, 78] width 96 height 16
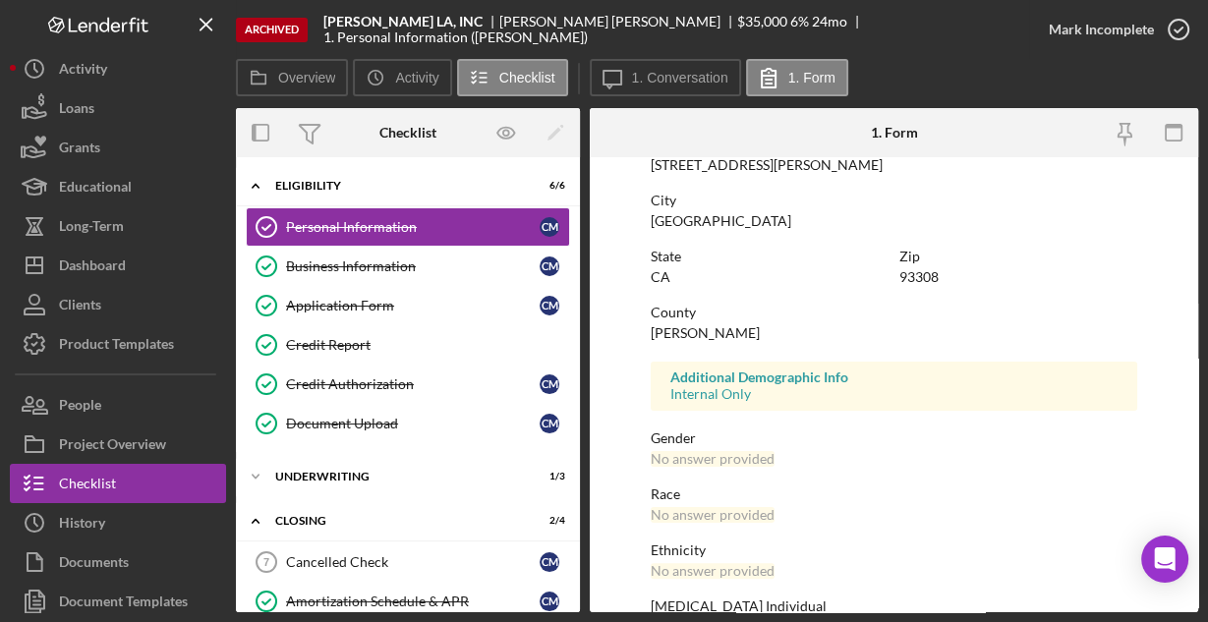
scroll to position [463, 0]
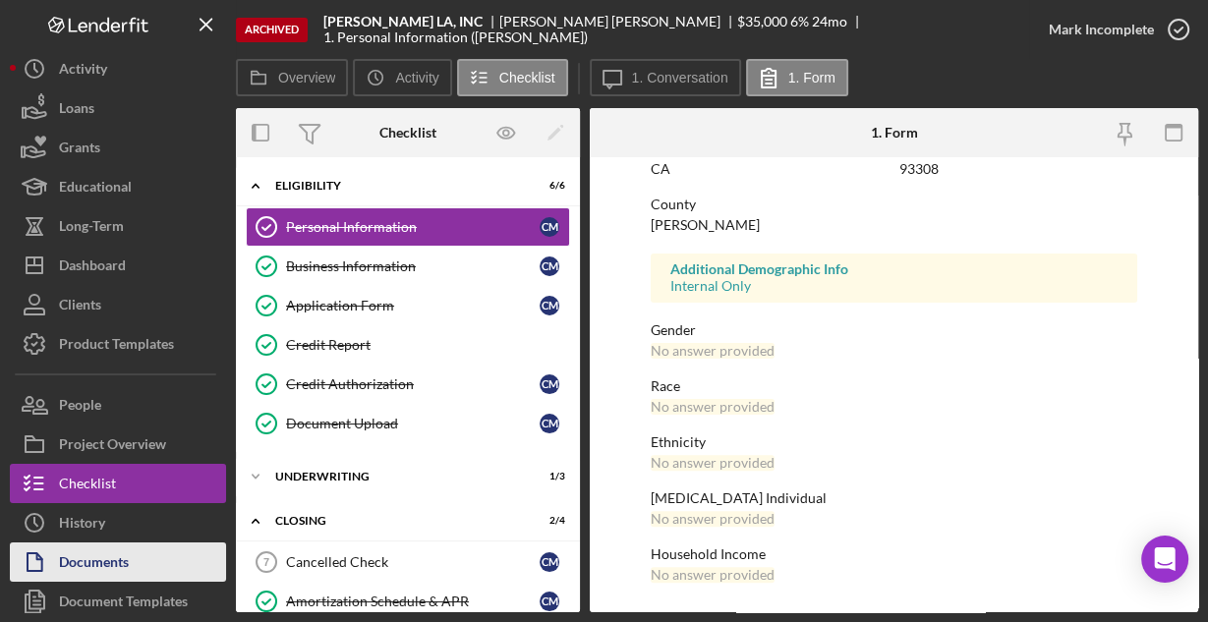
click at [101, 558] on div "Documents" at bounding box center [94, 564] width 70 height 44
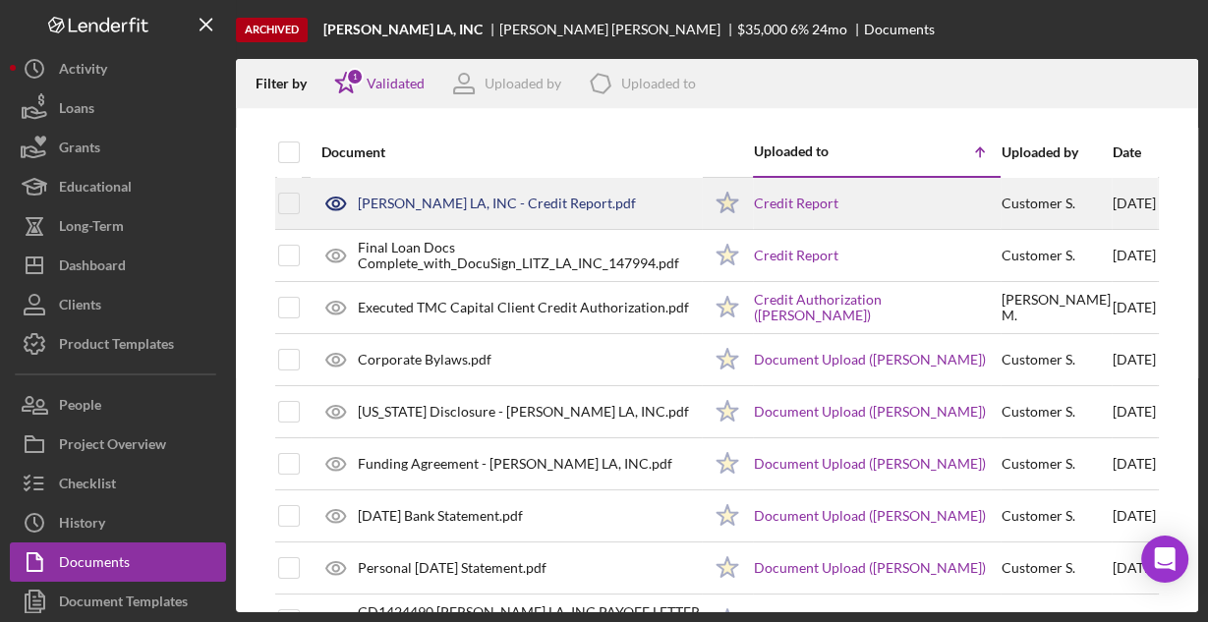
click at [472, 201] on div "[PERSON_NAME] LA, INC - Credit Report.pdf" at bounding box center [497, 204] width 278 height 16
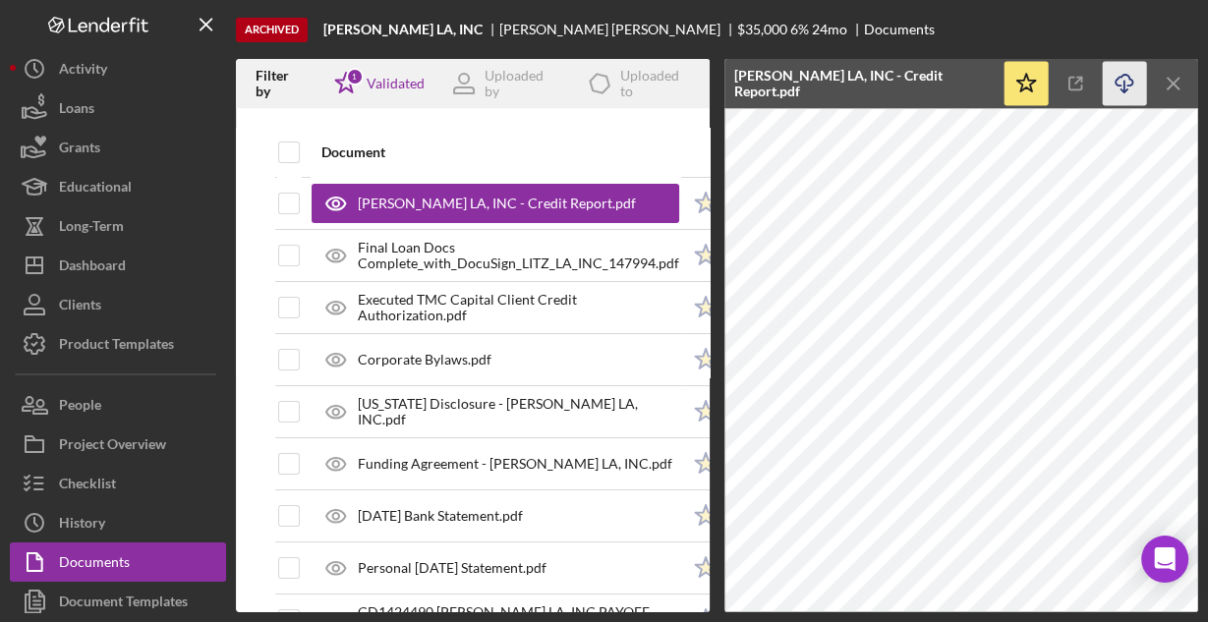
click at [1119, 84] on icon "Icon/Download" at bounding box center [1124, 84] width 44 height 44
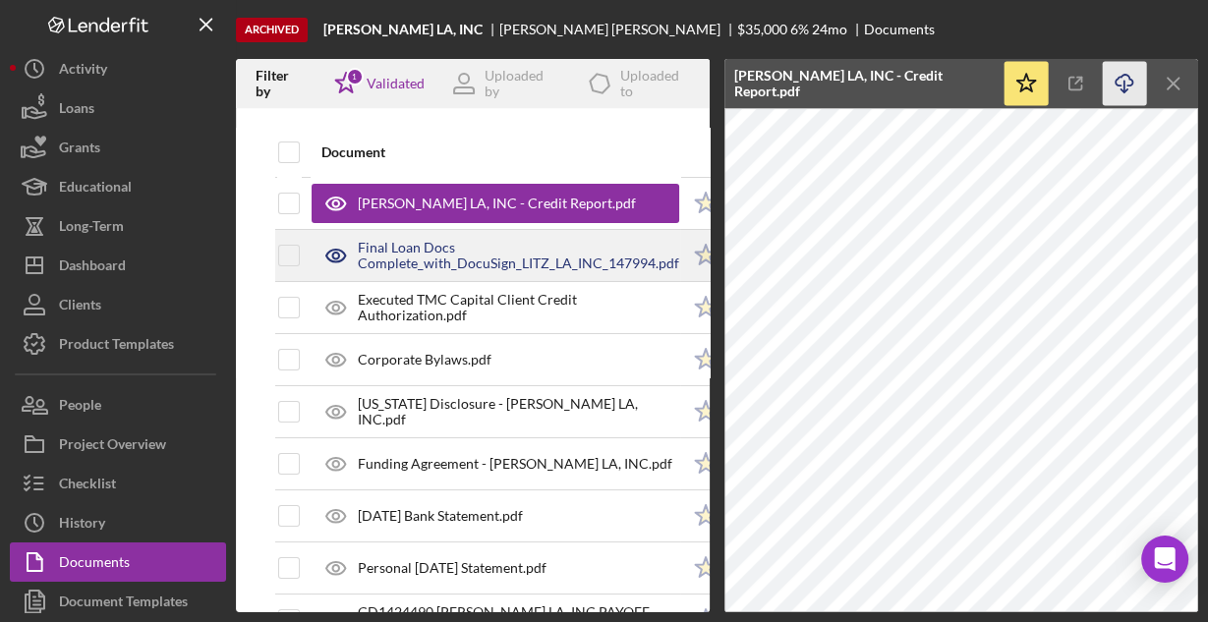
click at [481, 262] on div "Final Loan Docs Complete_with_DocuSign_LITZ_LA_INC_147994.pdf" at bounding box center [518, 255] width 321 height 31
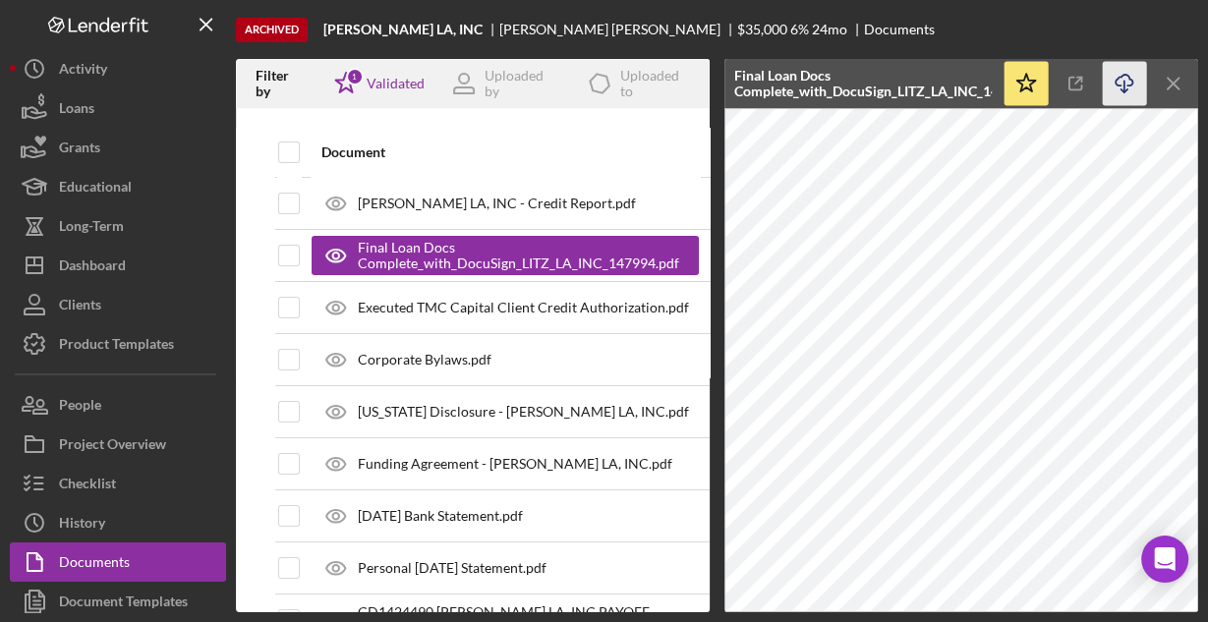
click at [1124, 84] on line "button" at bounding box center [1124, 86] width 0 height 11
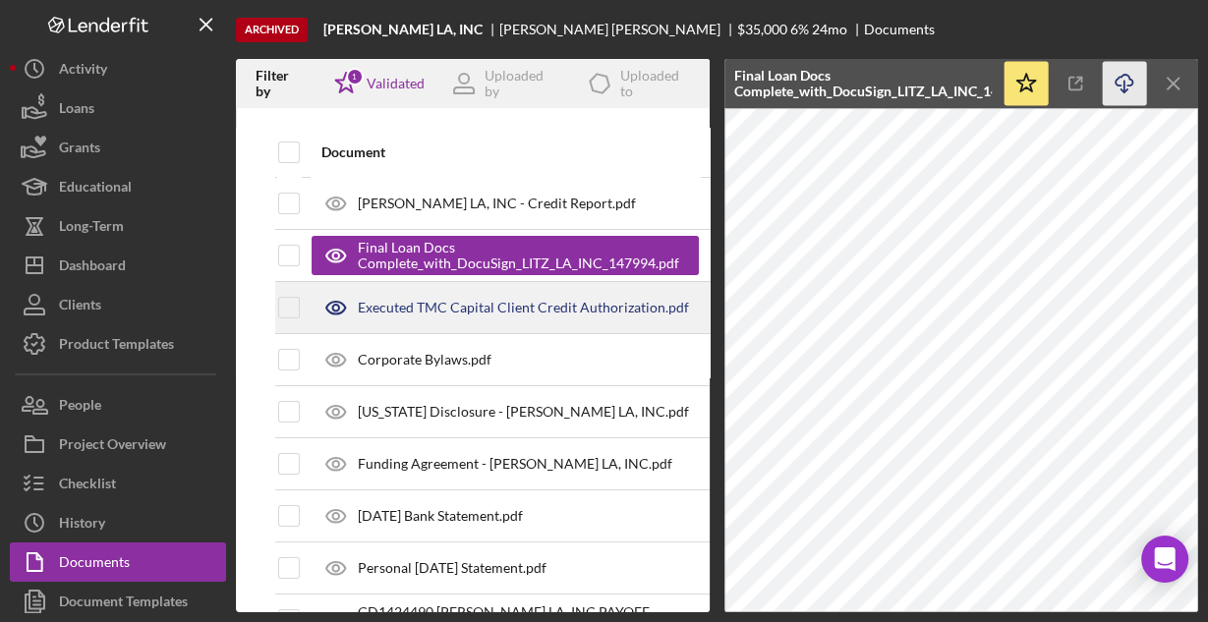
click at [498, 303] on div "Executed TMC Capital Client Credit Authorization.pdf" at bounding box center [523, 308] width 331 height 16
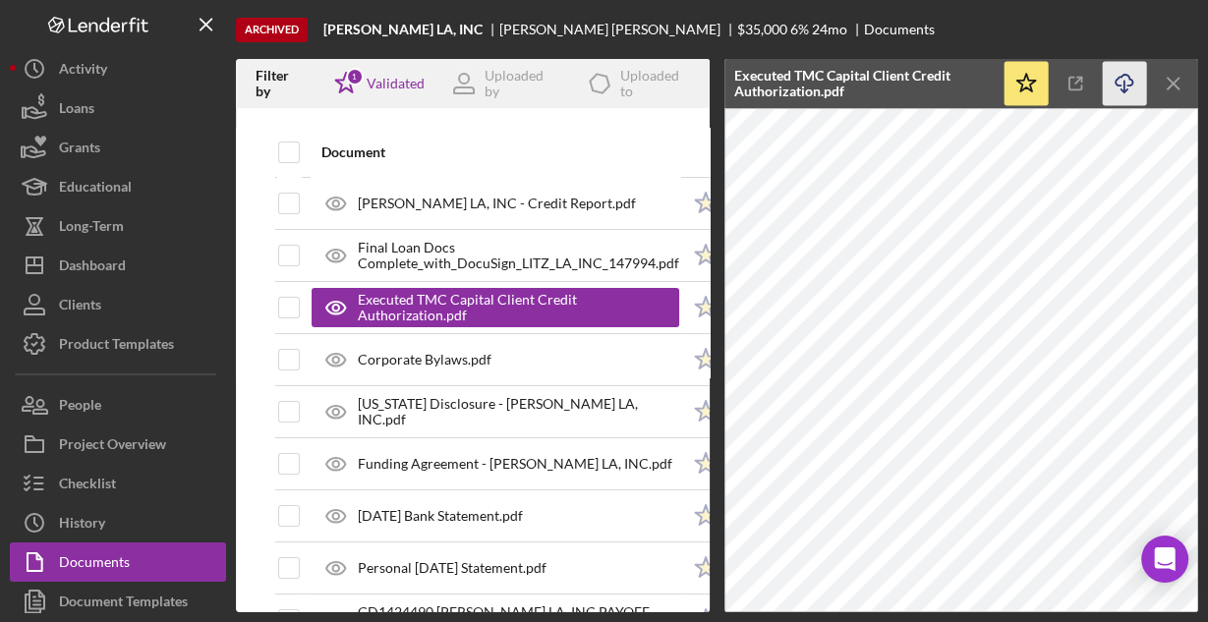
click at [1124, 81] on line "button" at bounding box center [1124, 86] width 0 height 11
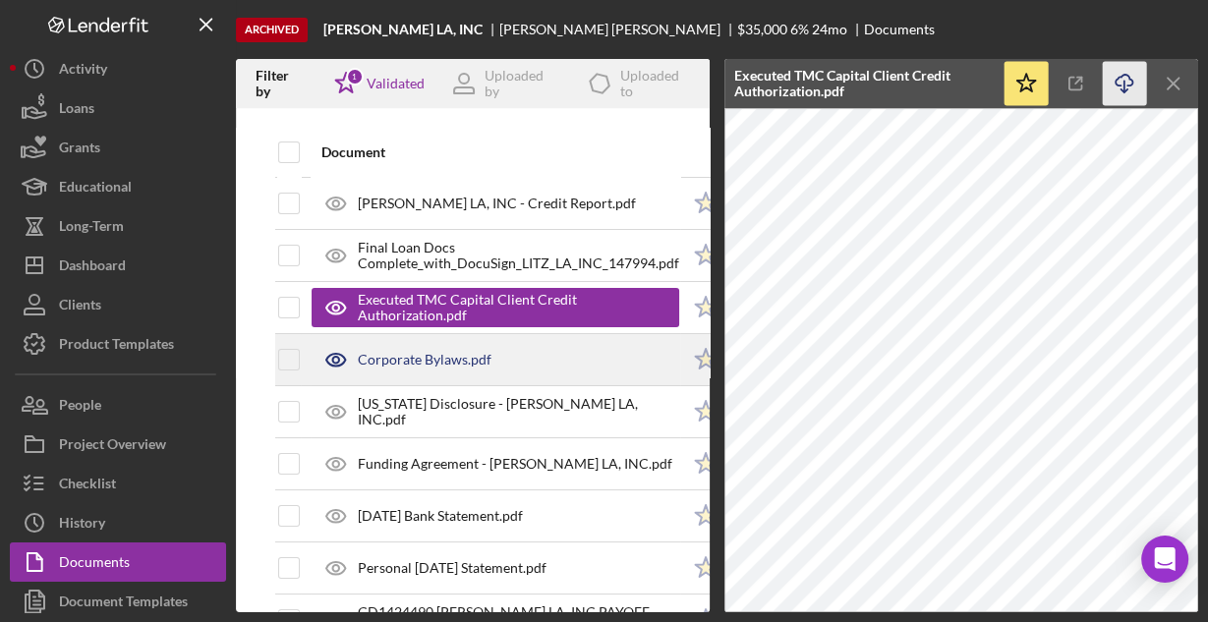
click at [414, 365] on div "Corporate Bylaws.pdf" at bounding box center [425, 360] width 134 height 16
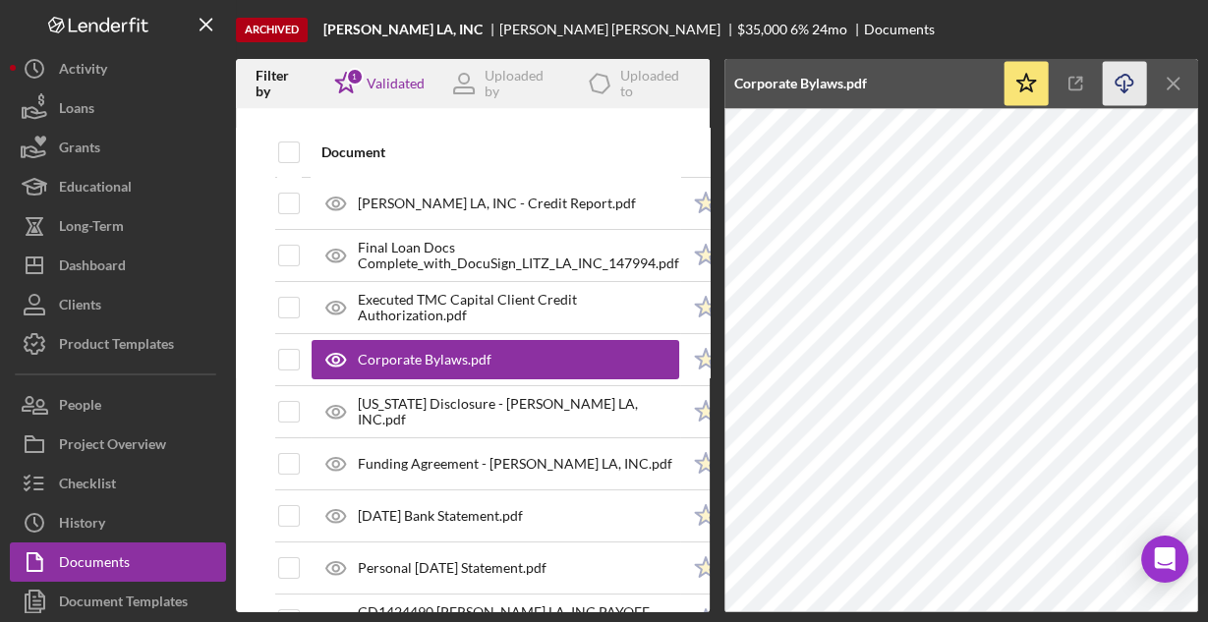
click at [1121, 81] on icon "Icon/Download" at bounding box center [1124, 84] width 44 height 44
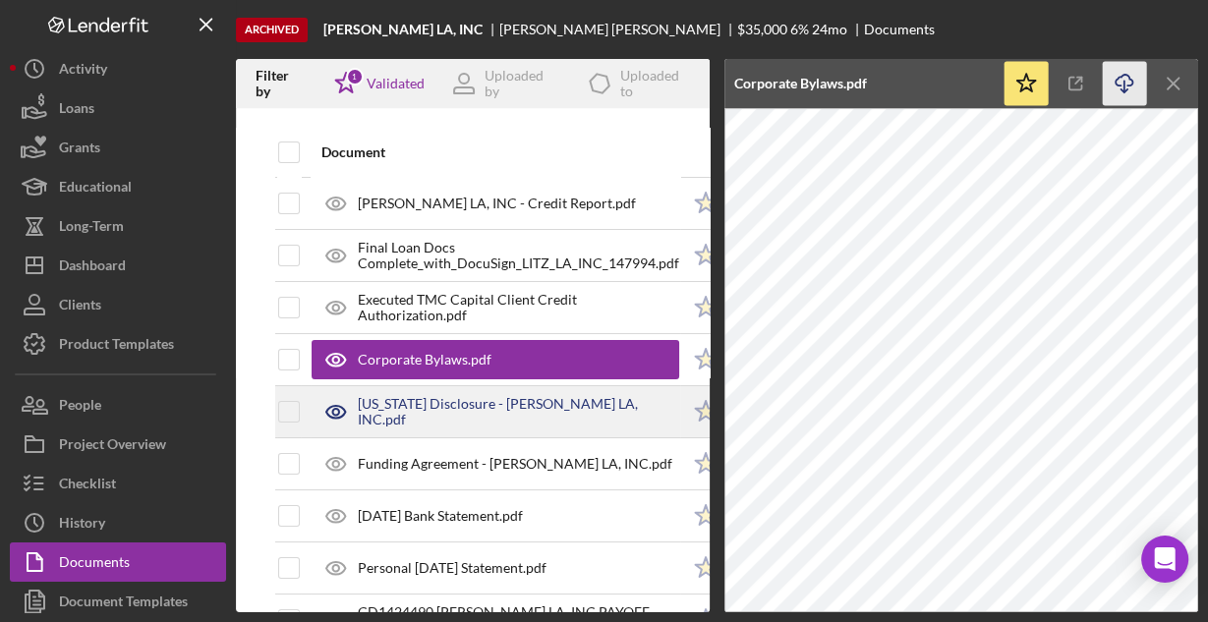
click at [420, 406] on div "[US_STATE] Disclosure - [PERSON_NAME] LA, INC.pdf" at bounding box center [518, 411] width 321 height 31
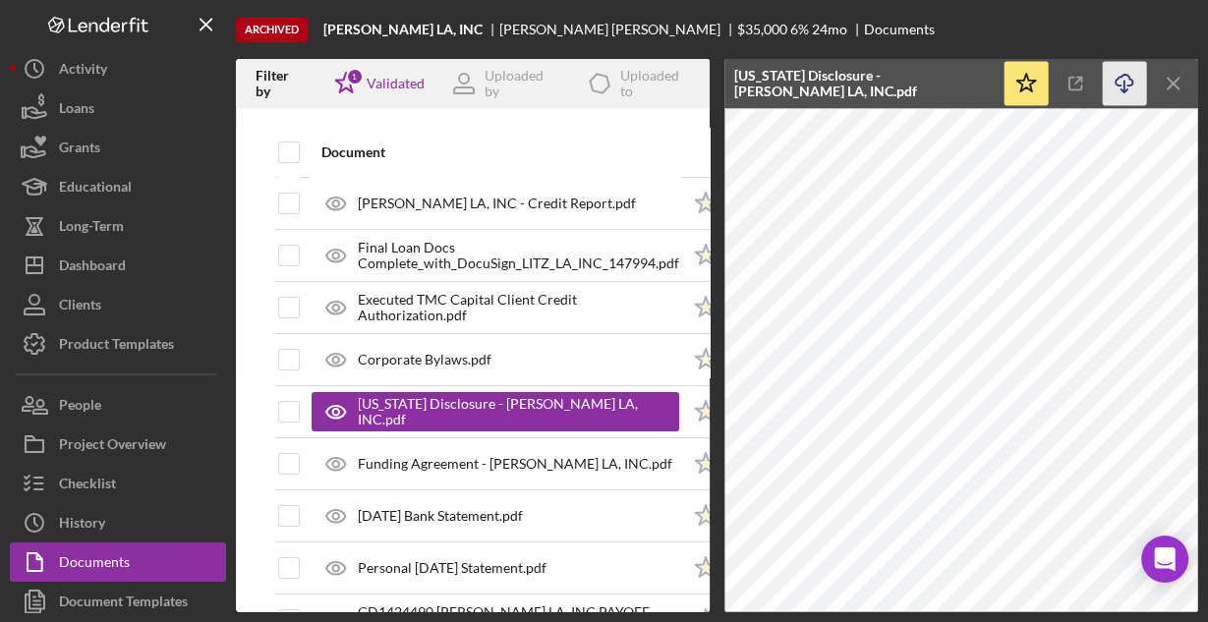
click at [1127, 82] on icon "Icon/Download" at bounding box center [1124, 84] width 44 height 44
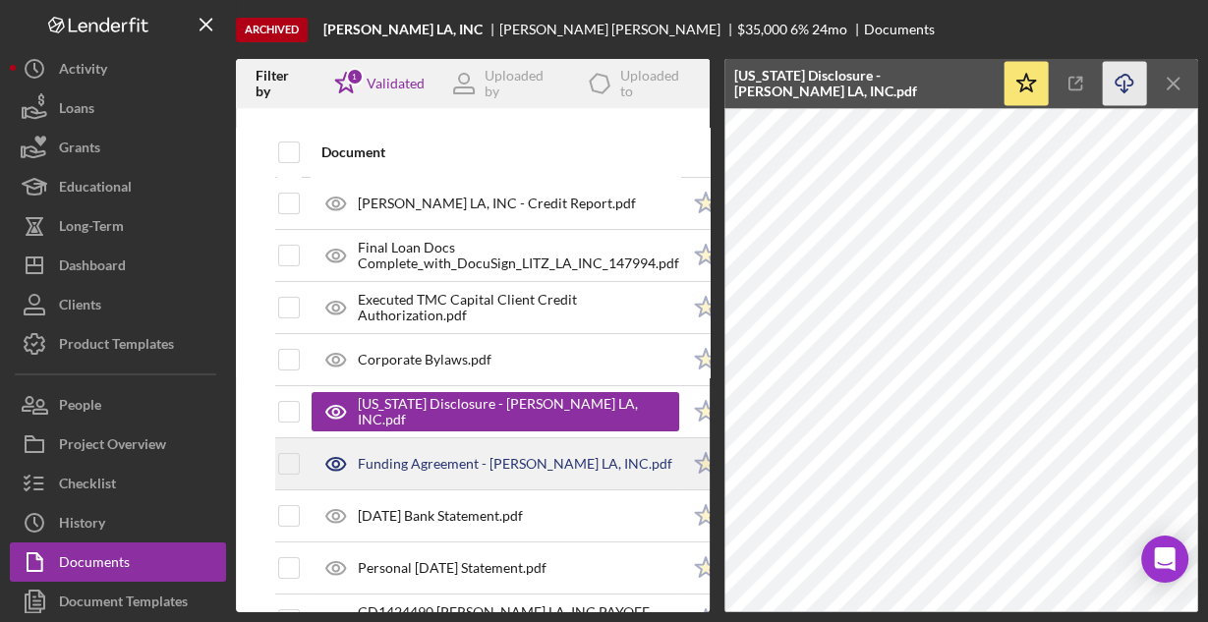
click at [501, 457] on div "Funding Agreement - [PERSON_NAME] LA, INC.pdf" at bounding box center [515, 464] width 314 height 16
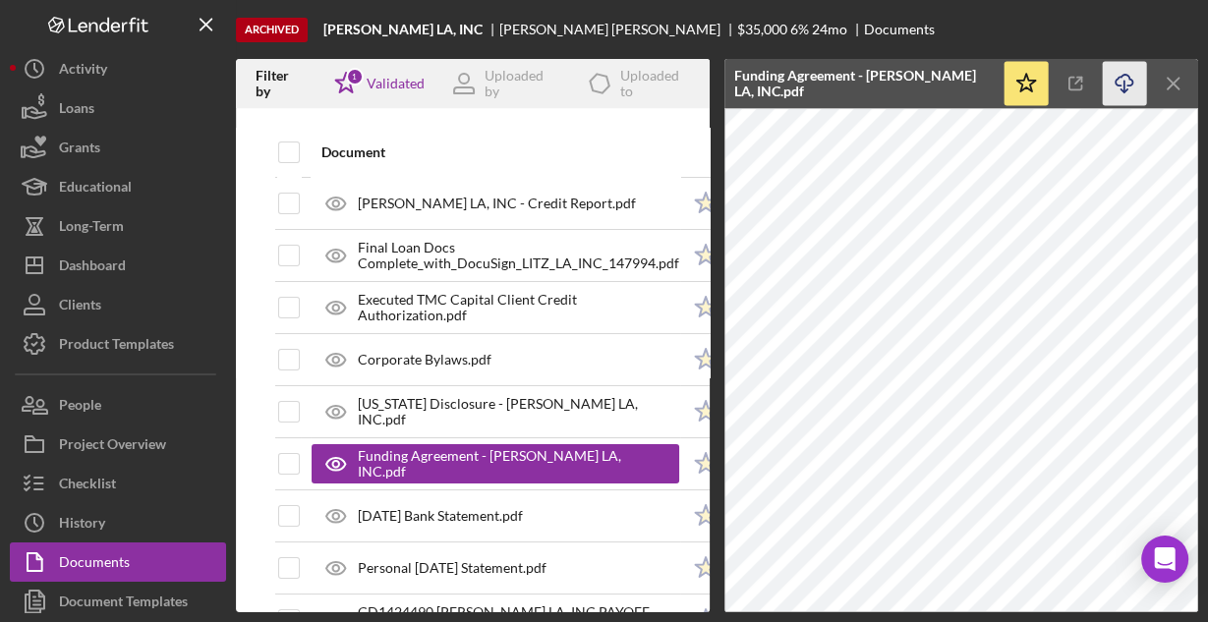
click at [1118, 76] on icon "button" at bounding box center [1123, 80] width 17 height 11
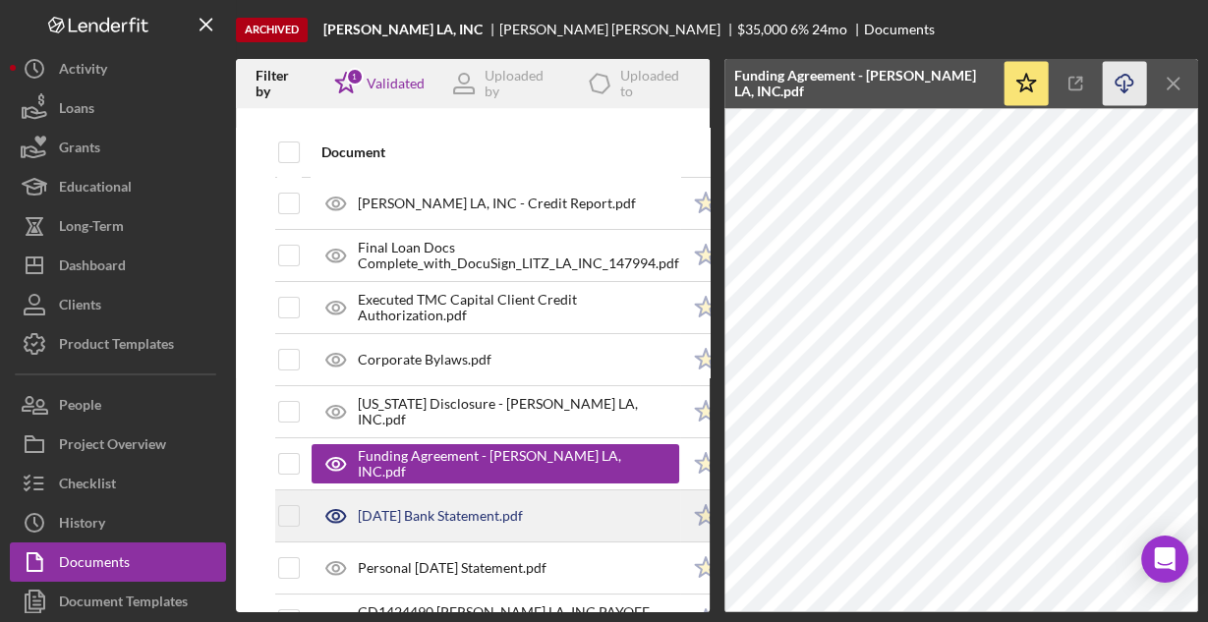
click at [466, 513] on div "[DATE] Bank Statement.pdf" at bounding box center [440, 516] width 165 height 16
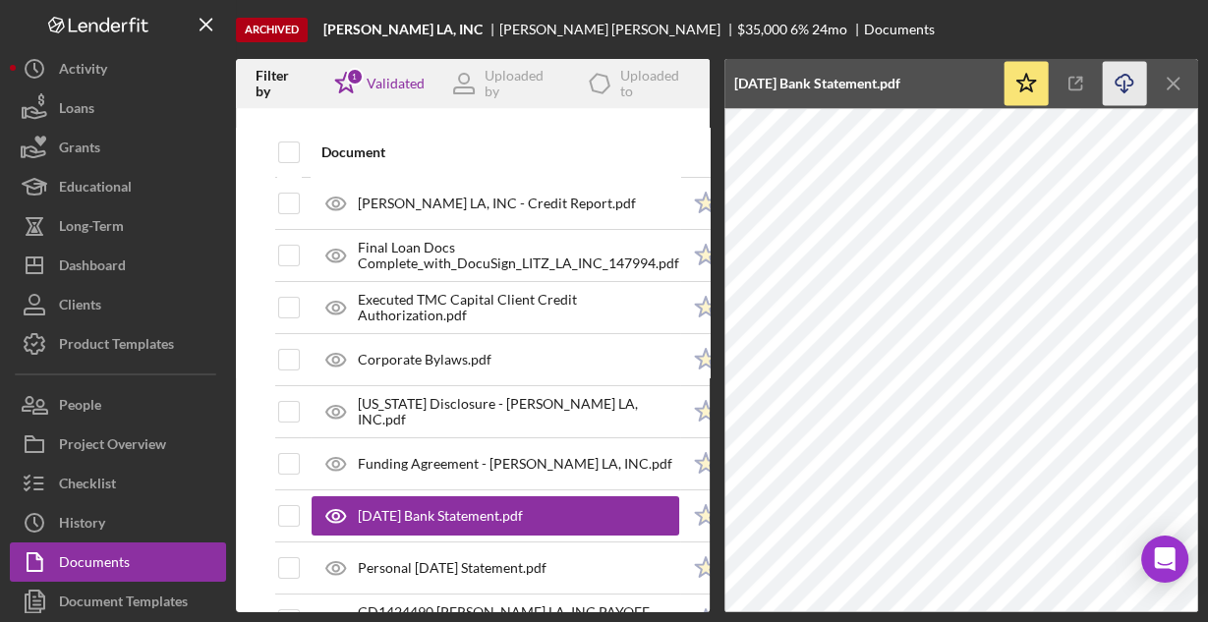
click at [1126, 84] on icon "Icon/Download" at bounding box center [1124, 84] width 44 height 44
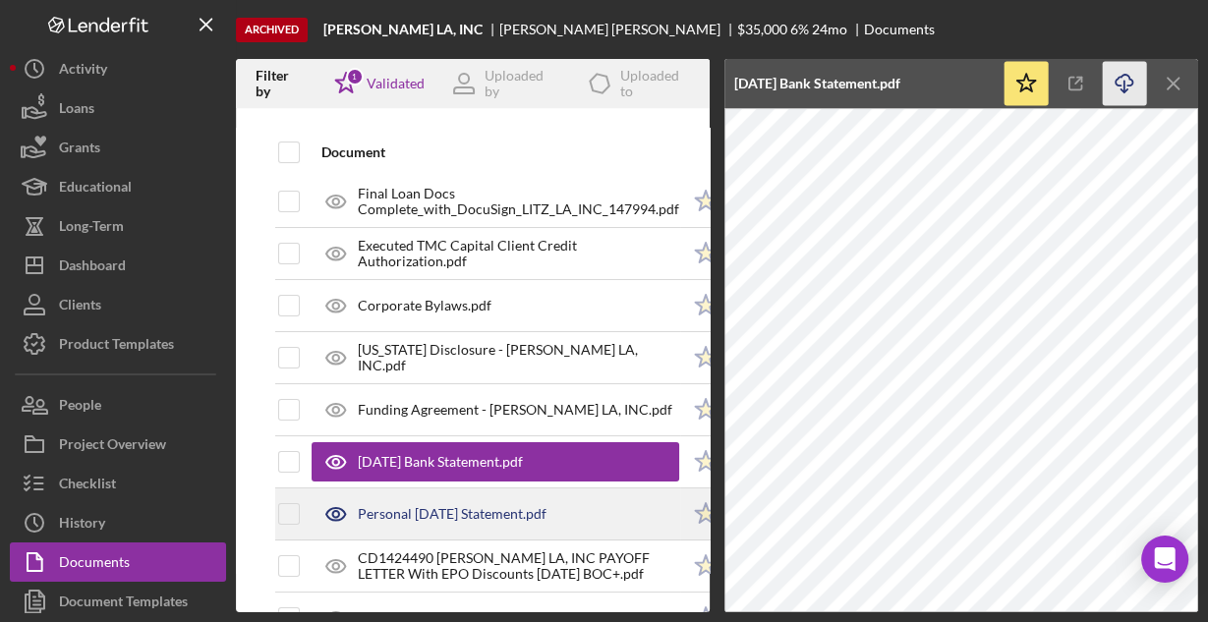
scroll to position [79, 0]
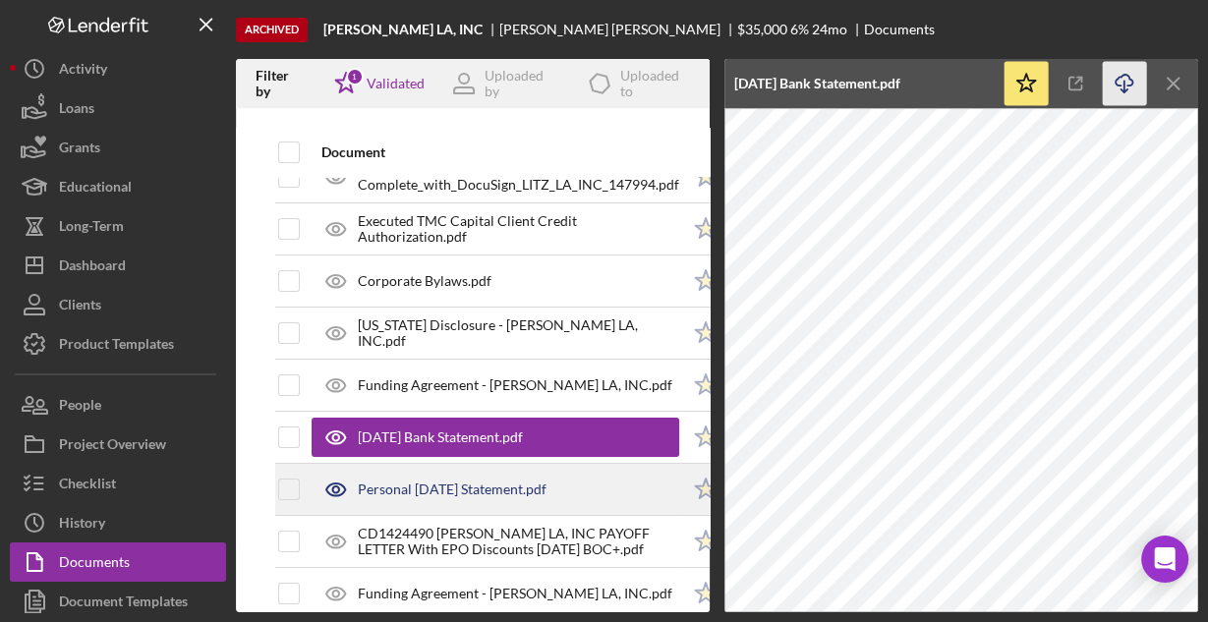
click at [520, 481] on div "Personal [DATE] Statement.pdf" at bounding box center [452, 489] width 189 height 16
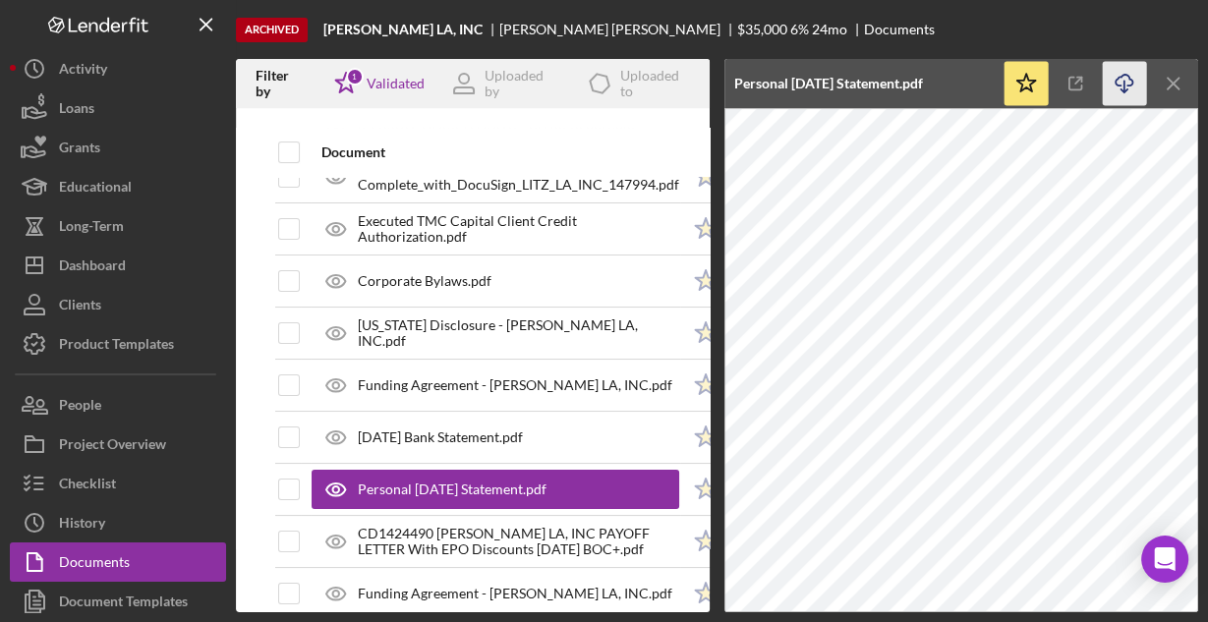
click at [1121, 85] on icon "Icon/Download" at bounding box center [1124, 84] width 44 height 44
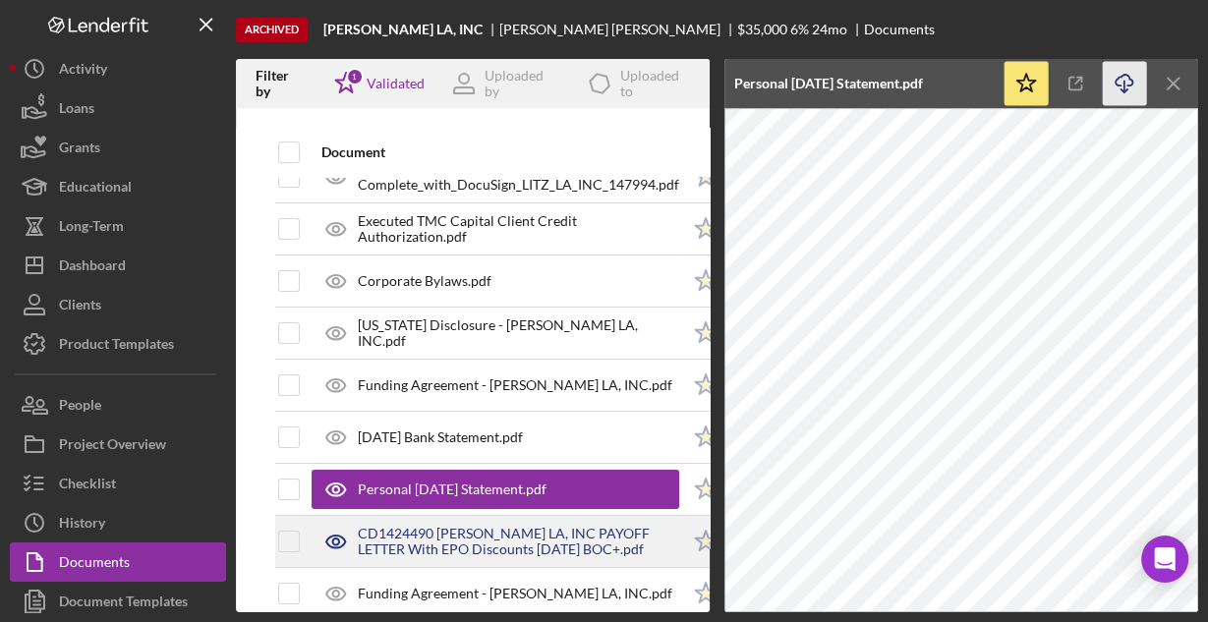
click at [417, 529] on div "CD1424490 [PERSON_NAME] LA, INC PAYOFF LETTER With EPO Discounts [DATE] BOC+.pdf" at bounding box center [518, 541] width 321 height 31
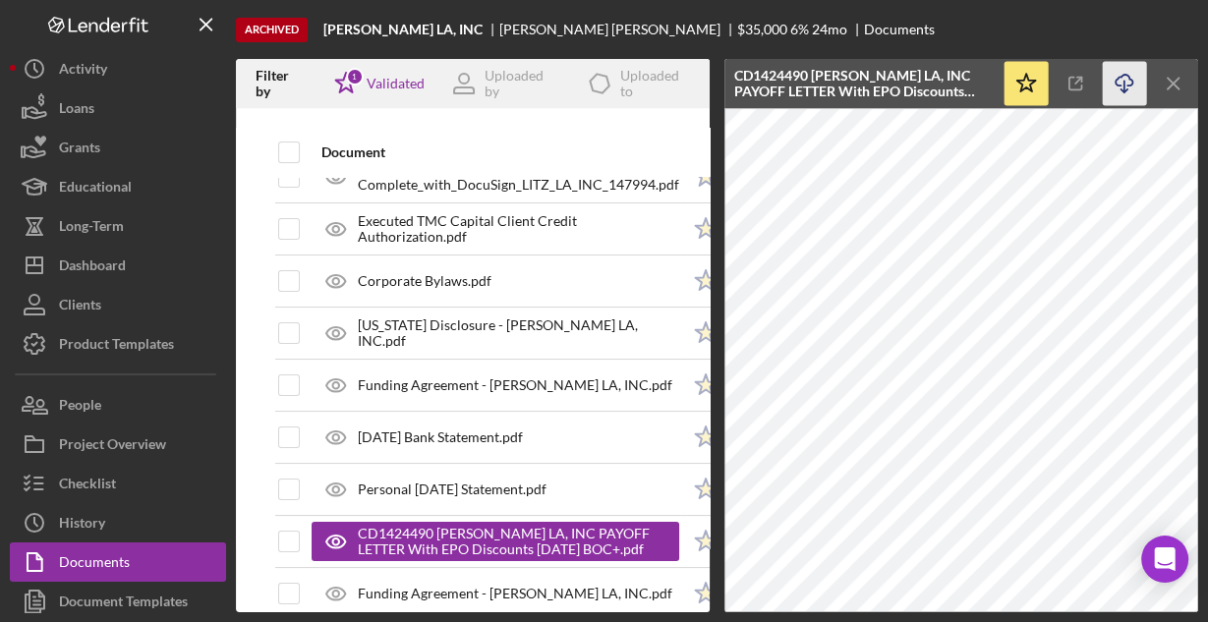
click at [1121, 76] on icon "button" at bounding box center [1123, 80] width 17 height 11
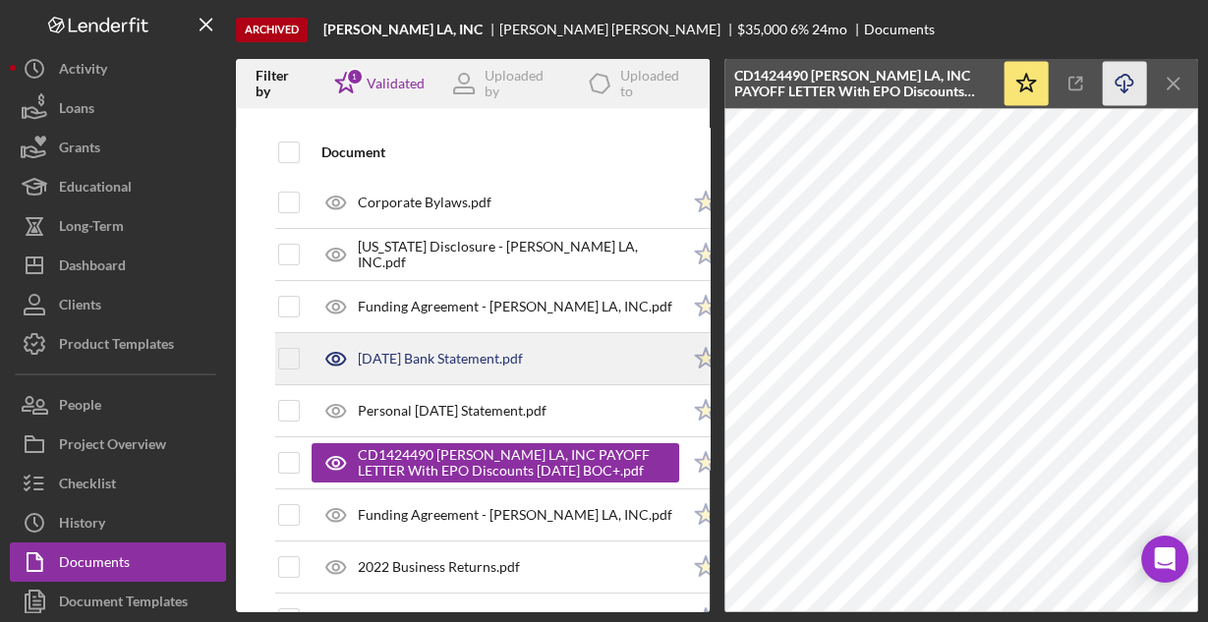
scroll to position [236, 0]
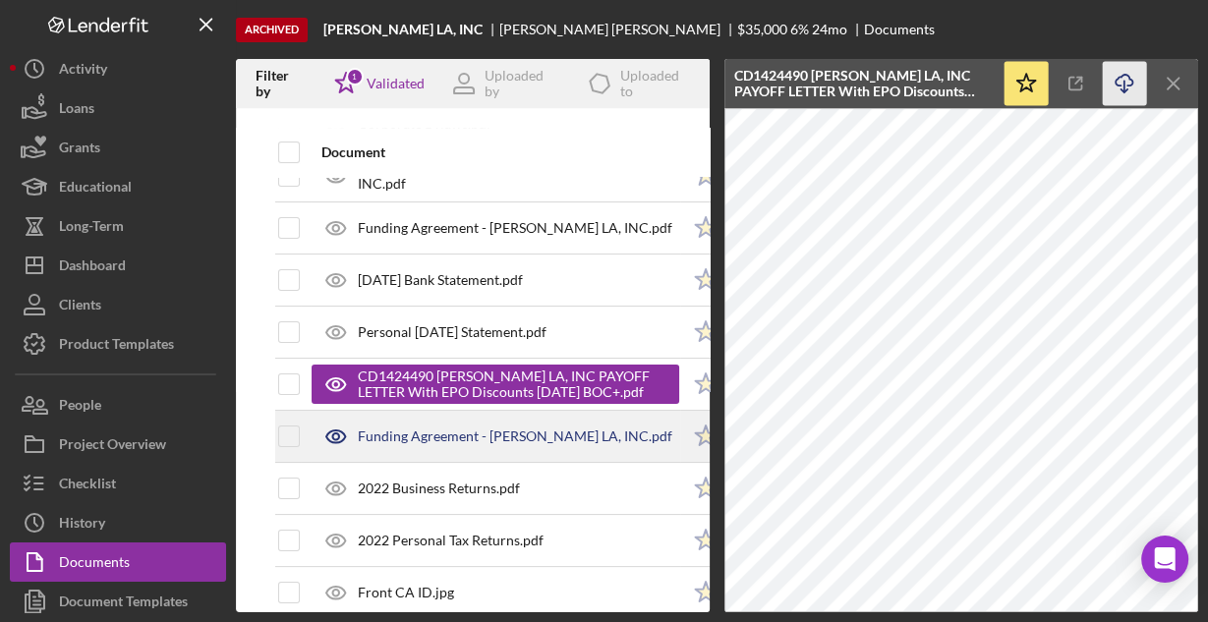
click at [472, 436] on div "Funding Agreement - [PERSON_NAME] LA, INC.pdf" at bounding box center [515, 436] width 314 height 16
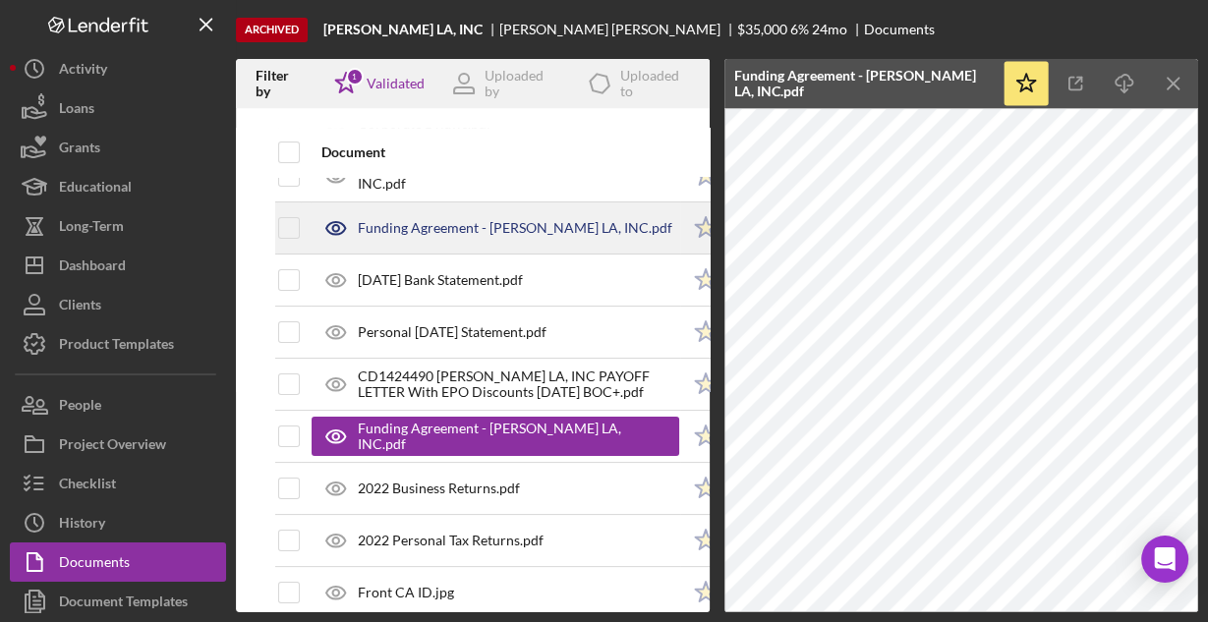
click at [591, 234] on div "Funding Agreement - [PERSON_NAME] LA, INC.pdf" at bounding box center [494, 227] width 367 height 49
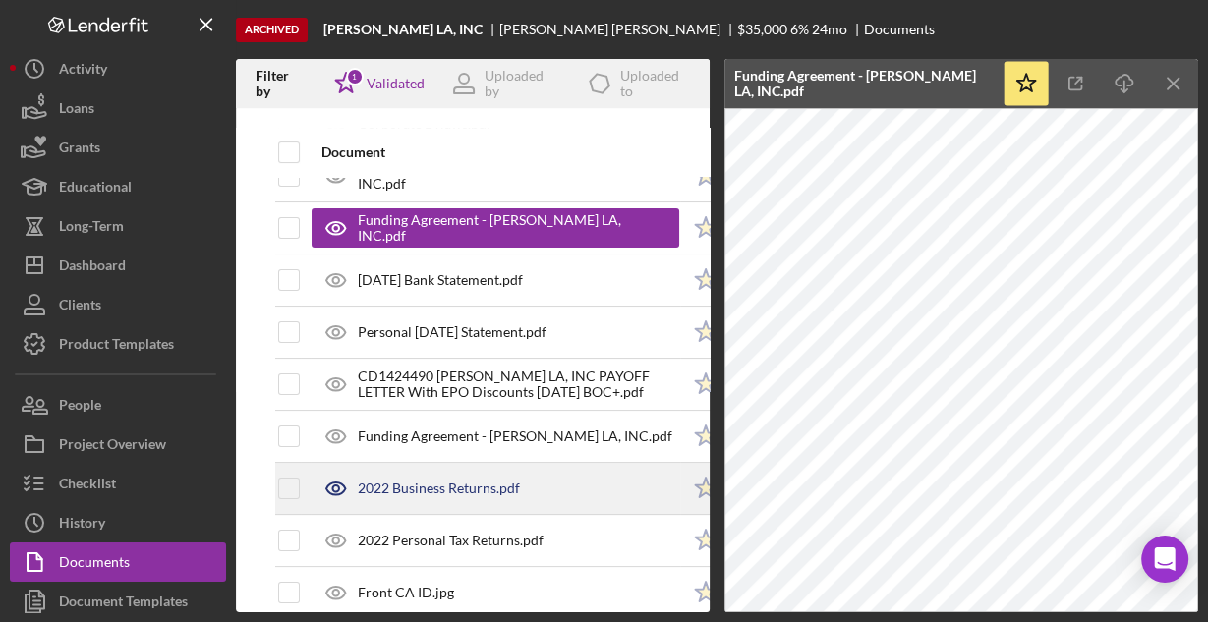
click at [463, 480] on div "2022 Business Returns.pdf" at bounding box center [439, 488] width 162 height 16
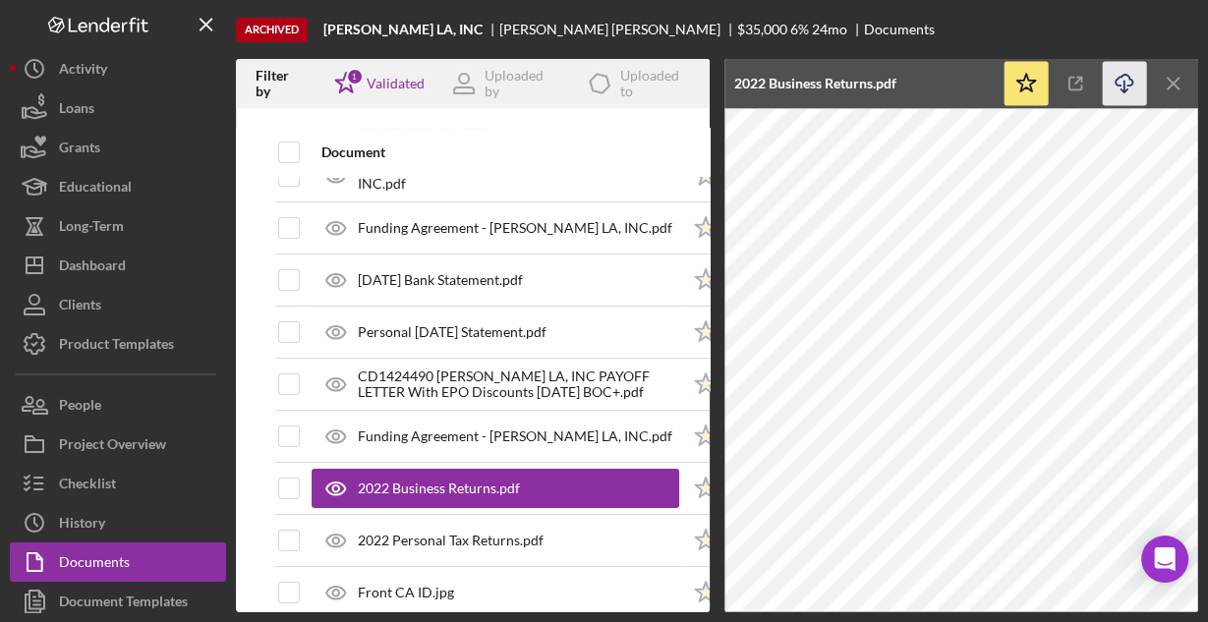
click at [1121, 81] on icon "Icon/Download" at bounding box center [1124, 84] width 44 height 44
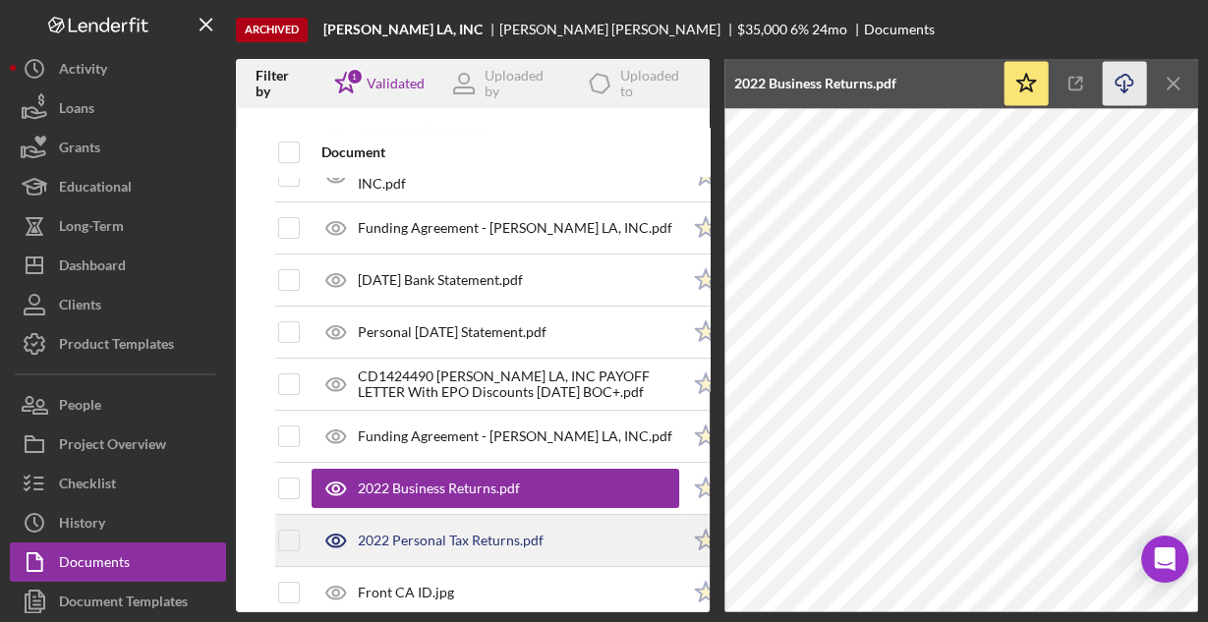
click at [463, 533] on div "2022 Personal Tax Returns.pdf" at bounding box center [451, 541] width 186 height 16
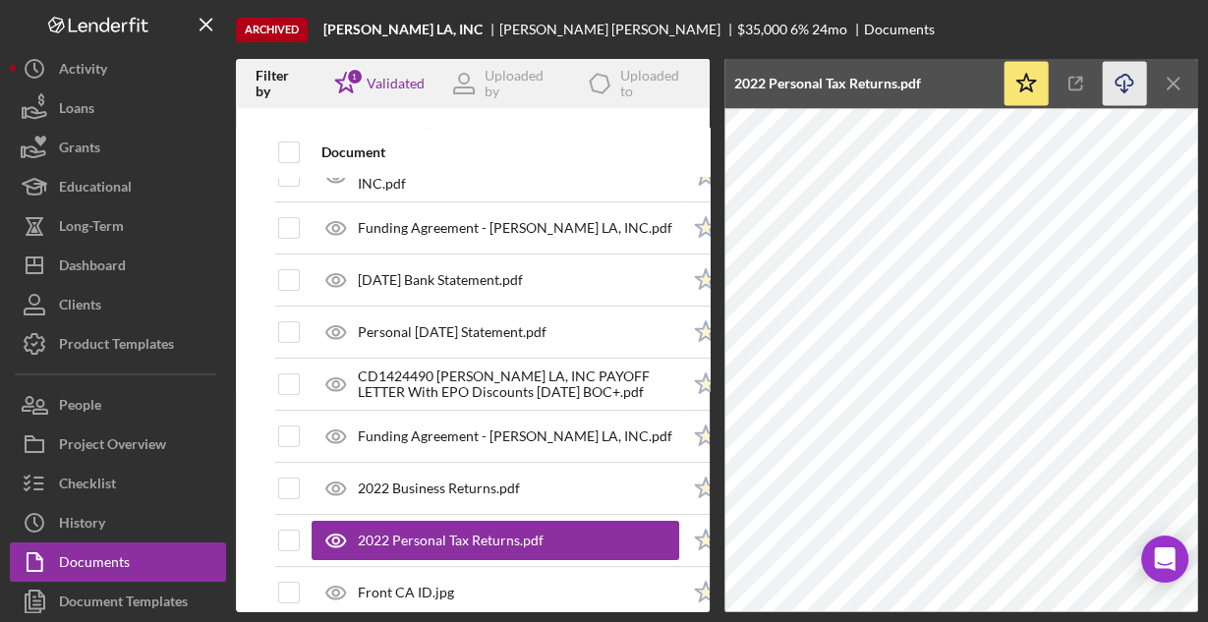
click at [1128, 82] on icon "Icon/Download" at bounding box center [1124, 84] width 44 height 44
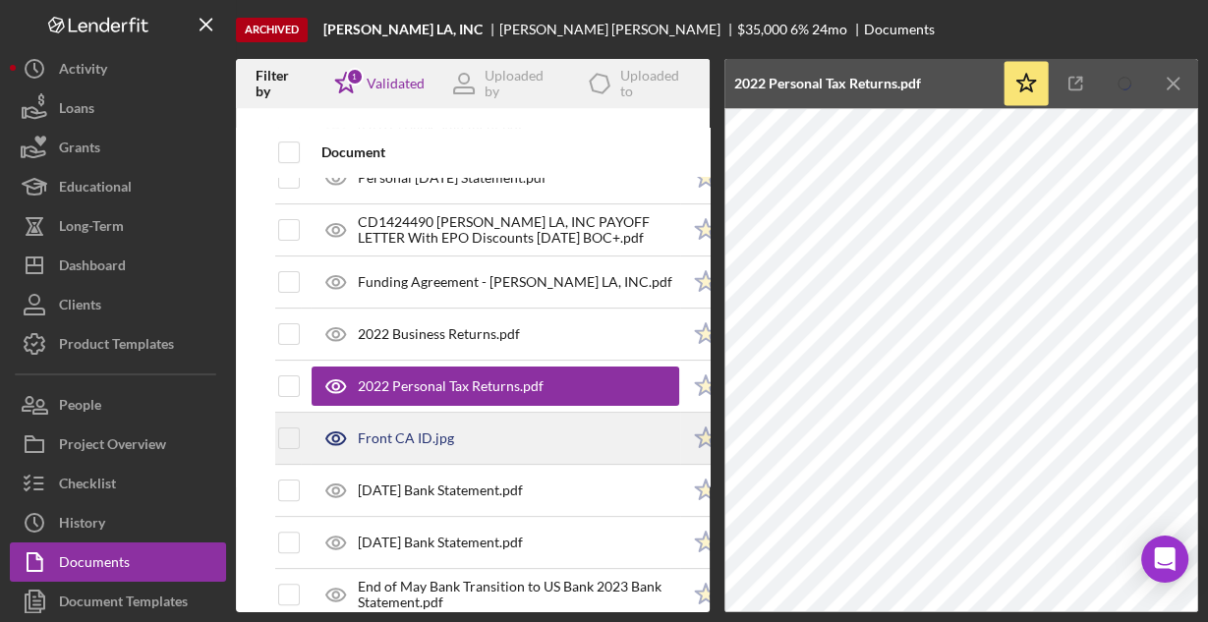
scroll to position [393, 0]
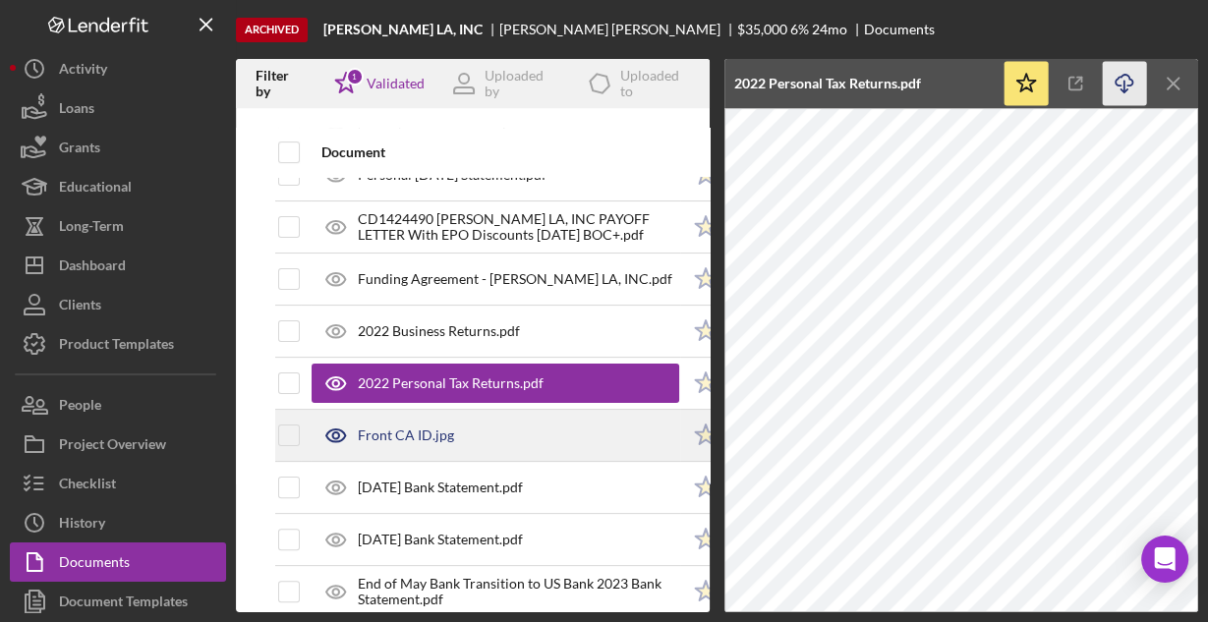
click at [457, 426] on div "Front CA ID.jpg" at bounding box center [494, 435] width 367 height 49
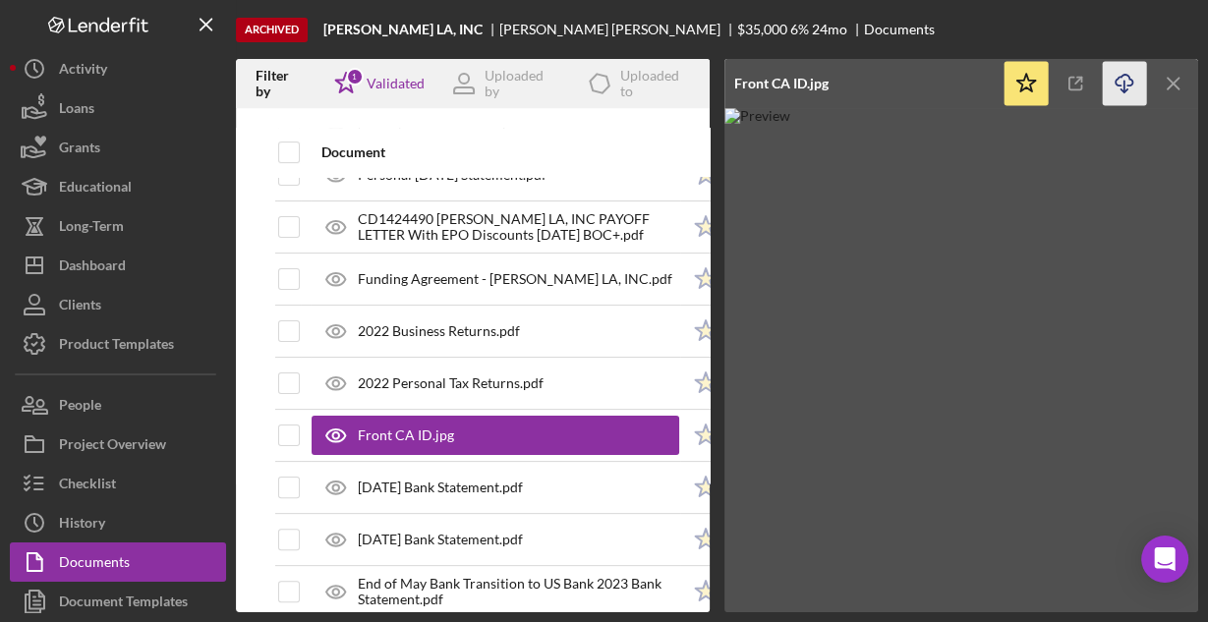
click at [1123, 78] on icon "Icon/Download" at bounding box center [1124, 84] width 44 height 44
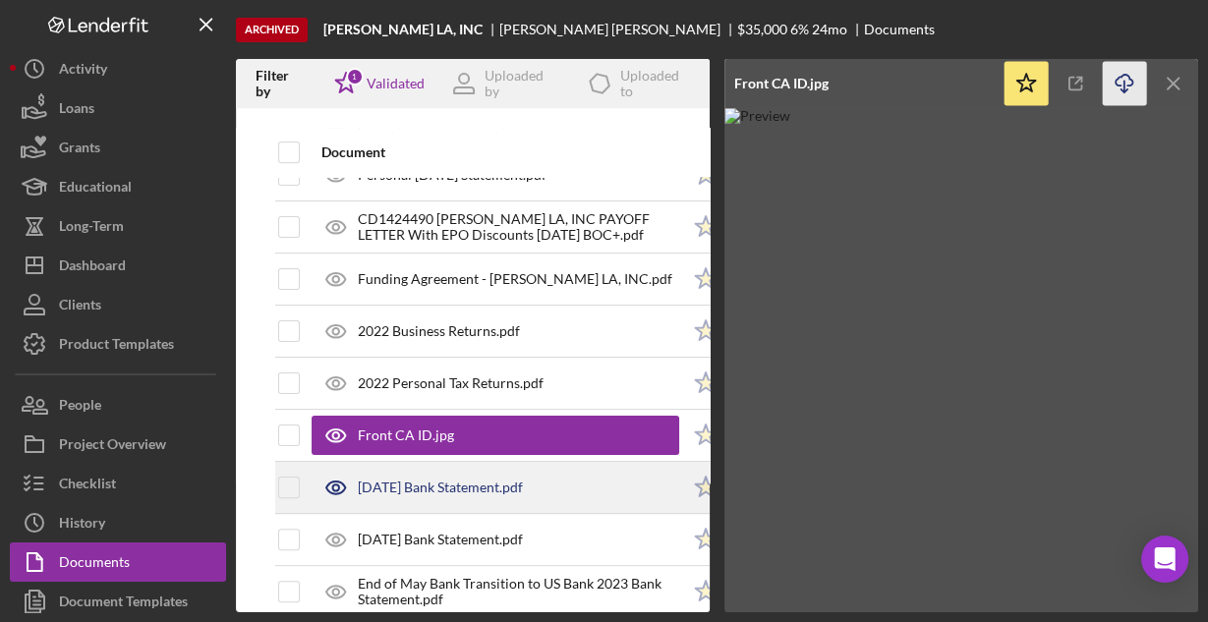
click at [426, 487] on div "[DATE] Bank Statement.pdf" at bounding box center [440, 487] width 165 height 16
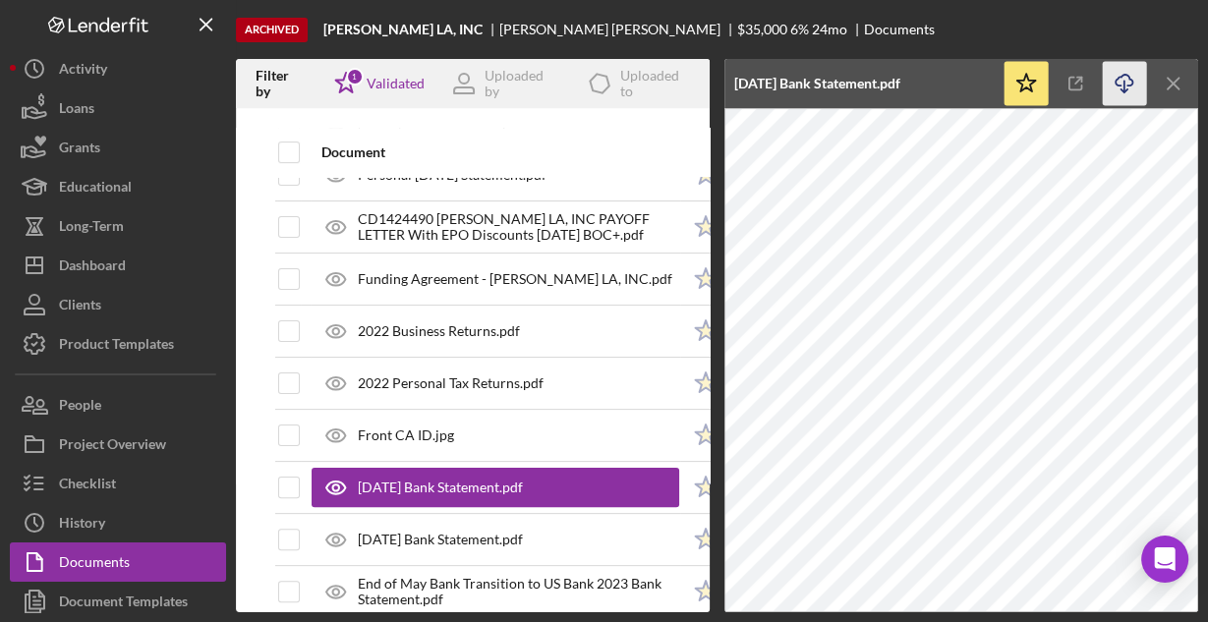
click at [1124, 80] on icon "Icon/Download" at bounding box center [1124, 84] width 44 height 44
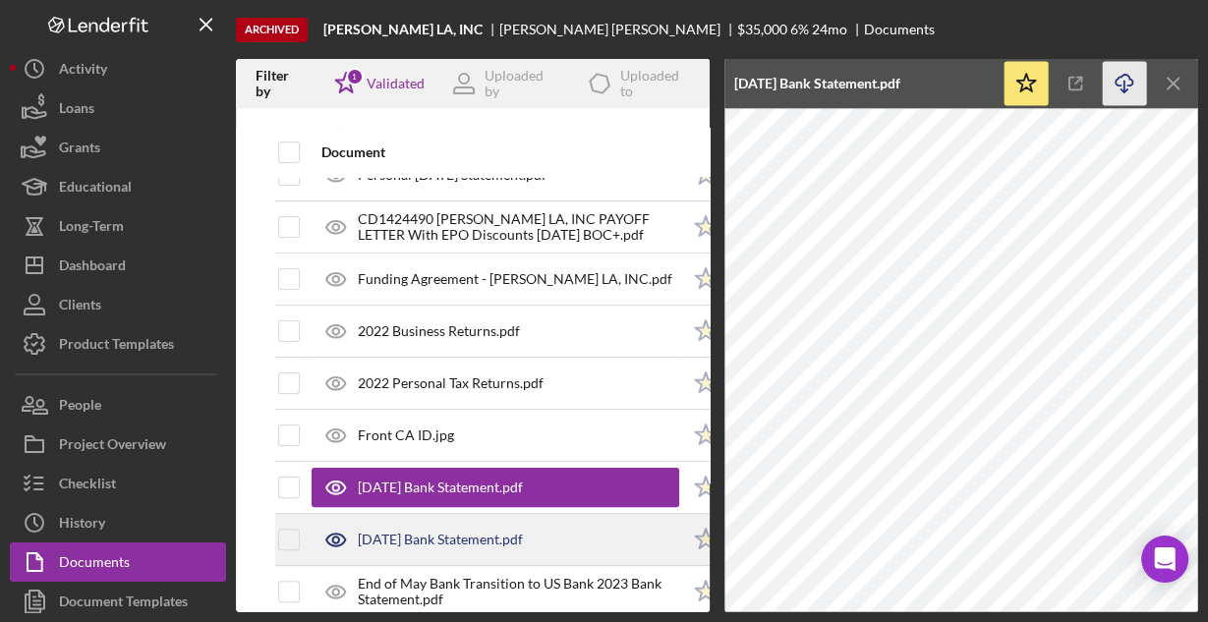
click at [523, 532] on div "[DATE] Bank Statement.pdf" at bounding box center [440, 540] width 165 height 16
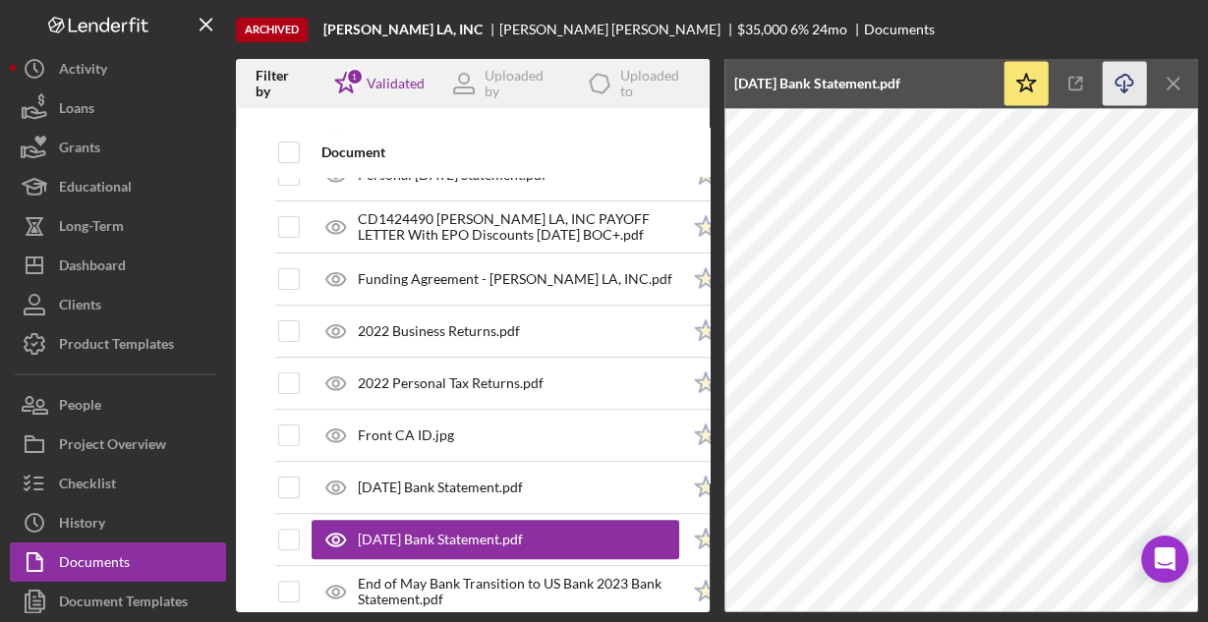
click at [1123, 79] on icon "Icon/Download" at bounding box center [1124, 84] width 44 height 44
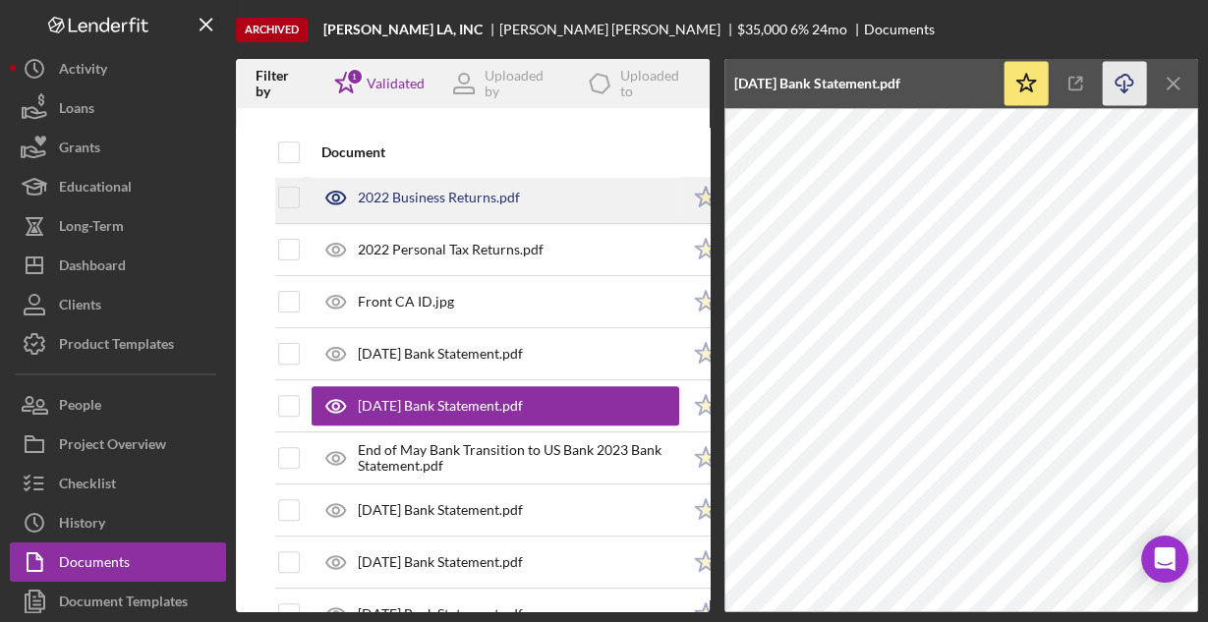
scroll to position [550, 0]
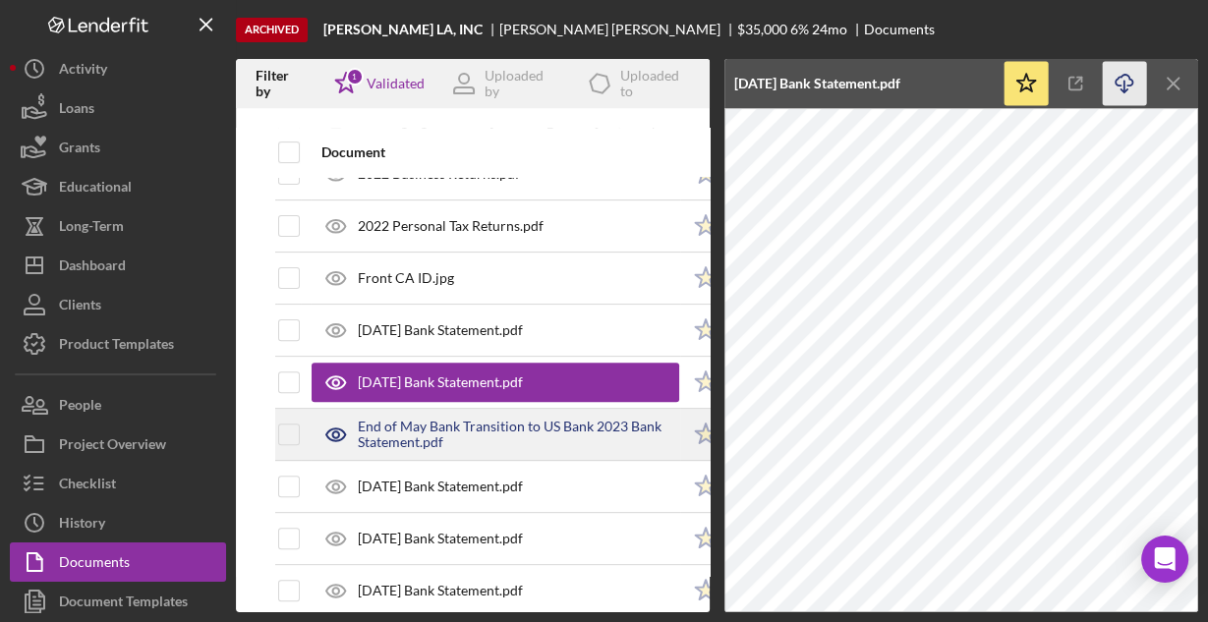
click at [483, 419] on div "End of May Bank Transition to US Bank 2023 Bank Statement.pdf" at bounding box center [518, 434] width 321 height 31
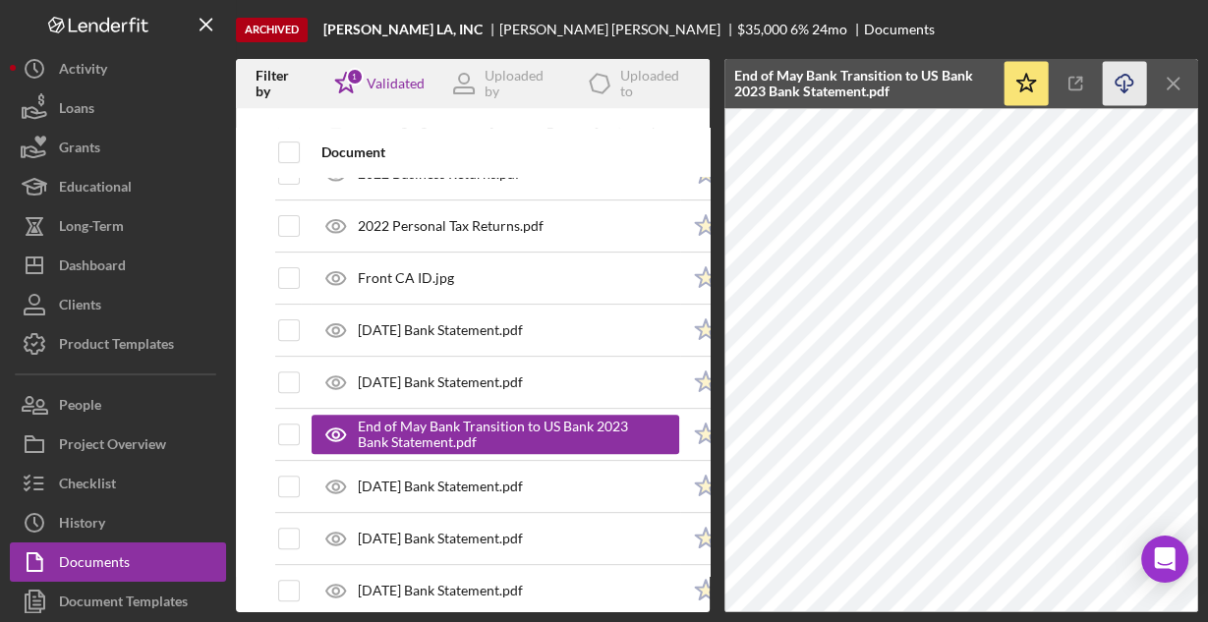
click at [1116, 84] on icon "Icon/Download" at bounding box center [1124, 84] width 44 height 44
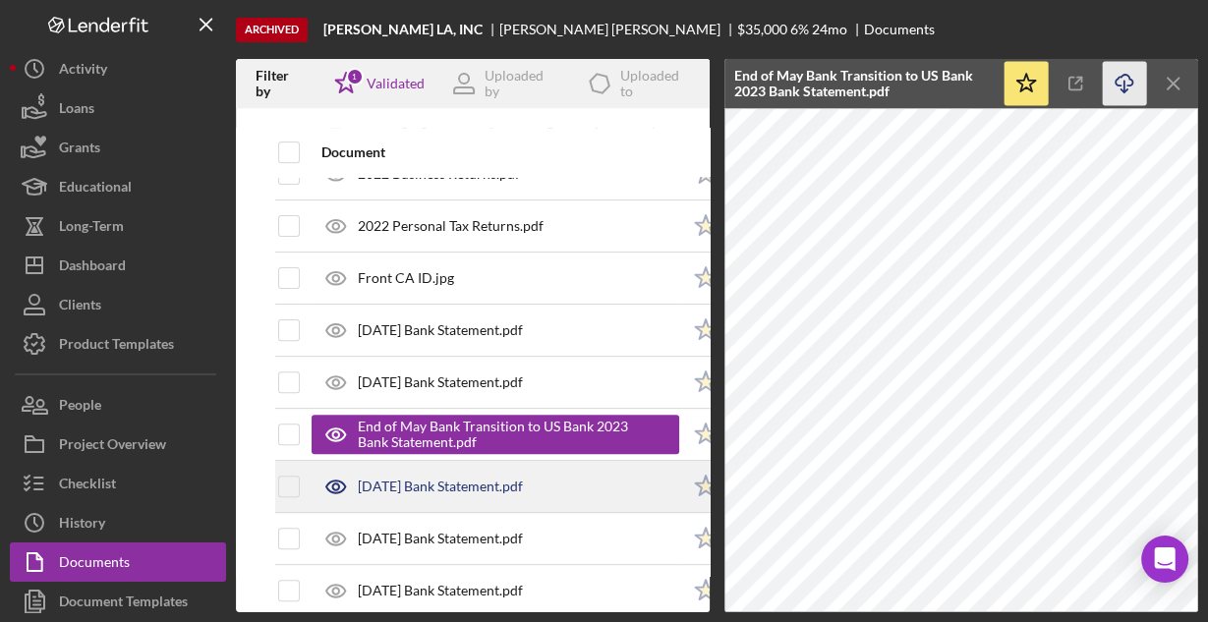
click at [391, 478] on div "[DATE] Bank Statement.pdf" at bounding box center [440, 486] width 165 height 16
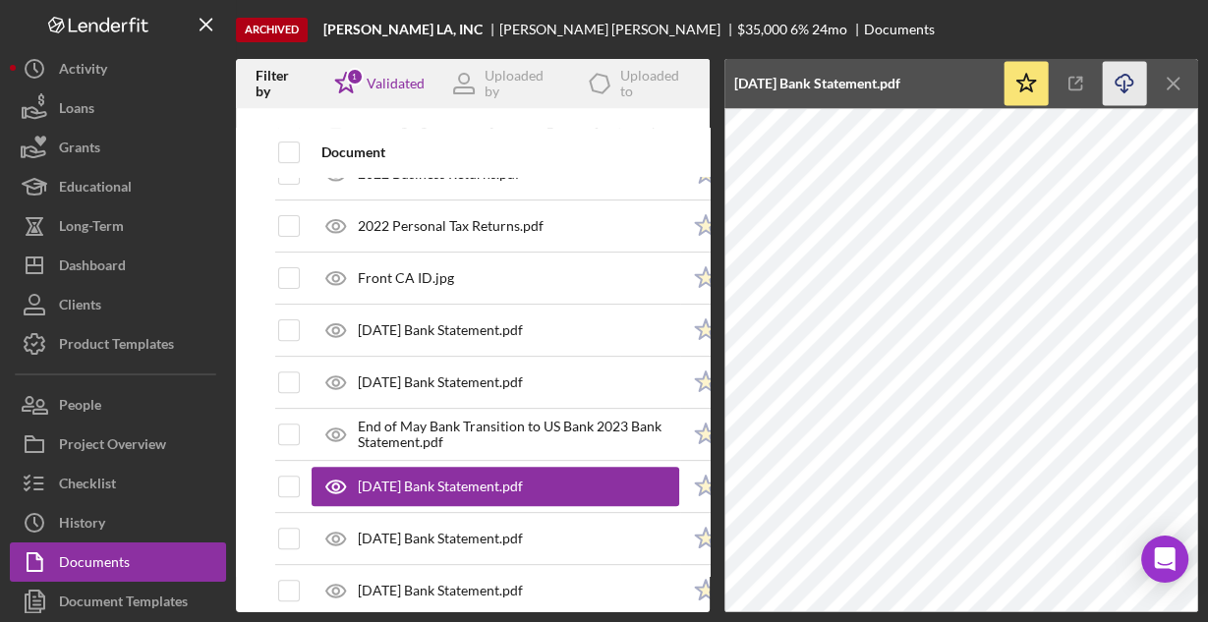
click at [1120, 80] on icon "Icon/Download" at bounding box center [1124, 84] width 44 height 44
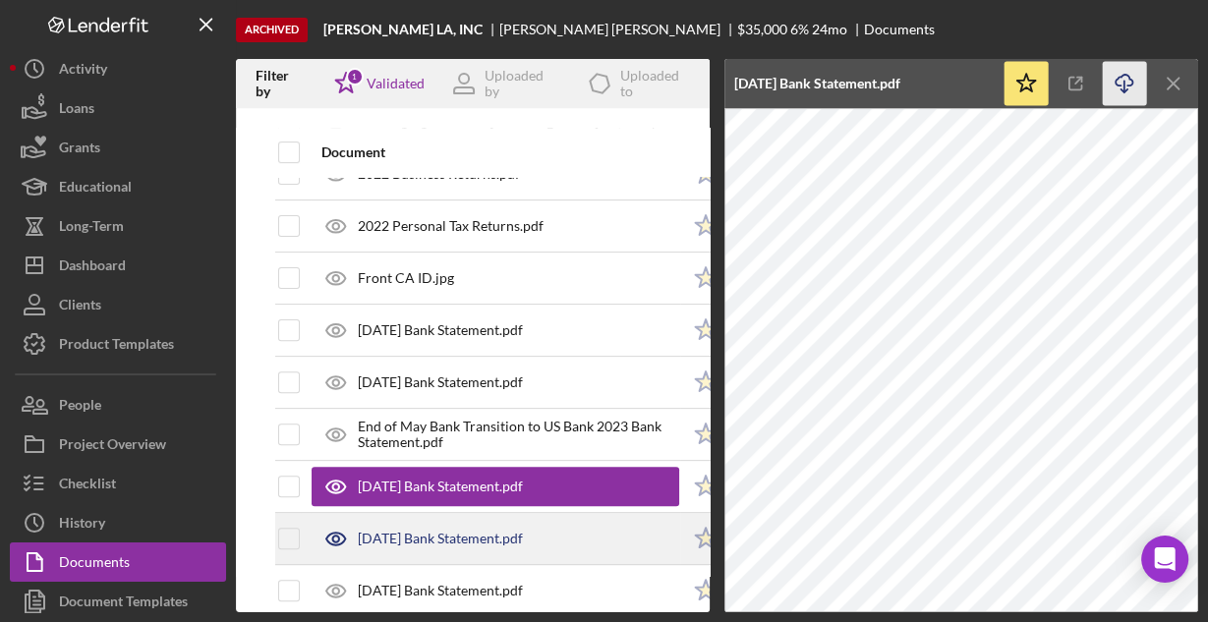
click at [487, 523] on div "[DATE] Bank Statement.pdf" at bounding box center [494, 538] width 367 height 49
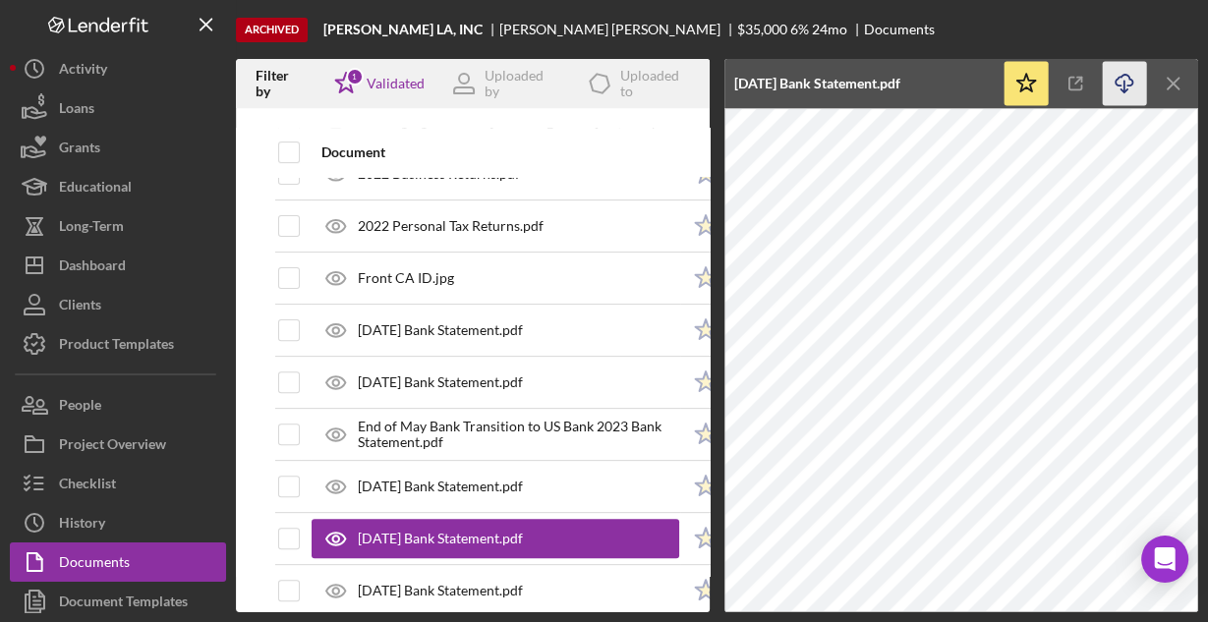
click at [1131, 79] on icon "Icon/Download" at bounding box center [1124, 84] width 44 height 44
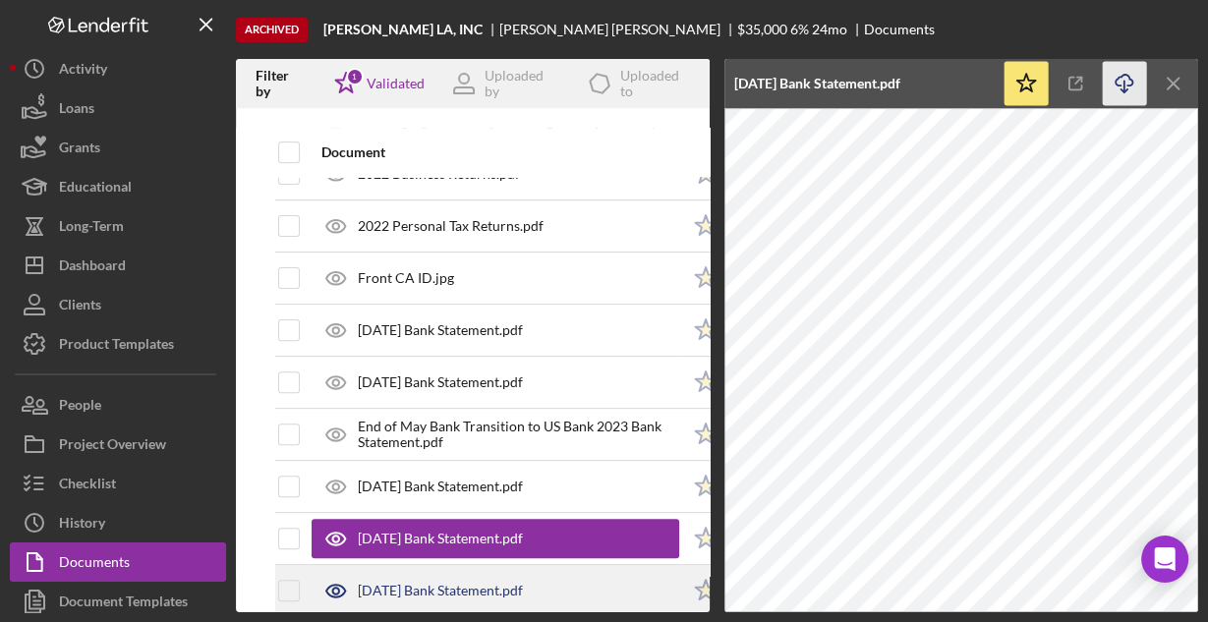
click at [523, 583] on div "[DATE] Bank Statement.pdf" at bounding box center [440, 591] width 165 height 16
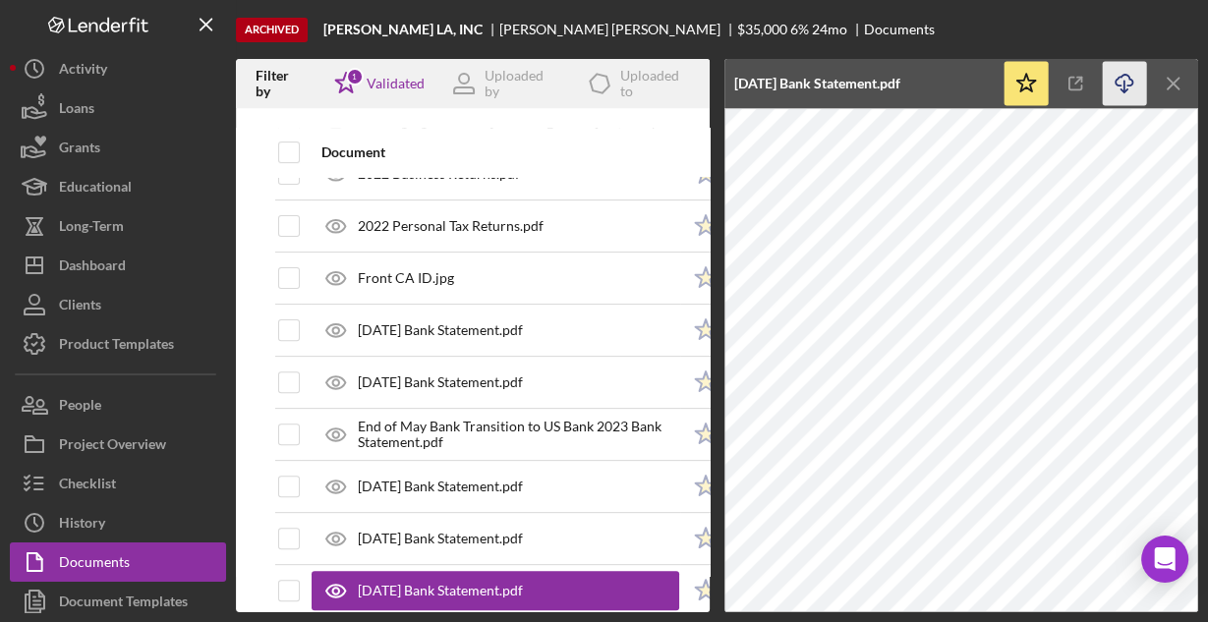
click at [1115, 73] on icon "Icon/Download" at bounding box center [1124, 84] width 44 height 44
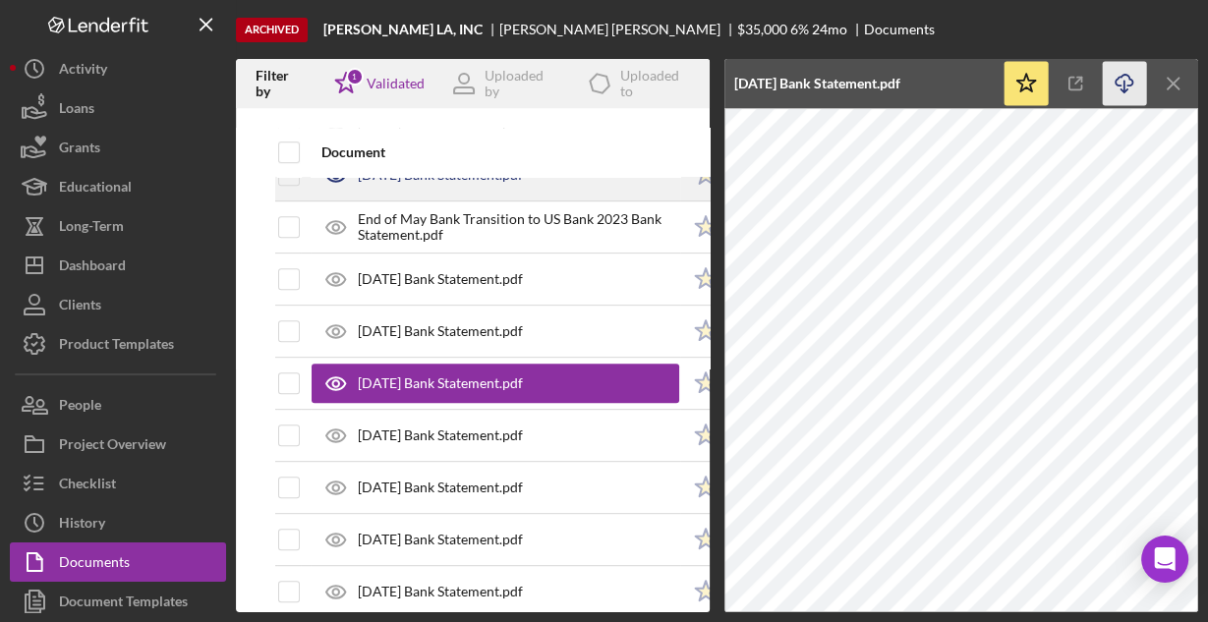
scroll to position [786, 0]
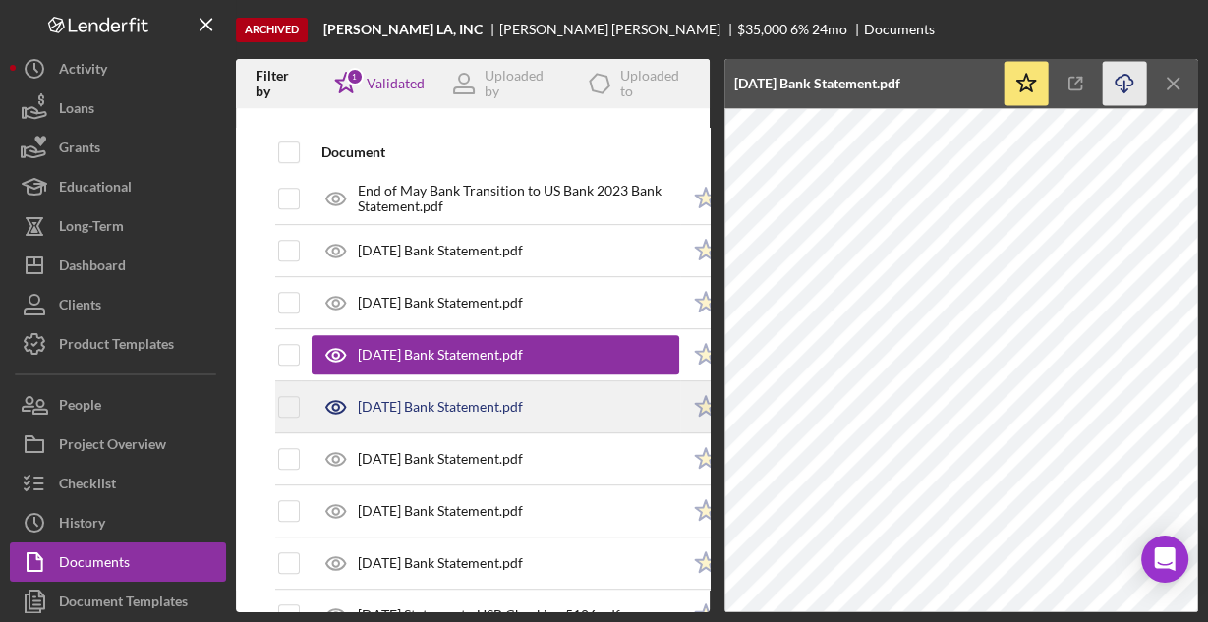
click at [492, 405] on div "[DATE] Bank Statement.pdf" at bounding box center [440, 407] width 165 height 16
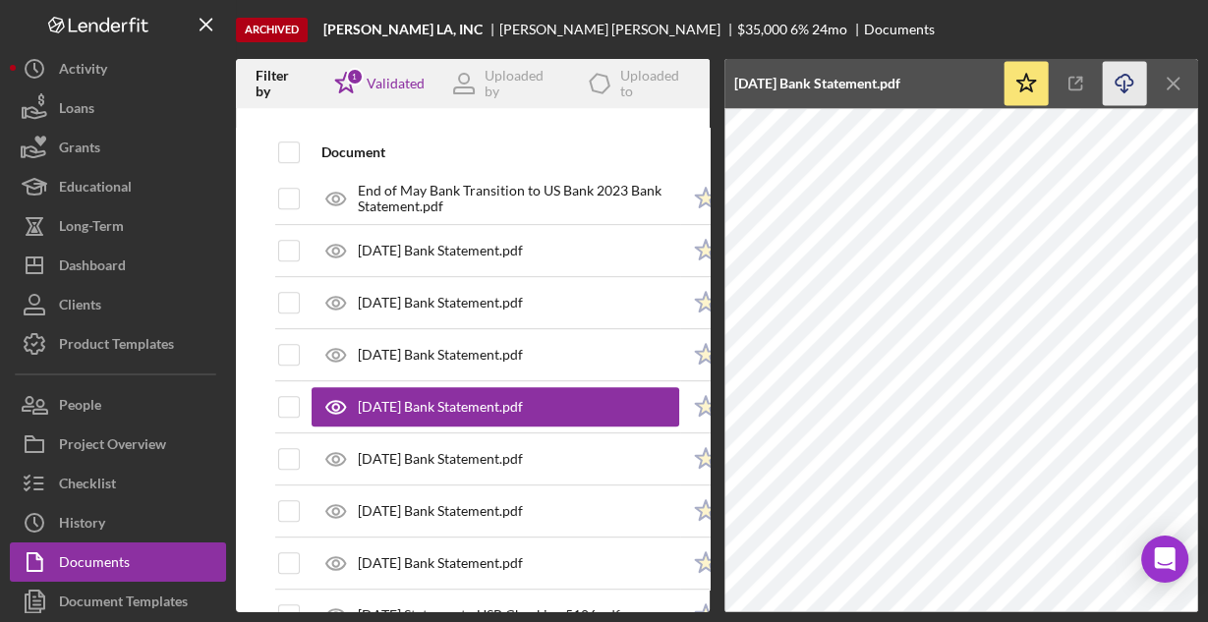
click at [1126, 84] on icon "Icon/Download" at bounding box center [1124, 84] width 44 height 44
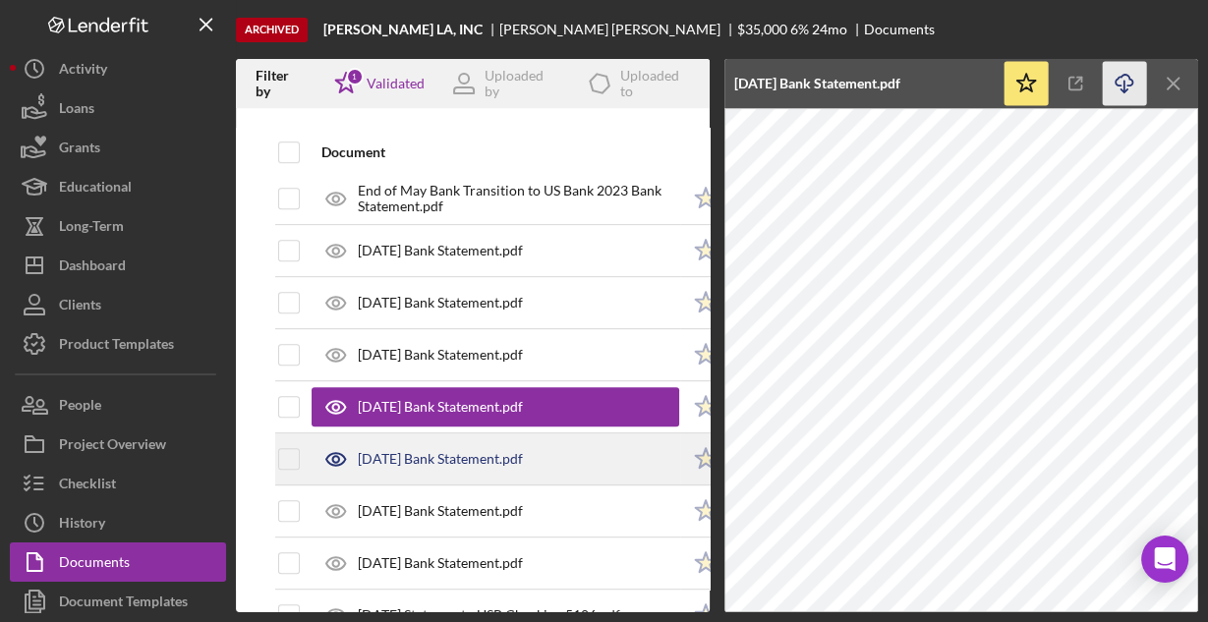
click at [503, 443] on div "[DATE] Bank Statement.pdf" at bounding box center [494, 458] width 367 height 49
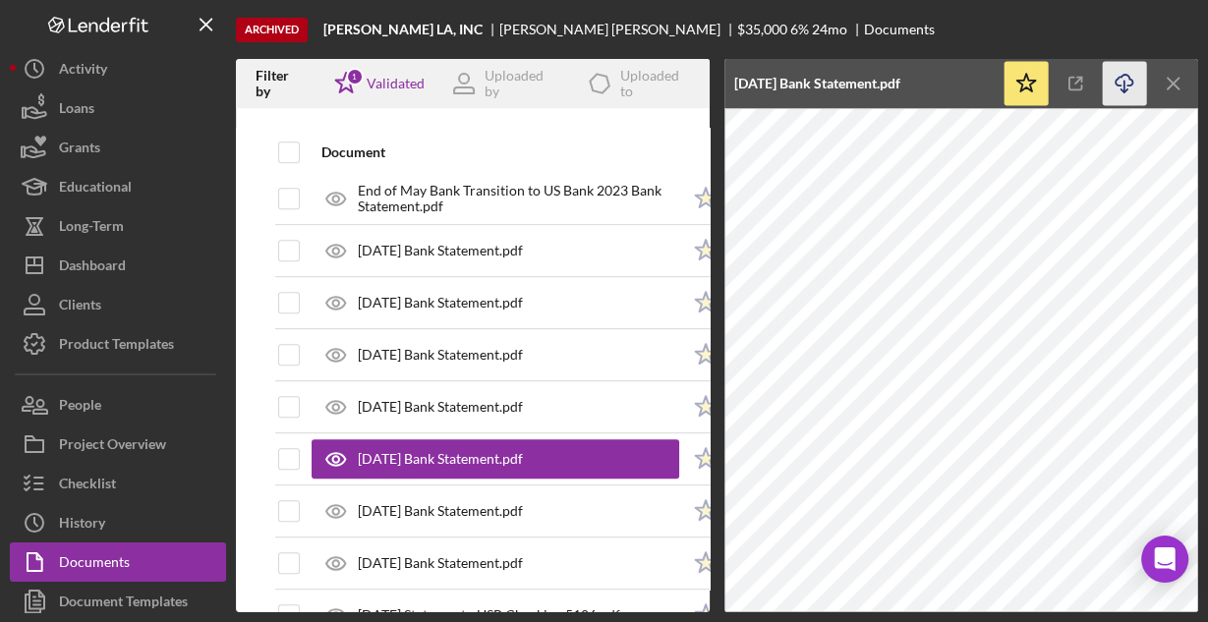
click at [1124, 82] on icon "Icon/Download" at bounding box center [1124, 84] width 44 height 44
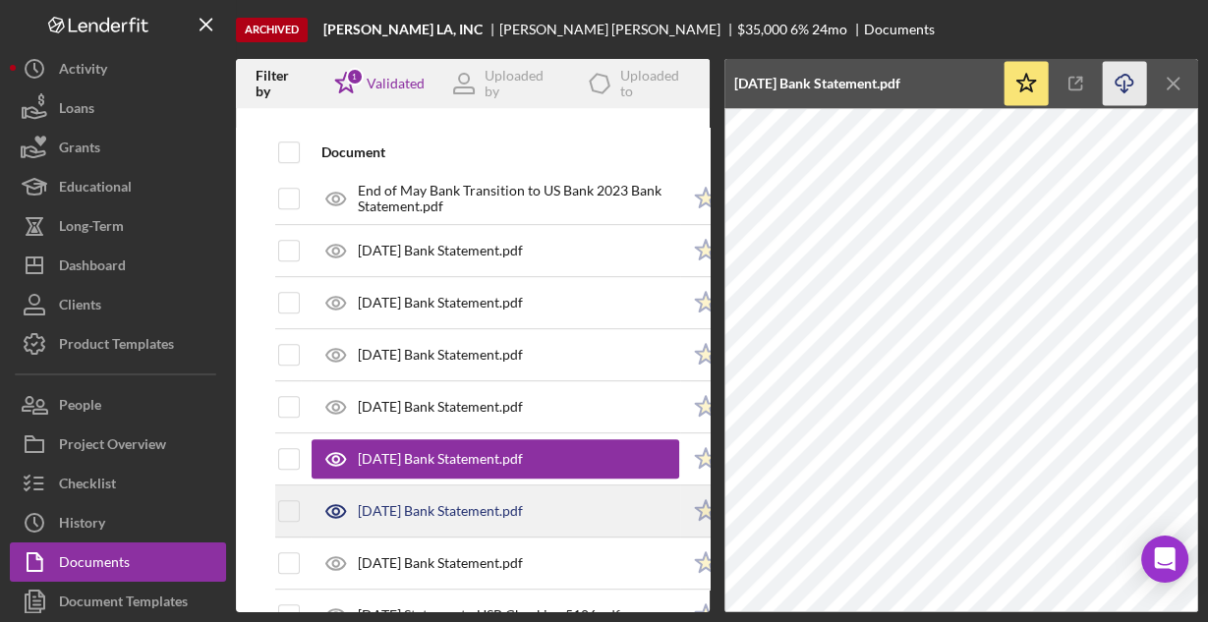
click at [419, 503] on div "[DATE] Bank Statement.pdf" at bounding box center [440, 511] width 165 height 16
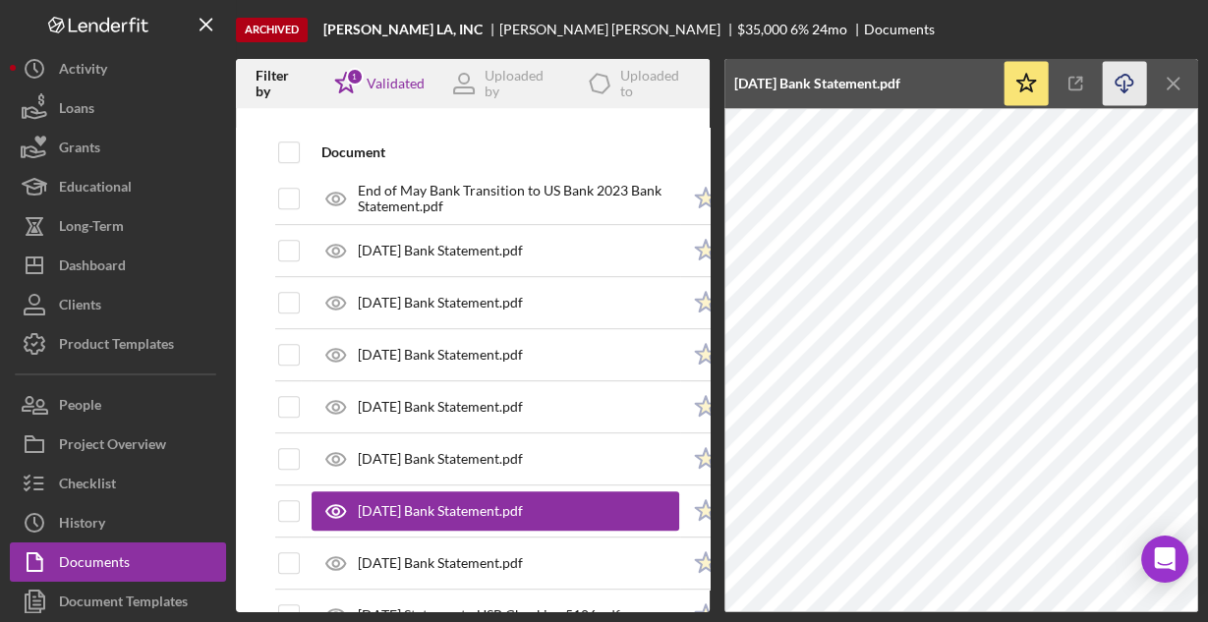
click at [1118, 82] on icon "Icon/Download" at bounding box center [1124, 84] width 44 height 44
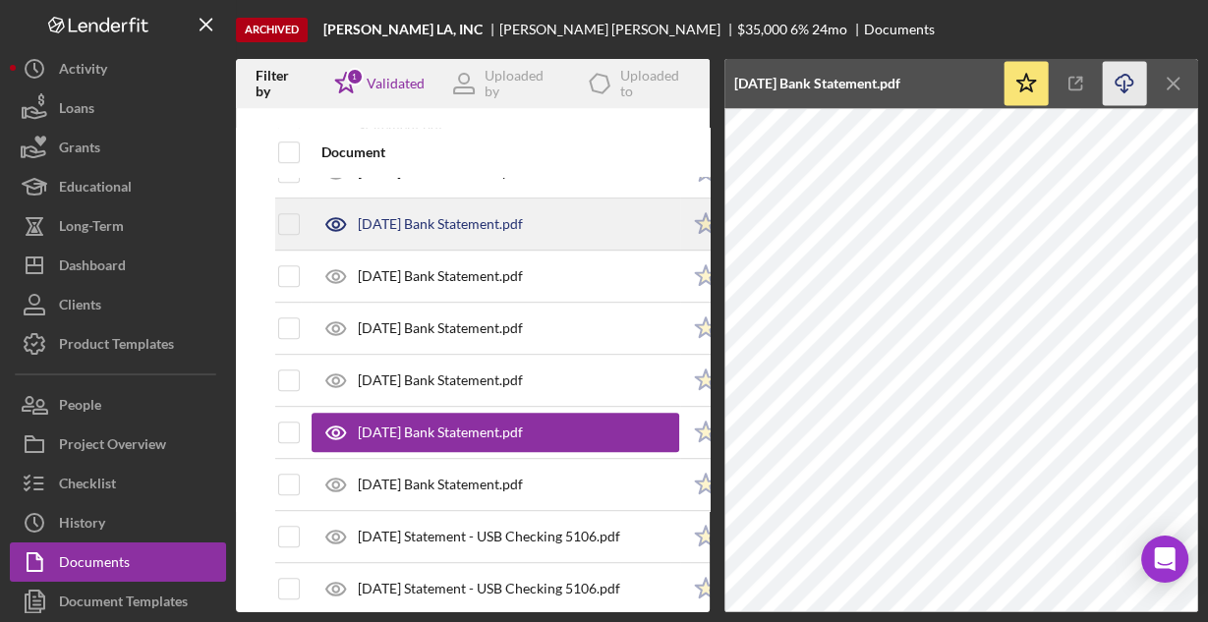
scroll to position [943, 0]
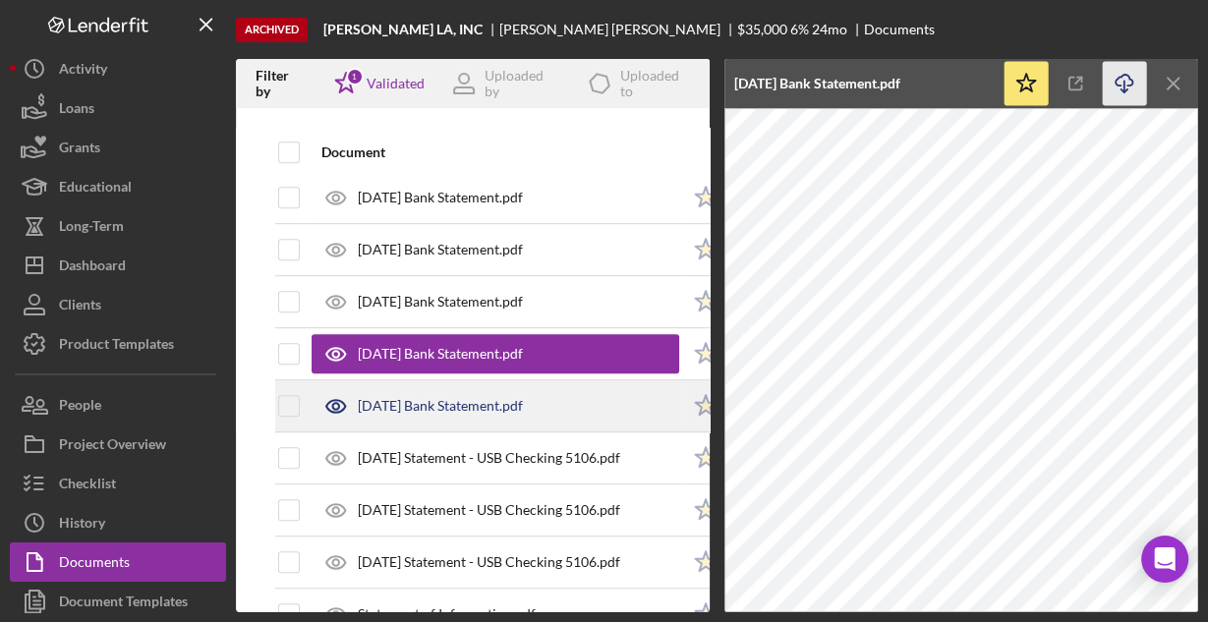
click at [424, 400] on div "[DATE] Bank Statement.pdf" at bounding box center [440, 406] width 165 height 16
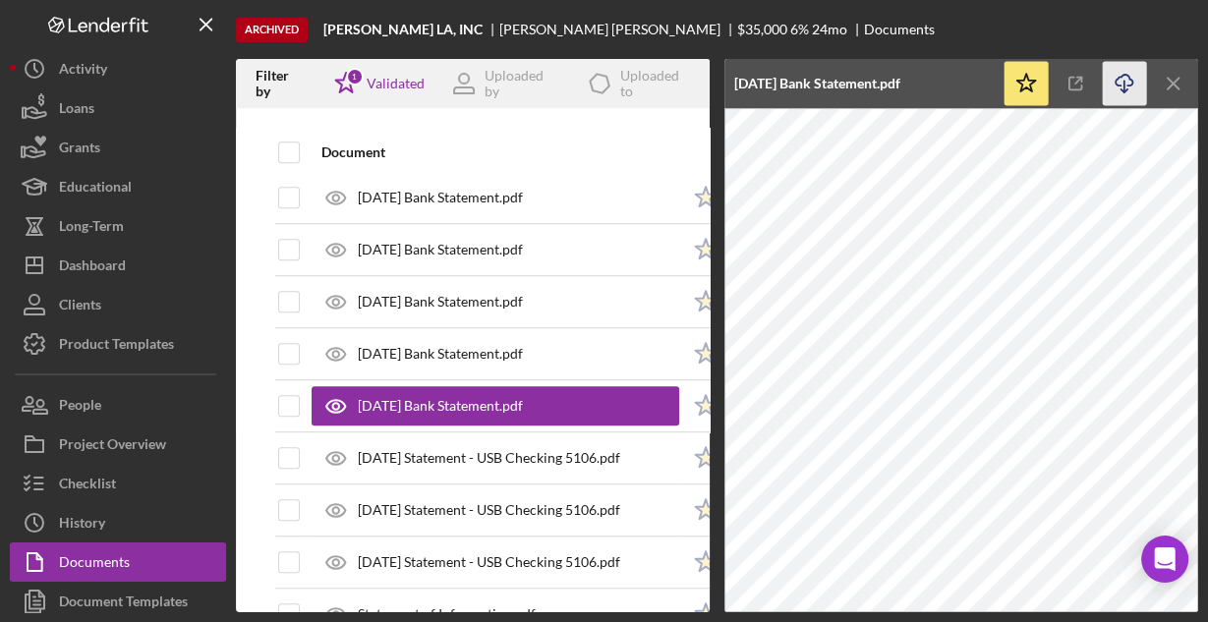
click at [1126, 84] on icon "Icon/Download" at bounding box center [1124, 84] width 44 height 44
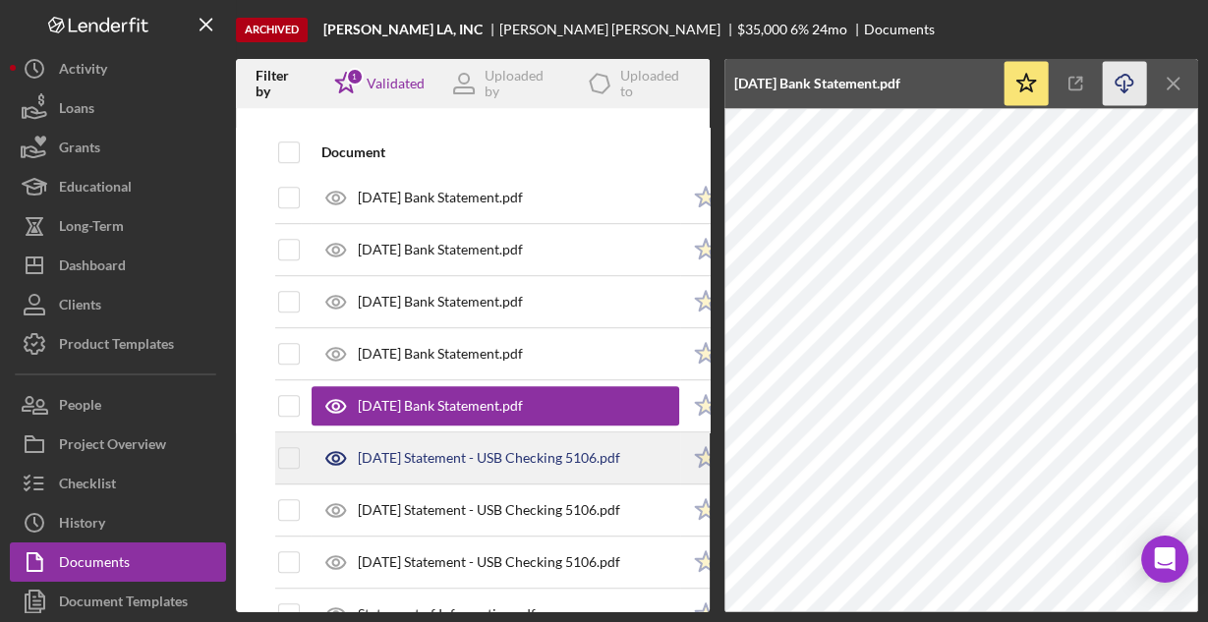
click at [481, 450] on div "[DATE] Statement - USB Checking 5106.pdf" at bounding box center [489, 458] width 262 height 16
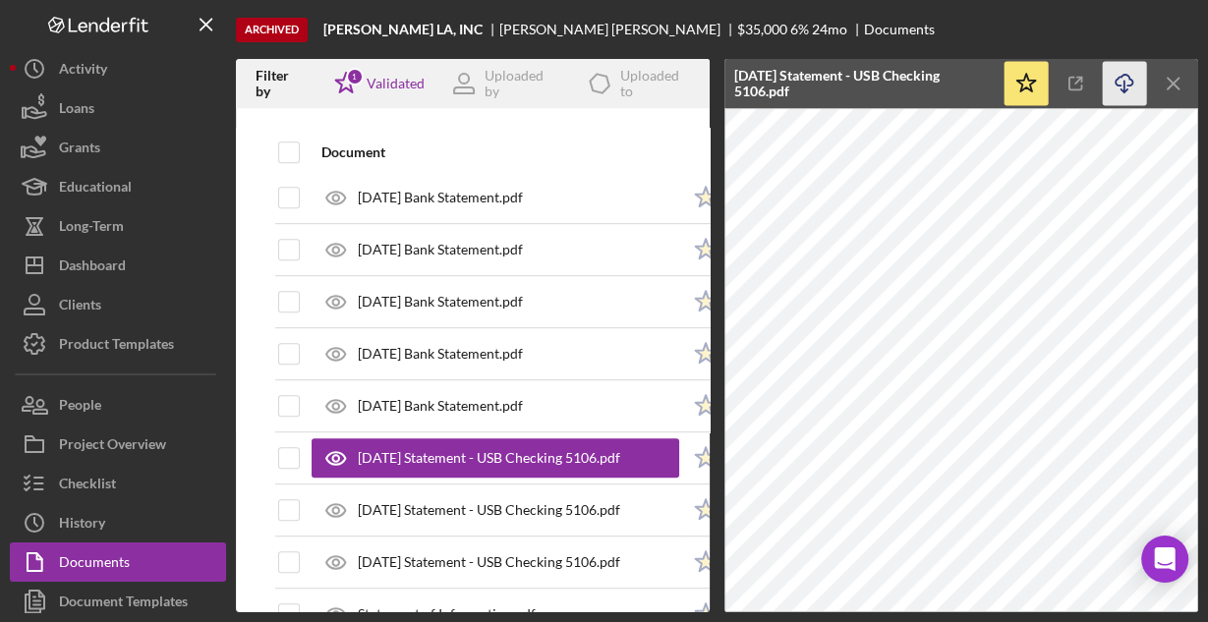
click at [1125, 81] on icon "Icon/Download" at bounding box center [1124, 84] width 44 height 44
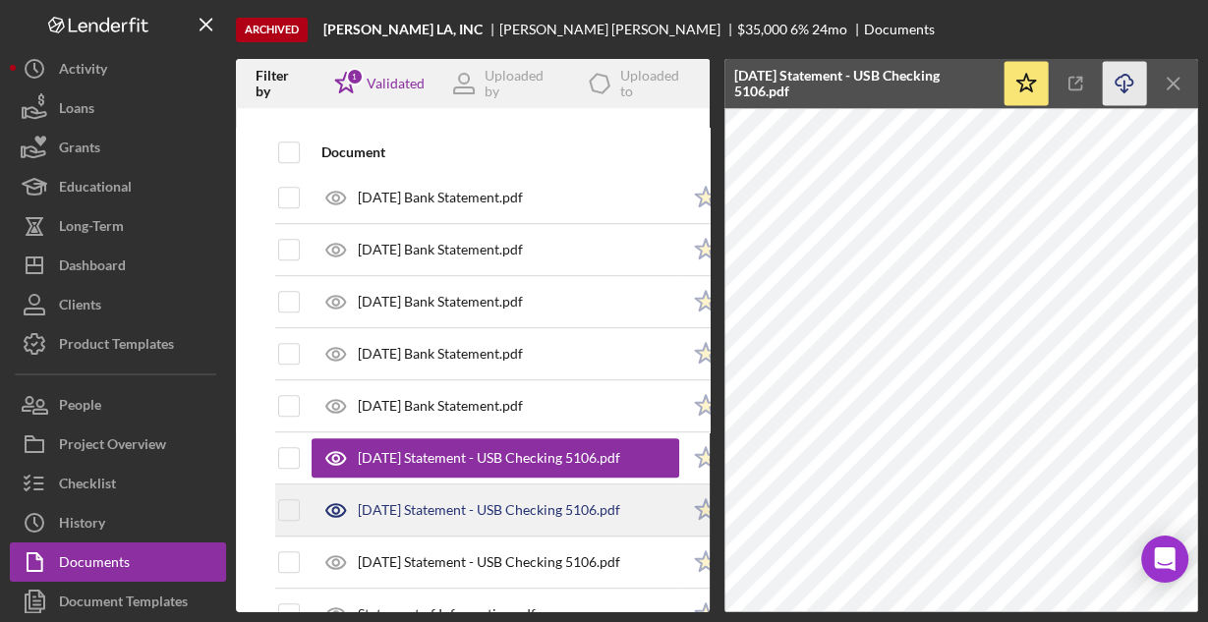
click at [420, 502] on div "[DATE] Statement - USB Checking 5106.pdf" at bounding box center [489, 510] width 262 height 16
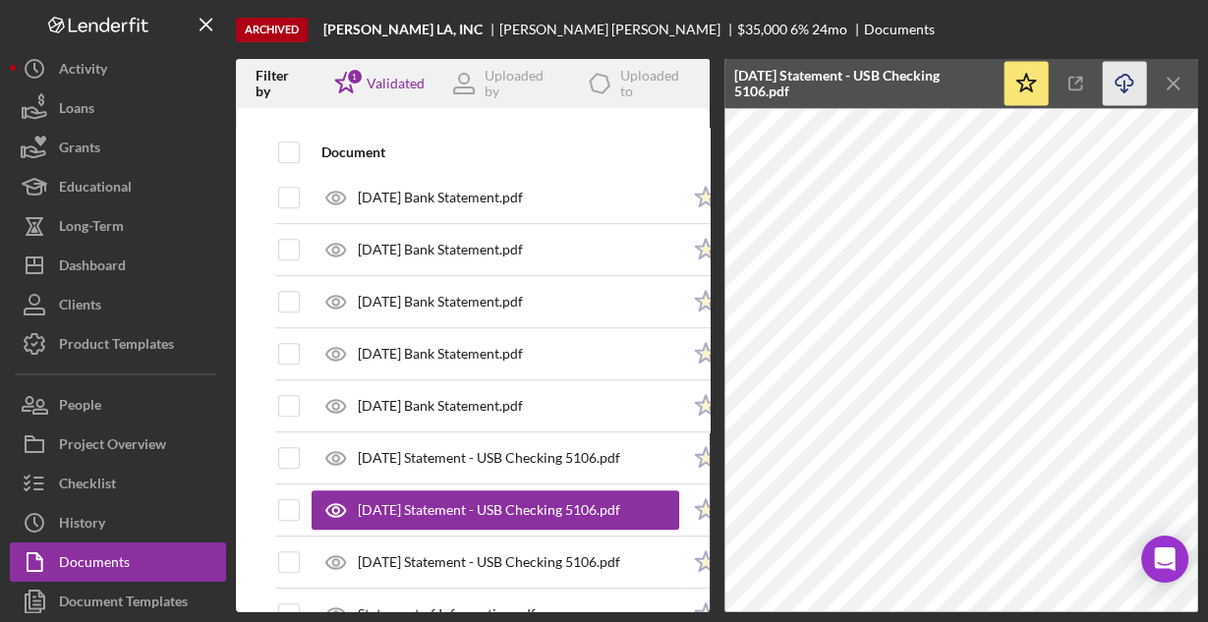
click at [1116, 81] on icon "Icon/Download" at bounding box center [1124, 84] width 44 height 44
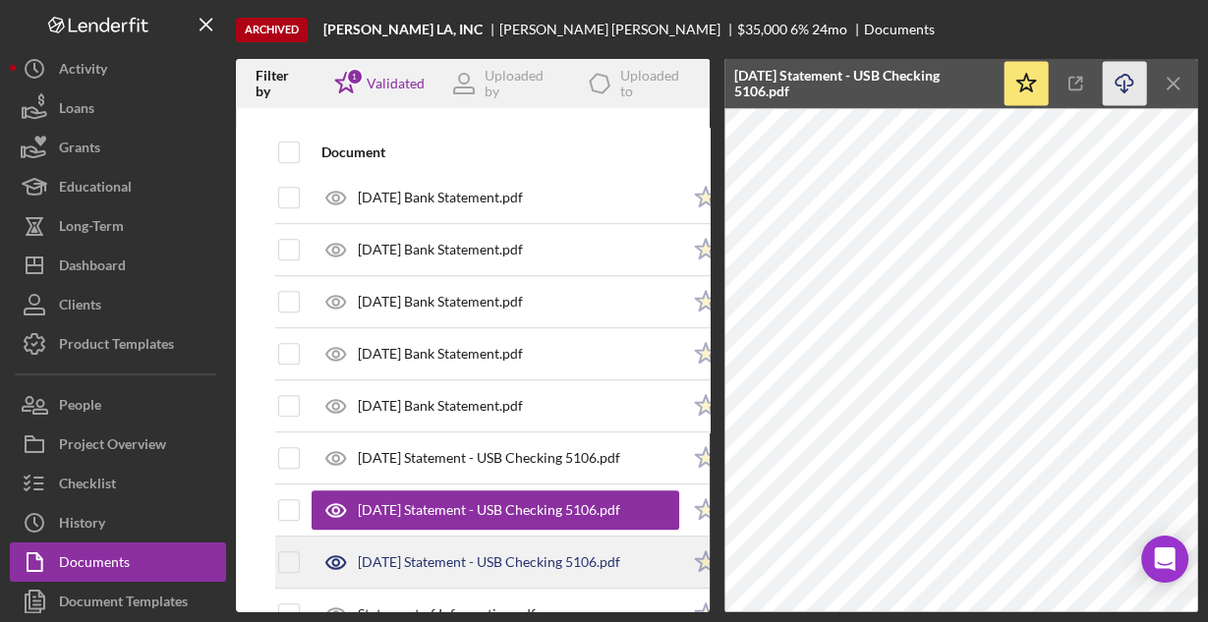
click at [450, 554] on div "[DATE] Statement - USB Checking 5106.pdf" at bounding box center [489, 562] width 262 height 16
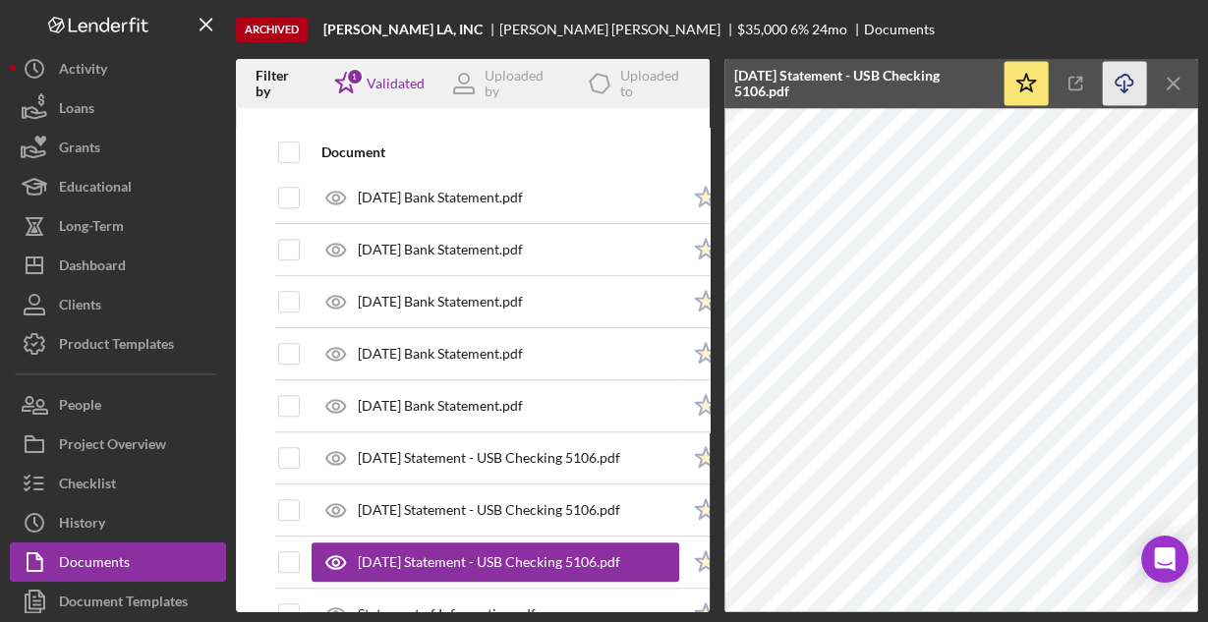
click at [1124, 80] on icon "Icon/Download" at bounding box center [1124, 84] width 44 height 44
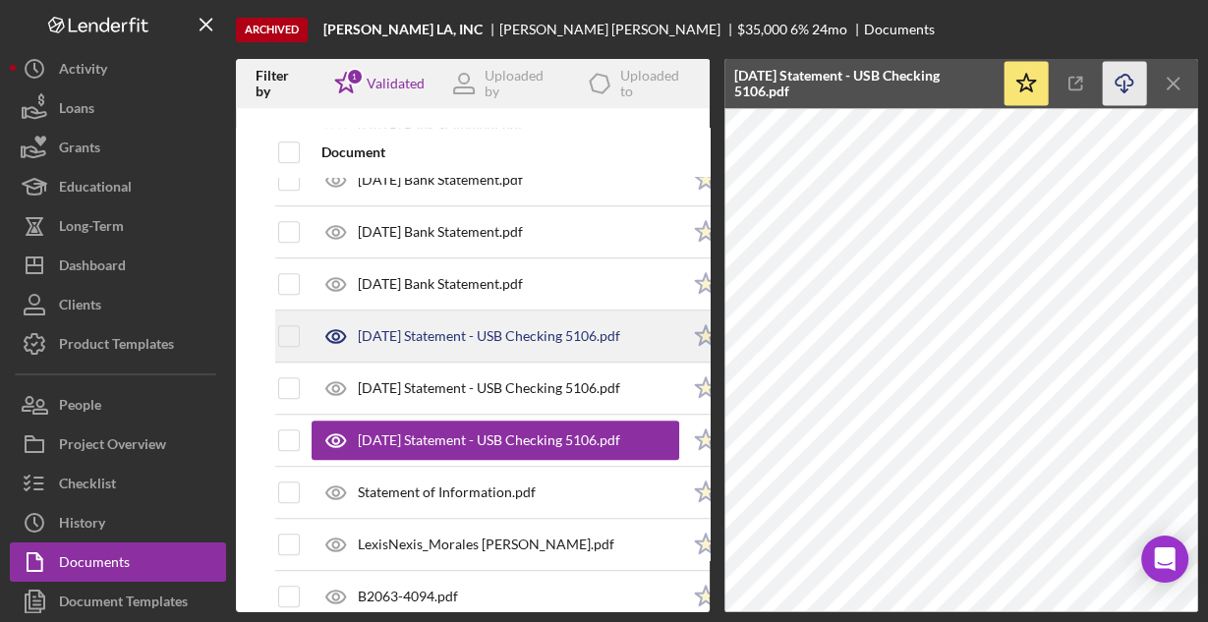
scroll to position [1100, 0]
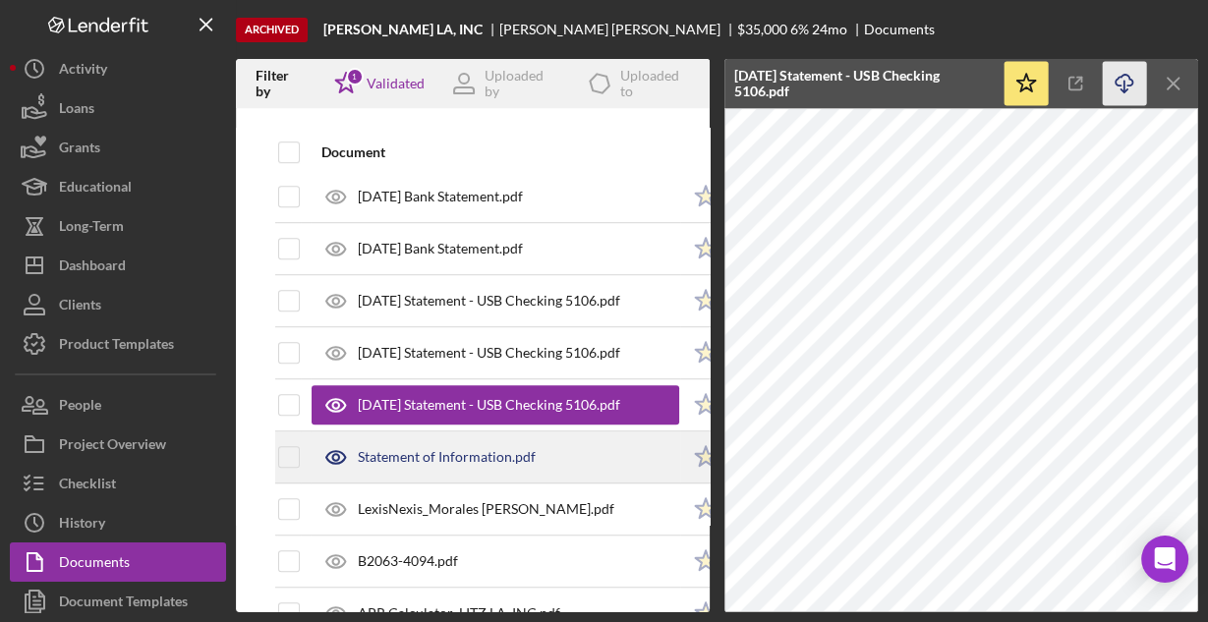
click at [459, 449] on div "Statement of Information.pdf" at bounding box center [447, 457] width 178 height 16
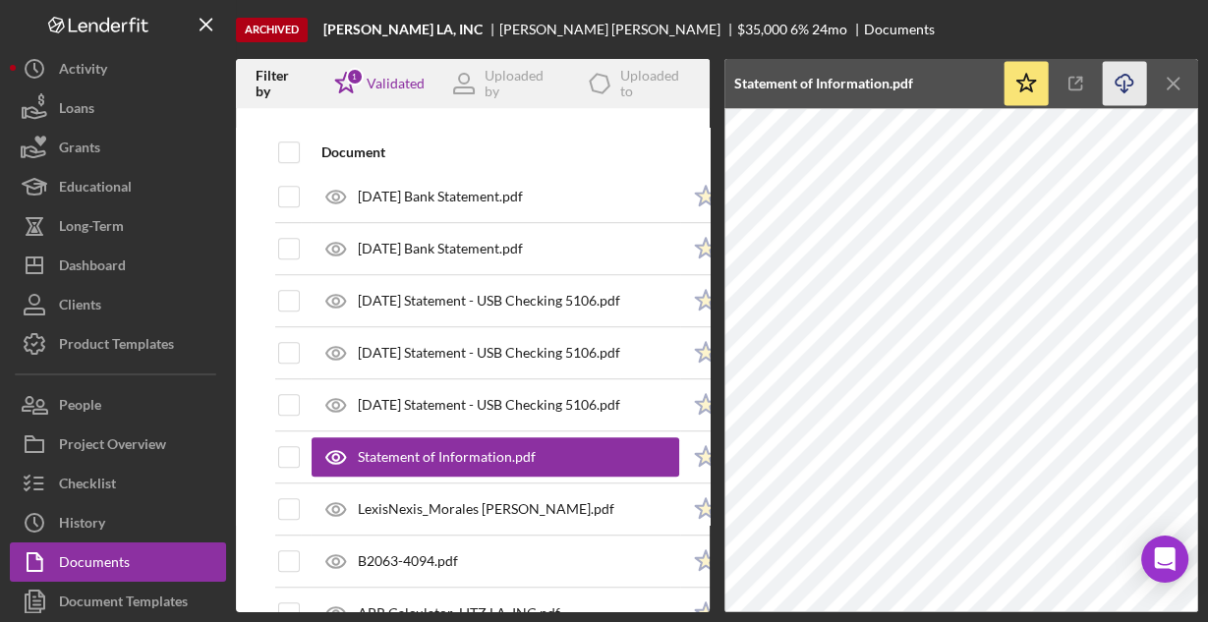
click at [1125, 76] on icon "Icon/Download" at bounding box center [1124, 84] width 44 height 44
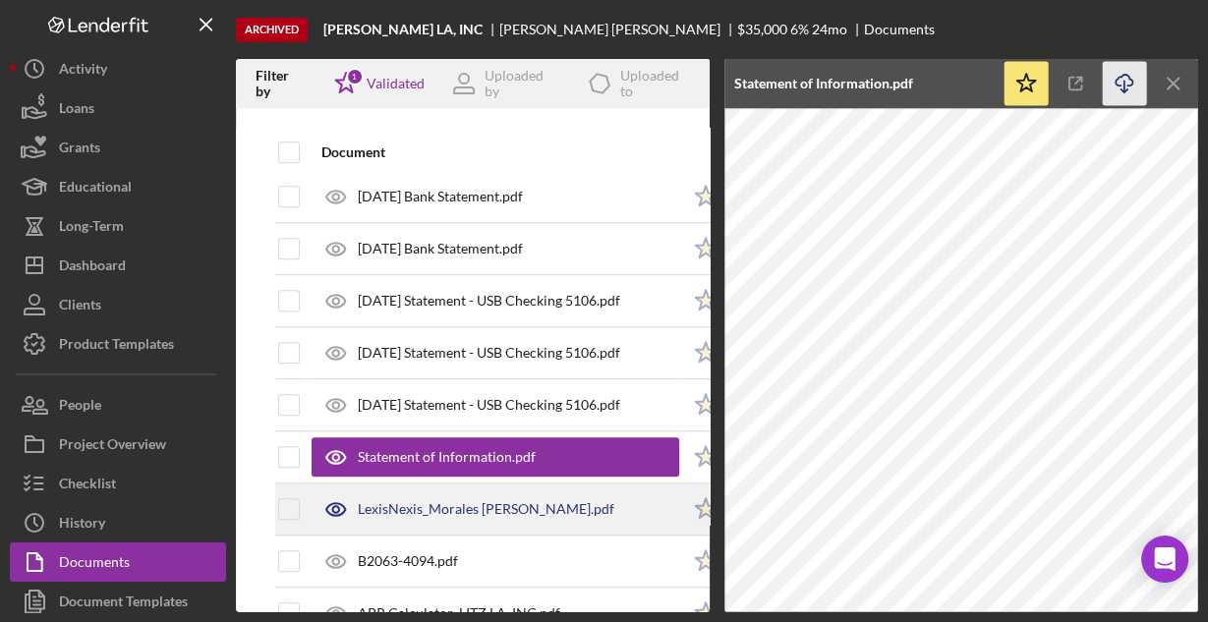
click at [463, 501] on div "LexisNexis_Morales [PERSON_NAME].pdf" at bounding box center [486, 509] width 256 height 16
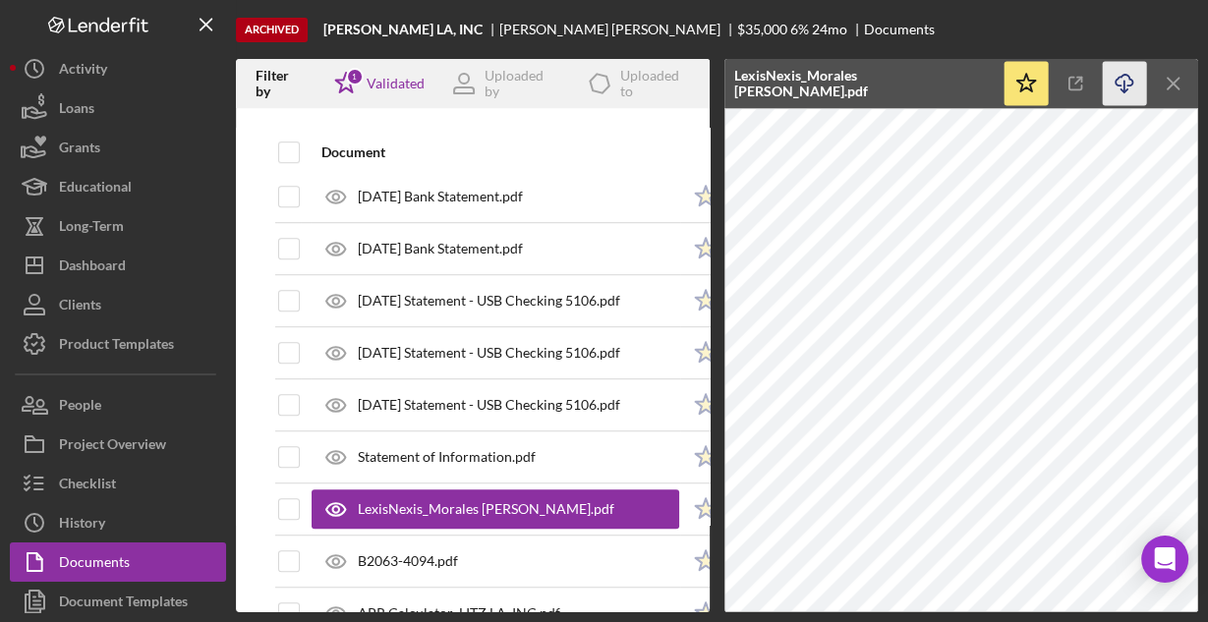
click at [1130, 80] on icon "button" at bounding box center [1123, 80] width 17 height 11
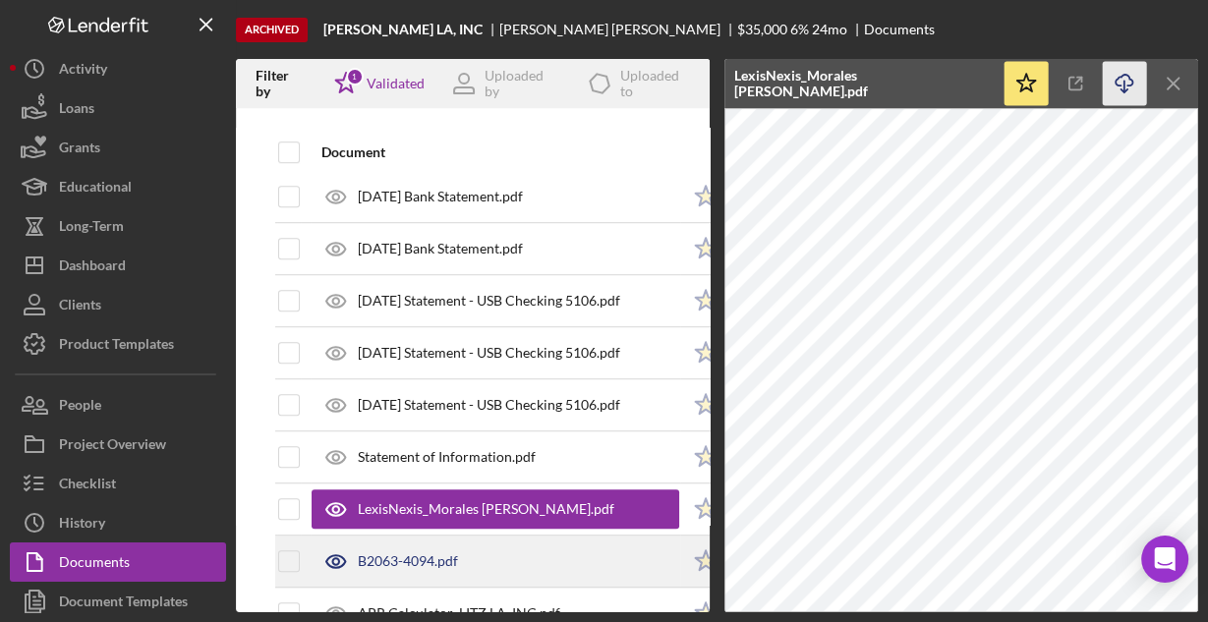
click at [439, 553] on div "B2063-4094.pdf" at bounding box center [408, 561] width 100 height 16
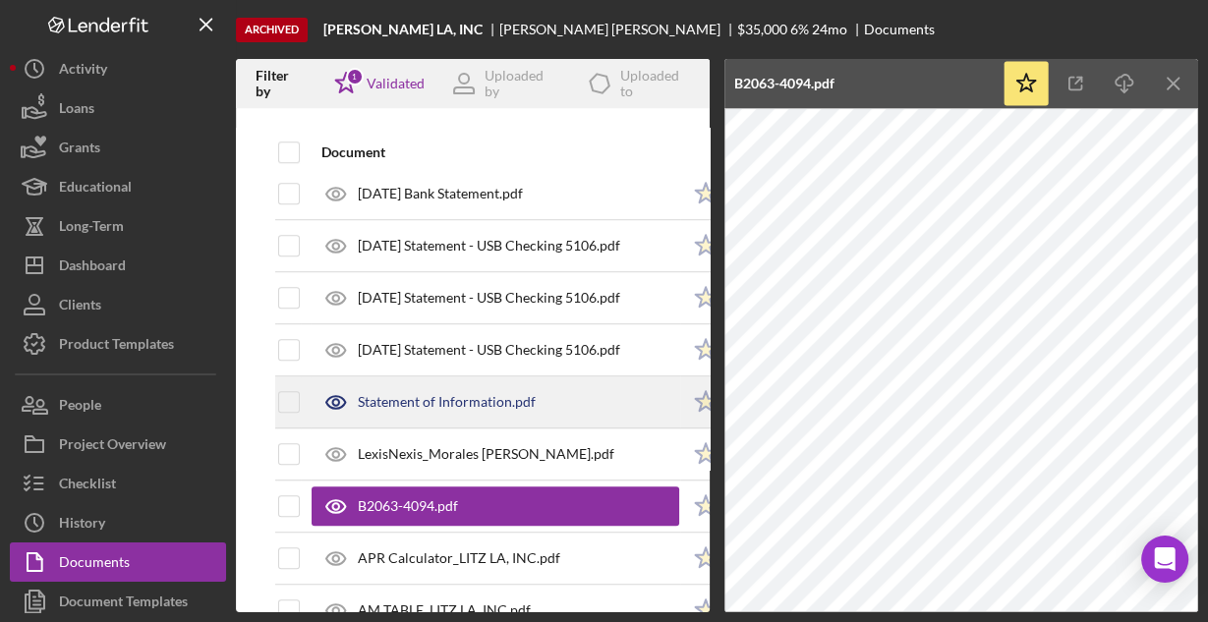
scroll to position [1179, 0]
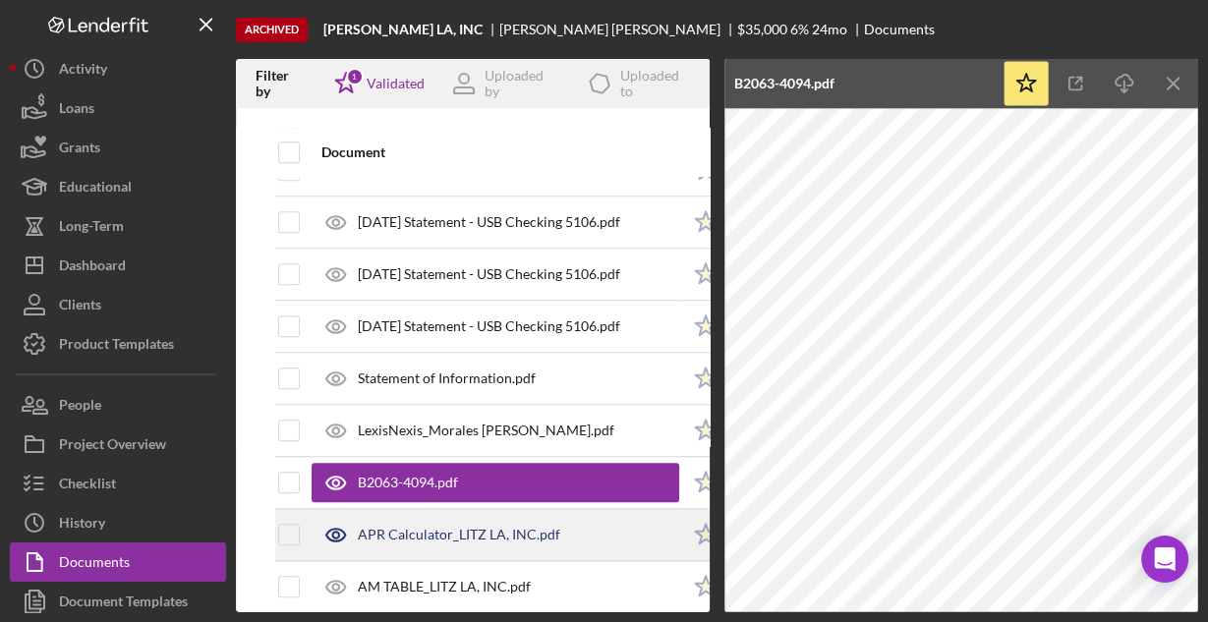
click at [468, 527] on div "APR Calculator_LITZ LA, INC.pdf" at bounding box center [459, 535] width 202 height 16
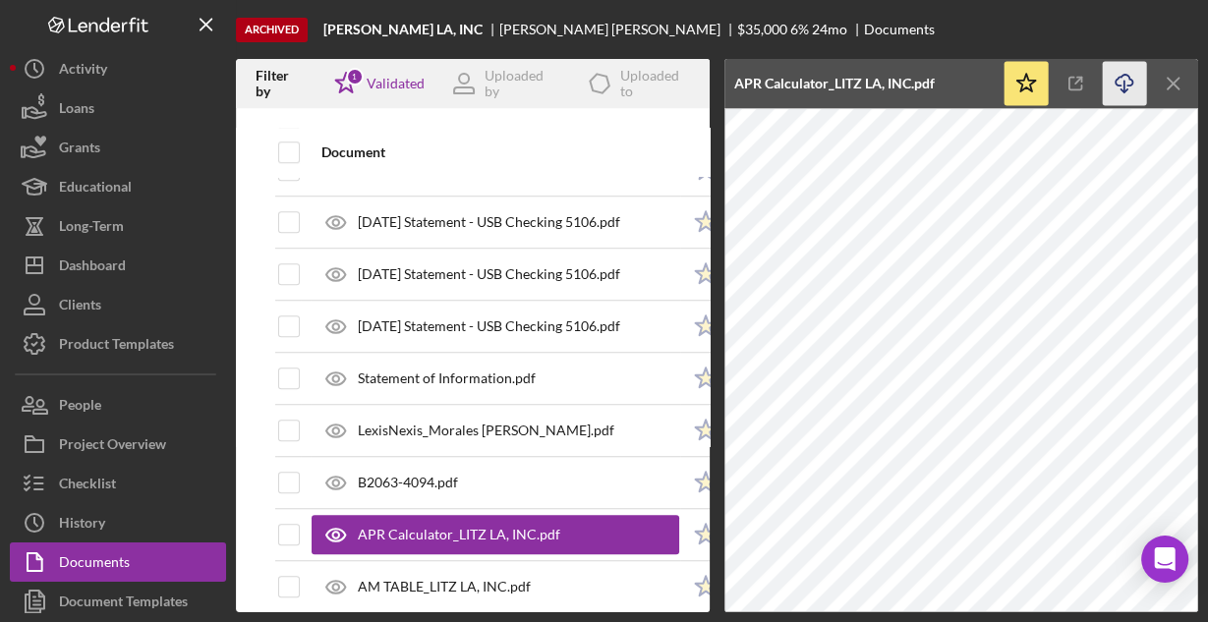
click at [1119, 82] on icon "Icon/Download" at bounding box center [1124, 84] width 44 height 44
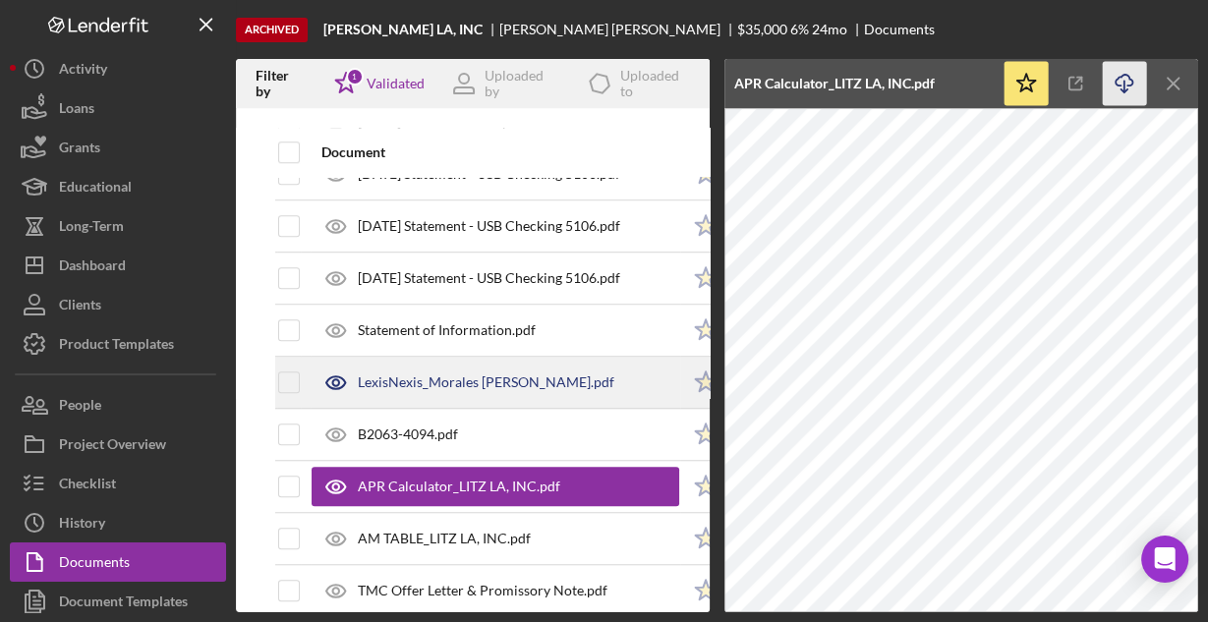
scroll to position [1252, 0]
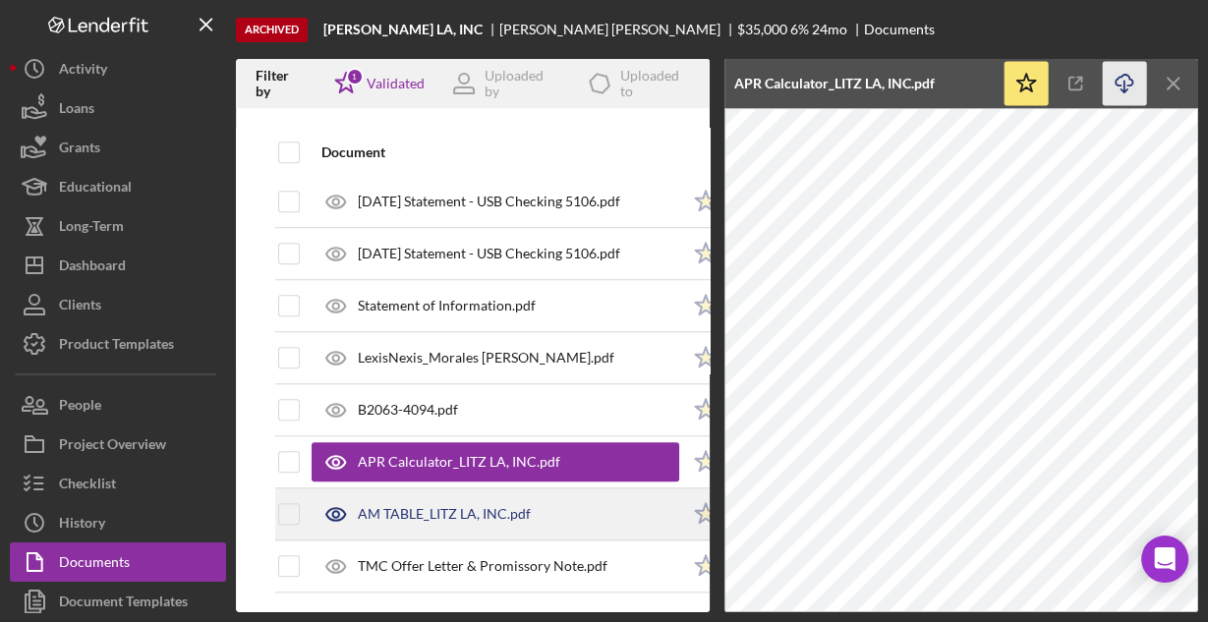
click at [435, 506] on div "AM TABLE_LITZ LA, INC.pdf" at bounding box center [444, 514] width 173 height 16
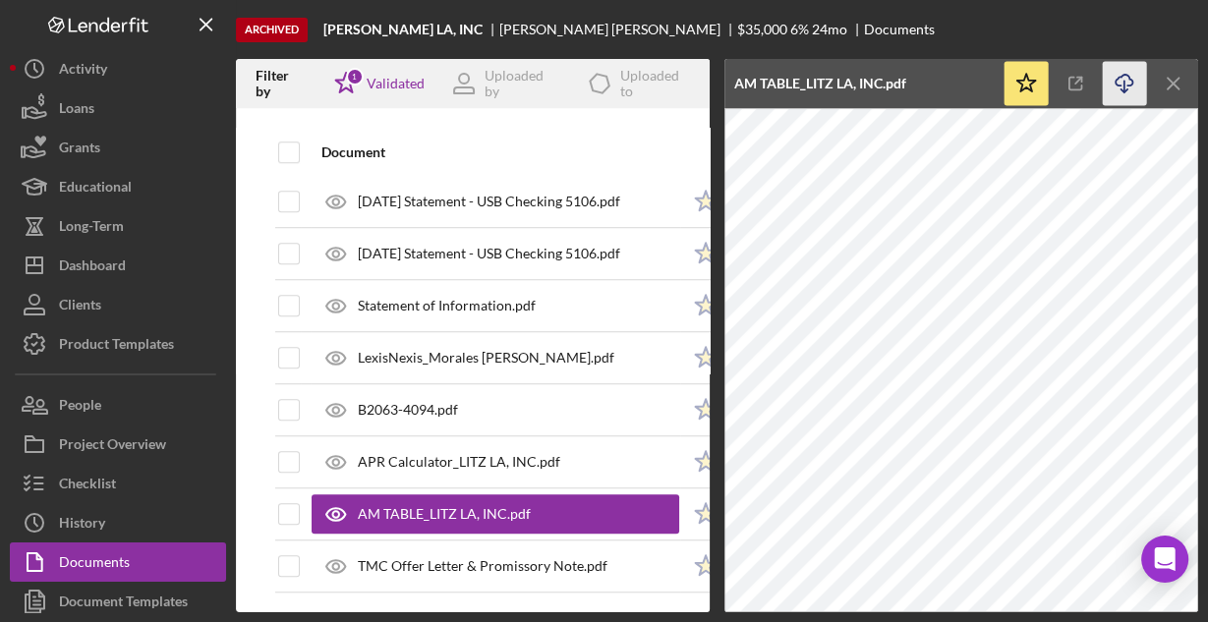
click at [1116, 82] on icon "Icon/Download" at bounding box center [1124, 84] width 44 height 44
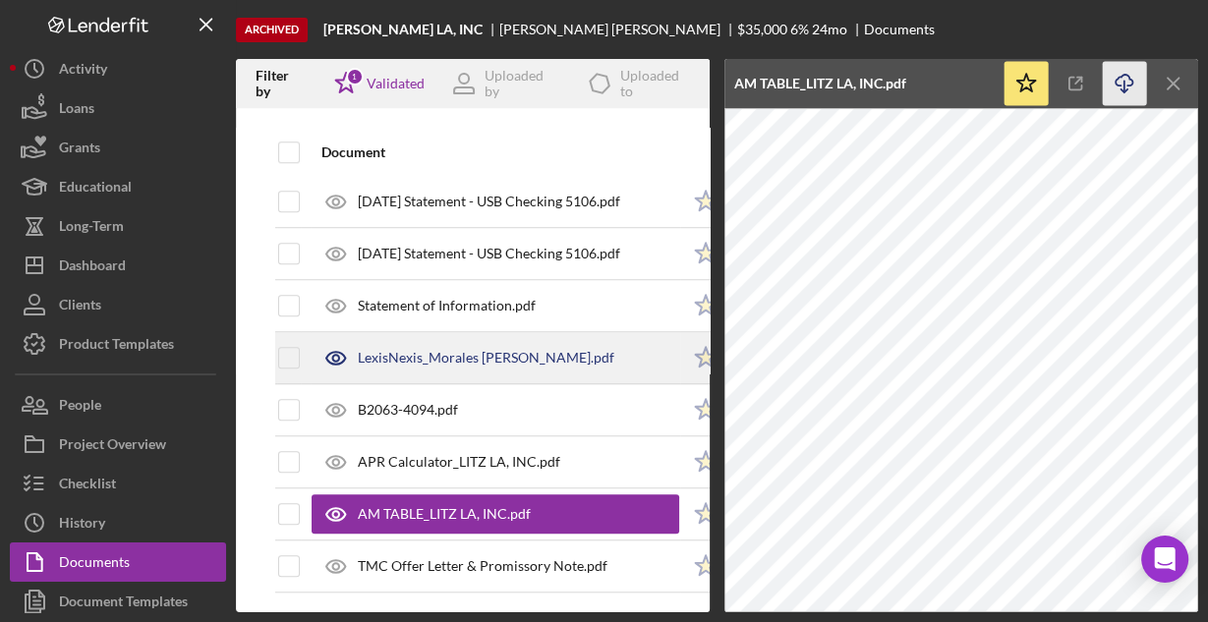
click at [426, 350] on div "LexisNexis_Morales [PERSON_NAME].pdf" at bounding box center [486, 358] width 256 height 16
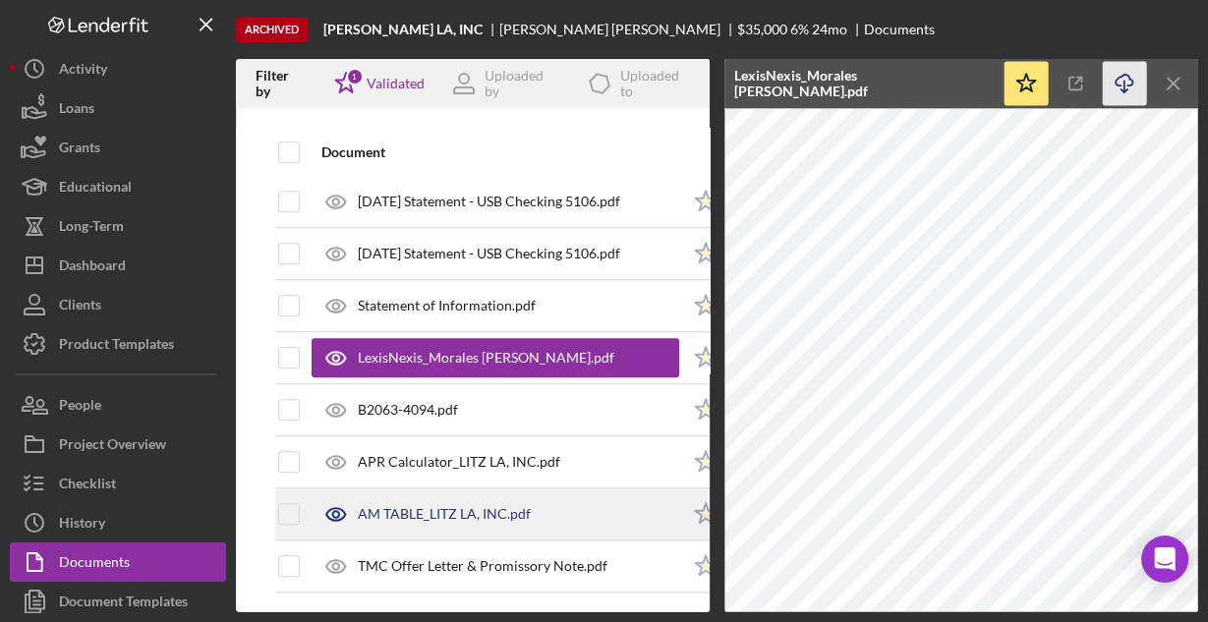
click at [404, 506] on div "AM TABLE_LITZ LA, INC.pdf" at bounding box center [444, 514] width 173 height 16
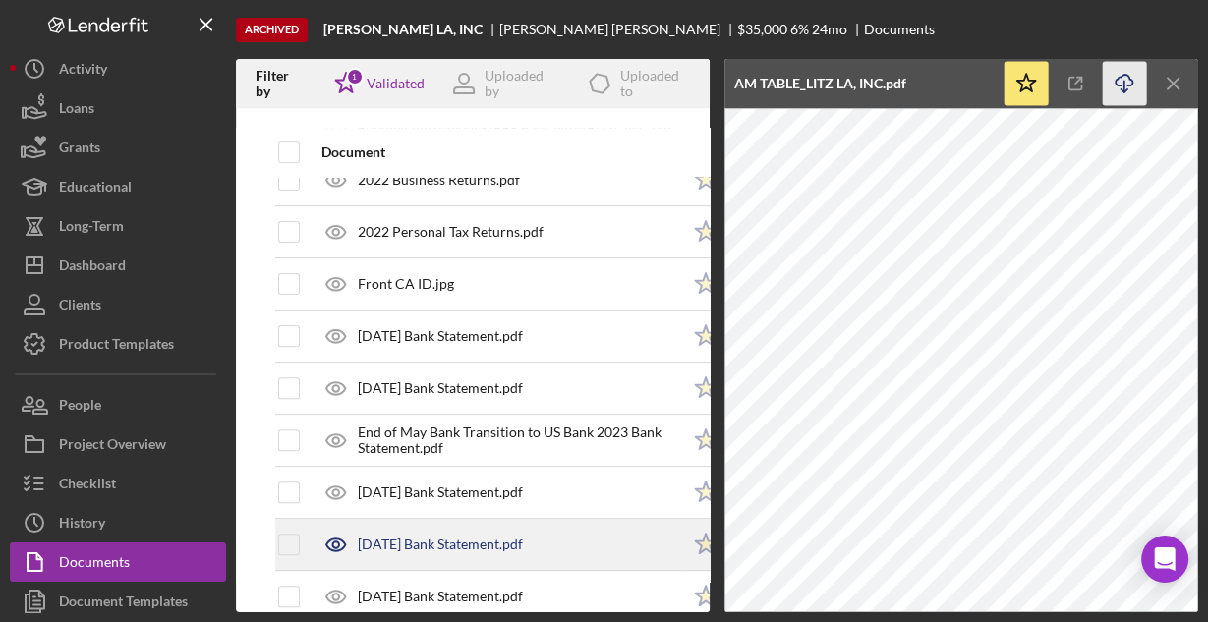
scroll to position [466, 0]
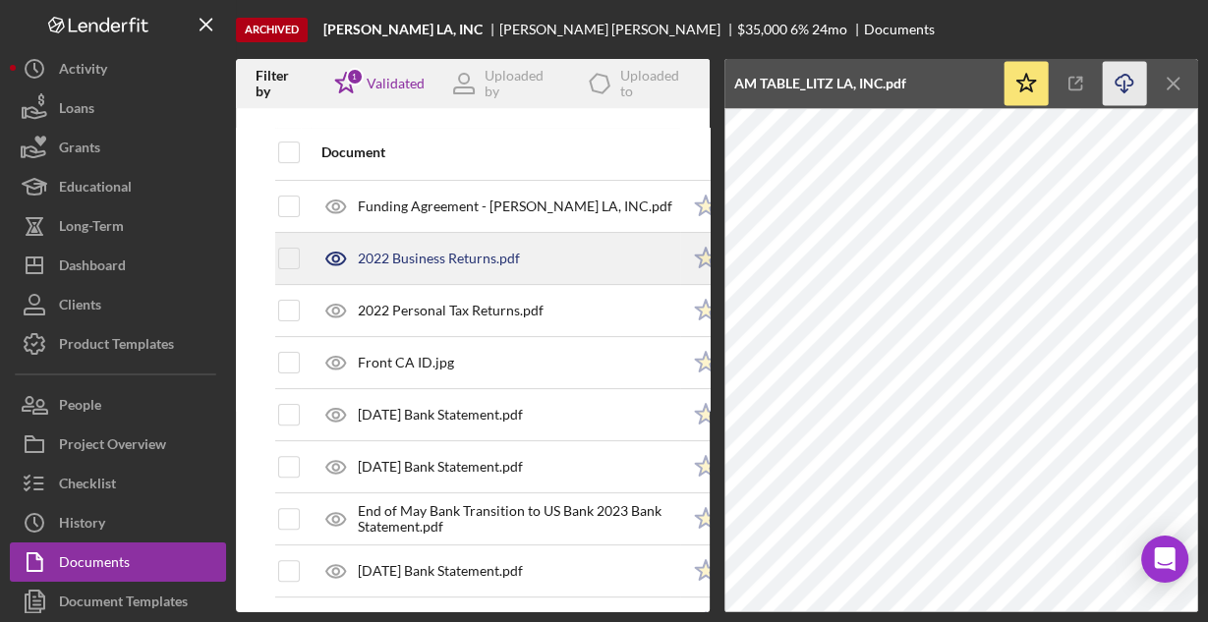
click at [474, 255] on div "2022 Business Returns.pdf" at bounding box center [439, 259] width 162 height 16
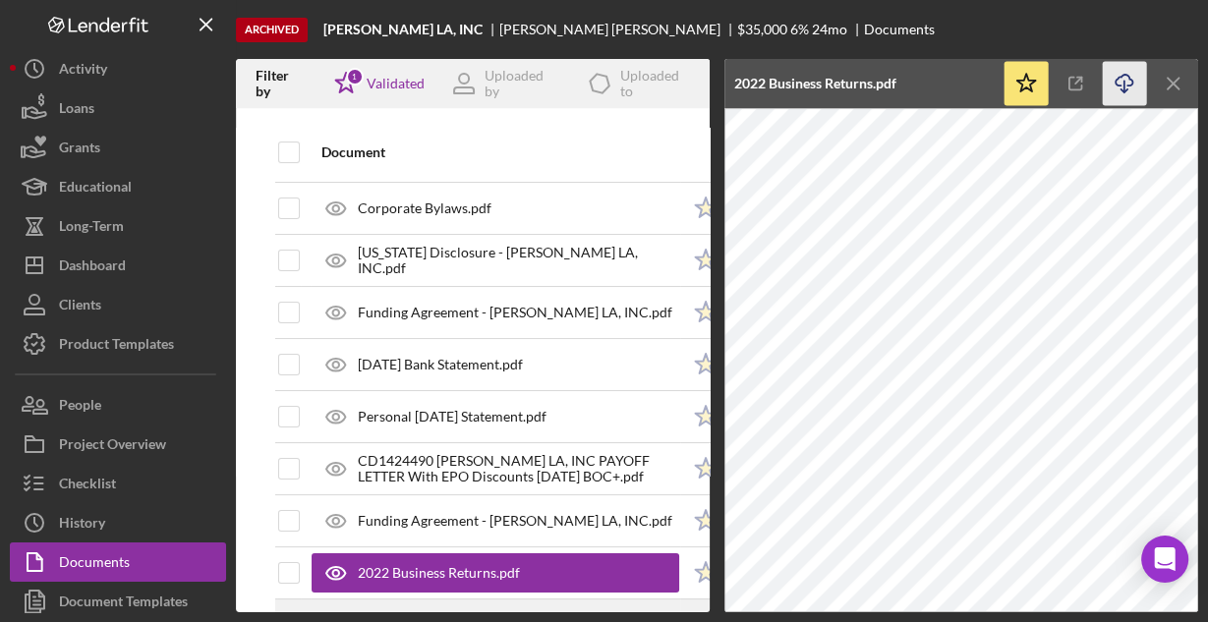
scroll to position [73, 0]
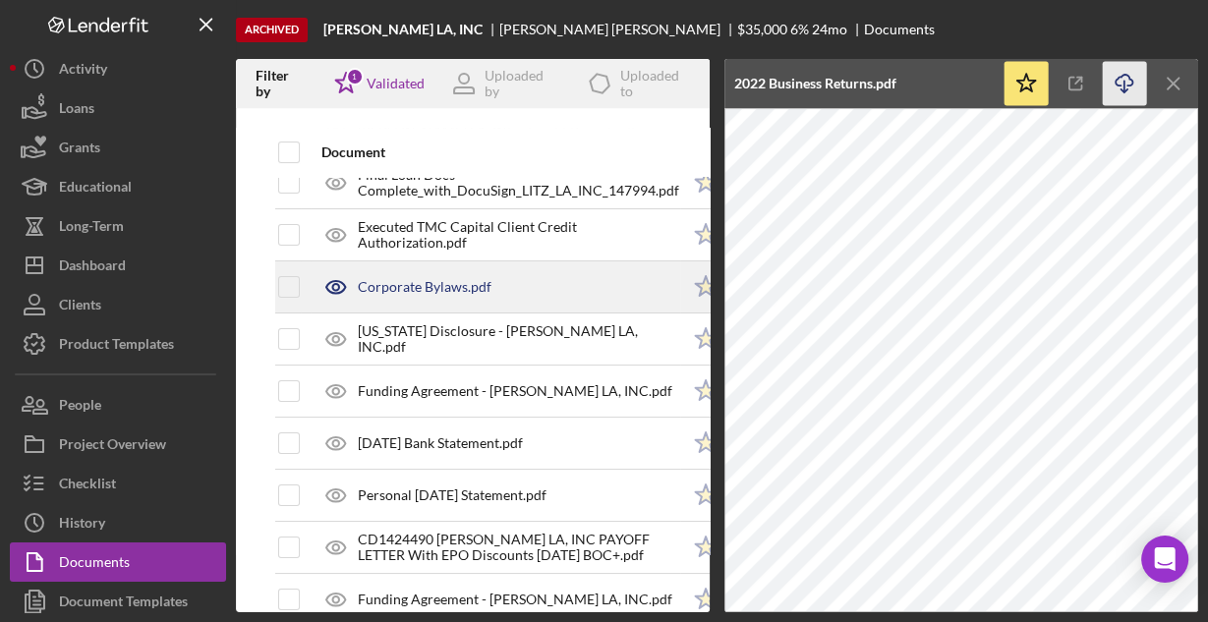
click at [452, 290] on div "Corporate Bylaws.pdf" at bounding box center [425, 287] width 134 height 16
